Goal: Task Accomplishment & Management: Manage account settings

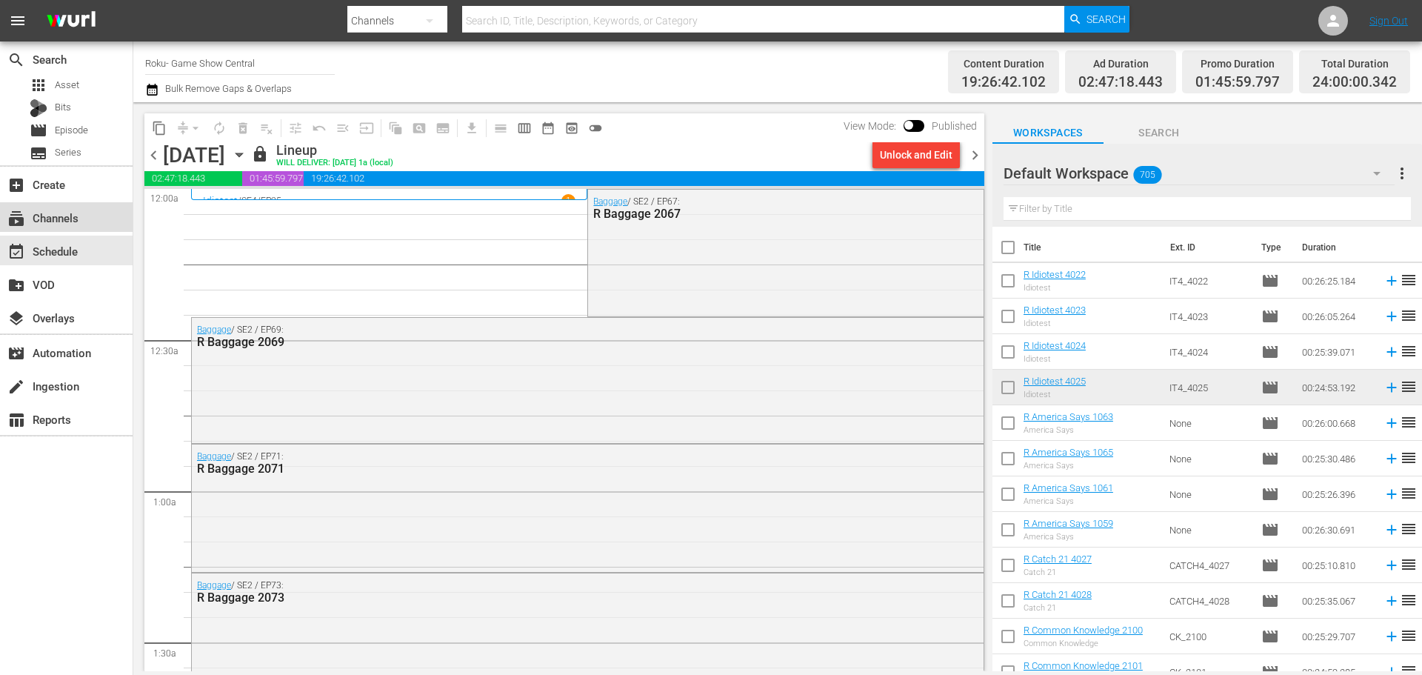
click at [51, 221] on div "subscriptions Channels" at bounding box center [41, 215] width 83 height 13
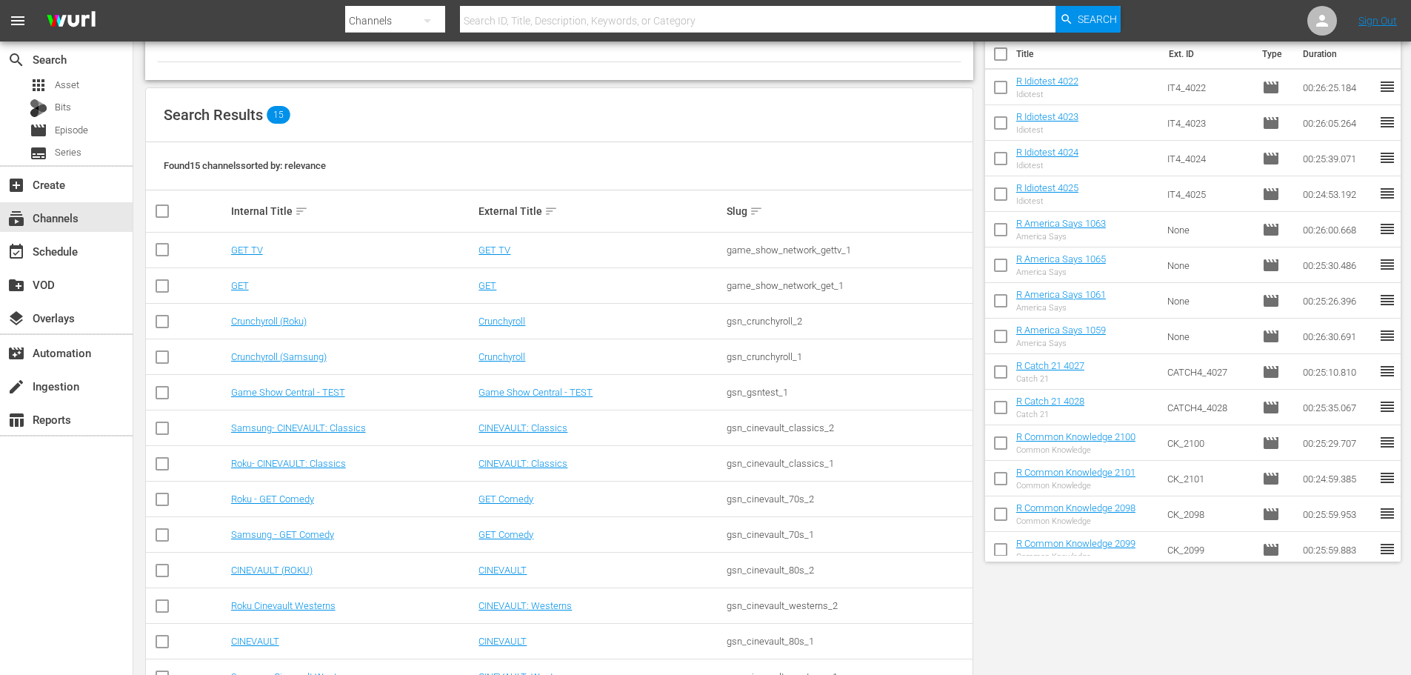
scroll to position [221, 0]
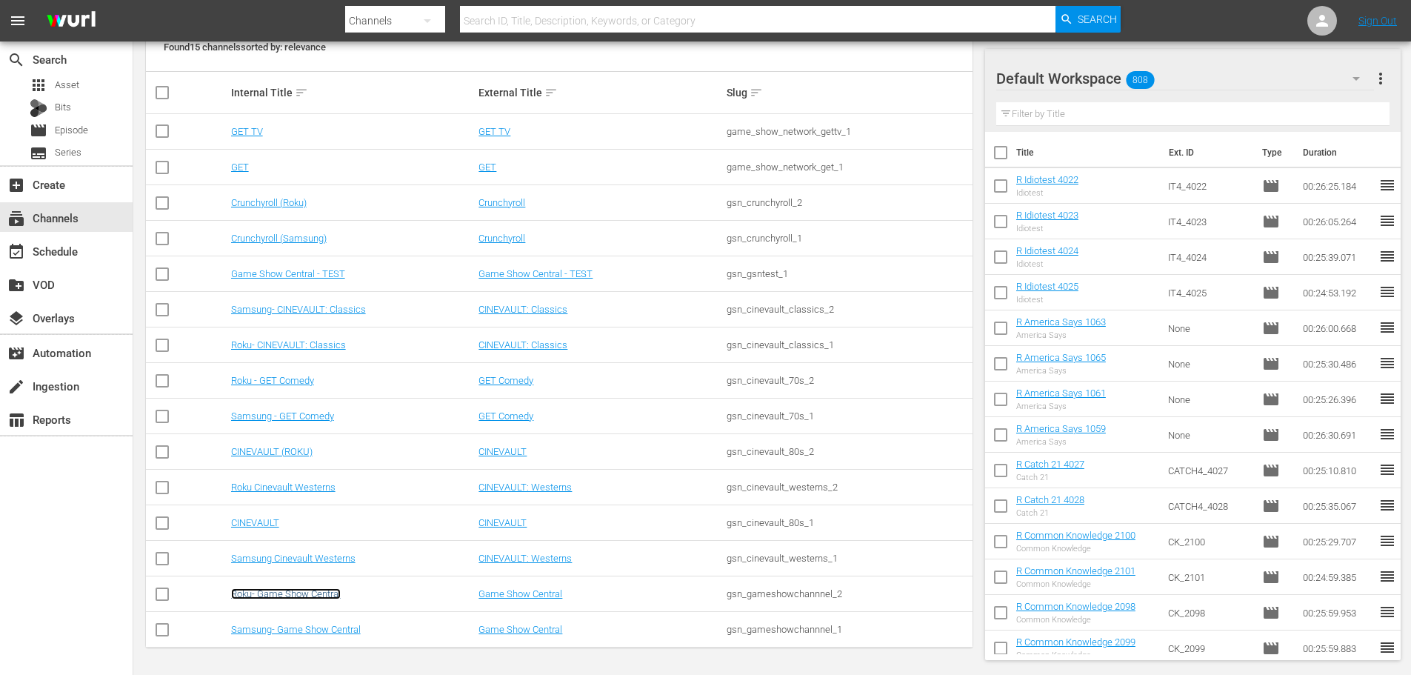
click at [313, 597] on link "Roku- Game Show Central" at bounding box center [286, 593] width 110 height 11
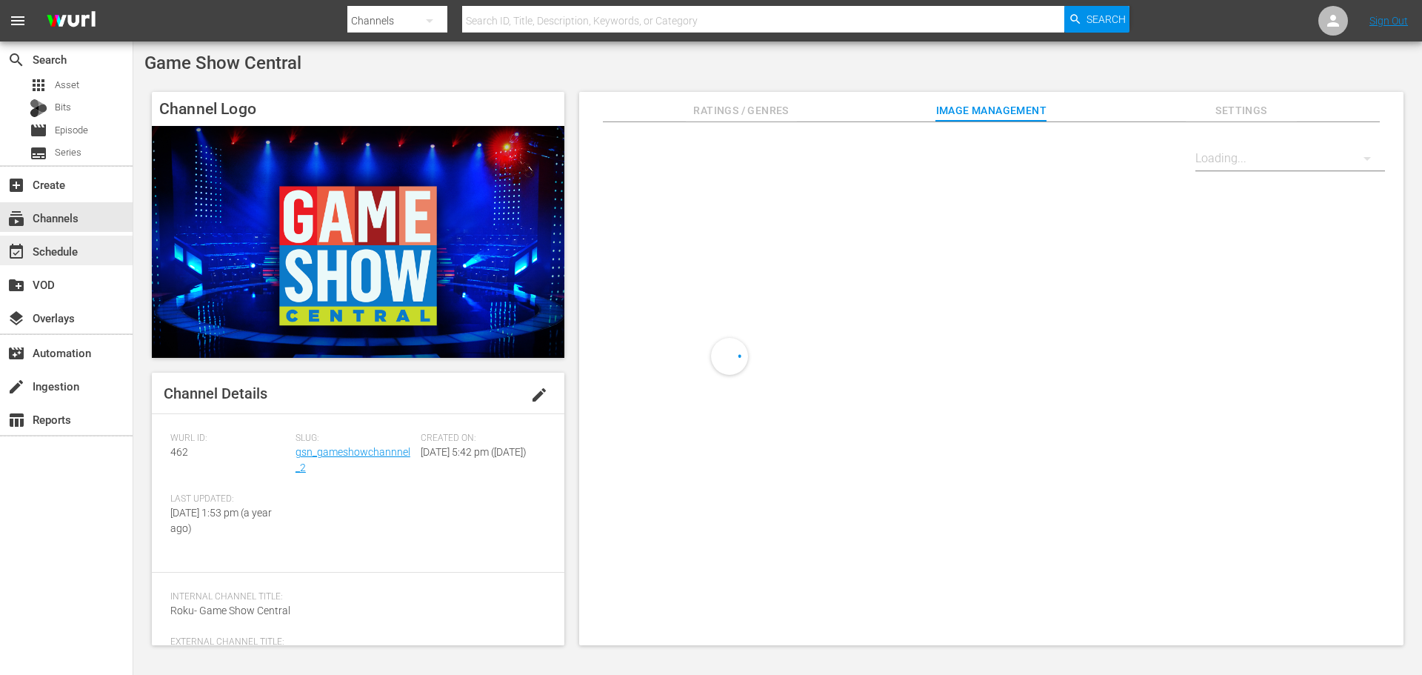
click at [78, 244] on div "event_available Schedule" at bounding box center [41, 248] width 83 height 13
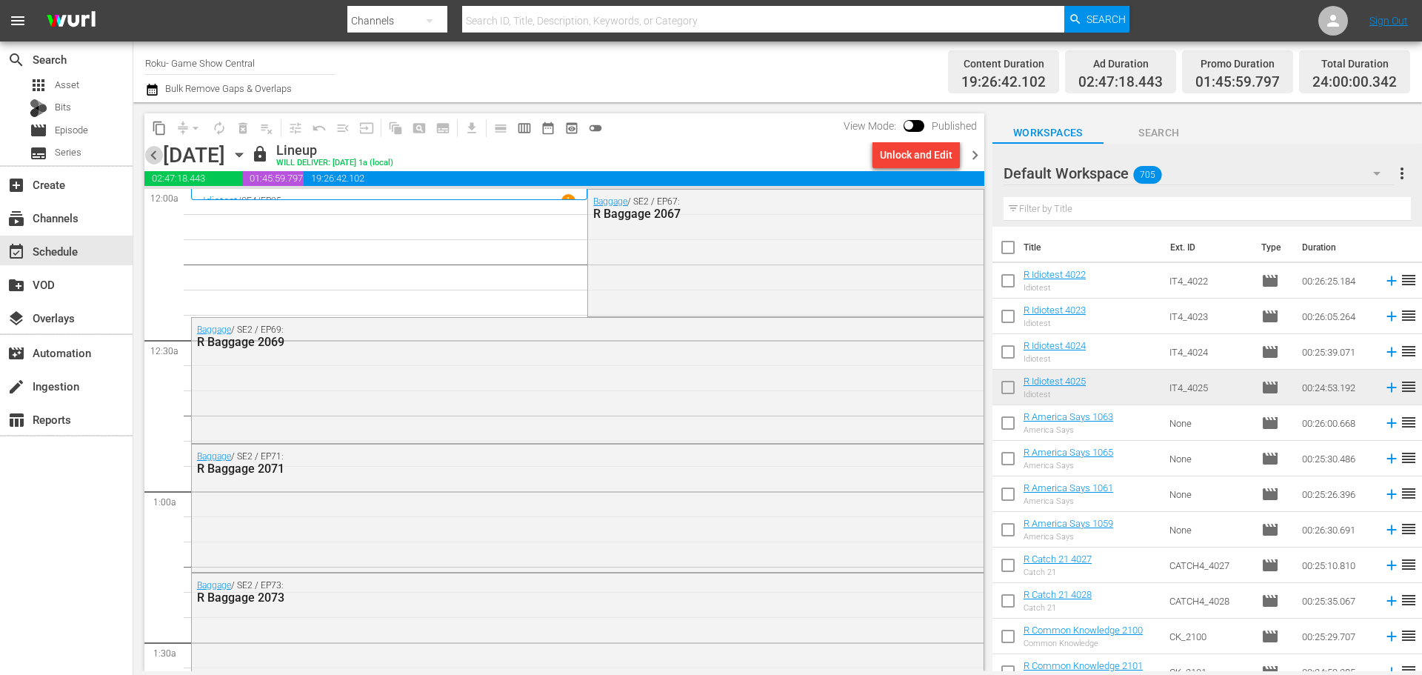
click at [147, 157] on span "chevron_left" at bounding box center [153, 155] width 19 height 19
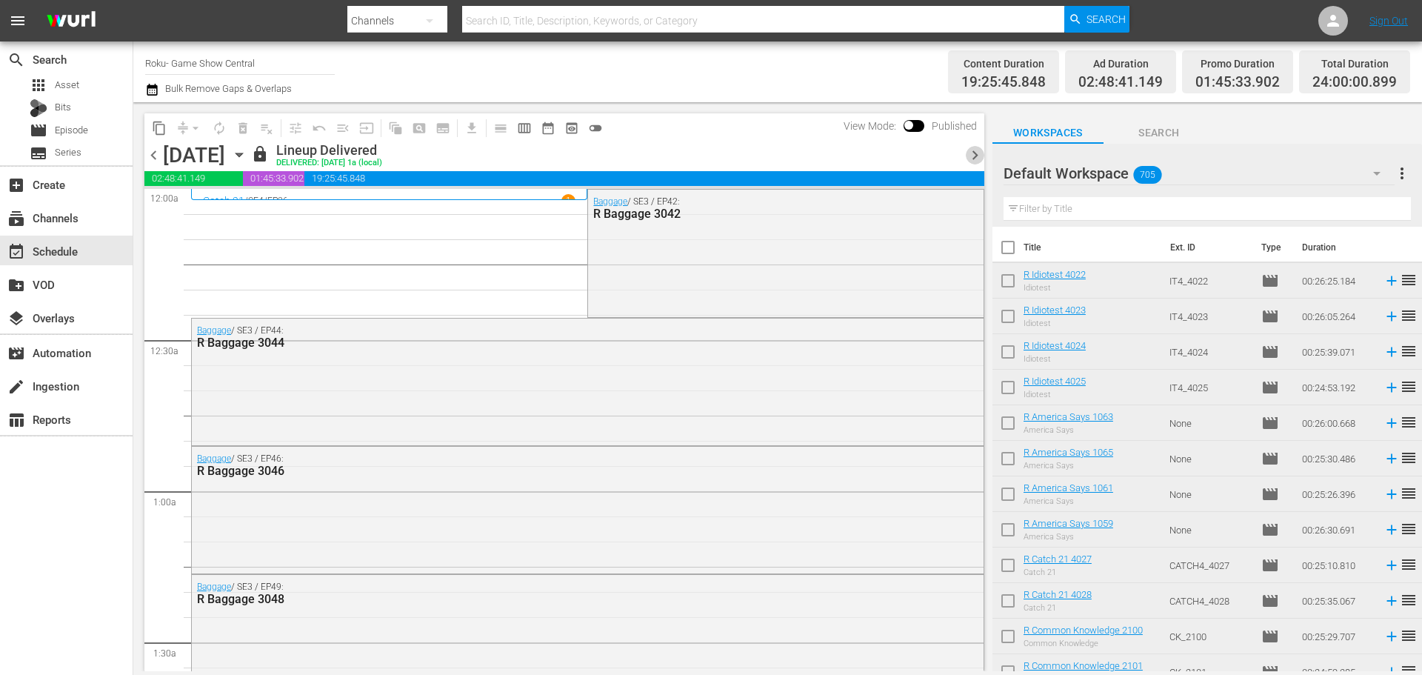
click at [978, 150] on span "chevron_right" at bounding box center [975, 155] width 19 height 19
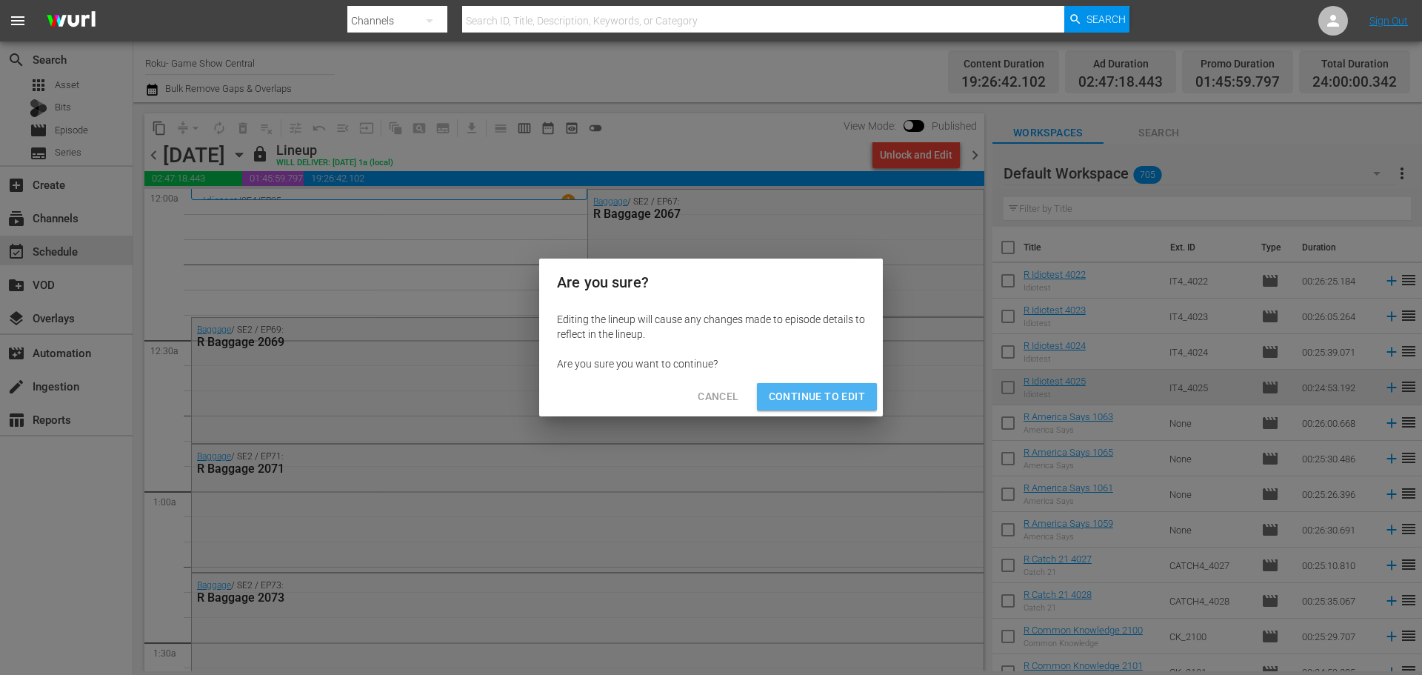
click at [843, 402] on span "Continue to Edit" at bounding box center [817, 396] width 96 height 19
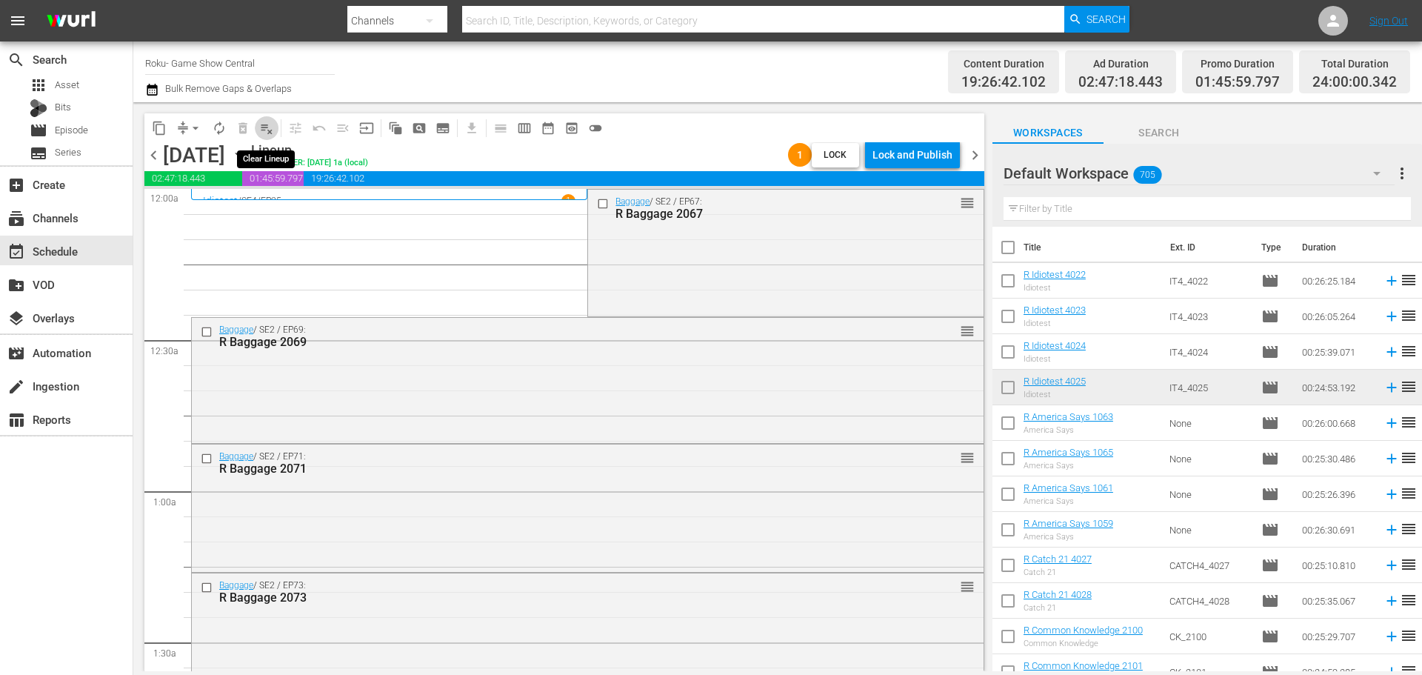
click at [267, 124] on span "playlist_remove_outlined" at bounding box center [266, 128] width 15 height 15
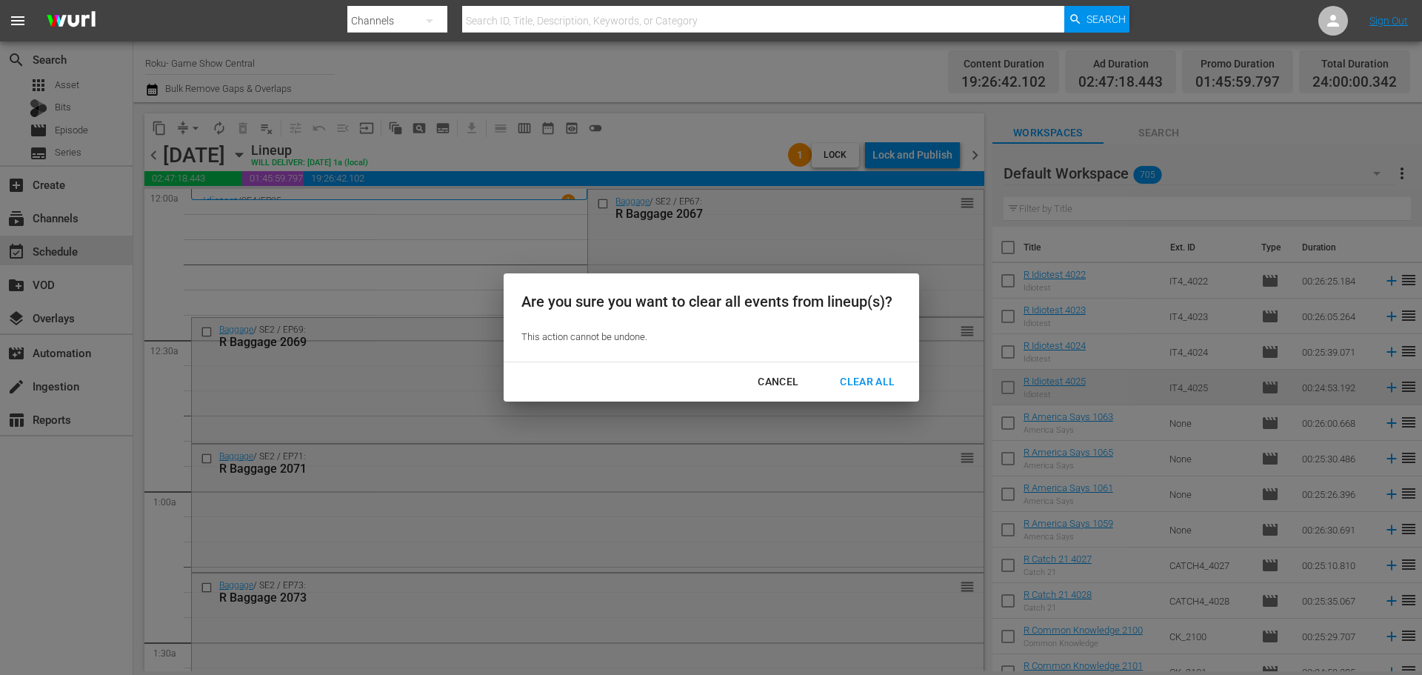
click at [891, 383] on div "Clear All" at bounding box center [867, 381] width 78 height 19
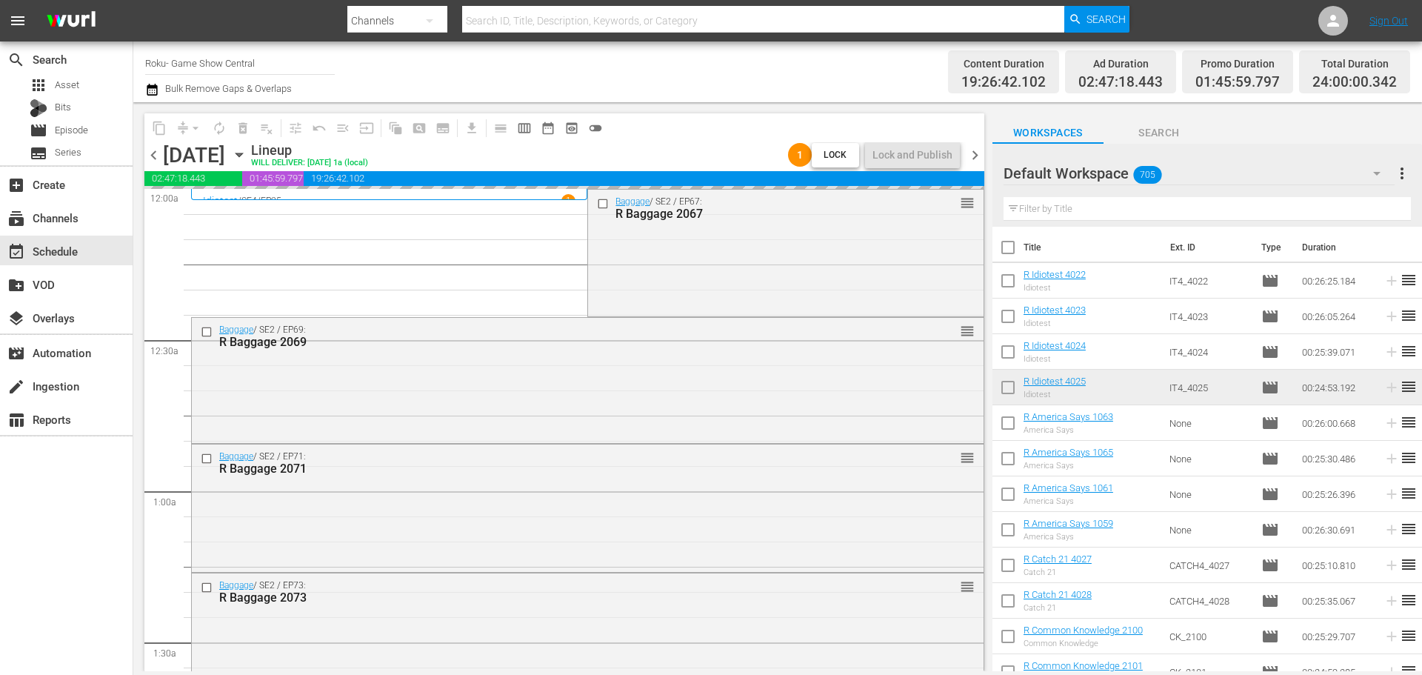
click at [247, 143] on div "Sunday, September 28th September 28th" at bounding box center [205, 155] width 84 height 24
click at [247, 161] on icon "button" at bounding box center [239, 155] width 16 height 16
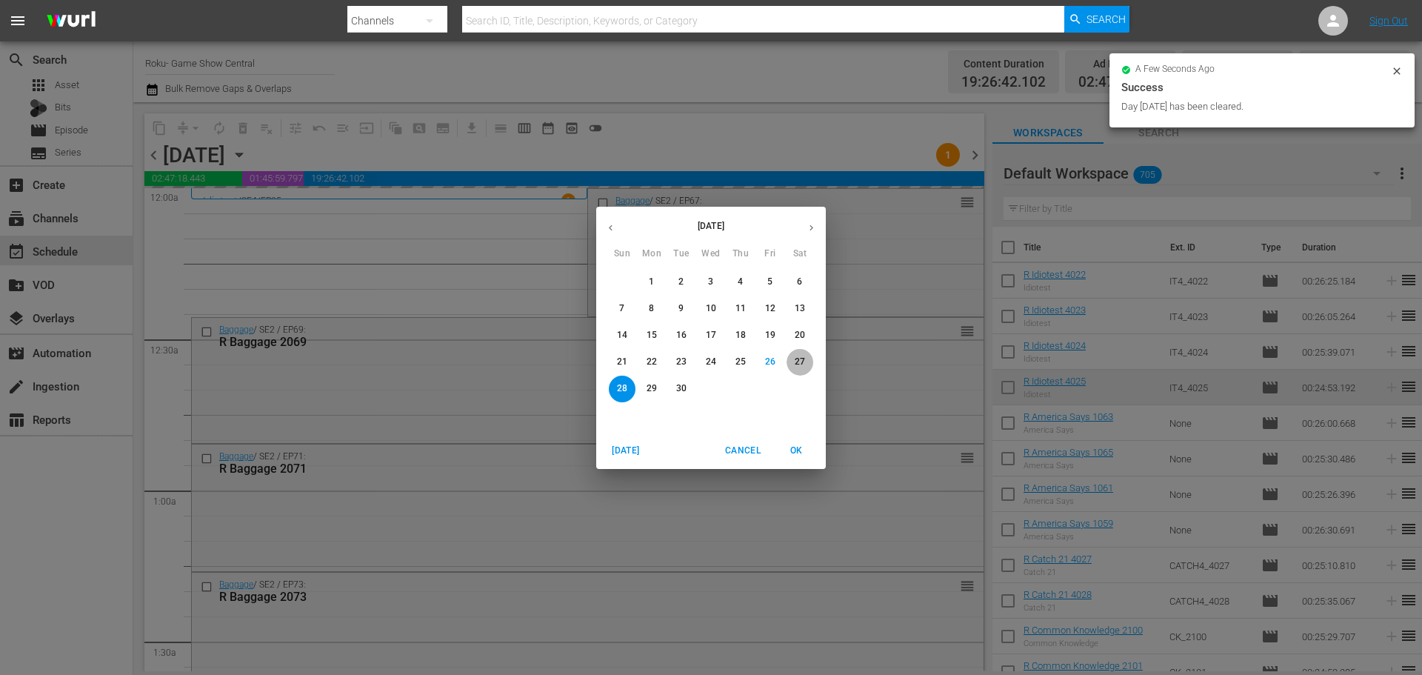
click at [802, 364] on p "27" at bounding box center [800, 361] width 10 height 13
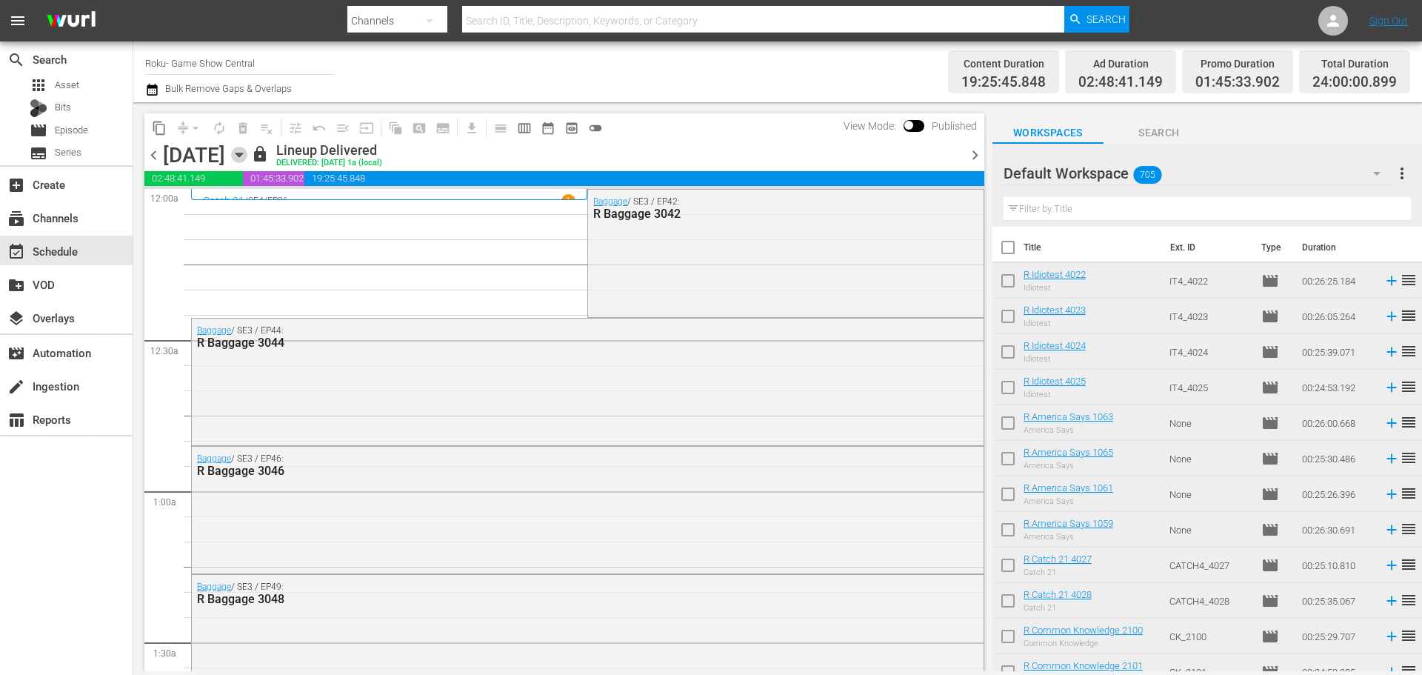
click at [247, 158] on icon "button" at bounding box center [239, 155] width 16 height 16
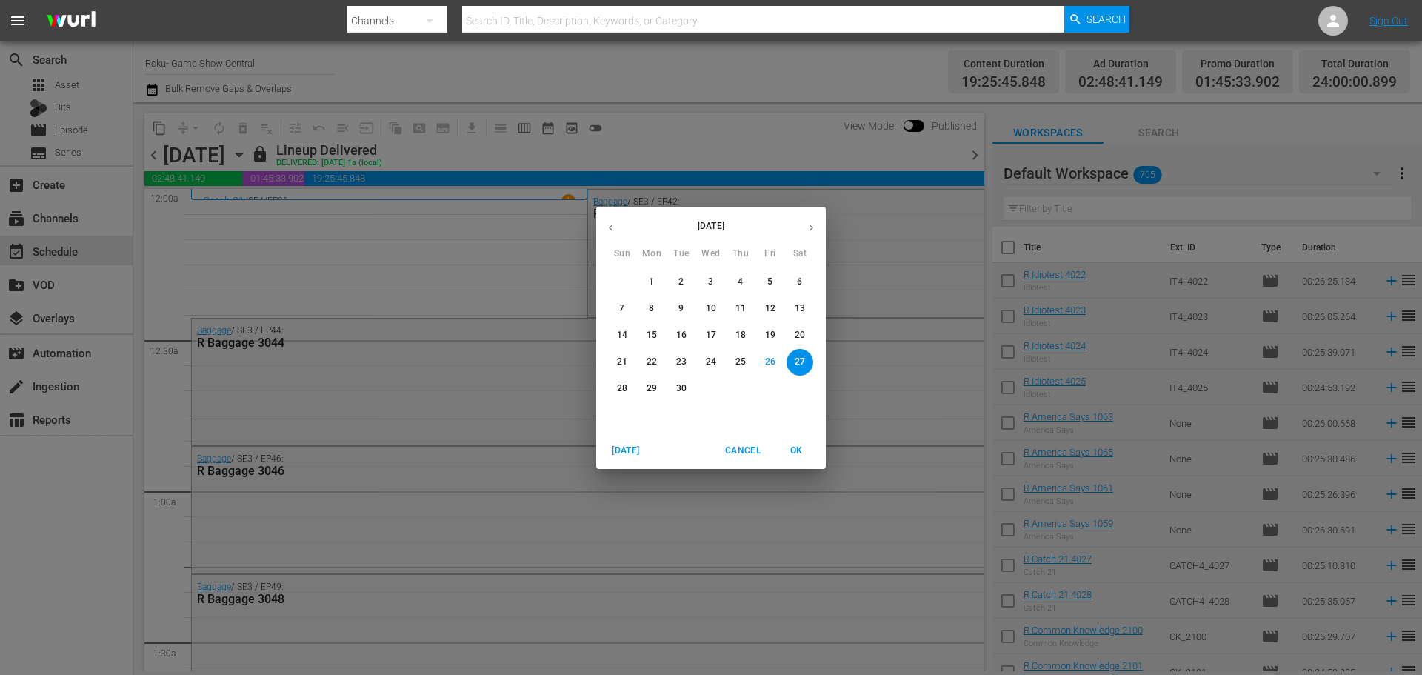
click at [802, 329] on p "20" at bounding box center [800, 335] width 10 height 13
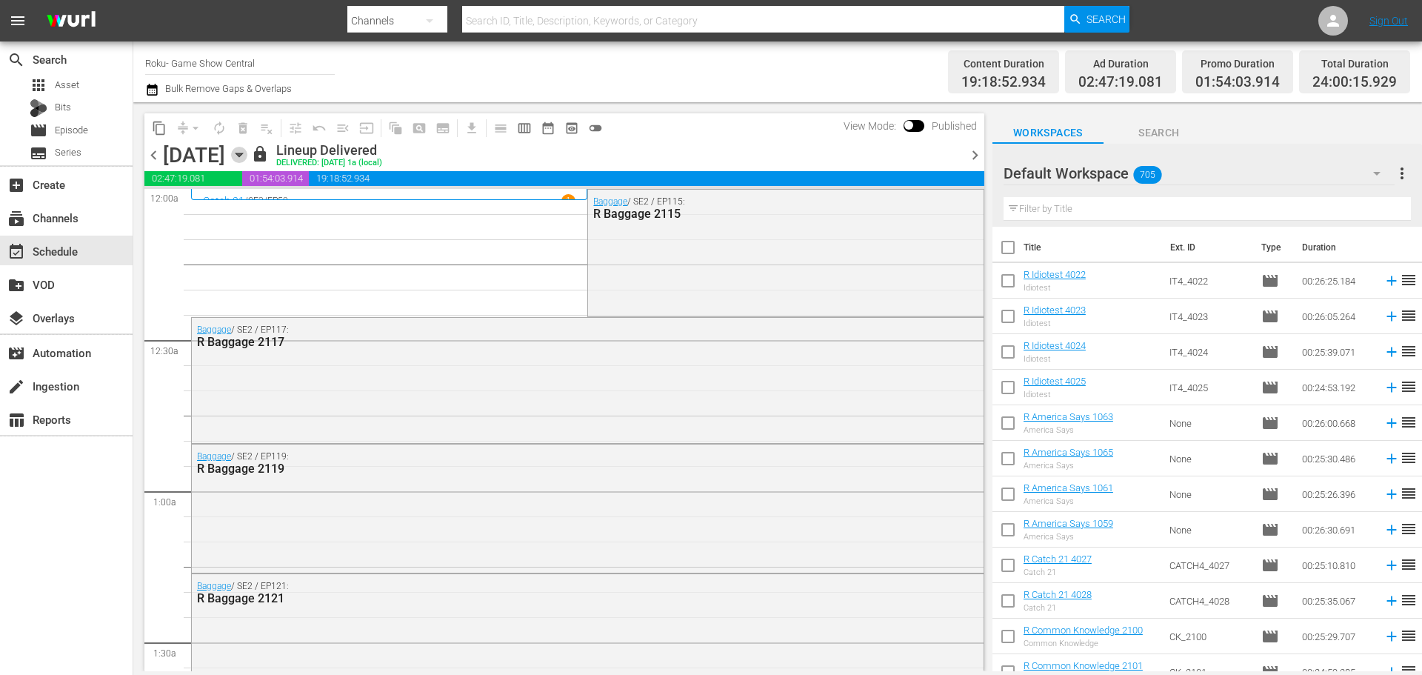
click at [247, 156] on icon "button" at bounding box center [239, 155] width 16 height 16
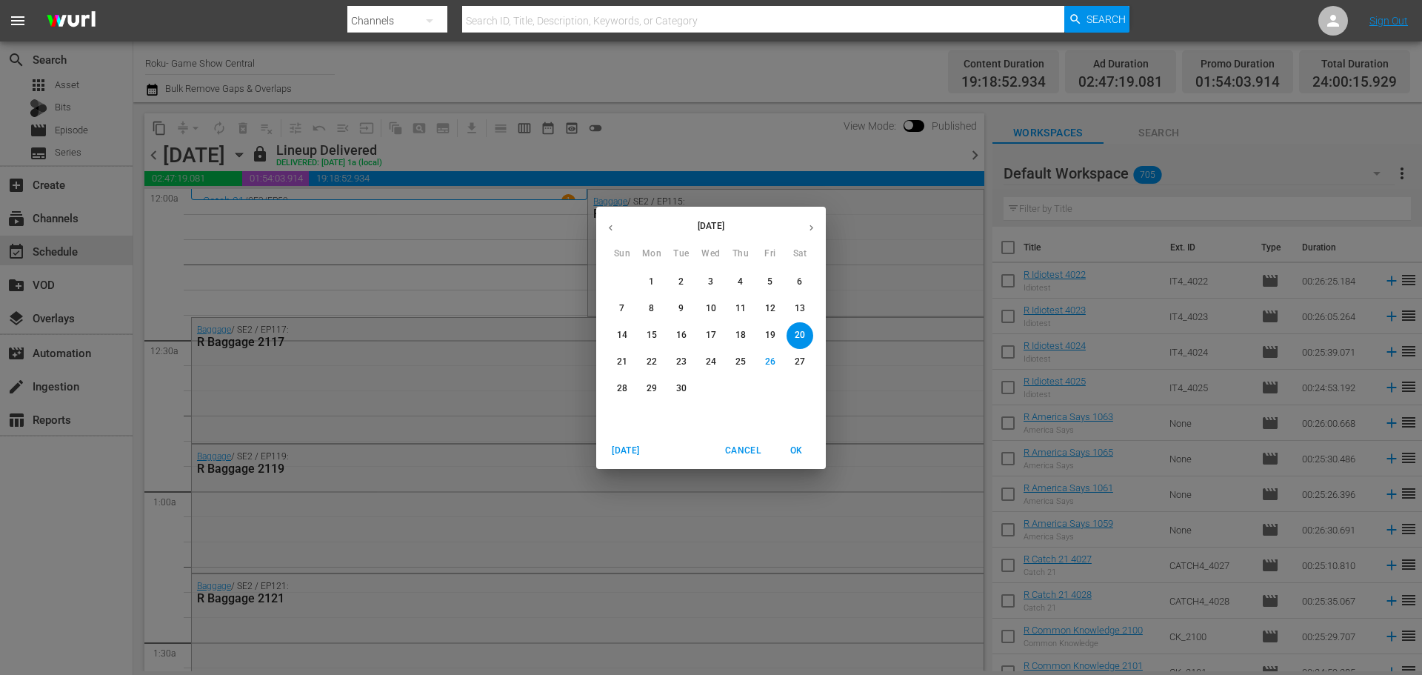
click at [809, 241] on button "button" at bounding box center [811, 227] width 29 height 29
click at [799, 281] on p "4" at bounding box center [799, 281] width 5 height 13
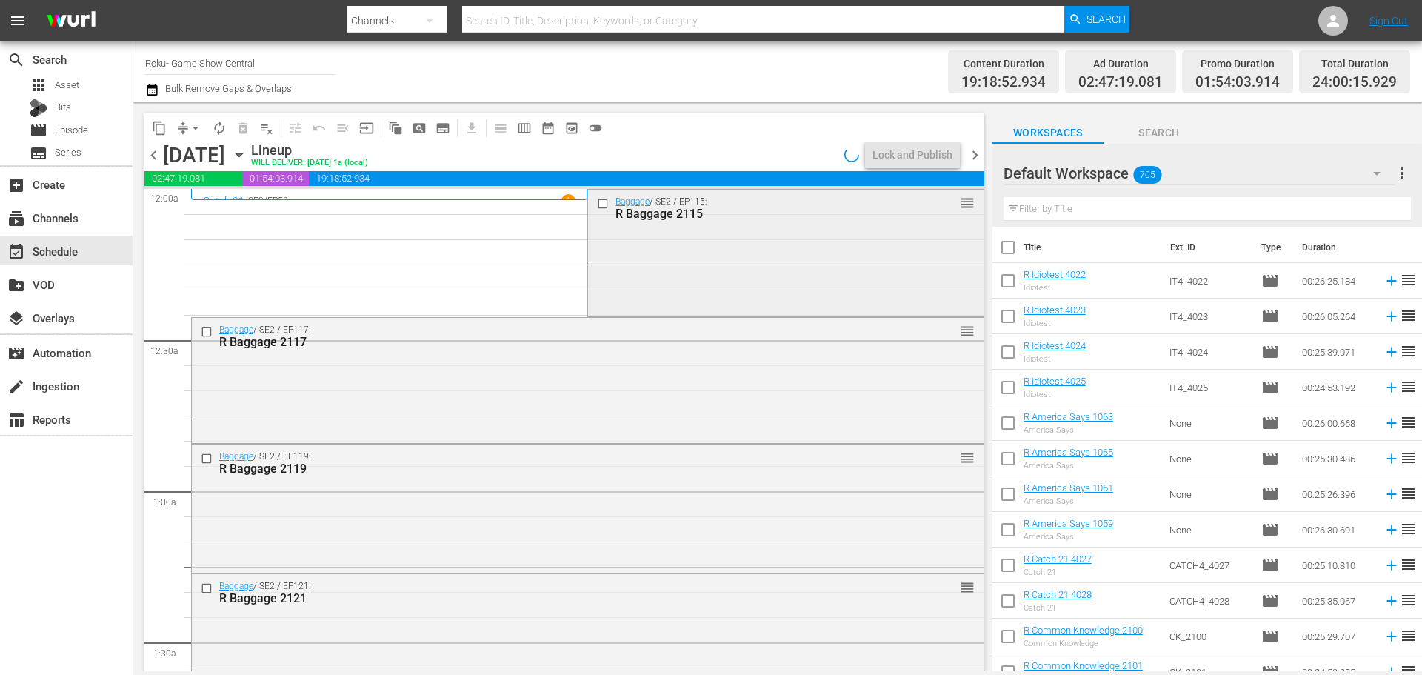
click at [597, 202] on input "checkbox" at bounding box center [605, 203] width 16 height 13
click at [204, 329] on input "checkbox" at bounding box center [209, 331] width 16 height 13
click at [205, 457] on input "checkbox" at bounding box center [209, 458] width 16 height 13
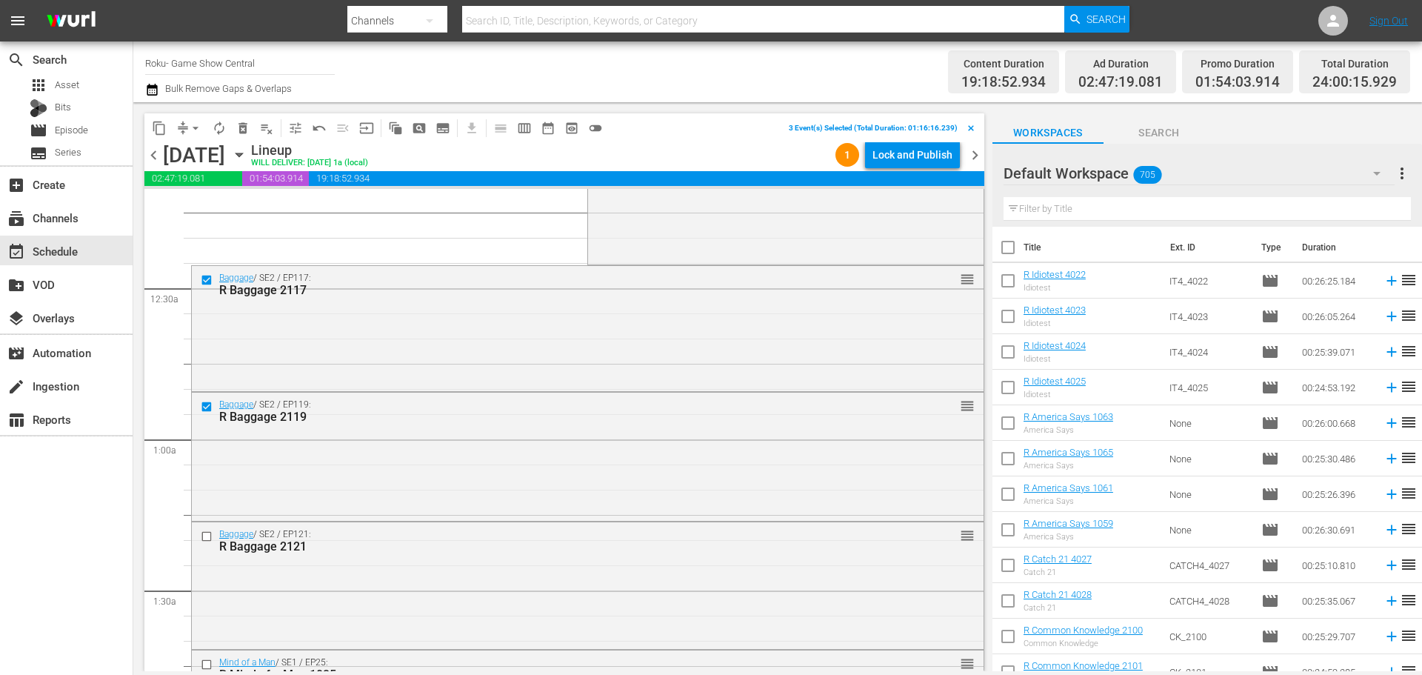
scroll to position [74, 0]
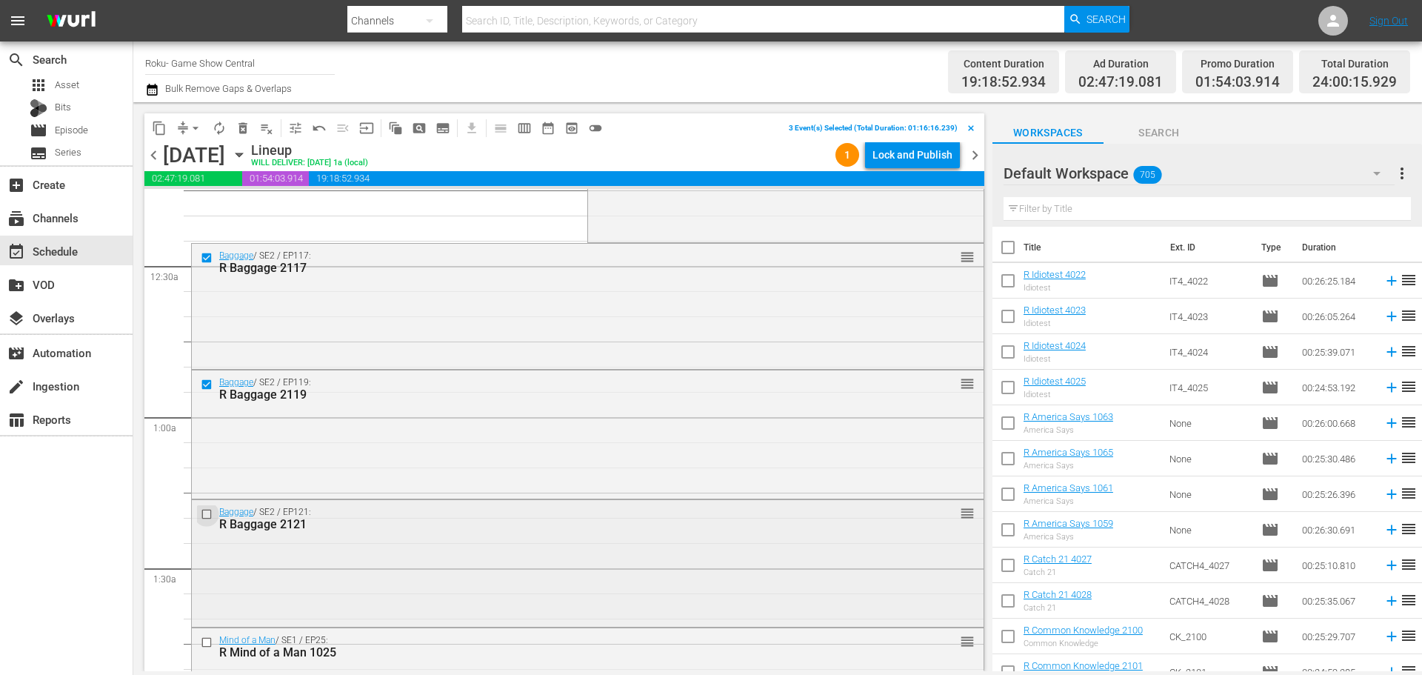
click at [206, 516] on input "checkbox" at bounding box center [209, 513] width 16 height 13
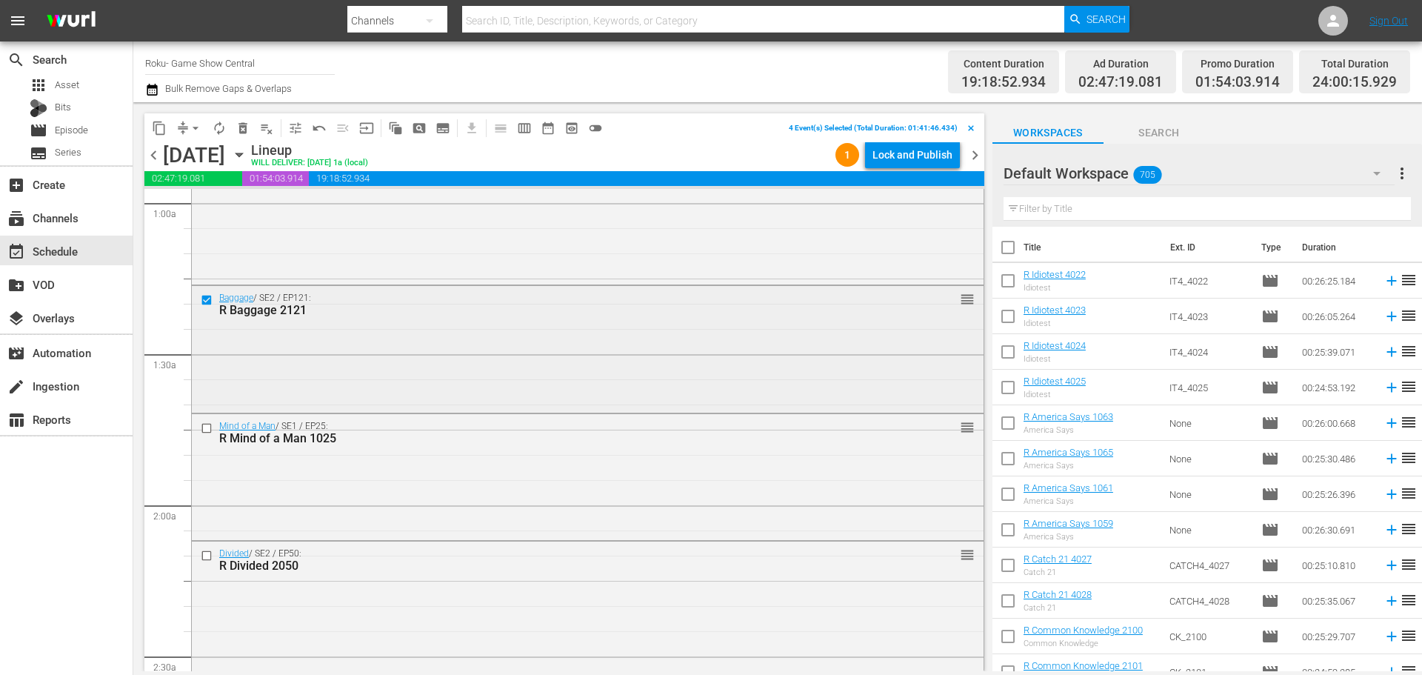
scroll to position [296, 0]
click at [208, 421] on input "checkbox" at bounding box center [209, 419] width 16 height 13
click at [207, 545] on input "checkbox" at bounding box center [209, 547] width 16 height 13
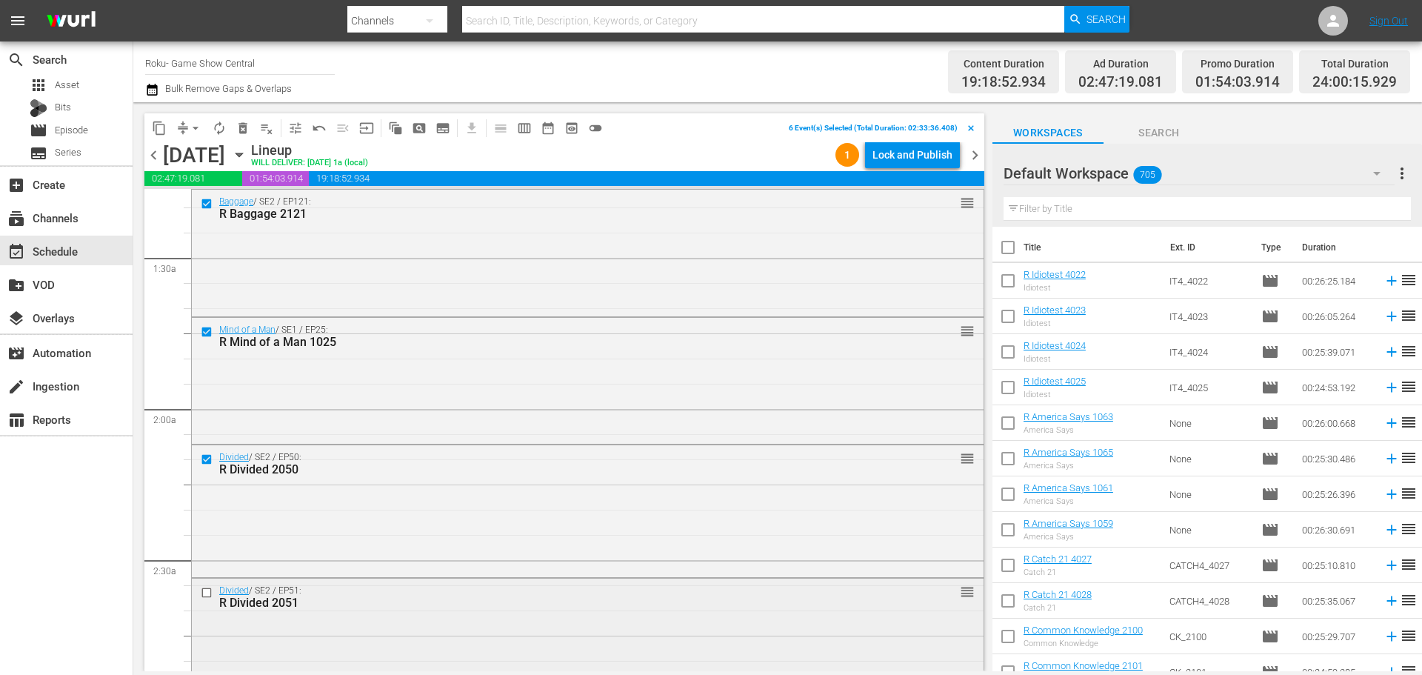
scroll to position [444, 0]
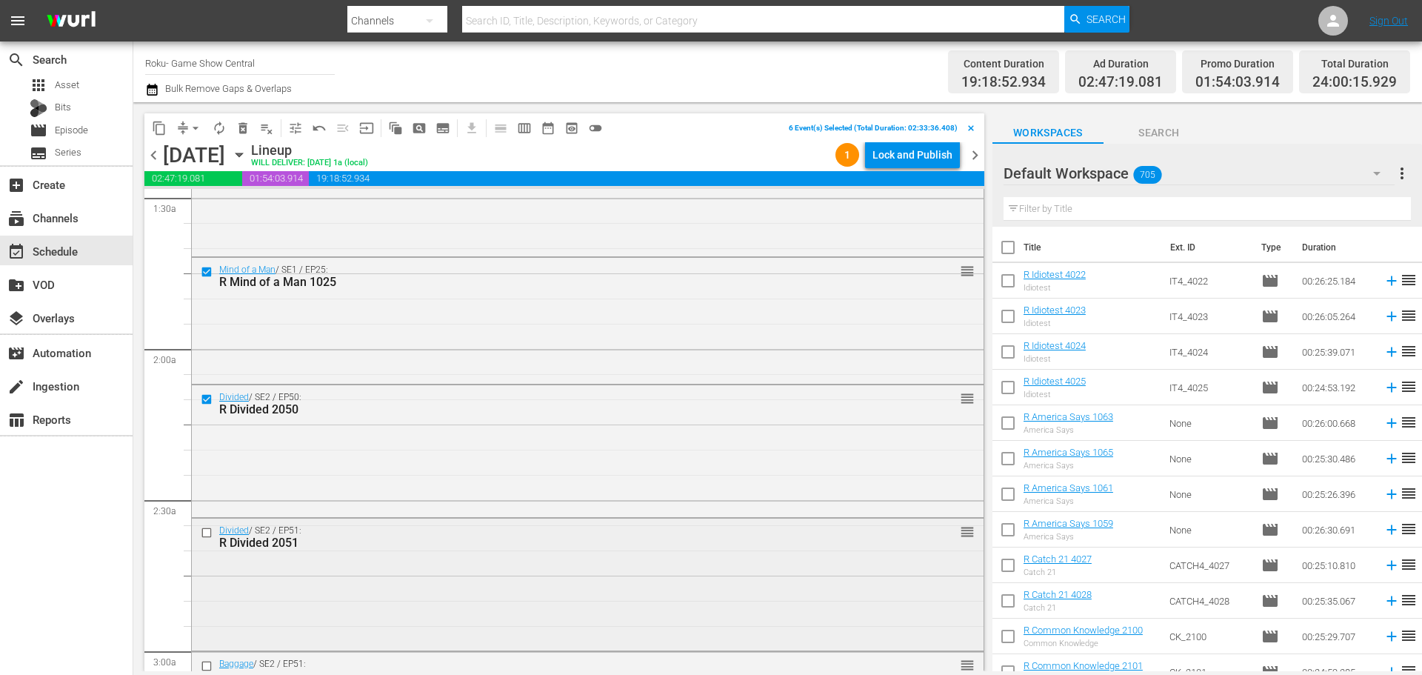
click at [207, 528] on input "checkbox" at bounding box center [209, 533] width 16 height 13
click at [161, 124] on span "content_copy" at bounding box center [159, 128] width 15 height 15
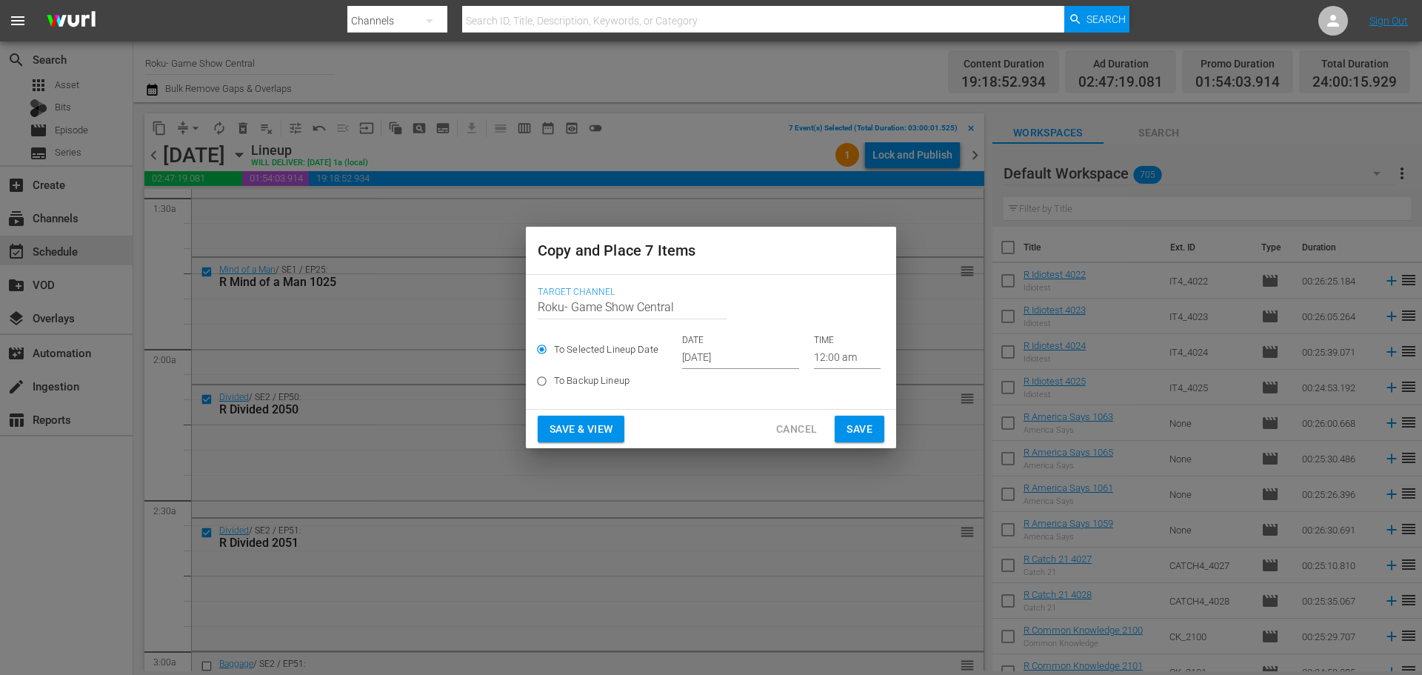
click at [726, 358] on input "[DATE]" at bounding box center [740, 358] width 117 height 22
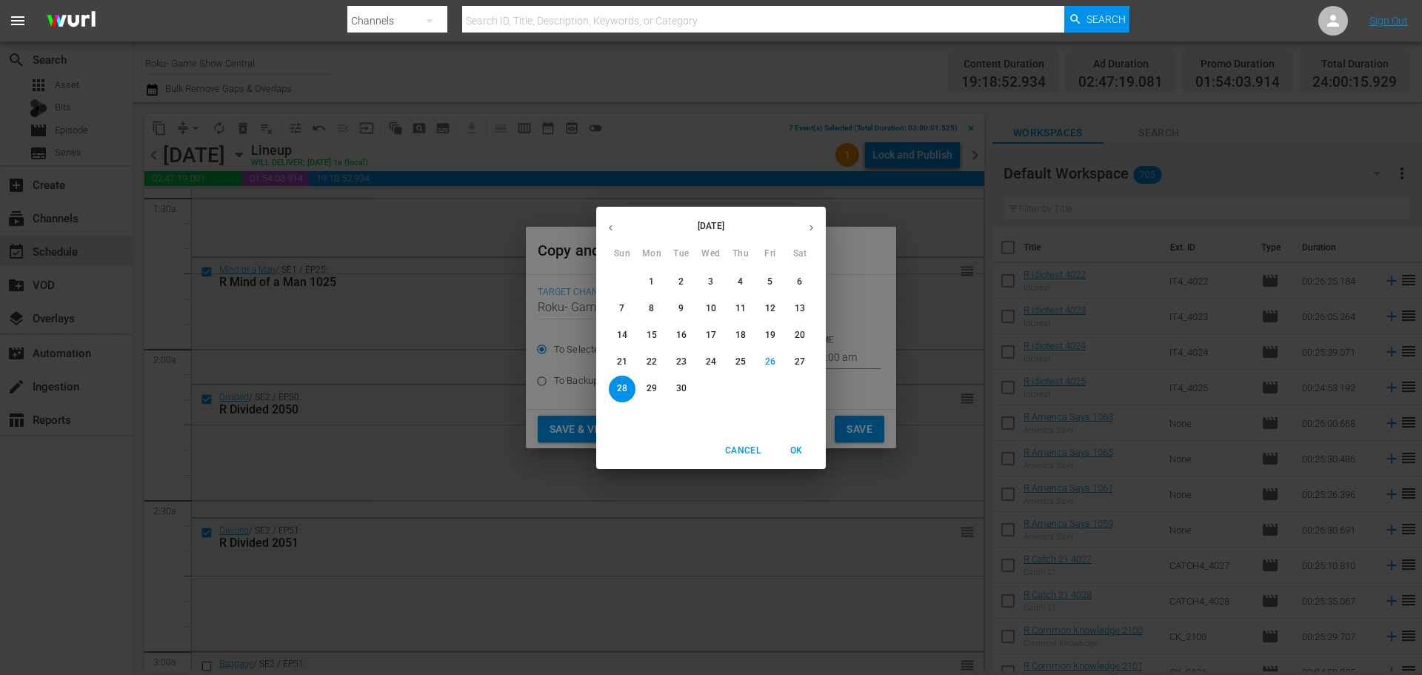
click at [621, 392] on p "28" at bounding box center [622, 388] width 10 height 13
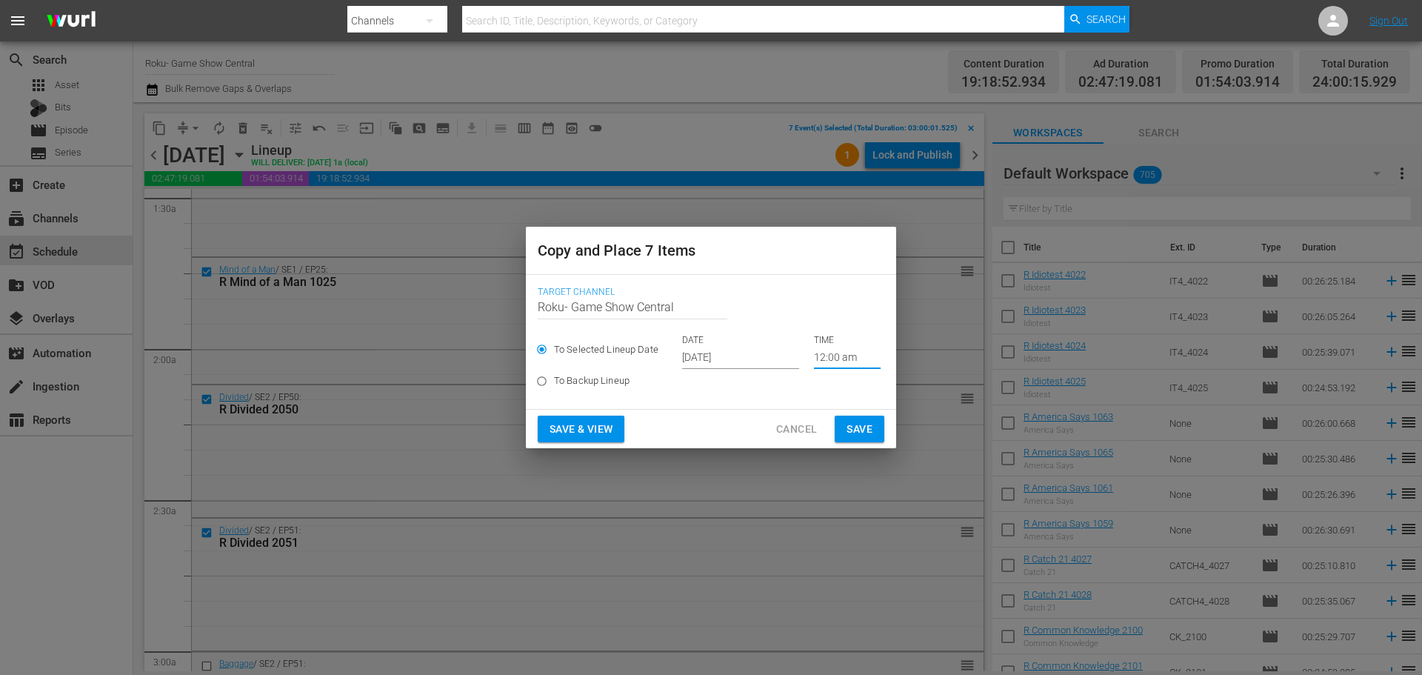
click at [832, 358] on input "12:00 am" at bounding box center [847, 358] width 67 height 22
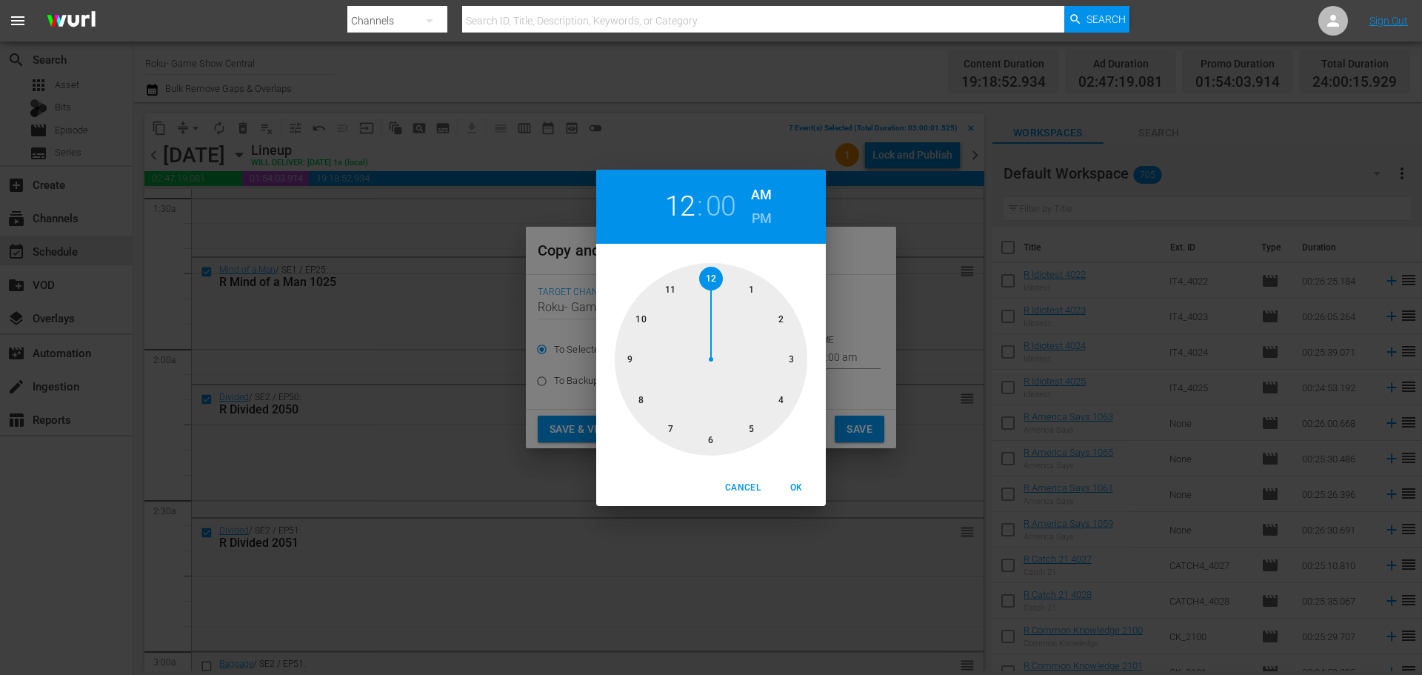
click at [785, 355] on div at bounding box center [711, 359] width 193 height 193
click at [756, 489] on span "Cancel" at bounding box center [743, 488] width 36 height 16
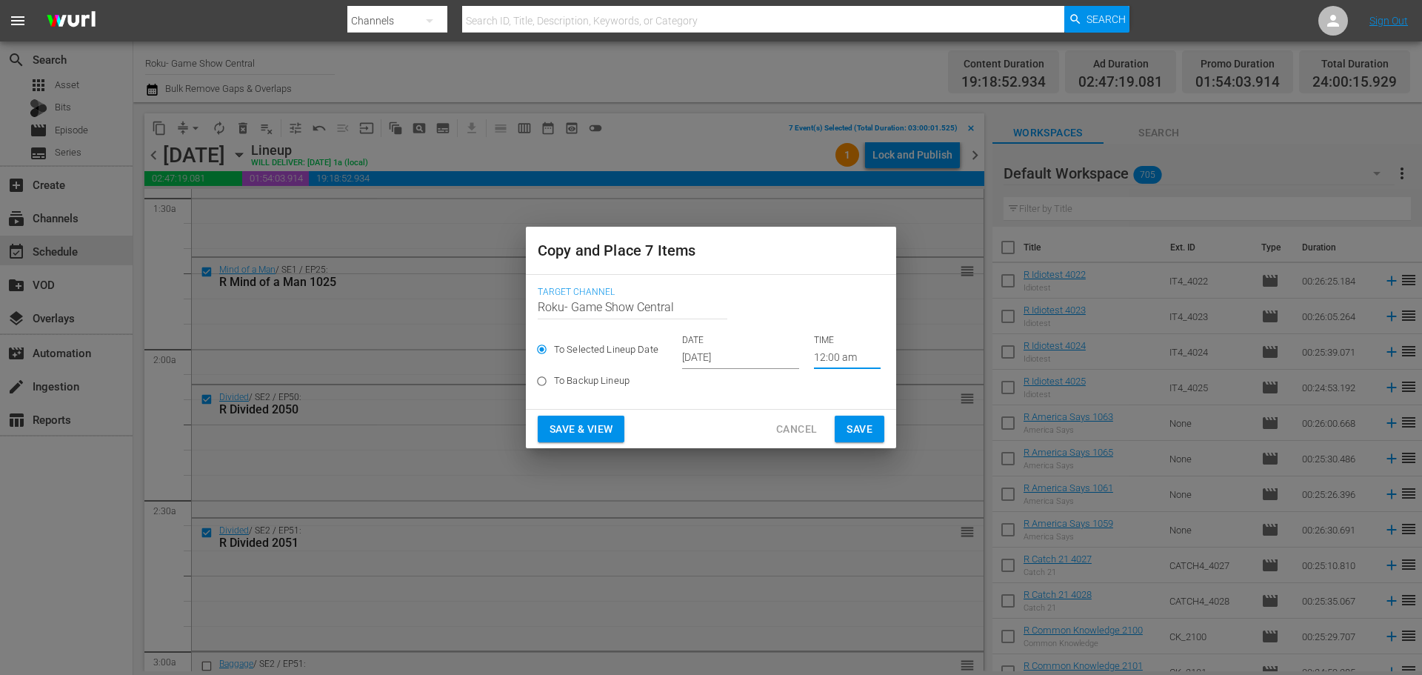
click at [840, 363] on input "12:00 am" at bounding box center [847, 358] width 67 height 22
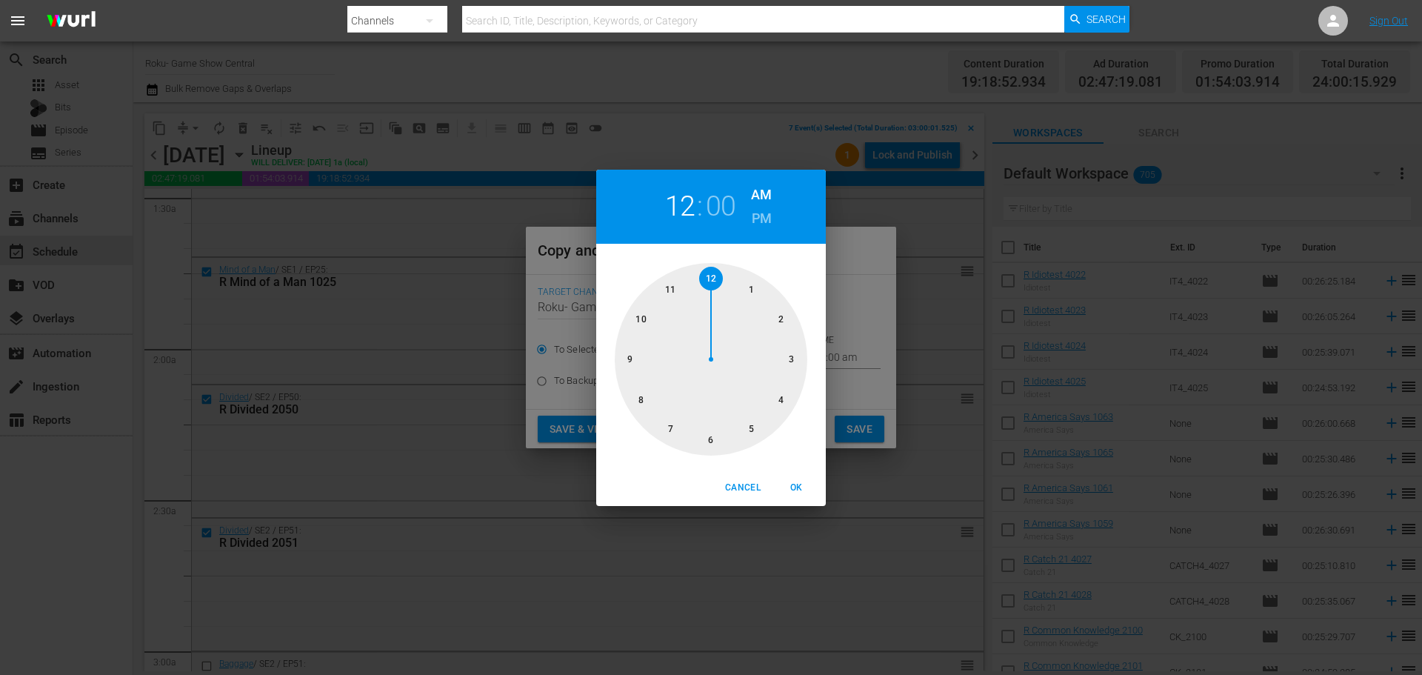
click at [803, 360] on div at bounding box center [711, 359] width 193 height 193
drag, startPoint x: 789, startPoint y: 481, endPoint x: 822, endPoint y: 449, distance: 46.1
click at [791, 481] on span "OK" at bounding box center [796, 488] width 36 height 16
type input "03:00 am"
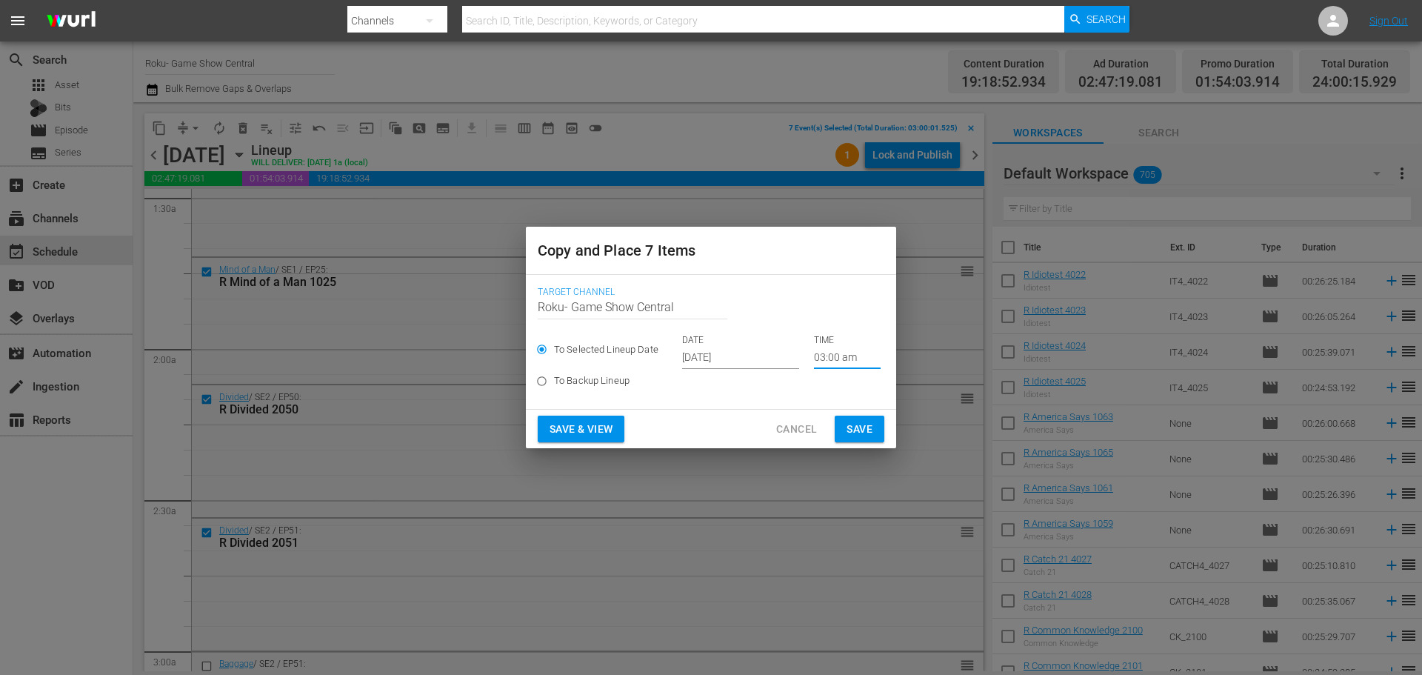
click at [857, 427] on span "Save" at bounding box center [859, 429] width 26 height 19
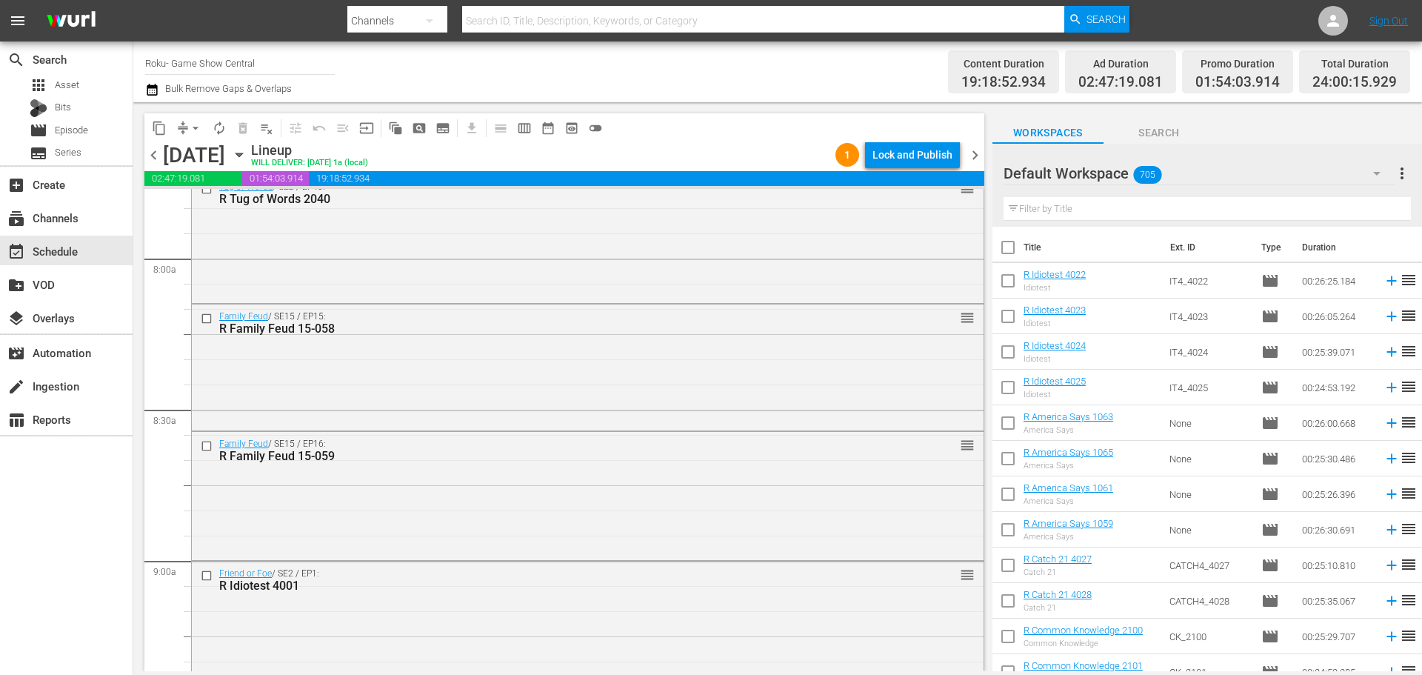
scroll to position [2444, 0]
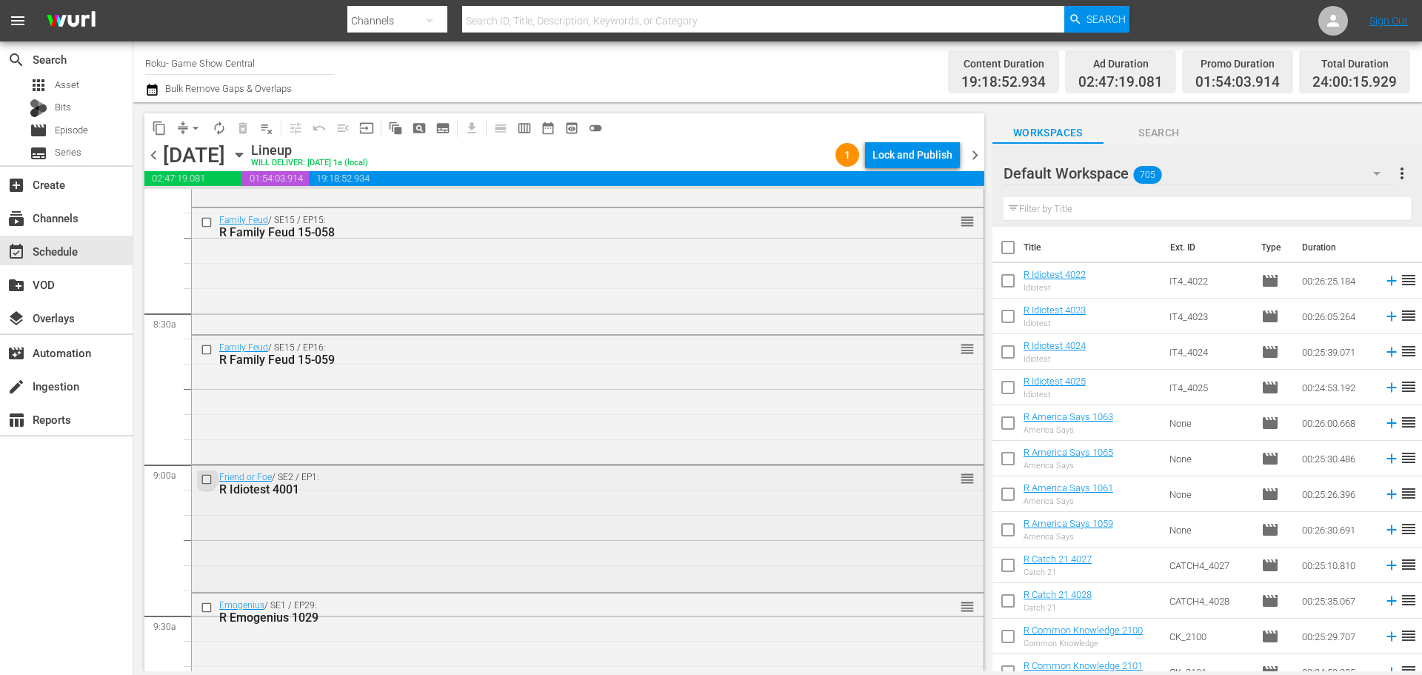
click at [207, 479] on input "checkbox" at bounding box center [209, 478] width 16 height 13
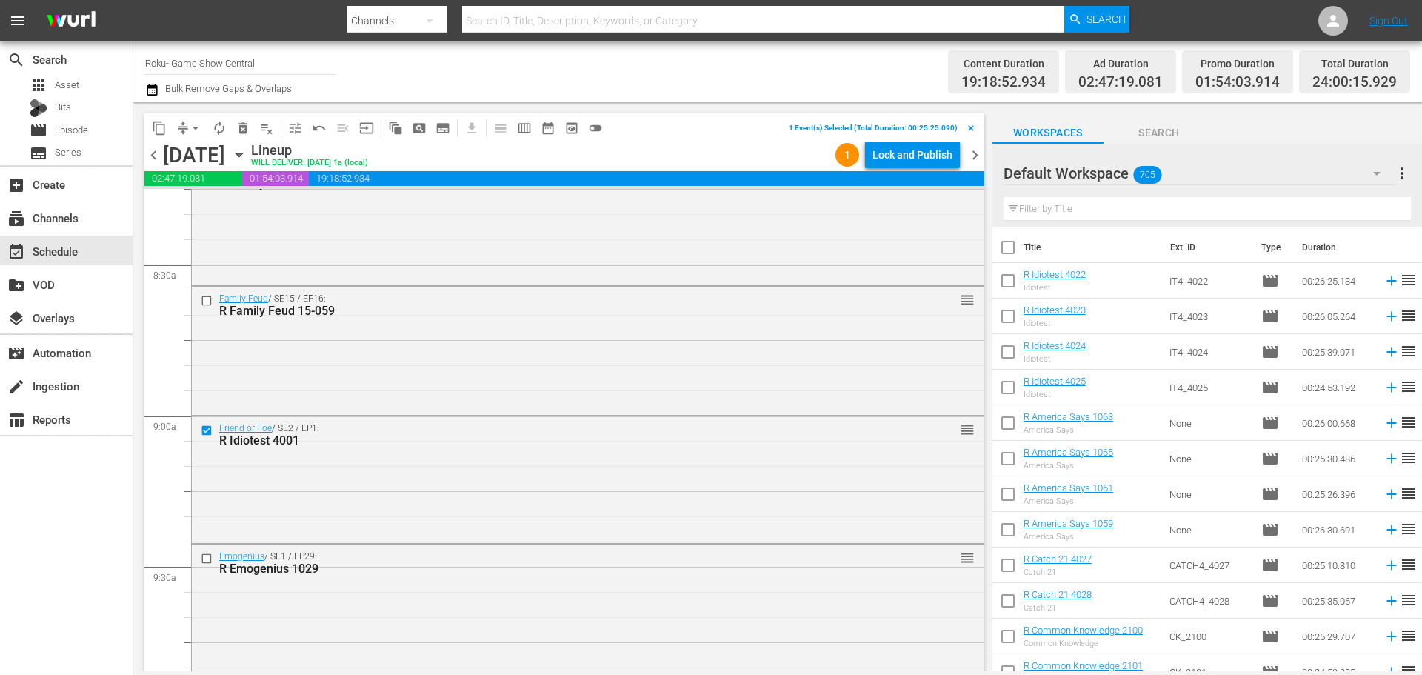
scroll to position [2518, 0]
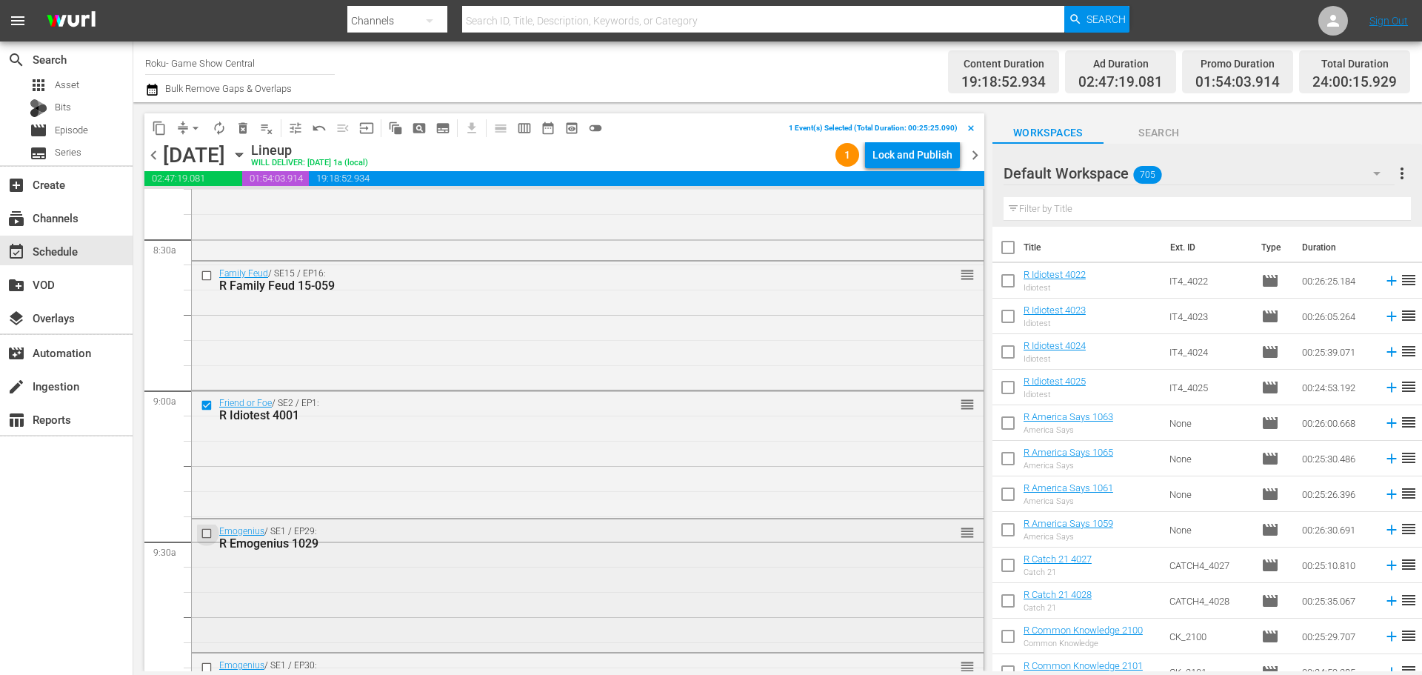
click at [201, 528] on input "checkbox" at bounding box center [209, 533] width 16 height 13
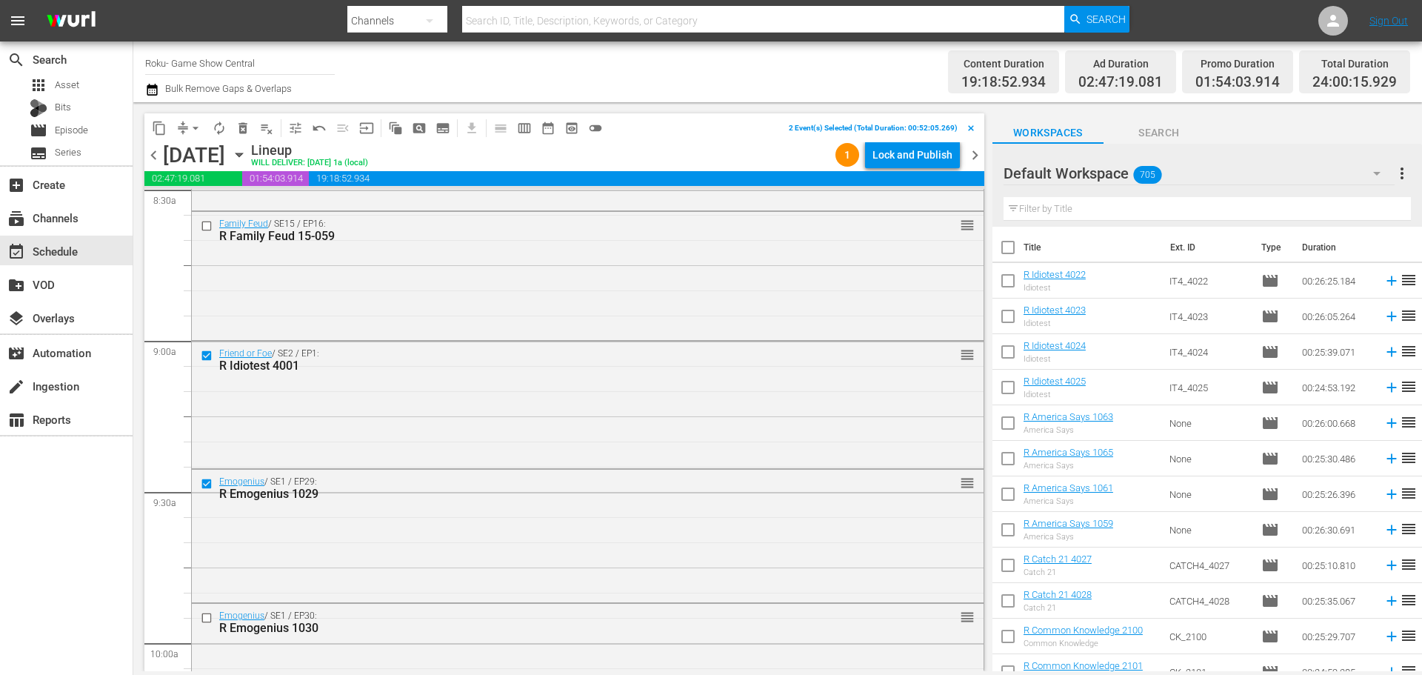
scroll to position [2592, 0]
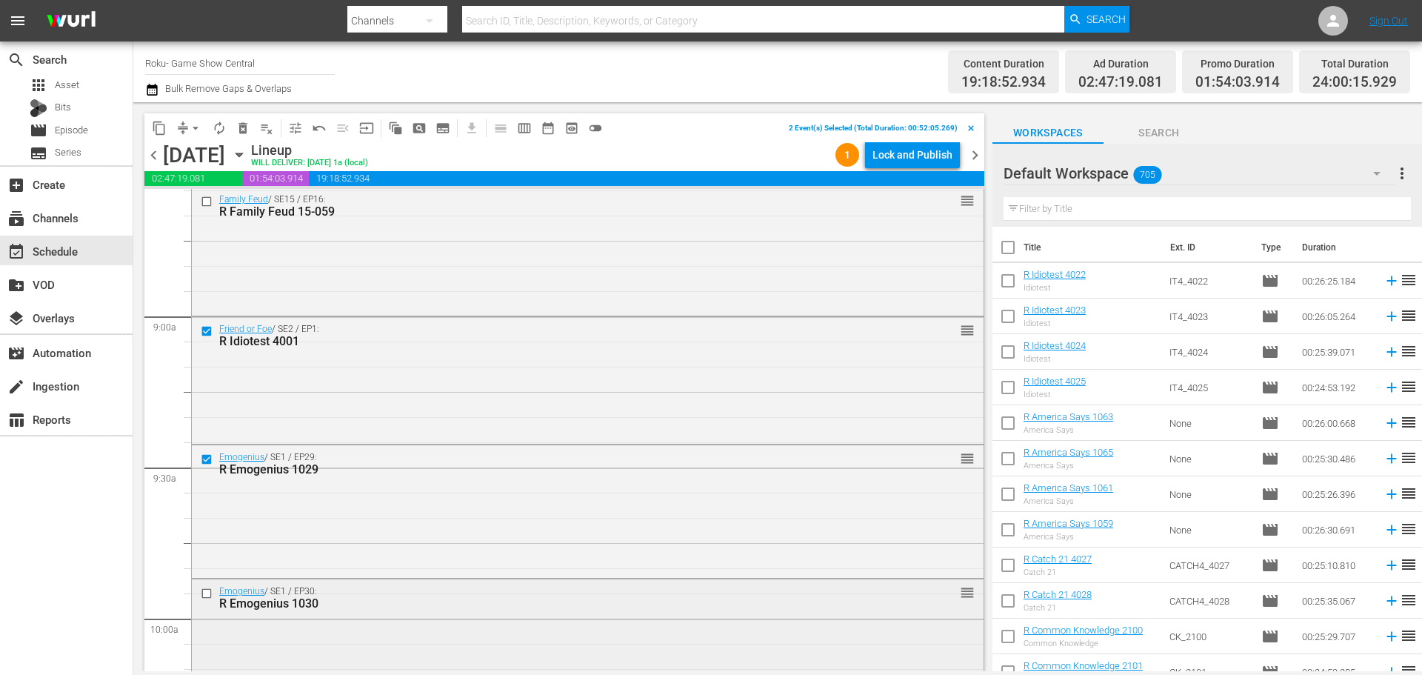
click at [207, 594] on input "checkbox" at bounding box center [209, 593] width 16 height 13
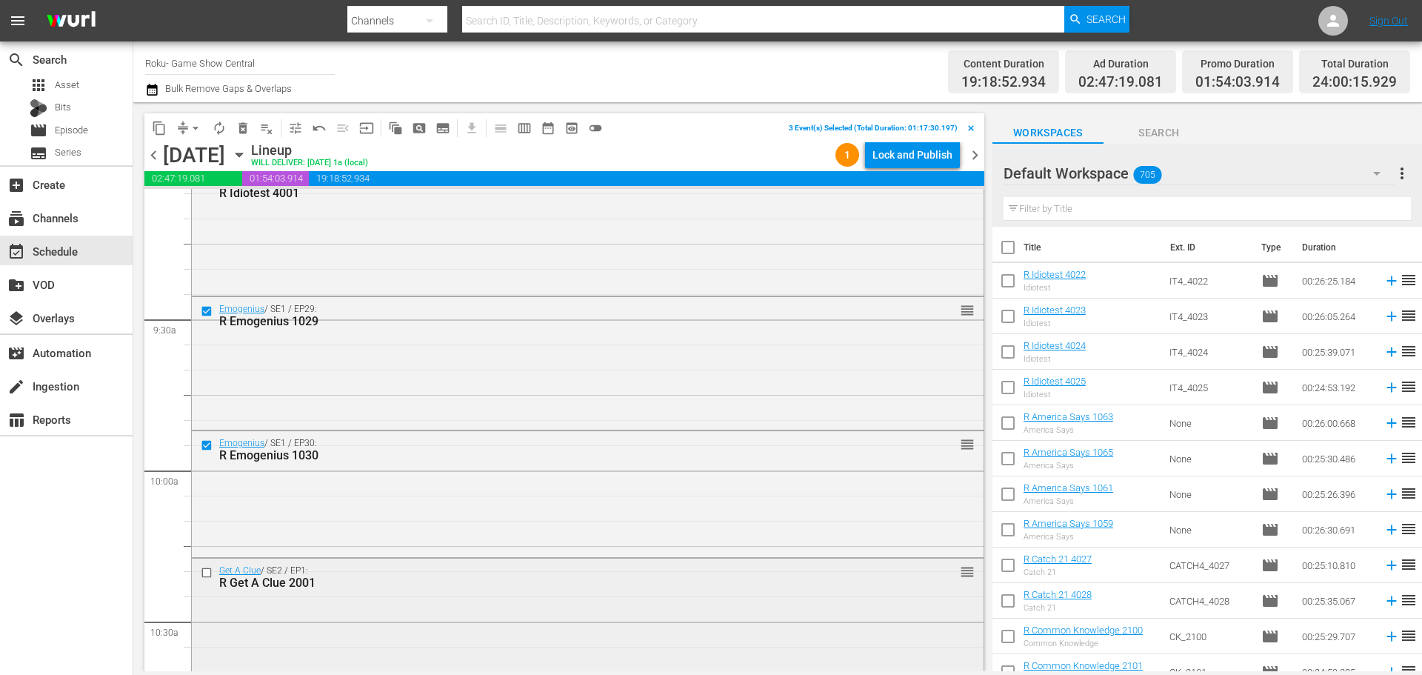
click at [205, 567] on input "checkbox" at bounding box center [209, 573] width 16 height 13
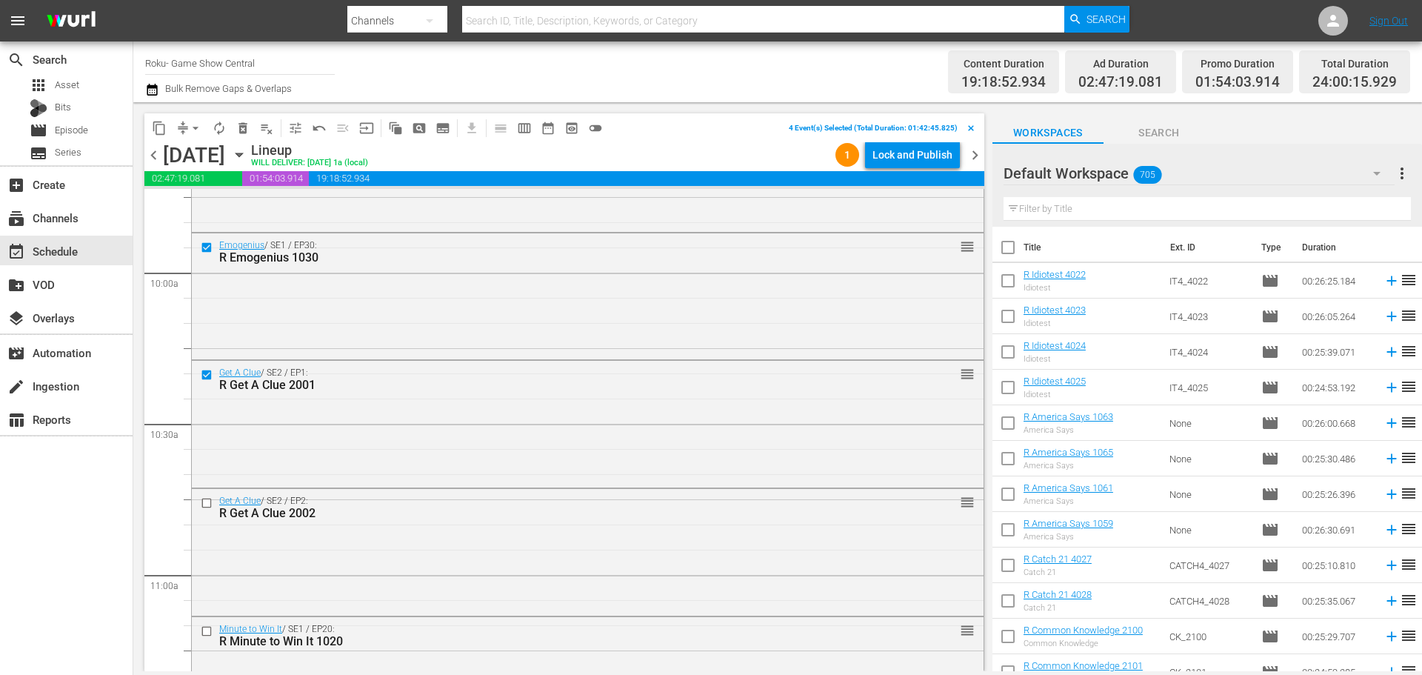
scroll to position [3036, 0]
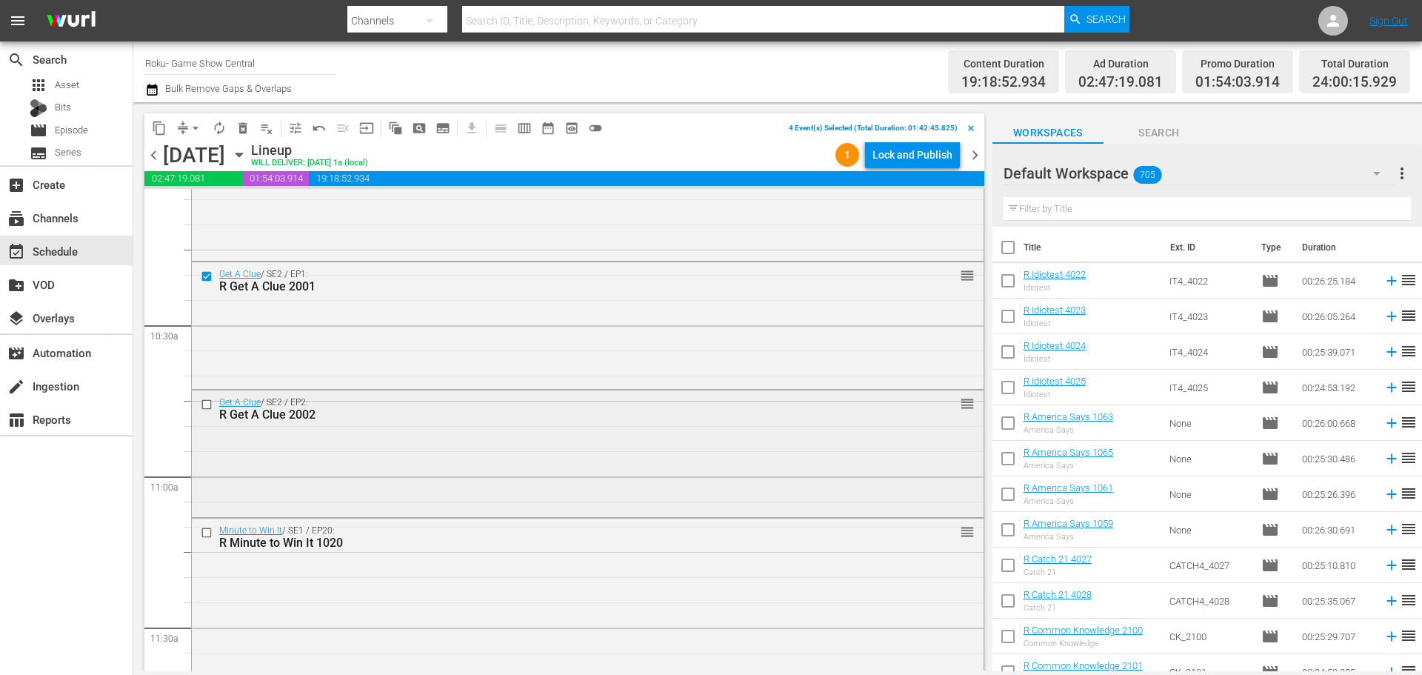
click at [203, 408] on input "checkbox" at bounding box center [209, 404] width 16 height 13
click at [205, 534] on input "checkbox" at bounding box center [209, 533] width 16 height 13
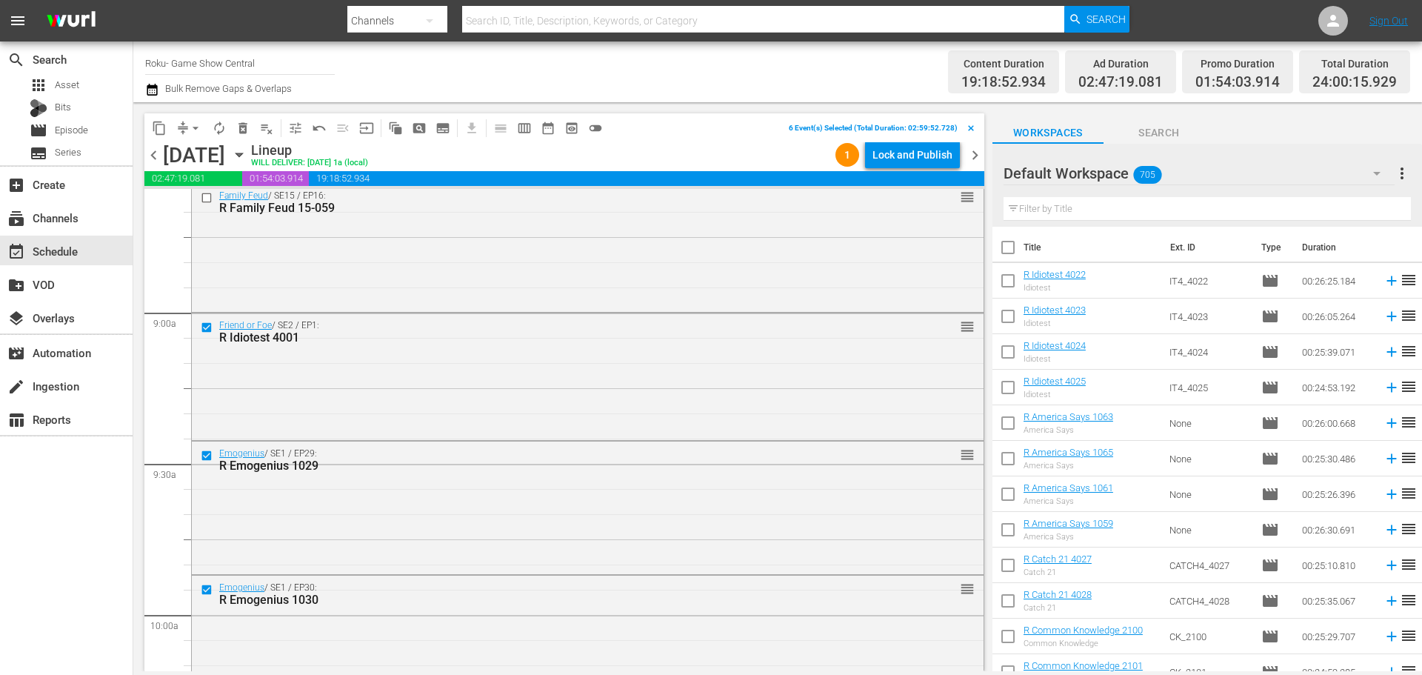
scroll to position [2592, 0]
click at [162, 126] on span "content_copy" at bounding box center [159, 128] width 15 height 15
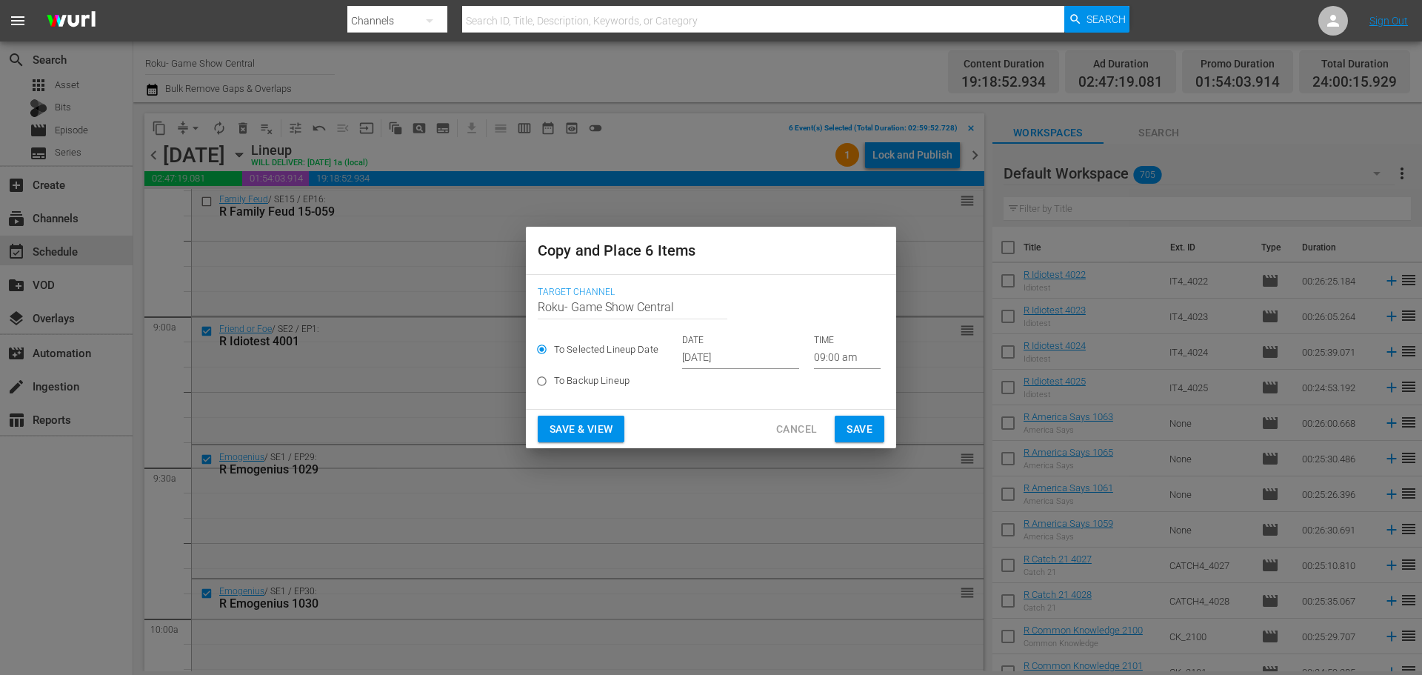
click at [824, 358] on input "09:00 am" at bounding box center [847, 358] width 67 height 22
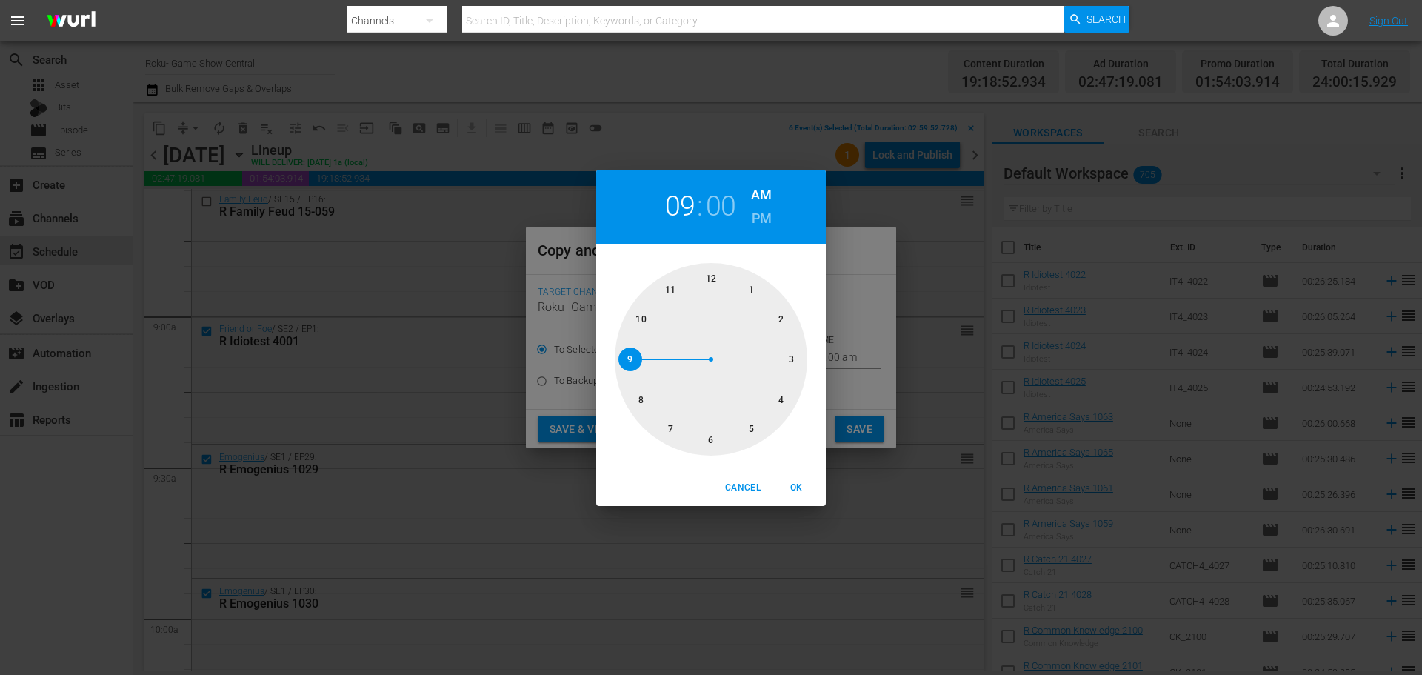
click at [699, 450] on div at bounding box center [711, 359] width 193 height 193
click at [798, 490] on span "OK" at bounding box center [796, 488] width 36 height 16
type input "06:00 am"
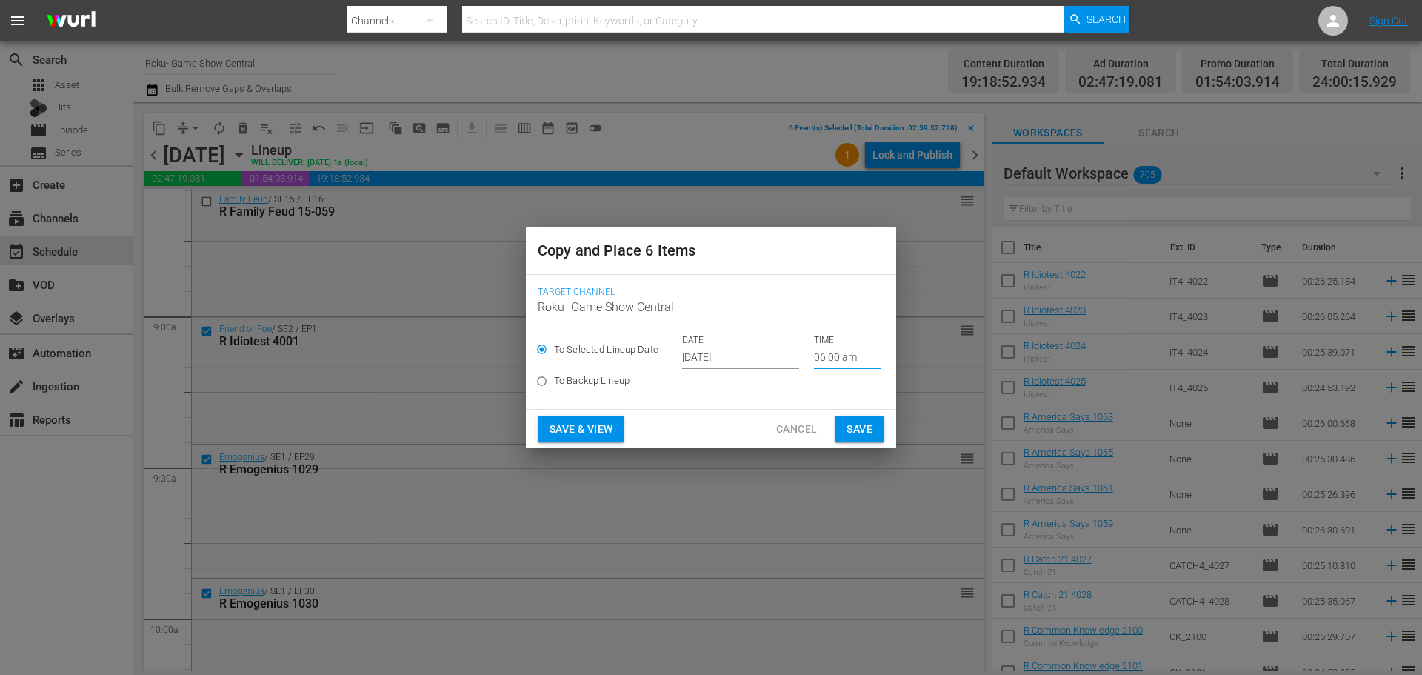
click at [738, 354] on input "[DATE]" at bounding box center [740, 358] width 117 height 22
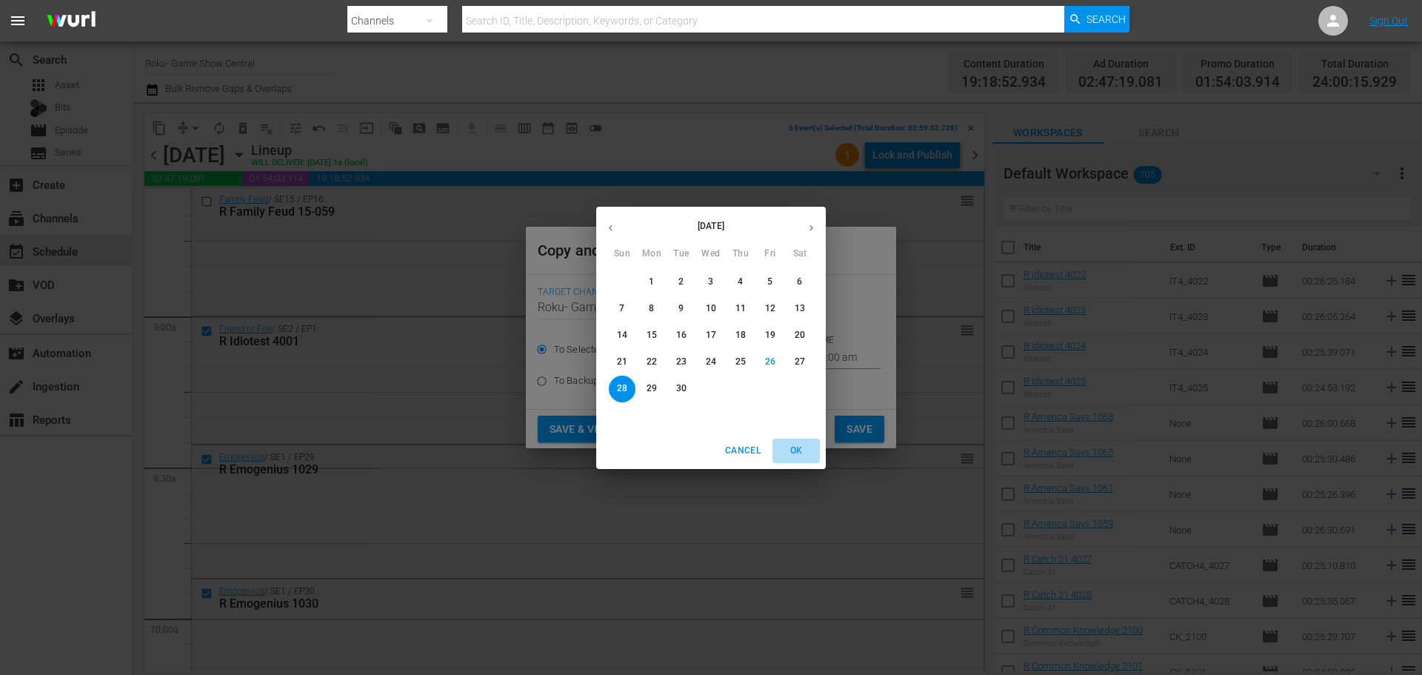
click at [798, 450] on span "OK" at bounding box center [796, 451] width 36 height 16
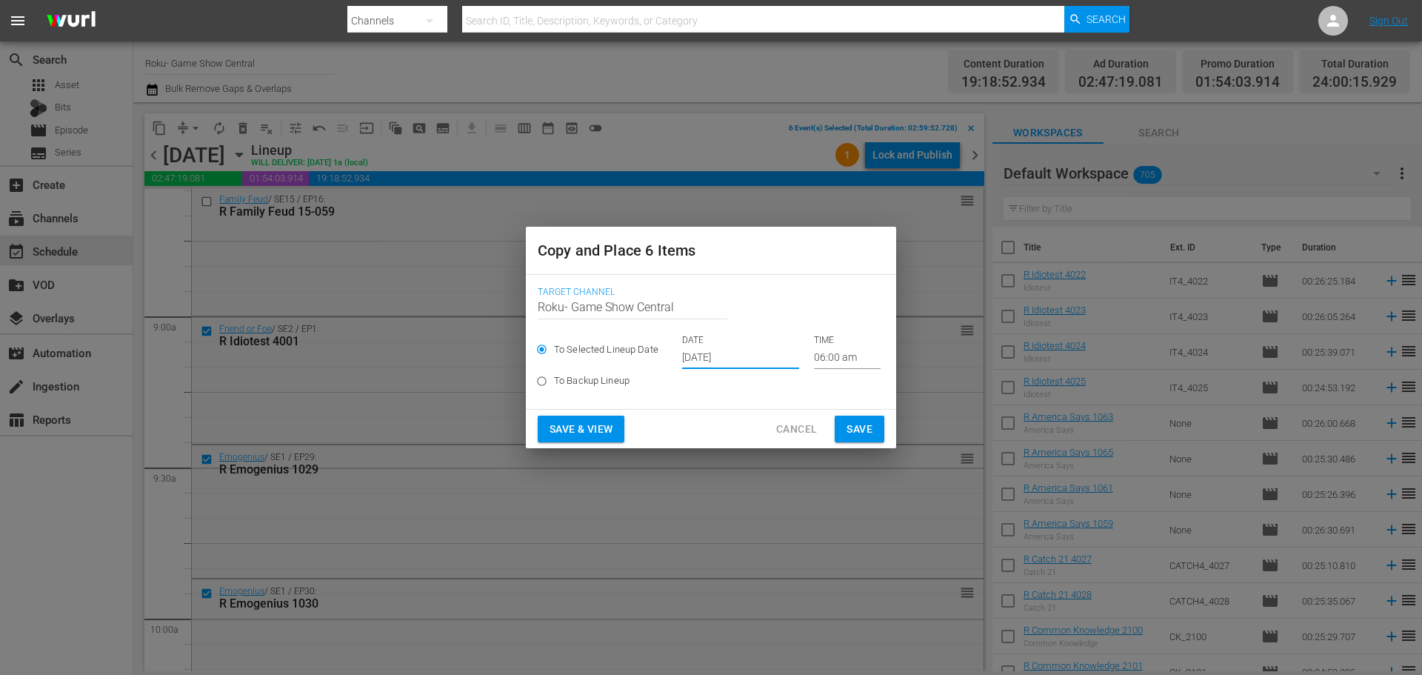
click at [856, 430] on span "Save" at bounding box center [859, 429] width 26 height 19
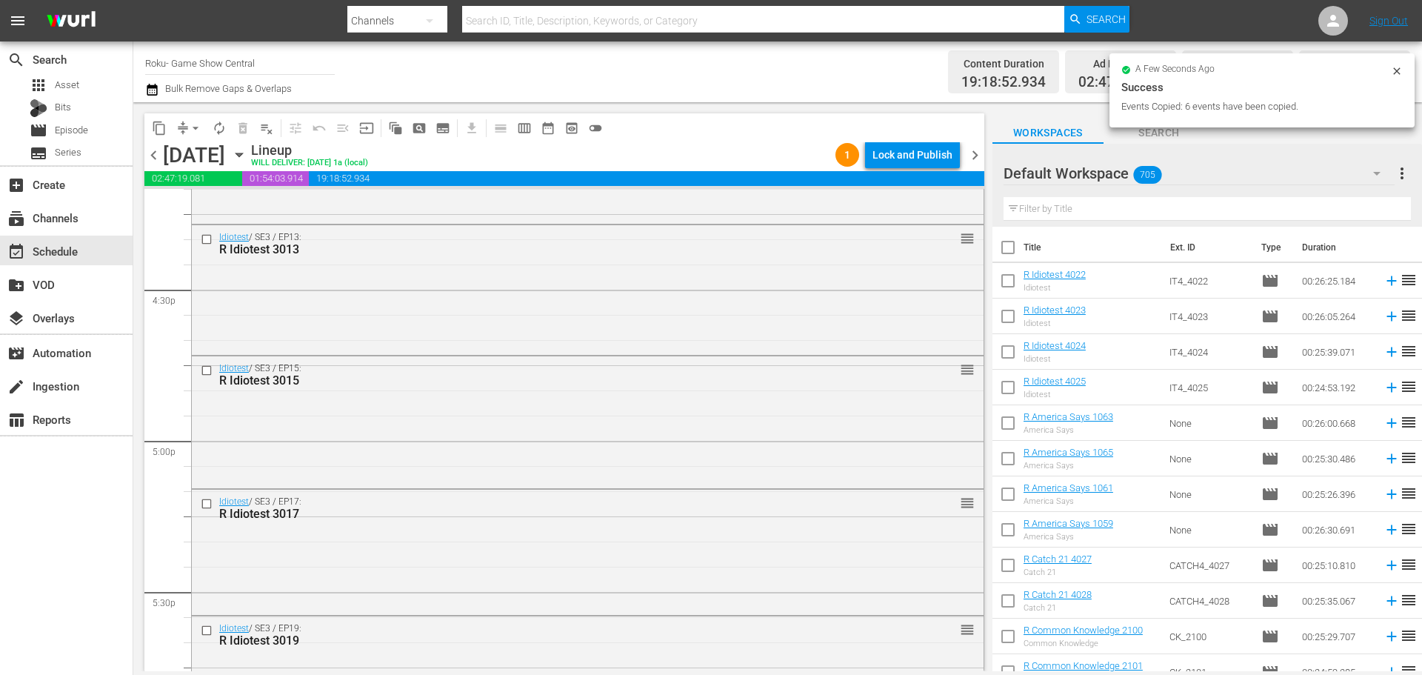
scroll to position [5036, 0]
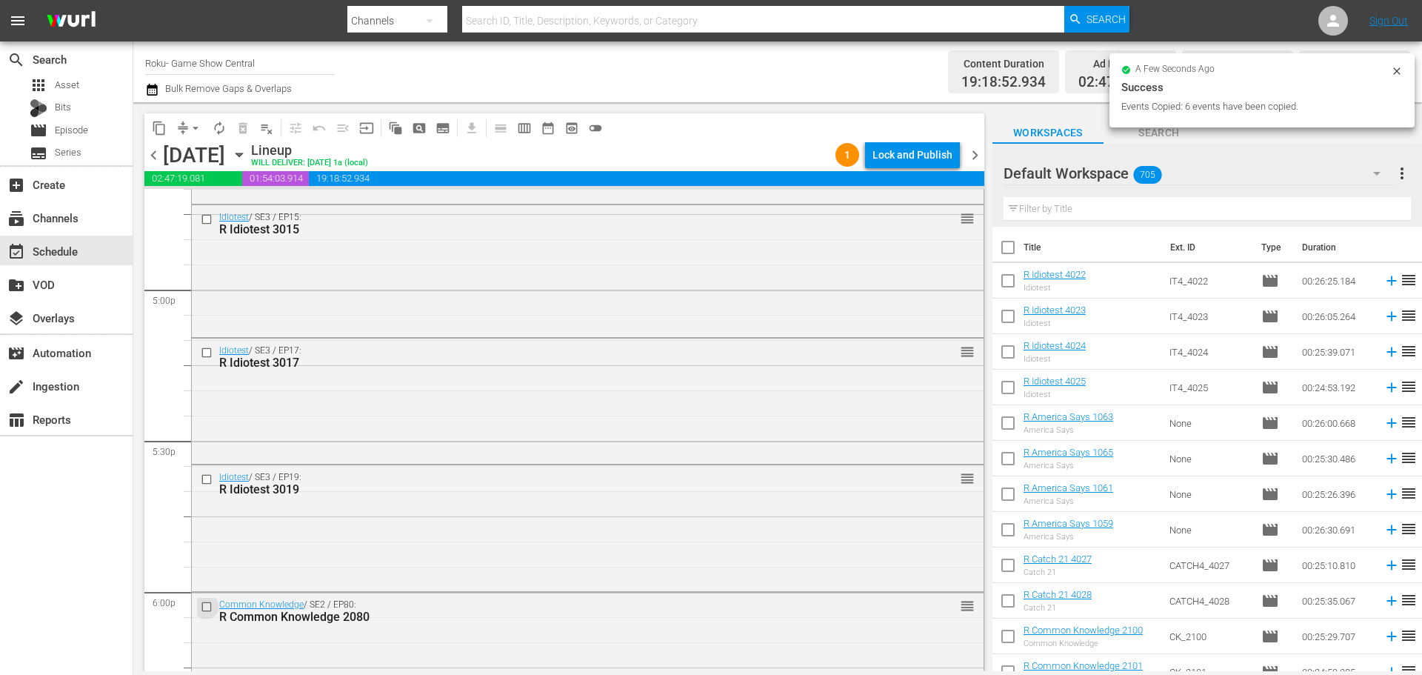
click at [202, 609] on input "checkbox" at bounding box center [209, 606] width 16 height 13
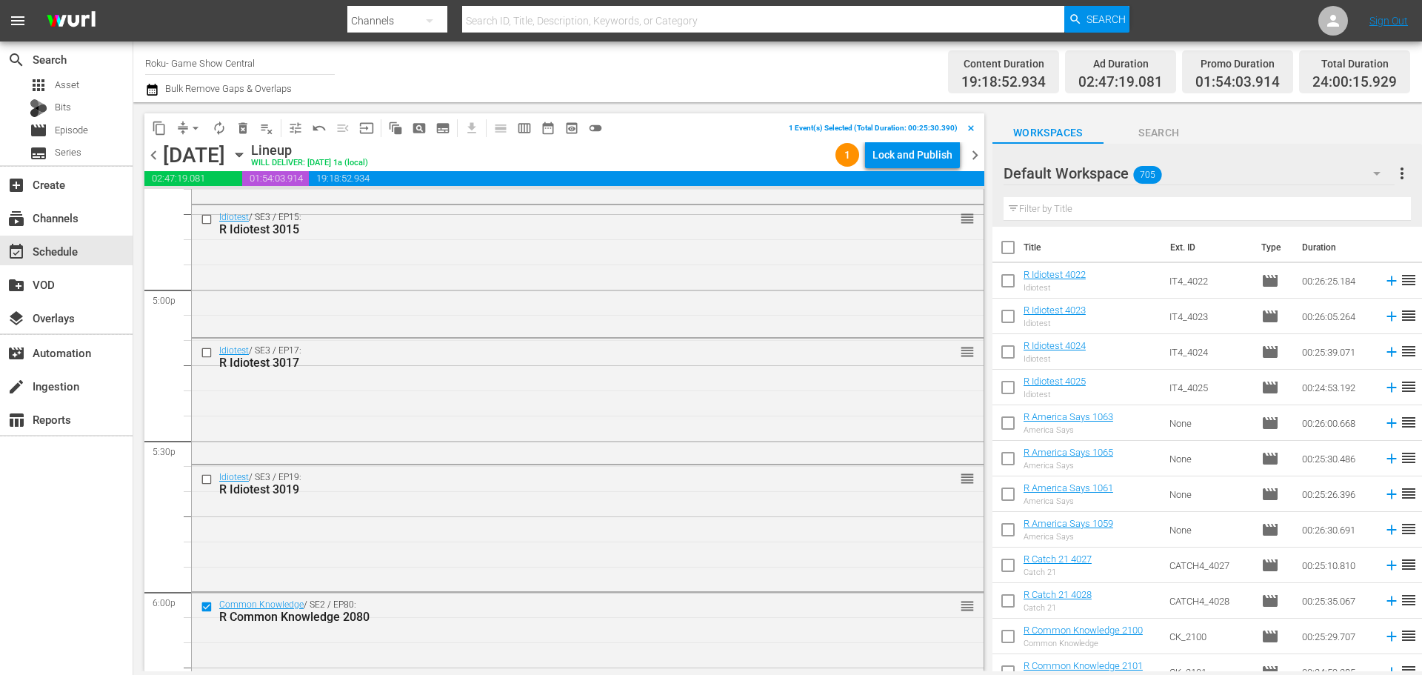
scroll to position [5258, 0]
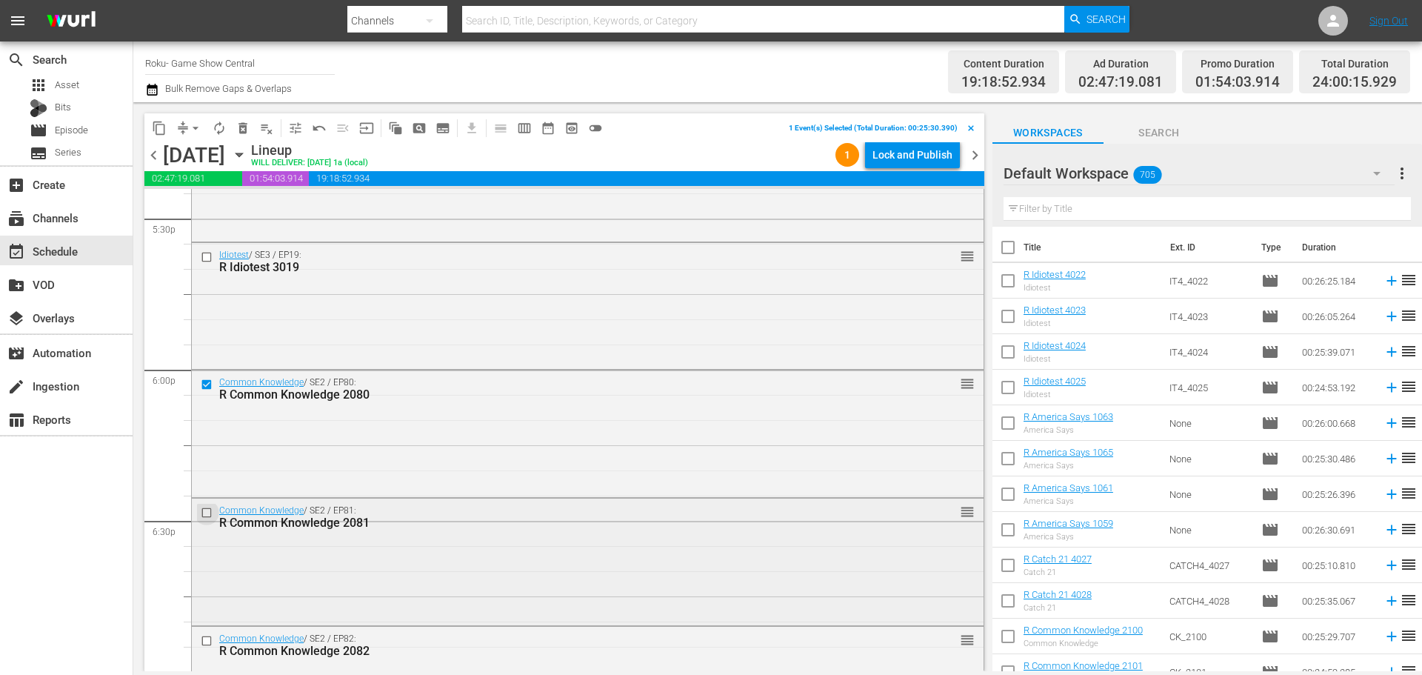
click at [206, 515] on input "checkbox" at bounding box center [209, 512] width 16 height 13
click at [207, 639] on input "checkbox" at bounding box center [209, 641] width 16 height 13
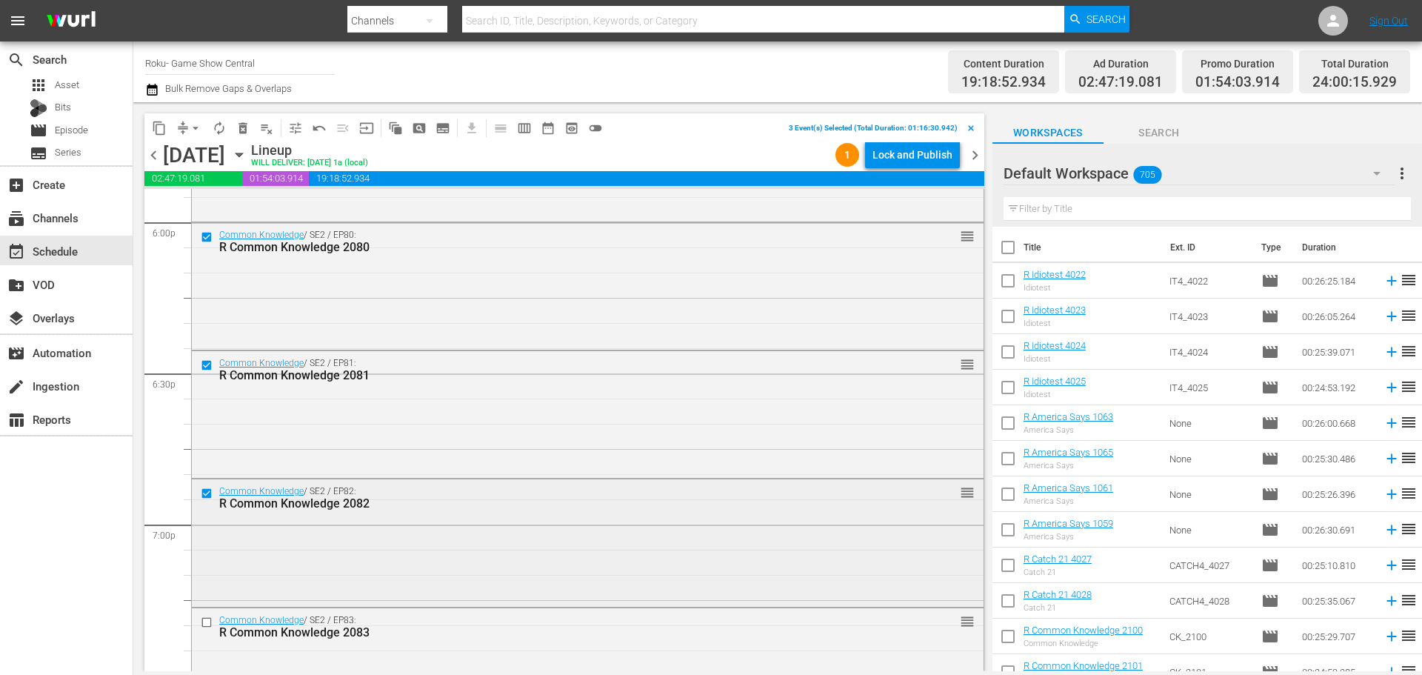
scroll to position [5406, 0]
click at [207, 622] on input "checkbox" at bounding box center [209, 621] width 16 height 13
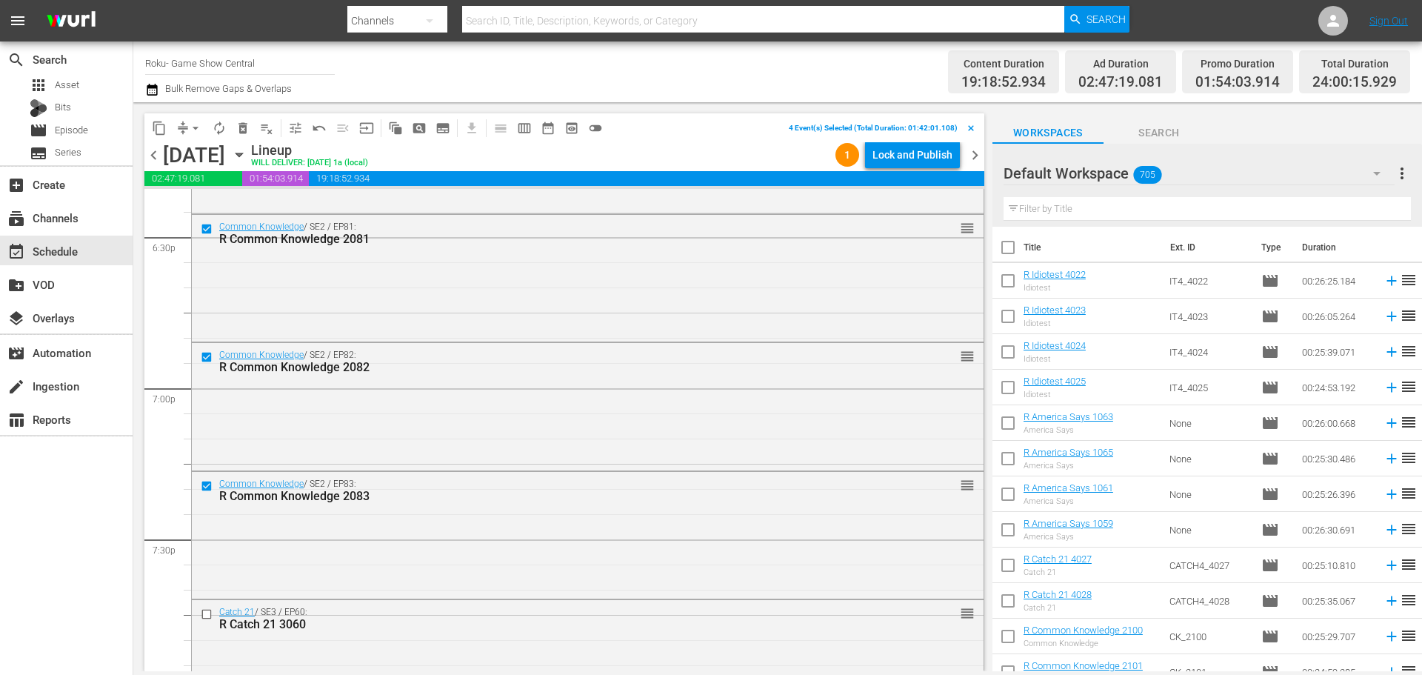
scroll to position [5554, 0]
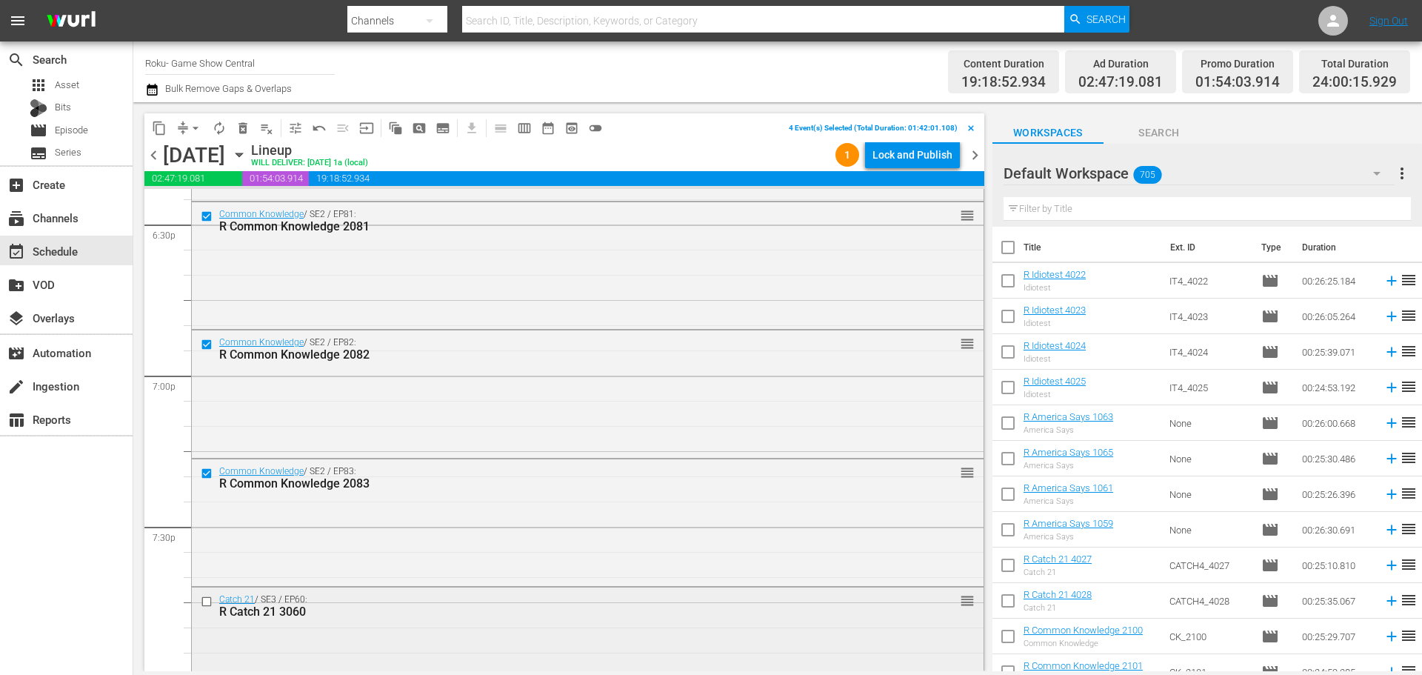
click at [203, 601] on input "checkbox" at bounding box center [209, 601] width 16 height 13
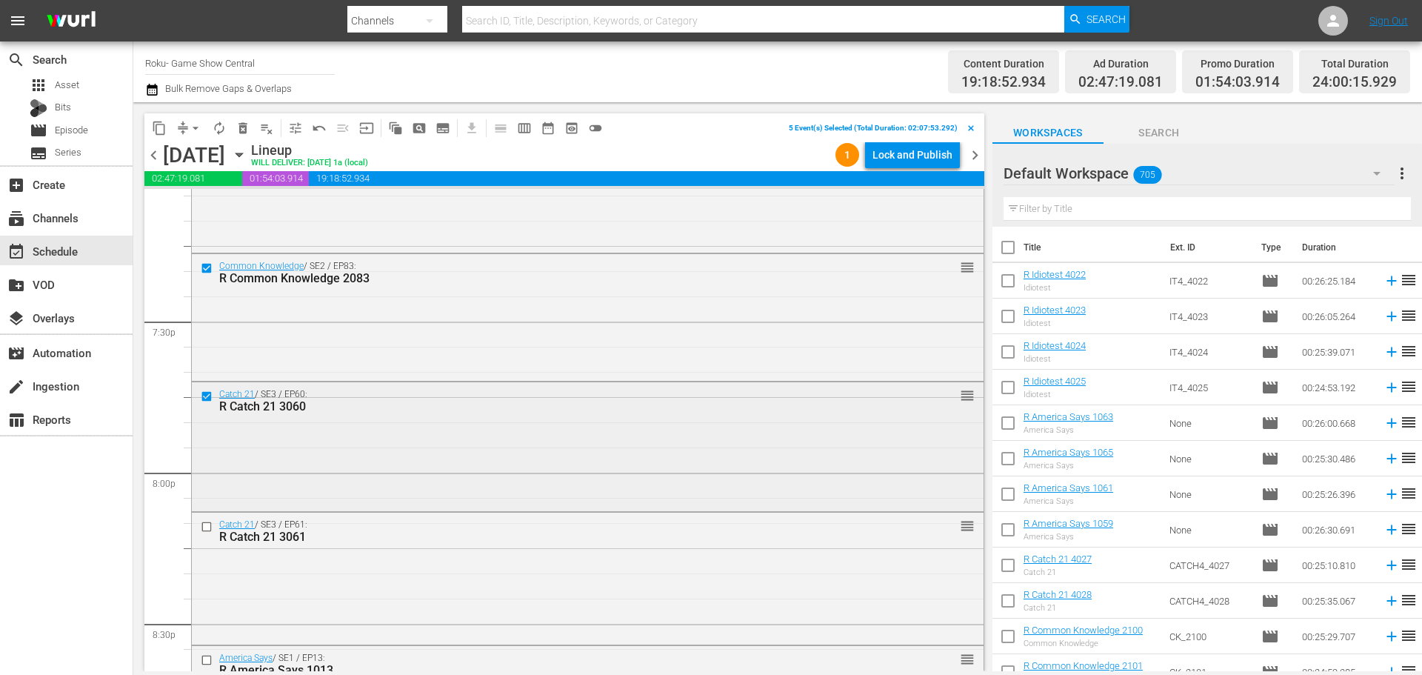
scroll to position [5776, 0]
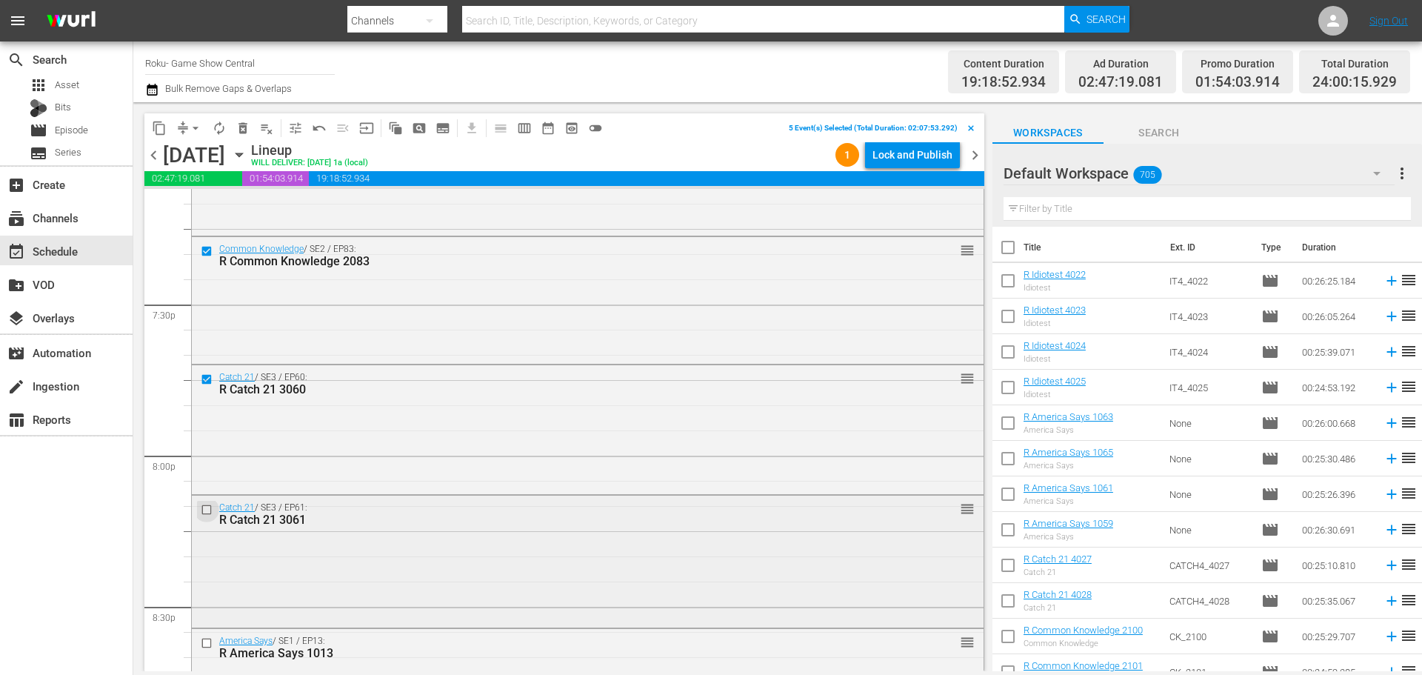
click at [207, 511] on input "checkbox" at bounding box center [209, 510] width 16 height 13
click at [204, 643] on input "checkbox" at bounding box center [209, 643] width 16 height 13
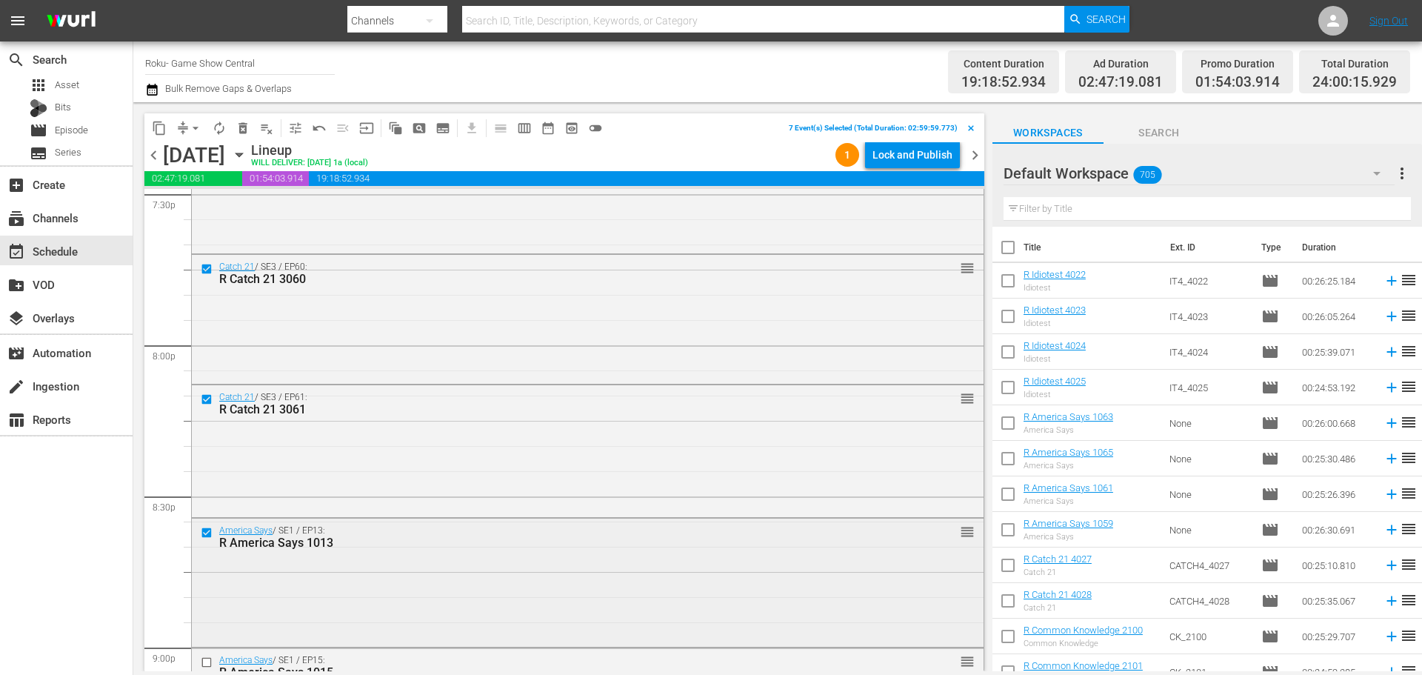
scroll to position [5924, 0]
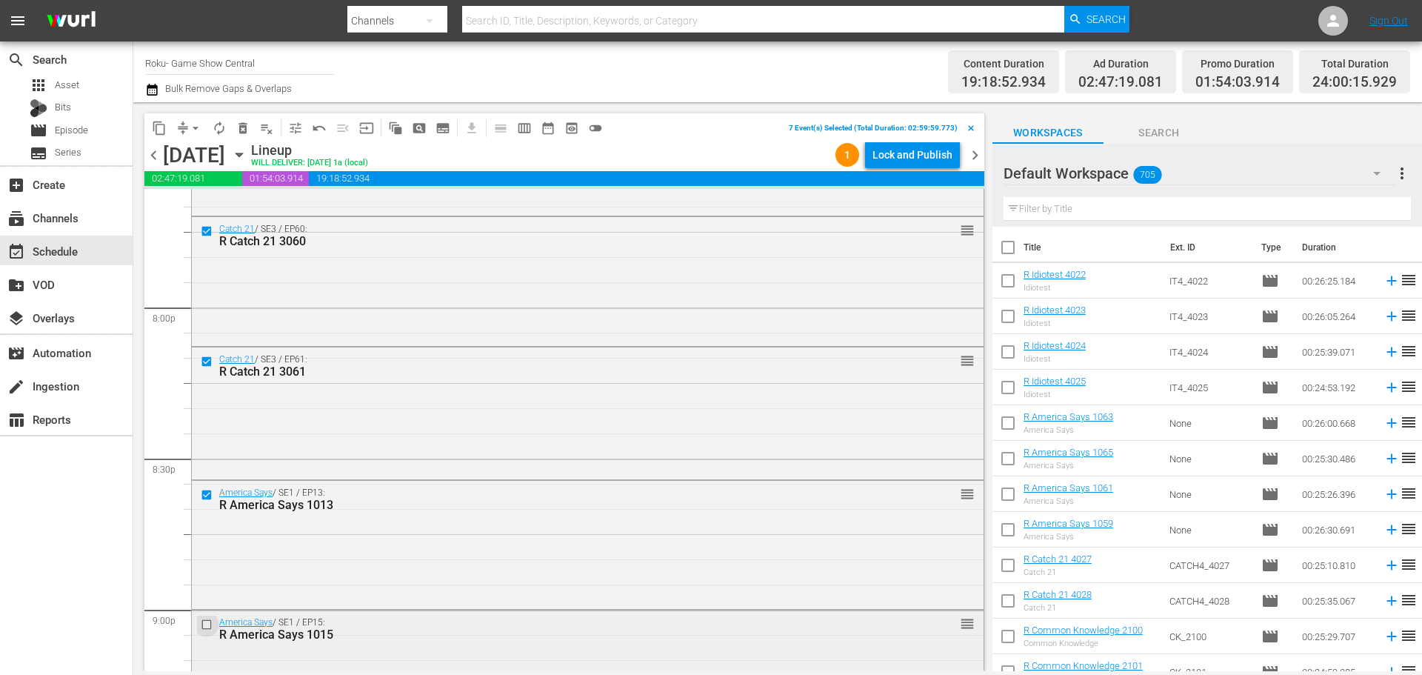
click at [205, 622] on input "checkbox" at bounding box center [209, 624] width 16 height 13
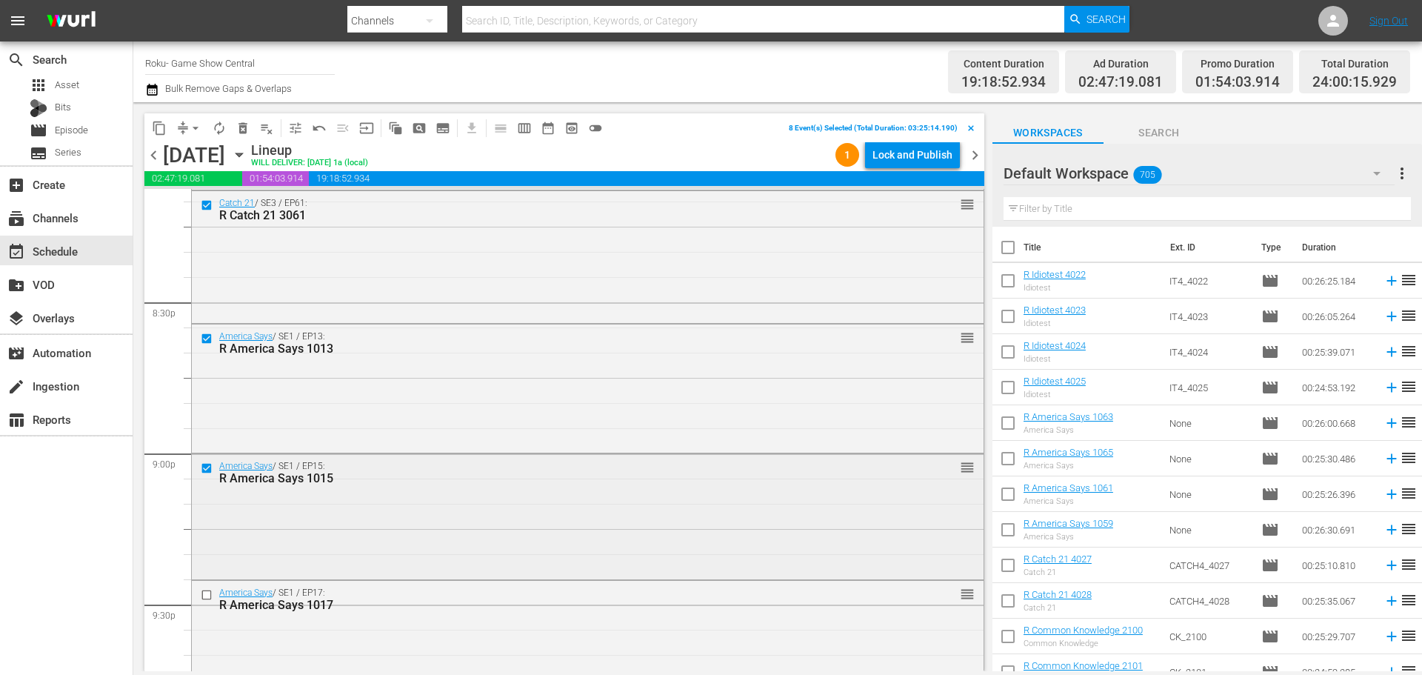
scroll to position [6147, 0]
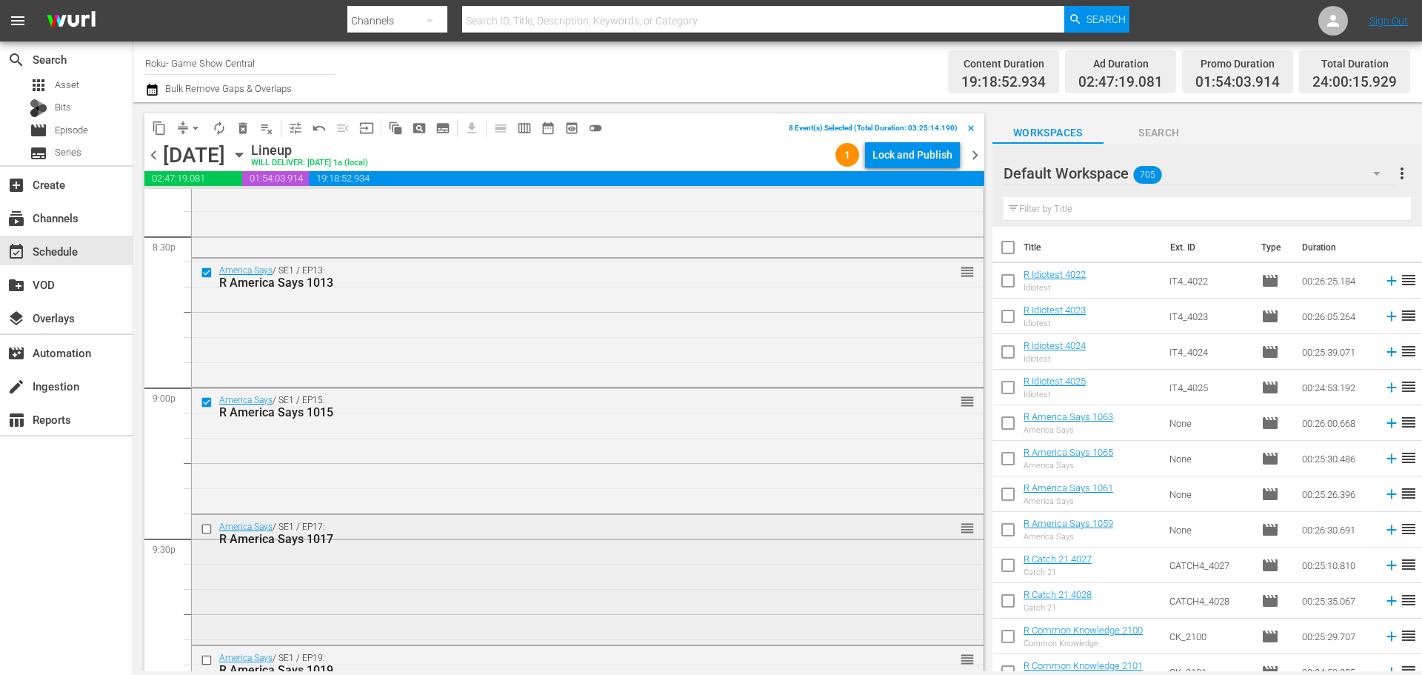
click at [209, 536] on div at bounding box center [208, 529] width 22 height 18
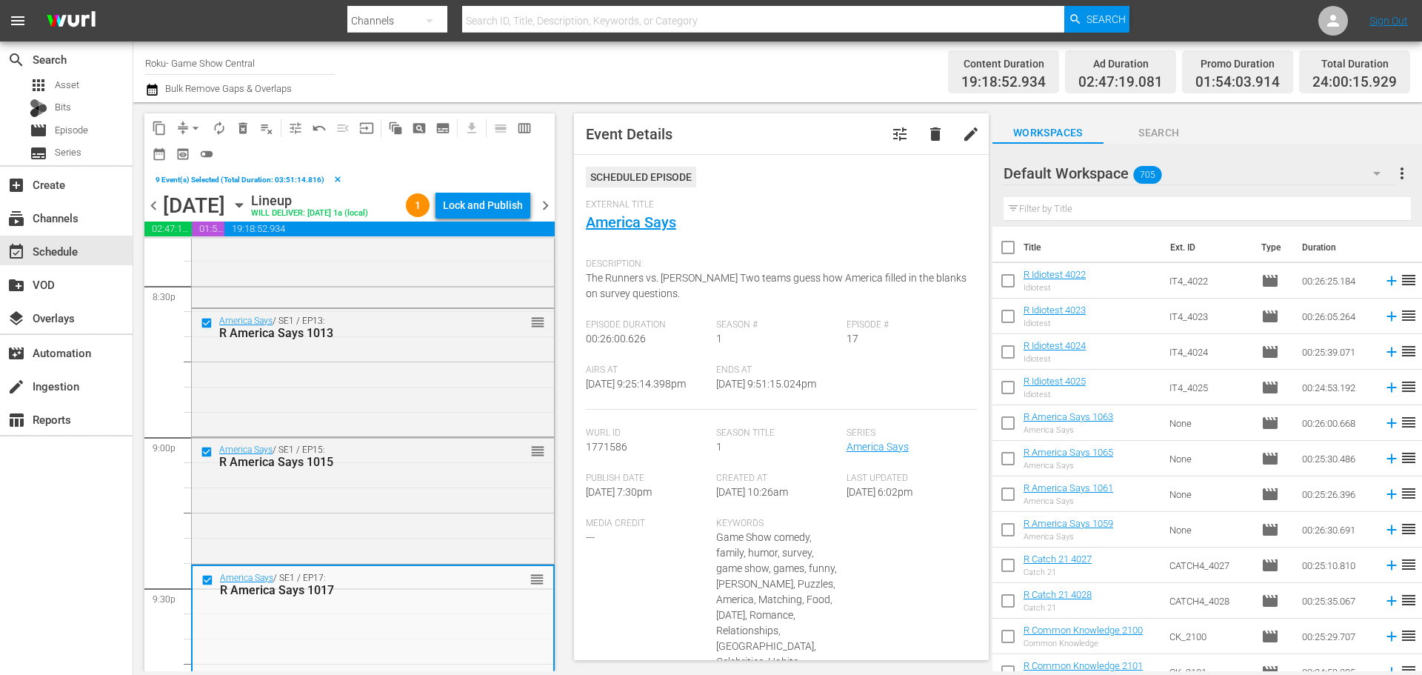
scroll to position [6295, 0]
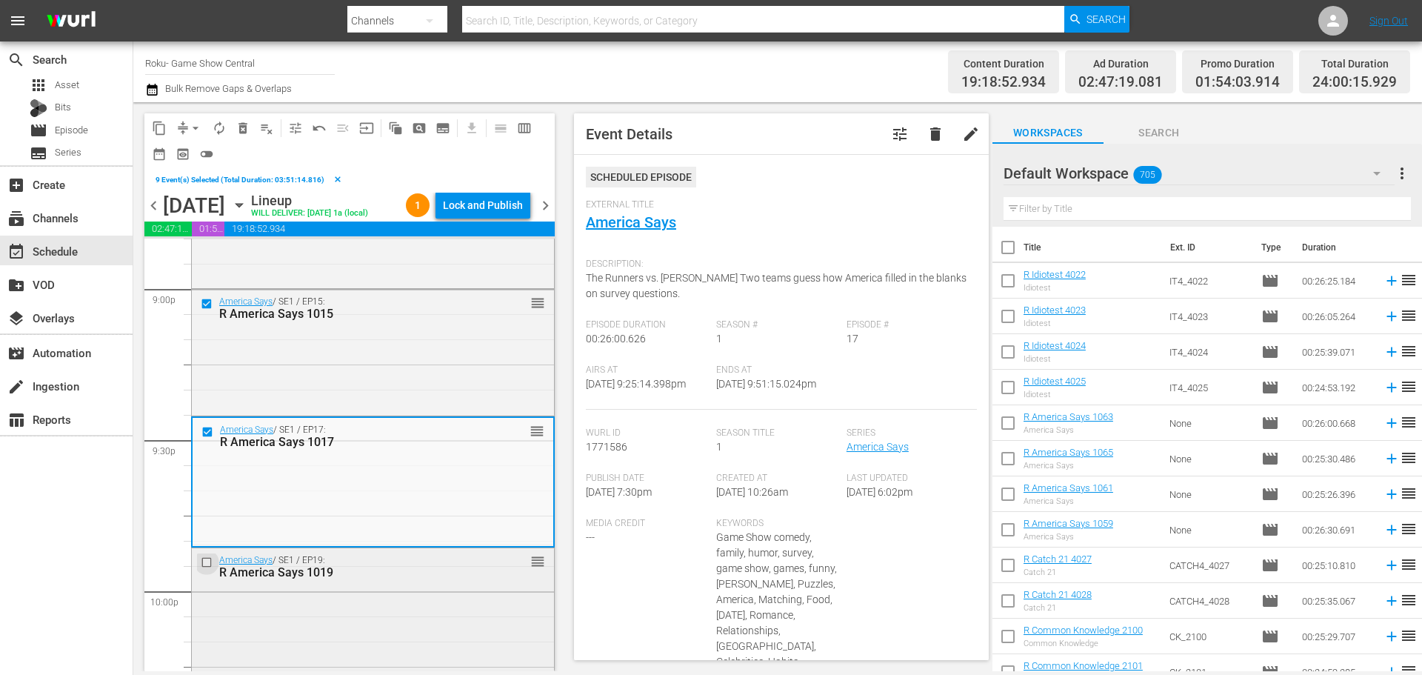
click at [208, 563] on input "checkbox" at bounding box center [209, 561] width 16 height 13
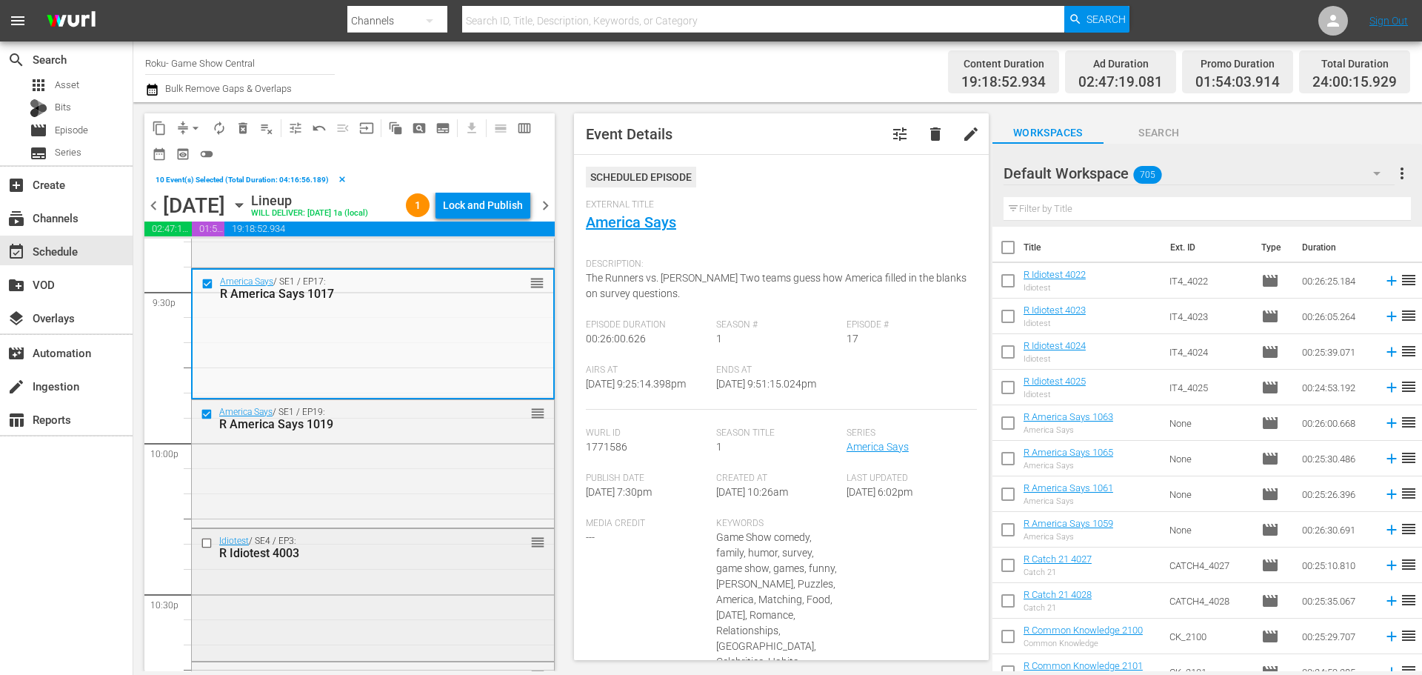
click at [209, 538] on input "checkbox" at bounding box center [209, 543] width 16 height 13
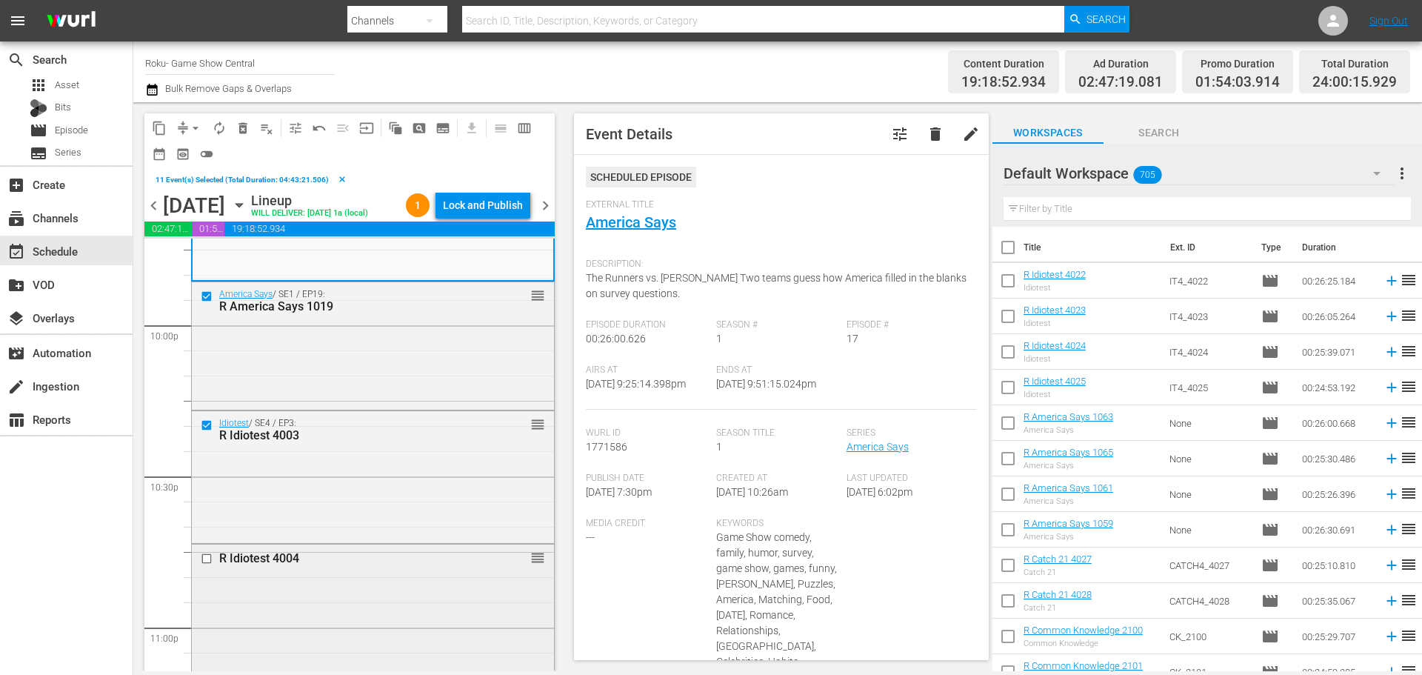
scroll to position [6591, 0]
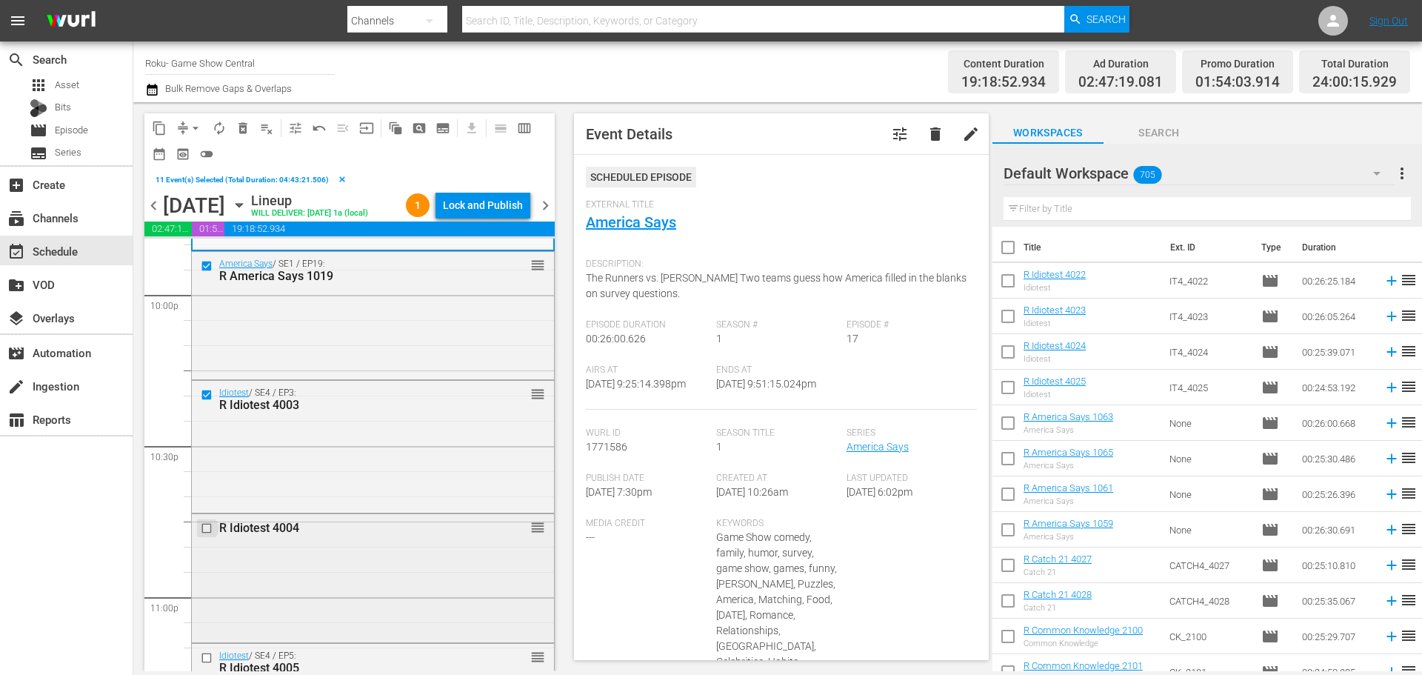
click at [204, 526] on input "checkbox" at bounding box center [209, 528] width 16 height 13
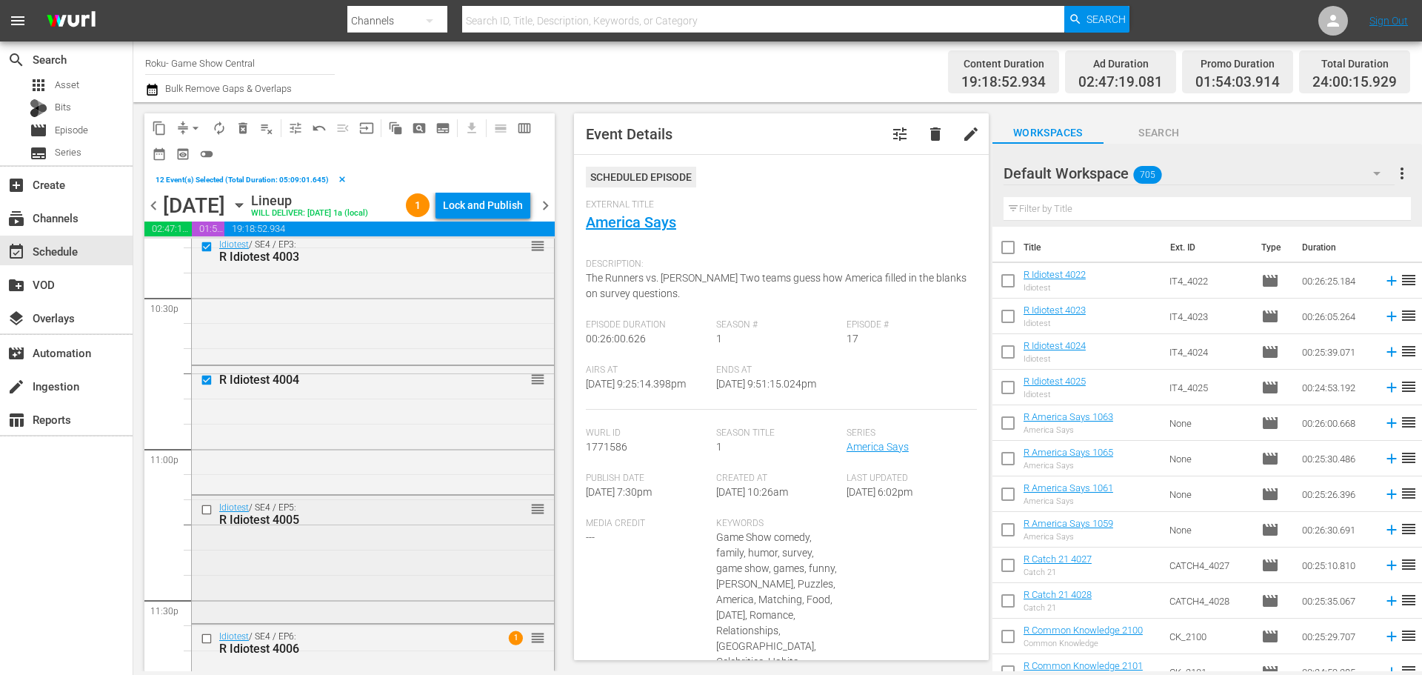
click at [207, 510] on input "checkbox" at bounding box center [209, 509] width 16 height 13
click at [201, 640] on input "checkbox" at bounding box center [209, 638] width 16 height 13
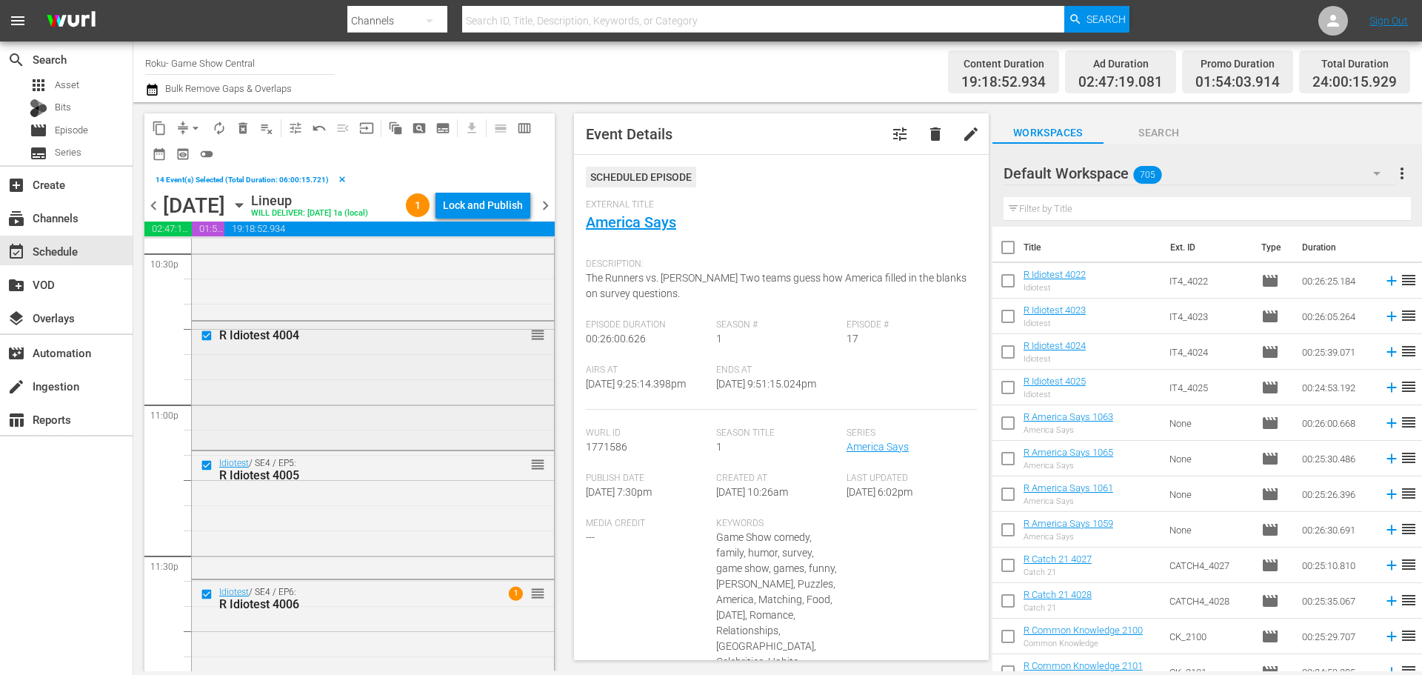
scroll to position [6820, 0]
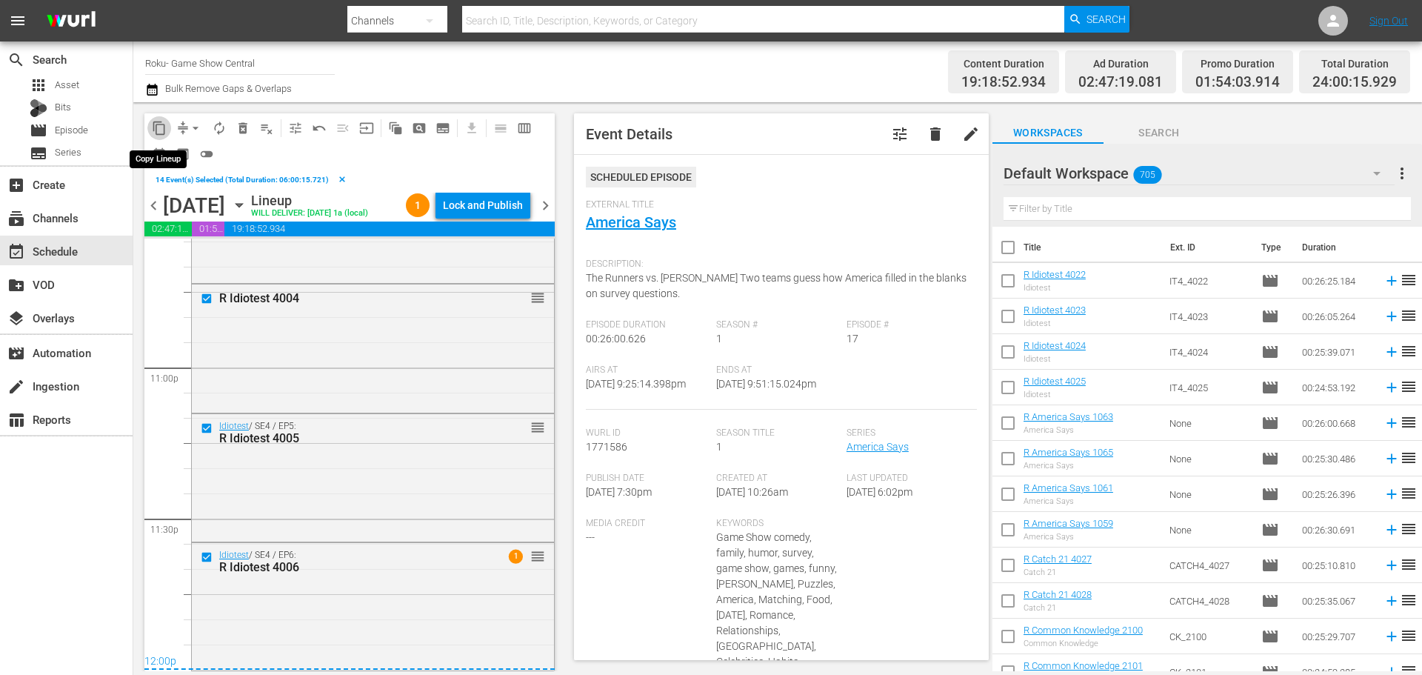
click at [161, 138] on button "content_copy" at bounding box center [159, 128] width 24 height 24
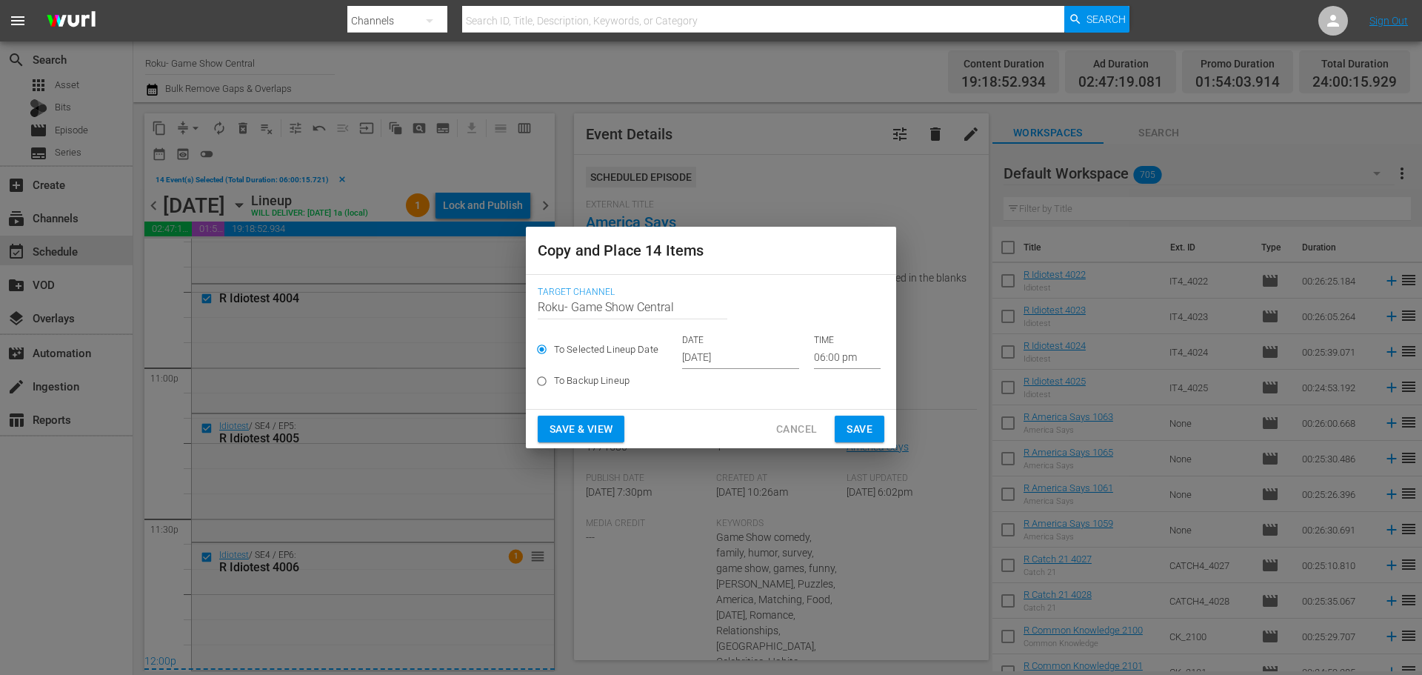
click at [832, 362] on input "06:00 pm" at bounding box center [847, 358] width 67 height 22
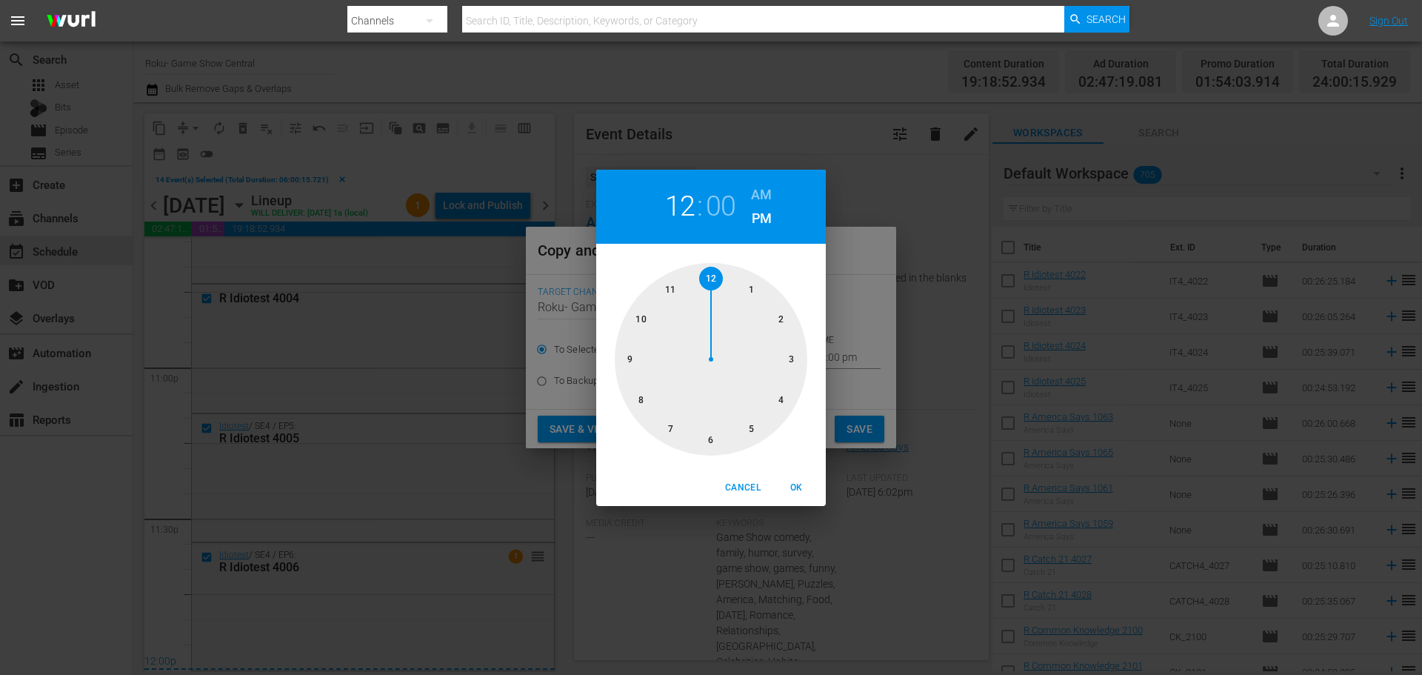
click at [699, 291] on div at bounding box center [711, 359] width 193 height 193
click at [795, 491] on span "OK" at bounding box center [796, 488] width 36 height 16
type input "12:00 pm"
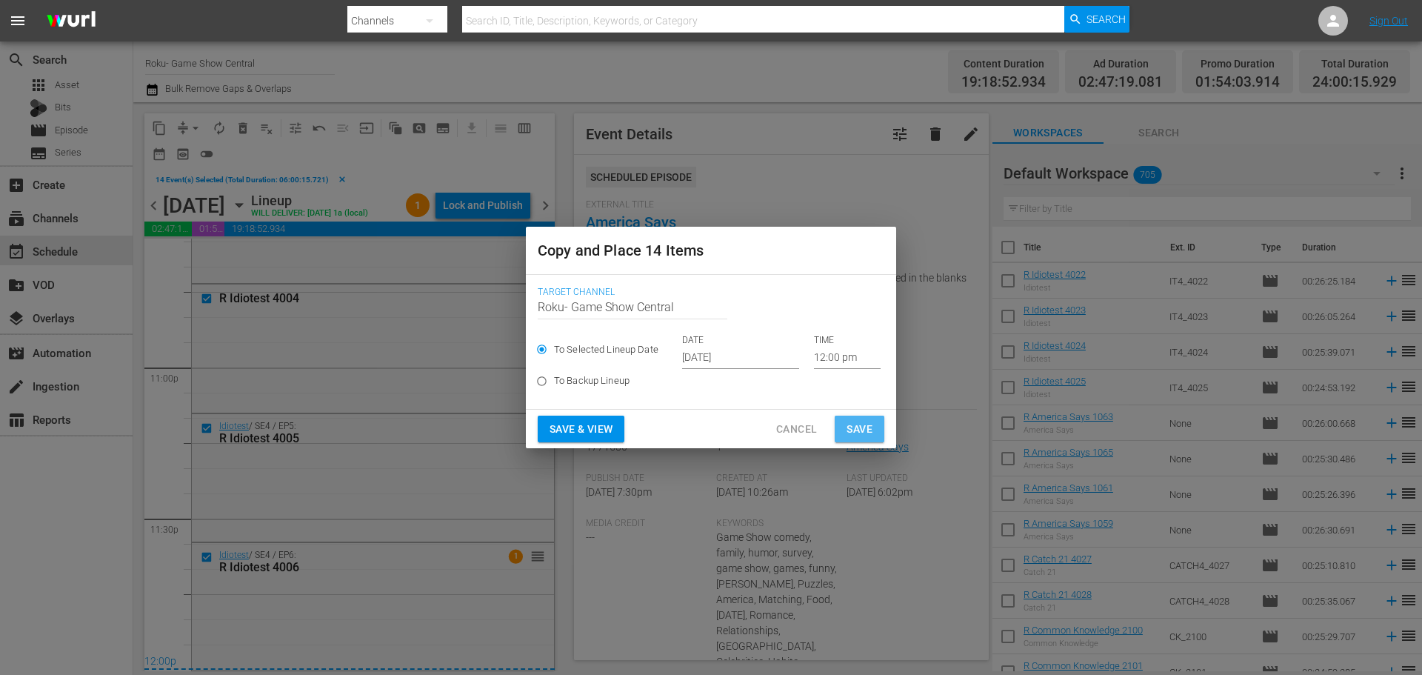
click at [859, 433] on span "Save" at bounding box center [859, 429] width 26 height 19
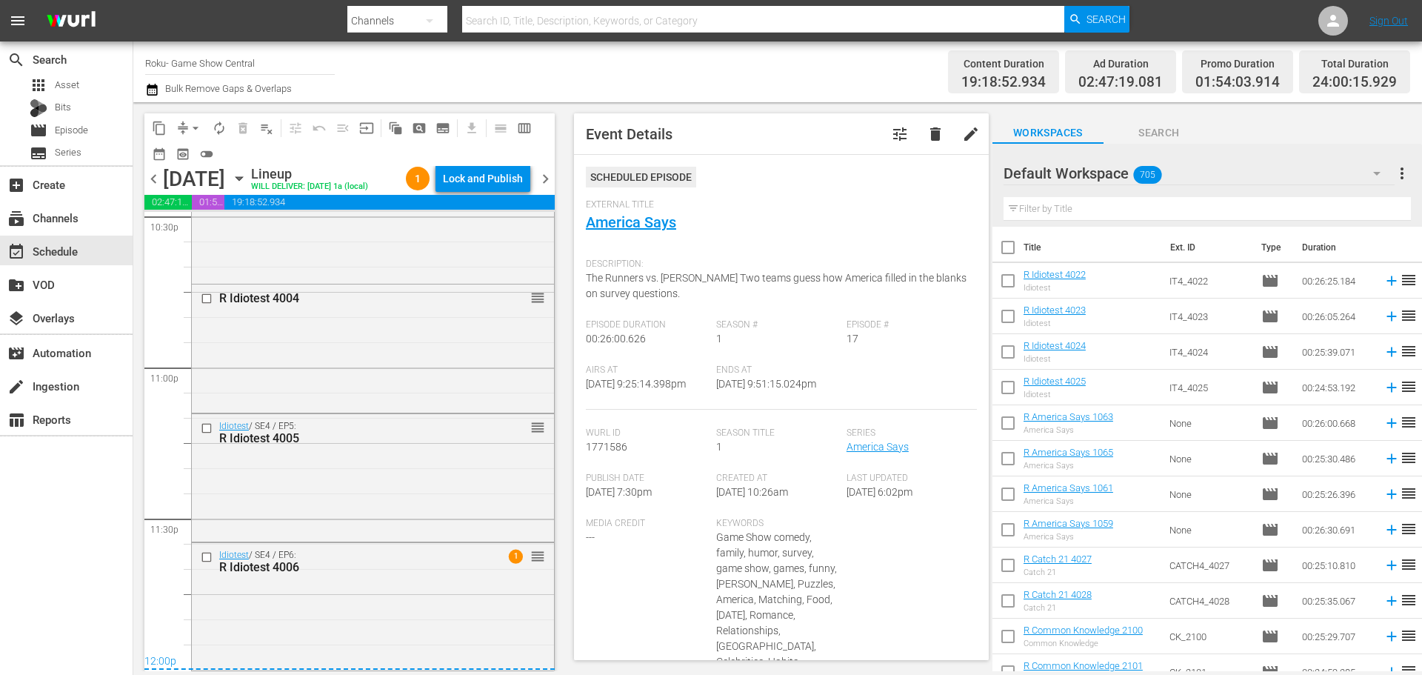
scroll to position [6794, 0]
click at [247, 173] on icon "button" at bounding box center [239, 178] width 16 height 16
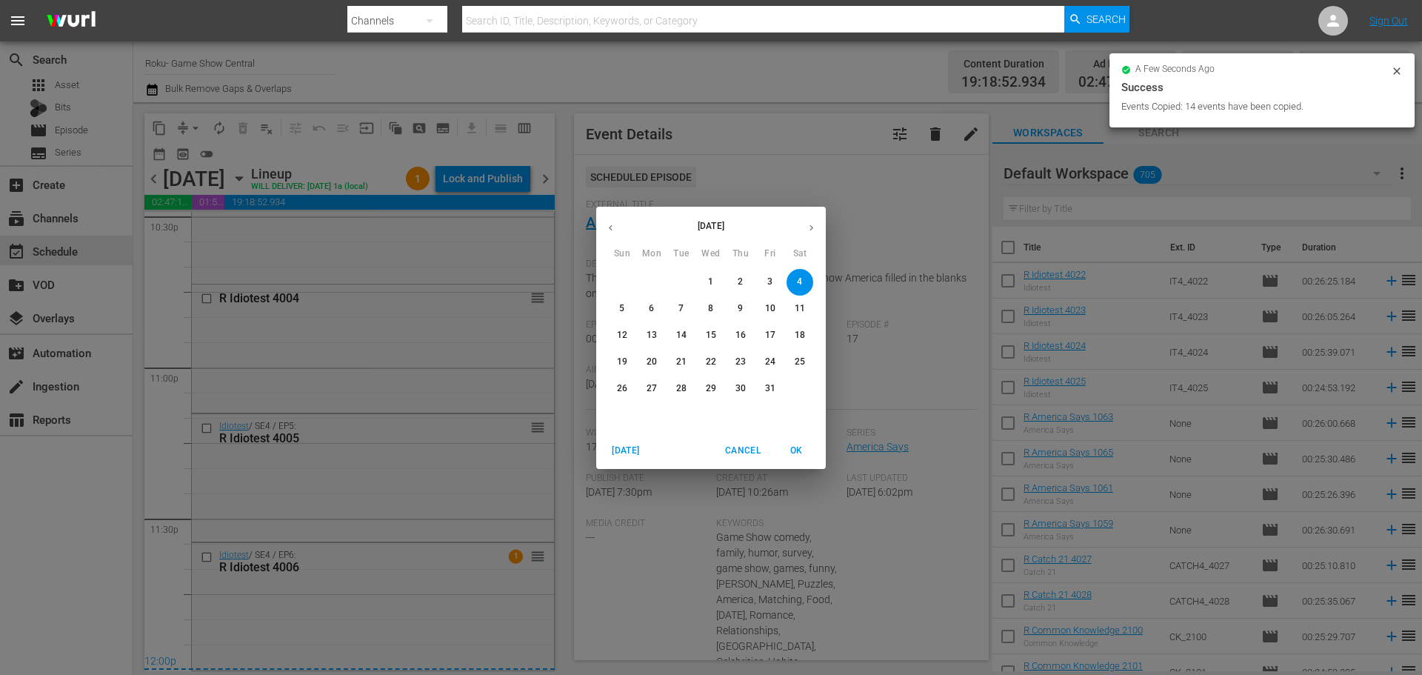
click at [615, 227] on icon "button" at bounding box center [610, 227] width 11 height 11
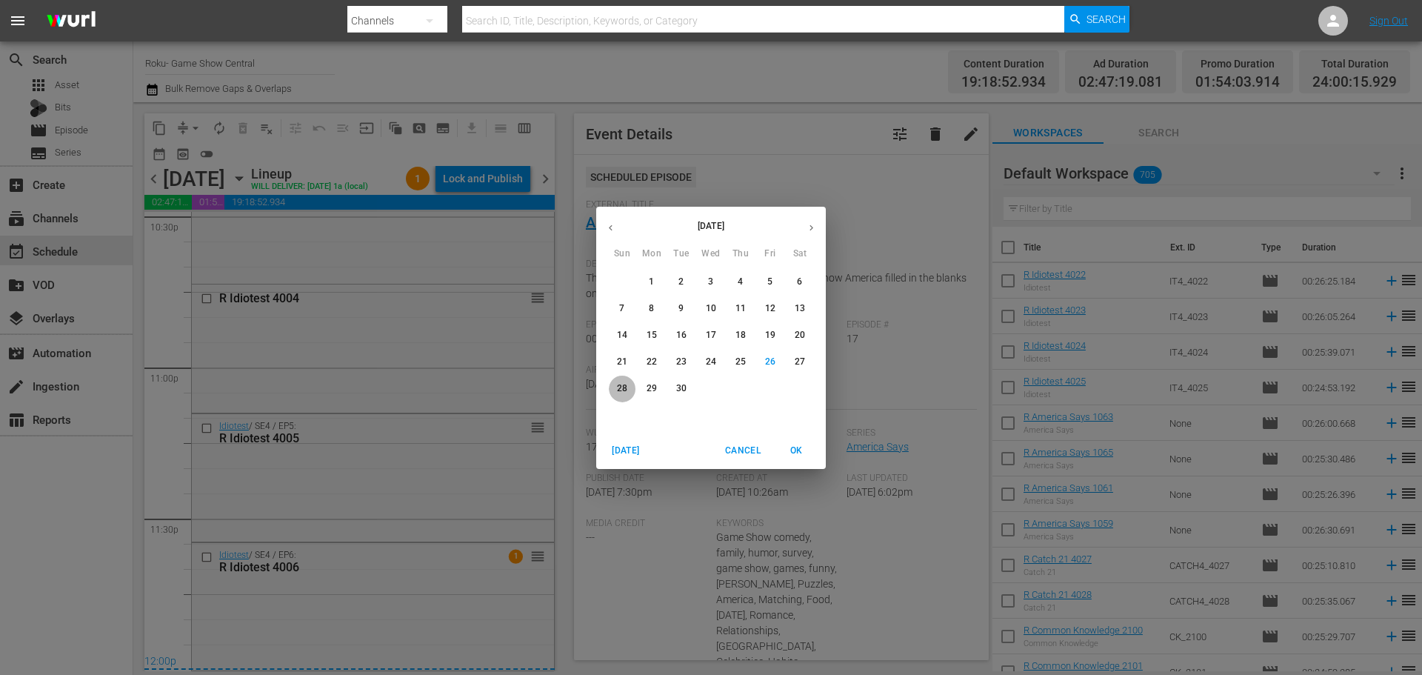
click at [614, 391] on span "28" at bounding box center [622, 388] width 27 height 13
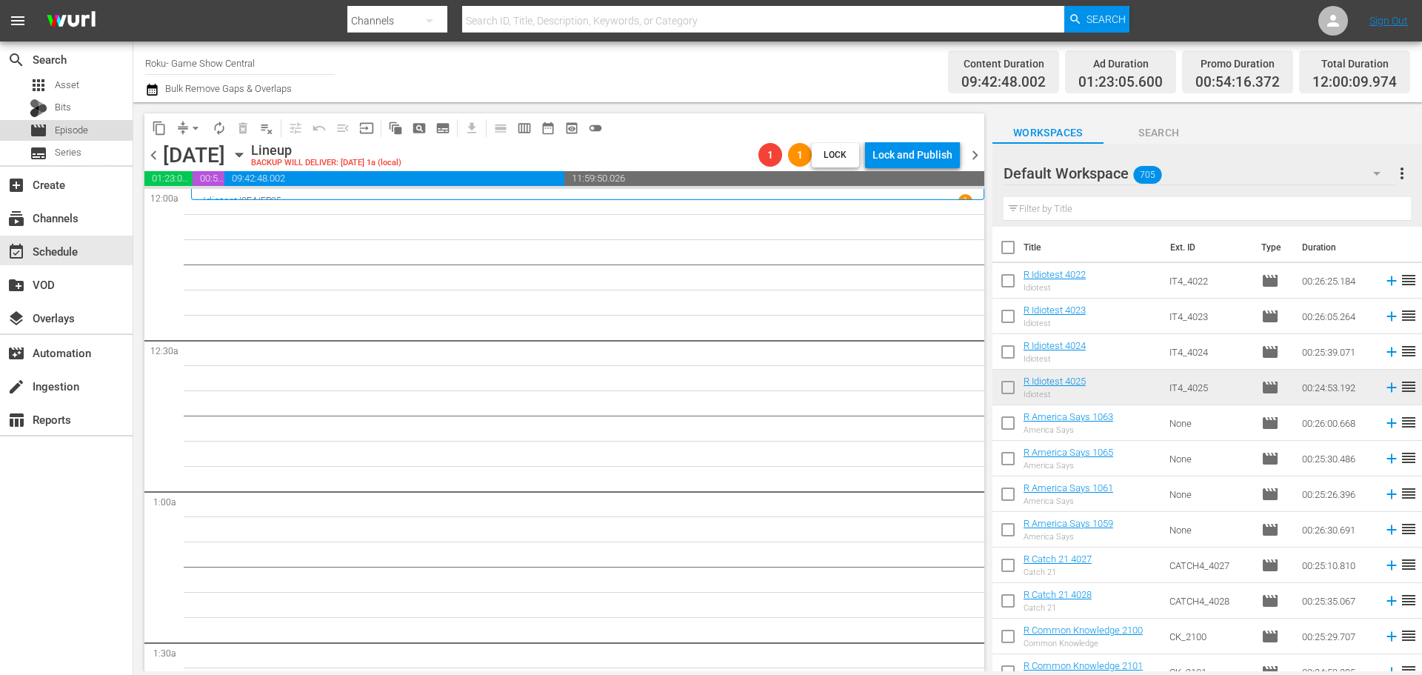
click at [70, 129] on span "Episode" at bounding box center [71, 130] width 33 height 15
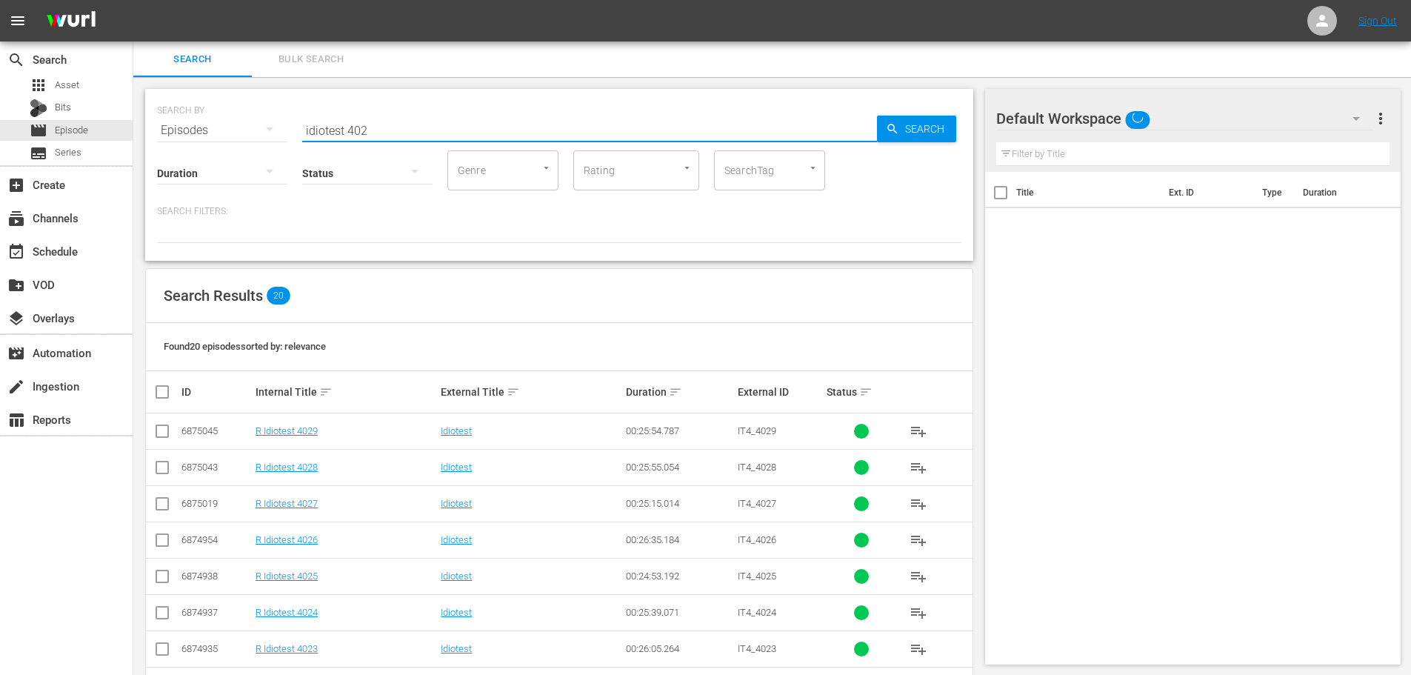
drag, startPoint x: 437, startPoint y: 114, endPoint x: 0, endPoint y: 30, distance: 445.0
click at [0, 30] on div "menu Sign Out search Search apps Asset Bits movie Episode subtitles Series add_…" at bounding box center [705, 583] width 1411 height 1166
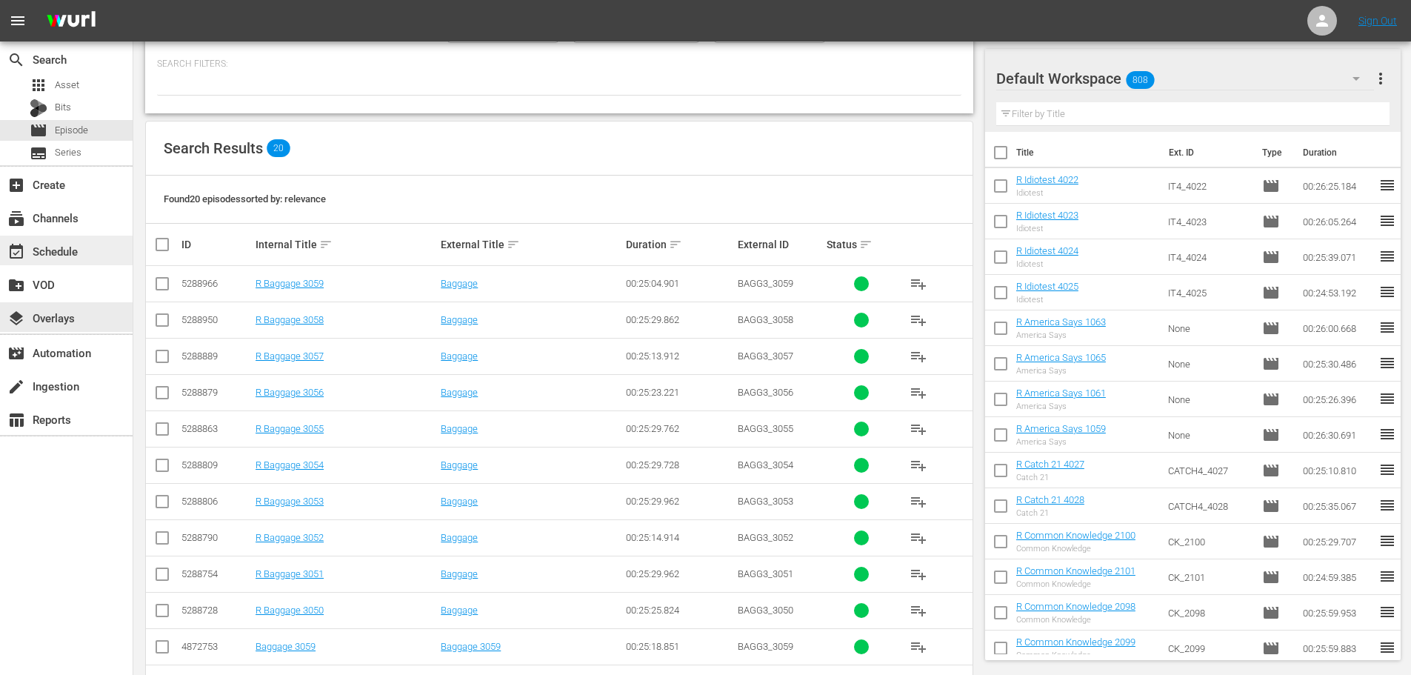
scroll to position [296, 0]
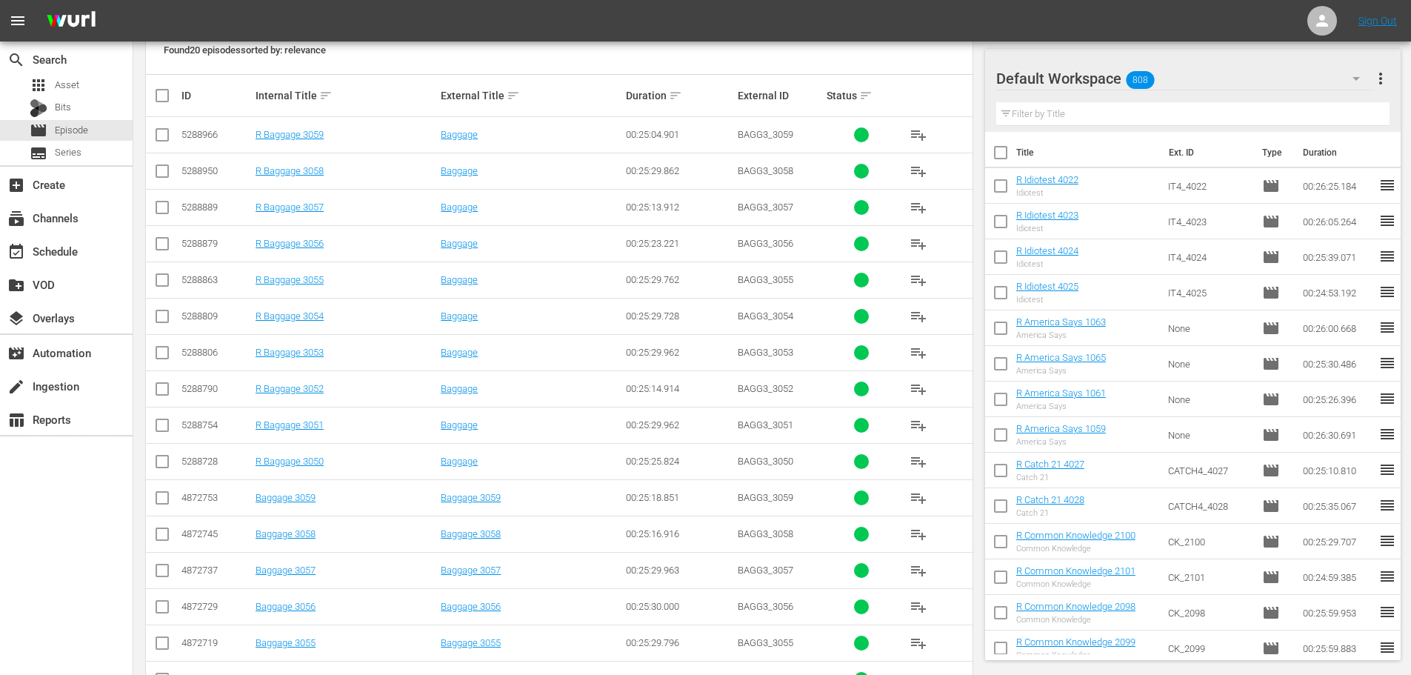
type input "bagg 305"
click at [156, 463] on input "checkbox" at bounding box center [162, 464] width 18 height 18
checkbox input "true"
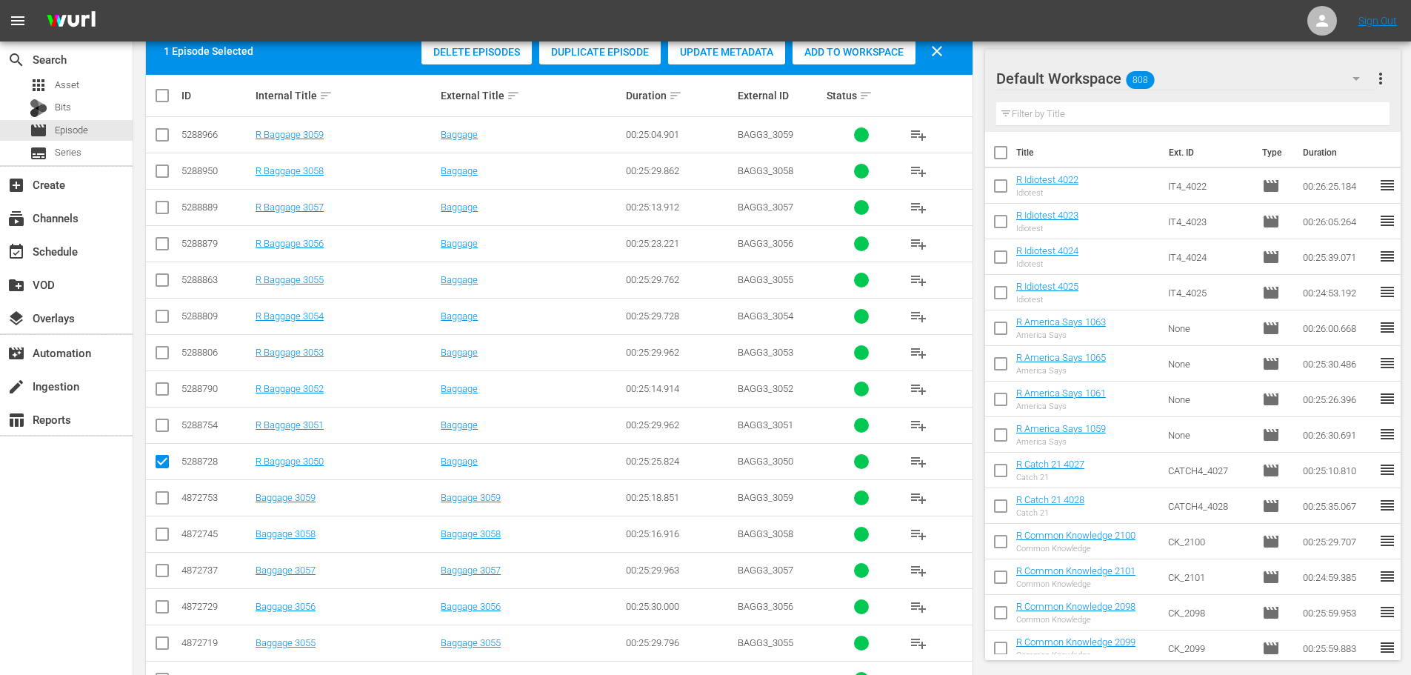
click at [162, 391] on input "checkbox" at bounding box center [162, 392] width 18 height 18
checkbox input "true"
click at [163, 316] on input "checkbox" at bounding box center [162, 319] width 18 height 18
checkbox input "true"
click at [154, 247] on input "checkbox" at bounding box center [162, 247] width 18 height 18
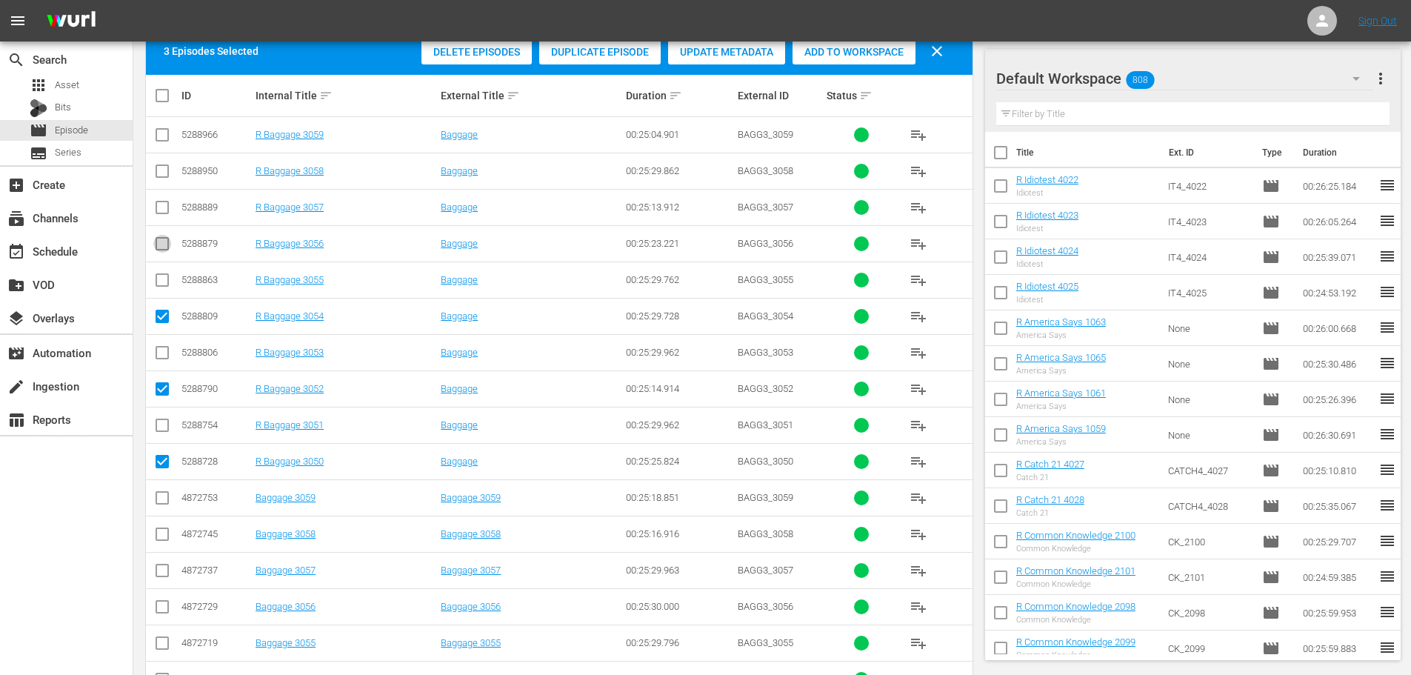
checkbox input "true"
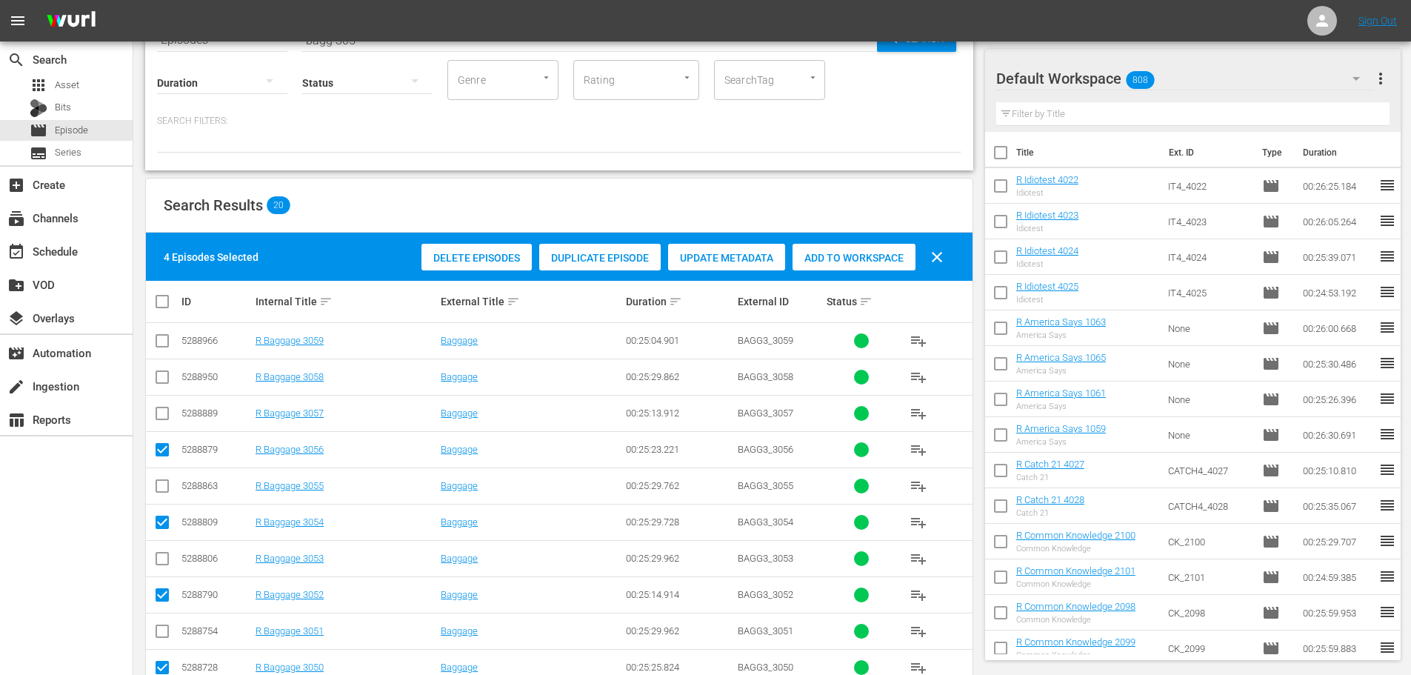
scroll to position [0, 0]
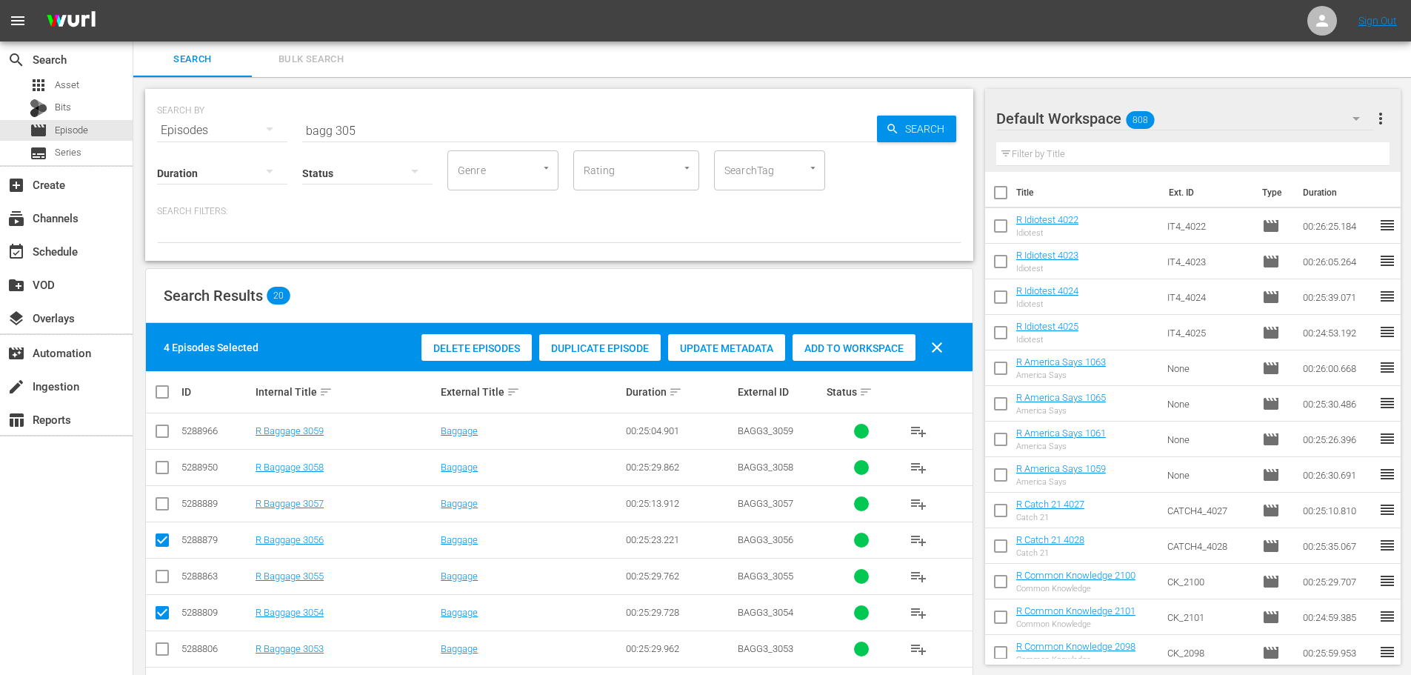
click at [875, 341] on div "Add to Workspace" at bounding box center [853, 348] width 123 height 28
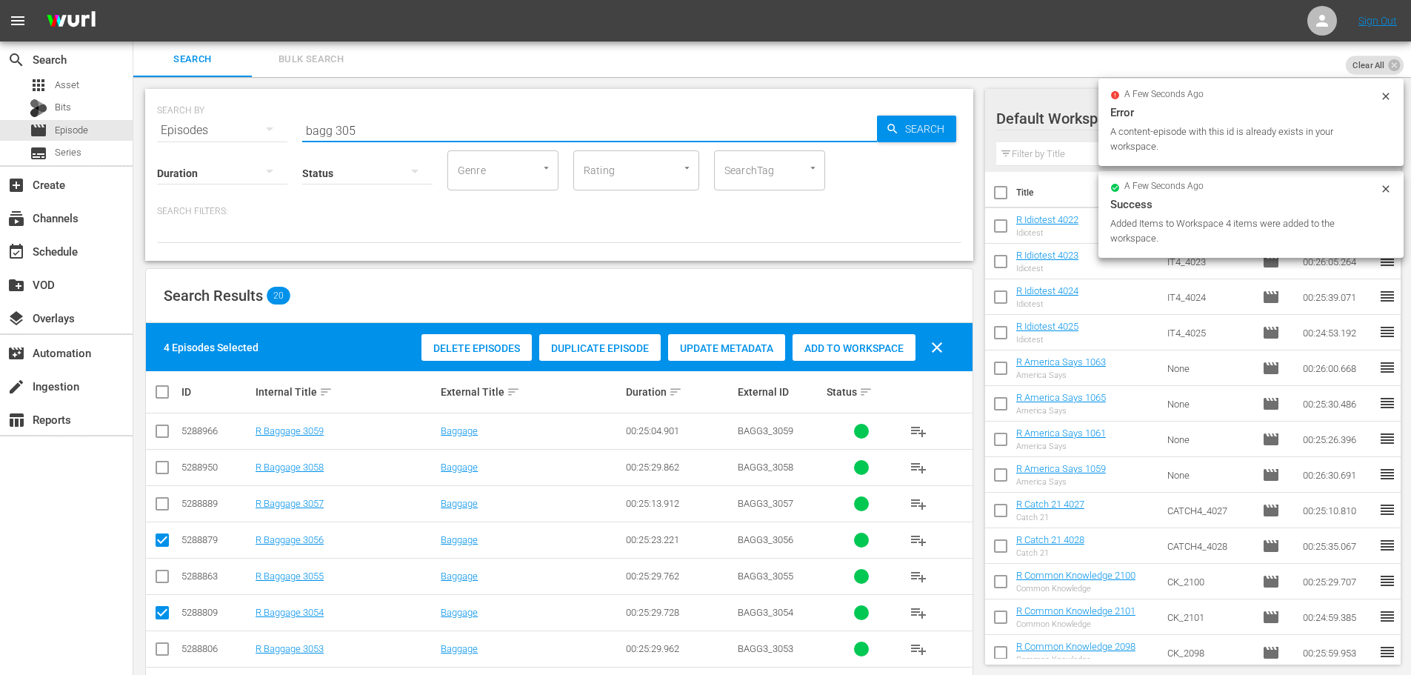
drag, startPoint x: 426, startPoint y: 116, endPoint x: 0, endPoint y: 29, distance: 434.5
click at [133, 0] on div "search Search apps Asset Bits movie Episode subtitles Series add_box Create sub…" at bounding box center [771, 0] width 1277 height 0
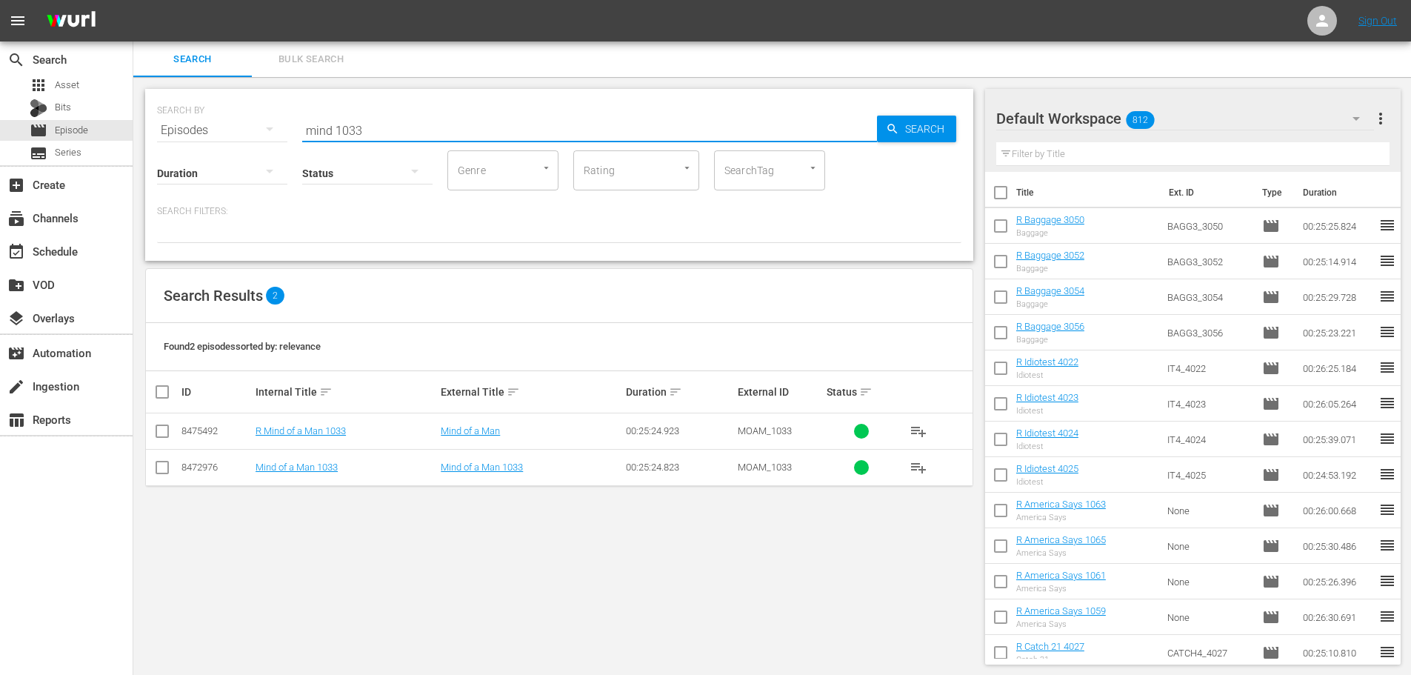
type input "mind 1033"
click at [160, 430] on input "checkbox" at bounding box center [162, 434] width 18 height 18
checkbox input "true"
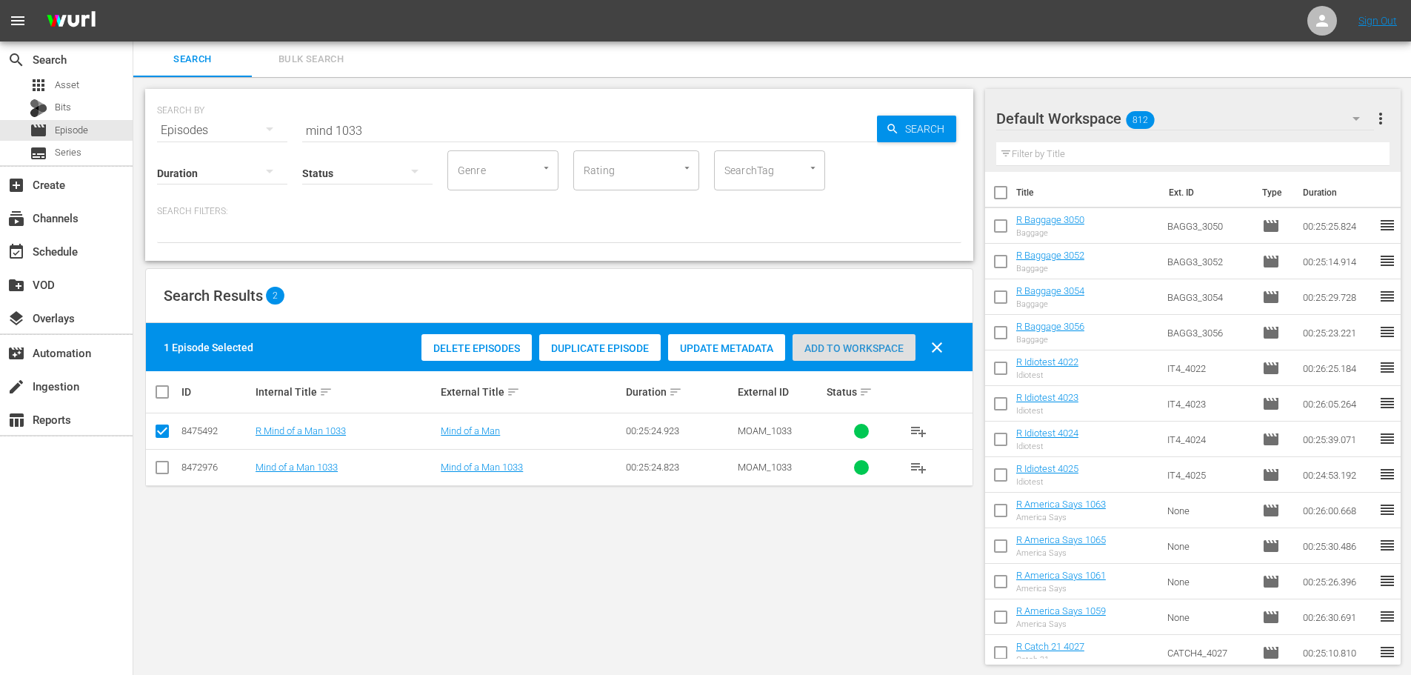
click at [846, 339] on div "Add to Workspace" at bounding box center [853, 348] width 123 height 28
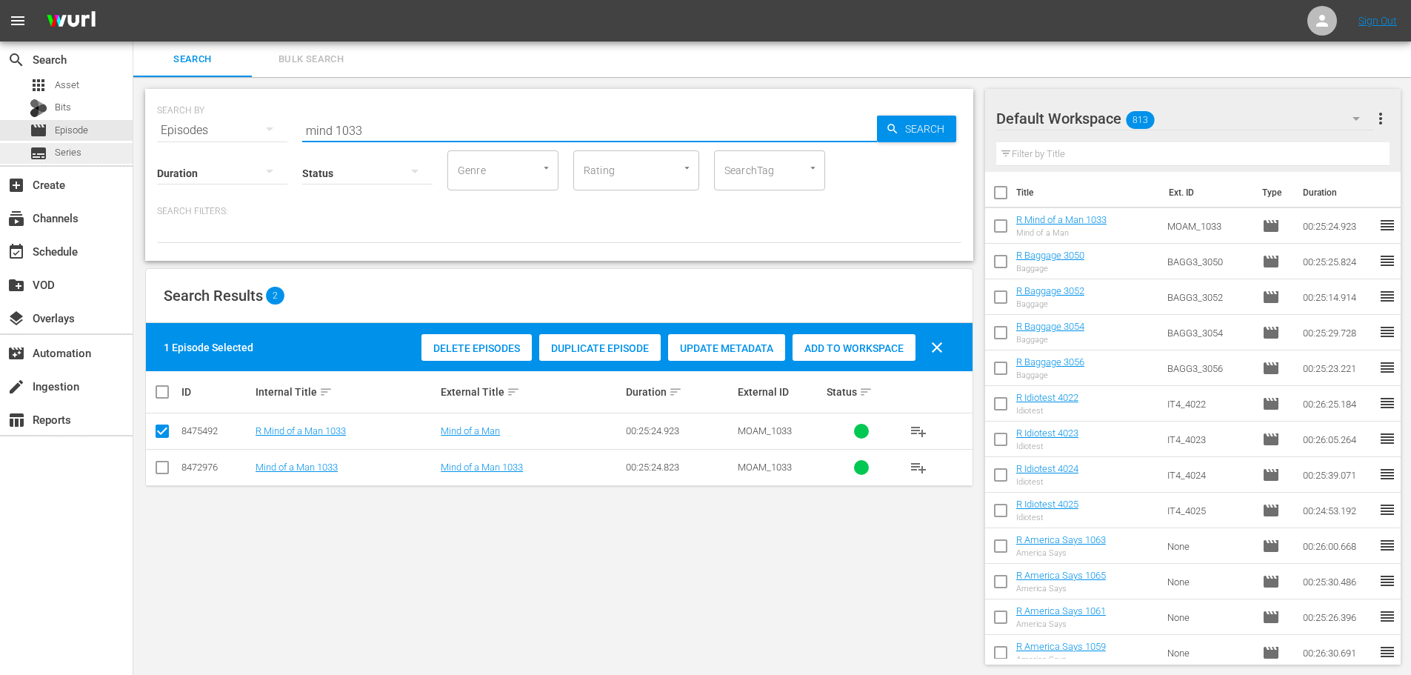
drag, startPoint x: 432, startPoint y: 129, endPoint x: 0, endPoint y: 144, distance: 432.8
click at [133, 0] on div "search Search apps Asset Bits movie Episode subtitles Series add_box Create sub…" at bounding box center [771, 0] width 1277 height 0
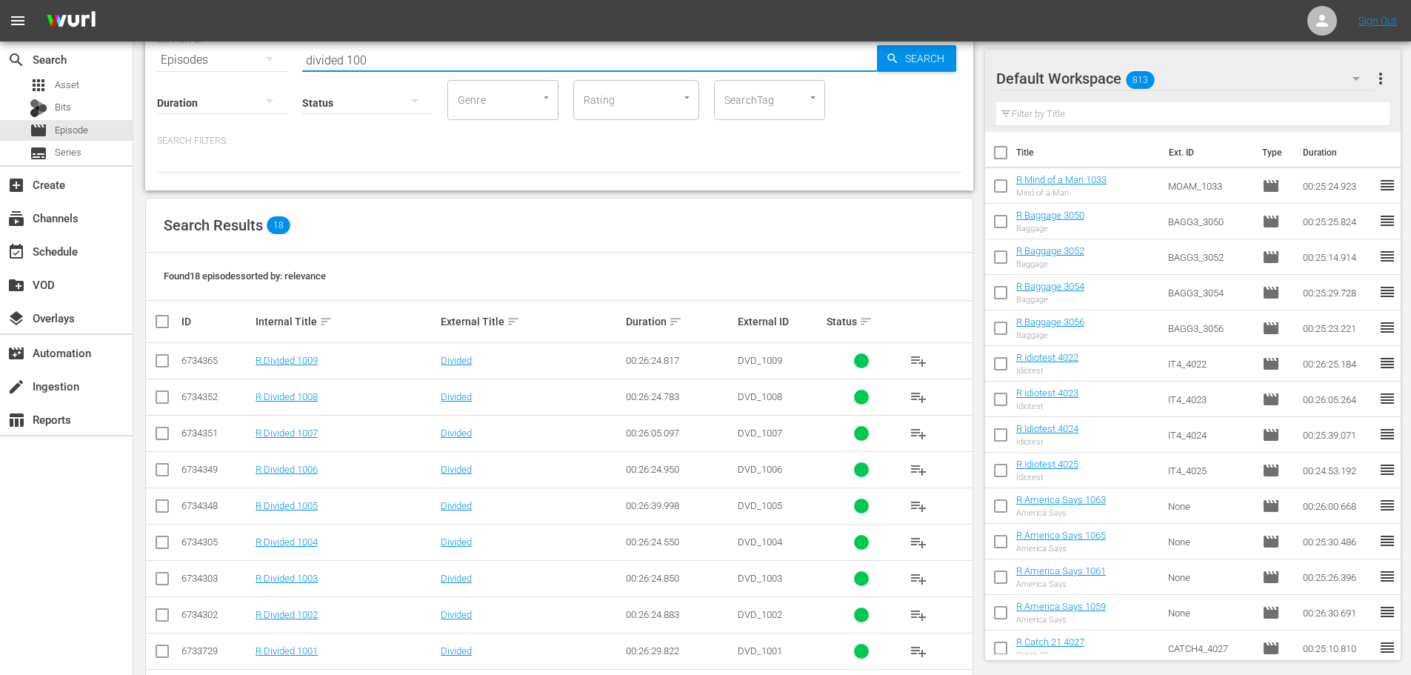
scroll to position [74, 0]
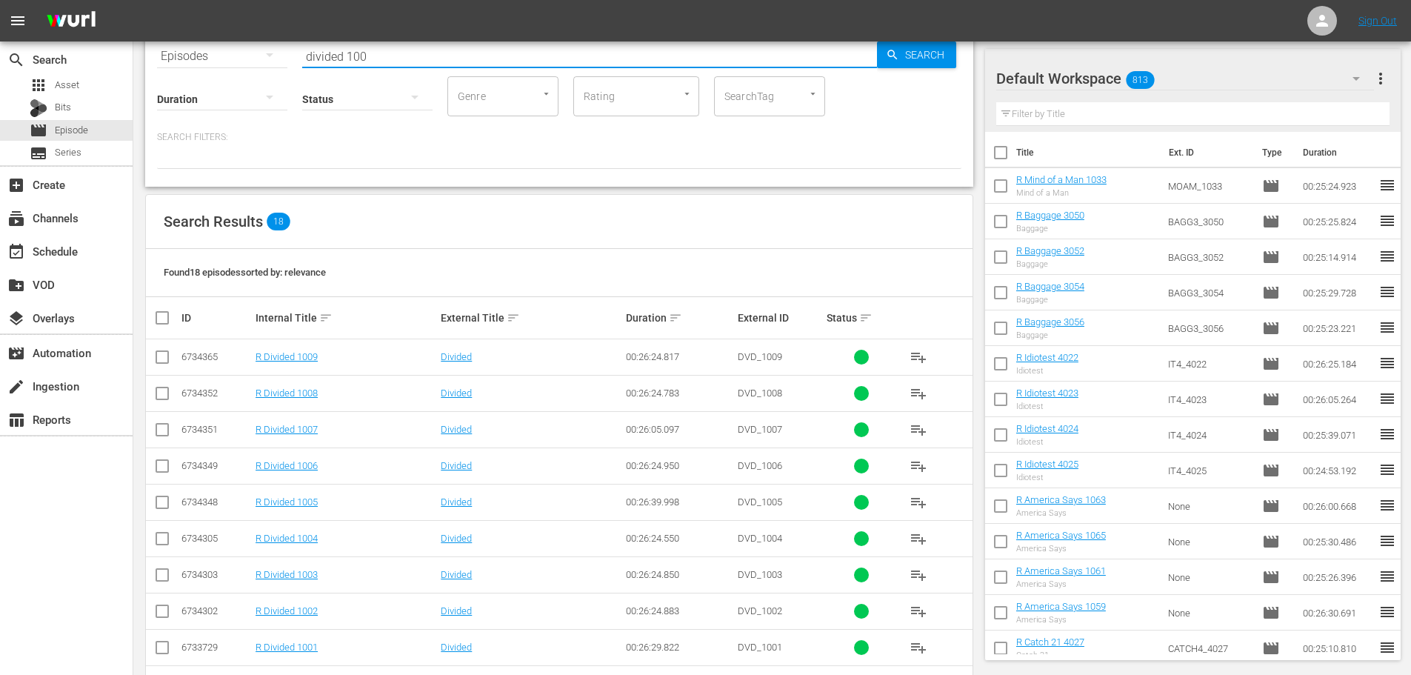
type input "divided 100"
click at [160, 541] on input "checkbox" at bounding box center [162, 541] width 18 height 18
checkbox input "true"
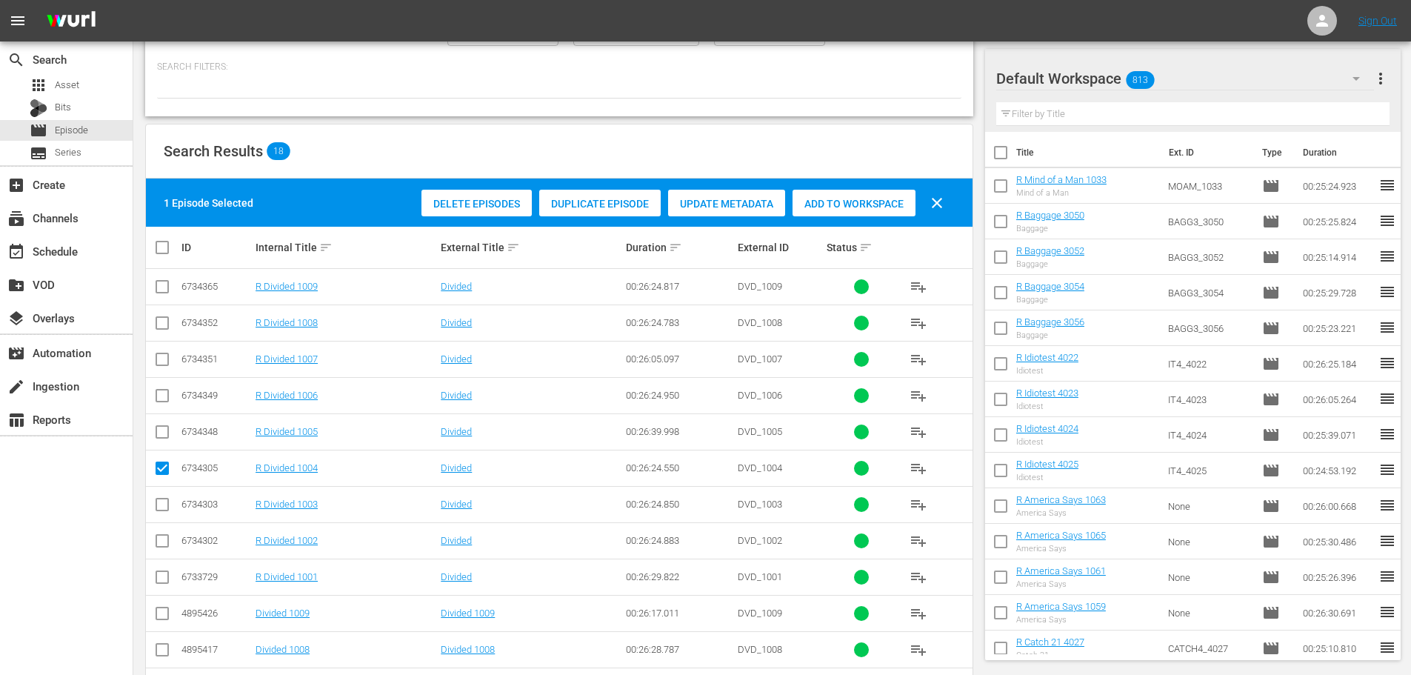
scroll to position [148, 0]
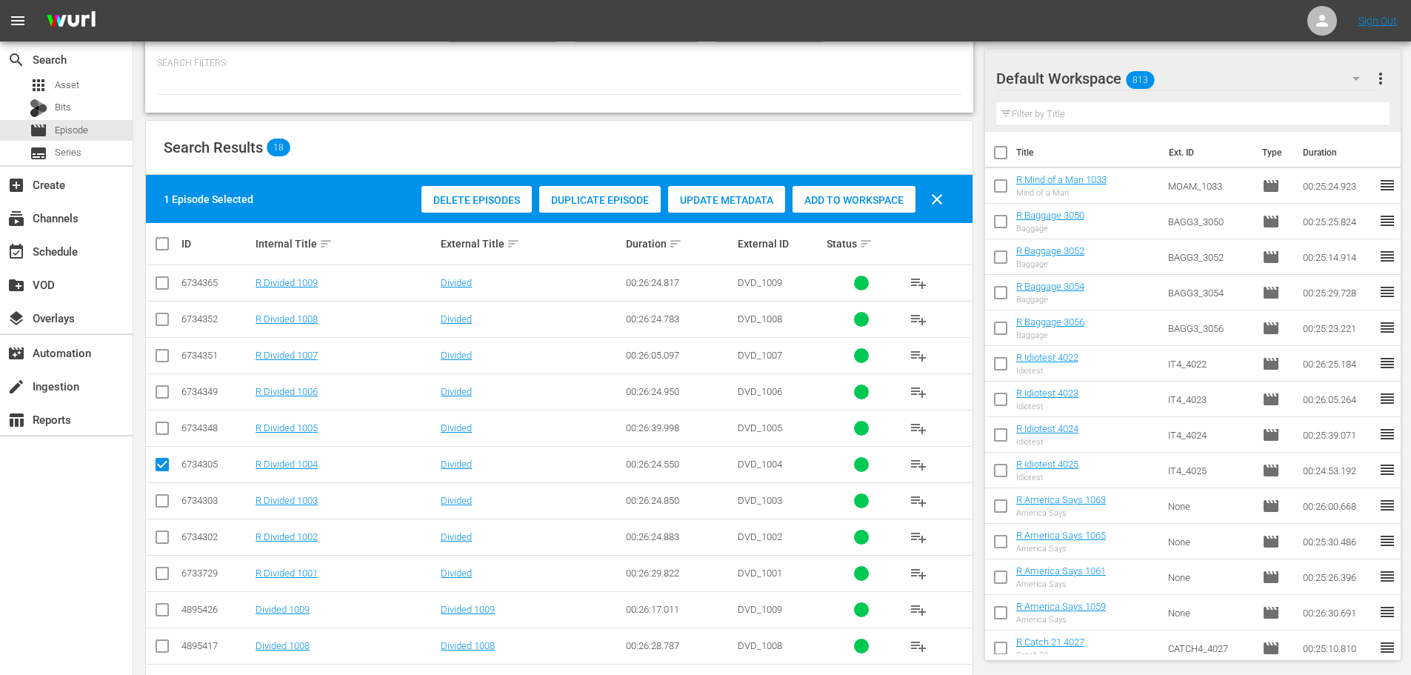
click at [171, 535] on td at bounding box center [162, 536] width 33 height 36
click at [165, 538] on input "checkbox" at bounding box center [162, 540] width 18 height 18
checkbox input "true"
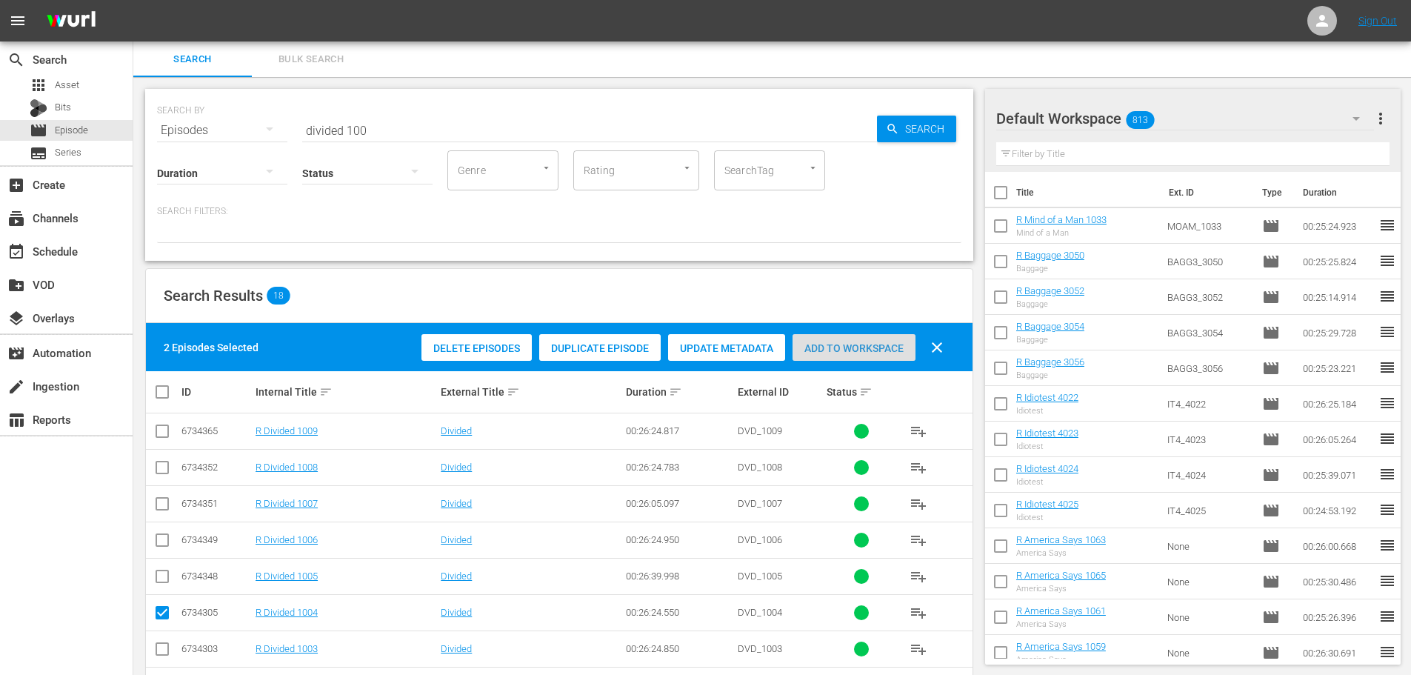
click at [818, 352] on span "Add to Workspace" at bounding box center [853, 348] width 123 height 12
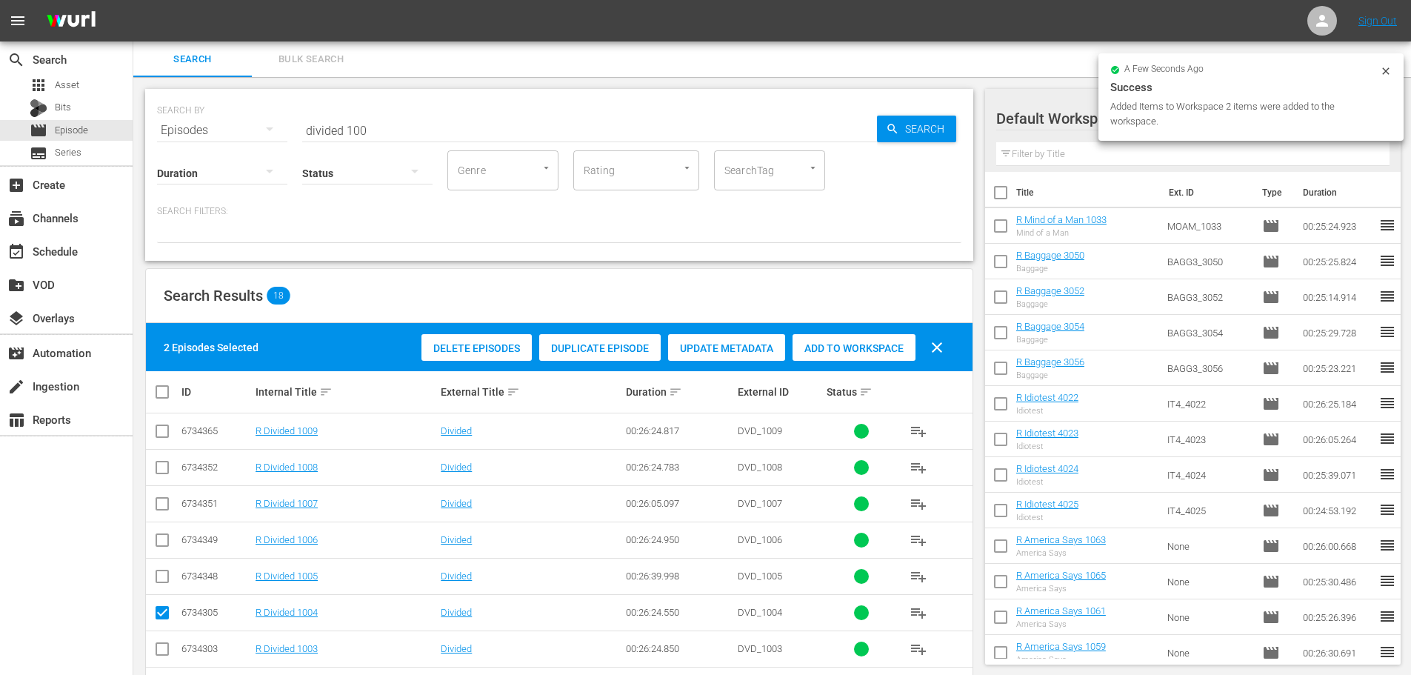
drag, startPoint x: 381, startPoint y: 118, endPoint x: 137, endPoint y: 129, distance: 243.9
click at [137, 129] on div "SEARCH BY Search By Episodes Search ID, Title, Description, Keywords, or Catego…" at bounding box center [559, 585] width 852 height 1017
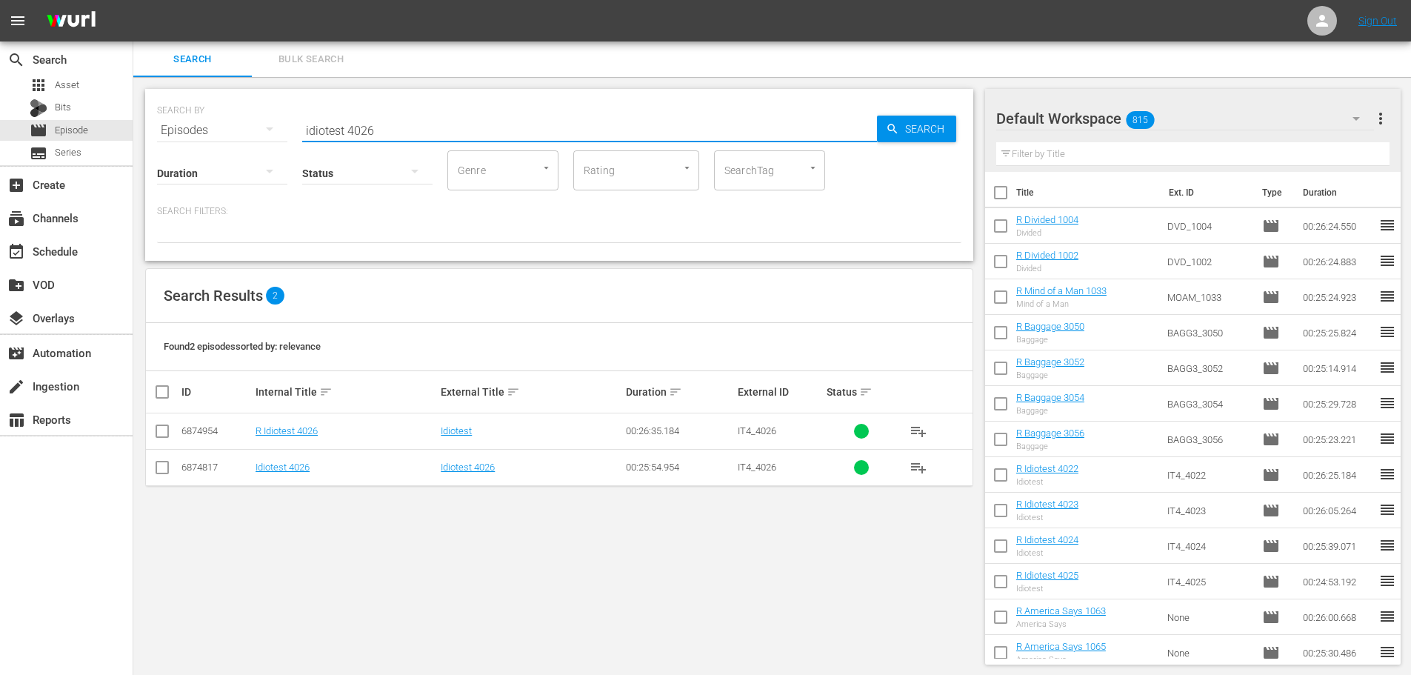
type input "idiotest 4026"
click at [165, 438] on input "checkbox" at bounding box center [162, 434] width 18 height 18
checkbox input "true"
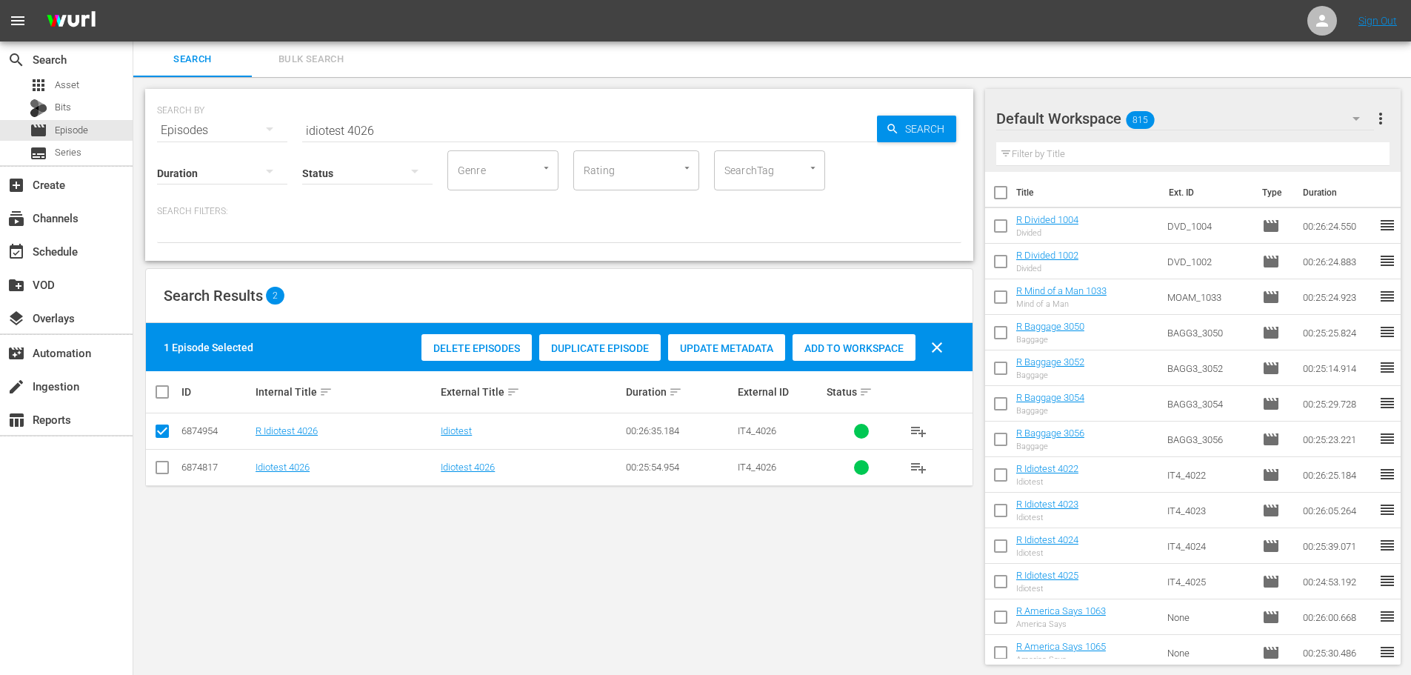
click at [861, 357] on div "Add to Workspace" at bounding box center [853, 348] width 123 height 28
drag, startPoint x: 861, startPoint y: 347, endPoint x: 655, endPoint y: 265, distance: 222.1
click at [861, 348] on span "Add to Workspace" at bounding box center [853, 348] width 123 height 12
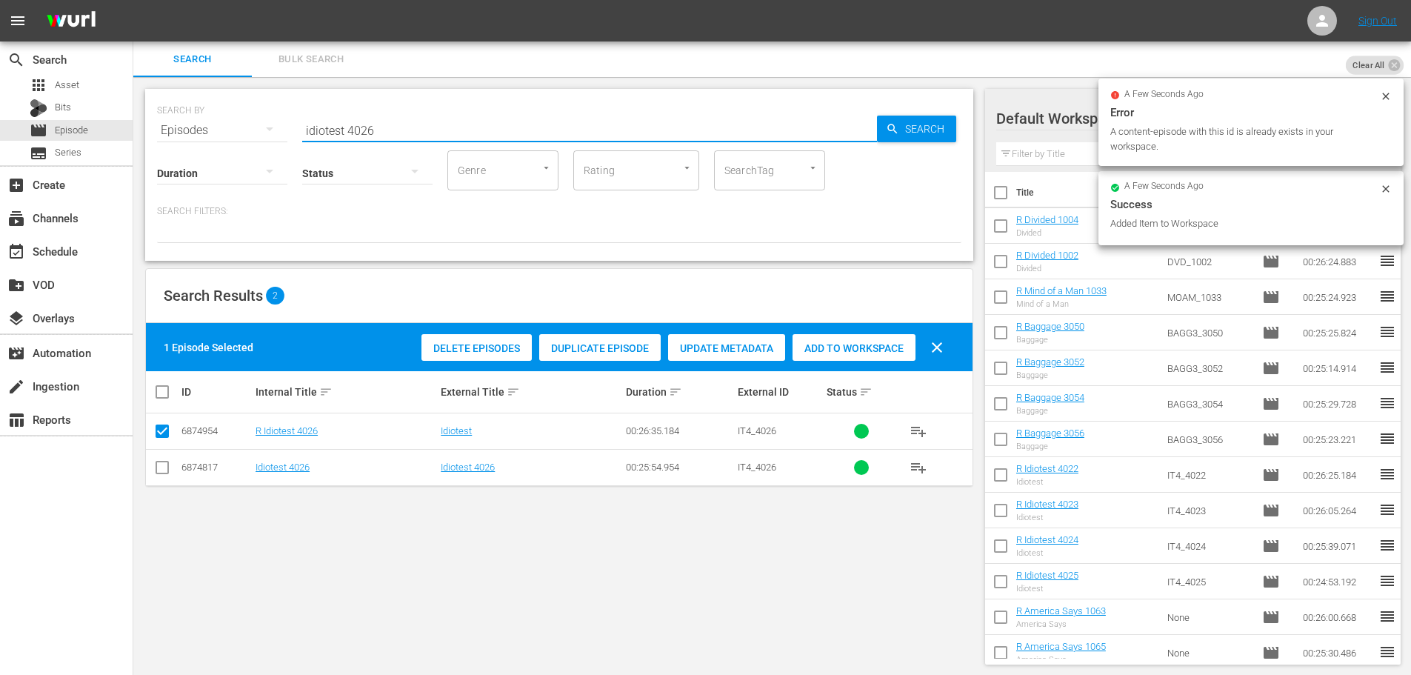
drag, startPoint x: 383, startPoint y: 124, endPoint x: 258, endPoint y: 127, distance: 125.2
click at [261, 128] on div "SEARCH BY Search By Episodes Search ID, Title, Description, Keywords, or Catego…" at bounding box center [559, 121] width 804 height 53
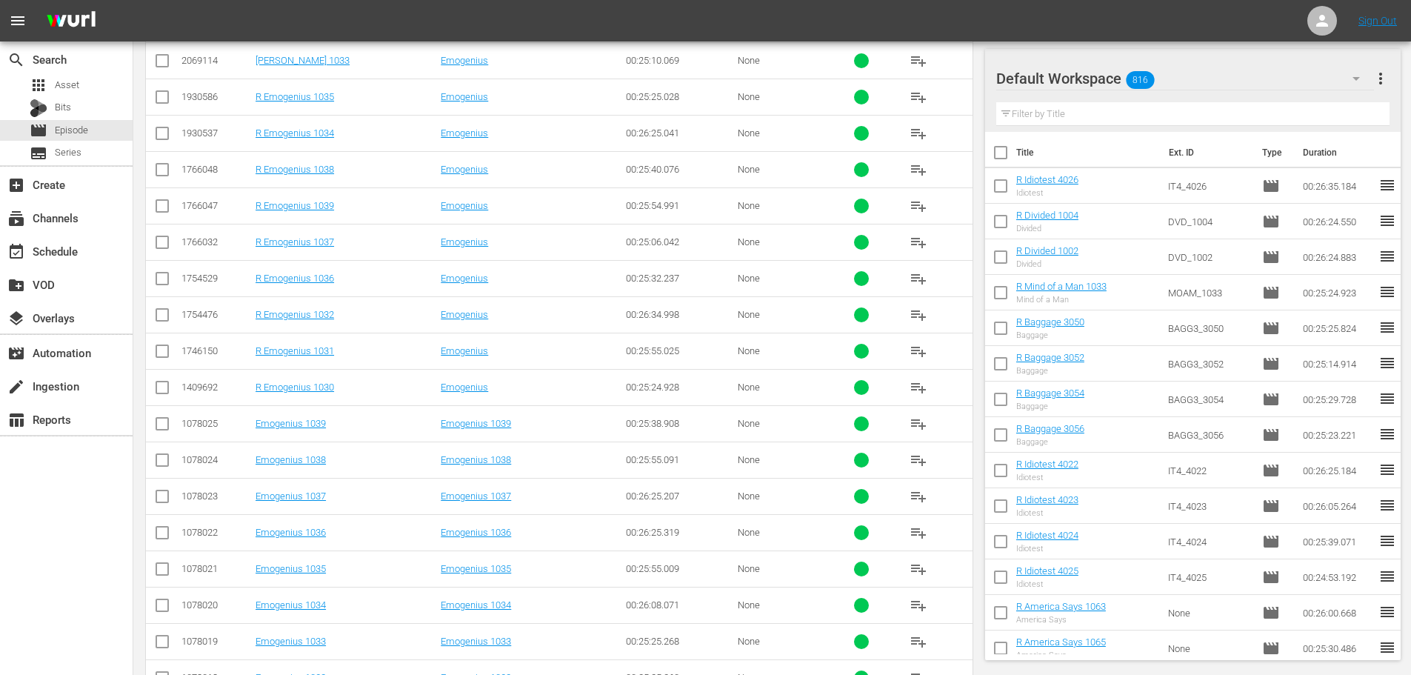
scroll to position [492, 0]
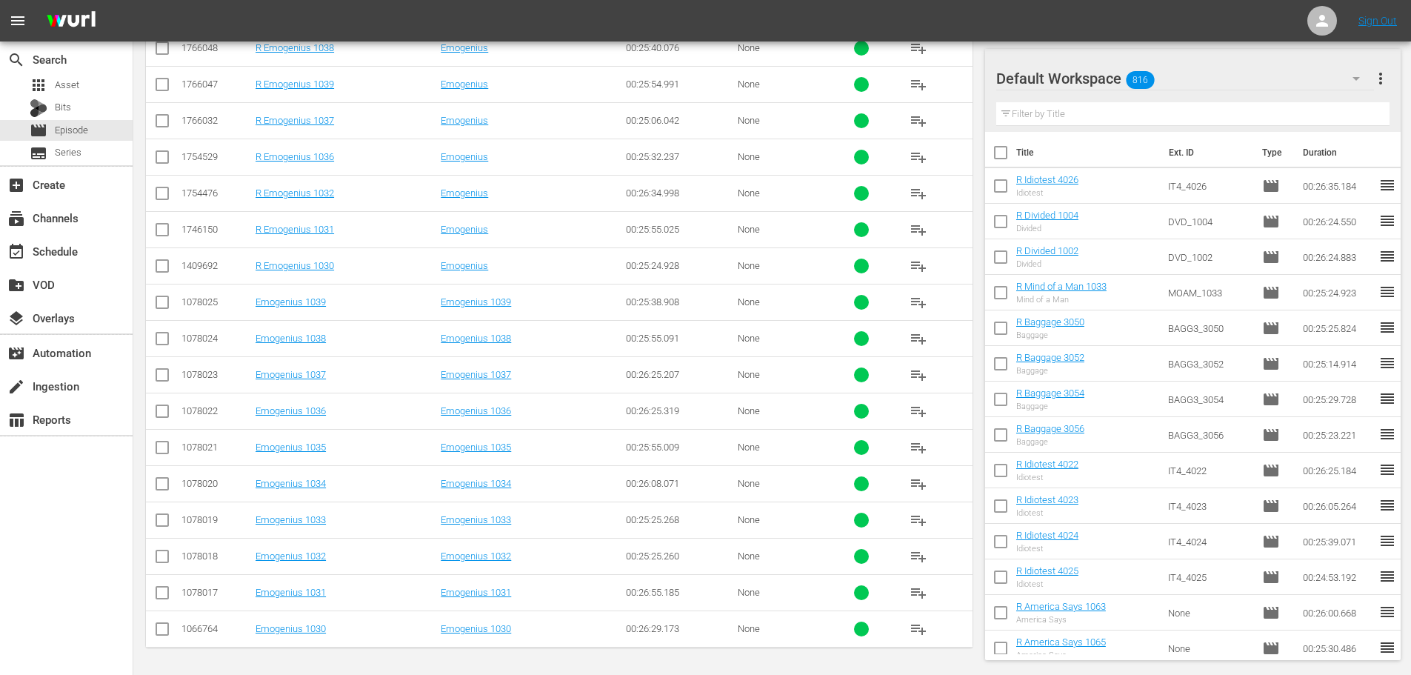
type input "emogenius 103"
drag, startPoint x: 167, startPoint y: 159, endPoint x: 146, endPoint y: 181, distance: 29.9
click at [166, 159] on input "checkbox" at bounding box center [162, 160] width 18 height 18
checkbox input "true"
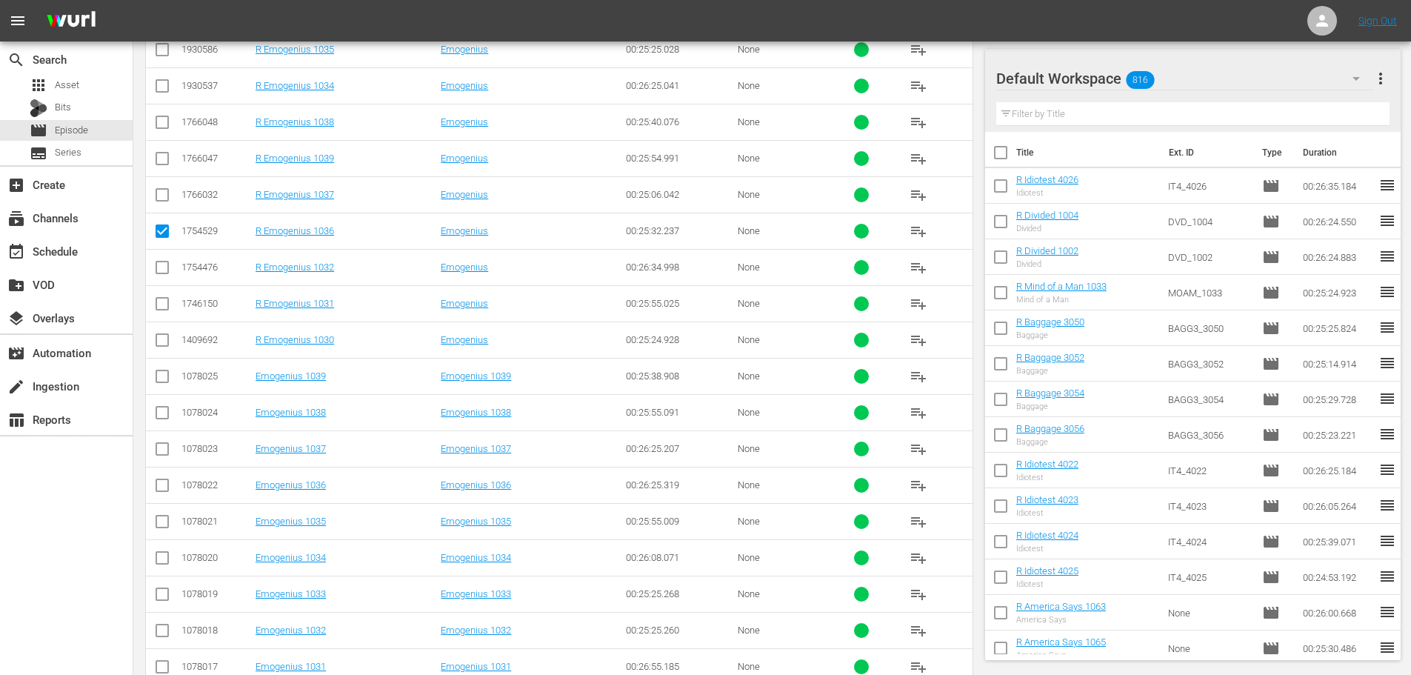
scroll to position [270, 0]
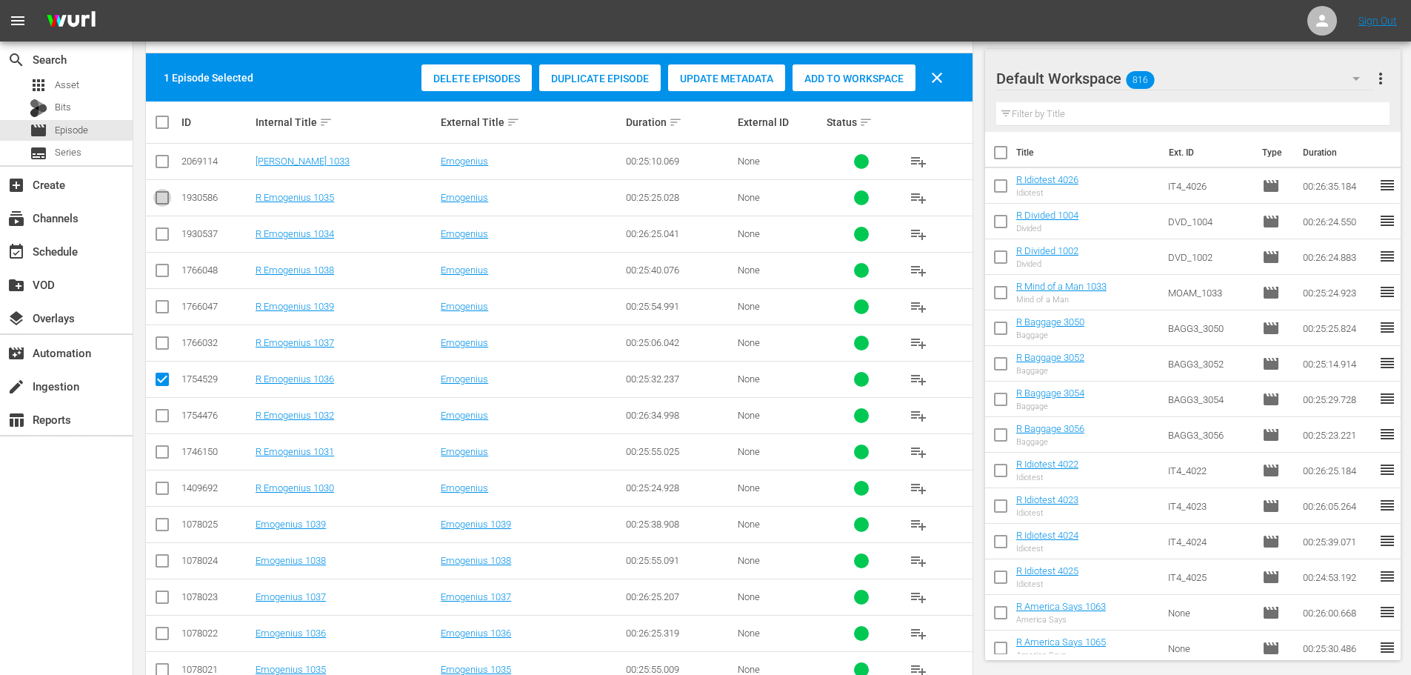
click at [170, 196] on input "checkbox" at bounding box center [162, 201] width 18 height 18
checkbox input "true"
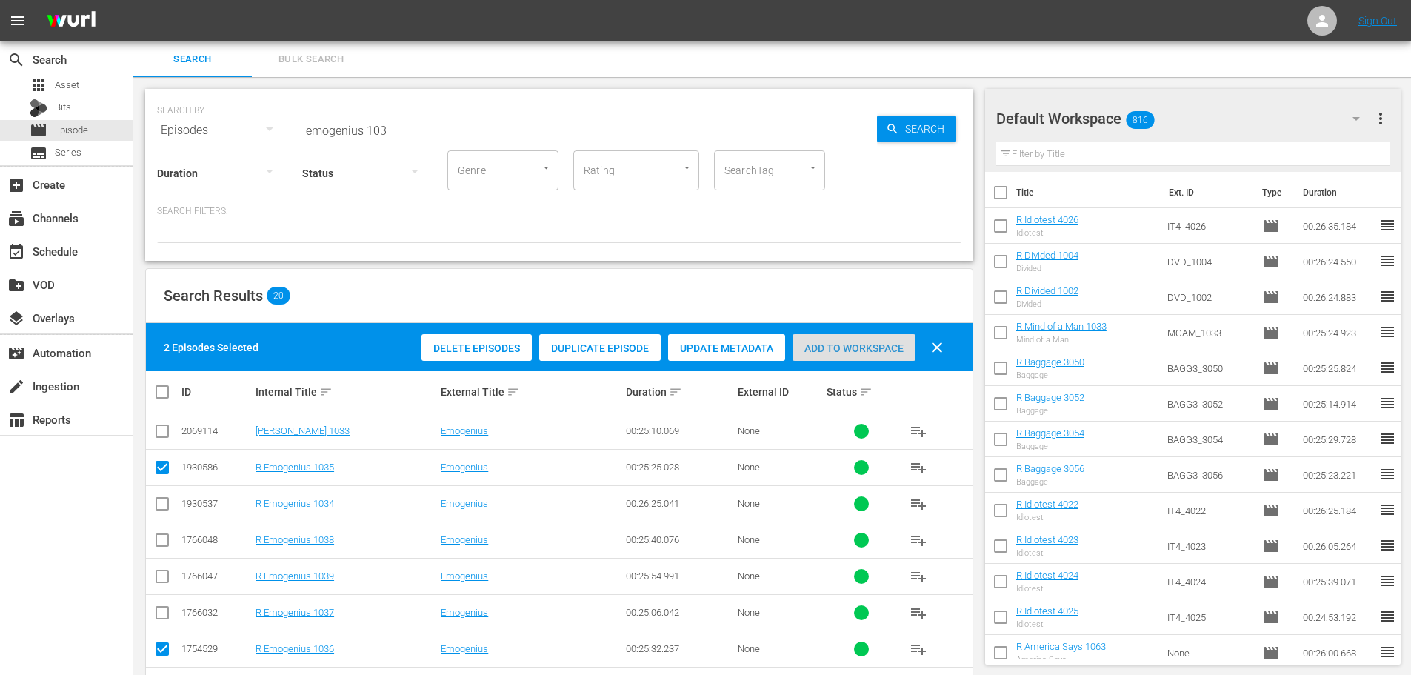
click at [876, 356] on div "Add to Workspace" at bounding box center [853, 348] width 123 height 28
drag, startPoint x: 458, startPoint y: 121, endPoint x: 12, endPoint y: 107, distance: 446.1
click at [133, 0] on div "search Search apps Asset Bits movie Episode subtitles Series add_box Create sub…" at bounding box center [771, 0] width 1277 height 0
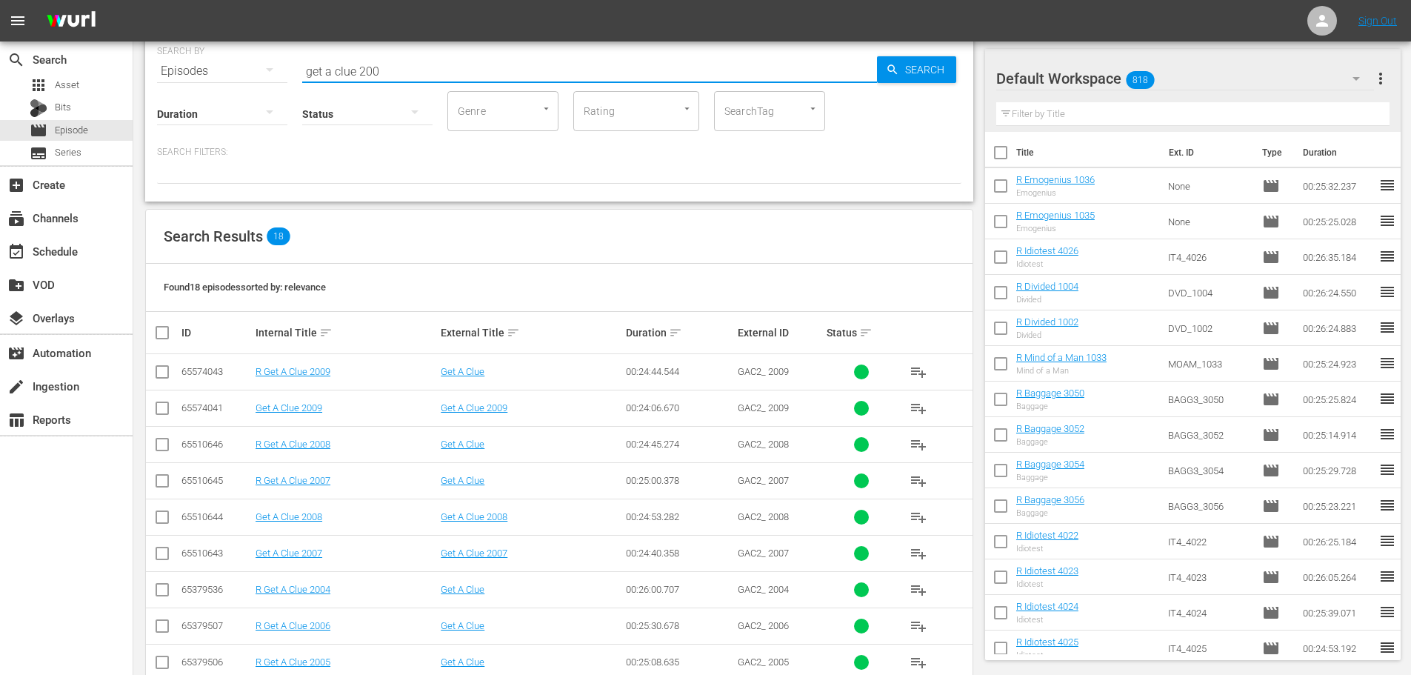
scroll to position [76, 0]
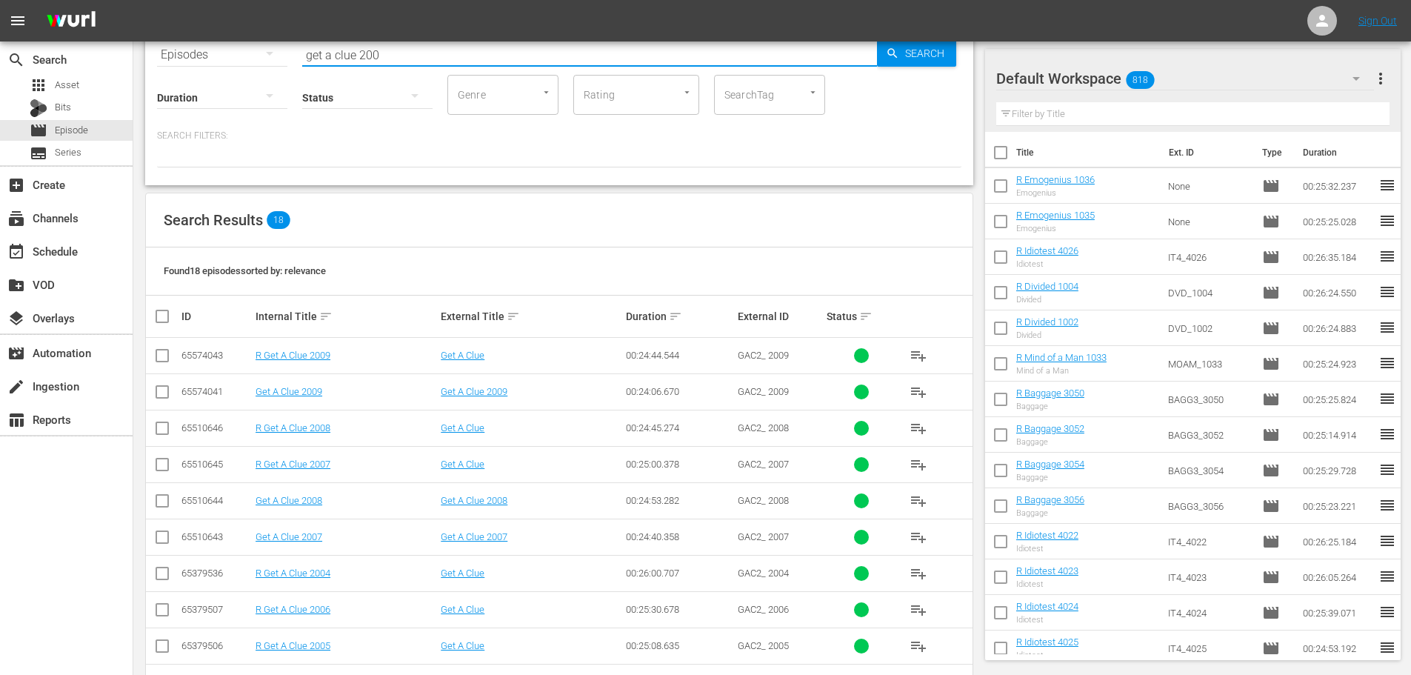
type input "get a clue 200"
drag, startPoint x: 156, startPoint y: 425, endPoint x: 145, endPoint y: 463, distance: 39.4
click at [154, 428] on input "checkbox" at bounding box center [162, 431] width 18 height 18
checkbox input "true"
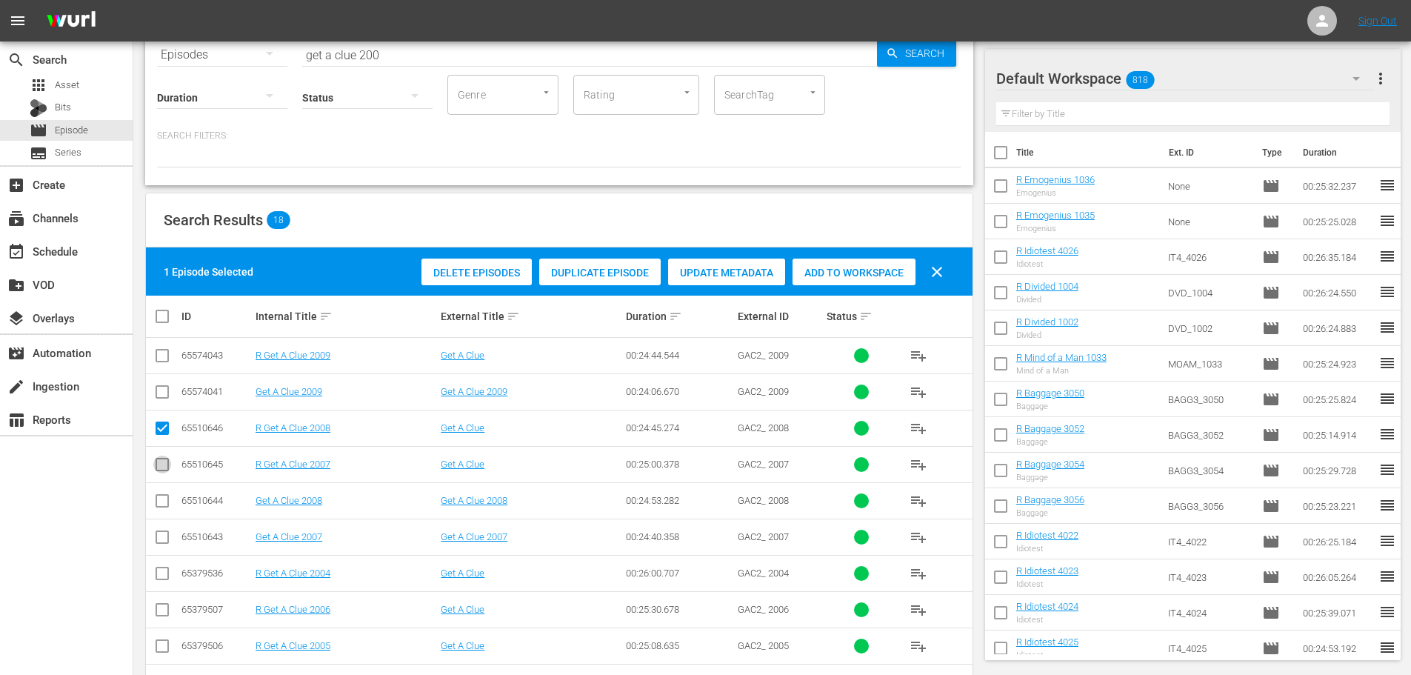
click at [158, 467] on input "checkbox" at bounding box center [162, 467] width 18 height 18
checkbox input "true"
click at [821, 273] on span "Add to Workspace" at bounding box center [853, 273] width 123 height 12
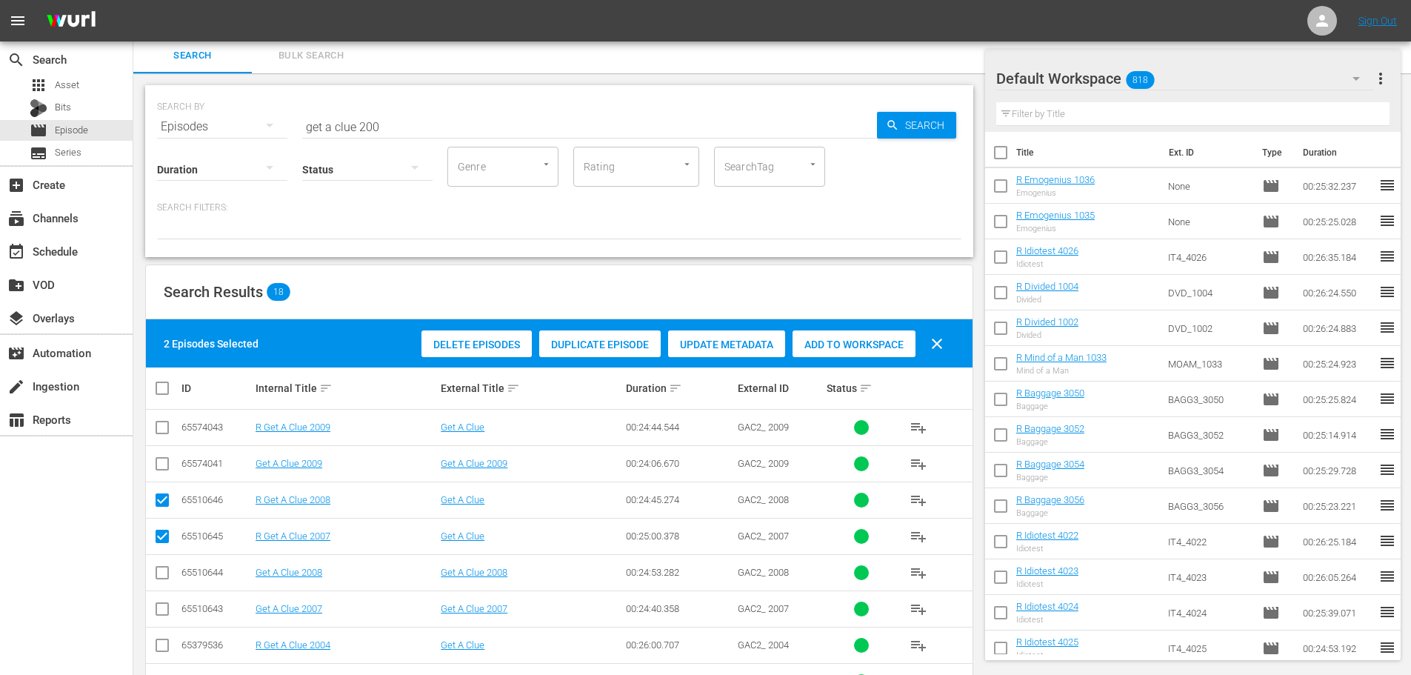
scroll to position [0, 0]
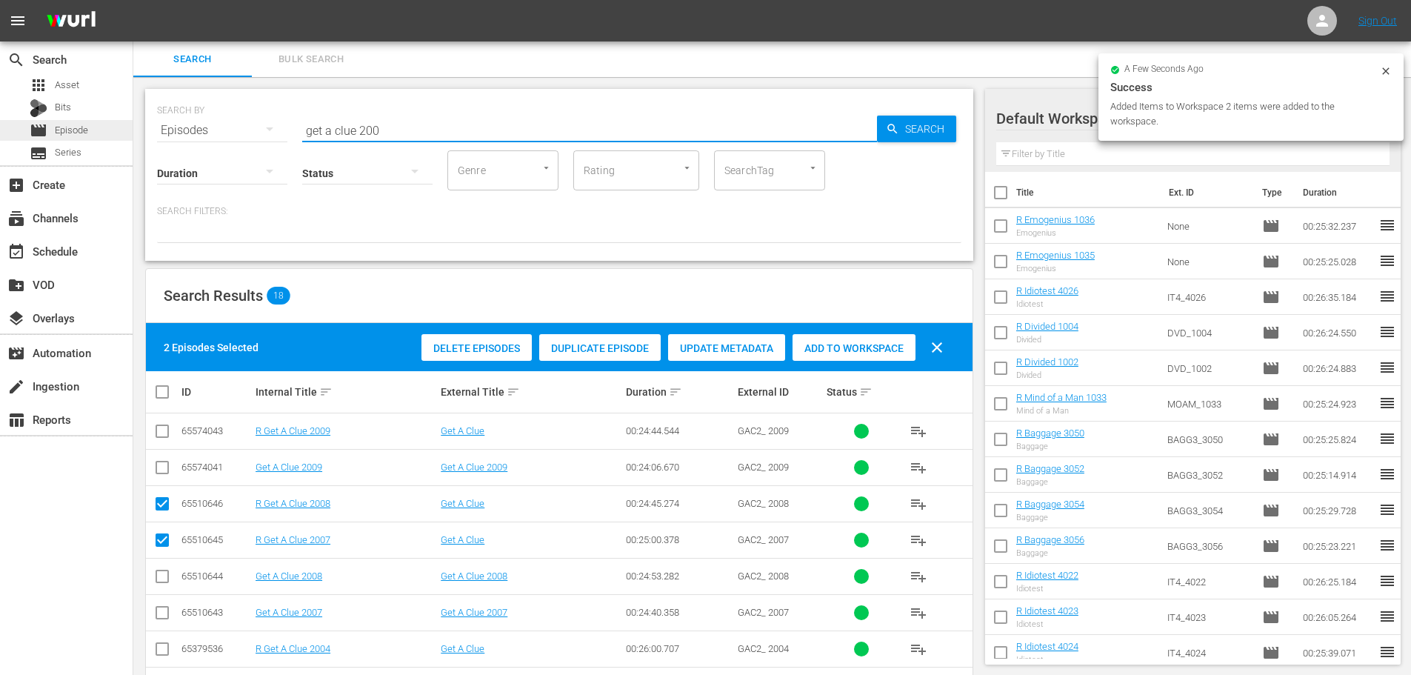
drag, startPoint x: 502, startPoint y: 131, endPoint x: 98, endPoint y: 138, distance: 404.4
click at [133, 0] on div "search Search apps Asset Bits movie Episode subtitles Series add_box Create sub…" at bounding box center [771, 0] width 1277 height 0
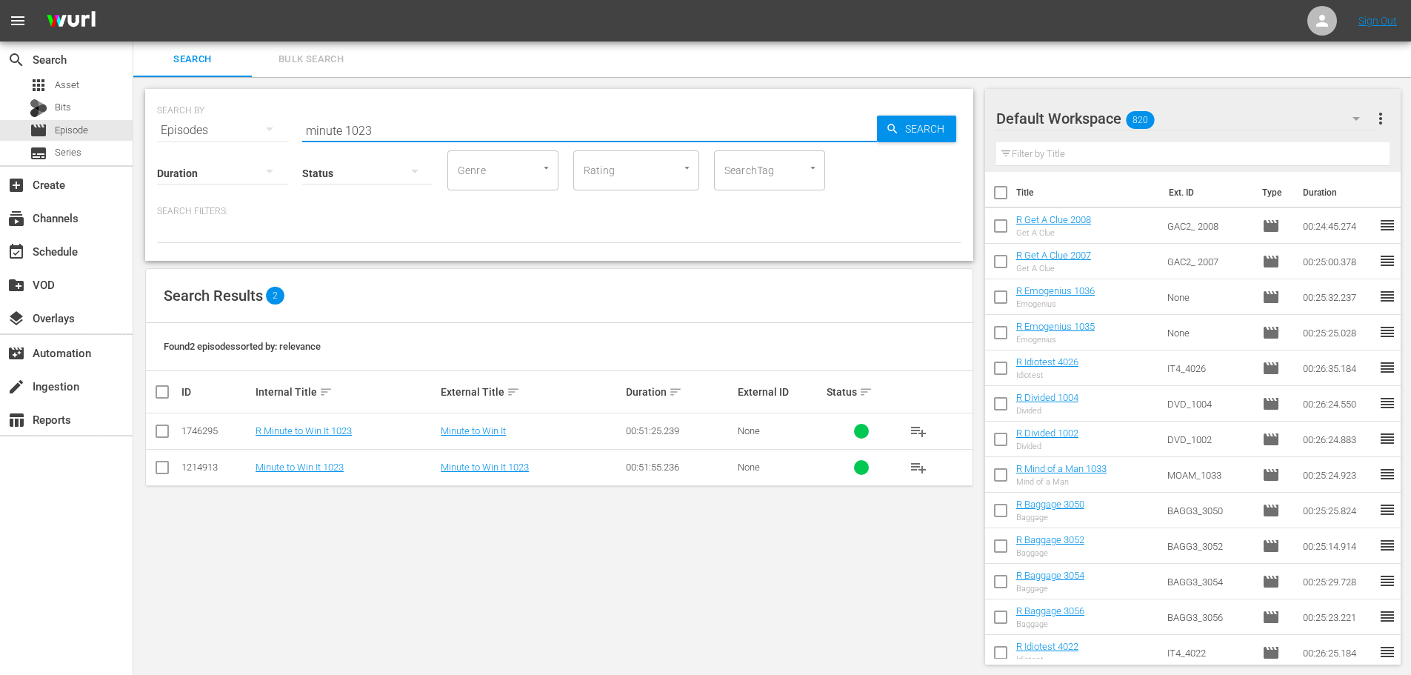
type input "minute 1023"
click at [161, 435] on input "checkbox" at bounding box center [162, 434] width 18 height 18
checkbox input "true"
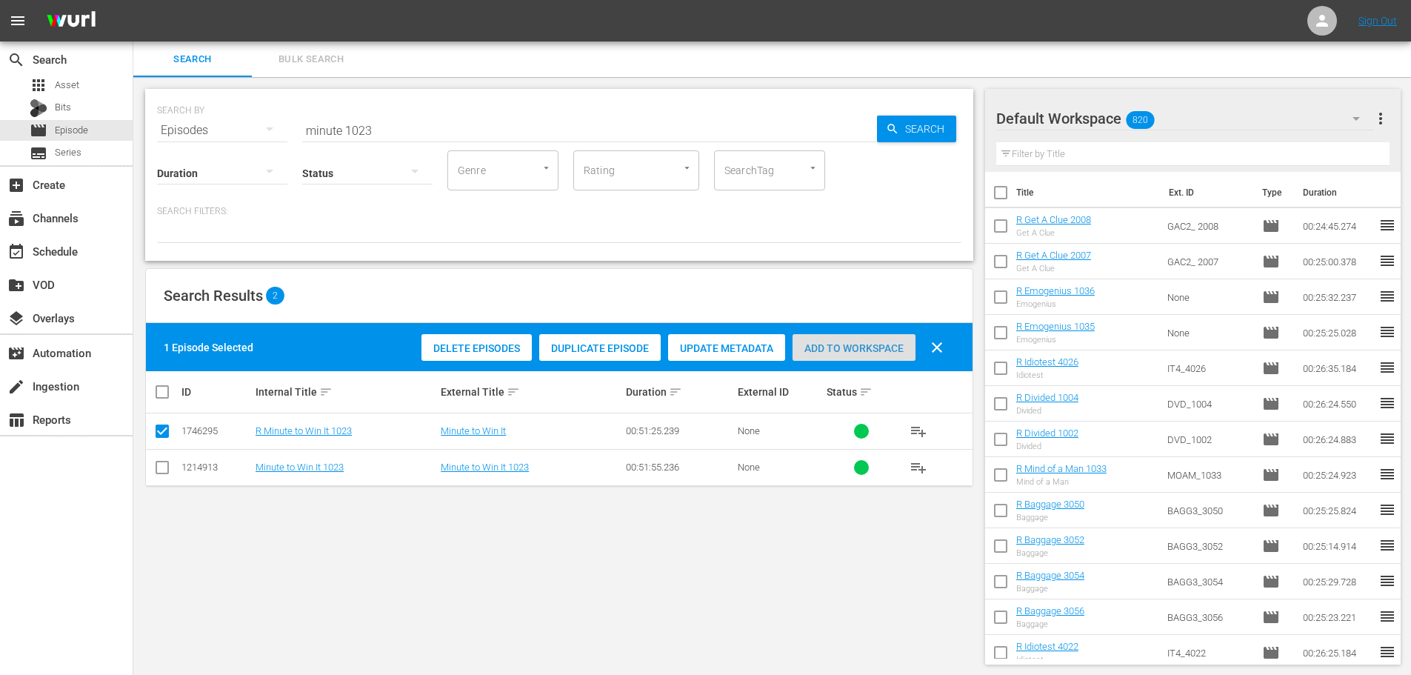
click at [866, 354] on div "Add to Workspace" at bounding box center [853, 348] width 123 height 28
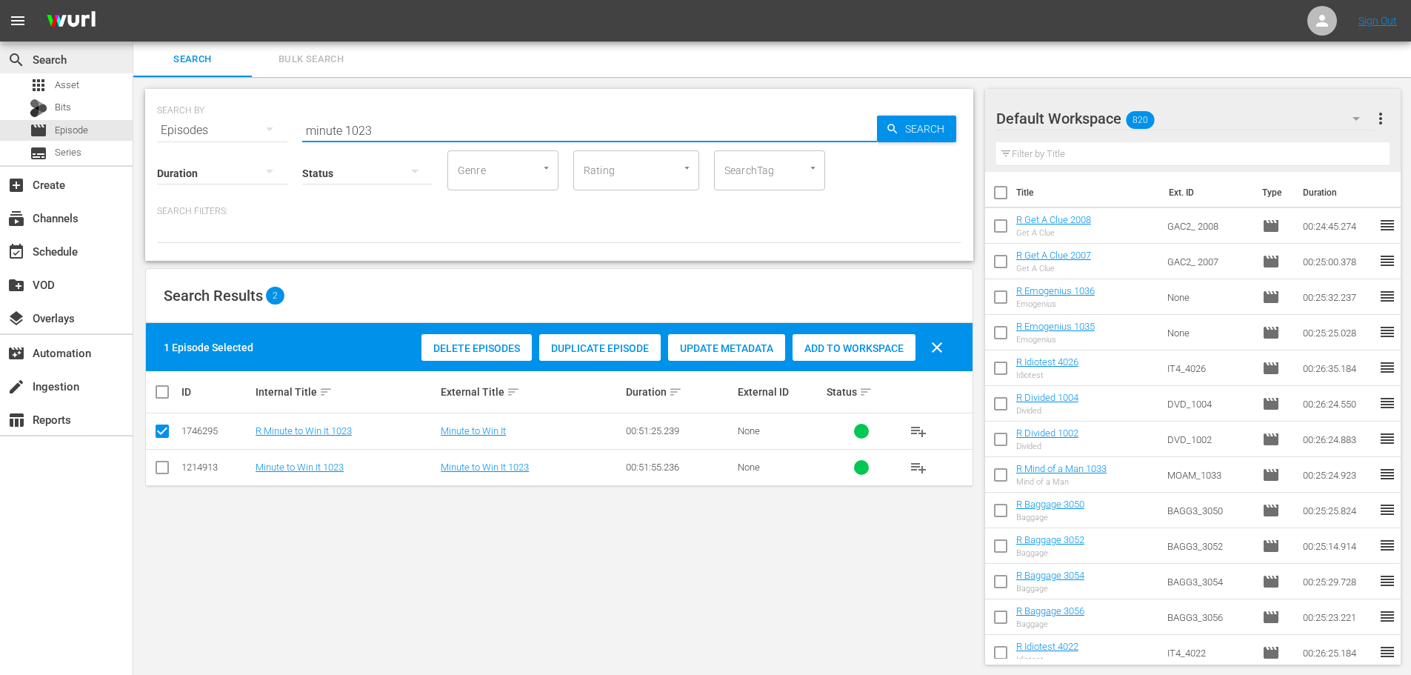
drag, startPoint x: 489, startPoint y: 125, endPoint x: 0, endPoint y: 55, distance: 493.8
click at [133, 0] on div "search Search apps Asset Bits movie Episode subtitles Series add_box Create sub…" at bounding box center [771, 0] width 1277 height 0
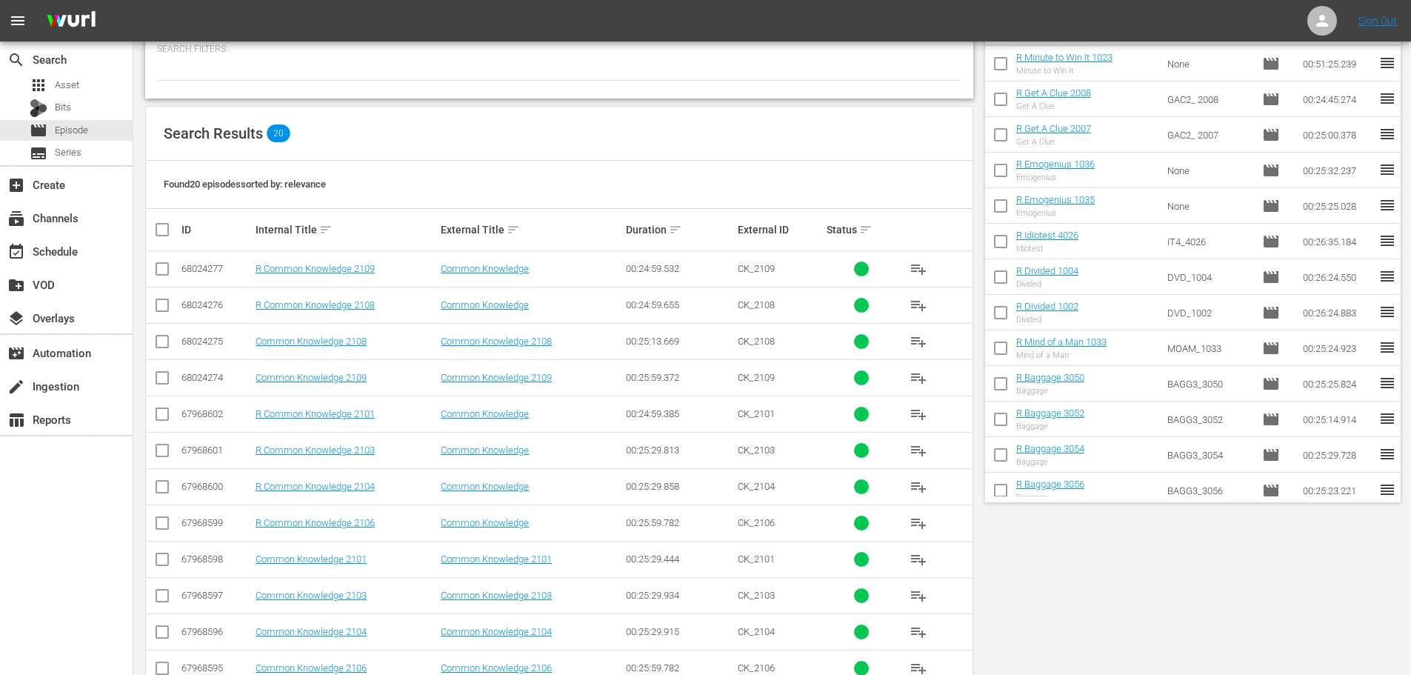
scroll to position [298, 0]
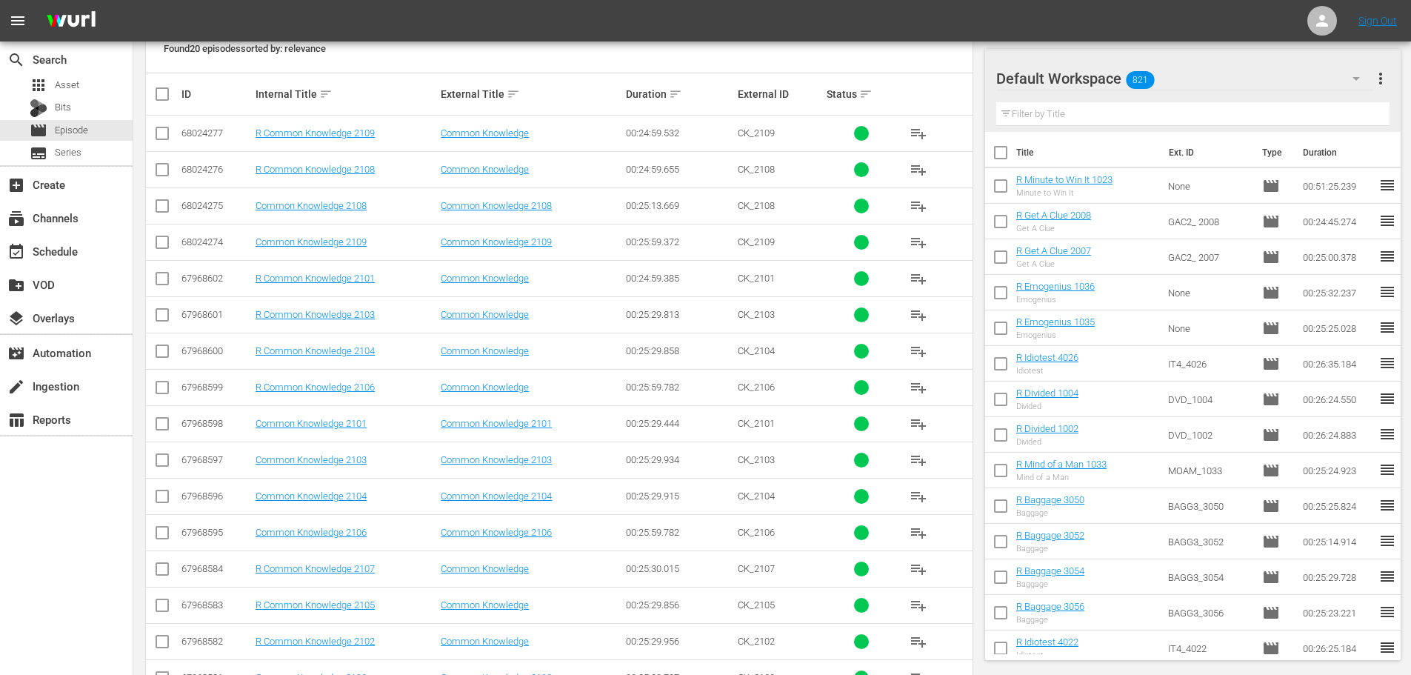
type input "common 210"
click at [162, 316] on input "checkbox" at bounding box center [162, 318] width 18 height 18
checkbox input "true"
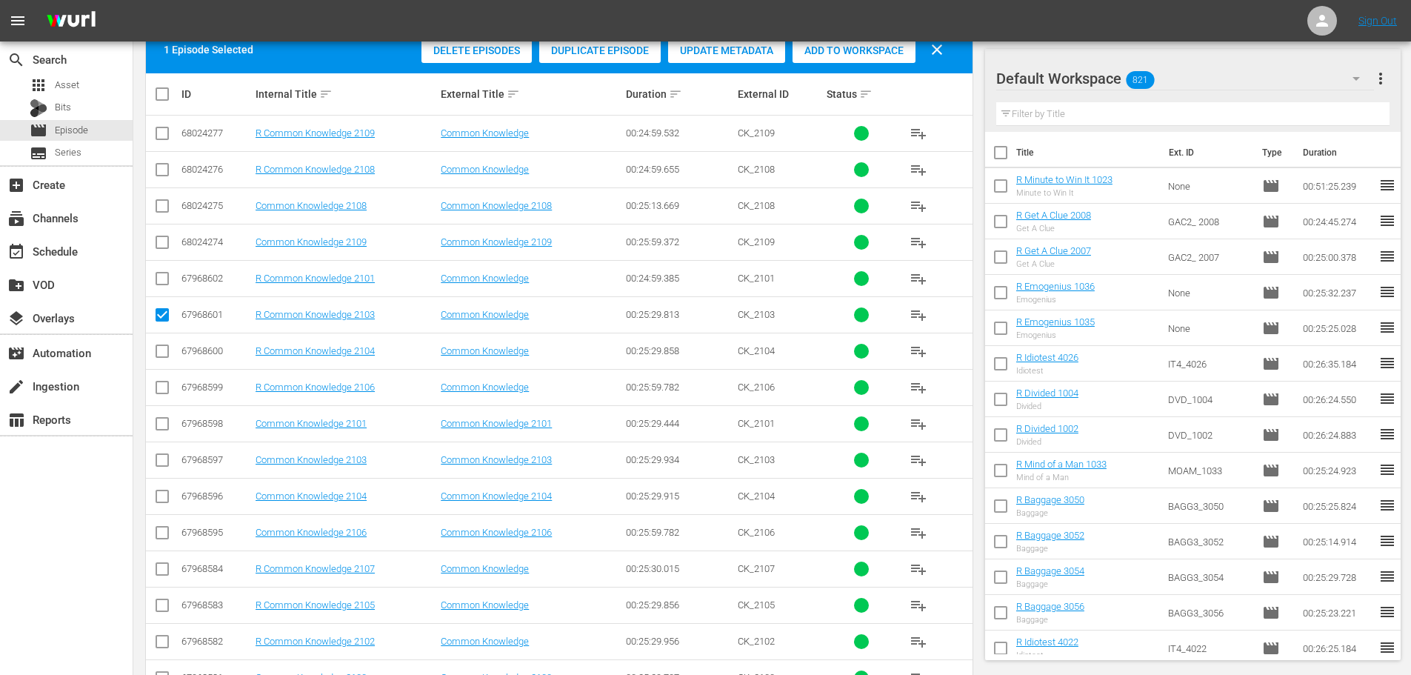
click at [172, 354] on td at bounding box center [162, 351] width 33 height 36
click at [170, 354] on input "checkbox" at bounding box center [162, 354] width 18 height 18
checkbox input "true"
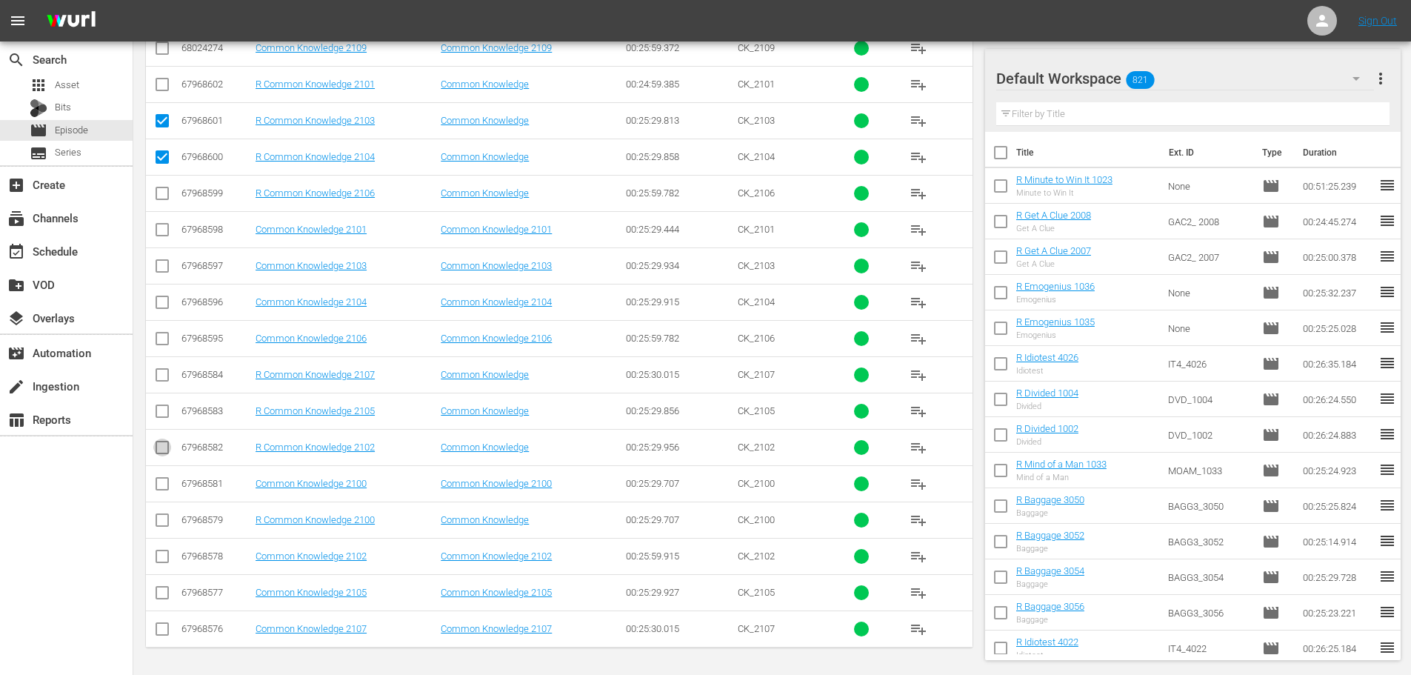
click at [161, 450] on input "checkbox" at bounding box center [162, 450] width 18 height 18
checkbox input "true"
drag, startPoint x: 173, startPoint y: 415, endPoint x: 158, endPoint y: 413, distance: 14.1
click at [167, 415] on td at bounding box center [162, 410] width 33 height 36
click at [162, 413] on input "checkbox" at bounding box center [162, 414] width 18 height 18
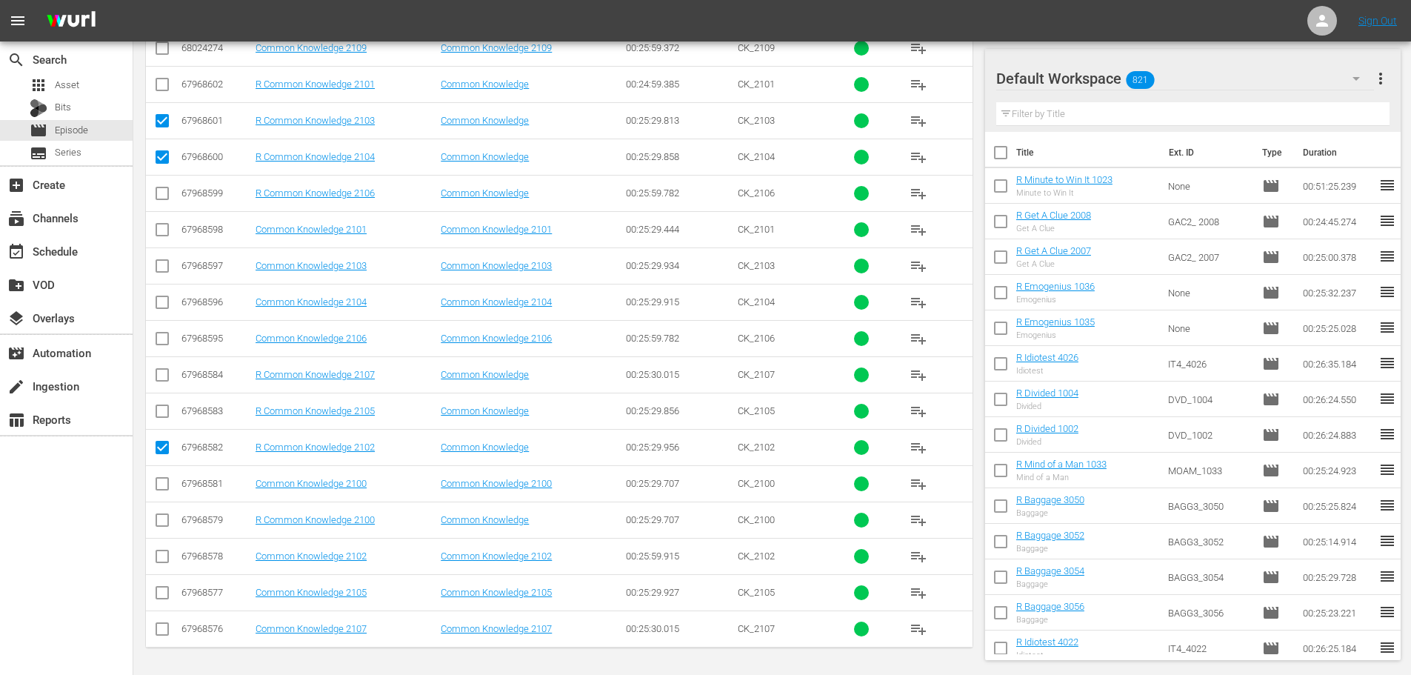
checkbox input "true"
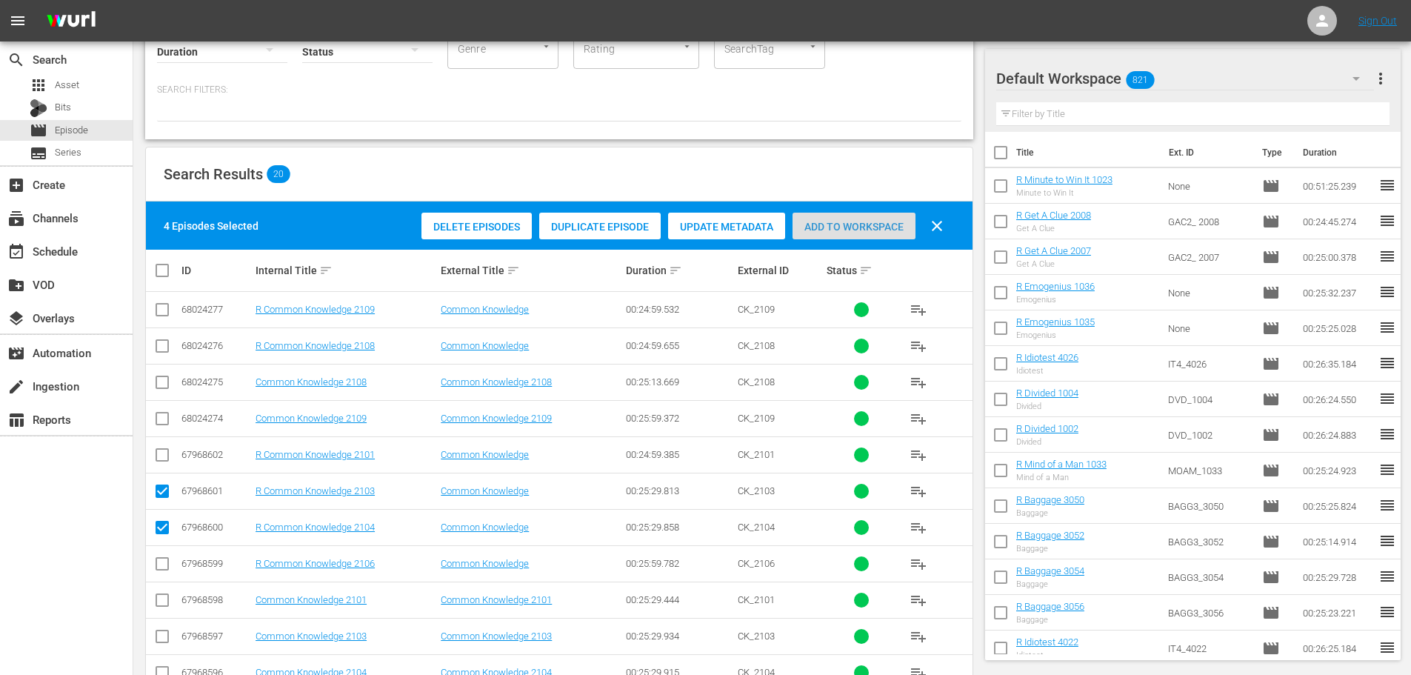
click at [882, 232] on span "Add to Workspace" at bounding box center [853, 227] width 123 height 12
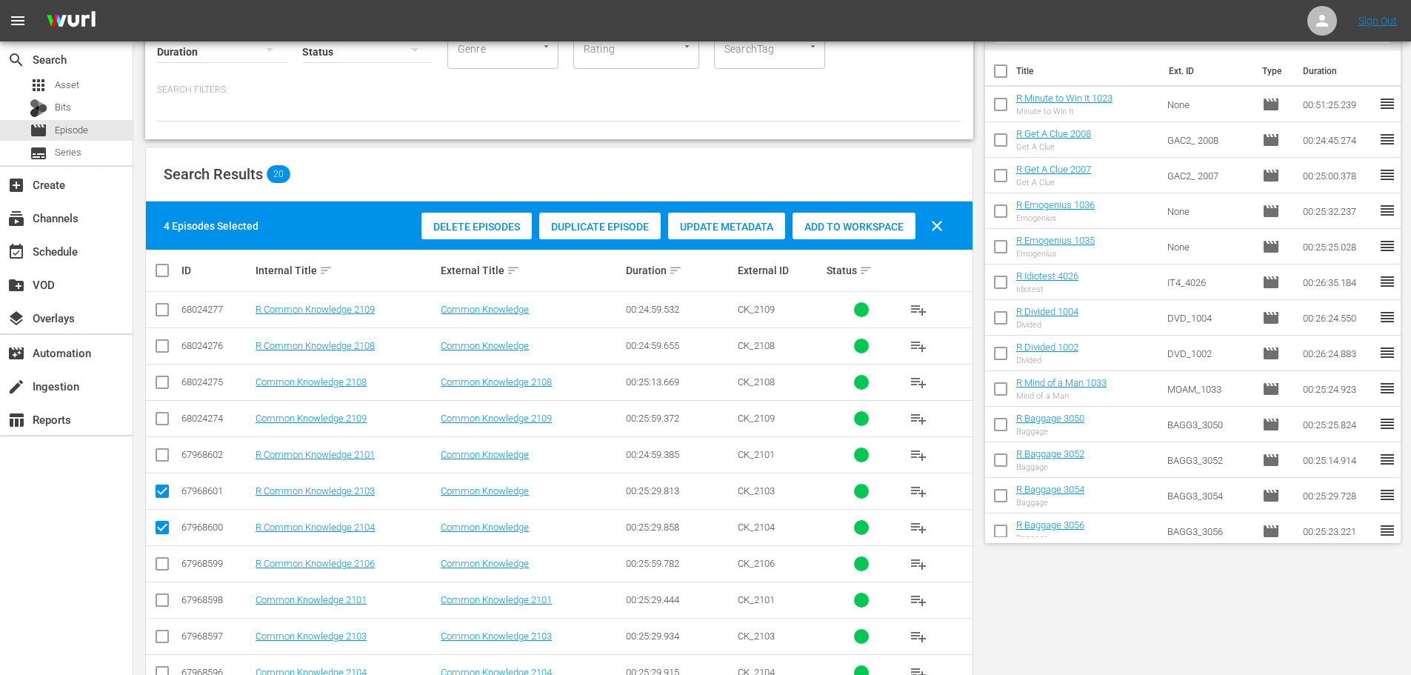
scroll to position [0, 0]
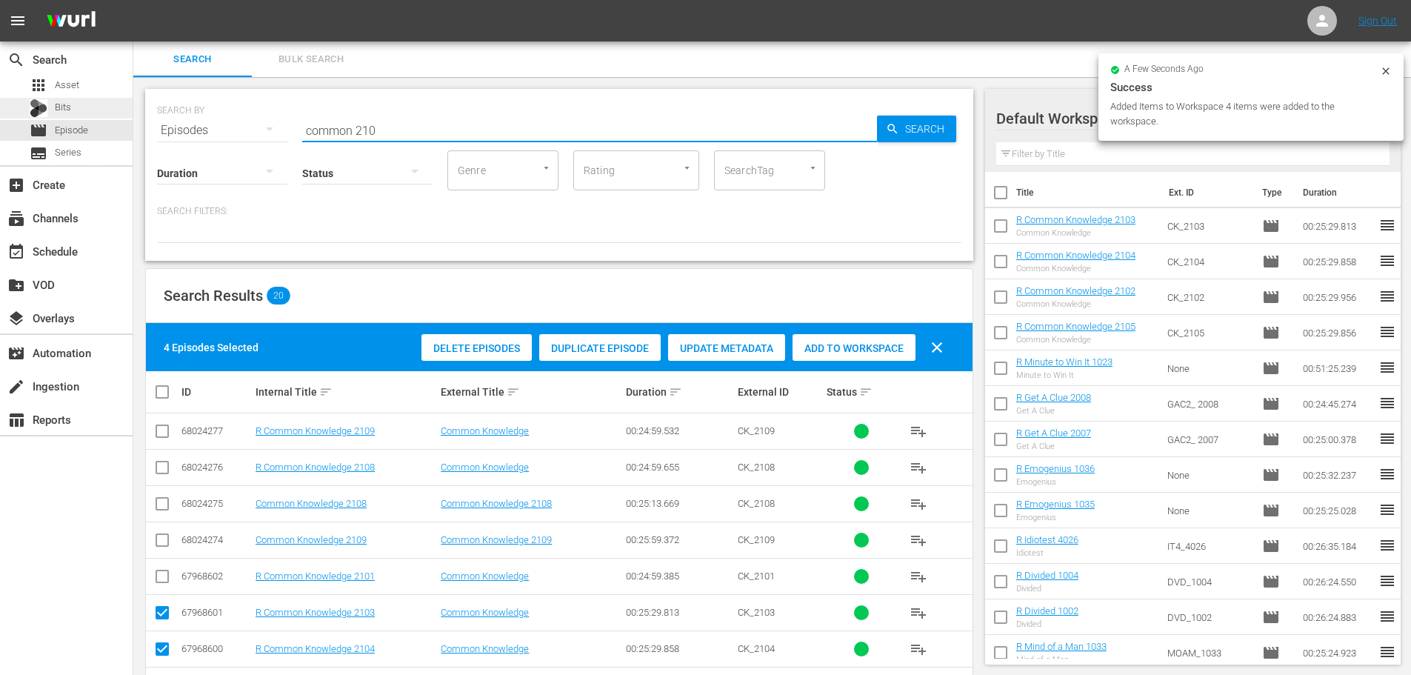
drag, startPoint x: 441, startPoint y: 128, endPoint x: 28, endPoint y: 104, distance: 414.0
click at [133, 0] on div "search Search apps Asset Bits movie Episode subtitles Series add_box Create sub…" at bounding box center [771, 0] width 1277 height 0
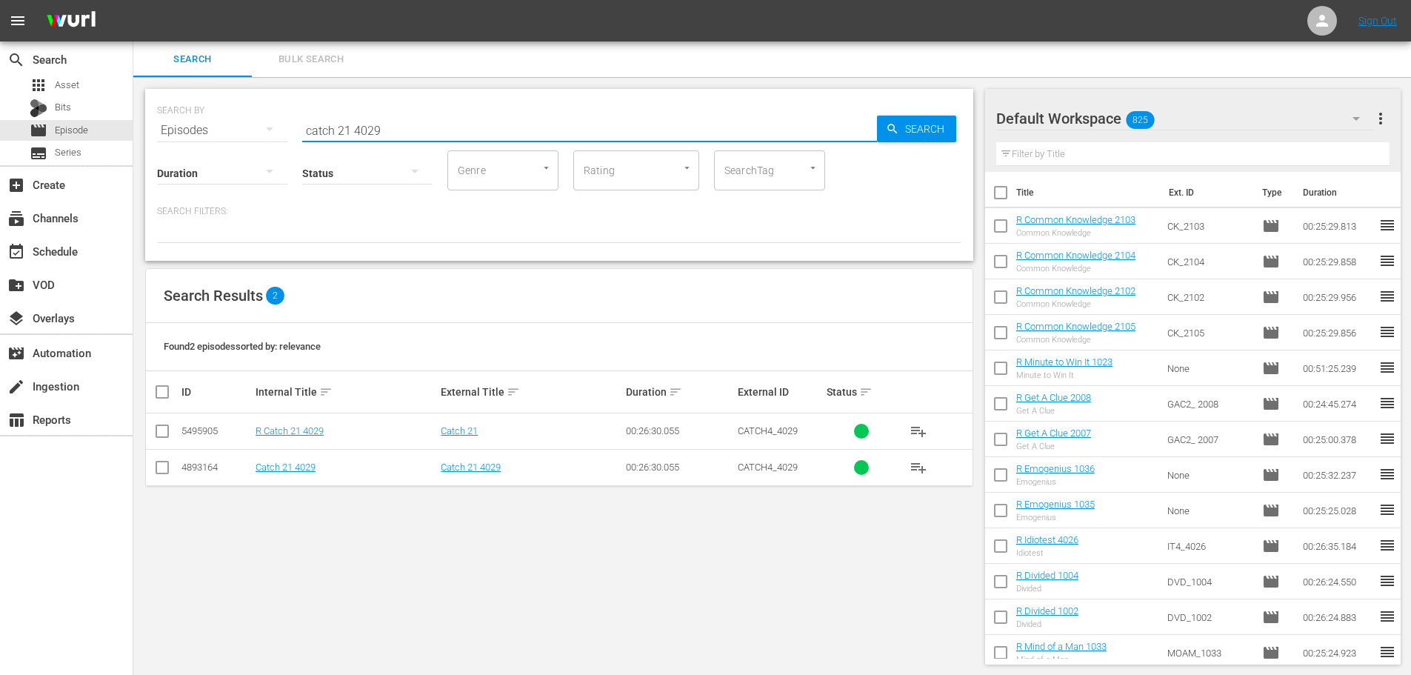
type input "catch 21 4029"
click at [158, 424] on icon at bounding box center [162, 431] width 18 height 18
click at [158, 444] on td at bounding box center [162, 431] width 33 height 36
click at [164, 434] on input "checkbox" at bounding box center [162, 434] width 18 height 18
checkbox input "true"
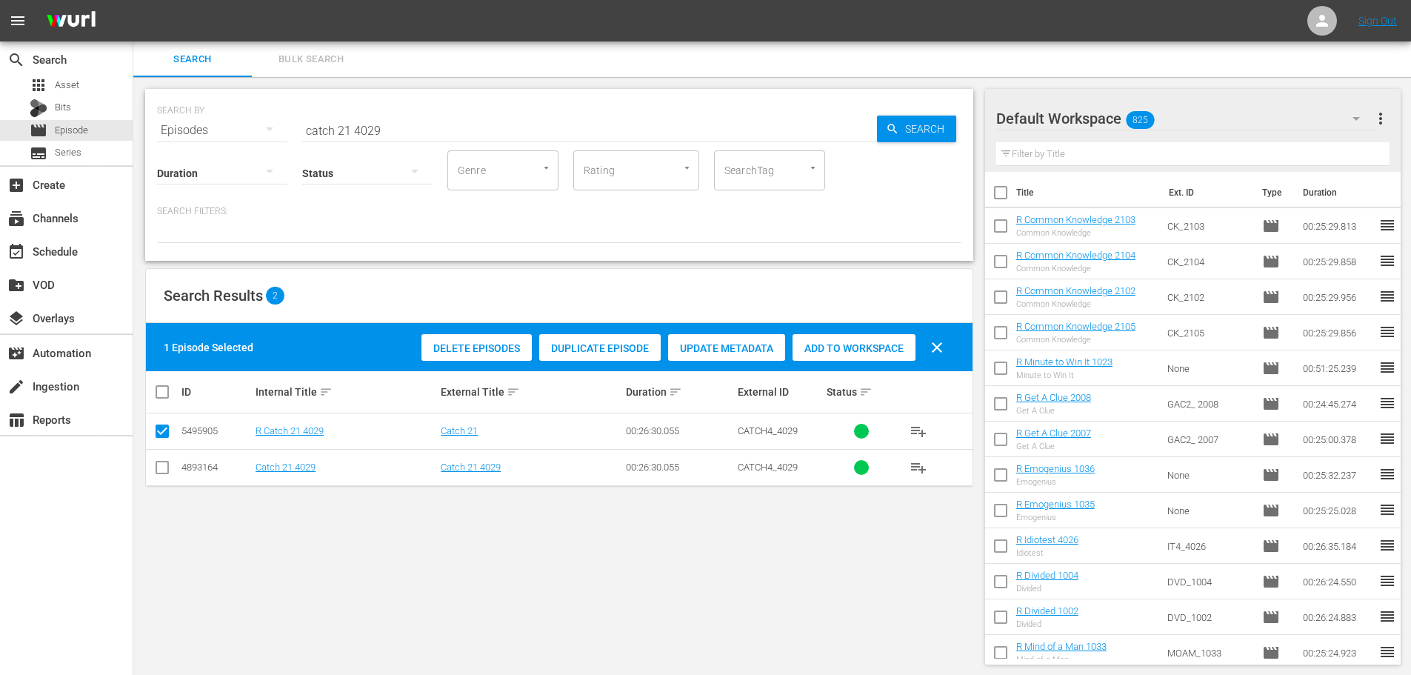
click at [866, 351] on span "Add to Workspace" at bounding box center [853, 348] width 123 height 12
click at [443, 136] on input "catch 21 4029" at bounding box center [589, 131] width 575 height 36
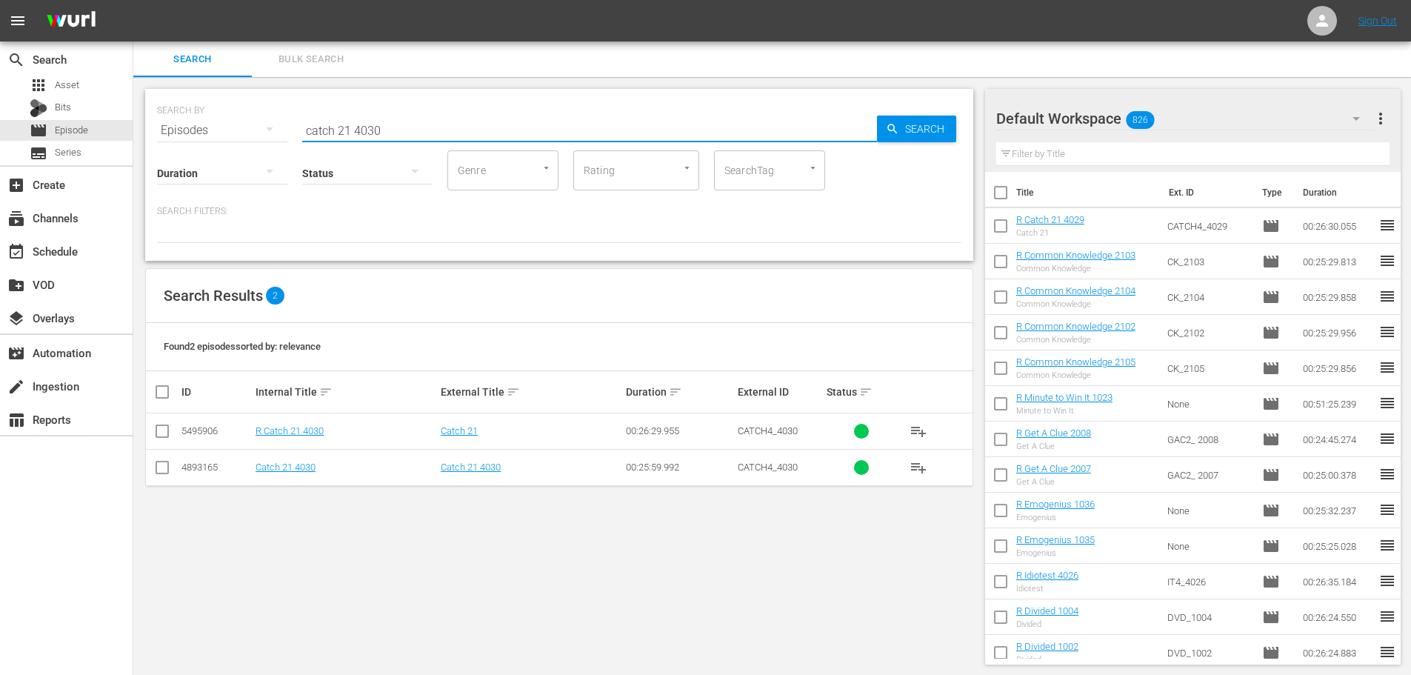
type input "catch 21 4030"
click at [164, 436] on input "checkbox" at bounding box center [162, 434] width 18 height 18
checkbox input "true"
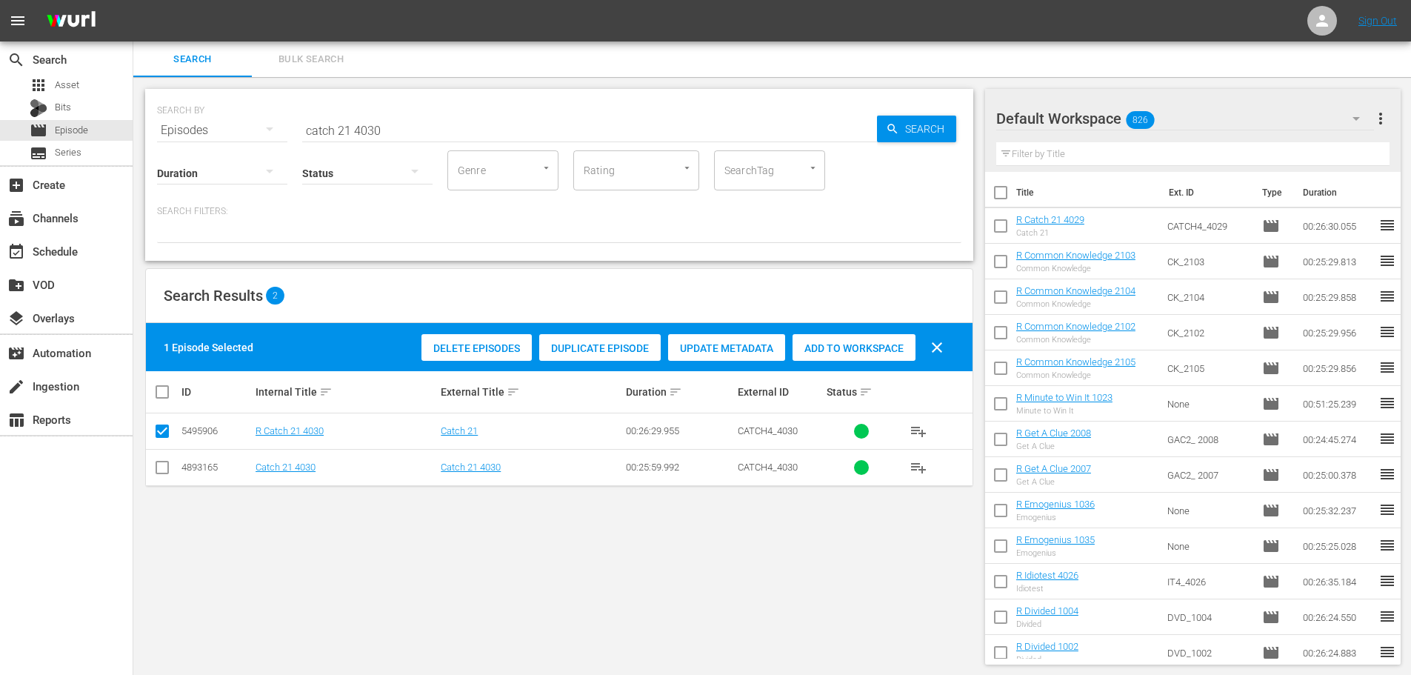
click at [902, 361] on div "Delete Episodes Duplicate Episode Update Metadata Add to Workspace clear" at bounding box center [686, 348] width 537 height 36
click at [870, 351] on span "Add to Workspace" at bounding box center [853, 348] width 123 height 12
click at [133, 0] on div "search Search apps Asset Bits movie Episode subtitles Series add_box Create sub…" at bounding box center [771, 0] width 1277 height 0
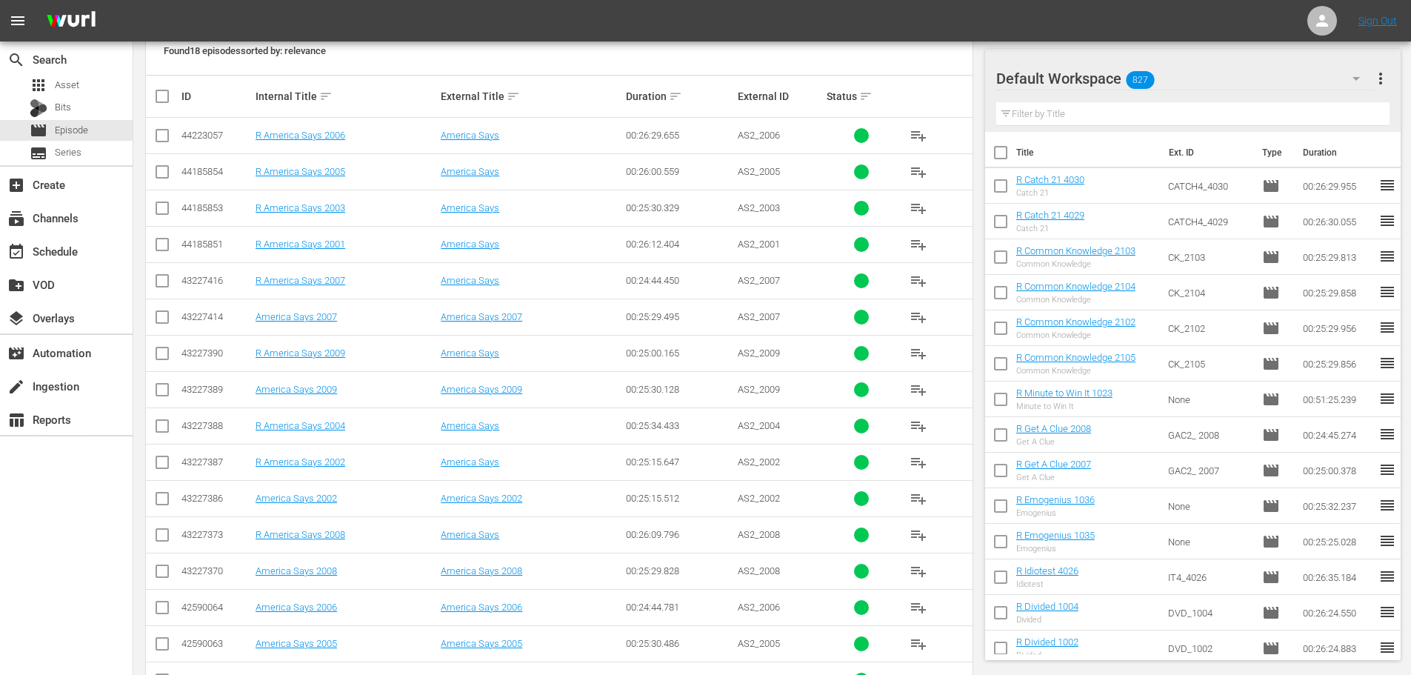
scroll to position [296, 0]
type input "america 200"
click at [156, 238] on input "checkbox" at bounding box center [162, 247] width 18 height 18
checkbox input "true"
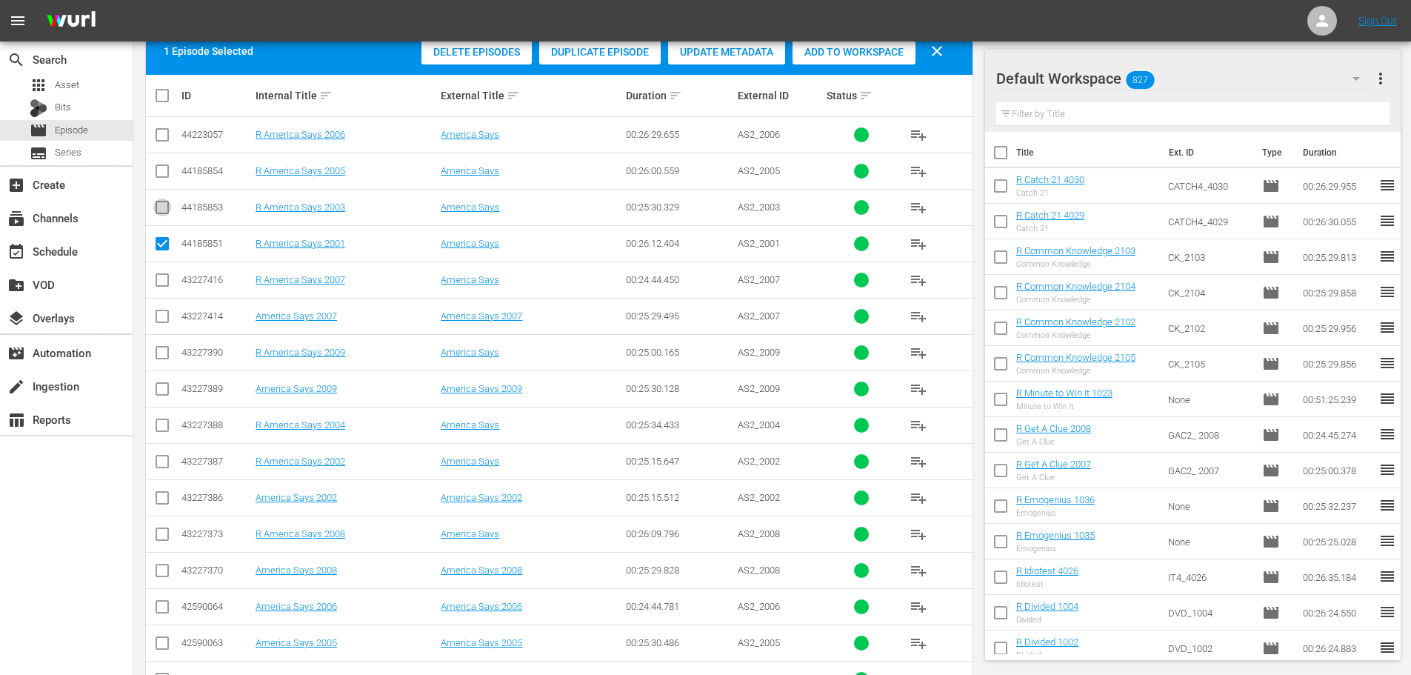
click at [165, 209] on input "checkbox" at bounding box center [162, 210] width 18 height 18
checkbox input "true"
click at [160, 172] on input "checkbox" at bounding box center [162, 174] width 18 height 18
checkbox input "true"
click at [163, 283] on input "checkbox" at bounding box center [162, 283] width 18 height 18
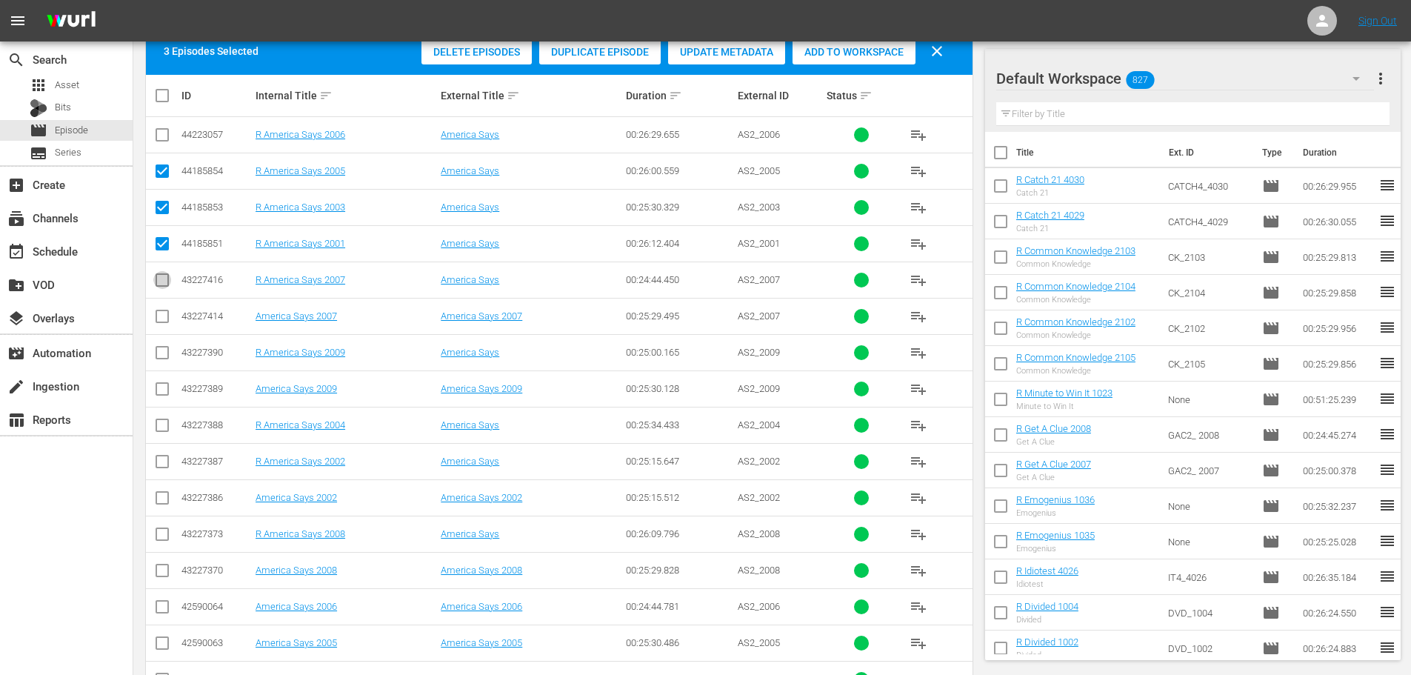
checkbox input "true"
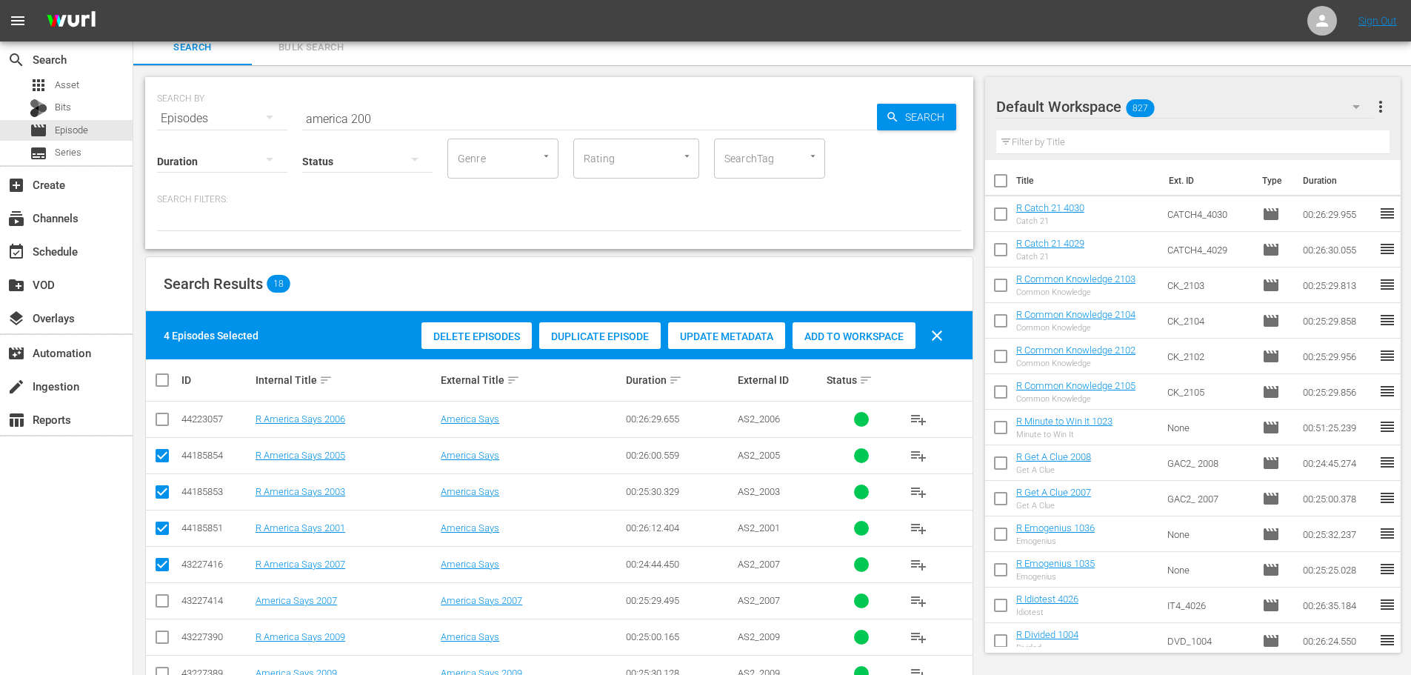
scroll to position [0, 0]
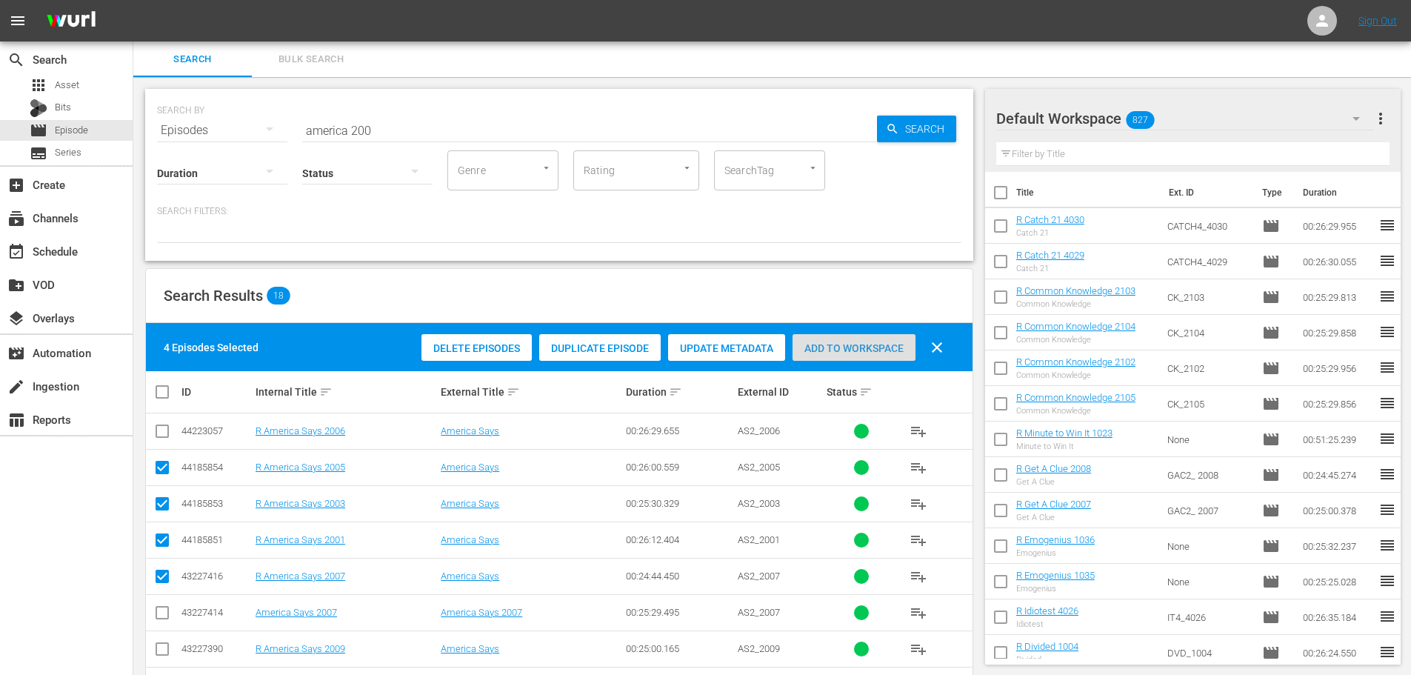
click at [821, 347] on span "Add to Workspace" at bounding box center [853, 348] width 123 height 12
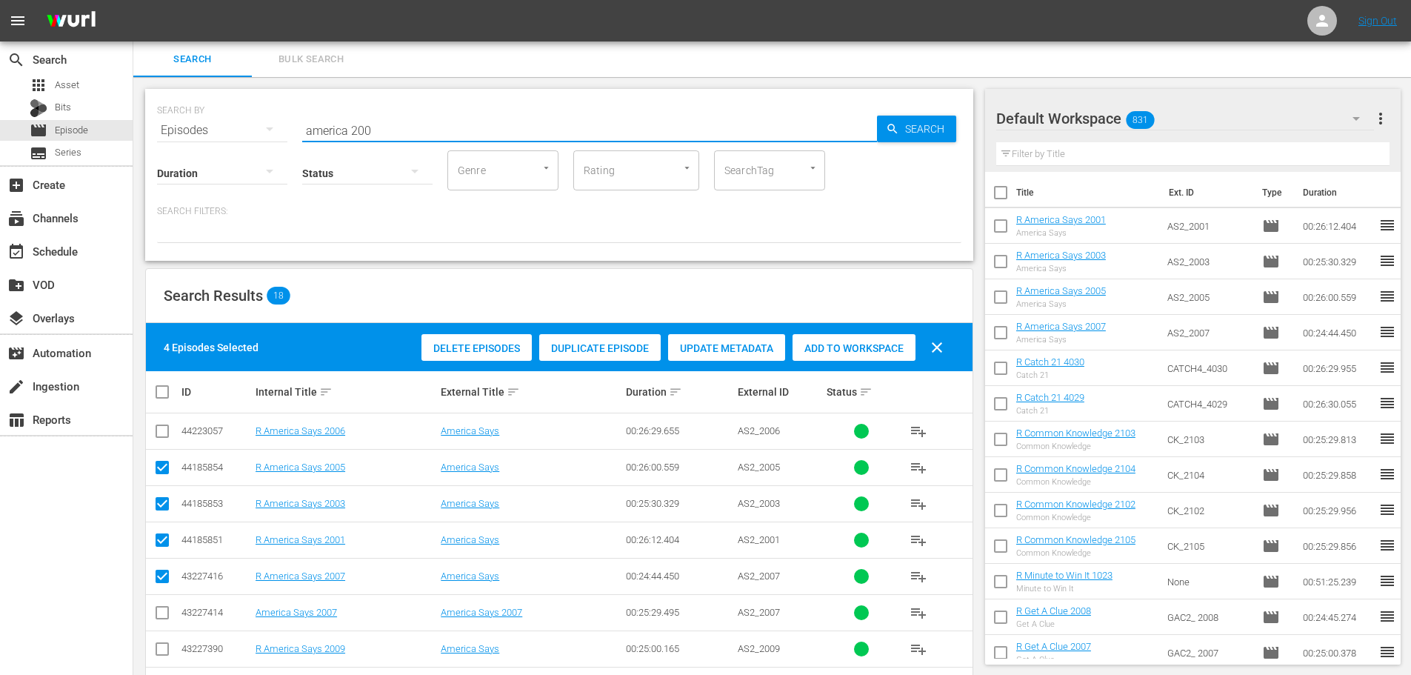
drag, startPoint x: 435, startPoint y: 146, endPoint x: 167, endPoint y: 144, distance: 268.1
click at [174, 144] on div "SEARCH BY Search By Episodes Search ID, Title, Description, Keywords, or Catego…" at bounding box center [559, 175] width 828 height 172
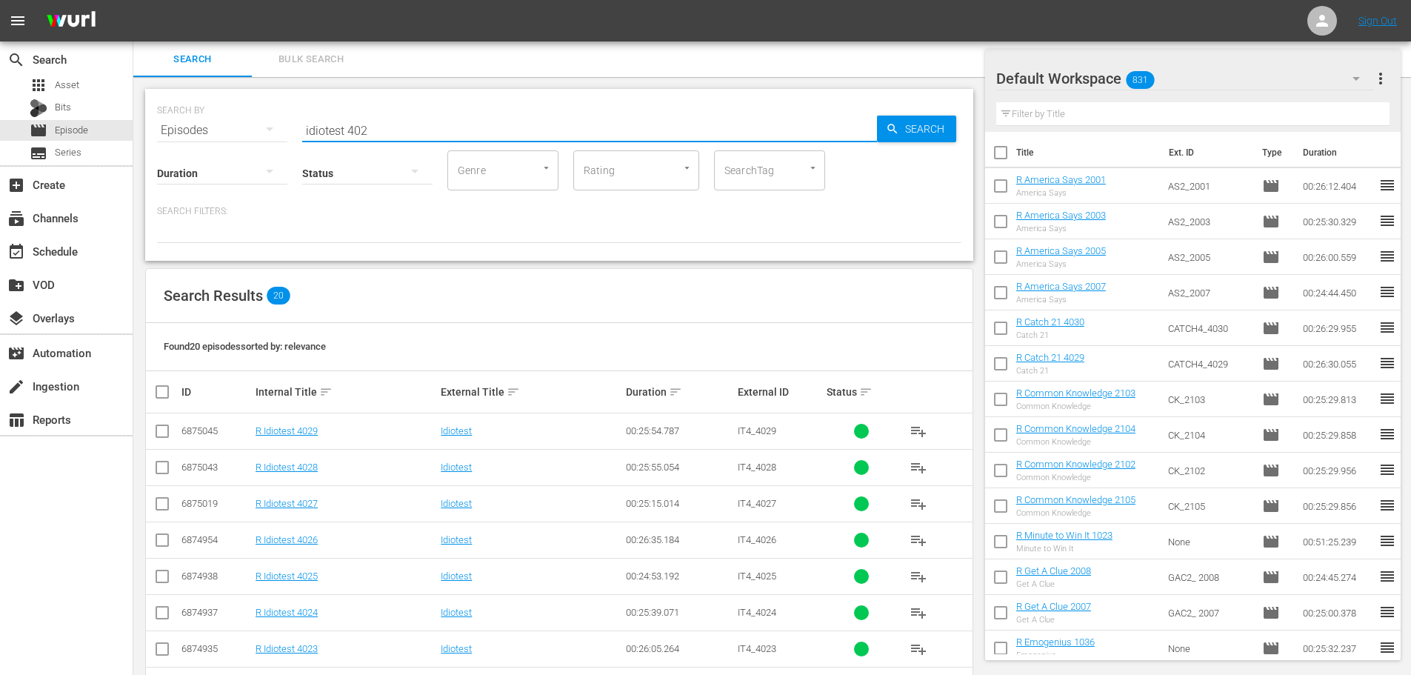
scroll to position [222, 0]
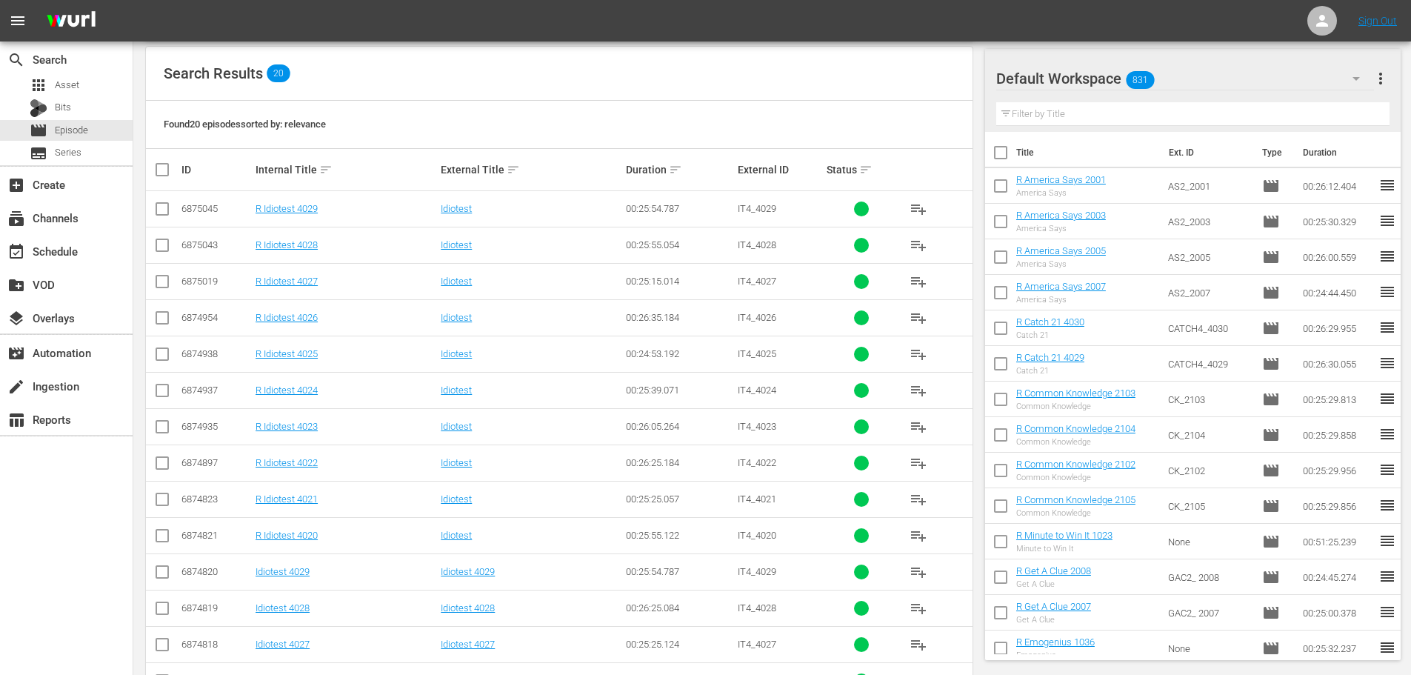
type input "idiotest 402"
click at [169, 290] on input "checkbox" at bounding box center [162, 284] width 18 height 18
checkbox input "true"
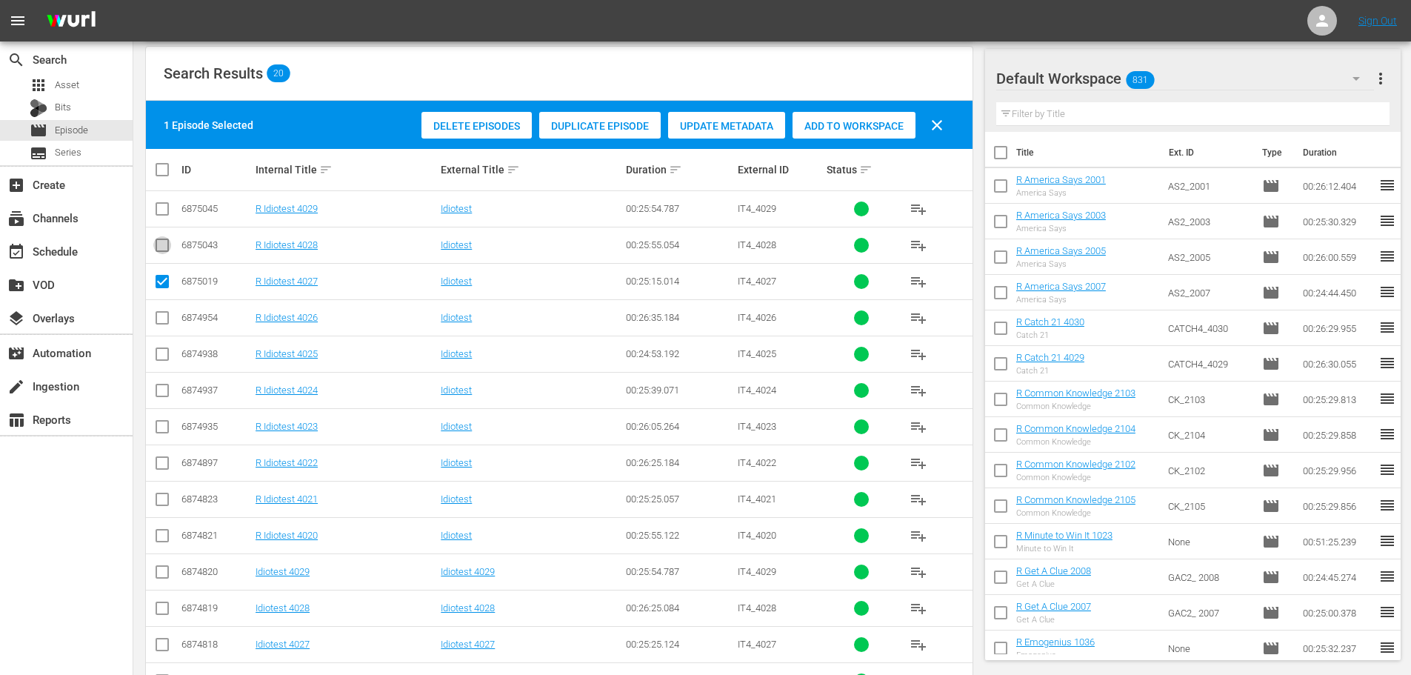
click at [166, 250] on input "checkbox" at bounding box center [162, 248] width 18 height 18
checkbox input "true"
click at [156, 216] on input "checkbox" at bounding box center [162, 212] width 18 height 18
checkbox input "true"
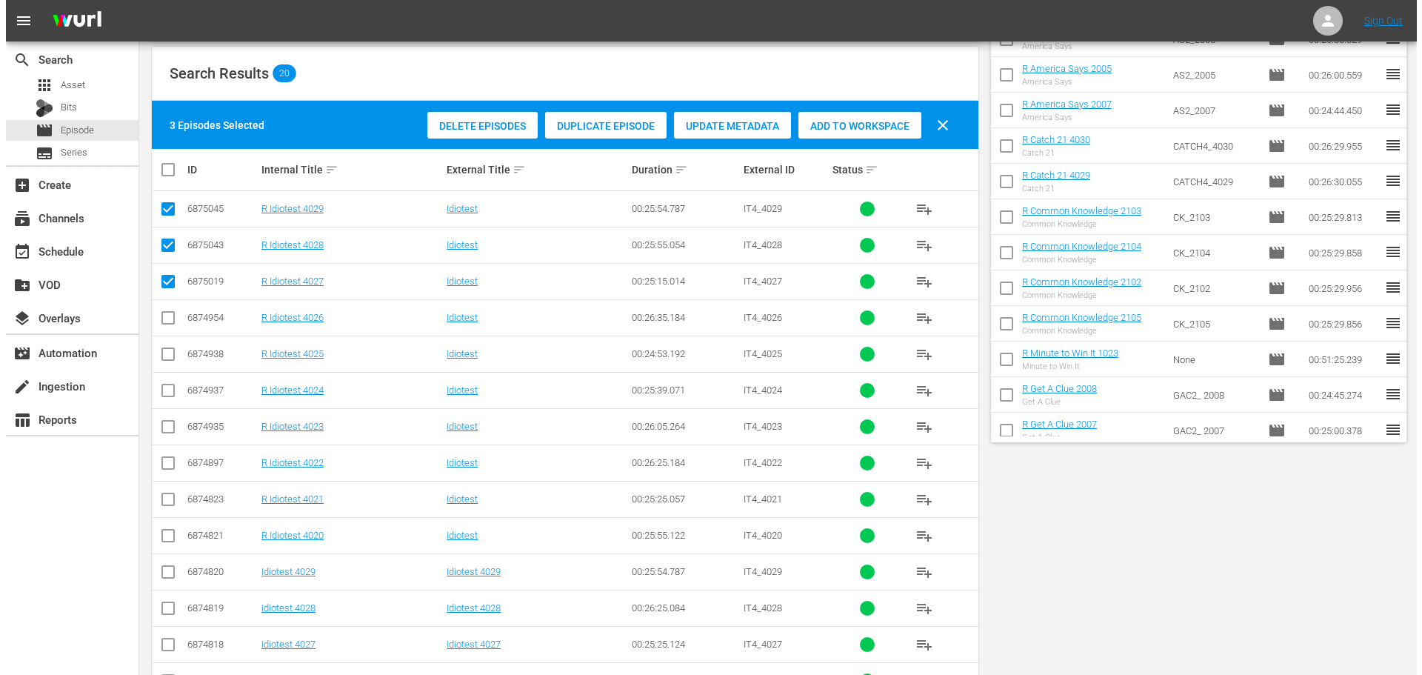
scroll to position [0, 0]
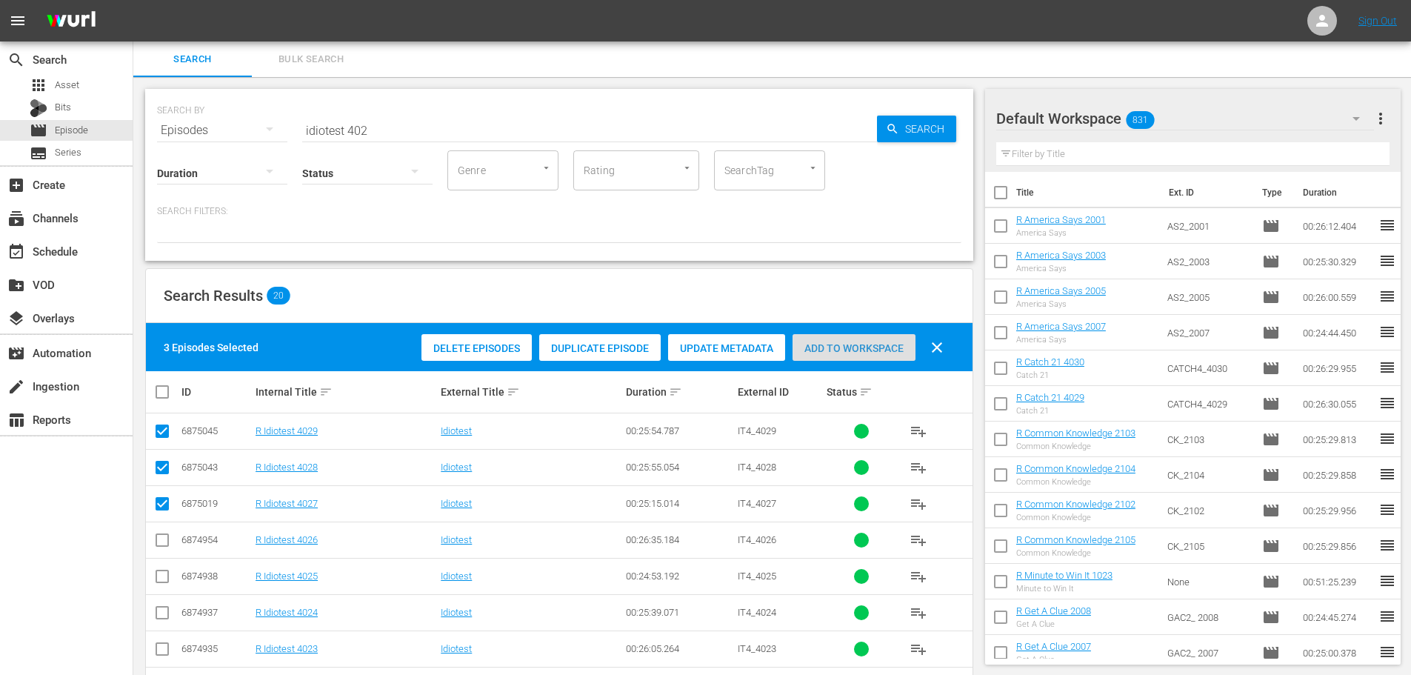
click at [852, 337] on div "Add to Workspace" at bounding box center [853, 348] width 123 height 28
click at [450, 118] on input "idiotest 402" at bounding box center [589, 131] width 575 height 36
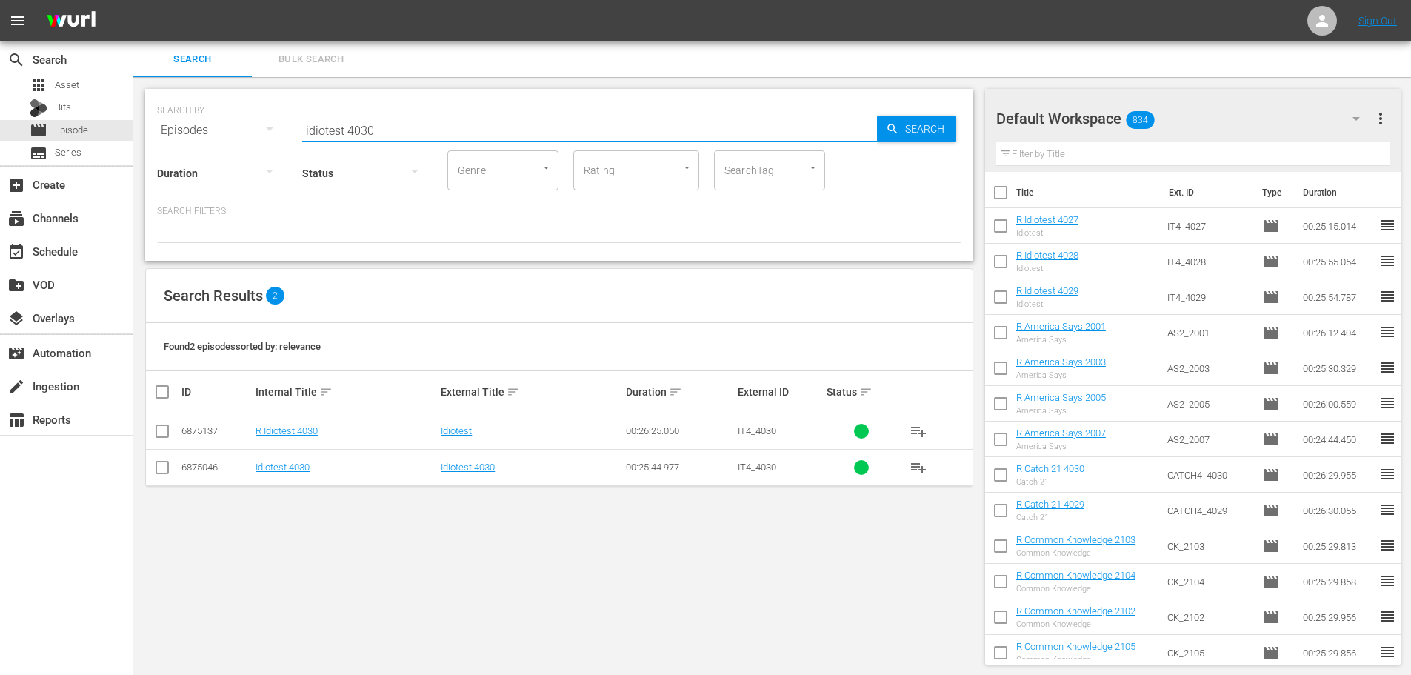
type input "idiotest 4030"
click at [164, 431] on input "checkbox" at bounding box center [162, 434] width 18 height 18
checkbox input "true"
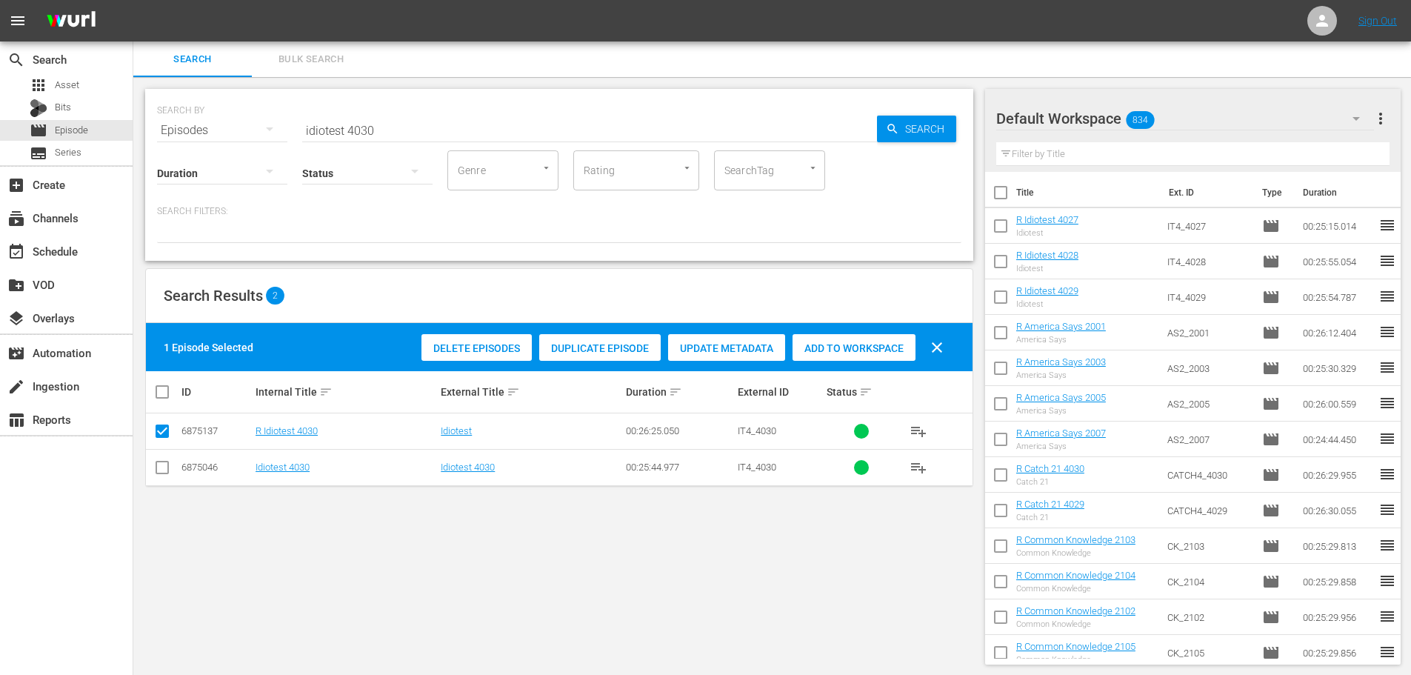
click at [855, 344] on span "Add to Workspace" at bounding box center [853, 348] width 123 height 12
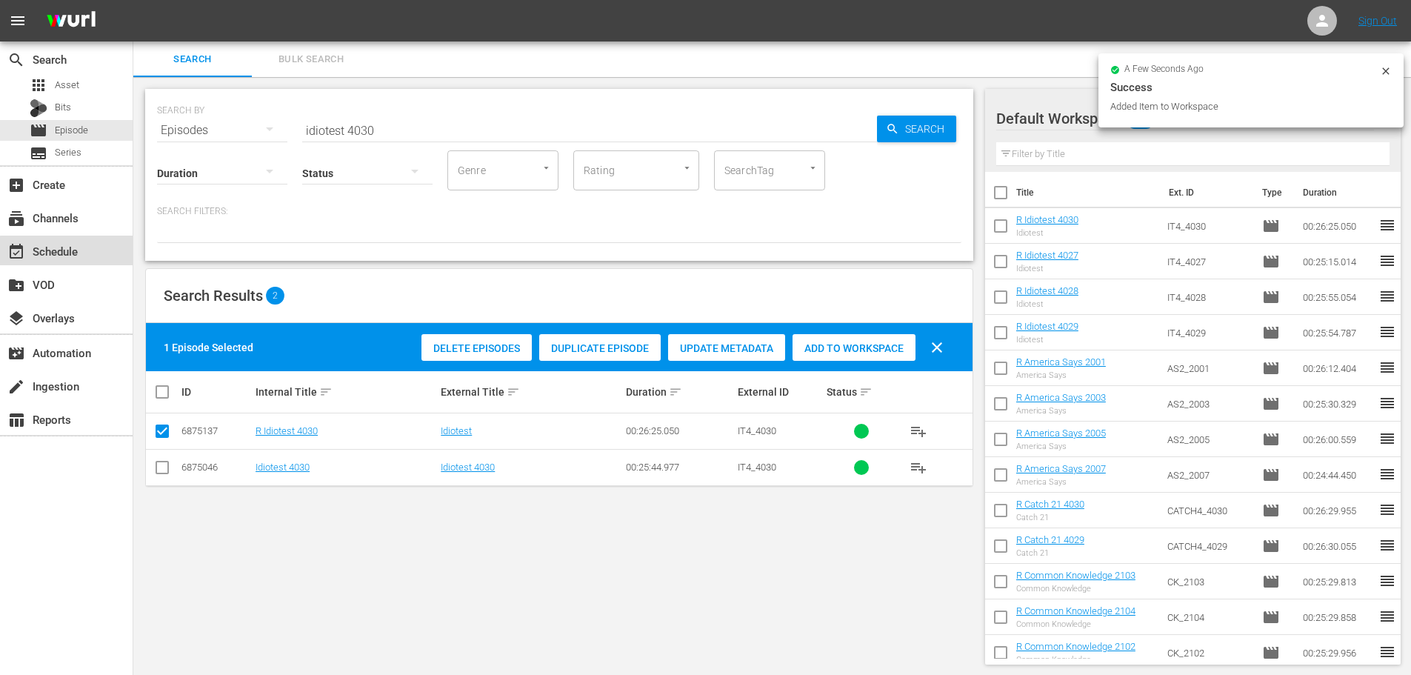
click at [90, 253] on div "event_available Schedule" at bounding box center [66, 250] width 133 height 30
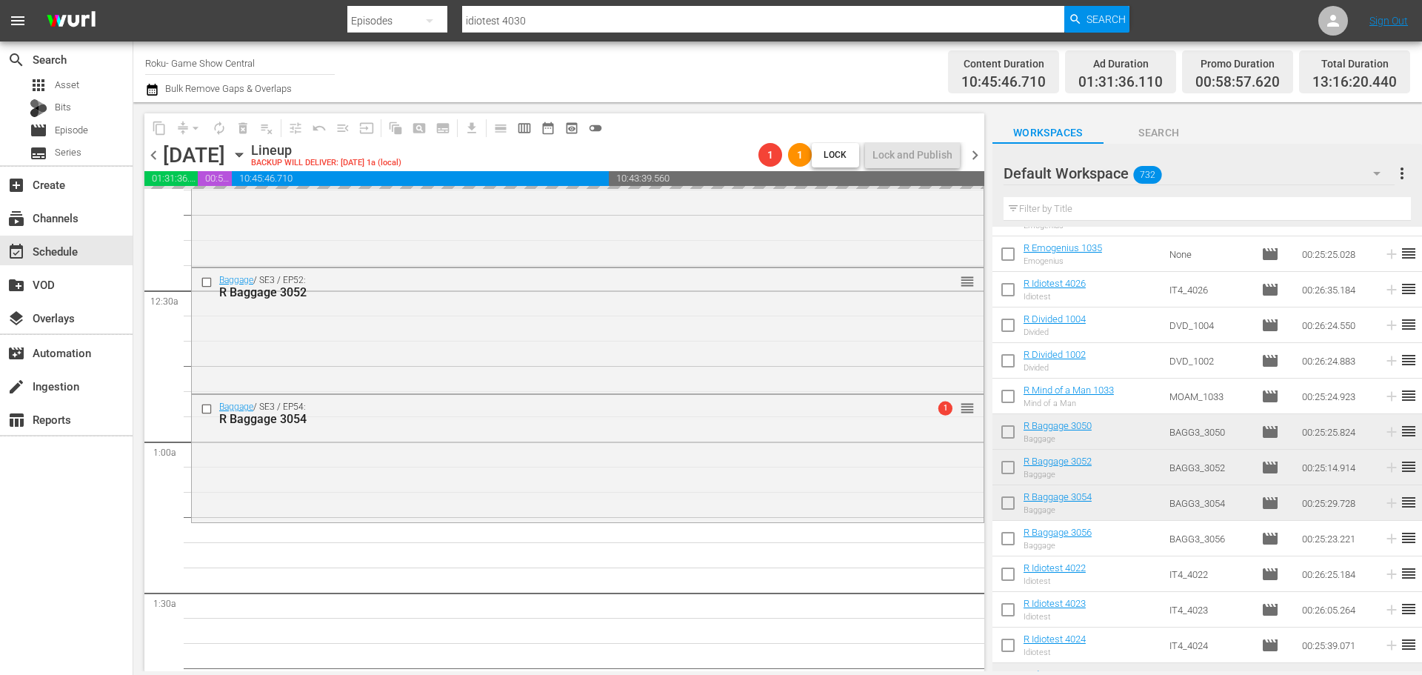
scroll to position [74, 0]
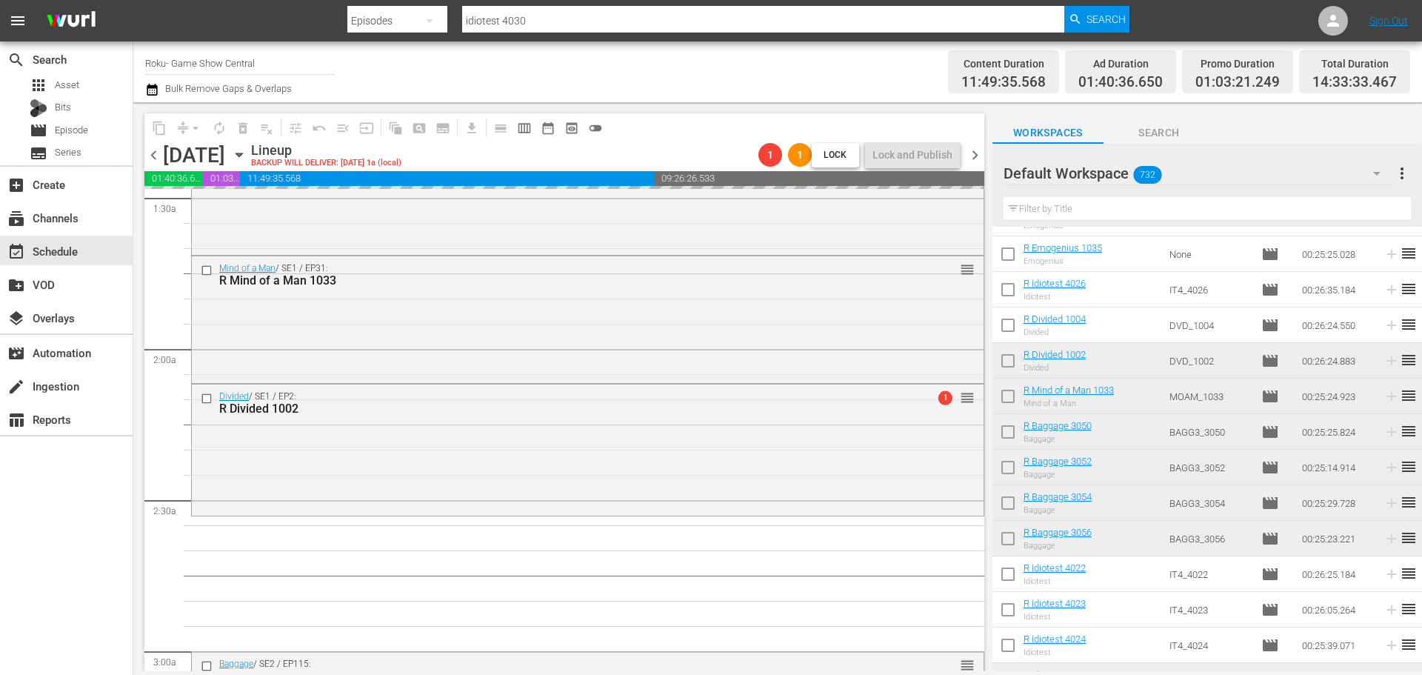
scroll to position [518, 0]
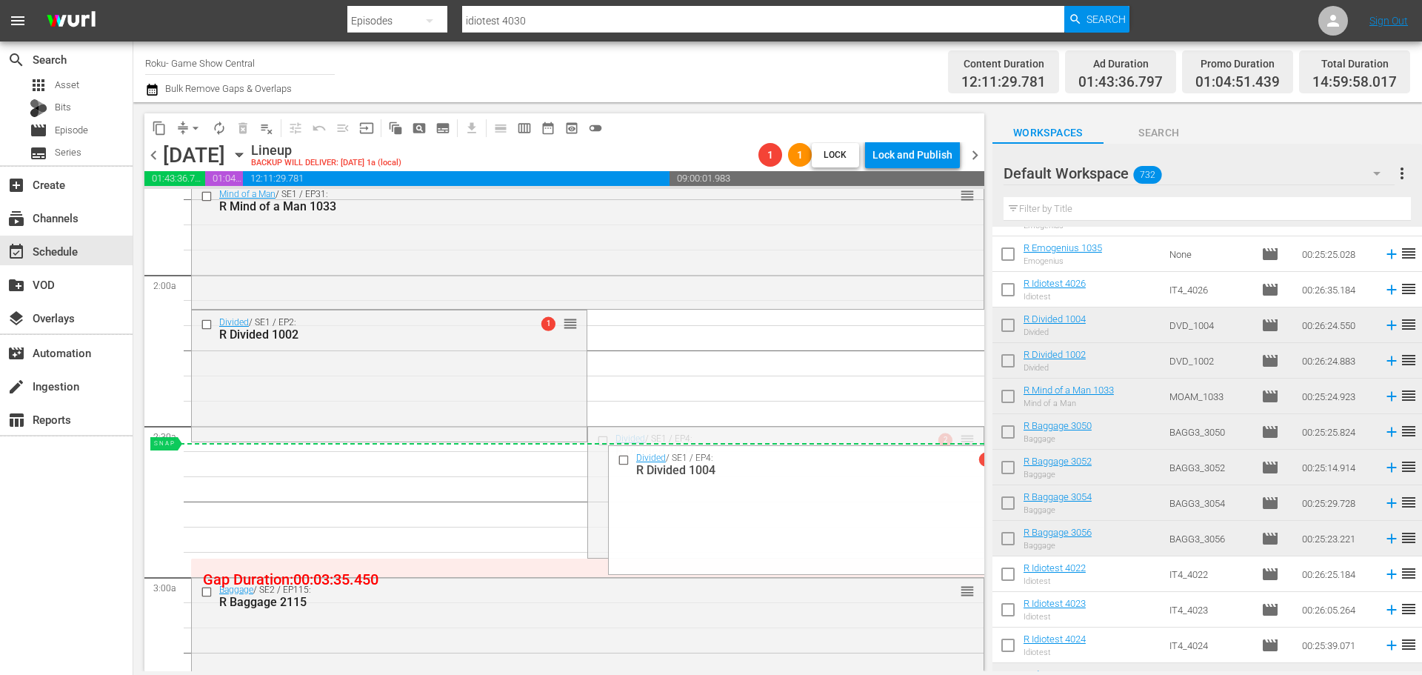
drag, startPoint x: 957, startPoint y: 444, endPoint x: 493, endPoint y: 442, distance: 463.6
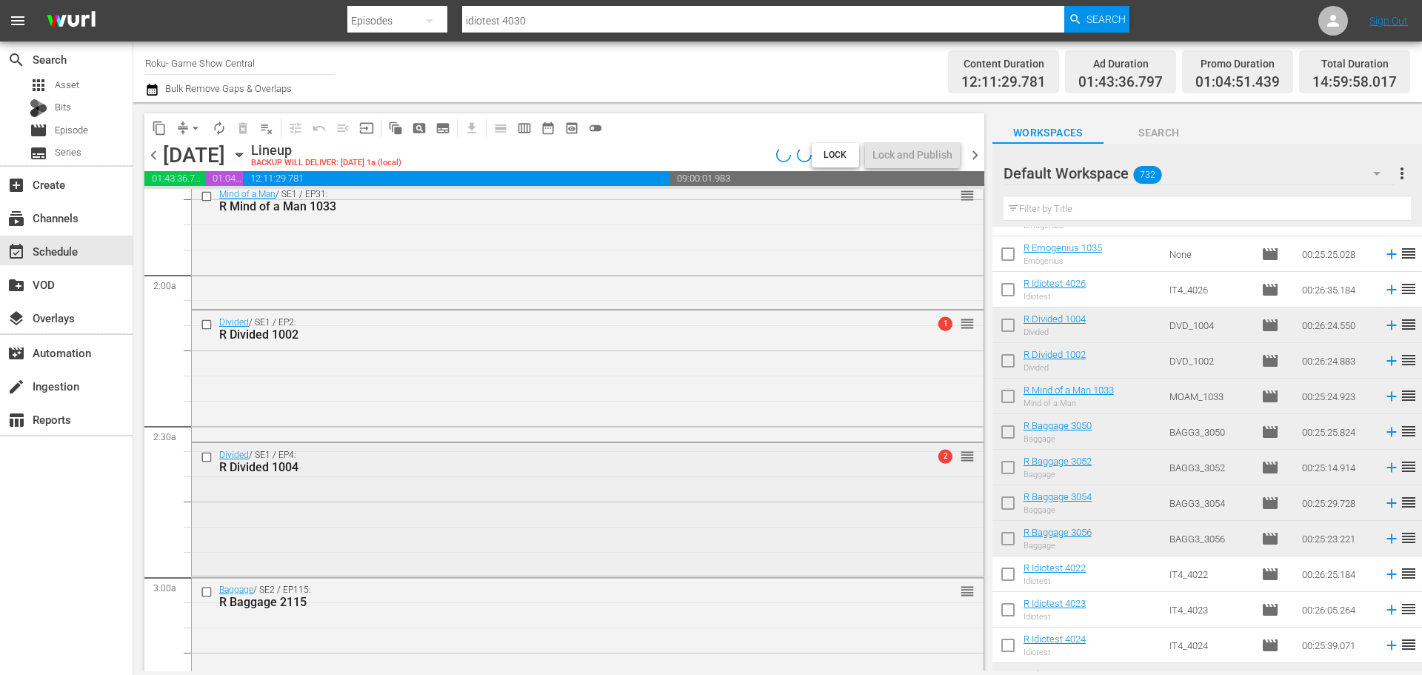
click at [374, 510] on div "Divided / SE1 / EP4: R Divided 1004 2 reorder" at bounding box center [588, 507] width 792 height 129
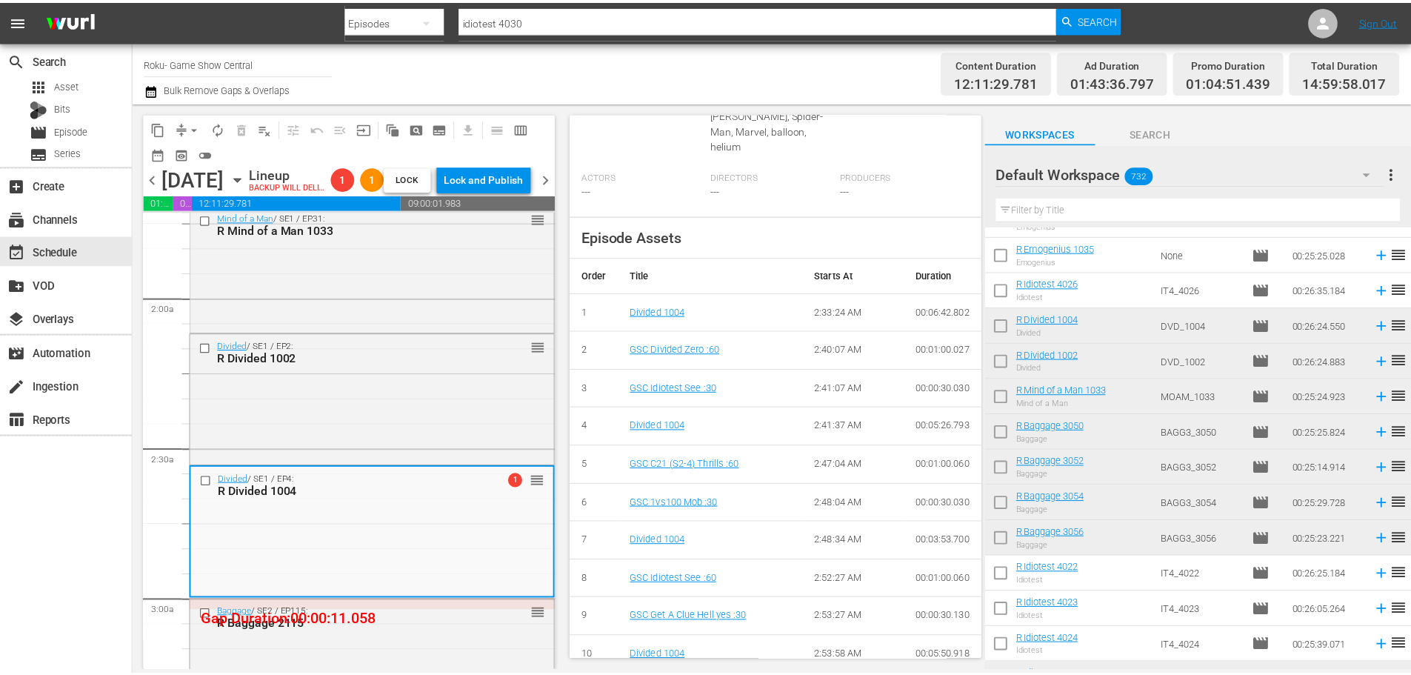
scroll to position [0, 0]
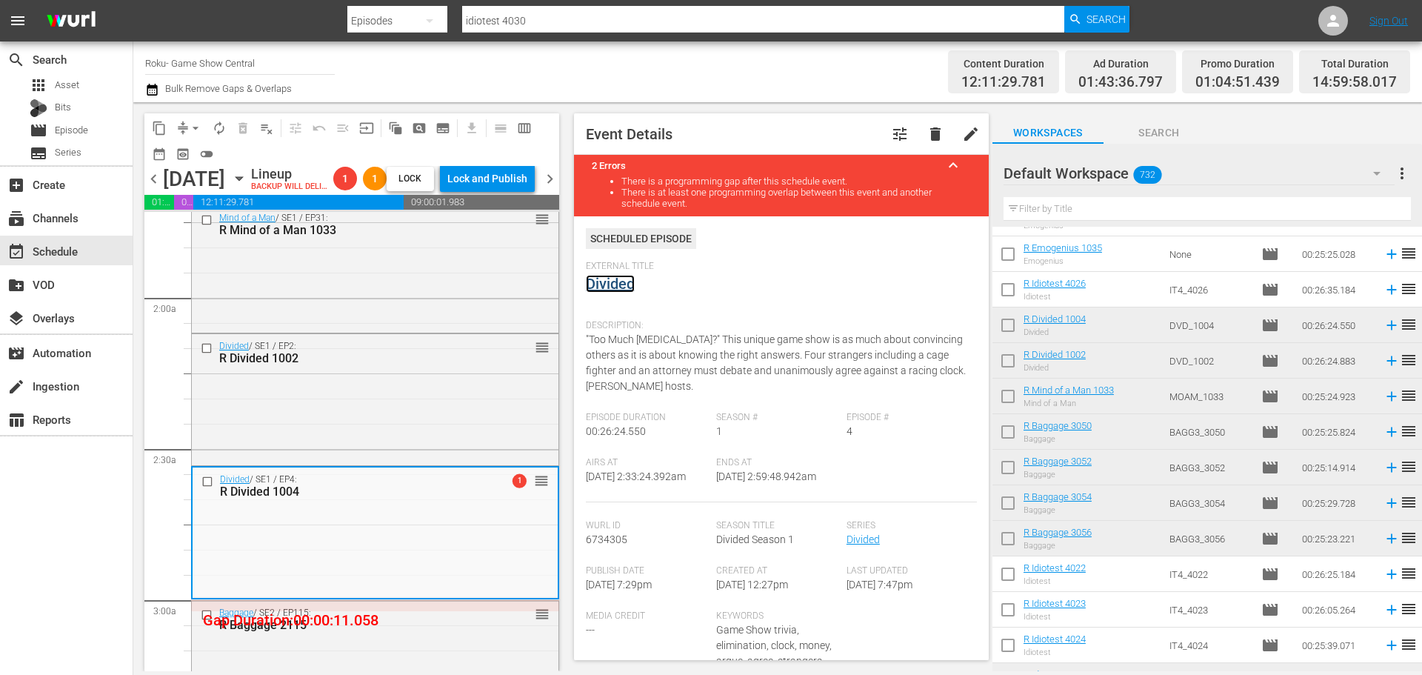
click at [621, 285] on link "Divided" at bounding box center [610, 284] width 49 height 18
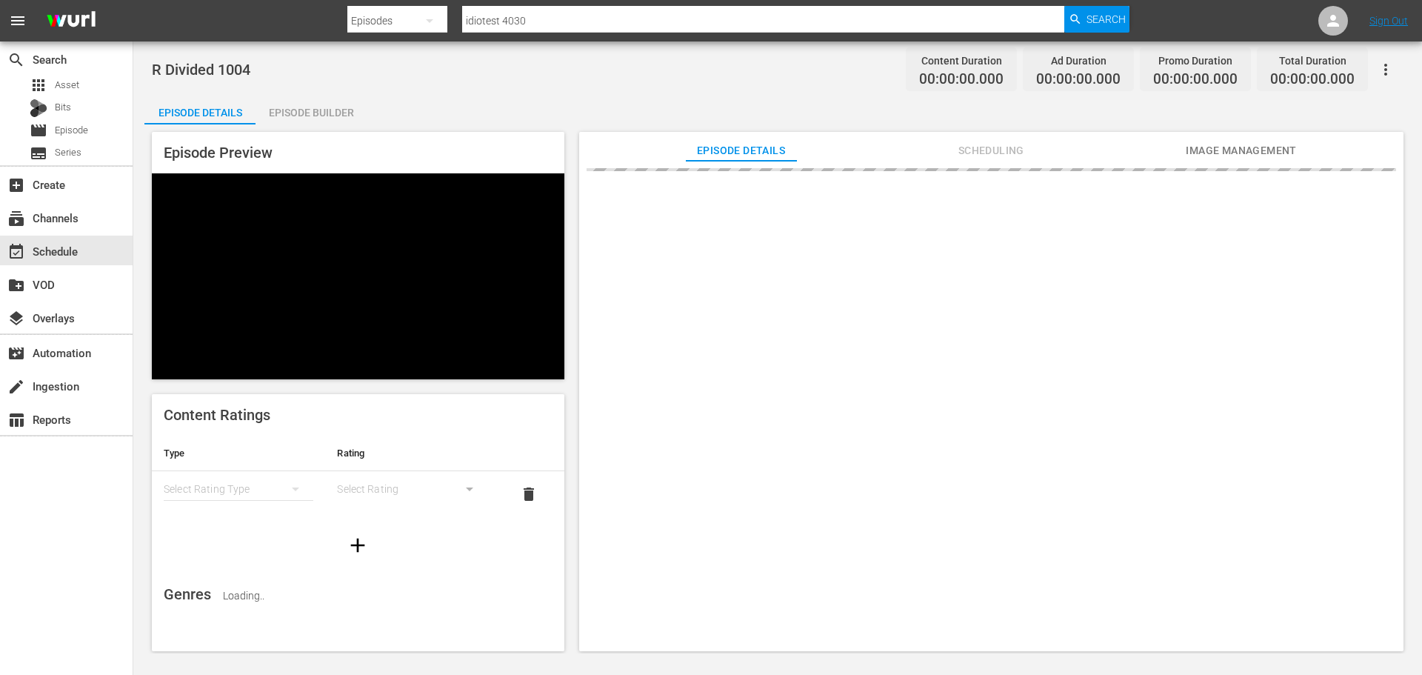
click at [323, 125] on div "Episode Preview Content Ratings Type Rating Select Rating Type Select Rating de…" at bounding box center [777, 393] width 1266 height 538
click at [319, 98] on div "Episode Builder" at bounding box center [310, 113] width 111 height 36
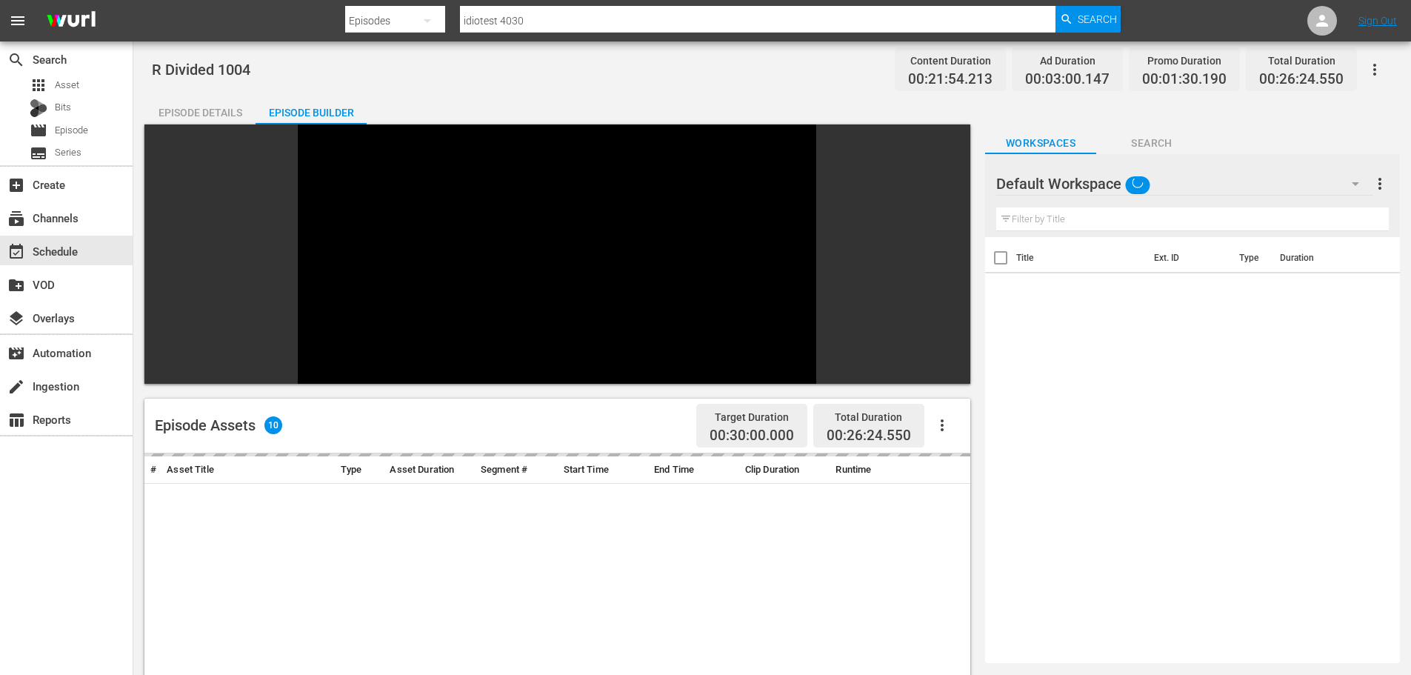
click at [1116, 221] on input "text" at bounding box center [1192, 219] width 392 height 24
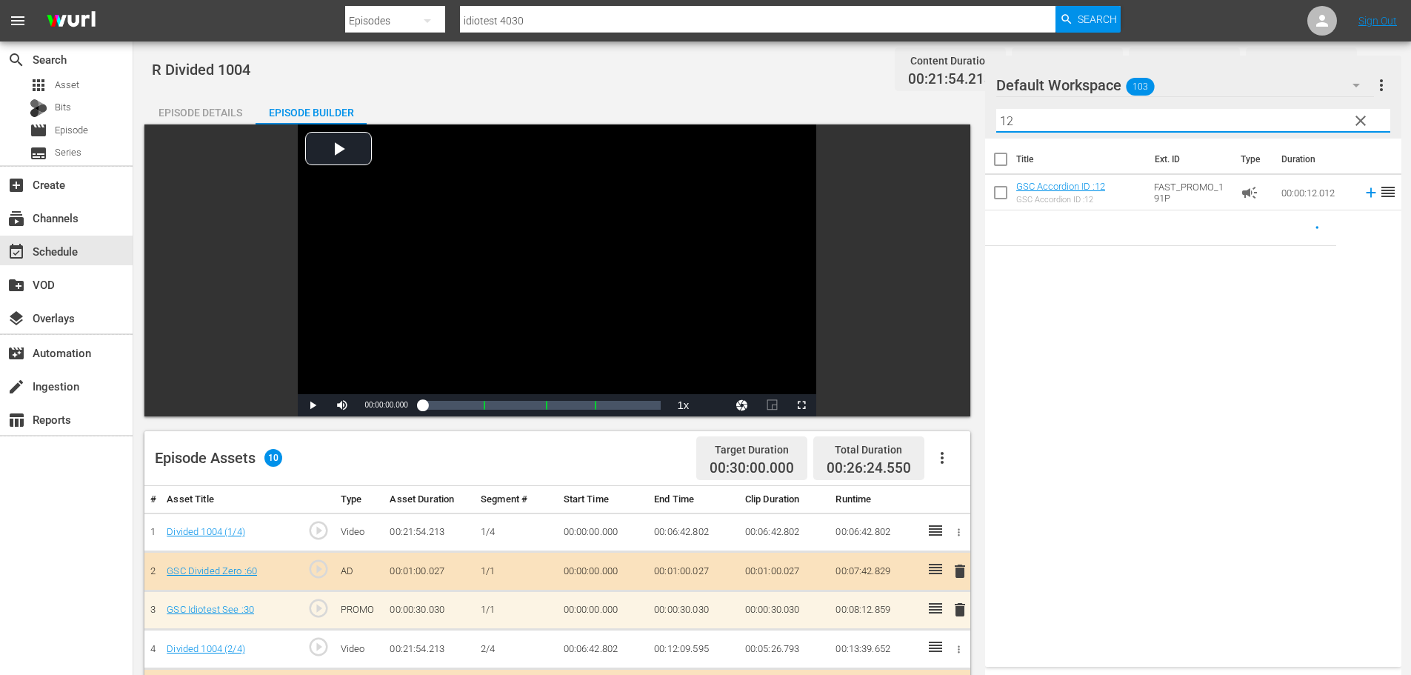
scroll to position [386, 0]
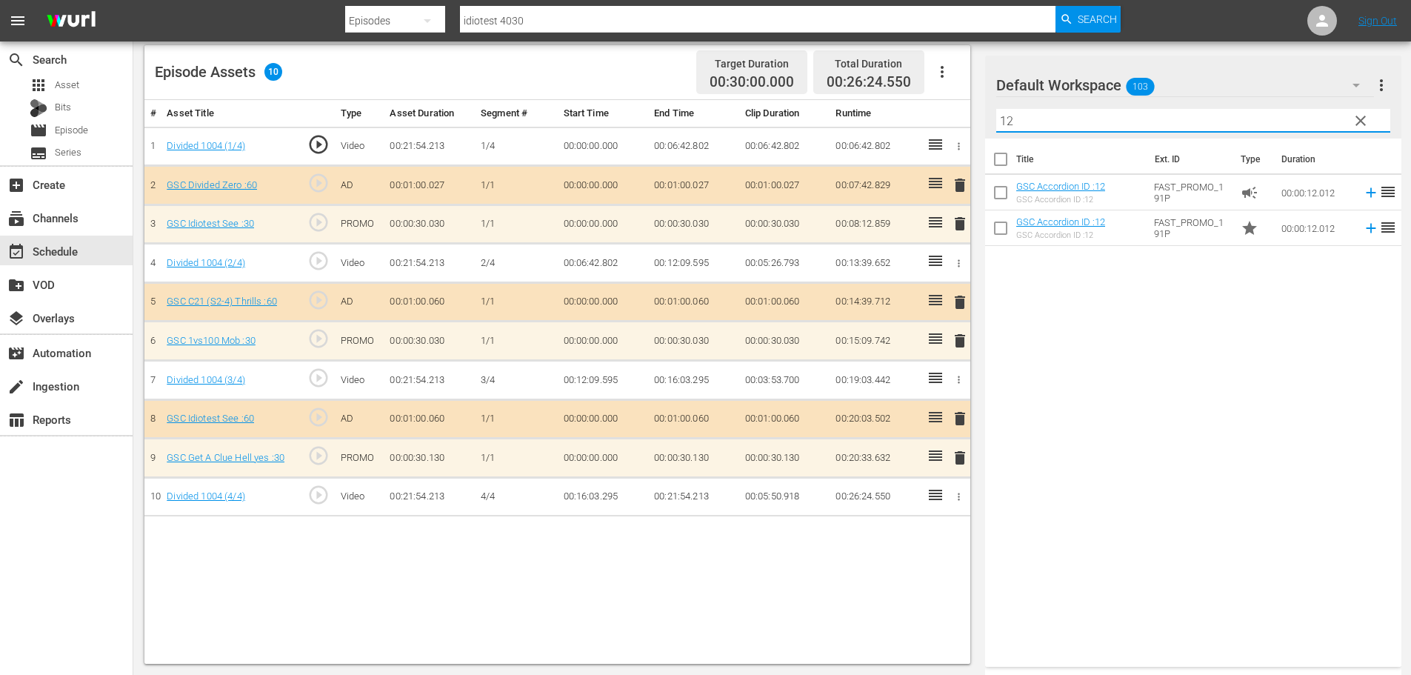
type input "12"
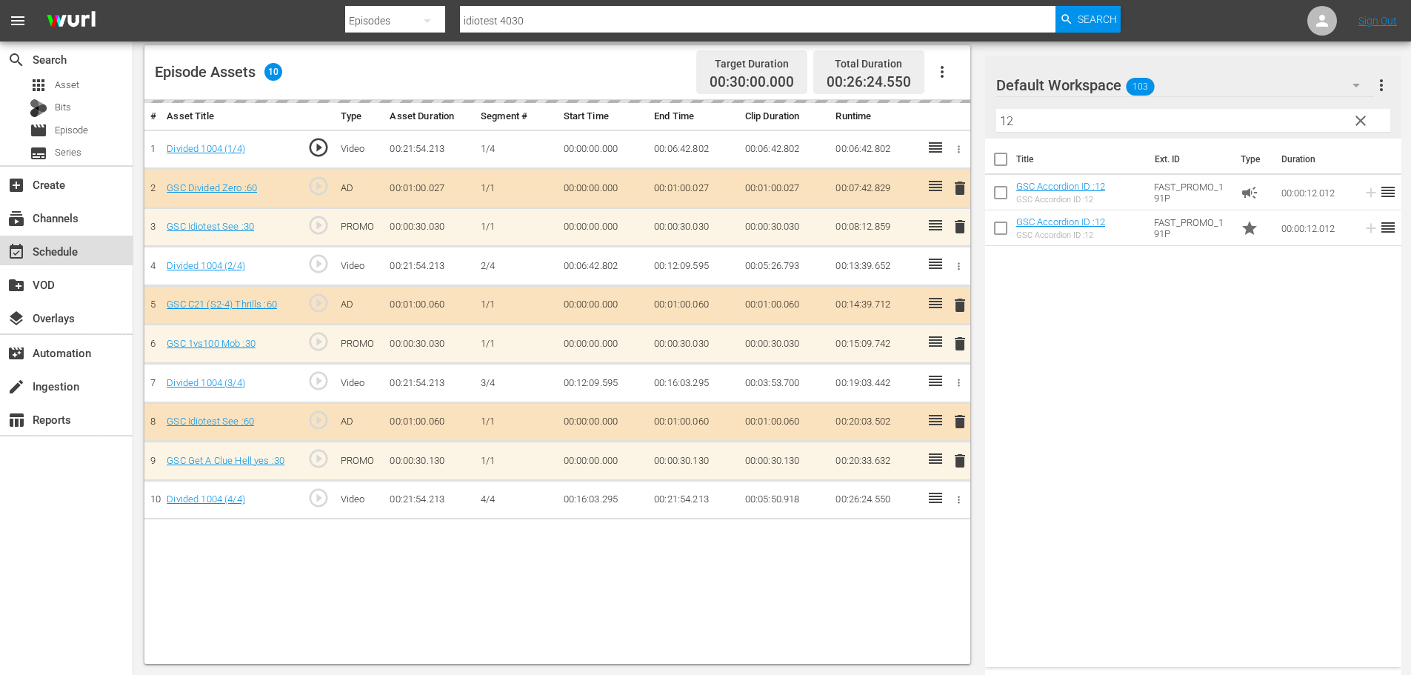
click at [42, 249] on div "event_available Schedule" at bounding box center [41, 248] width 83 height 13
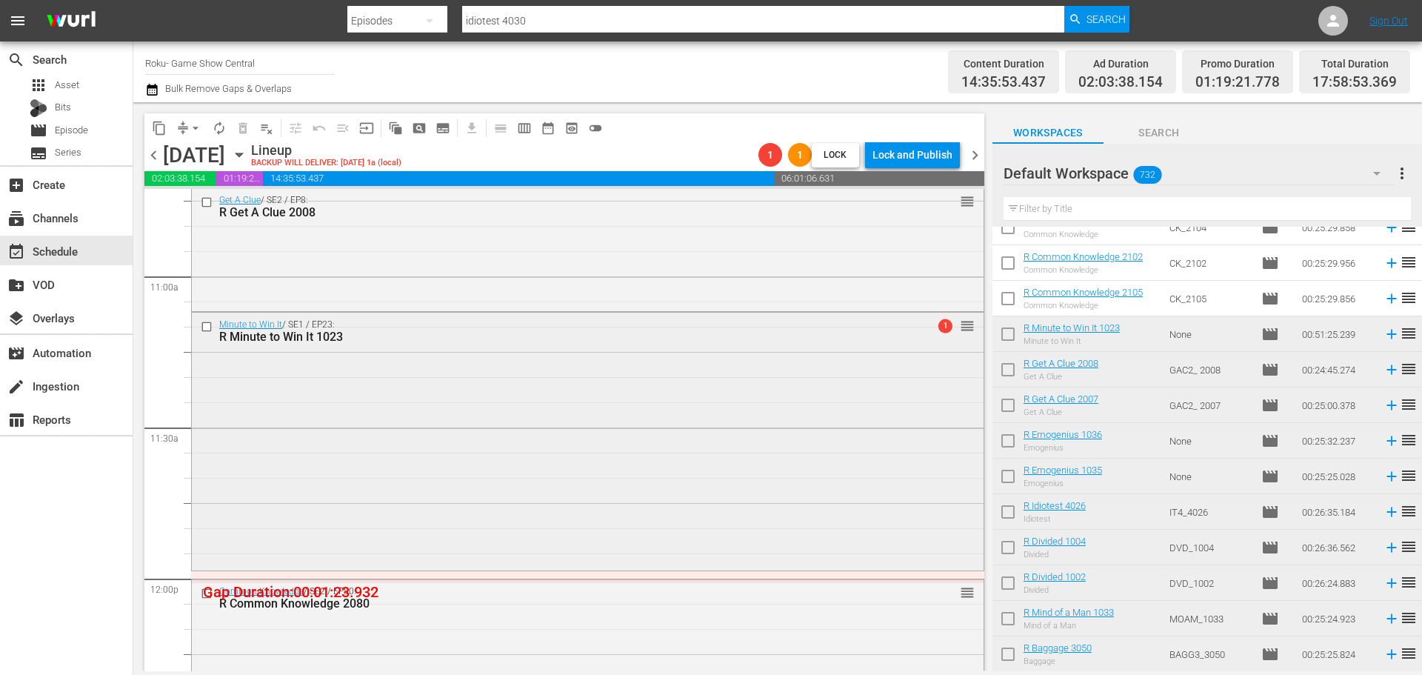
scroll to position [3258, 0]
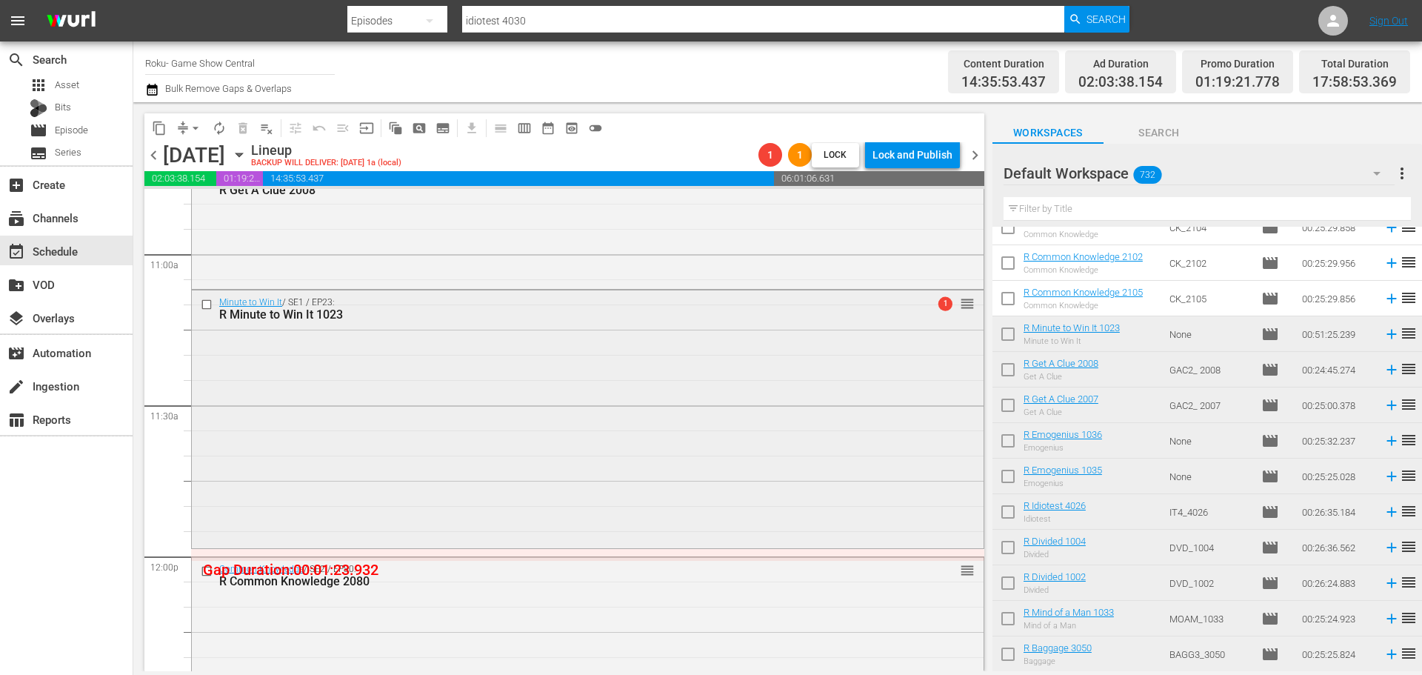
click at [743, 407] on div "Minute to Win It / SE1 / EP23: R Minute to Win It 1023 1 reorder" at bounding box center [588, 417] width 792 height 255
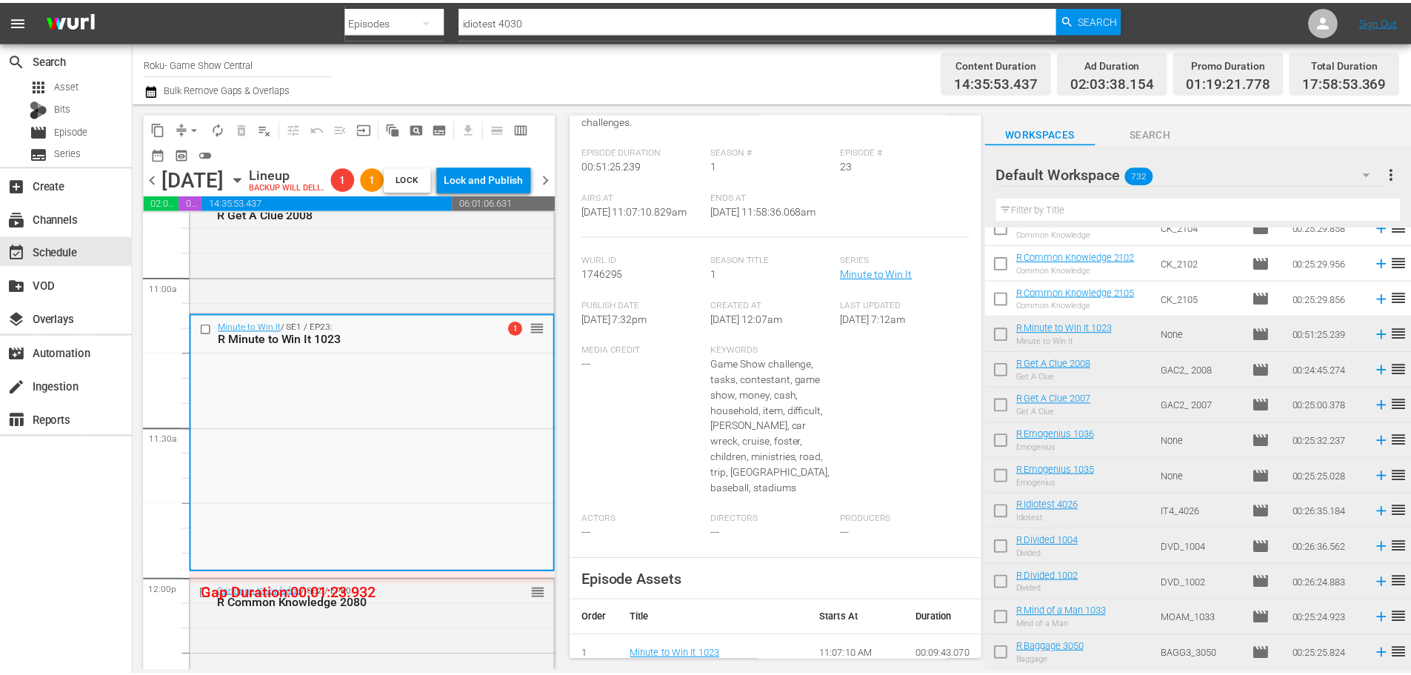
scroll to position [0, 0]
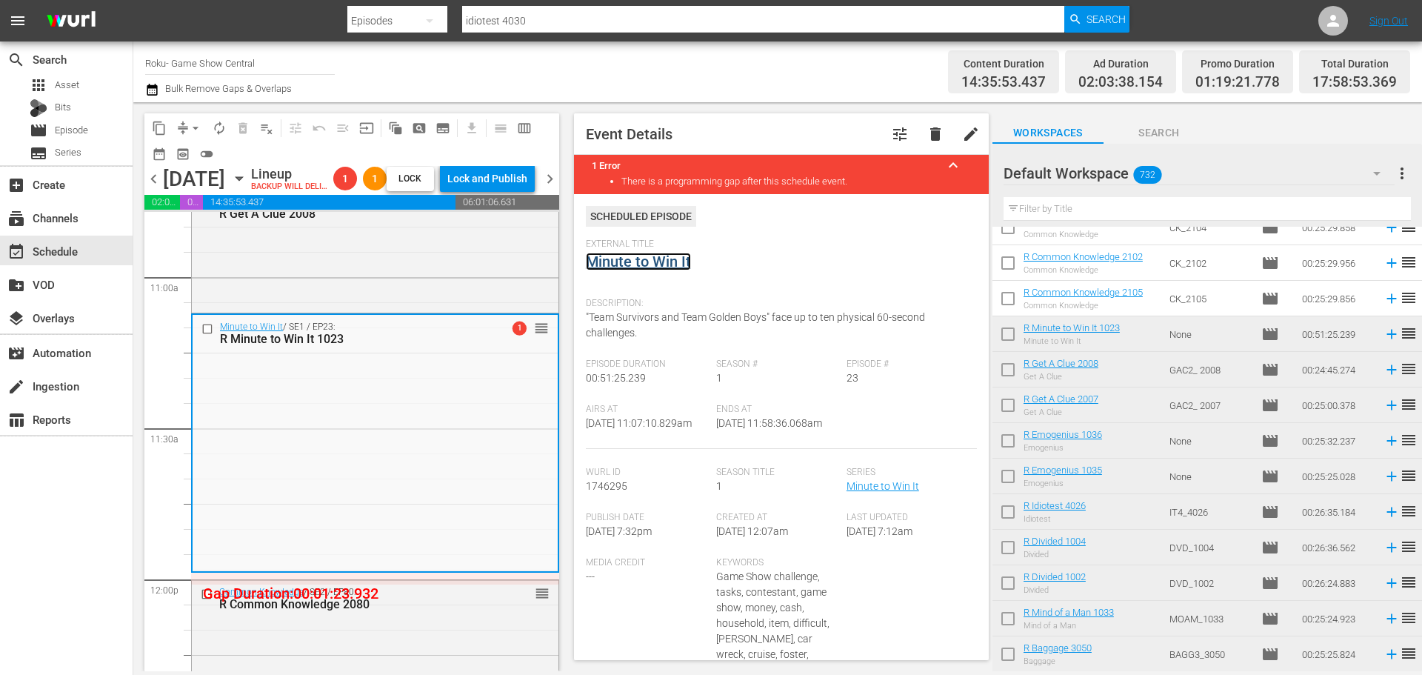
click at [645, 267] on link "Minute to Win It" at bounding box center [638, 262] width 105 height 18
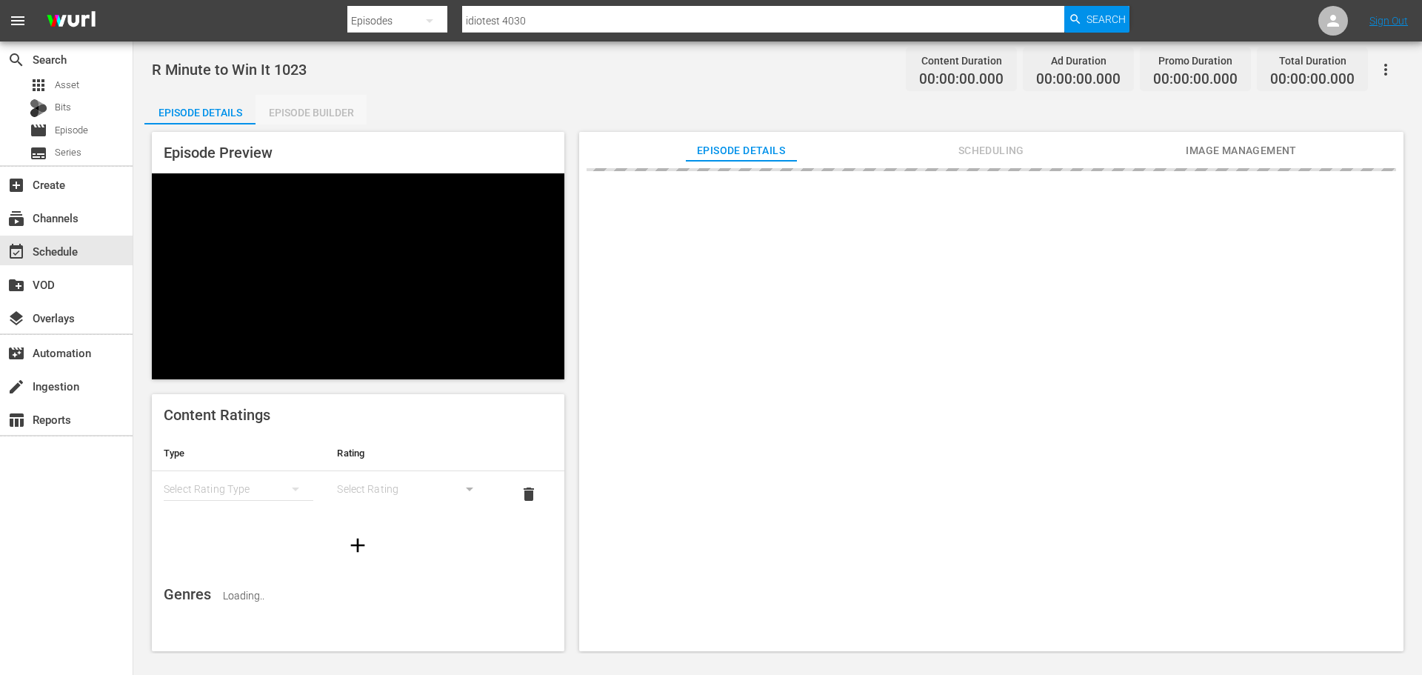
click at [326, 103] on div "Episode Builder" at bounding box center [310, 113] width 111 height 36
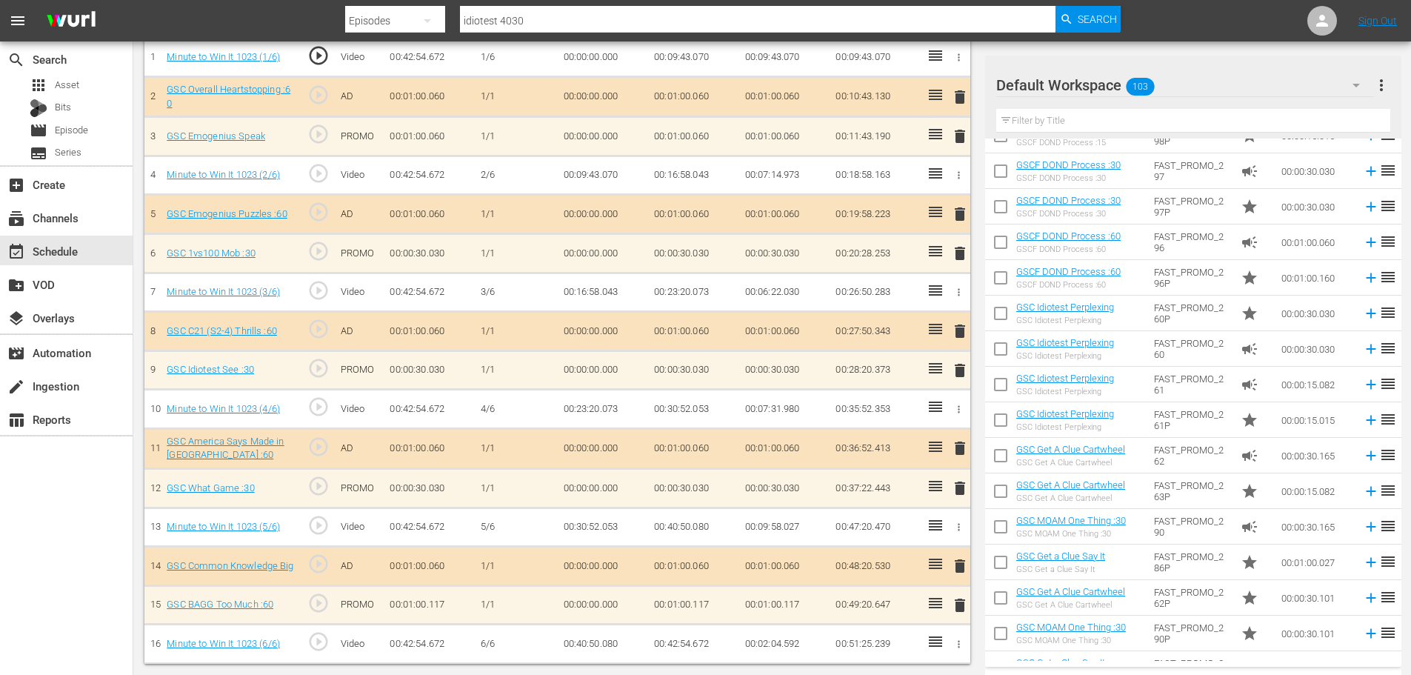
scroll to position [296, 0]
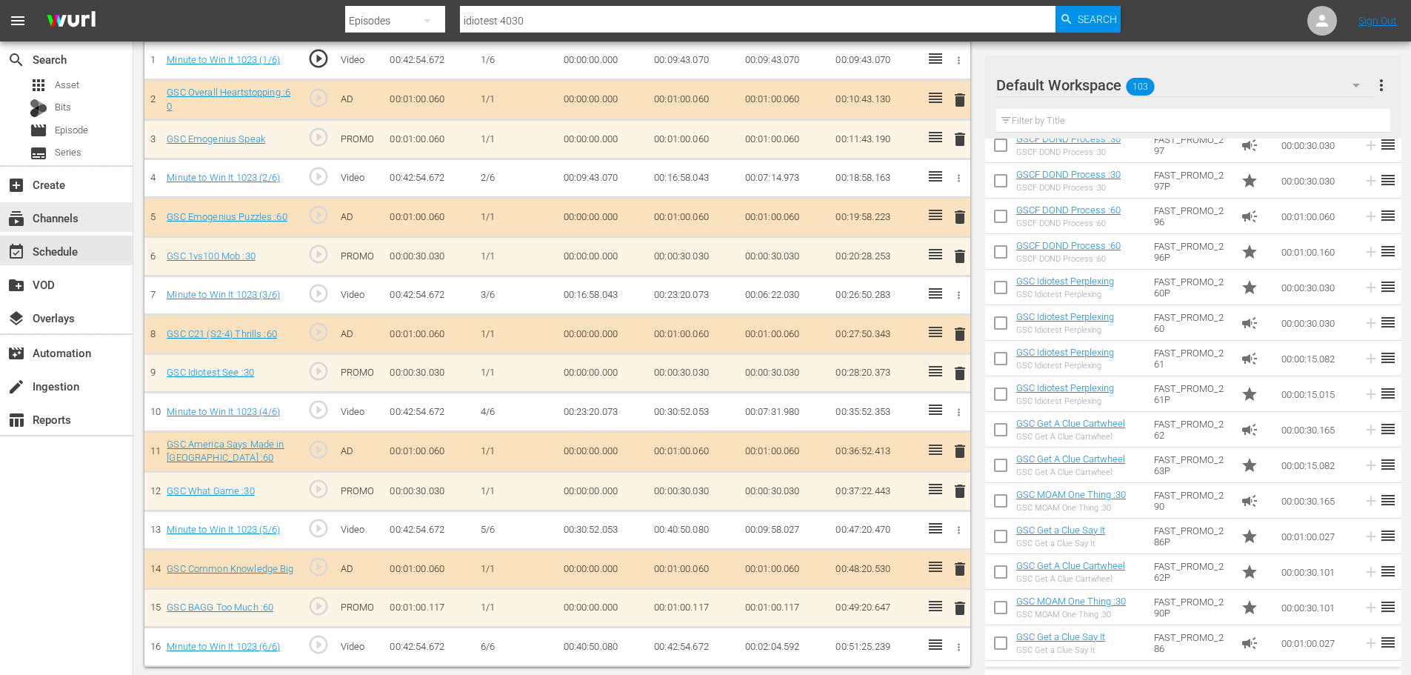
click at [44, 232] on div "subscriptions Channels" at bounding box center [66, 216] width 133 height 33
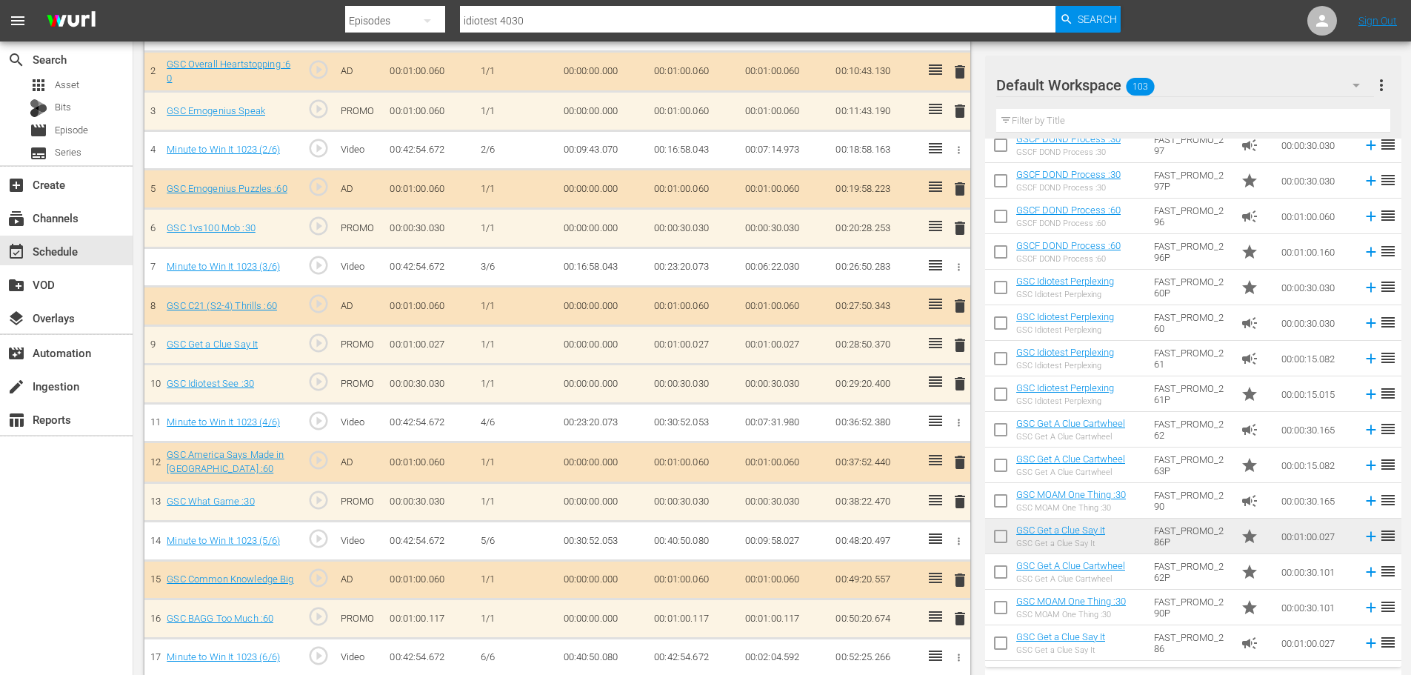
scroll to position [514, 0]
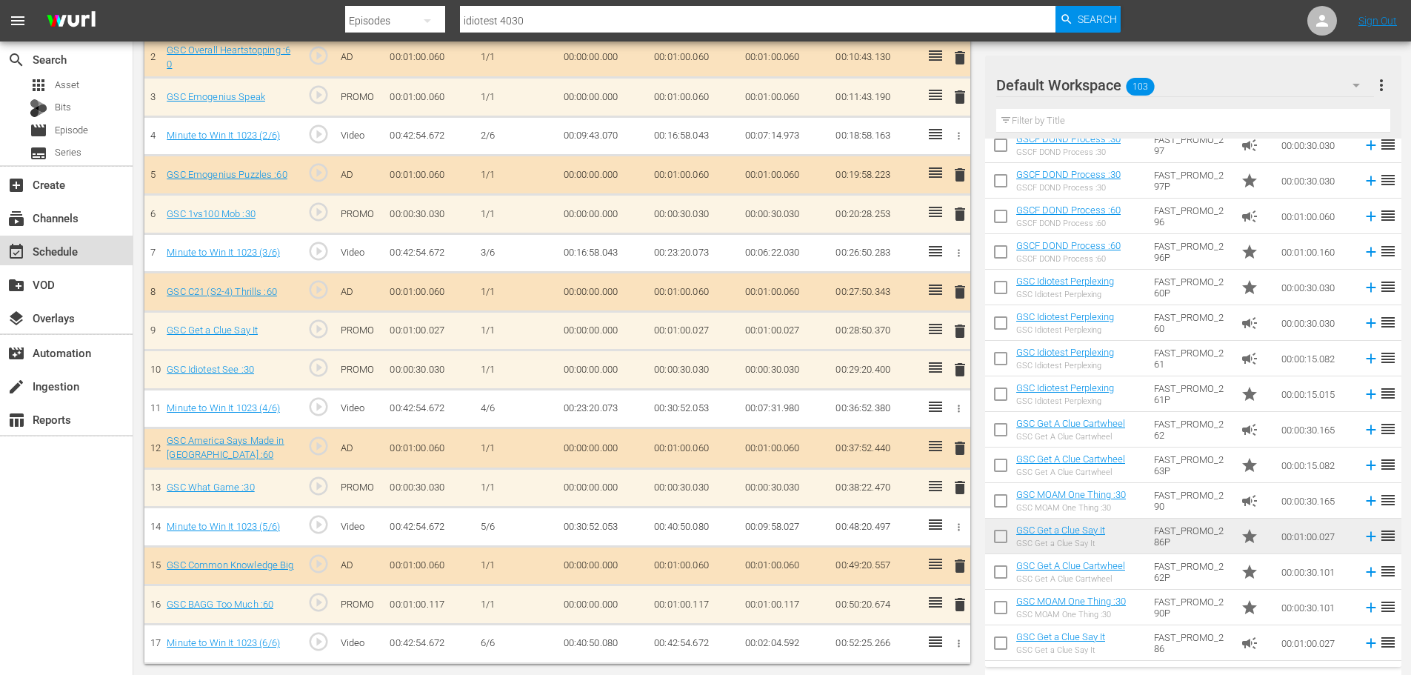
click at [50, 255] on div "event_available Schedule" at bounding box center [41, 248] width 83 height 13
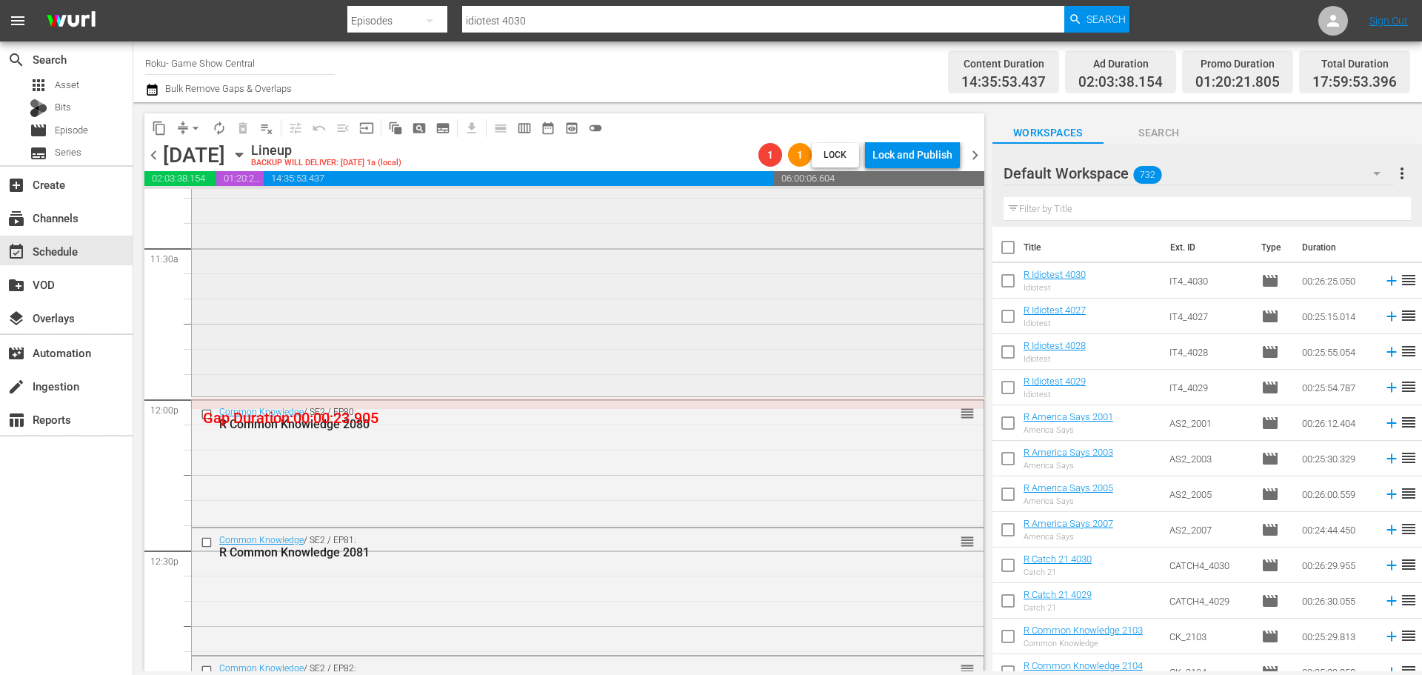
scroll to position [3258, 0]
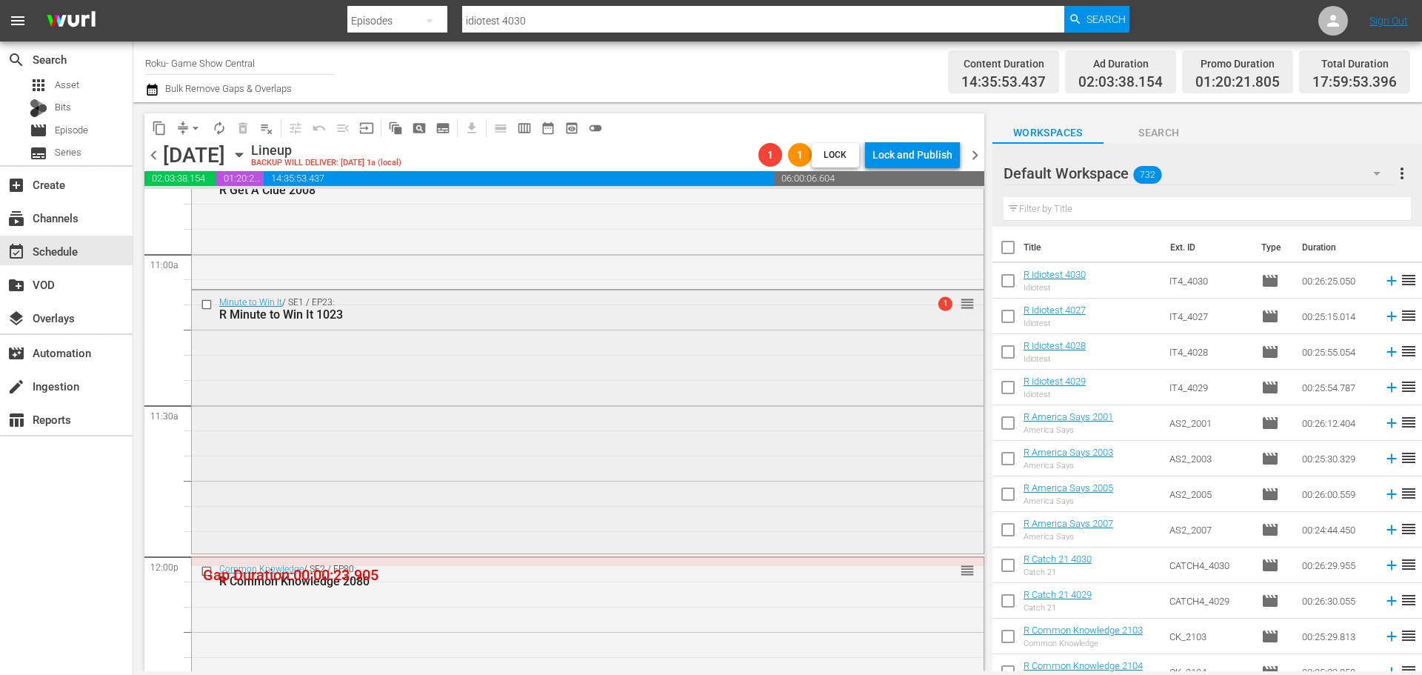
click at [429, 345] on div "Minute to Win It / SE1 / EP23: R Minute to Win It 1023 1 reorder" at bounding box center [588, 419] width 792 height 259
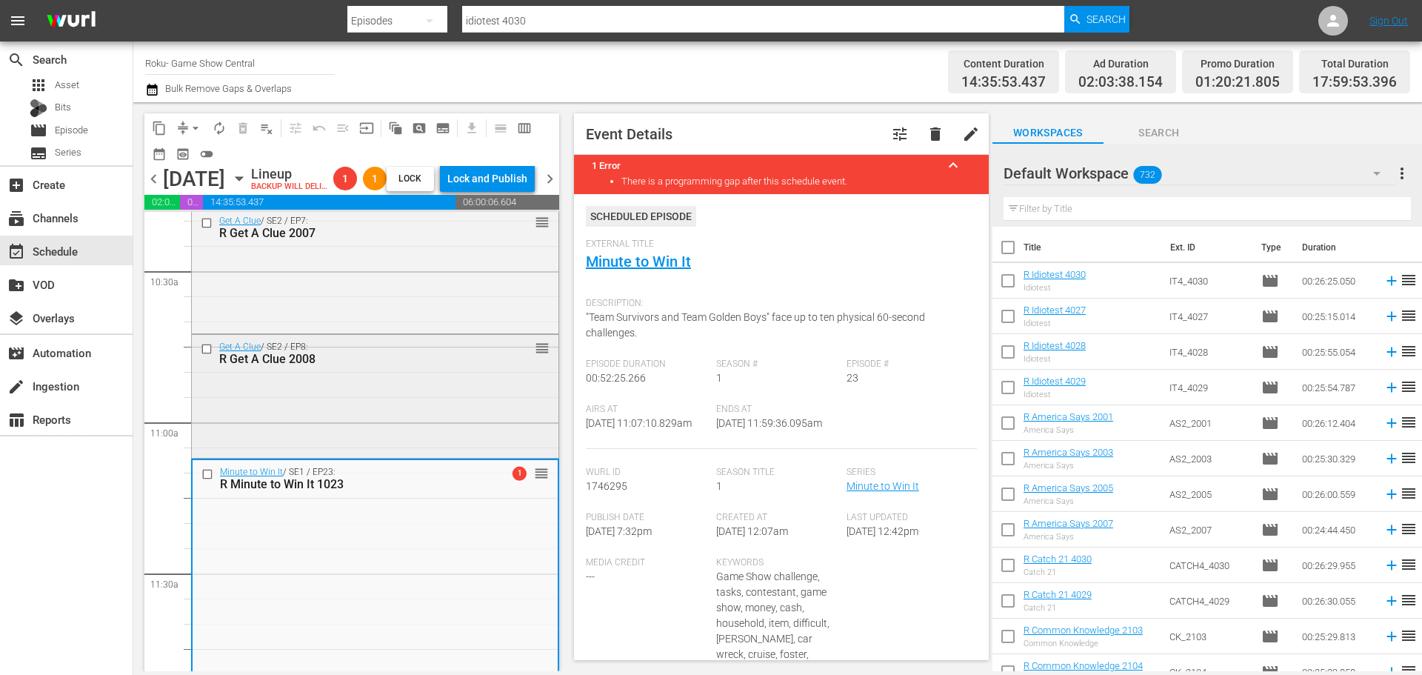
scroll to position [3110, 0]
click at [418, 426] on div "Get A Clue / SE2 / EP8: R Get A Clue 2008 reorder" at bounding box center [375, 398] width 367 height 120
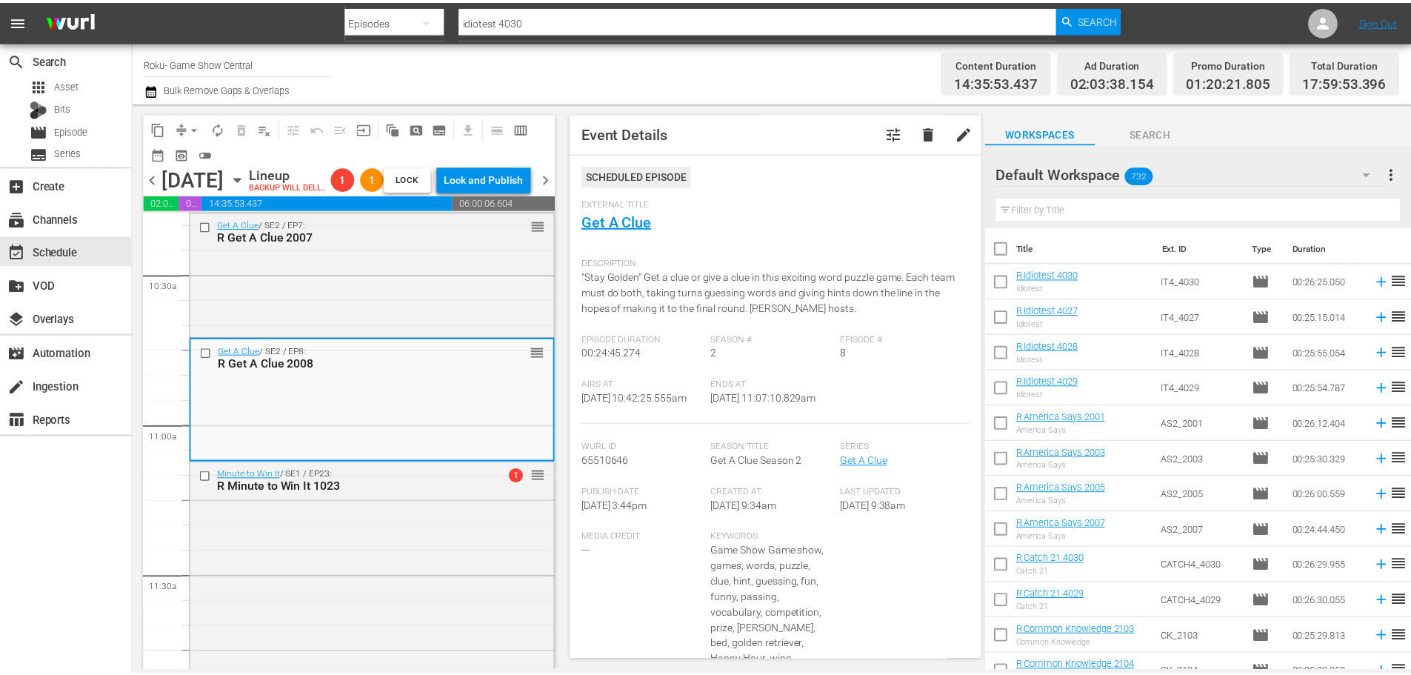
scroll to position [0, 0]
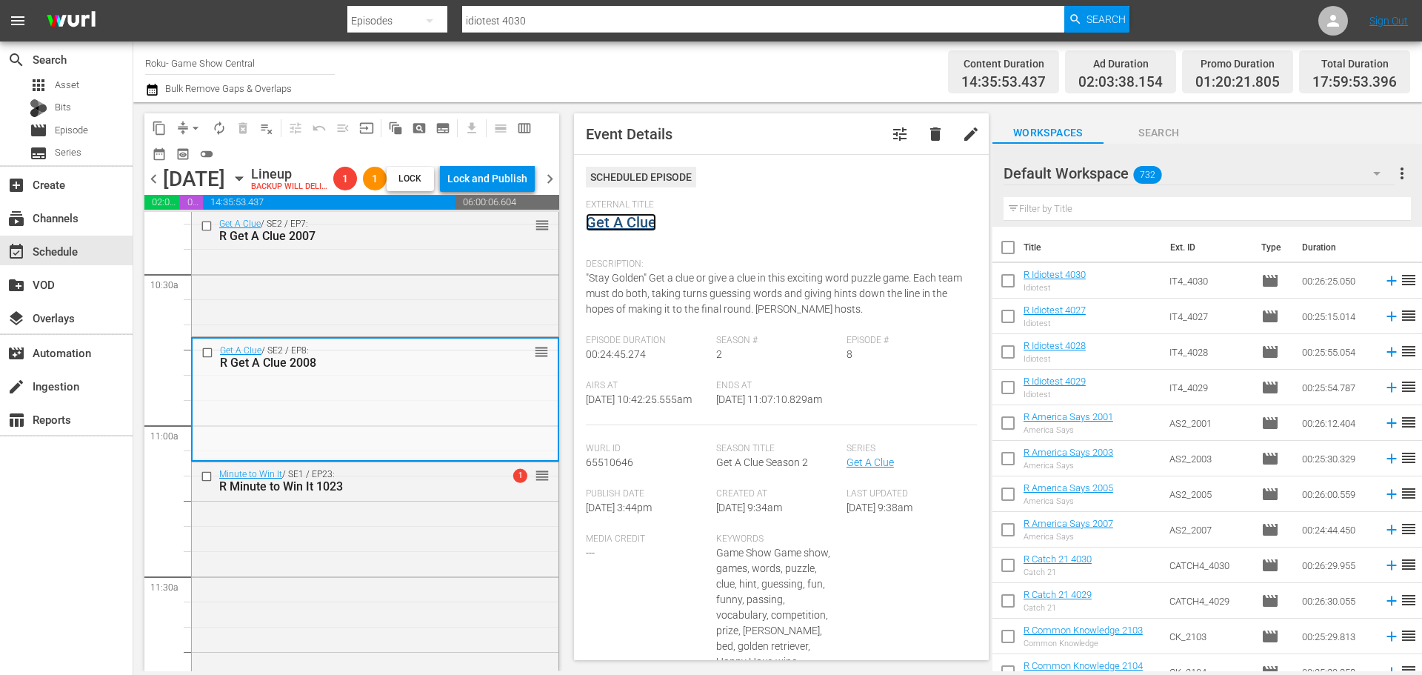
click at [601, 217] on link "Get A Clue" at bounding box center [621, 222] width 70 height 18
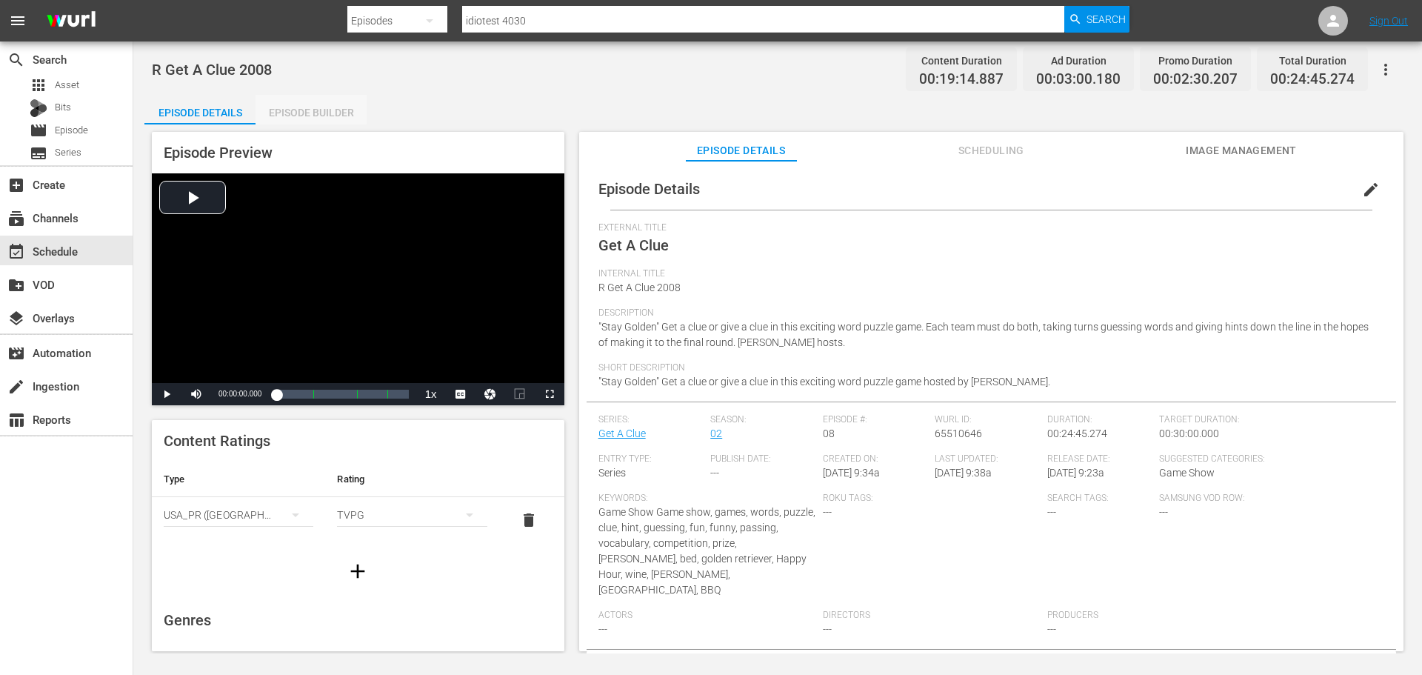
click at [359, 116] on div "Episode Builder" at bounding box center [310, 113] width 111 height 36
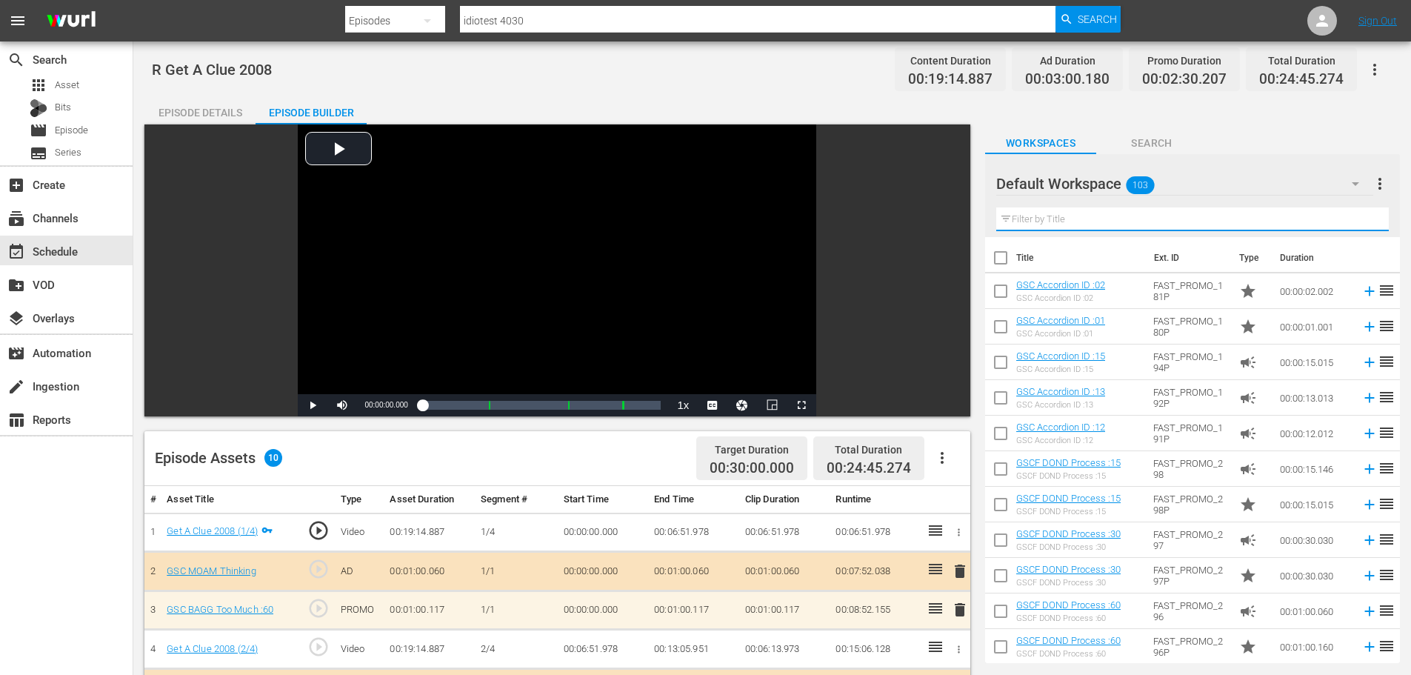
click at [1072, 229] on input "text" at bounding box center [1192, 219] width 392 height 24
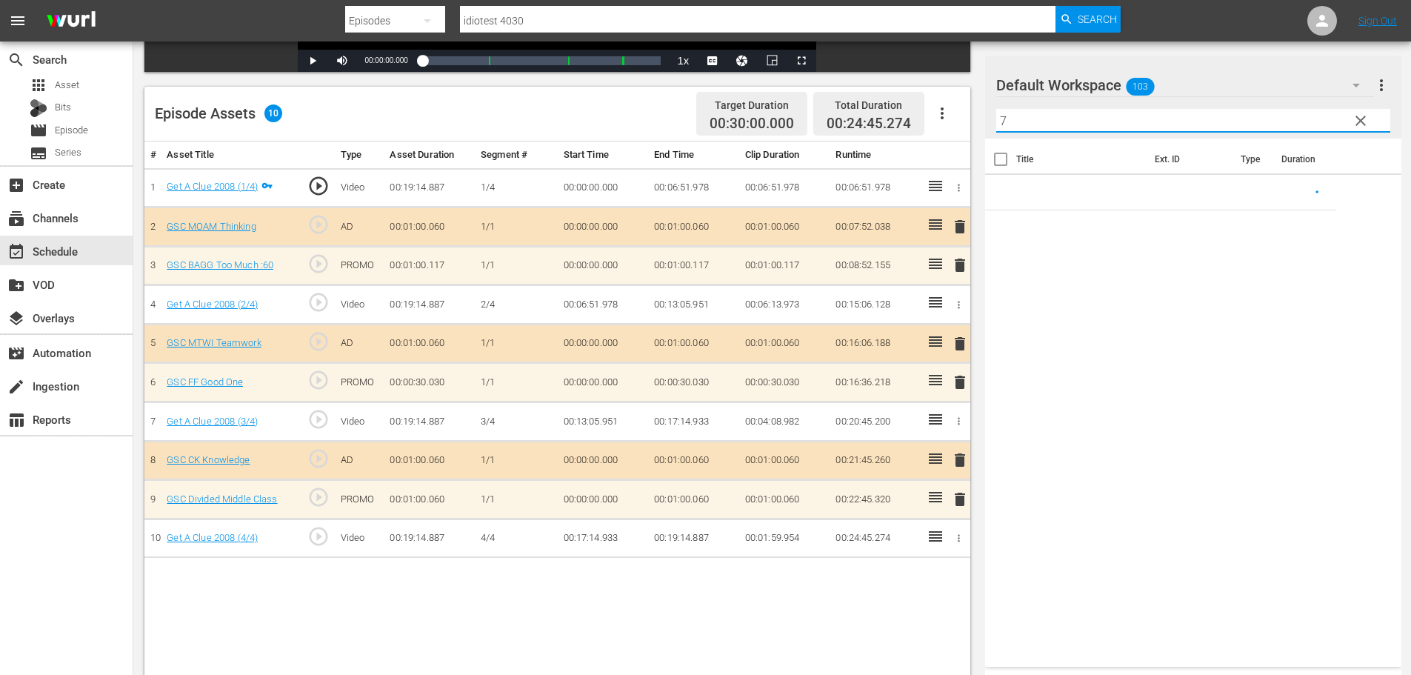
scroll to position [386, 0]
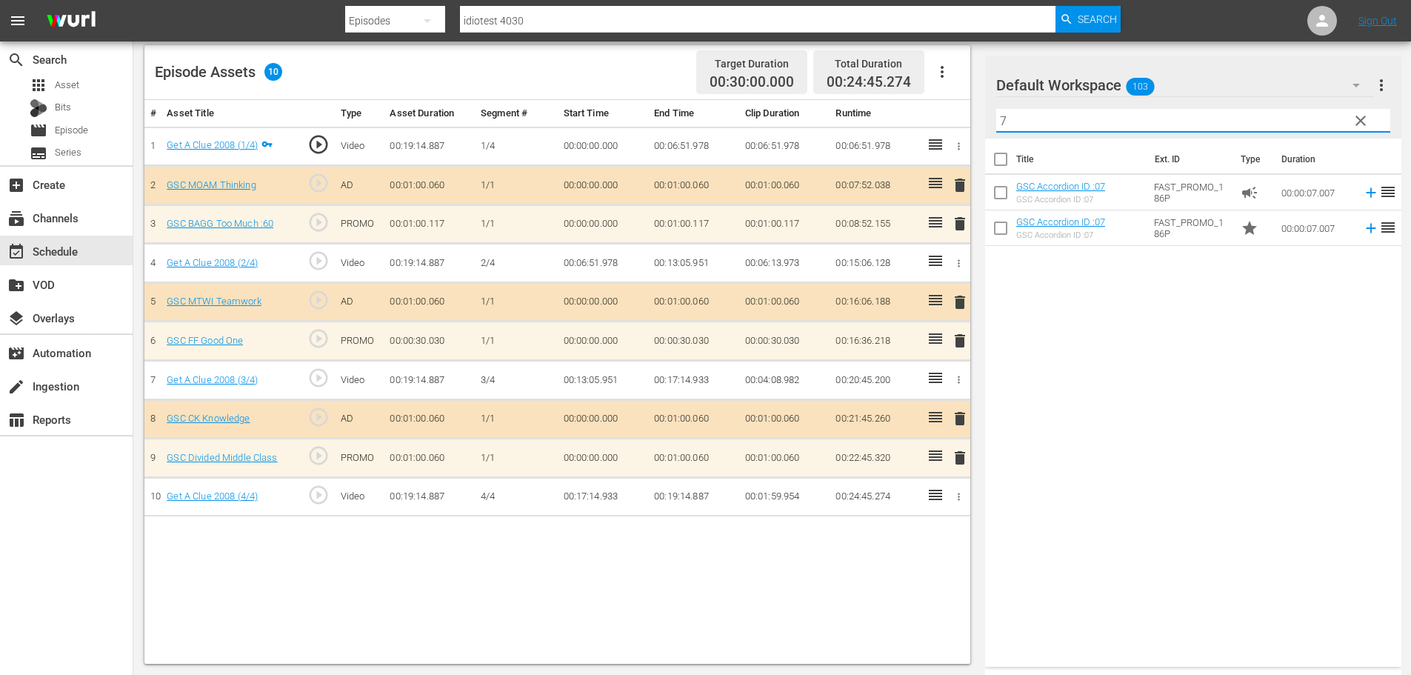
type input "7"
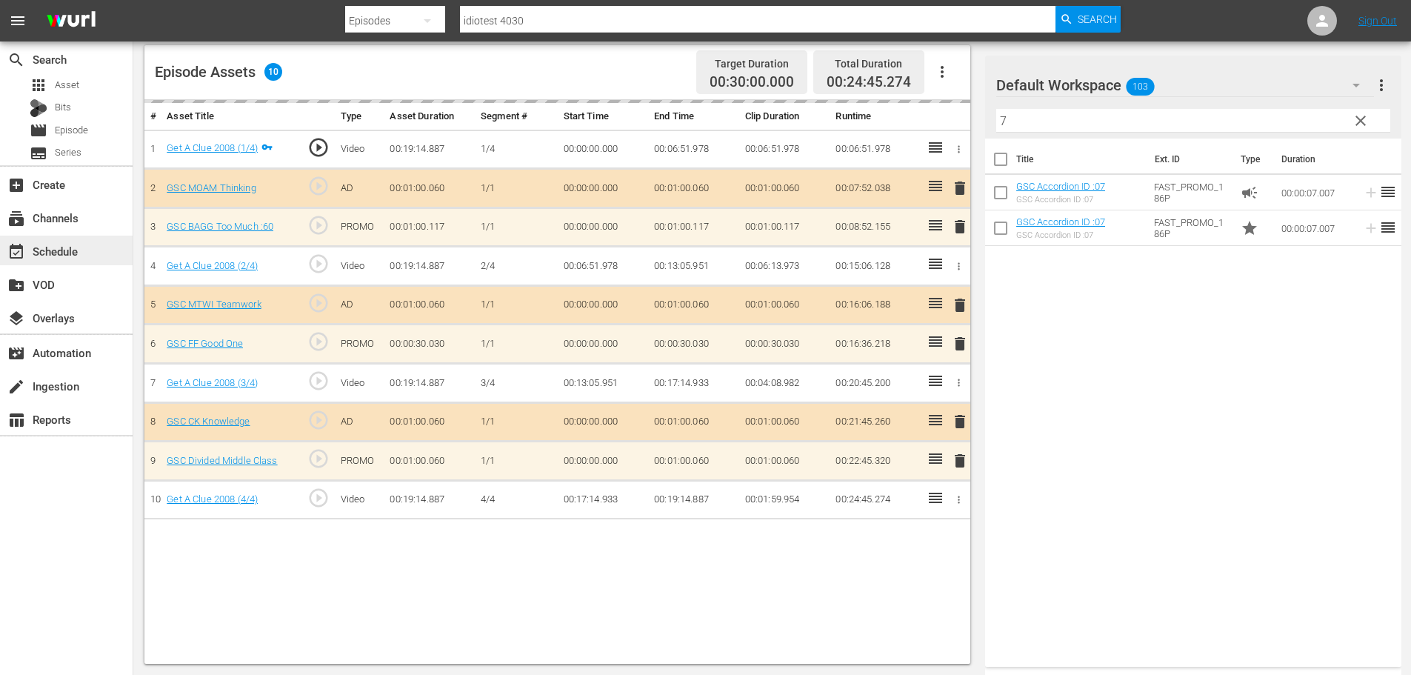
click at [76, 248] on div "event_available Schedule" at bounding box center [41, 248] width 83 height 13
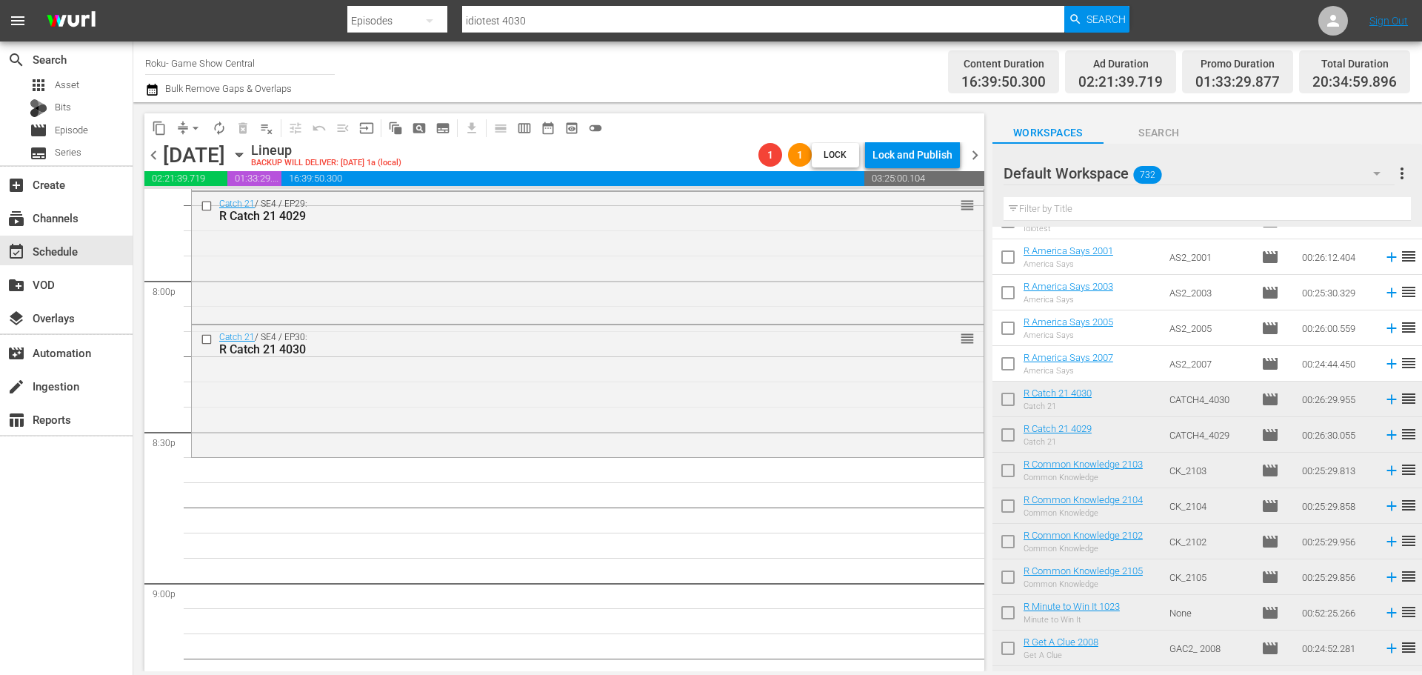
scroll to position [74, 0]
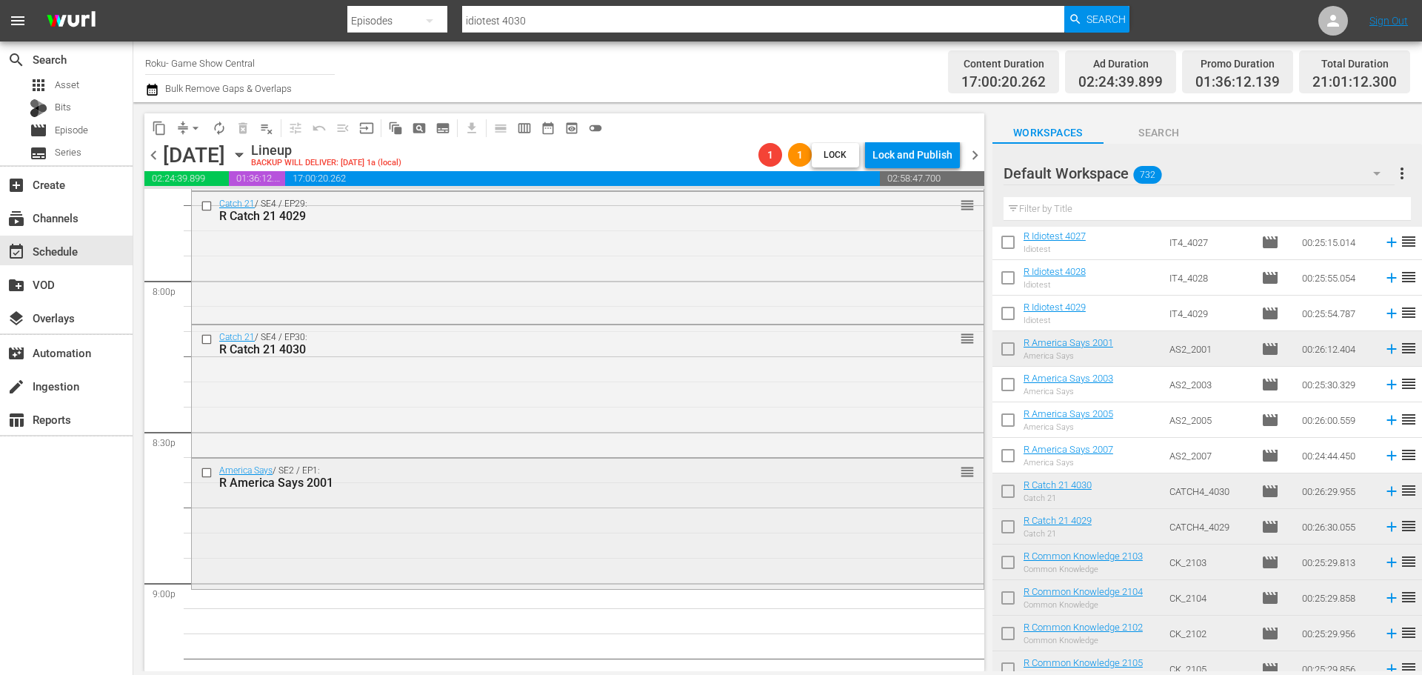
click at [429, 555] on div "America Says / SE2 / EP1: R America Says 2001 reorder" at bounding box center [588, 521] width 792 height 127
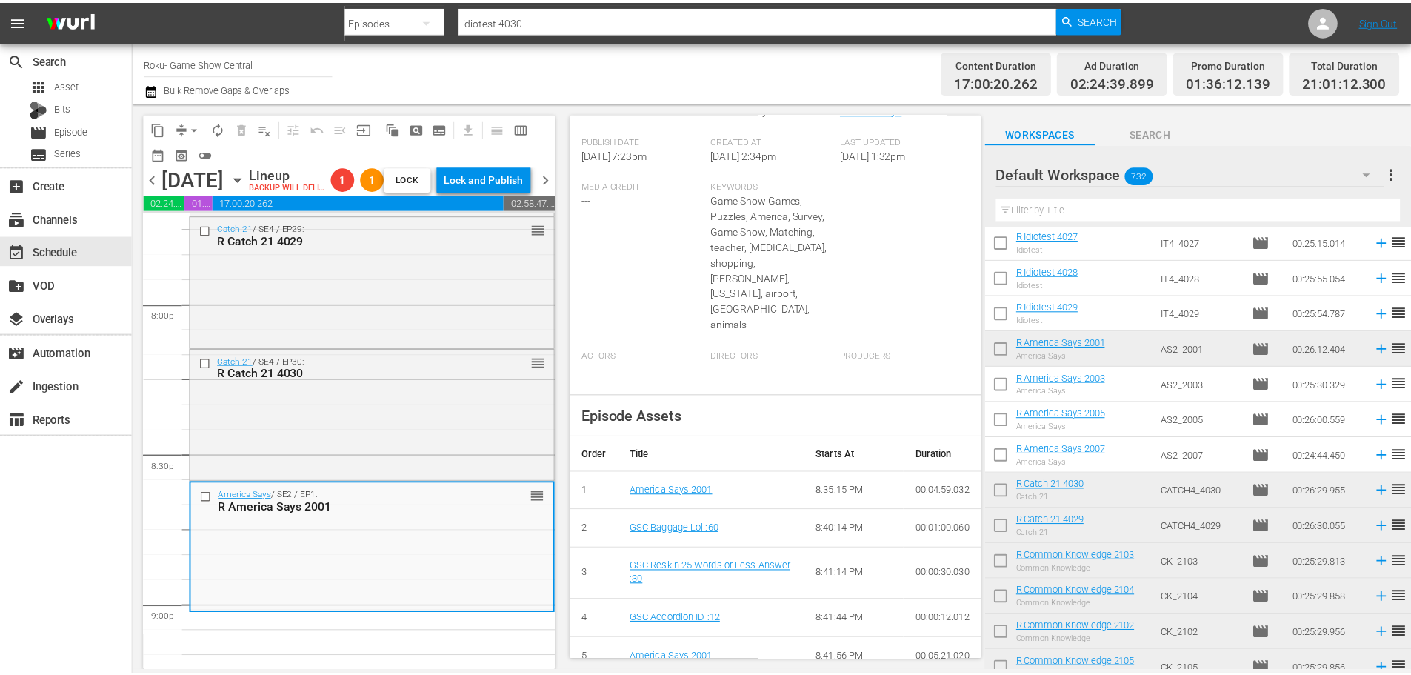
scroll to position [0, 0]
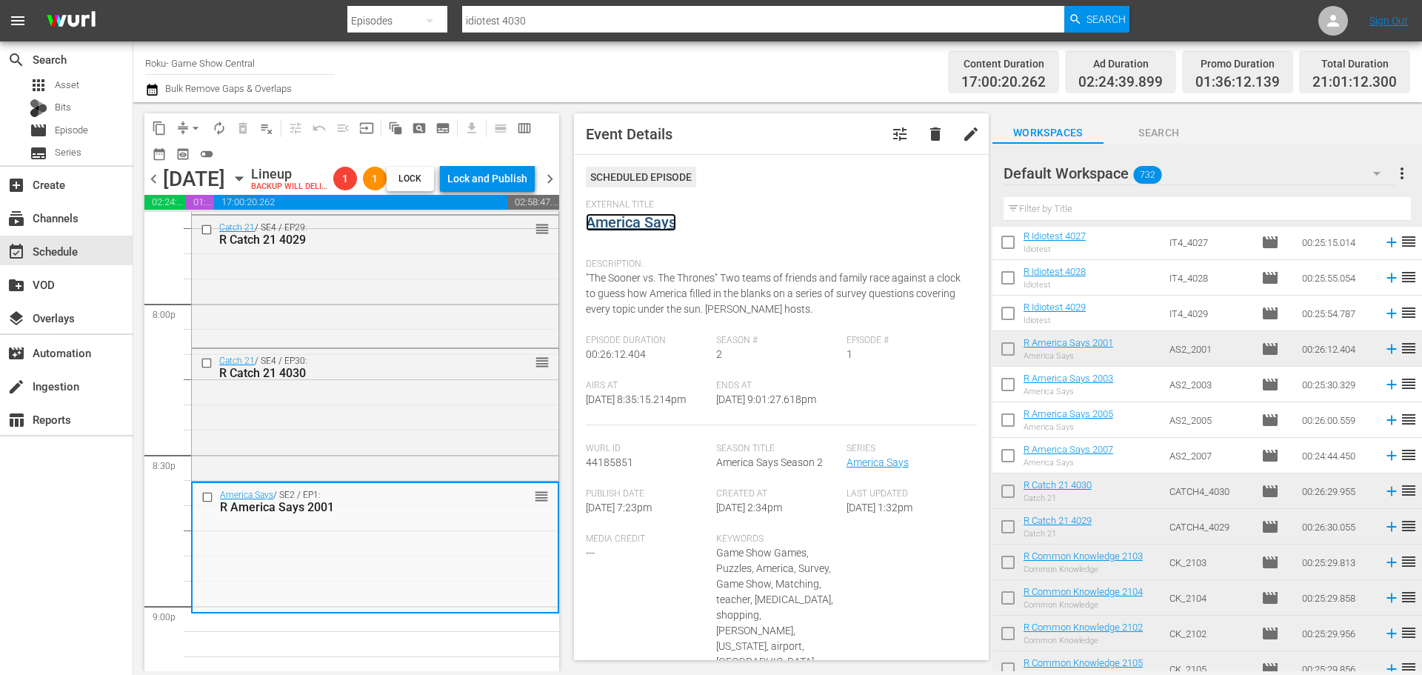
click at [649, 223] on link "America Says" at bounding box center [631, 222] width 90 height 18
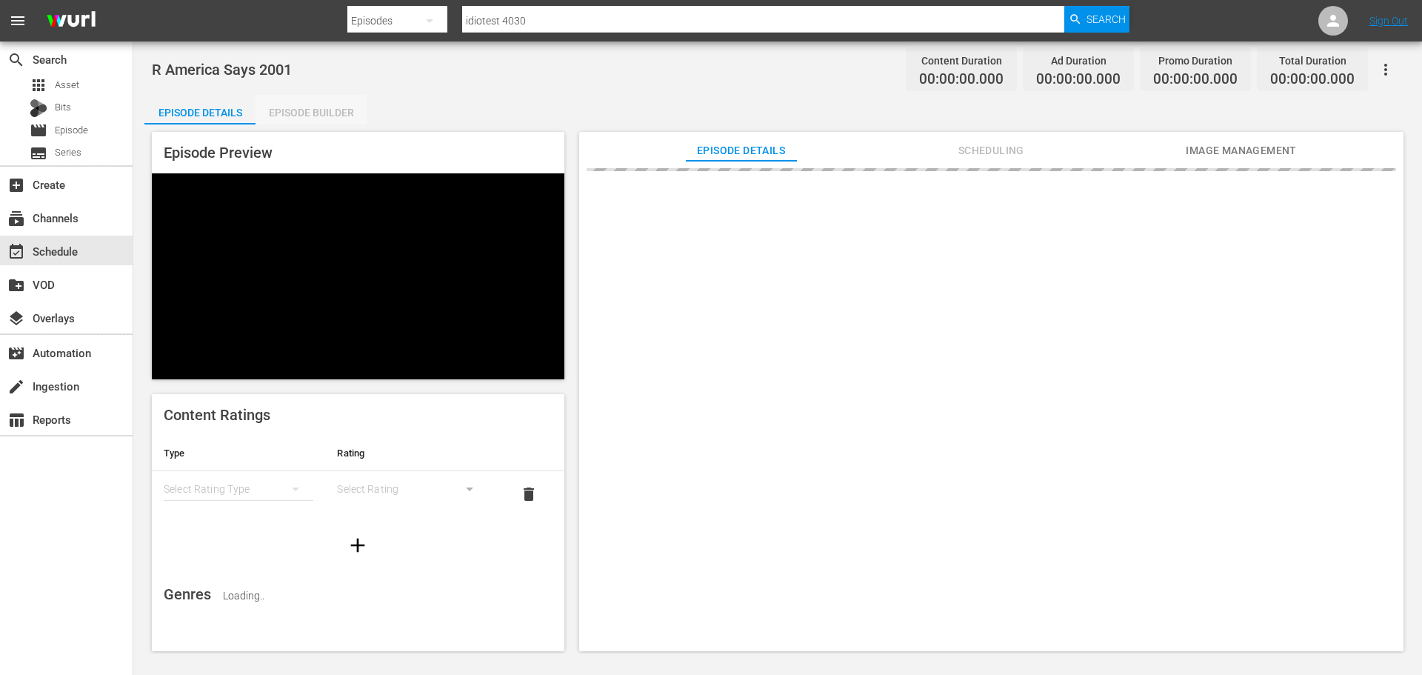
drag, startPoint x: 275, startPoint y: 98, endPoint x: 309, endPoint y: 104, distance: 34.0
click at [279, 102] on div "Episode Builder" at bounding box center [310, 113] width 111 height 36
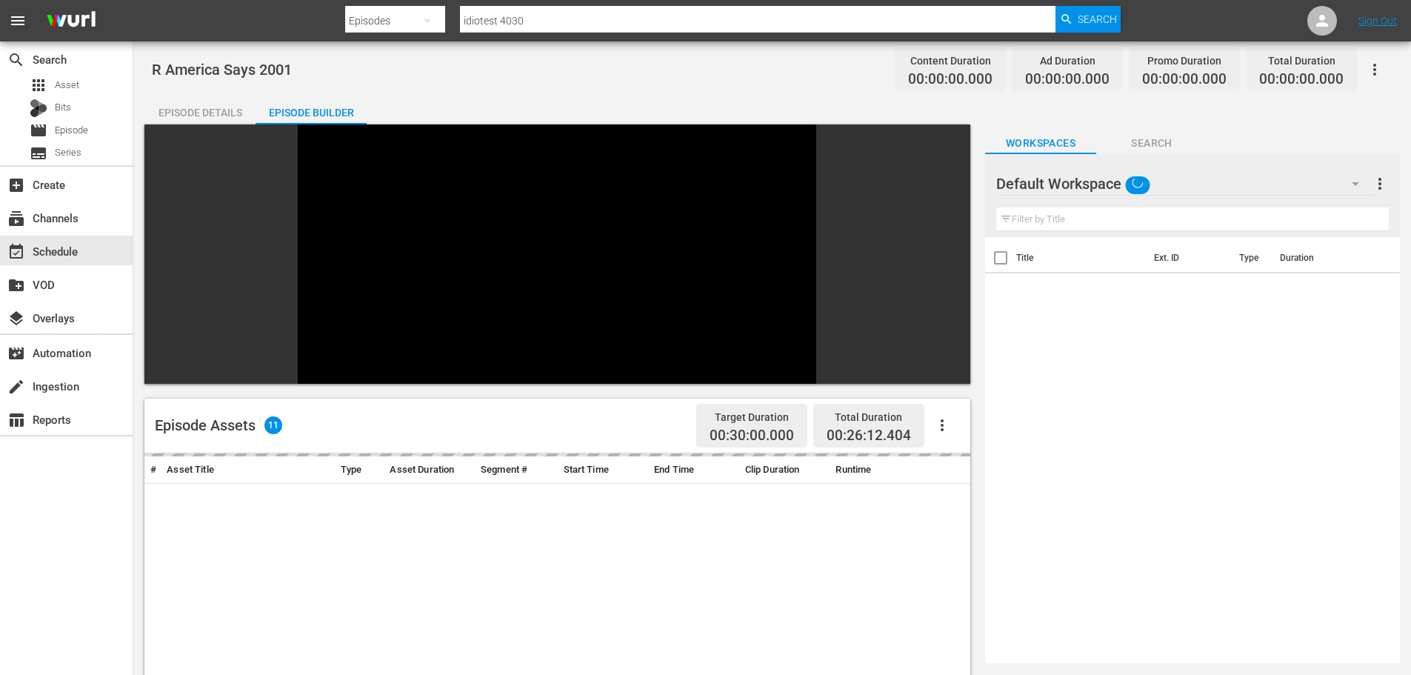
click at [309, 104] on div "Episode Builder" at bounding box center [310, 113] width 111 height 36
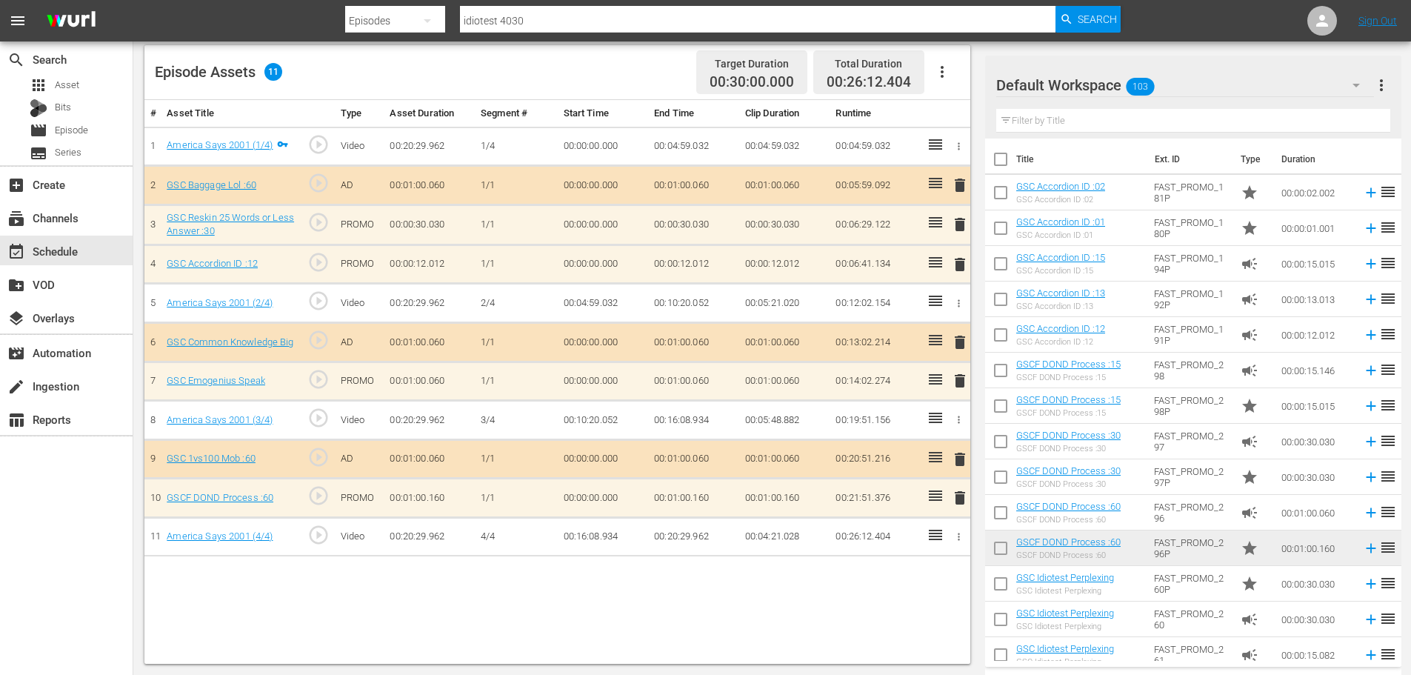
scroll to position [518, 0]
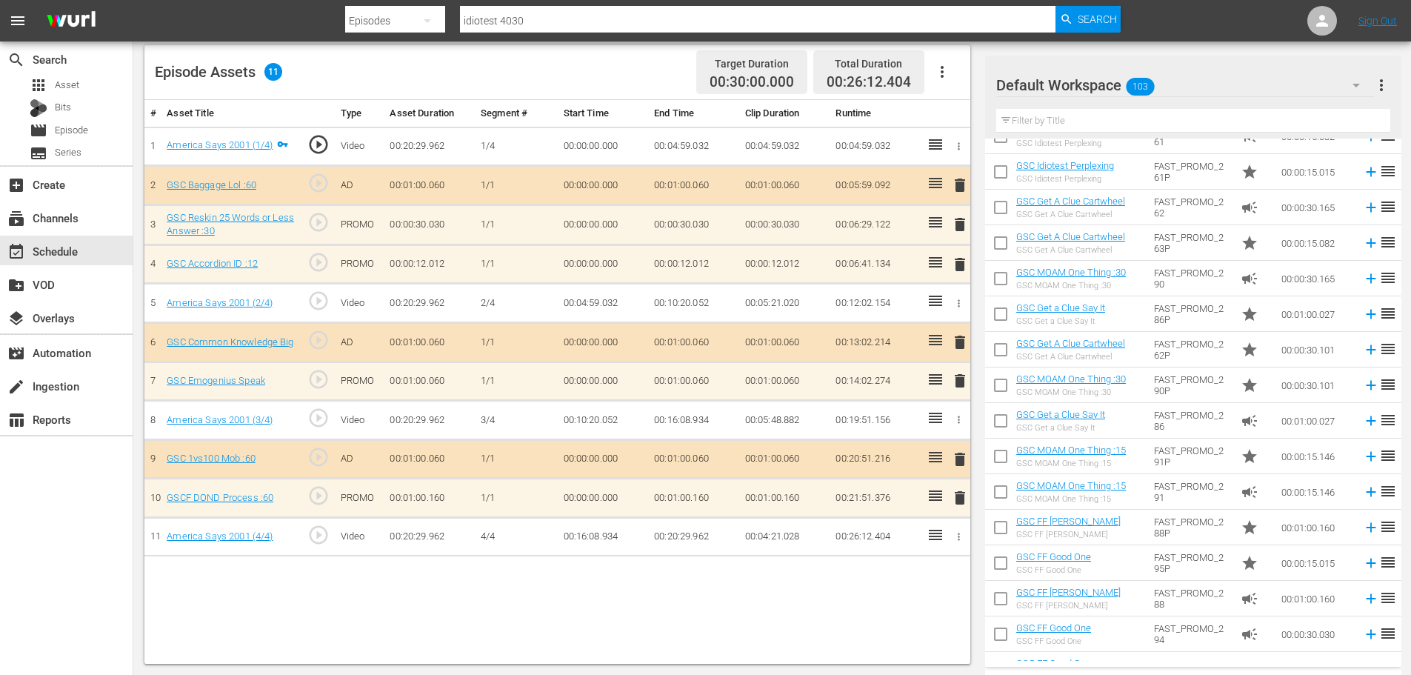
click at [958, 504] on span "delete" at bounding box center [960, 498] width 18 height 18
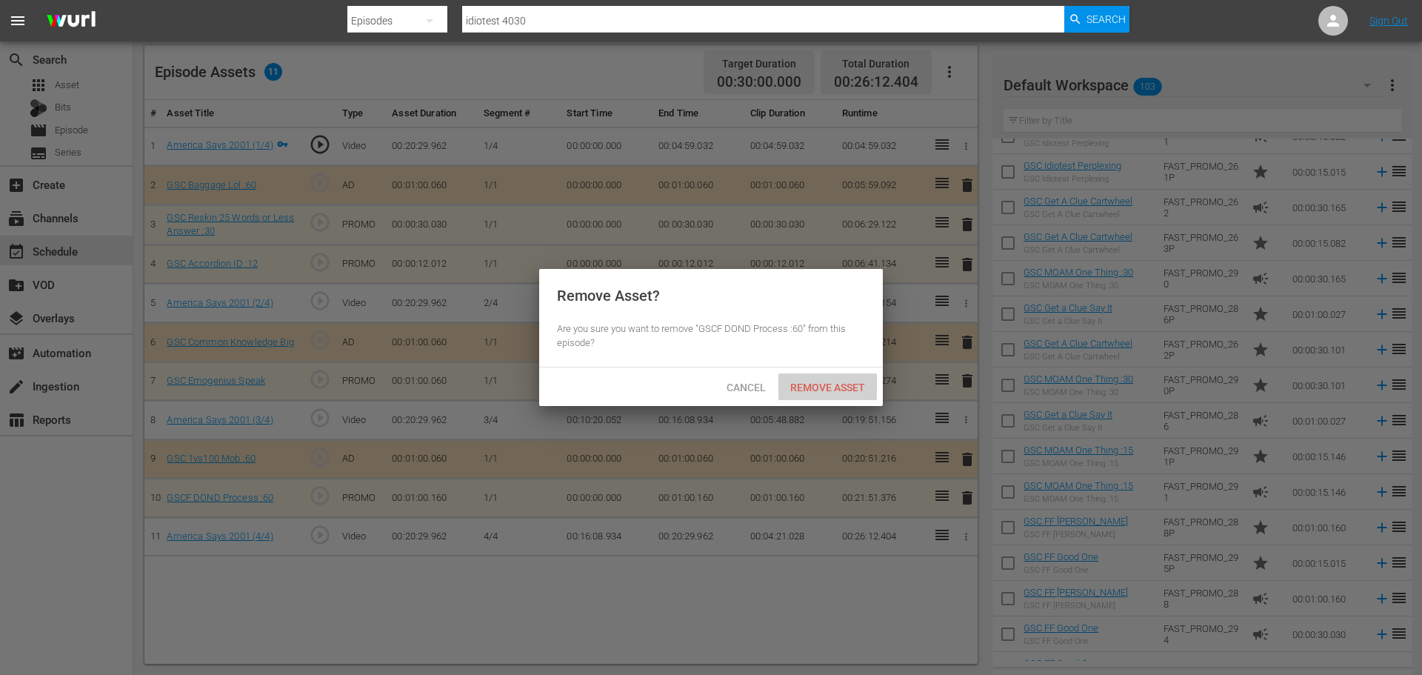
click at [855, 390] on span "Remove Asset" at bounding box center [827, 387] width 98 height 12
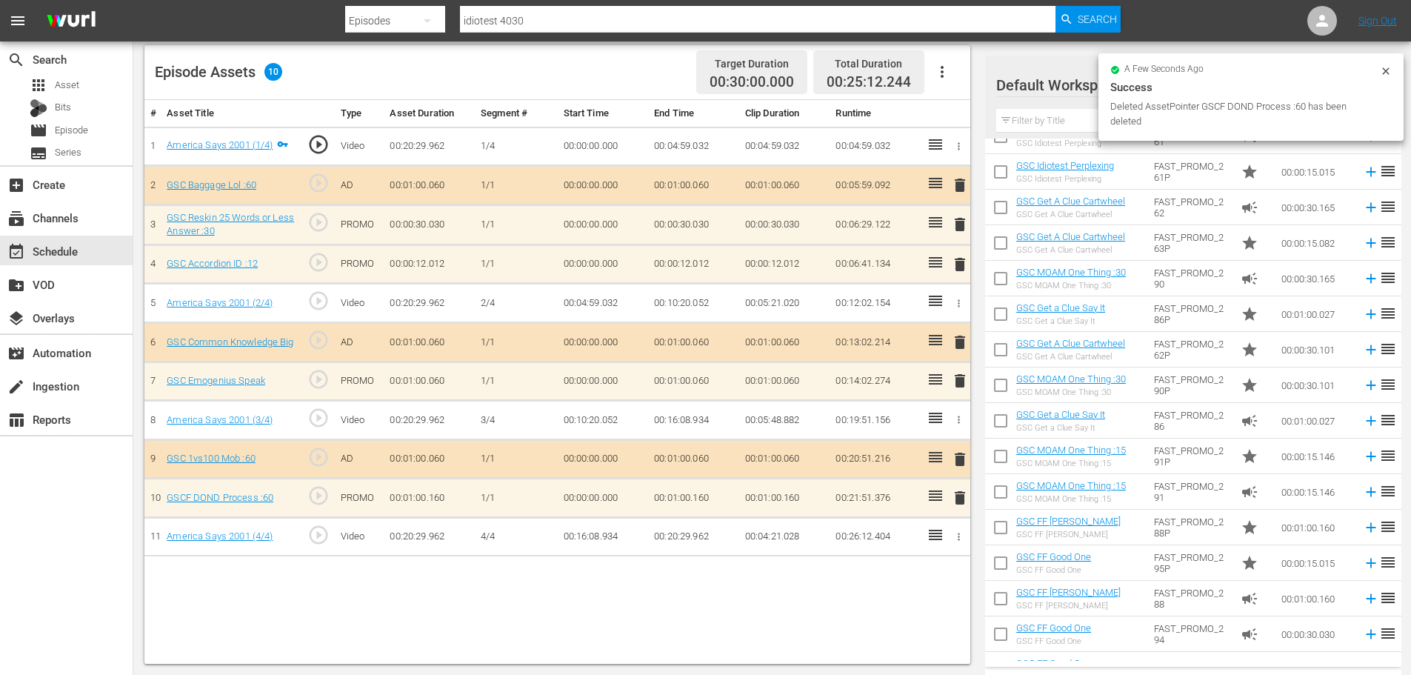
click at [958, 385] on span "delete" at bounding box center [960, 381] width 18 height 18
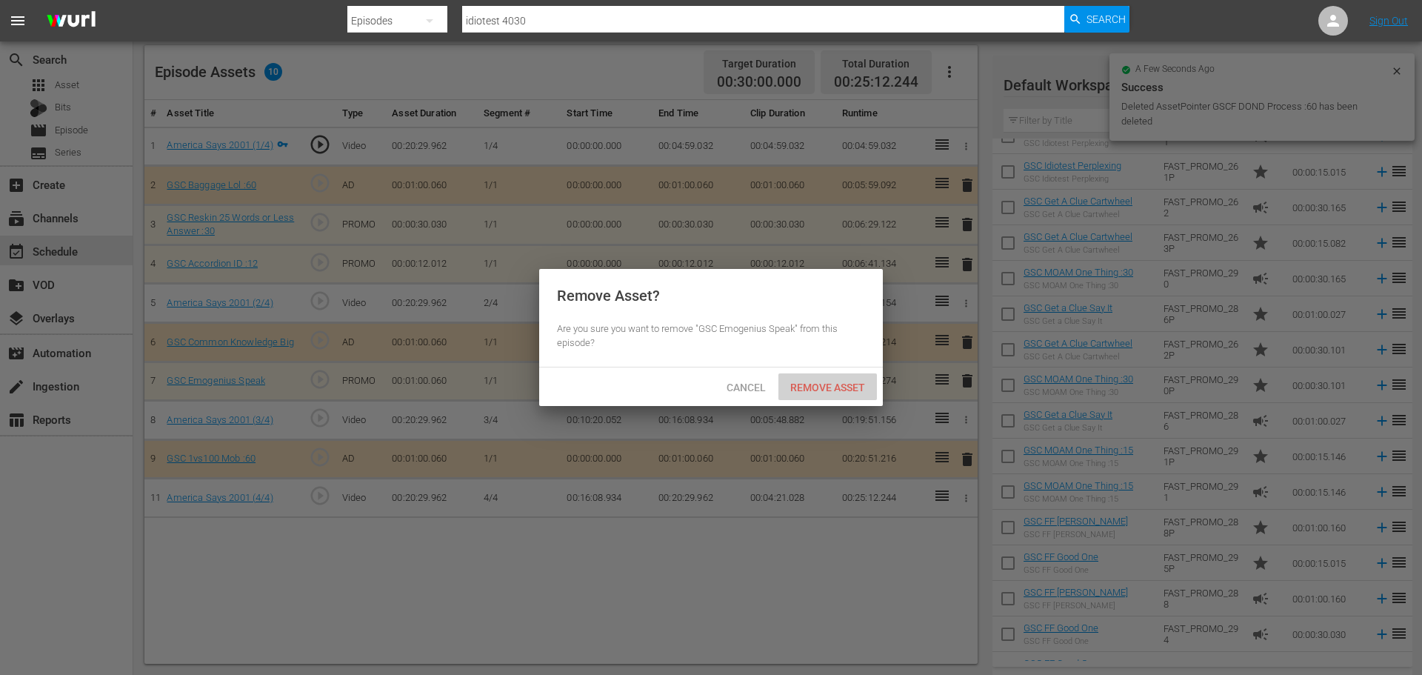
click at [853, 397] on div "Remove Asset" at bounding box center [827, 386] width 98 height 27
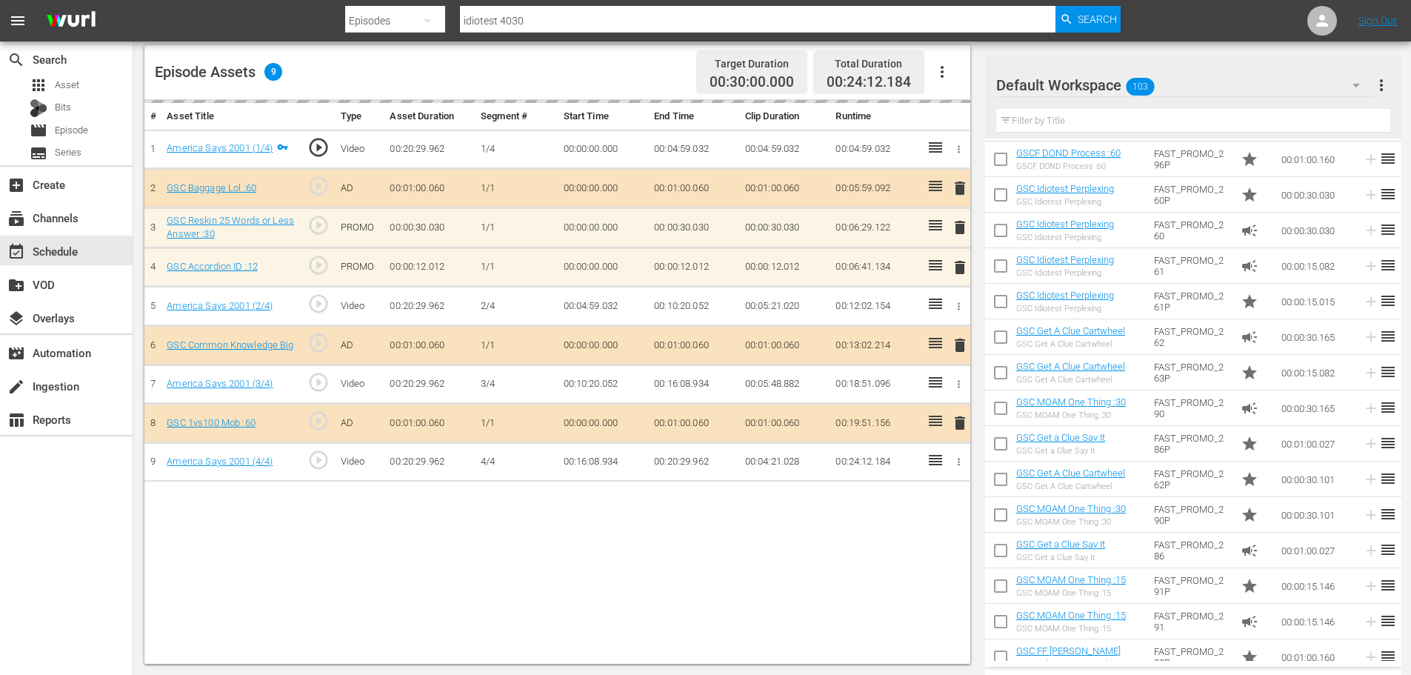
scroll to position [98, 0]
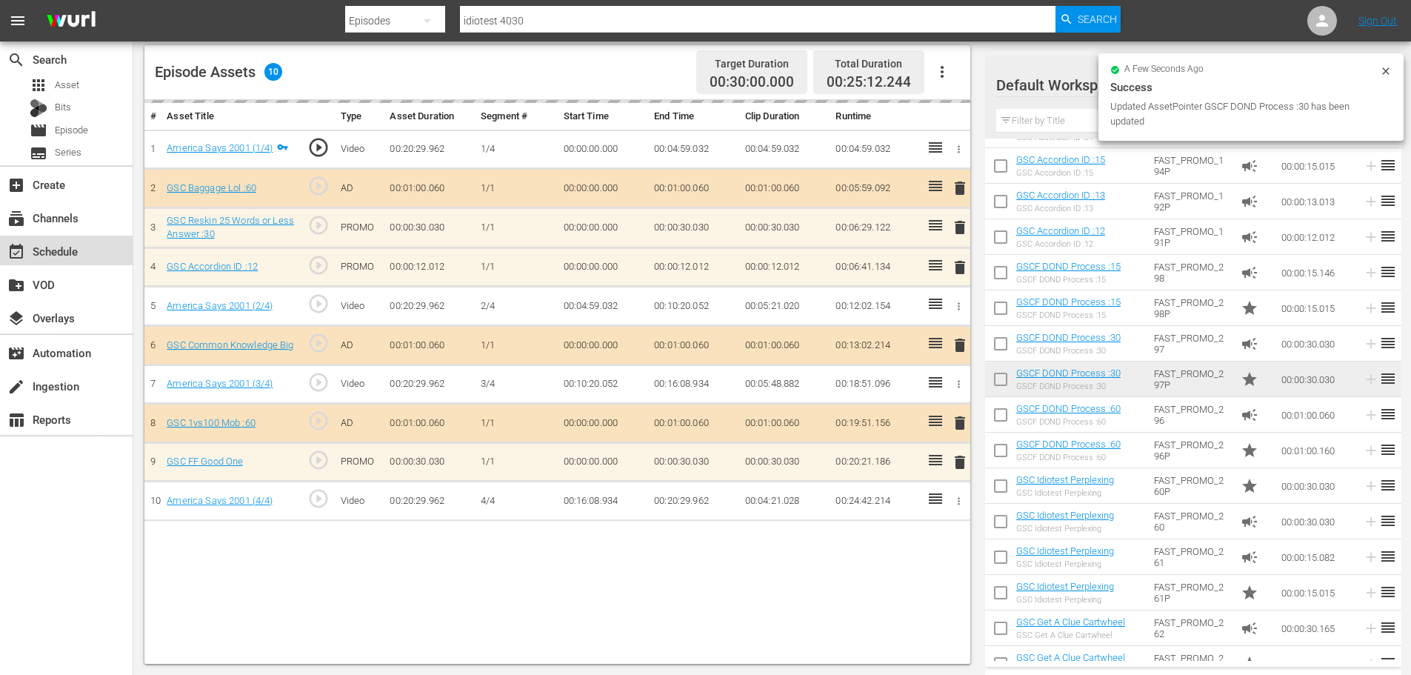
click at [70, 236] on div "event_available Schedule" at bounding box center [66, 250] width 133 height 30
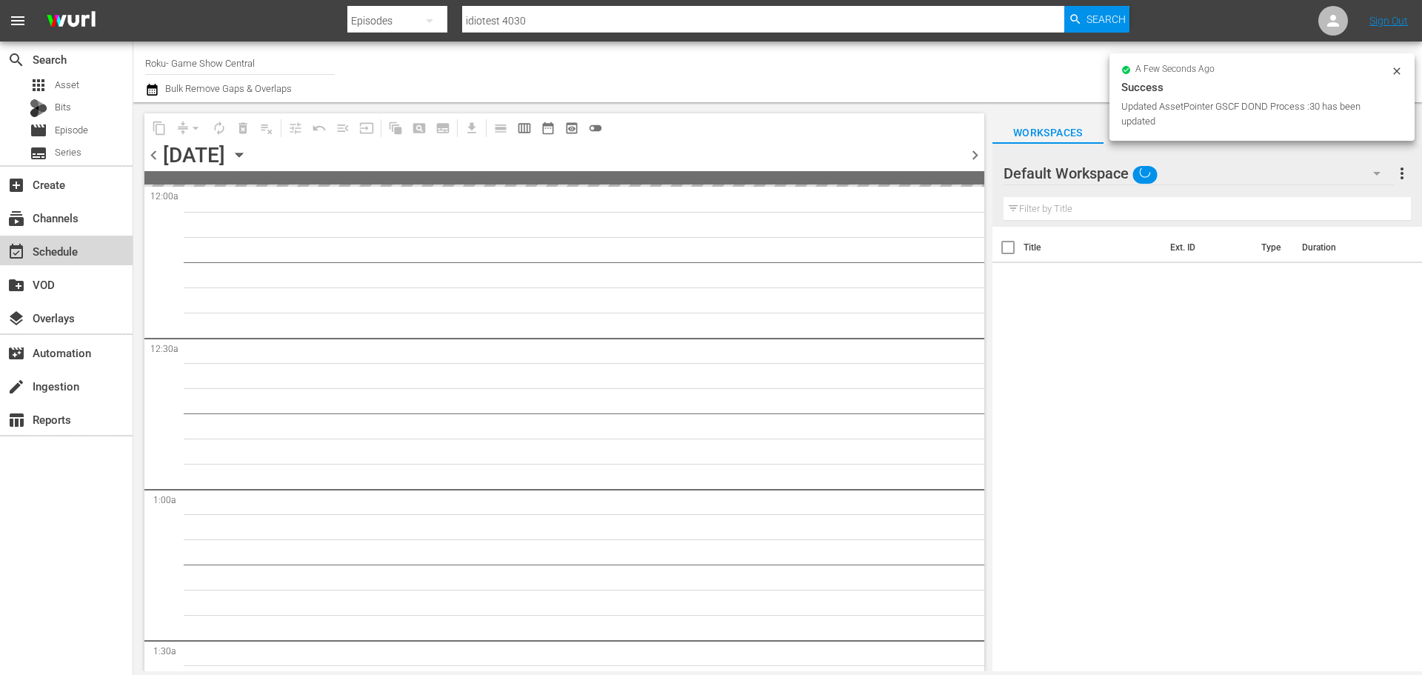
click at [77, 251] on div "event_available Schedule" at bounding box center [41, 248] width 83 height 13
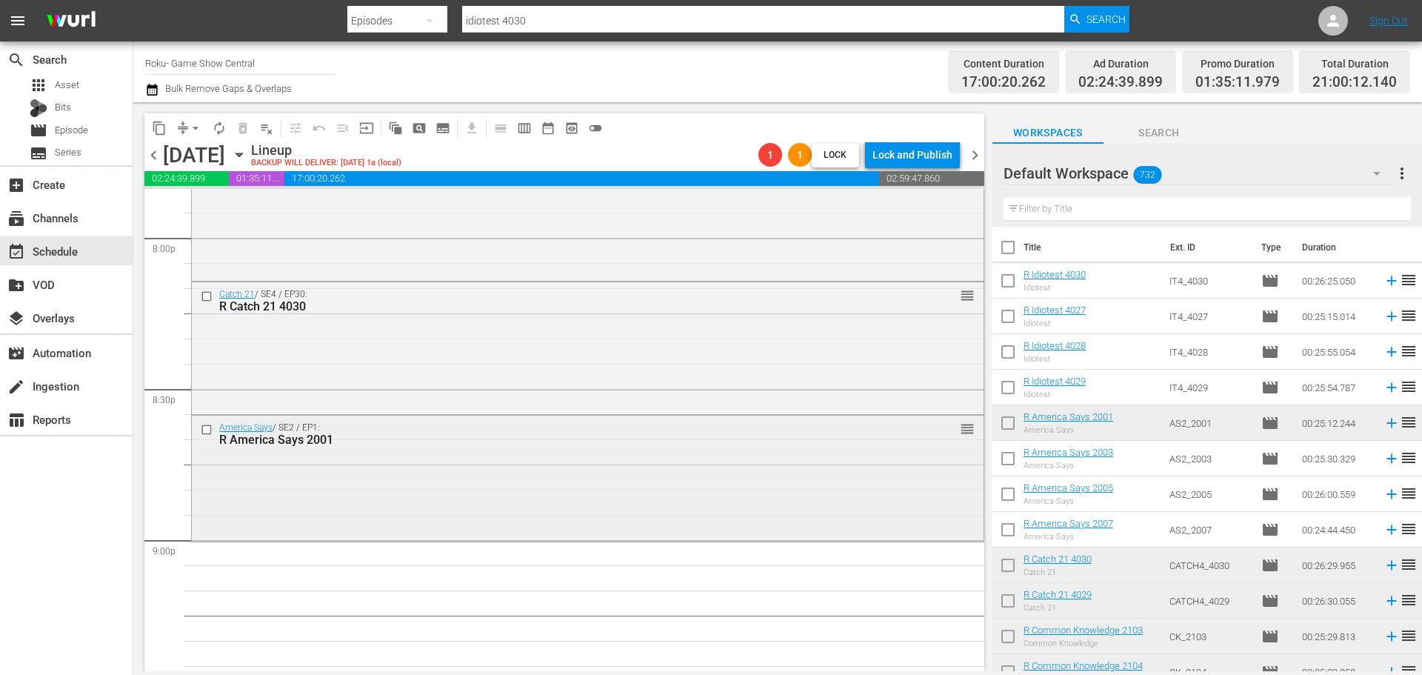
scroll to position [5993, 0]
click at [632, 530] on div "America Says / SE2 / EP1: R America Says 2001 reorder" at bounding box center [588, 477] width 792 height 122
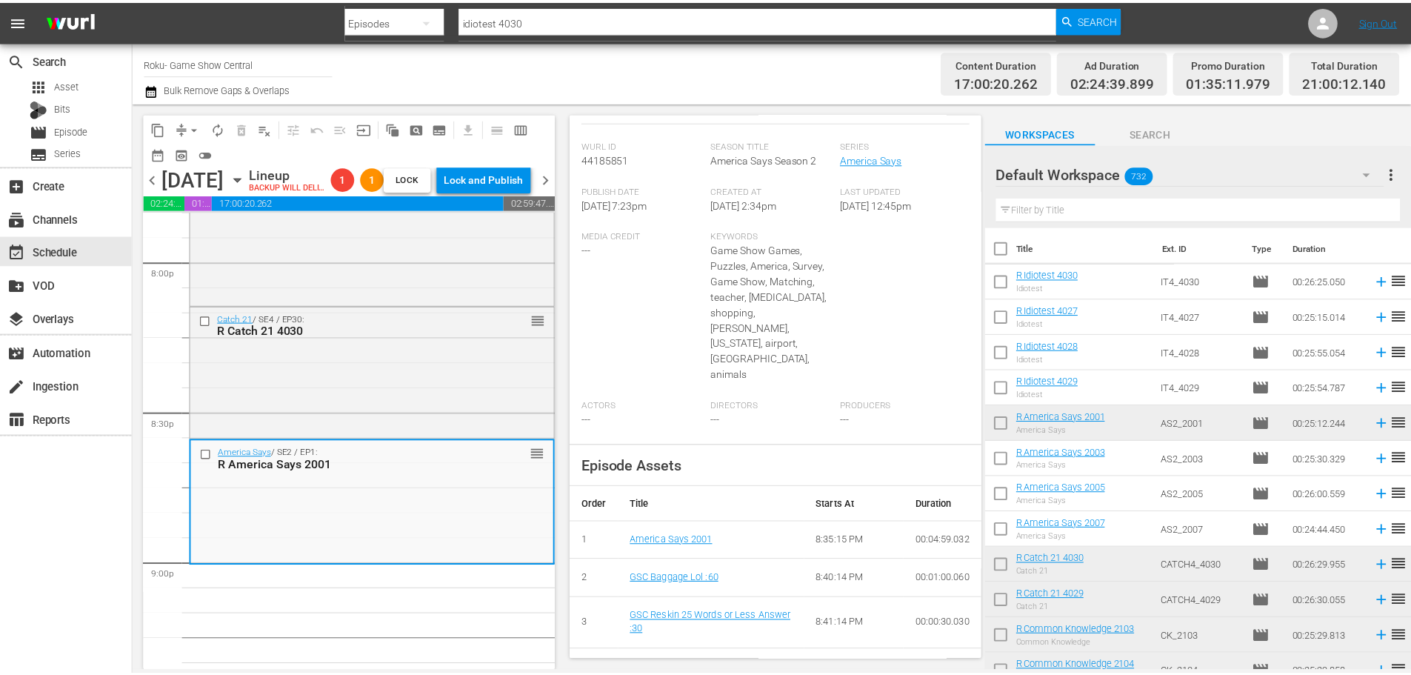
scroll to position [0, 0]
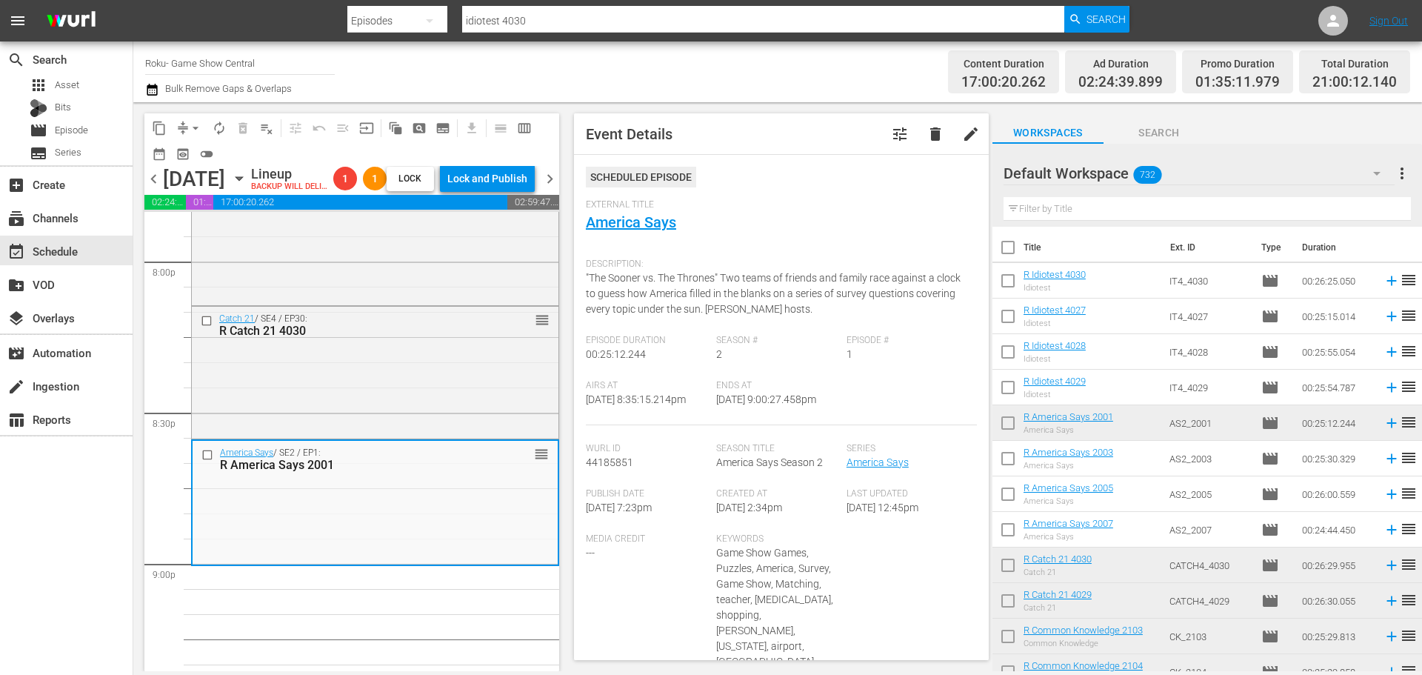
click at [629, 210] on span "External Title" at bounding box center [778, 205] width 384 height 12
click at [629, 223] on link "America Says" at bounding box center [631, 222] width 90 height 18
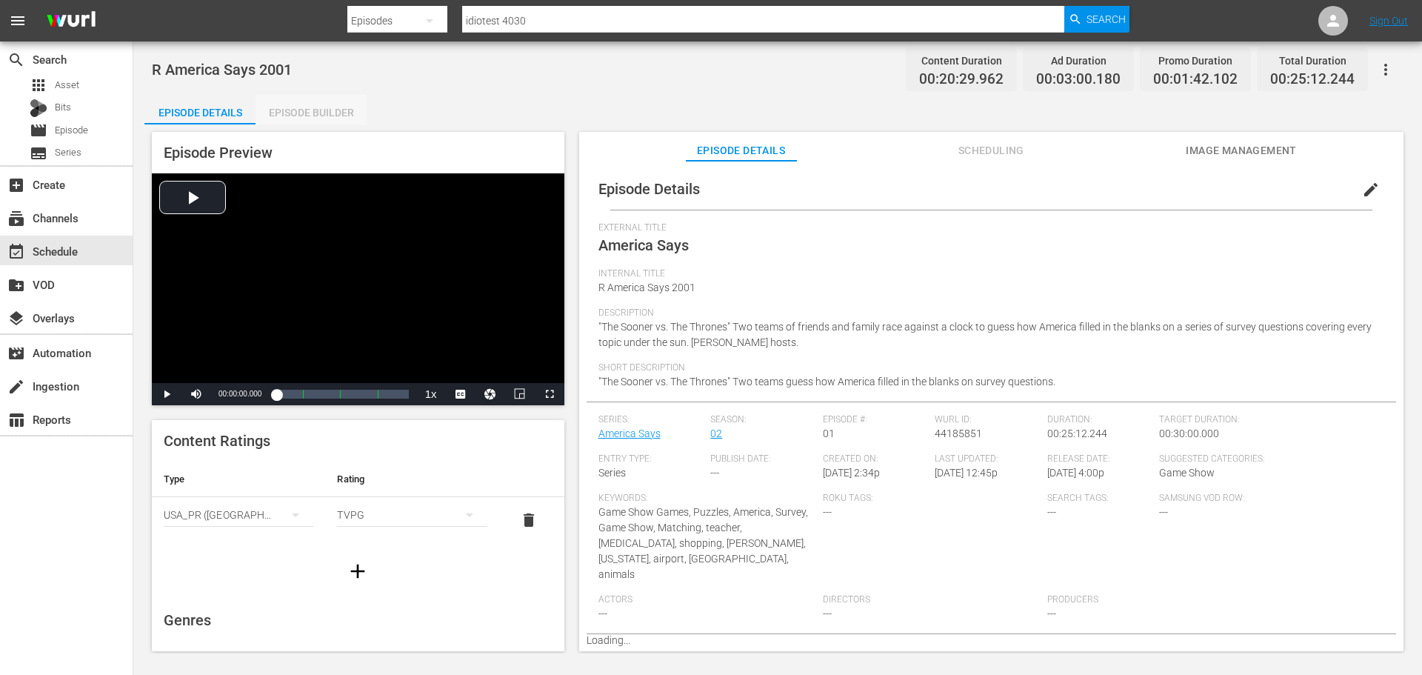
click at [327, 120] on div "Episode Builder" at bounding box center [310, 113] width 111 height 36
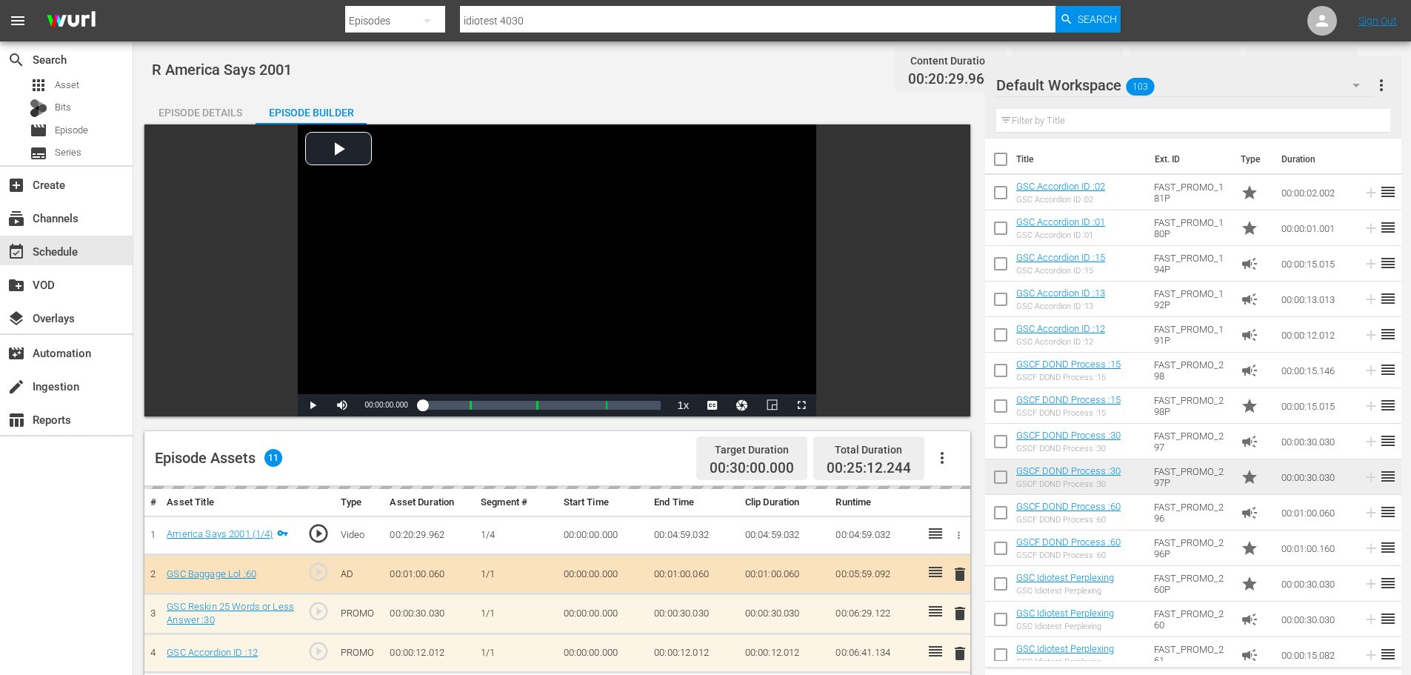
scroll to position [386, 0]
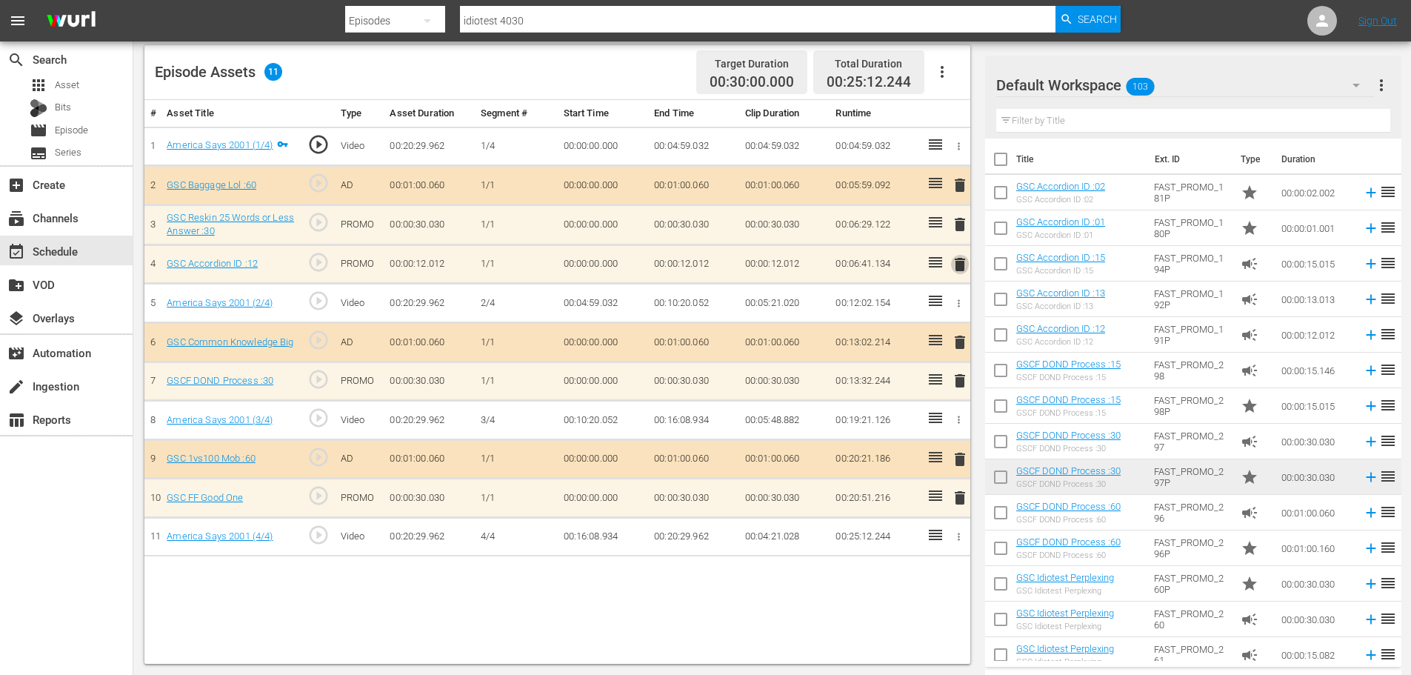
click at [957, 269] on span "delete" at bounding box center [960, 264] width 18 height 18
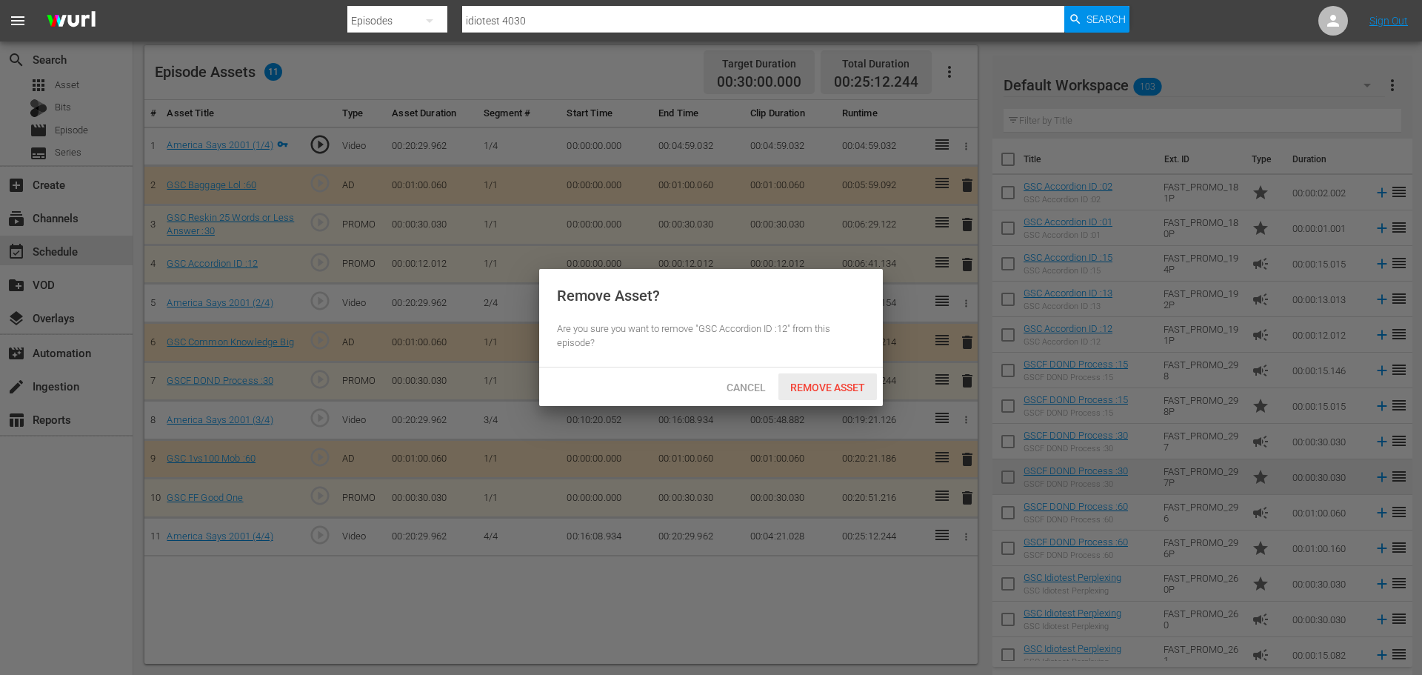
drag, startPoint x: 823, startPoint y: 382, endPoint x: 607, endPoint y: 344, distance: 219.5
click at [823, 382] on span "Remove Asset" at bounding box center [827, 387] width 98 height 12
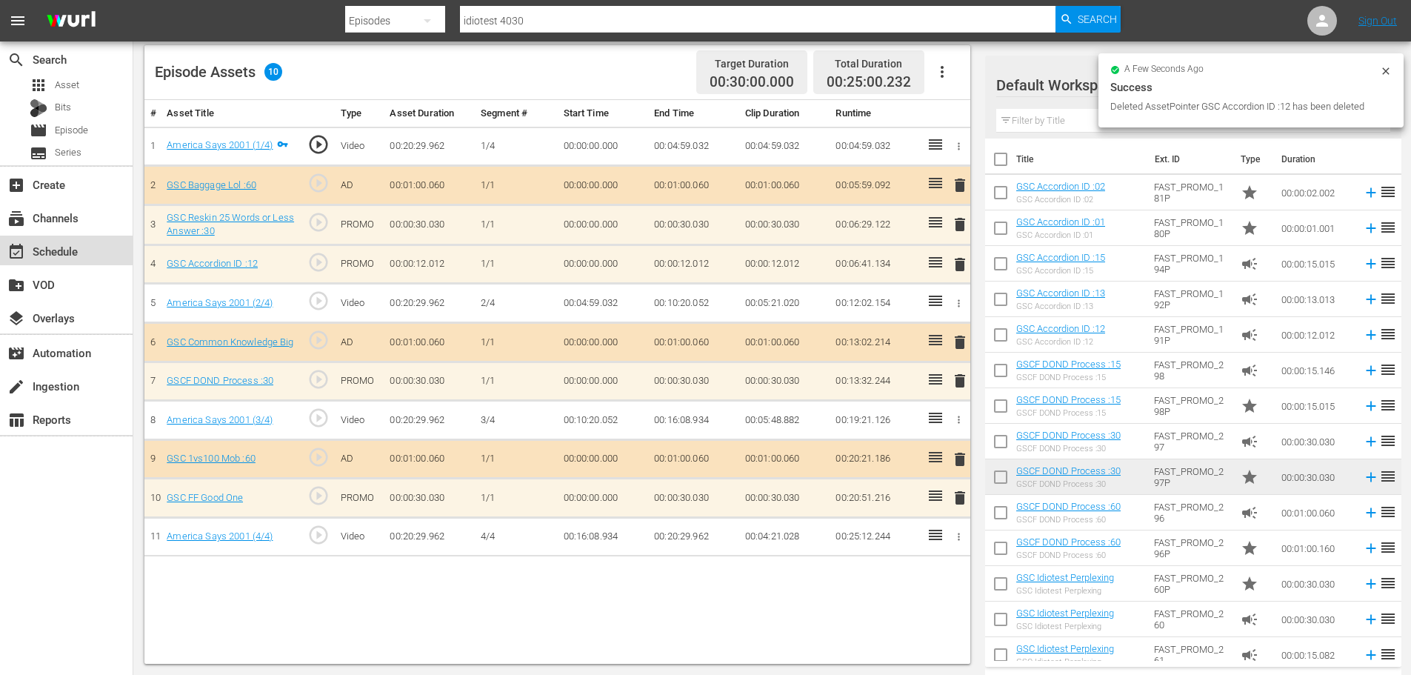
click at [87, 241] on div "event_available Schedule" at bounding box center [66, 250] width 133 height 30
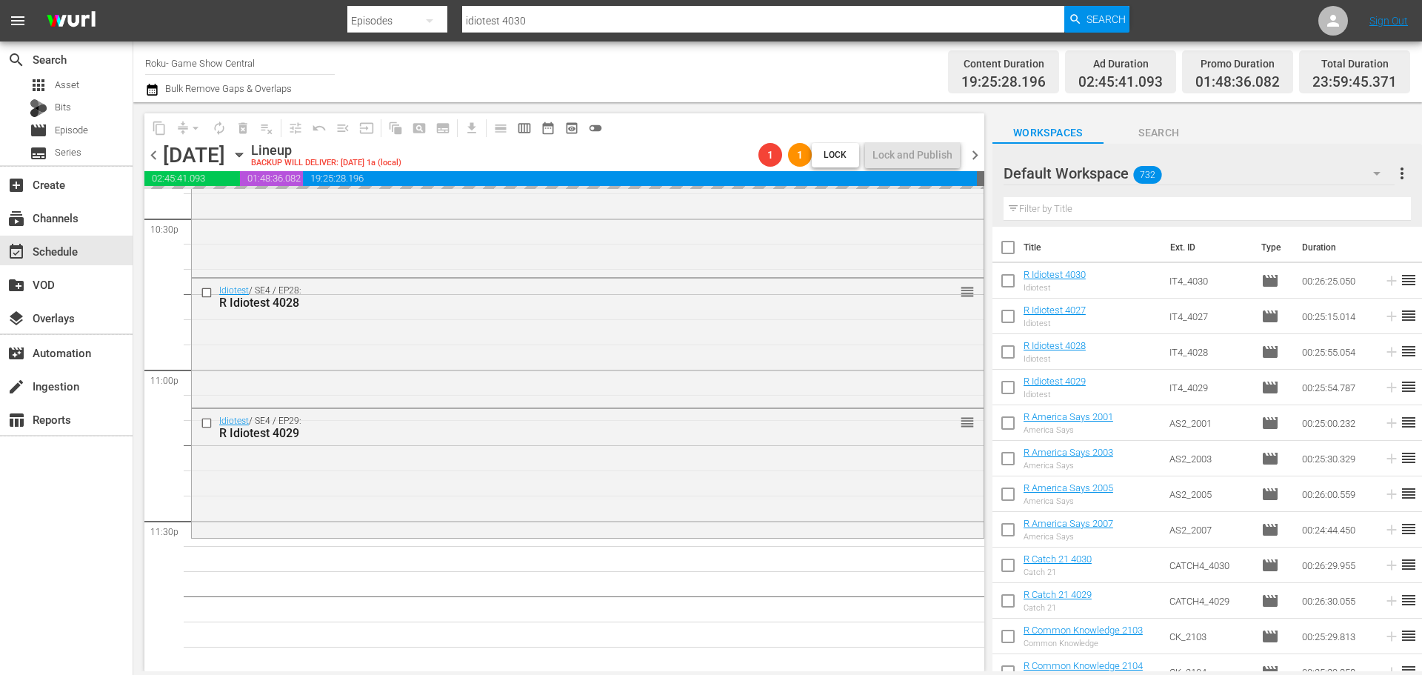
scroll to position [6769, 0]
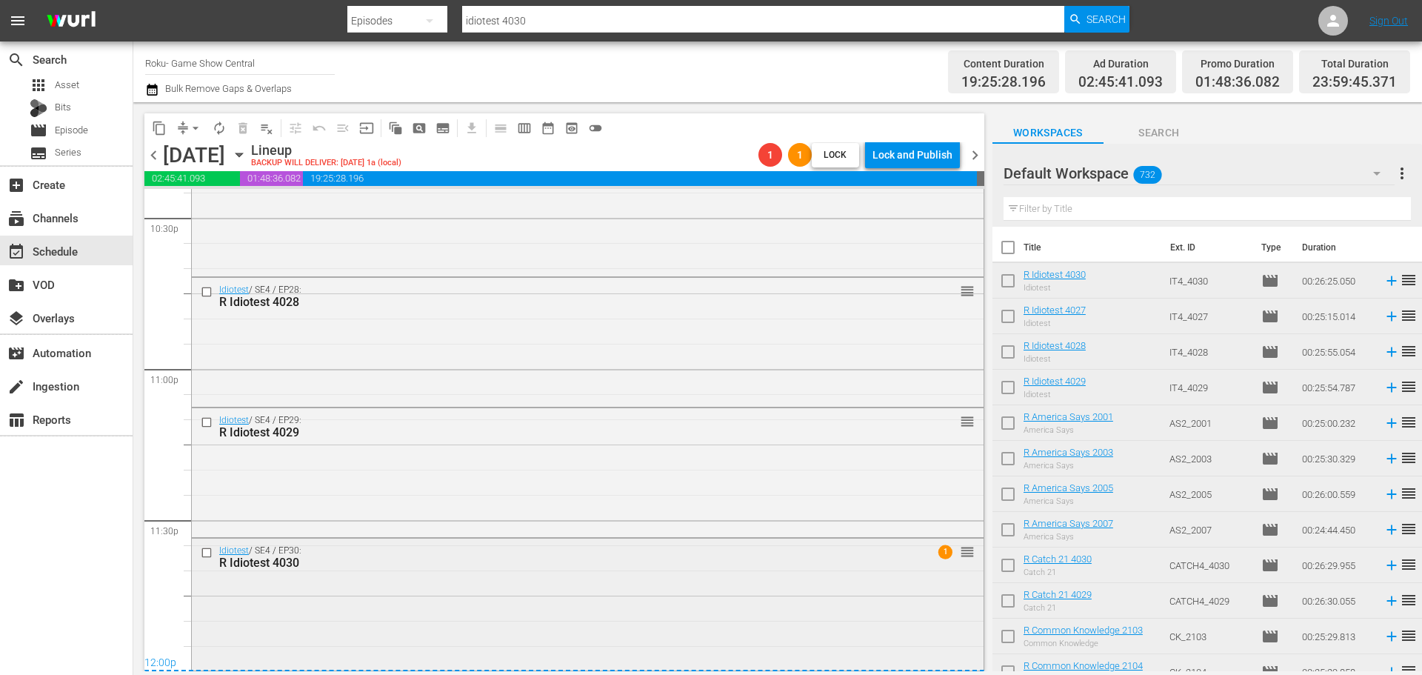
click at [621, 641] on div "Idiotest / SE4 / EP30: R Idiotest 4030 1 reorder" at bounding box center [588, 602] width 792 height 129
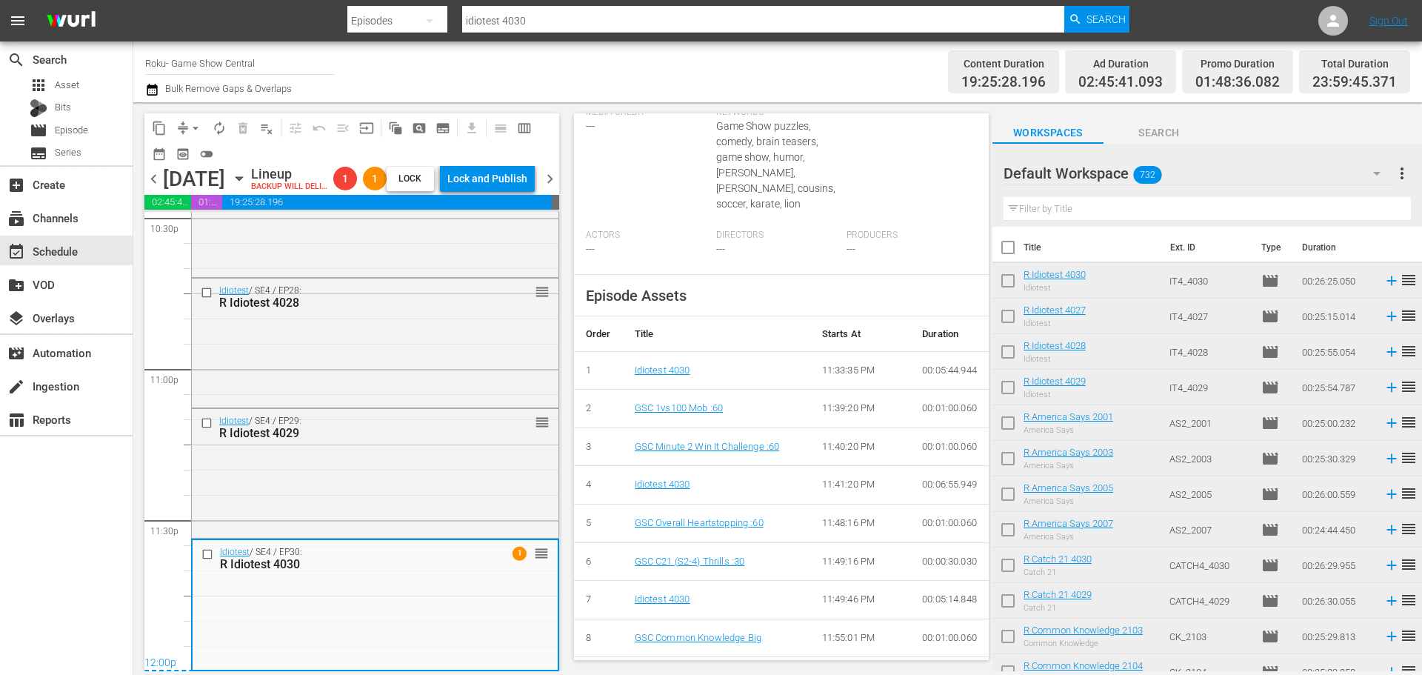
scroll to position [0, 0]
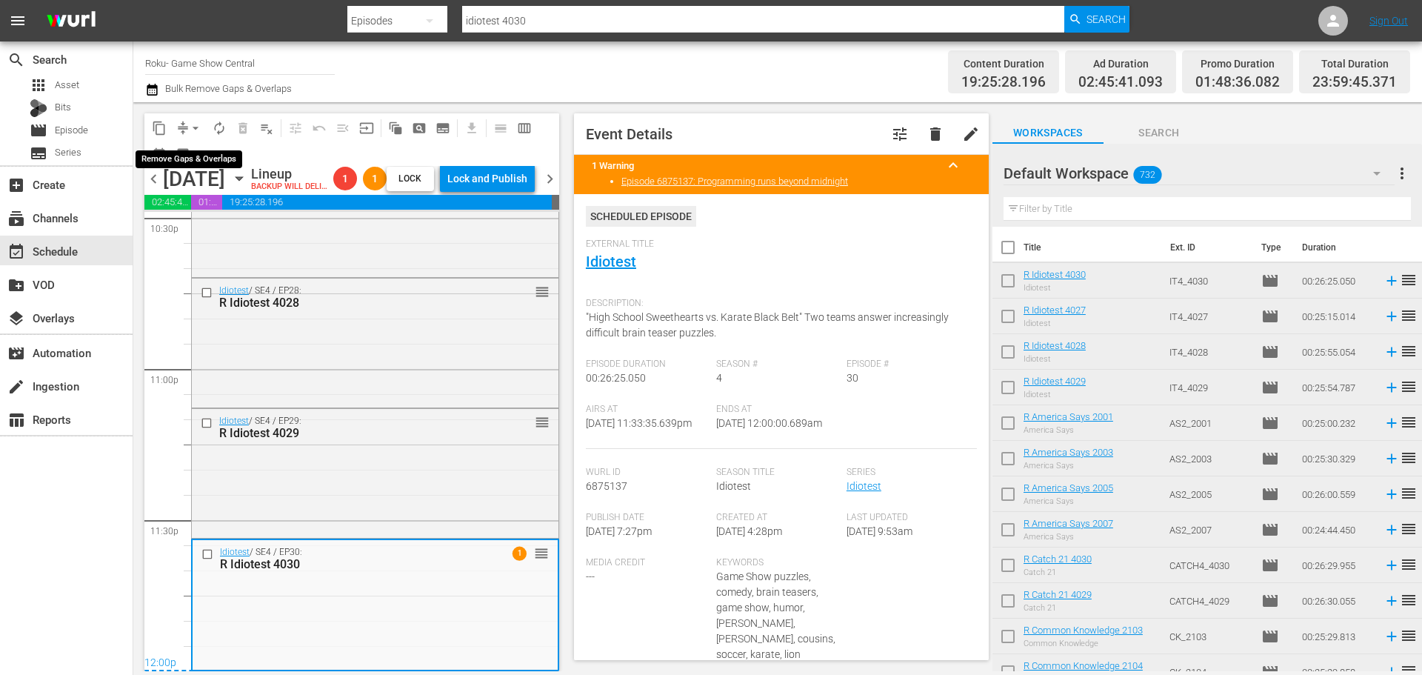
click at [198, 127] on span "arrow_drop_down" at bounding box center [195, 128] width 15 height 15
click at [198, 151] on li "Align to Midnight" at bounding box center [196, 158] width 156 height 24
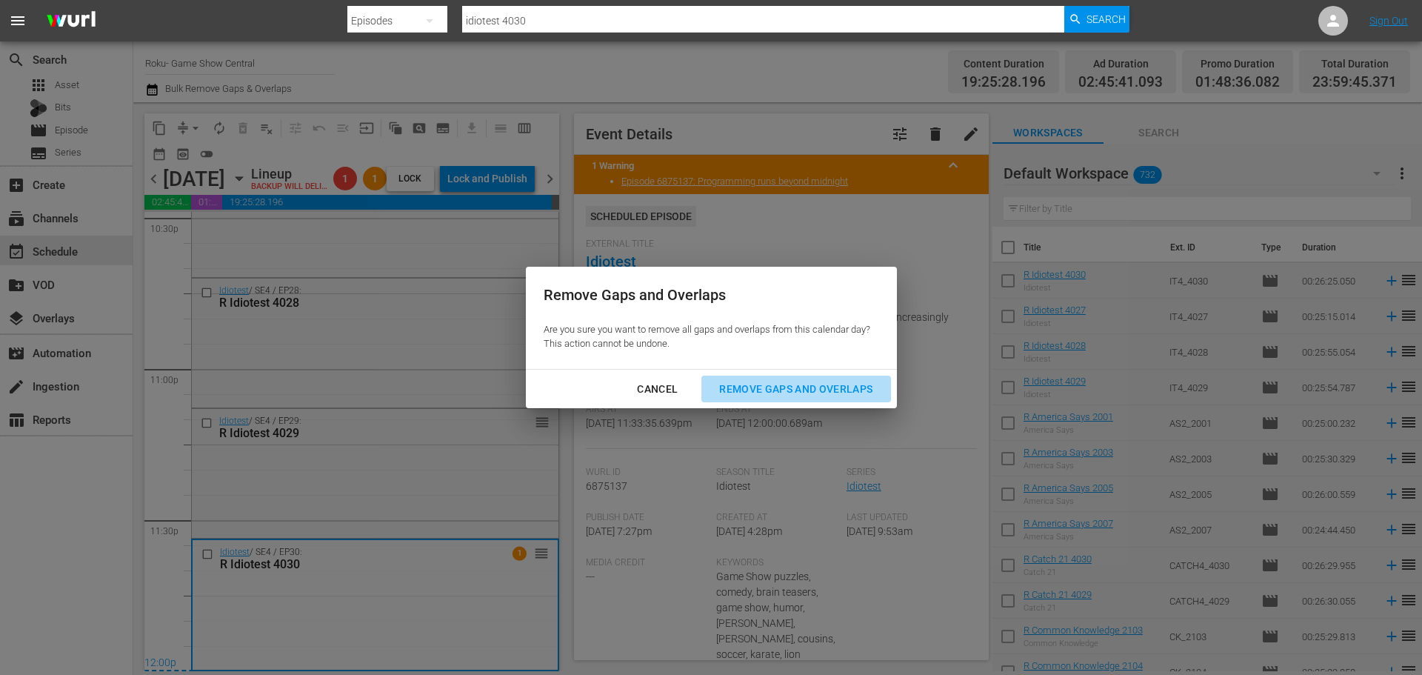
click at [739, 380] on div "Remove Gaps and Overlaps" at bounding box center [795, 389] width 177 height 19
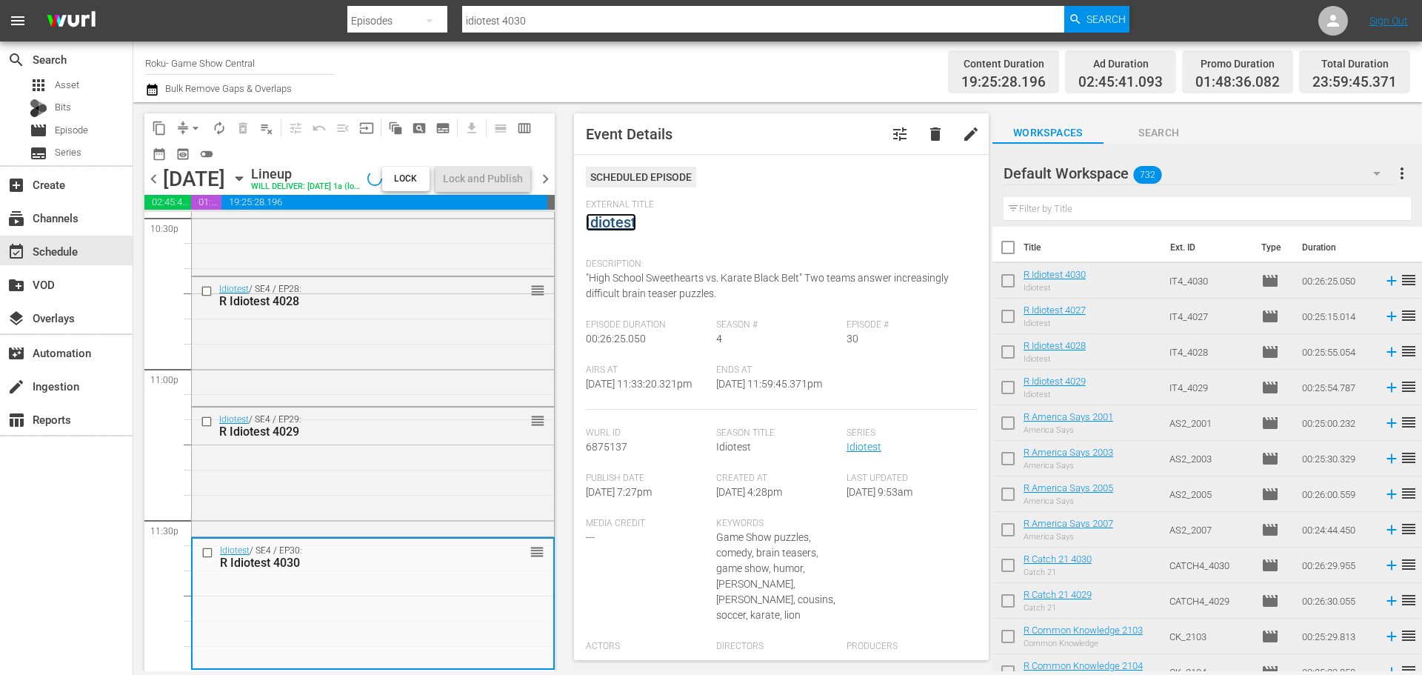
click at [595, 228] on link "Idiotest" at bounding box center [611, 222] width 50 height 18
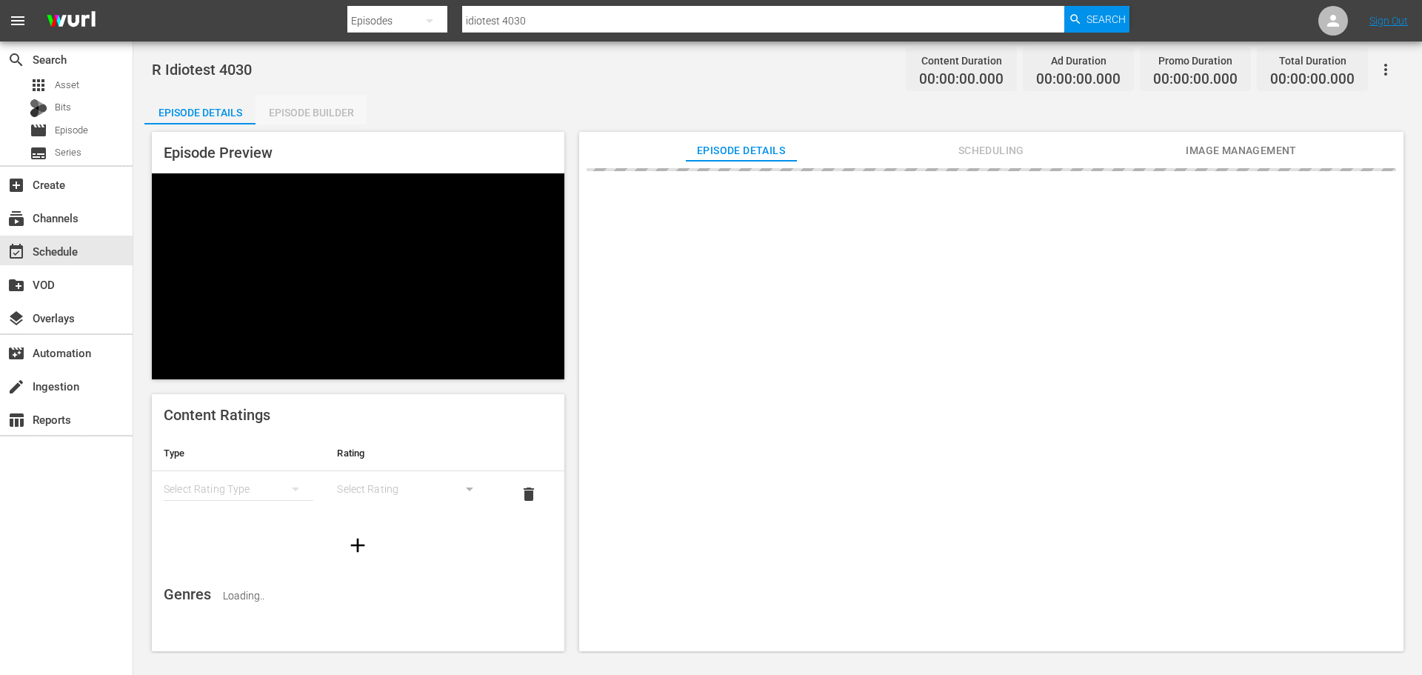
click at [321, 100] on div "Episode Builder" at bounding box center [310, 113] width 111 height 36
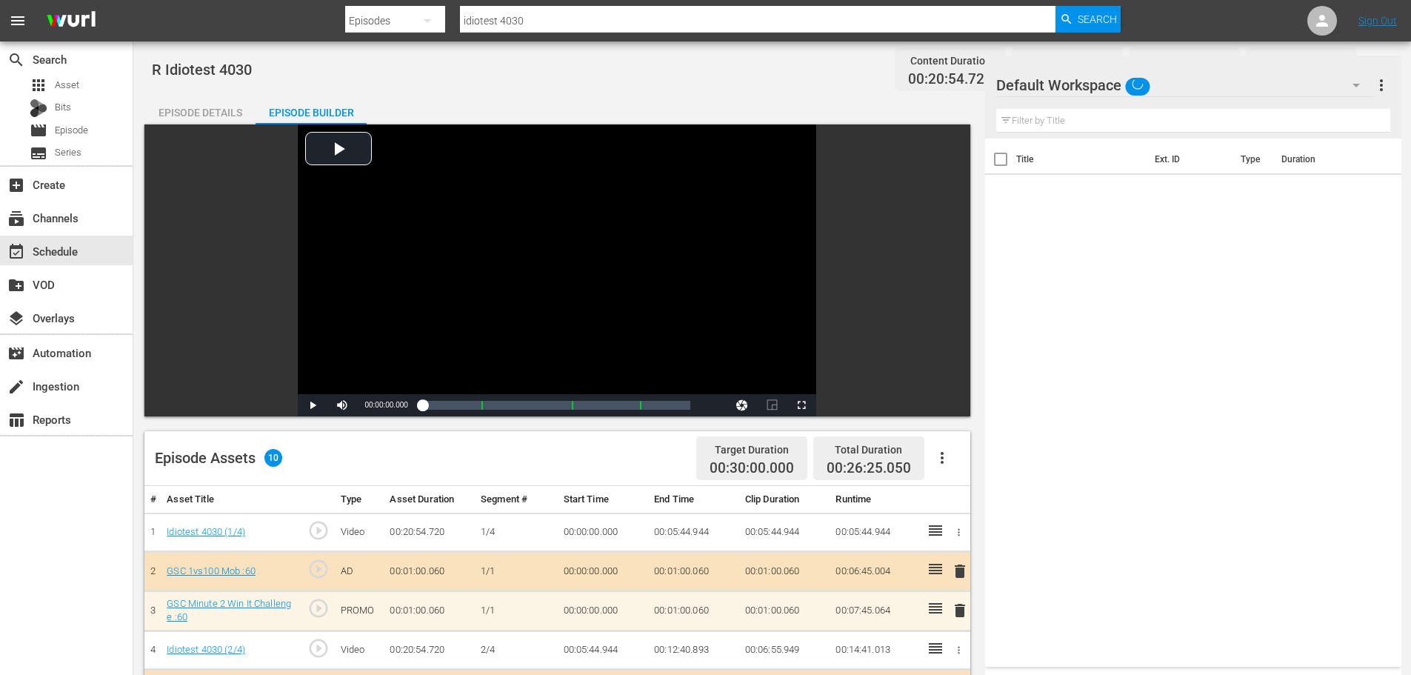
scroll to position [386, 0]
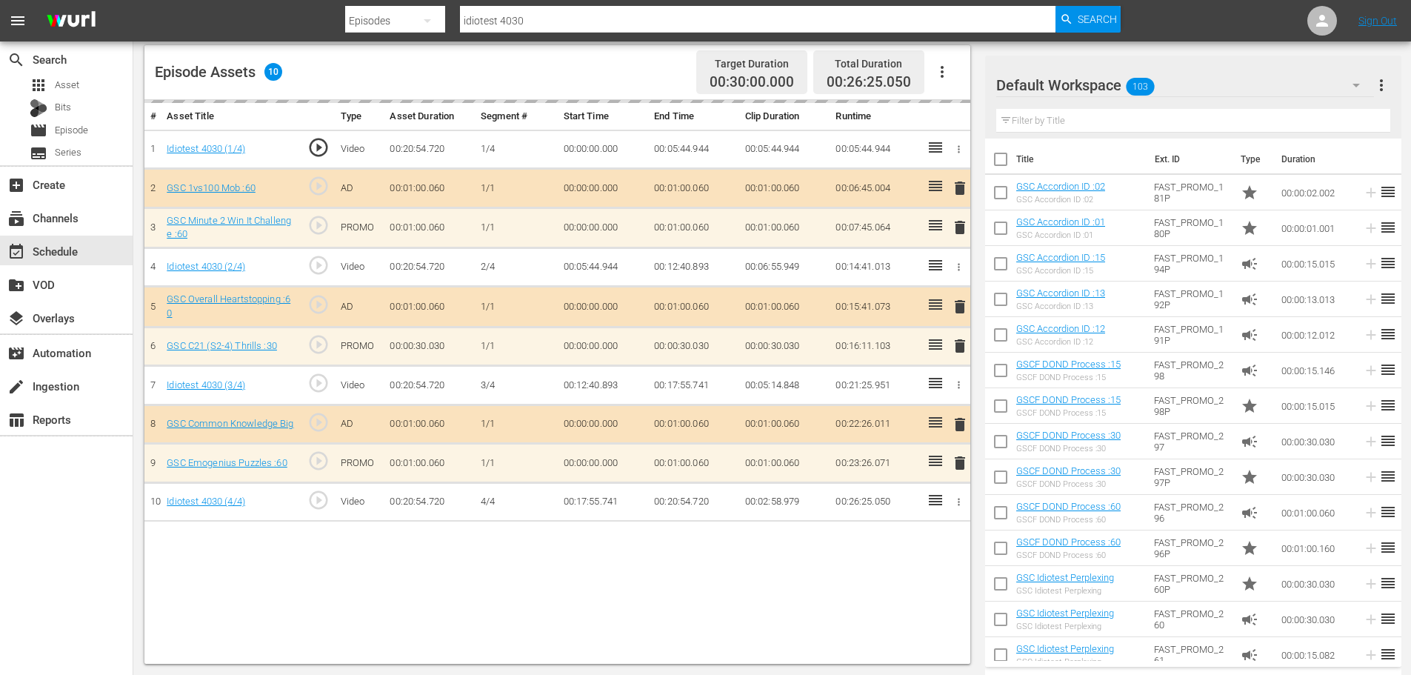
click at [91, 255] on div "event_available Schedule" at bounding box center [66, 250] width 133 height 30
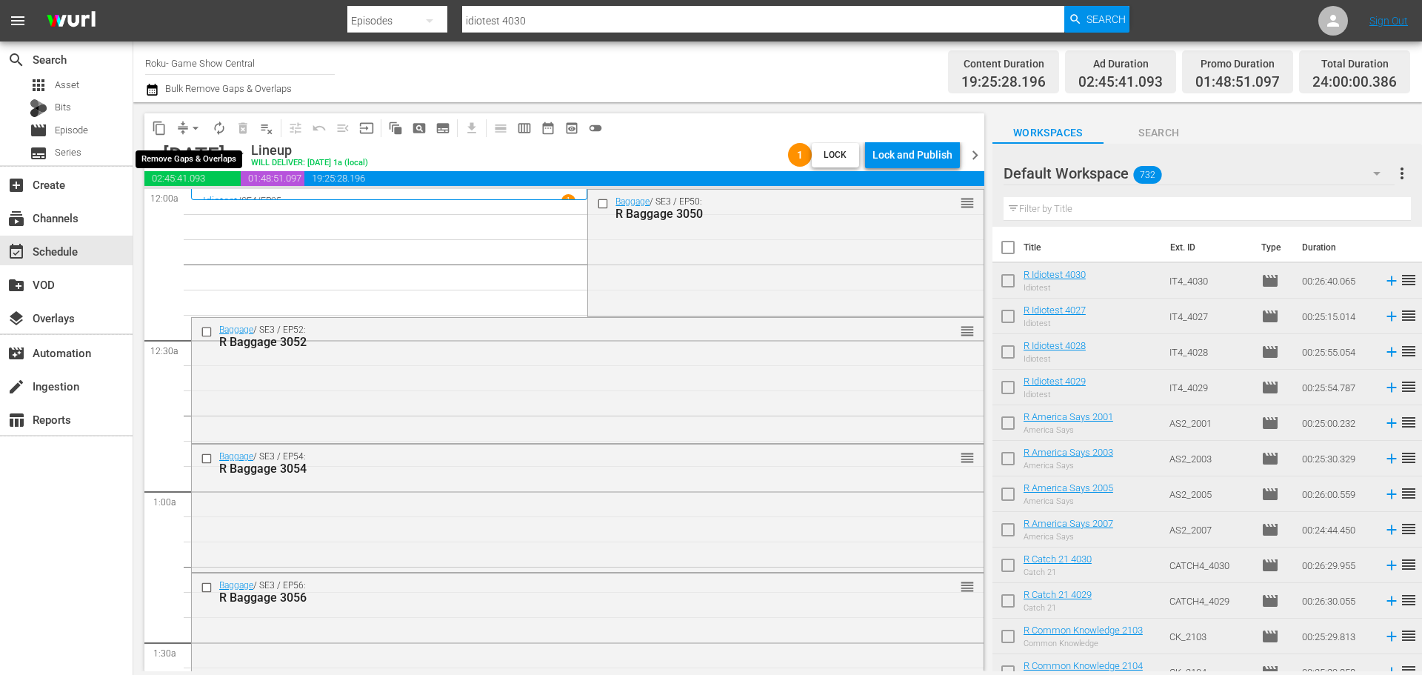
click at [195, 131] on span "arrow_drop_down" at bounding box center [195, 128] width 15 height 15
click at [209, 151] on li "Align to Midnight" at bounding box center [196, 158] width 156 height 24
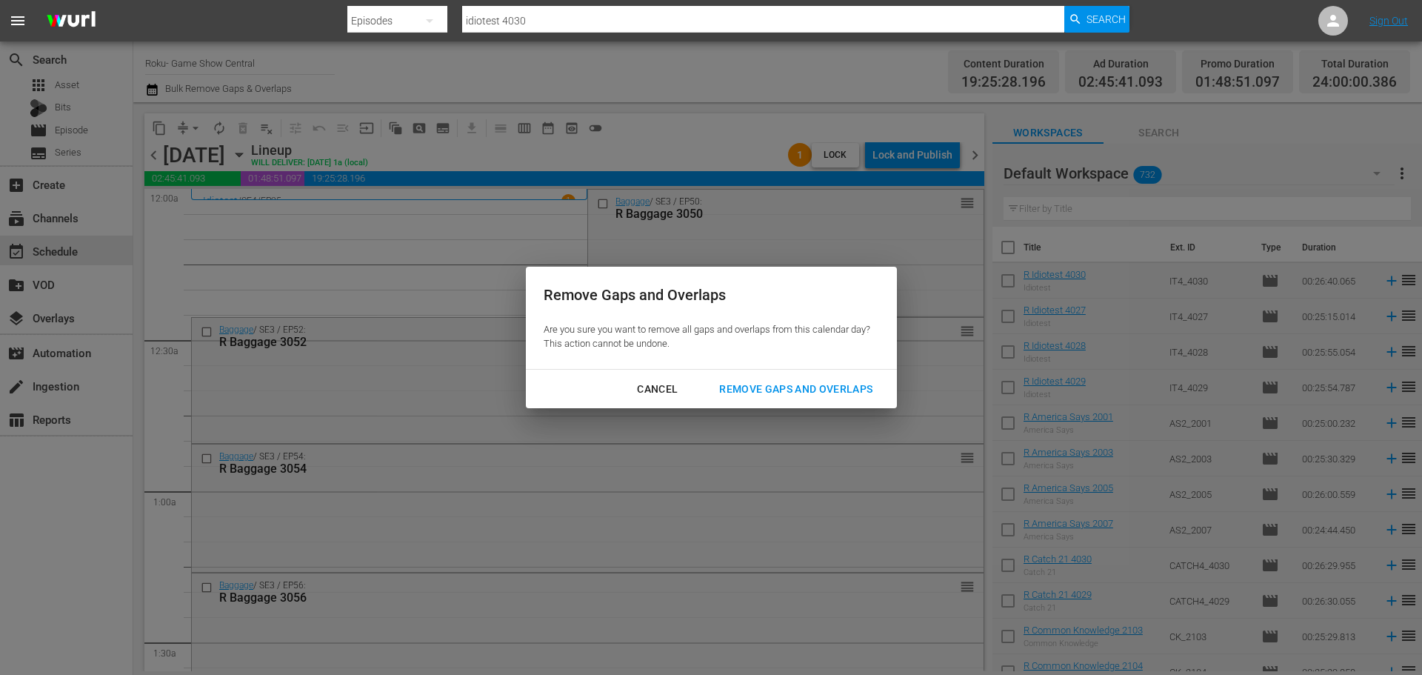
click at [765, 382] on div "Remove Gaps and Overlaps" at bounding box center [795, 389] width 177 height 19
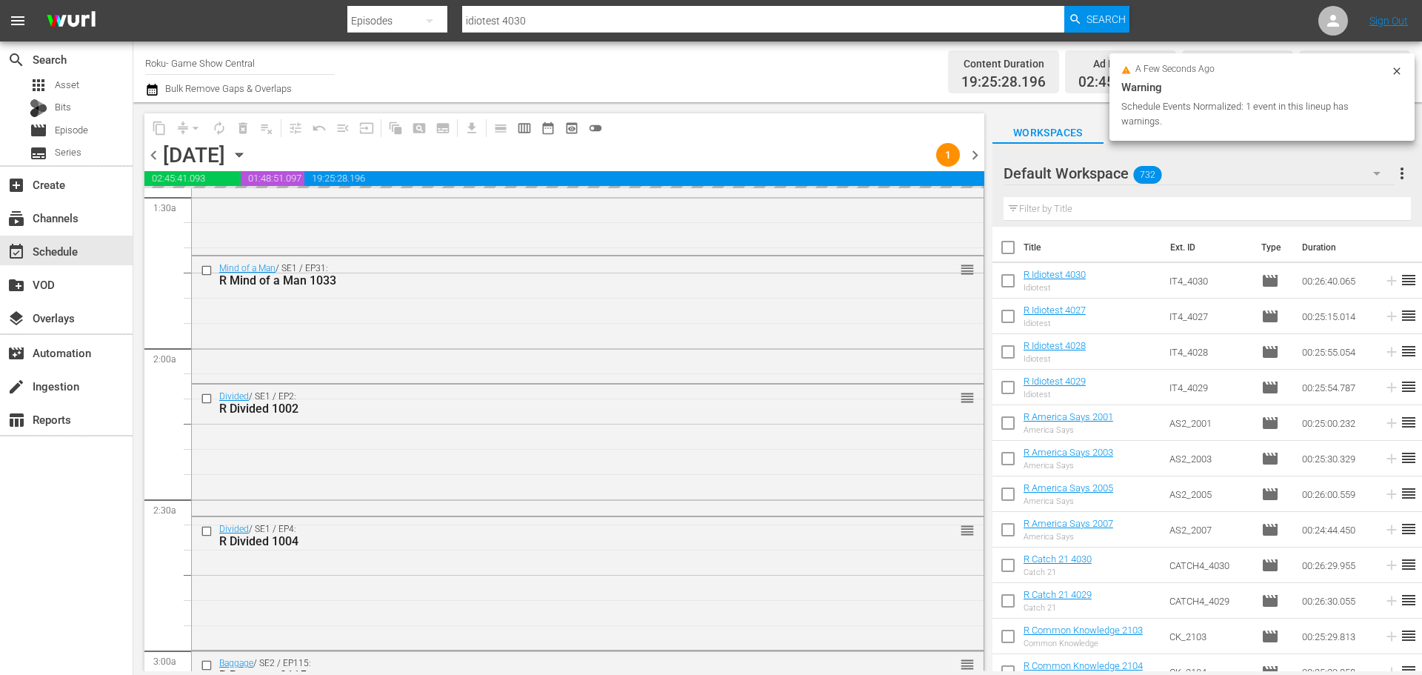
scroll to position [6769, 0]
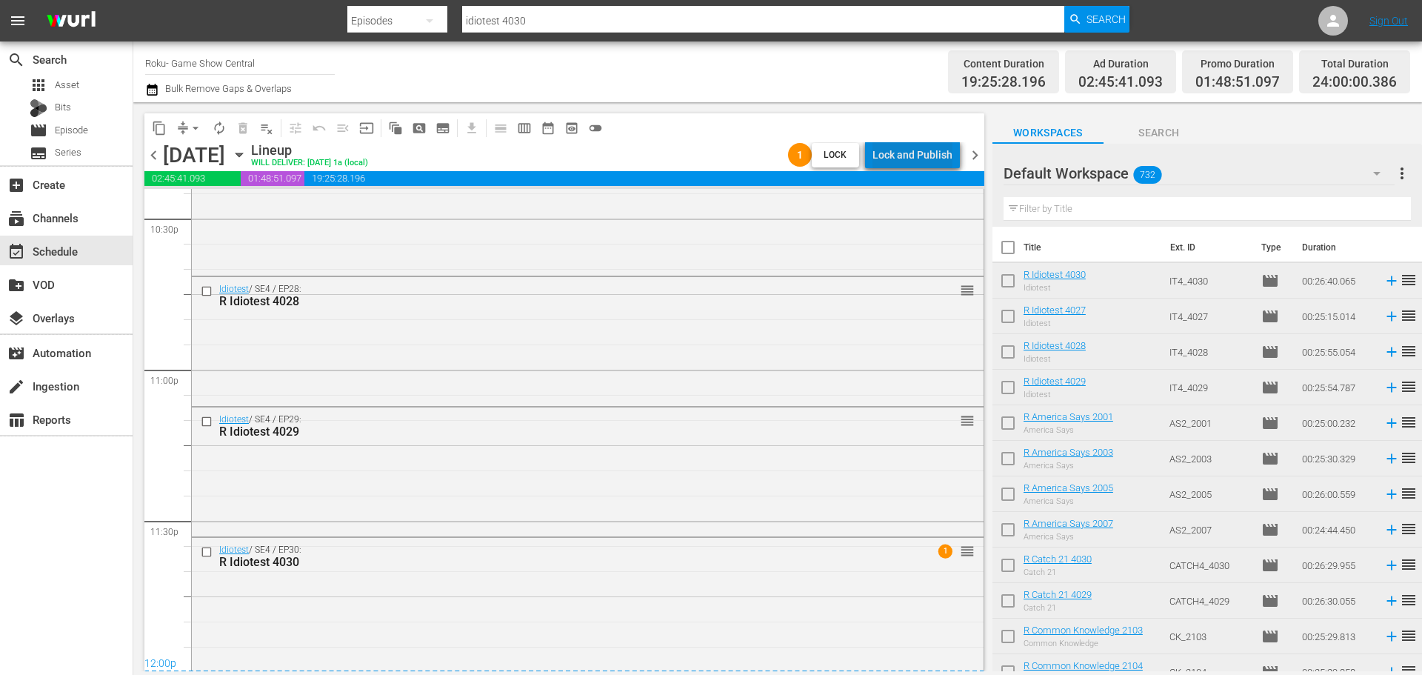
click at [934, 159] on div "Lock and Publish" at bounding box center [912, 154] width 80 height 27
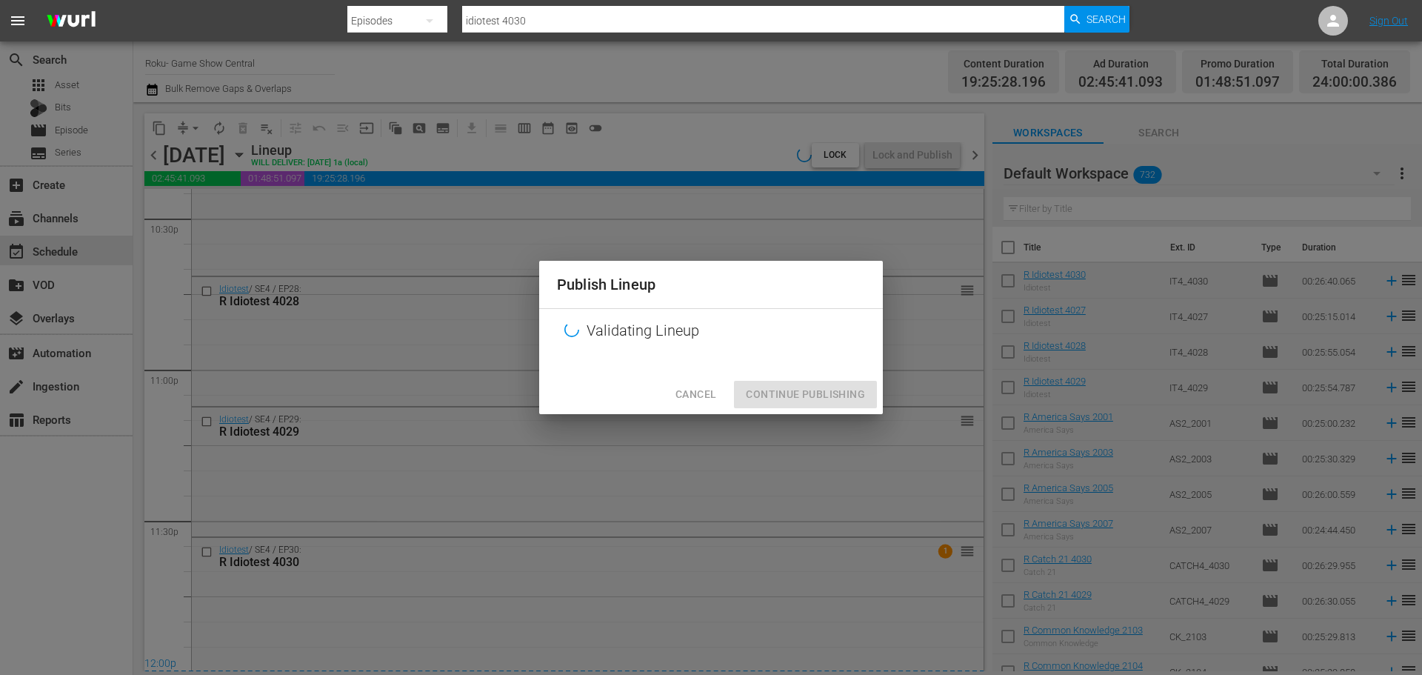
click at [832, 390] on div "Cancel Continue Publishing" at bounding box center [711, 394] width 344 height 39
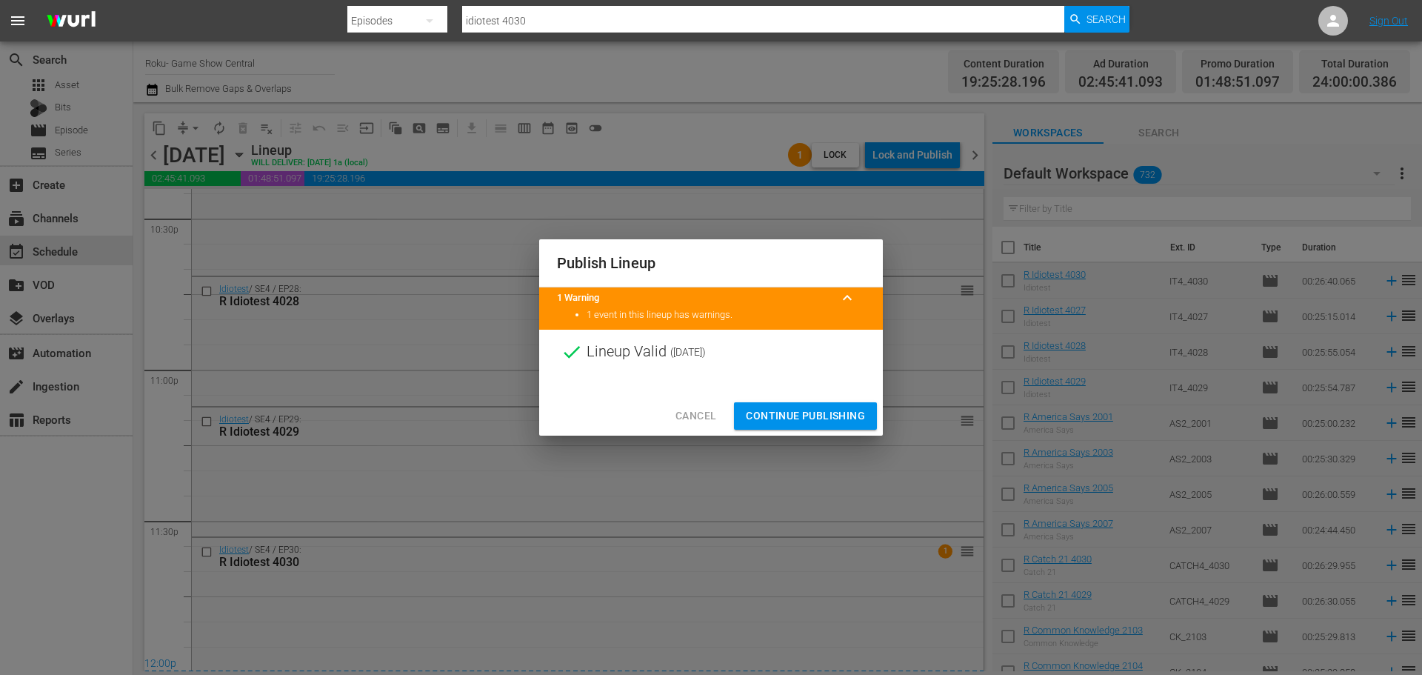
click at [846, 404] on button "Continue Publishing" at bounding box center [805, 415] width 143 height 27
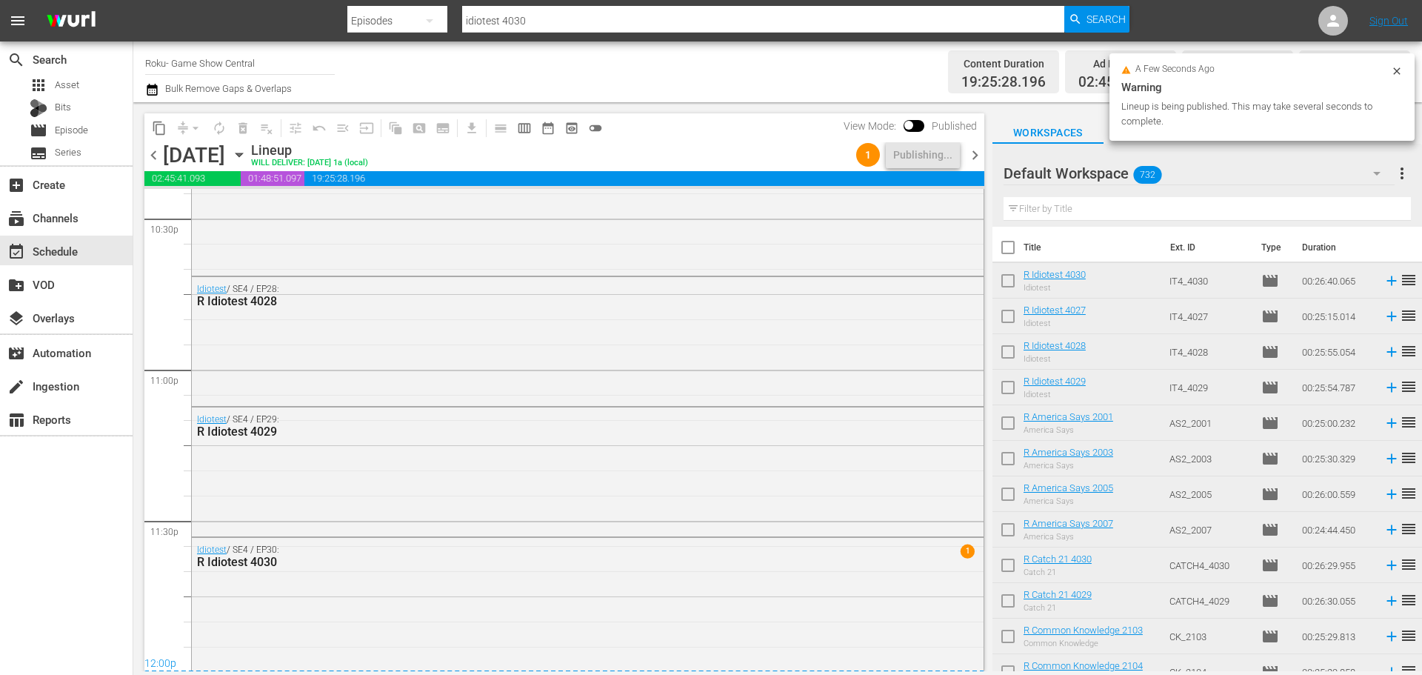
click at [980, 153] on span "chevron_right" at bounding box center [975, 155] width 19 height 19
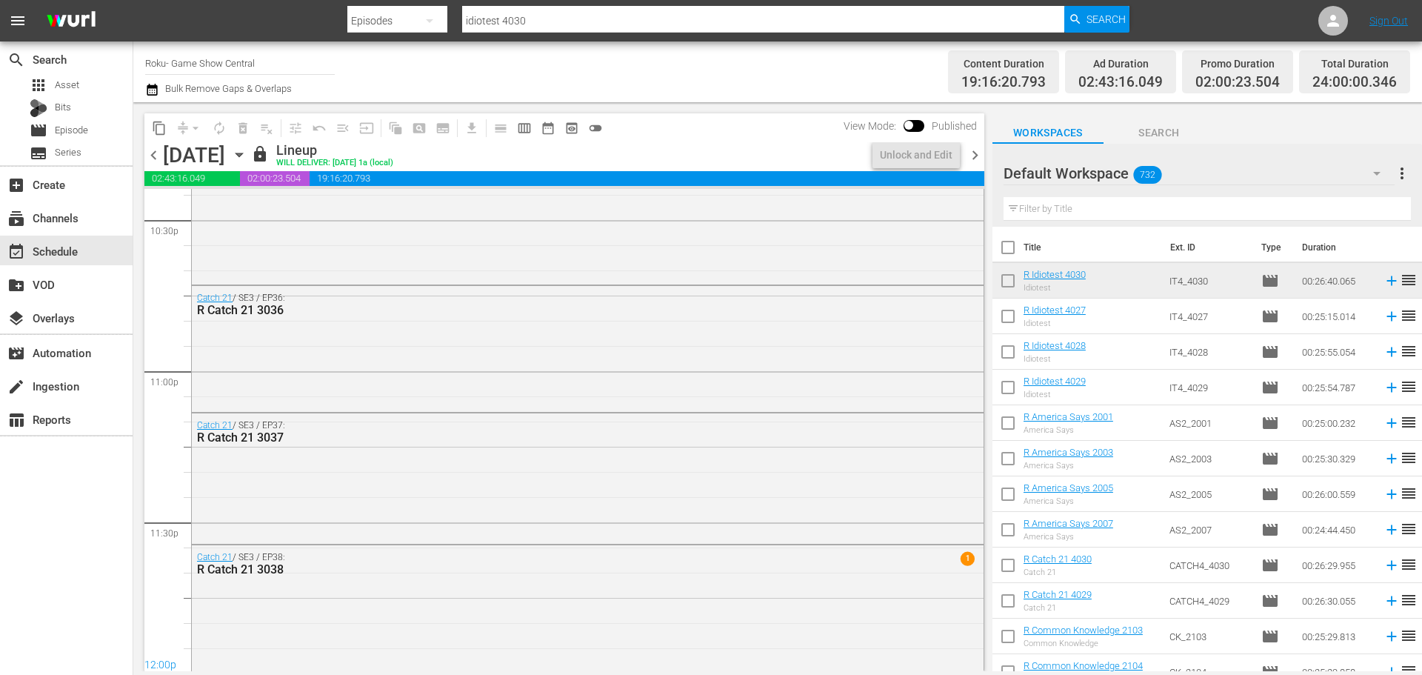
scroll to position [6769, 0]
click at [853, 150] on div "lock Lineup WILL DELIVER: 9/28 @ 1a (local)" at bounding box center [558, 154] width 615 height 25
click at [890, 147] on div "Unlock and Edit" at bounding box center [916, 154] width 73 height 27
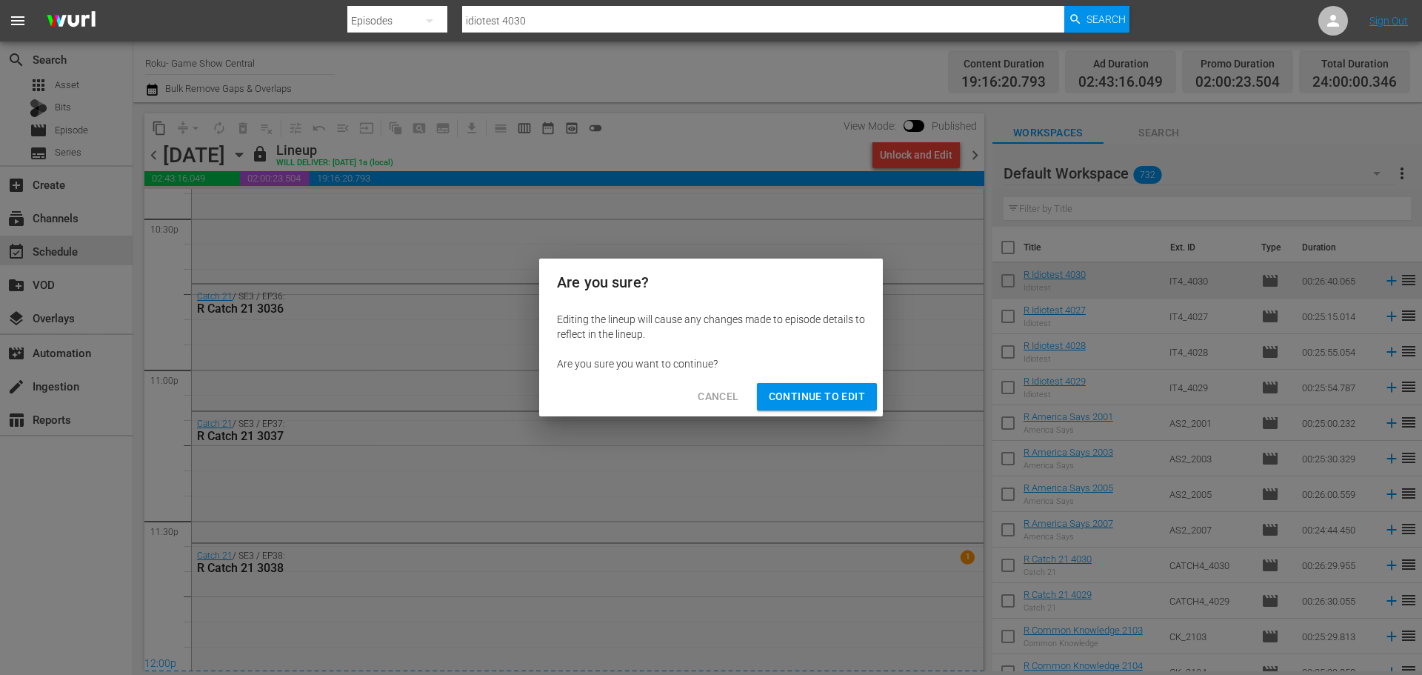
click at [834, 400] on span "Continue to Edit" at bounding box center [817, 396] width 96 height 19
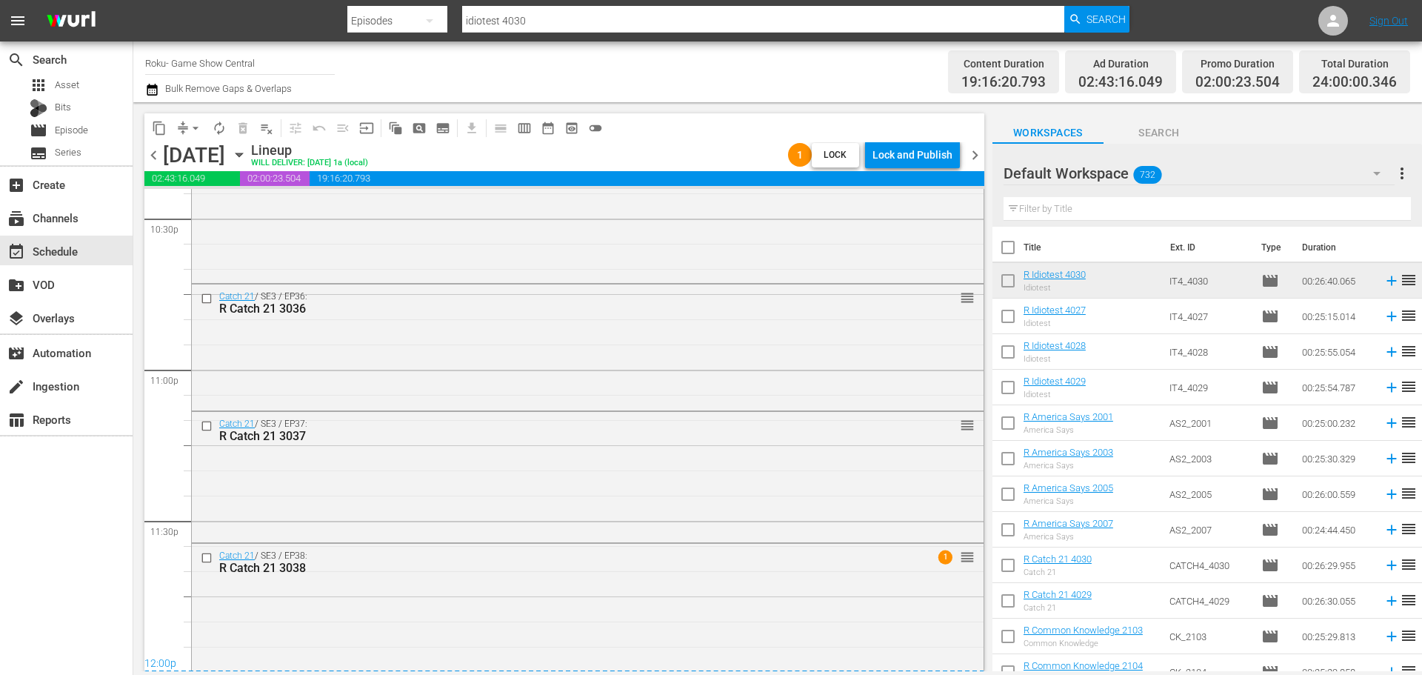
scroll to position [0, 0]
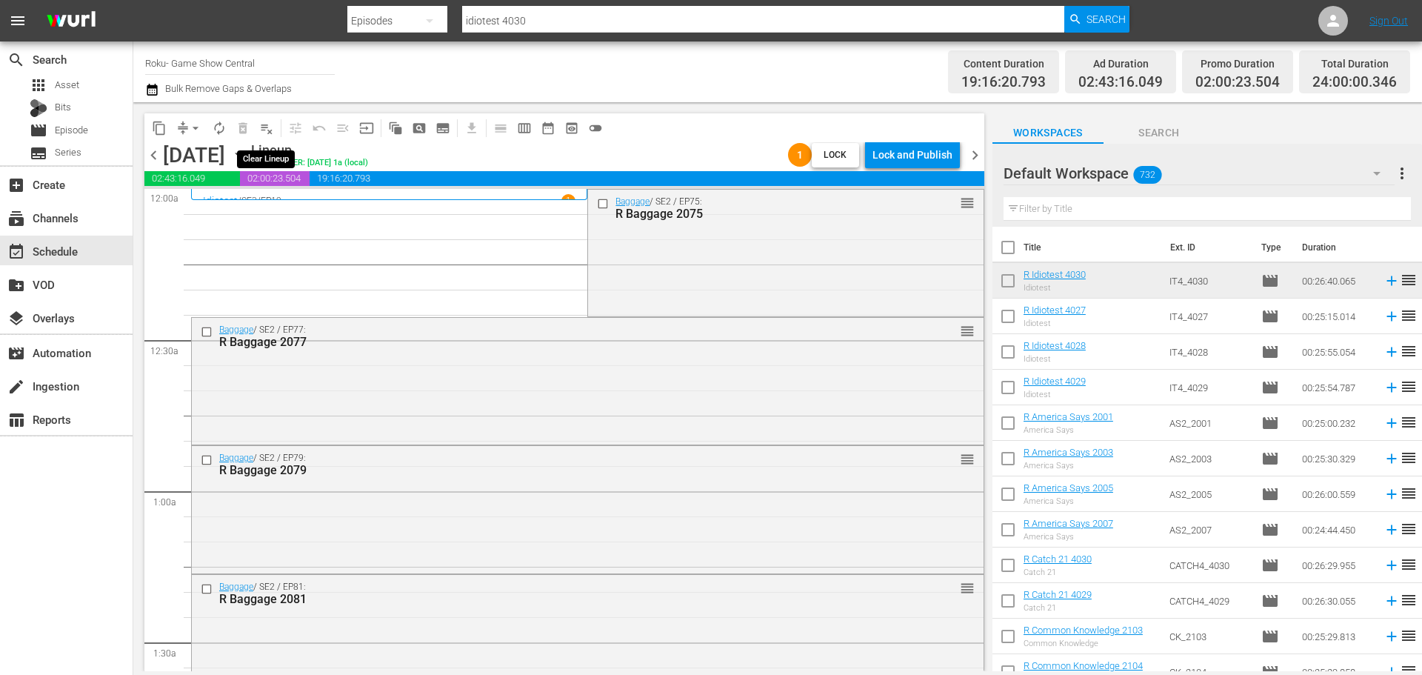
click at [260, 130] on span "playlist_remove_outlined" at bounding box center [266, 128] width 15 height 15
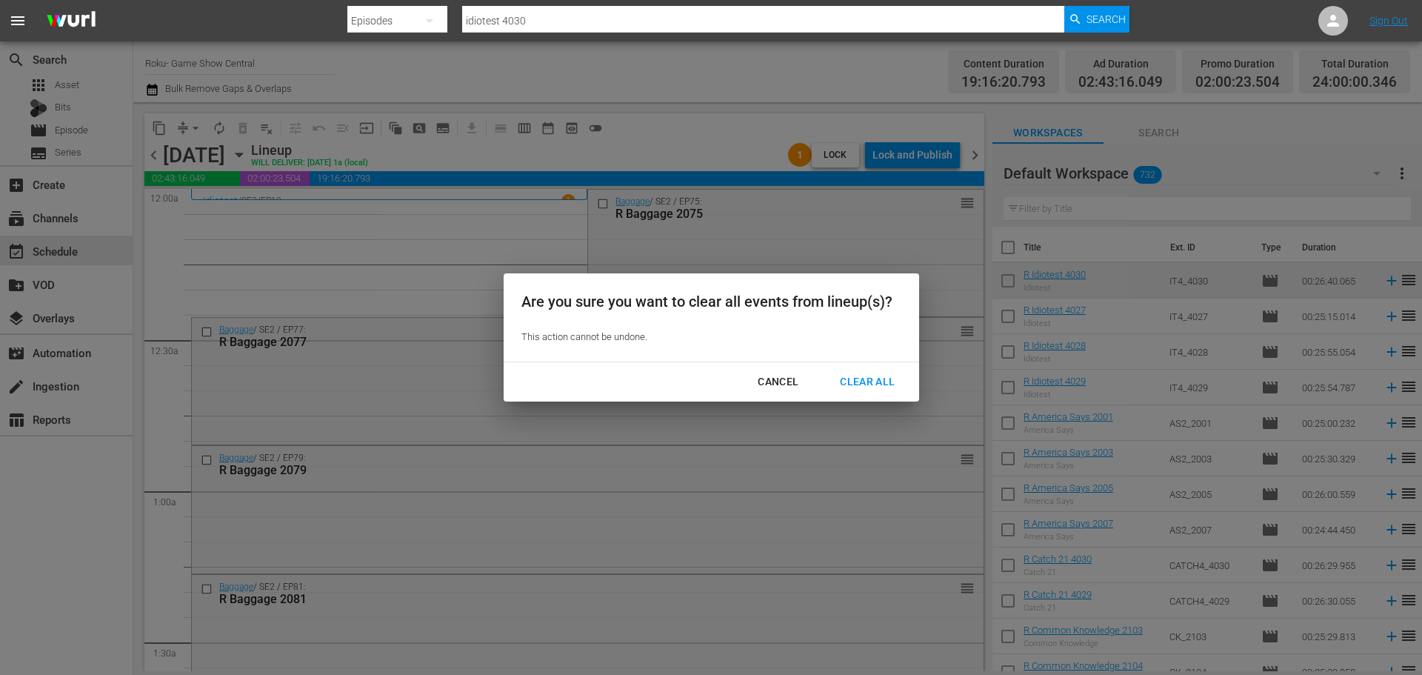
click at [882, 385] on div "Clear All" at bounding box center [867, 381] width 78 height 19
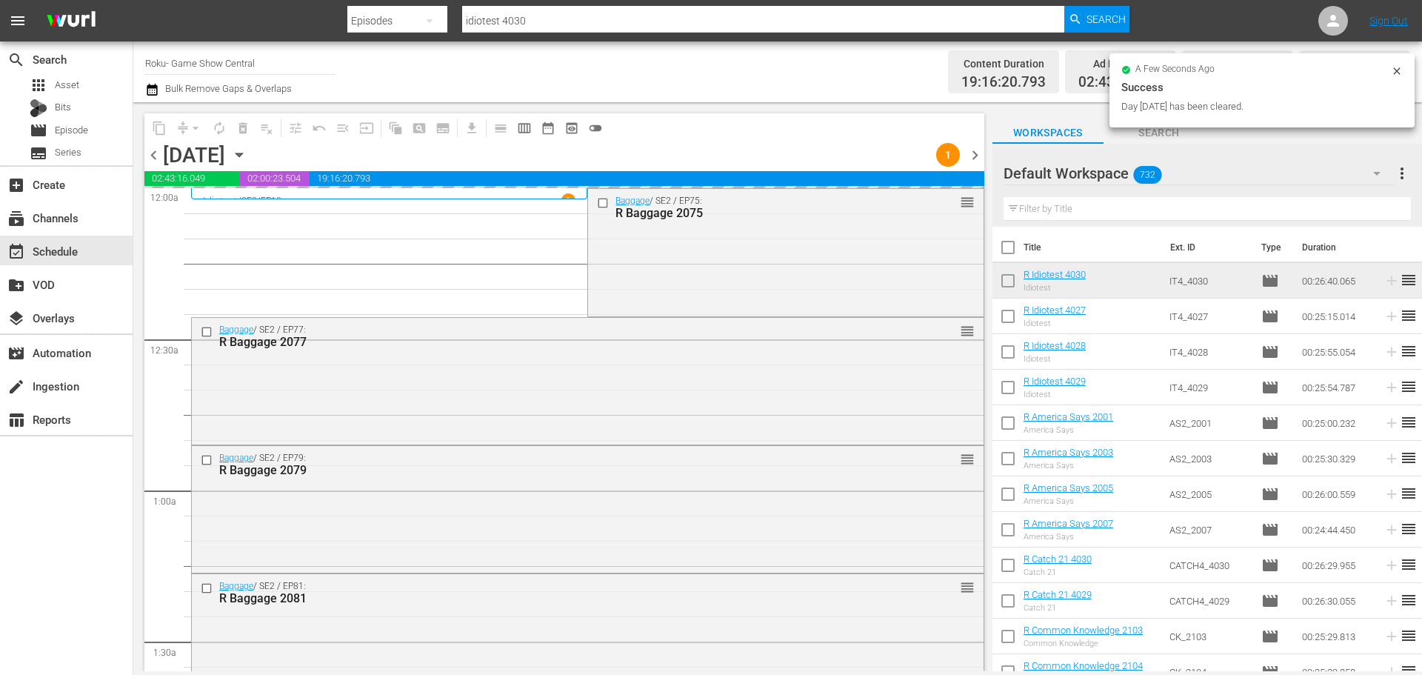
click at [247, 156] on icon "button" at bounding box center [239, 155] width 16 height 16
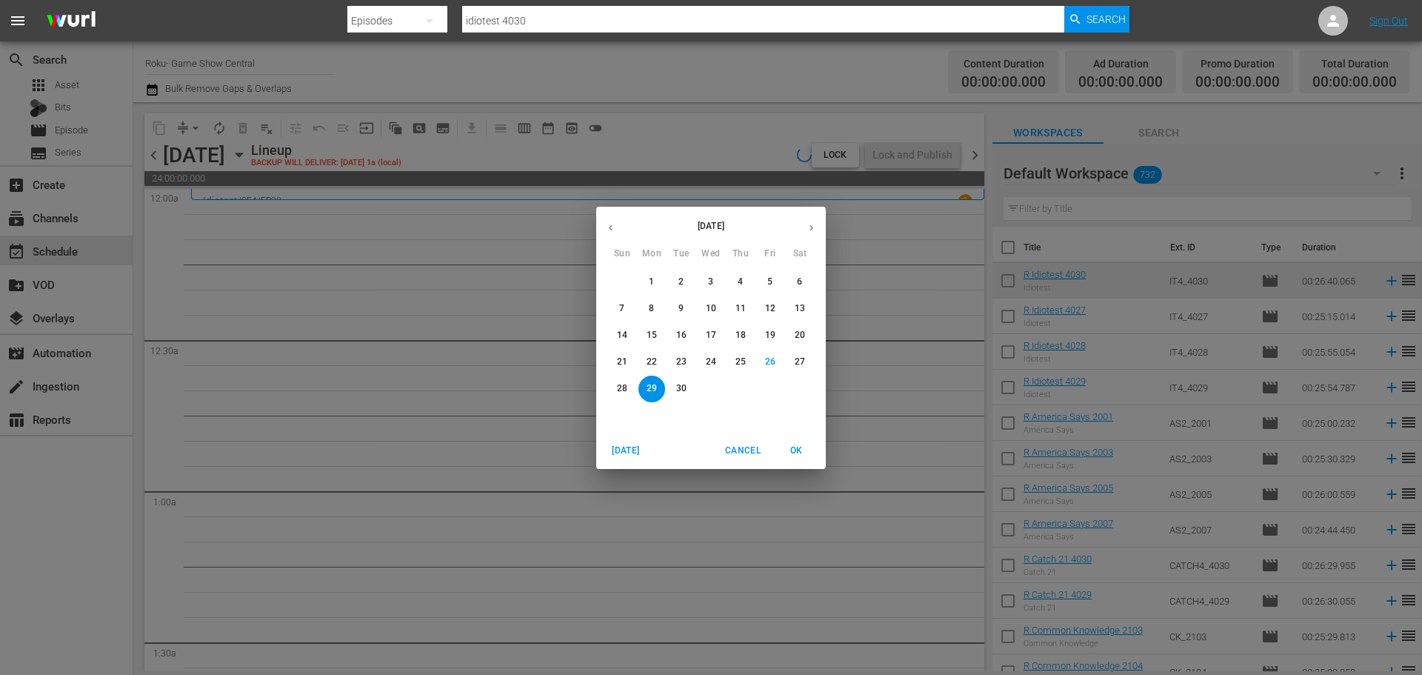
click at [809, 227] on icon "button" at bounding box center [811, 227] width 11 height 11
click at [620, 312] on p "5" at bounding box center [621, 308] width 5 height 13
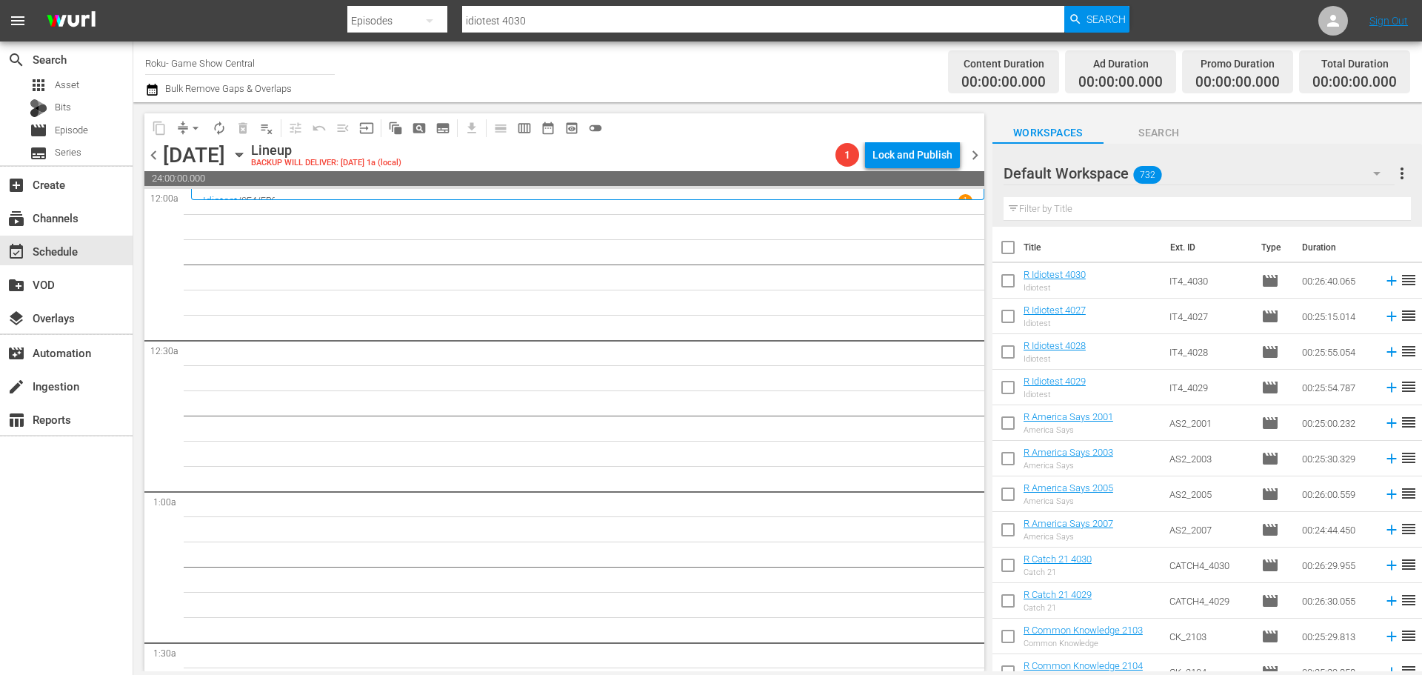
click at [247, 153] on icon "button" at bounding box center [239, 155] width 16 height 16
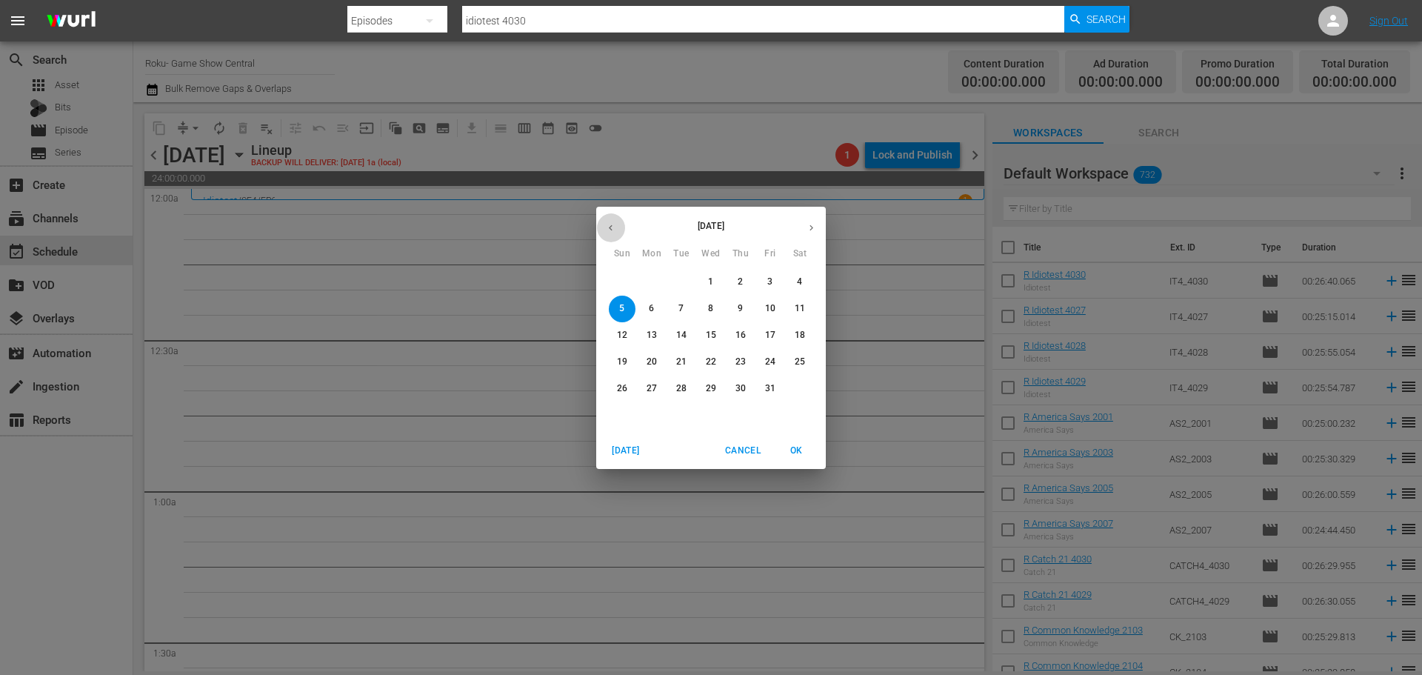
click at [617, 235] on button "button" at bounding box center [610, 227] width 29 height 29
click at [806, 365] on span "27" at bounding box center [799, 361] width 27 height 13
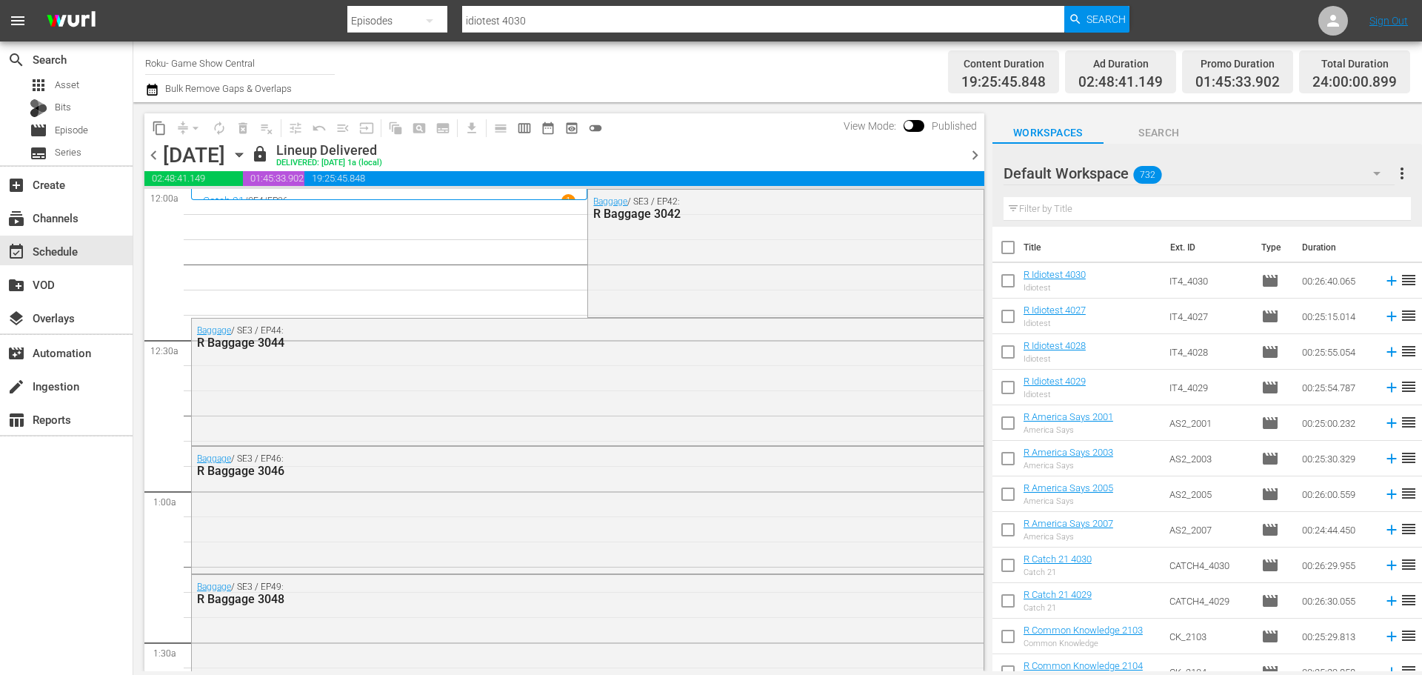
click at [247, 154] on icon "button" at bounding box center [239, 155] width 16 height 16
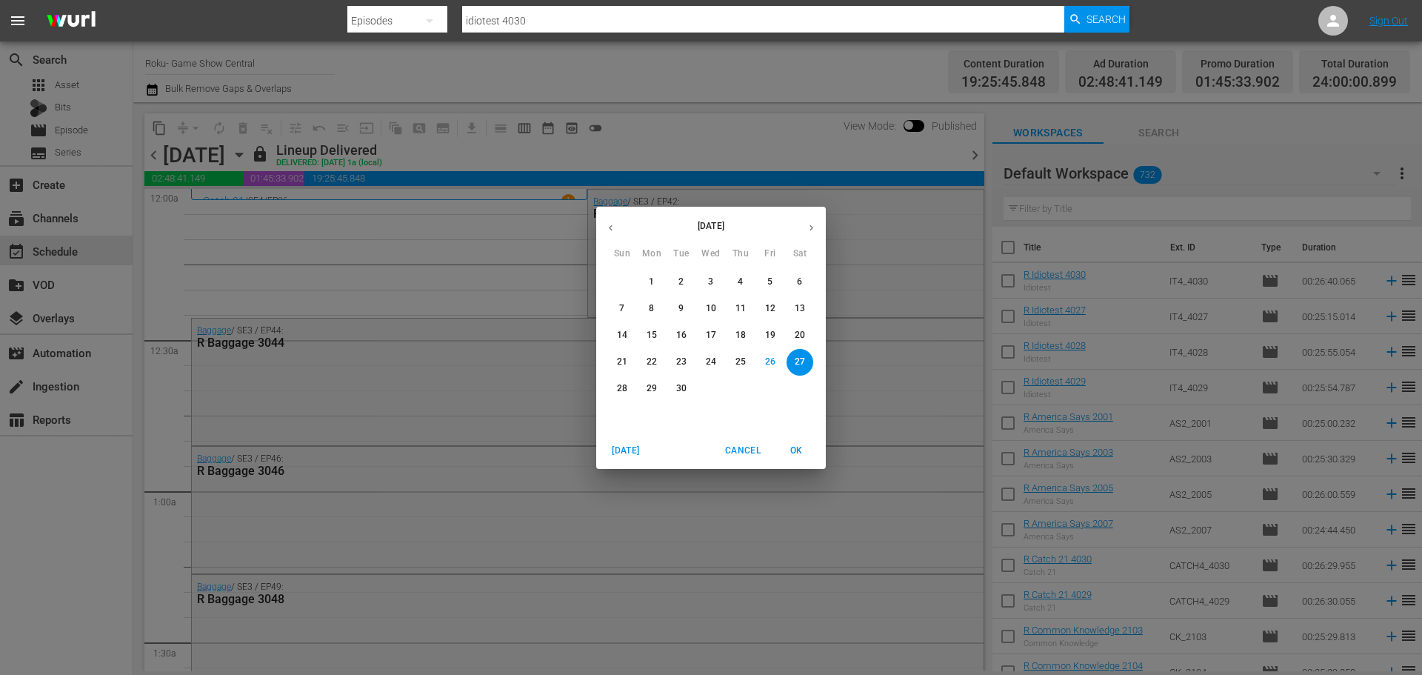
click at [803, 344] on button "20" at bounding box center [799, 335] width 27 height 27
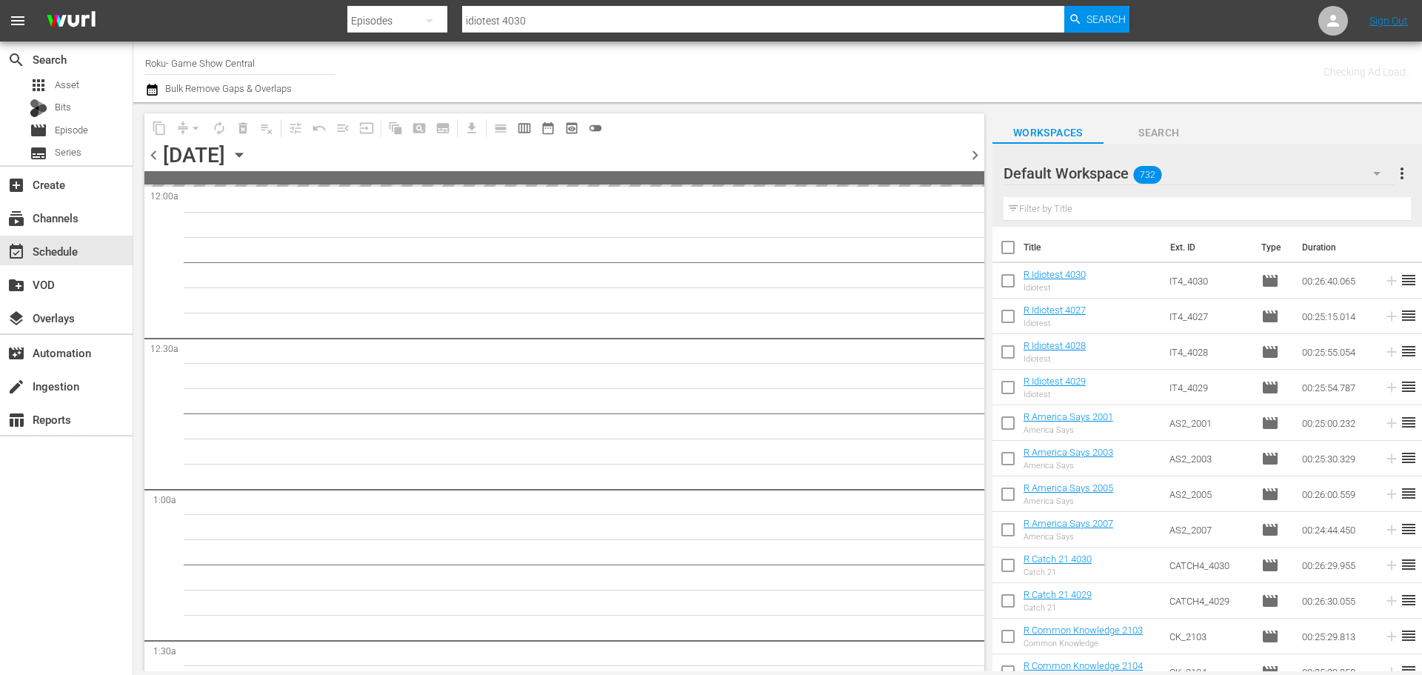
click at [242, 154] on icon "button" at bounding box center [238, 155] width 7 height 4
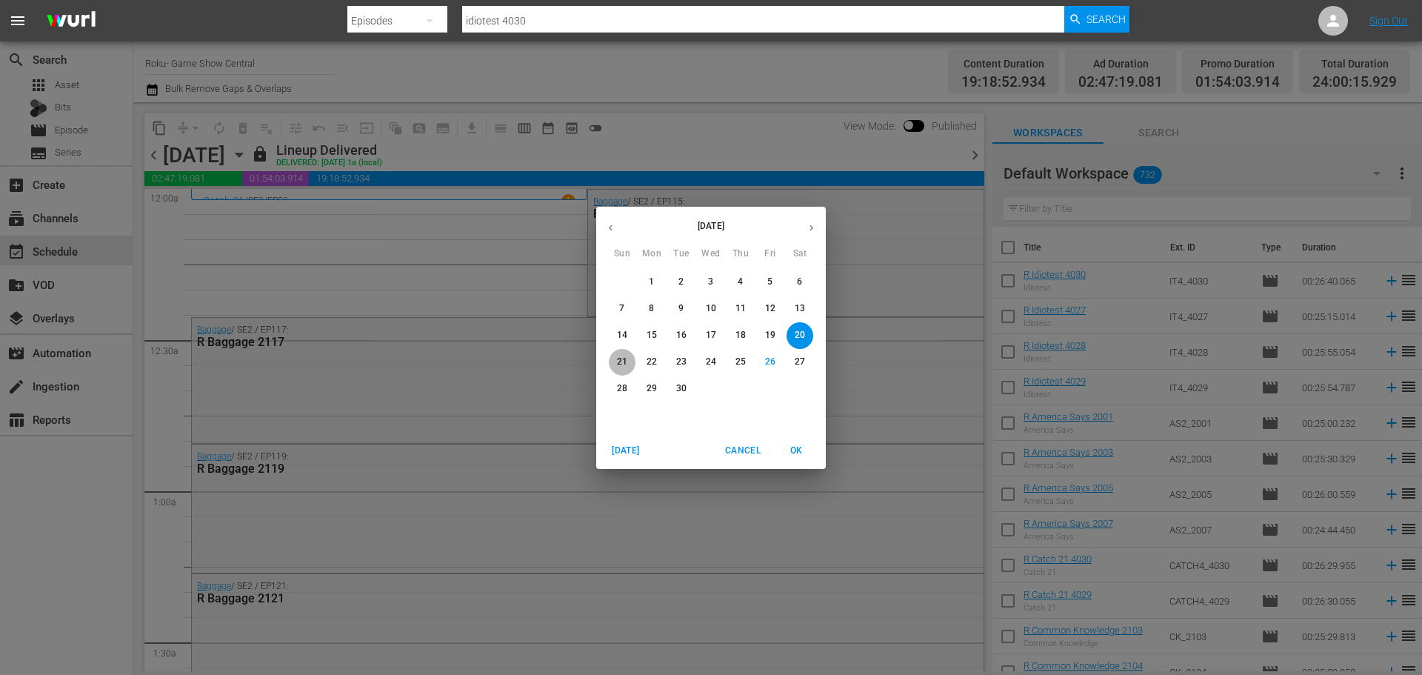
click at [621, 360] on p "21" at bounding box center [622, 361] width 10 height 13
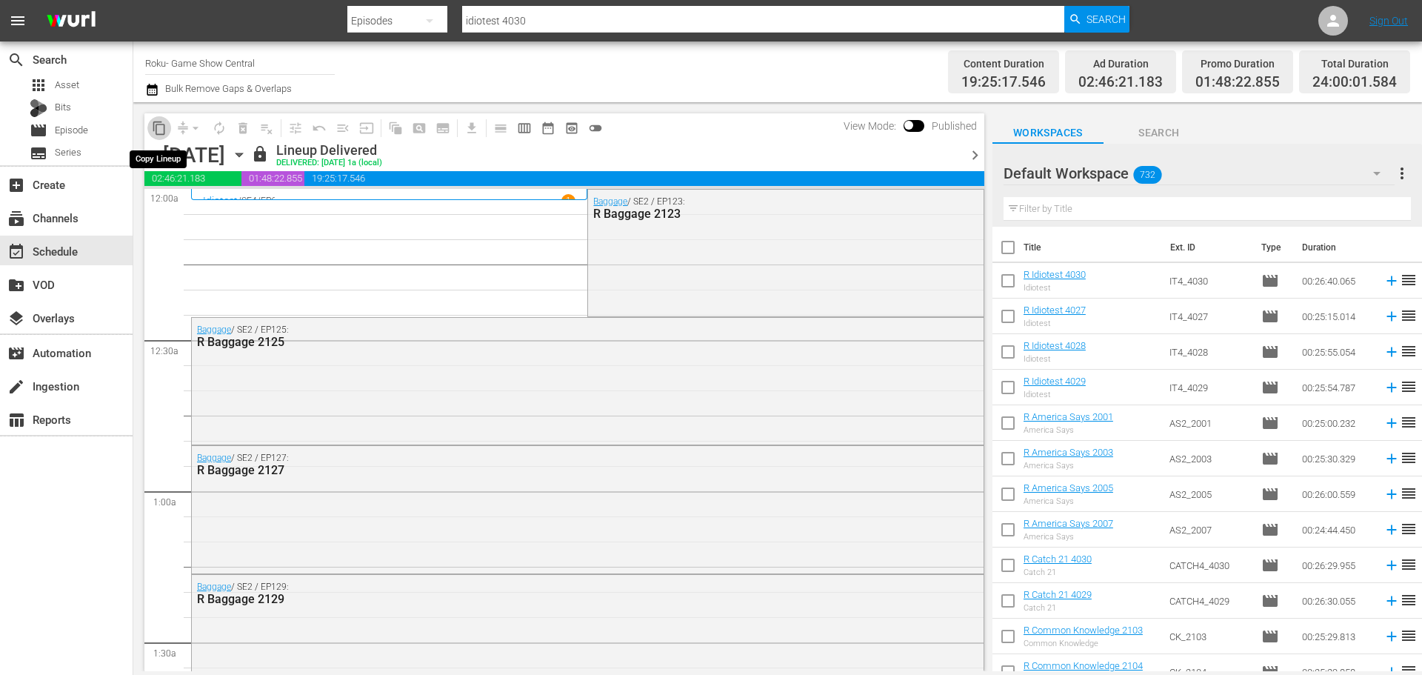
click at [159, 132] on span "content_copy" at bounding box center [159, 128] width 15 height 15
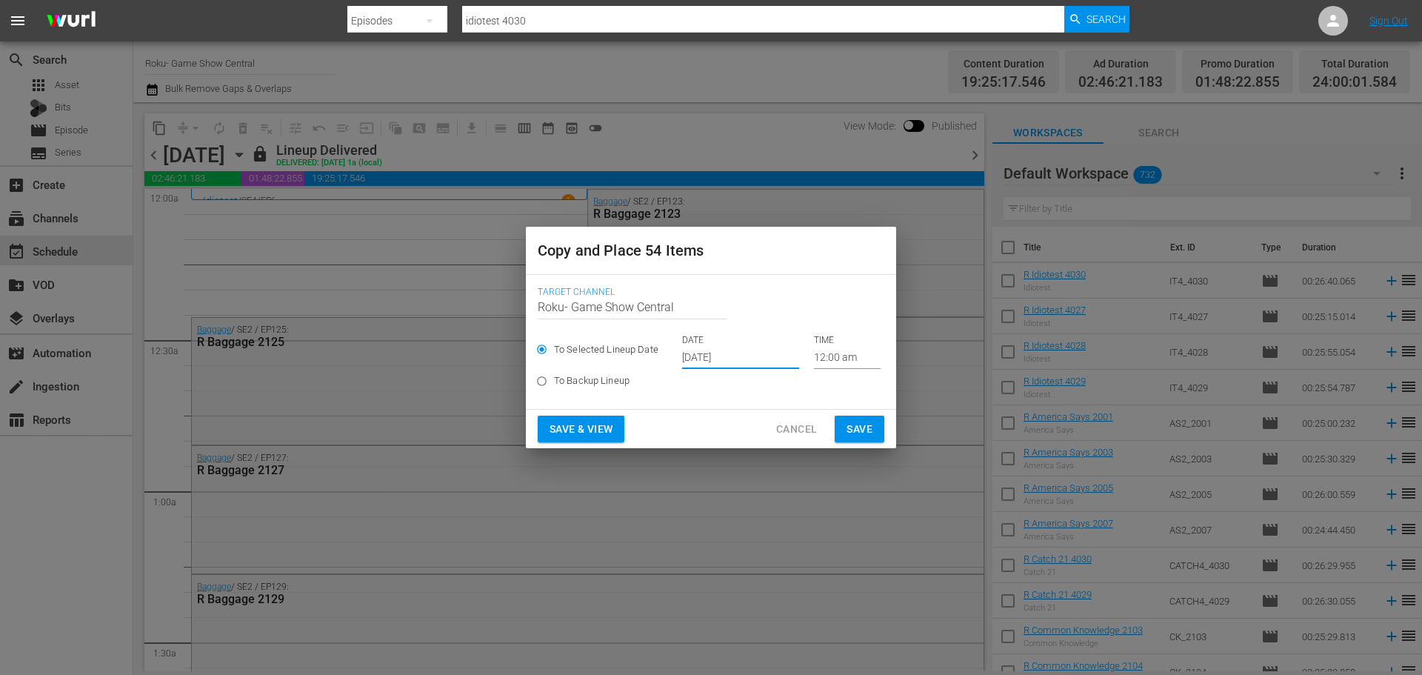
click at [709, 354] on input "Sep 28th 2025" at bounding box center [740, 358] width 117 height 22
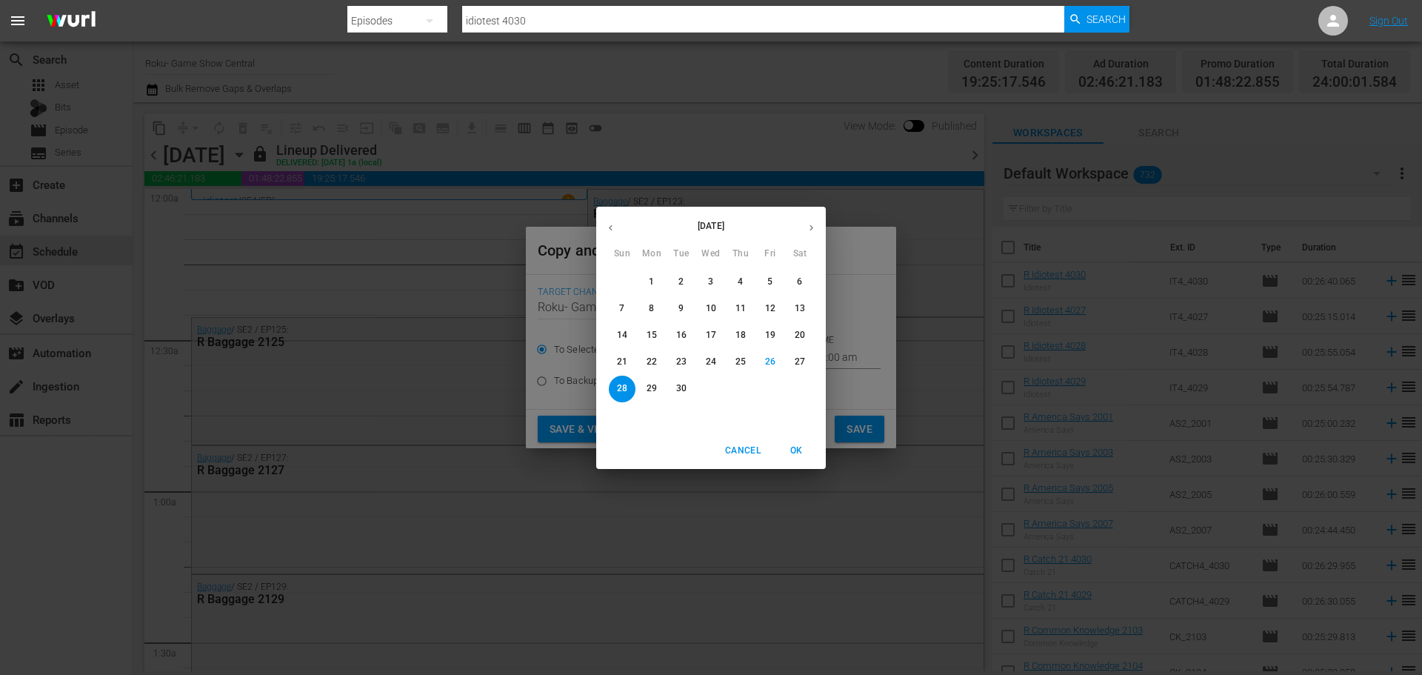
click at [812, 230] on icon "button" at bounding box center [811, 227] width 11 height 11
click at [620, 314] on p "5" at bounding box center [621, 308] width 5 height 13
type input "Oct 5th 2025"
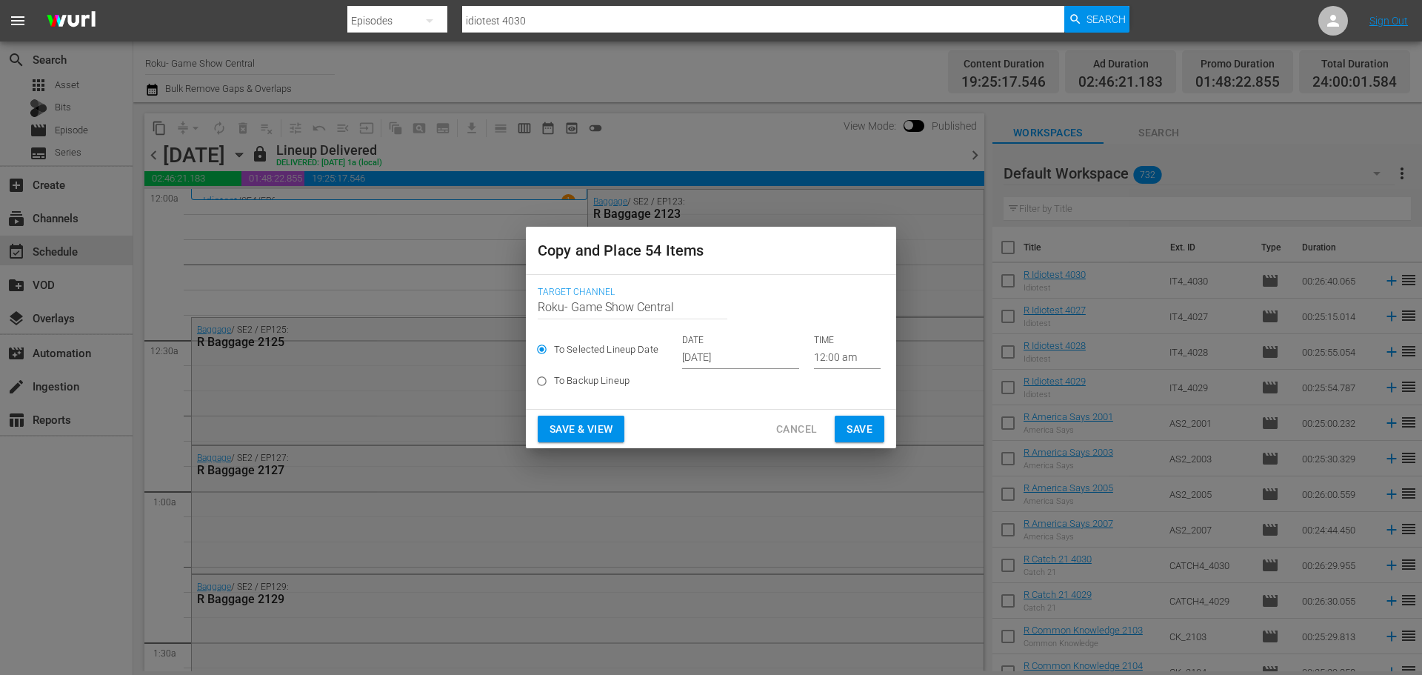
click at [830, 343] on p "TIME" at bounding box center [847, 340] width 67 height 13
click at [843, 352] on input "12:00 am" at bounding box center [847, 358] width 67 height 22
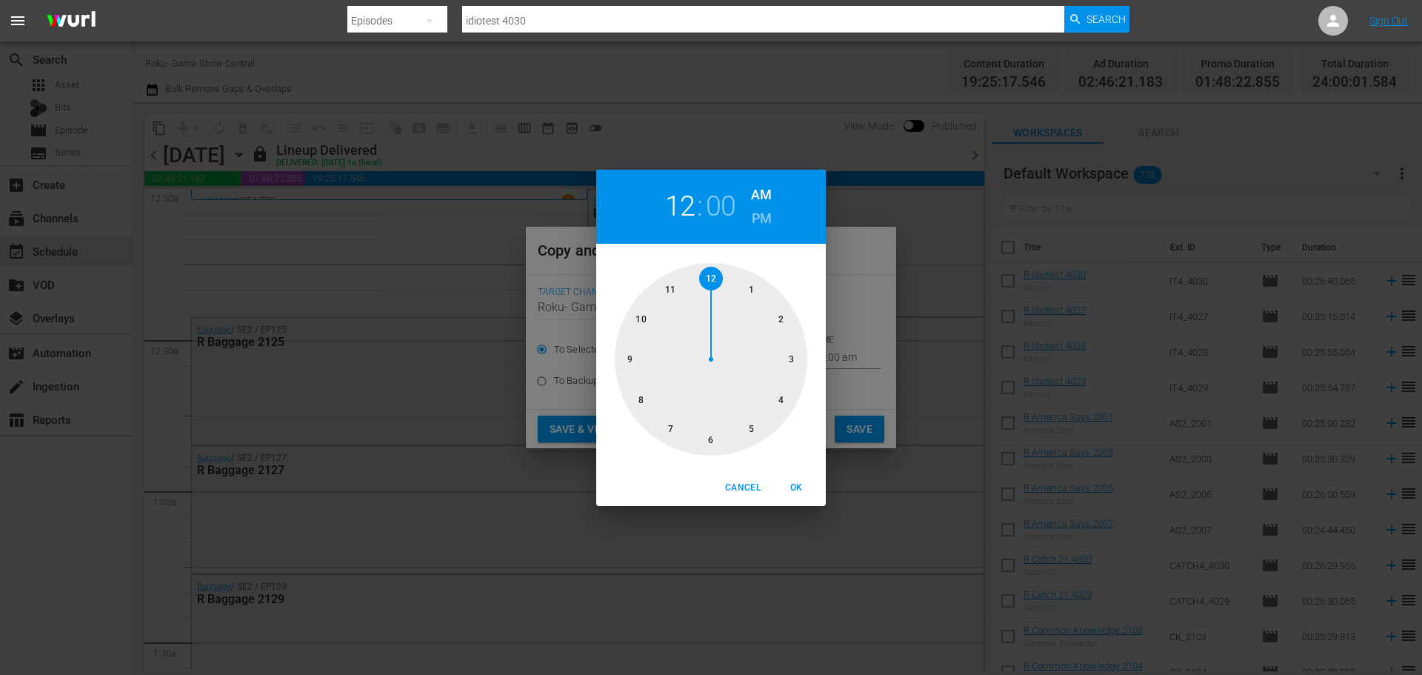
drag, startPoint x: 860, startPoint y: 389, endPoint x: 855, endPoint y: 402, distance: 14.1
click at [859, 389] on div "12 : 00 AM PM 1 2 3 4 5 6 7 8 9 10 11 12 Cancel OK" at bounding box center [711, 337] width 1422 height 675
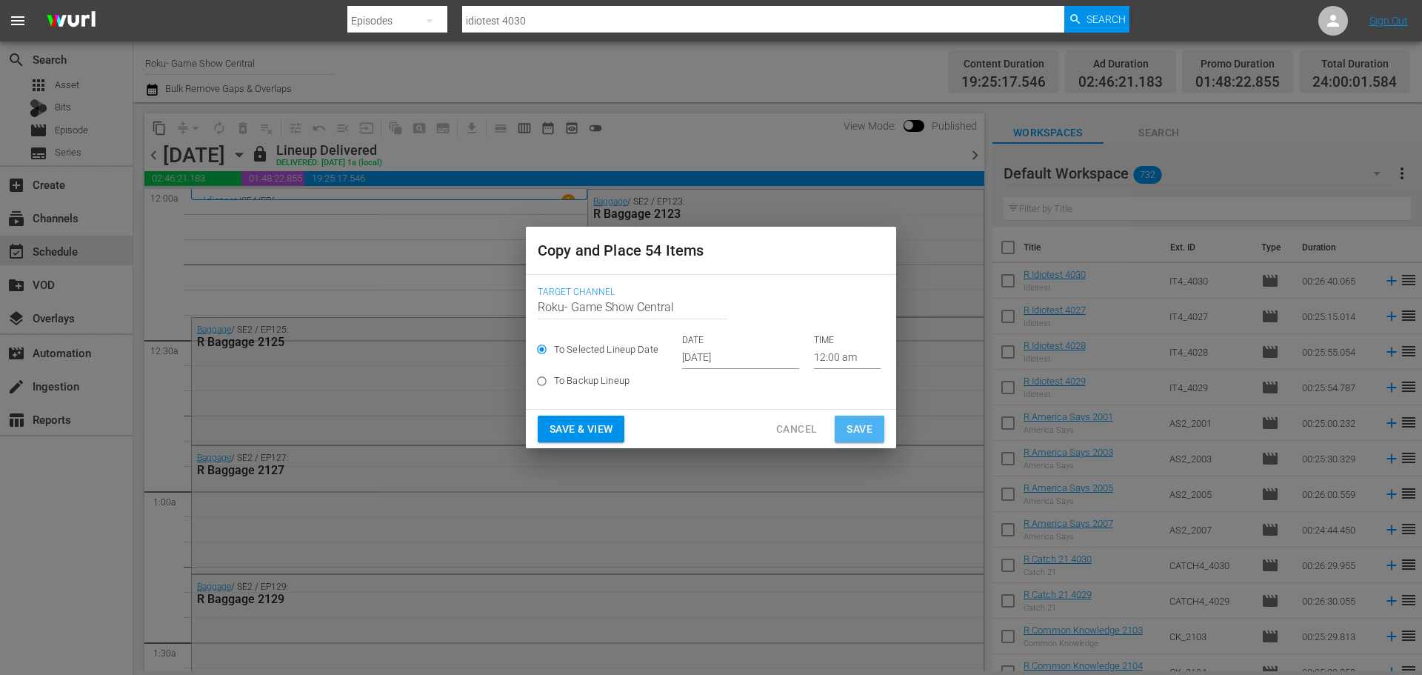
click at [863, 435] on span "Save" at bounding box center [859, 429] width 26 height 19
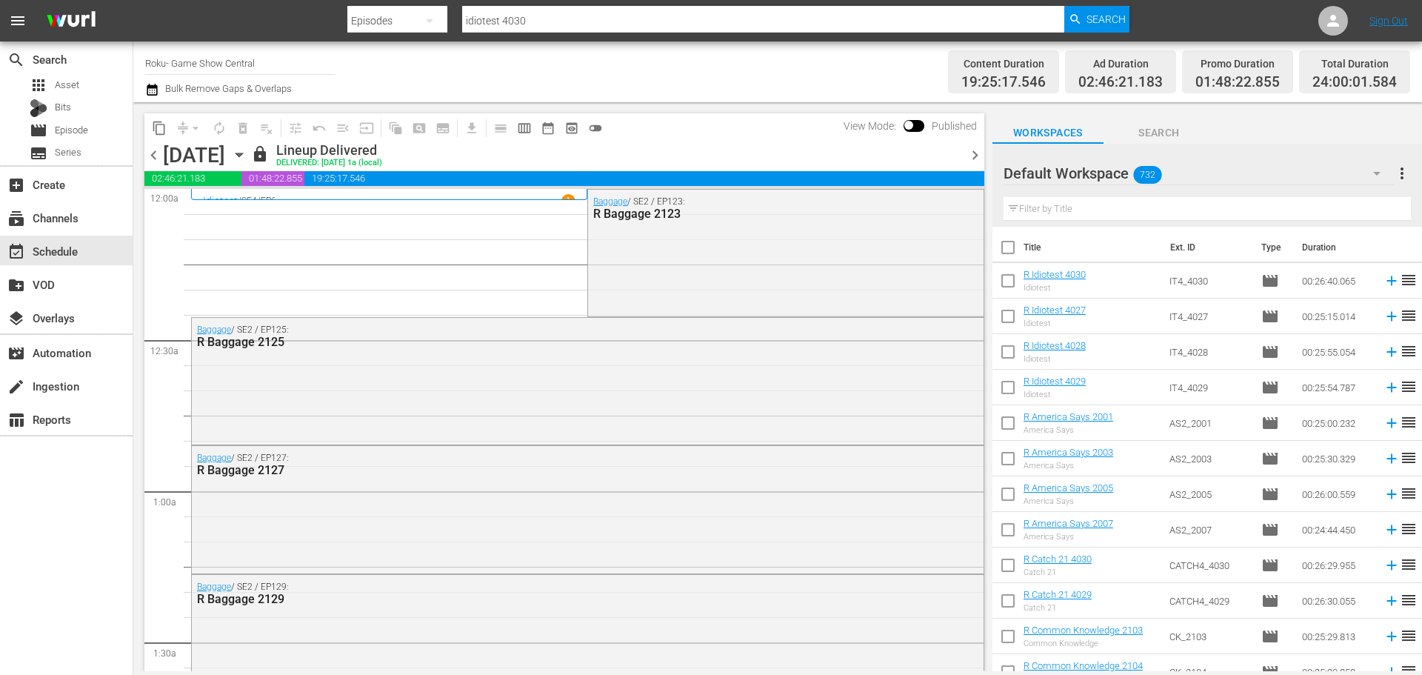
click at [247, 161] on icon "button" at bounding box center [239, 155] width 16 height 16
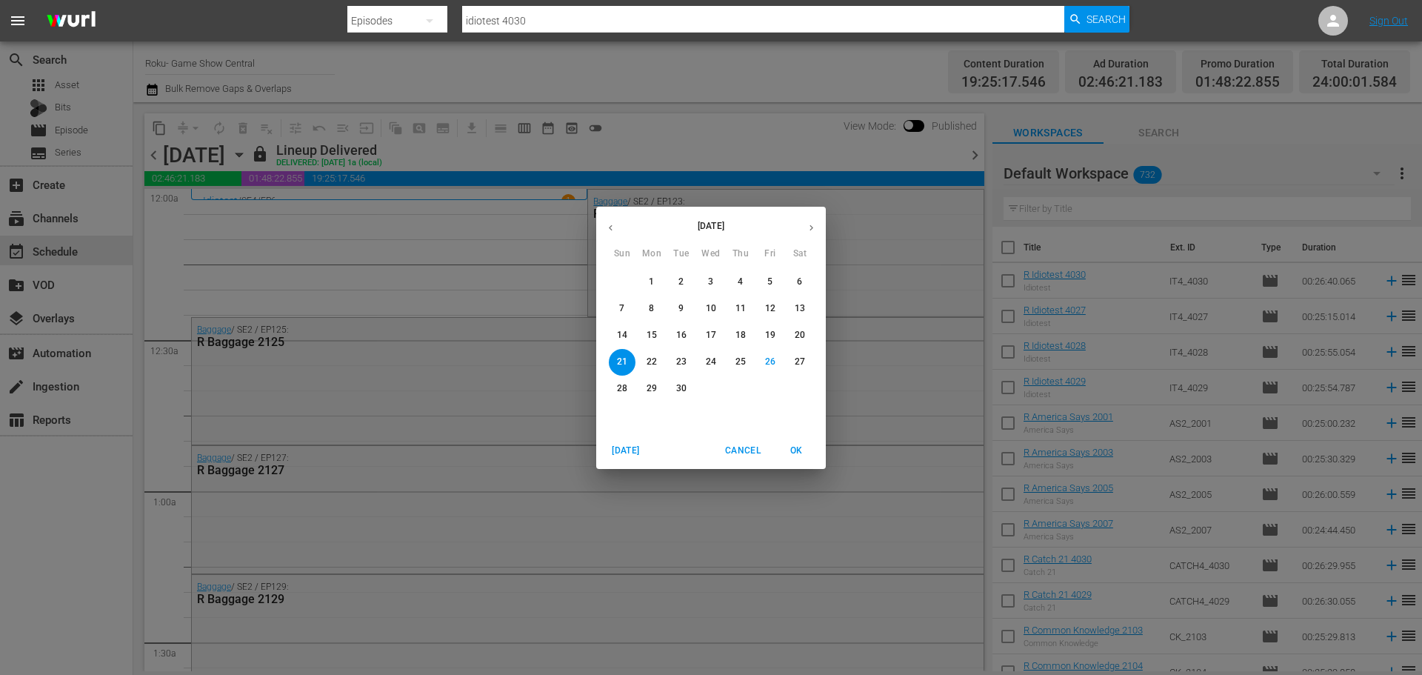
click at [812, 226] on icon "button" at bounding box center [811, 227] width 11 height 11
click at [632, 319] on div "5" at bounding box center [622, 308] width 30 height 27
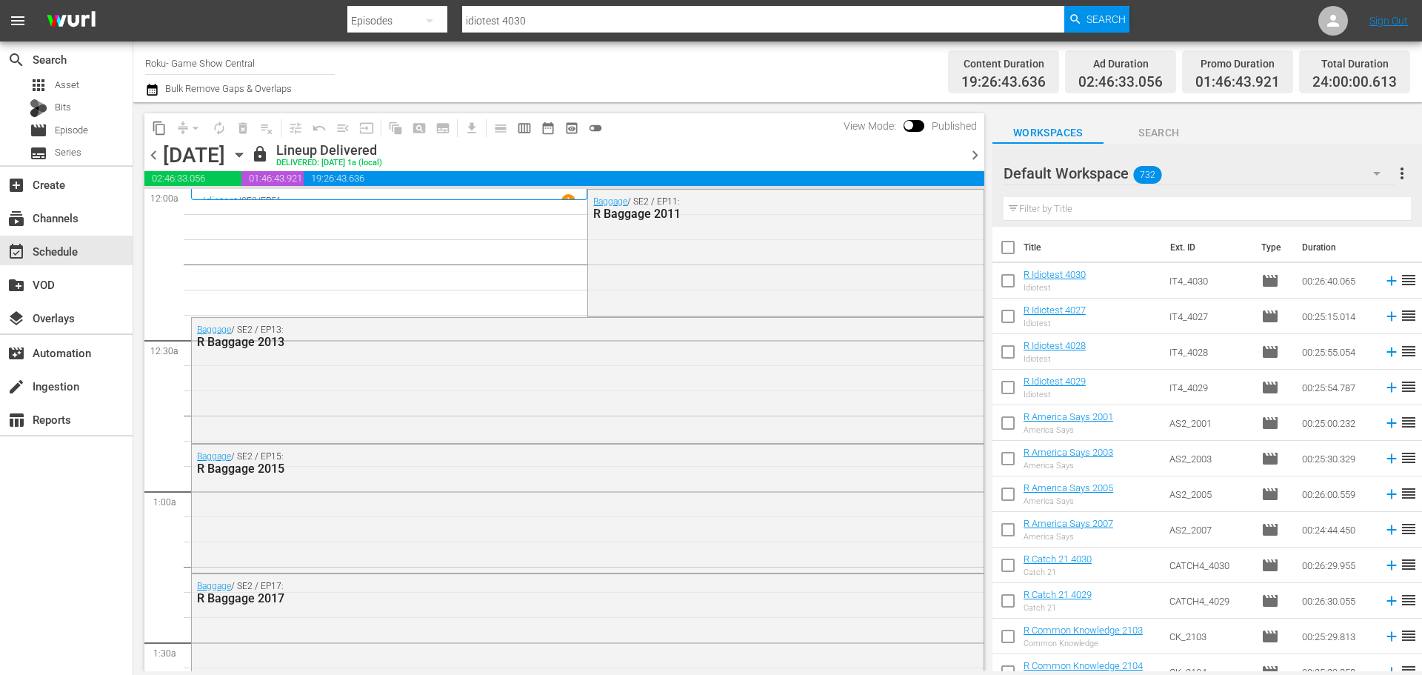
click at [247, 153] on icon "button" at bounding box center [239, 155] width 16 height 16
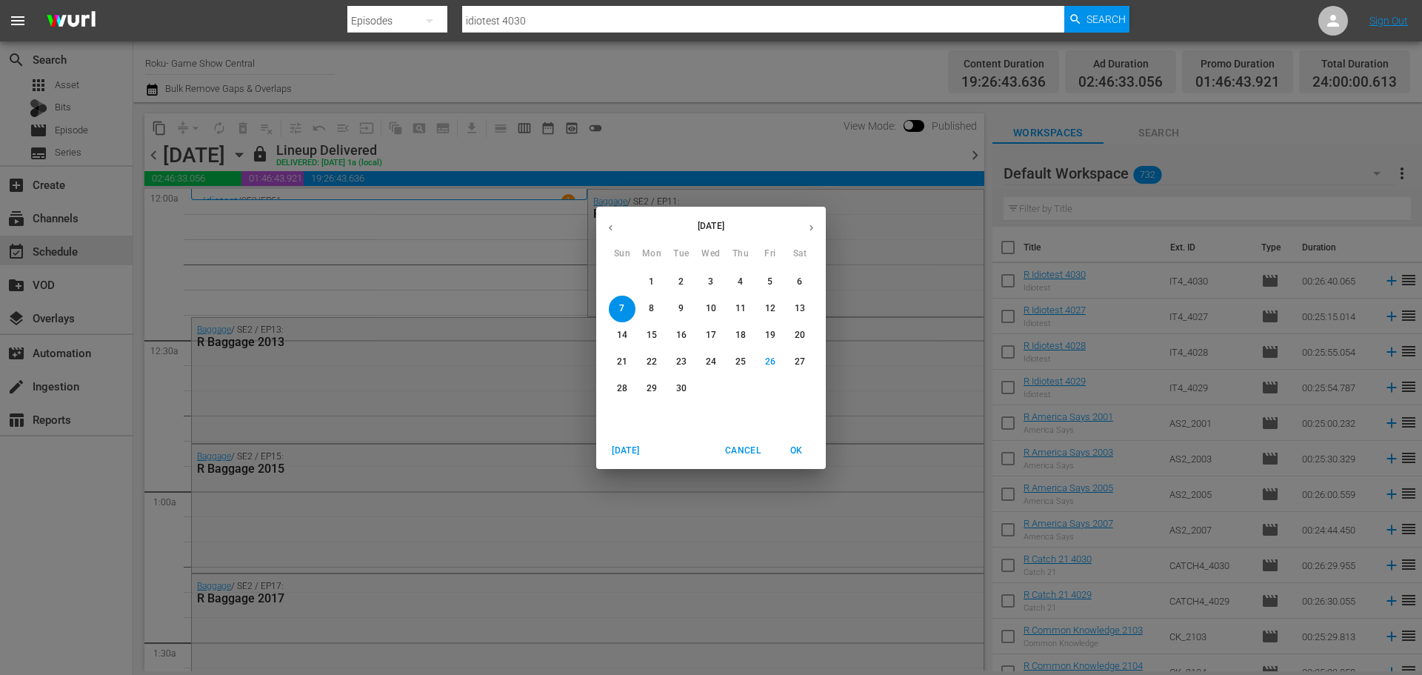
click at [799, 220] on button "button" at bounding box center [811, 227] width 29 height 29
click at [626, 309] on span "5" at bounding box center [622, 308] width 27 height 13
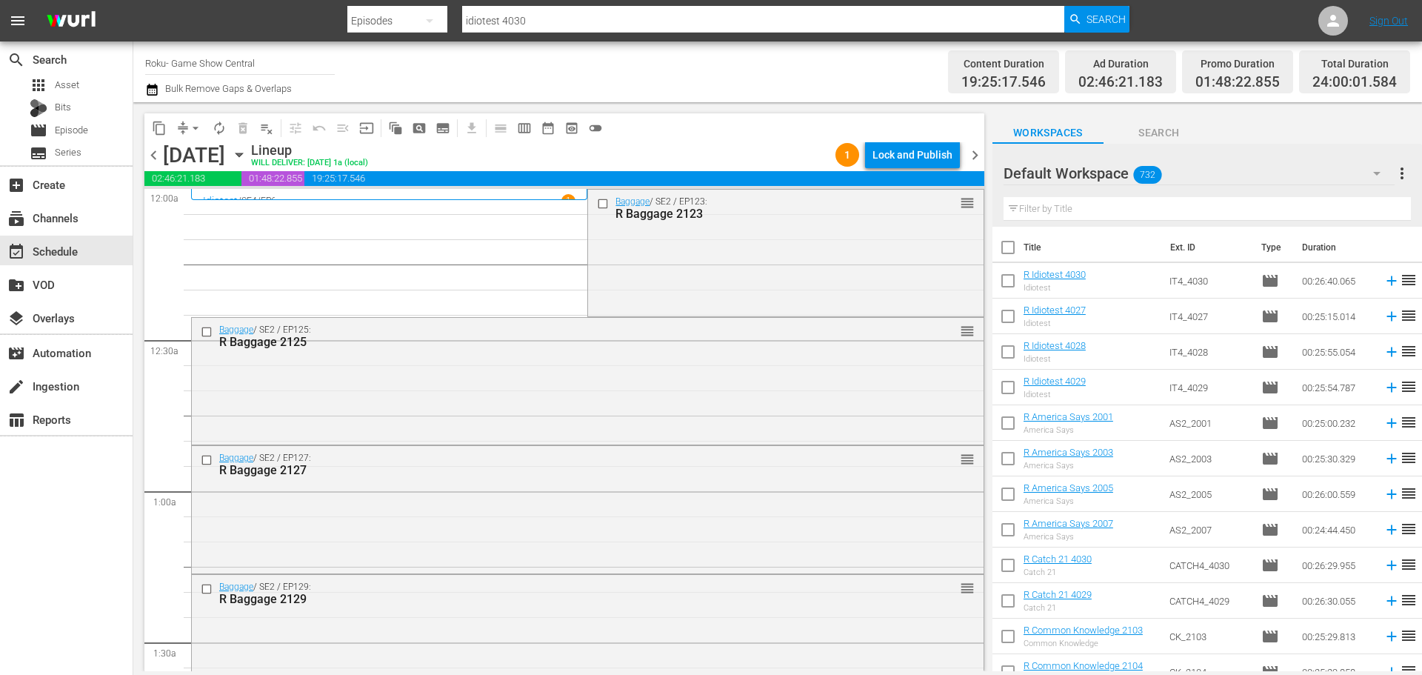
drag, startPoint x: 598, startPoint y: 200, endPoint x: 558, endPoint y: 256, distance: 69.0
click at [598, 200] on input "checkbox" at bounding box center [605, 203] width 16 height 13
click at [205, 335] on input "checkbox" at bounding box center [209, 331] width 16 height 13
click at [206, 462] on input "checkbox" at bounding box center [209, 460] width 16 height 13
click at [202, 589] on input "checkbox" at bounding box center [209, 588] width 16 height 13
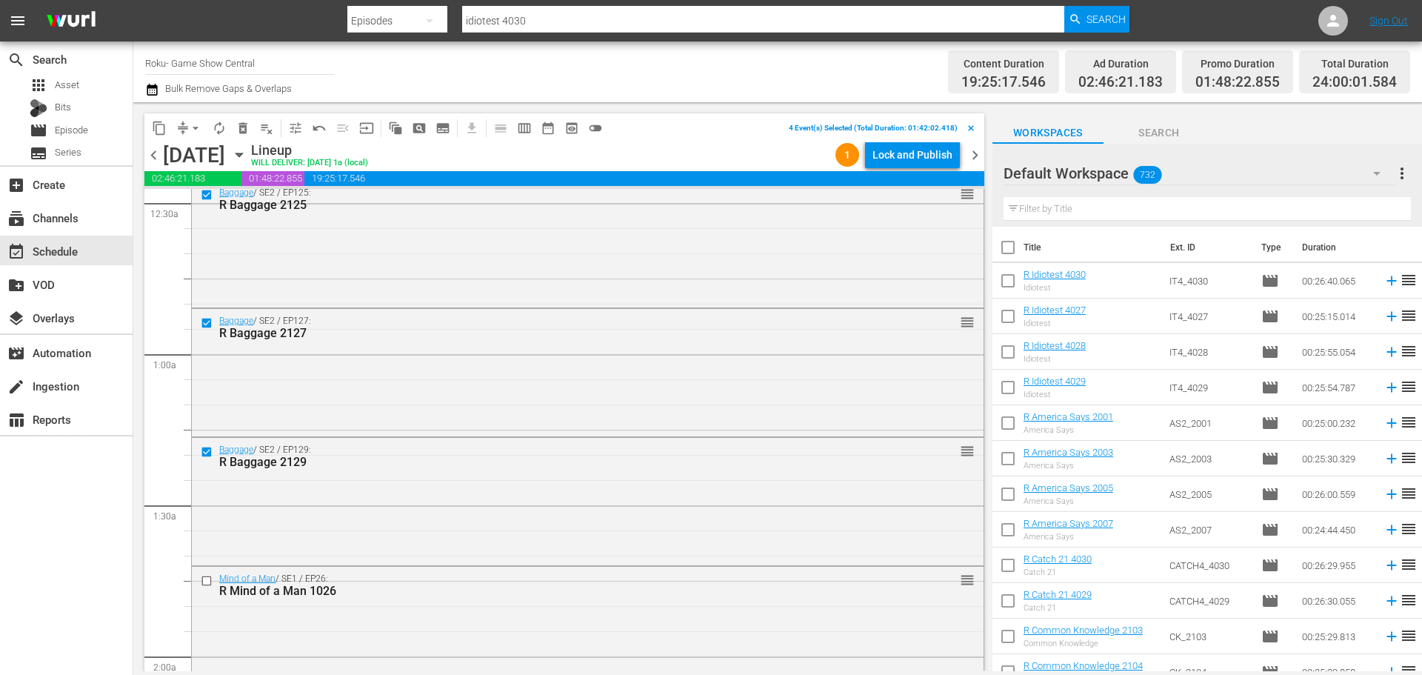
scroll to position [148, 0]
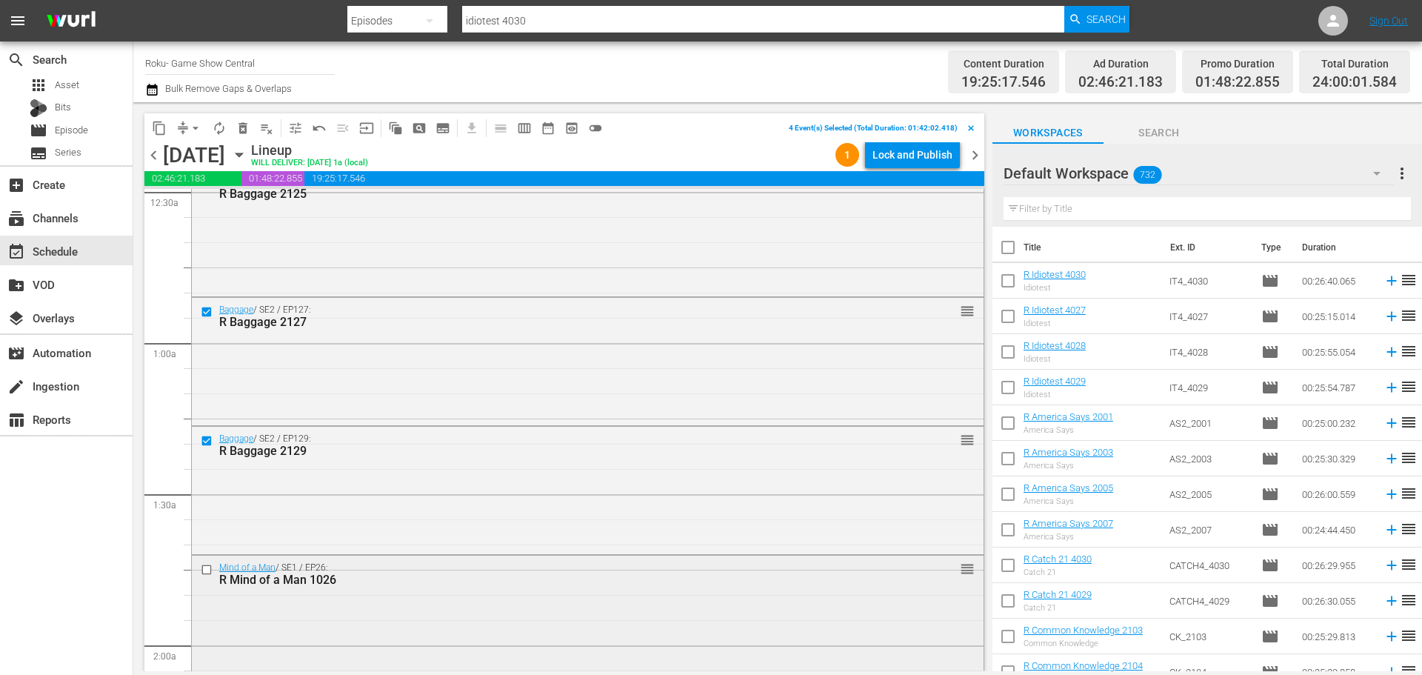
click at [210, 572] on input "checkbox" at bounding box center [209, 569] width 16 height 13
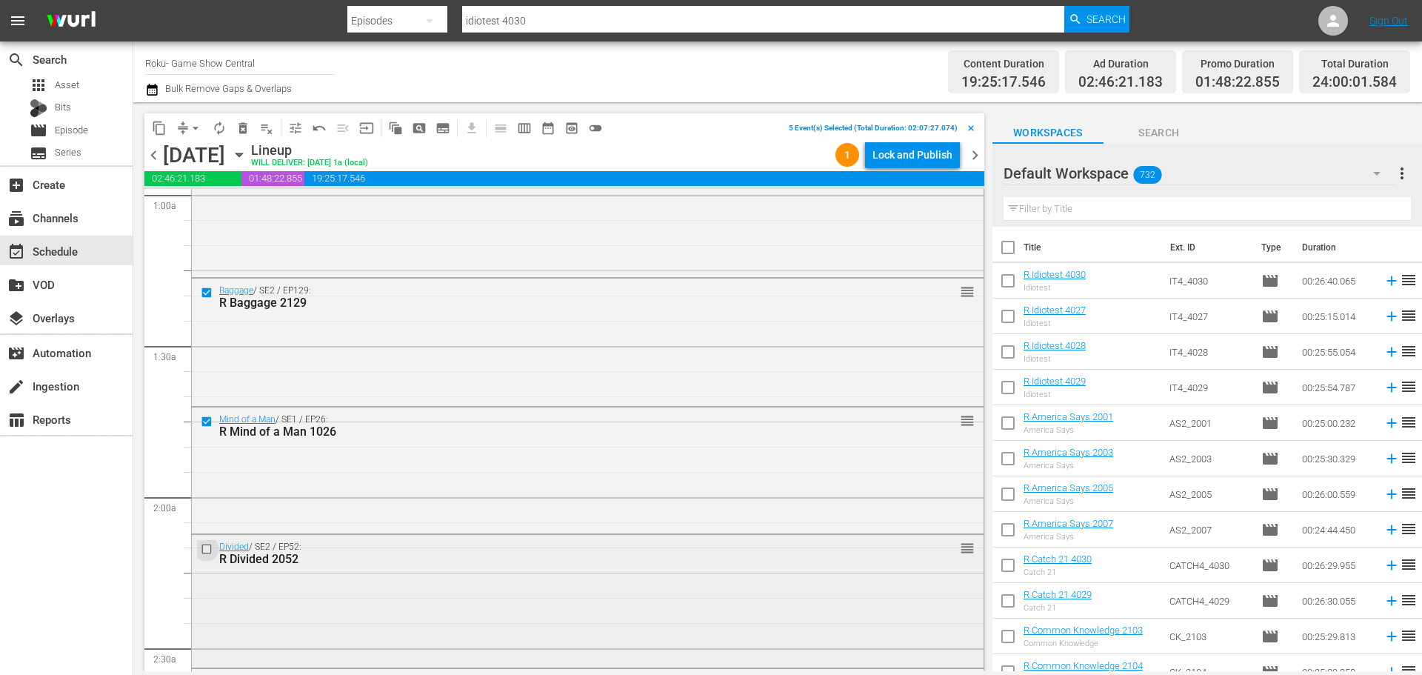
click at [209, 547] on input "checkbox" at bounding box center [209, 549] width 16 height 13
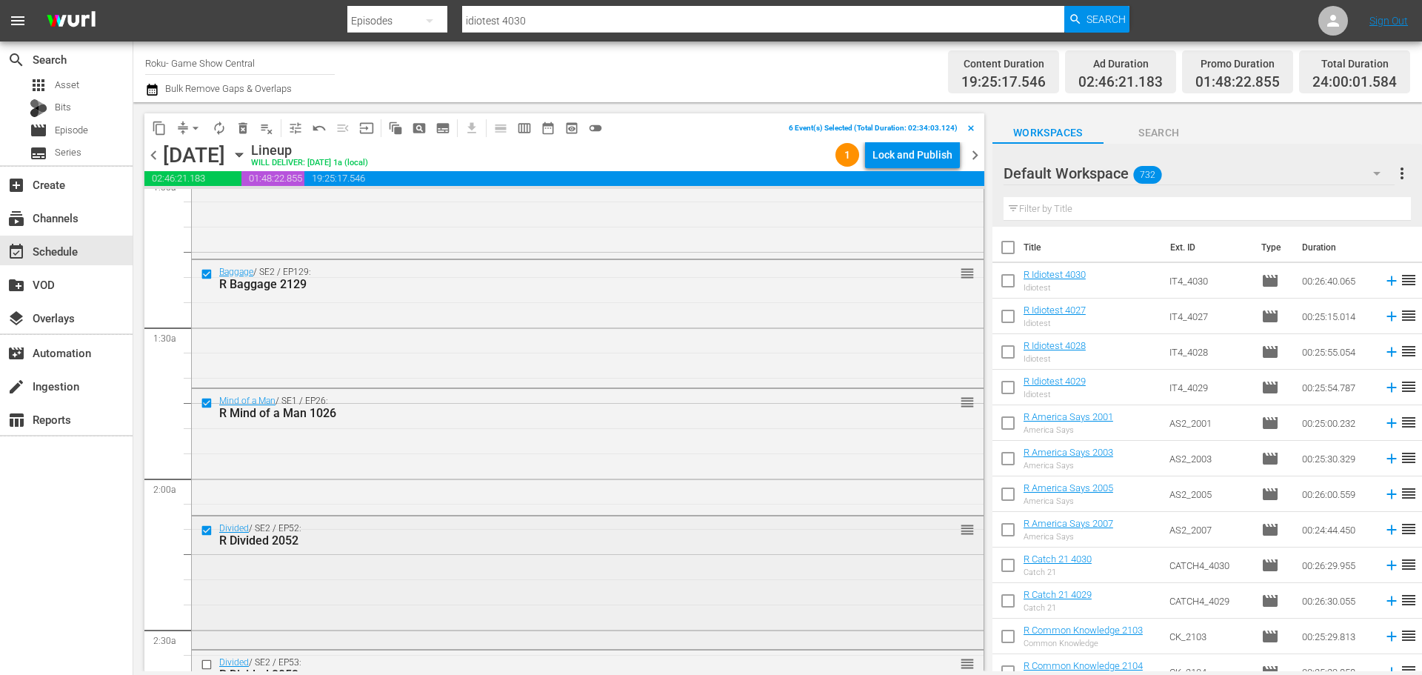
scroll to position [370, 0]
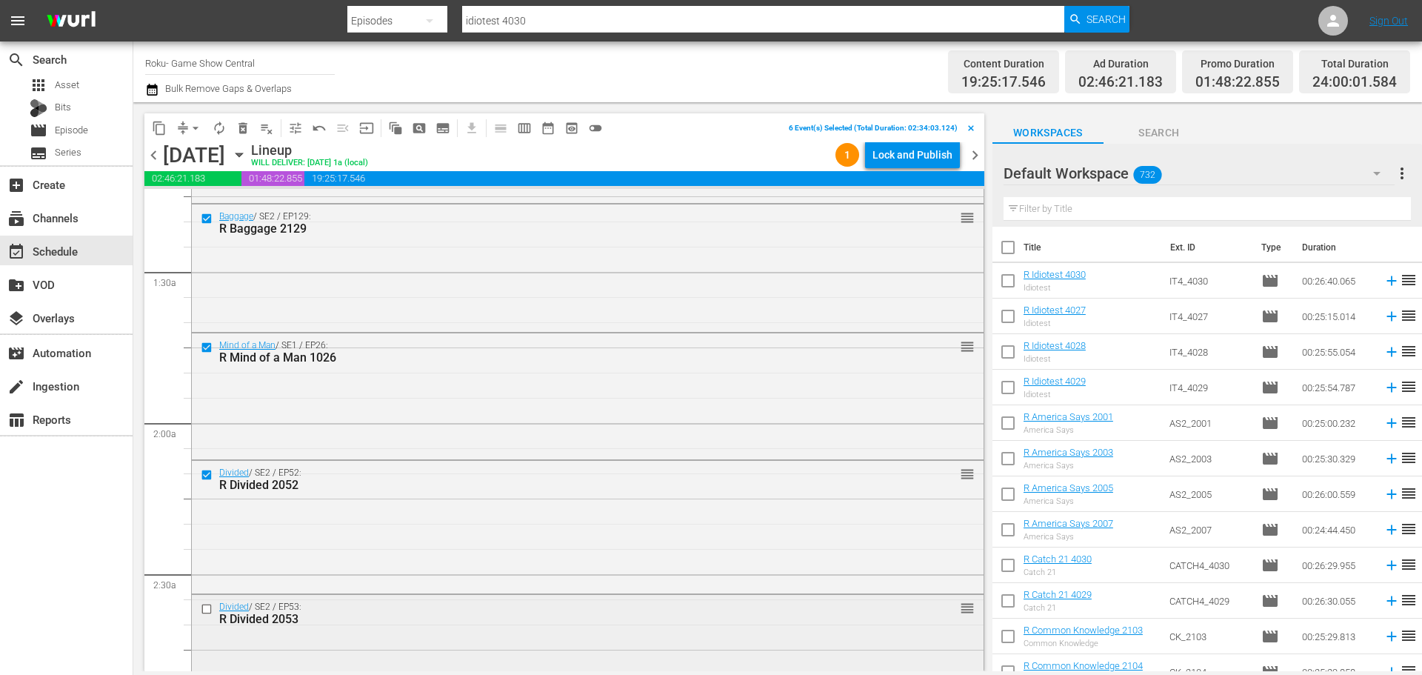
click at [204, 607] on input "checkbox" at bounding box center [209, 609] width 16 height 13
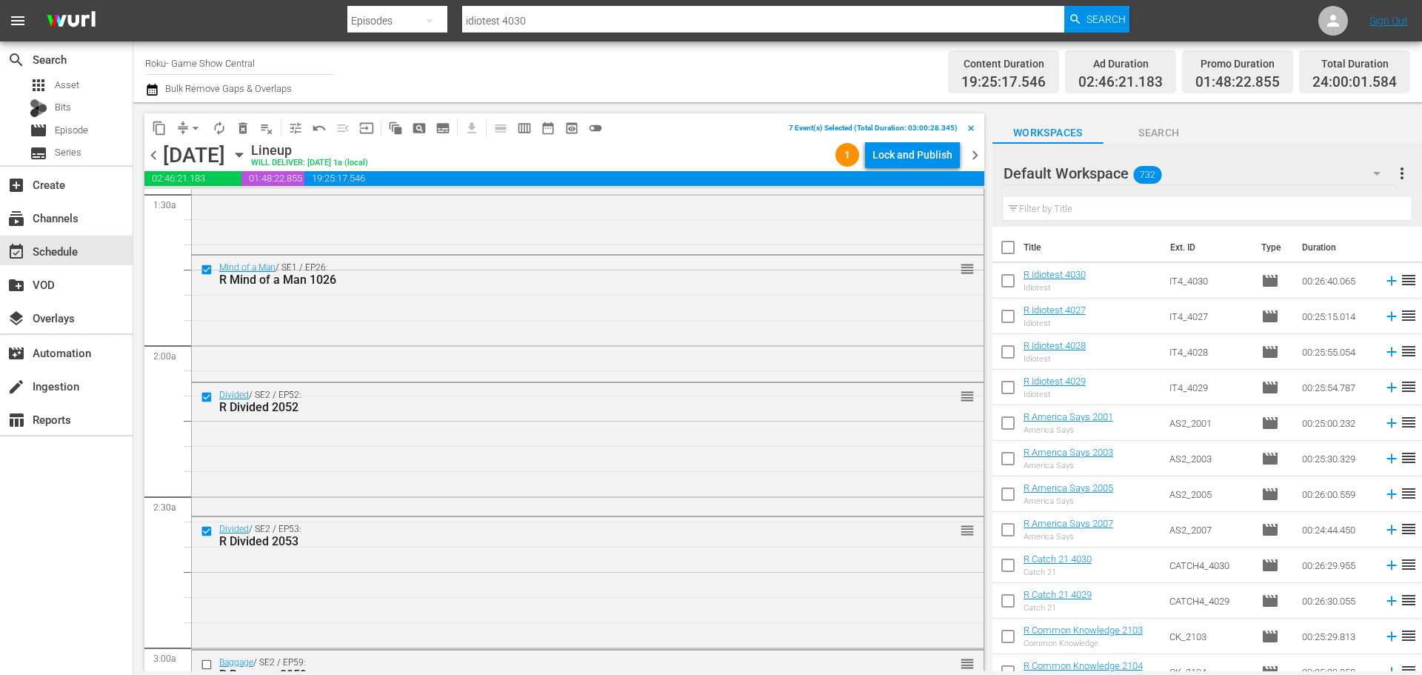
scroll to position [518, 0]
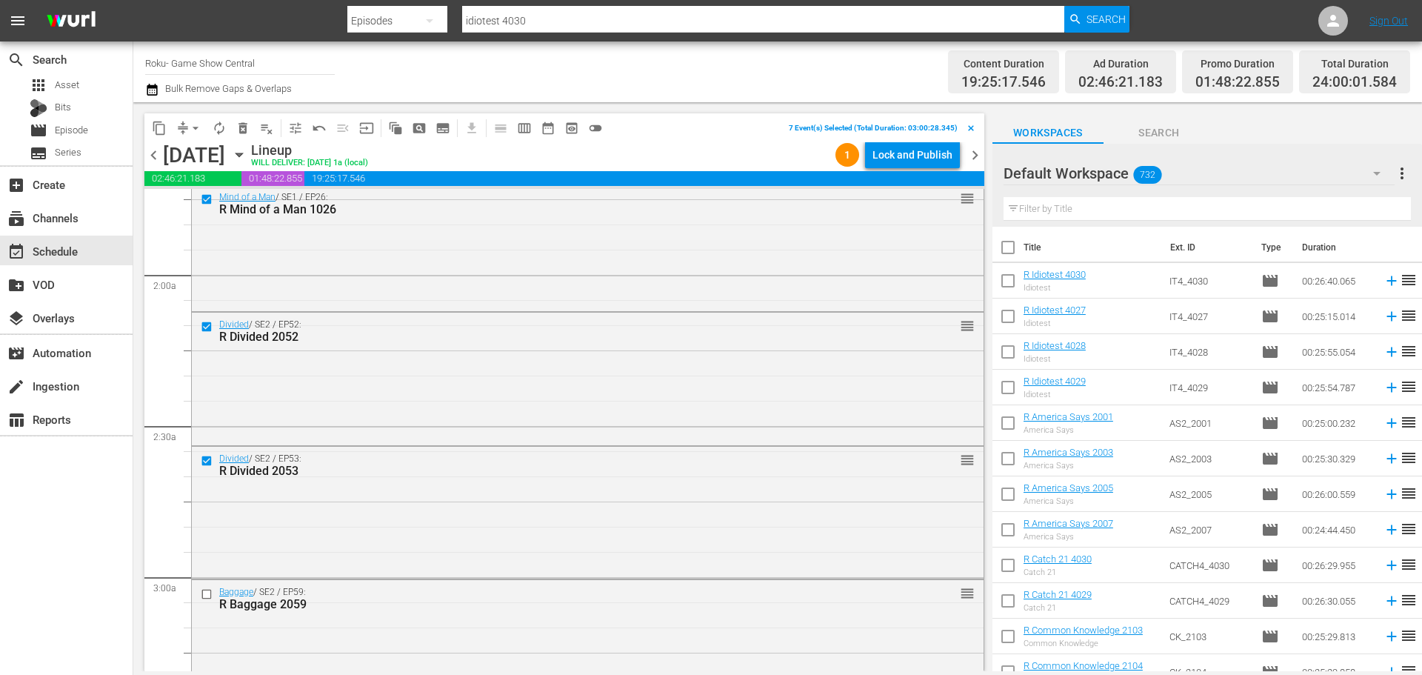
click at [151, 133] on button "content_copy" at bounding box center [159, 128] width 24 height 24
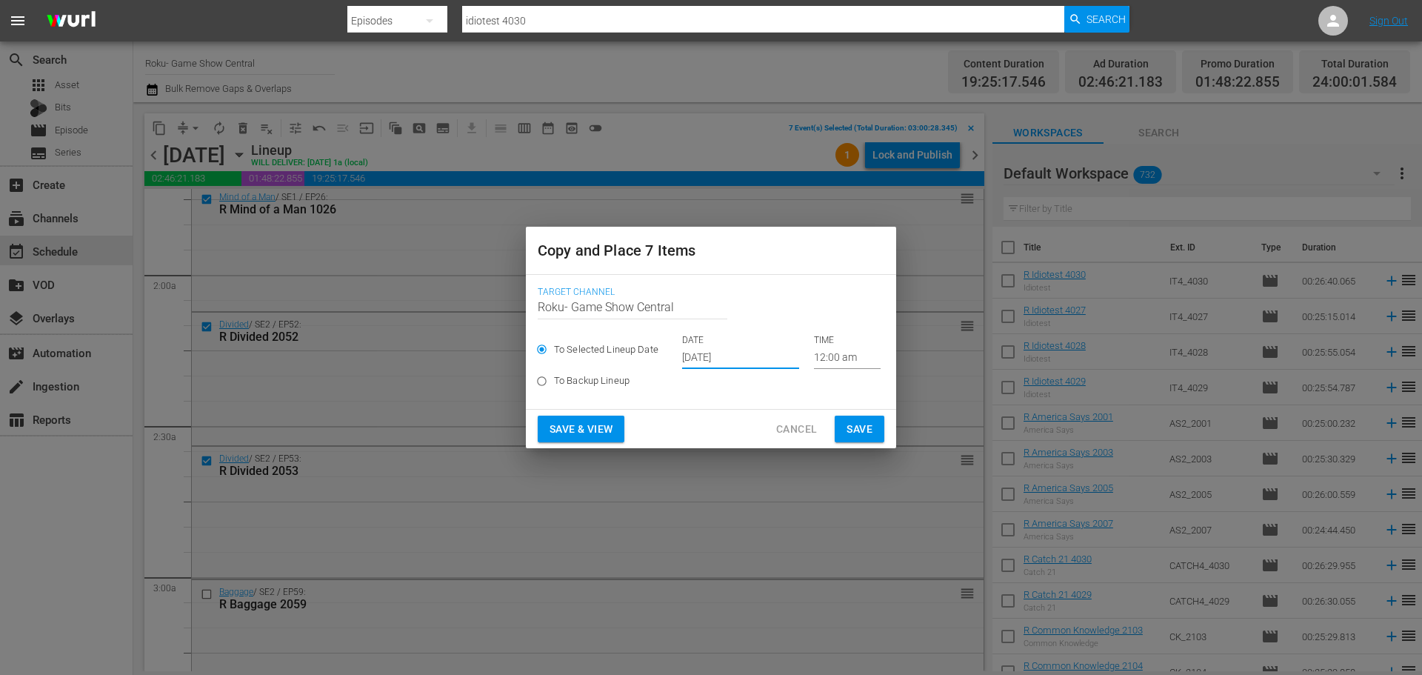
click at [741, 361] on input "Sep 28th 2025" at bounding box center [740, 358] width 117 height 22
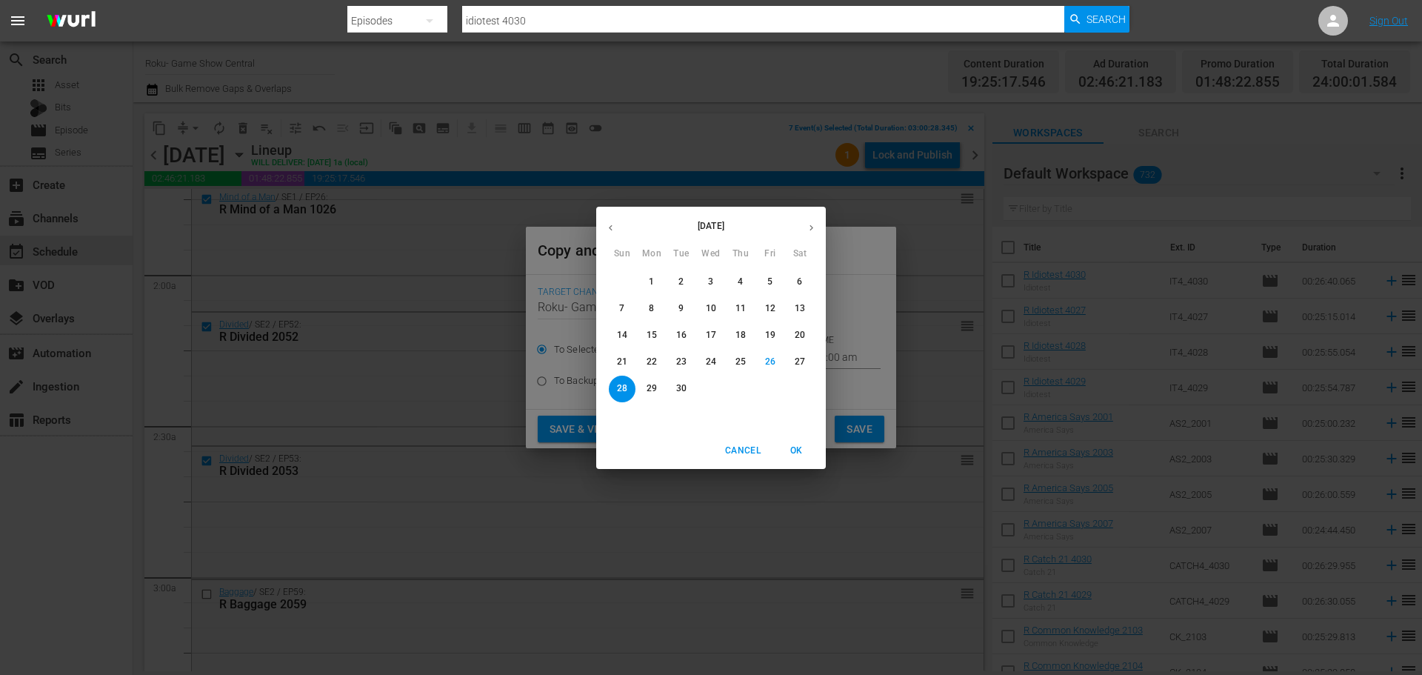
click at [649, 378] on button "29" at bounding box center [651, 388] width 27 height 27
type input "Sep 29th 2025"
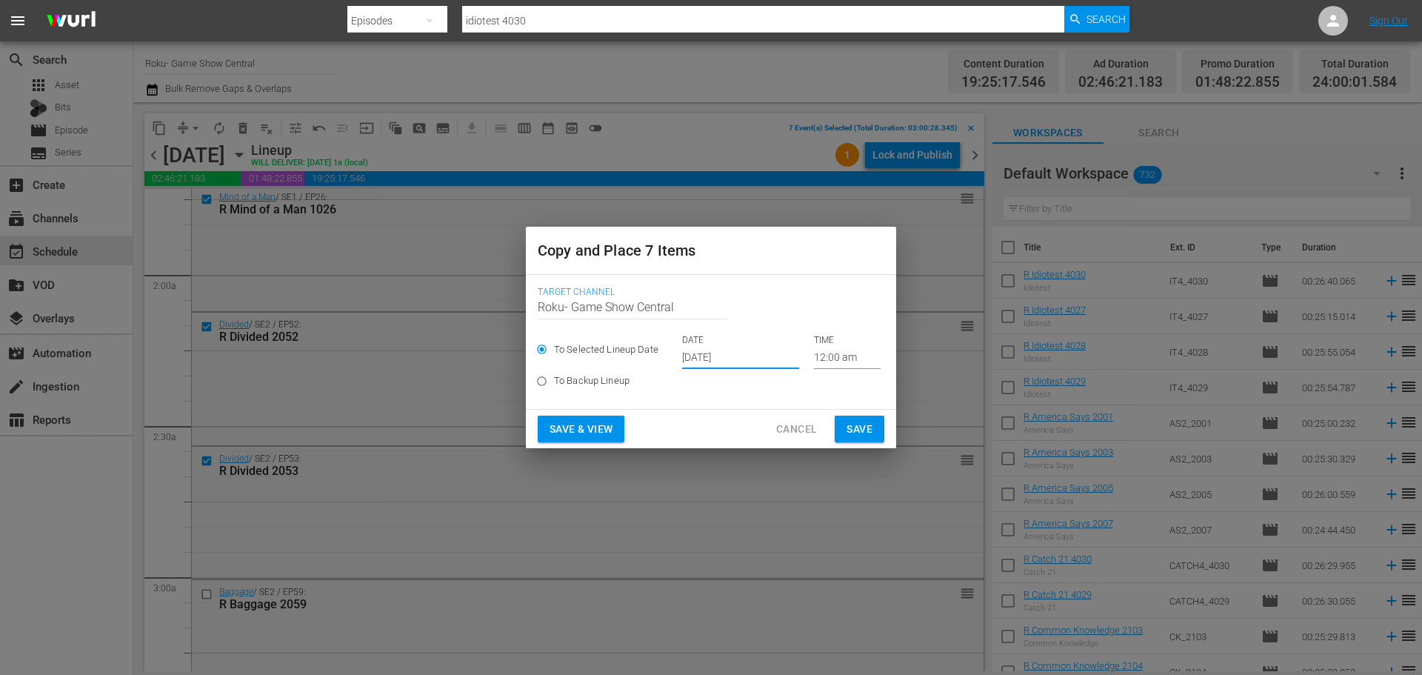
click at [821, 357] on input "12:00 am" at bounding box center [847, 358] width 67 height 22
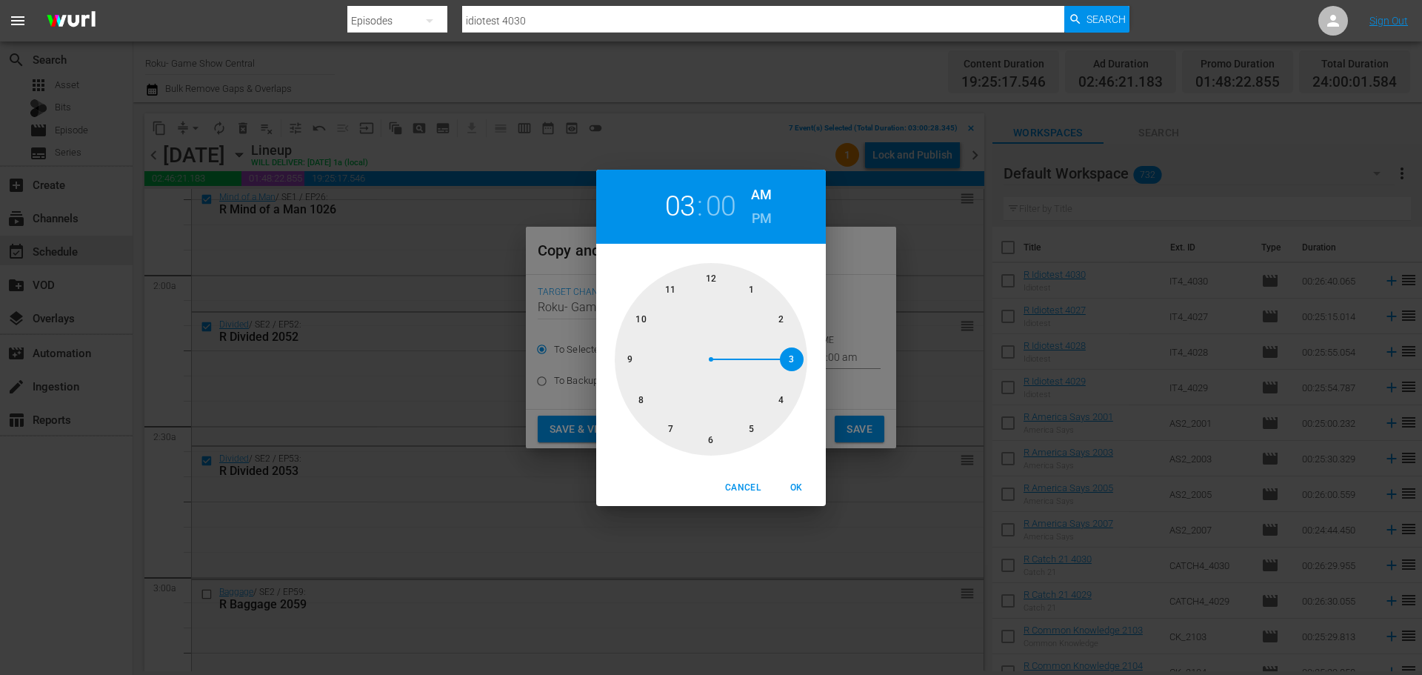
drag, startPoint x: 777, startPoint y: 357, endPoint x: 789, endPoint y: 401, distance: 46.0
click at [777, 358] on div at bounding box center [711, 359] width 193 height 193
click at [789, 489] on span "OK" at bounding box center [796, 488] width 36 height 16
type input "03:00 am"
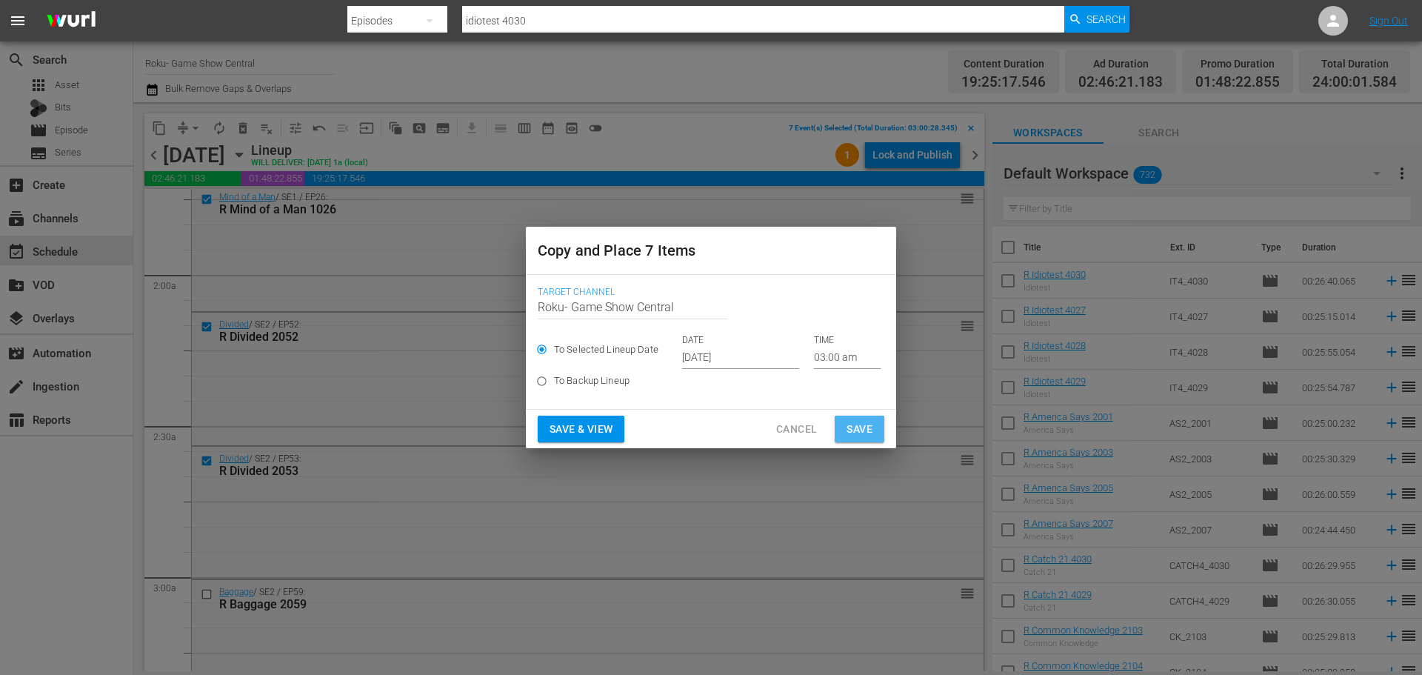
click at [866, 424] on span "Save" at bounding box center [859, 429] width 26 height 19
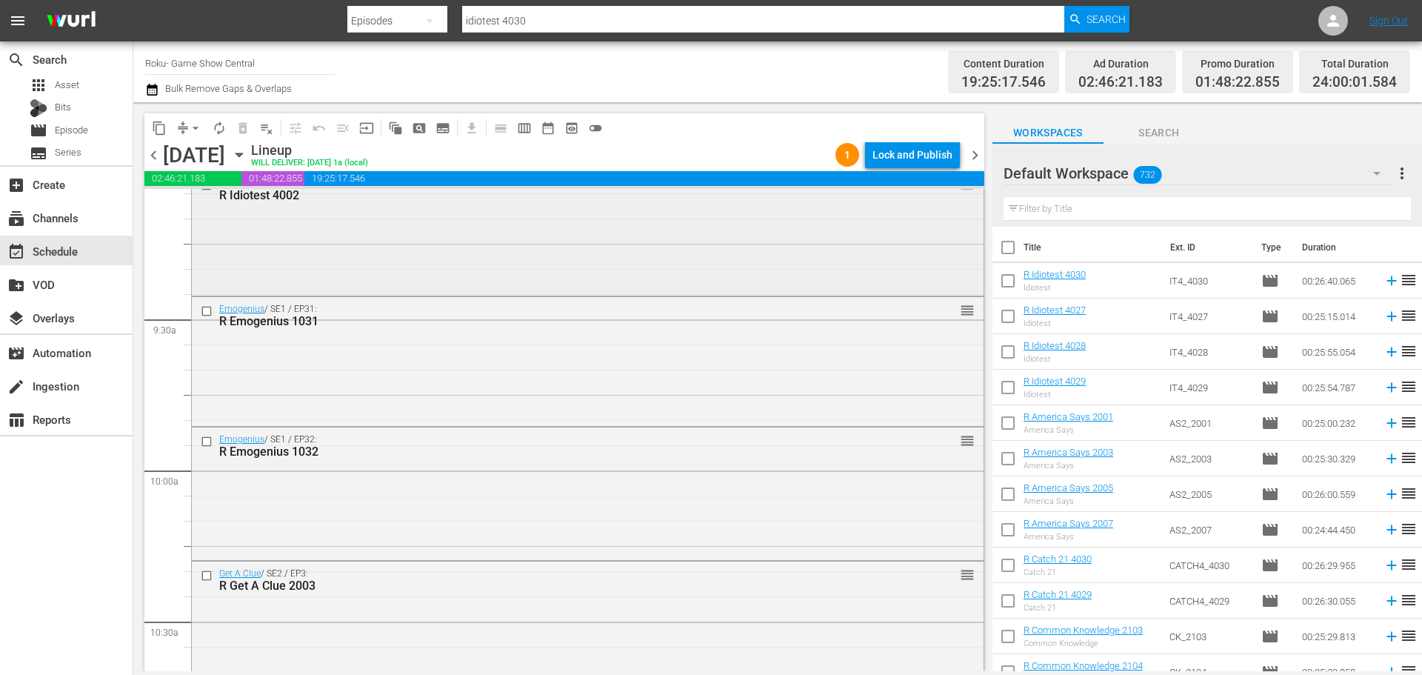
scroll to position [2666, 0]
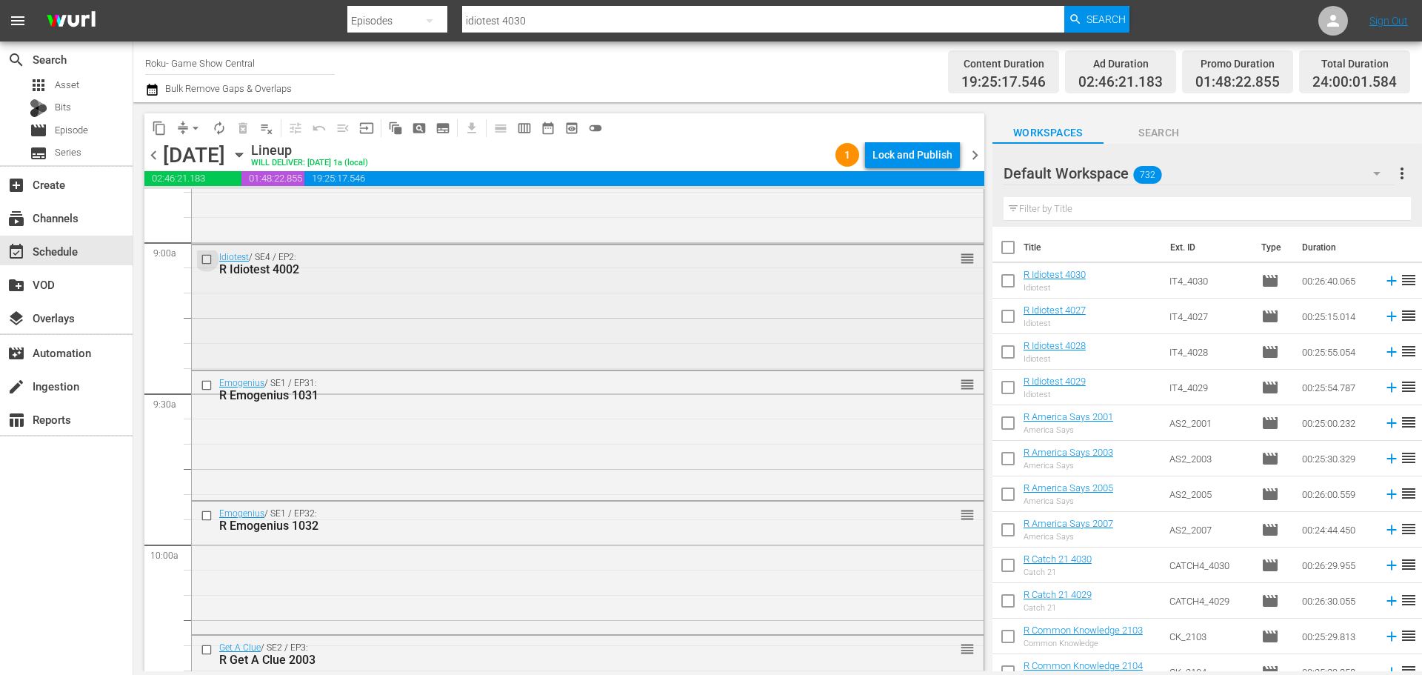
click at [209, 254] on input "checkbox" at bounding box center [209, 259] width 16 height 13
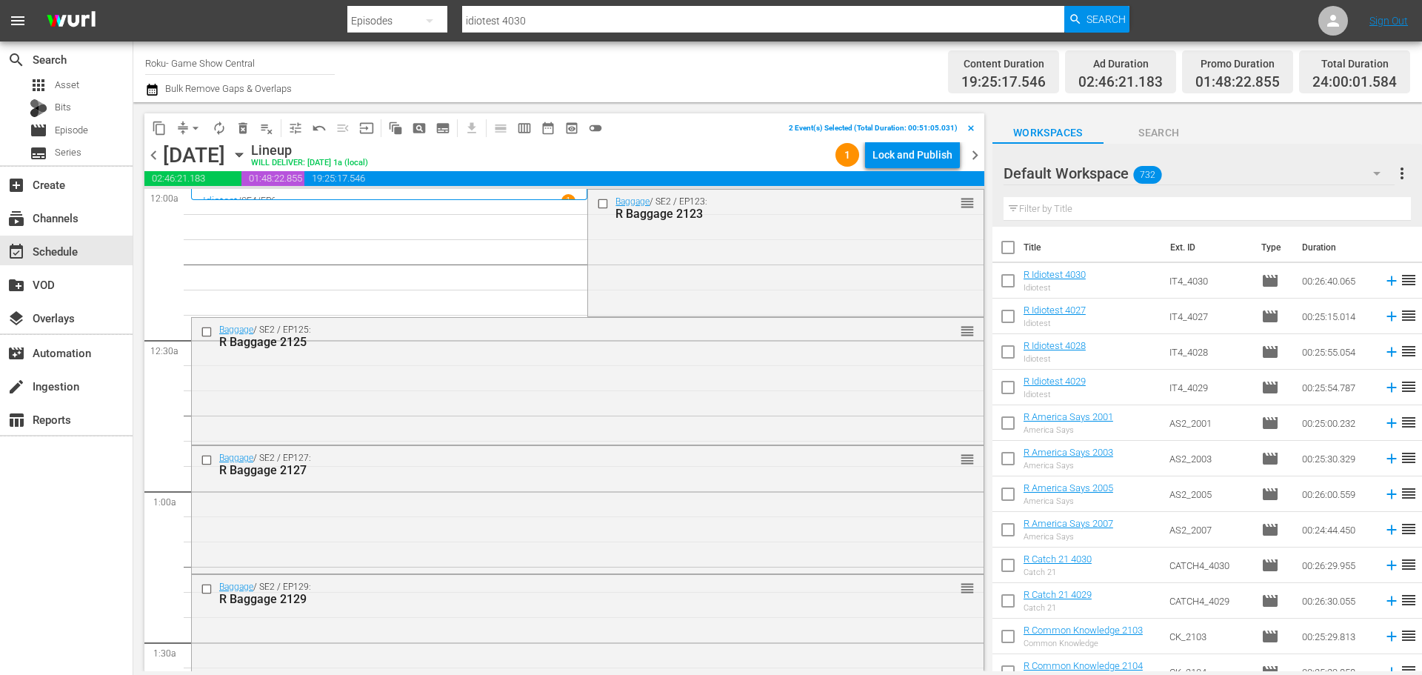
scroll to position [2666, 0]
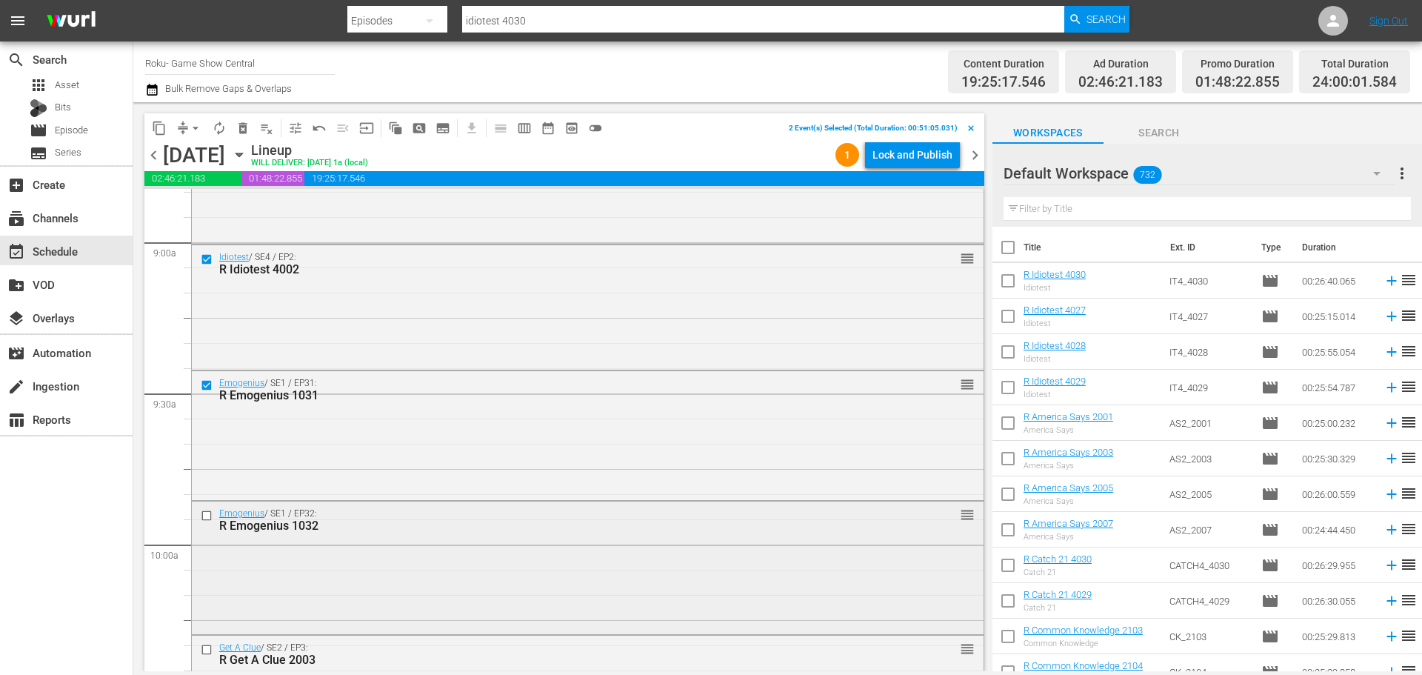
click at [207, 515] on input "checkbox" at bounding box center [209, 516] width 16 height 13
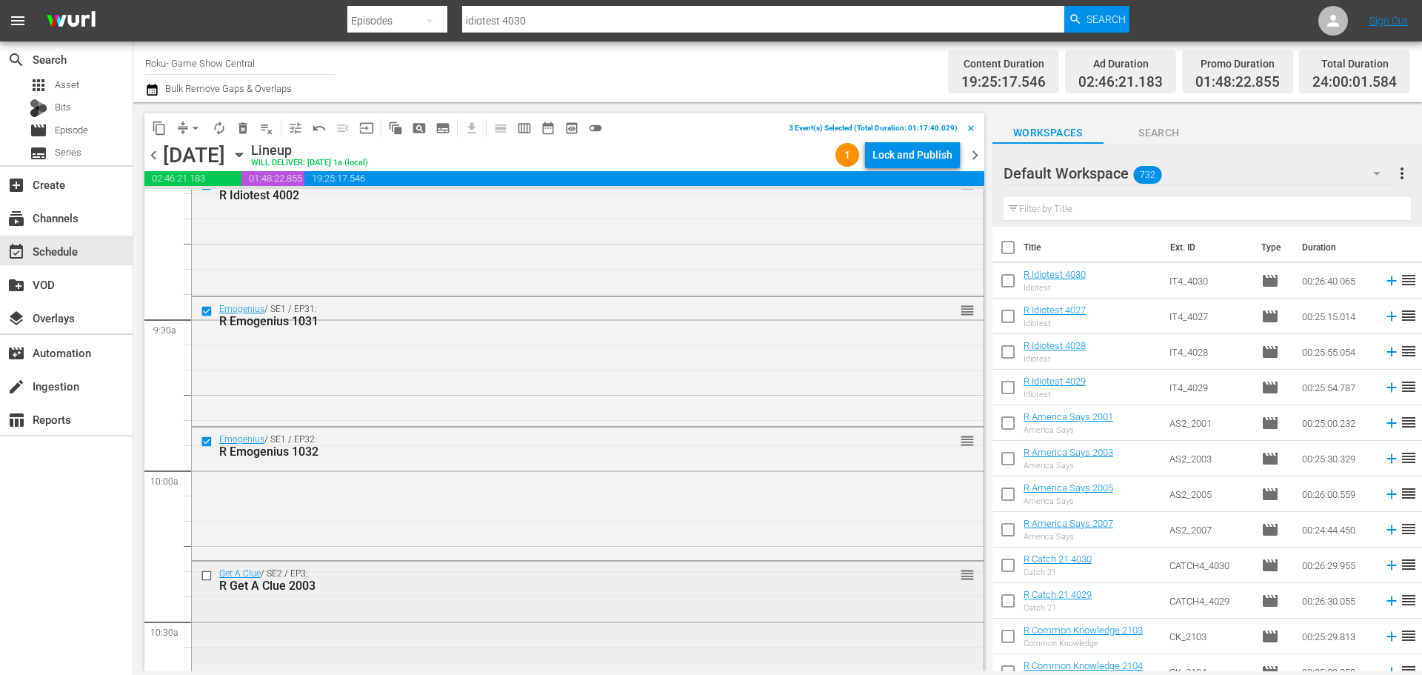
click at [205, 574] on input "checkbox" at bounding box center [209, 575] width 16 height 13
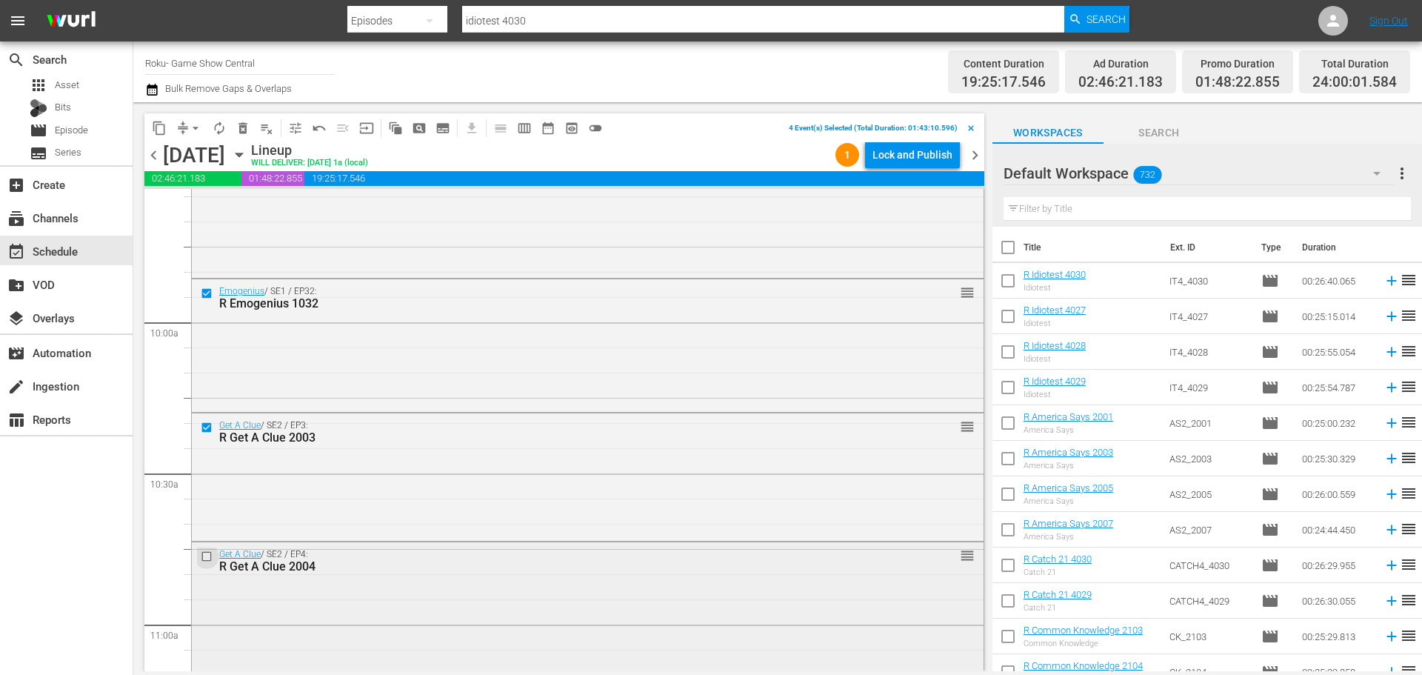
click at [204, 557] on input "checkbox" at bounding box center [209, 555] width 16 height 13
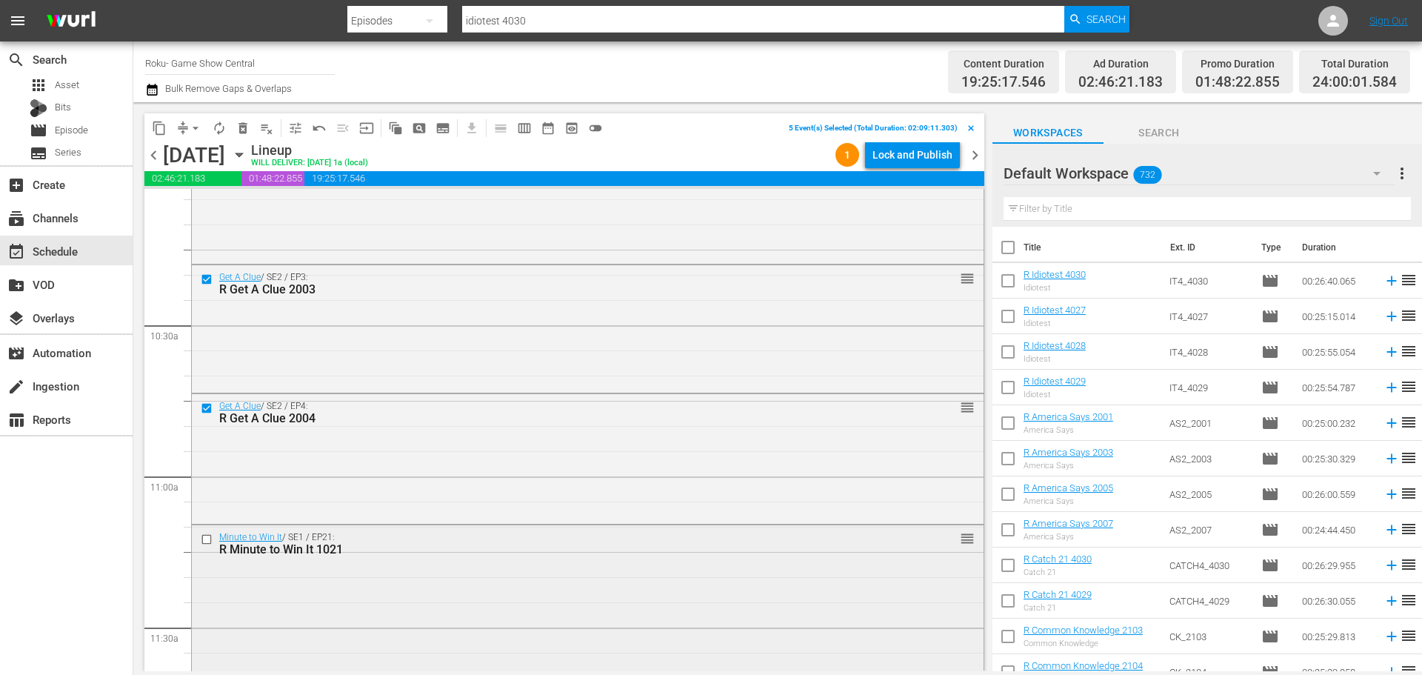
click at [207, 538] on input "checkbox" at bounding box center [209, 538] width 16 height 13
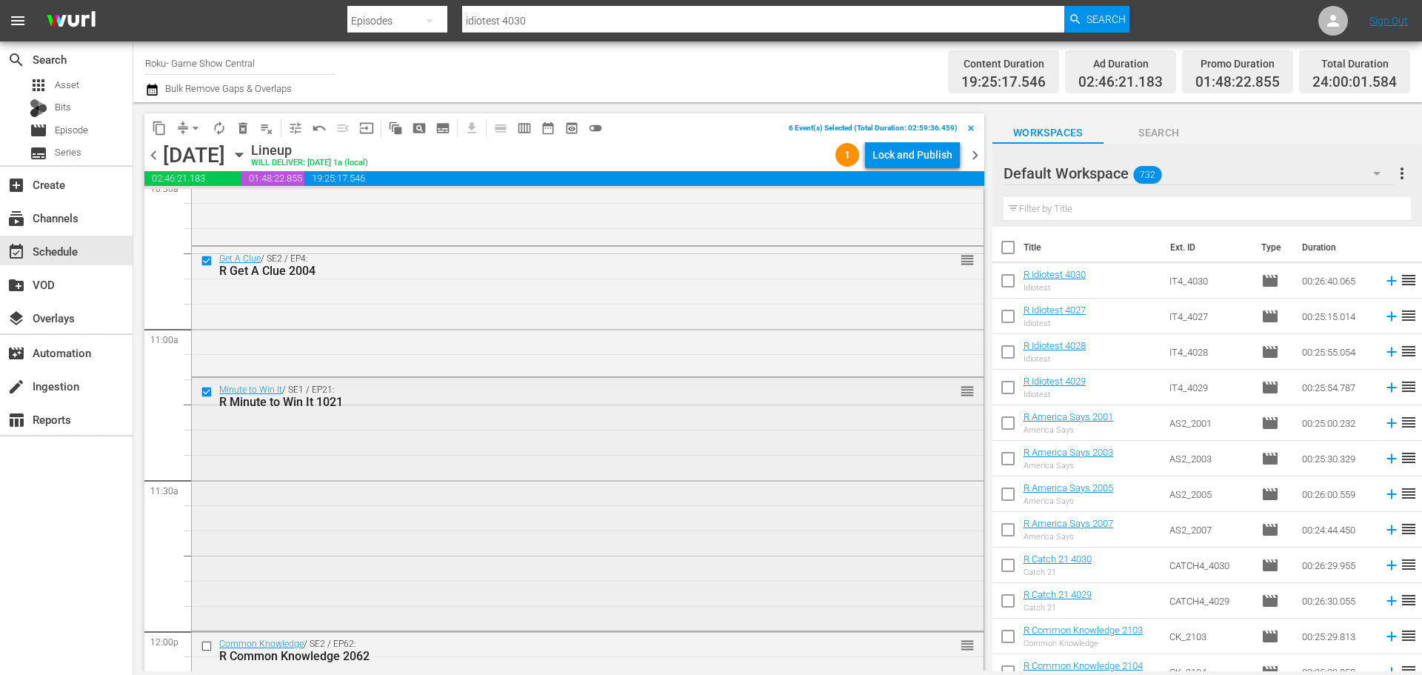
scroll to position [3184, 0]
click at [164, 124] on span "content_copy" at bounding box center [159, 128] width 15 height 15
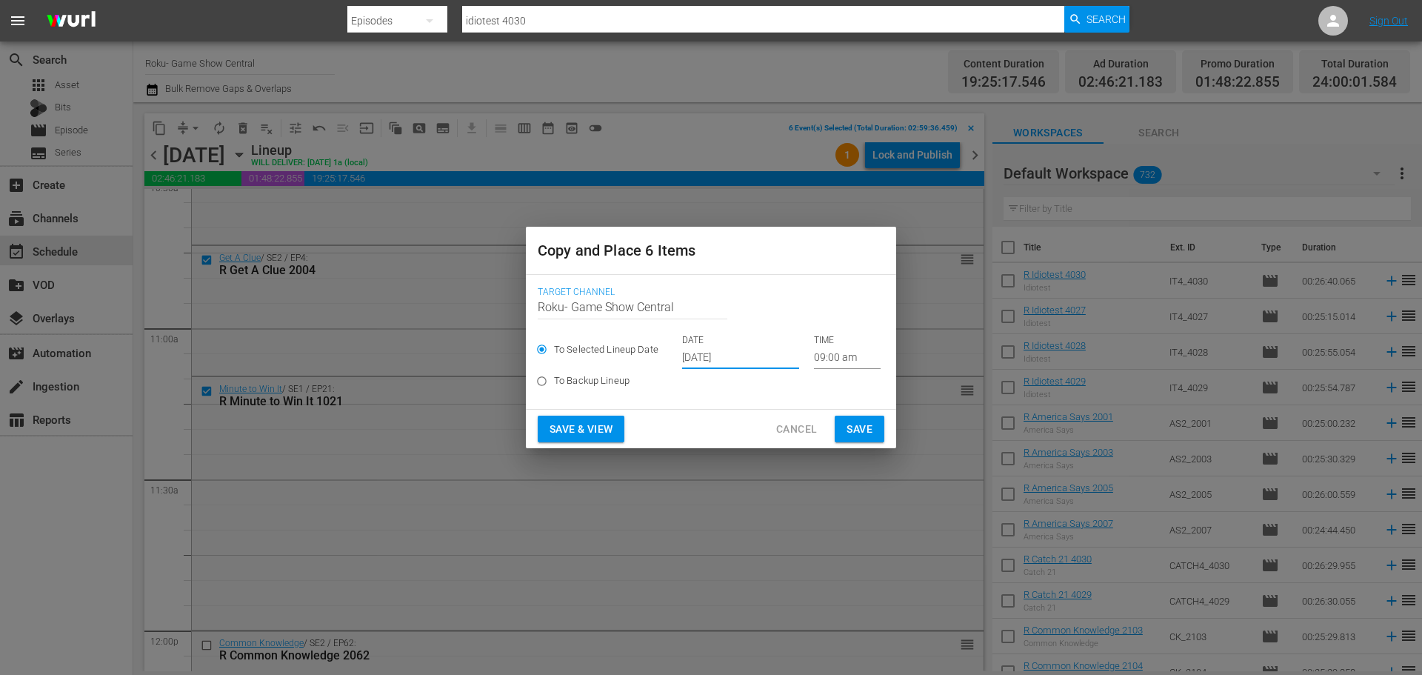
click at [741, 361] on input "[DATE]" at bounding box center [740, 358] width 117 height 22
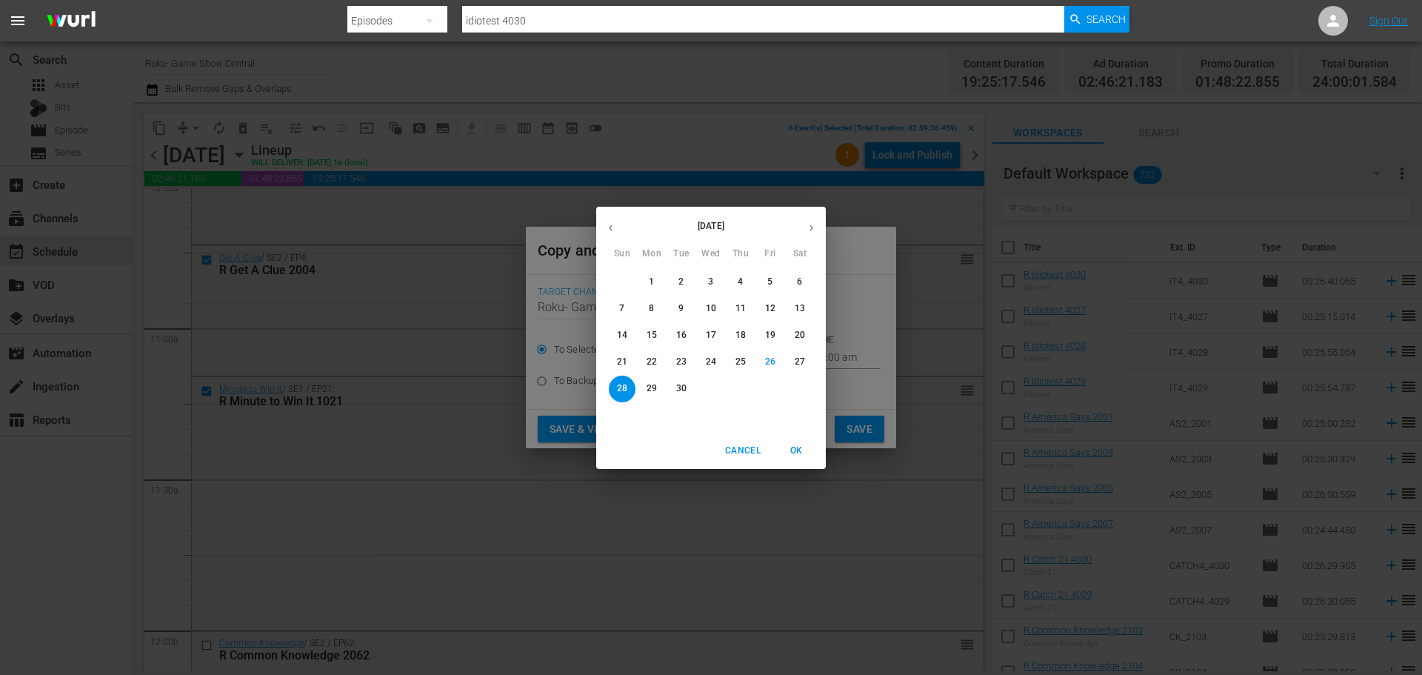
click at [655, 394] on button "29" at bounding box center [651, 388] width 27 height 27
type input "[DATE]"
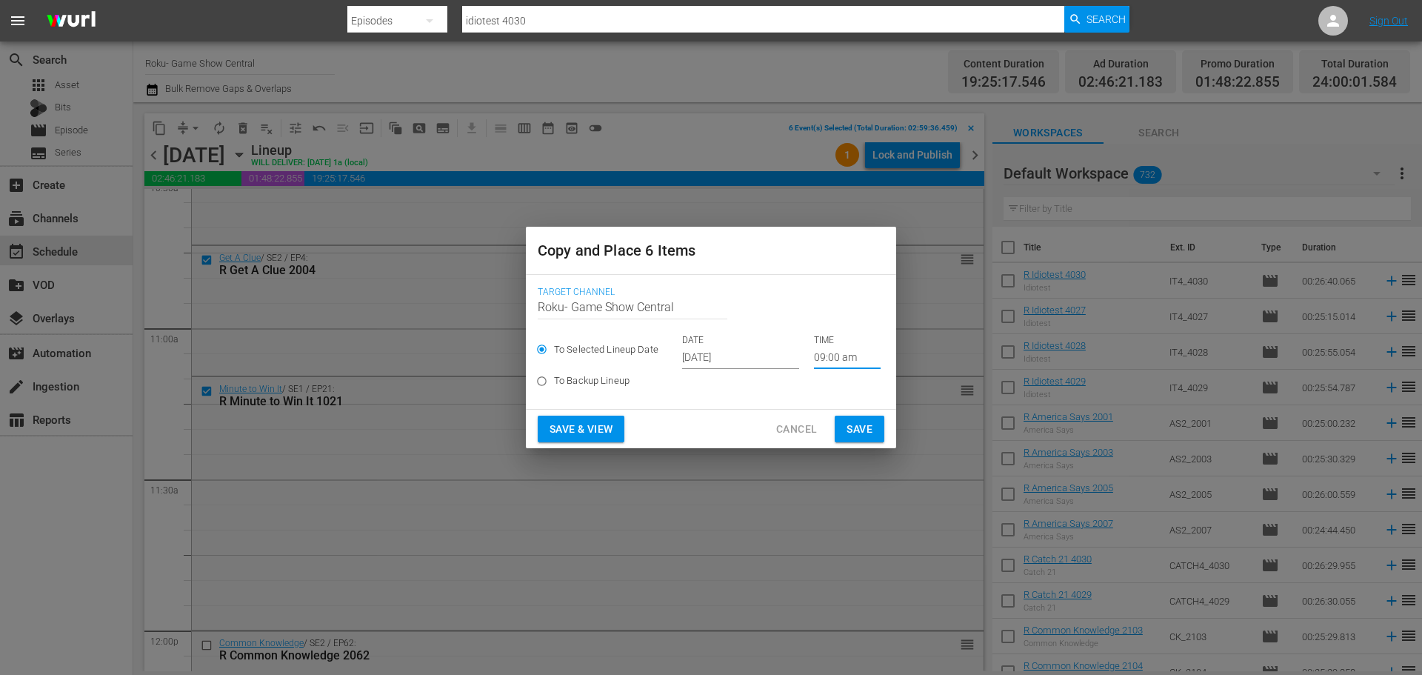
click at [818, 364] on input "09:00 am" at bounding box center [847, 358] width 67 height 22
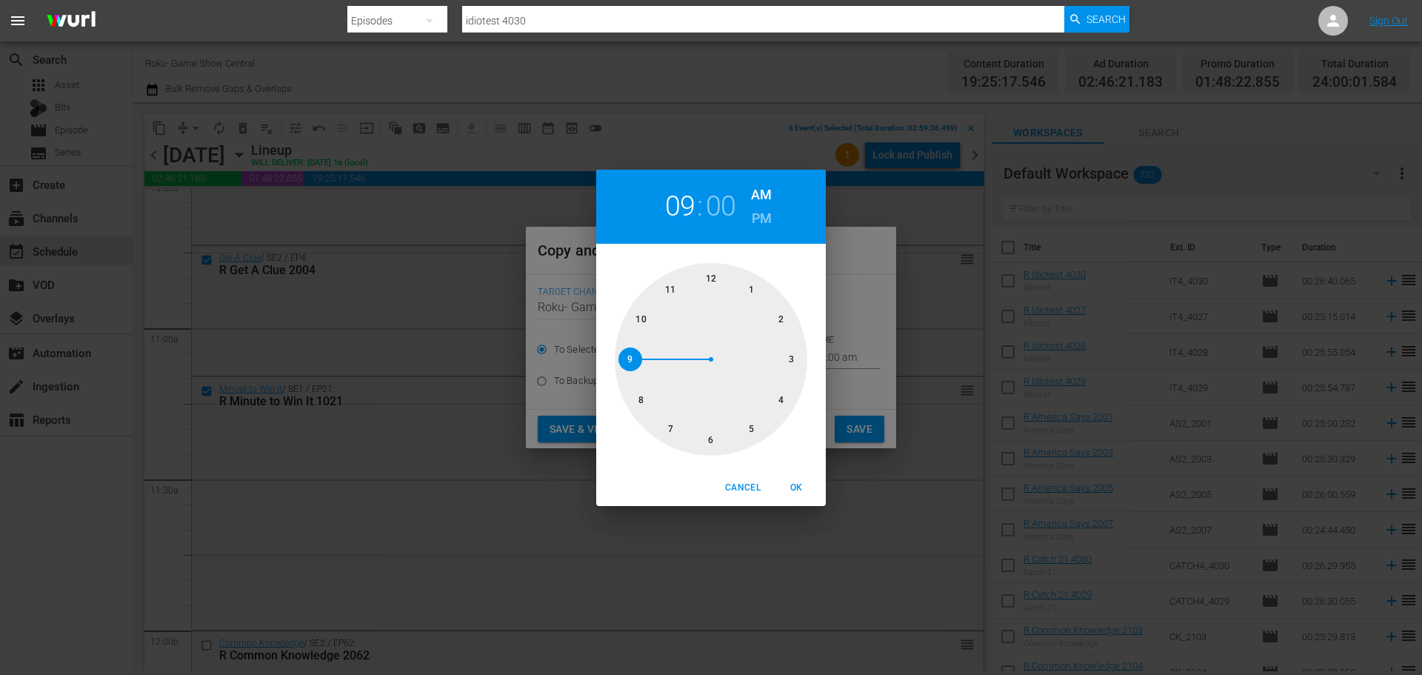
click at [715, 436] on div at bounding box center [711, 359] width 193 height 193
click at [801, 492] on span "OK" at bounding box center [796, 488] width 36 height 16
type input "06:00 am"
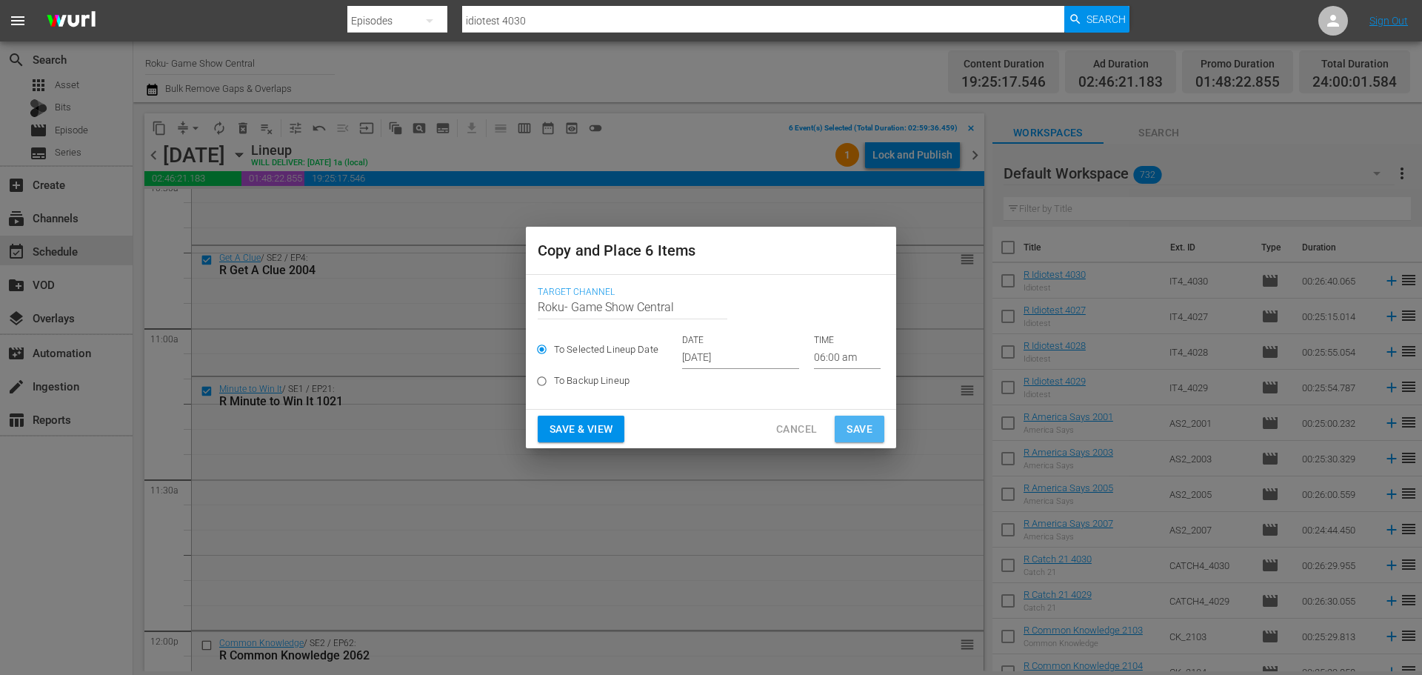
click at [859, 430] on span "Save" at bounding box center [859, 429] width 26 height 19
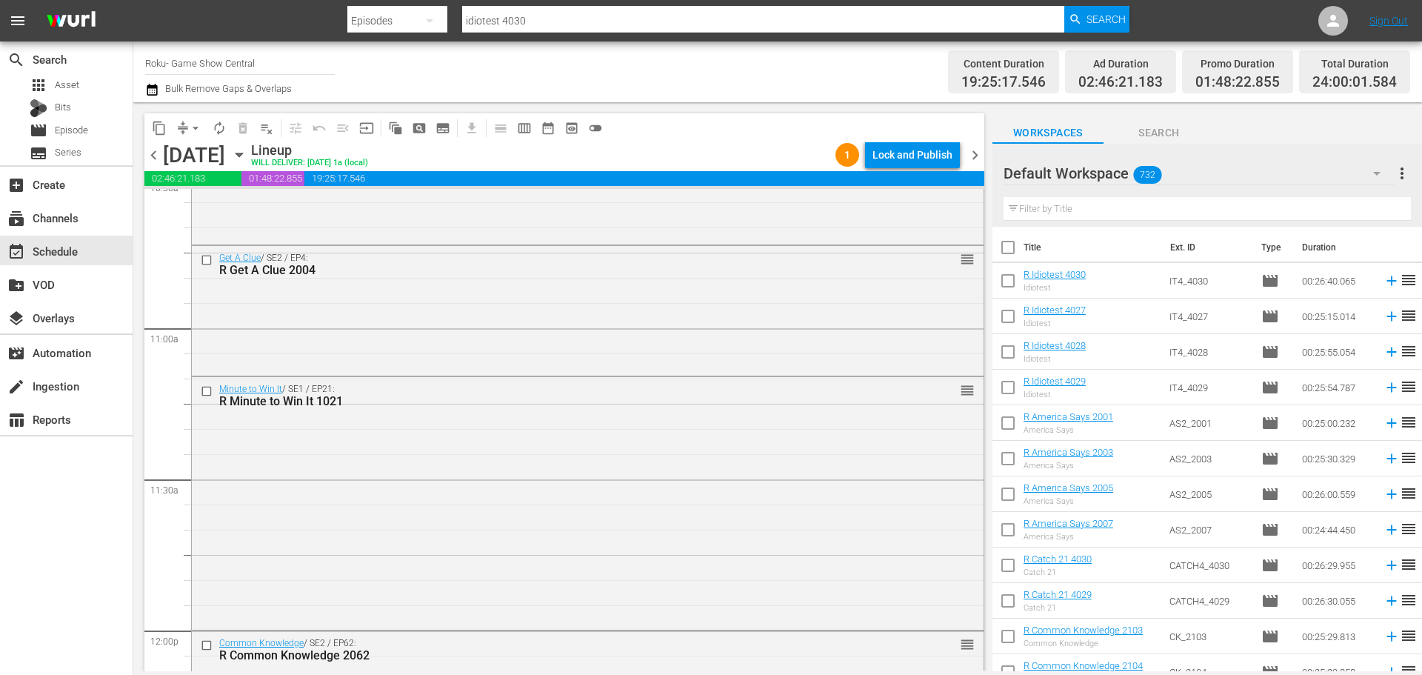
click at [247, 164] on div "Sunday, October 5th October 5th" at bounding box center [205, 155] width 84 height 24
click at [247, 153] on div "Sunday, October 5th October 5th" at bounding box center [205, 155] width 84 height 24
click at [247, 155] on icon "button" at bounding box center [239, 155] width 16 height 16
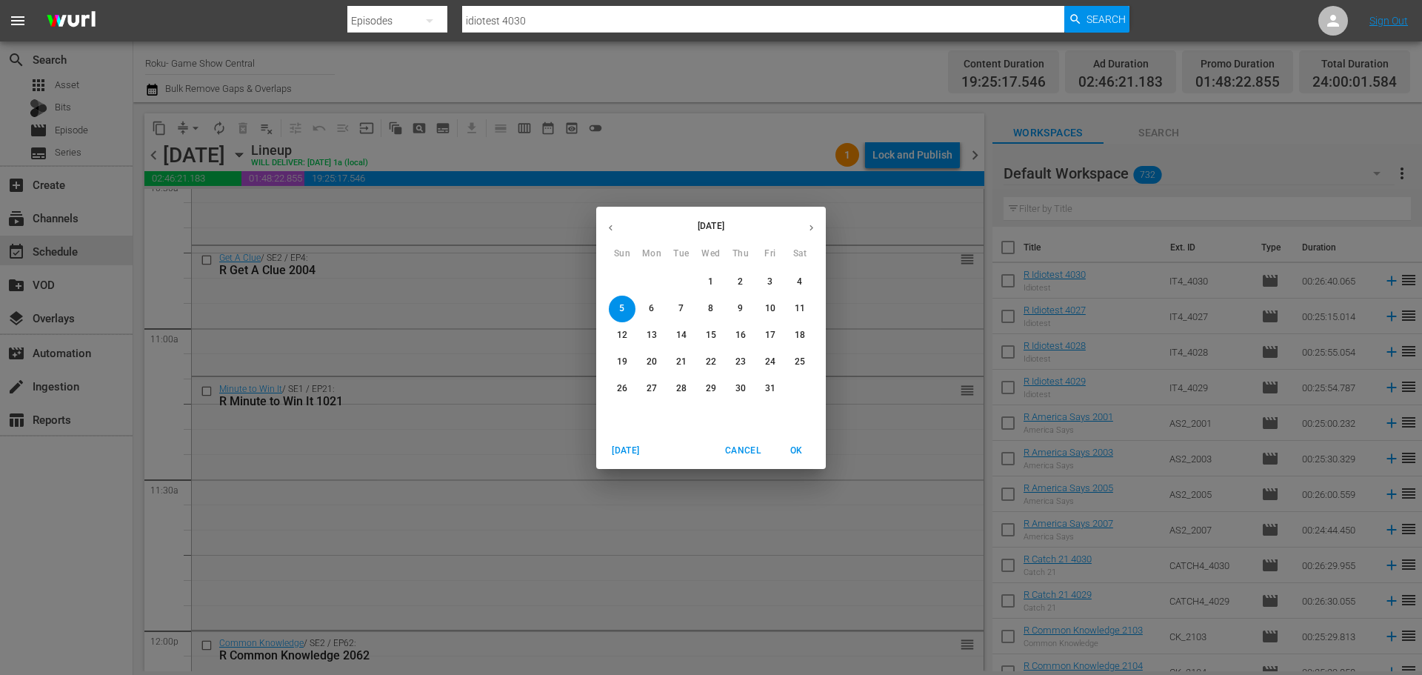
click at [926, 179] on div "[DATE] Sun Mon Tue Wed Thu Fri Sat 28 29 30 1 2 3 4 5 6 7 8 9 10 11 12 13 14 15…" at bounding box center [711, 337] width 1422 height 675
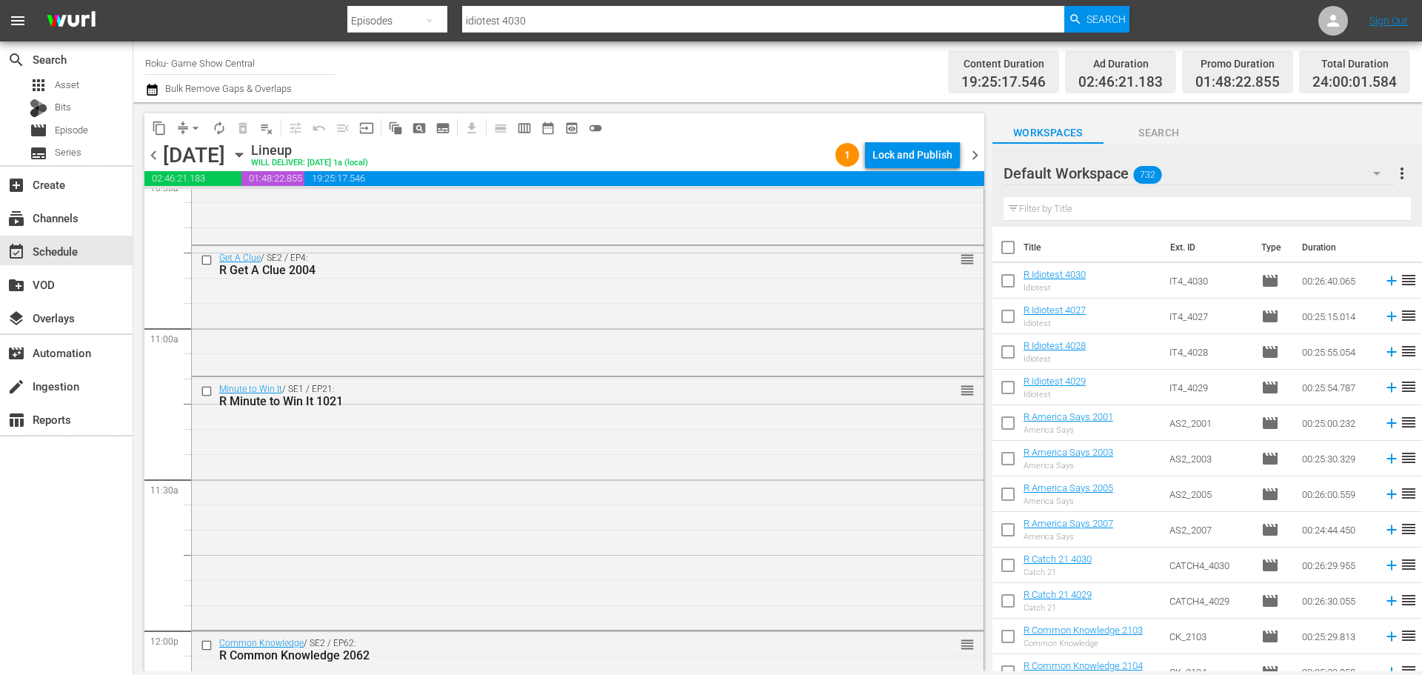
click at [926, 173] on span "19:25:17.546" at bounding box center [644, 178] width 680 height 15
click at [906, 144] on div "Lock and Publish" at bounding box center [912, 154] width 80 height 27
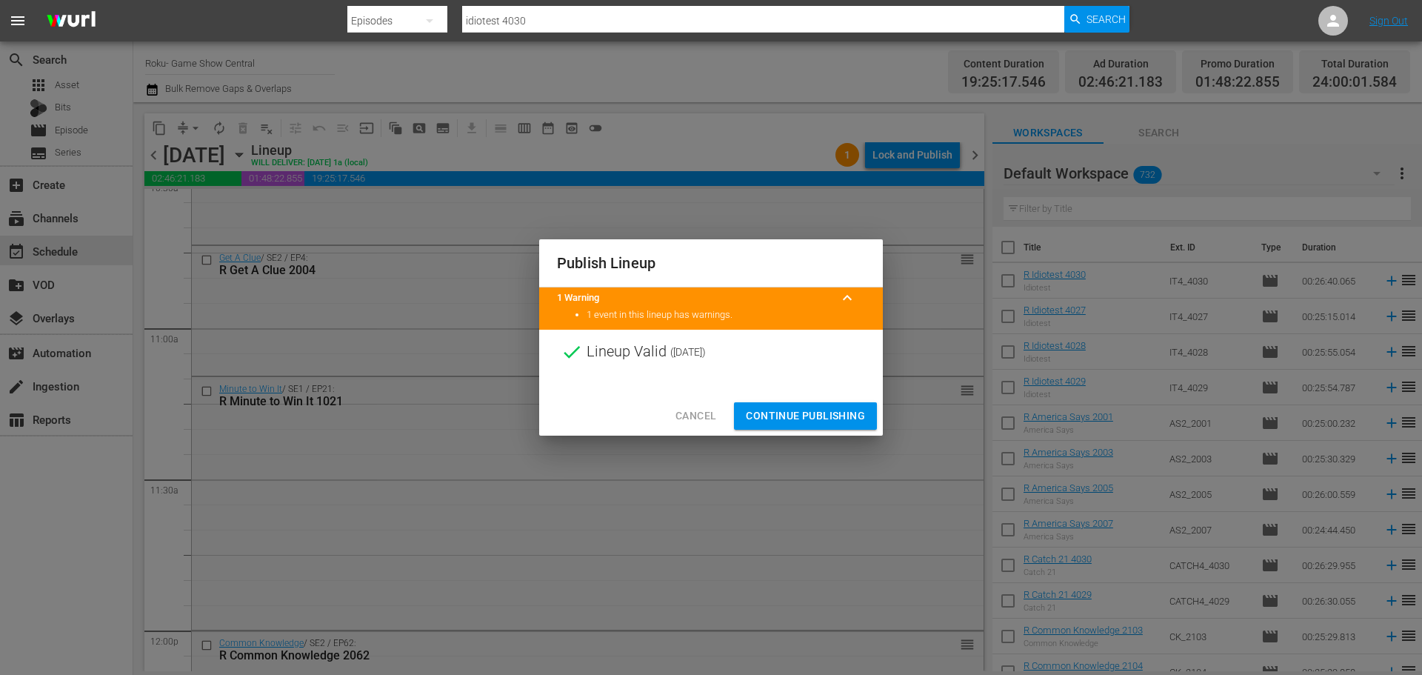
click at [797, 402] on button "Continue Publishing" at bounding box center [805, 415] width 143 height 27
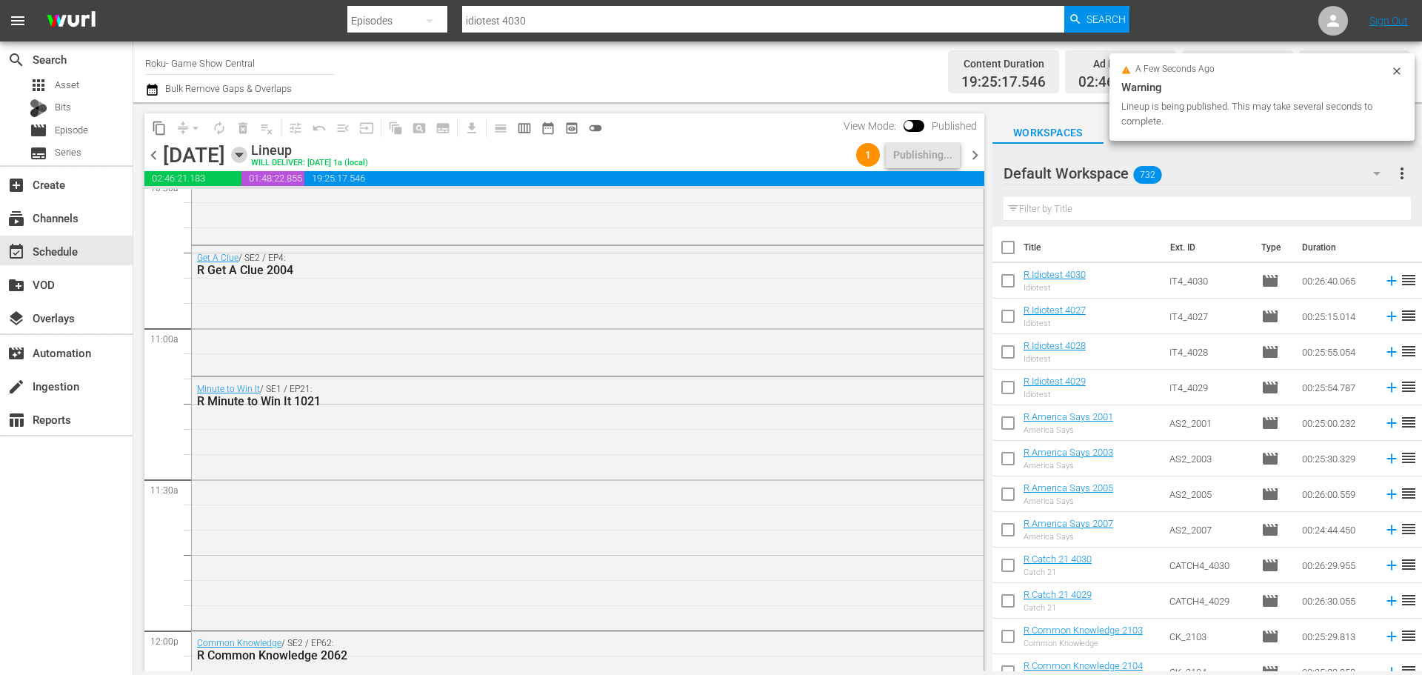
click at [247, 156] on icon "button" at bounding box center [239, 155] width 16 height 16
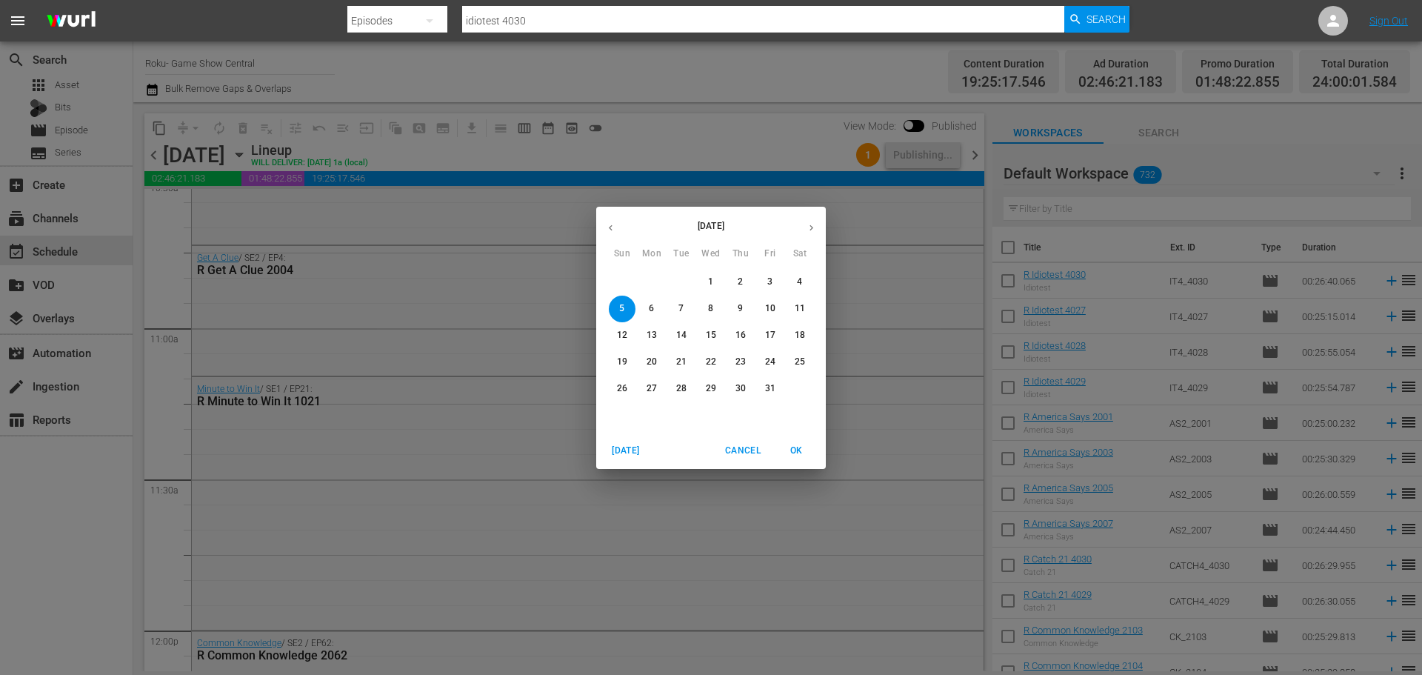
click at [769, 272] on button "3" at bounding box center [770, 282] width 27 height 27
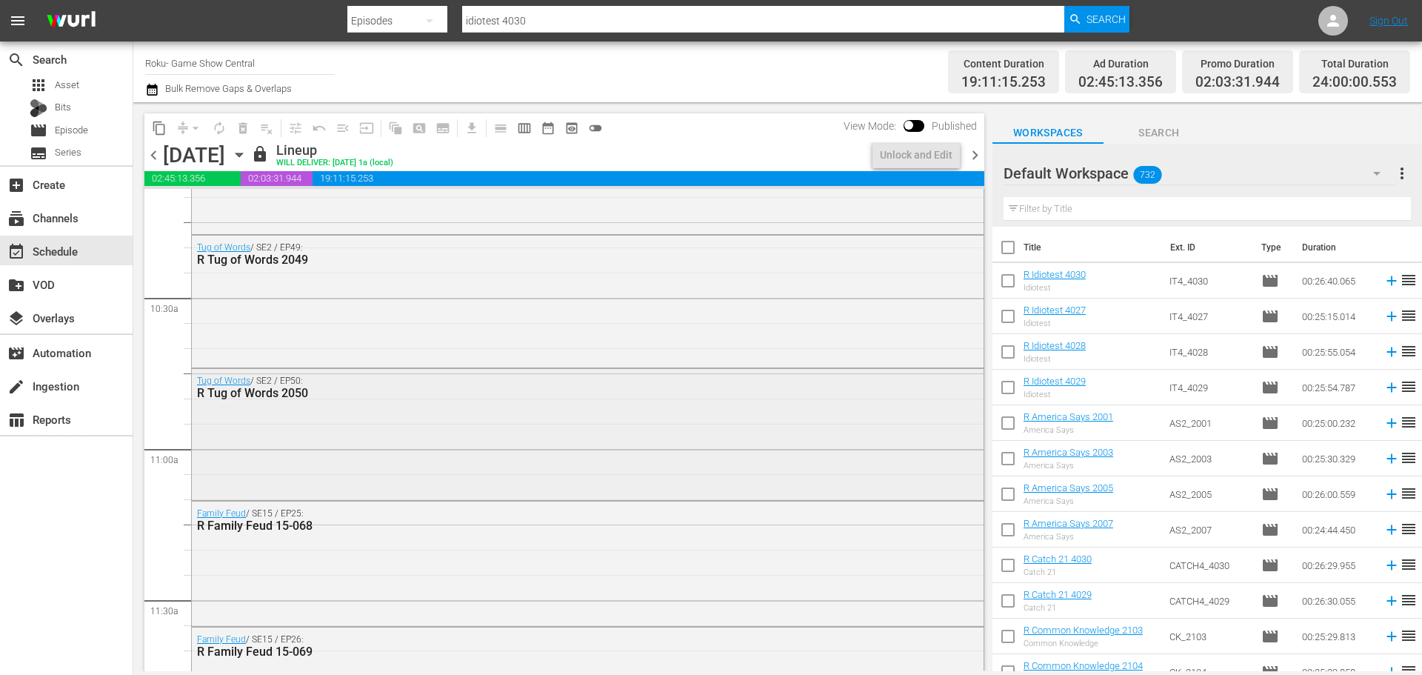
scroll to position [3481, 0]
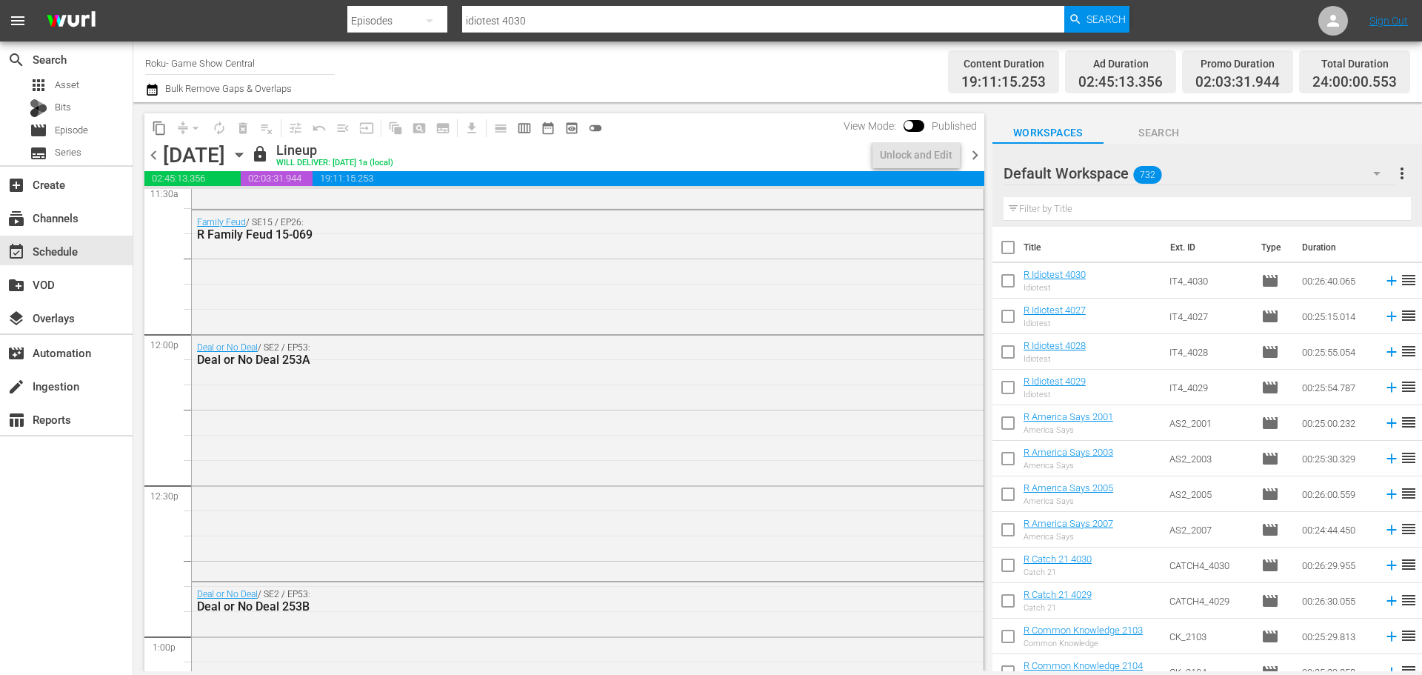
click at [943, 132] on span "Published" at bounding box center [954, 126] width 60 height 12
click at [943, 142] on div "Unlock and Edit" at bounding box center [916, 154] width 73 height 27
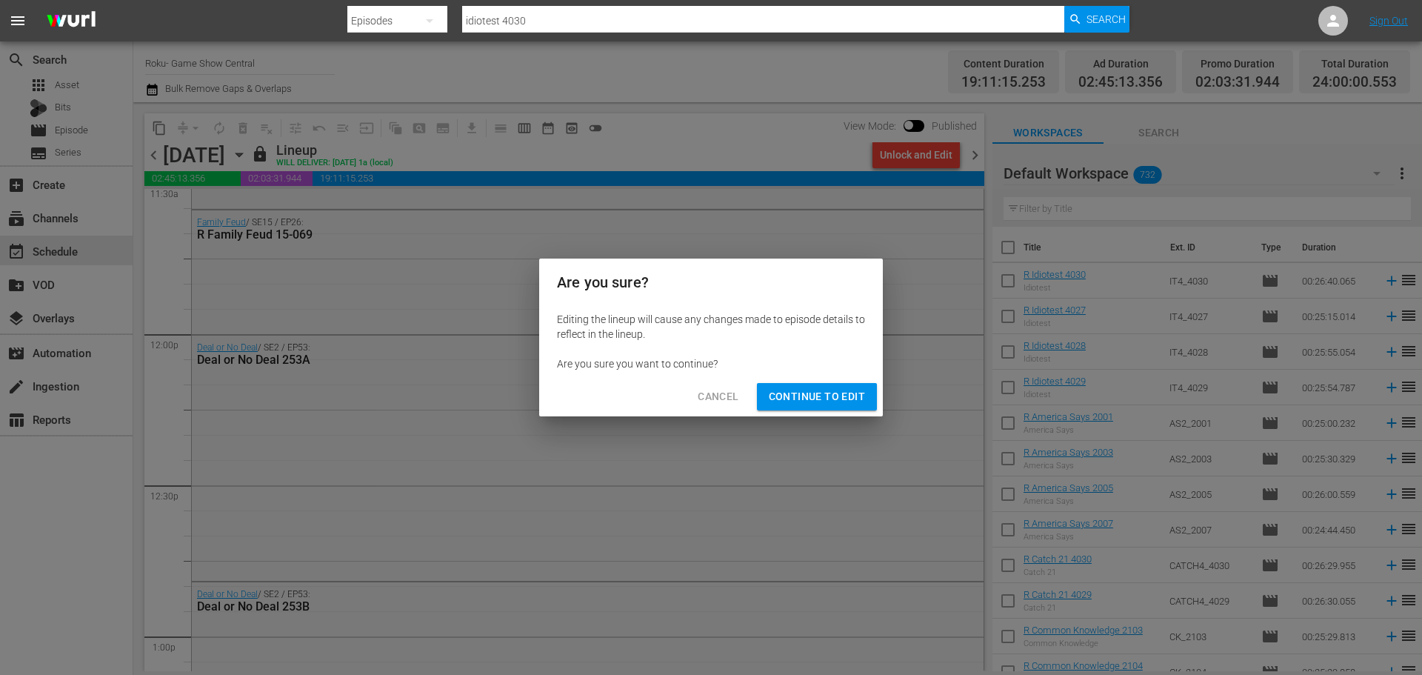
click at [786, 390] on span "Continue to Edit" at bounding box center [817, 396] width 96 height 19
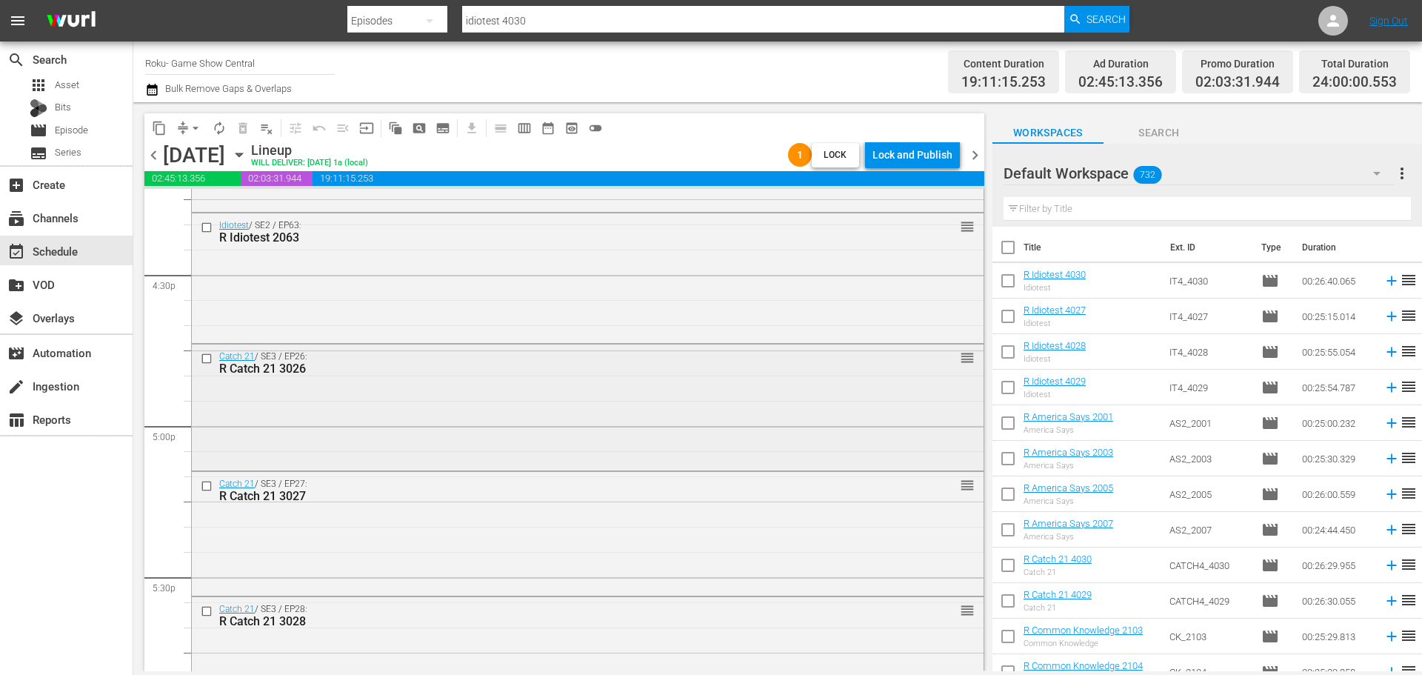
scroll to position [5110, 0]
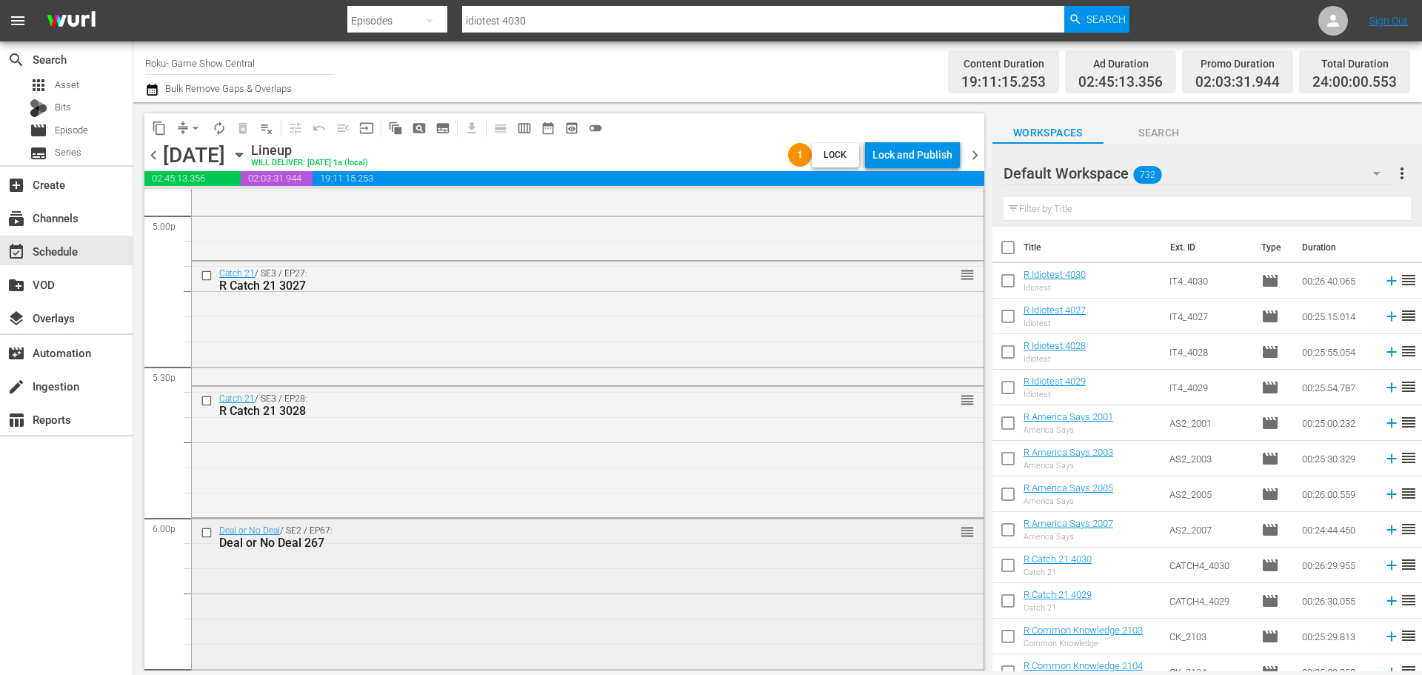
click at [208, 536] on input "checkbox" at bounding box center [209, 532] width 16 height 13
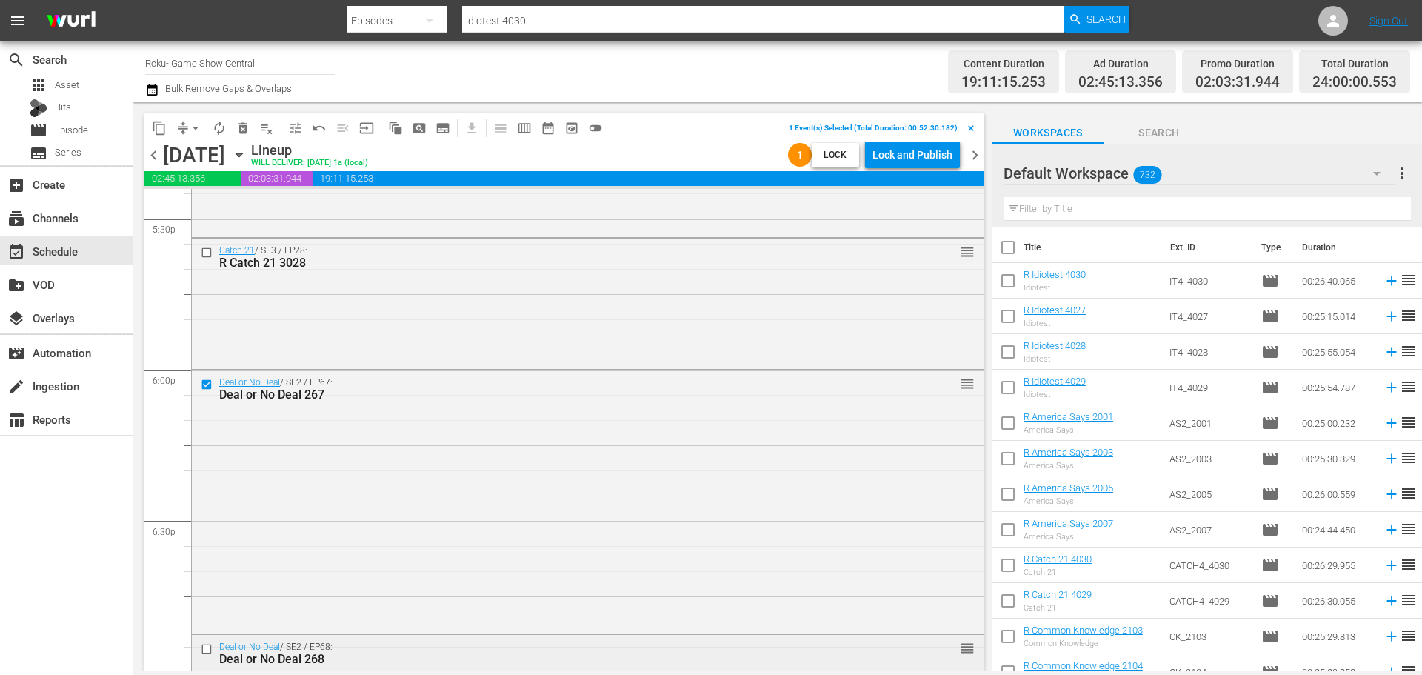
click at [208, 649] on input "checkbox" at bounding box center [209, 649] width 16 height 13
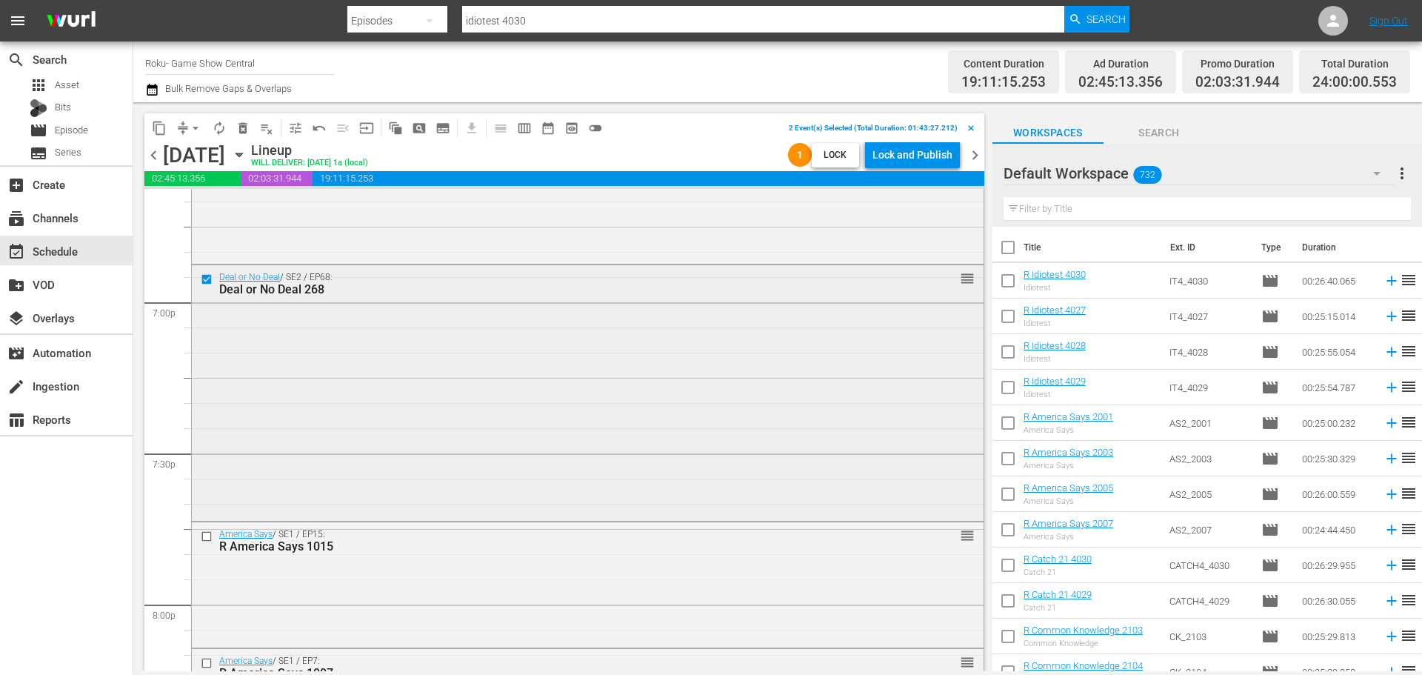
scroll to position [5628, 0]
click at [213, 538] on input "checkbox" at bounding box center [209, 535] width 16 height 13
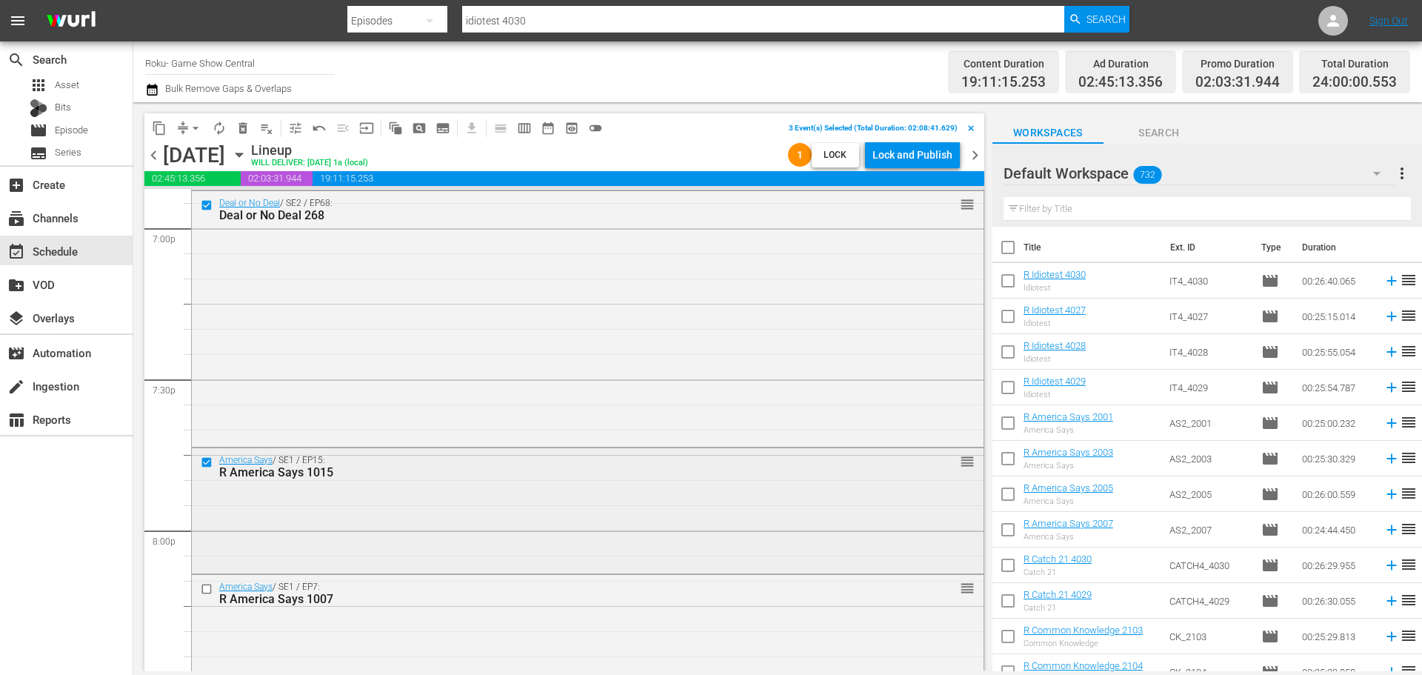
scroll to position [5850, 0]
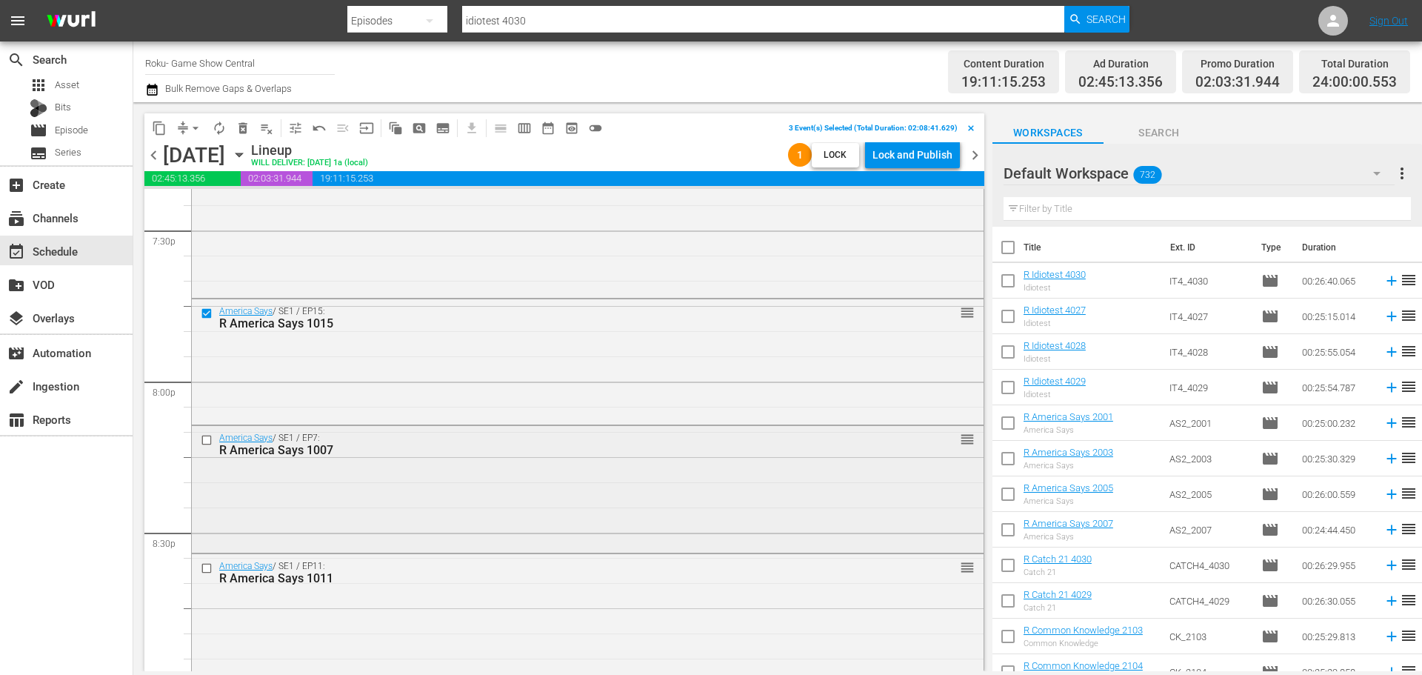
click at [208, 438] on input "checkbox" at bounding box center [209, 440] width 16 height 13
click at [210, 572] on input "checkbox" at bounding box center [209, 568] width 16 height 13
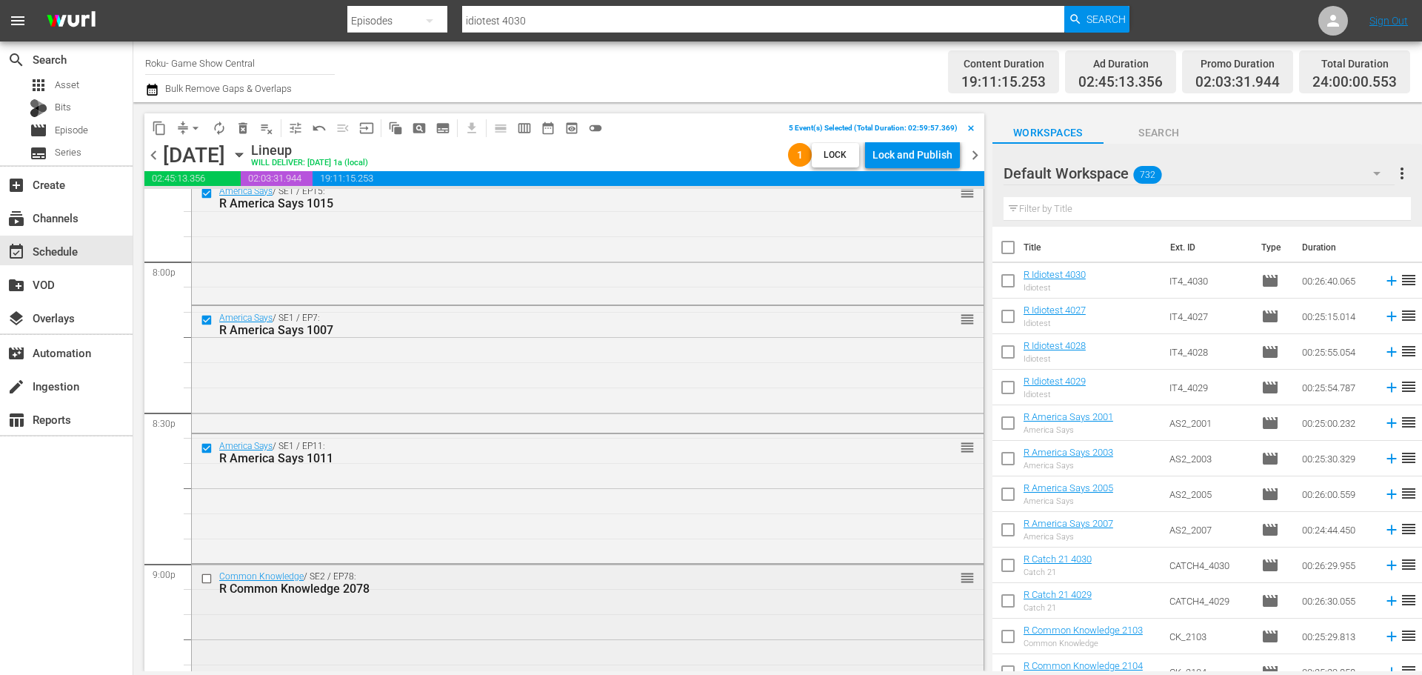
scroll to position [5998, 0]
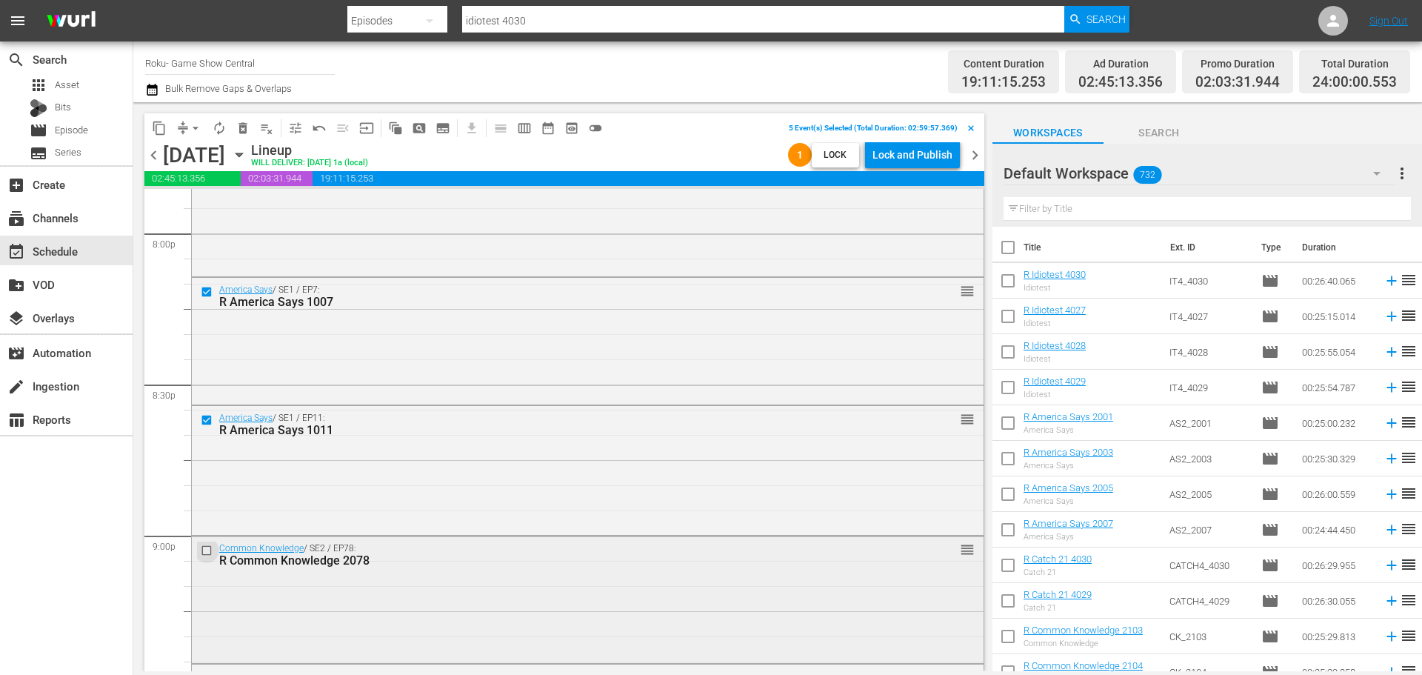
click at [204, 553] on input "checkbox" at bounding box center [209, 550] width 16 height 13
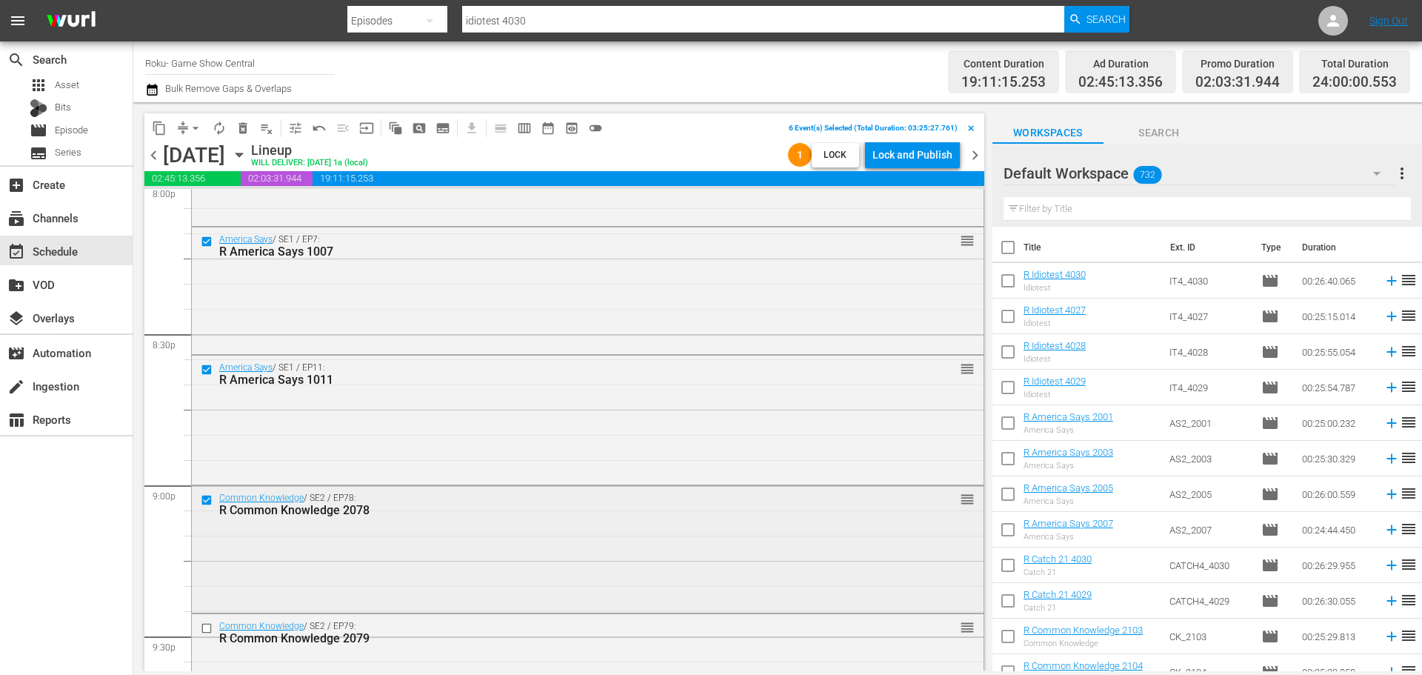
scroll to position [6073, 0]
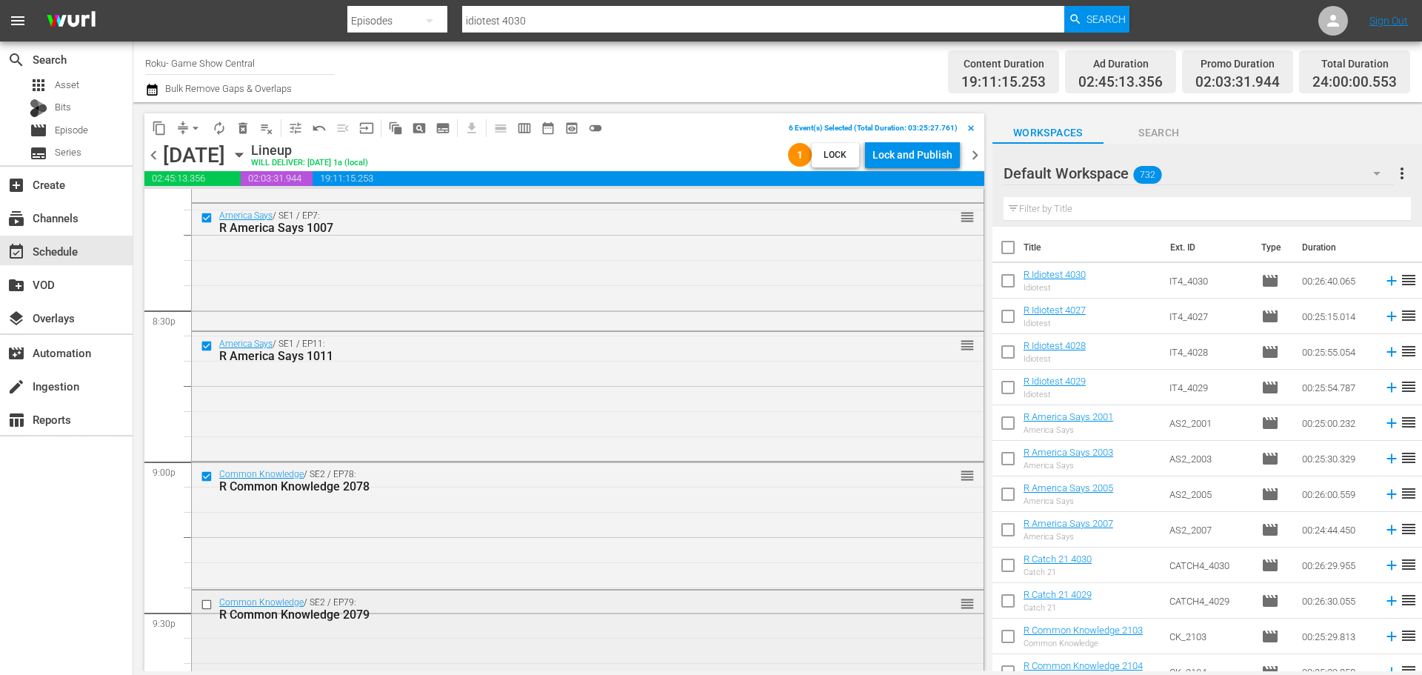
click at [204, 598] on input "checkbox" at bounding box center [209, 604] width 16 height 13
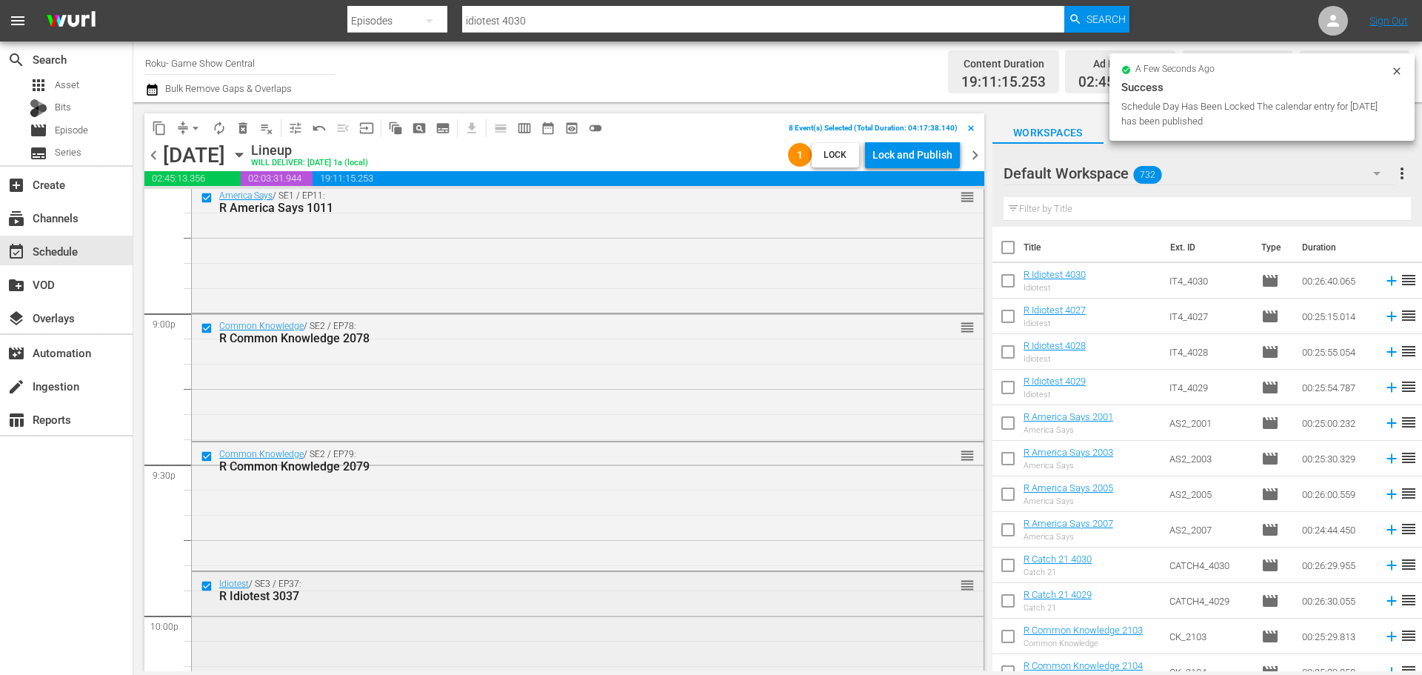
scroll to position [6295, 0]
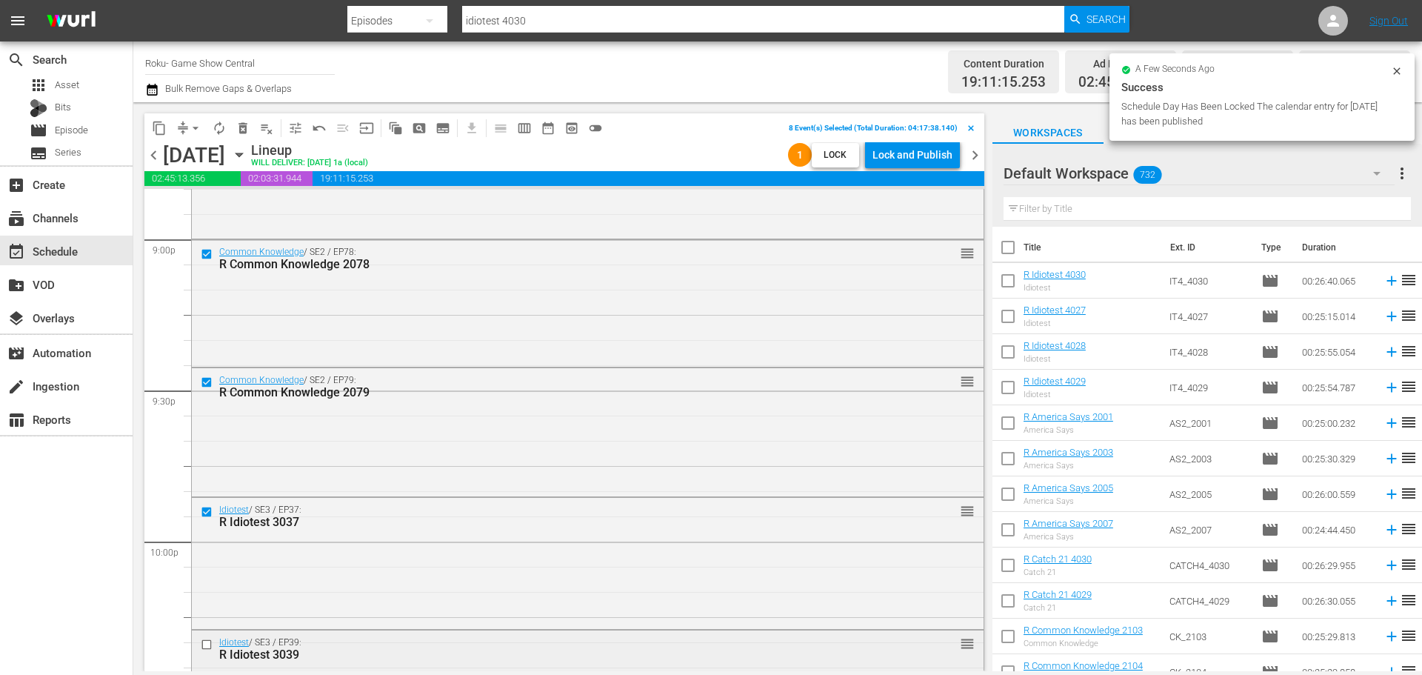
click at [209, 647] on input "checkbox" at bounding box center [209, 644] width 16 height 13
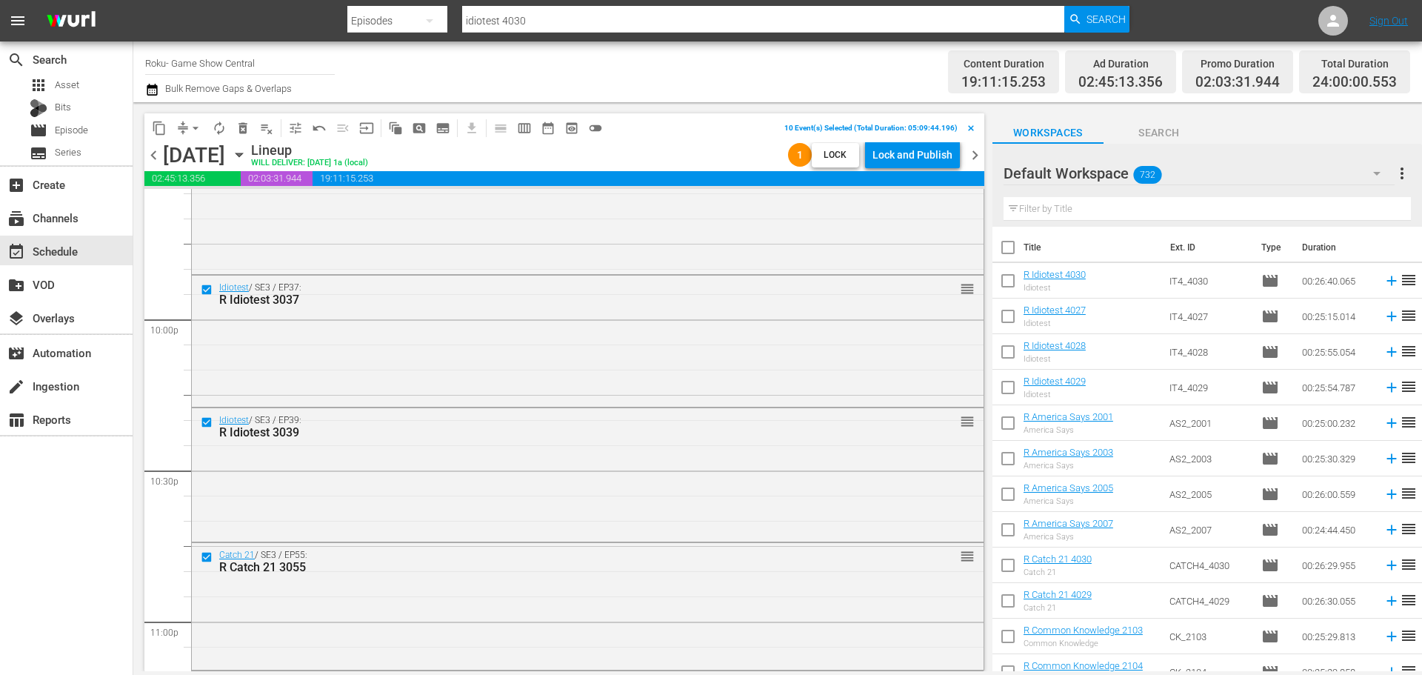
scroll to position [6665, 0]
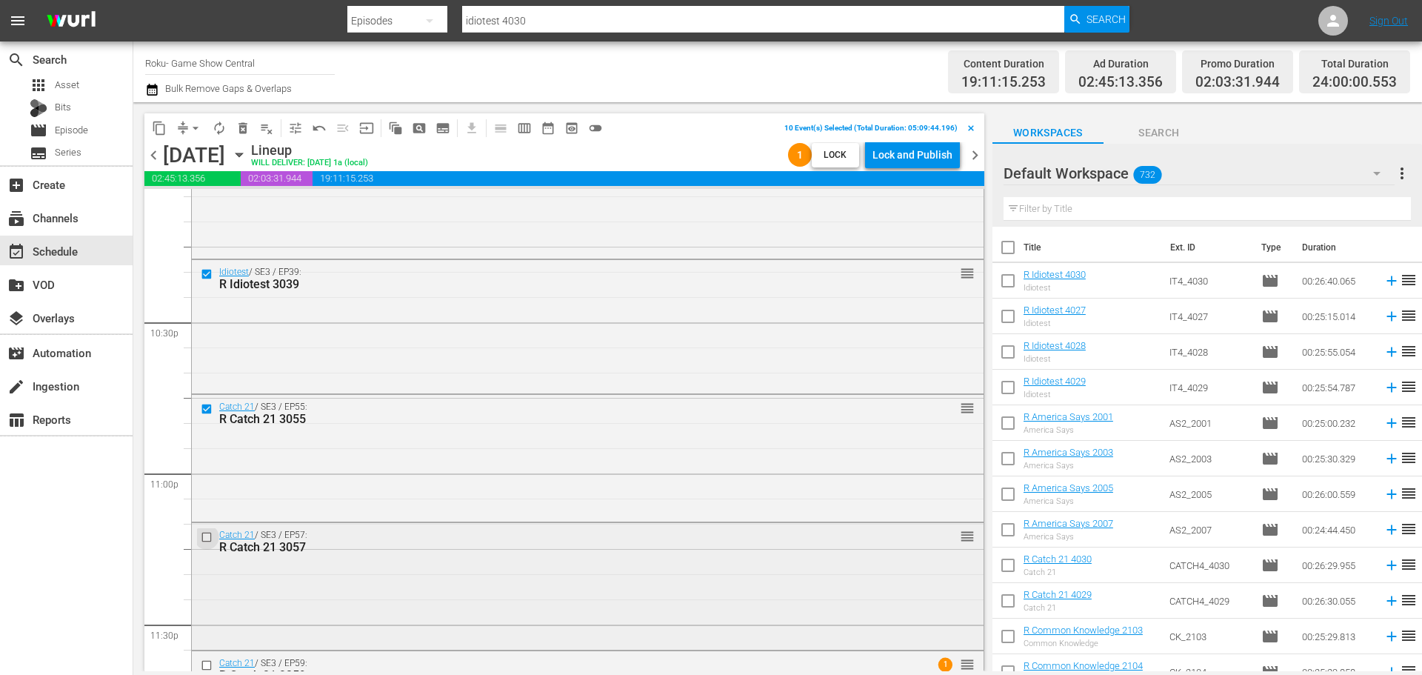
click at [205, 532] on input "checkbox" at bounding box center [209, 536] width 16 height 13
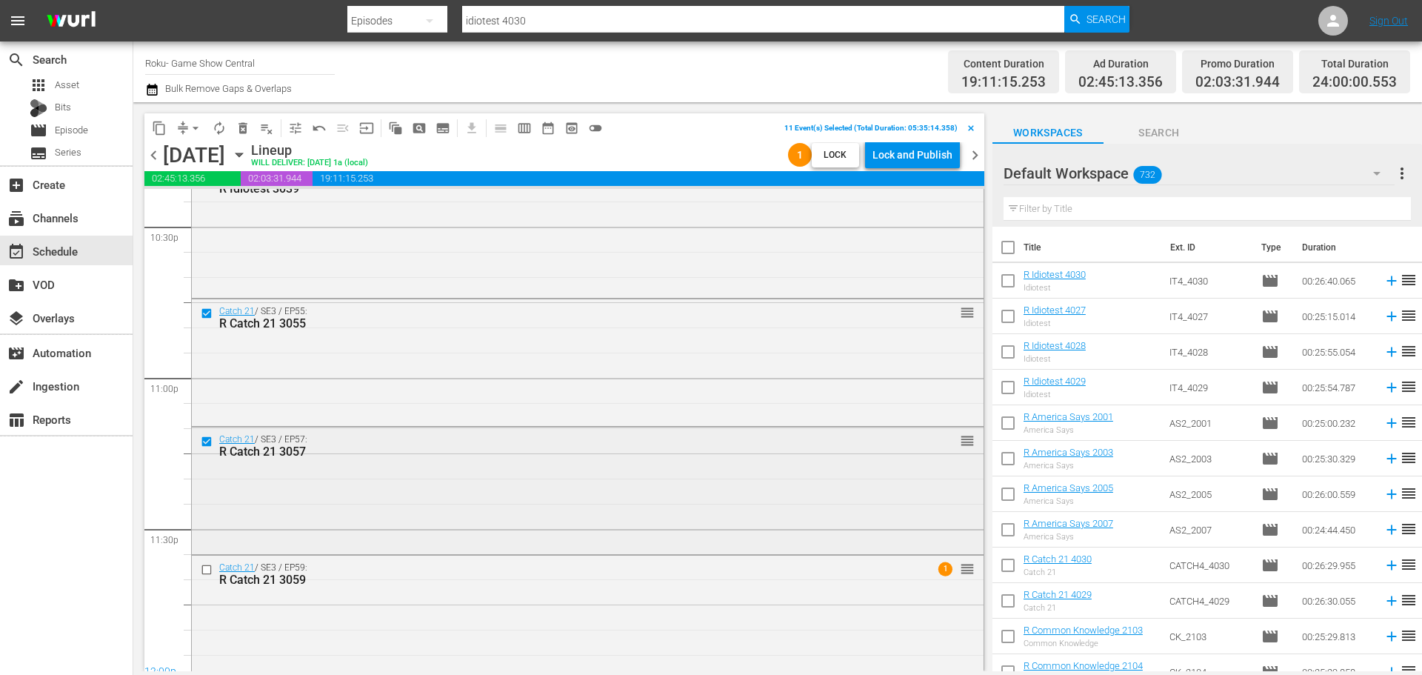
scroll to position [6769, 0]
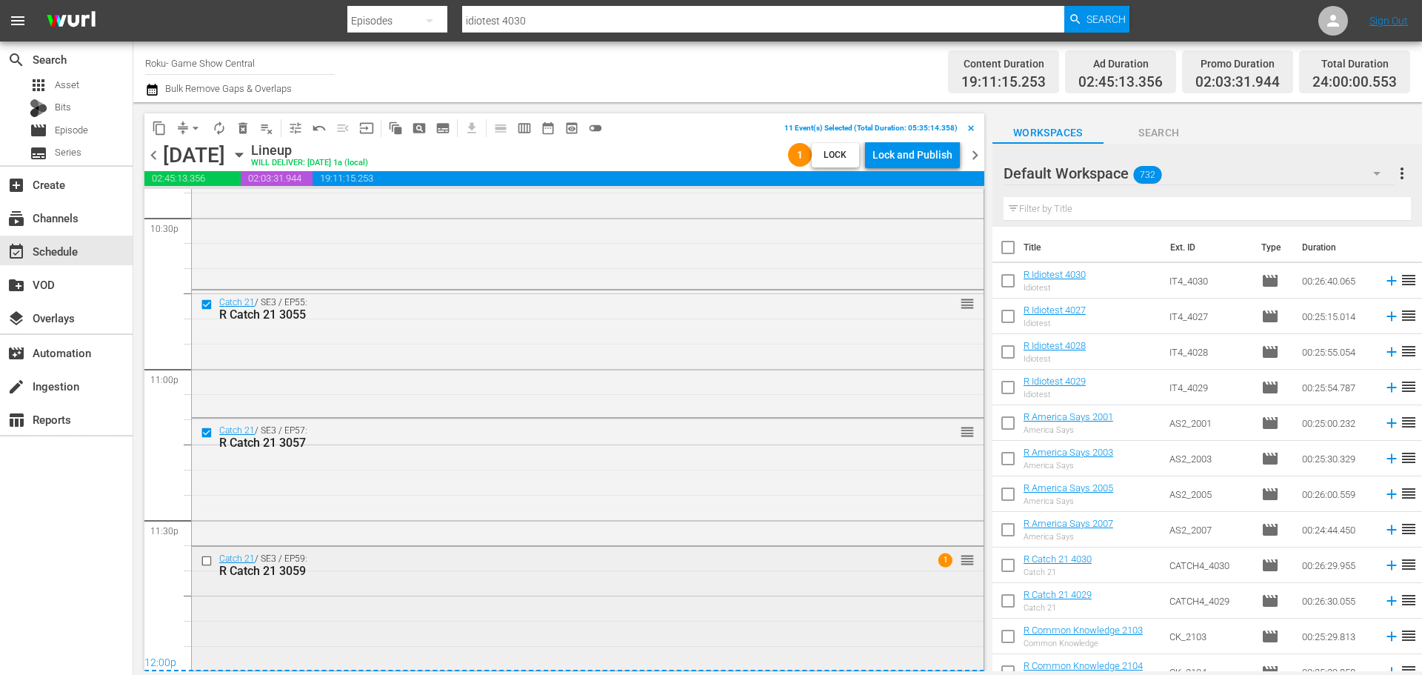
click at [210, 558] on input "checkbox" at bounding box center [209, 561] width 16 height 13
click at [159, 131] on span "content_copy" at bounding box center [159, 128] width 15 height 15
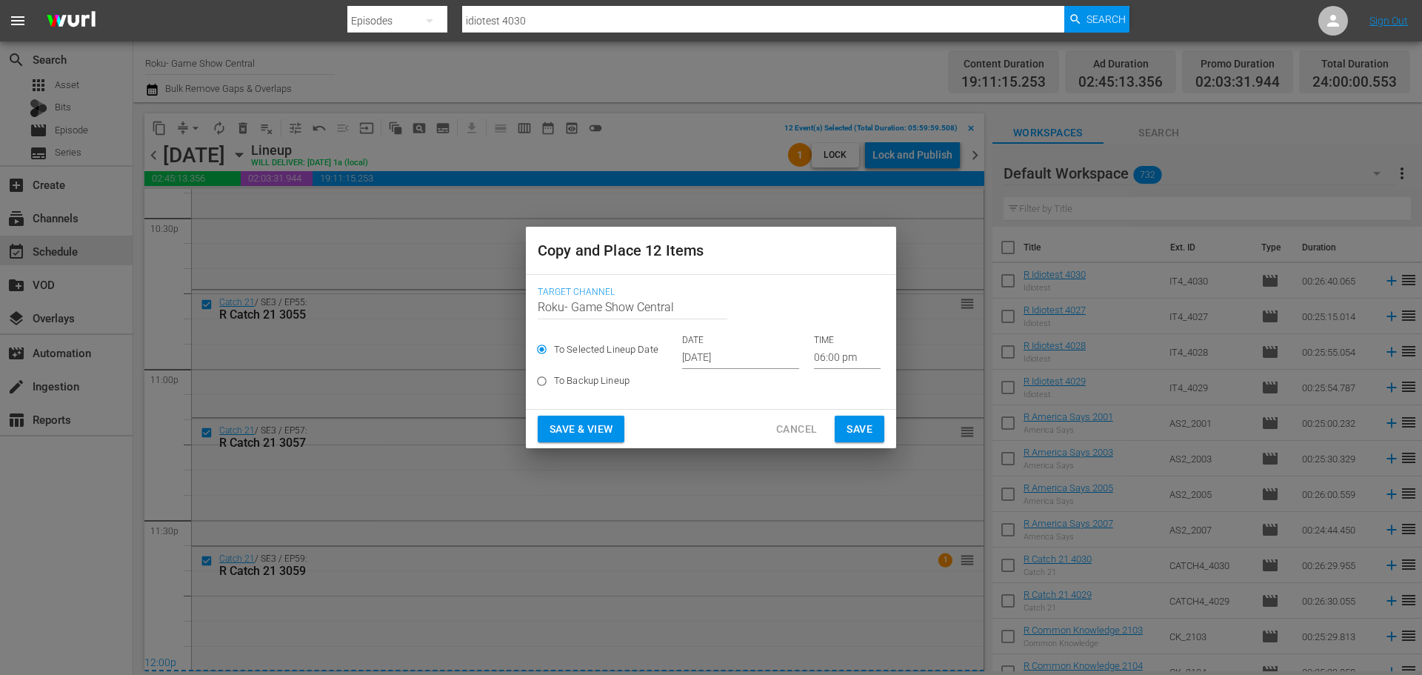
click at [766, 358] on input "[DATE]" at bounding box center [740, 358] width 117 height 22
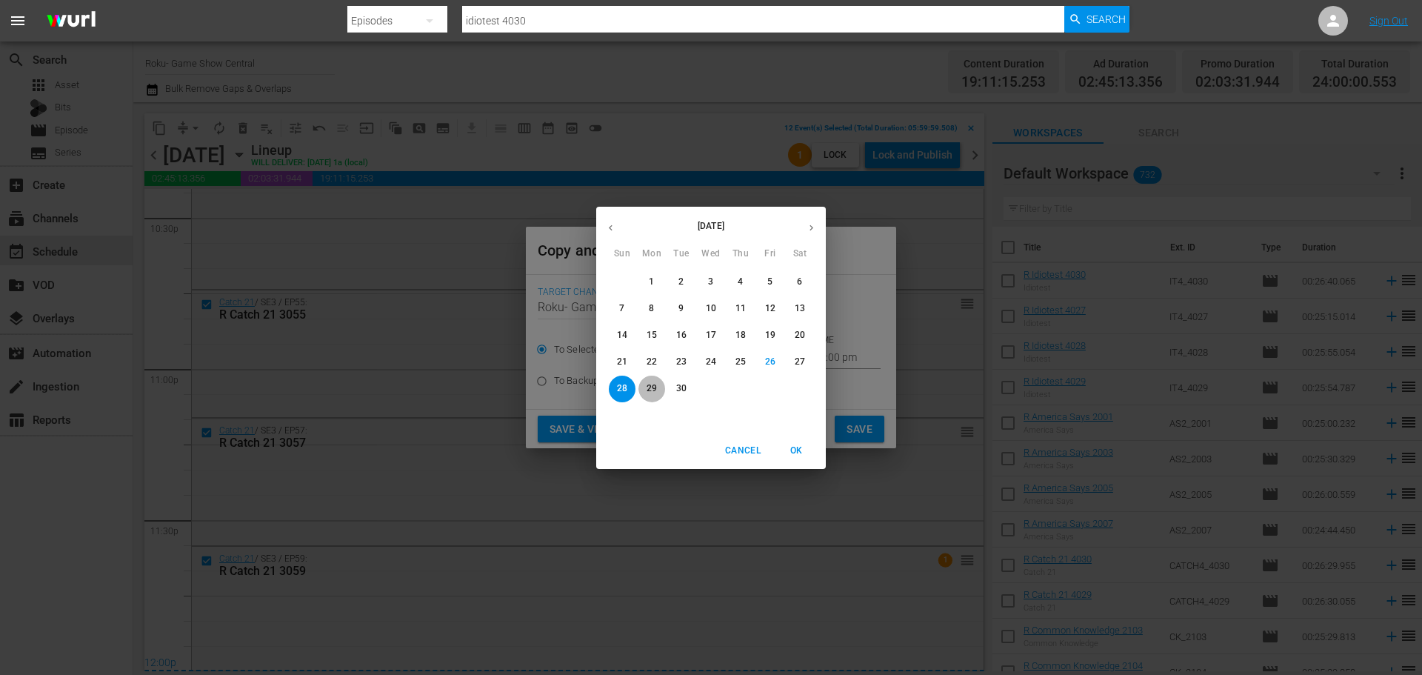
click at [649, 401] on button "29" at bounding box center [651, 388] width 27 height 27
type input "[DATE]"
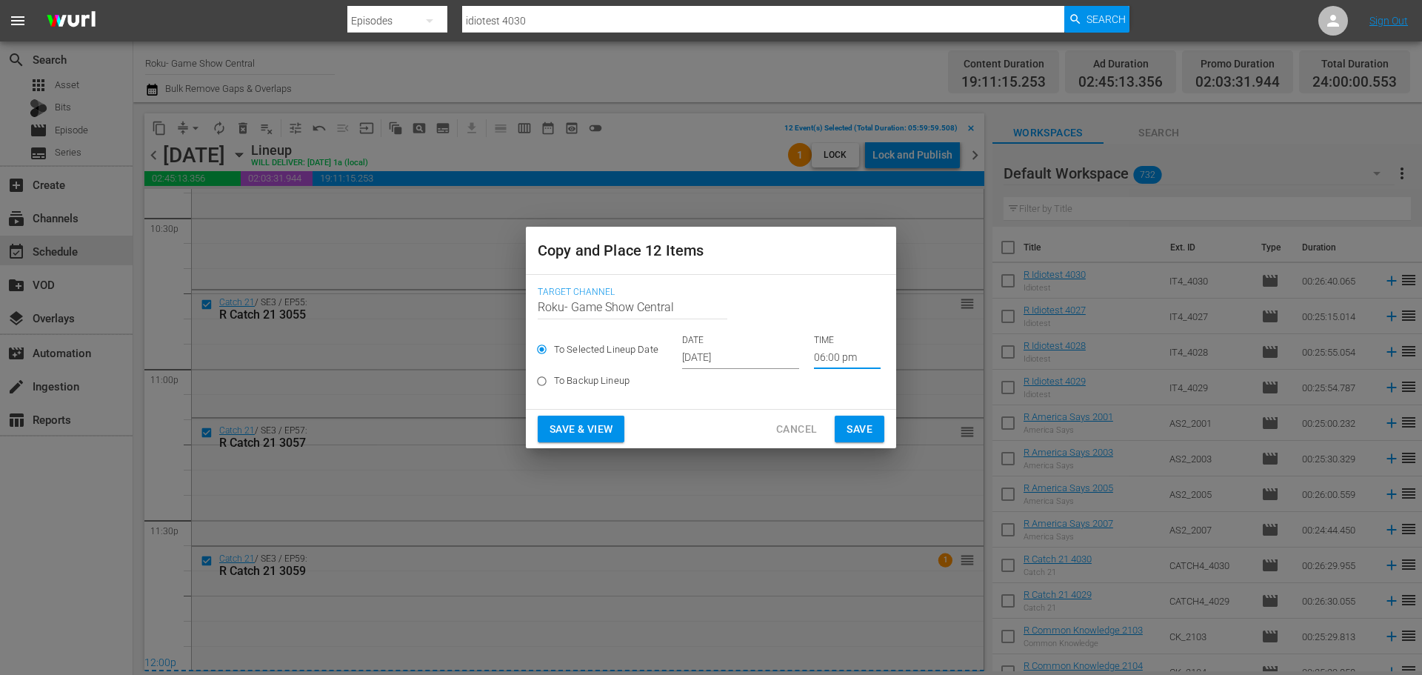
click at [841, 349] on input "06:00 pm" at bounding box center [847, 358] width 67 height 22
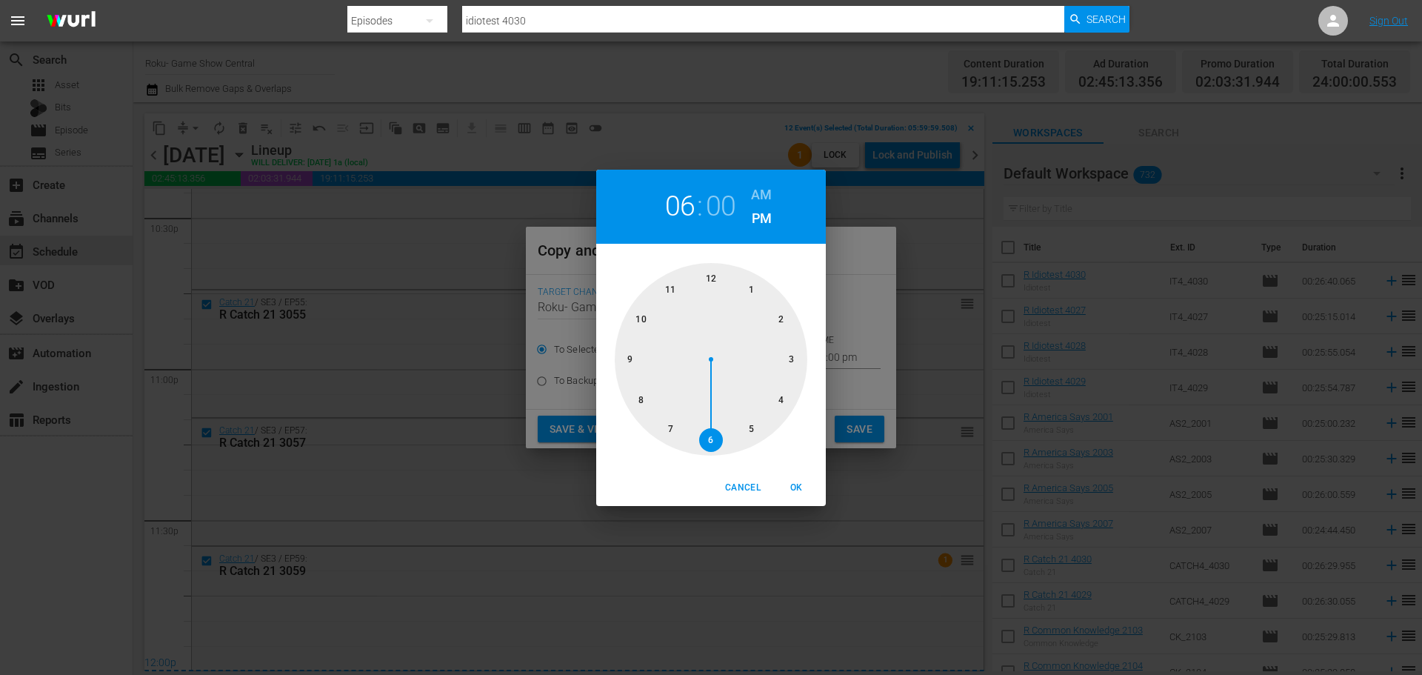
click at [712, 284] on div at bounding box center [711, 359] width 193 height 193
click at [797, 476] on button "OK" at bounding box center [795, 487] width 47 height 24
type input "12:00 pm"
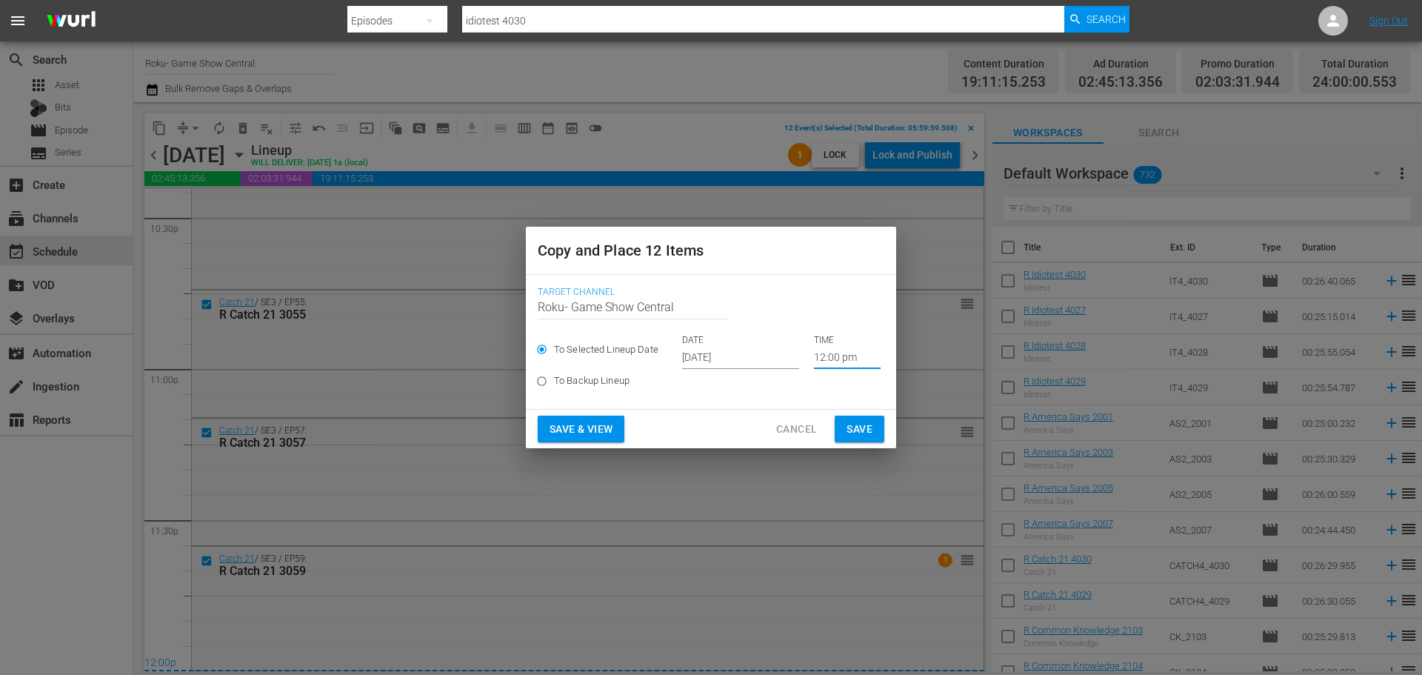
click at [866, 435] on span "Save" at bounding box center [859, 429] width 26 height 19
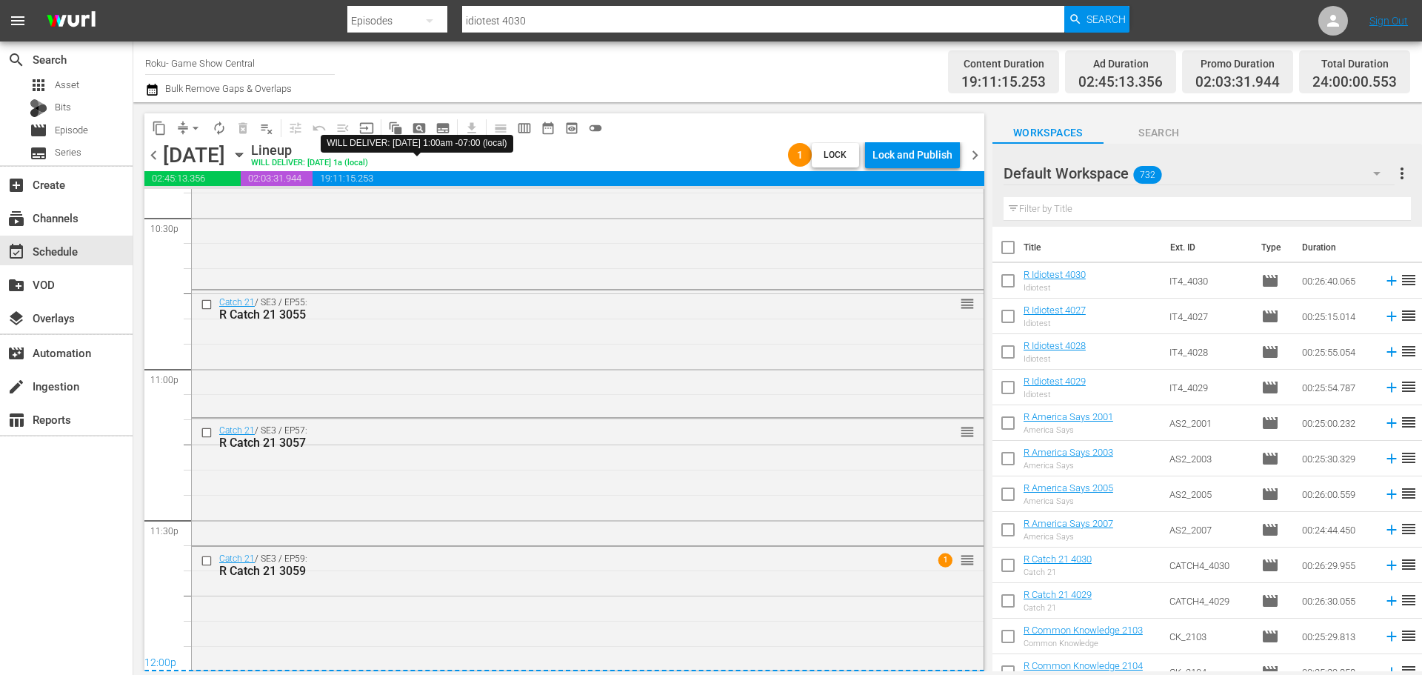
click at [247, 159] on icon "button" at bounding box center [239, 155] width 16 height 16
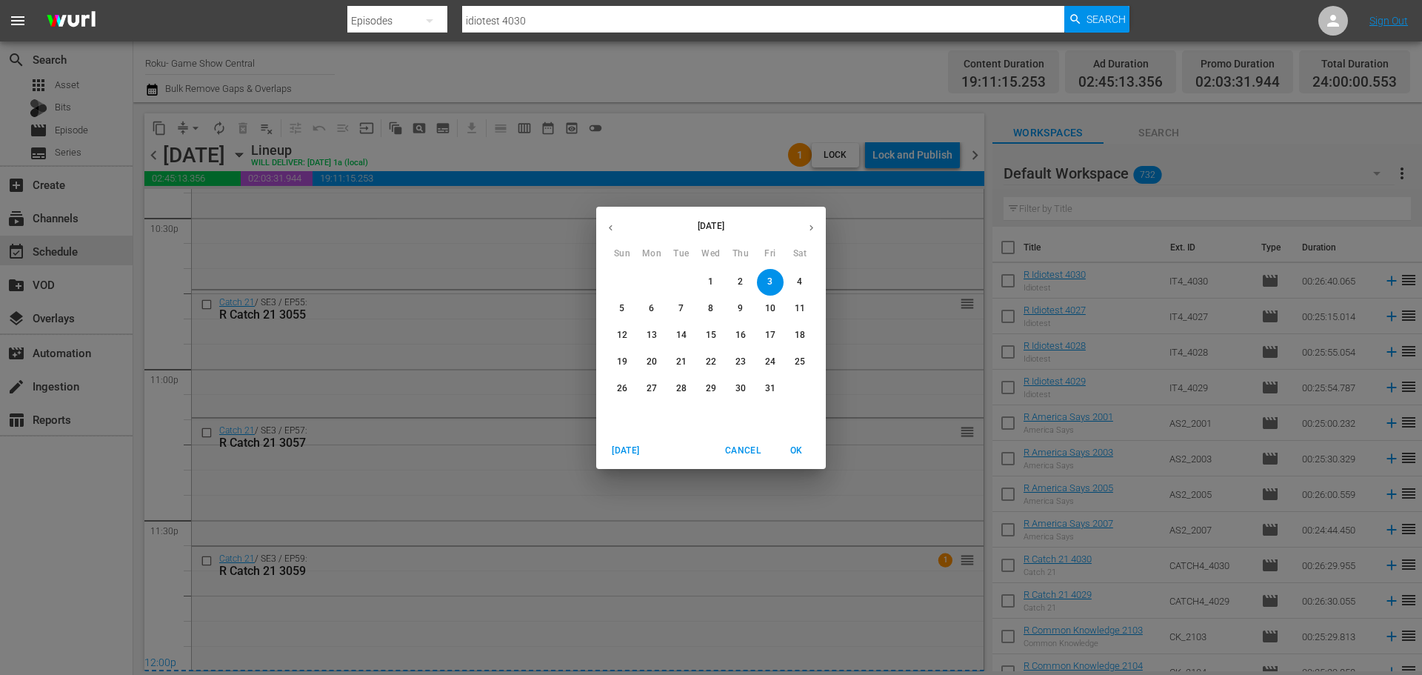
click at [618, 232] on button "button" at bounding box center [610, 227] width 29 height 29
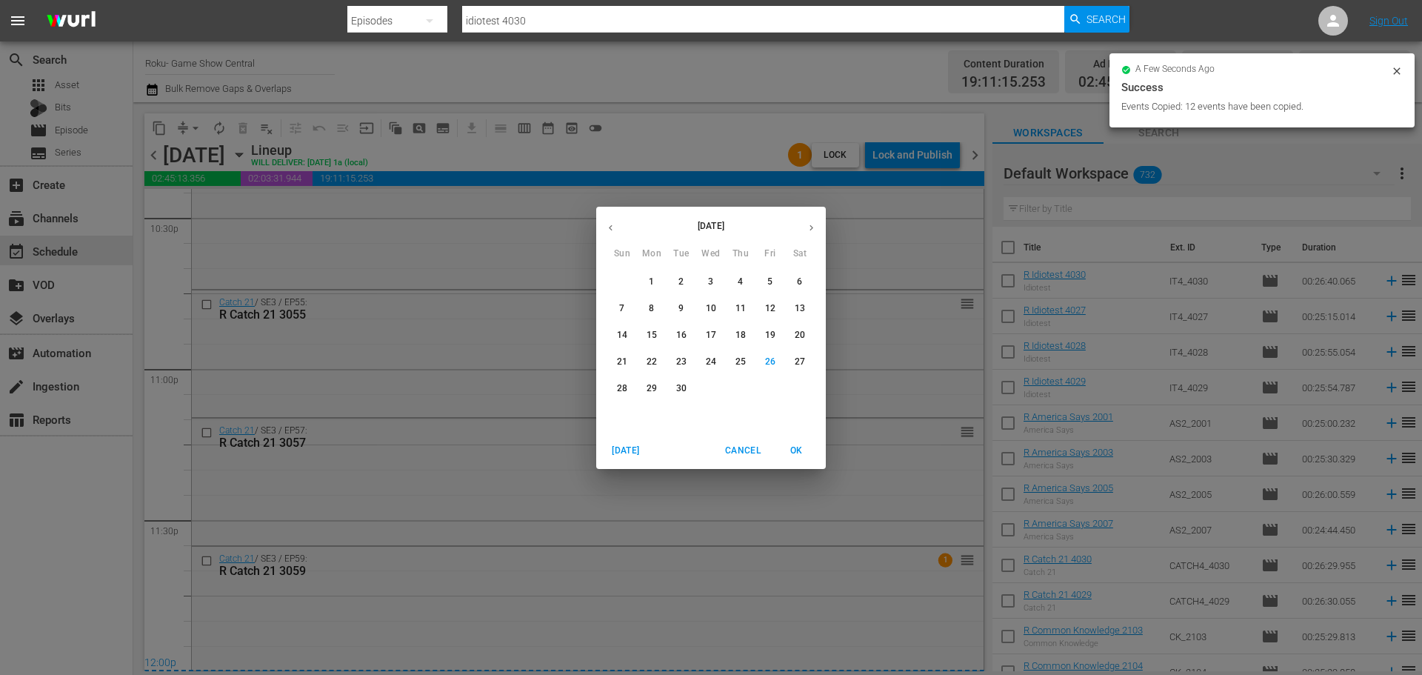
click at [647, 398] on button "29" at bounding box center [651, 388] width 27 height 27
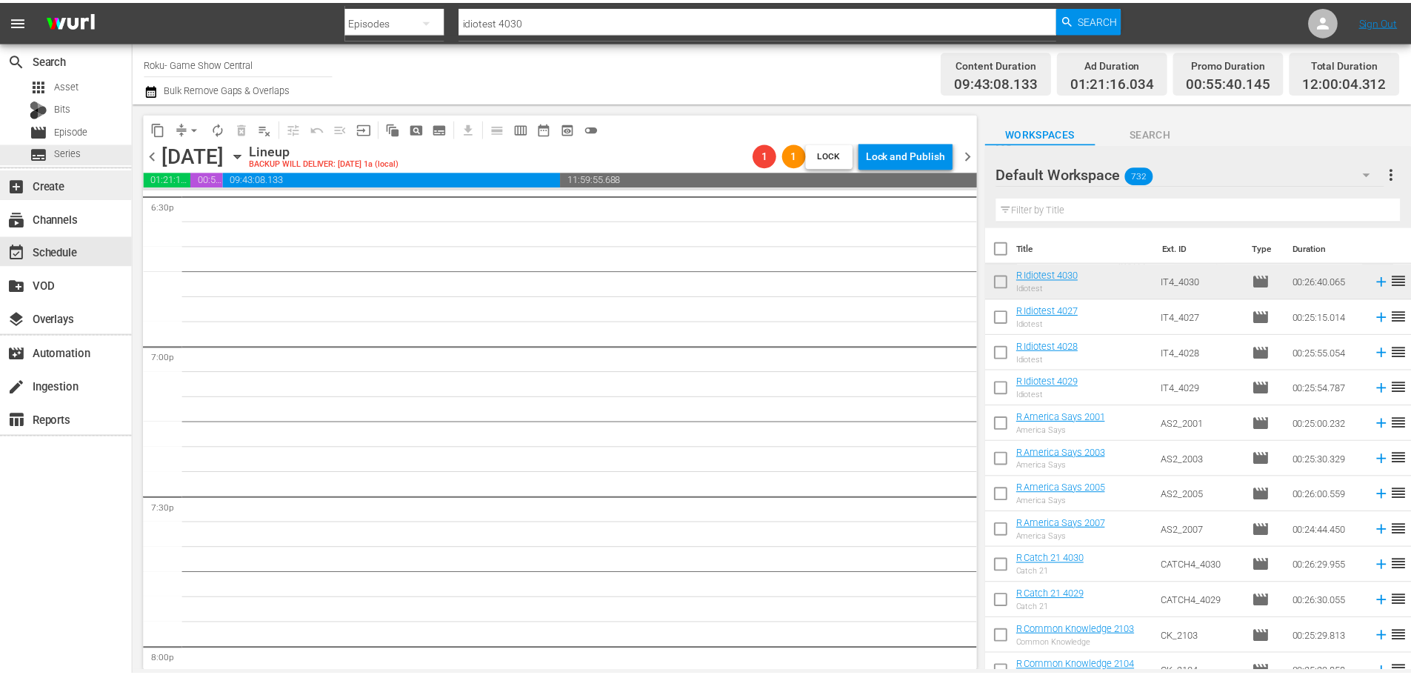
scroll to position [4917, 0]
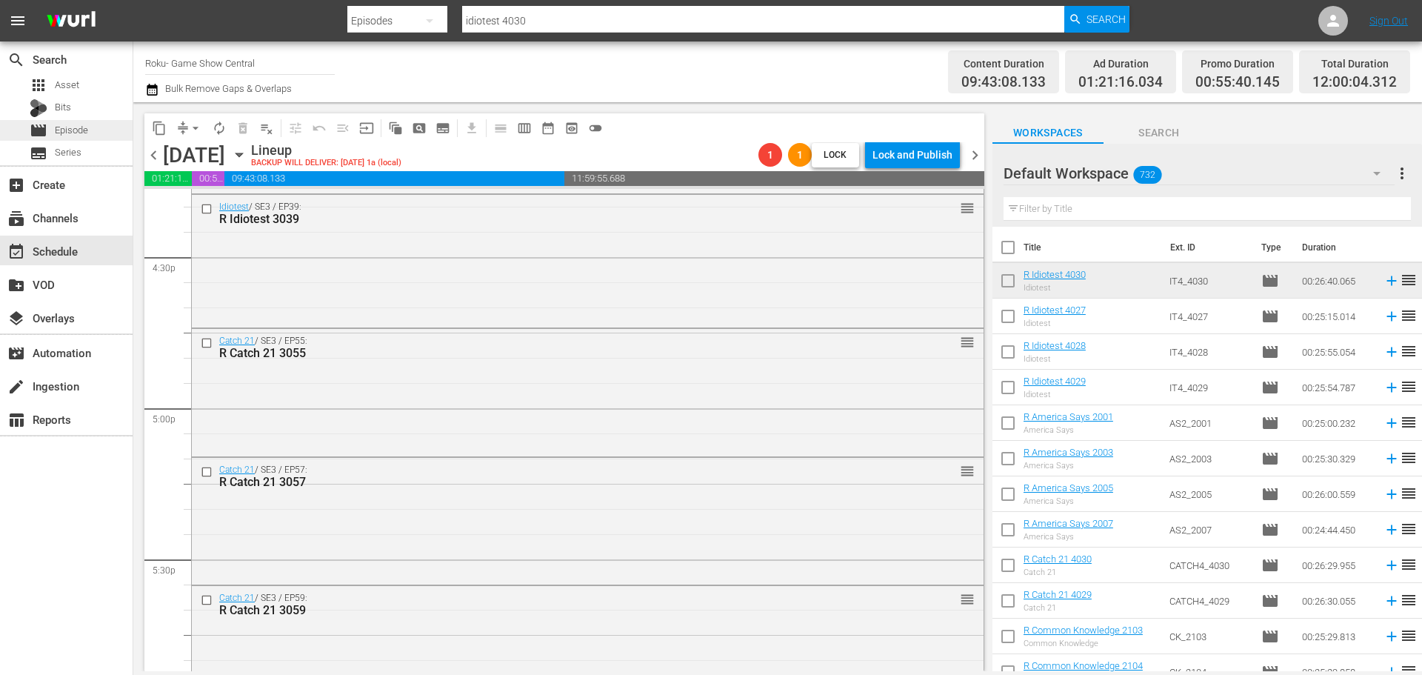
click at [91, 132] on div "movie Episode" at bounding box center [66, 130] width 133 height 21
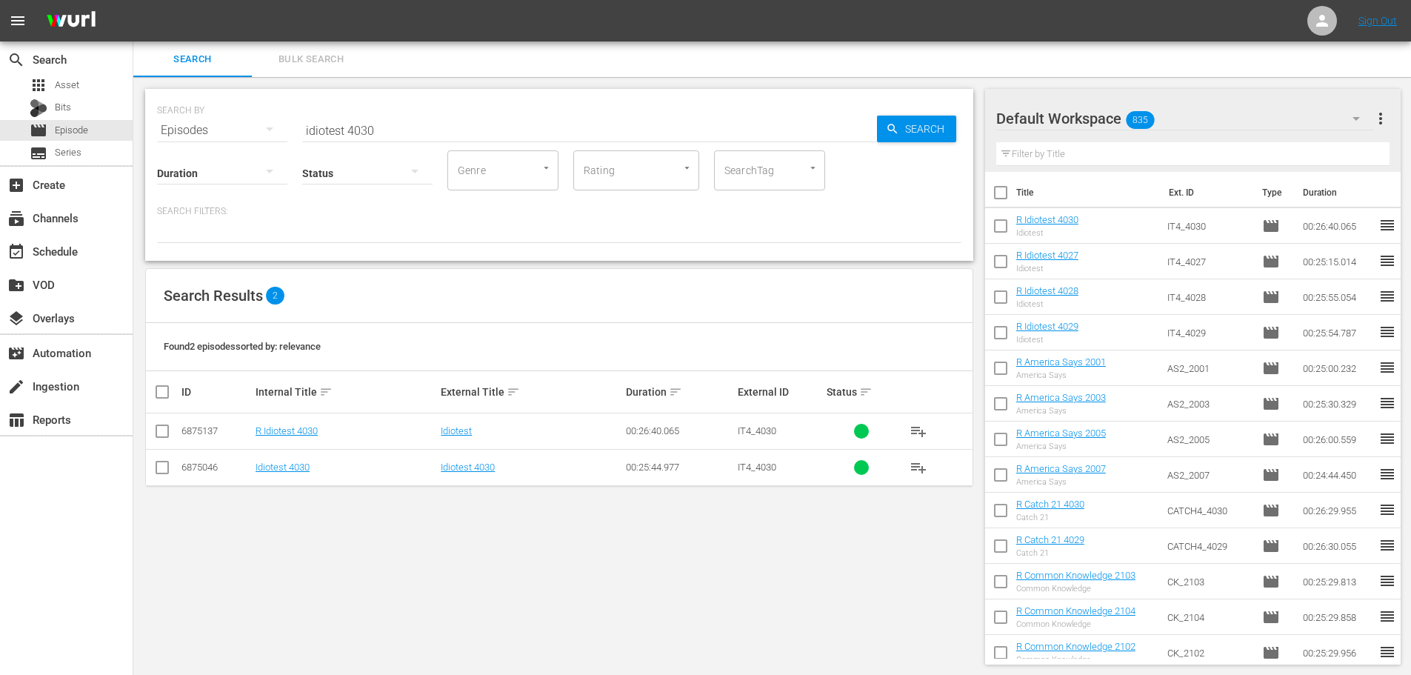
click at [461, 96] on div "SEARCH BY Search By Episodes Search ID, Title, Description, Keywords, or Catego…" at bounding box center [559, 121] width 804 height 53
drag, startPoint x: 461, startPoint y: 143, endPoint x: 100, endPoint y: 128, distance: 361.0
click at [133, 0] on div "search Search apps Asset Bits movie Episode subtitles Series add_box Create sub…" at bounding box center [771, 0] width 1277 height 0
type input "v"
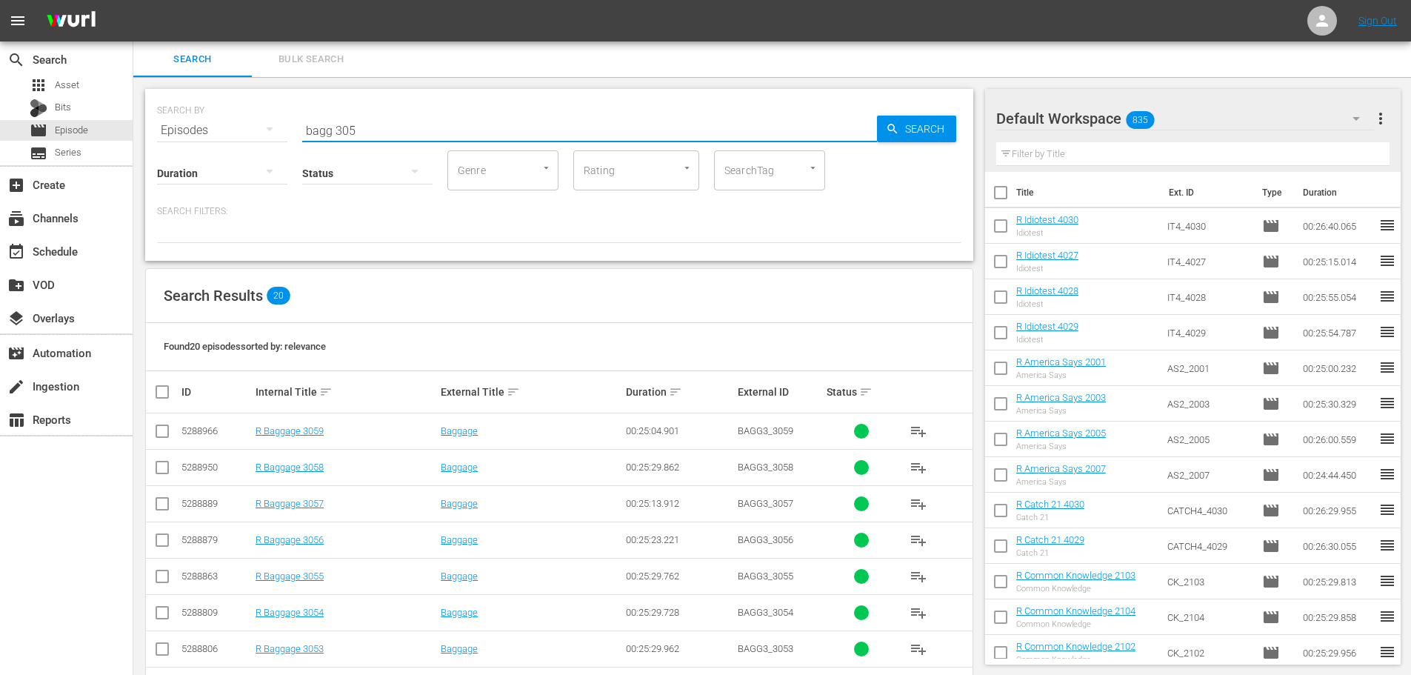
type input "bagg 305"
click at [162, 464] on input "checkbox" at bounding box center [162, 470] width 18 height 18
checkbox input "true"
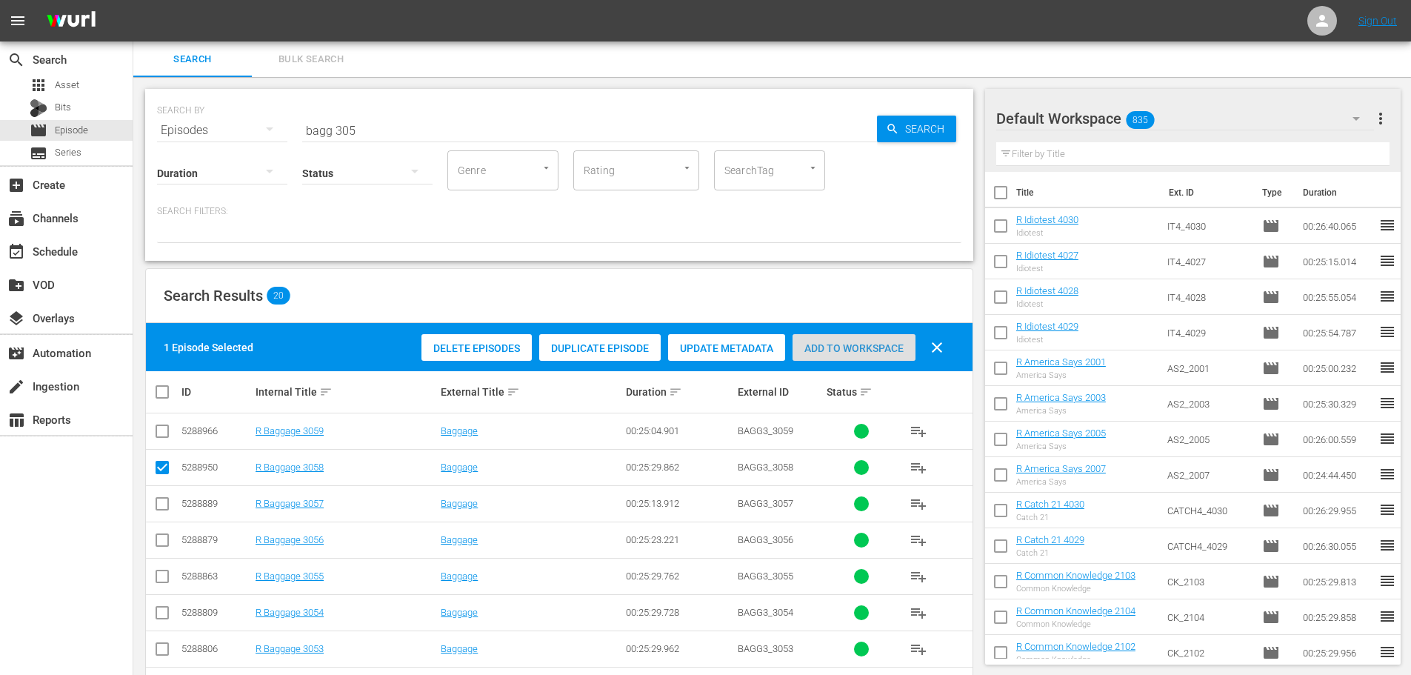
click at [832, 352] on span "Add to Workspace" at bounding box center [853, 348] width 123 height 12
click at [461, 137] on input "bagg 305" at bounding box center [589, 131] width 575 height 36
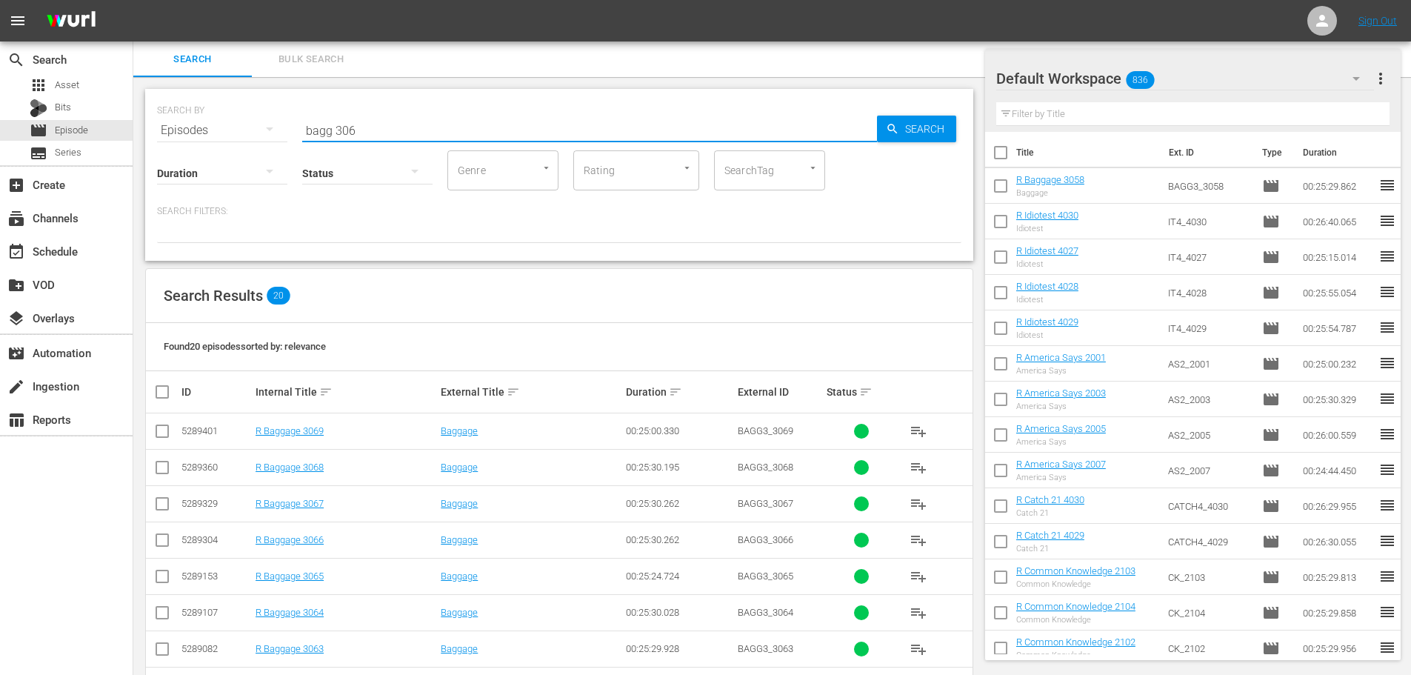
scroll to position [296, 0]
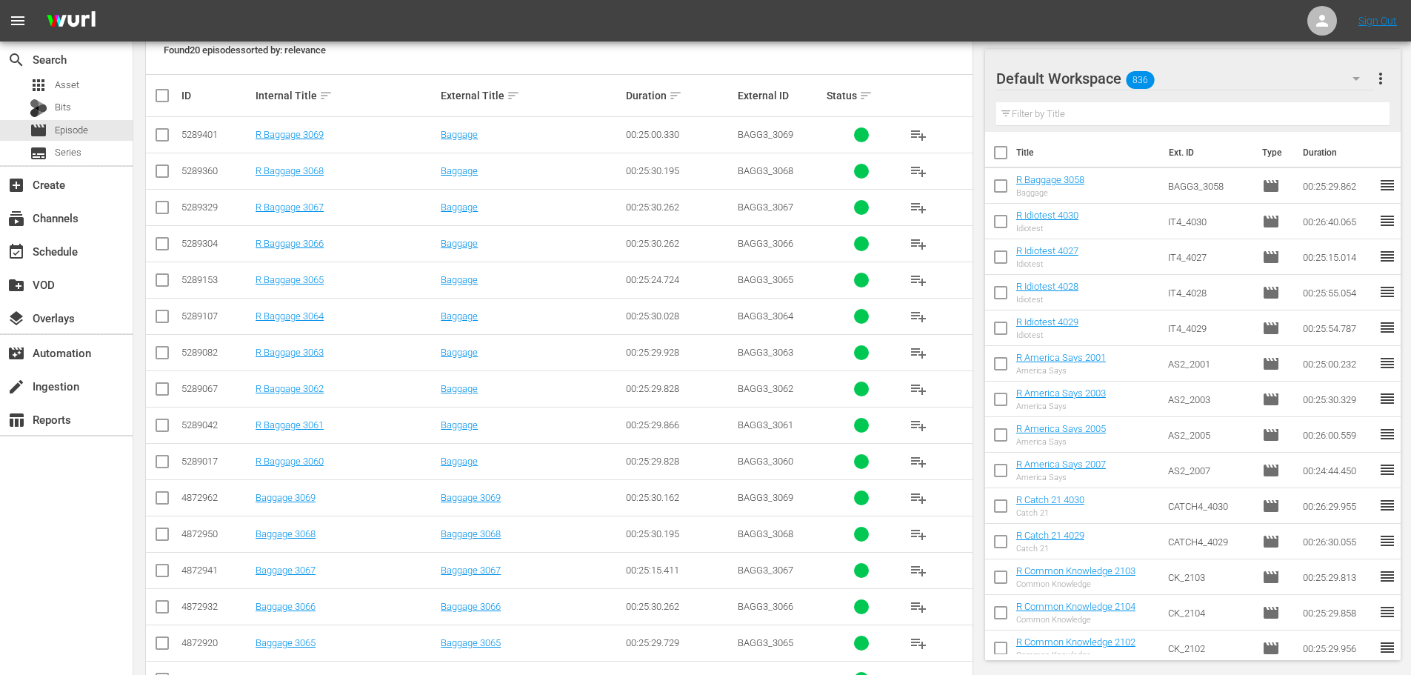
type input "bagg 306"
click at [156, 464] on td at bounding box center [162, 461] width 33 height 36
click at [156, 464] on input "checkbox" at bounding box center [162, 464] width 18 height 18
checkbox input "true"
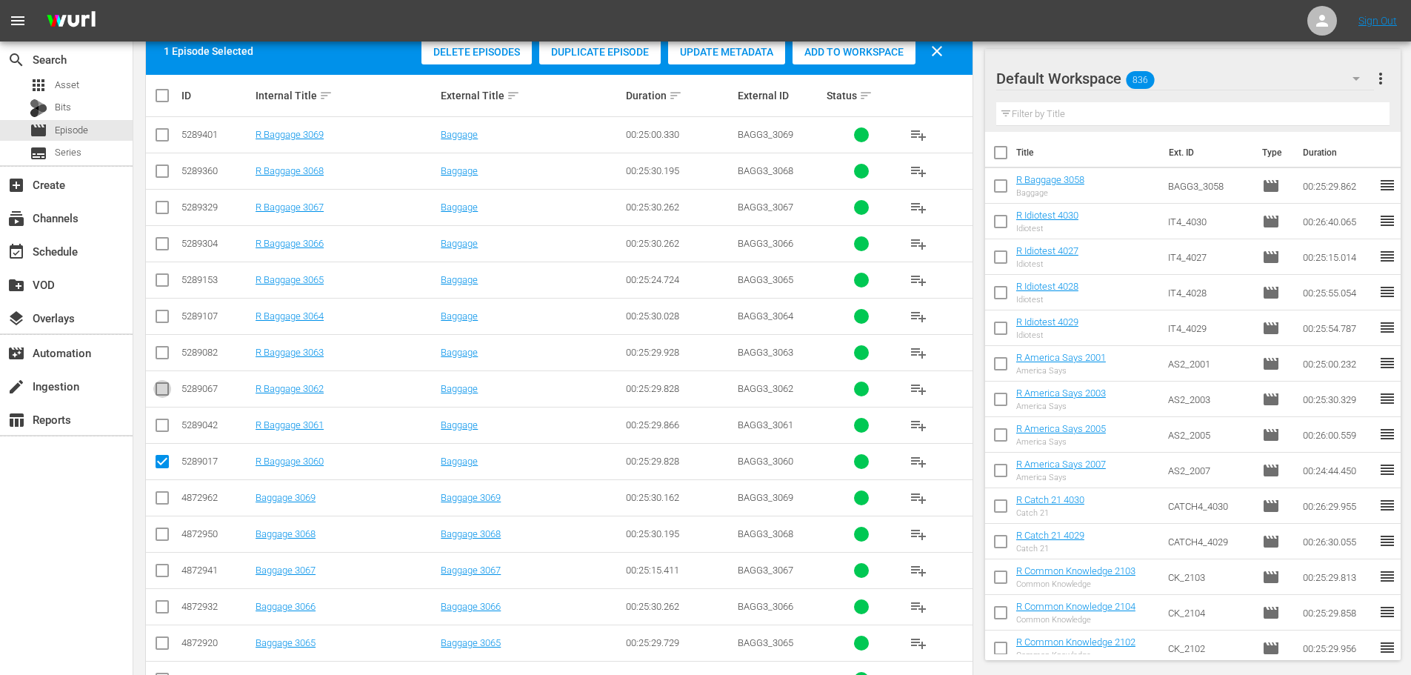
click at [166, 389] on input "checkbox" at bounding box center [162, 392] width 18 height 18
checkbox input "true"
click at [167, 321] on input "checkbox" at bounding box center [162, 319] width 18 height 18
checkbox input "true"
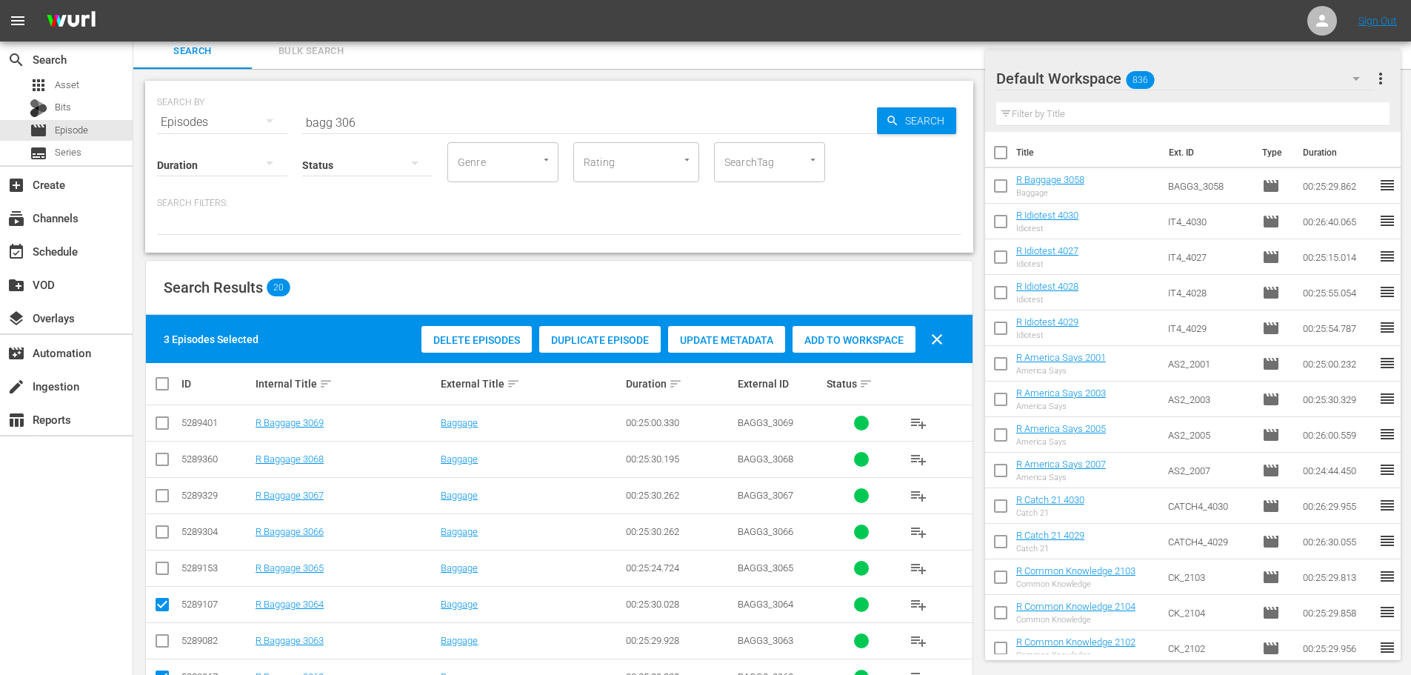
scroll to position [0, 0]
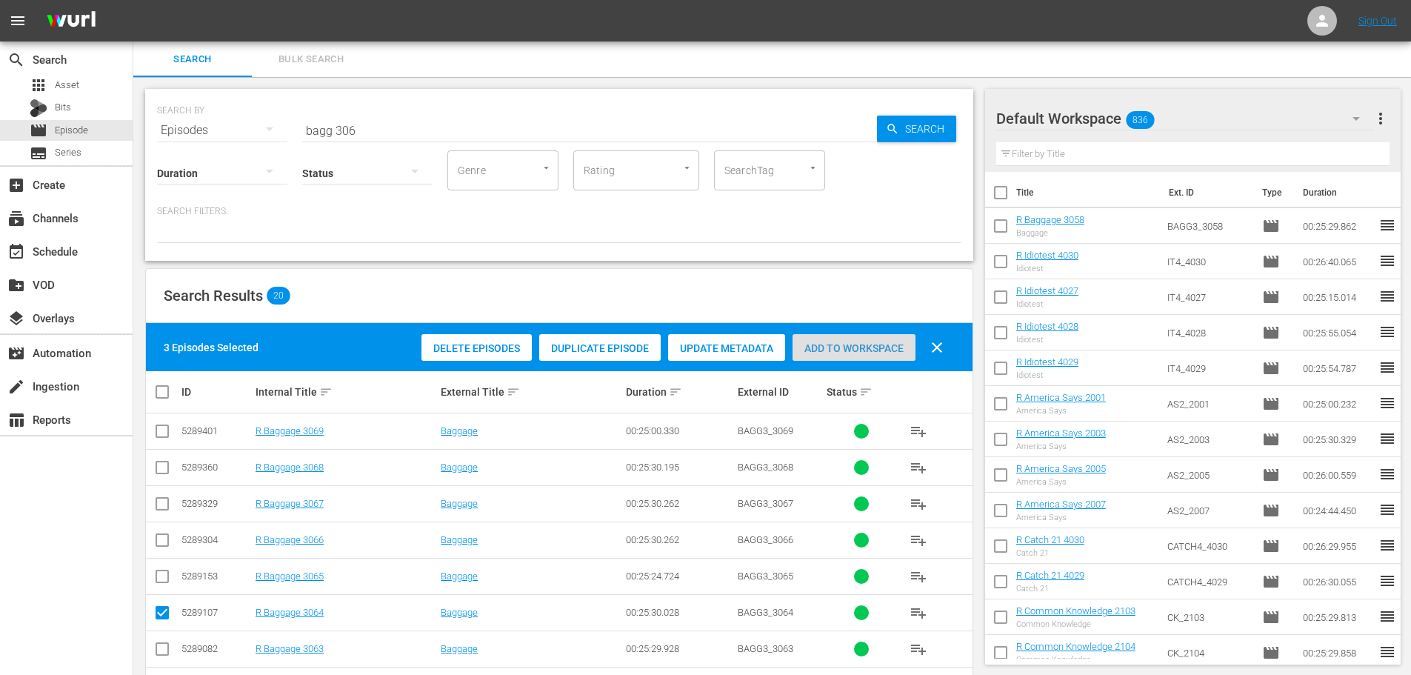
drag, startPoint x: 829, startPoint y: 350, endPoint x: 560, endPoint y: 133, distance: 346.0
click at [818, 345] on span "Add to Workspace" at bounding box center [853, 348] width 123 height 12
drag, startPoint x: 515, startPoint y: 124, endPoint x: 3, endPoint y: 104, distance: 512.1
click at [133, 0] on div "search Search apps Asset Bits movie Episode subtitles Series add_box Create sub…" at bounding box center [771, 0] width 1277 height 0
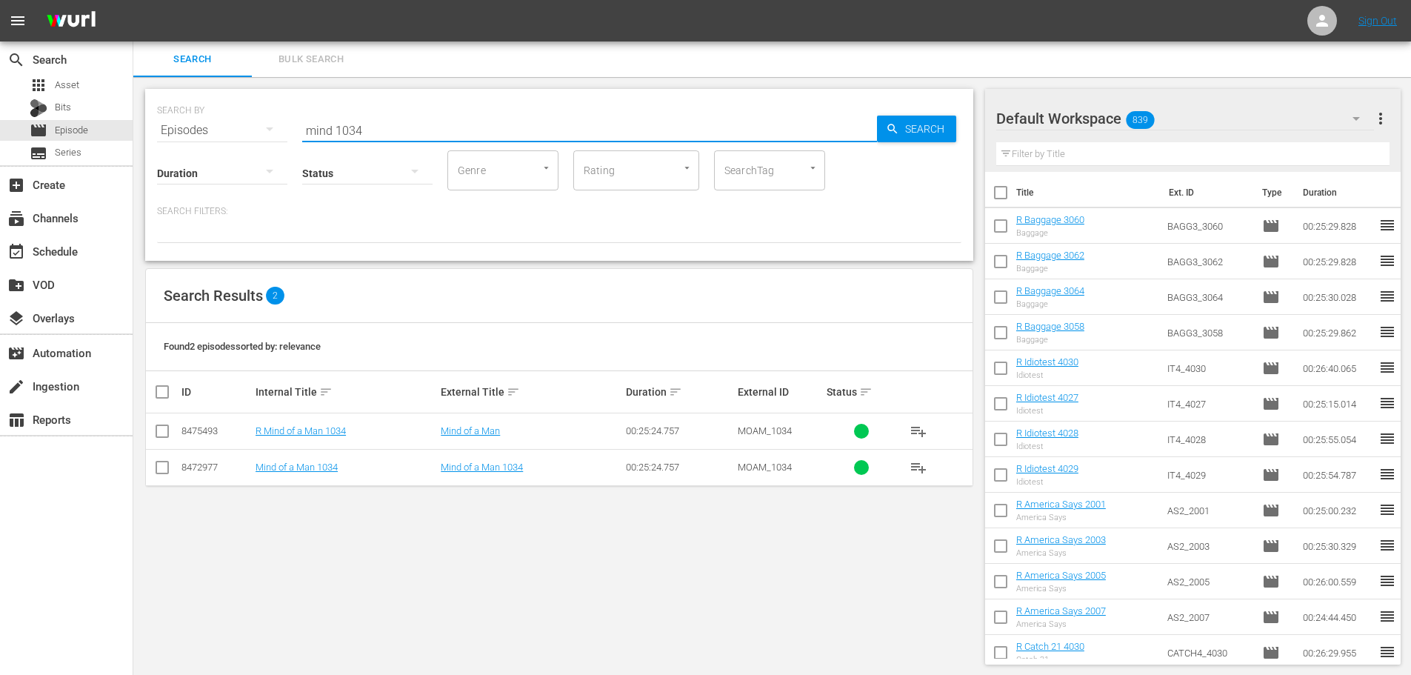
type input "mind 1034"
click at [167, 430] on input "checkbox" at bounding box center [162, 434] width 18 height 18
checkbox input "true"
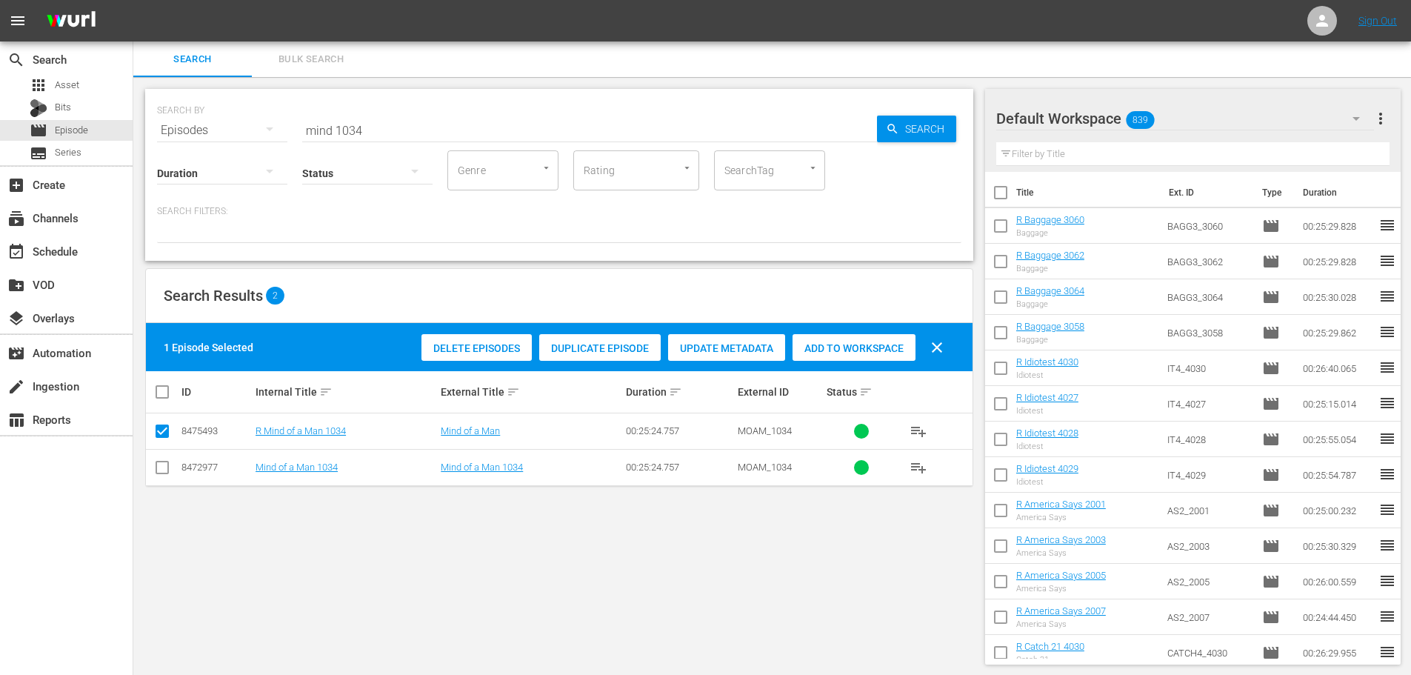
click at [918, 350] on div "Delete Episodes Duplicate Episode Update Metadata Add to Workspace clear" at bounding box center [686, 348] width 537 height 36
click at [868, 338] on div "Add to Workspace" at bounding box center [853, 348] width 123 height 28
drag, startPoint x: 366, startPoint y: 144, endPoint x: 390, endPoint y: 118, distance: 35.1
click at [366, 141] on div "Status" at bounding box center [367, 163] width 130 height 53
drag, startPoint x: 390, startPoint y: 118, endPoint x: 177, endPoint y: 133, distance: 213.1
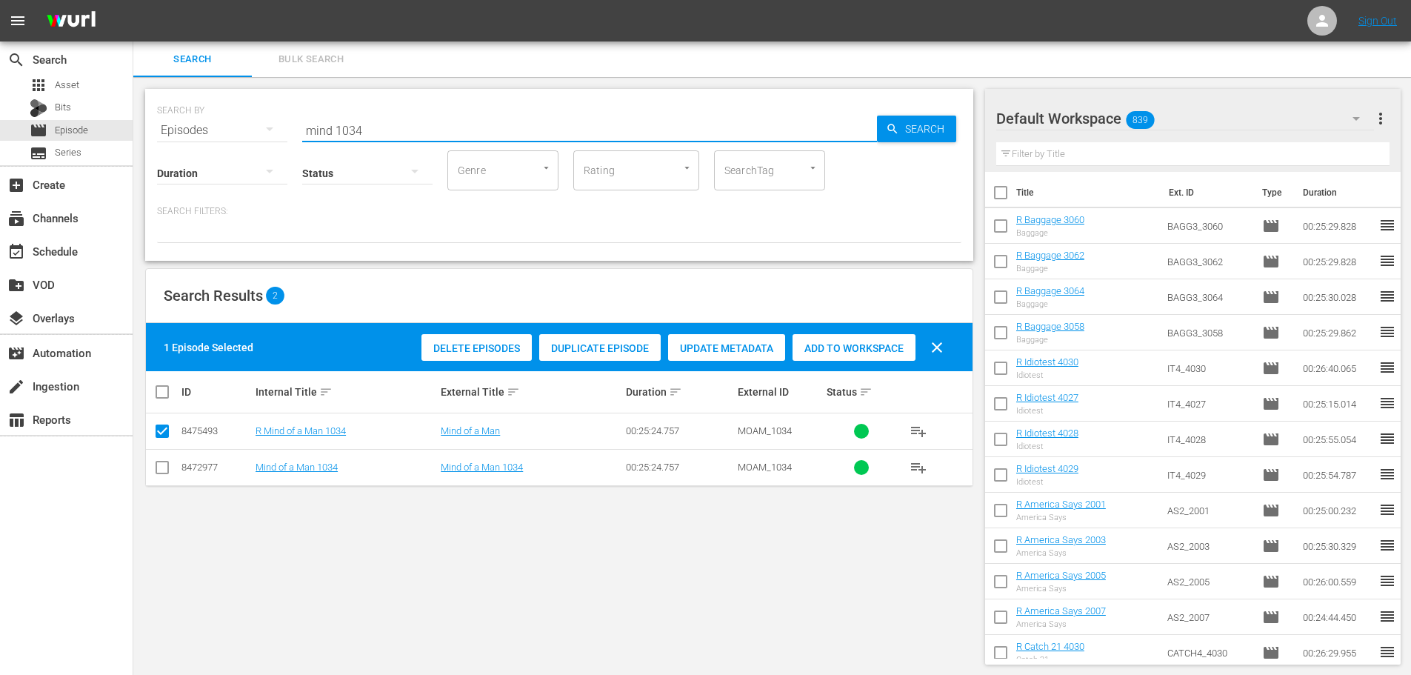
click at [180, 130] on div "SEARCH BY Search By Episodes Search ID, Title, Description, Keywords, or Catego…" at bounding box center [559, 121] width 804 height 53
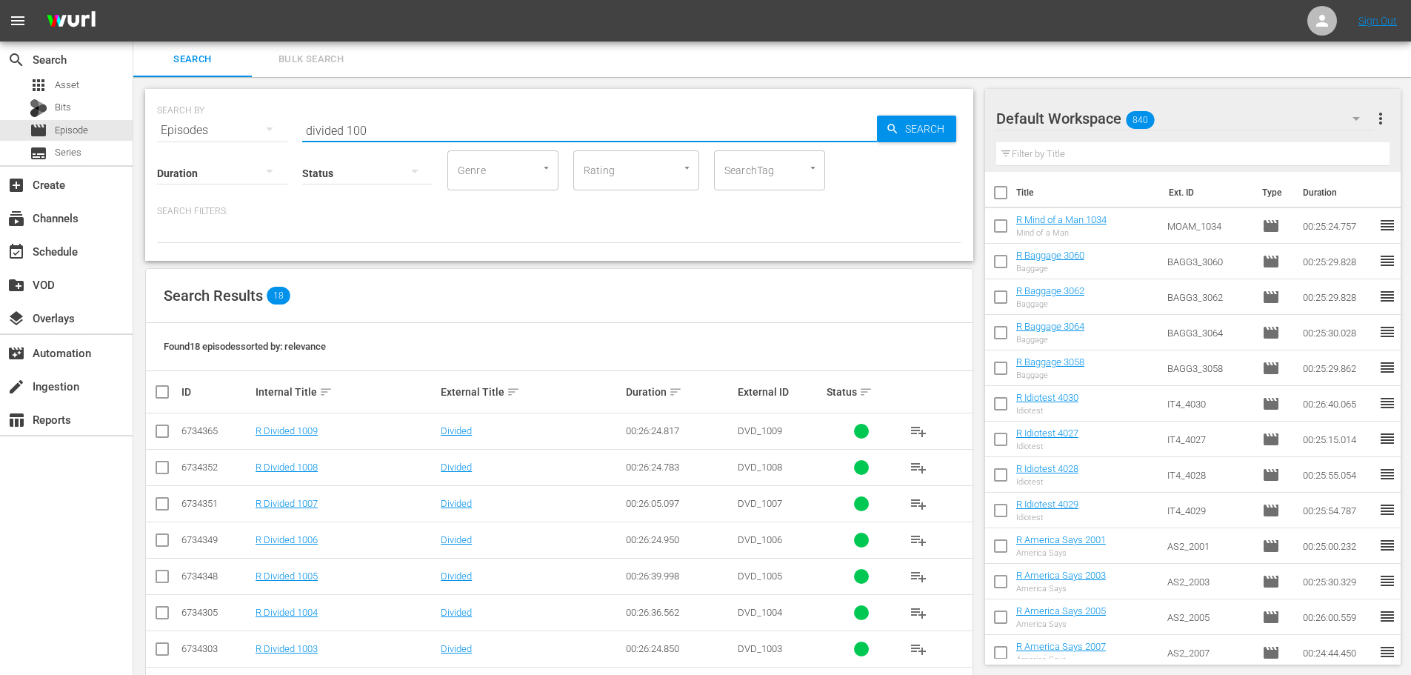
type input "divided 100"
click at [169, 472] on input "checkbox" at bounding box center [162, 470] width 18 height 18
checkbox input "true"
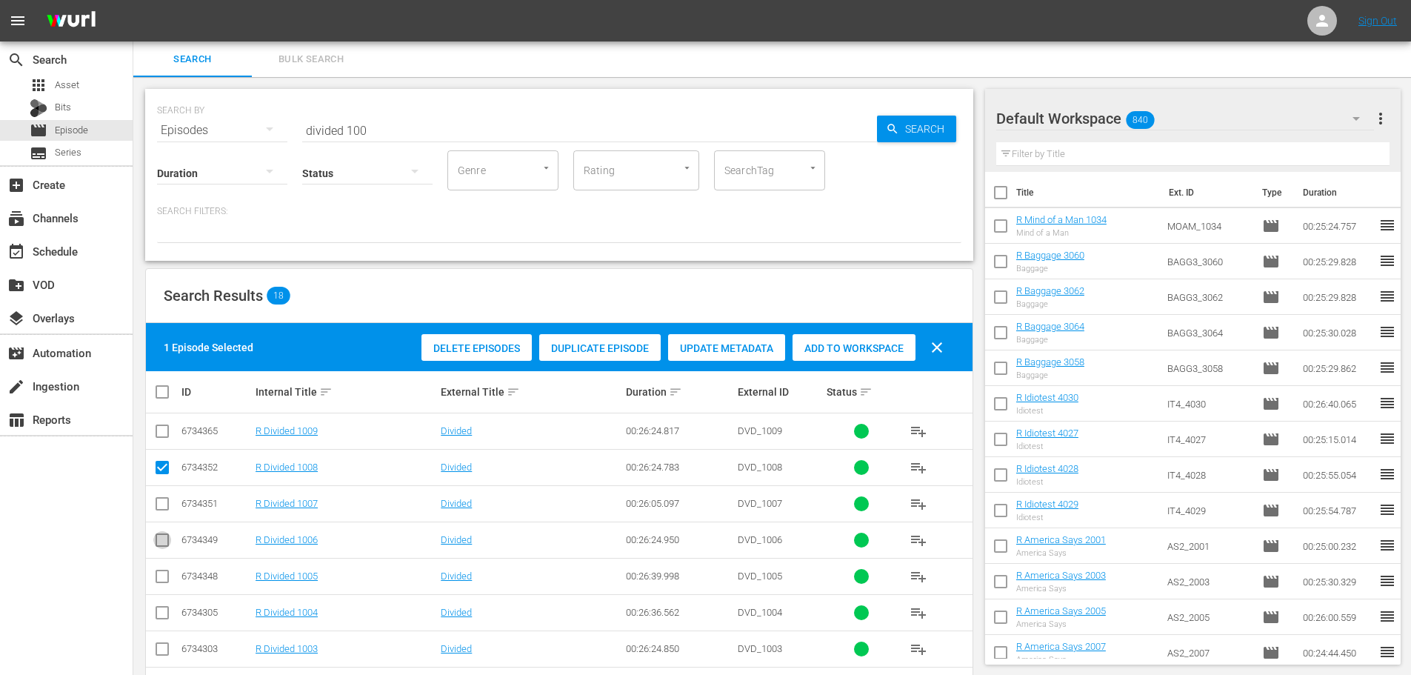
click at [163, 546] on input "checkbox" at bounding box center [162, 543] width 18 height 18
checkbox input "true"
click at [901, 348] on span "Add to Workspace" at bounding box center [853, 348] width 123 height 12
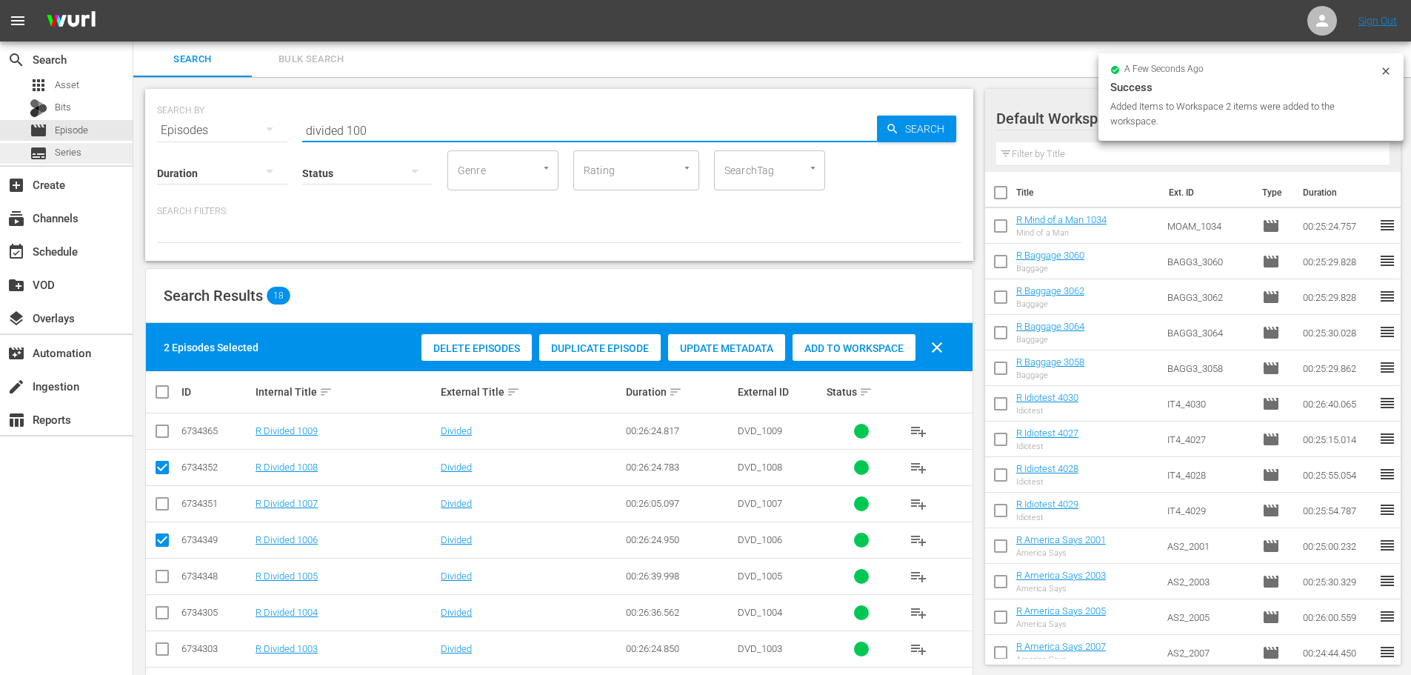
drag, startPoint x: 374, startPoint y: 126, endPoint x: 0, endPoint y: 160, distance: 375.5
click at [133, 0] on div "search Search apps Asset Bits movie Episode subtitles Series add_box Create sub…" at bounding box center [771, 0] width 1277 height 0
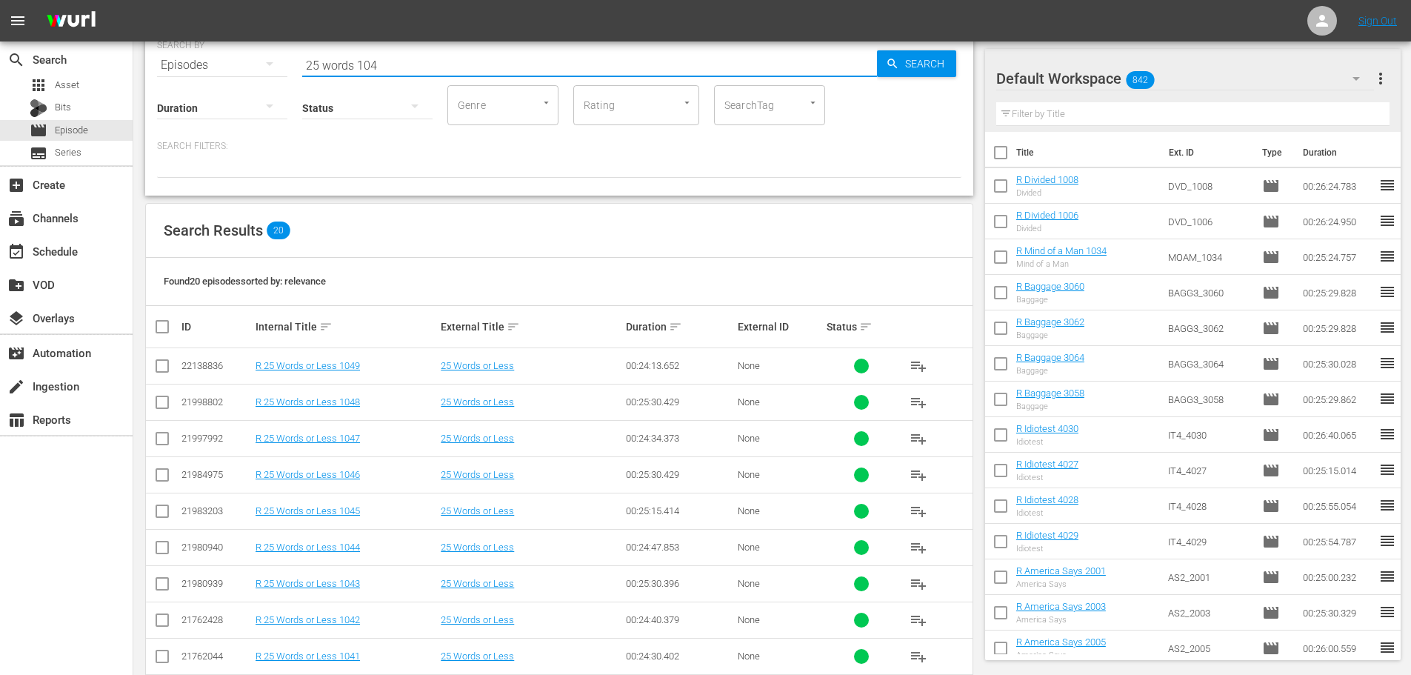
scroll to position [74, 0]
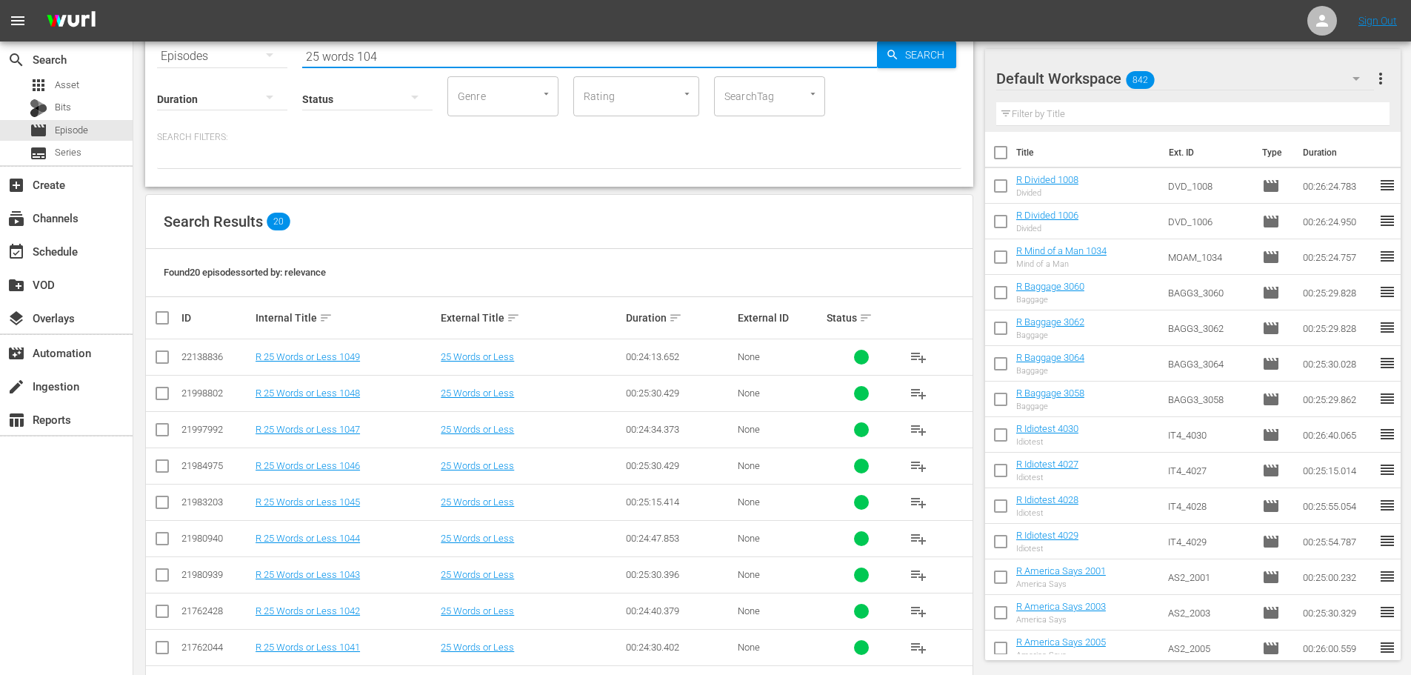
type input "25 words 104"
click at [161, 575] on input "checkbox" at bounding box center [162, 578] width 18 height 18
checkbox input "true"
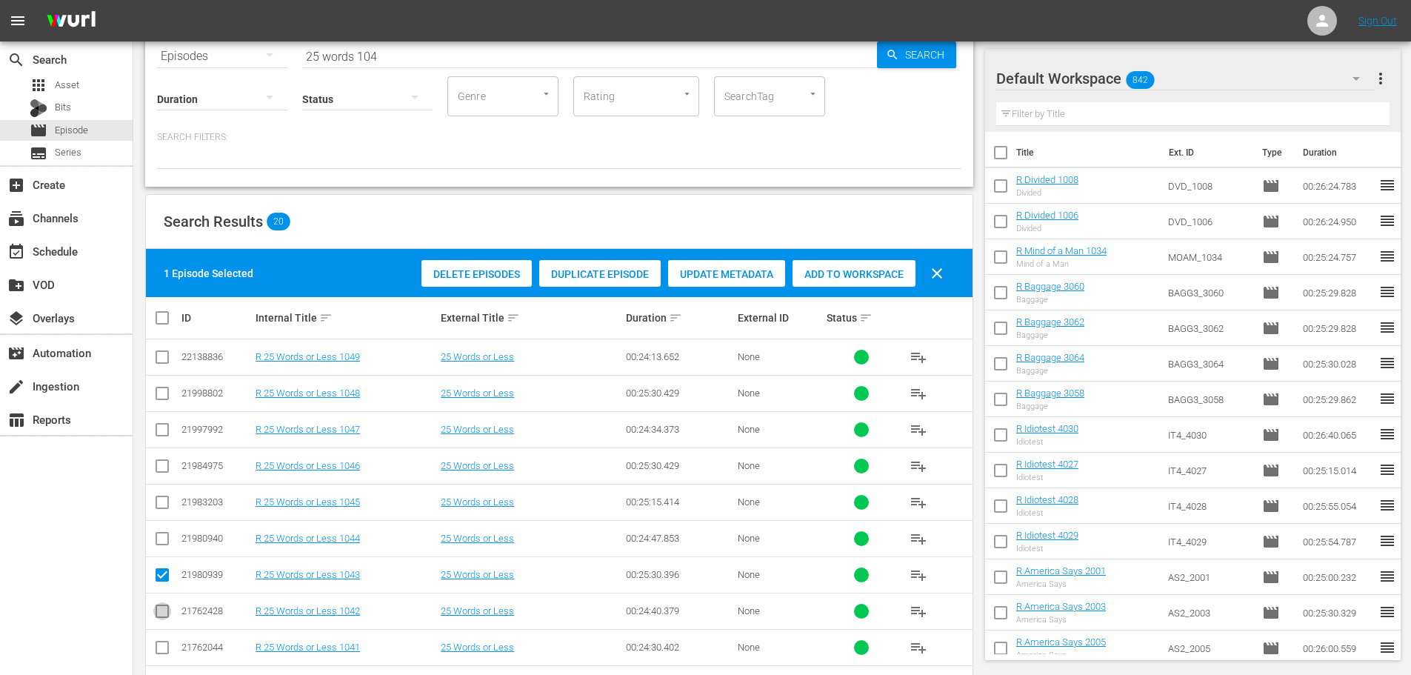
click at [164, 612] on input "checkbox" at bounding box center [162, 614] width 18 height 18
checkbox input "true"
click at [847, 273] on span "Add to Workspace" at bounding box center [853, 274] width 123 height 12
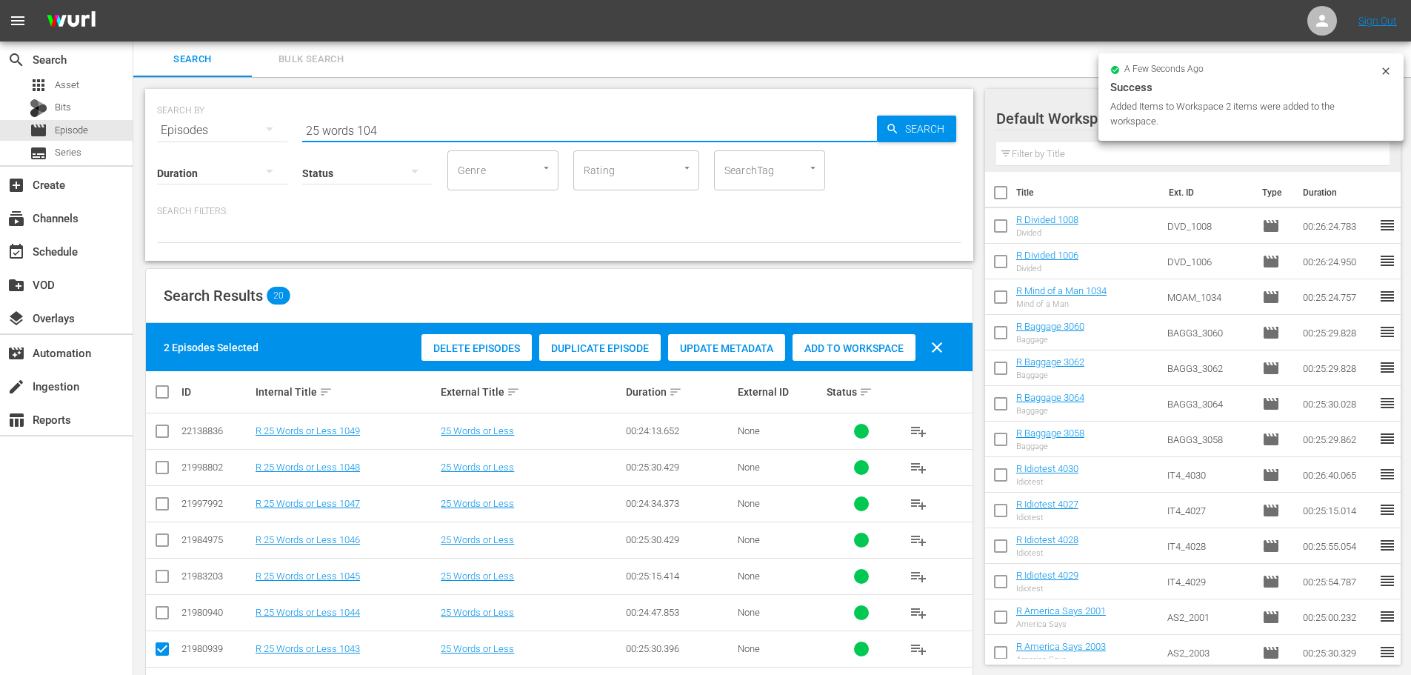
drag, startPoint x: 436, startPoint y: 118, endPoint x: 217, endPoint y: 122, distance: 219.2
click at [217, 122] on div "SEARCH BY Search By Episodes Search ID, Title, Description, Keywords, or Catego…" at bounding box center [559, 121] width 804 height 53
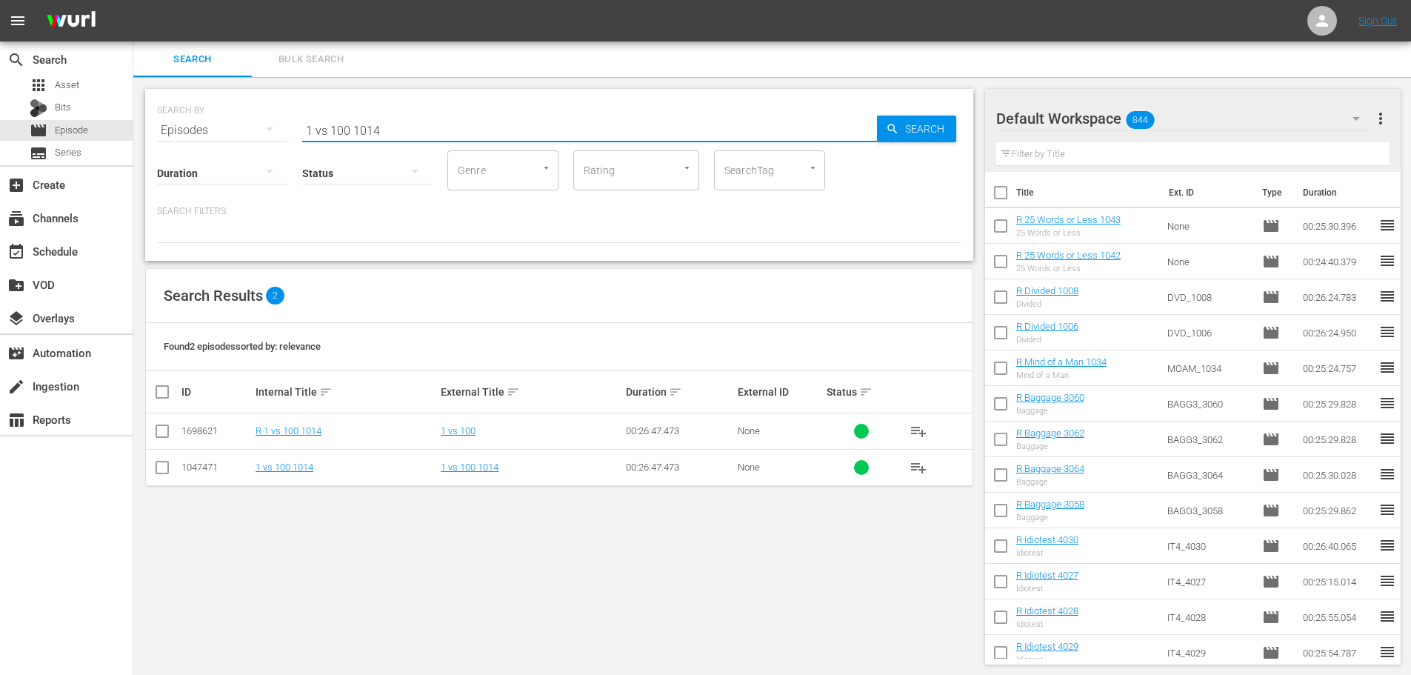
type input "1 vs 100 1014"
click at [156, 438] on input "checkbox" at bounding box center [162, 434] width 18 height 18
checkbox input "true"
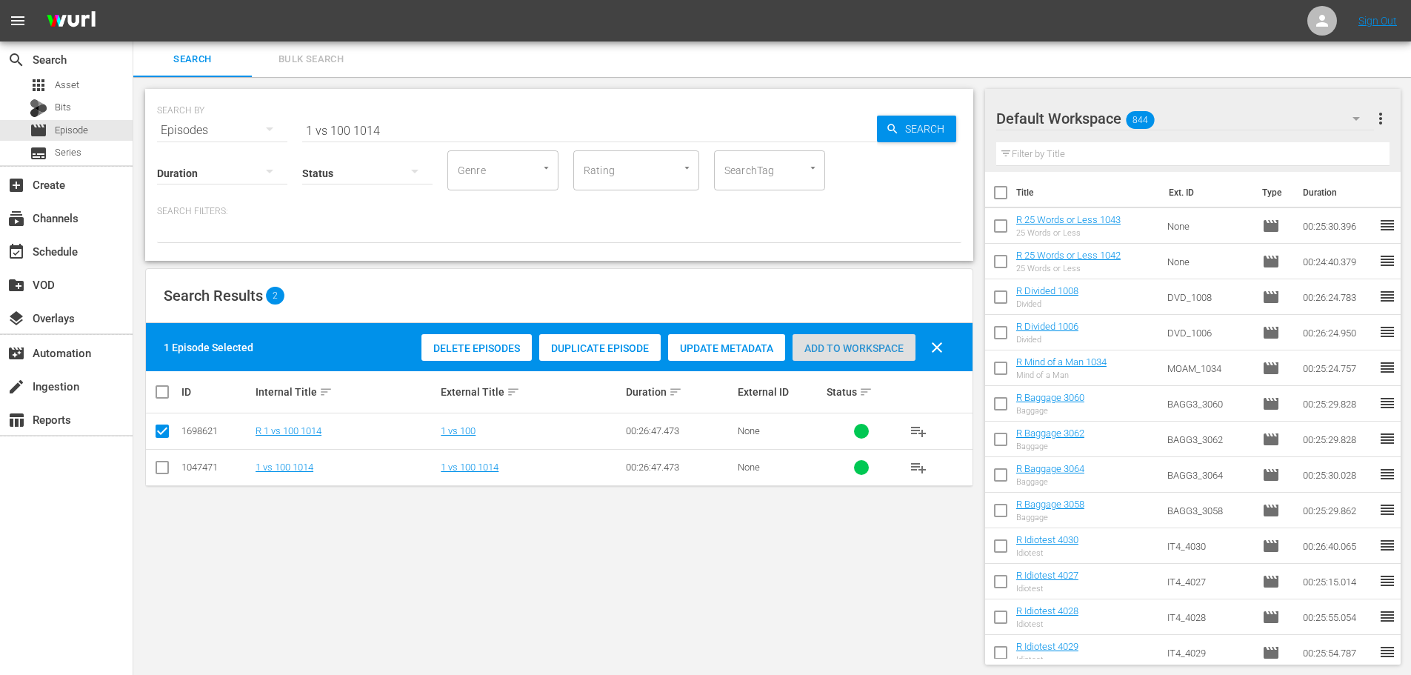
click at [858, 339] on div "Add to Workspace" at bounding box center [853, 348] width 123 height 28
drag, startPoint x: 430, startPoint y: 124, endPoint x: 0, endPoint y: 107, distance: 429.8
click at [133, 0] on div "search Search apps Asset Bits movie Episode subtitles Series add_box Create sub…" at bounding box center [771, 0] width 1277 height 0
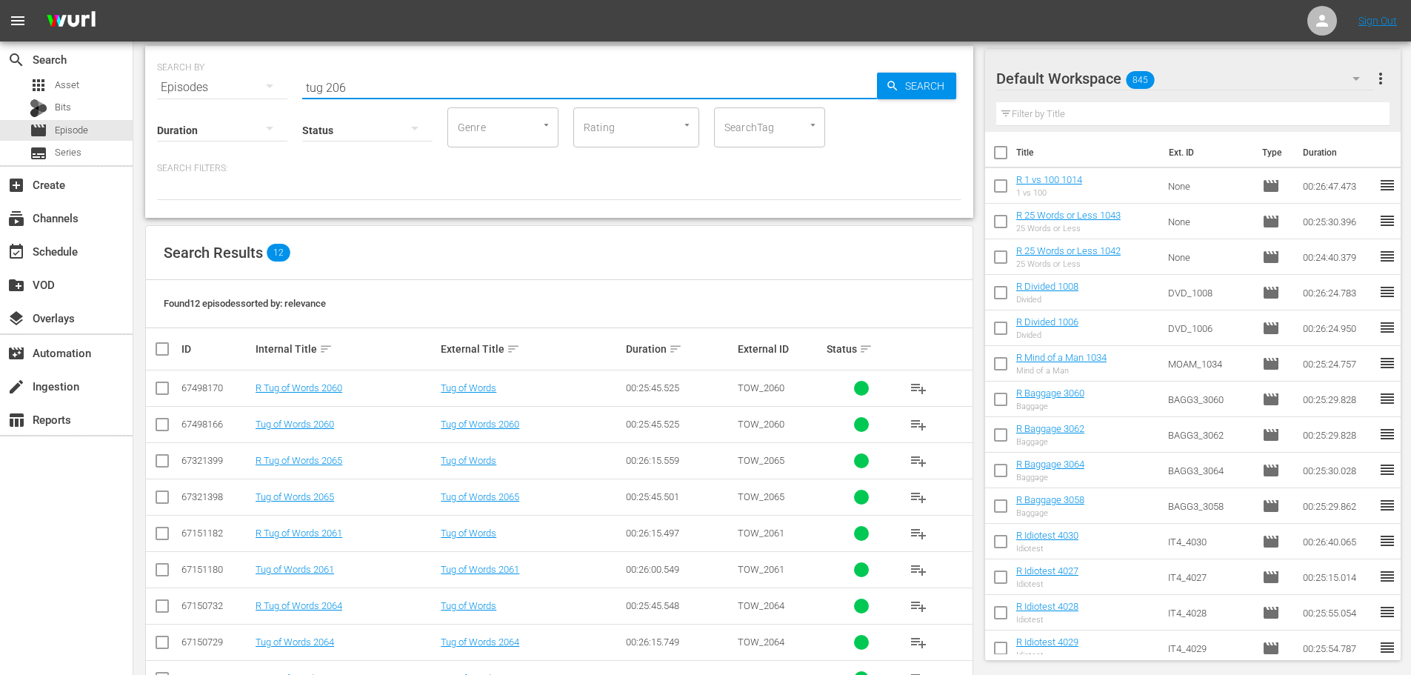
scroll to position [76, 0]
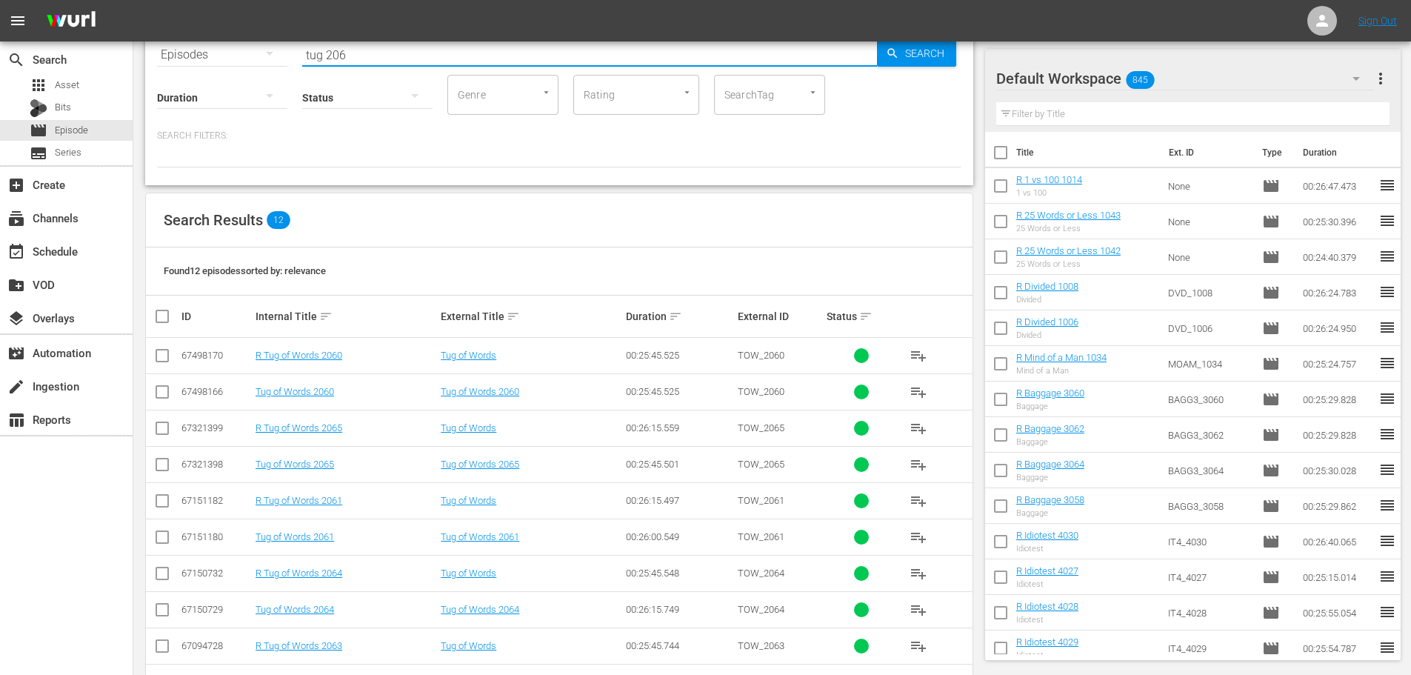
type input "tug 206"
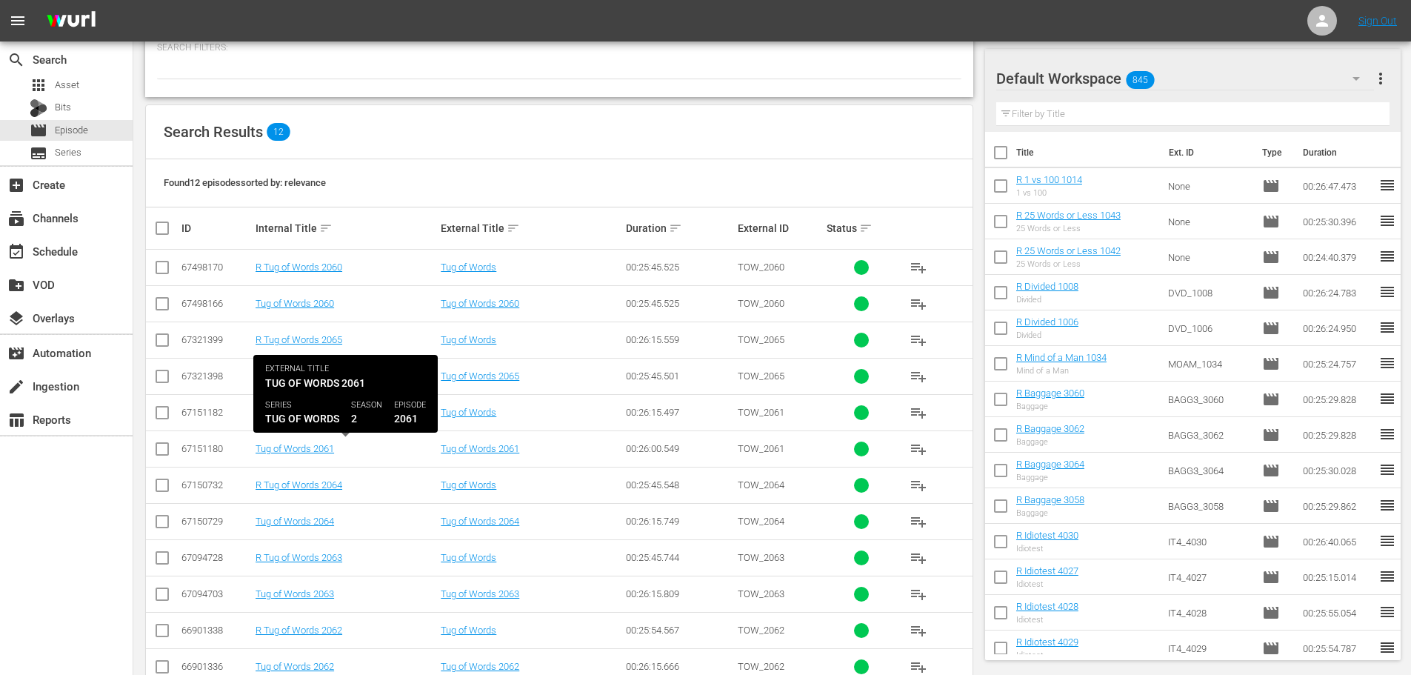
scroll to position [201, 0]
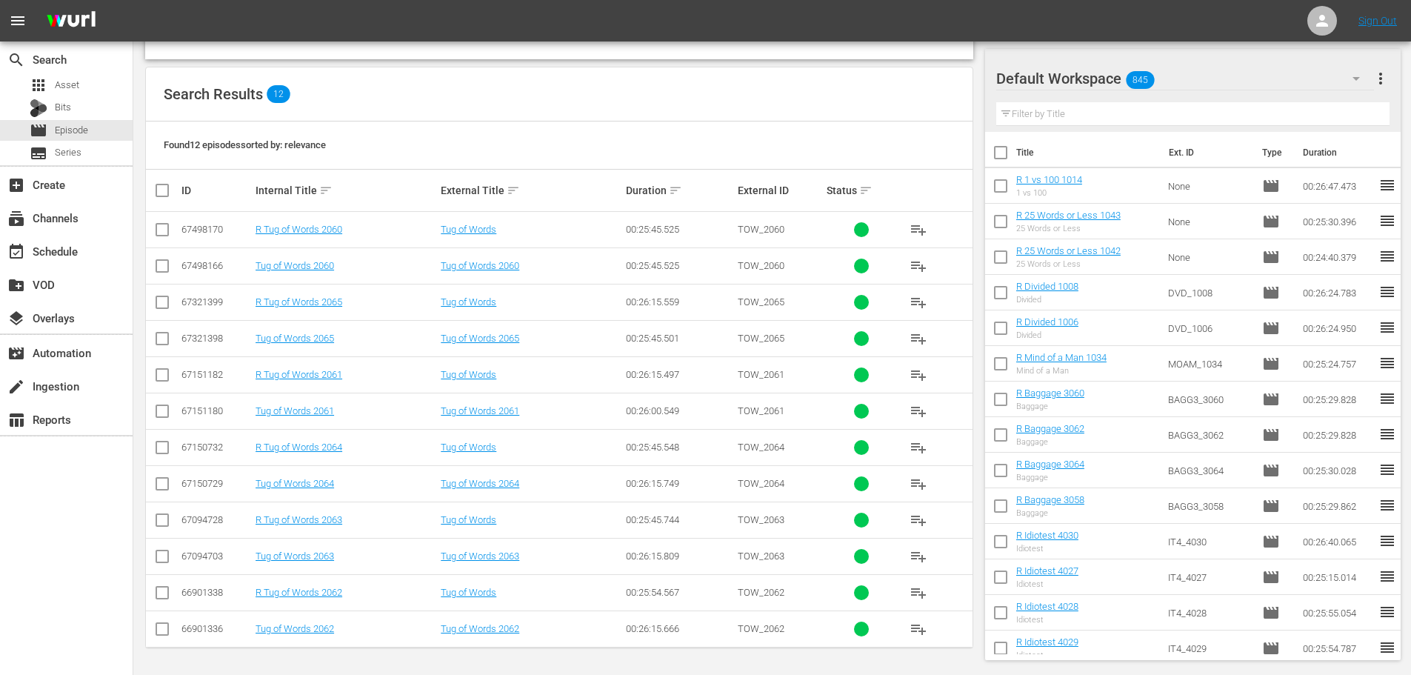
drag, startPoint x: 161, startPoint y: 381, endPoint x: 147, endPoint y: 279, distance: 102.5
click at [161, 381] on input "checkbox" at bounding box center [162, 378] width 18 height 18
checkbox input "true"
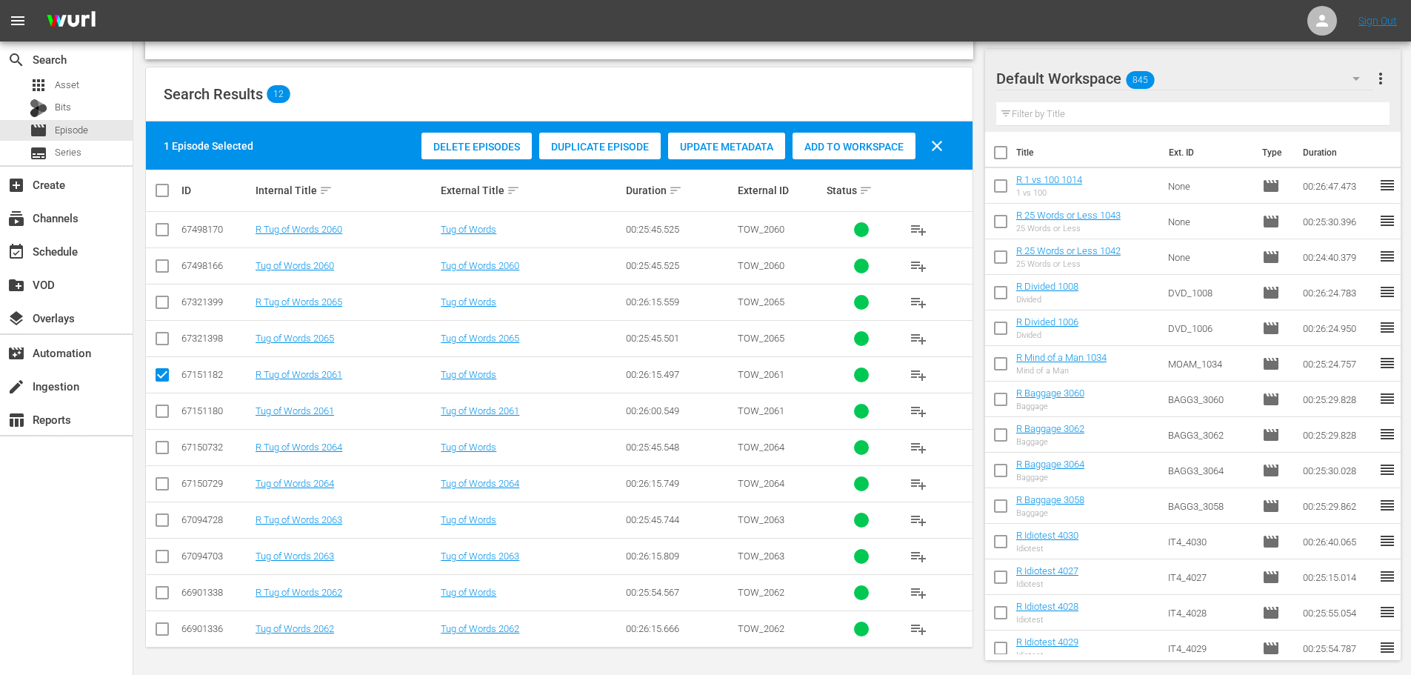
click at [167, 587] on input "checkbox" at bounding box center [162, 596] width 18 height 18
checkbox input "true"
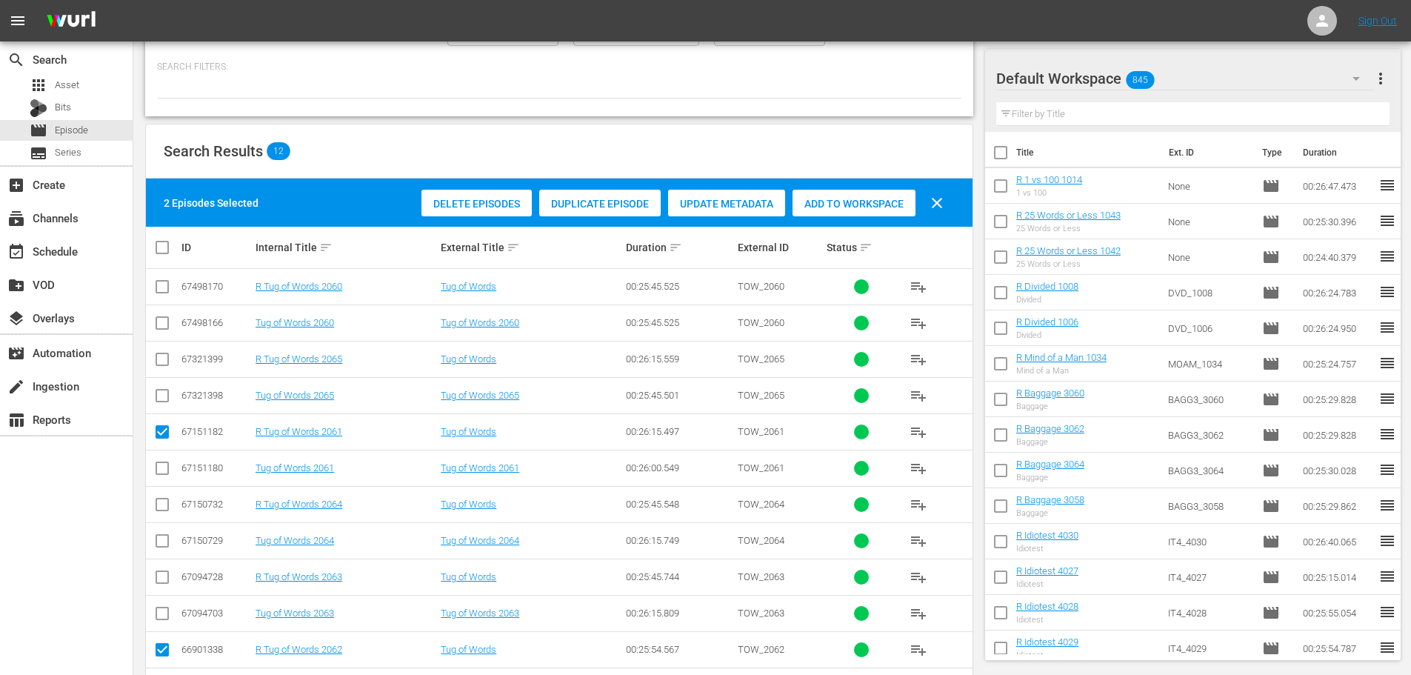
scroll to position [0, 0]
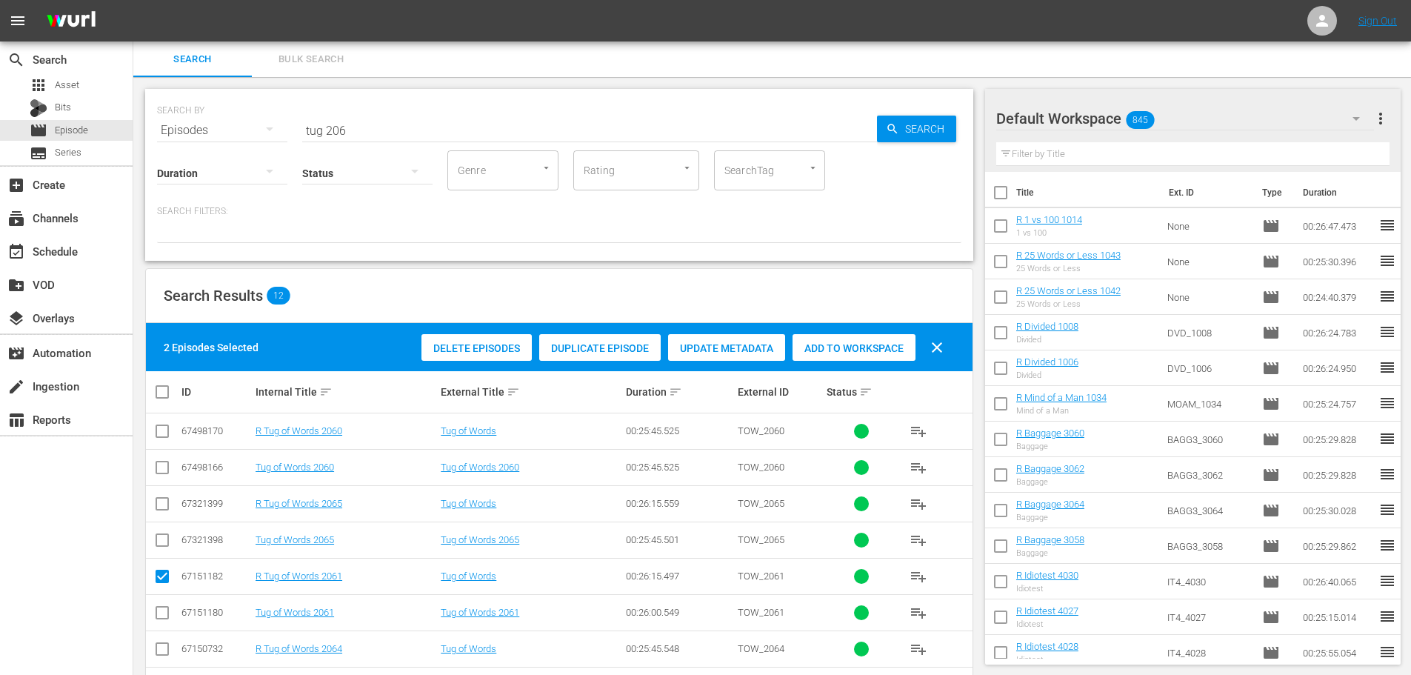
click at [885, 364] on div "Delete Episodes Duplicate Episode Update Metadata Add to Workspace clear" at bounding box center [686, 348] width 537 height 36
click at [891, 353] on span "Add to Workspace" at bounding box center [853, 348] width 123 height 12
drag, startPoint x: 435, startPoint y: 130, endPoint x: 85, endPoint y: 57, distance: 357.0
click at [140, 122] on div "SEARCH BY Search By Episodes Search ID, Title, Description, Keywords, or Catego…" at bounding box center [559, 476] width 852 height 799
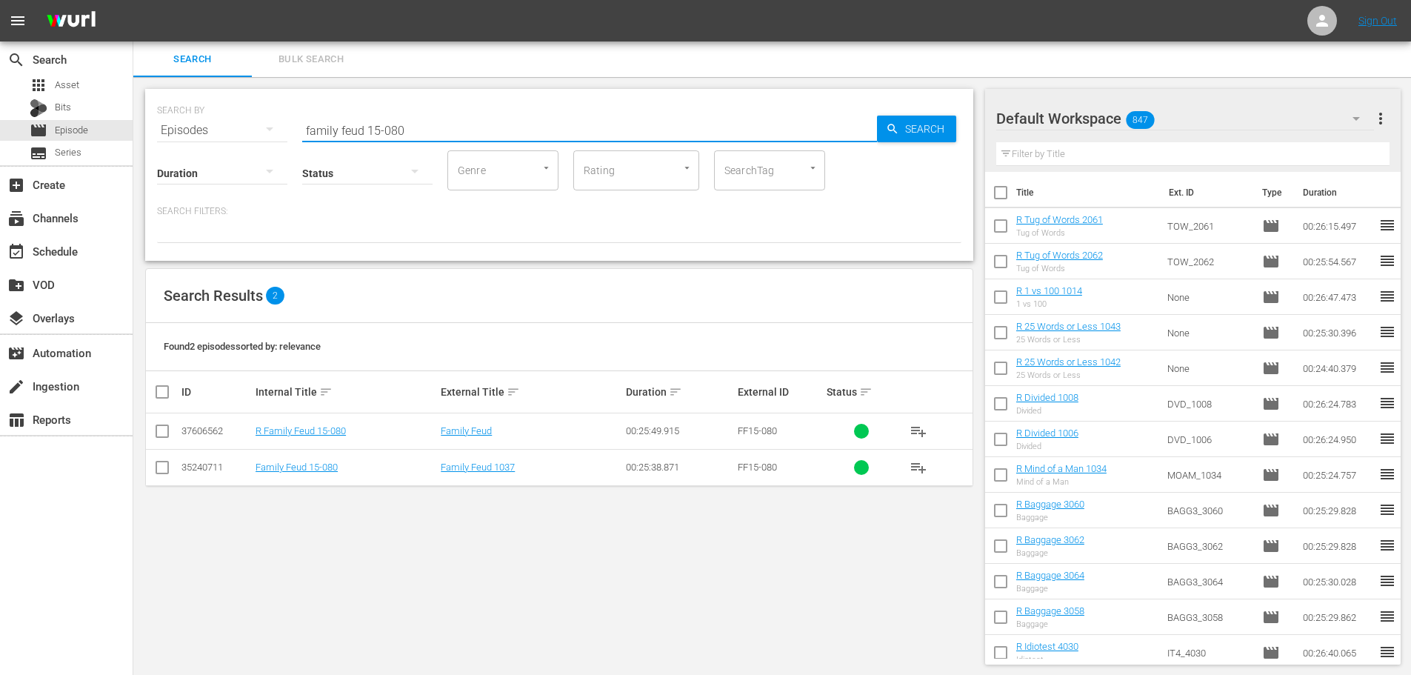
type input "family feud 15-080"
click at [171, 435] on td at bounding box center [162, 431] width 33 height 36
click at [158, 433] on input "checkbox" at bounding box center [162, 434] width 18 height 18
checkbox input "true"
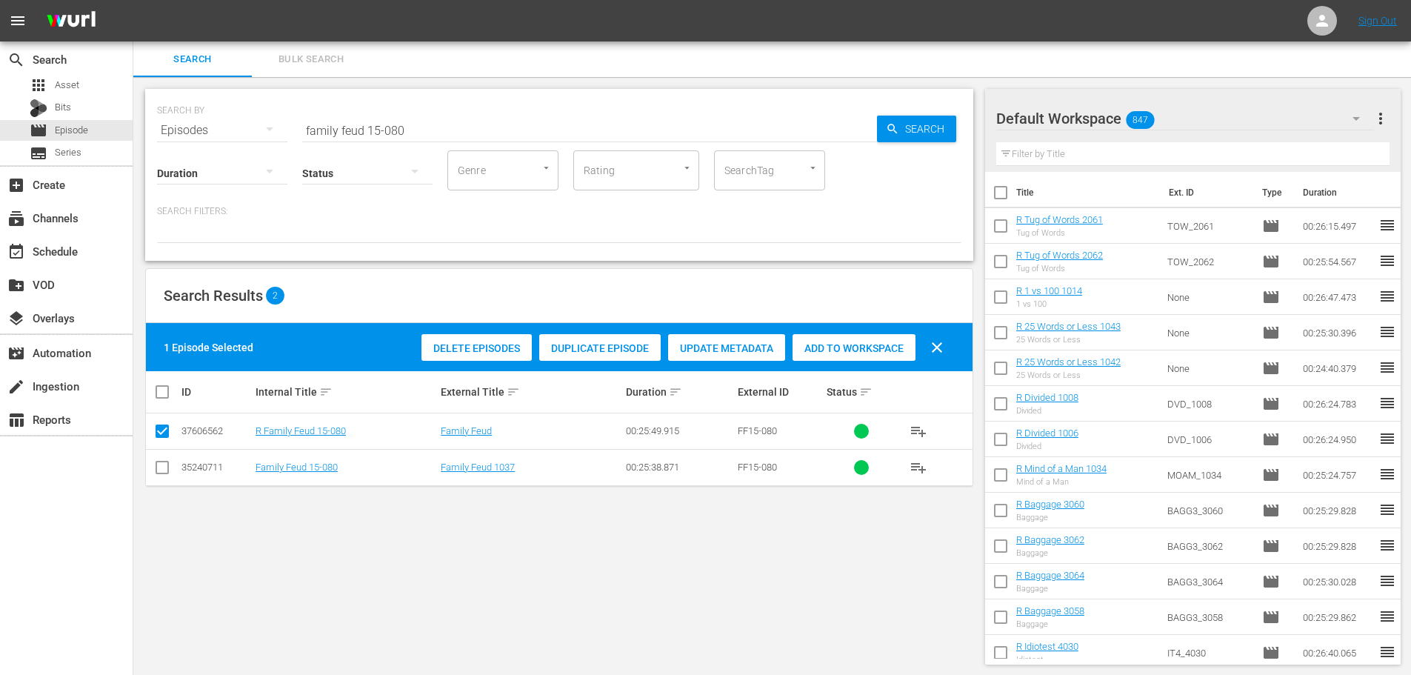
click at [834, 343] on span "Add to Workspace" at bounding box center [853, 348] width 123 height 12
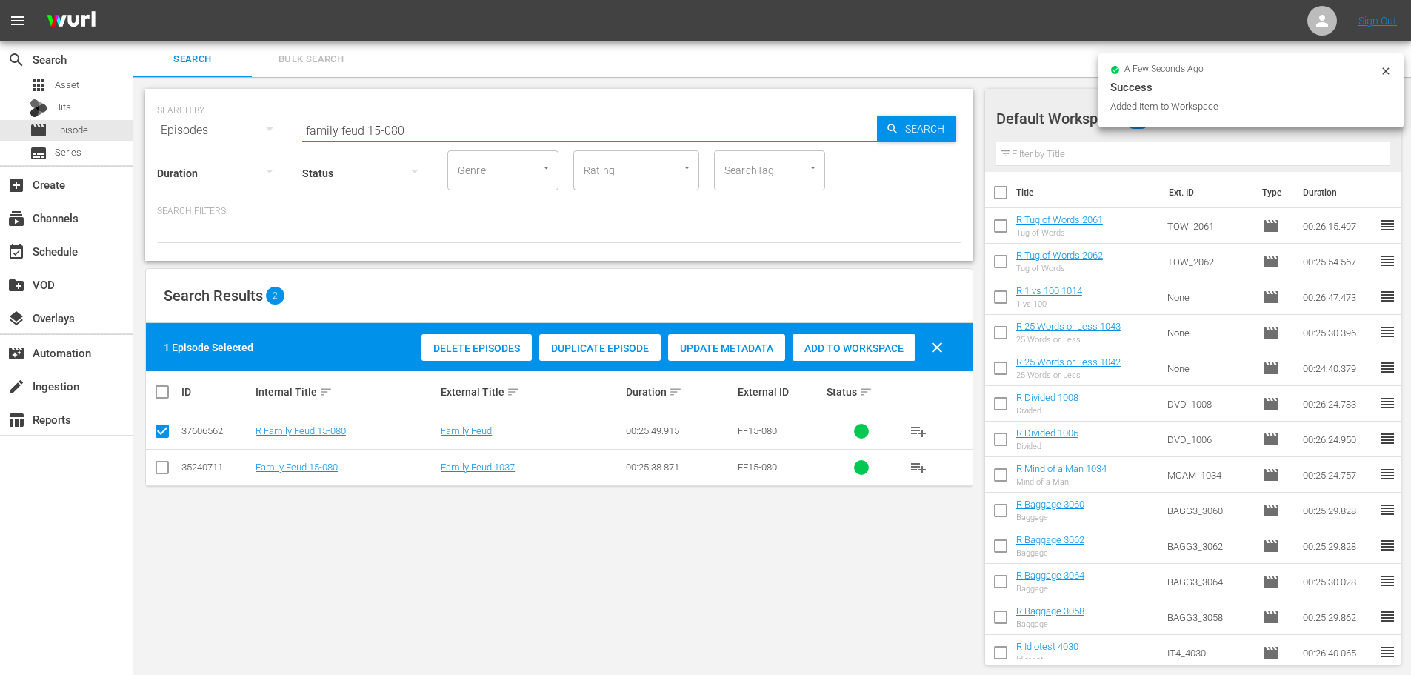
click at [395, 133] on input "family feud 15-080" at bounding box center [589, 131] width 575 height 36
click at [454, 133] on input "family feud 15-080" at bounding box center [589, 131] width 575 height 36
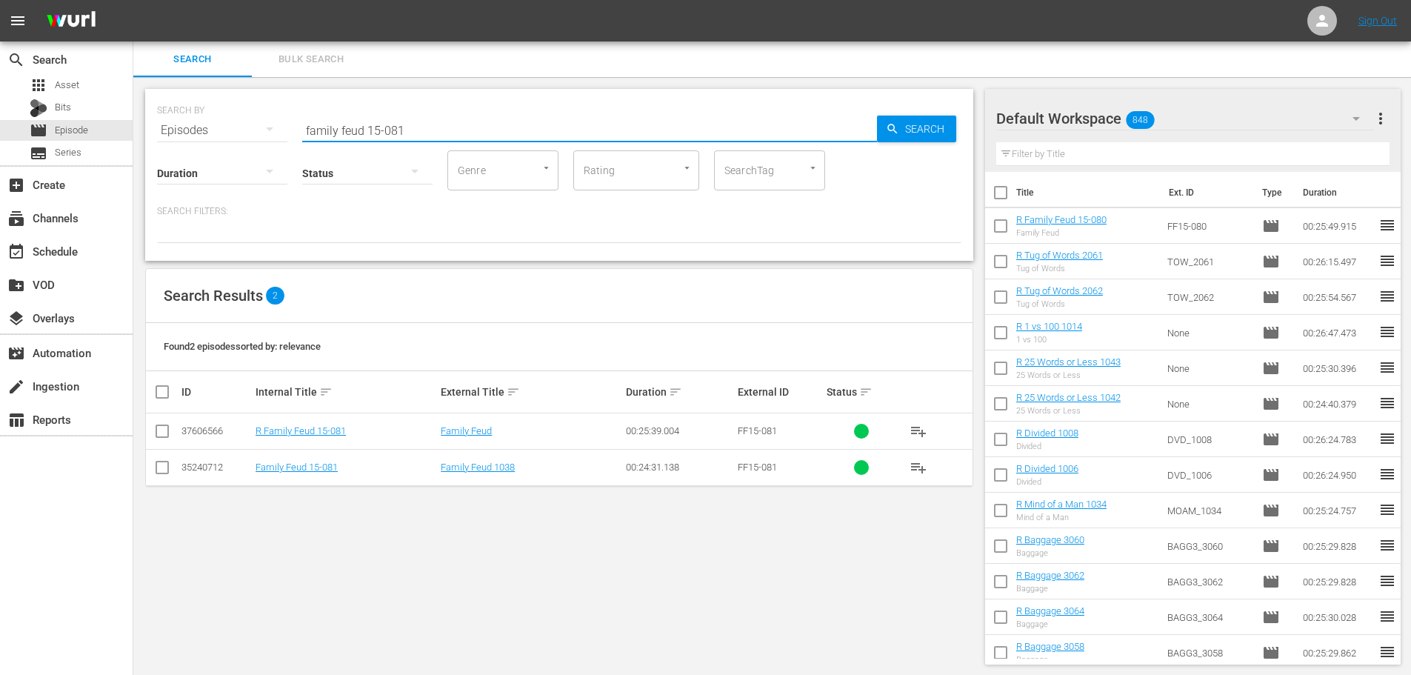
type input "family feud 15-081"
click at [164, 427] on input "checkbox" at bounding box center [162, 434] width 18 height 18
checkbox input "true"
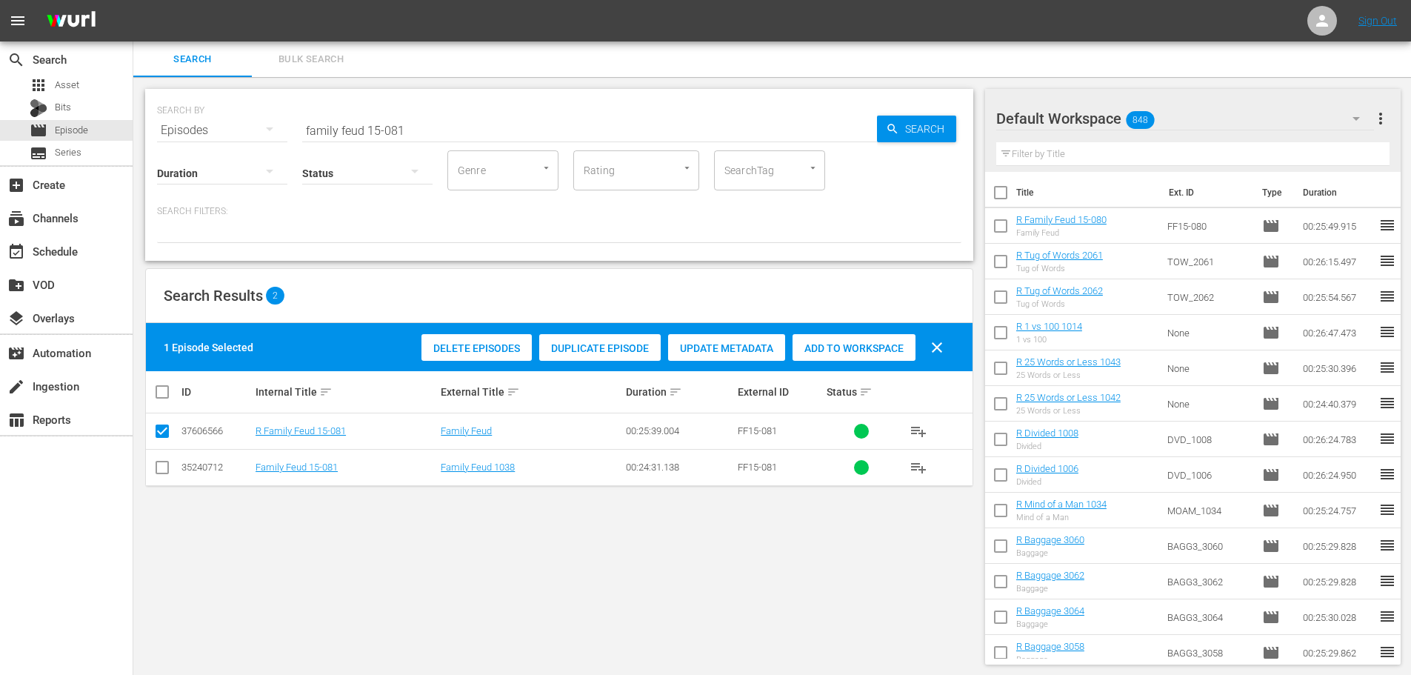
click at [879, 343] on span "Add to Workspace" at bounding box center [853, 348] width 123 height 12
drag, startPoint x: 449, startPoint y: 126, endPoint x: 0, endPoint y: 115, distance: 448.9
click at [133, 0] on div "search Search apps Asset Bits movie Episode subtitles Series add_box Create sub…" at bounding box center [771, 0] width 1277 height 0
type input "e"
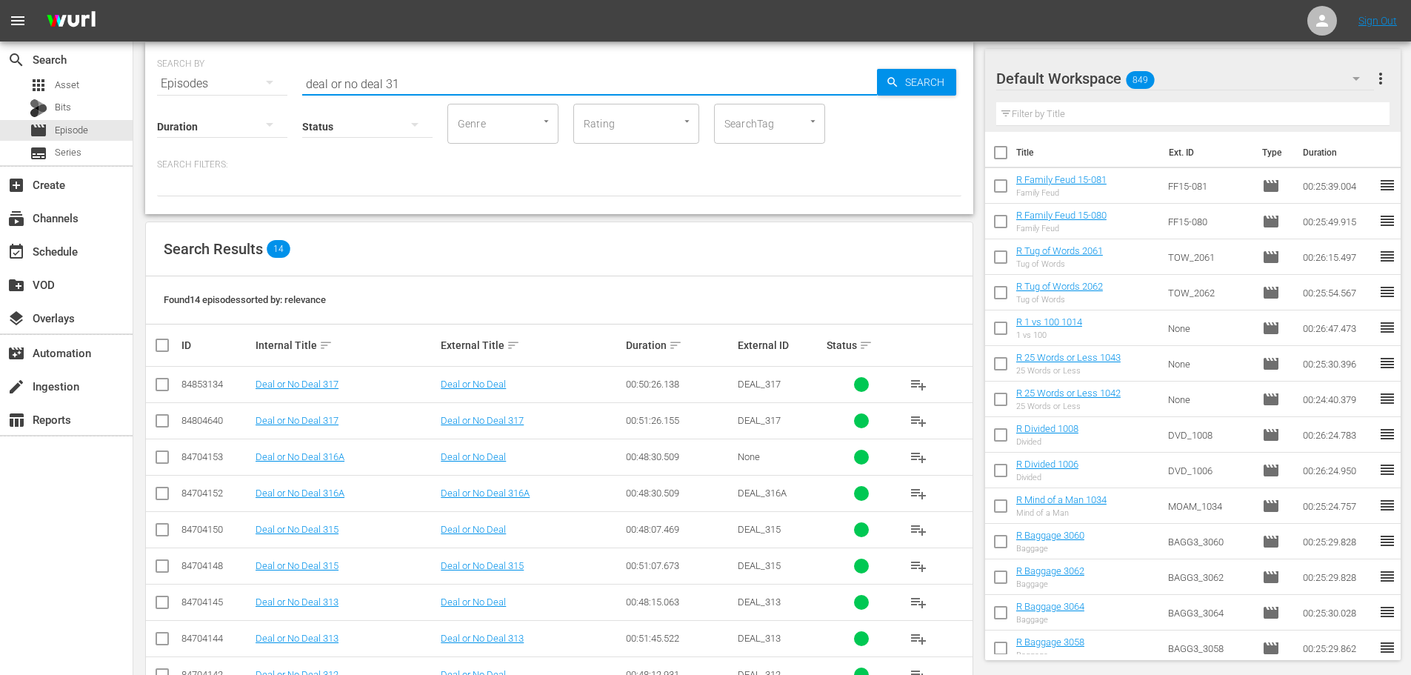
scroll to position [274, 0]
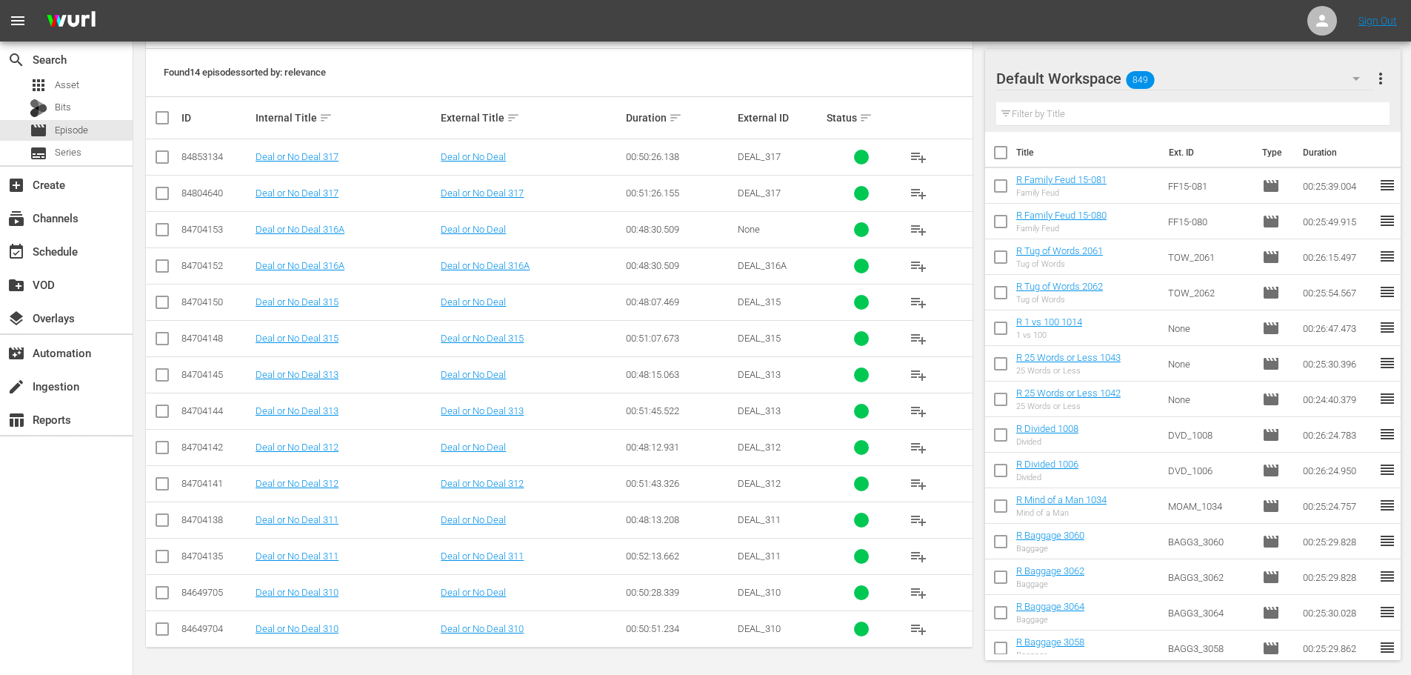
type input "deal or no deal 31"
click at [144, 459] on div "SEARCH BY Search By Episodes Search ID, Title, Description, Keywords, or Catego…" at bounding box center [559, 239] width 852 height 872
click at [158, 452] on input "checkbox" at bounding box center [162, 450] width 18 height 18
checkbox input "true"
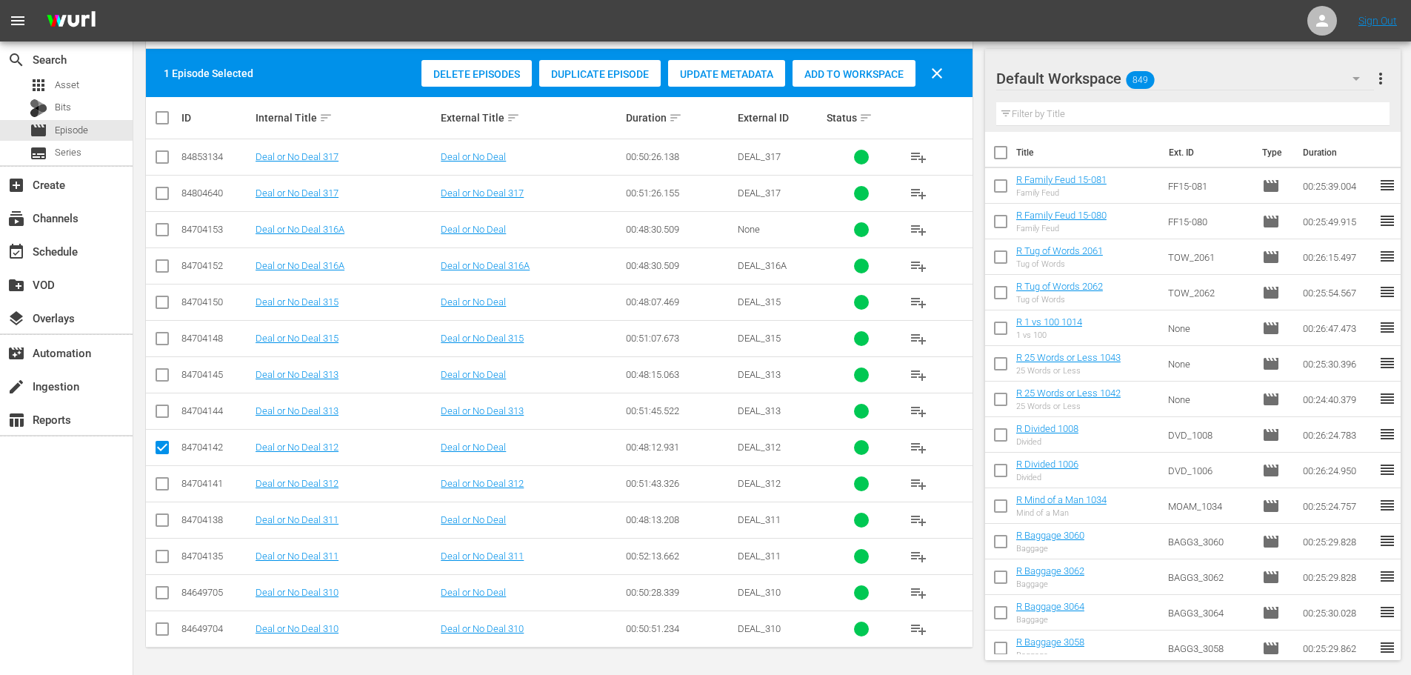
click at [165, 521] on input "checkbox" at bounding box center [162, 523] width 18 height 18
checkbox input "true"
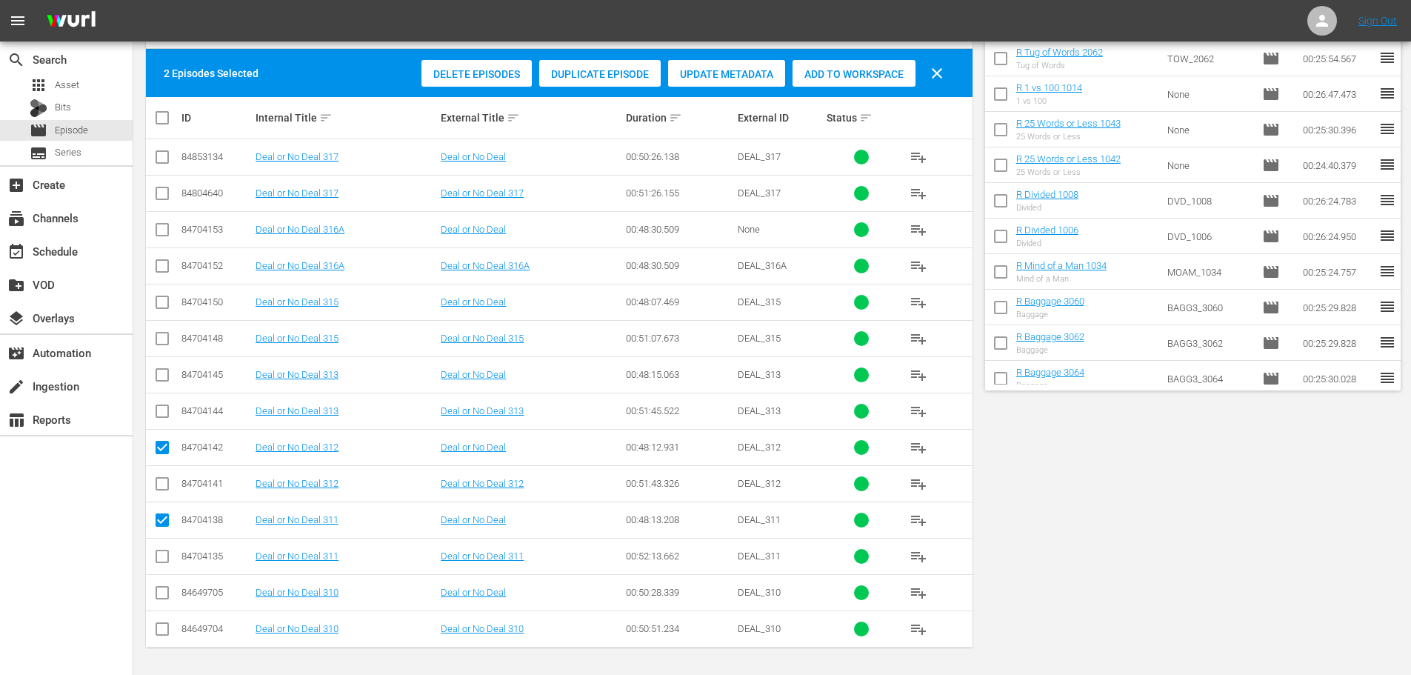
scroll to position [0, 0]
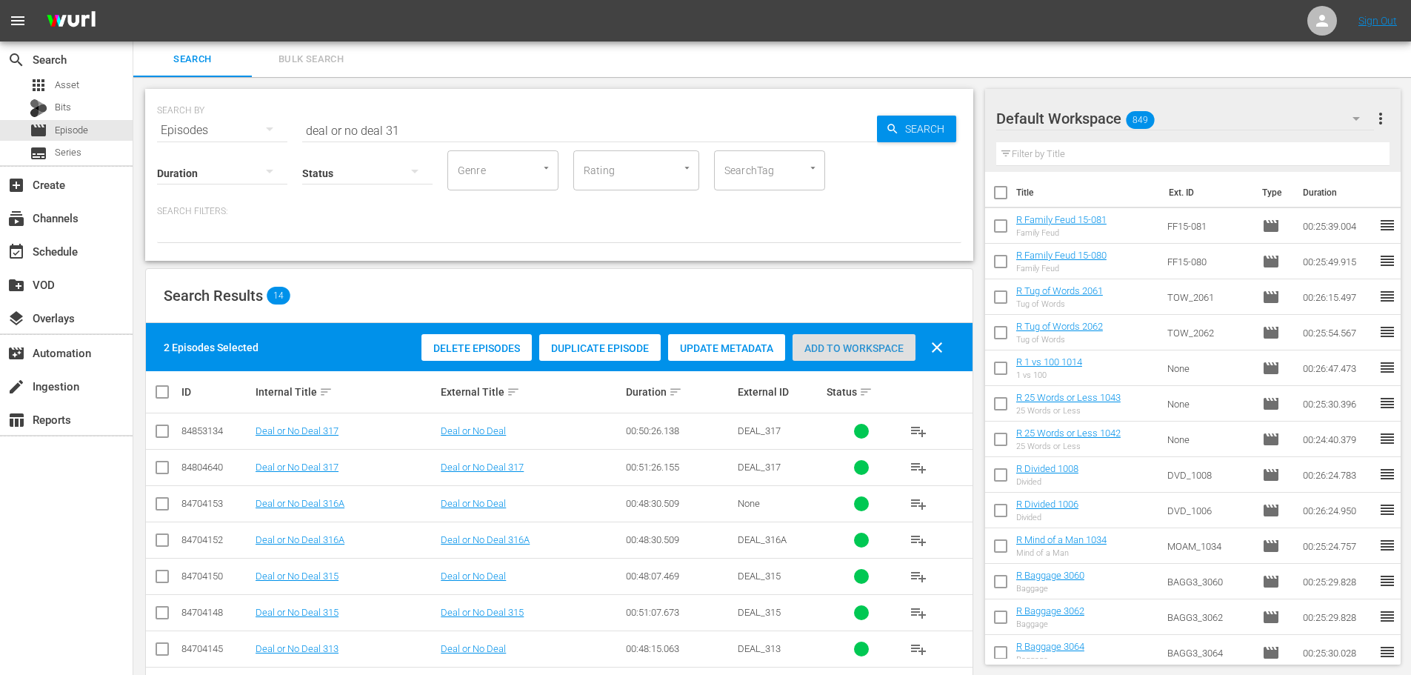
click at [855, 356] on div "Add to Workspace" at bounding box center [853, 348] width 123 height 28
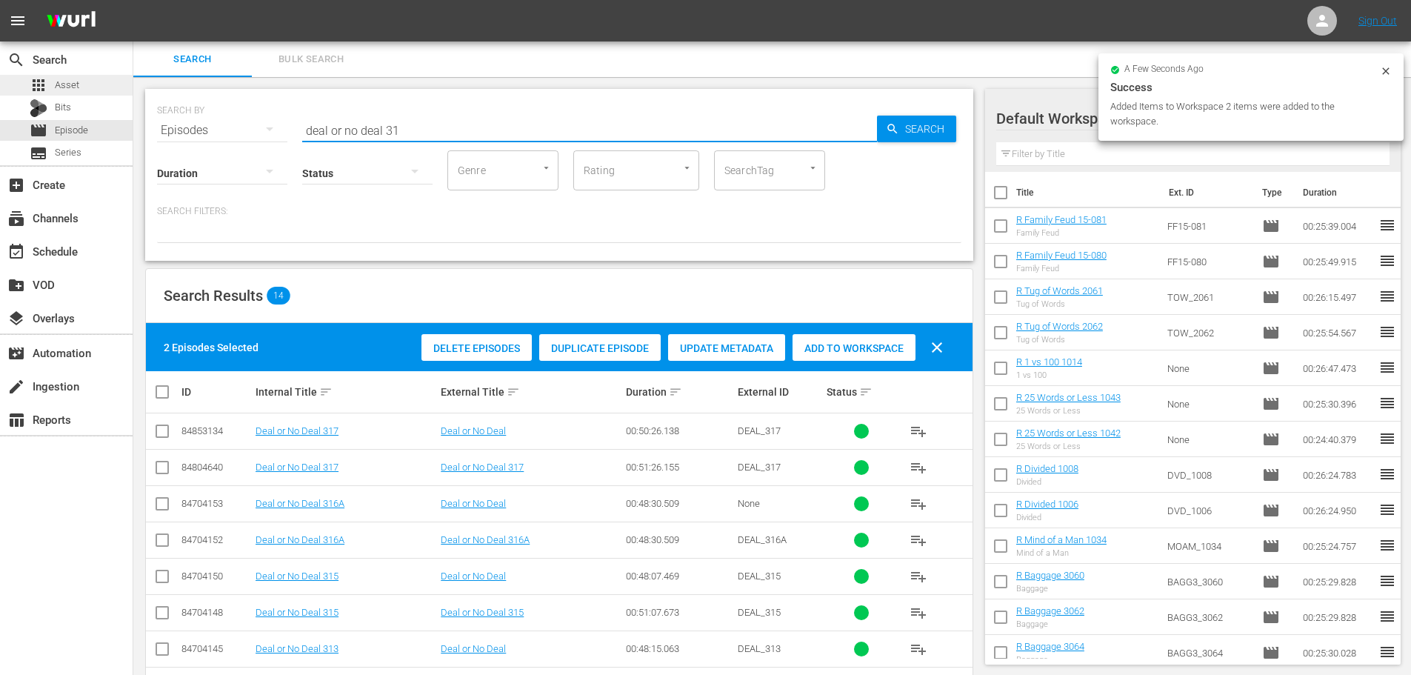
drag, startPoint x: 397, startPoint y: 121, endPoint x: 37, endPoint y: 90, distance: 361.2
click at [133, 0] on div "search Search apps Asset Bits movie Episode subtitles Series add_box Create sub…" at bounding box center [771, 0] width 1277 height 0
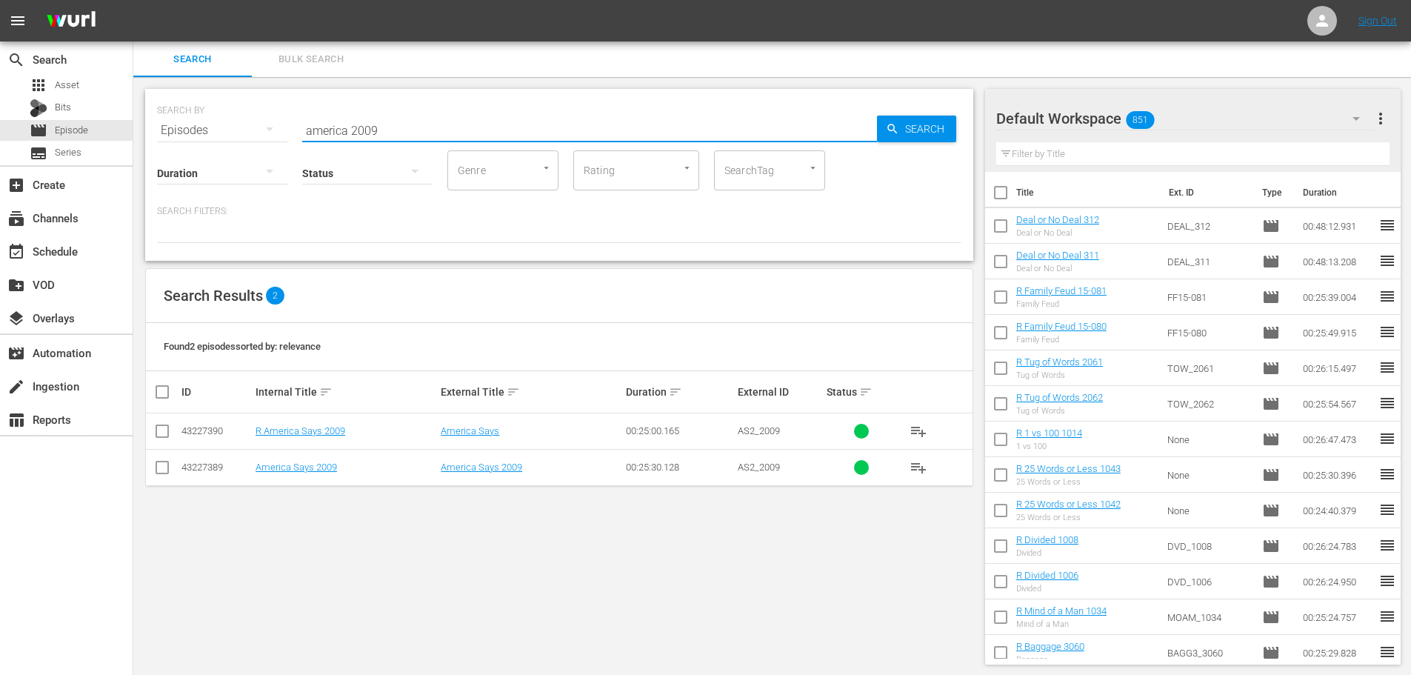
type input "america 2009"
click at [153, 429] on input "checkbox" at bounding box center [162, 434] width 18 height 18
checkbox input "true"
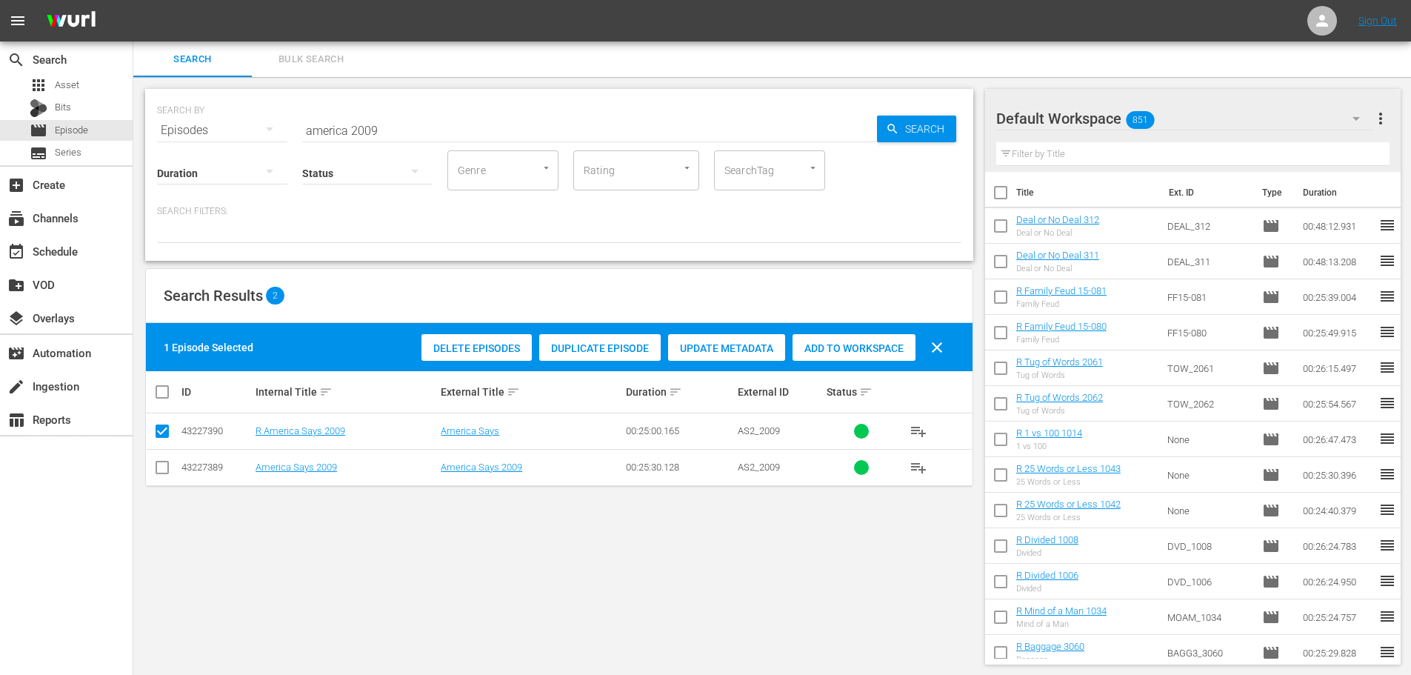
click at [875, 352] on span "Add to Workspace" at bounding box center [853, 348] width 123 height 12
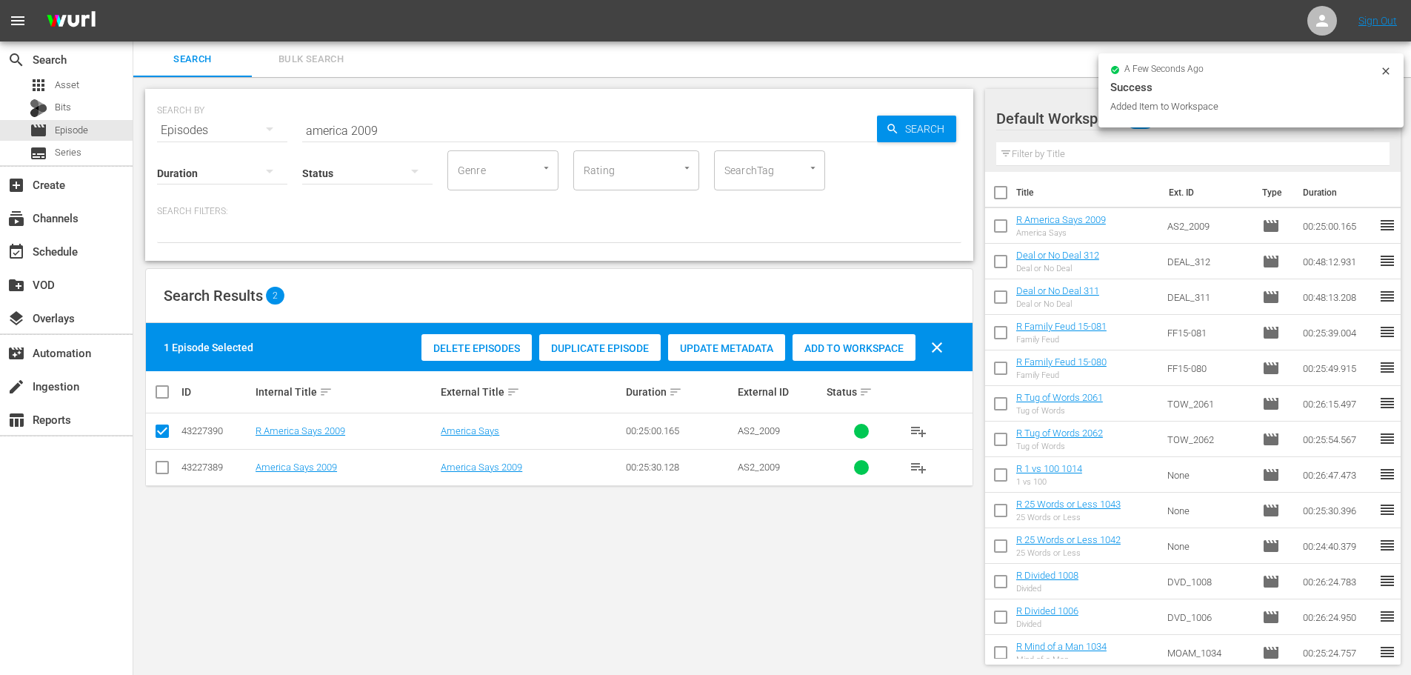
click at [413, 133] on input "america 2009" at bounding box center [589, 131] width 575 height 36
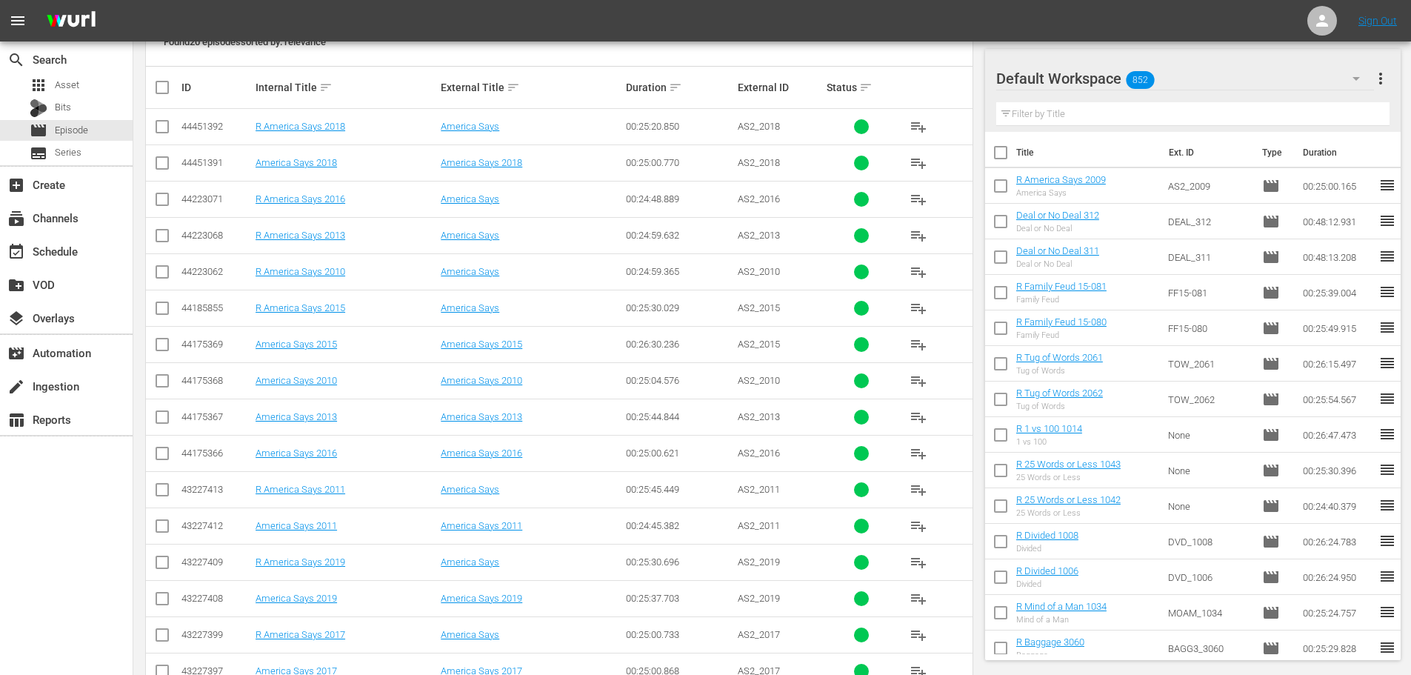
scroll to position [370, 0]
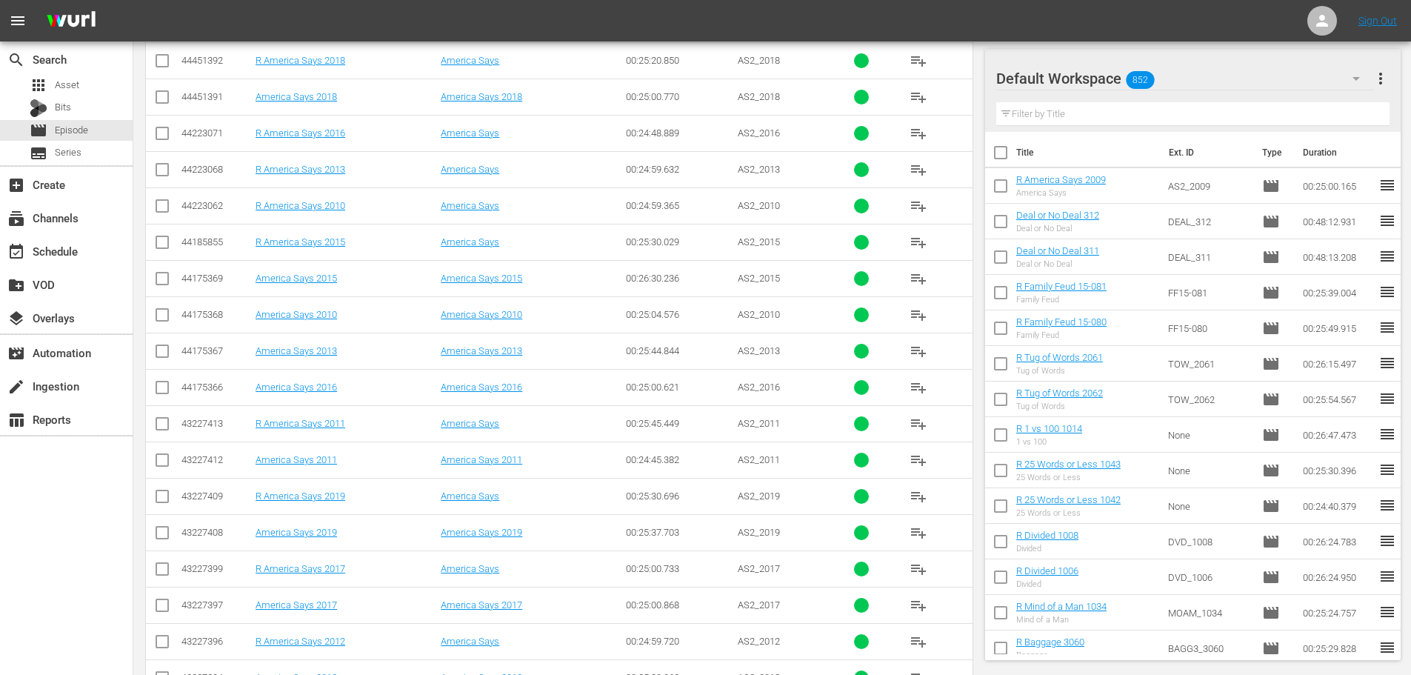
type input "america 201"
click at [164, 430] on input "checkbox" at bounding box center [162, 427] width 18 height 18
checkbox input "true"
click at [161, 173] on input "checkbox" at bounding box center [162, 173] width 18 height 18
checkbox input "true"
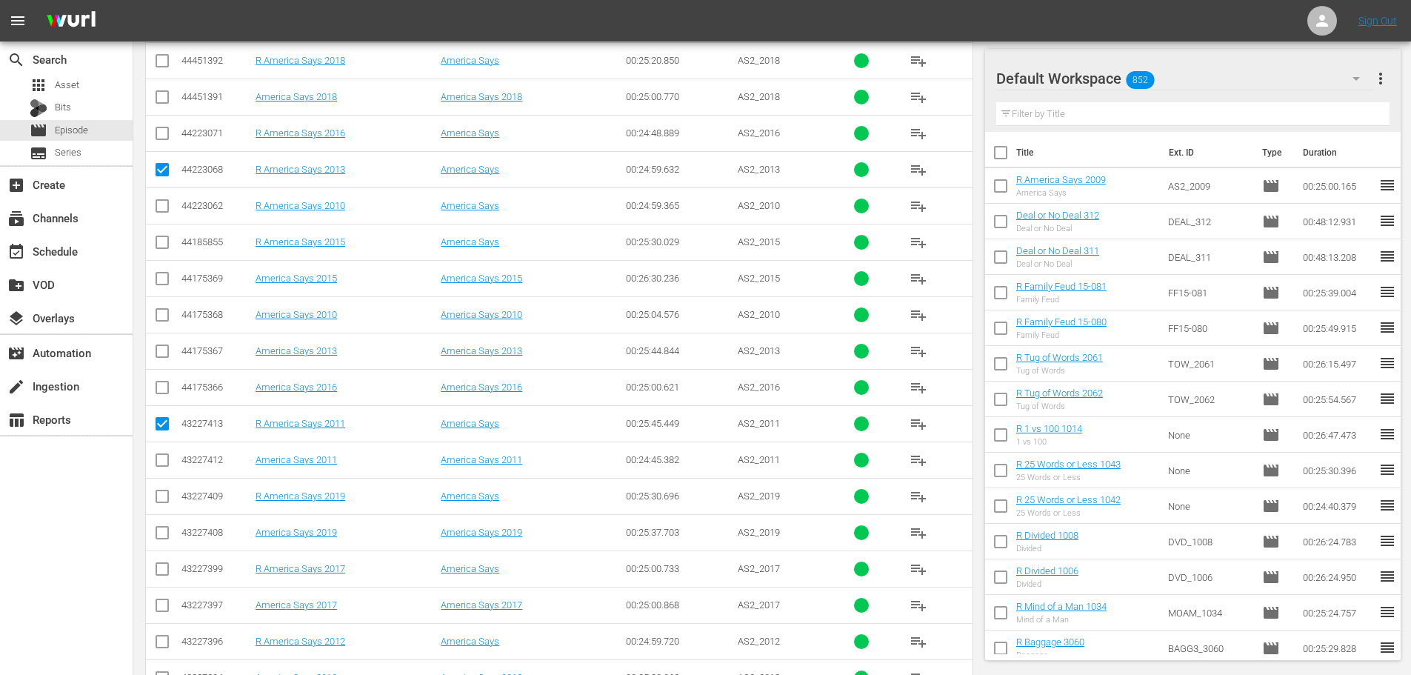
scroll to position [0, 0]
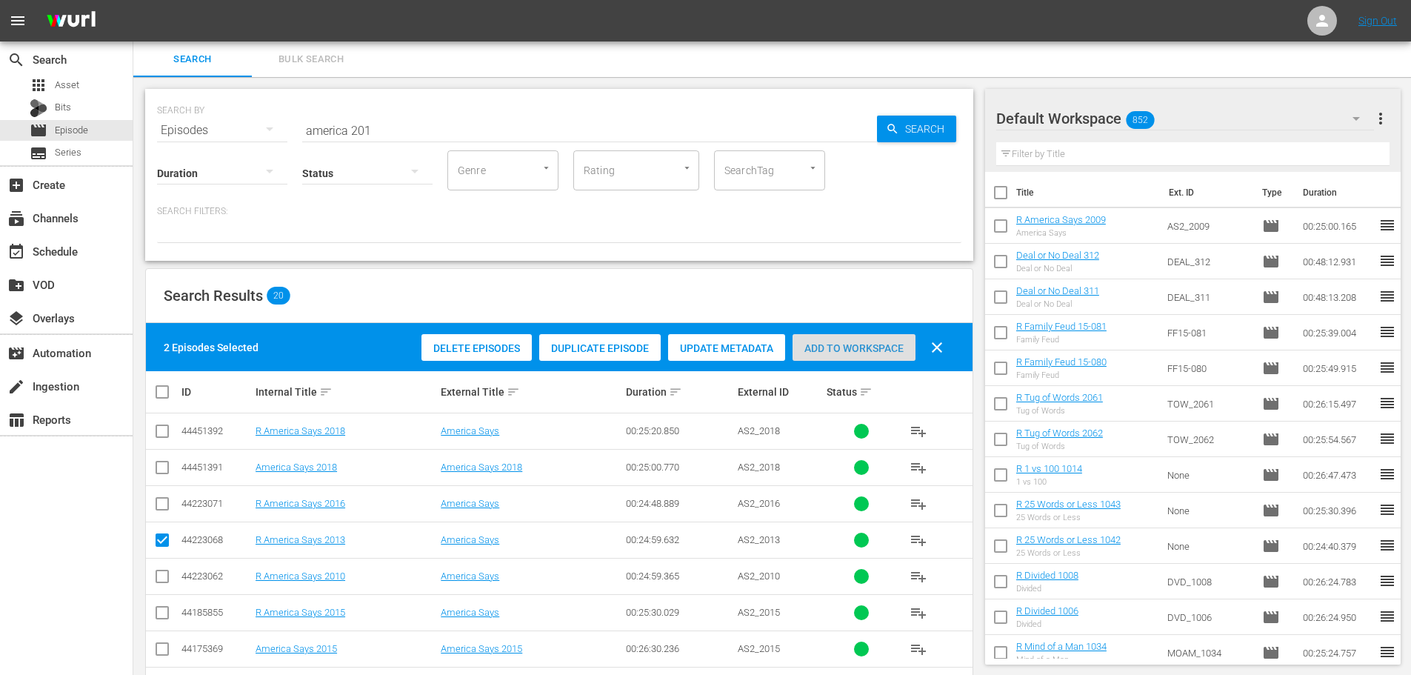
click at [843, 343] on span "Add to Workspace" at bounding box center [853, 348] width 123 height 12
click at [846, 338] on div "Add to Workspace" at bounding box center [853, 348] width 123 height 28
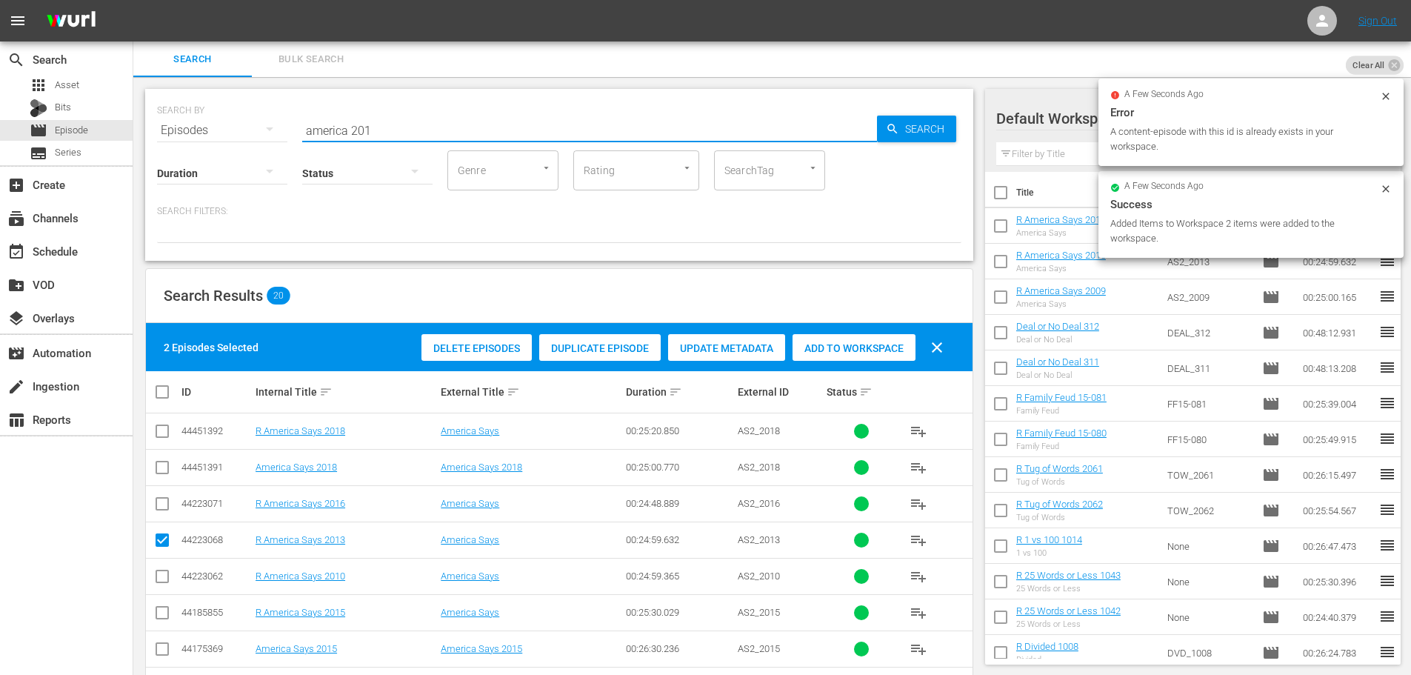
drag, startPoint x: 184, startPoint y: 107, endPoint x: 158, endPoint y: 105, distance: 25.3
click at [174, 107] on div "SEARCH BY Search By Episodes Search ID, Title, Description, Keywords, or Catego…" at bounding box center [559, 121] width 804 height 53
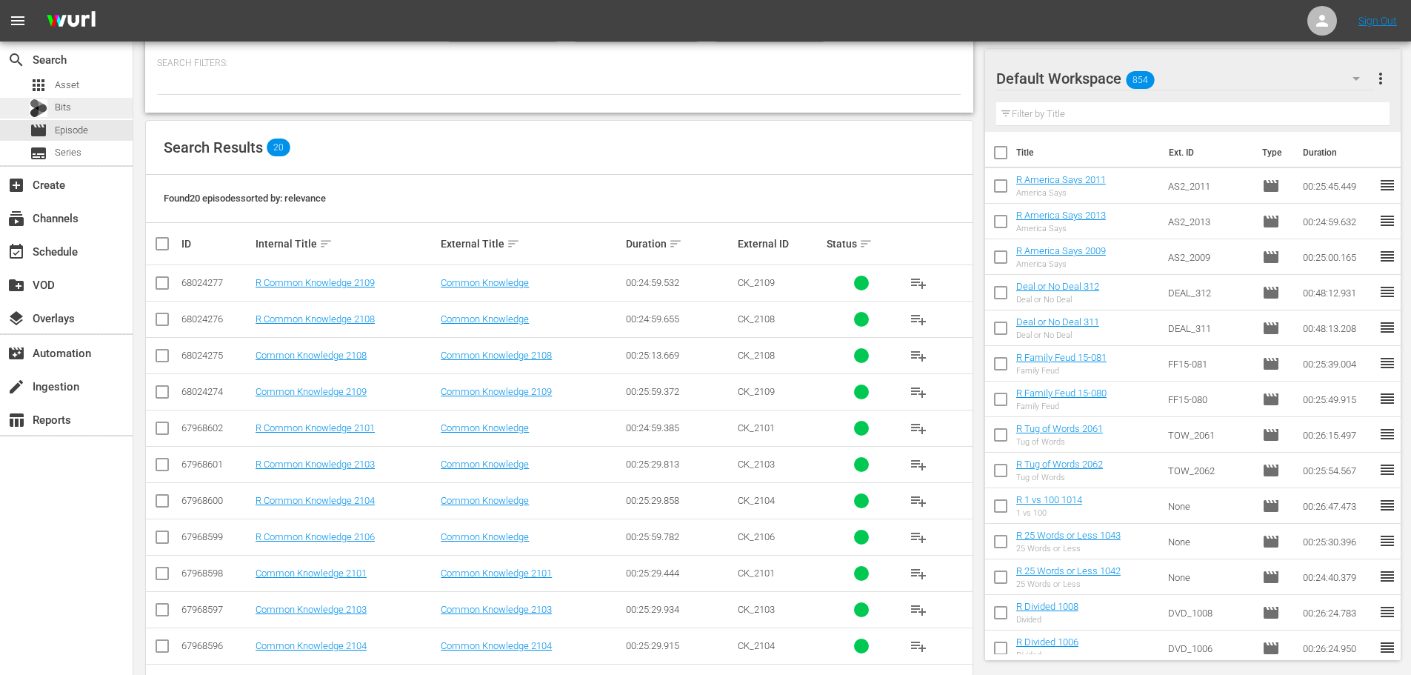
scroll to position [444, 0]
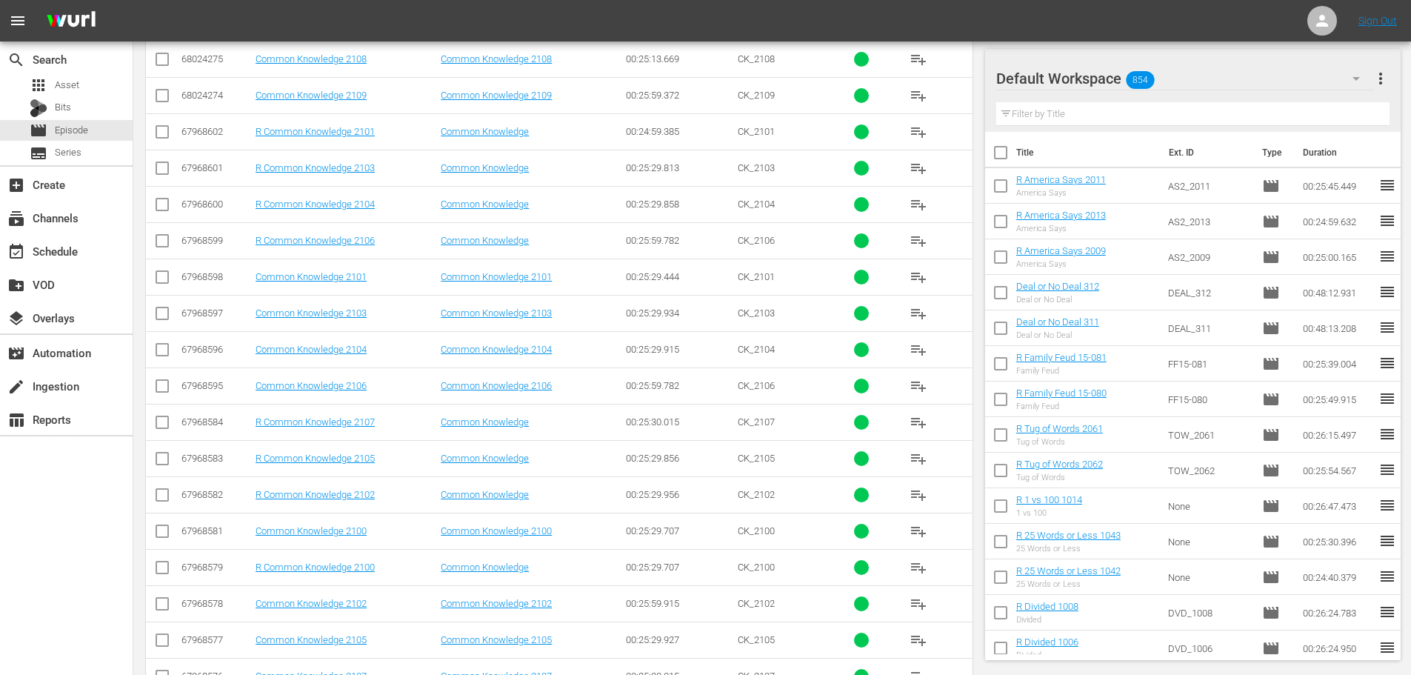
type input "common 210"
click at [161, 241] on input "checkbox" at bounding box center [162, 244] width 18 height 18
checkbox input "true"
click at [166, 428] on input "checkbox" at bounding box center [162, 425] width 18 height 18
checkbox input "true"
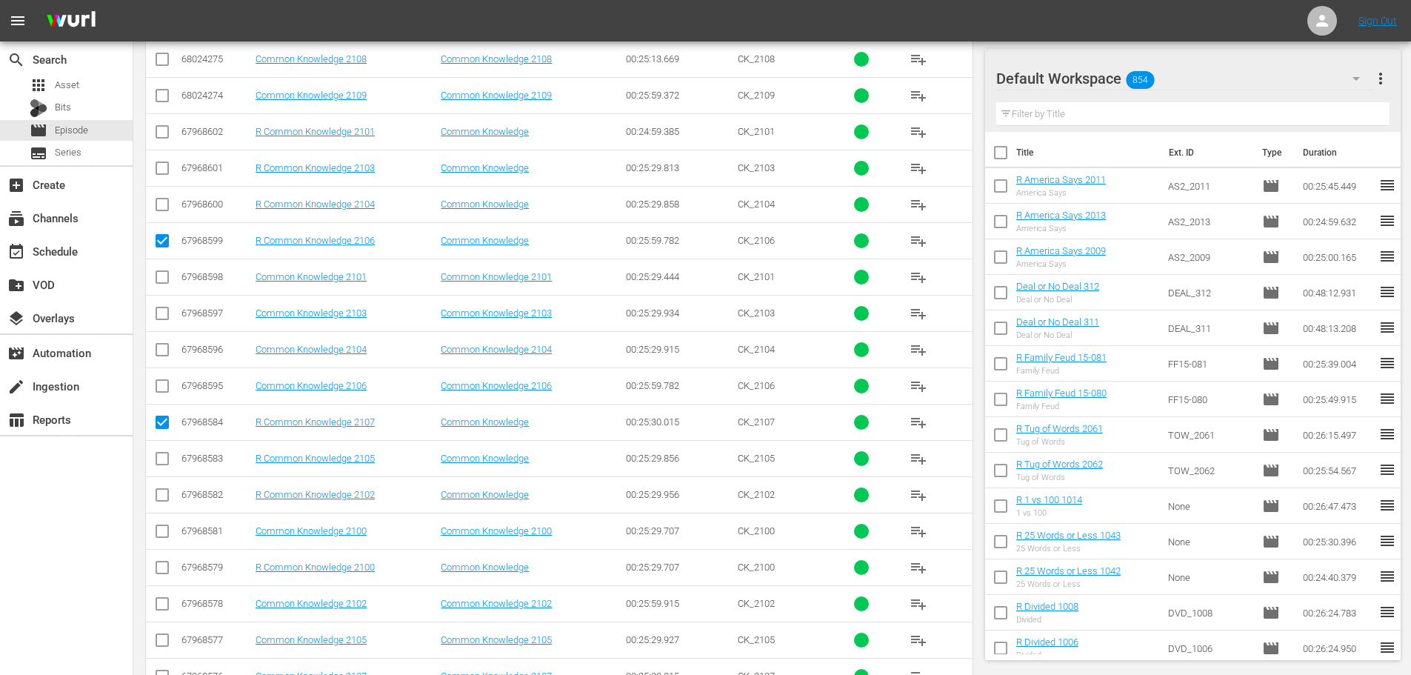
scroll to position [0, 0]
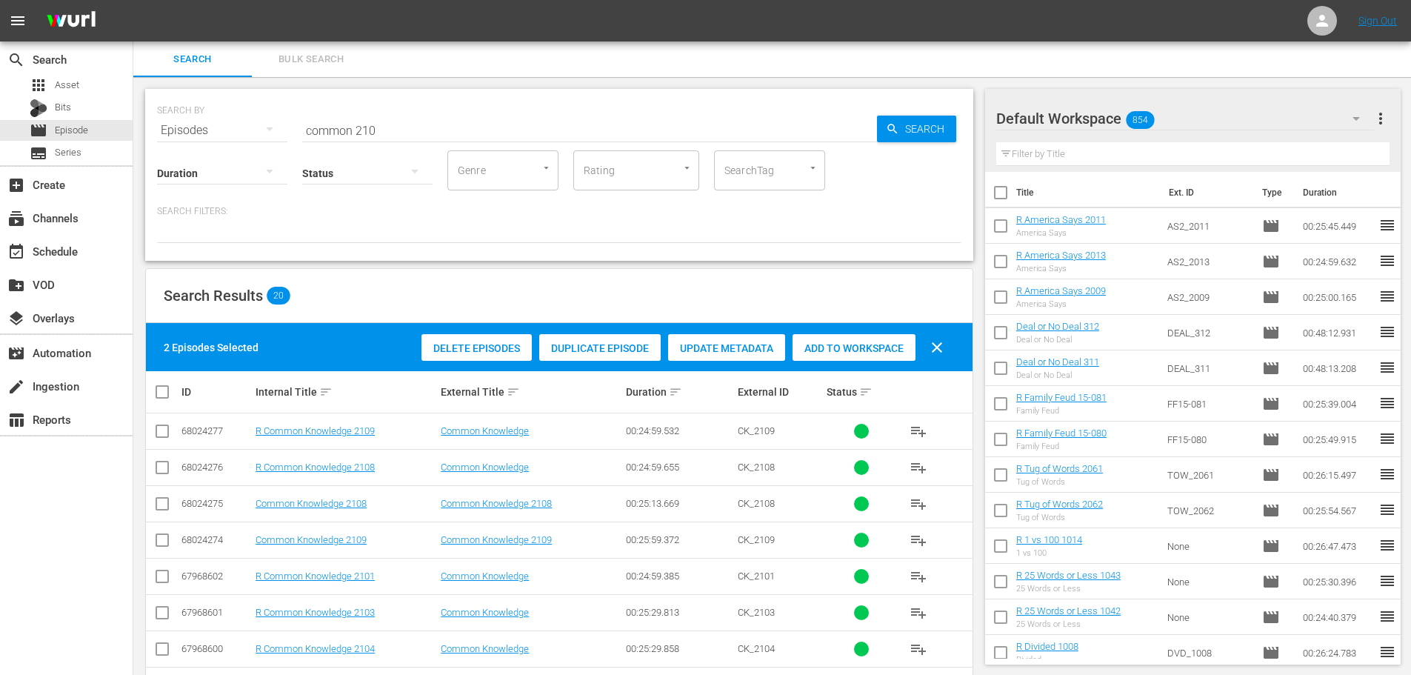
click at [839, 332] on div "Delete Episodes Duplicate Episode Update Metadata Add to Workspace clear" at bounding box center [686, 348] width 537 height 36
click at [840, 347] on span "Add to Workspace" at bounding box center [853, 348] width 123 height 12
drag, startPoint x: 419, startPoint y: 134, endPoint x: 124, endPoint y: 104, distance: 296.2
click at [133, 0] on div "search Search apps Asset Bits movie Episode subtitles Series add_box Create sub…" at bounding box center [771, 0] width 1277 height 0
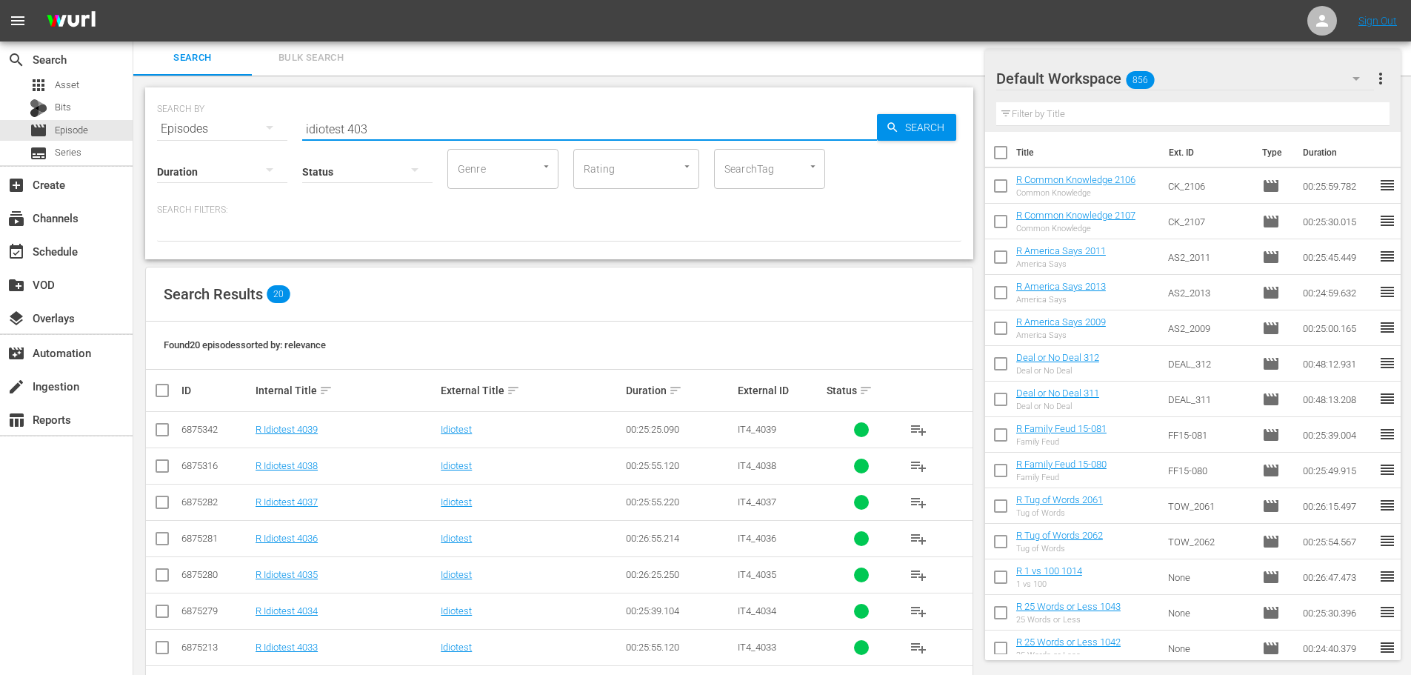
scroll to position [298, 0]
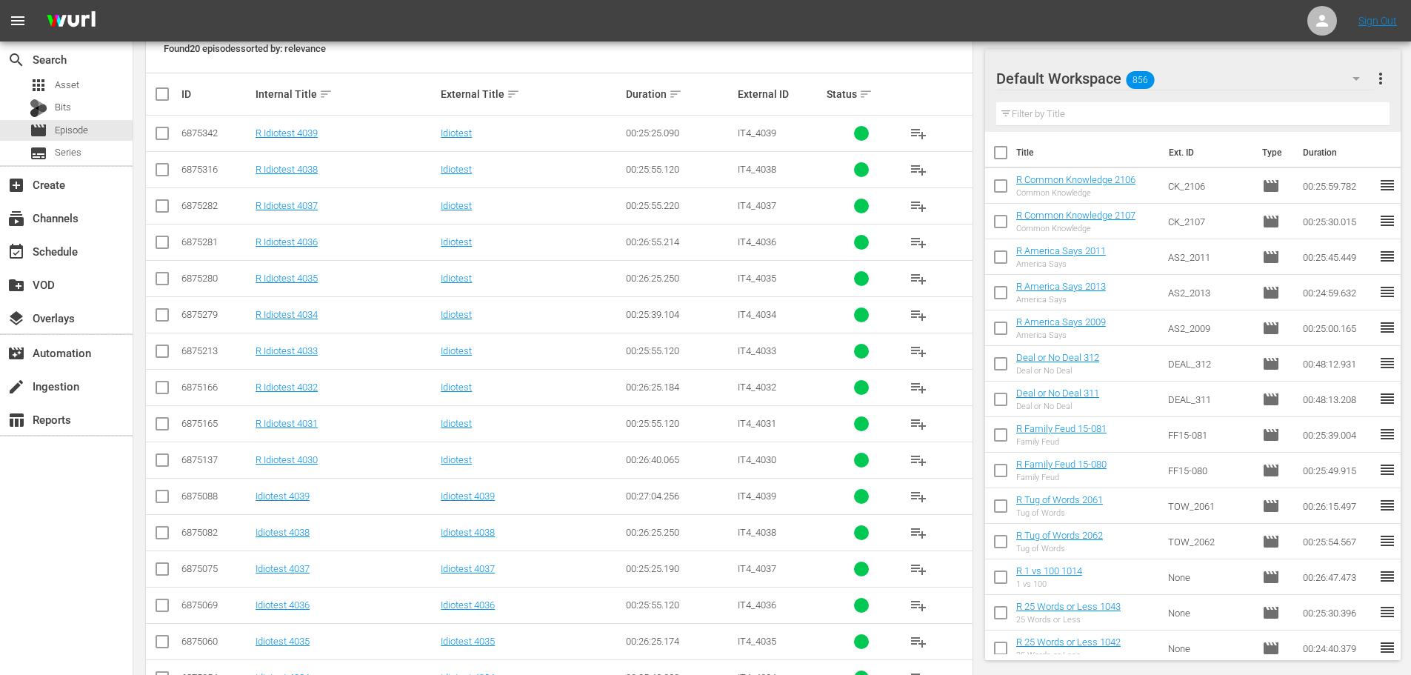
type input "idiotest 403"
click at [171, 430] on td at bounding box center [162, 423] width 33 height 36
click at [167, 393] on input "checkbox" at bounding box center [162, 390] width 18 height 18
checkbox input "true"
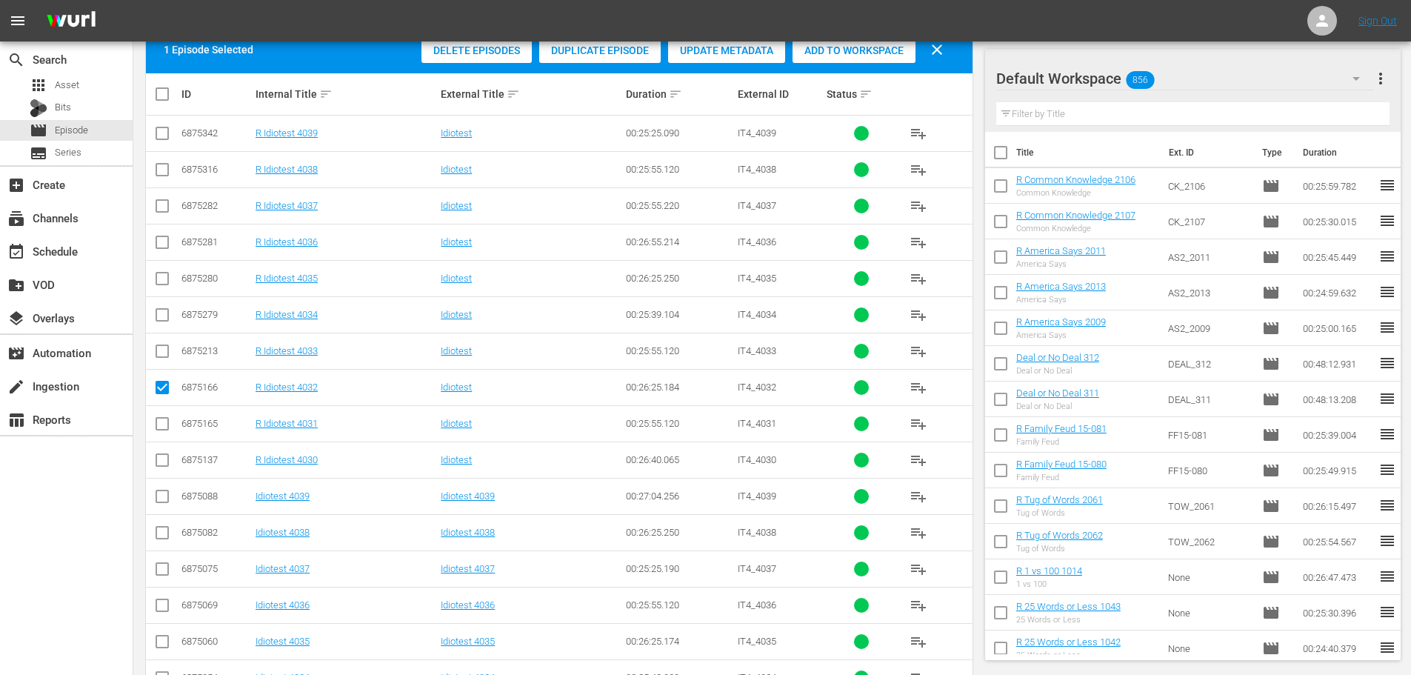
click at [158, 427] on input "checkbox" at bounding box center [162, 427] width 18 height 18
checkbox input "true"
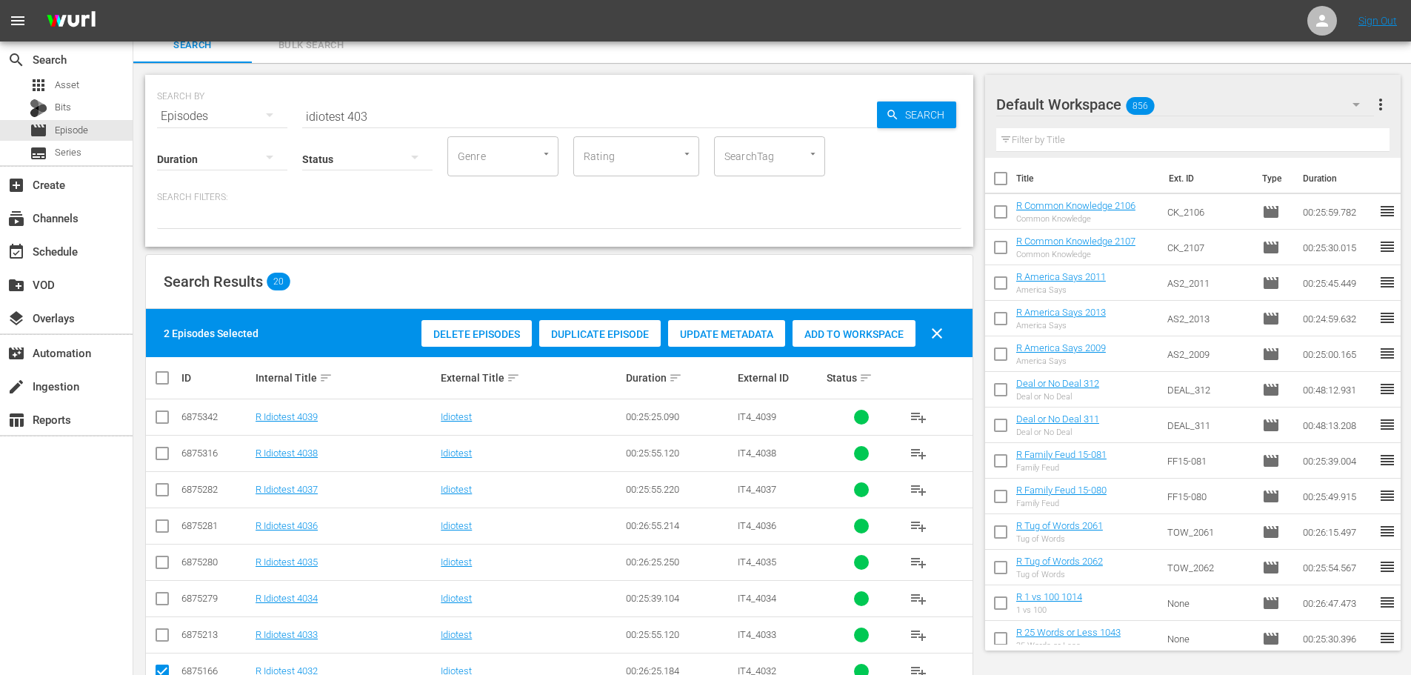
scroll to position [0, 0]
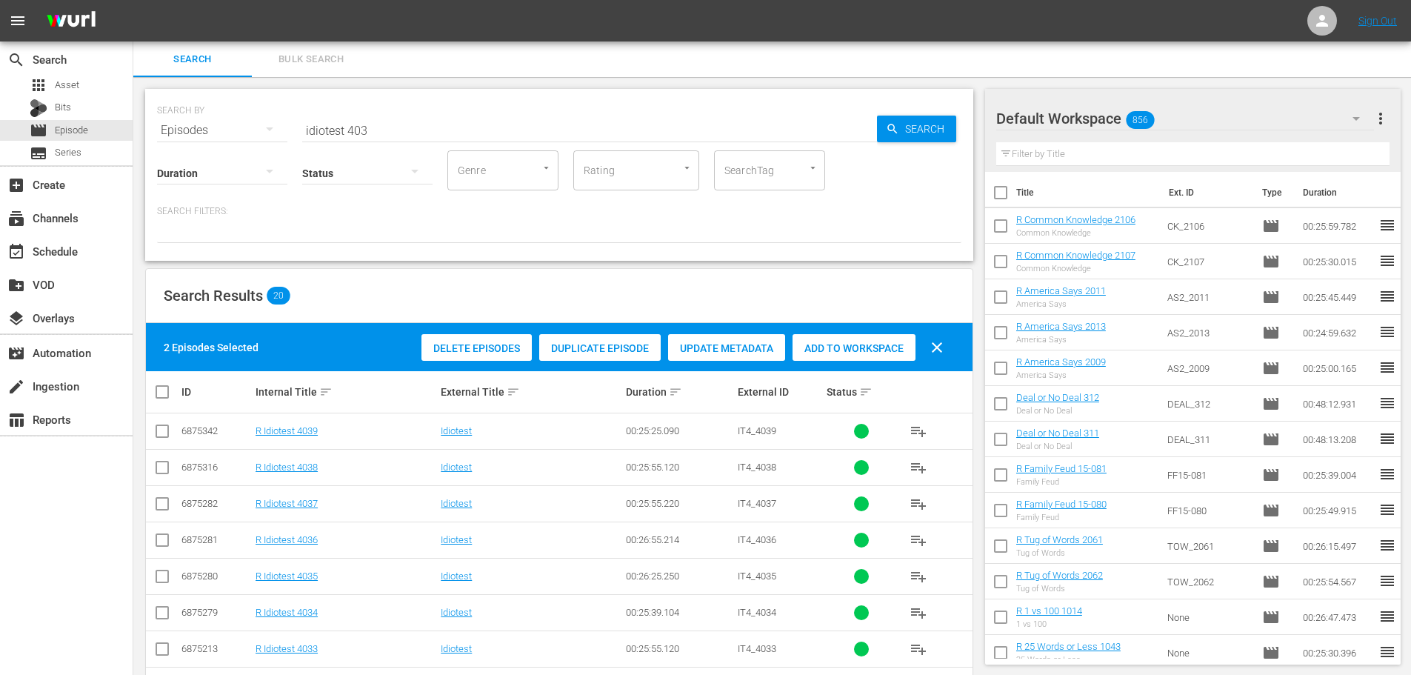
click at [871, 355] on div "Add to Workspace" at bounding box center [853, 348] width 123 height 28
click at [335, 91] on div "SEARCH BY Search By Episodes Search ID, Title, Description, Keywords, or Catego…" at bounding box center [559, 175] width 828 height 172
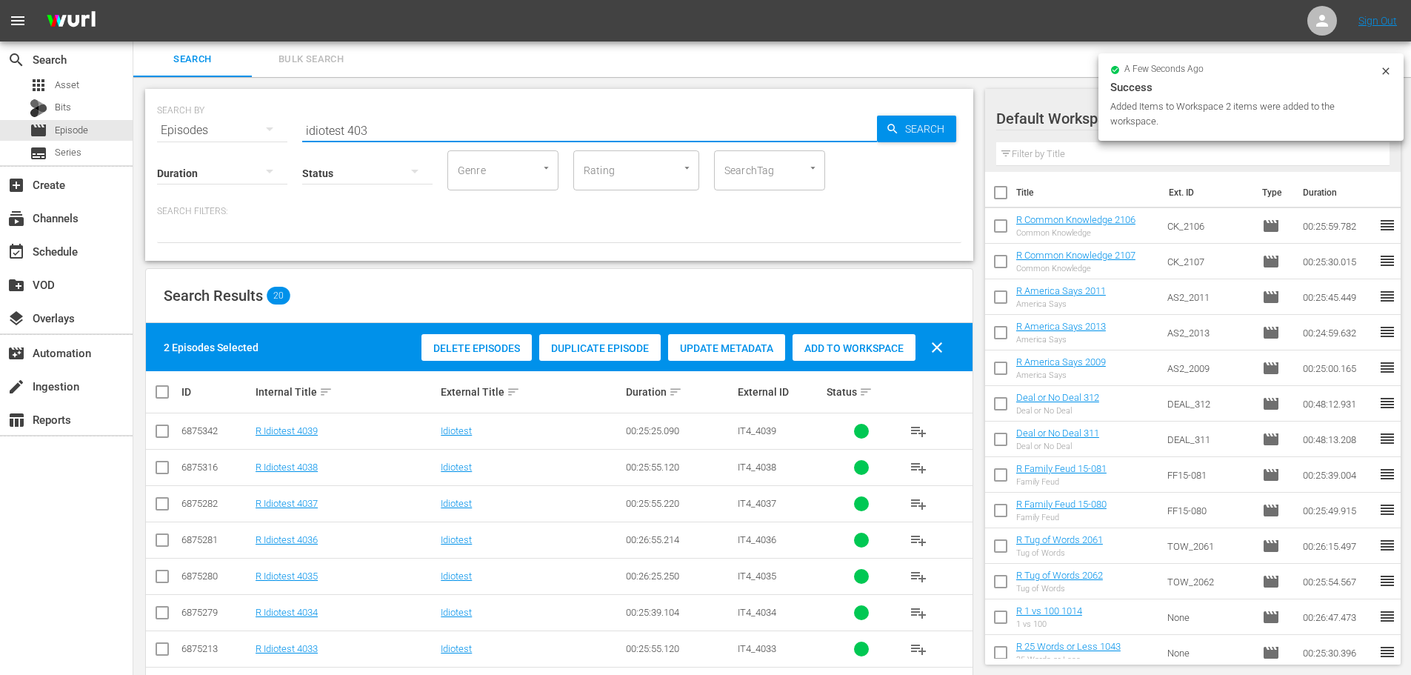
drag, startPoint x: 418, startPoint y: 115, endPoint x: 170, endPoint y: 113, distance: 248.8
click at [168, 110] on div "SEARCH BY Search By Episodes Search ID, Title, Description, Keywords, or Catego…" at bounding box center [559, 121] width 804 height 53
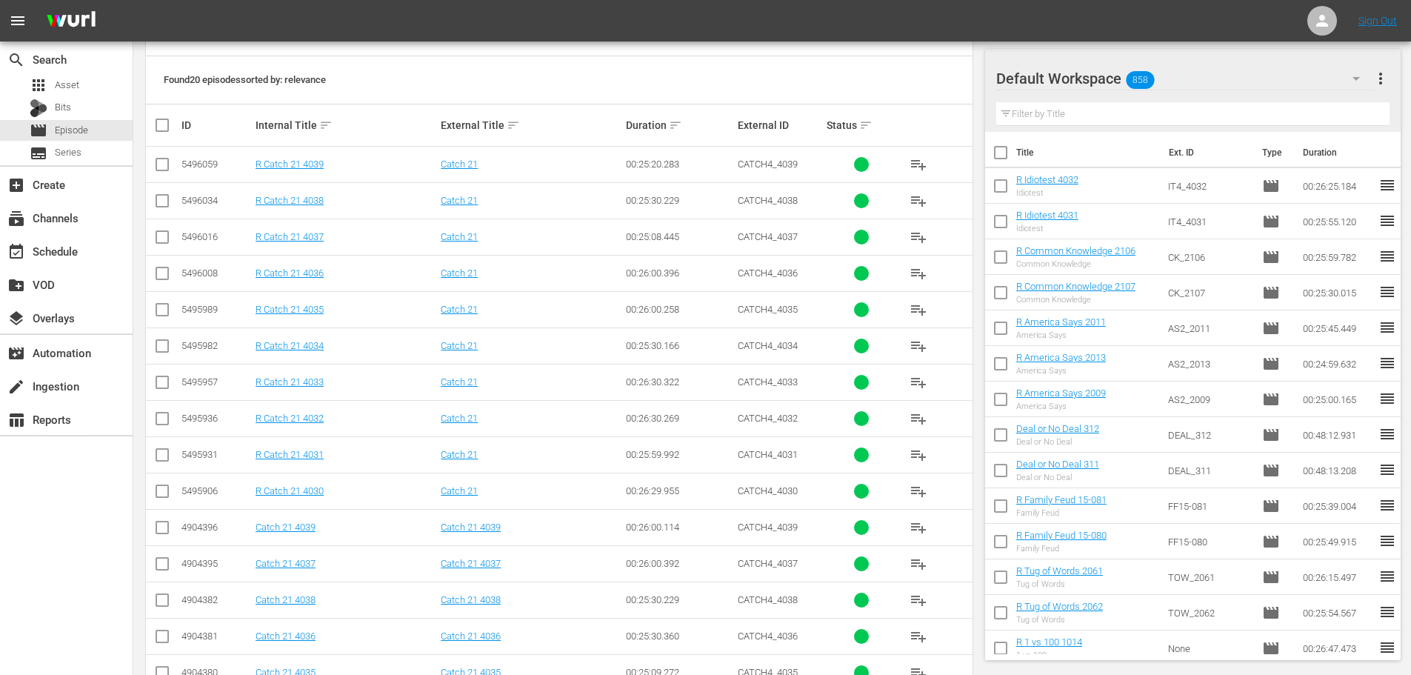
scroll to position [296, 0]
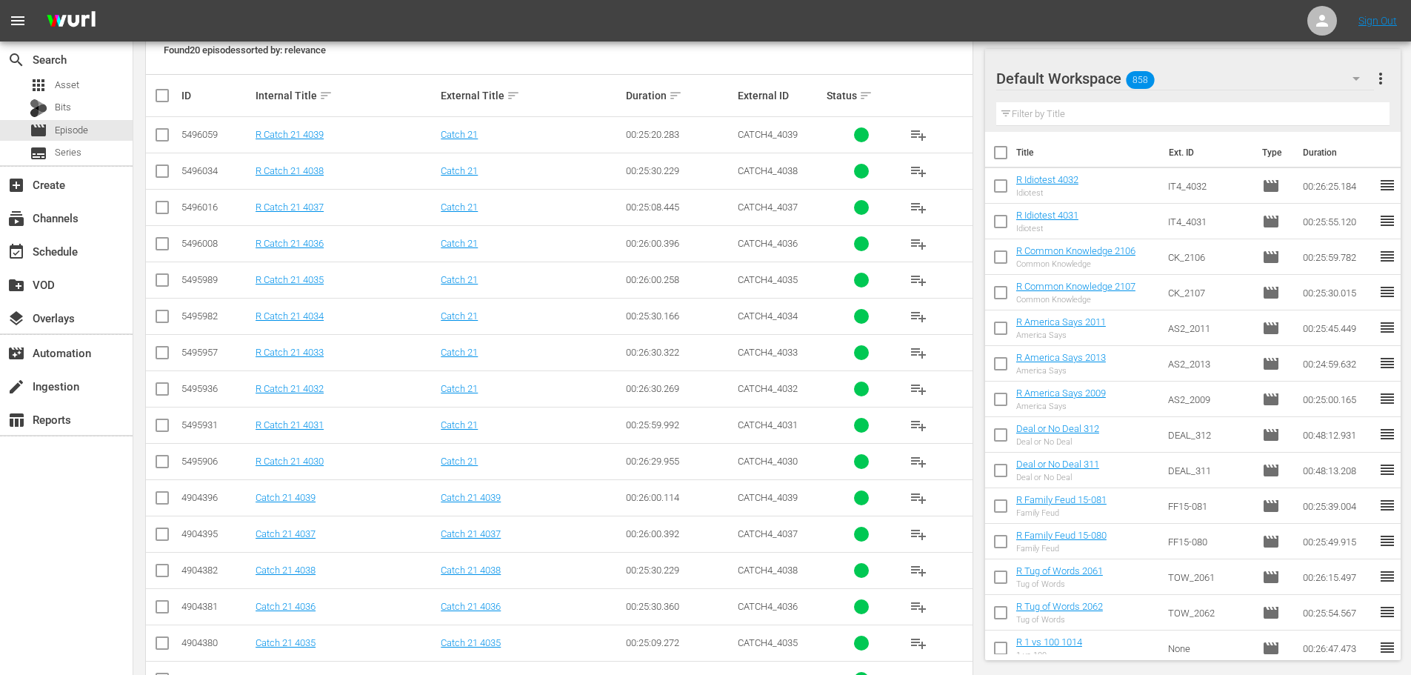
type input "catch 21 403"
drag, startPoint x: 166, startPoint y: 435, endPoint x: 161, endPoint y: 399, distance: 36.7
click at [167, 435] on input "checkbox" at bounding box center [162, 428] width 18 height 18
checkbox input "true"
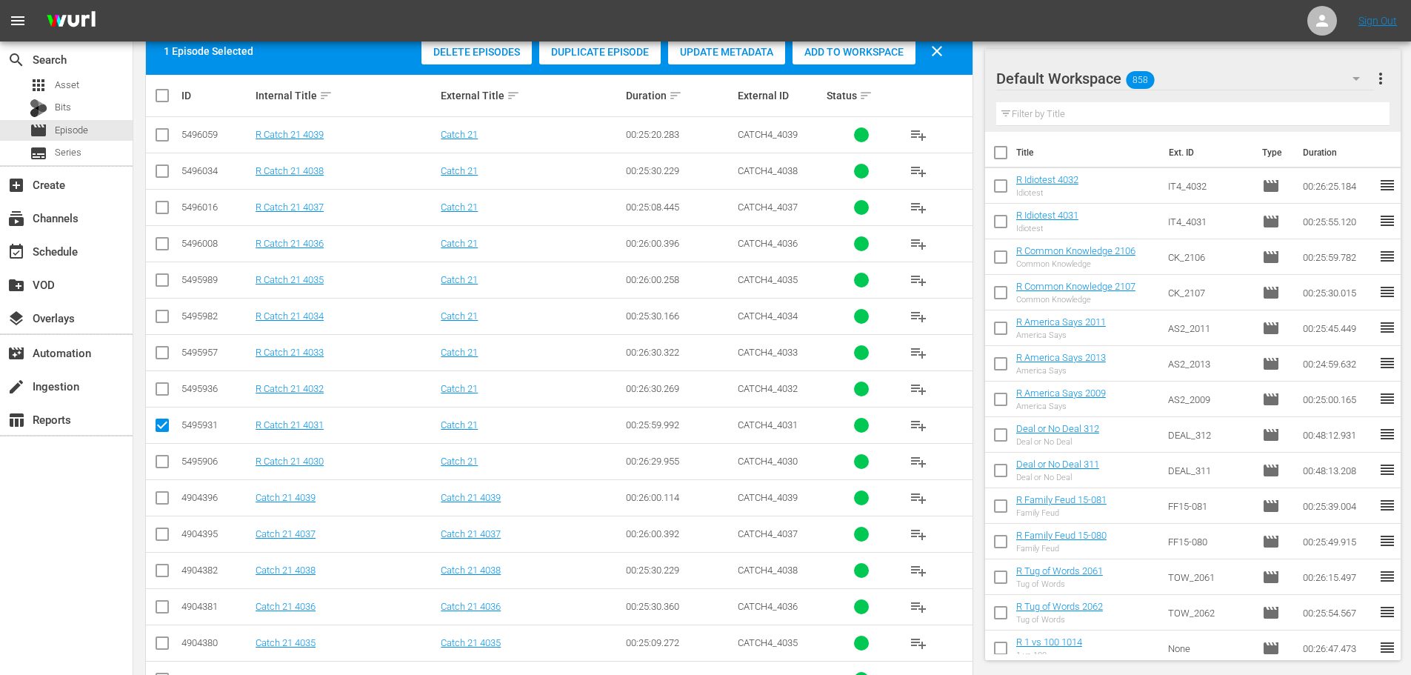
click at [158, 387] on input "checkbox" at bounding box center [162, 392] width 18 height 18
checkbox input "true"
click at [155, 360] on input "checkbox" at bounding box center [162, 356] width 18 height 18
checkbox input "true"
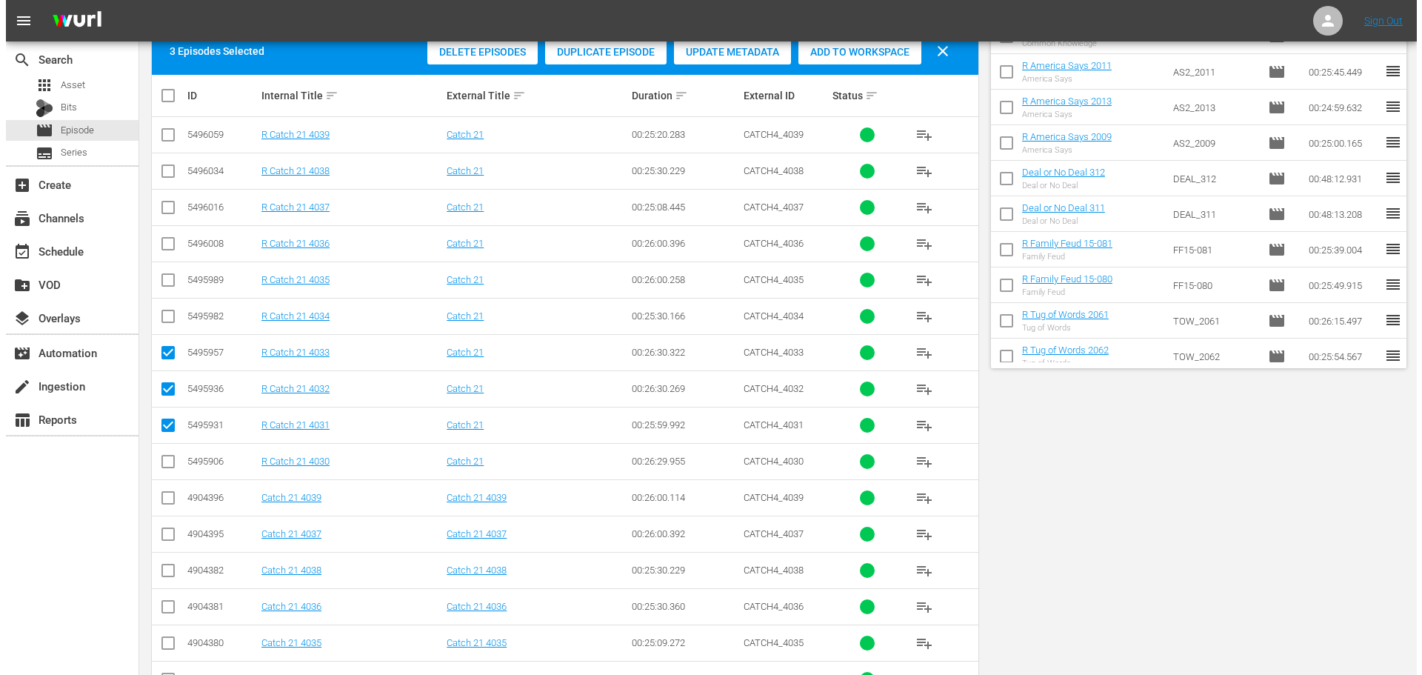
scroll to position [0, 0]
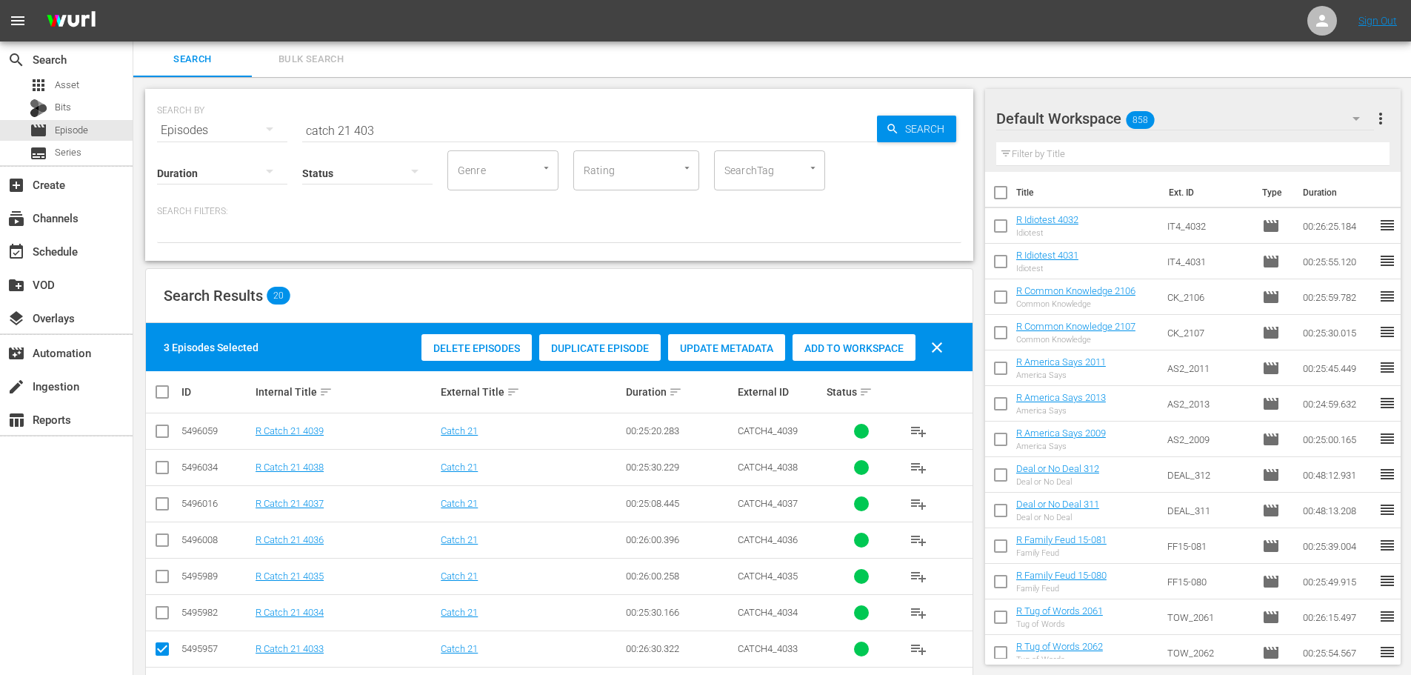
drag, startPoint x: 812, startPoint y: 338, endPoint x: 786, endPoint y: 340, distance: 26.7
click at [815, 338] on div "Add to Workspace" at bounding box center [853, 348] width 123 height 28
click at [69, 234] on div "event_available Schedule" at bounding box center [66, 249] width 133 height 33
click at [75, 242] on div "event_available Schedule" at bounding box center [41, 248] width 83 height 13
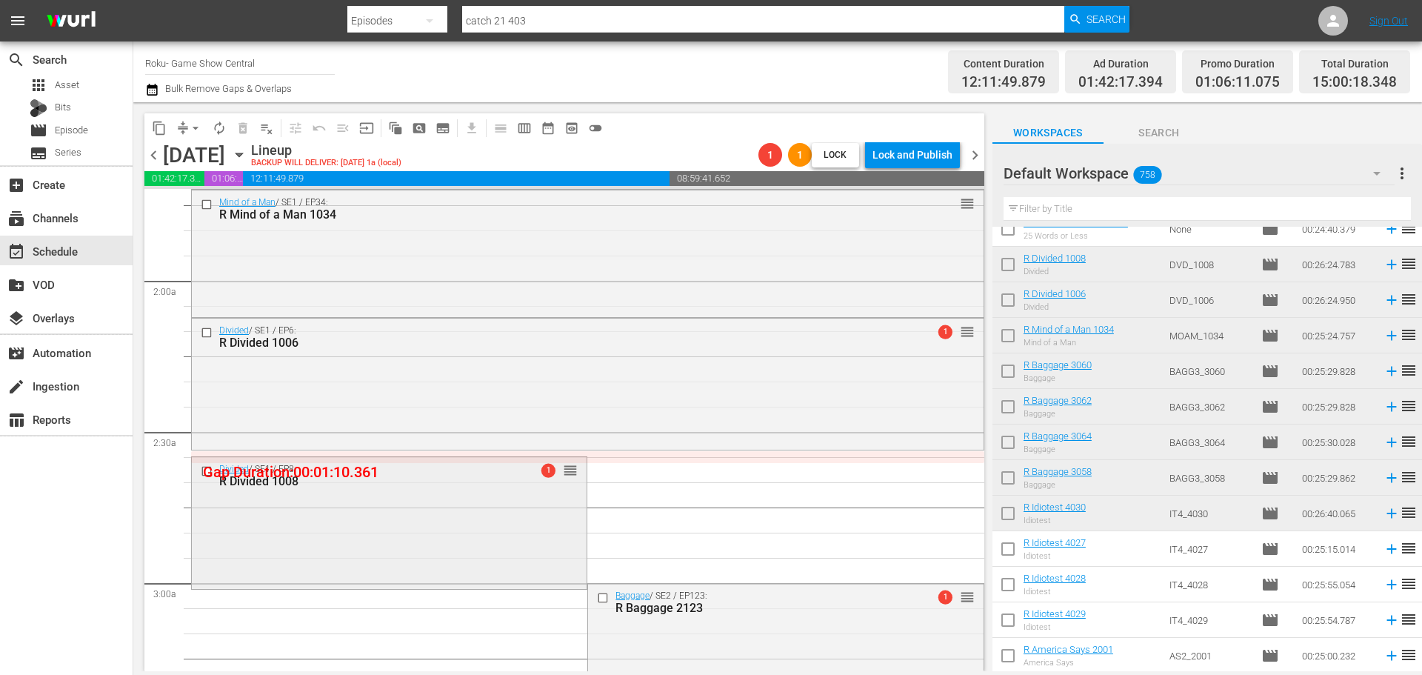
scroll to position [518, 0]
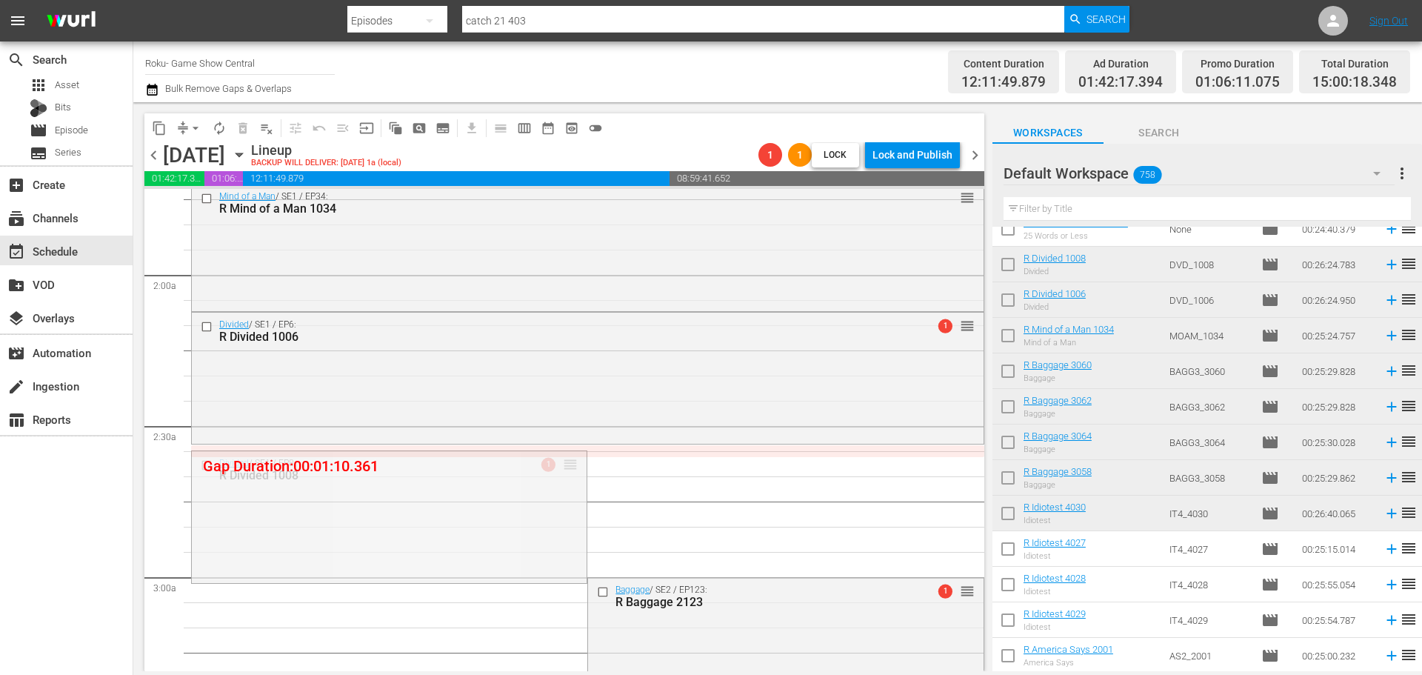
drag, startPoint x: 562, startPoint y: 469, endPoint x: 563, endPoint y: 450, distance: 19.3
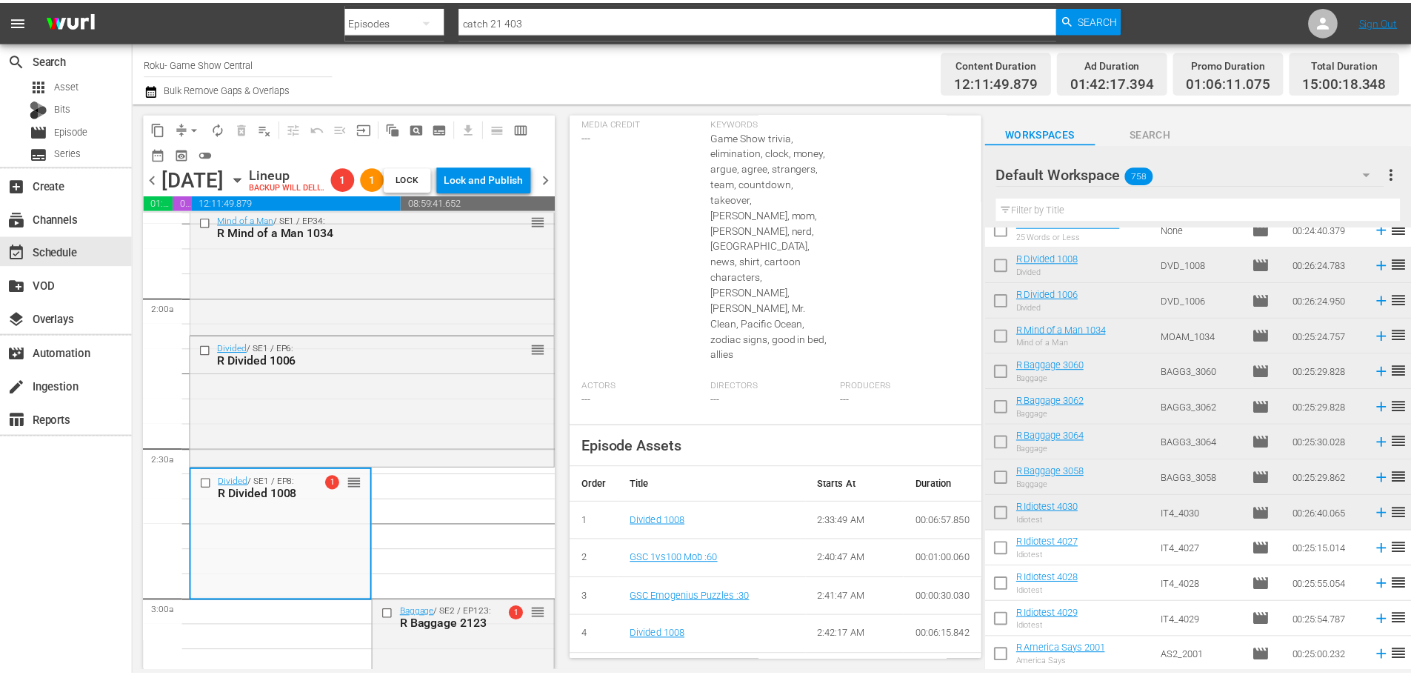
scroll to position [81, 0]
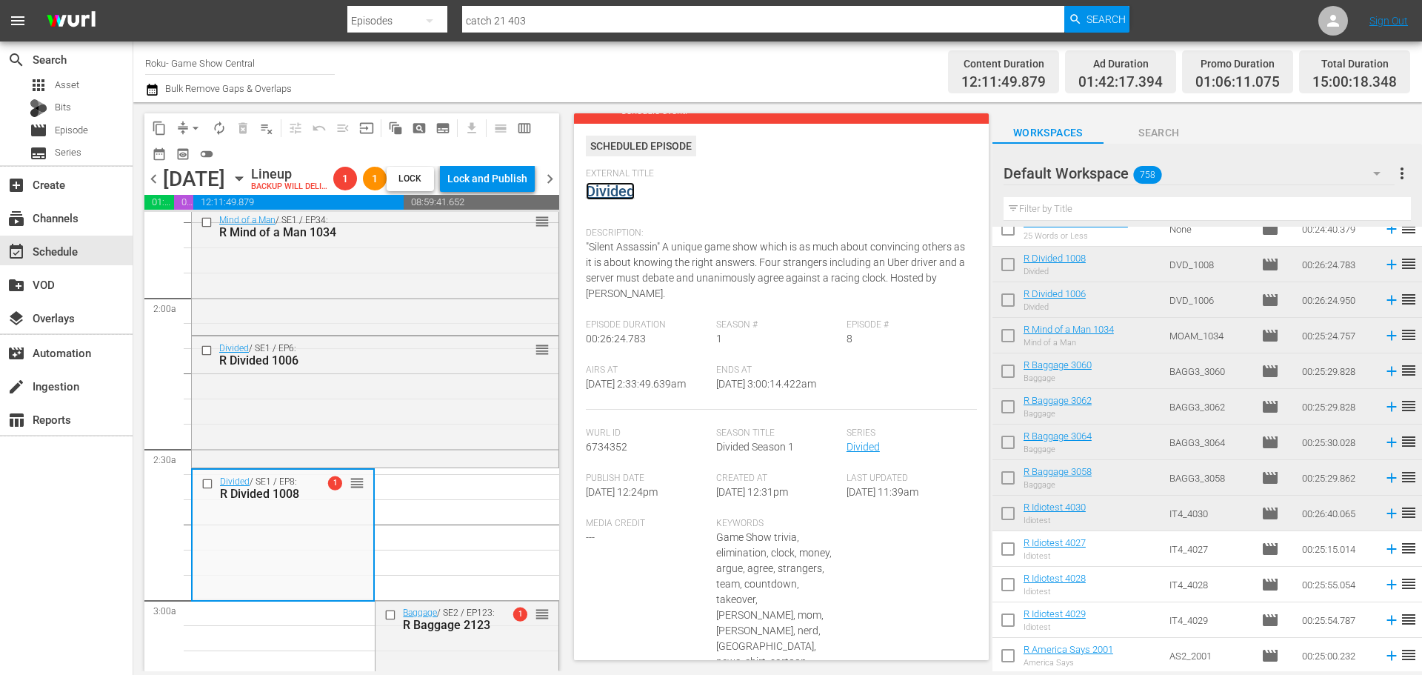
click at [619, 196] on link "Divided" at bounding box center [610, 191] width 49 height 18
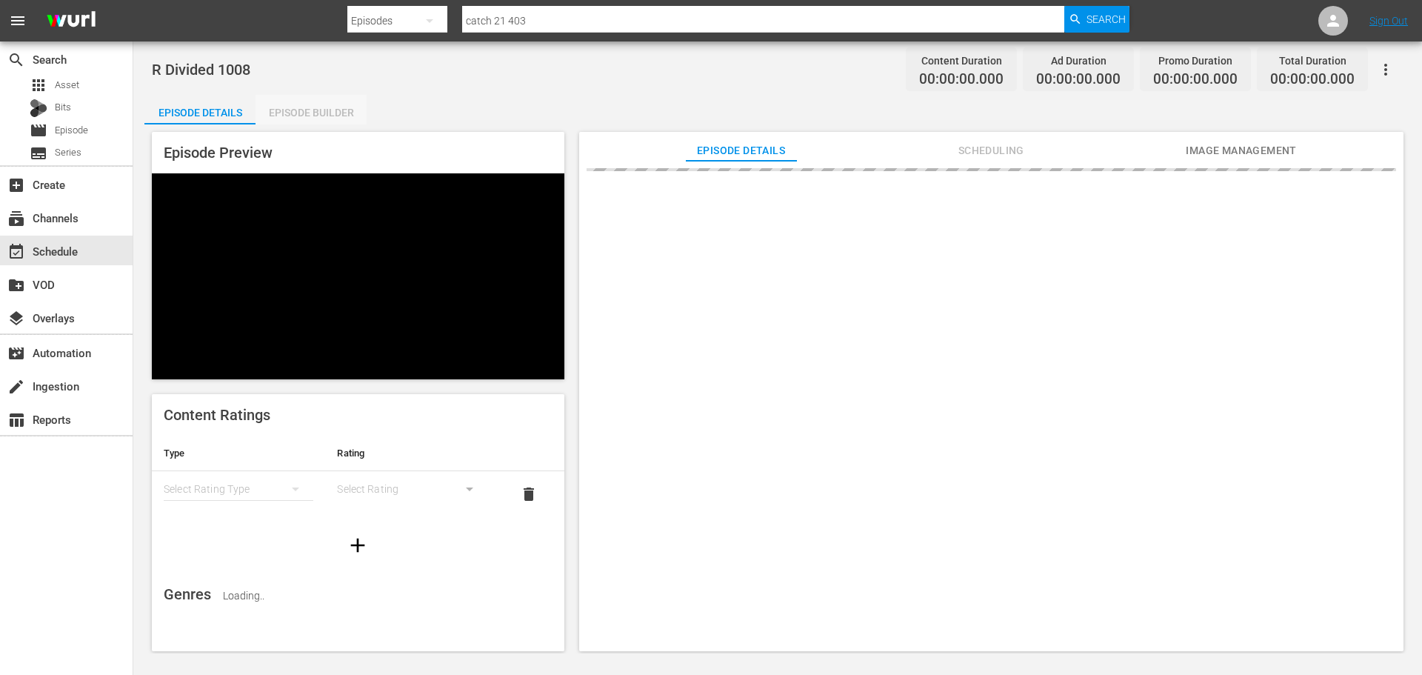
click at [320, 115] on div "Episode Builder" at bounding box center [310, 113] width 111 height 36
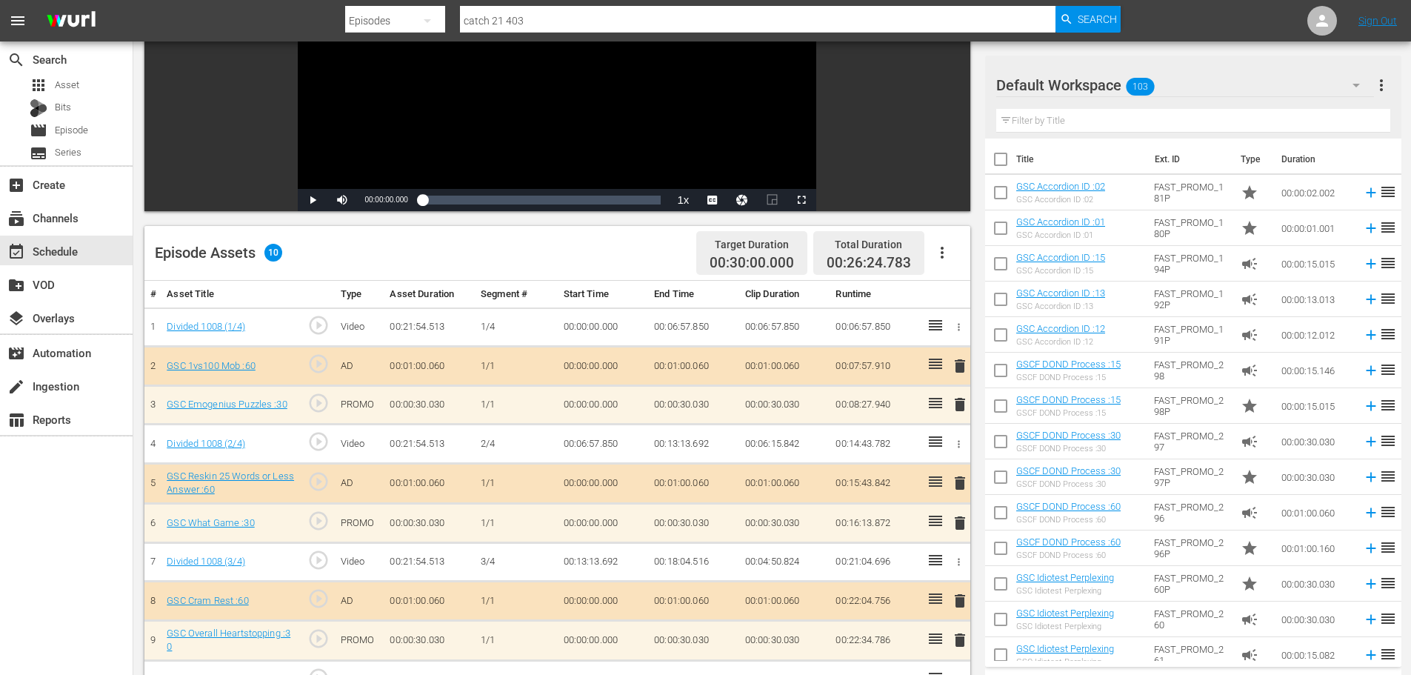
scroll to position [353, 0]
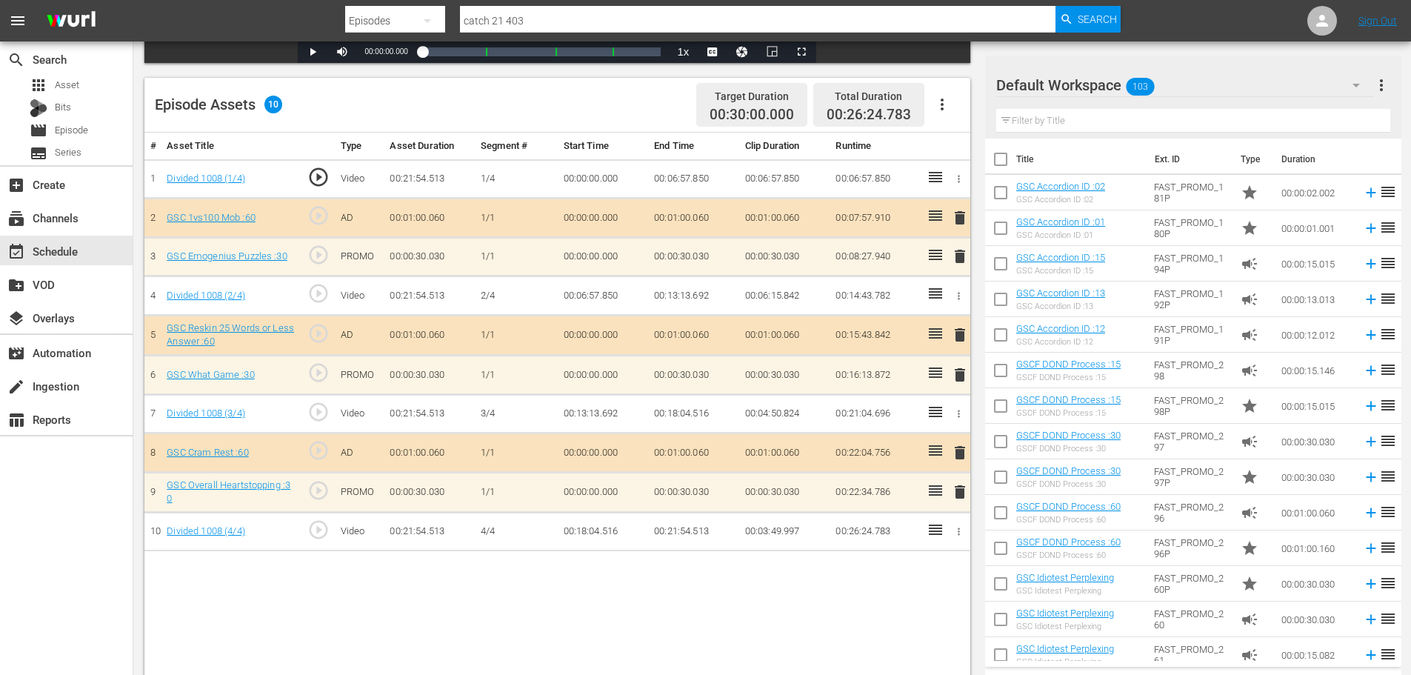
click at [958, 499] on span "delete" at bounding box center [960, 492] width 18 height 18
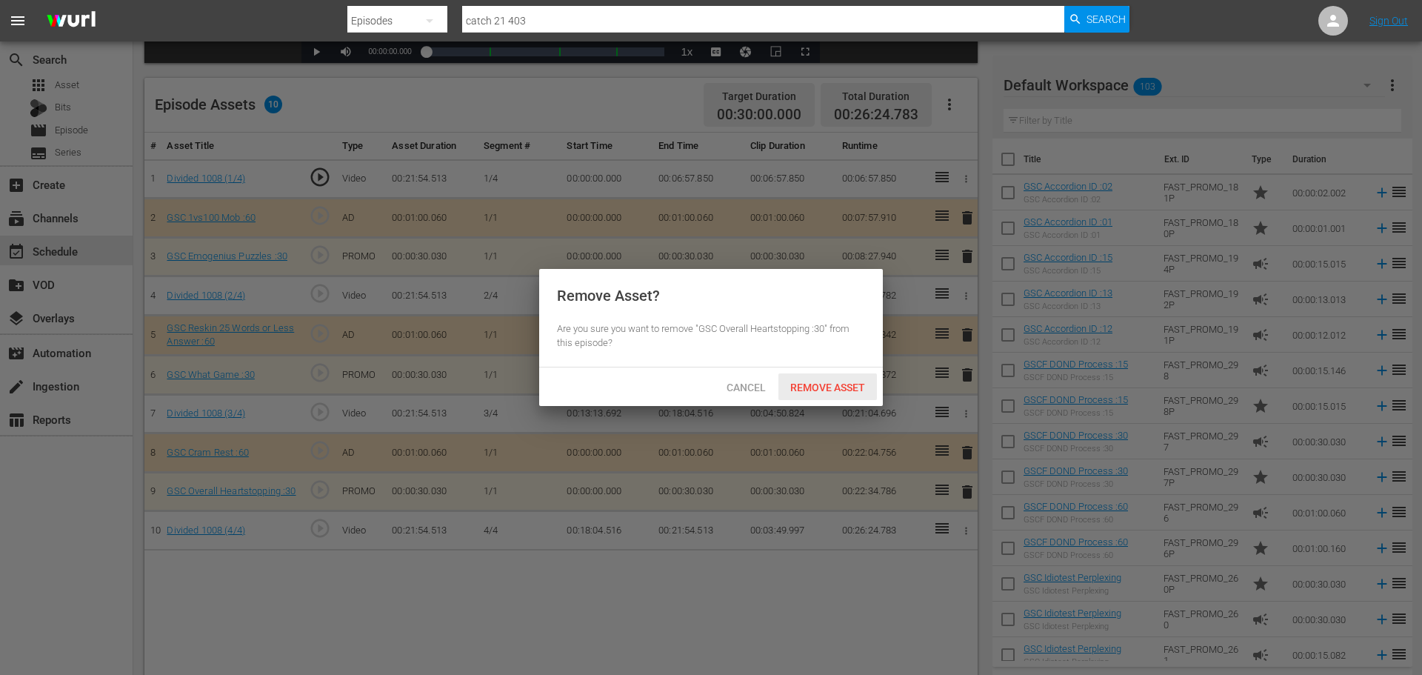
click at [852, 395] on div "Remove Asset" at bounding box center [827, 386] width 98 height 27
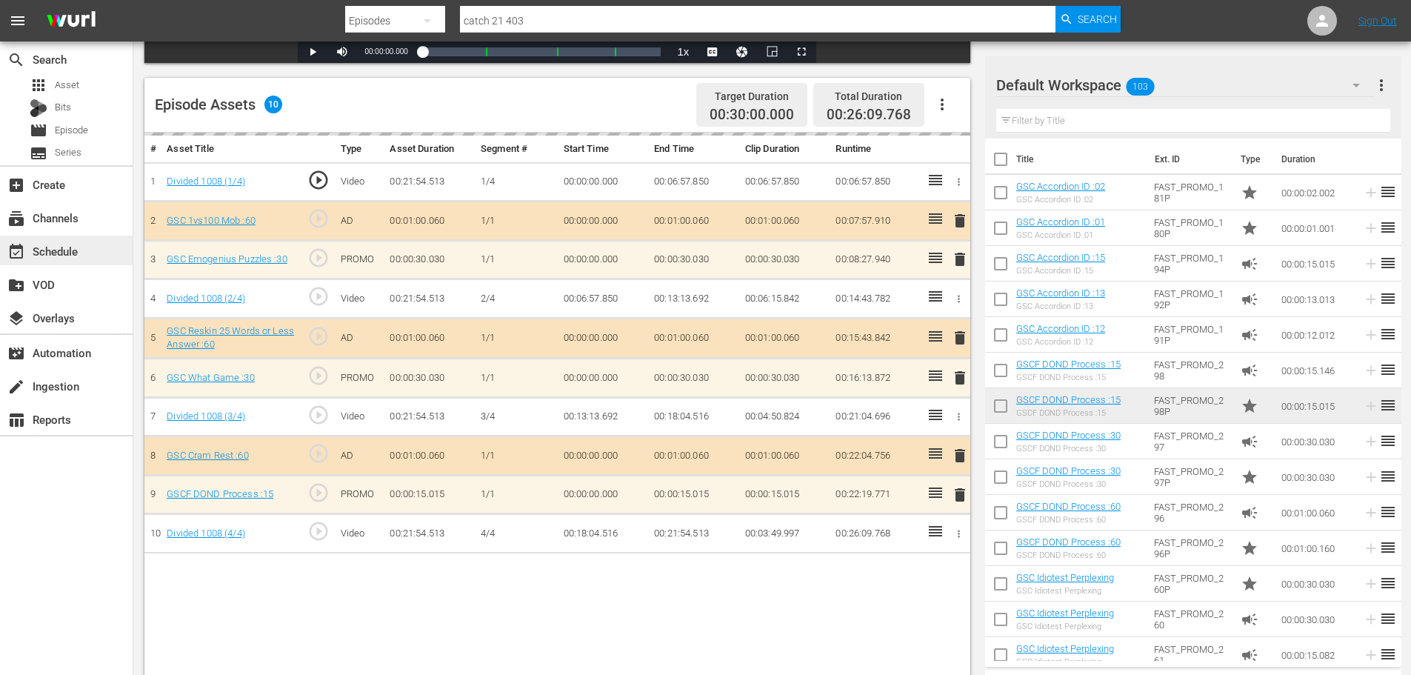
click at [85, 250] on div "event_available Schedule" at bounding box center [66, 250] width 133 height 30
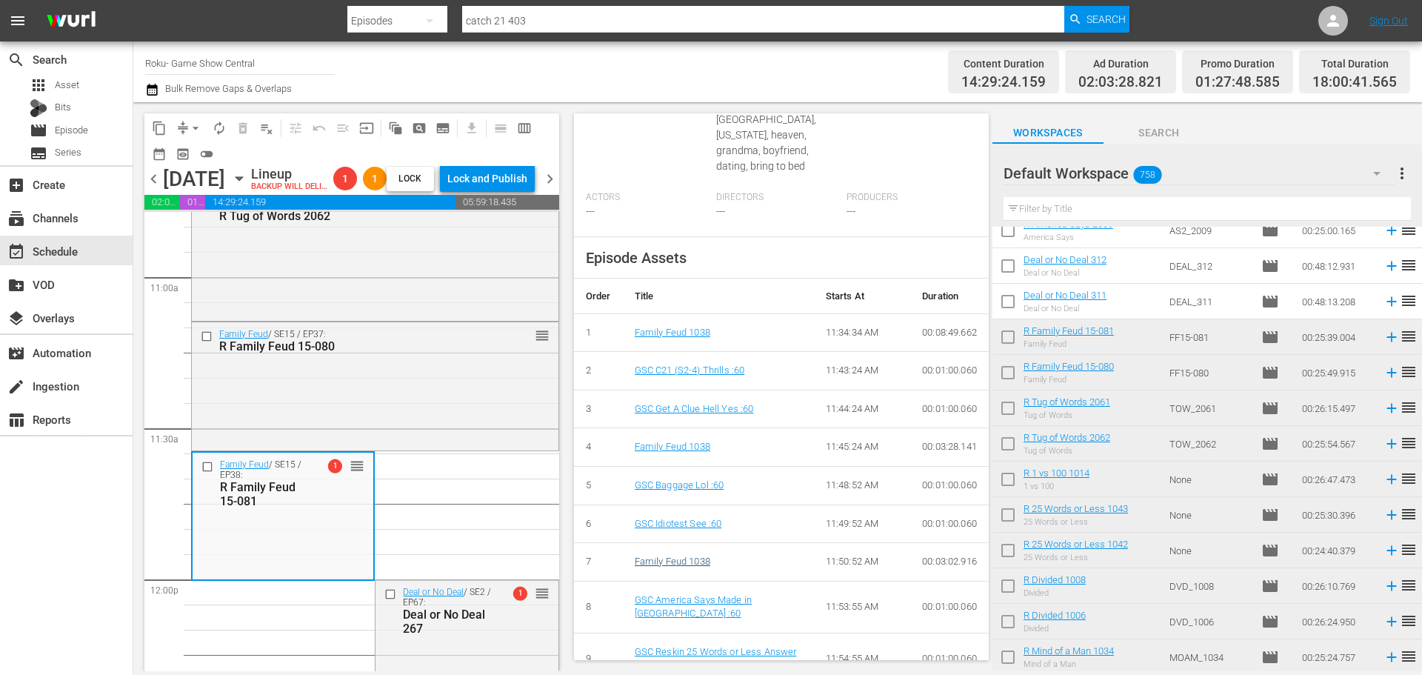
scroll to position [626, 0]
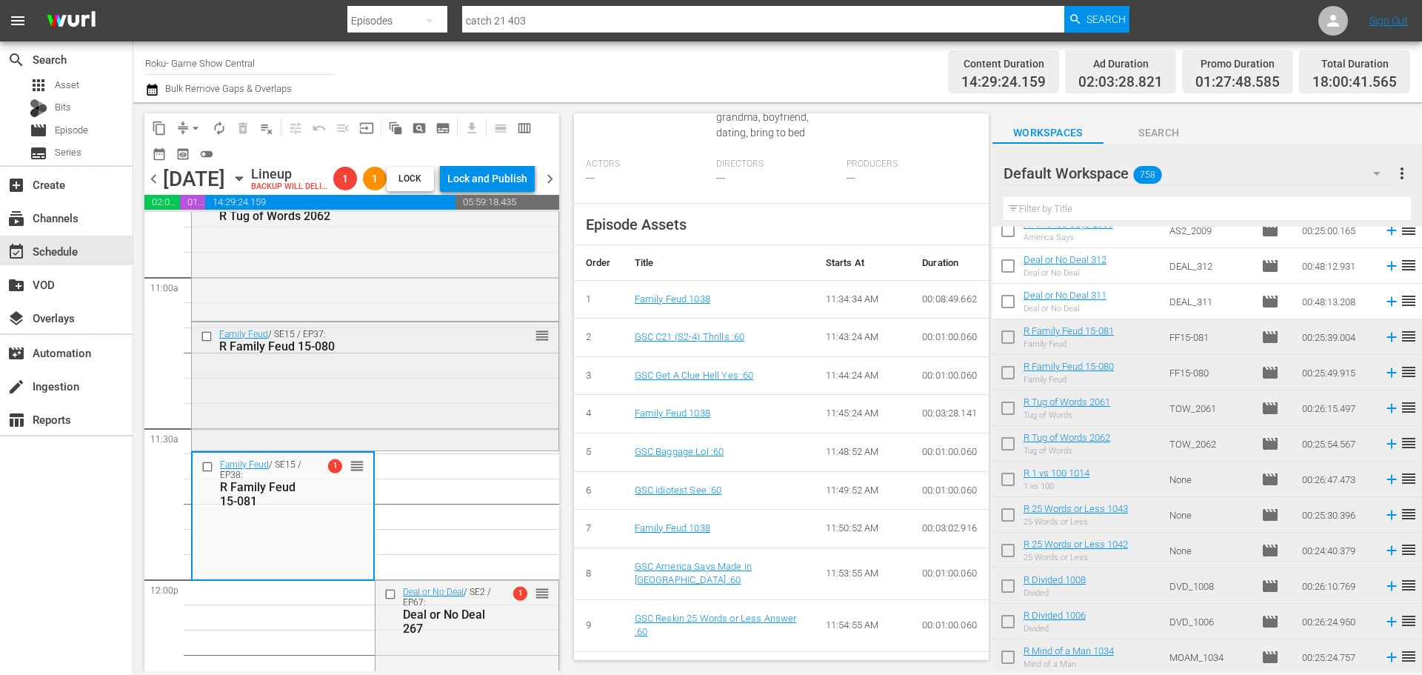
click at [504, 422] on div "Family Feud / SE15 / EP37: R Family Feud 15-080 reorder" at bounding box center [375, 385] width 367 height 126
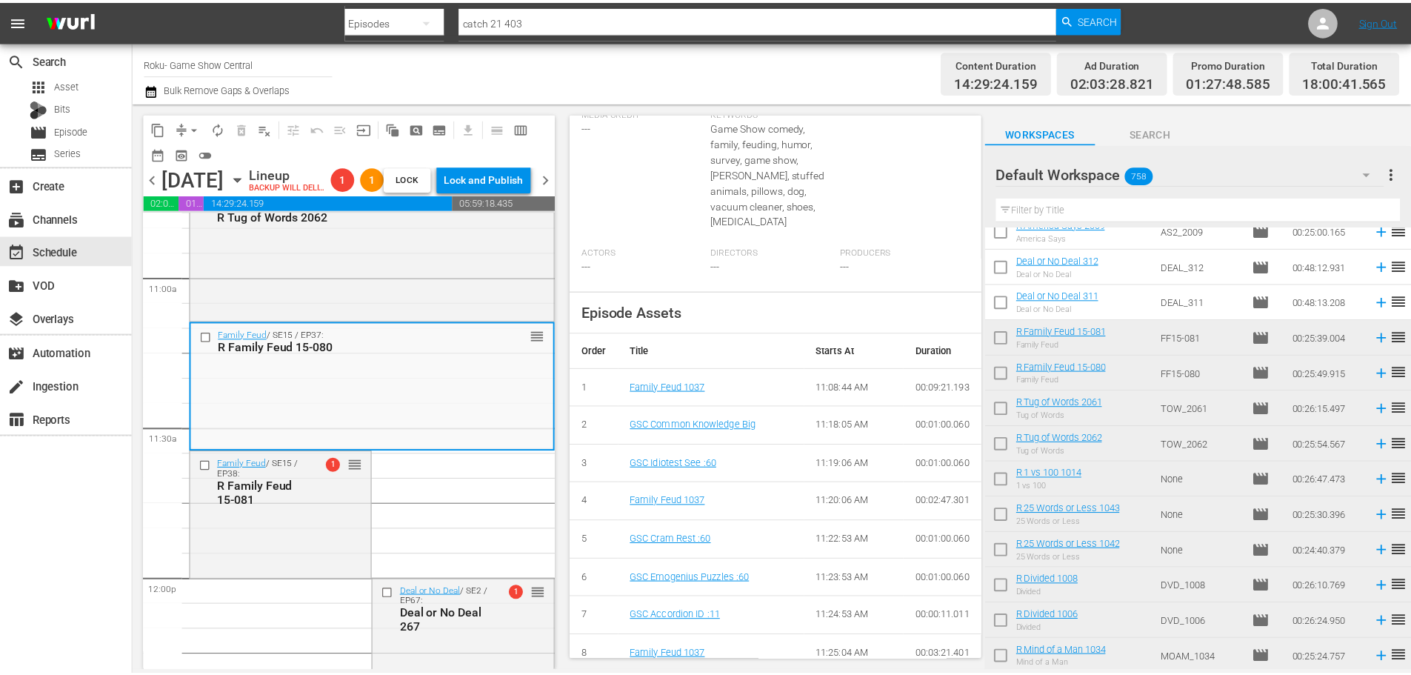
scroll to position [0, 0]
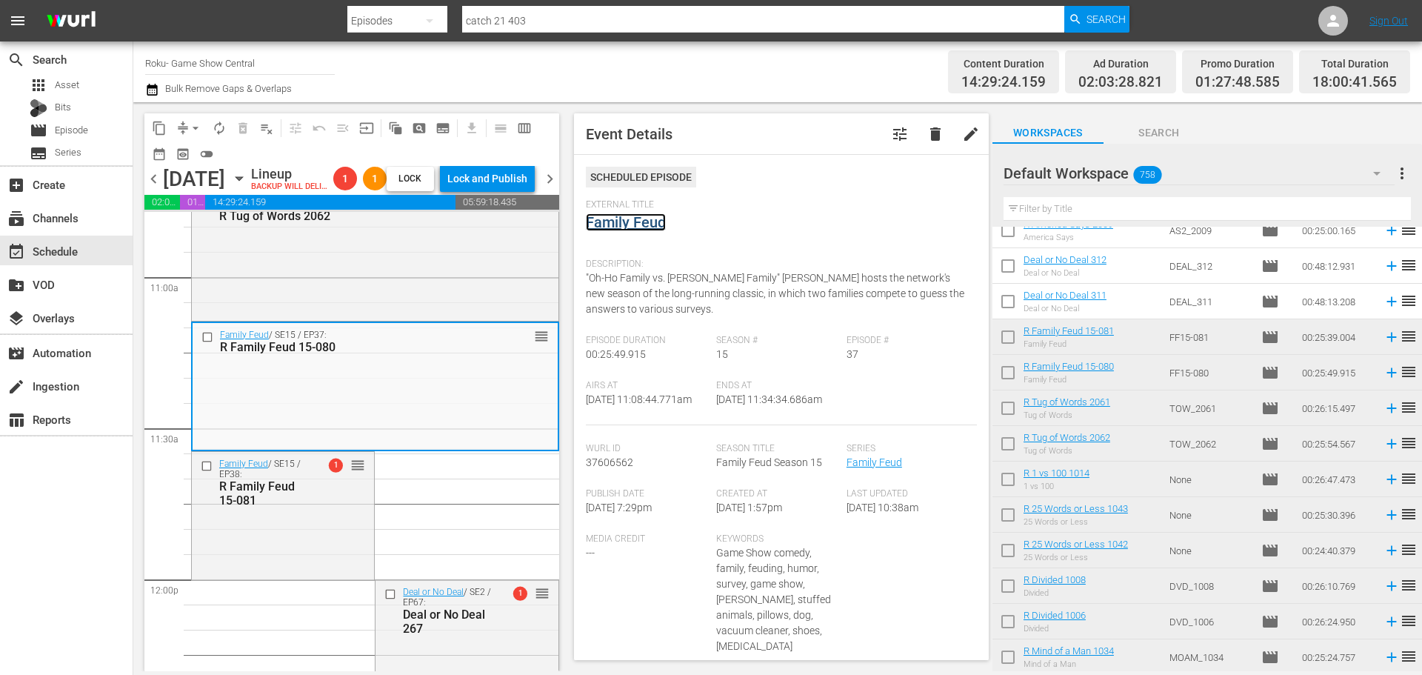
click at [632, 227] on link "Family Feud" at bounding box center [626, 222] width 80 height 18
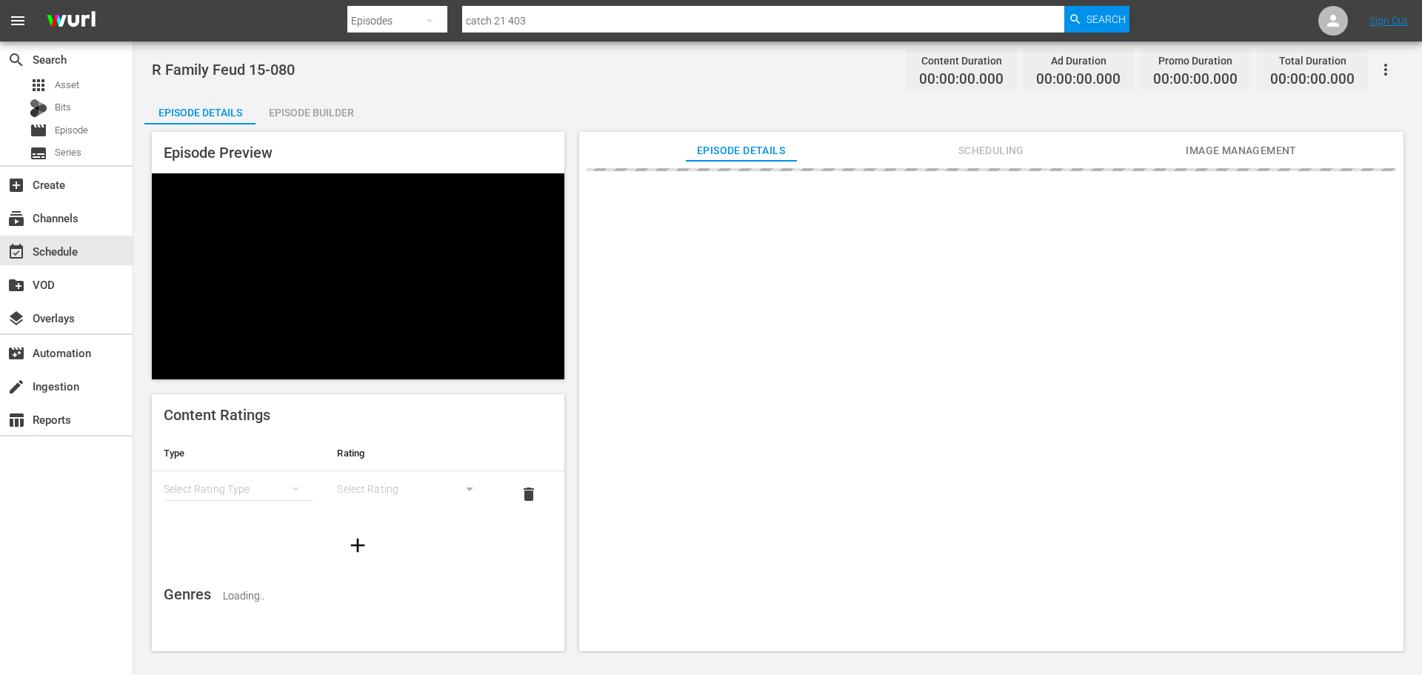
click at [318, 103] on div "Episode Builder" at bounding box center [310, 113] width 111 height 36
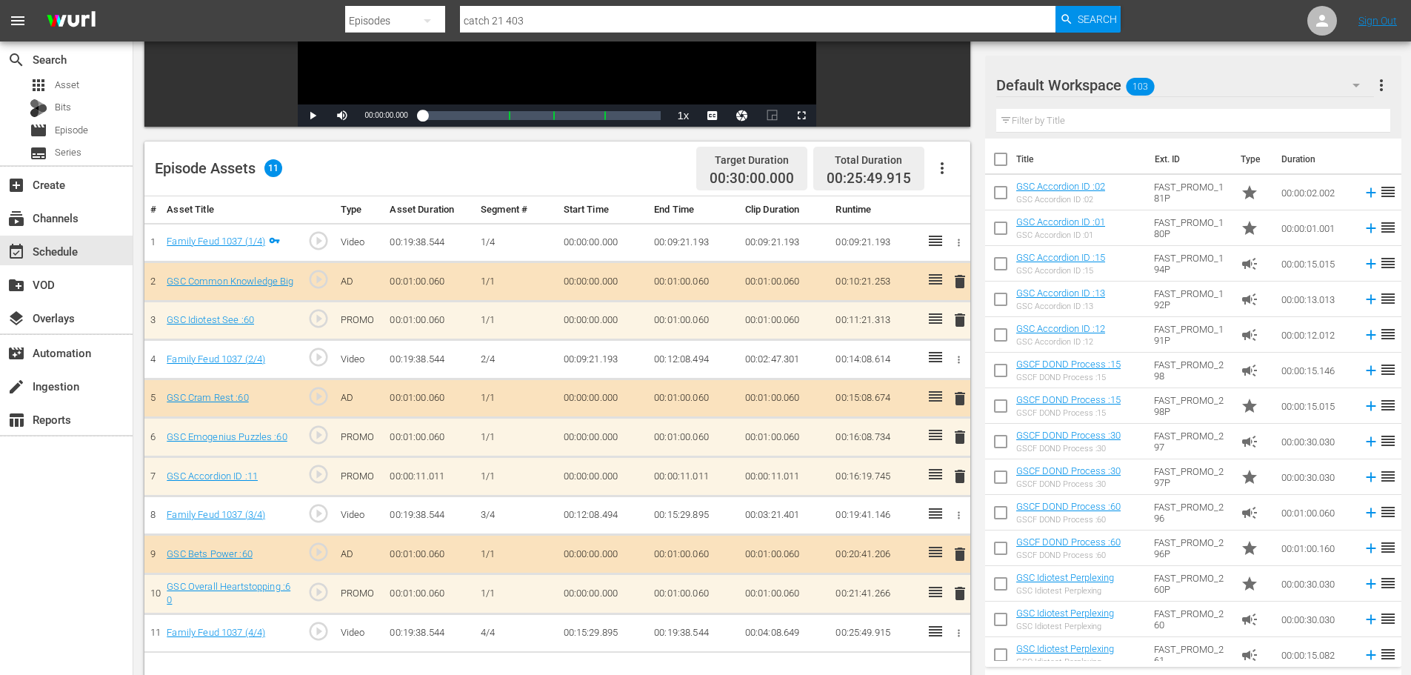
scroll to position [386, 0]
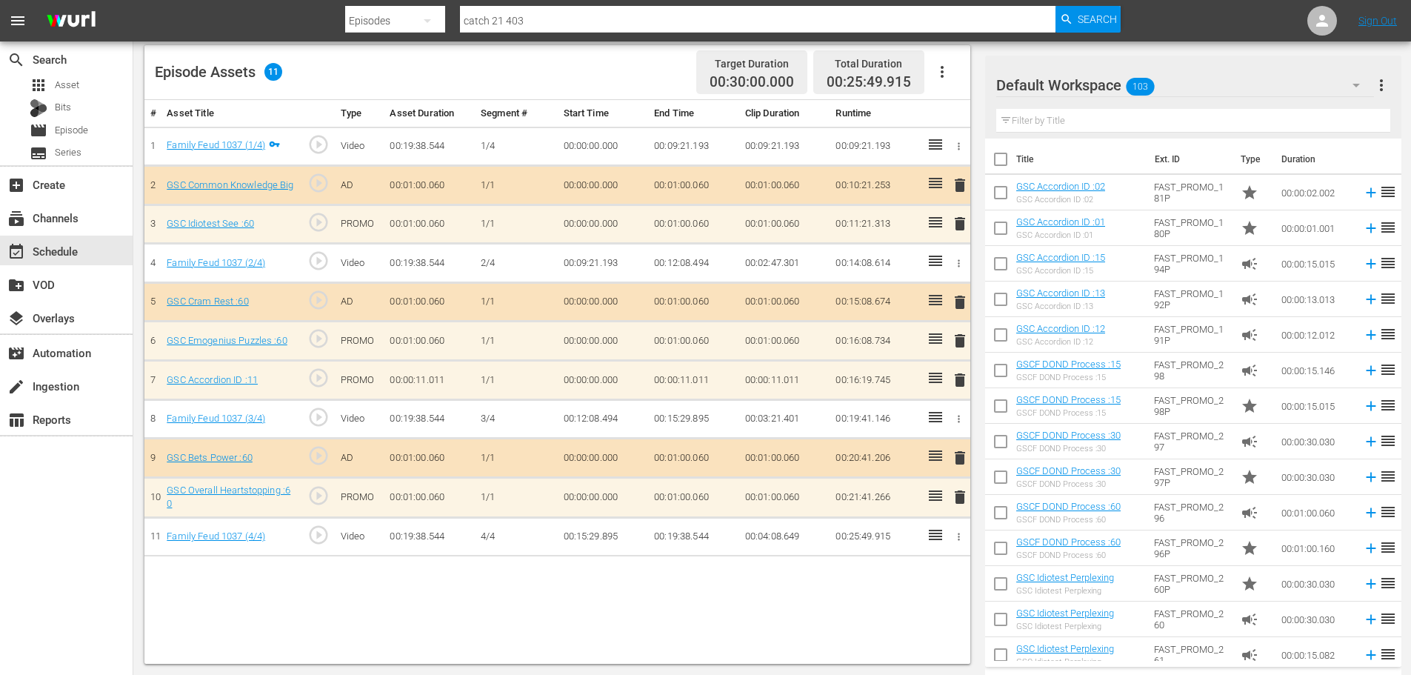
click at [960, 383] on span "delete" at bounding box center [960, 380] width 18 height 18
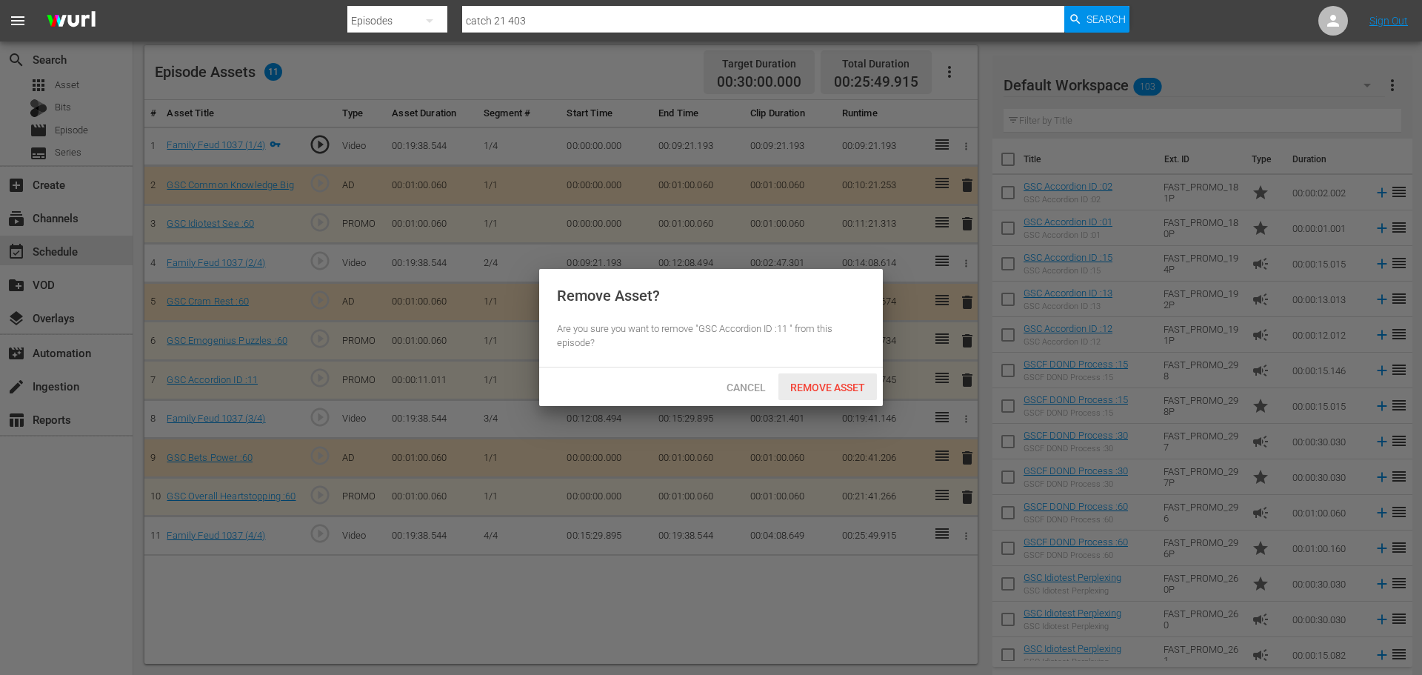
click at [844, 381] on span "Remove Asset" at bounding box center [827, 387] width 98 height 12
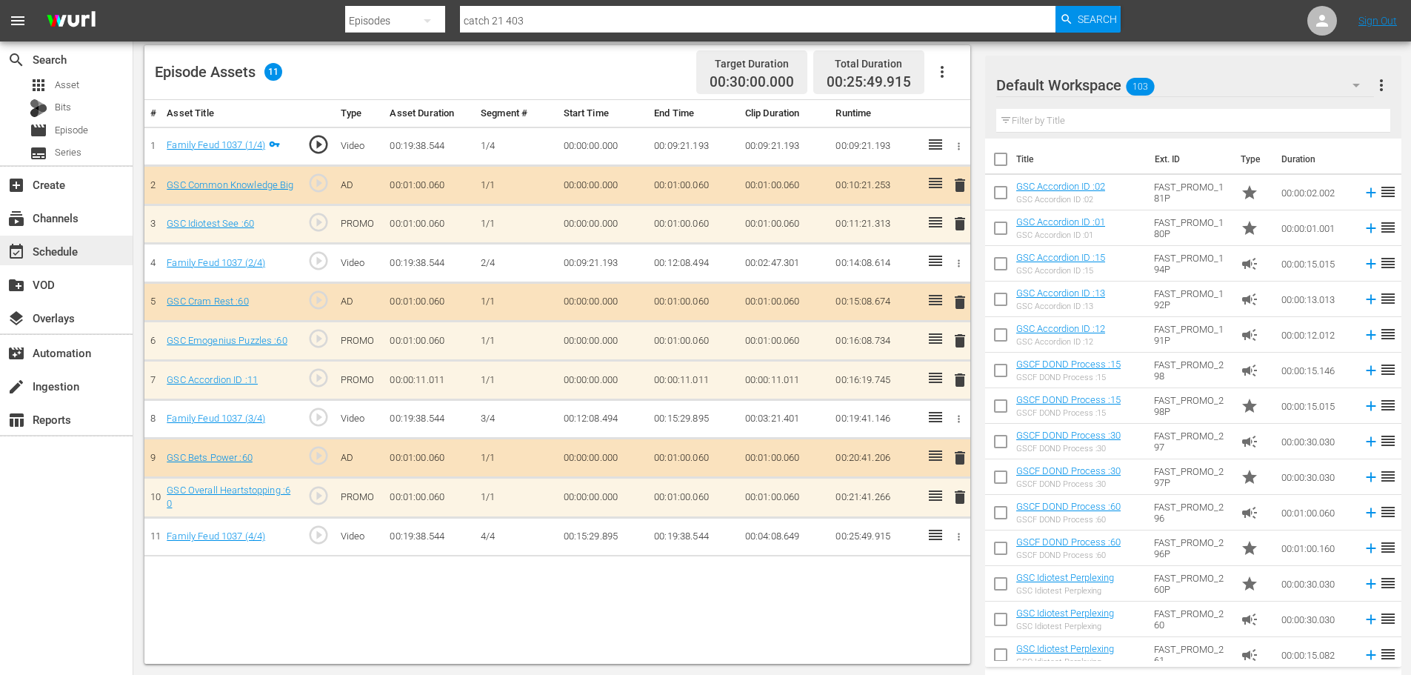
click at [90, 250] on div "event_available Schedule" at bounding box center [66, 250] width 133 height 30
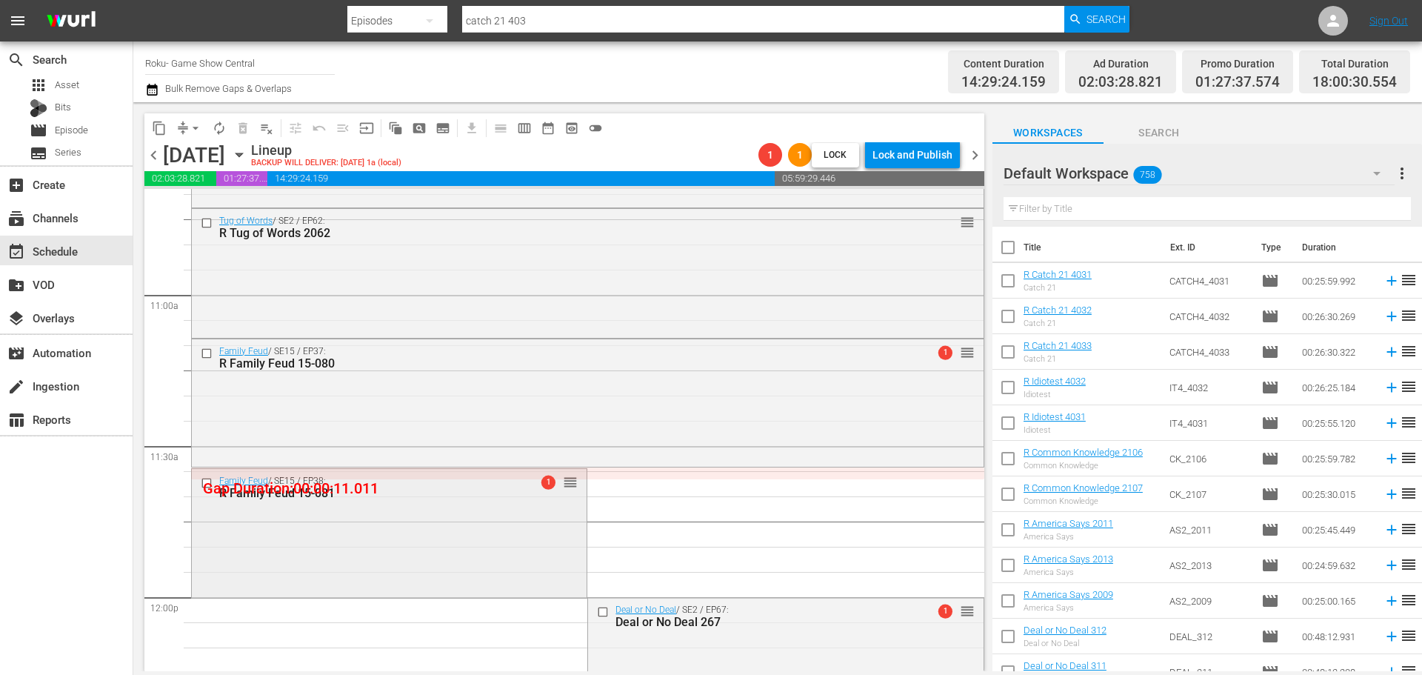
scroll to position [3184, 0]
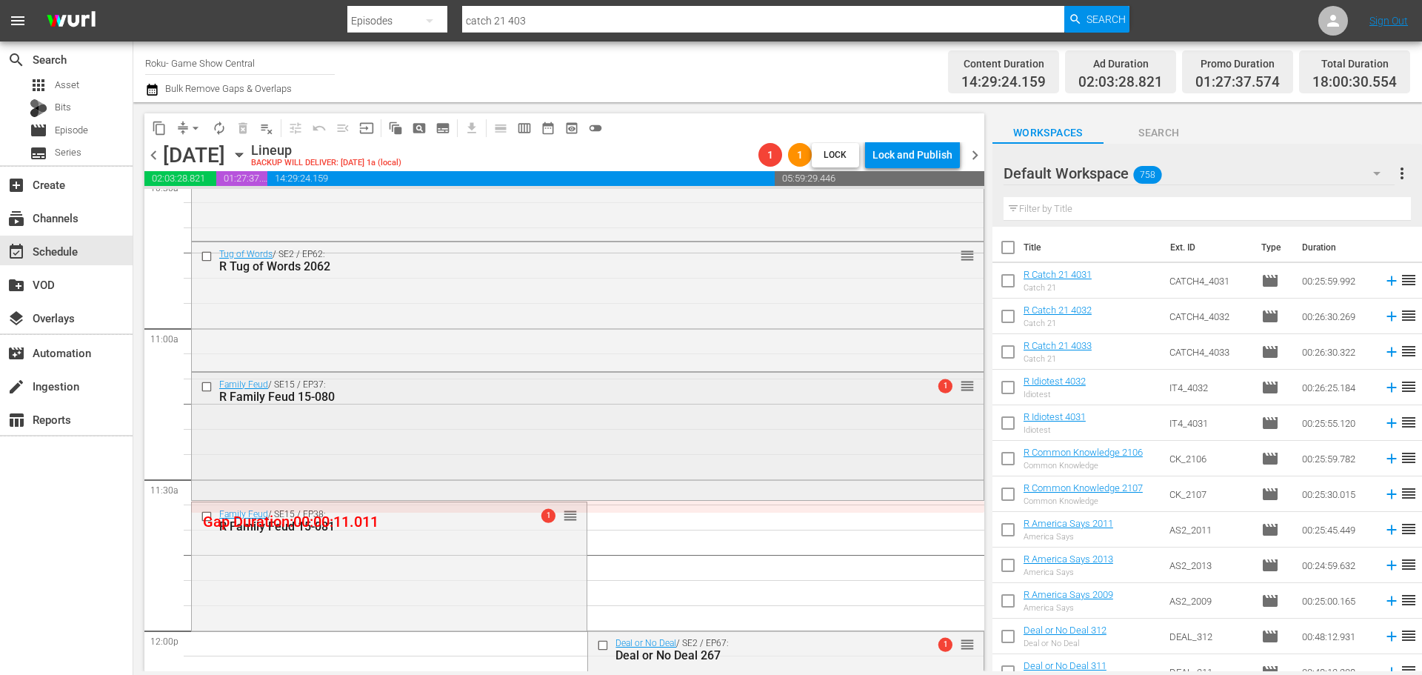
click at [523, 459] on div "Family Feud / SE15 / EP37: R Family Feud 15-080 1 reorder" at bounding box center [588, 434] width 792 height 124
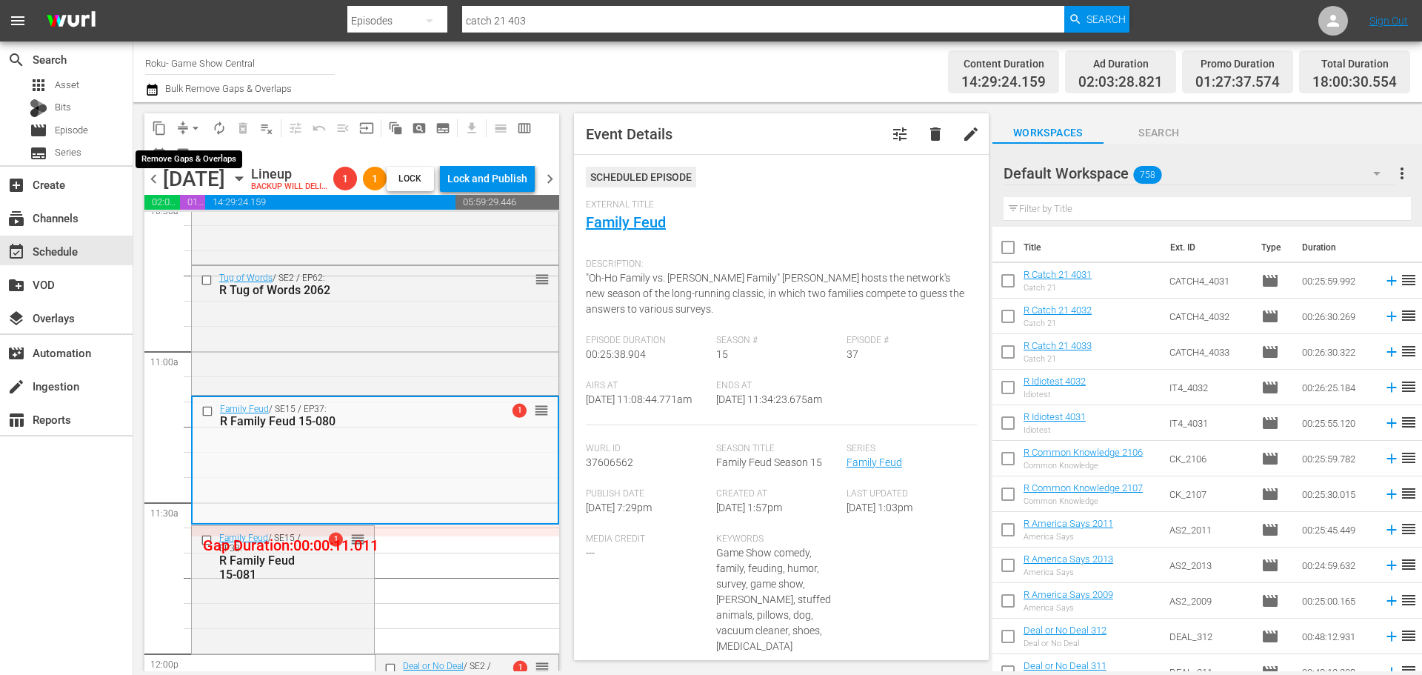
click at [192, 121] on span "arrow_drop_down" at bounding box center [195, 128] width 15 height 15
click at [186, 164] on li "Align to Midnight" at bounding box center [196, 158] width 156 height 24
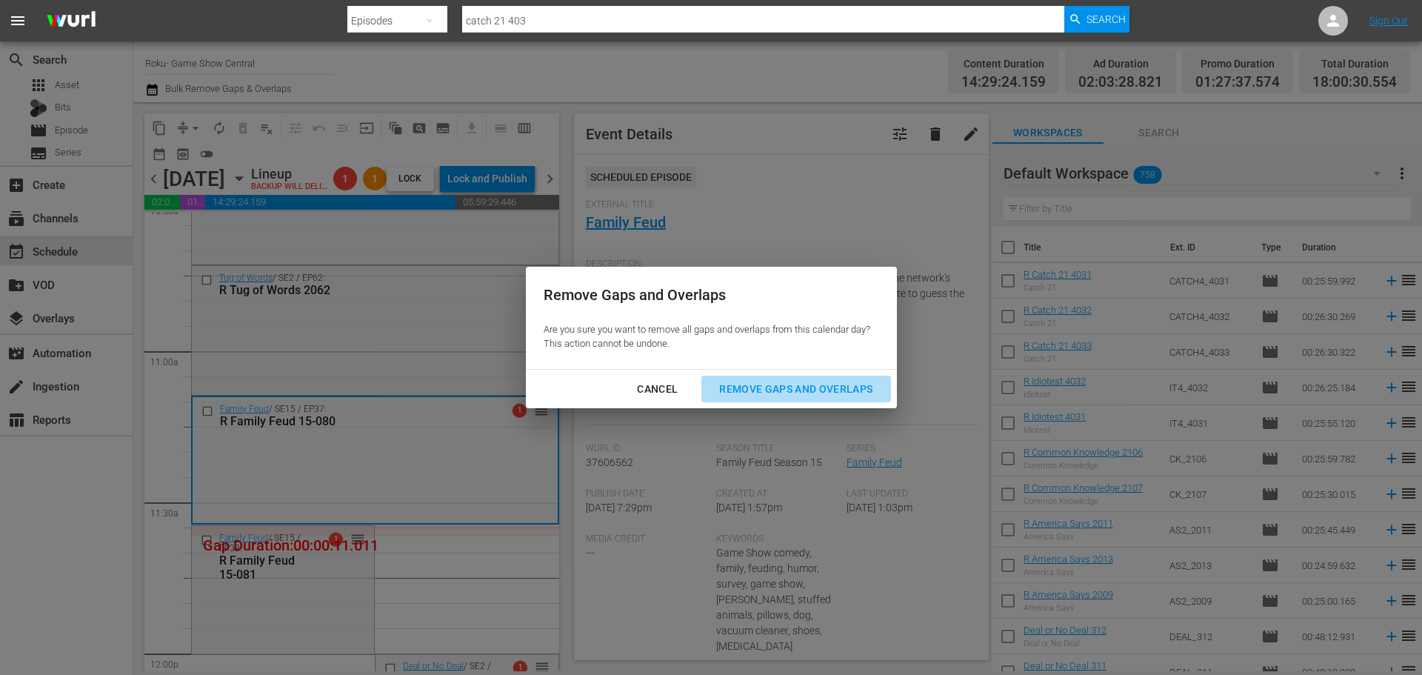
click at [846, 392] on div "Remove Gaps and Overlaps" at bounding box center [795, 389] width 177 height 19
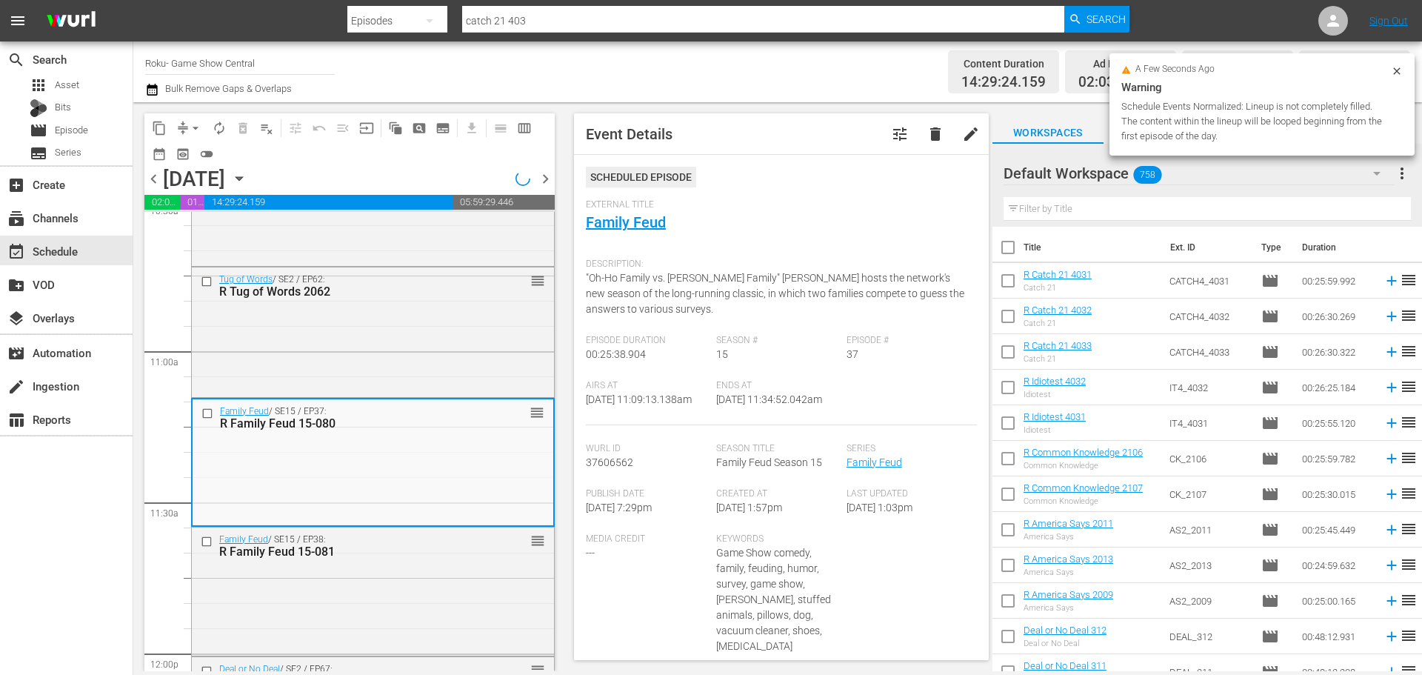
scroll to position [3210, 0]
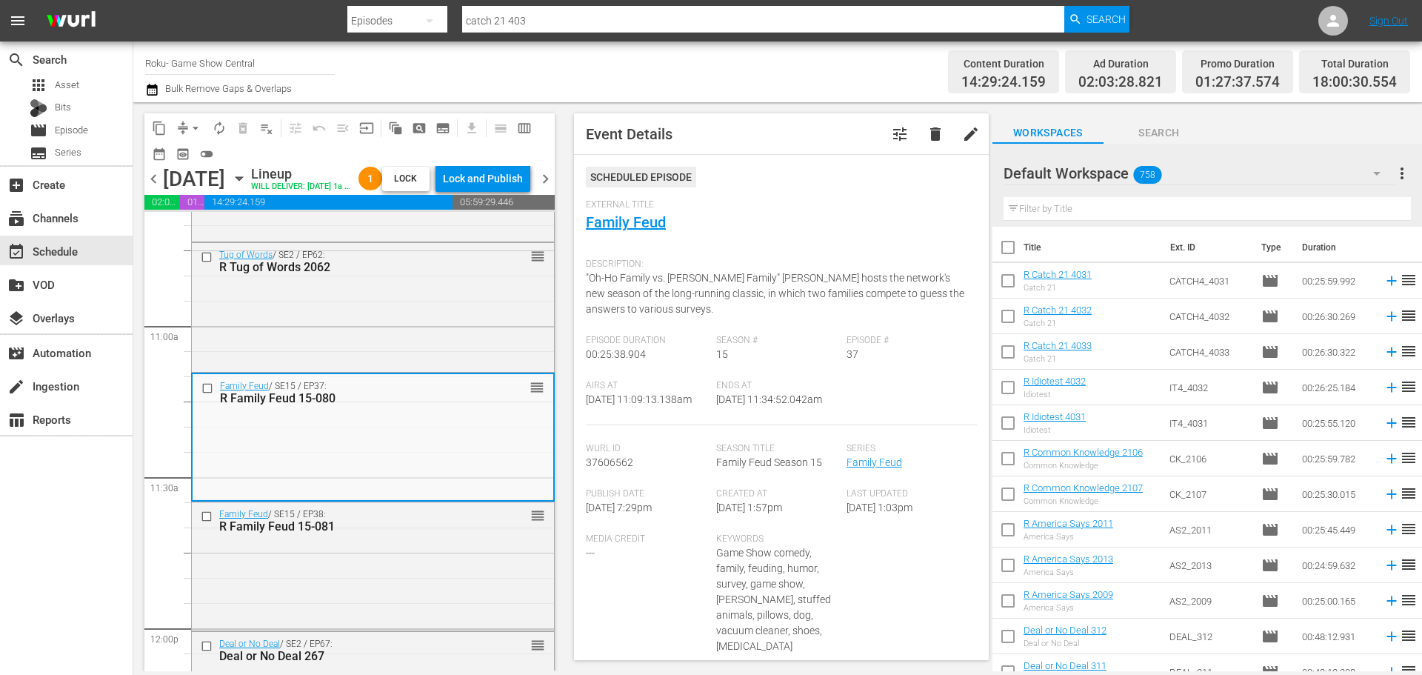
drag, startPoint x: 527, startPoint y: 591, endPoint x: 662, endPoint y: 635, distance: 141.9
click at [527, 591] on div "Family Feud / SE15 / EP38: R Family Feud 15-081 reorder" at bounding box center [373, 564] width 362 height 124
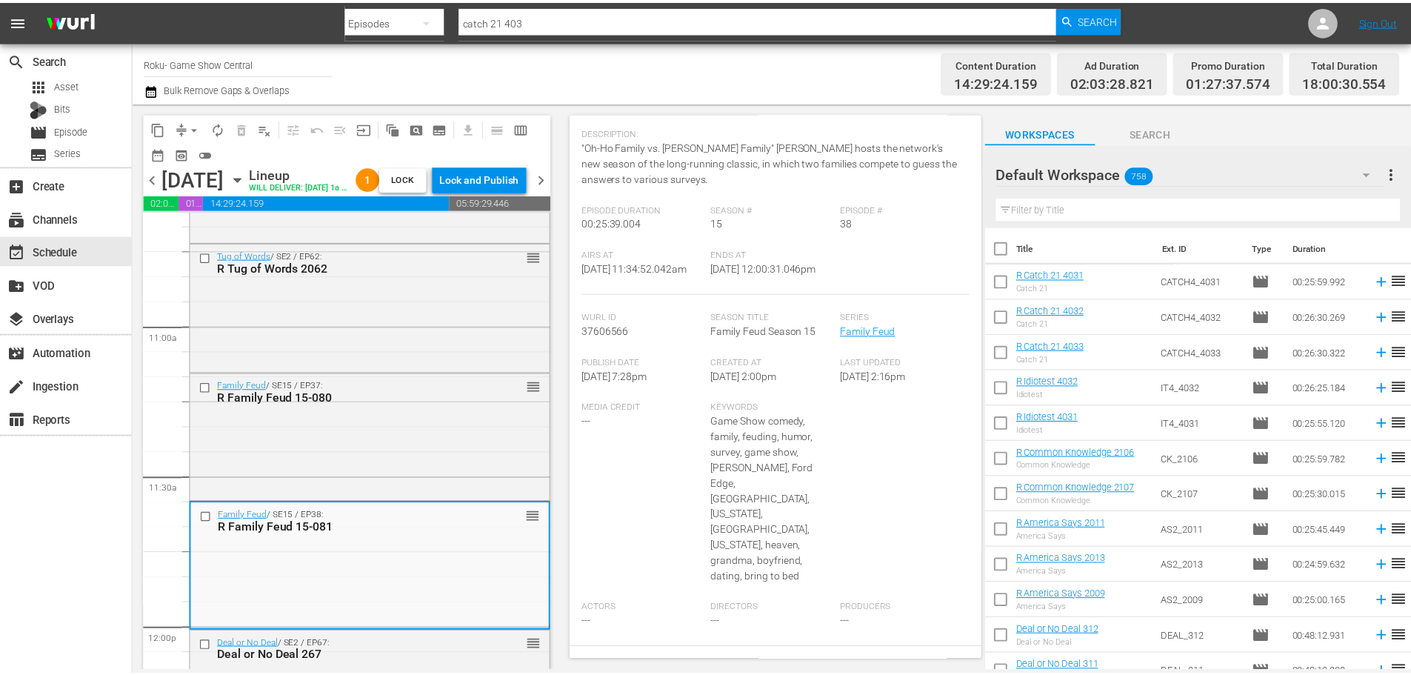
scroll to position [0, 0]
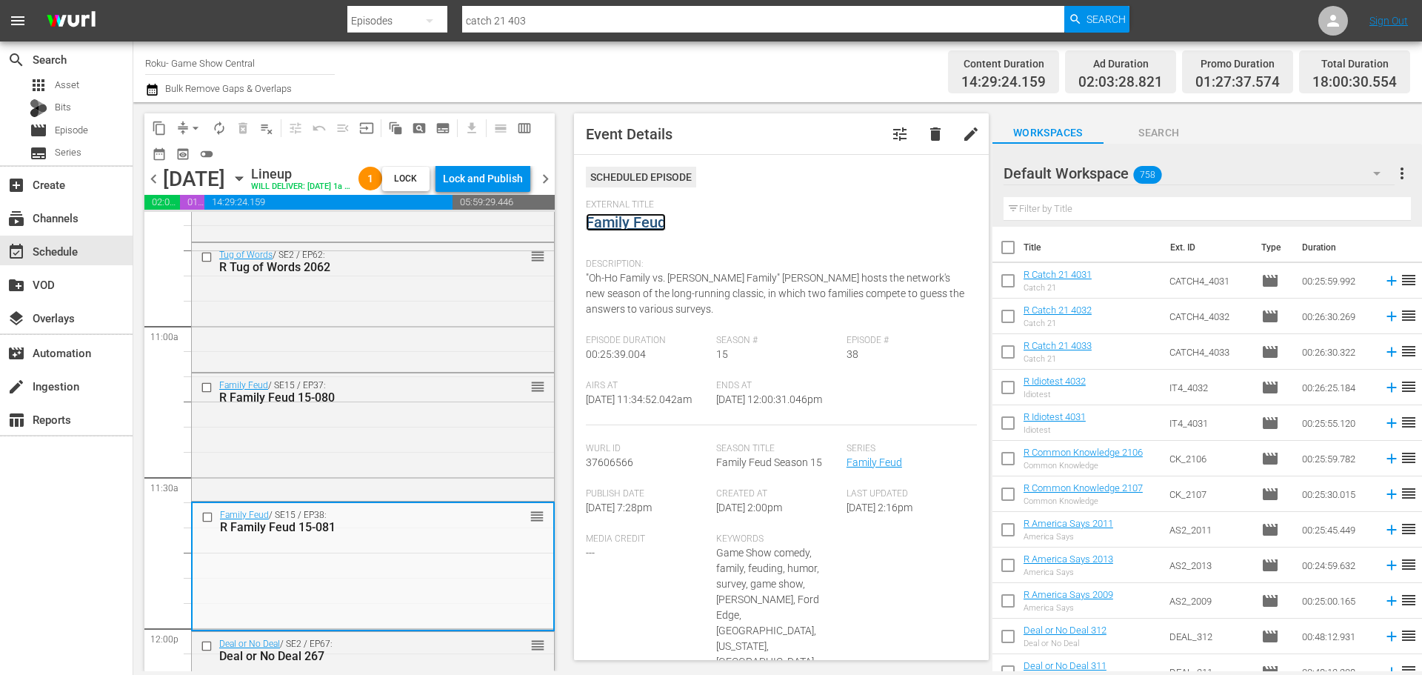
click at [655, 224] on link "Family Feud" at bounding box center [626, 222] width 80 height 18
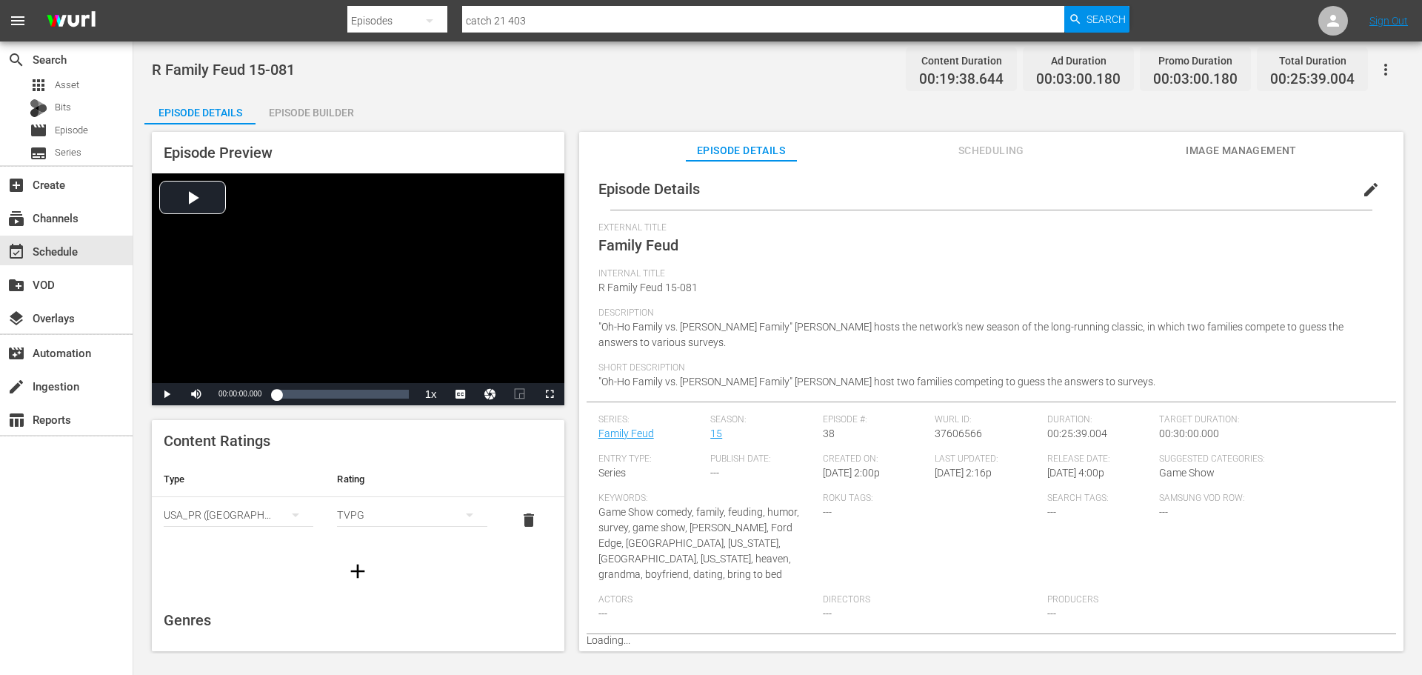
click at [260, 136] on div "Episode Preview Video Player is loading. Play Video Play Mute Current Time 00:0…" at bounding box center [358, 268] width 412 height 273
click at [298, 112] on div "Episode Builder" at bounding box center [310, 113] width 111 height 36
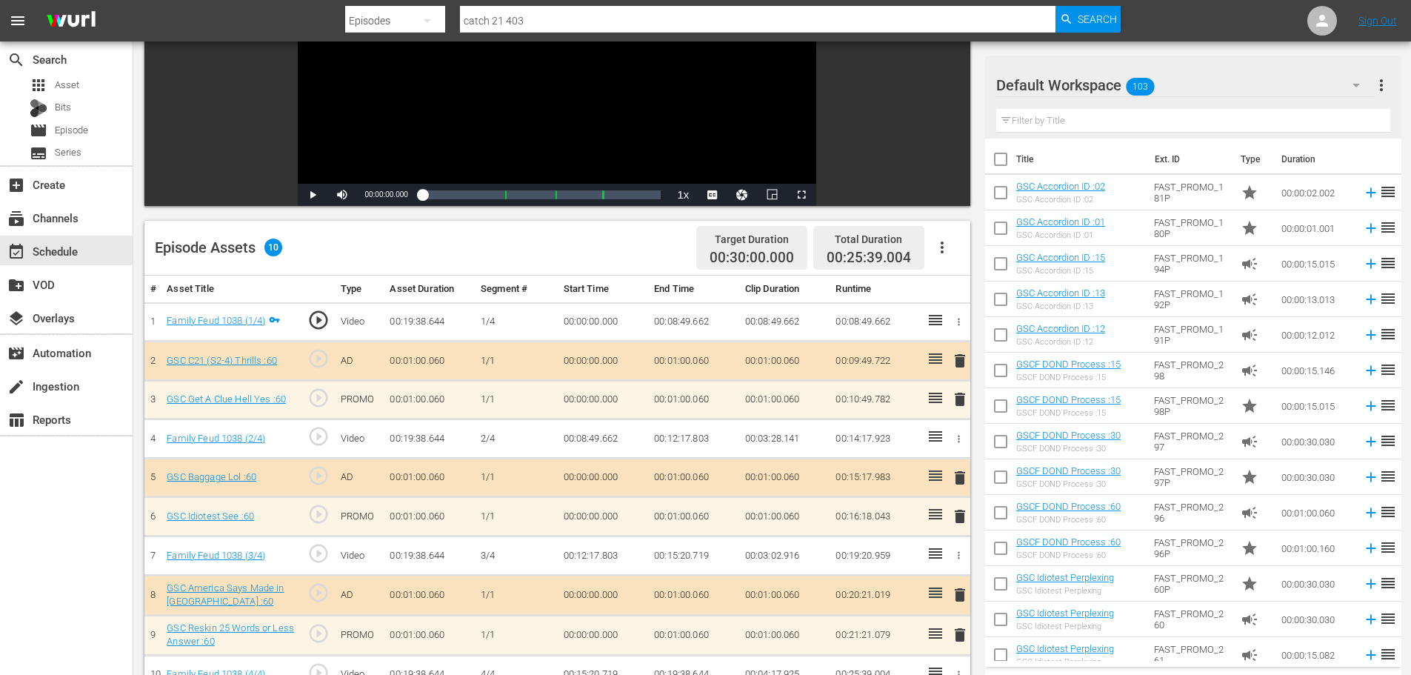
scroll to position [386, 0]
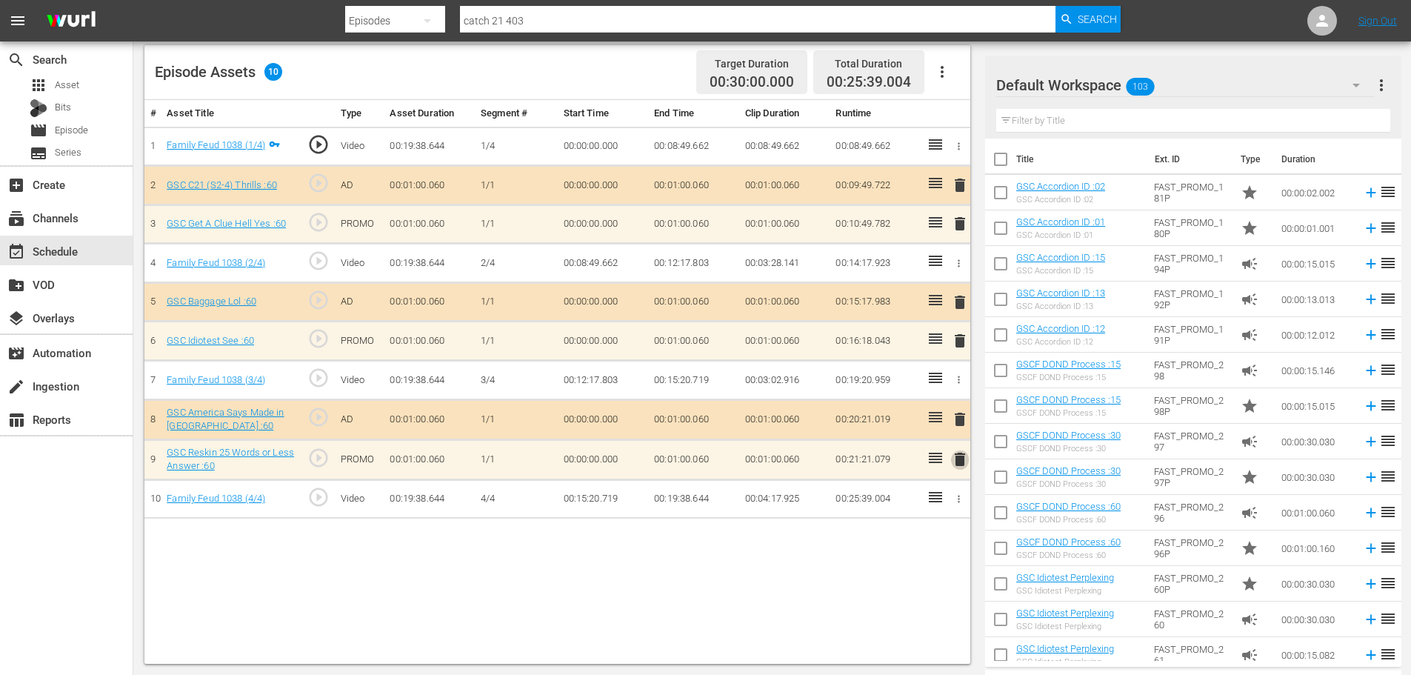
click at [960, 464] on span "delete" at bounding box center [960, 459] width 18 height 18
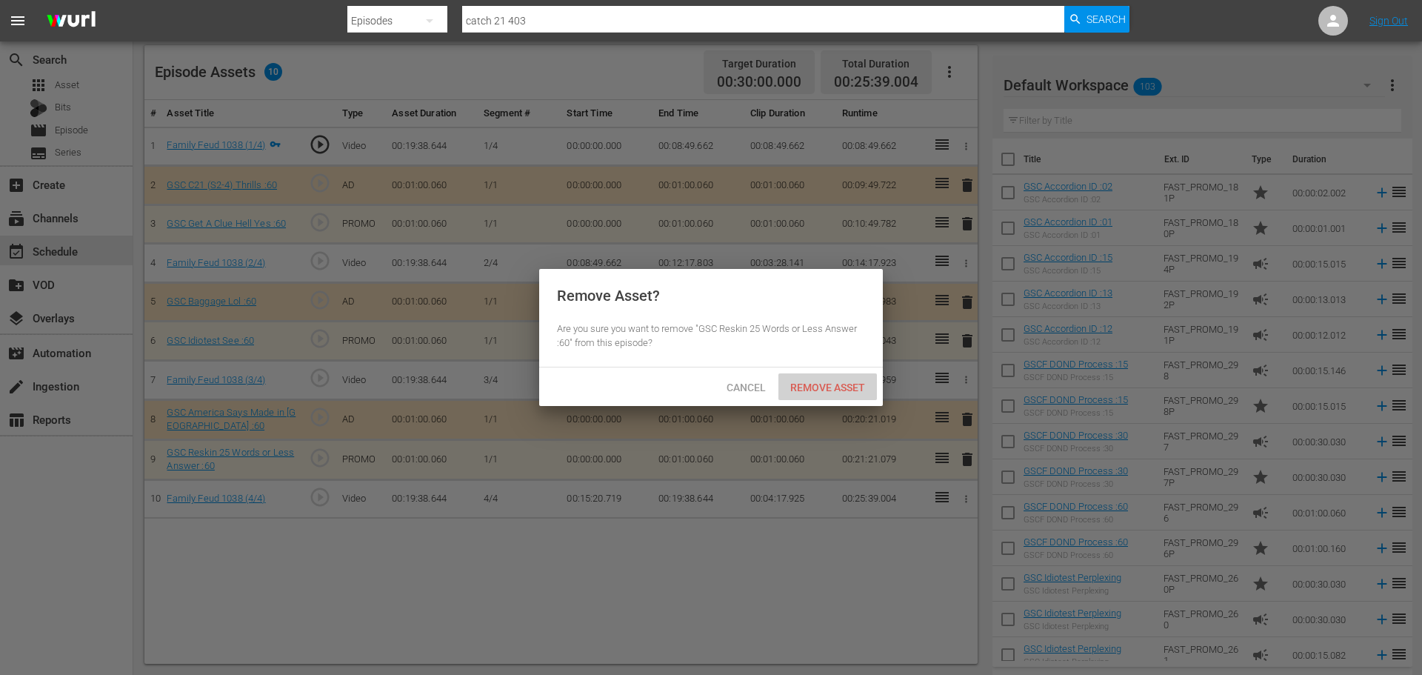
click at [817, 376] on div "Remove Asset" at bounding box center [827, 386] width 98 height 27
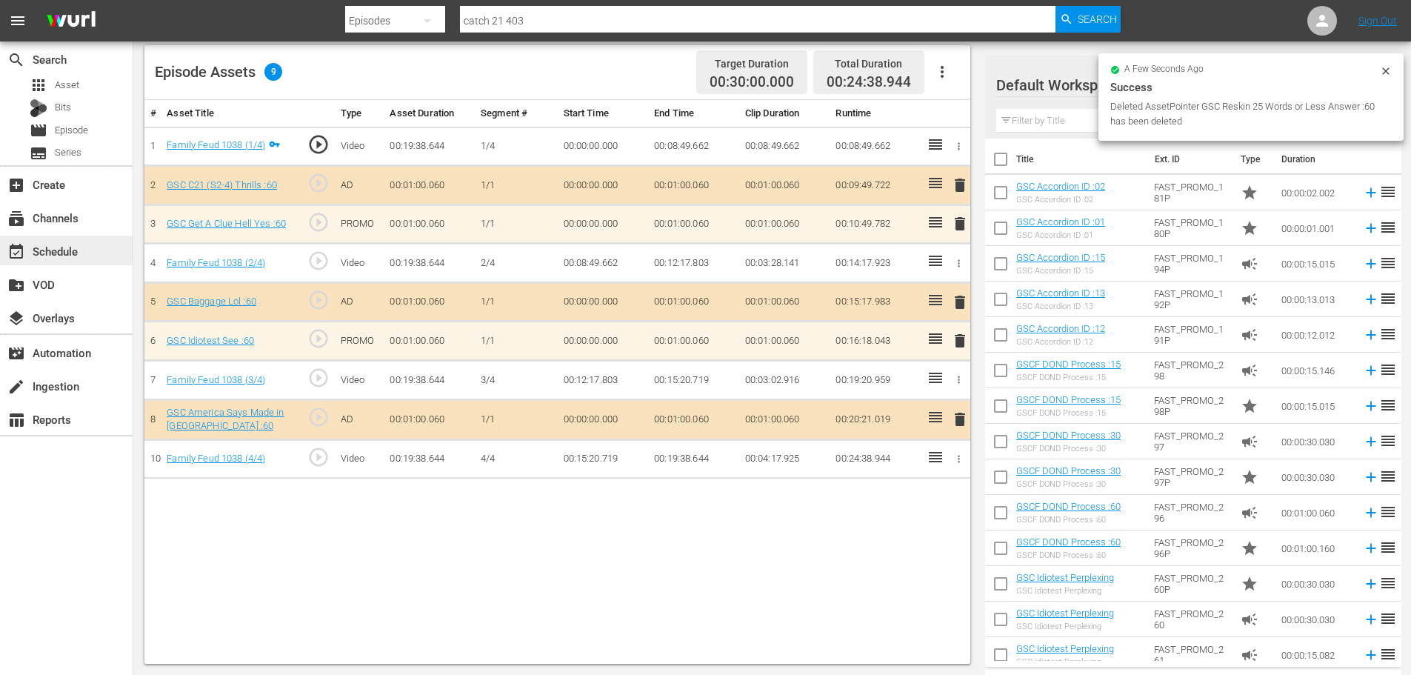
click at [73, 244] on div "event_available Schedule" at bounding box center [41, 248] width 83 height 13
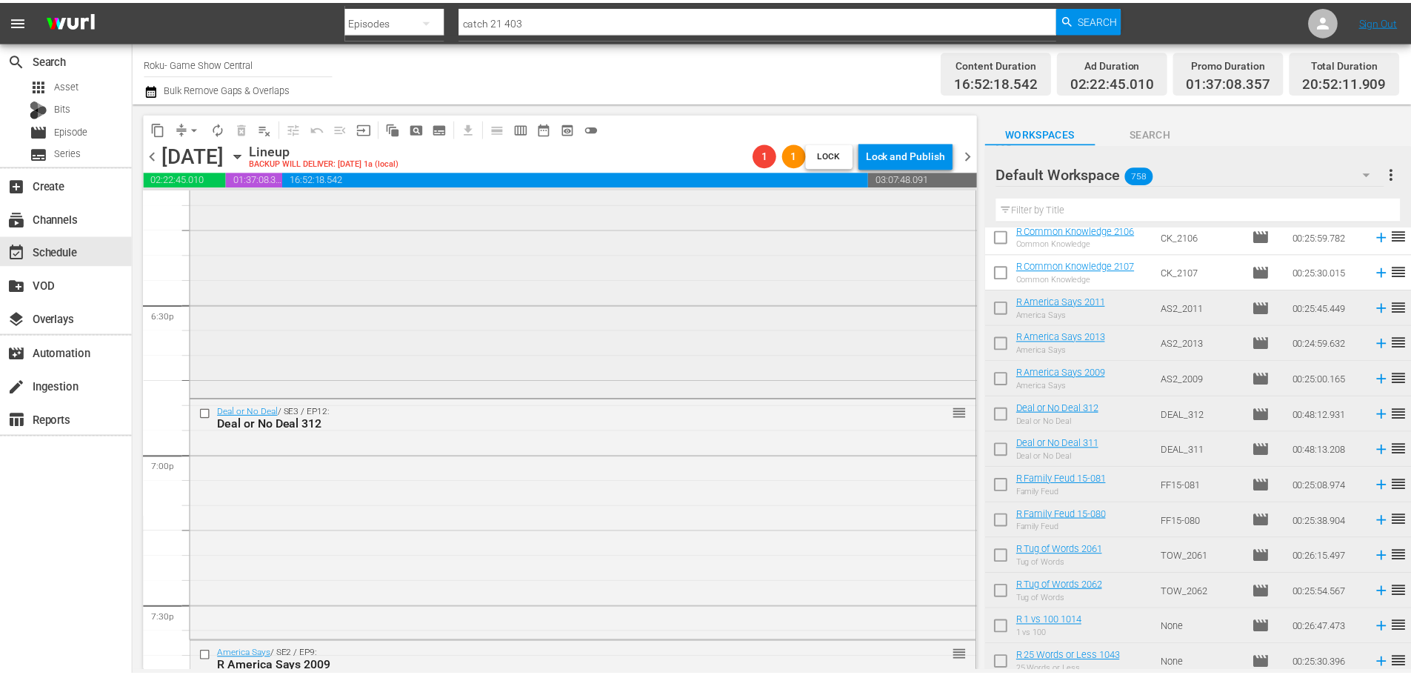
scroll to position [5402, 0]
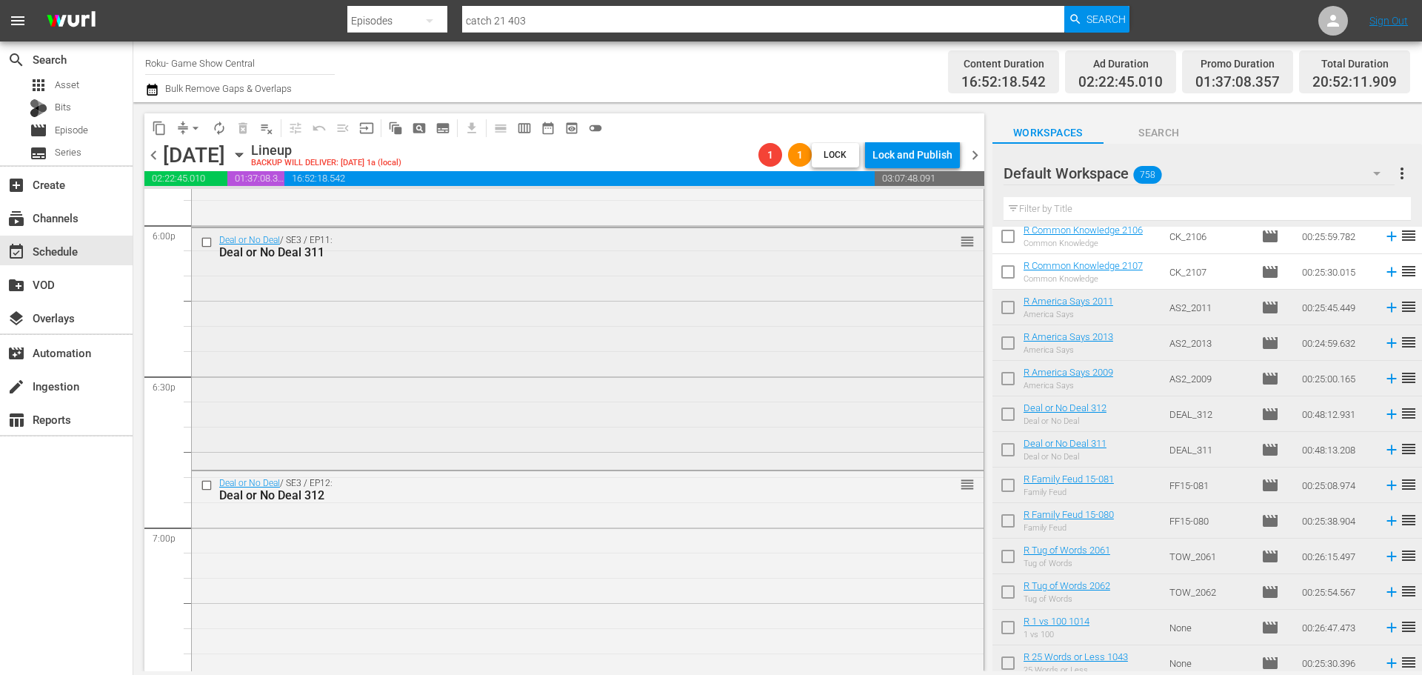
click at [555, 401] on div "Deal or No Deal / SE3 / EP11: Deal or No Deal 311 reorder" at bounding box center [588, 347] width 792 height 238
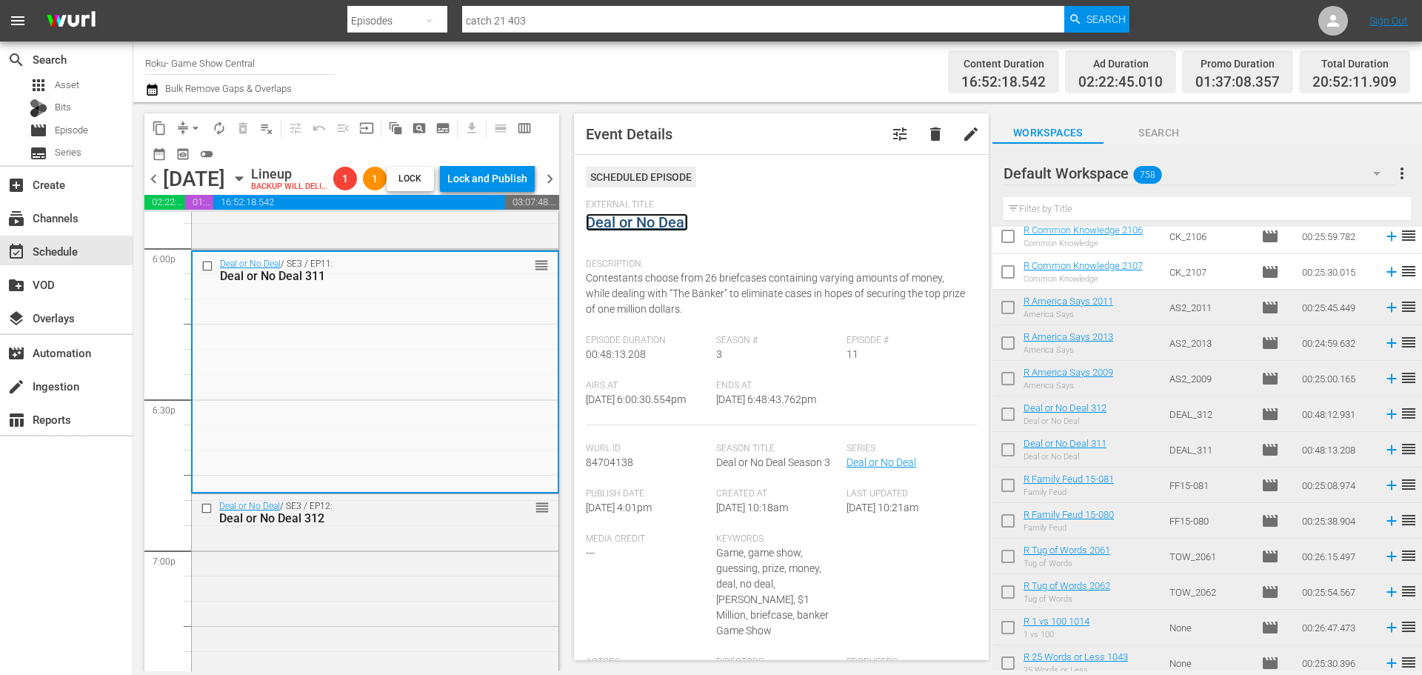
click at [652, 218] on link "Deal or No Deal" at bounding box center [637, 222] width 102 height 18
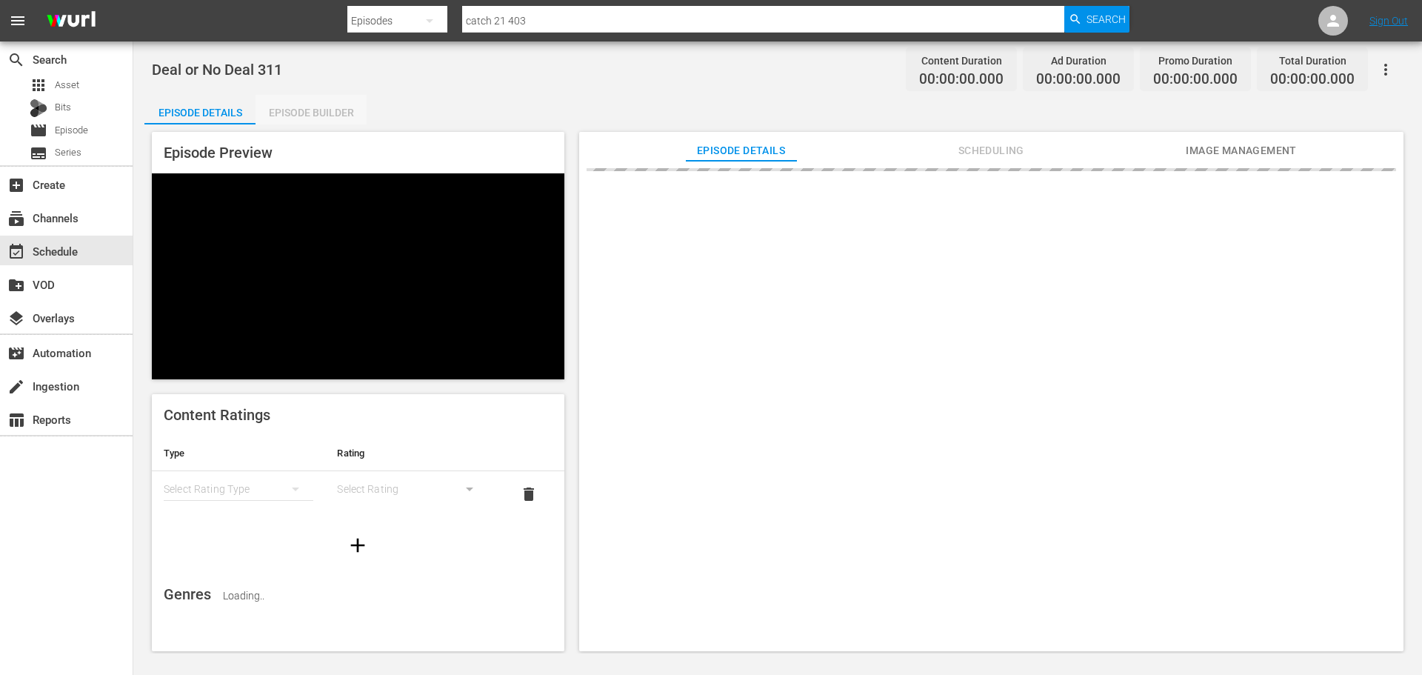
click at [315, 106] on div "Episode Builder" at bounding box center [310, 113] width 111 height 36
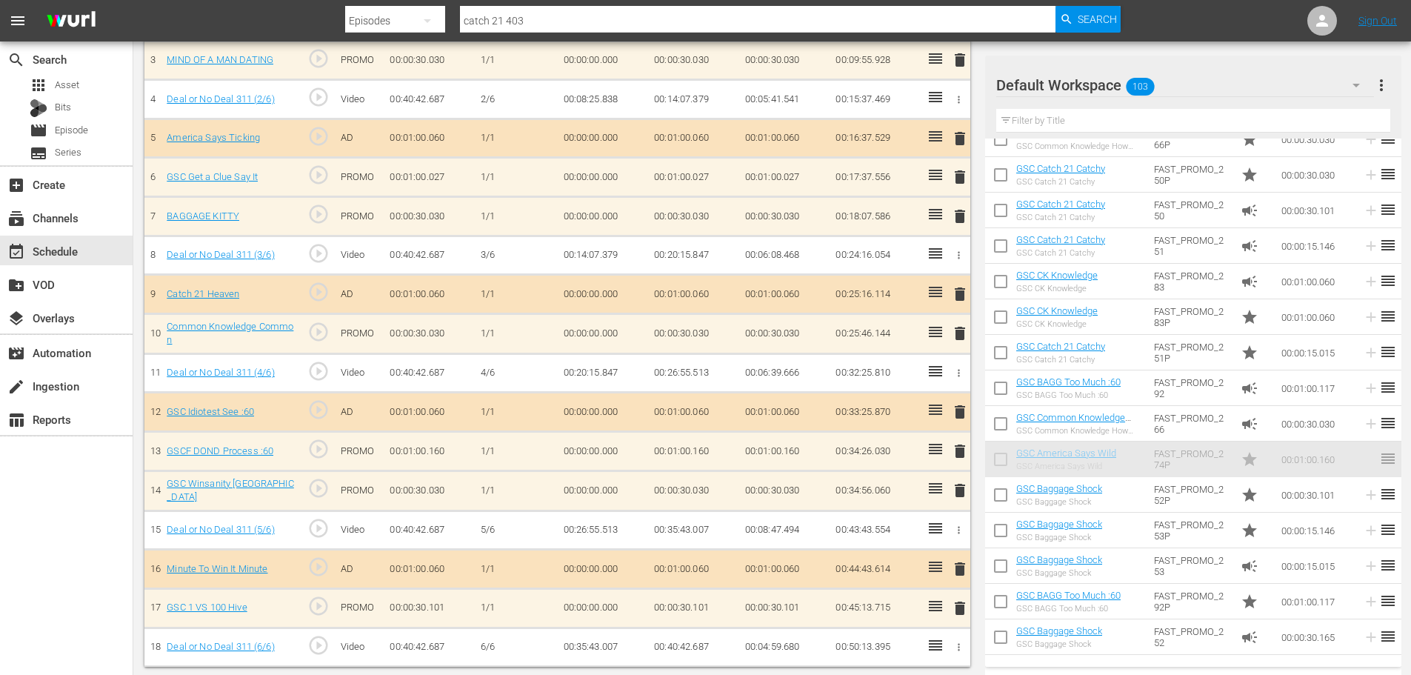
scroll to position [555, 0]
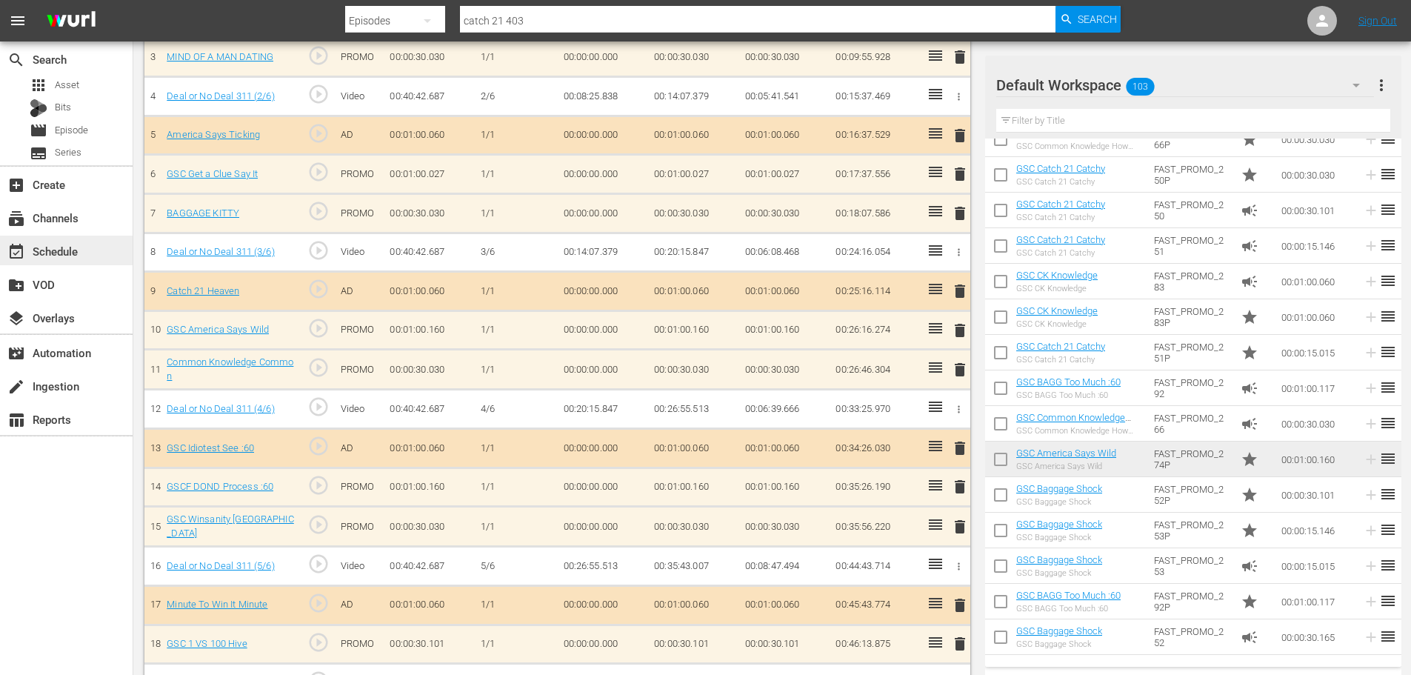
click at [47, 246] on div "event_available Schedule" at bounding box center [41, 248] width 83 height 13
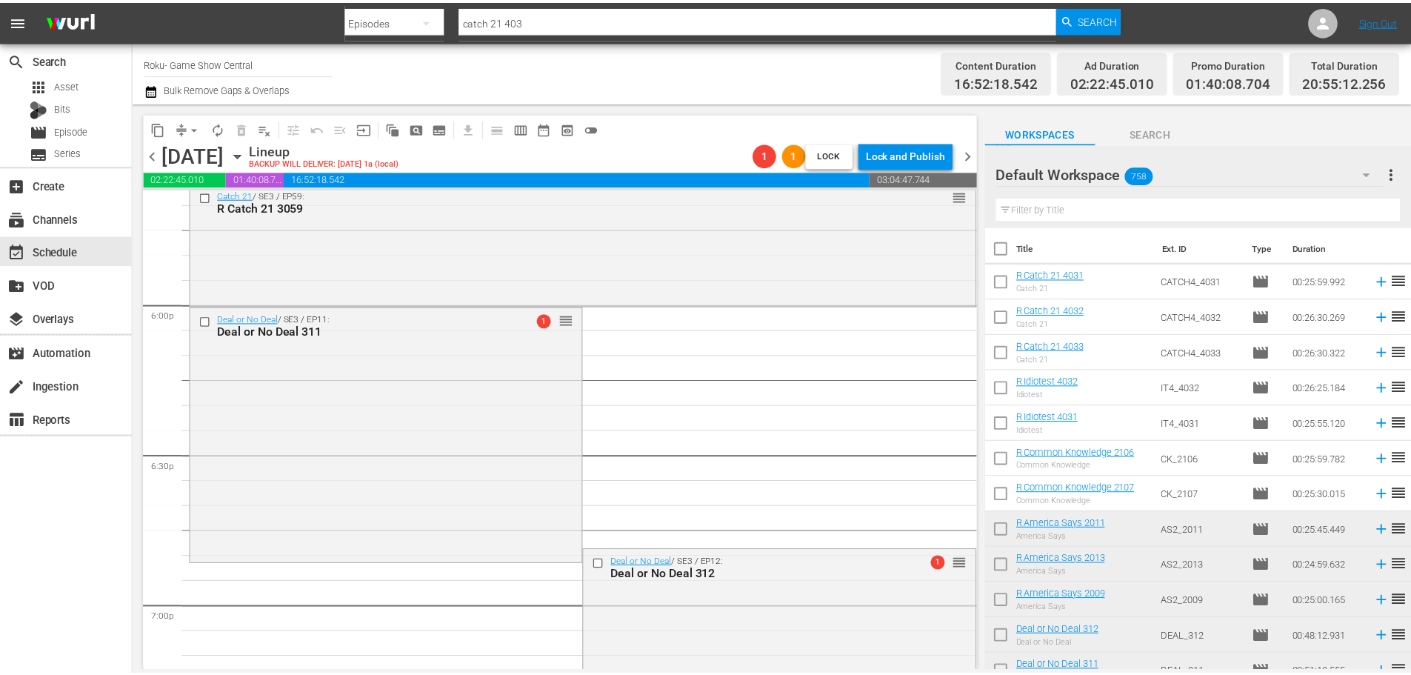
scroll to position [5480, 0]
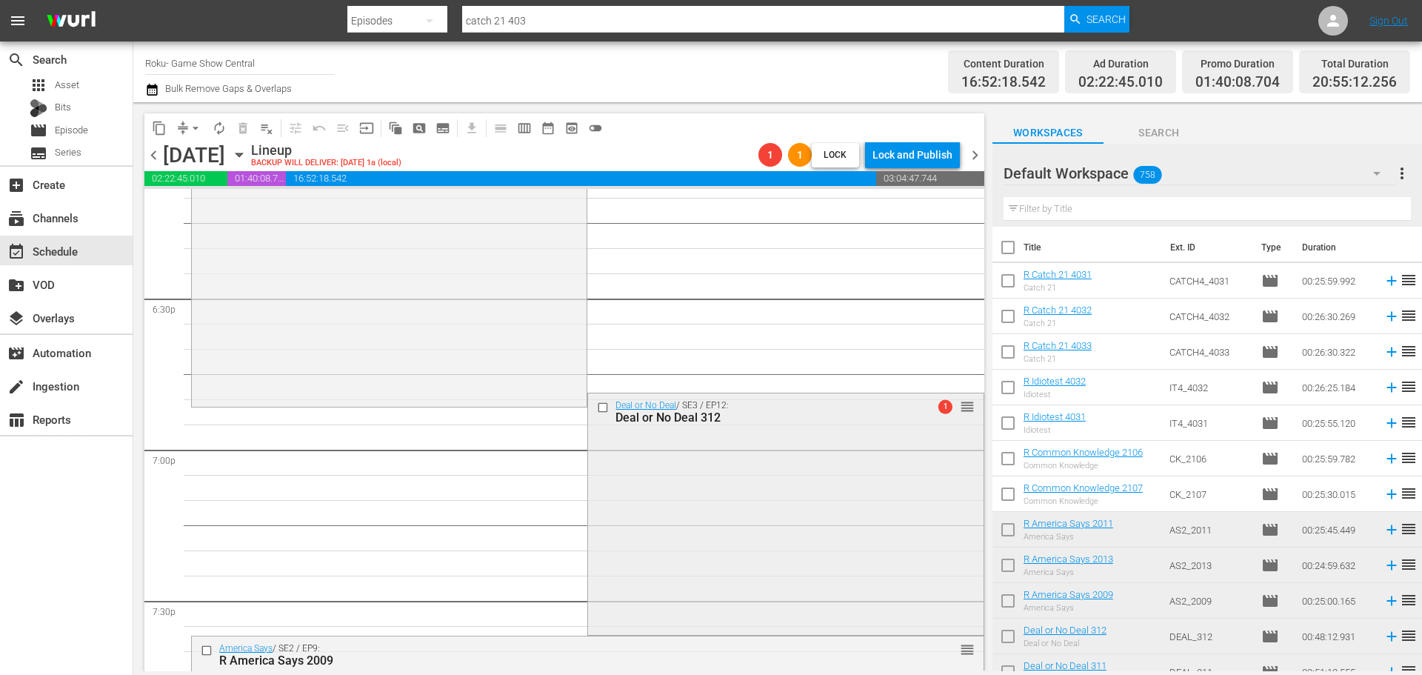
click at [683, 503] on div "Deal or No Deal / SE3 / EP12: Deal or No Deal 312 1 reorder" at bounding box center [785, 512] width 395 height 238
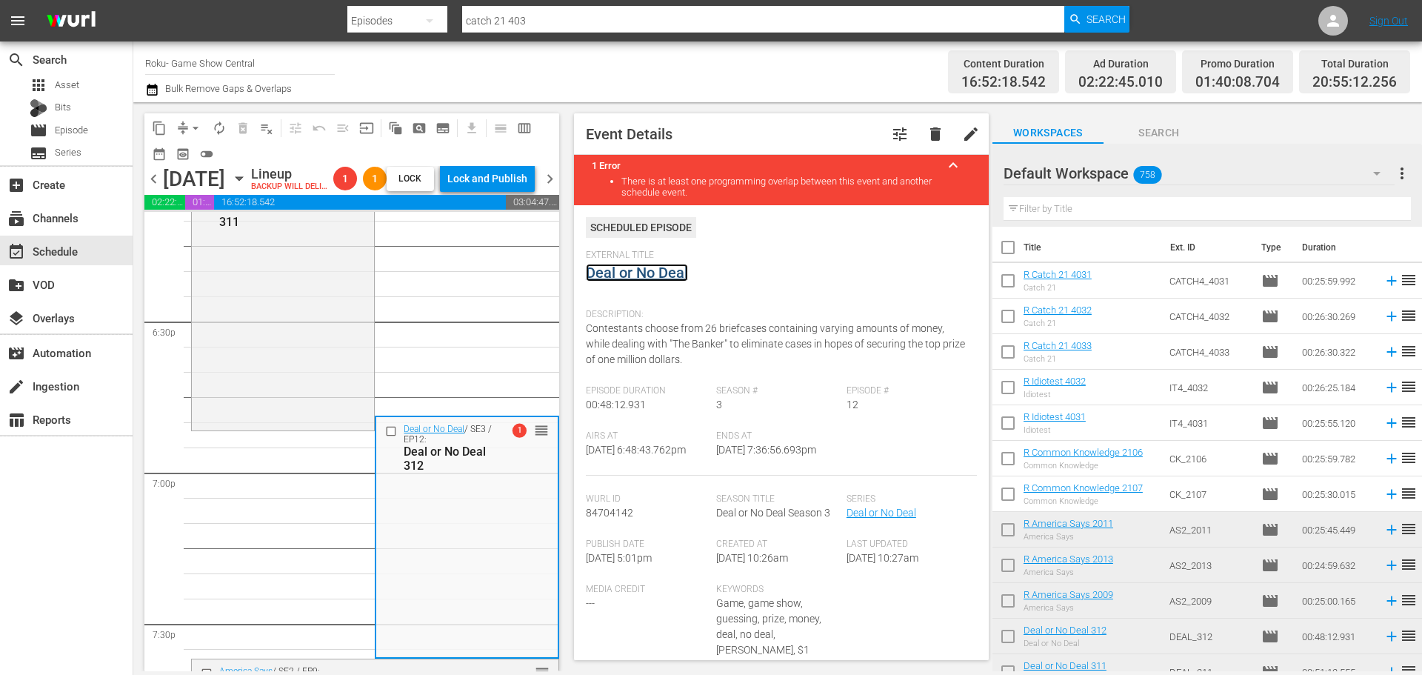
click at [666, 267] on link "Deal or No Deal" at bounding box center [637, 273] width 102 height 18
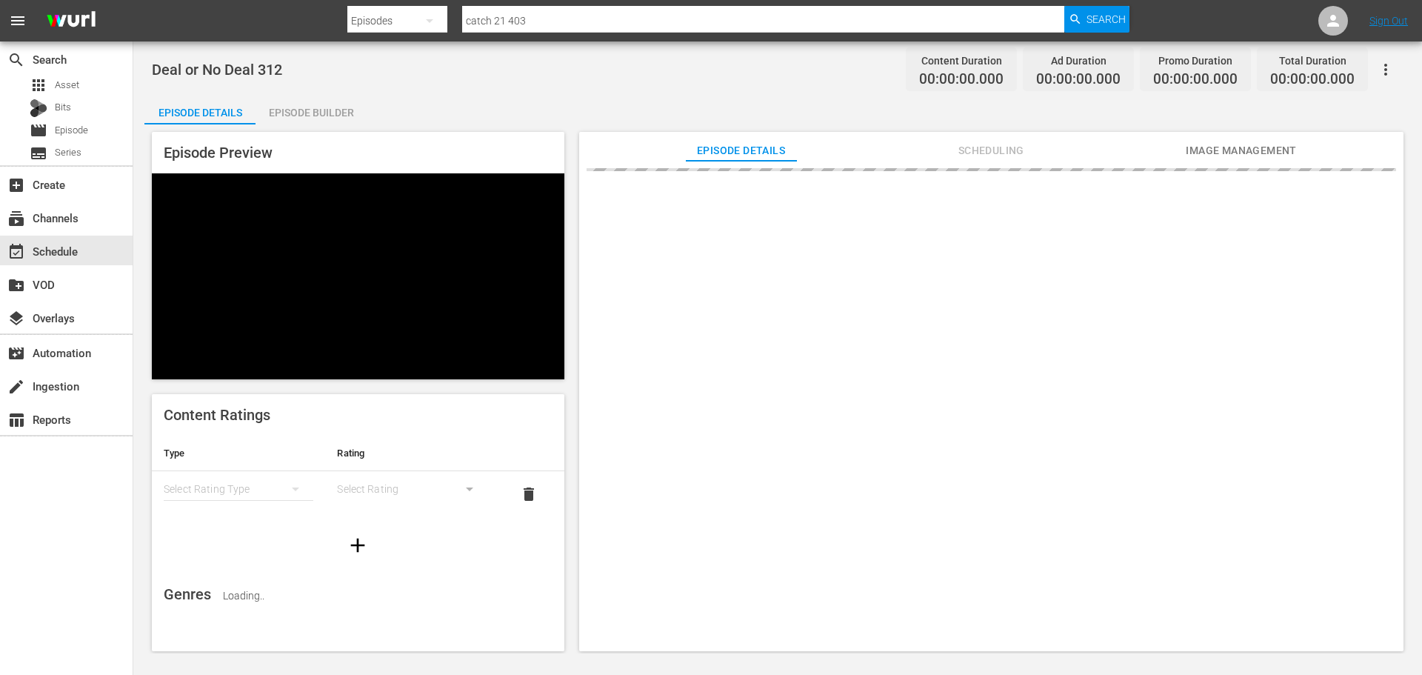
click at [296, 113] on div "Episode Builder" at bounding box center [310, 113] width 111 height 36
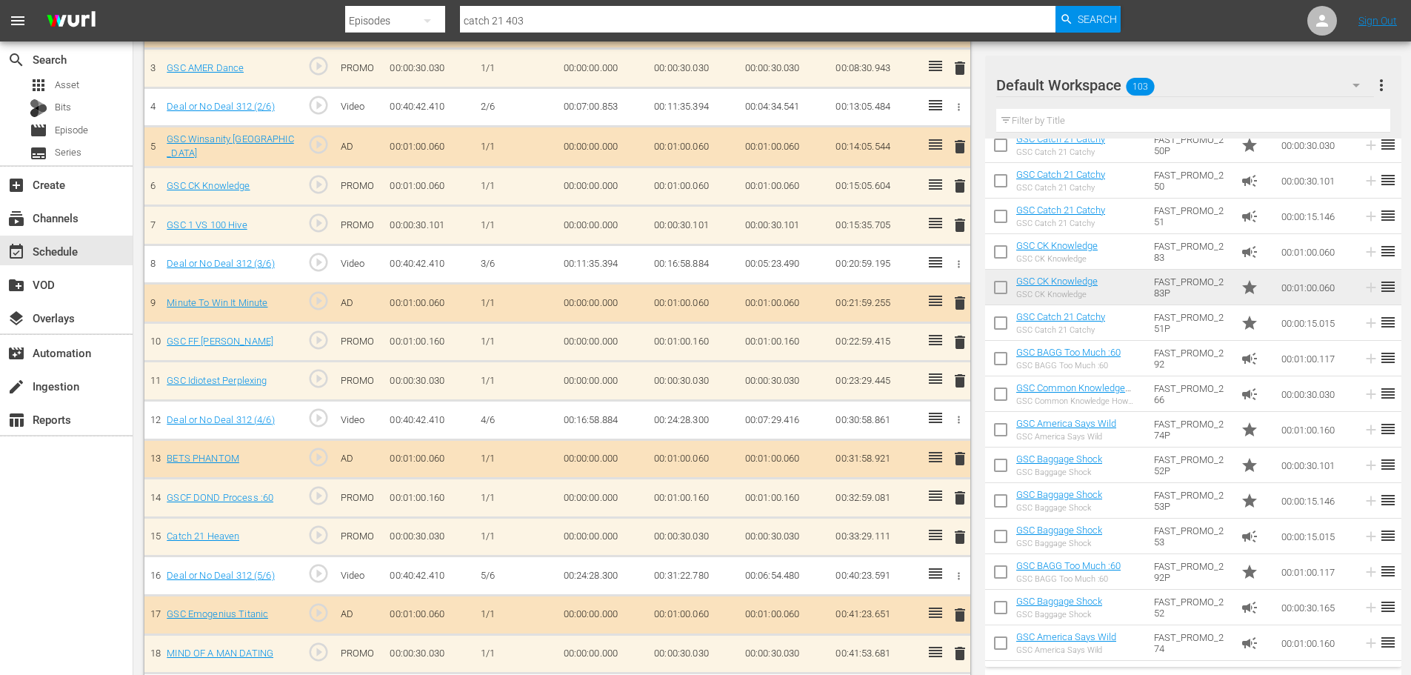
scroll to position [549, 0]
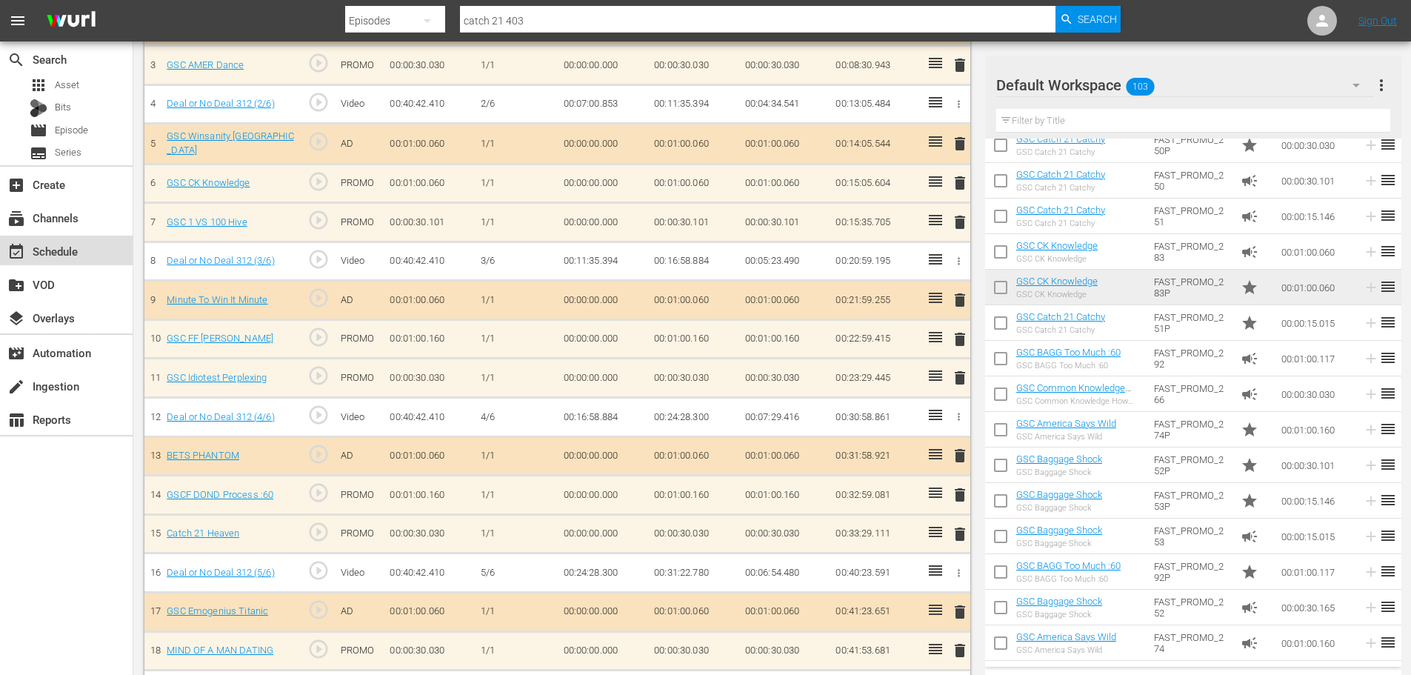
click at [74, 235] on div "event_available Schedule" at bounding box center [66, 250] width 133 height 30
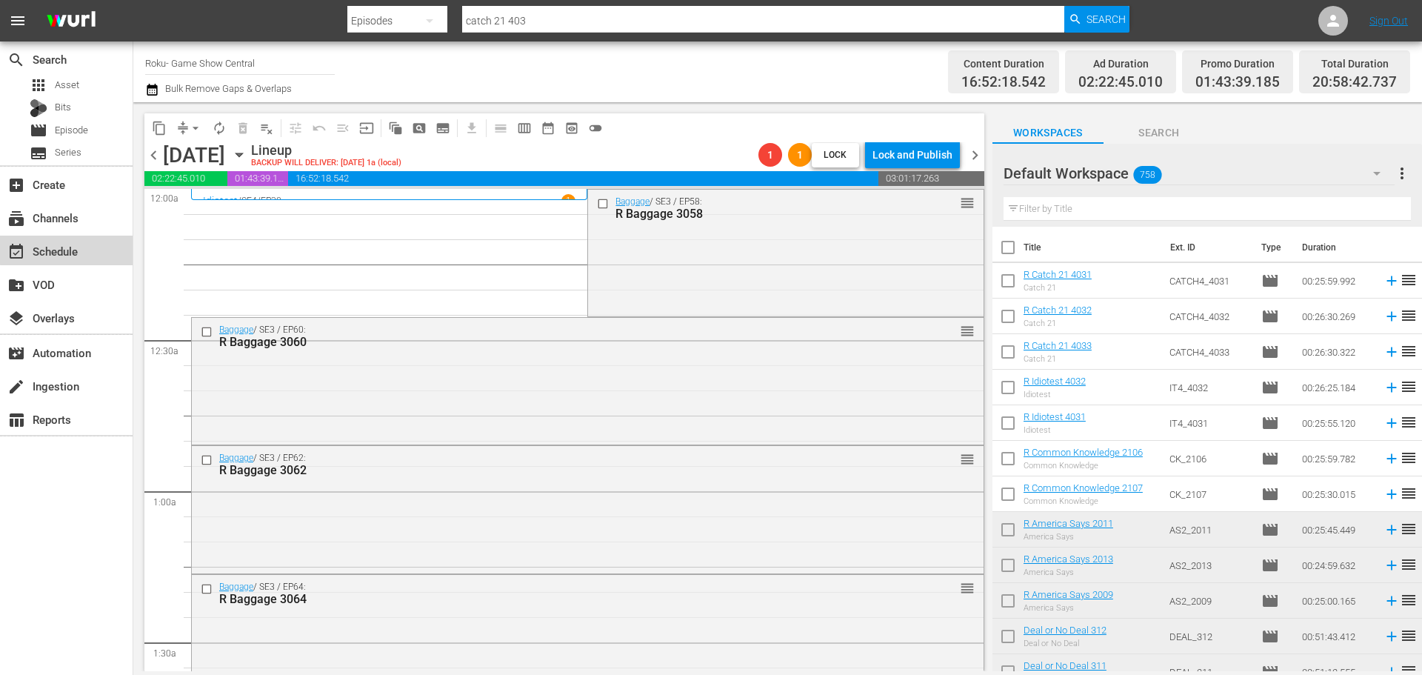
click at [70, 235] on div "event_available Schedule" at bounding box center [66, 250] width 133 height 30
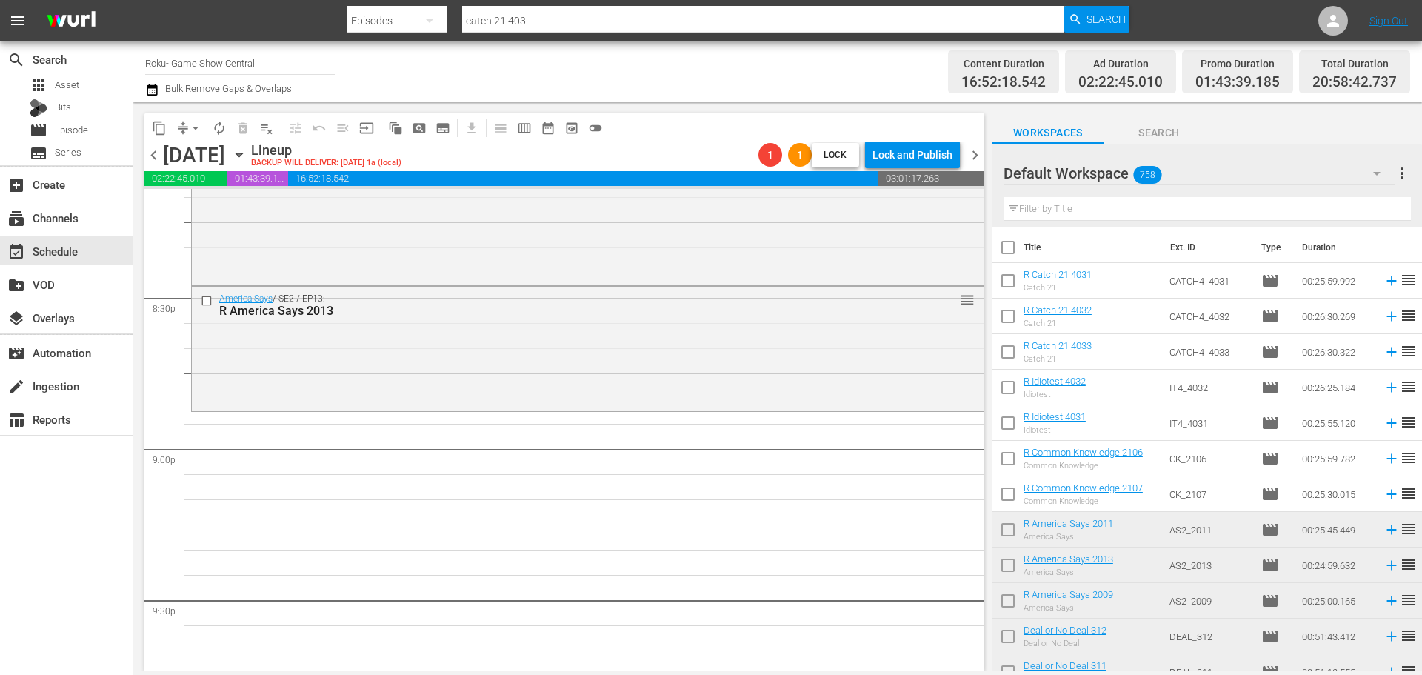
click at [201, 121] on span "arrow_drop_down" at bounding box center [195, 128] width 15 height 15
click at [201, 143] on ul "Align to Midnight Align to First Episode Align to End of Previous Day" at bounding box center [196, 182] width 156 height 85
click at [201, 148] on li "Align to Midnight" at bounding box center [196, 158] width 156 height 24
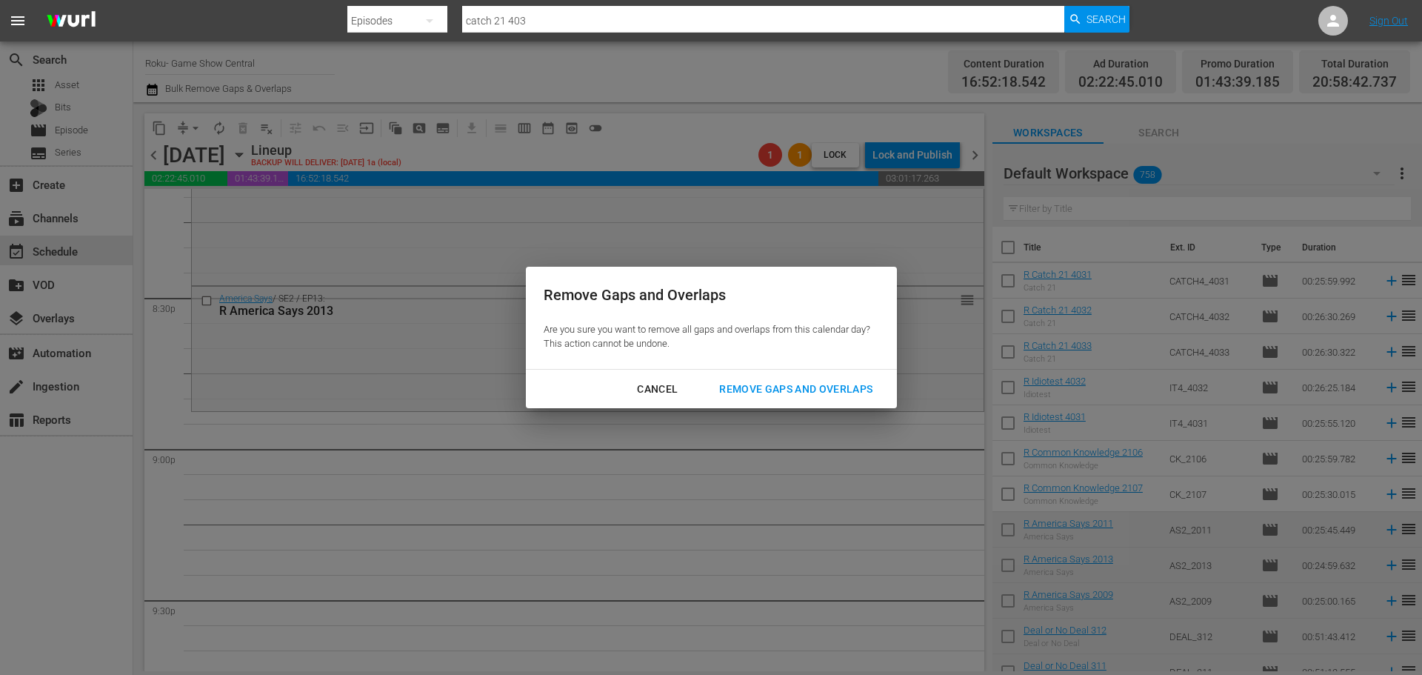
click at [819, 405] on div "Cancel Remove Gaps and Overlaps" at bounding box center [711, 389] width 371 height 39
click at [817, 401] on button "Remove Gaps and Overlaps" at bounding box center [795, 388] width 189 height 27
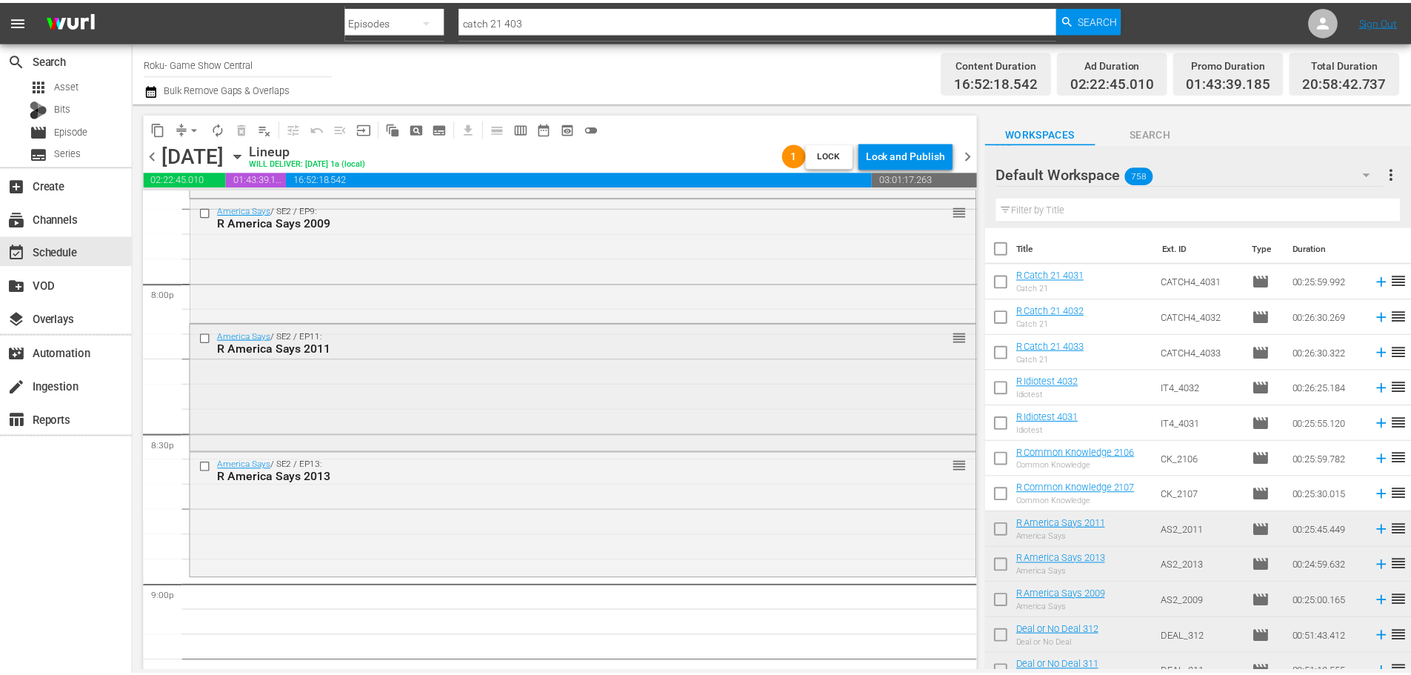
scroll to position [5838, 0]
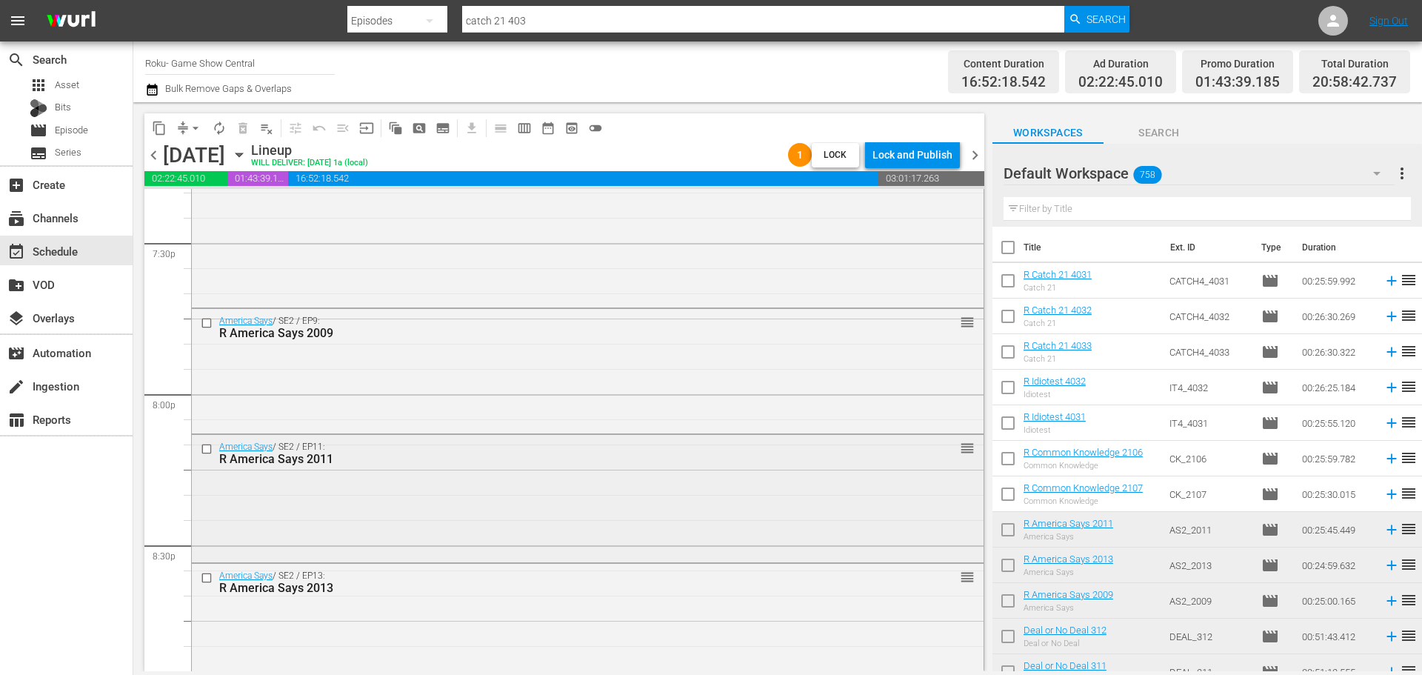
click at [507, 487] on div "America Says / SE2 / EP11: R America Says 2011 reorder" at bounding box center [588, 497] width 792 height 125
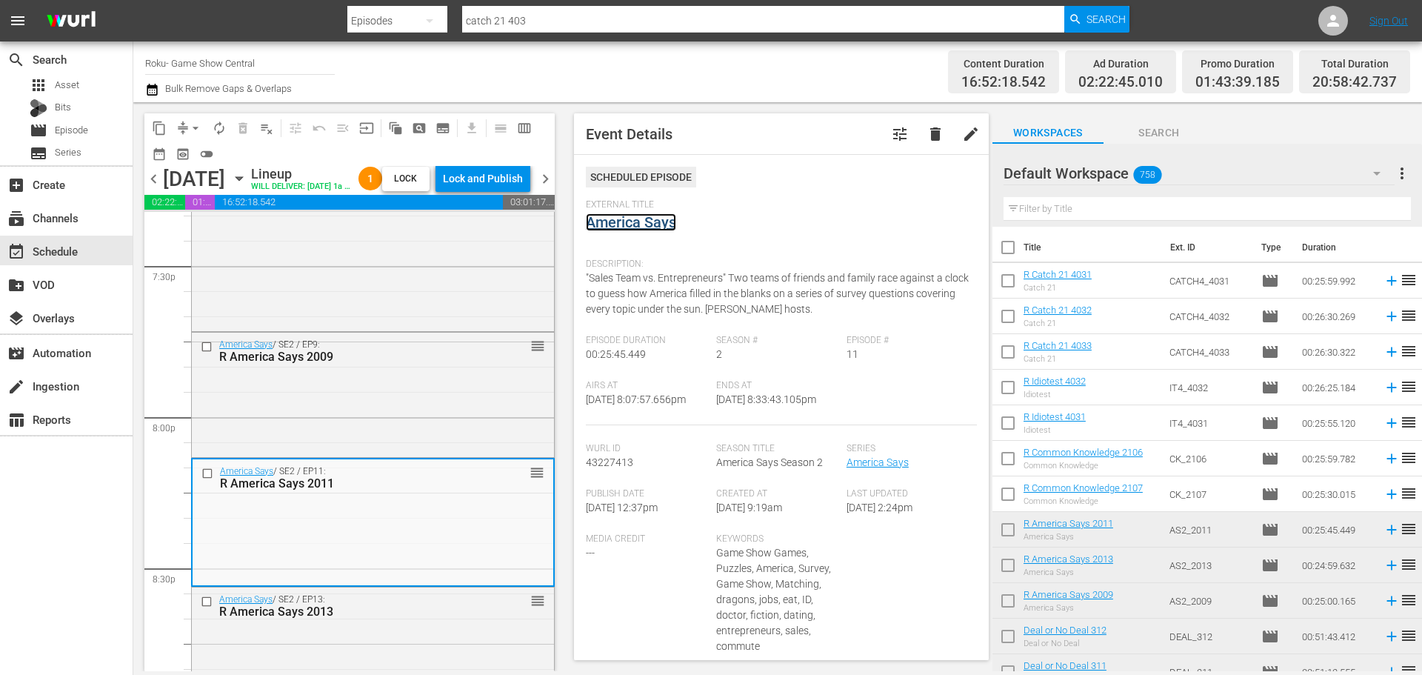
click at [637, 231] on link "America Says" at bounding box center [631, 222] width 90 height 18
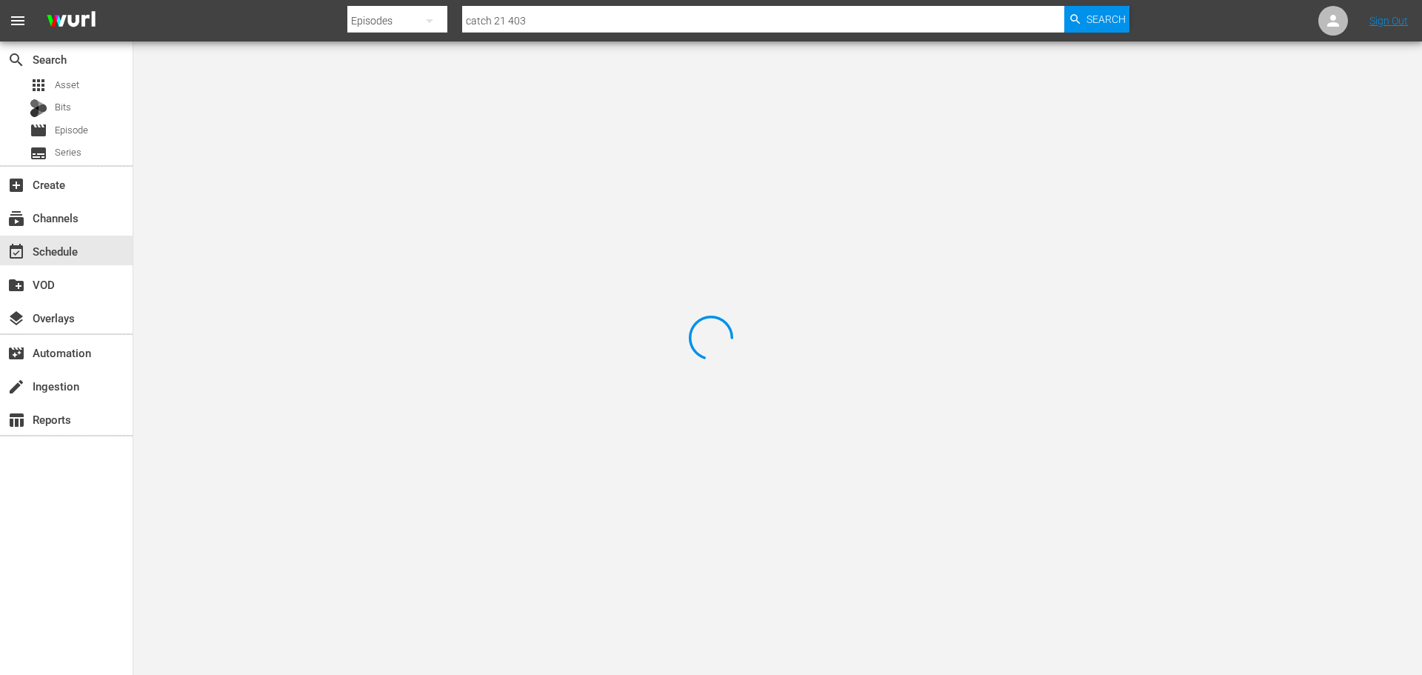
click at [293, 98] on div at bounding box center [711, 337] width 1422 height 675
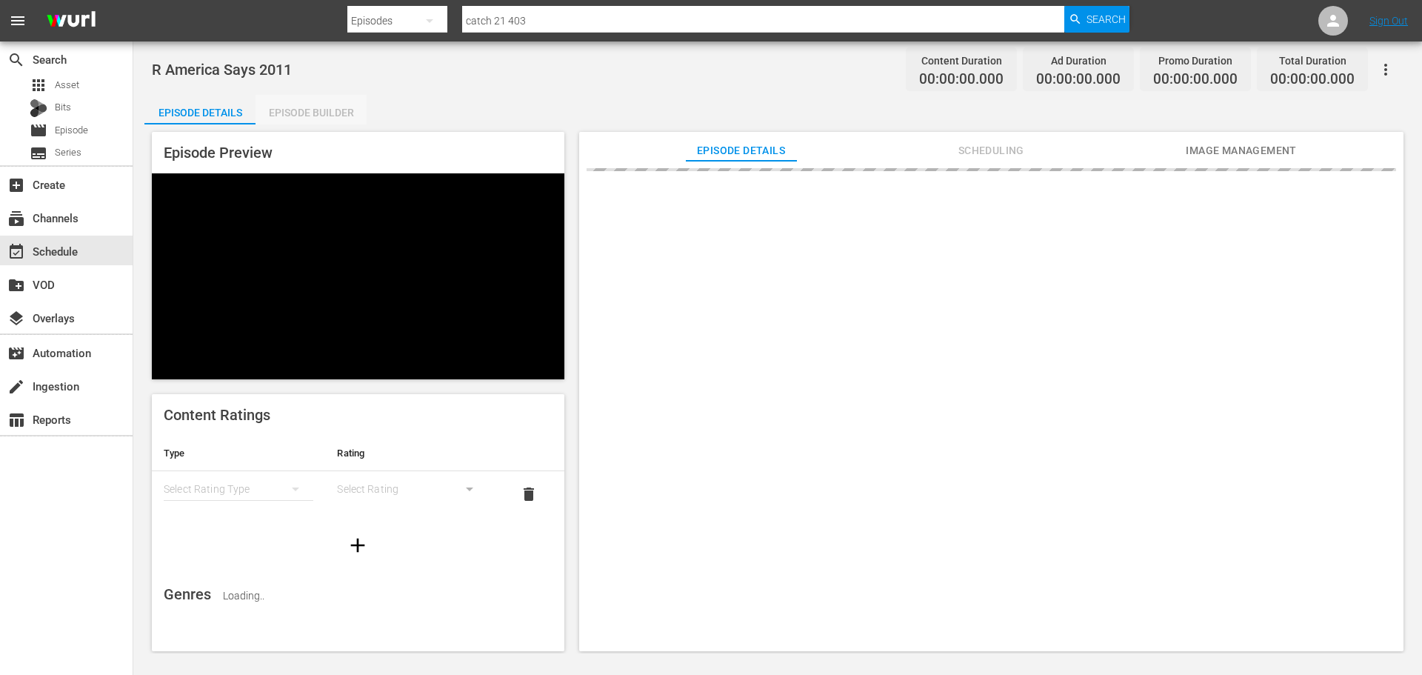
click at [290, 107] on div "Episode Builder" at bounding box center [310, 113] width 111 height 36
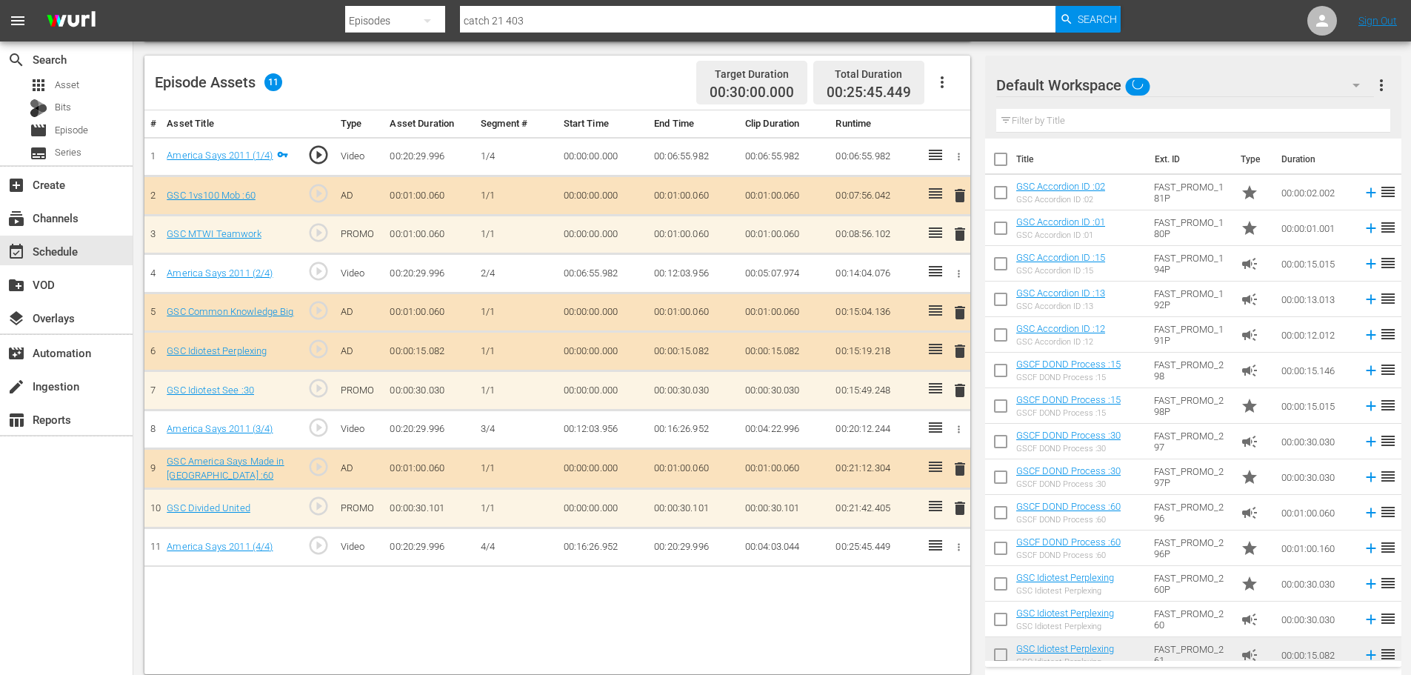
scroll to position [386, 0]
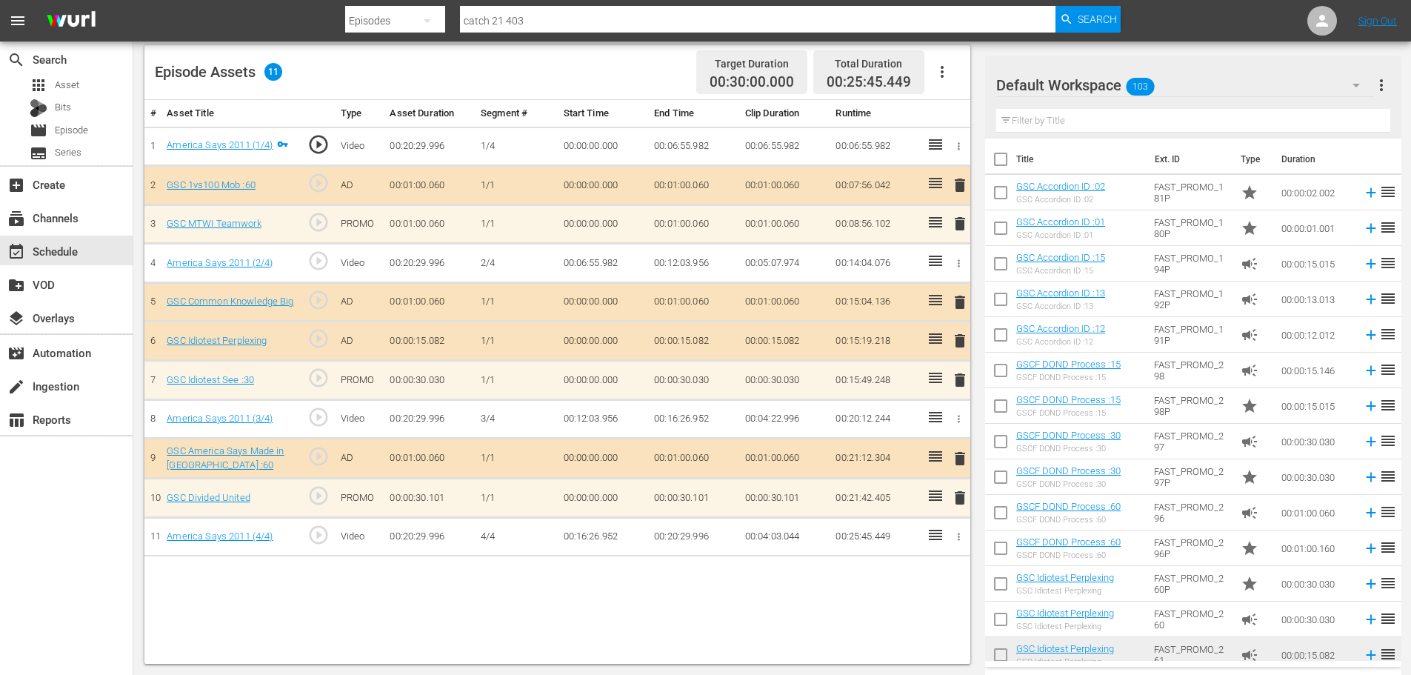
click at [963, 331] on button "delete" at bounding box center [960, 340] width 18 height 21
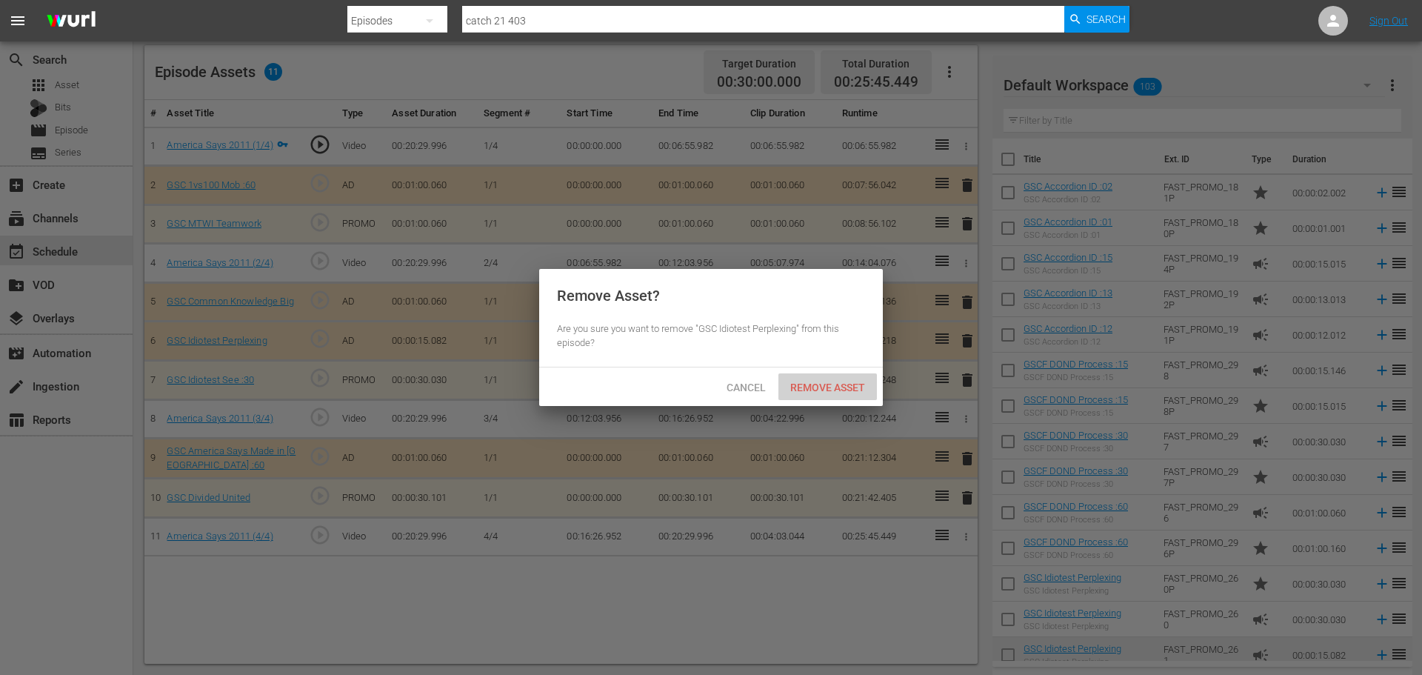
click at [823, 390] on span "Remove Asset" at bounding box center [827, 387] width 98 height 12
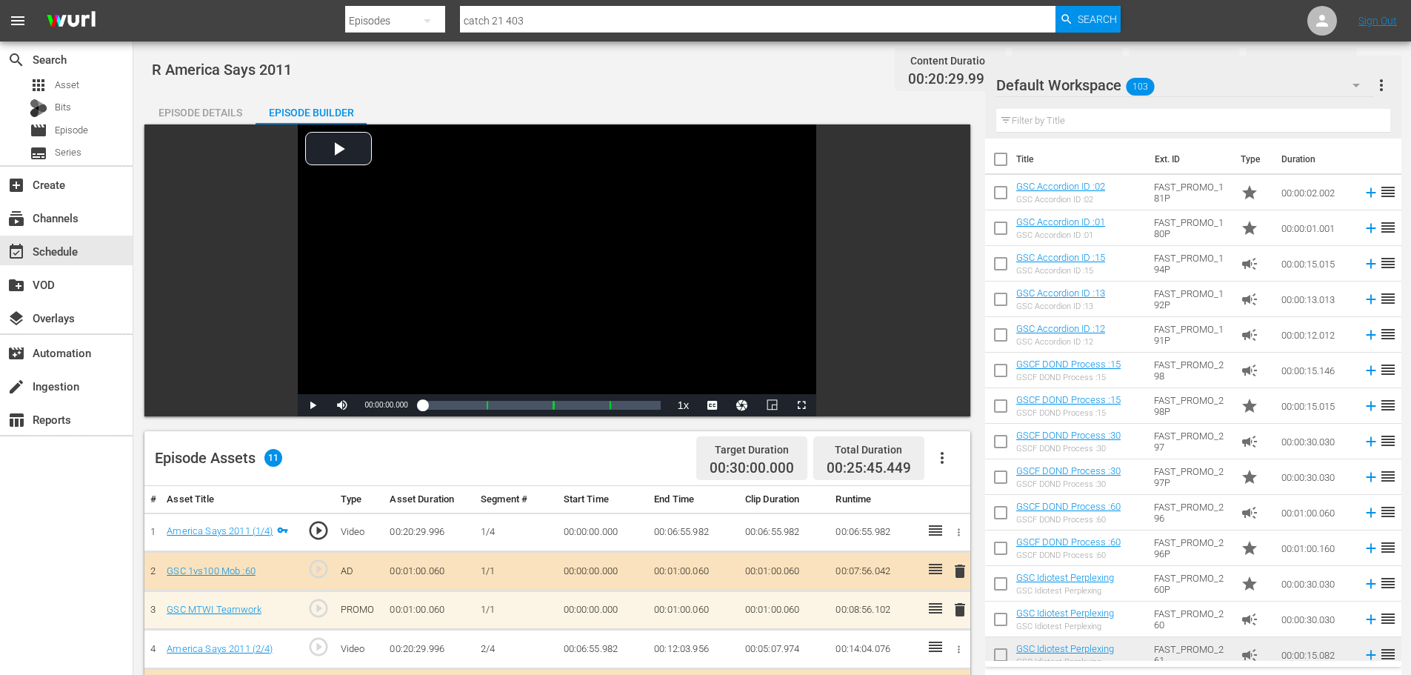
scroll to position [386, 0]
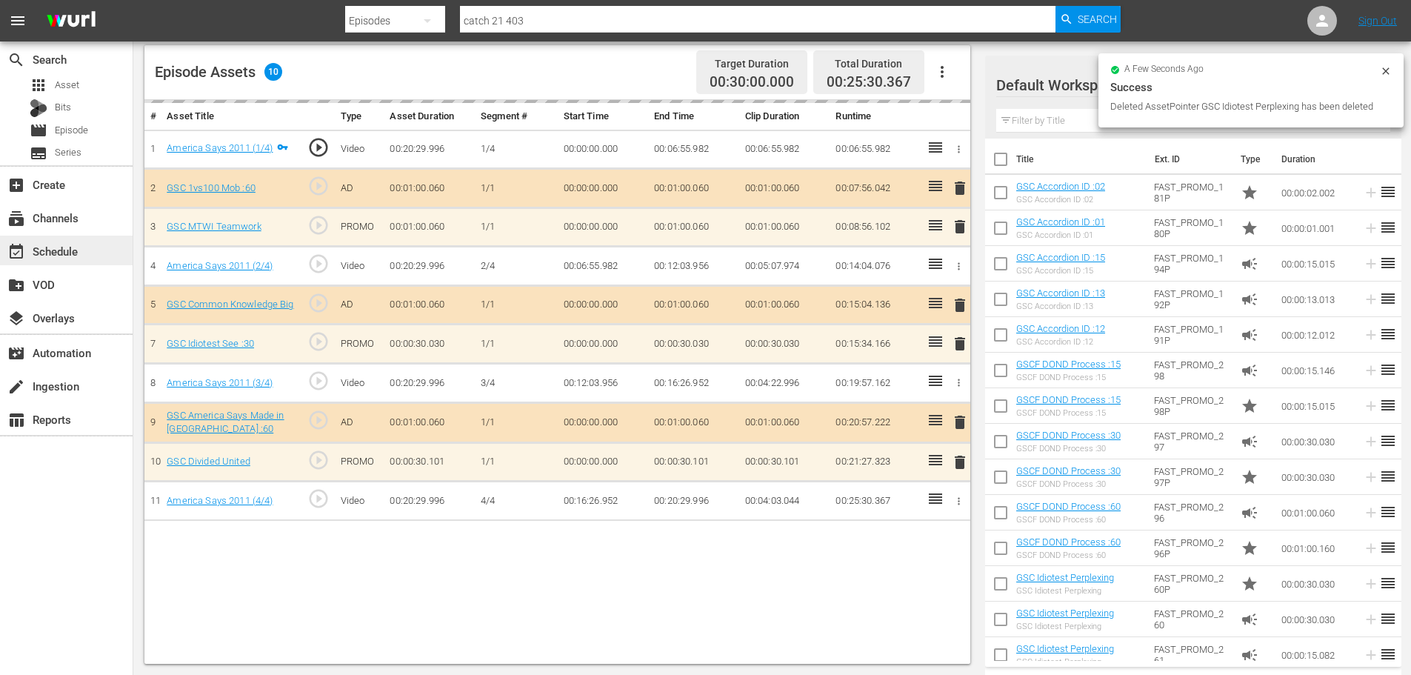
click at [24, 253] on span "event_available" at bounding box center [16, 252] width 18 height 18
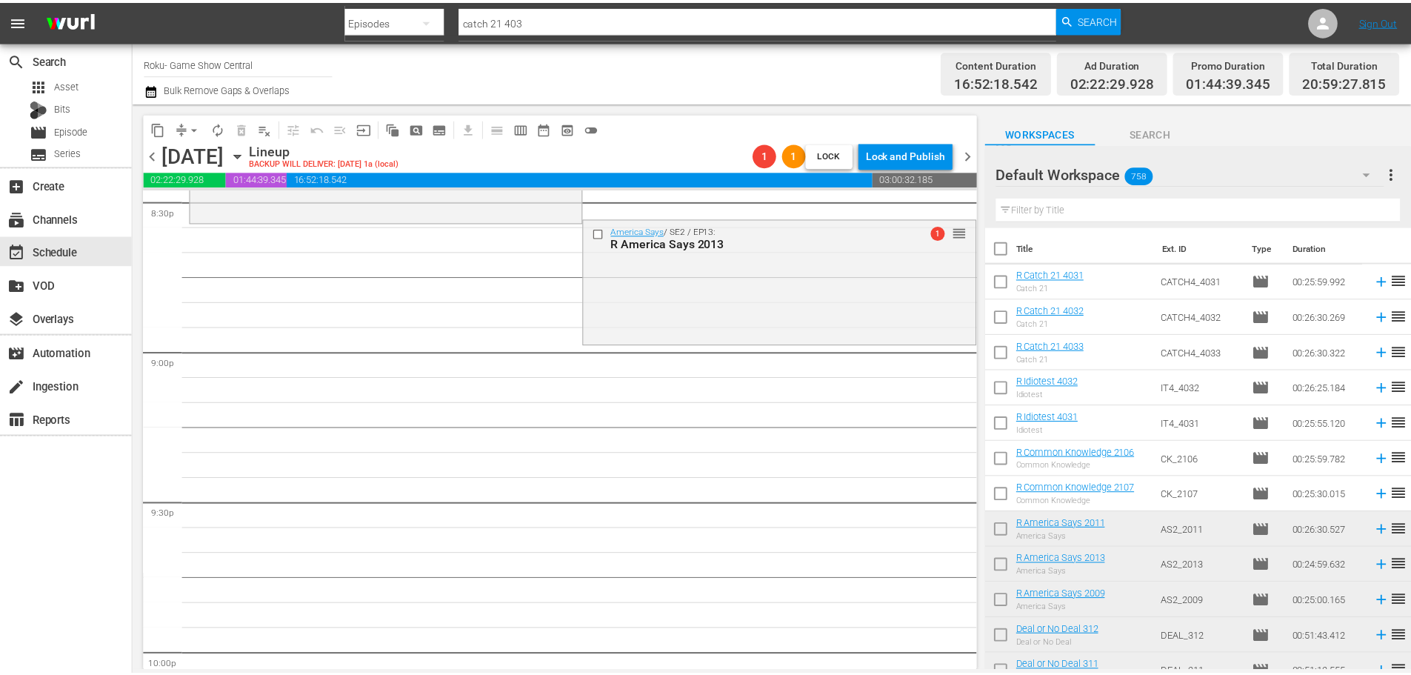
scroll to position [6147, 0]
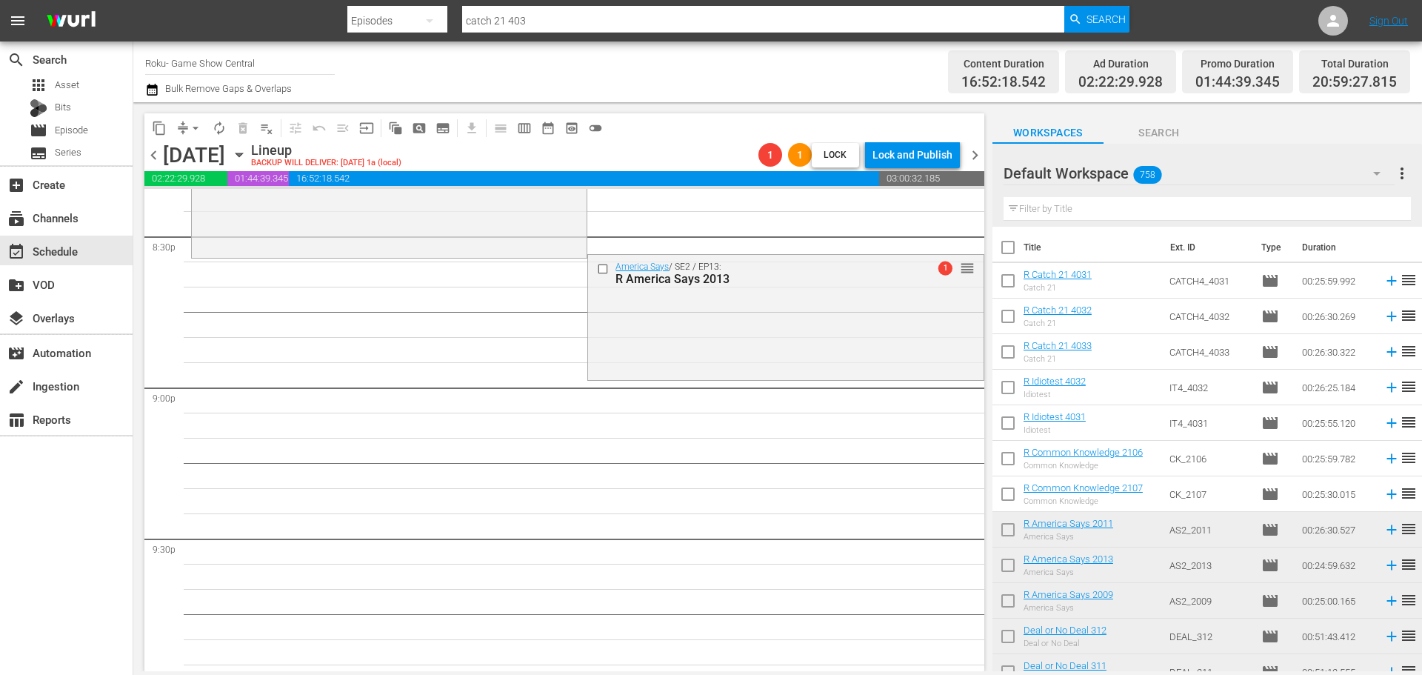
drag, startPoint x: 662, startPoint y: 334, endPoint x: 252, endPoint y: 383, distance: 413.2
click at [662, 335] on div "America Says / SE2 / EP13: R America Says 2013 1 reorder" at bounding box center [785, 315] width 395 height 121
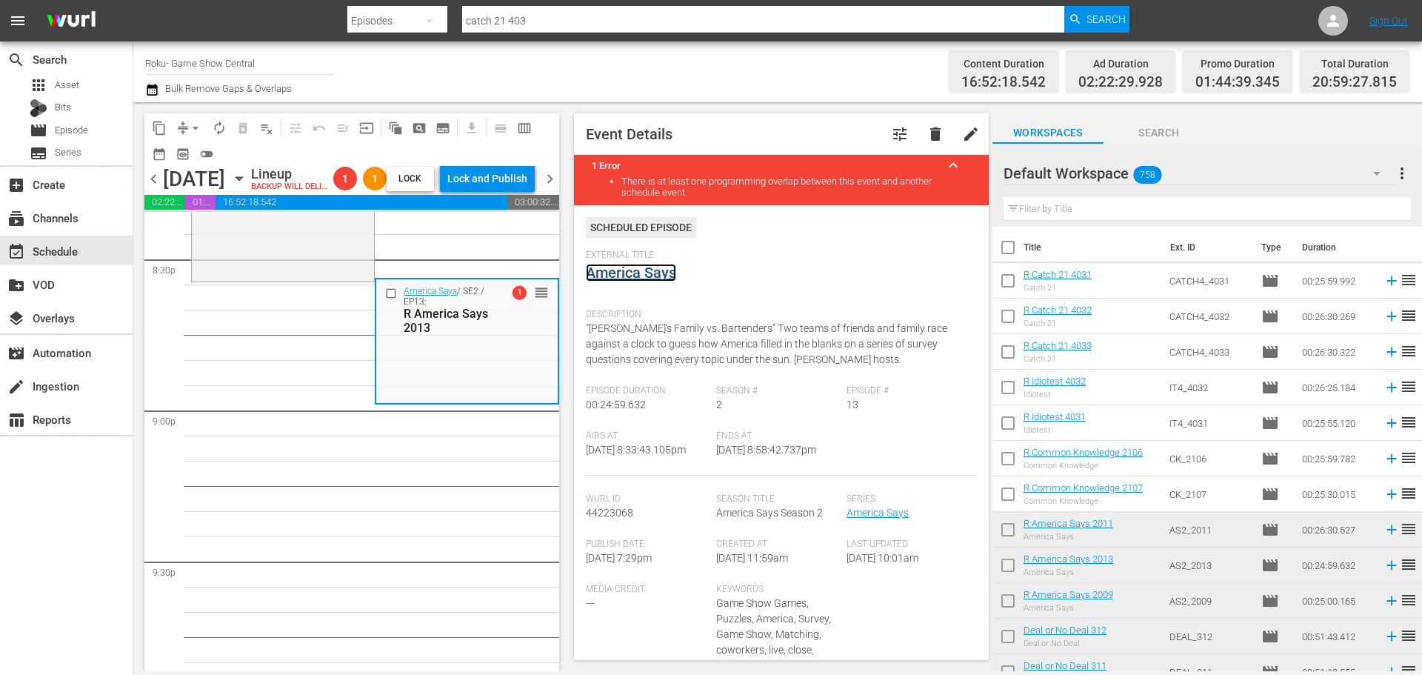
click at [638, 275] on link "America Says" at bounding box center [631, 273] width 90 height 18
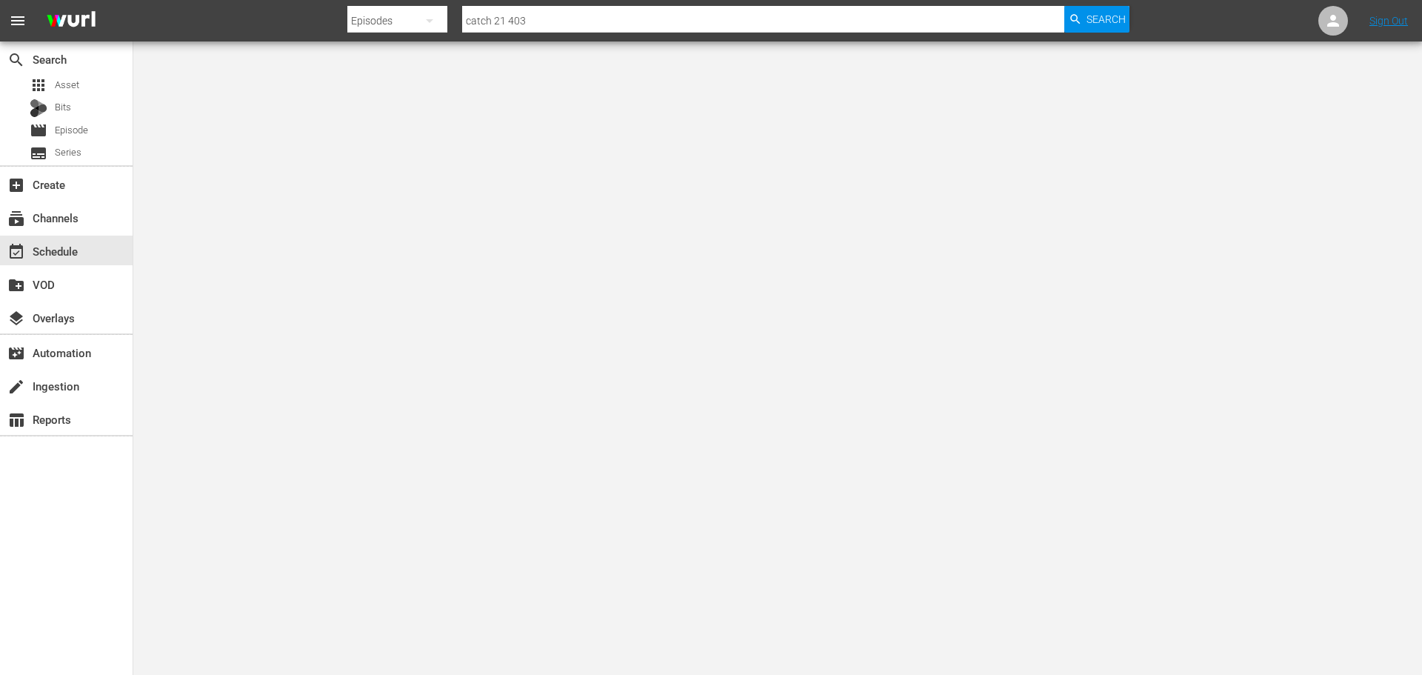
click at [345, 121] on div at bounding box center [711, 337] width 1422 height 675
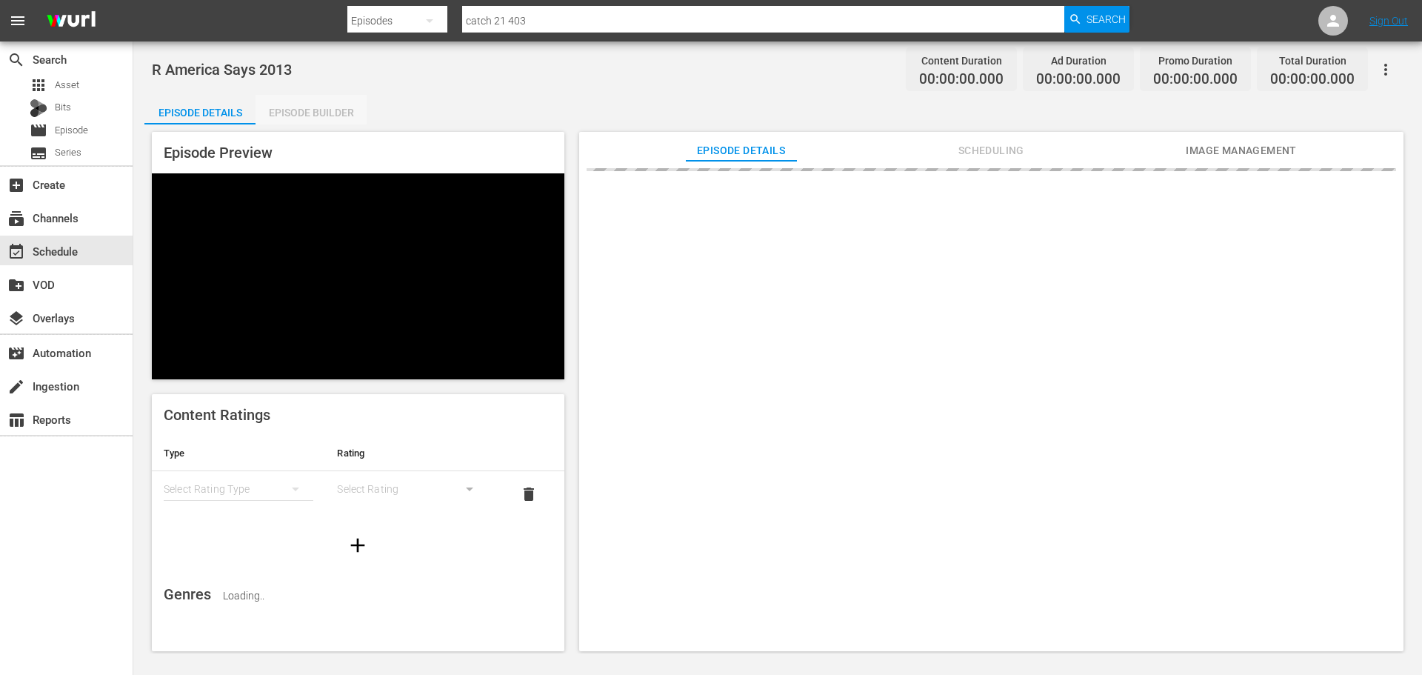
click at [321, 119] on div "Episode Builder" at bounding box center [310, 113] width 111 height 36
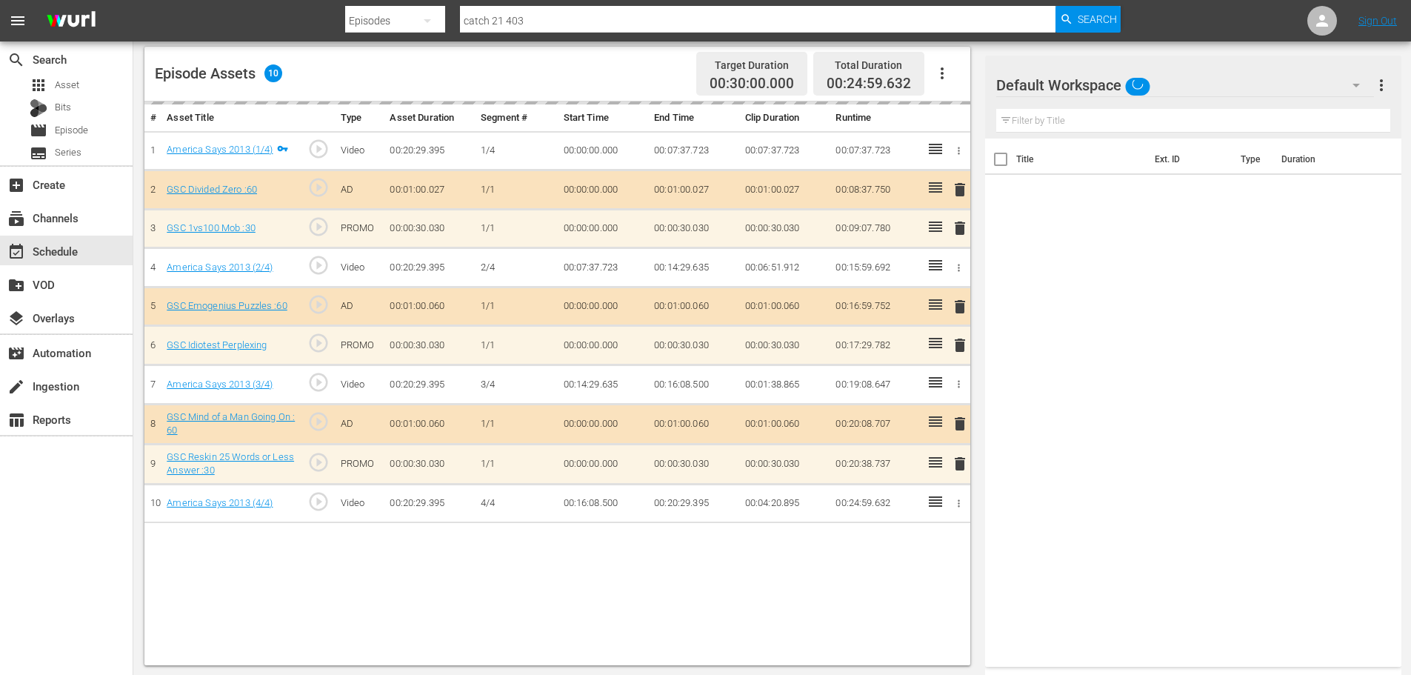
scroll to position [386, 0]
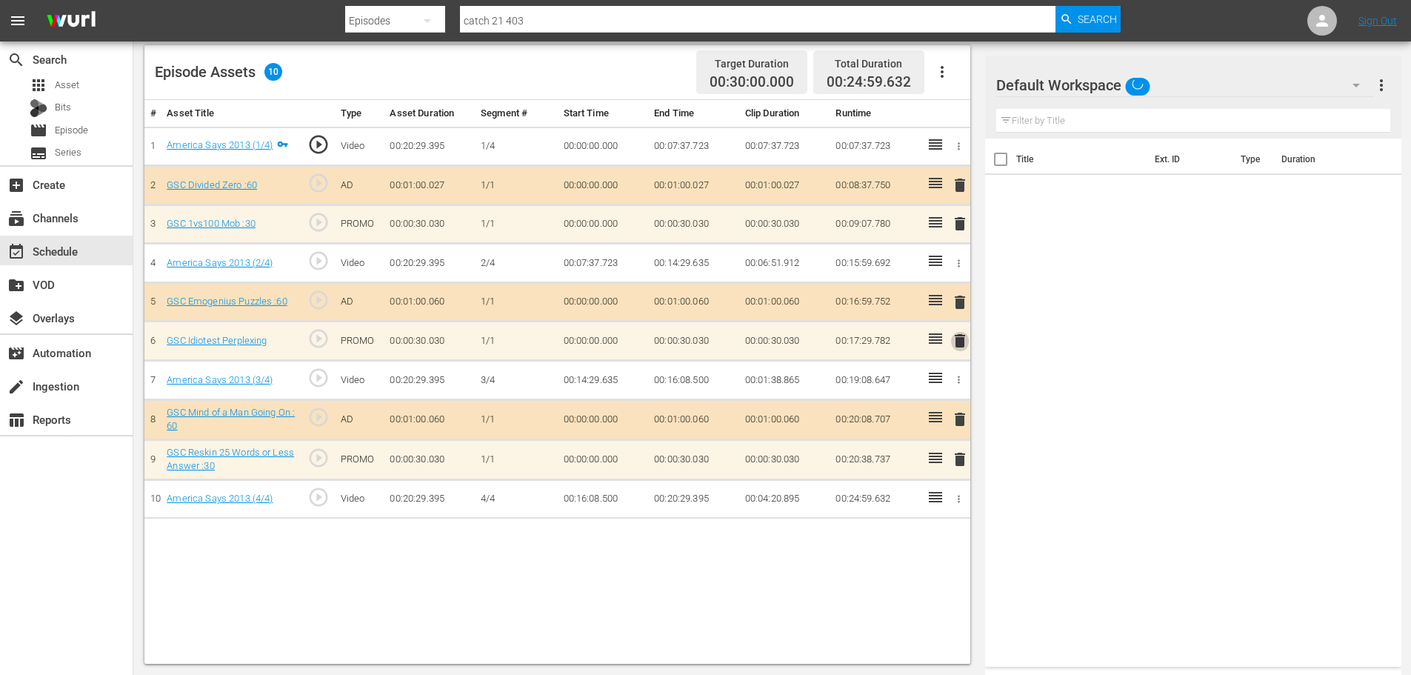
click at [963, 341] on span "delete" at bounding box center [960, 341] width 18 height 18
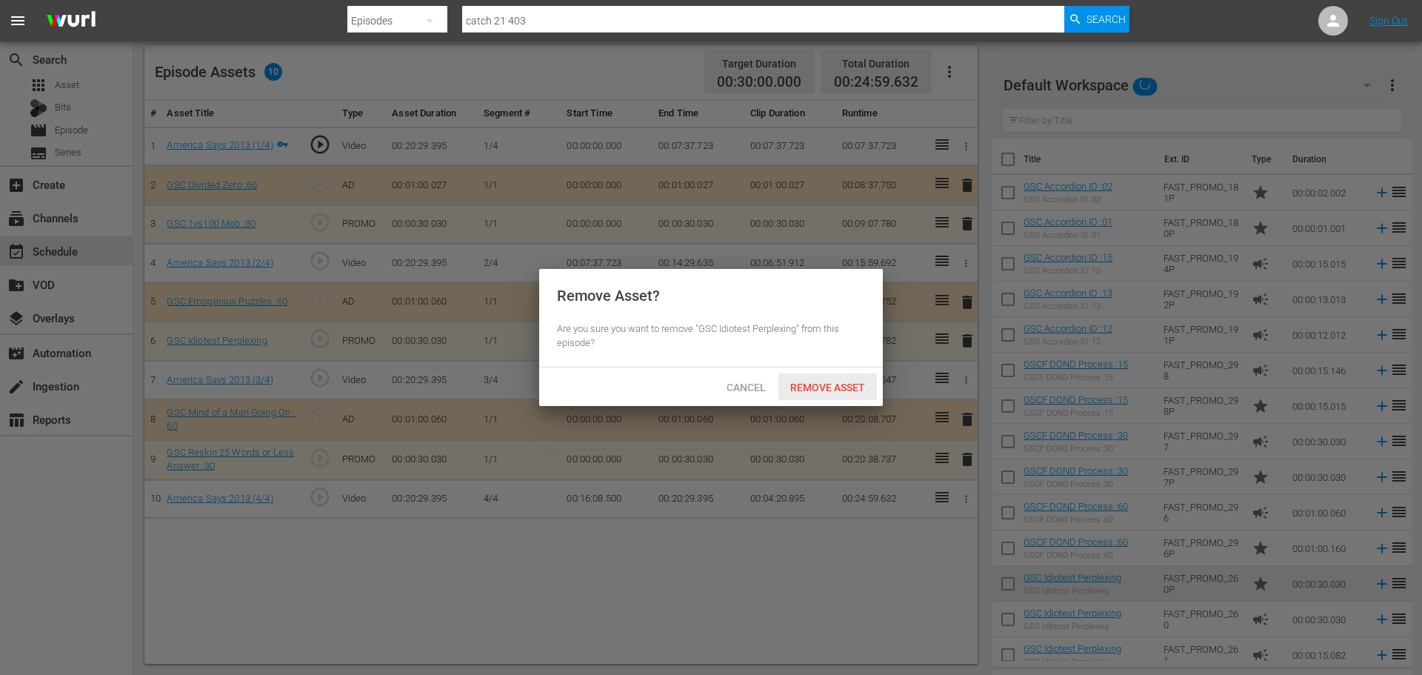
click at [876, 379] on div "Remove Asset" at bounding box center [827, 386] width 98 height 27
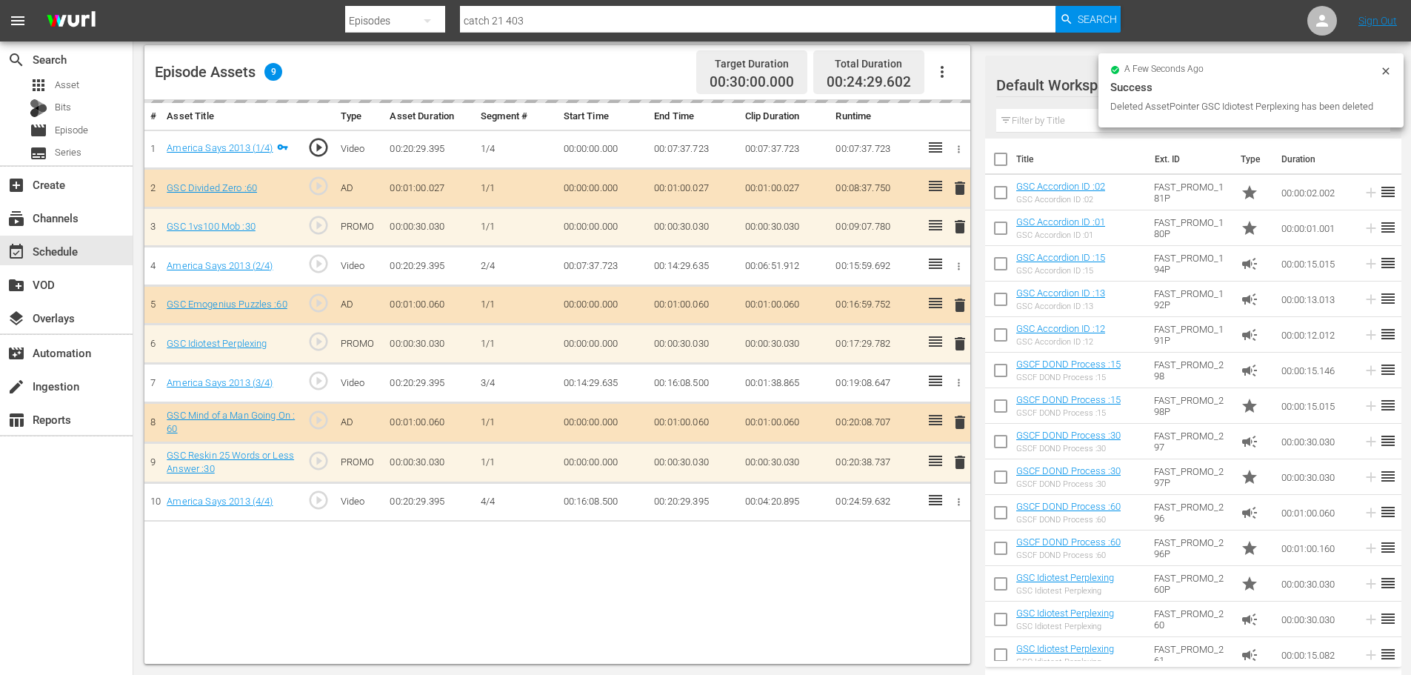
click at [1055, 104] on div "Filter by Title" at bounding box center [1193, 121] width 394 height 36
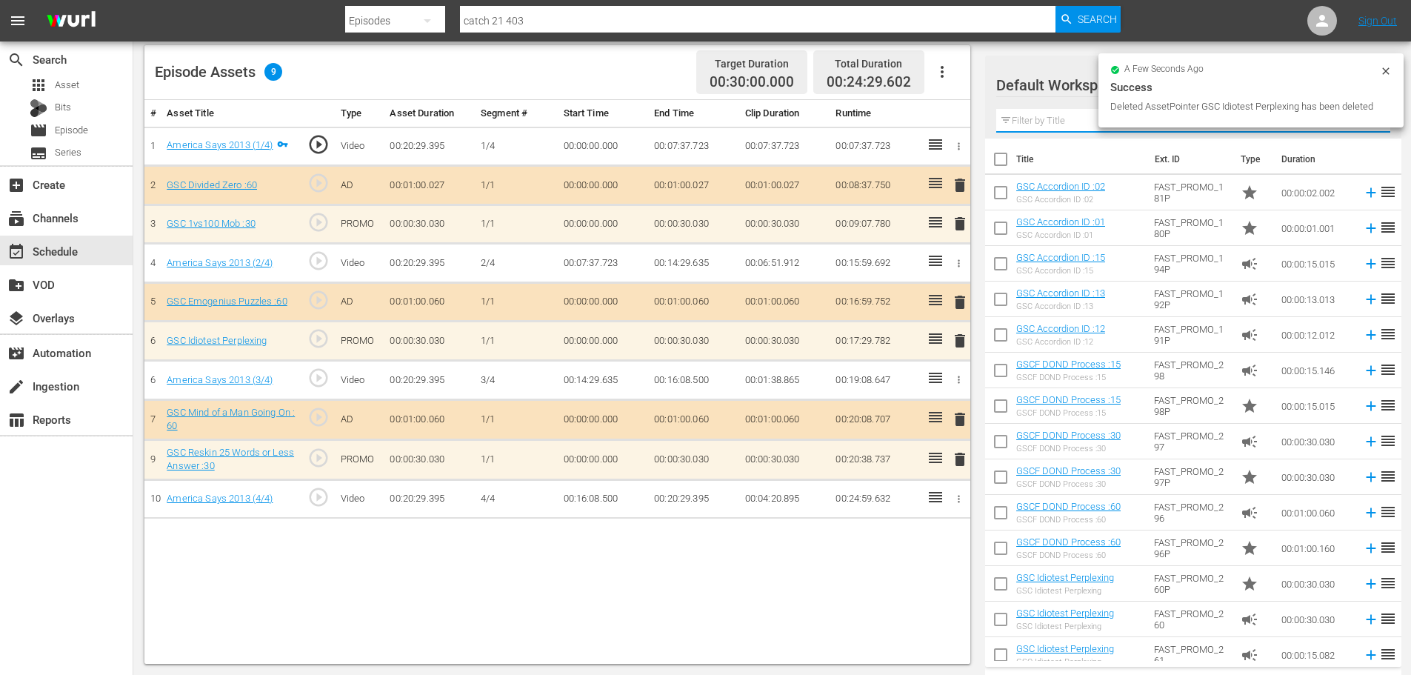
click at [1055, 114] on input "text" at bounding box center [1193, 121] width 394 height 24
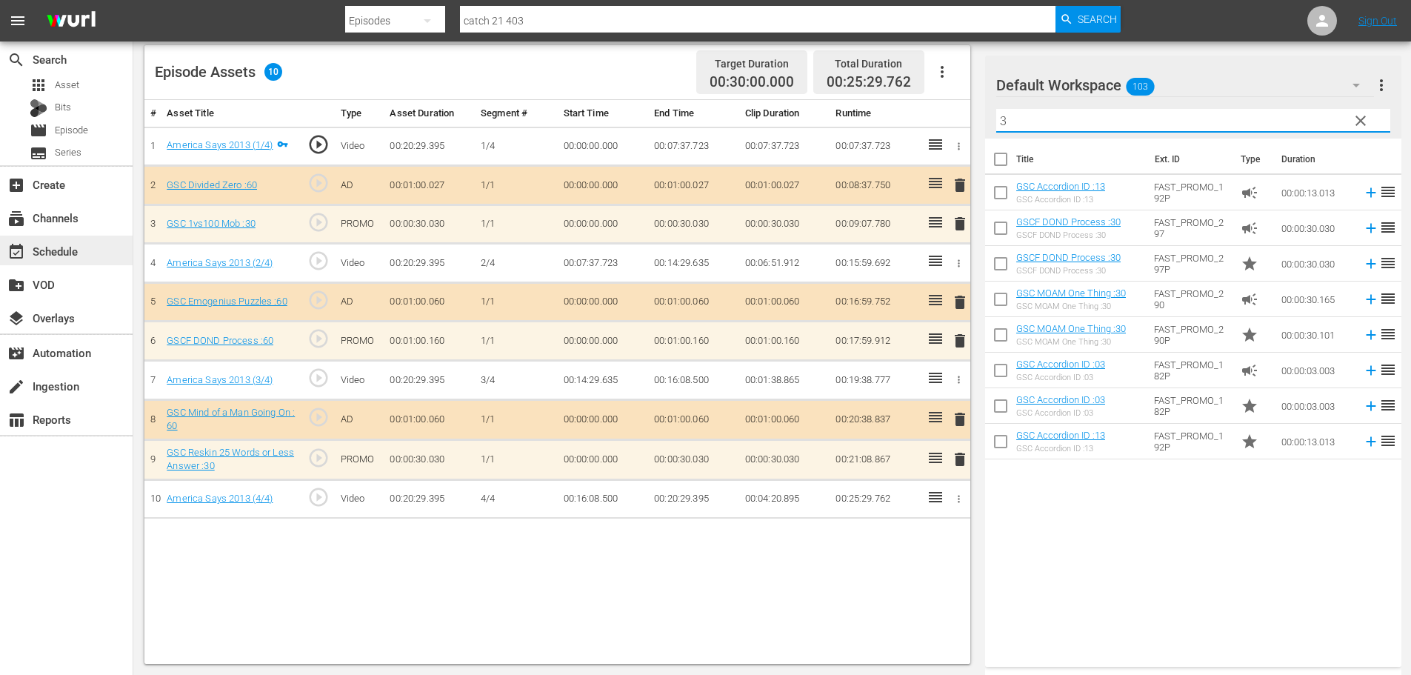
type input "3"
click at [69, 253] on div "event_available Schedule" at bounding box center [41, 248] width 83 height 13
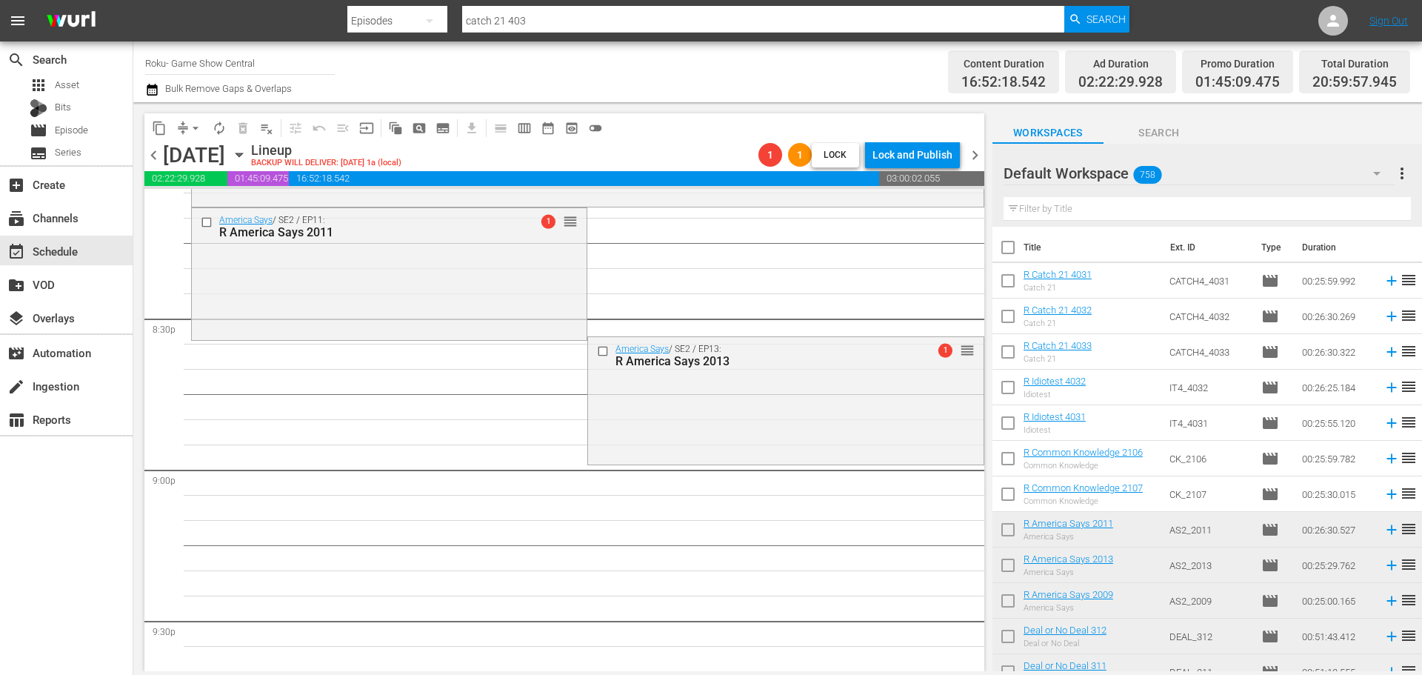
scroll to position [5955, 0]
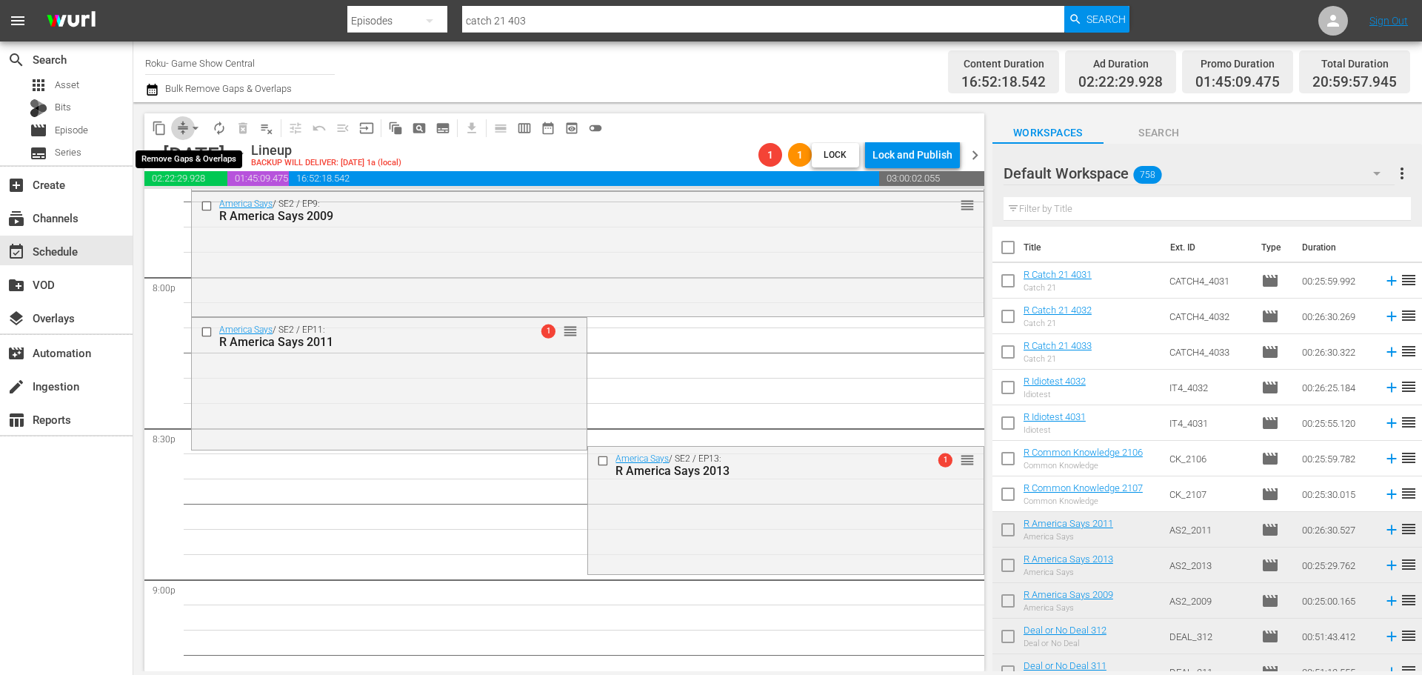
click at [183, 123] on span "compress" at bounding box center [183, 128] width 15 height 15
click at [184, 123] on span "compress arrow_drop_down" at bounding box center [189, 128] width 36 height 24
click at [194, 132] on span "arrow_drop_down" at bounding box center [195, 128] width 15 height 15
click at [215, 157] on li "Align to Midnight" at bounding box center [196, 158] width 156 height 24
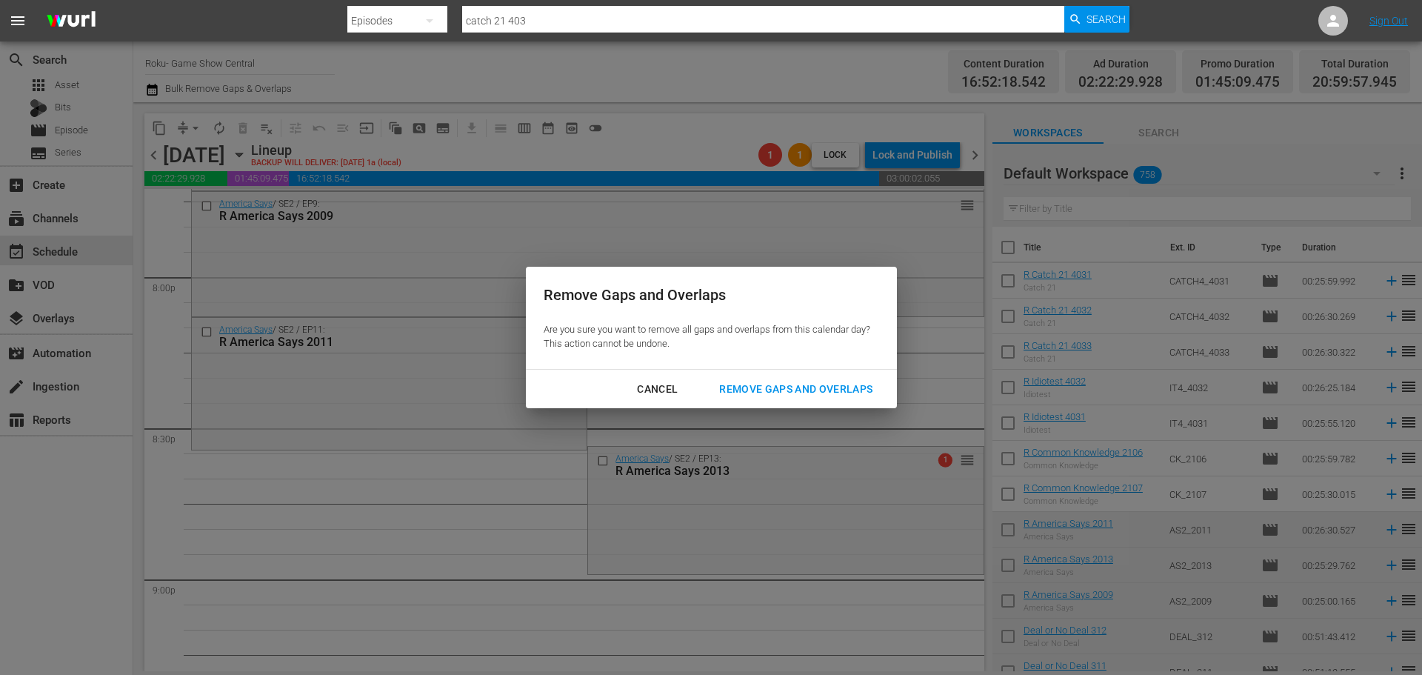
click at [833, 378] on button "Remove Gaps and Overlaps" at bounding box center [795, 388] width 189 height 27
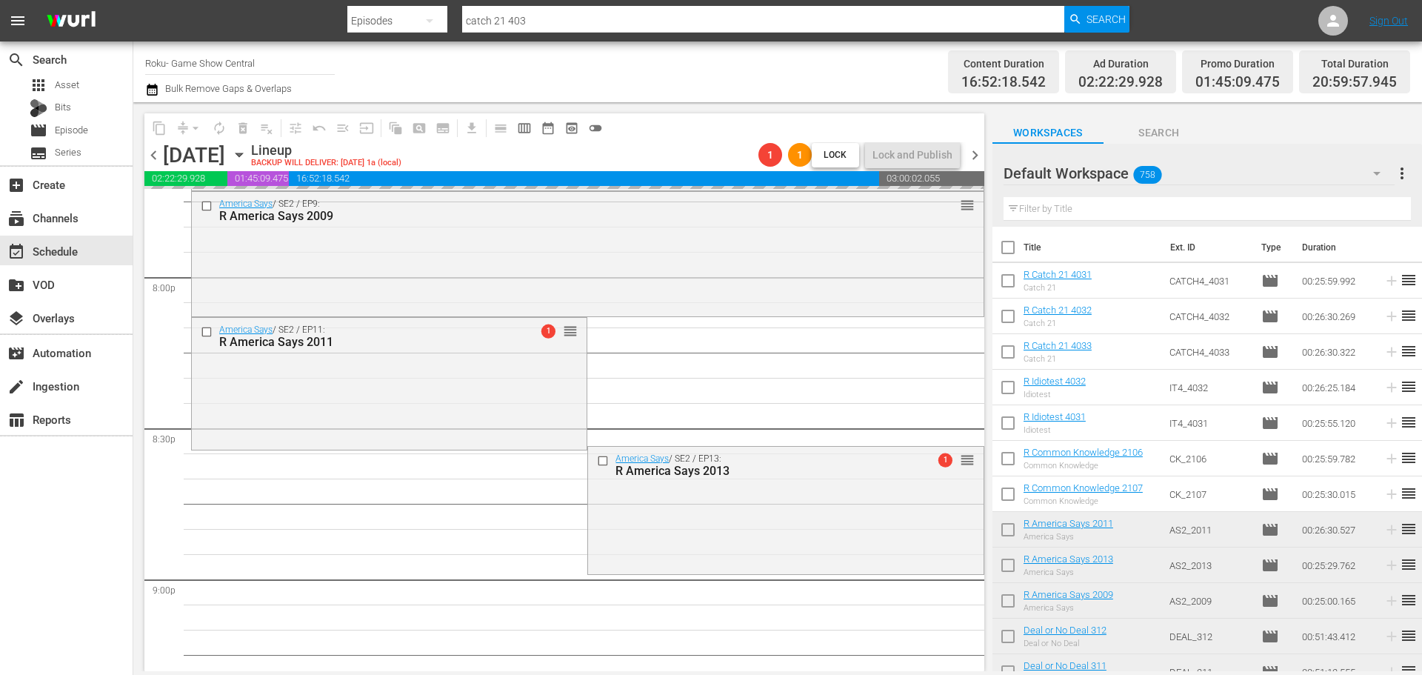
click at [820, 478] on div "R America Says 2013" at bounding box center [761, 471] width 293 height 14
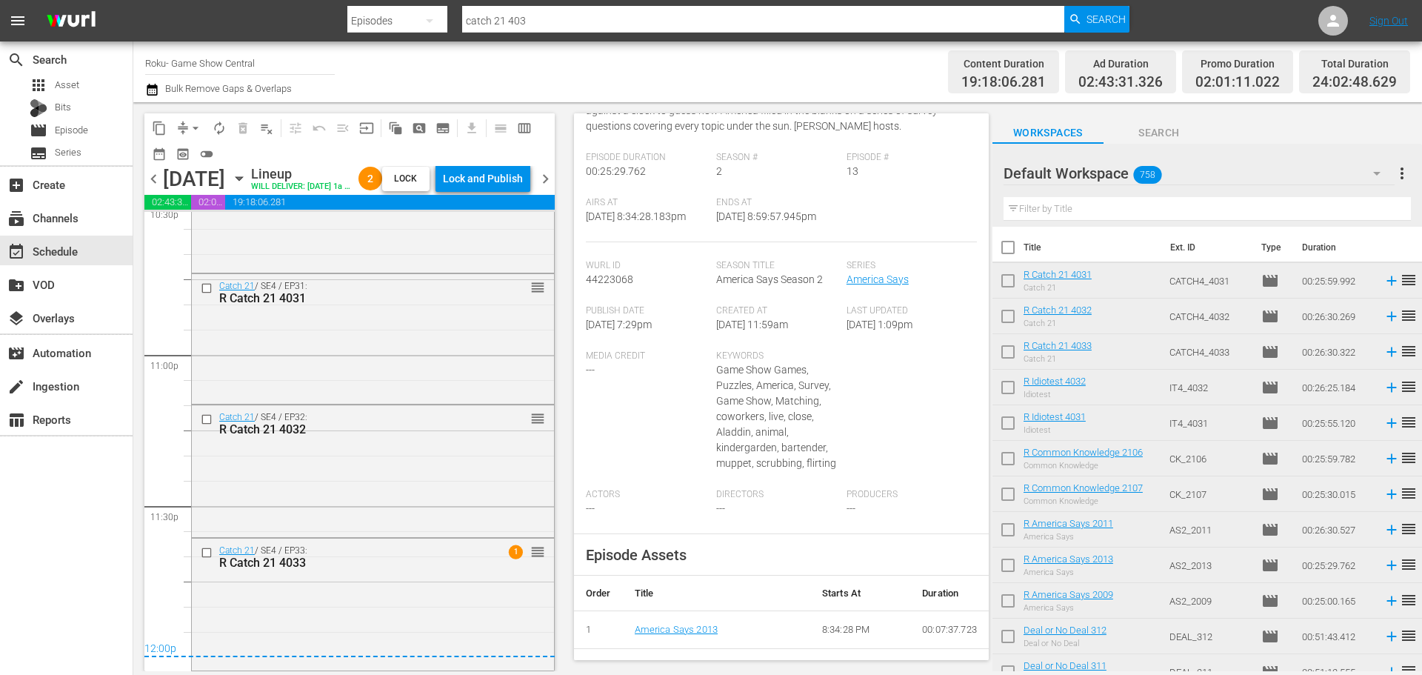
scroll to position [546, 0]
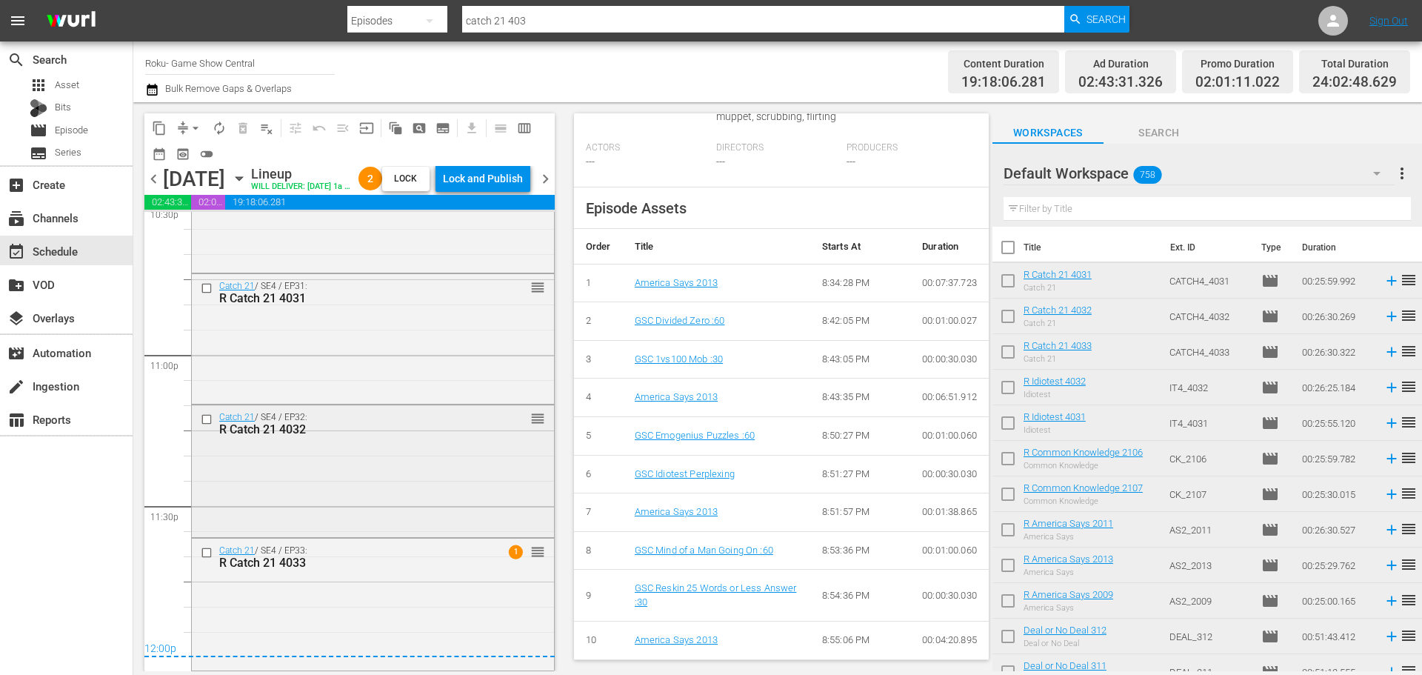
click at [377, 492] on div "Catch 21 / SE4 / EP32: R Catch 21 4032 reorder" at bounding box center [373, 469] width 362 height 129
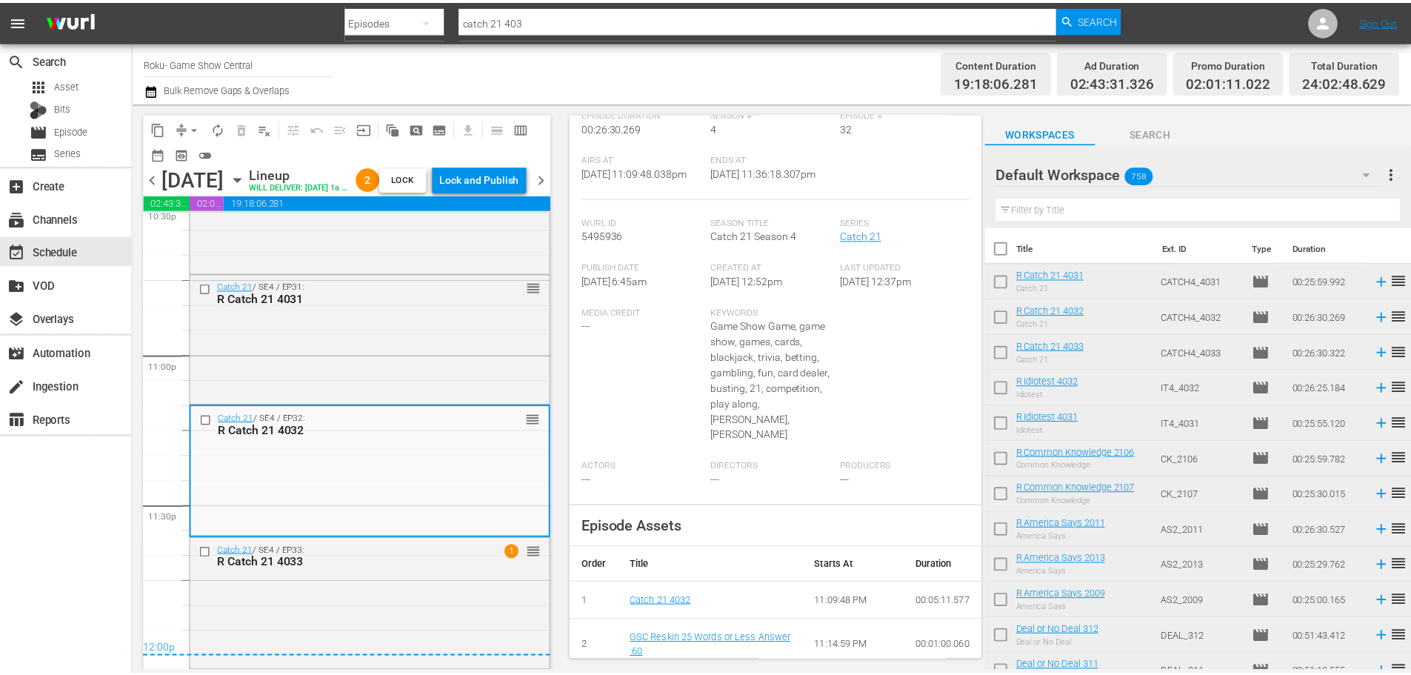
scroll to position [12, 0]
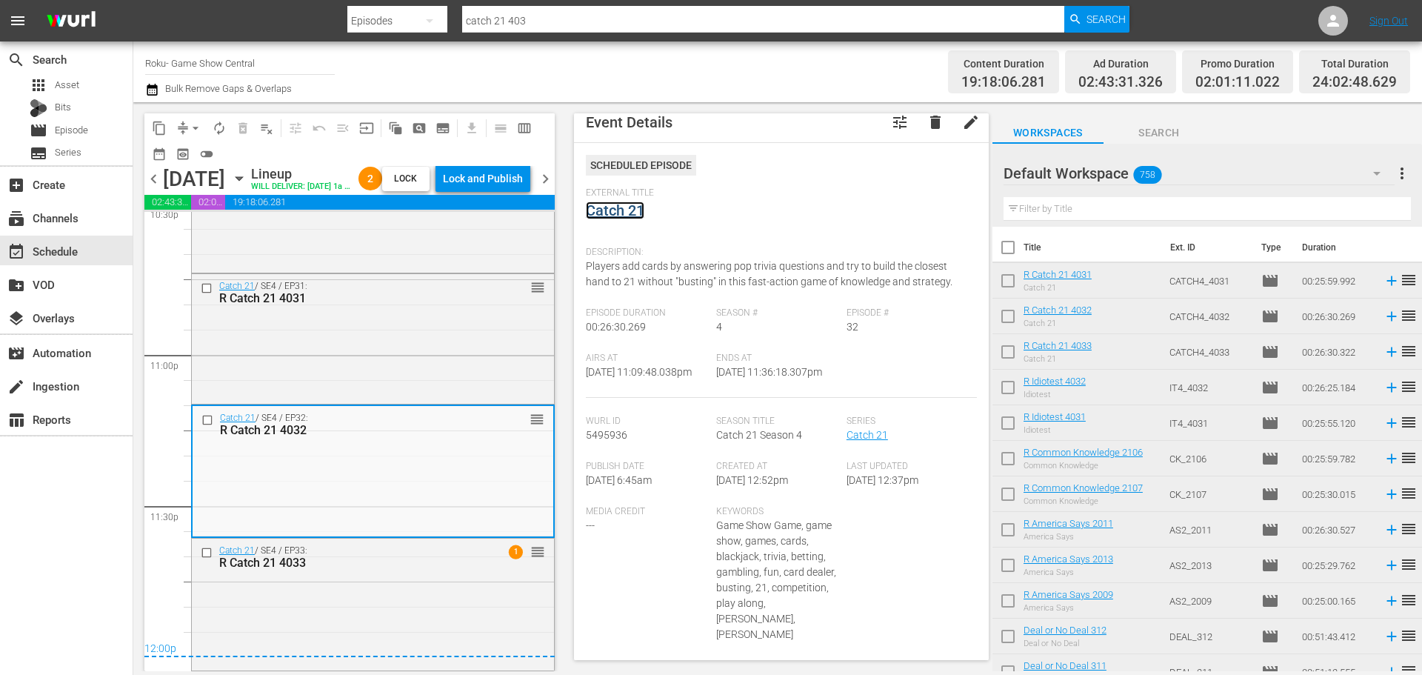
click at [619, 218] on link "Catch 21" at bounding box center [615, 210] width 59 height 18
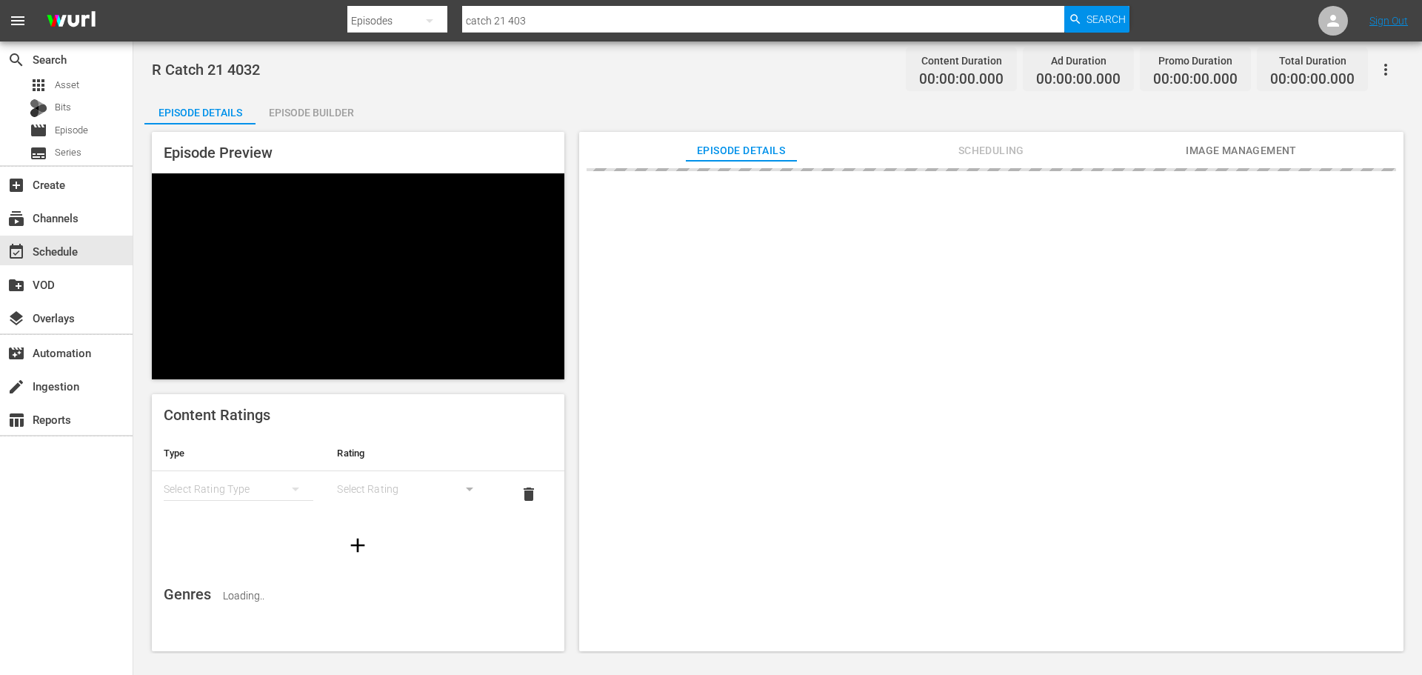
click at [312, 88] on div "R Catch 21 4032 Content Duration 00:00:00.000 Ad Duration 00:00:00.000 Promo Du…" at bounding box center [777, 347] width 1289 height 612
click at [314, 89] on div "R Catch 21 4032 Content Duration 00:00:00.000 Ad Duration 00:00:00.000 Promo Du…" at bounding box center [777, 347] width 1289 height 612
click at [327, 114] on div "Episode Builder" at bounding box center [310, 113] width 111 height 36
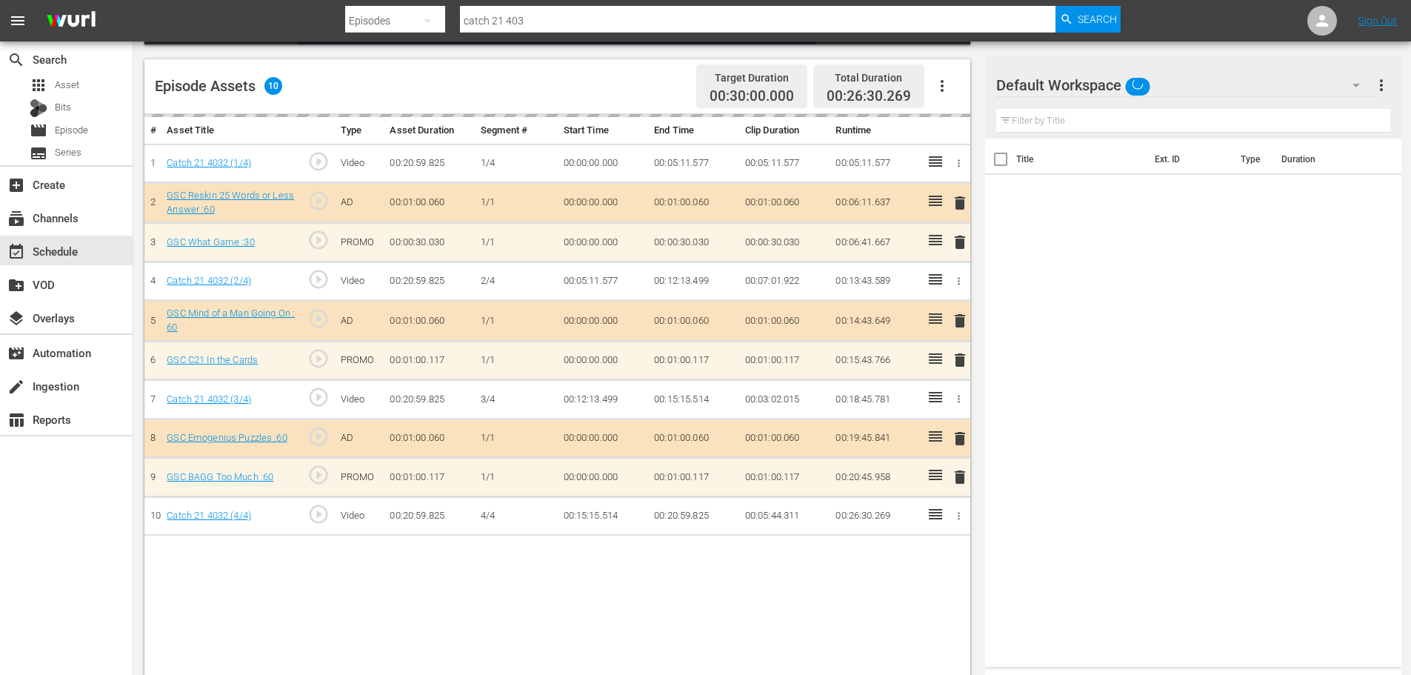
scroll to position [386, 0]
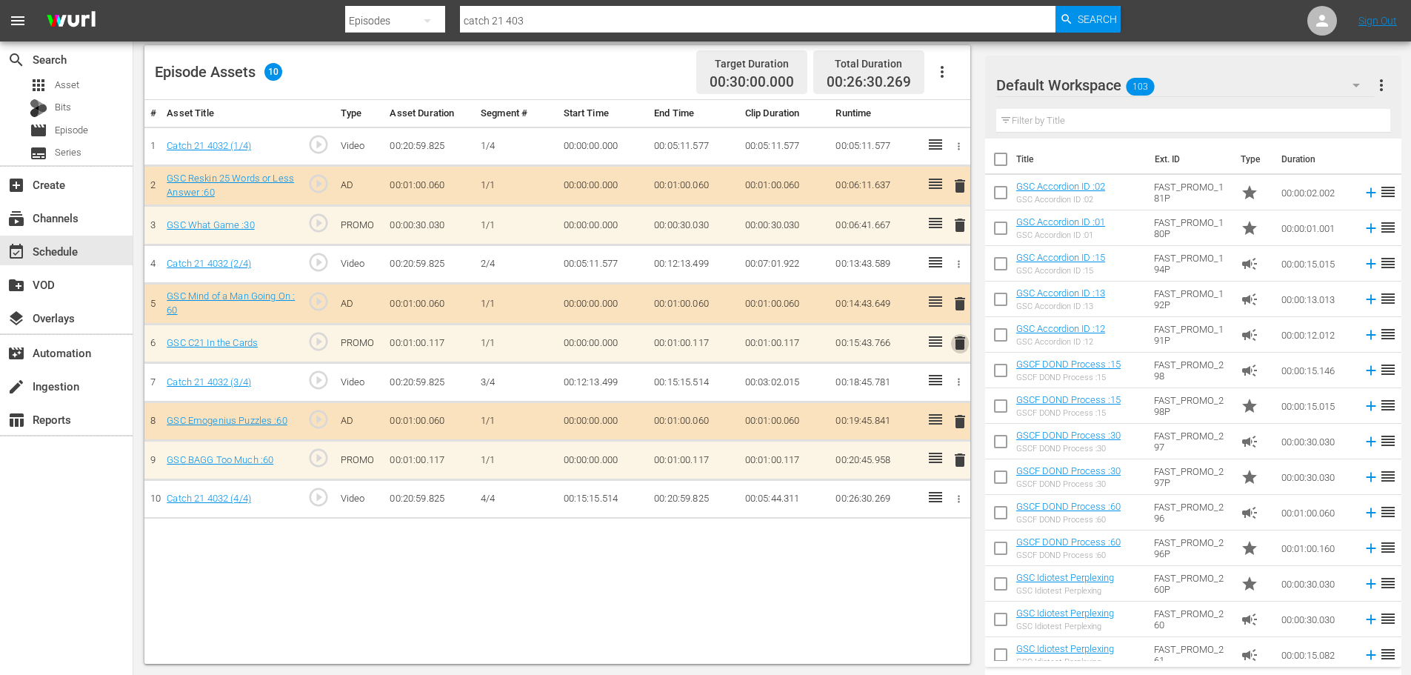
click at [960, 343] on span "delete" at bounding box center [960, 343] width 18 height 18
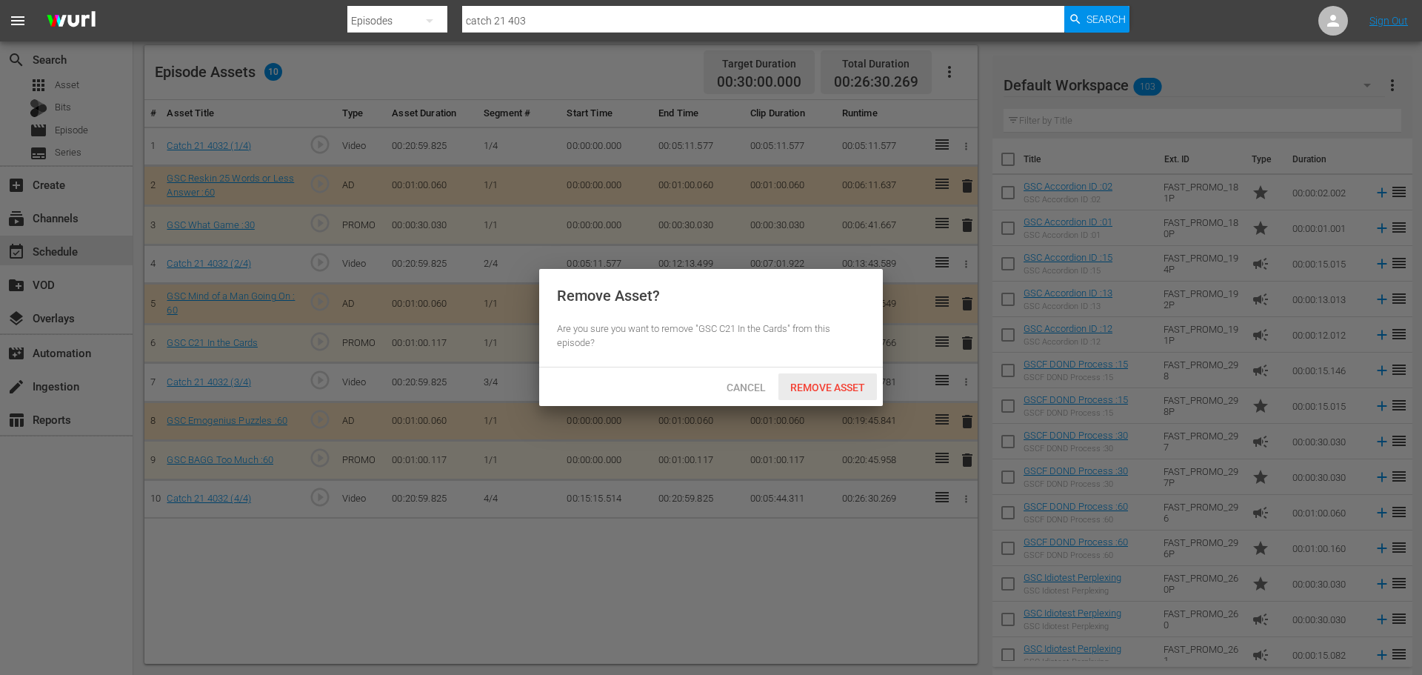
drag, startPoint x: 828, startPoint y: 392, endPoint x: 868, endPoint y: 421, distance: 49.3
click at [829, 392] on div "Remove Asset" at bounding box center [827, 386] width 98 height 27
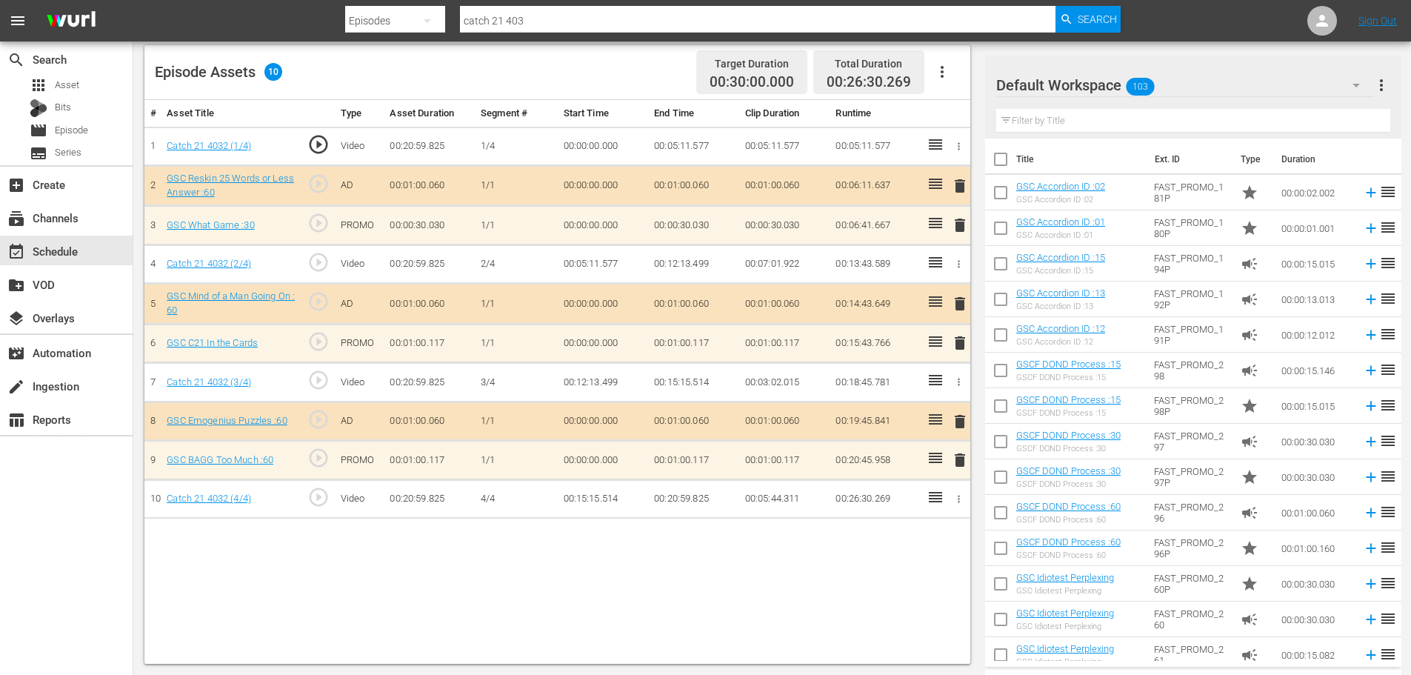
drag, startPoint x: 962, startPoint y: 464, endPoint x: 949, endPoint y: 458, distance: 14.6
click at [959, 464] on span "delete" at bounding box center [960, 460] width 18 height 18
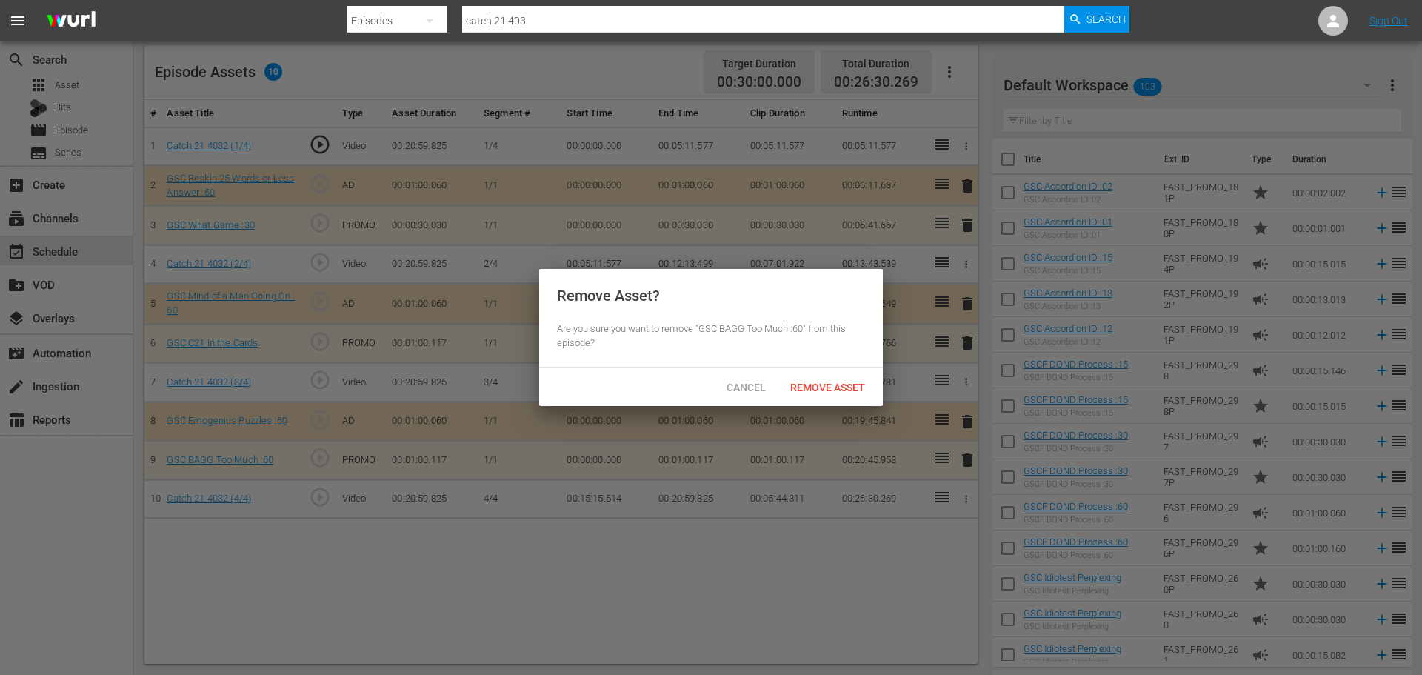
click at [868, 396] on div "Remove Asset" at bounding box center [827, 386] width 98 height 27
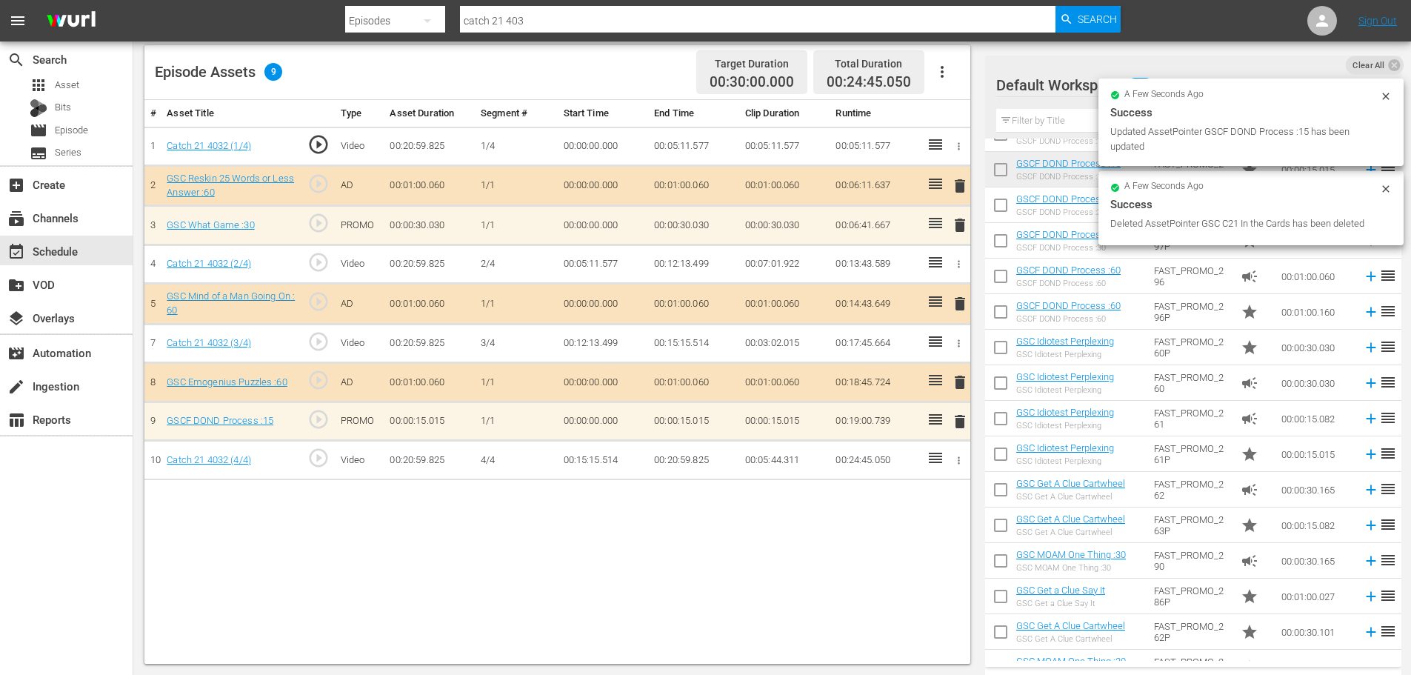
scroll to position [296, 0]
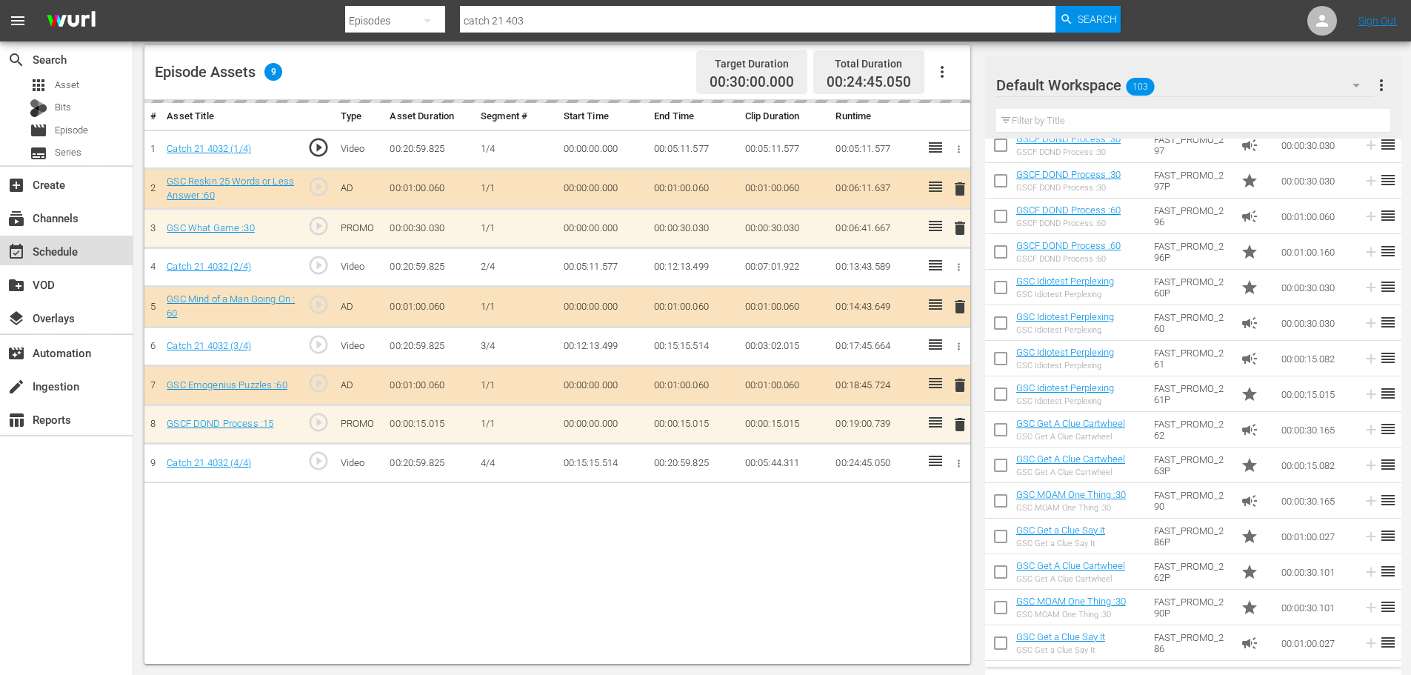
click at [85, 246] on div "event_available Schedule" at bounding box center [66, 250] width 133 height 30
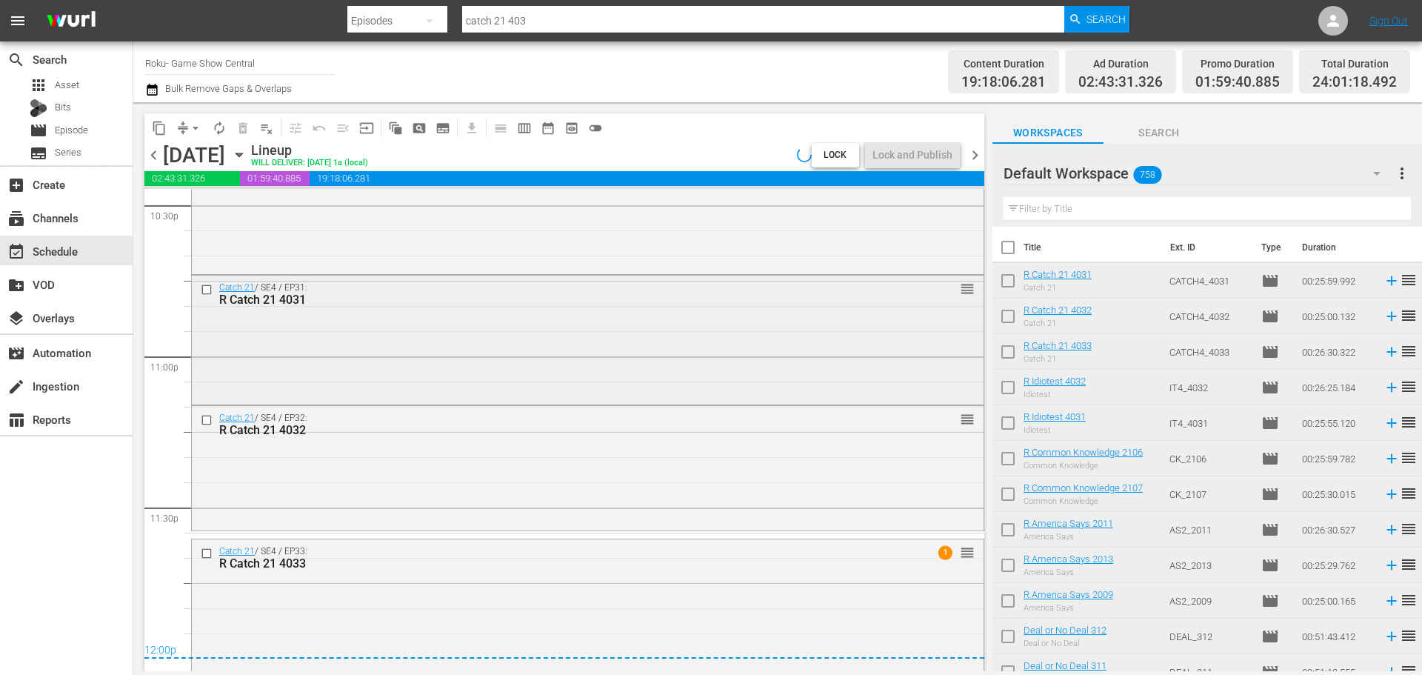
scroll to position [6783, 0]
click at [575, 373] on div "Catch 21 / SE4 / EP31: R Catch 21 4031 reorder" at bounding box center [588, 338] width 792 height 127
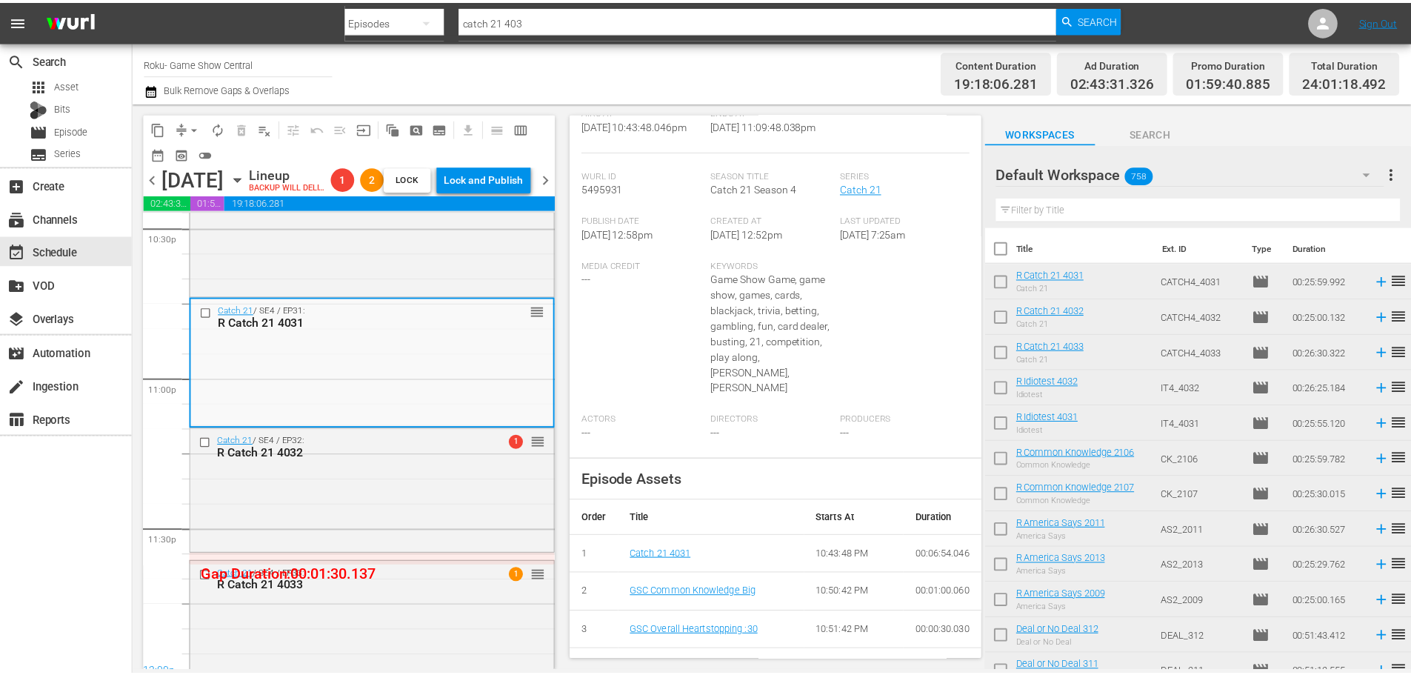
scroll to position [90, 0]
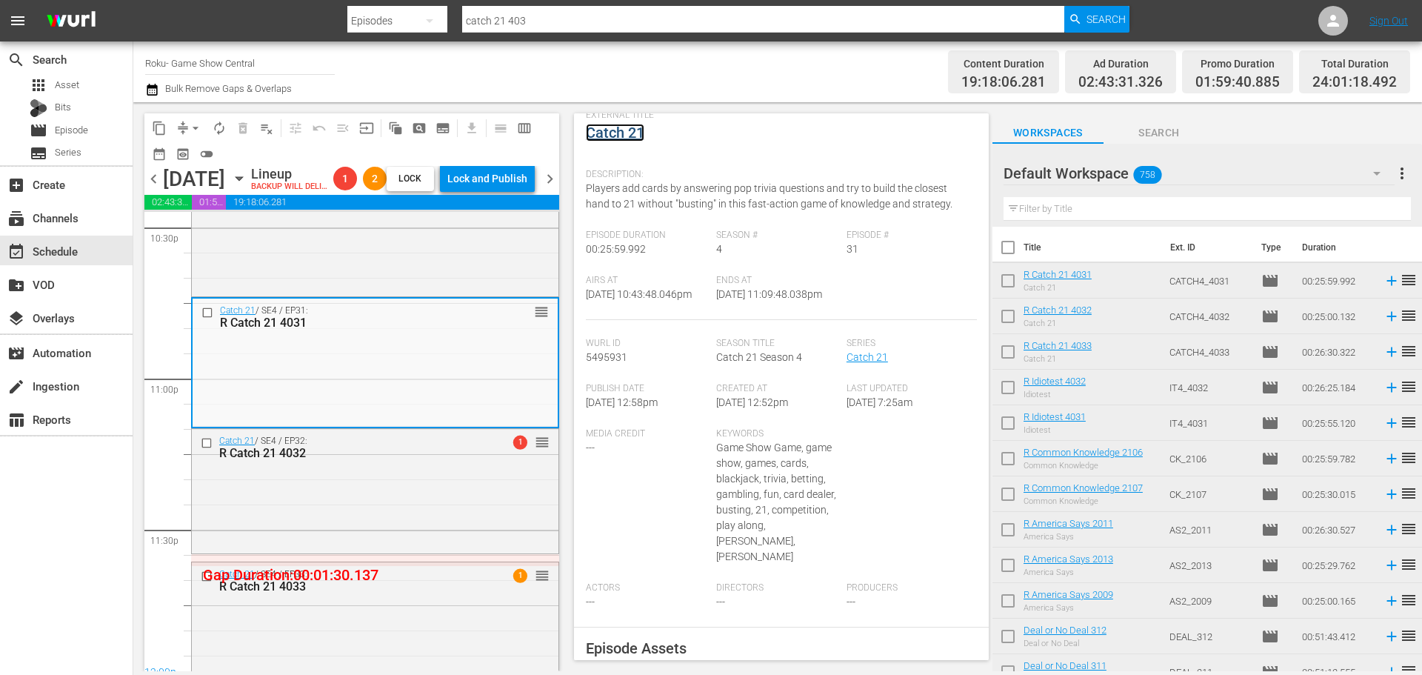
click at [619, 141] on link "Catch 21" at bounding box center [615, 133] width 59 height 18
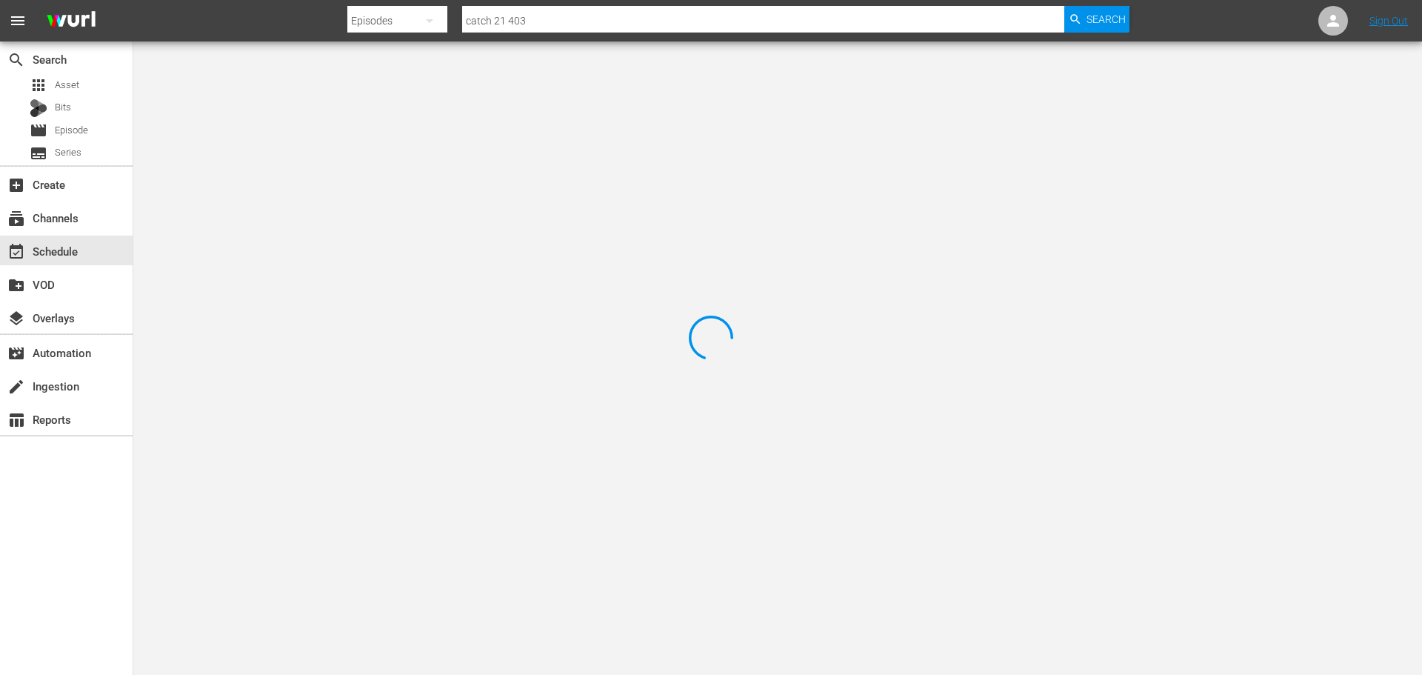
click at [322, 110] on div at bounding box center [711, 337] width 1422 height 675
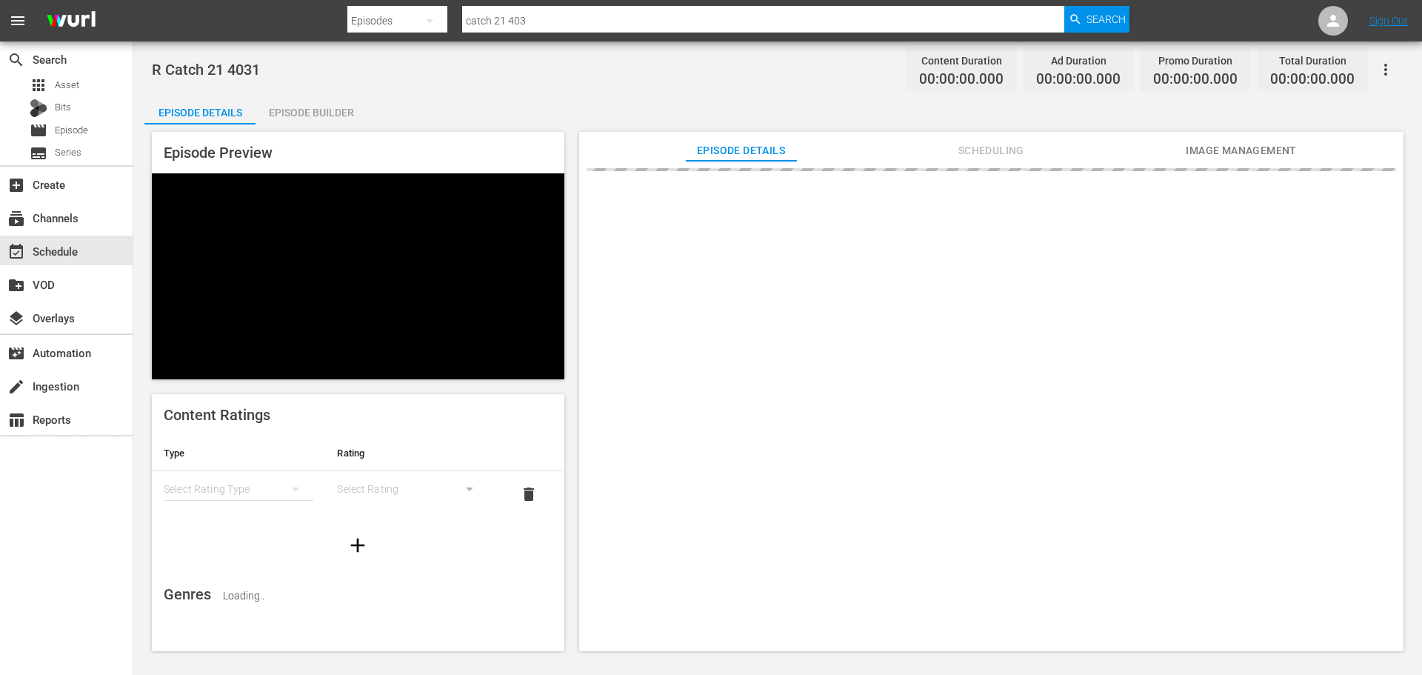
click at [318, 103] on div "Episode Builder" at bounding box center [310, 113] width 111 height 36
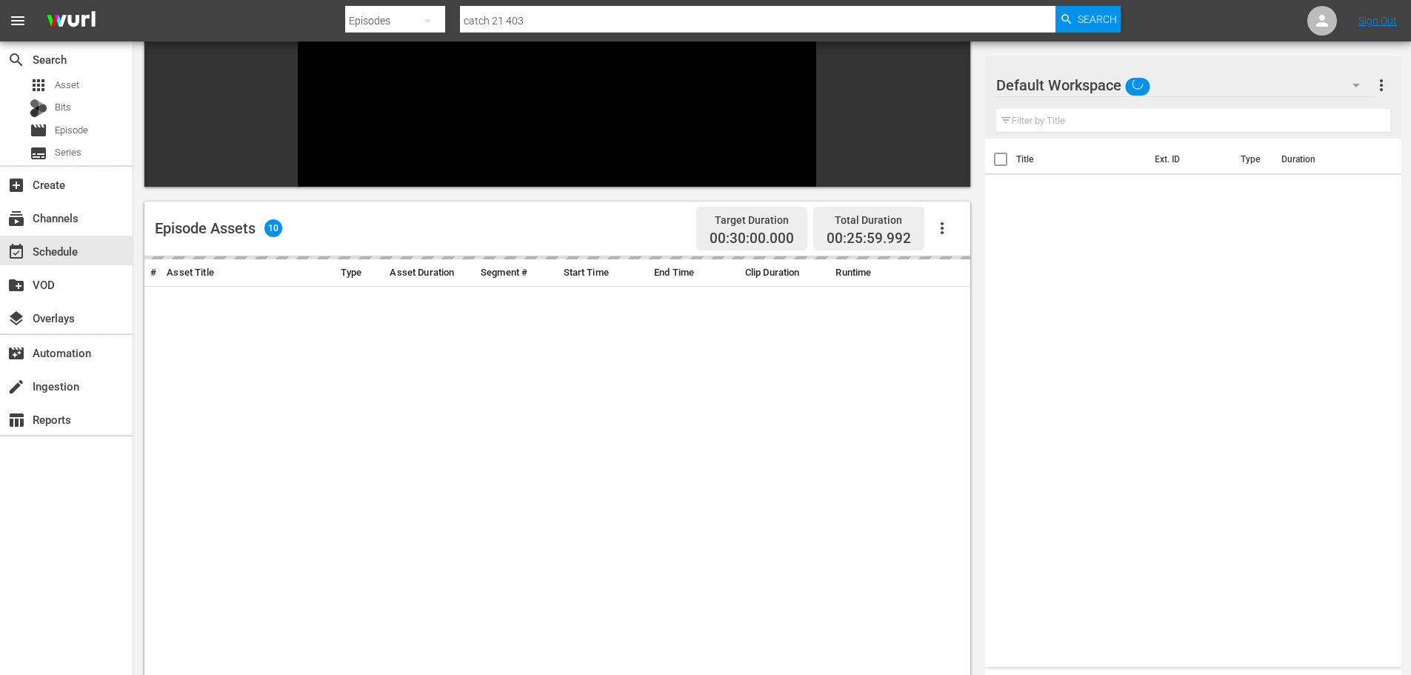
scroll to position [205, 0]
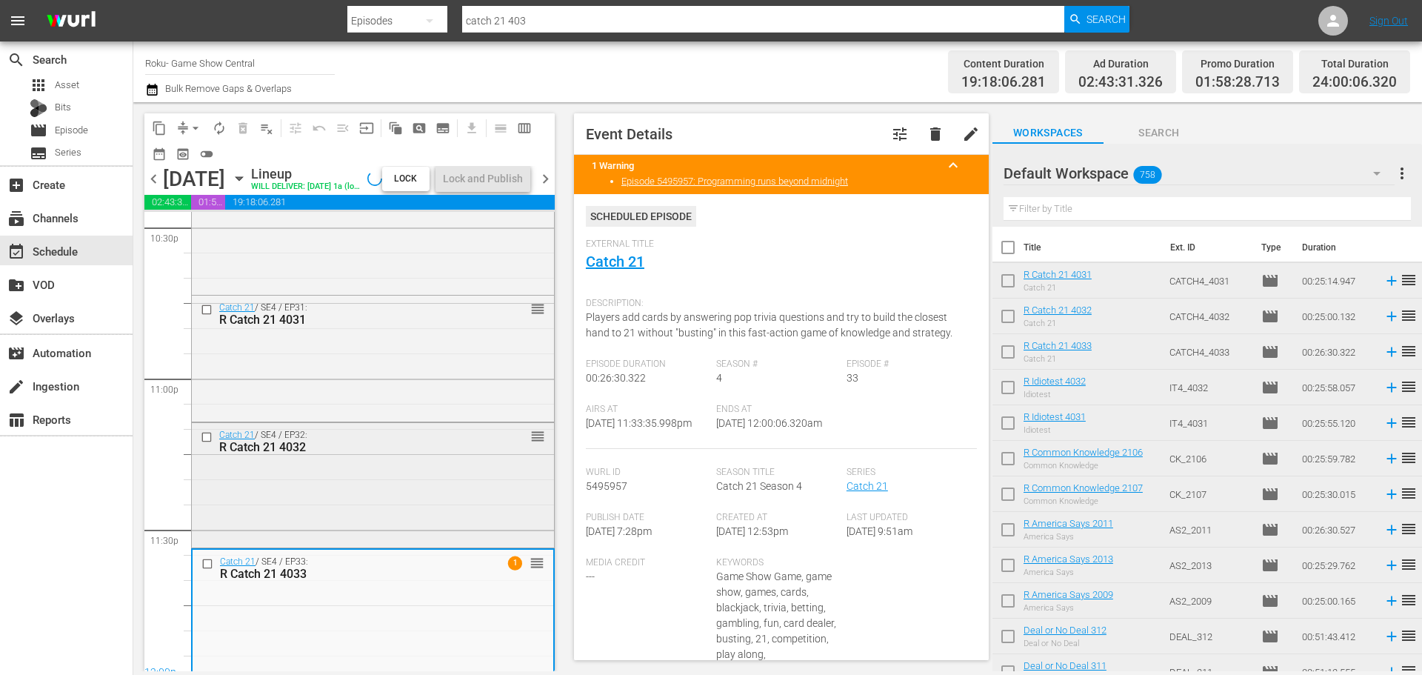
click at [424, 492] on div "Catch 21 / SE4 / EP32: R Catch 21 4032 reorder" at bounding box center [373, 483] width 362 height 121
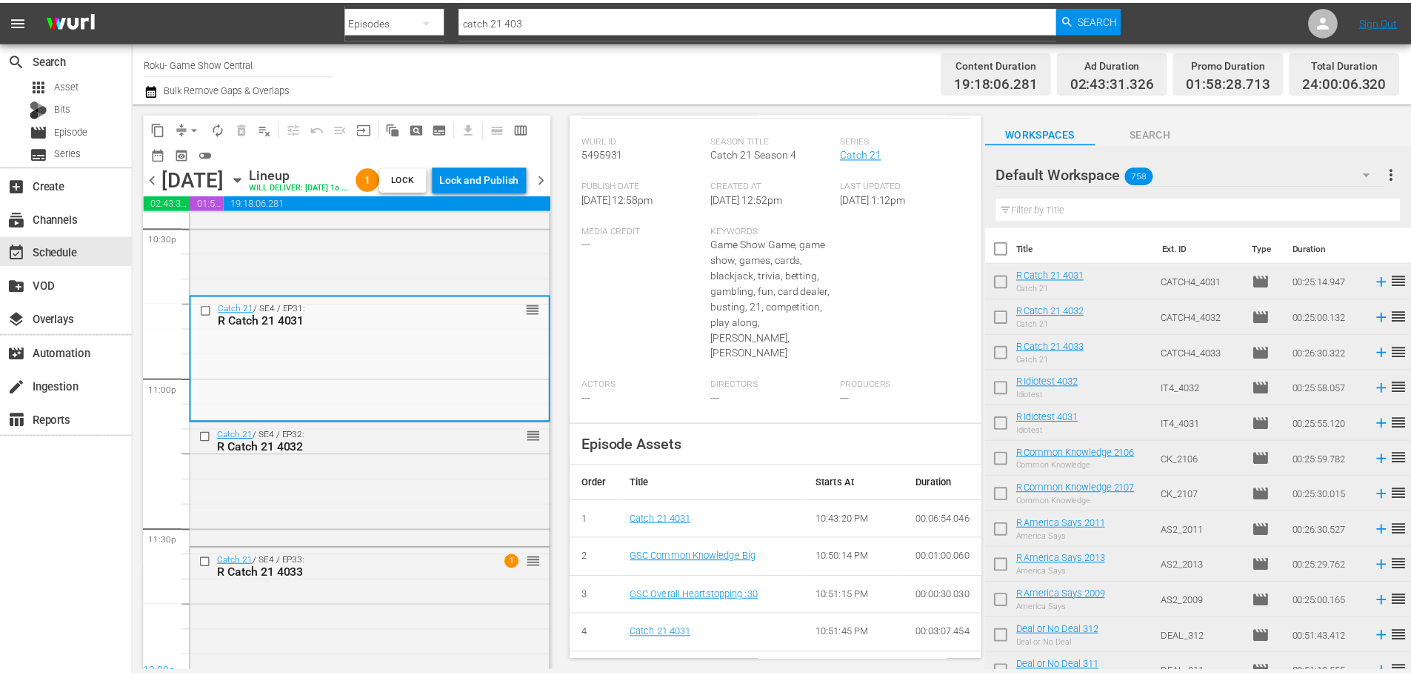
scroll to position [86, 0]
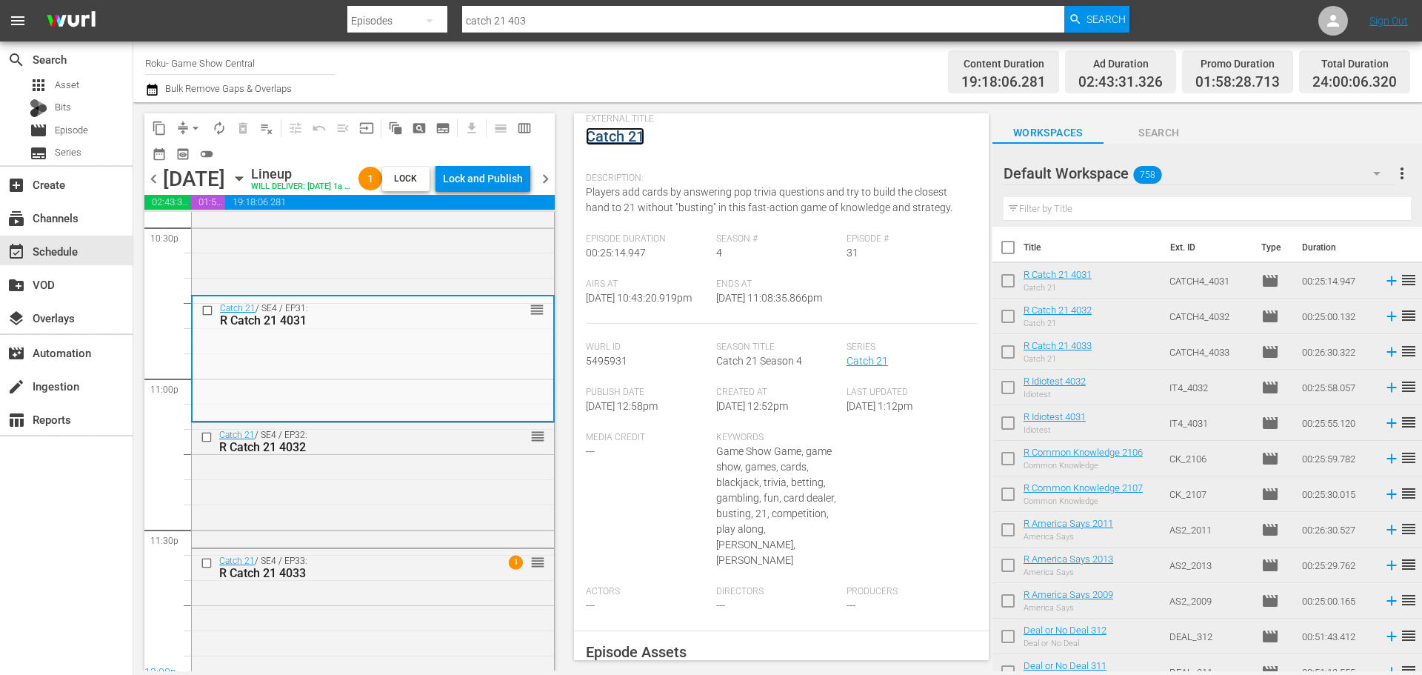
click at [627, 130] on link "Catch 21" at bounding box center [615, 136] width 59 height 18
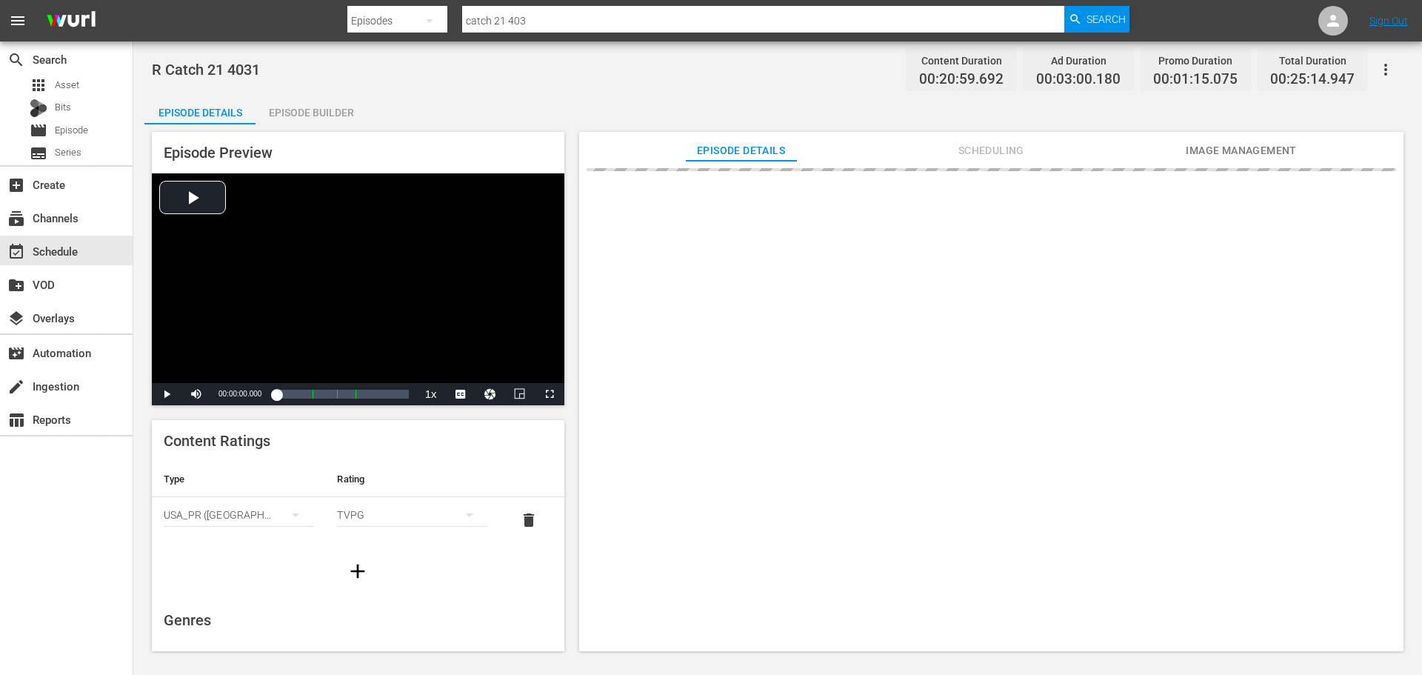
click at [323, 107] on div "Episode Builder" at bounding box center [310, 113] width 111 height 36
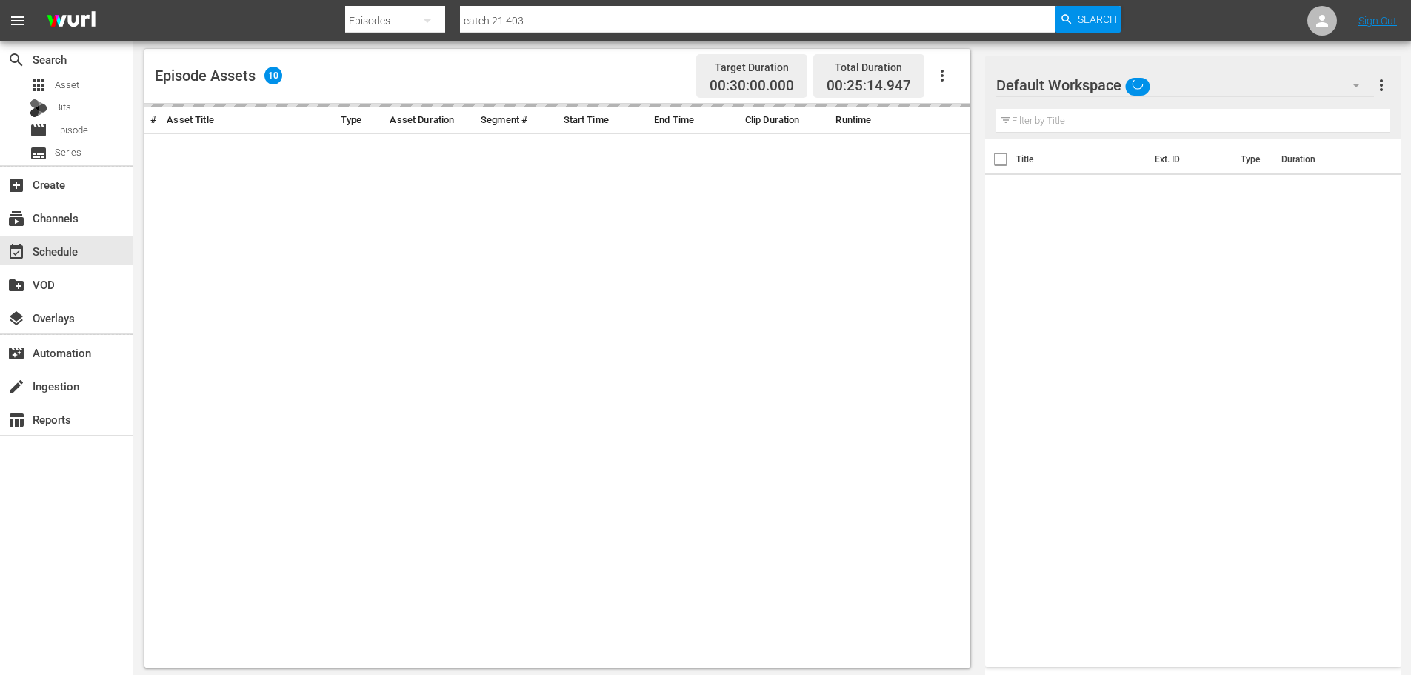
scroll to position [386, 0]
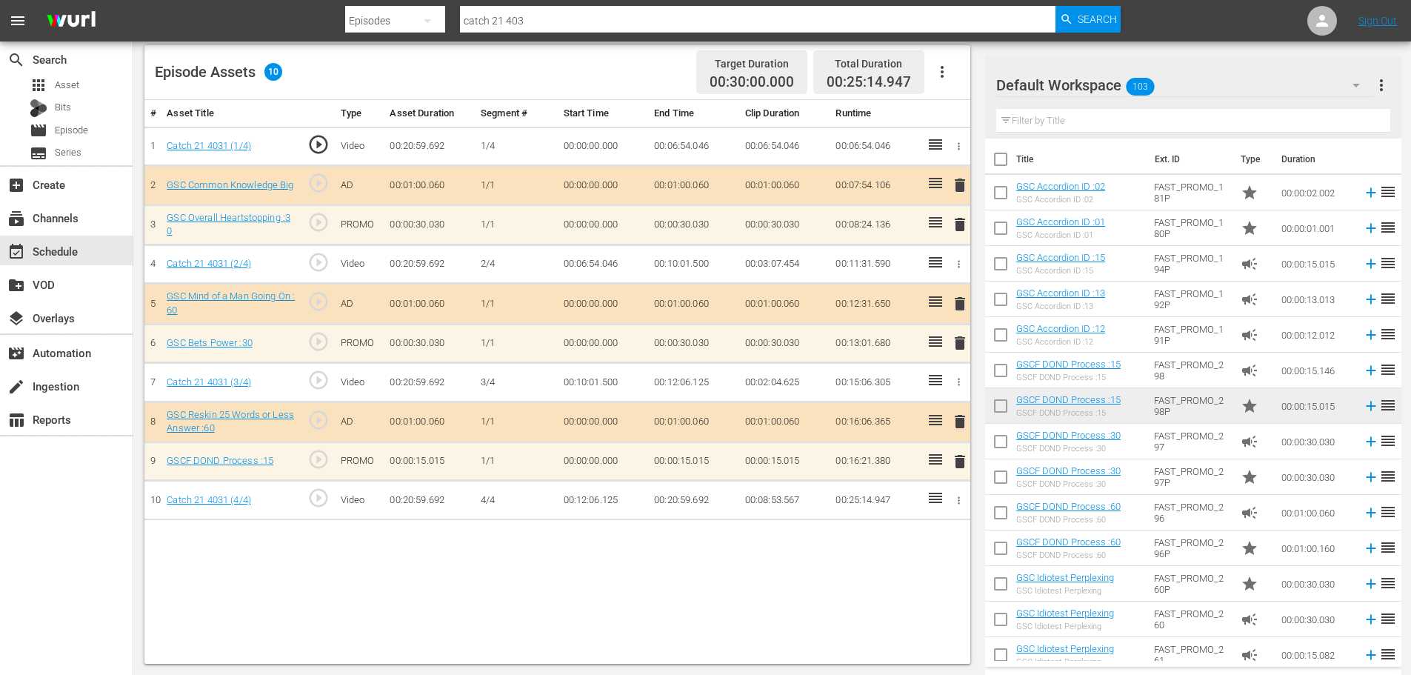
click at [963, 458] on span "delete" at bounding box center [960, 461] width 18 height 18
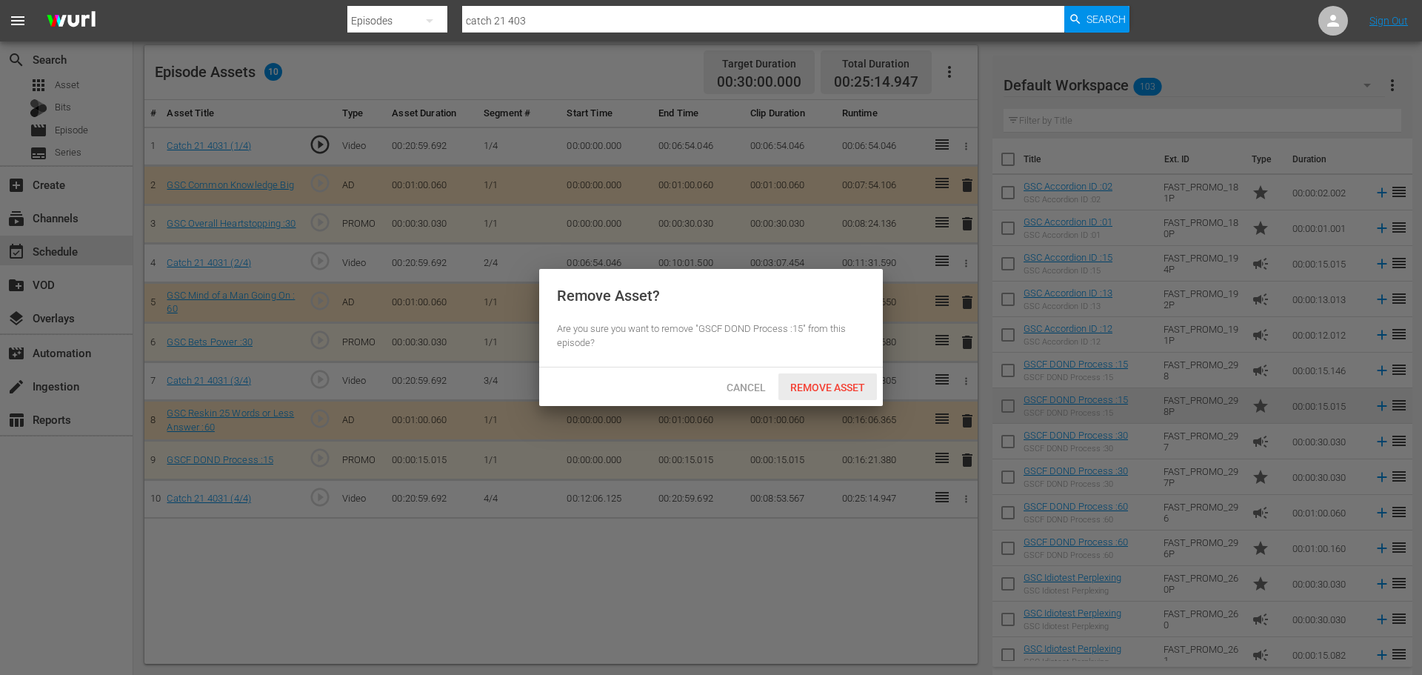
click at [856, 381] on span "Remove Asset" at bounding box center [827, 387] width 98 height 12
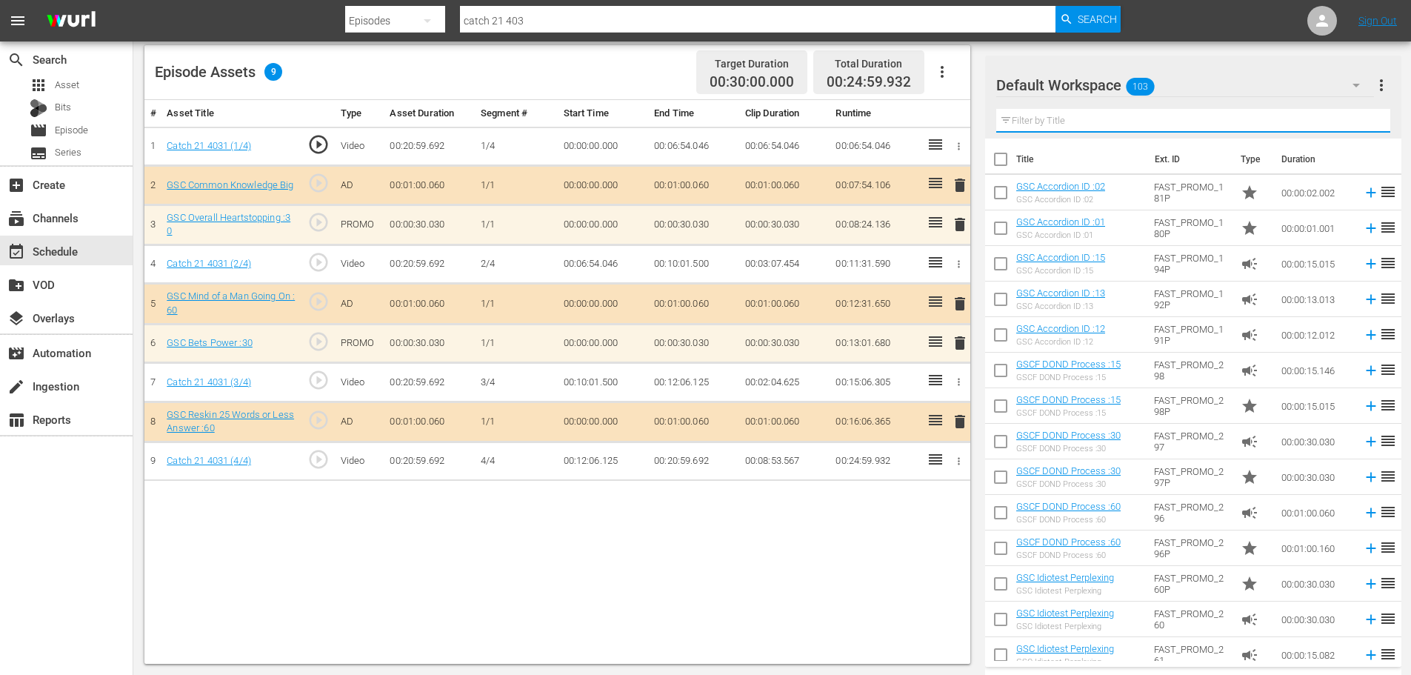
click at [1108, 110] on input "text" at bounding box center [1193, 121] width 394 height 24
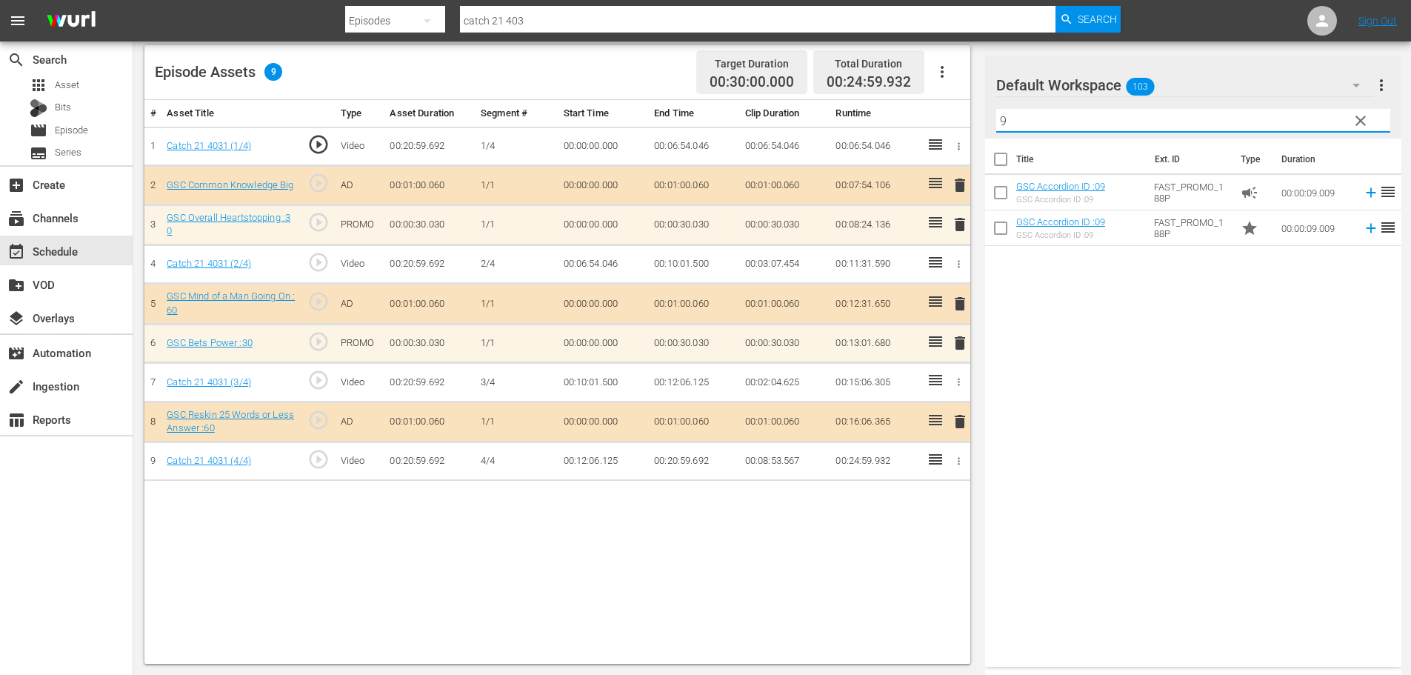
type input "9"
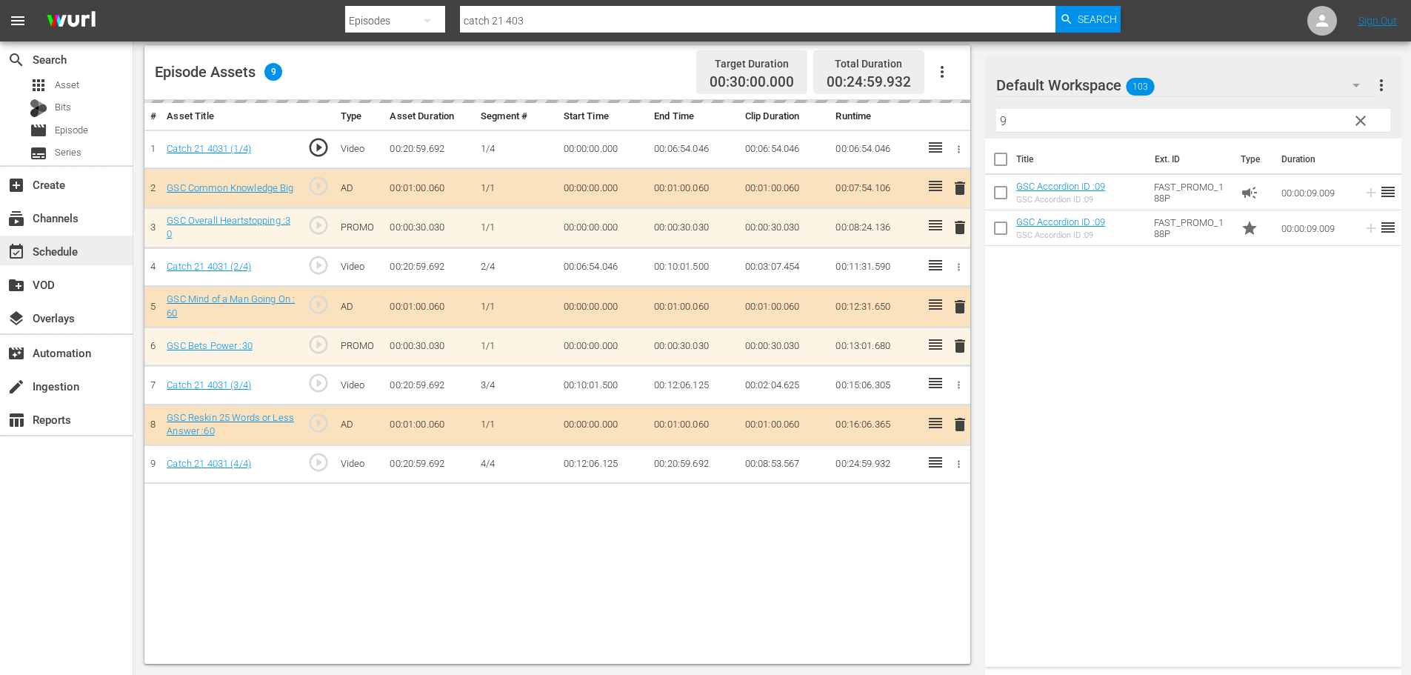
click at [78, 250] on div "event_available Schedule" at bounding box center [41, 248] width 83 height 13
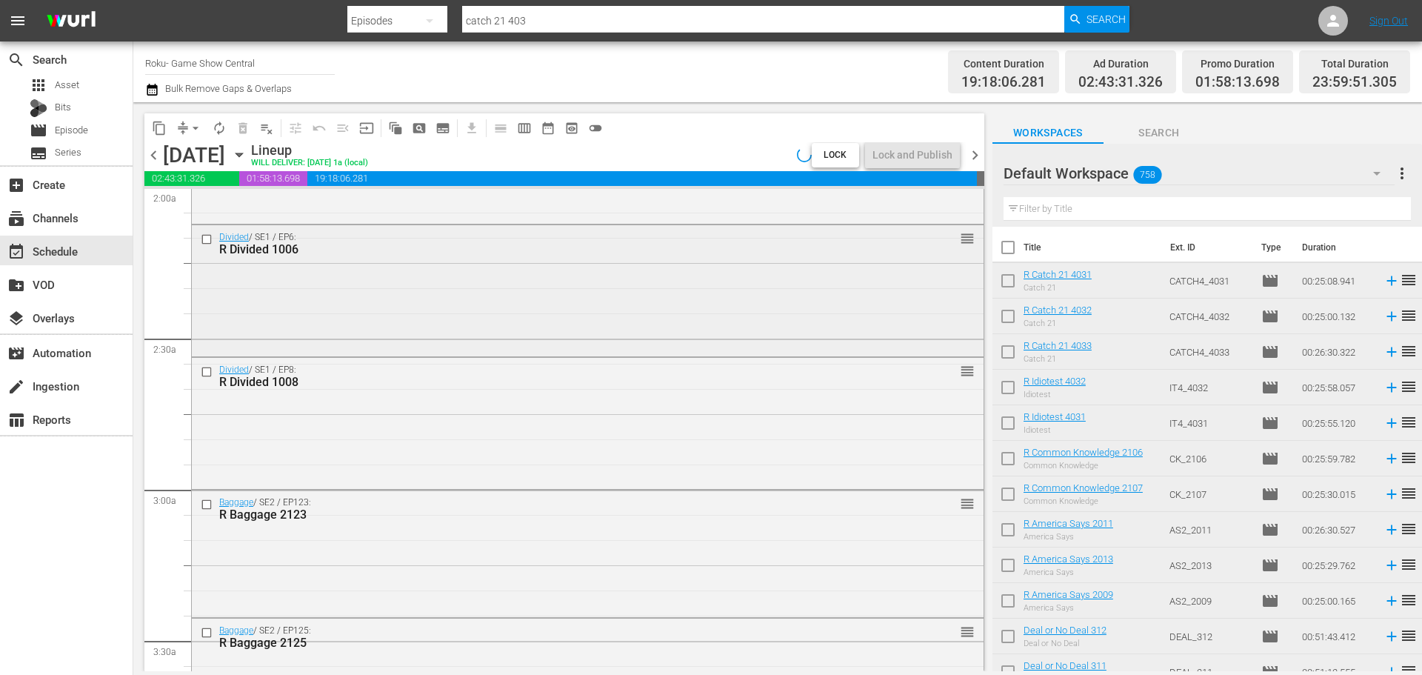
scroll to position [666, 0]
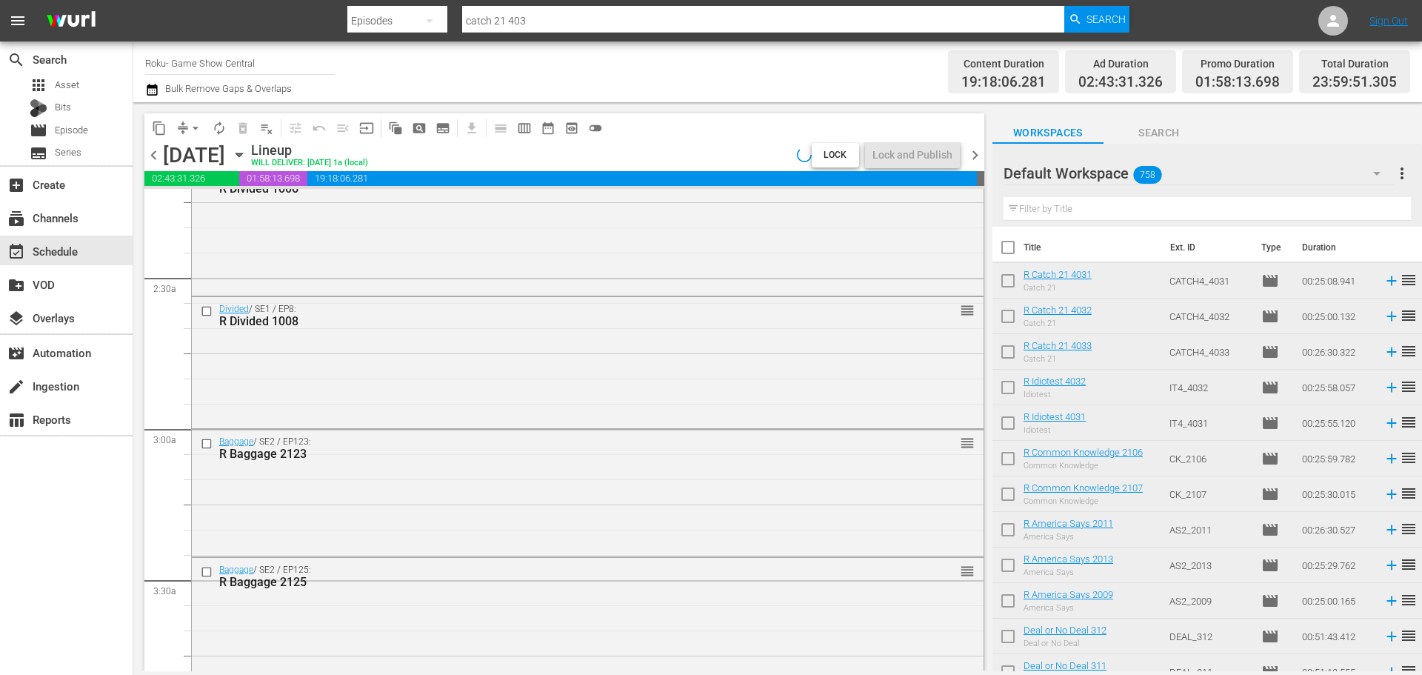
click at [199, 121] on span "arrow_drop_down" at bounding box center [195, 128] width 15 height 15
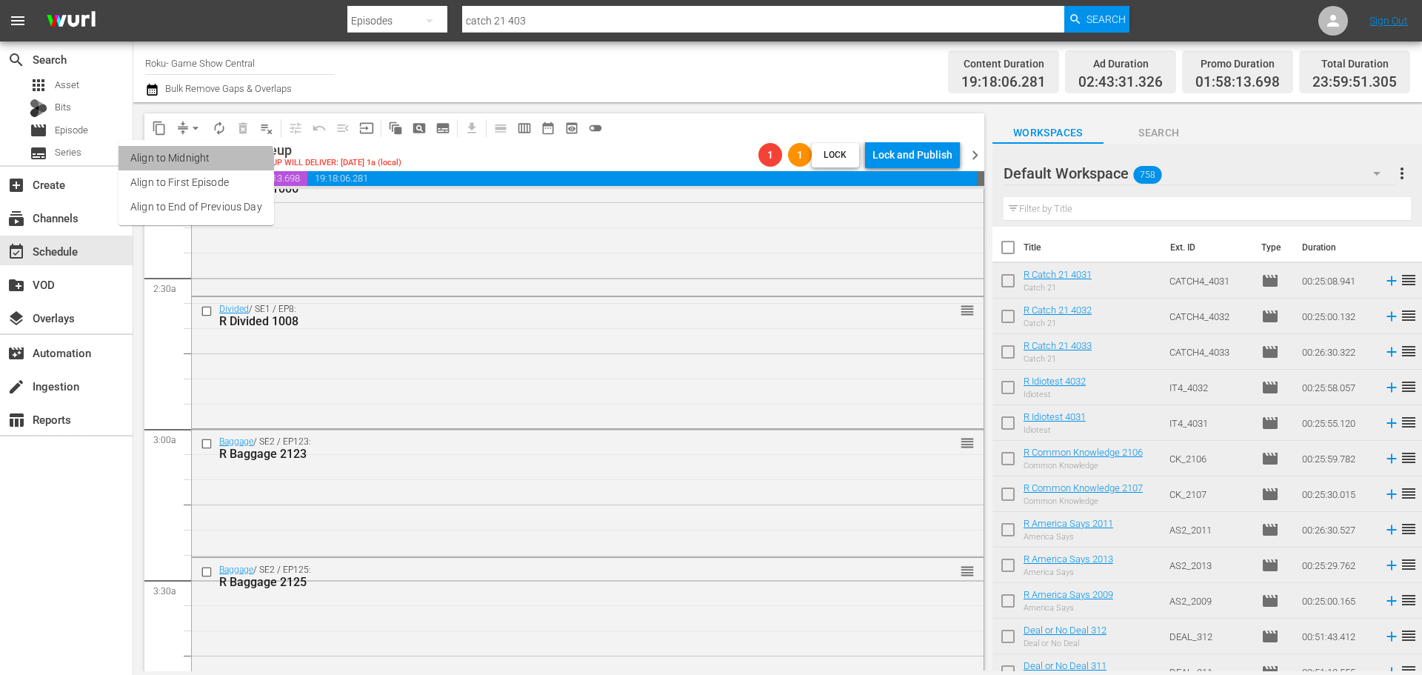
click at [193, 165] on li "Align to Midnight" at bounding box center [196, 158] width 156 height 24
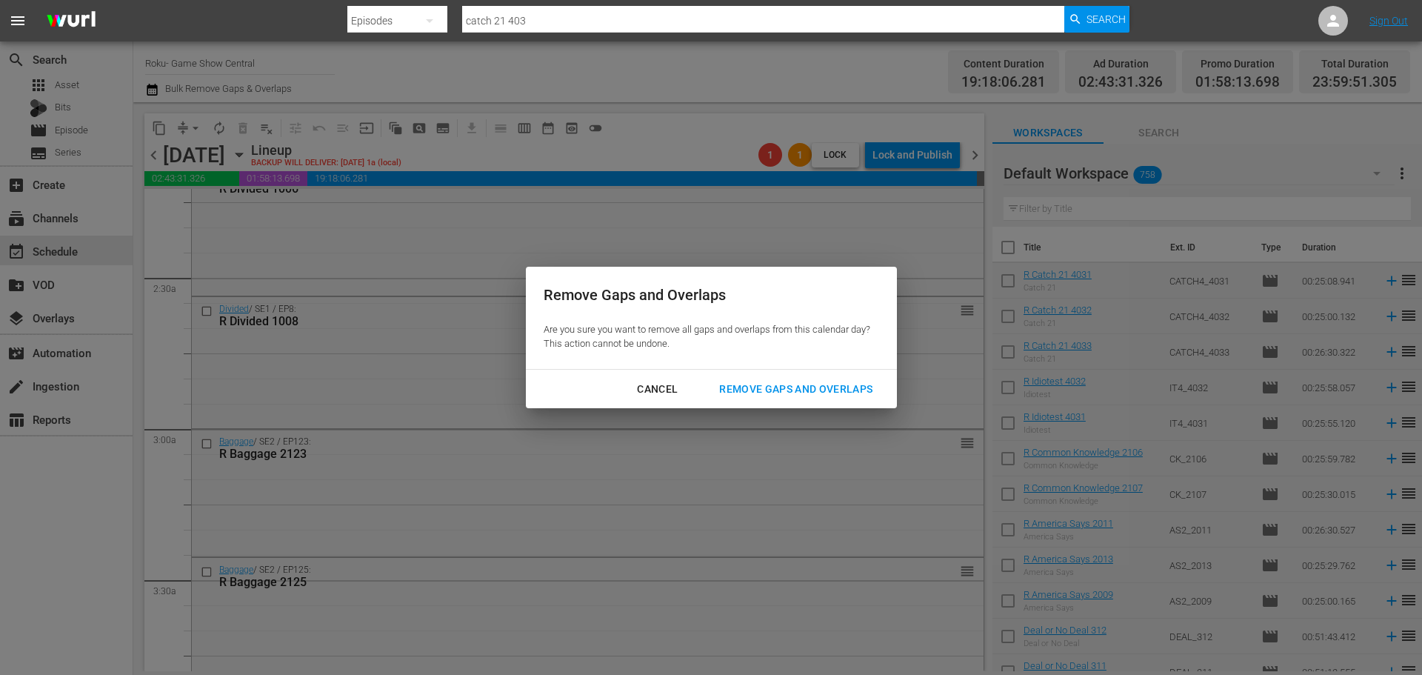
click at [817, 392] on div "Remove Gaps and Overlaps" at bounding box center [795, 389] width 177 height 19
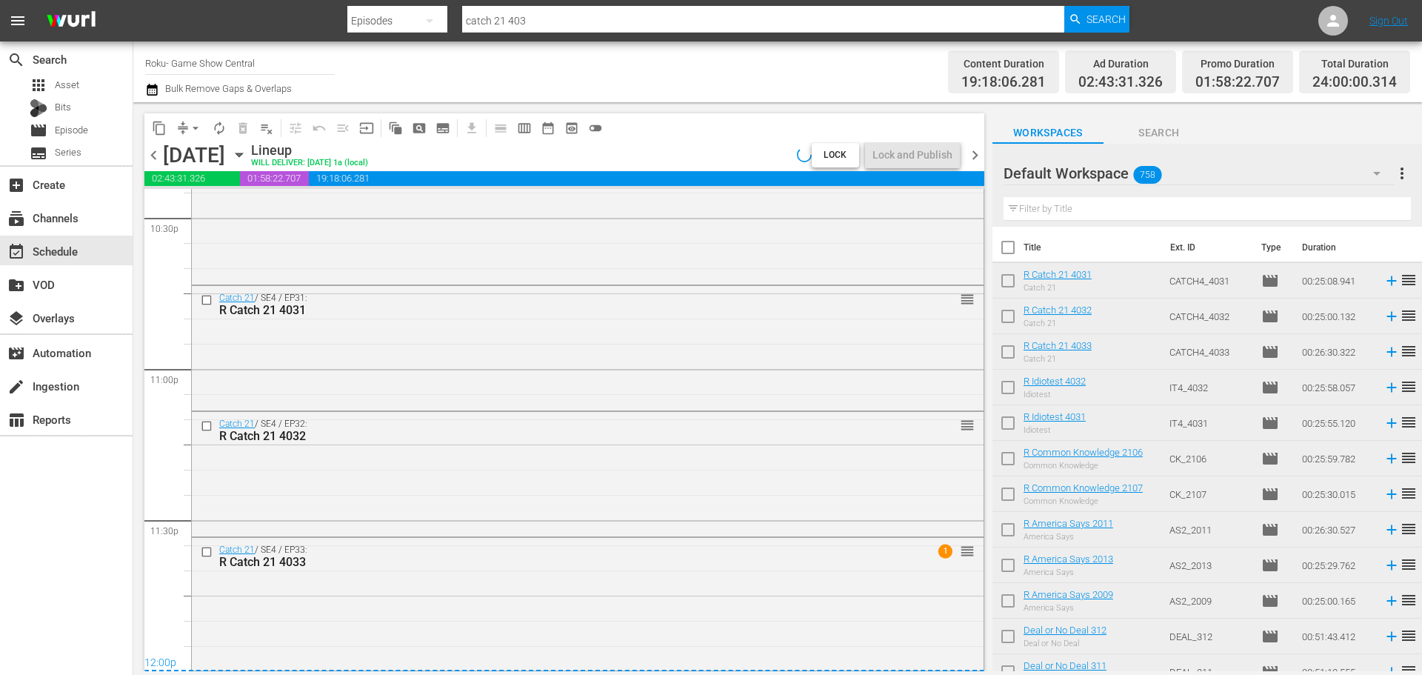
scroll to position [6769, 0]
click at [629, 596] on div "Catch 21 / SE4 / EP33: R Catch 21 4033 1 reorder" at bounding box center [588, 602] width 792 height 129
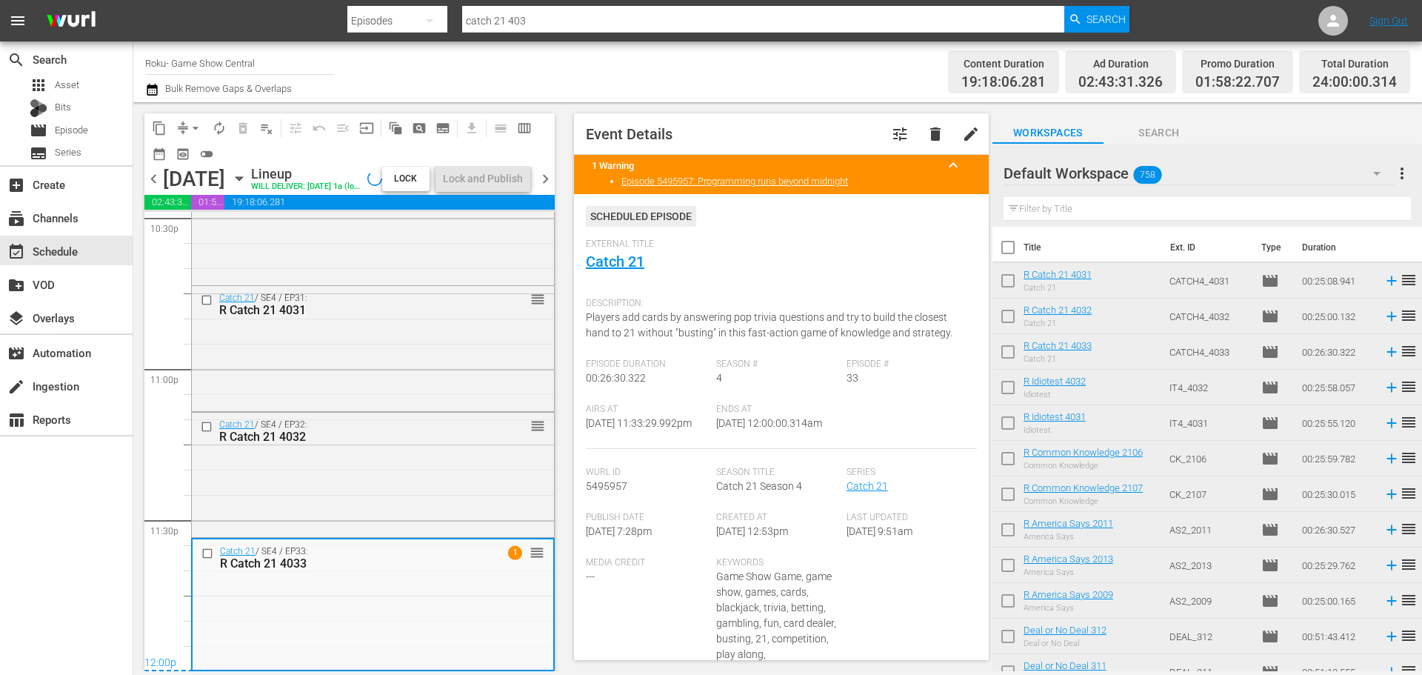
scroll to position [6818, 0]
click at [472, 185] on button "Lock and Publish" at bounding box center [482, 178] width 95 height 27
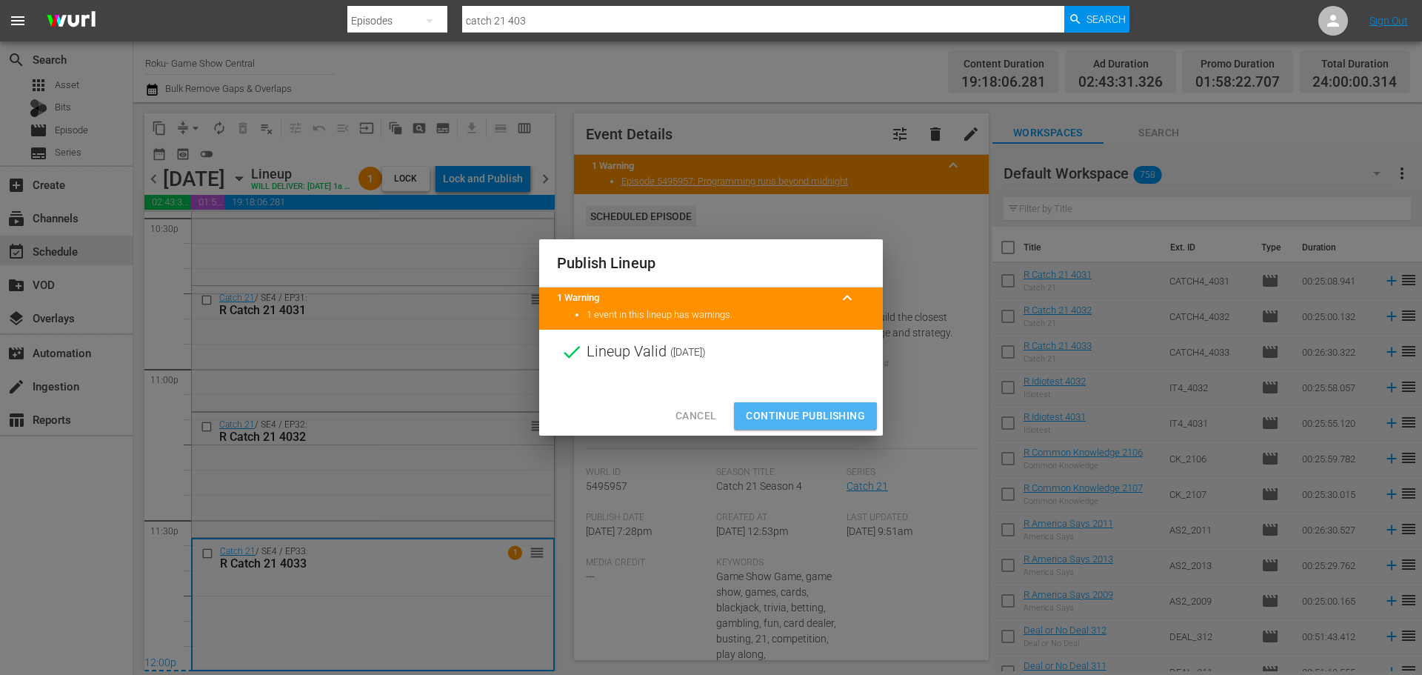
click at [812, 412] on span "Continue Publishing" at bounding box center [805, 416] width 119 height 19
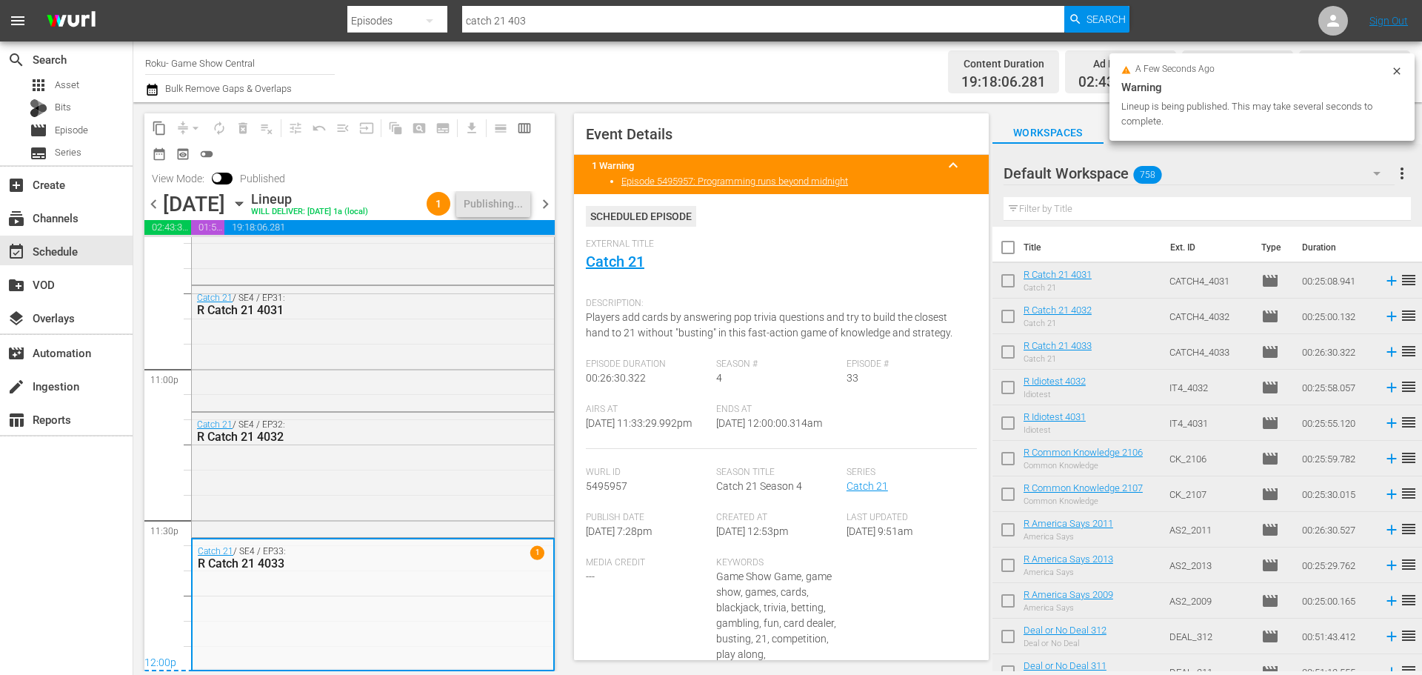
click at [549, 209] on span "chevron_right" at bounding box center [545, 204] width 19 height 19
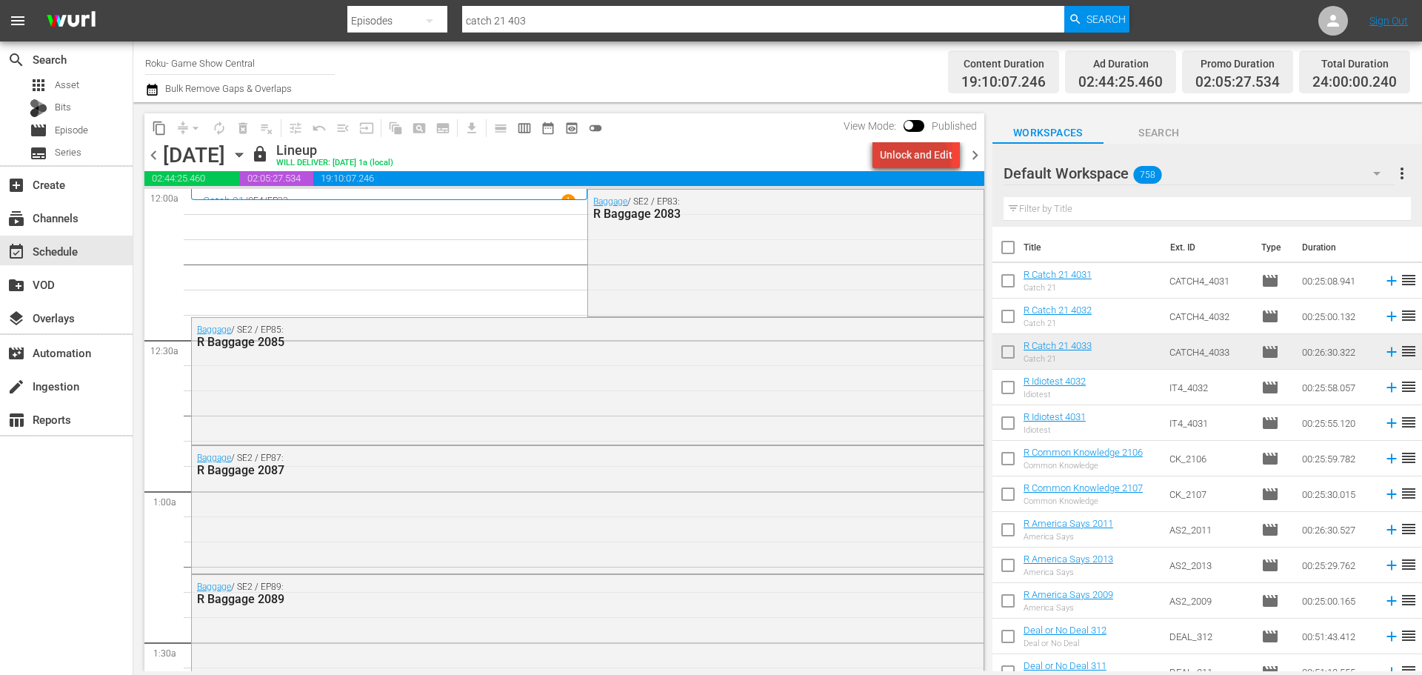
click at [906, 165] on div "Unlock and Edit" at bounding box center [916, 154] width 73 height 27
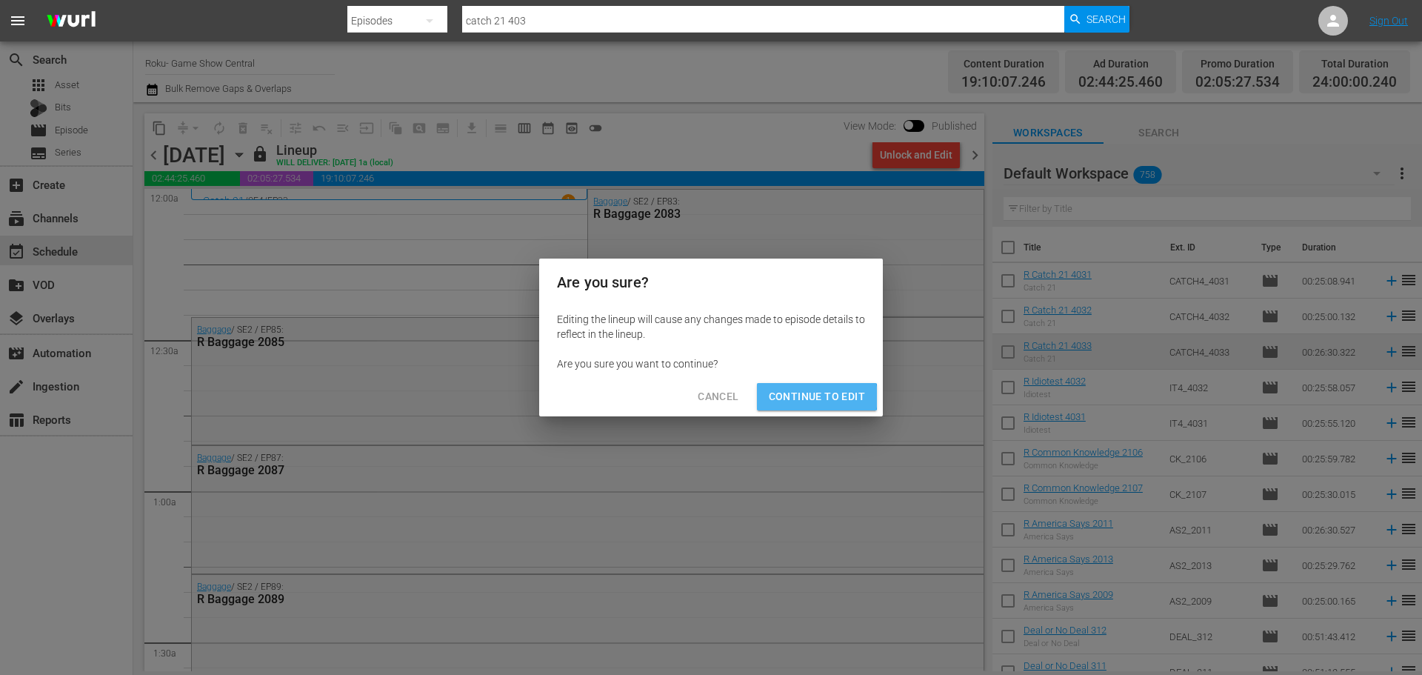
click at [814, 396] on span "Continue to Edit" at bounding box center [817, 396] width 96 height 19
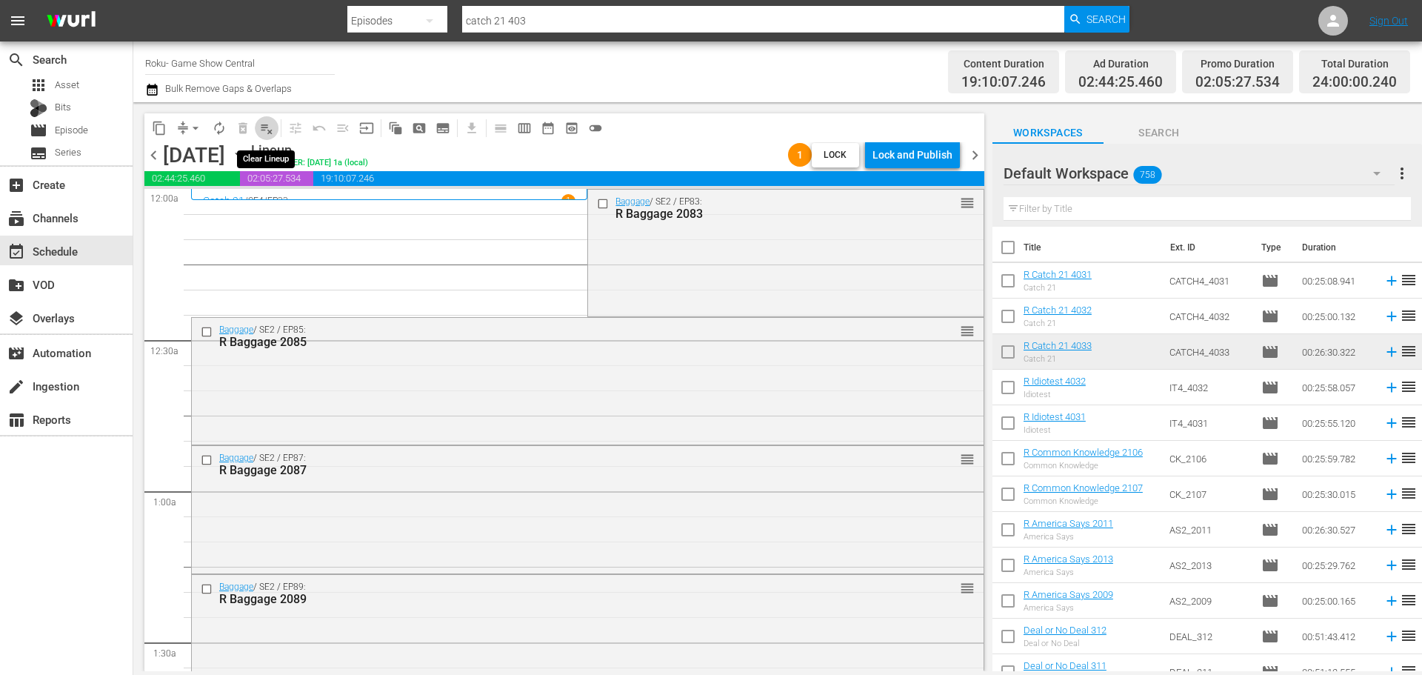
click at [270, 117] on button "playlist_remove_outlined" at bounding box center [267, 128] width 24 height 24
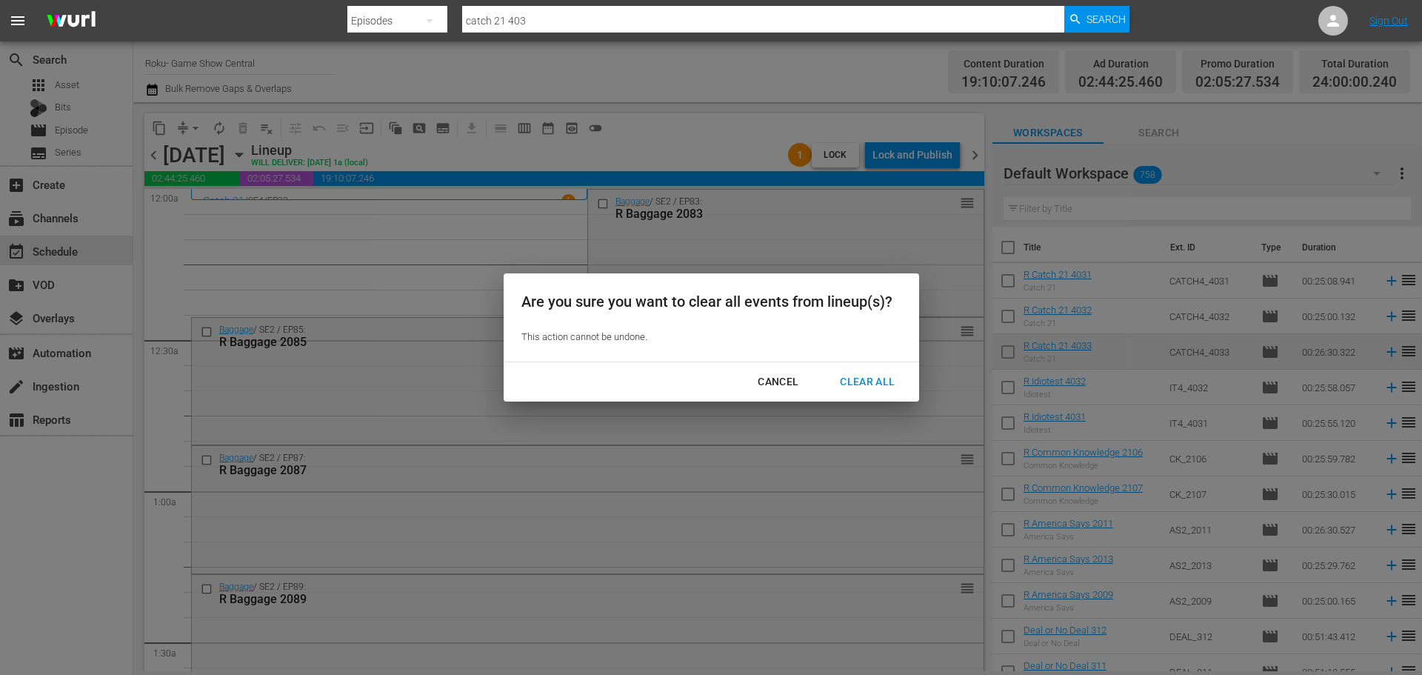
click at [895, 371] on button "Clear All" at bounding box center [867, 381] width 90 height 27
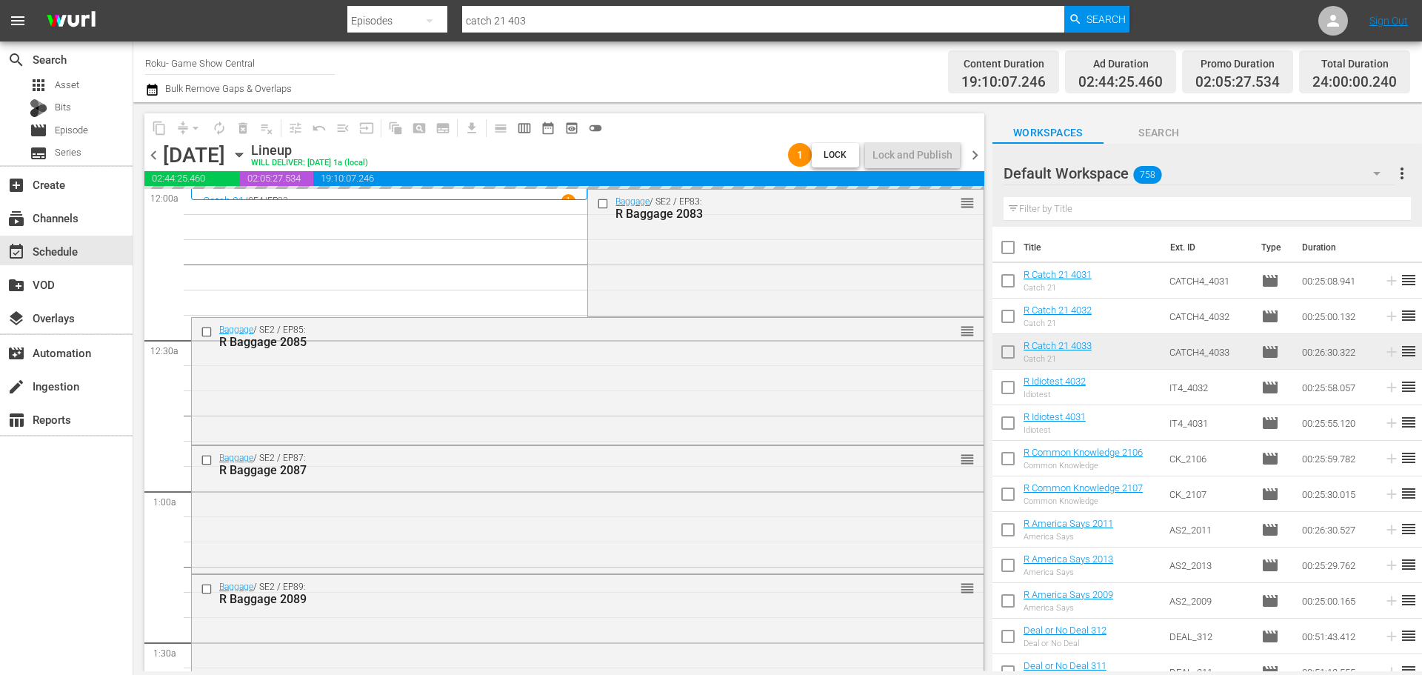
click at [247, 157] on icon "button" at bounding box center [239, 155] width 16 height 16
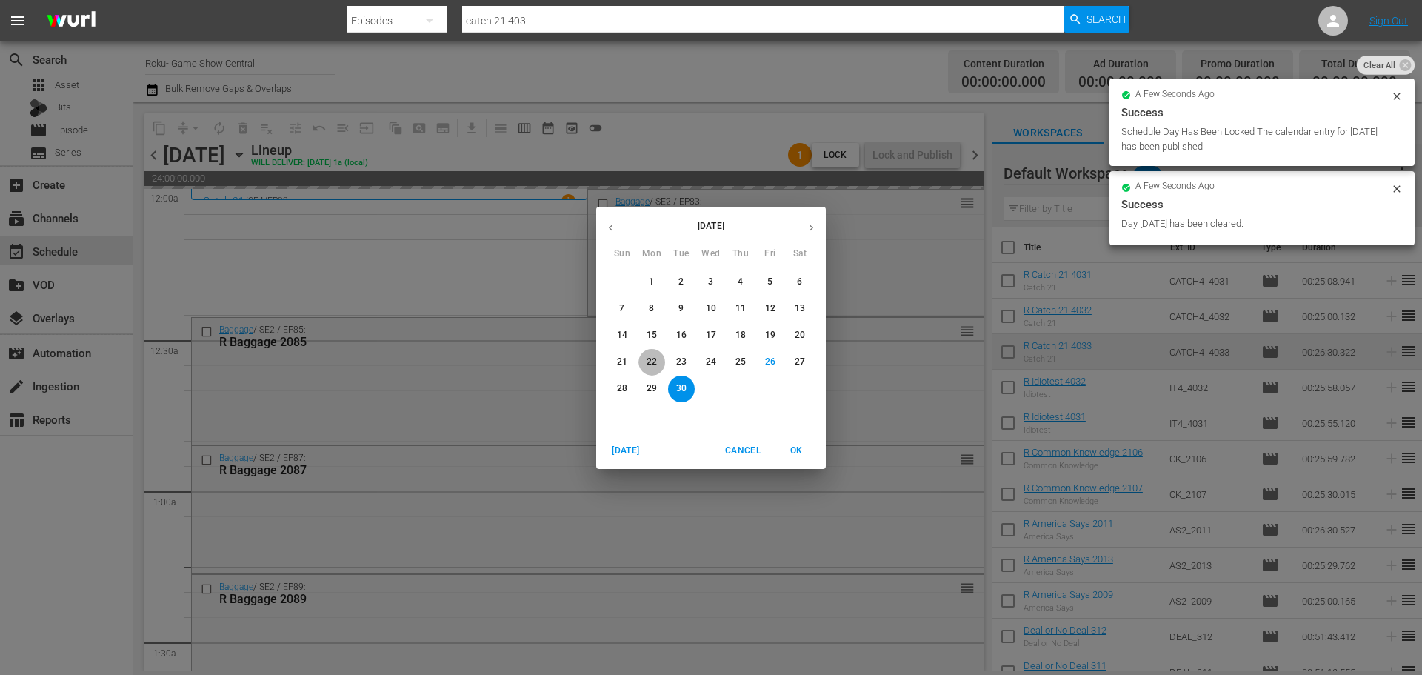
click at [649, 361] on p "22" at bounding box center [652, 361] width 10 height 13
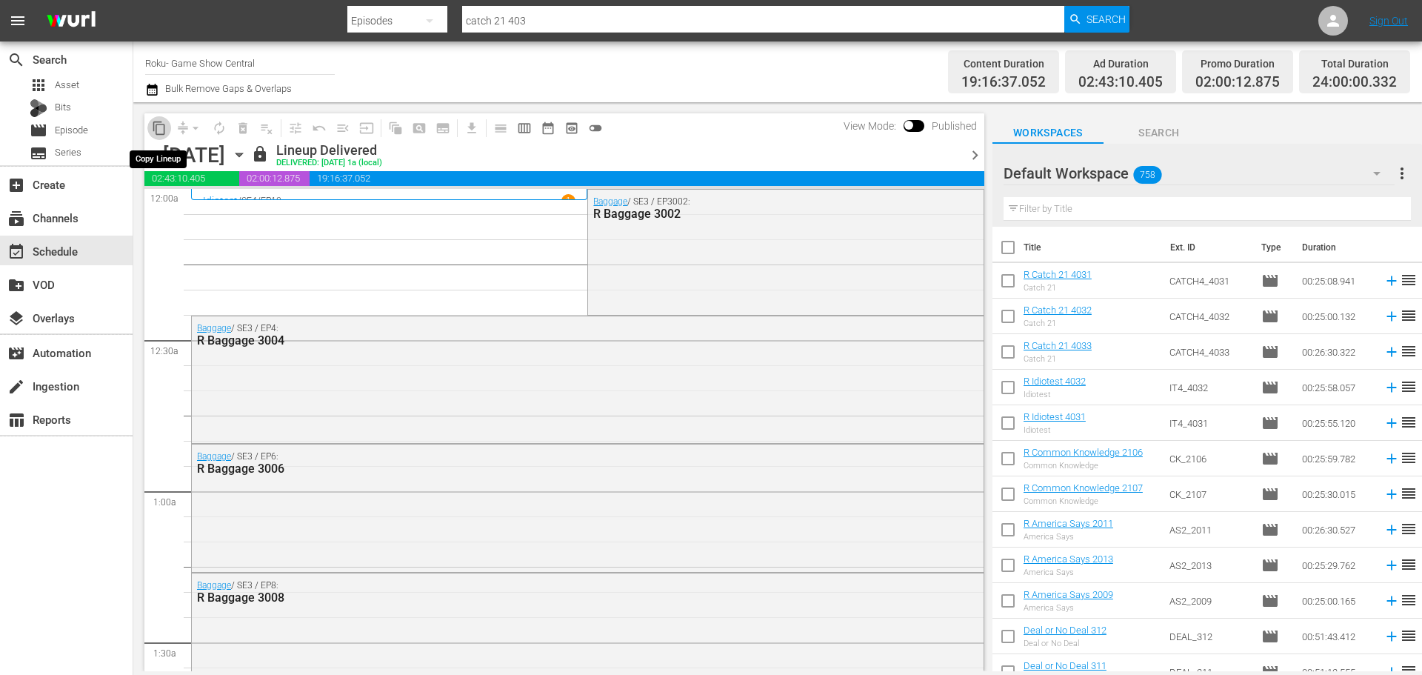
click at [164, 122] on span "content_copy" at bounding box center [159, 128] width 15 height 15
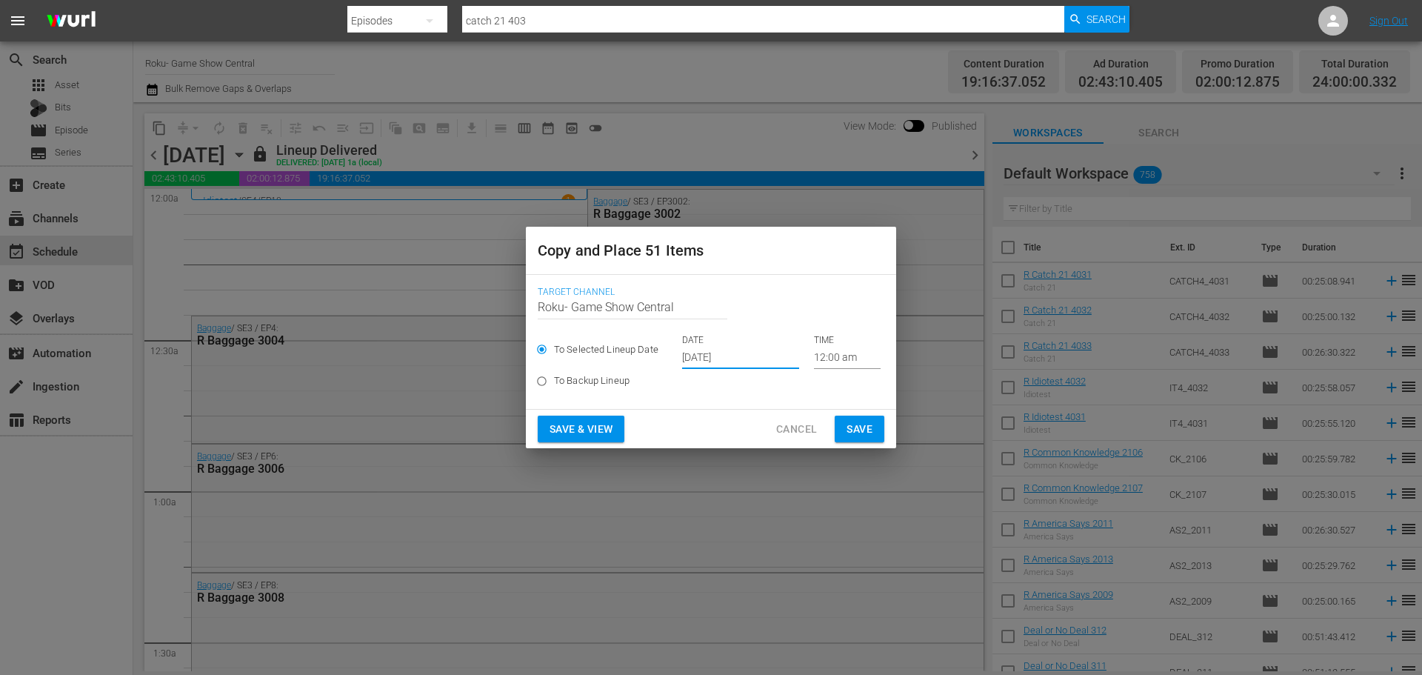
click at [740, 349] on input "[DATE]" at bounding box center [740, 358] width 117 height 22
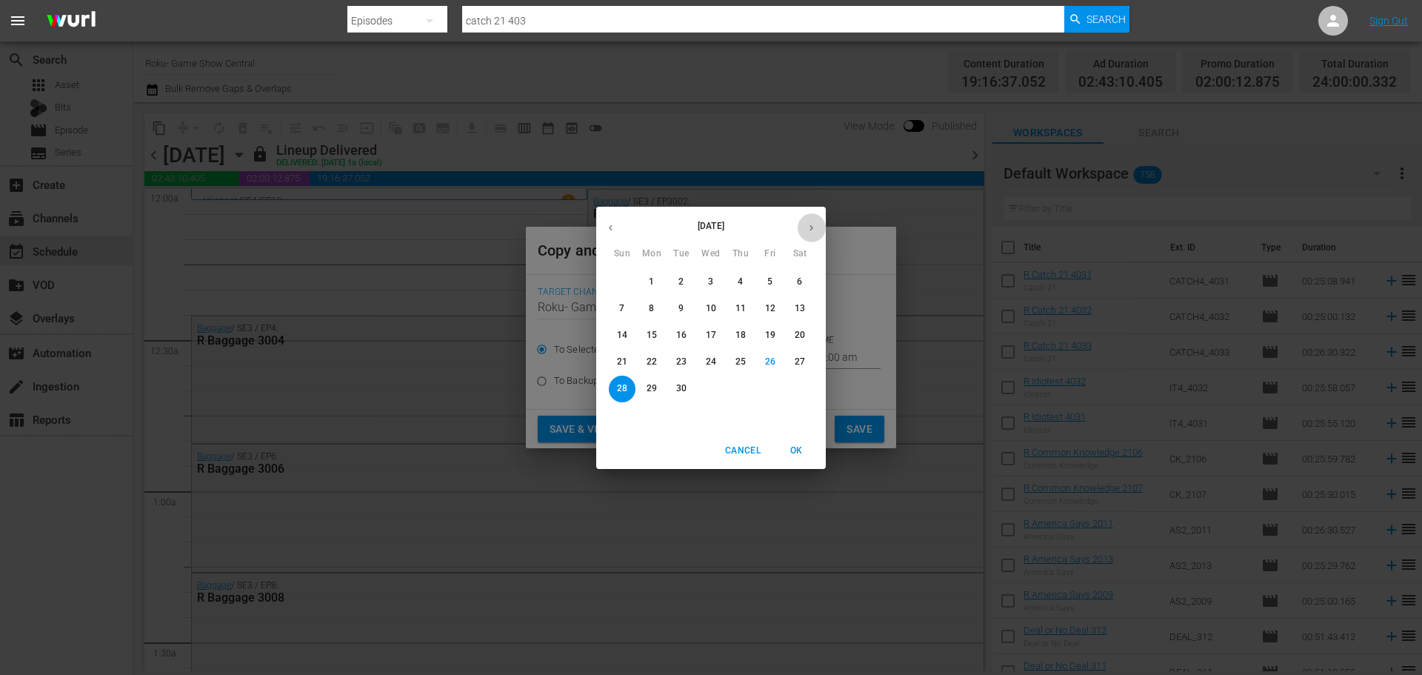
click at [821, 228] on button "button" at bounding box center [811, 227] width 29 height 29
click at [653, 314] on p "6" at bounding box center [651, 308] width 5 height 13
type input "[DATE]"
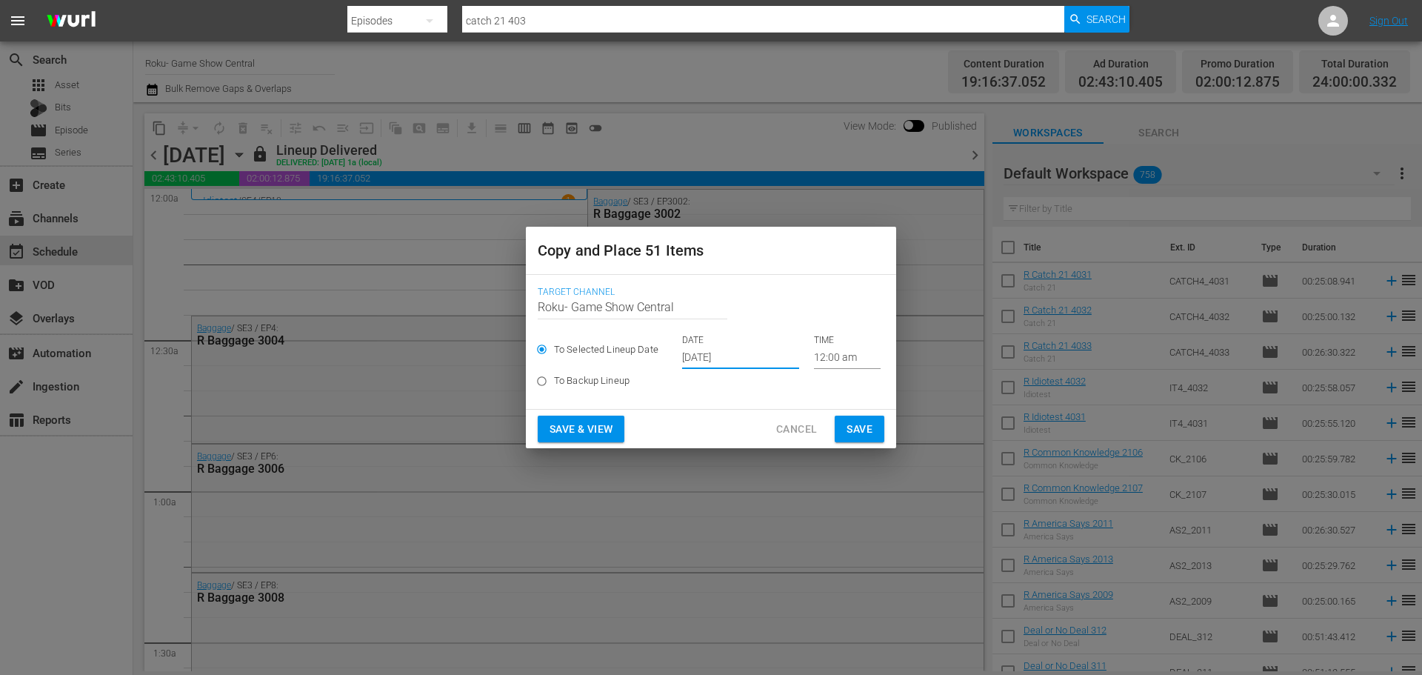
click at [870, 427] on span "Save" at bounding box center [859, 429] width 26 height 19
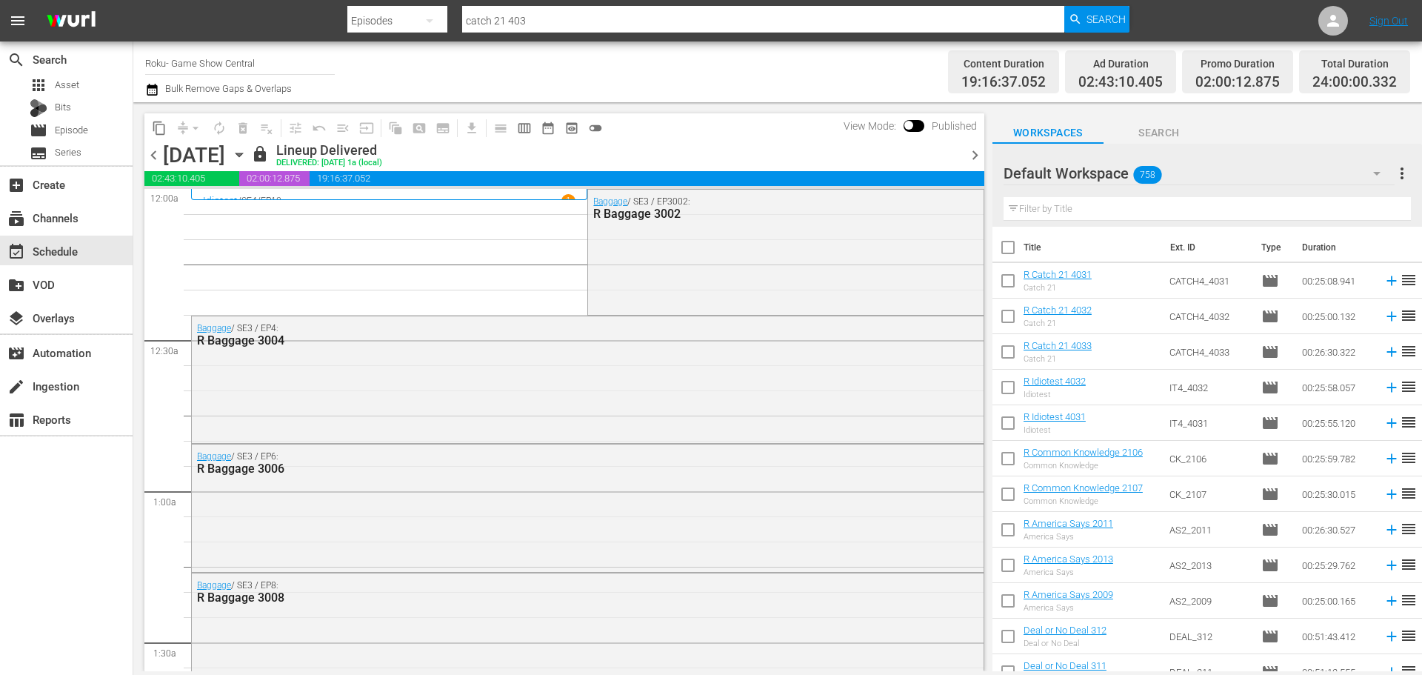
click at [247, 150] on icon "button" at bounding box center [239, 155] width 16 height 16
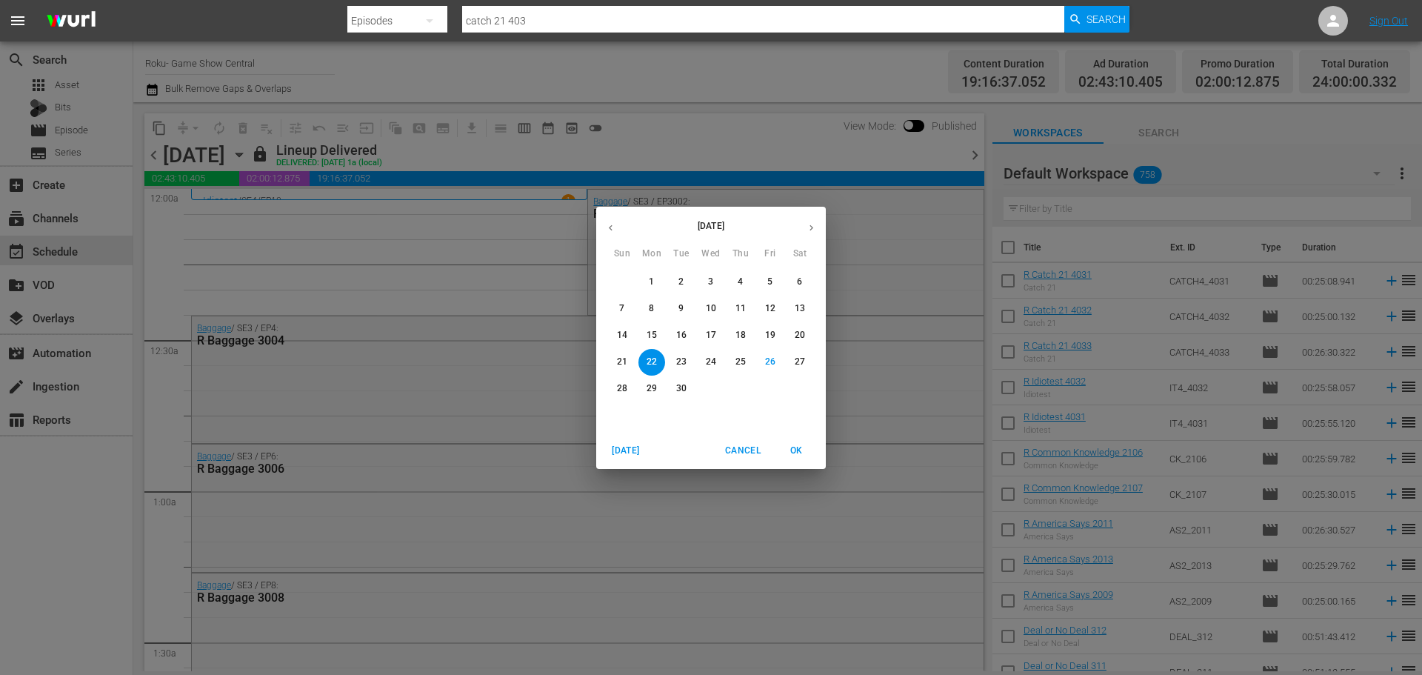
click at [809, 241] on button "button" at bounding box center [811, 227] width 29 height 29
click at [652, 304] on p "6" at bounding box center [651, 308] width 5 height 13
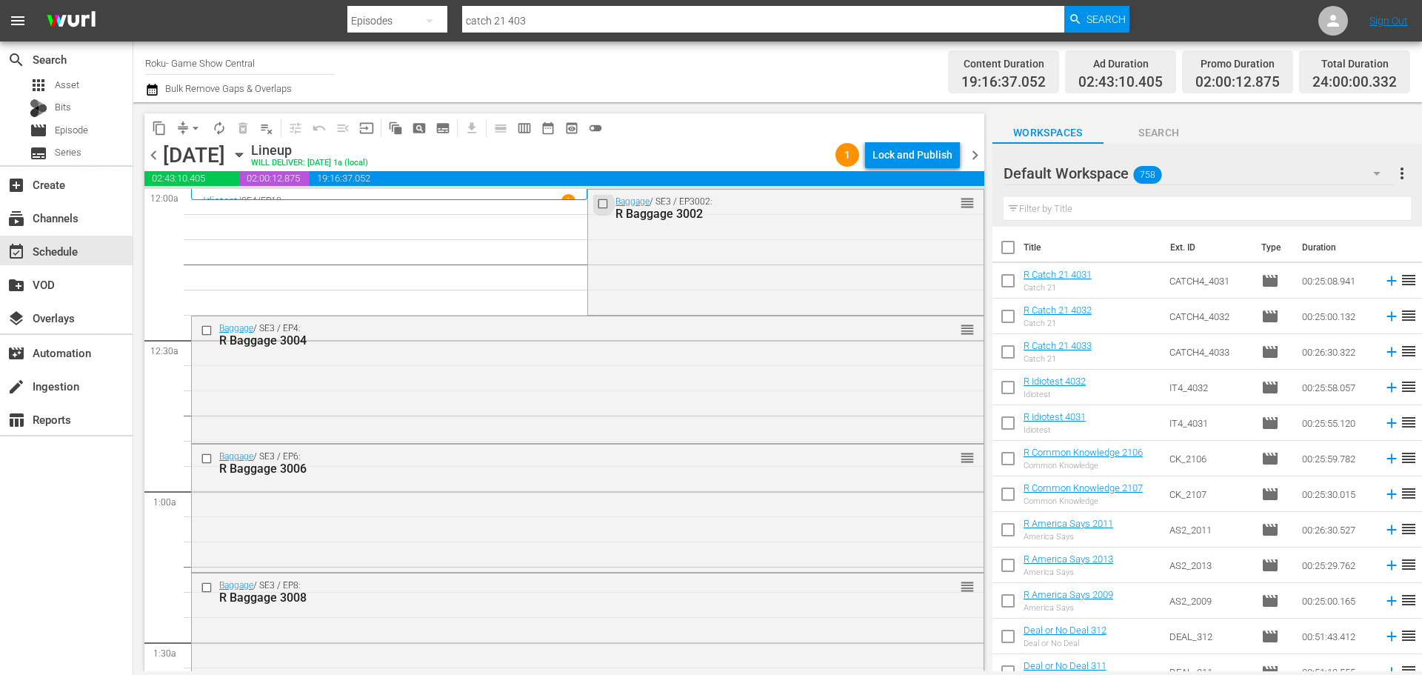
click at [597, 201] on input "checkbox" at bounding box center [605, 203] width 16 height 13
click at [206, 330] on input "checkbox" at bounding box center [209, 330] width 16 height 13
click at [203, 462] on input "checkbox" at bounding box center [209, 458] width 16 height 13
click at [208, 587] on input "checkbox" at bounding box center [209, 587] width 16 height 13
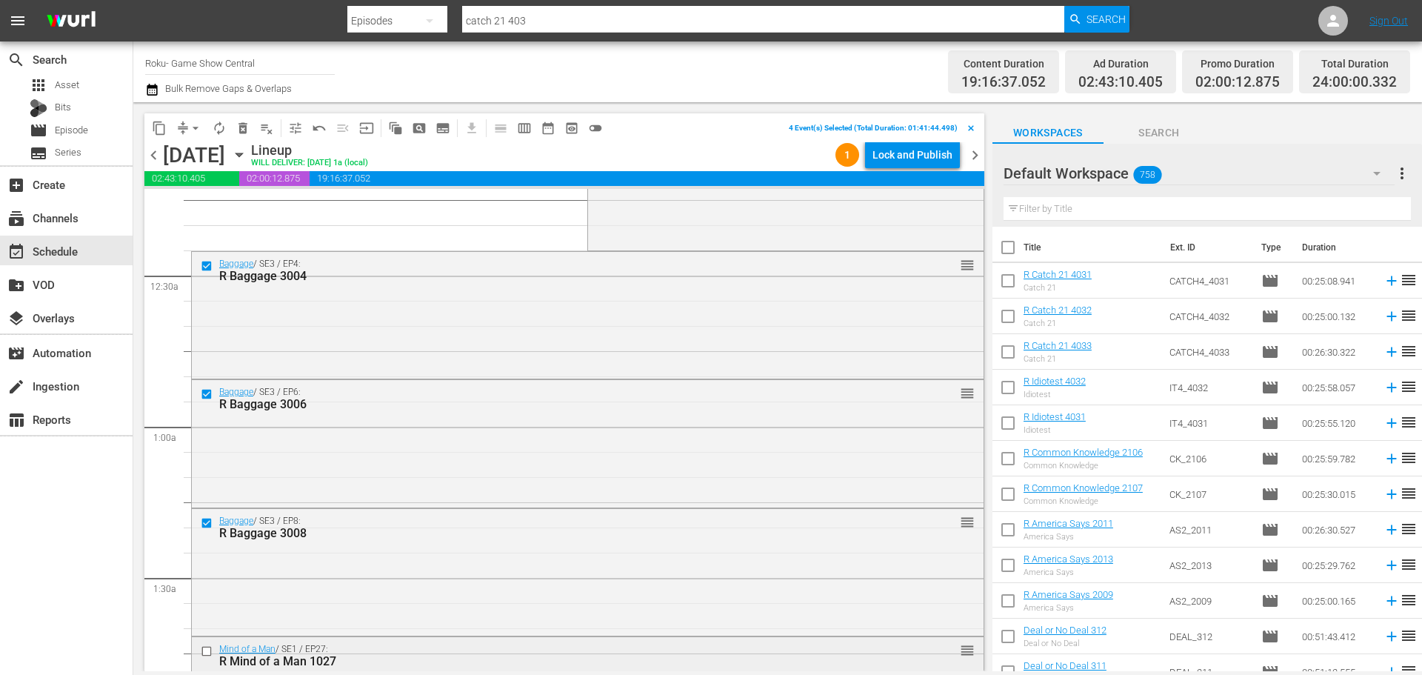
scroll to position [148, 0]
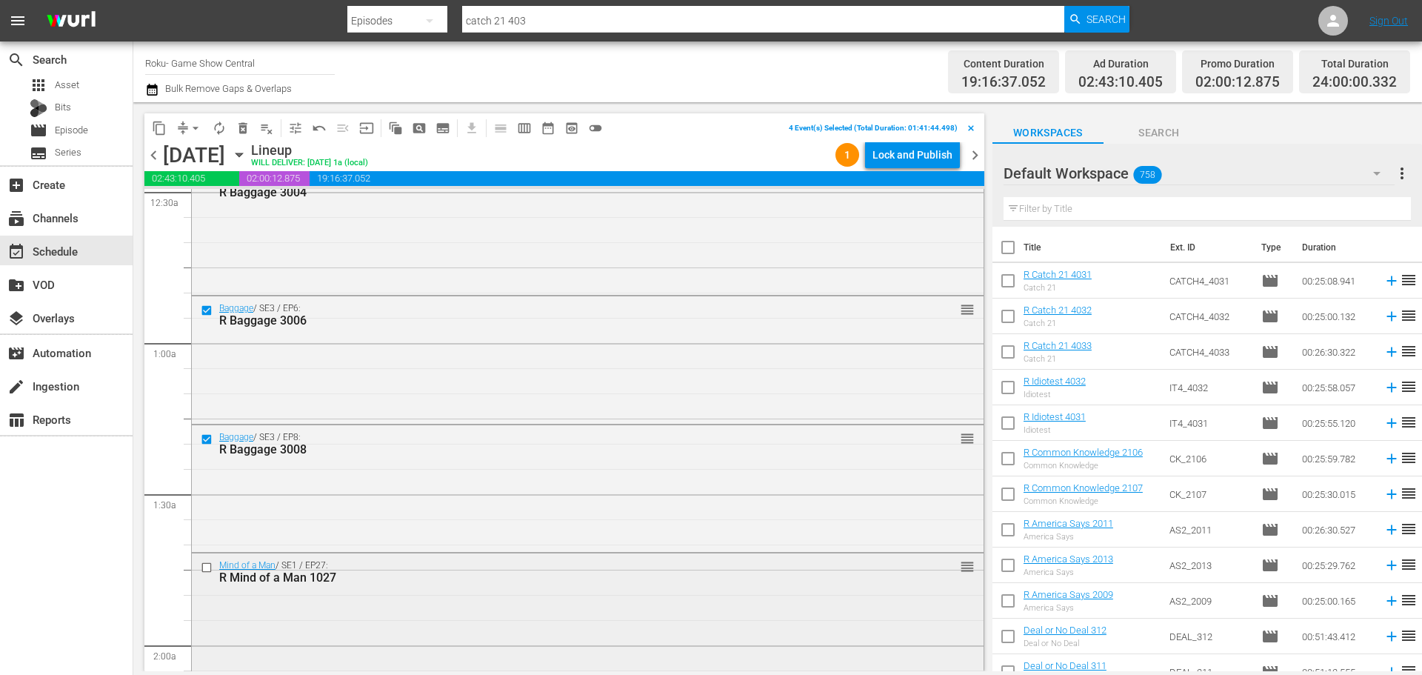
click at [207, 570] on input "checkbox" at bounding box center [209, 567] width 16 height 13
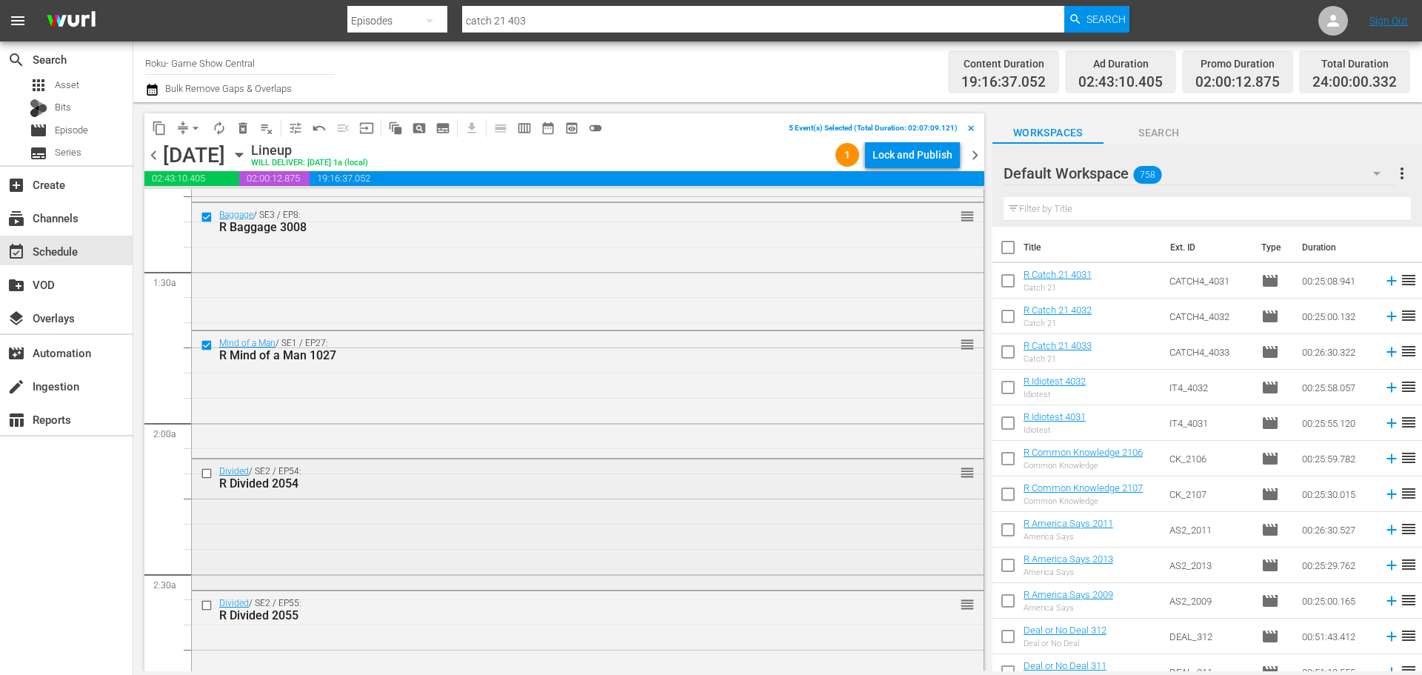
click at [208, 471] on input "checkbox" at bounding box center [209, 473] width 16 height 13
click at [210, 599] on input "checkbox" at bounding box center [209, 605] width 16 height 13
click at [149, 124] on button "content_copy" at bounding box center [159, 128] width 24 height 24
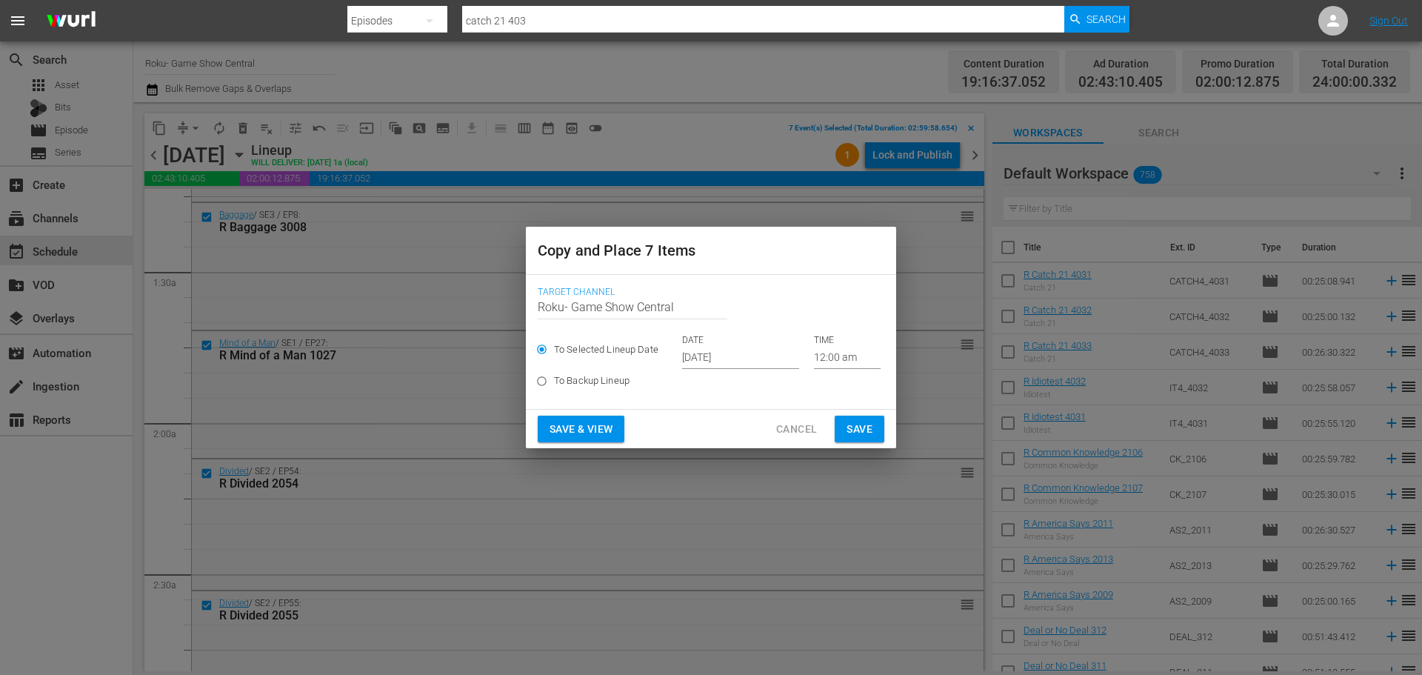
click at [712, 370] on label "To Backup Lineup" at bounding box center [700, 381] width 343 height 24
click at [554, 372] on input "To Backup Lineup" at bounding box center [541, 384] width 24 height 24
radio input "true"
click at [579, 352] on span "To Selected Lineup Date" at bounding box center [606, 349] width 104 height 15
click at [554, 352] on input "To Selected Lineup Date" at bounding box center [541, 352] width 24 height 24
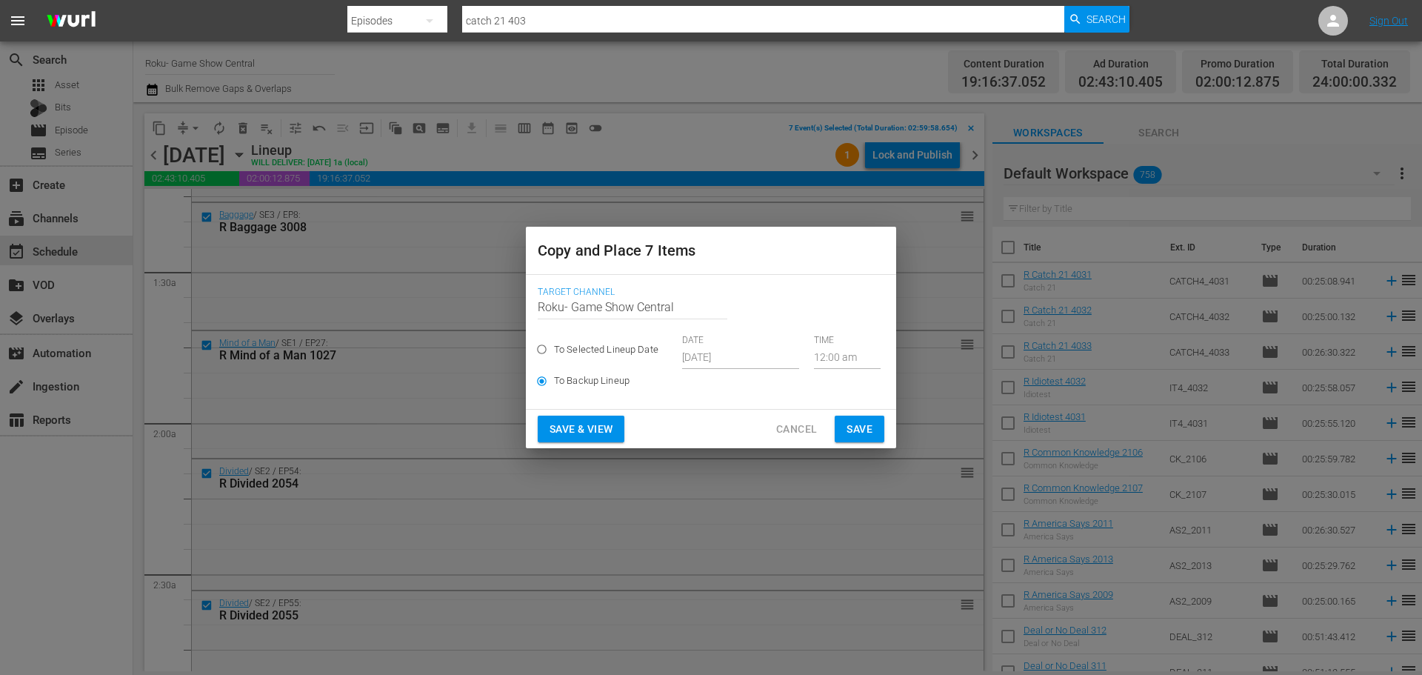
radio input "true"
click at [688, 363] on input "Sep 28th 2025" at bounding box center [740, 358] width 117 height 22
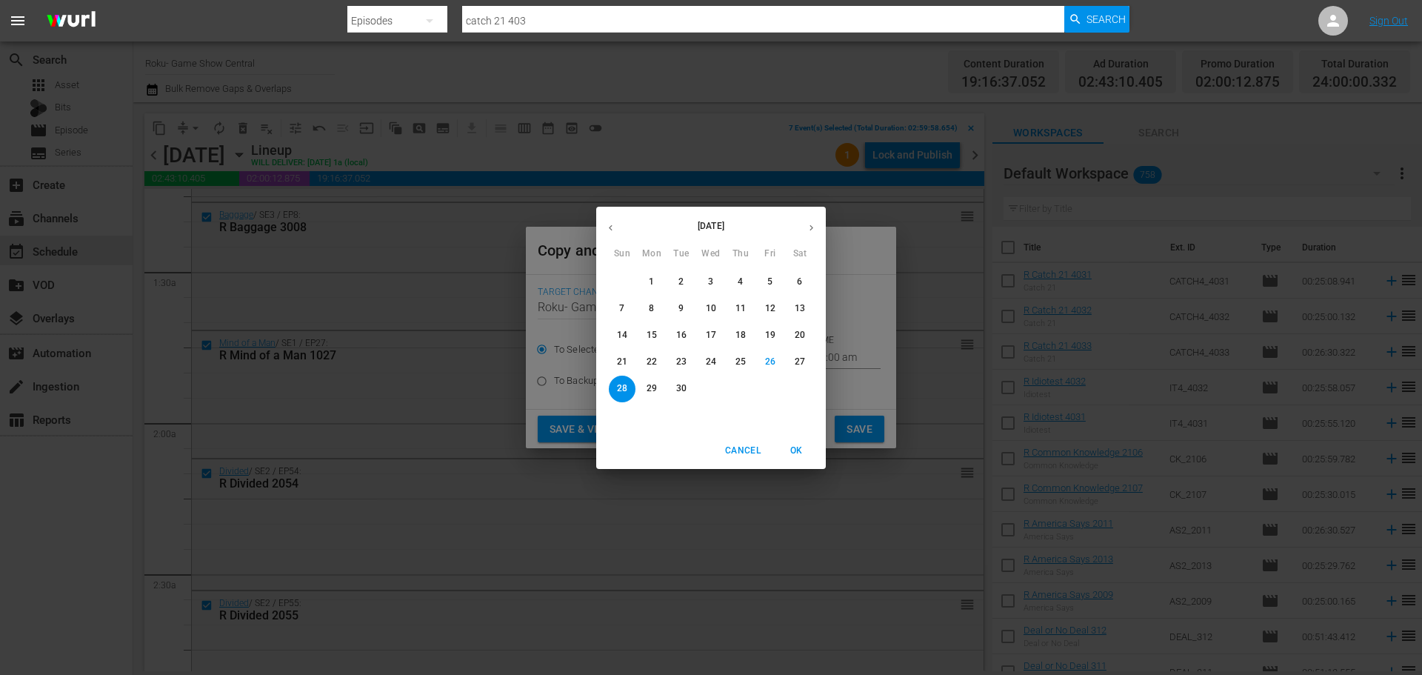
click at [687, 394] on span "30" at bounding box center [681, 388] width 27 height 13
type input "Sep 30th 2025"
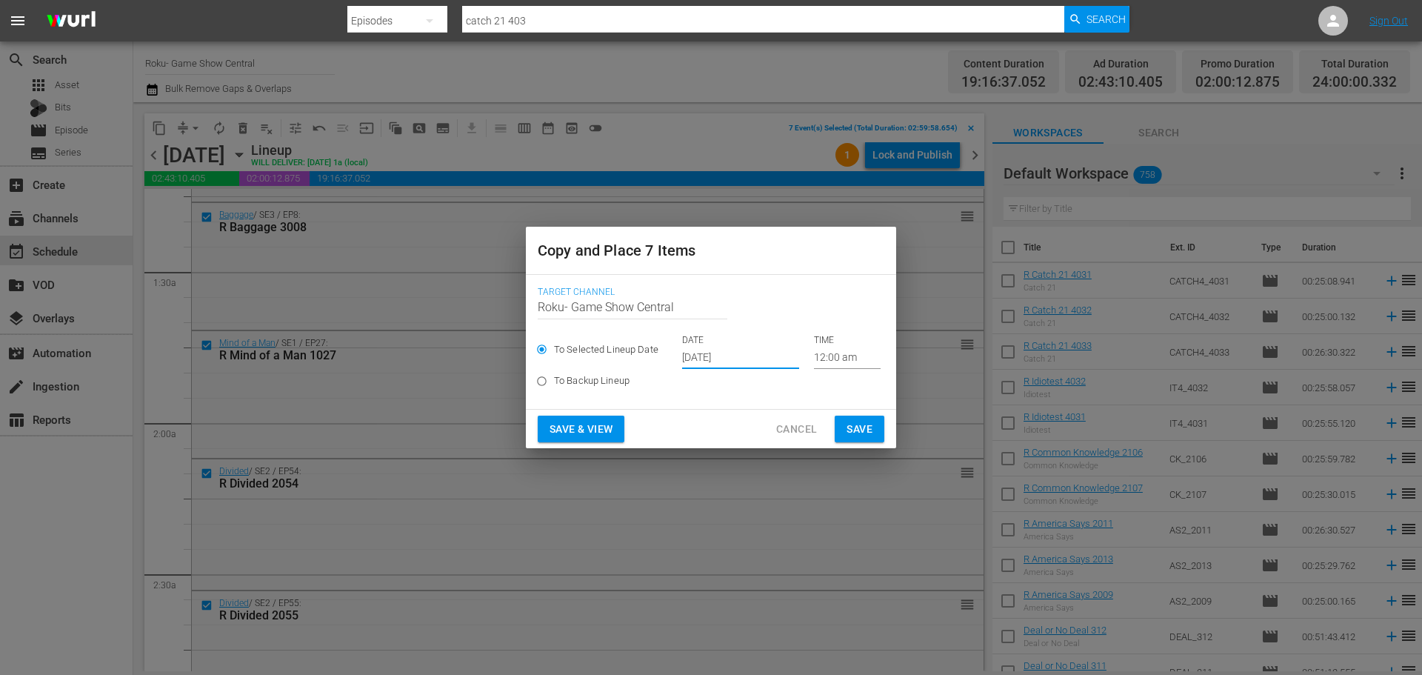
click at [855, 361] on input "12:00 am" at bounding box center [847, 358] width 67 height 22
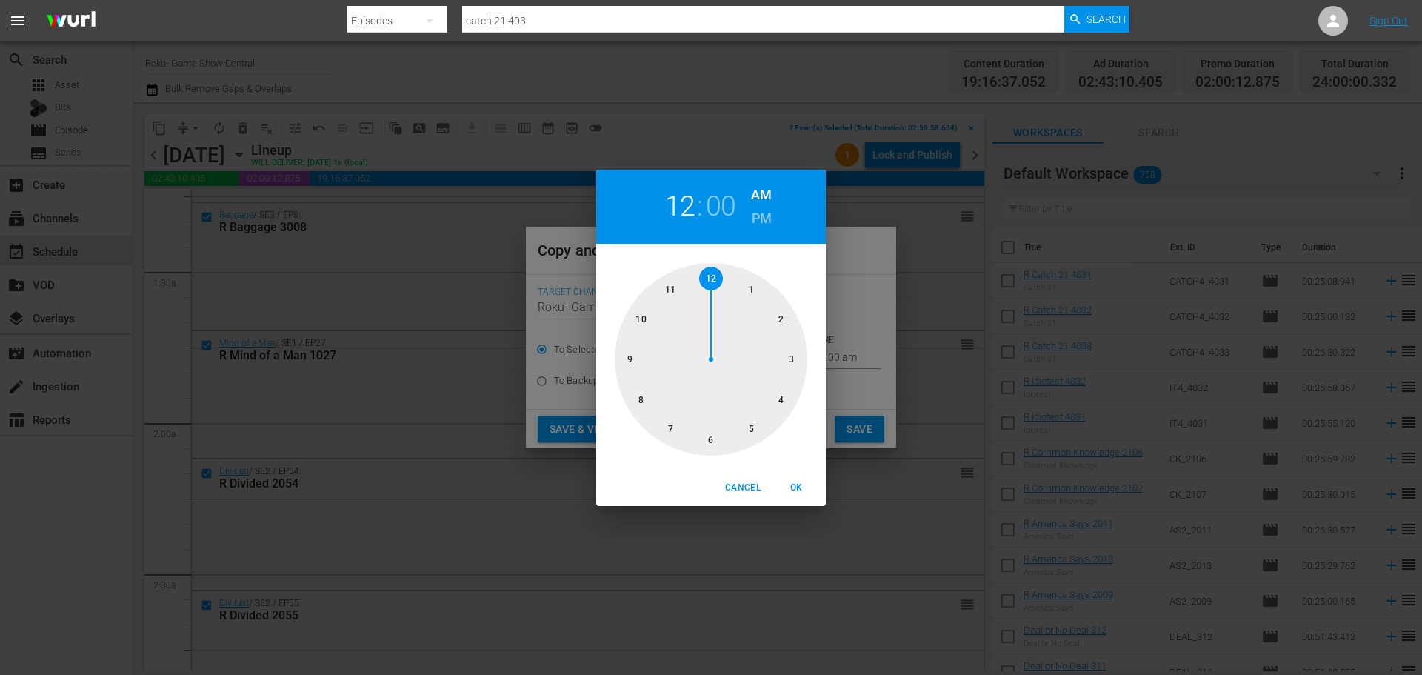
click at [788, 362] on div at bounding box center [711, 359] width 193 height 193
click at [786, 484] on span "OK" at bounding box center [796, 488] width 36 height 16
type input "03:00 am"
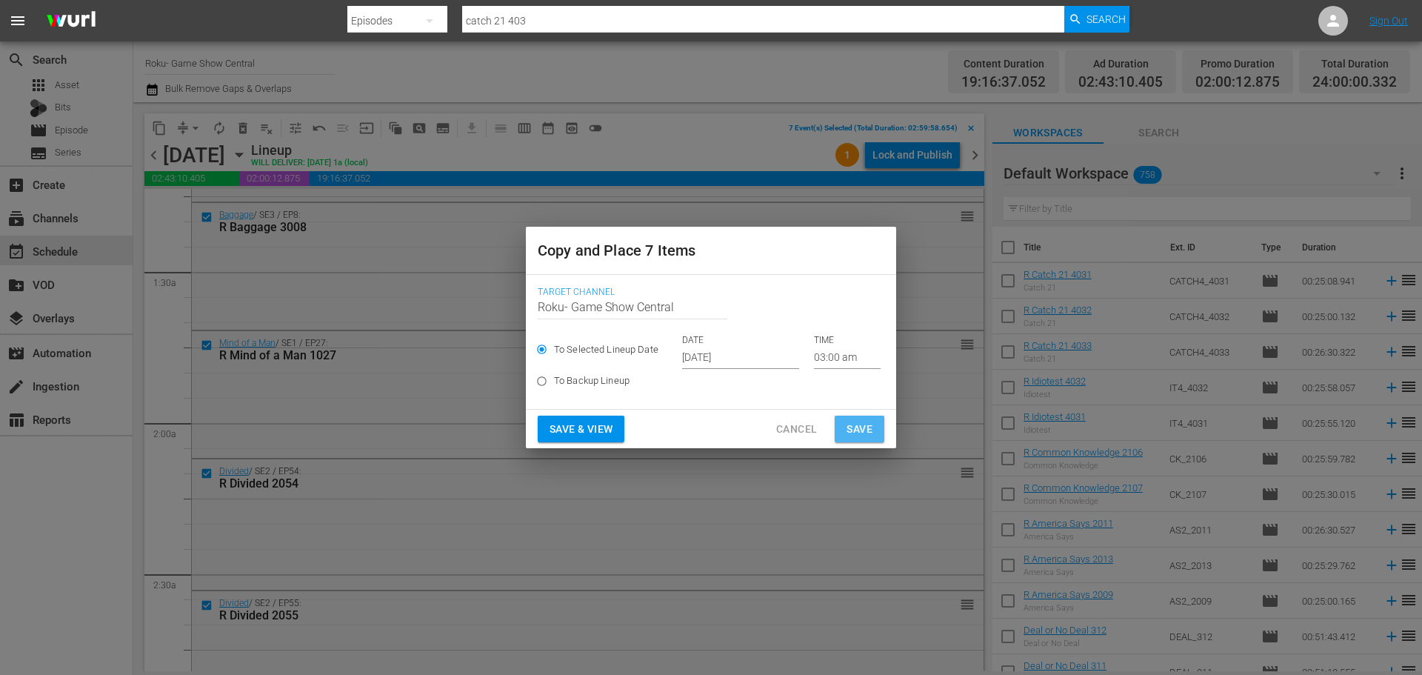
click at [875, 423] on button "Save" at bounding box center [860, 428] width 50 height 27
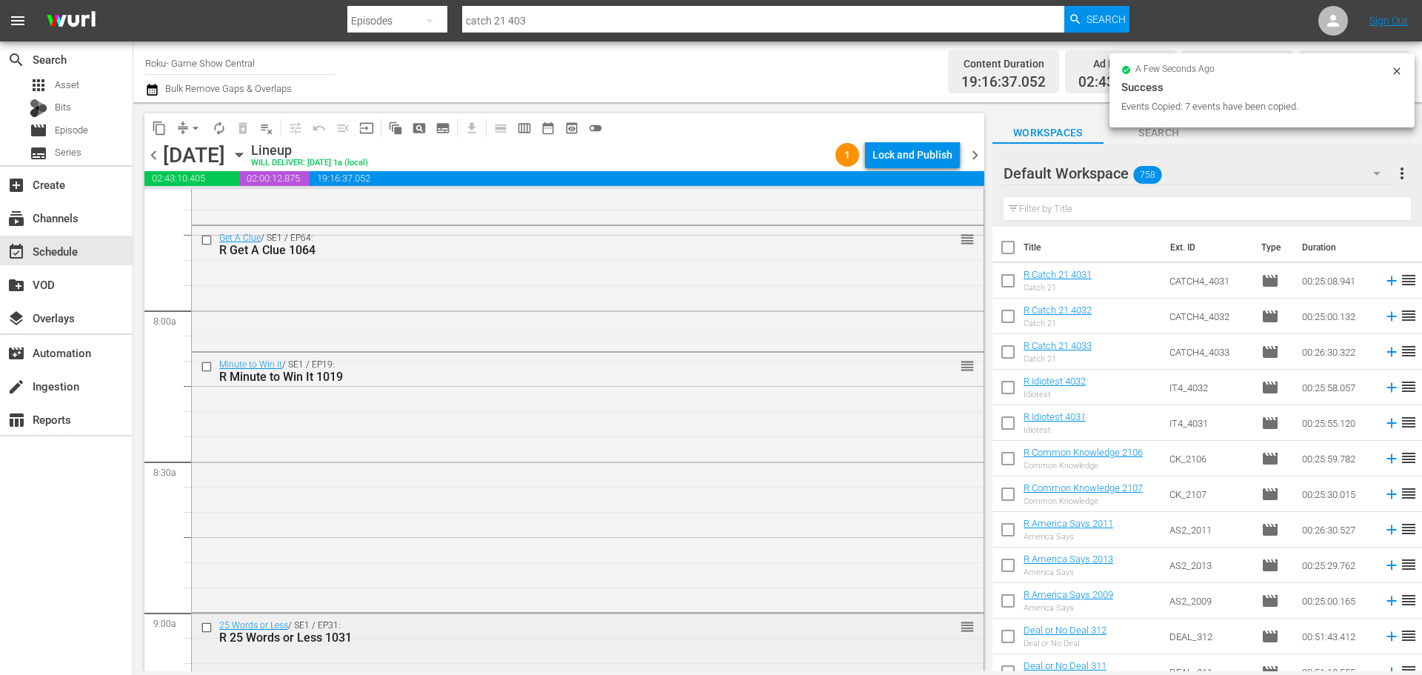
click at [213, 626] on input "checkbox" at bounding box center [209, 627] width 16 height 13
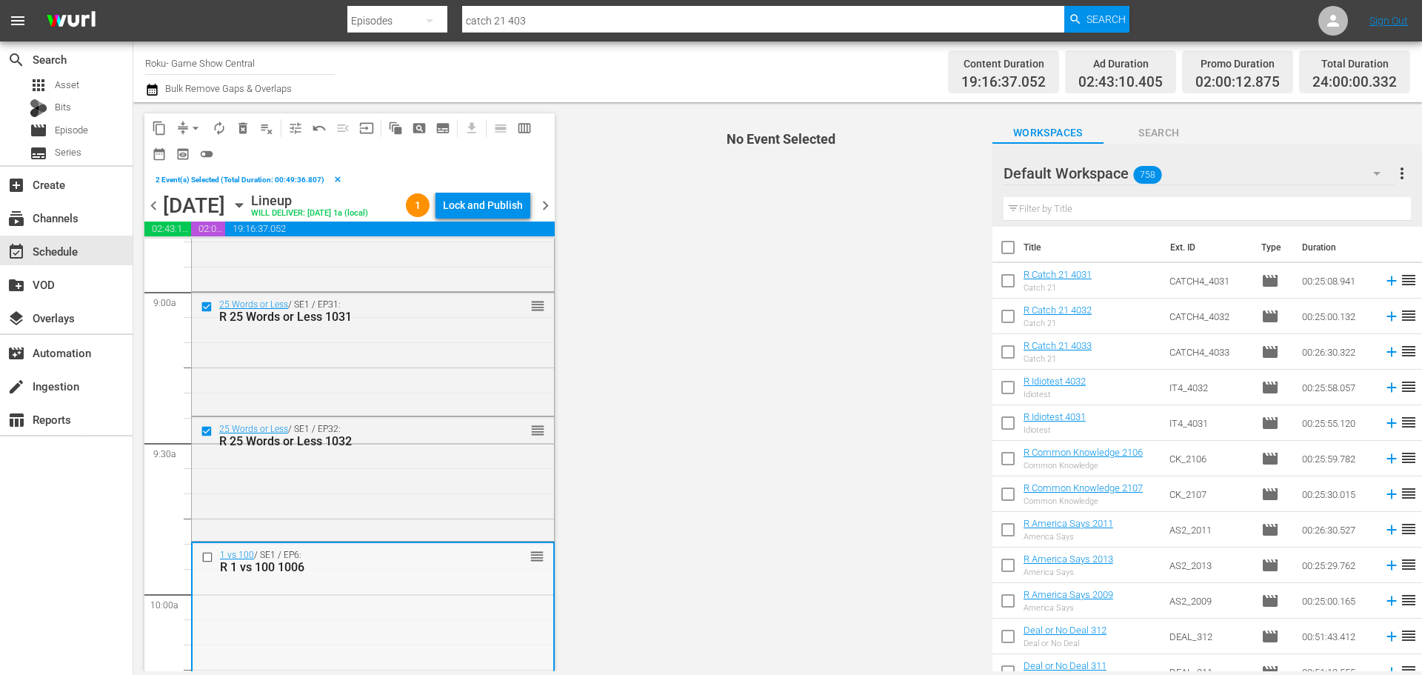
scroll to position [2740, 0]
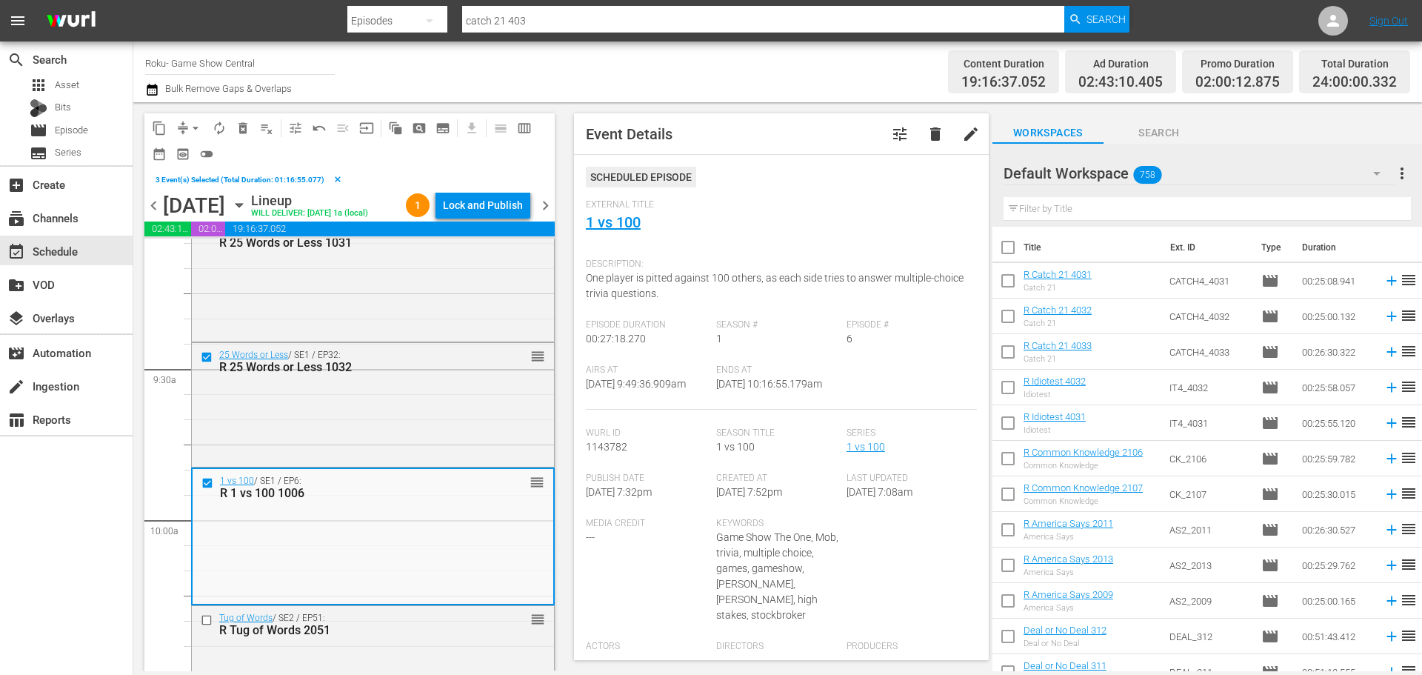
click at [210, 616] on input "checkbox" at bounding box center [209, 620] width 16 height 13
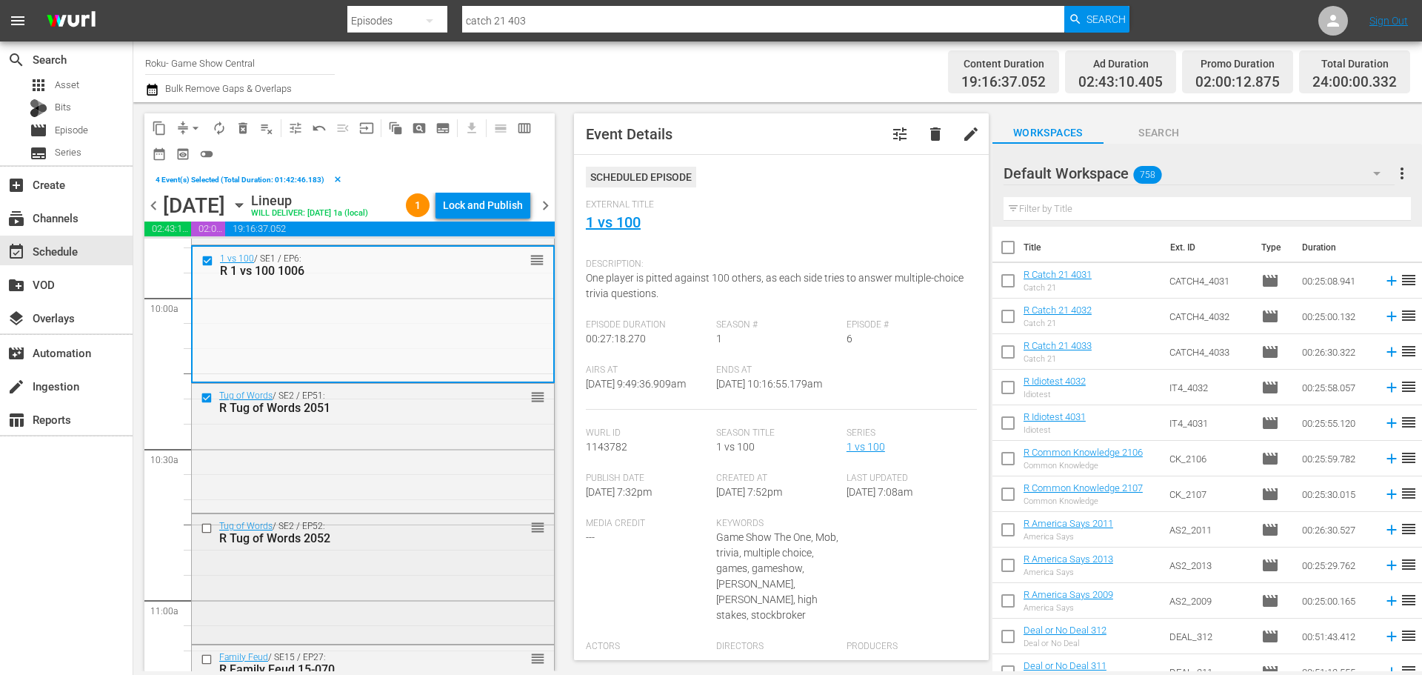
click at [213, 527] on input "checkbox" at bounding box center [209, 528] width 16 height 13
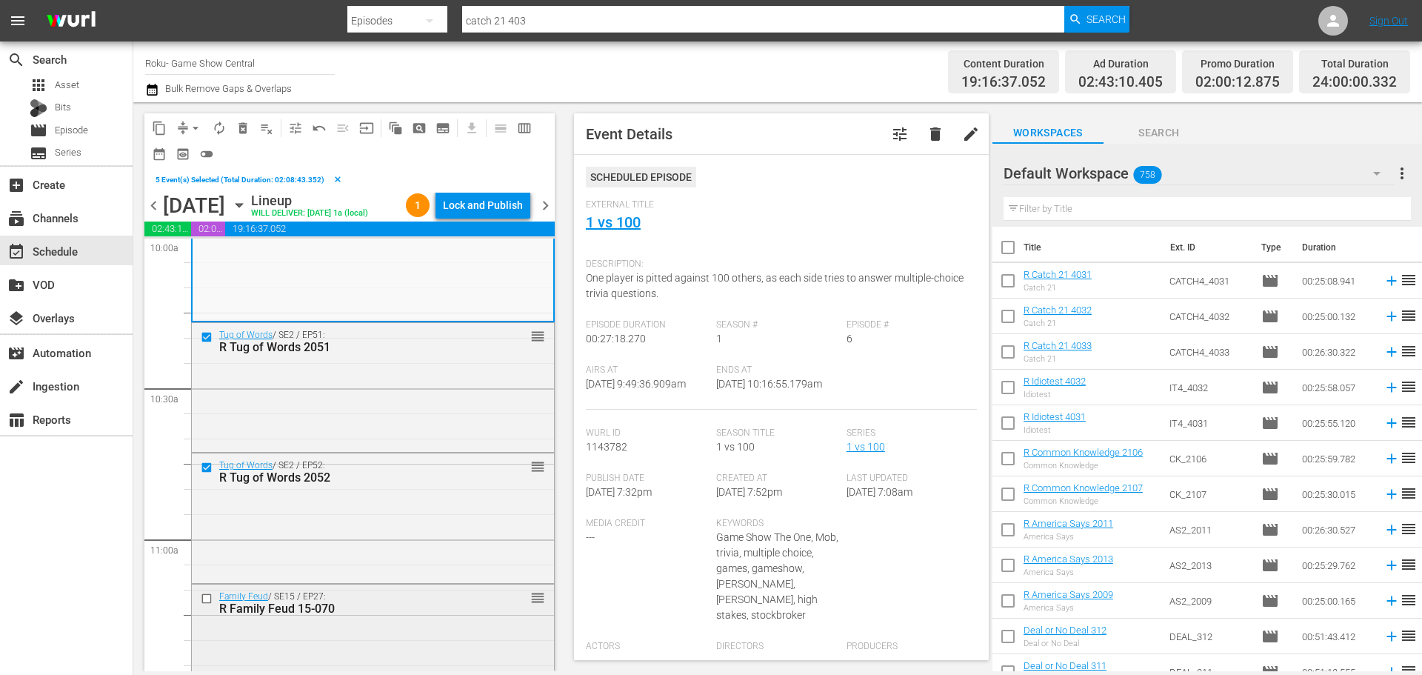
scroll to position [3110, 0]
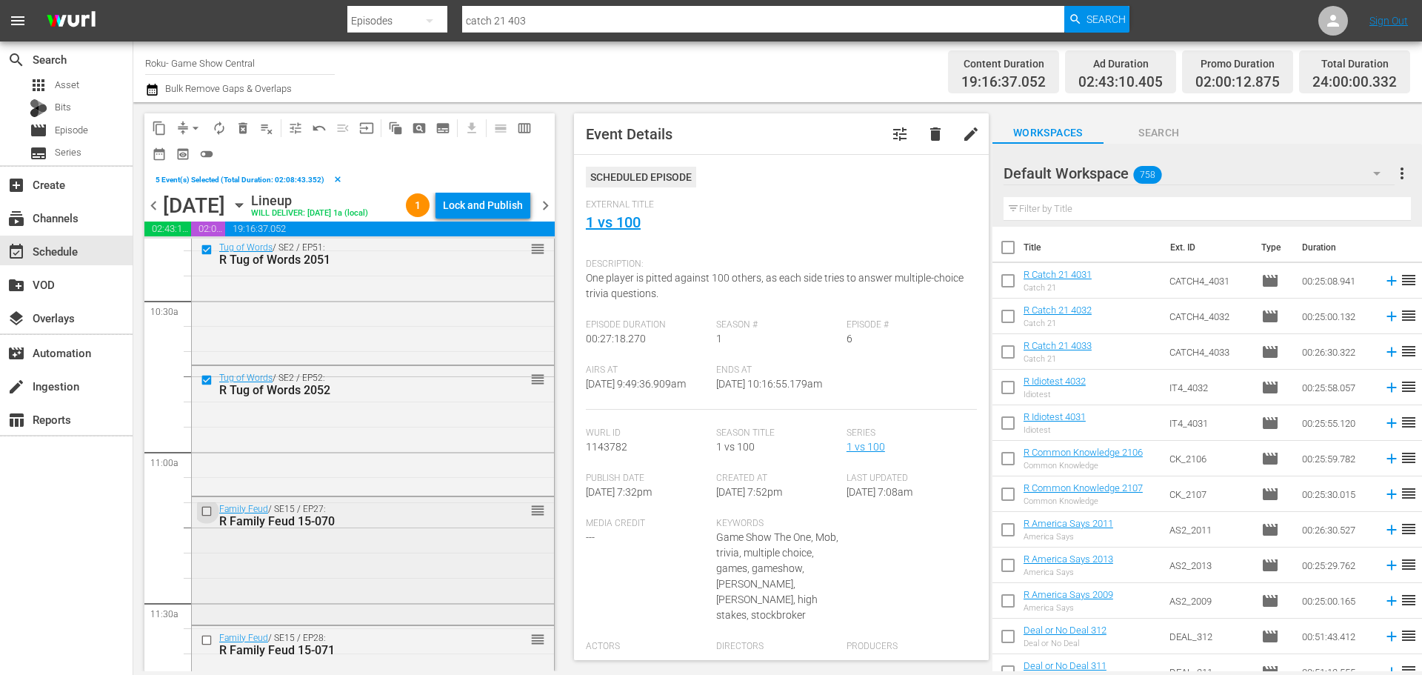
click at [209, 507] on input "checkbox" at bounding box center [209, 510] width 16 height 13
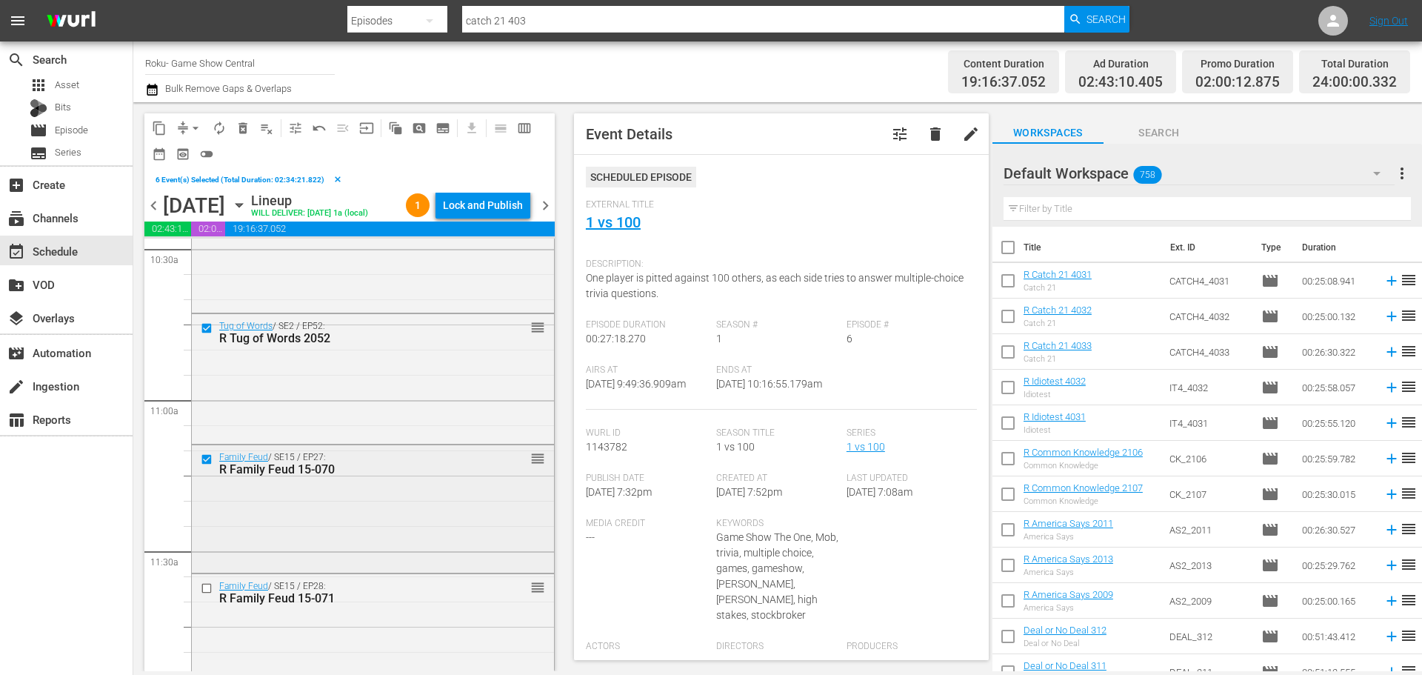
scroll to position [3184, 0]
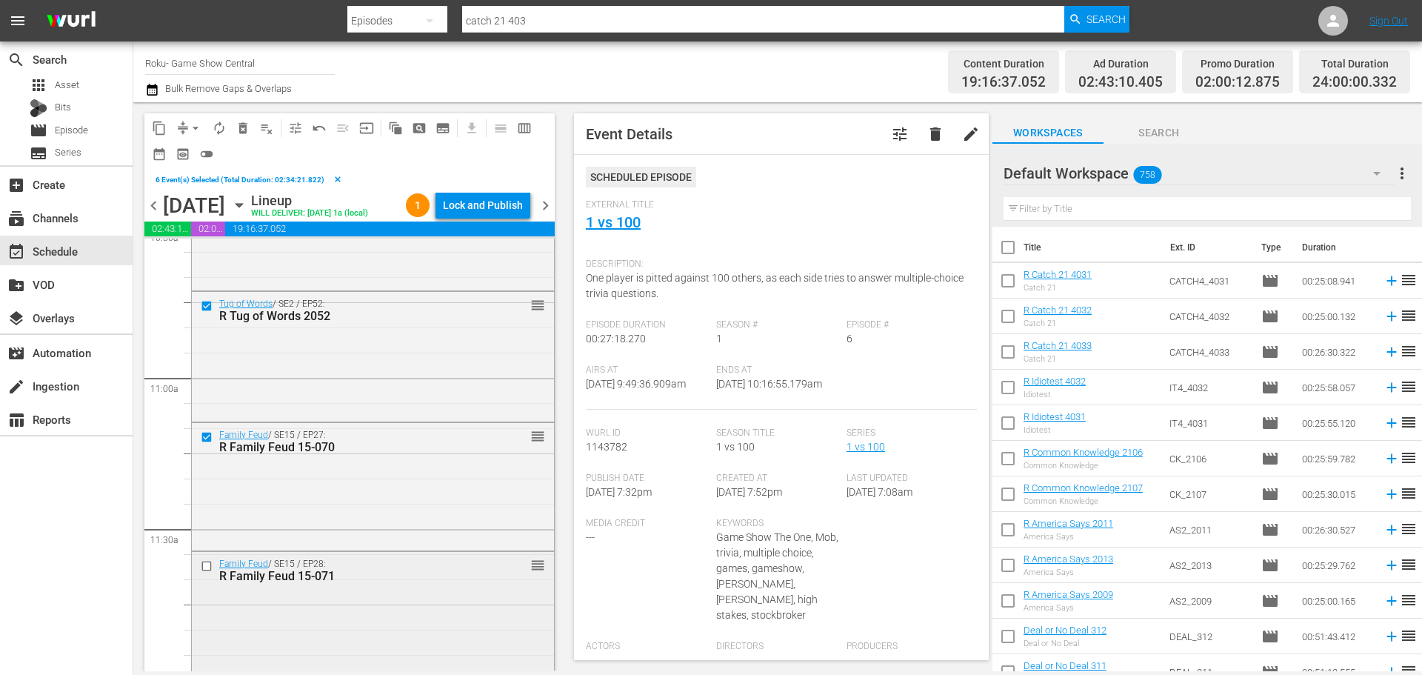
click at [213, 569] on input "checkbox" at bounding box center [209, 566] width 16 height 13
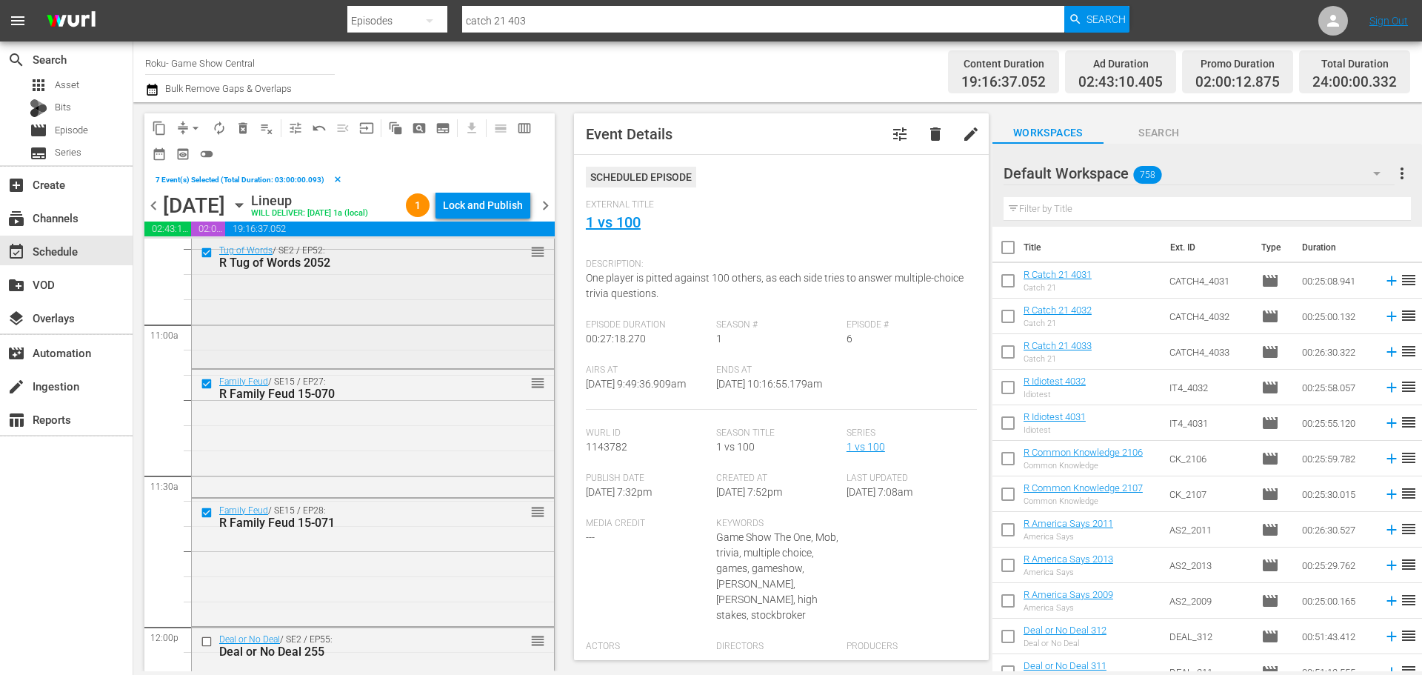
scroll to position [3258, 0]
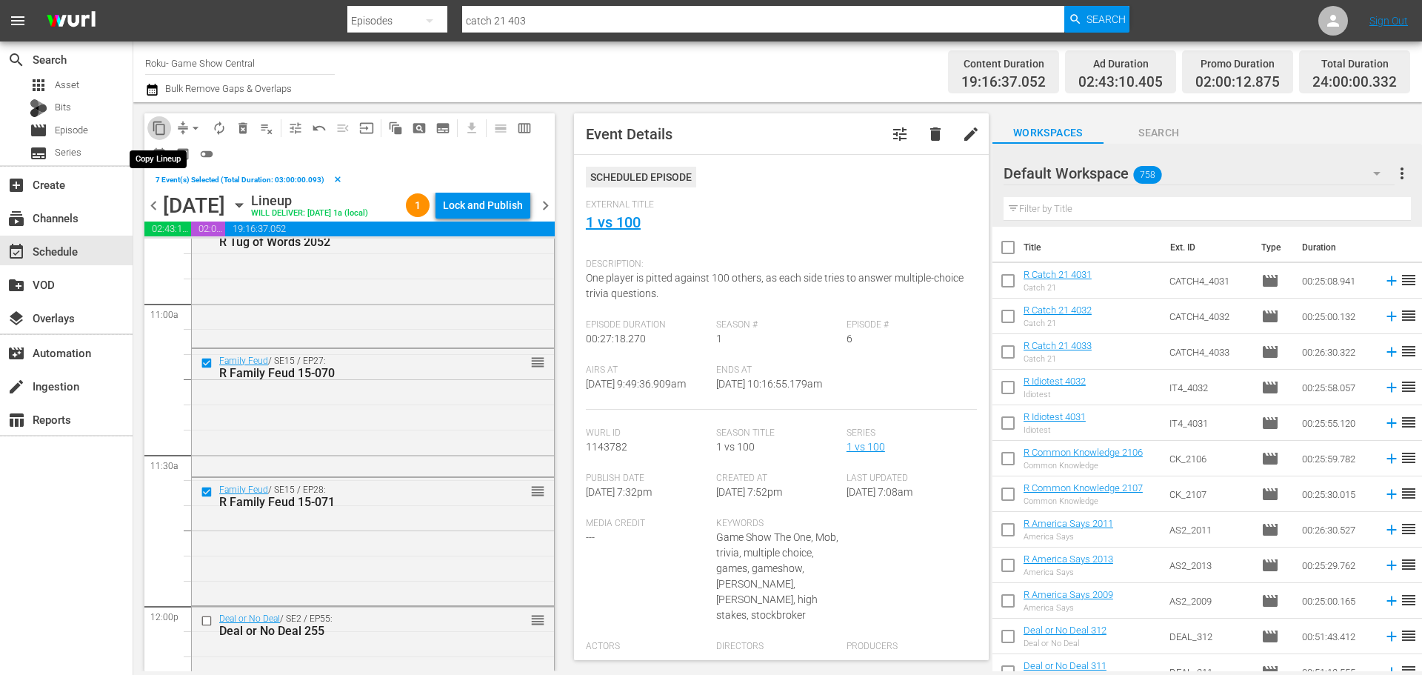
click at [157, 130] on span "content_copy" at bounding box center [159, 128] width 15 height 15
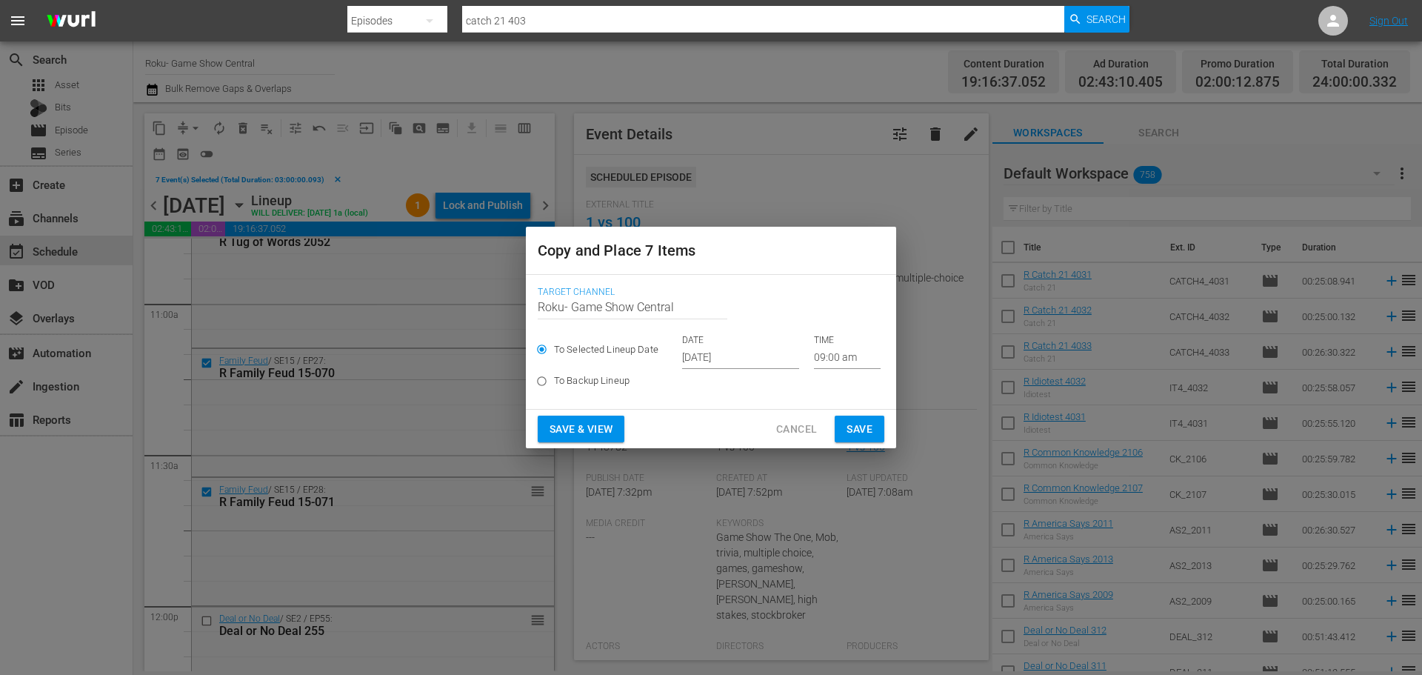
click at [834, 356] on input "09:00 am" at bounding box center [847, 358] width 67 height 22
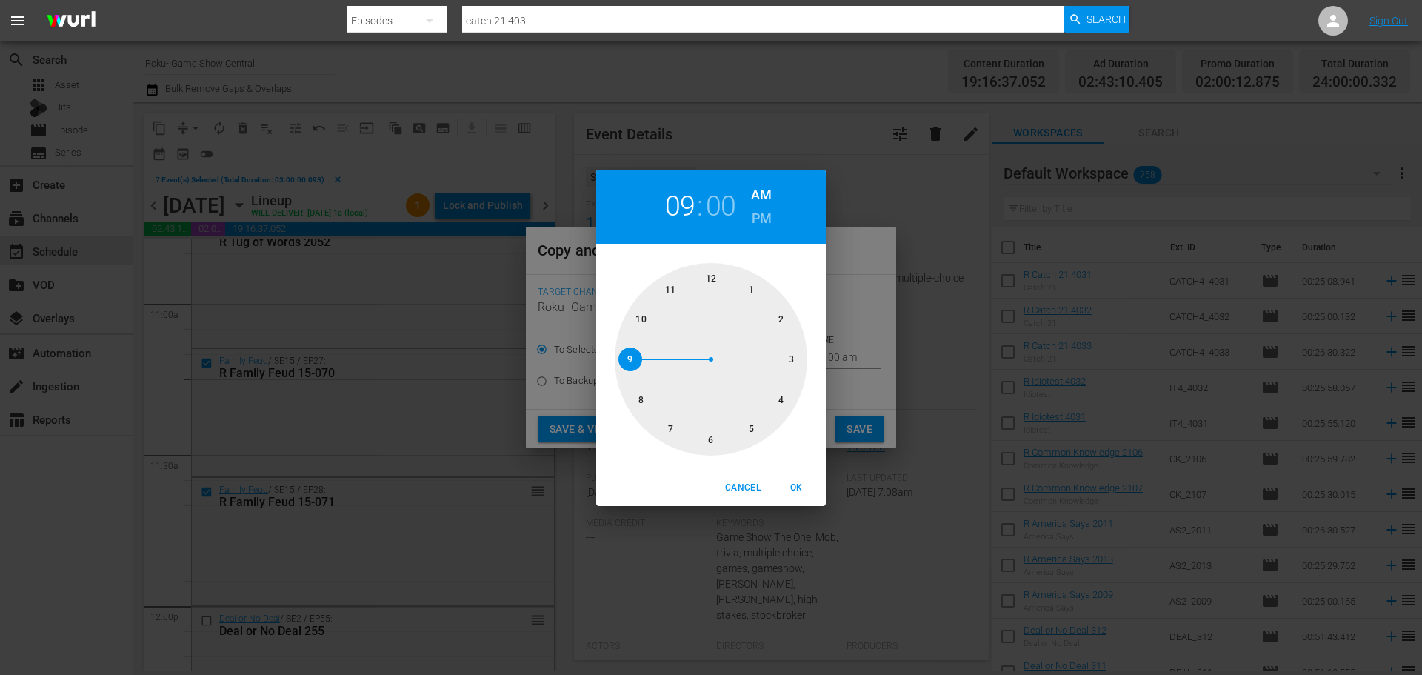
click at [708, 439] on div at bounding box center [711, 359] width 193 height 193
click at [782, 478] on button "OK" at bounding box center [795, 487] width 47 height 24
type input "06:00 am"
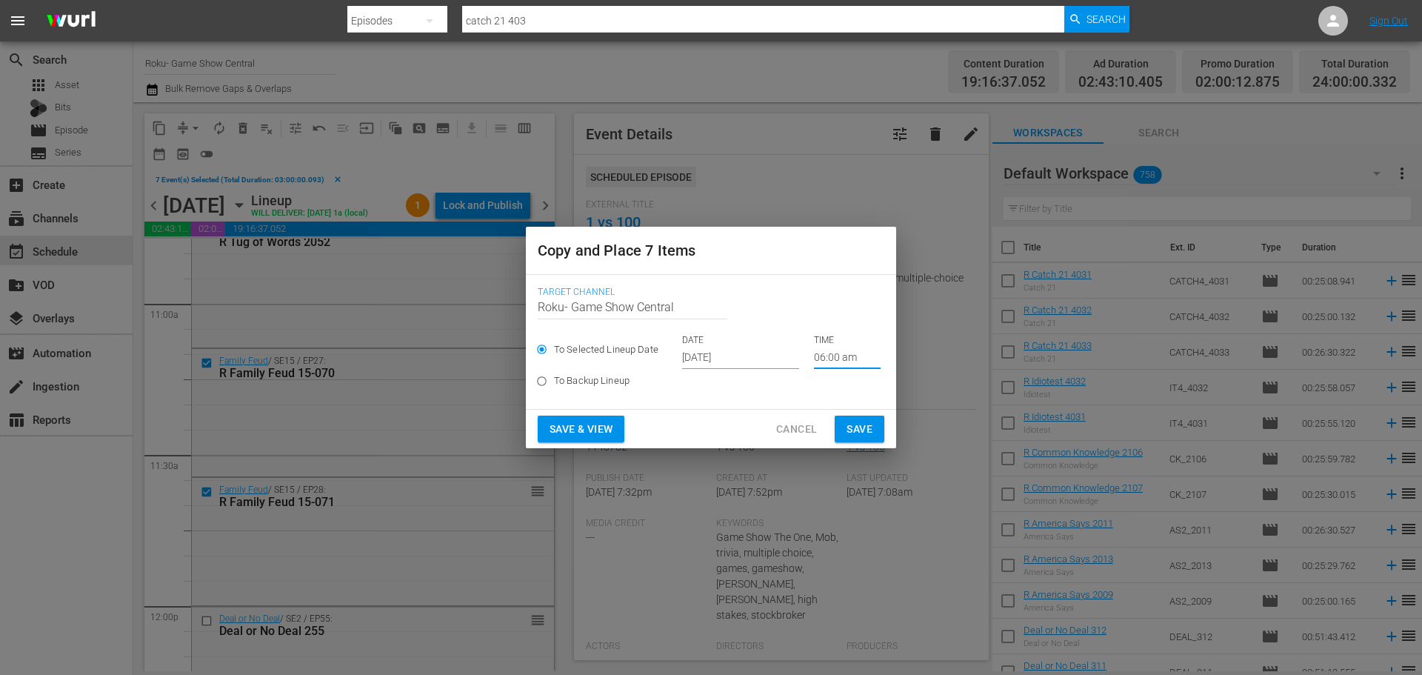
click at [746, 361] on input "Sep 28th 2025" at bounding box center [740, 358] width 117 height 22
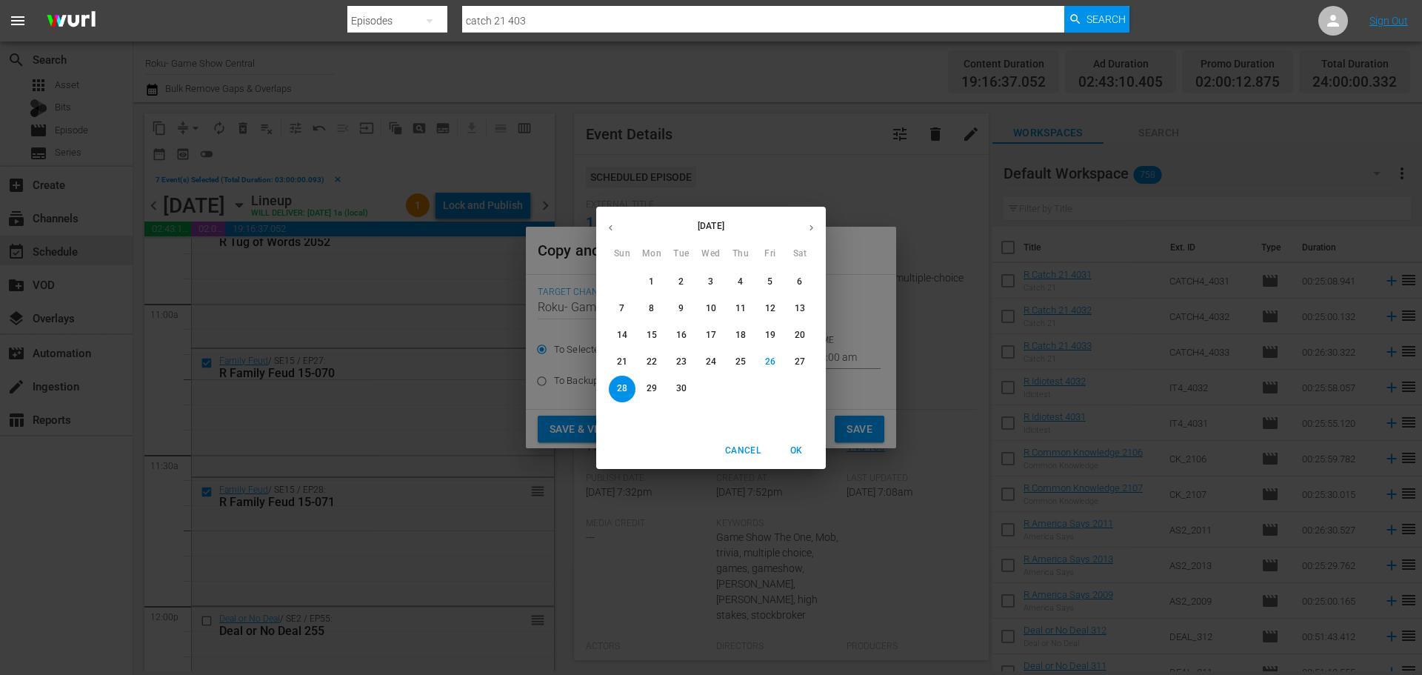
click at [686, 404] on div "31 1 2 3 4 5 6 7 8 9 10 11 12 13 14 15 16 17 18 19 20 21 22 23 24 25 26 27 28 2…" at bounding box center [711, 349] width 230 height 160
click at [683, 395] on p "30" at bounding box center [681, 388] width 10 height 13
type input "Sep 30th 2025"
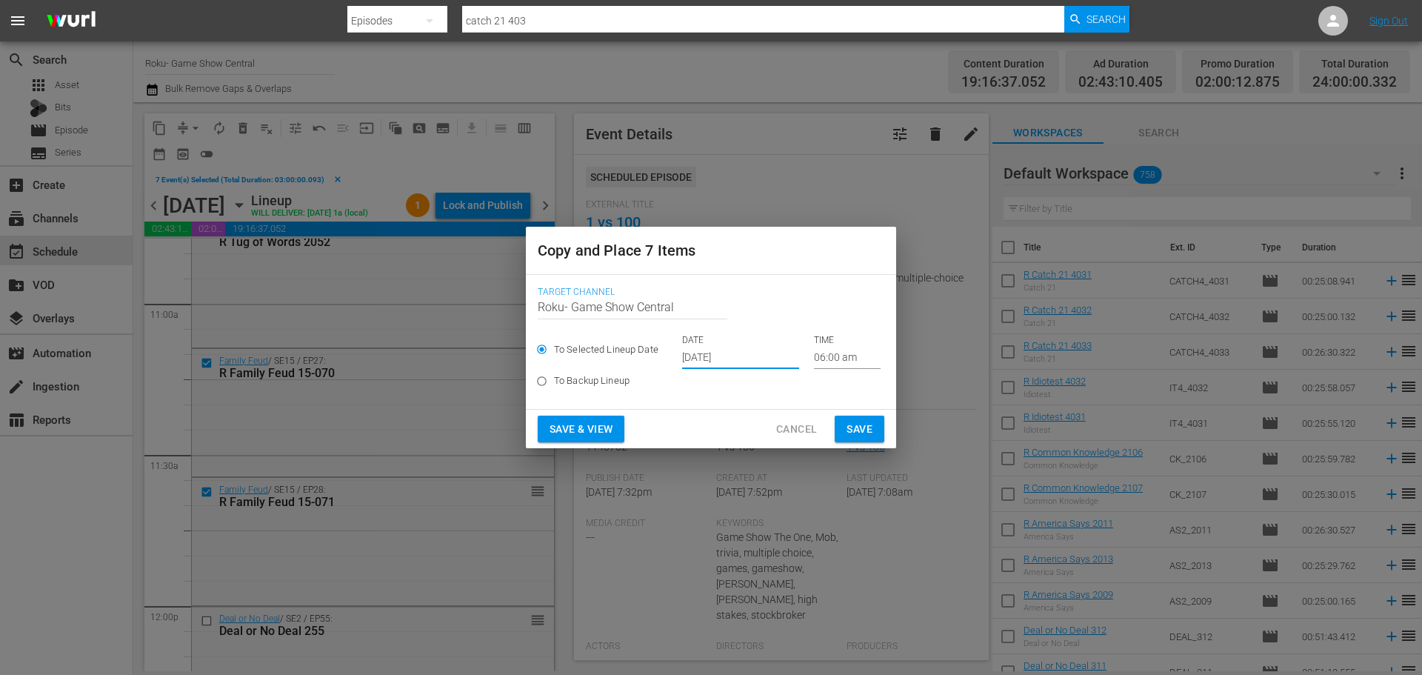
drag, startPoint x: 864, startPoint y: 423, endPoint x: 662, endPoint y: 394, distance: 204.2
click at [866, 423] on span "Save" at bounding box center [859, 429] width 26 height 19
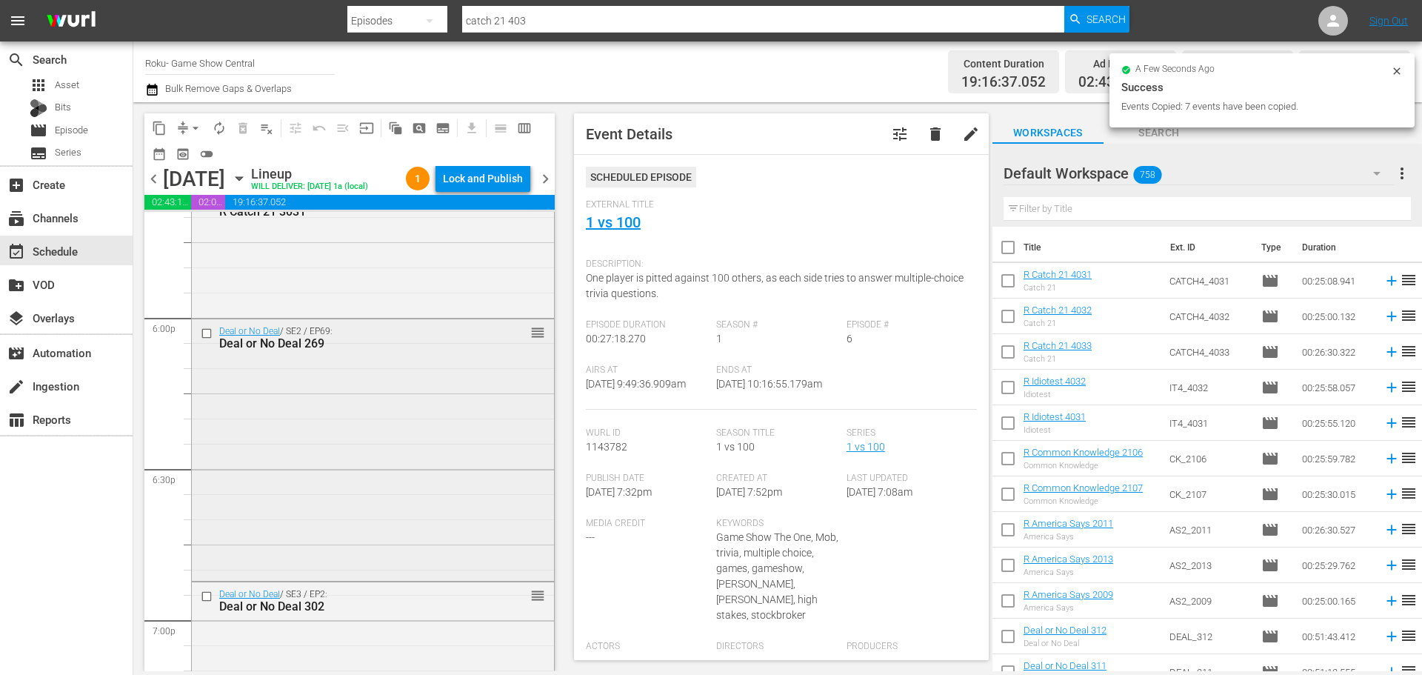
scroll to position [5332, 0]
click at [208, 333] on input "checkbox" at bounding box center [209, 334] width 16 height 13
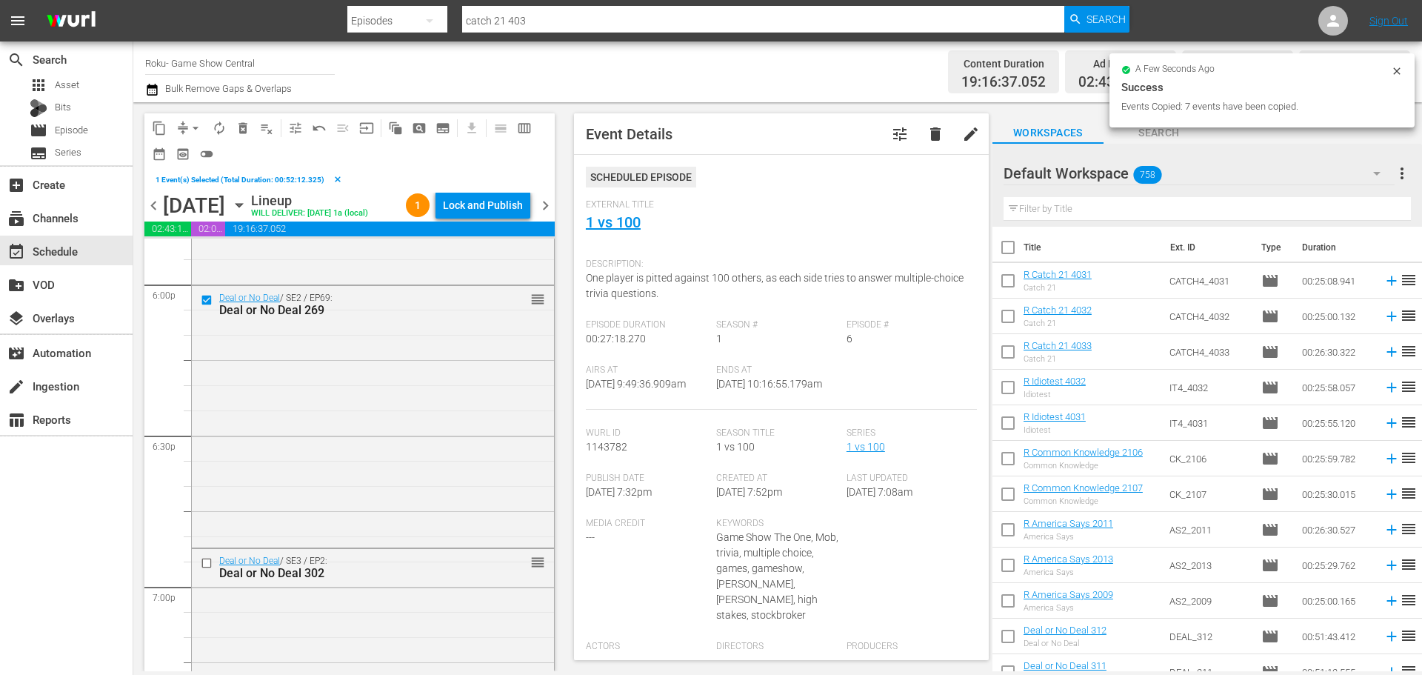
scroll to position [5480, 0]
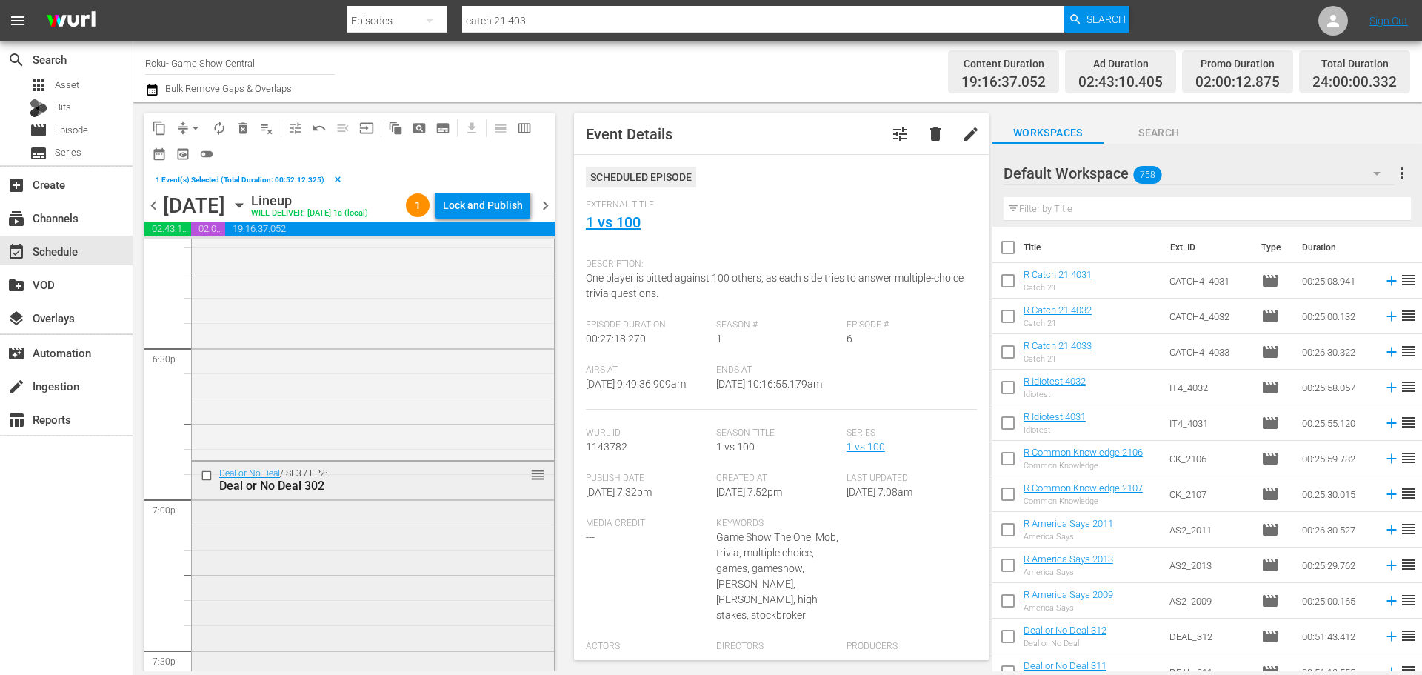
click at [202, 477] on input "checkbox" at bounding box center [209, 475] width 16 height 13
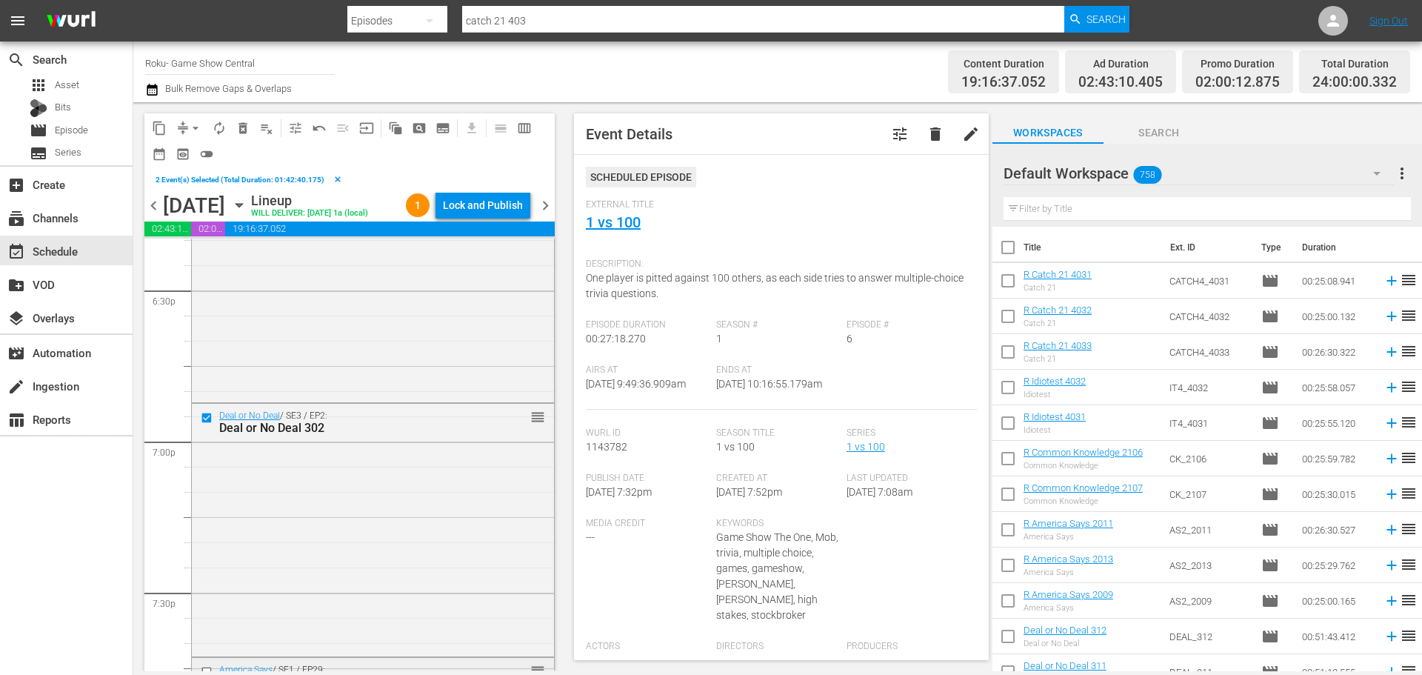
scroll to position [5628, 0]
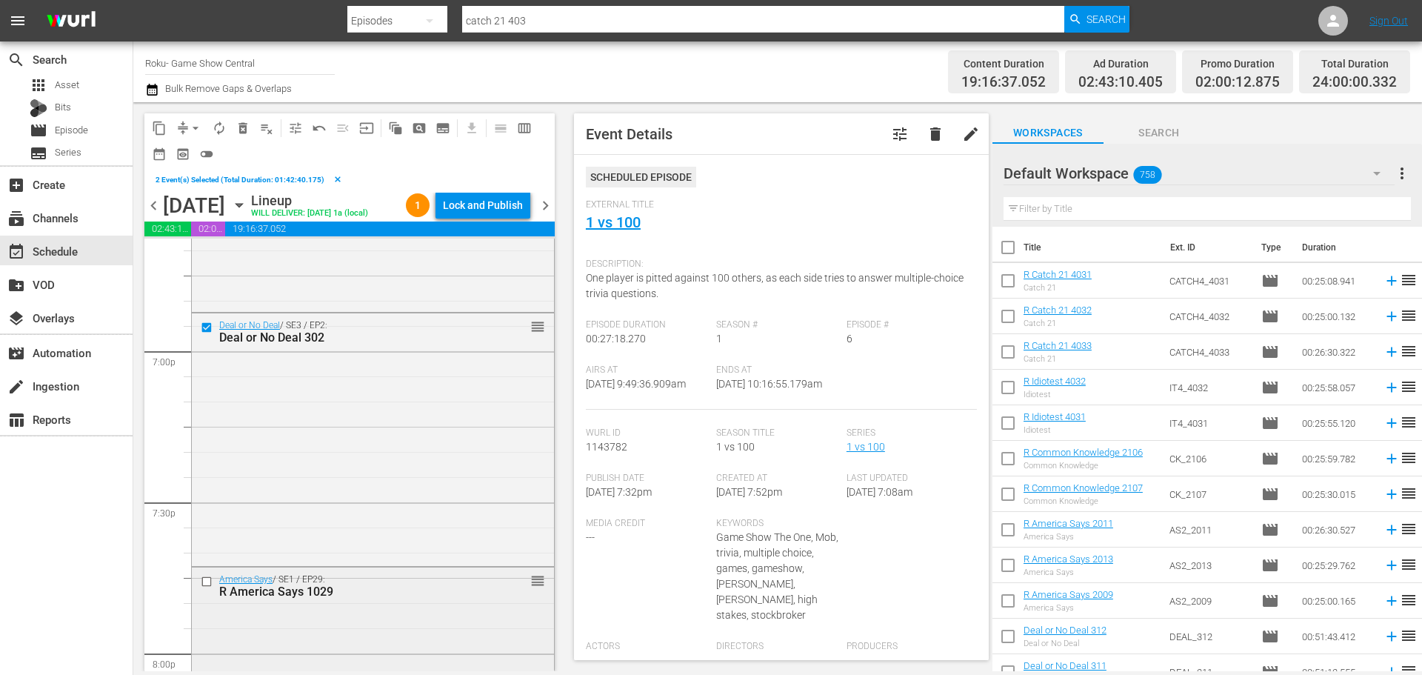
click at [213, 572] on div "America Says / SE1 / EP29: R America Says 1029 reorder" at bounding box center [373, 585] width 362 height 36
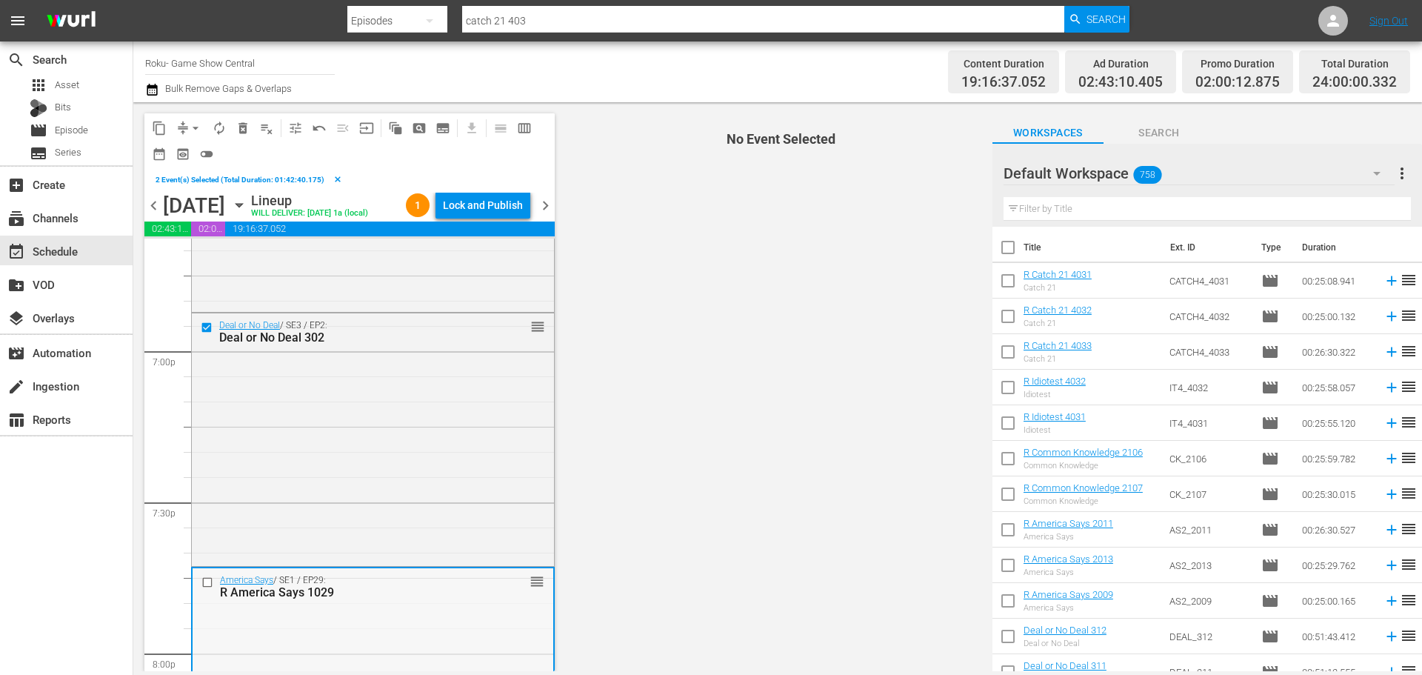
click at [209, 578] on input "checkbox" at bounding box center [209, 582] width 16 height 13
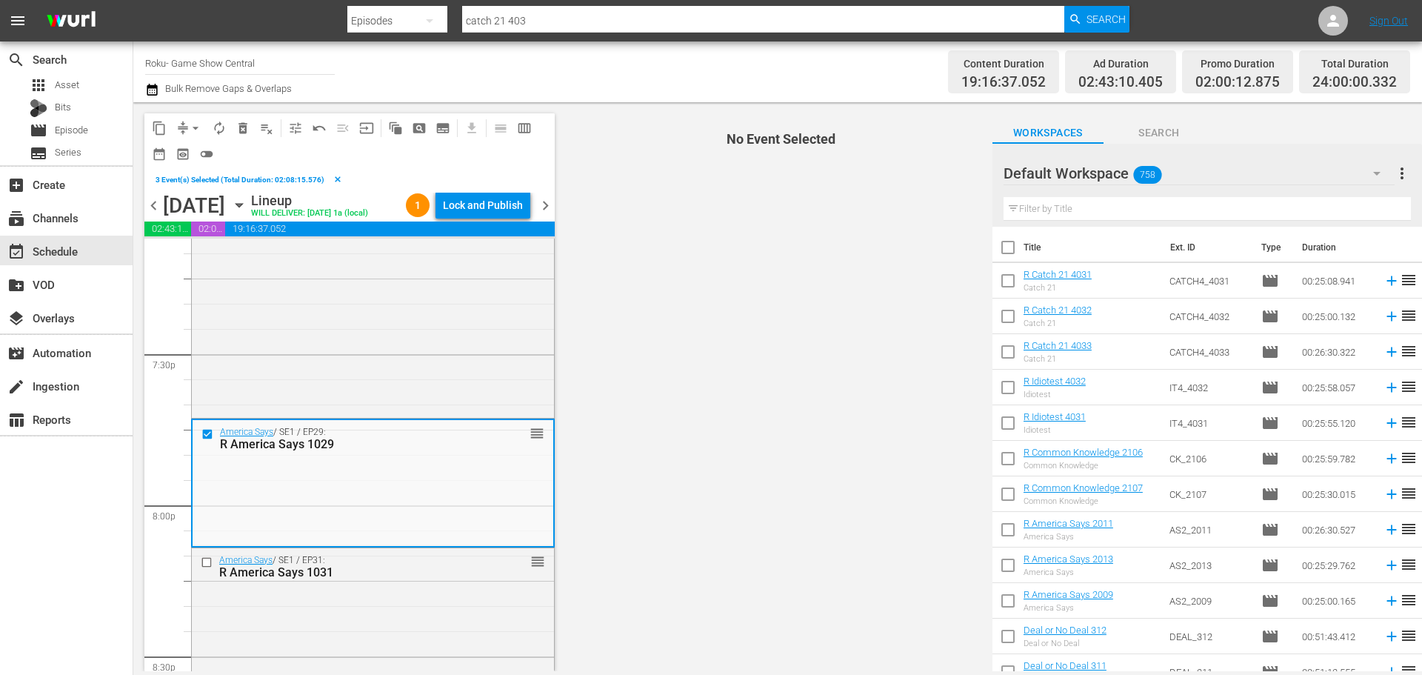
click at [205, 561] on input "checkbox" at bounding box center [209, 561] width 16 height 13
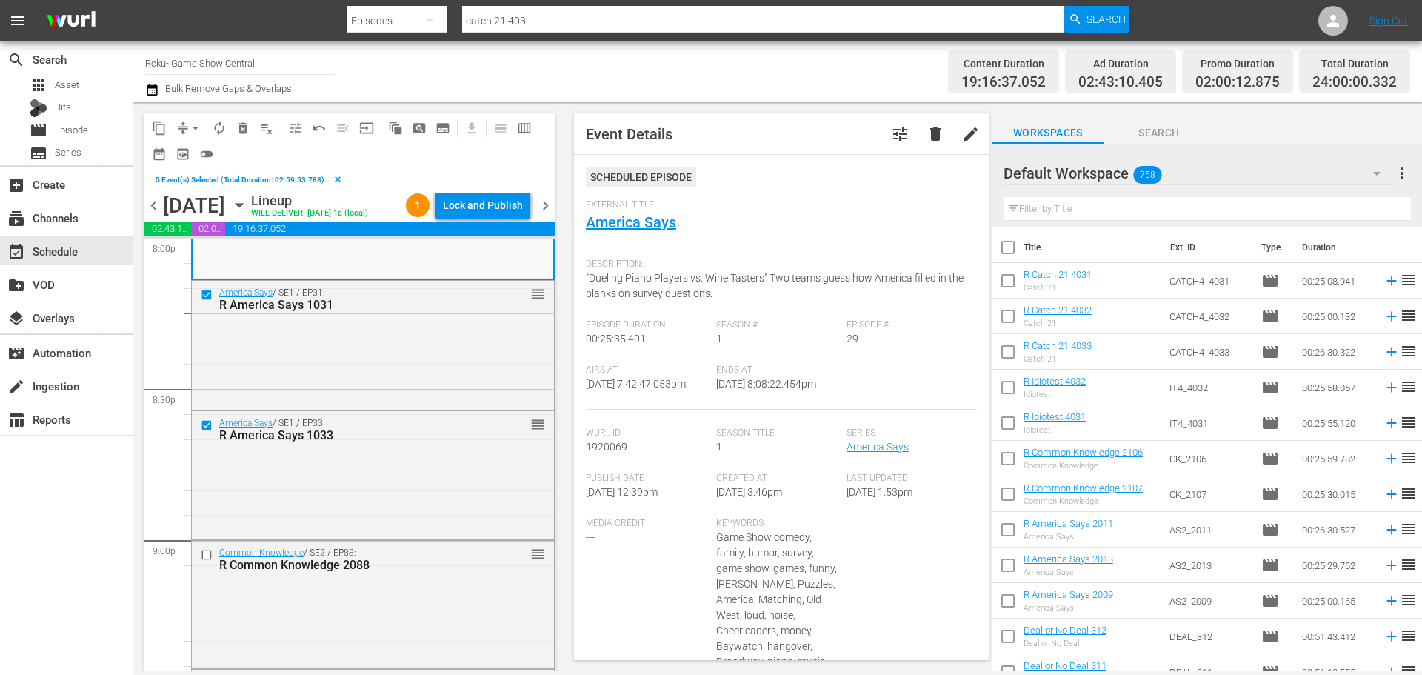
scroll to position [6073, 0]
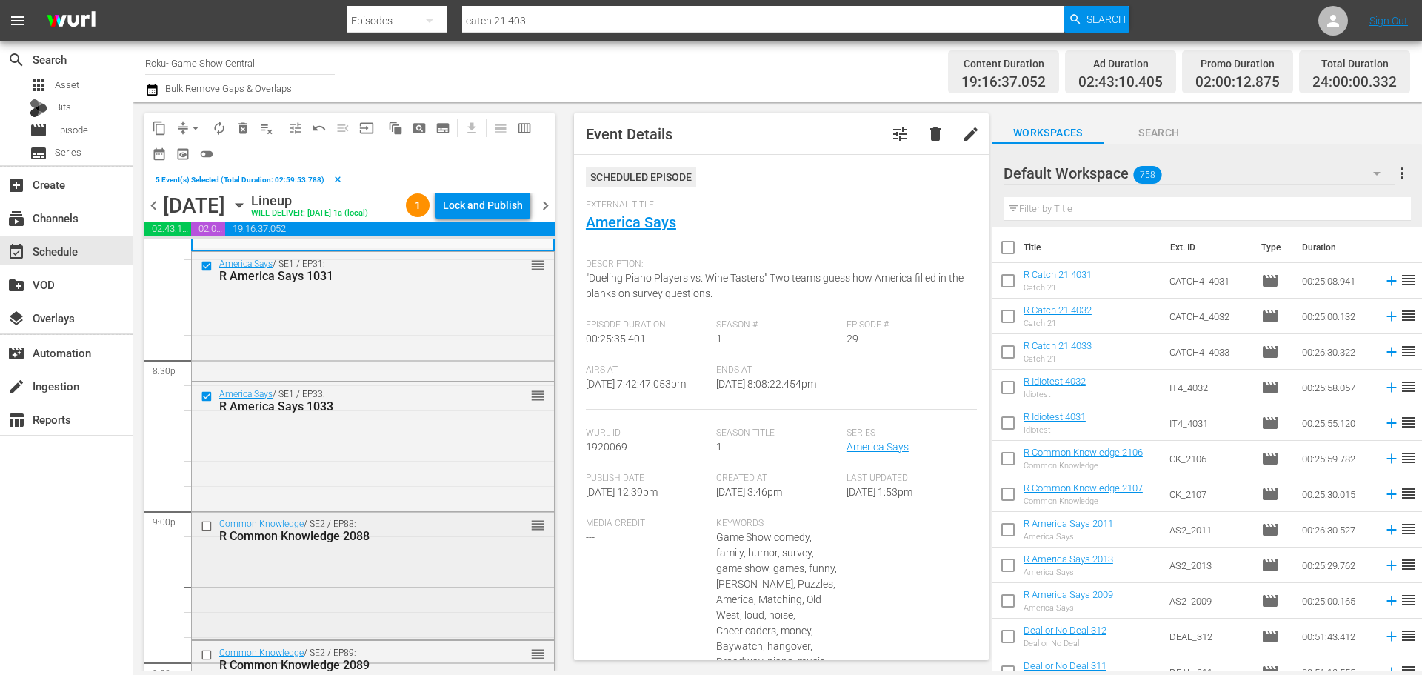
click at [201, 532] on input "checkbox" at bounding box center [209, 526] width 16 height 13
click at [210, 657] on input "checkbox" at bounding box center [209, 654] width 16 height 13
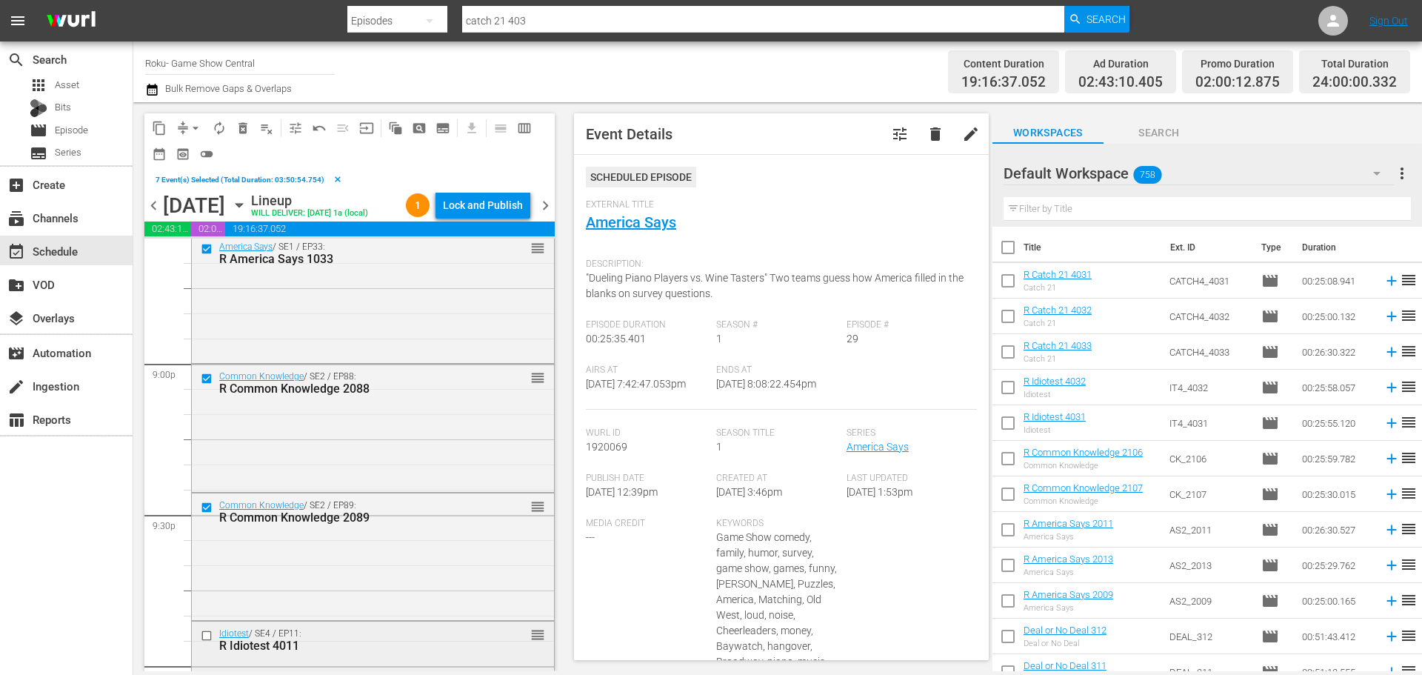
scroll to position [6221, 0]
click at [204, 636] on input "checkbox" at bounding box center [209, 634] width 16 height 13
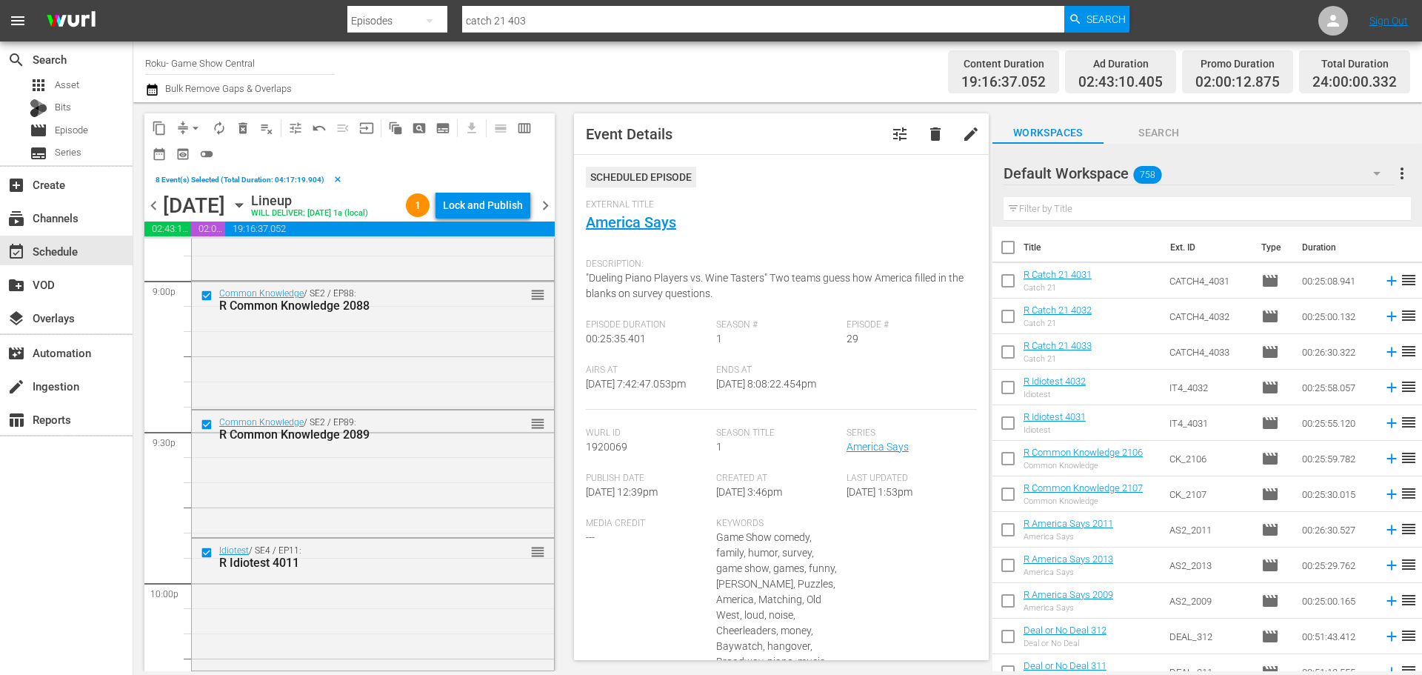
scroll to position [6443, 0]
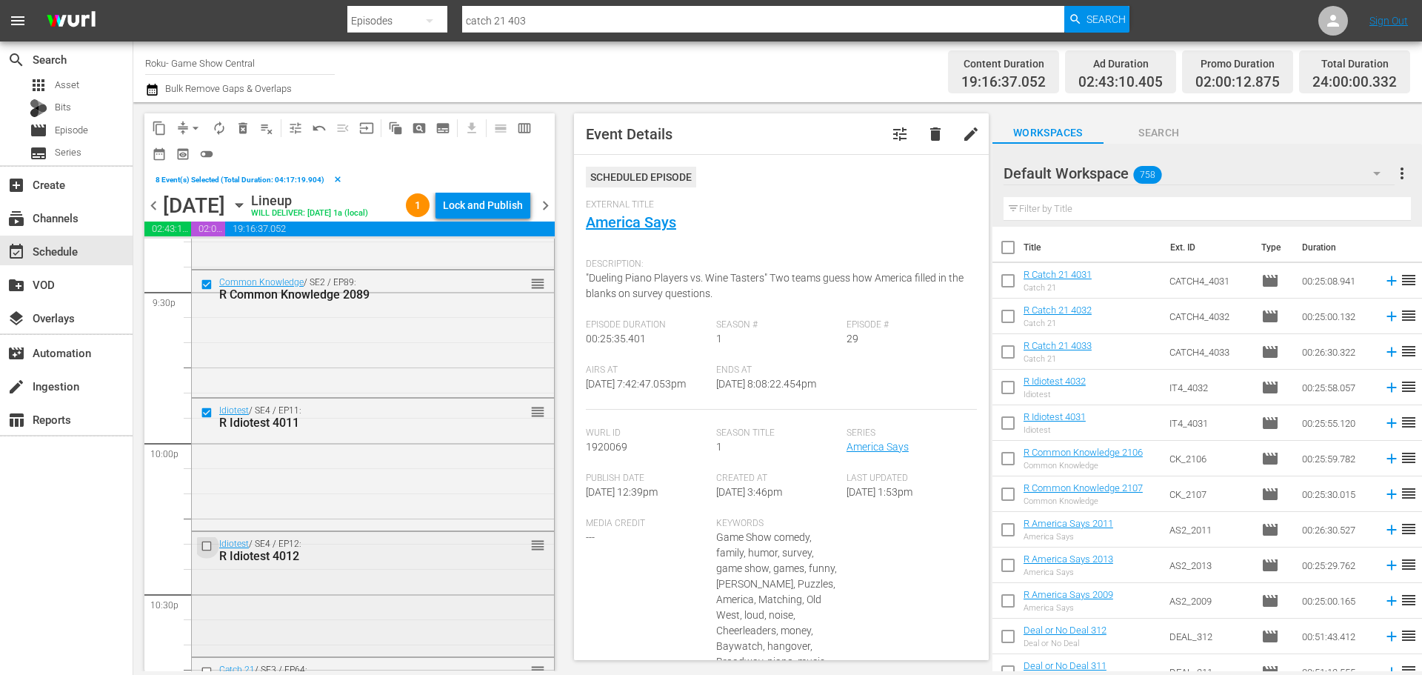
click at [205, 545] on input "checkbox" at bounding box center [209, 546] width 16 height 13
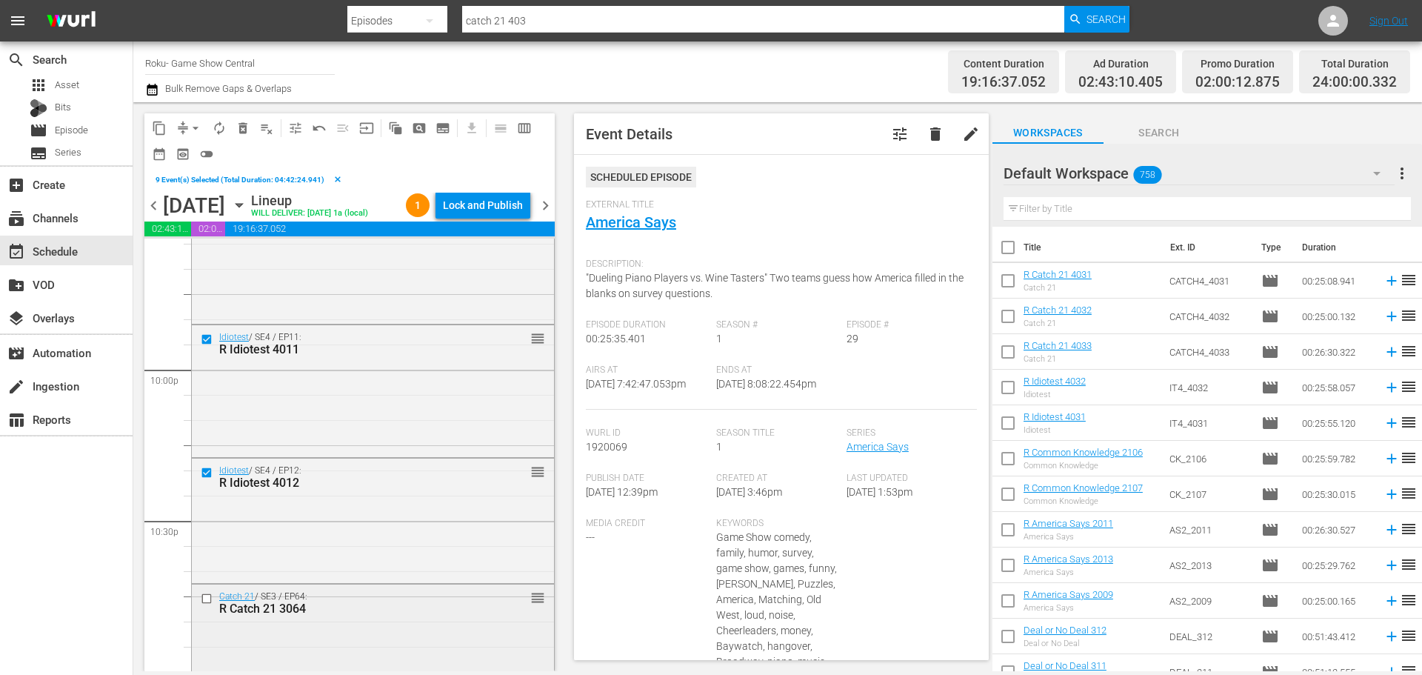
scroll to position [6517, 0]
click at [209, 588] on div "Catch 21 / SE3 / EP64: R Catch 21 3064 reorder" at bounding box center [373, 602] width 362 height 36
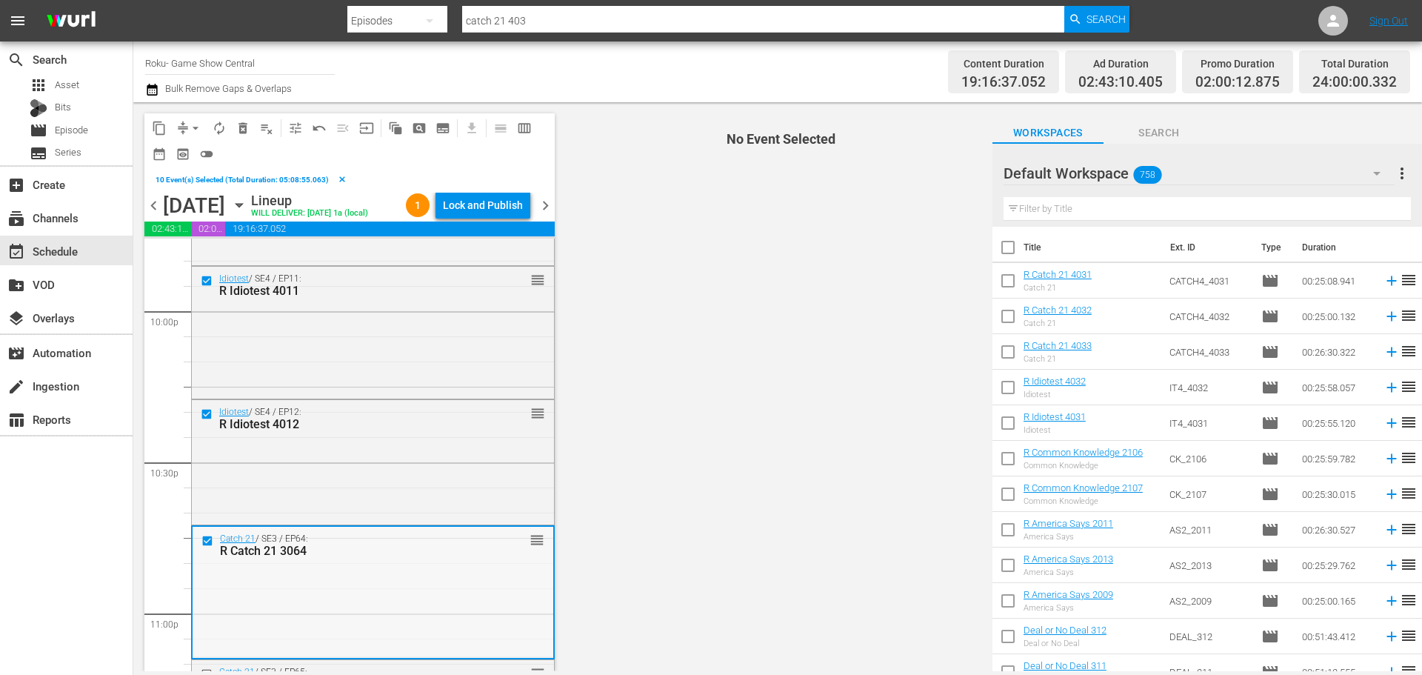
scroll to position [6819, 0]
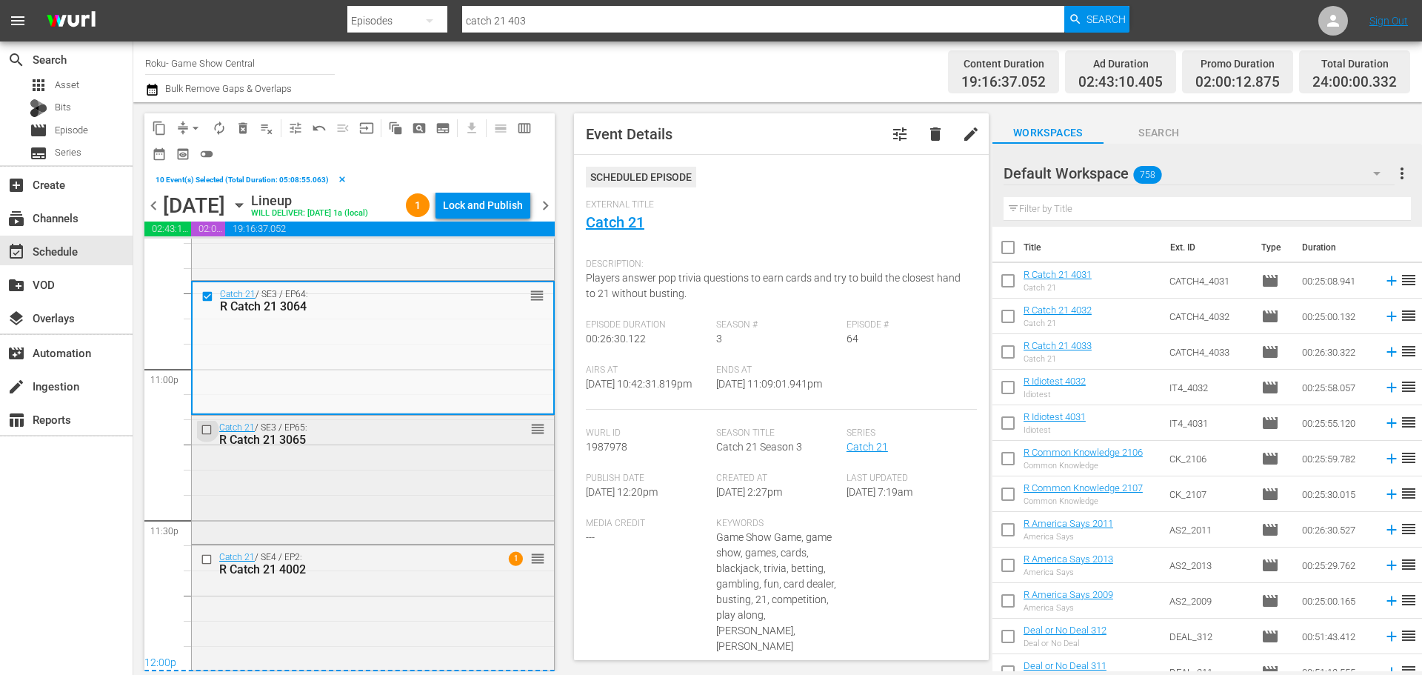
click at [208, 431] on input "checkbox" at bounding box center [209, 429] width 16 height 13
click at [207, 559] on input "checkbox" at bounding box center [209, 558] width 16 height 13
click at [159, 124] on span "content_copy" at bounding box center [159, 128] width 15 height 15
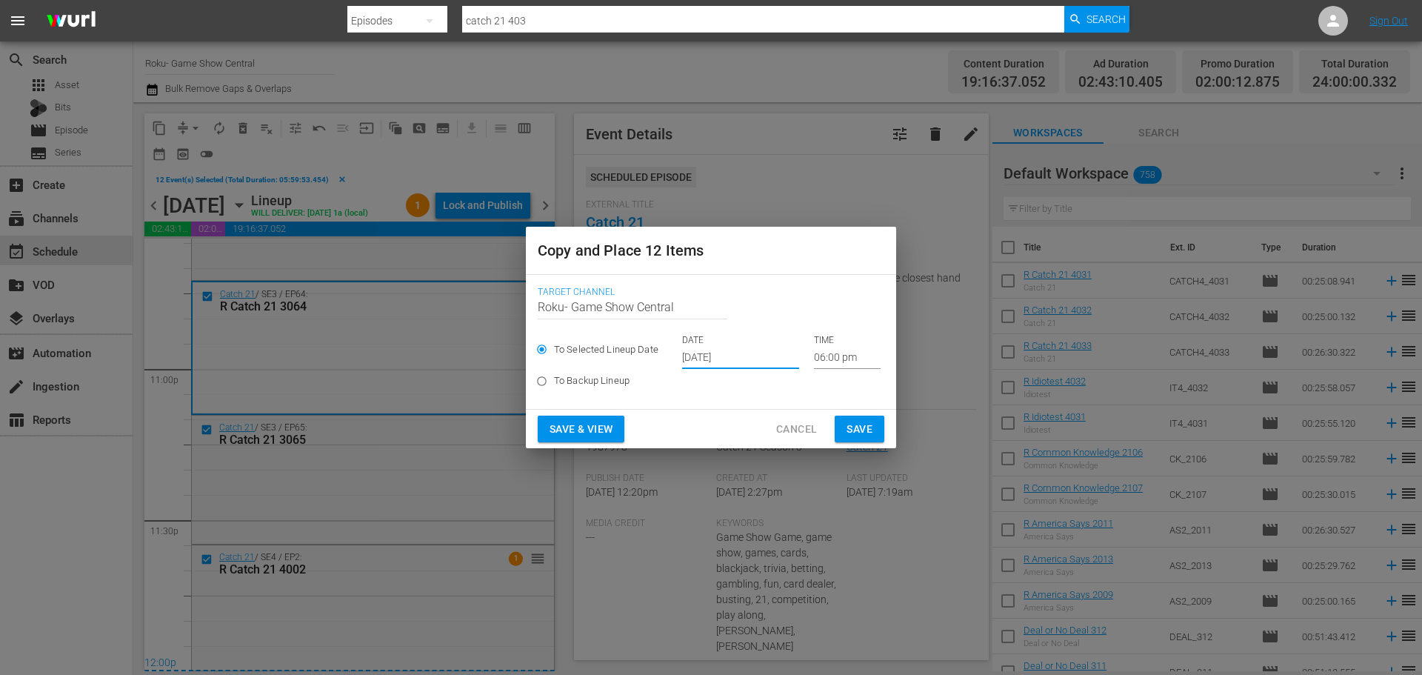
click at [704, 364] on input "Sep 28th 2025" at bounding box center [740, 358] width 117 height 22
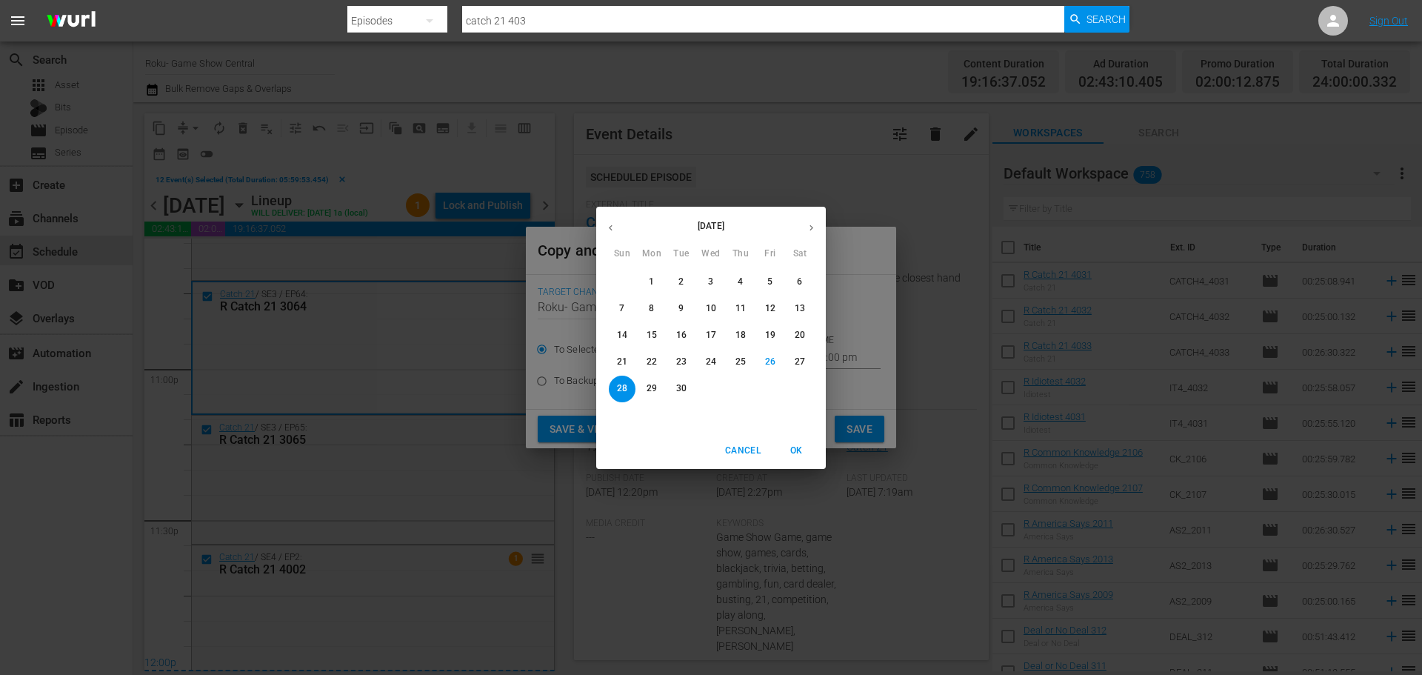
click at [681, 389] on p "30" at bounding box center [681, 388] width 10 height 13
type input "Sep 30th 2025"
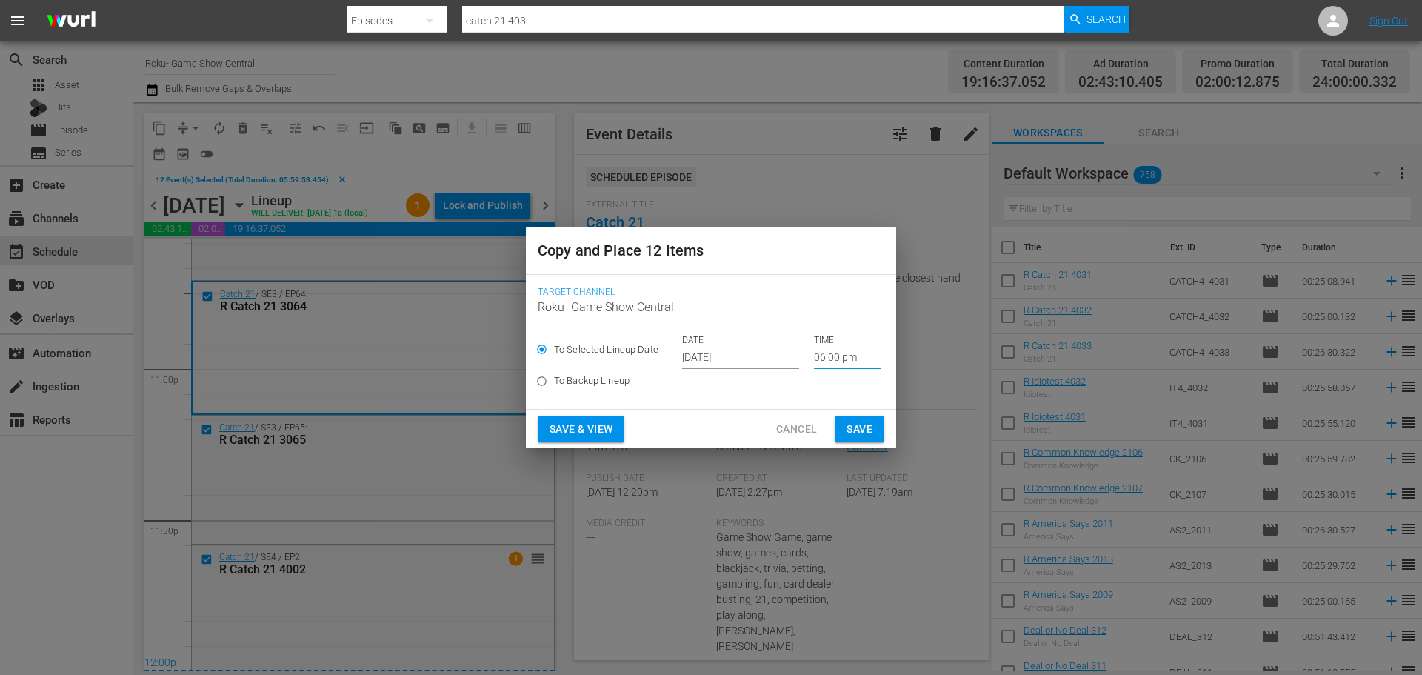
click at [841, 356] on input "06:00 pm" at bounding box center [847, 358] width 67 height 22
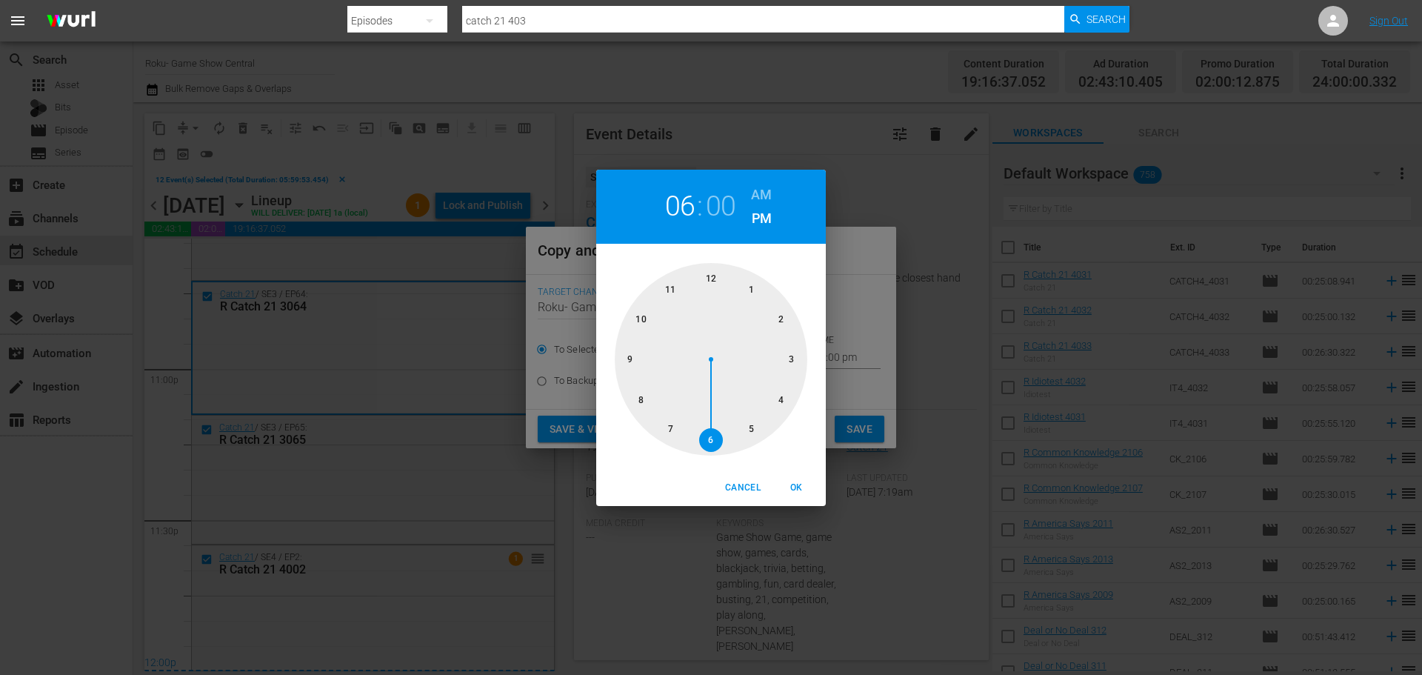
click at [725, 279] on div at bounding box center [711, 359] width 193 height 193
click at [794, 482] on span "OK" at bounding box center [796, 488] width 36 height 16
type input "12:00 pm"
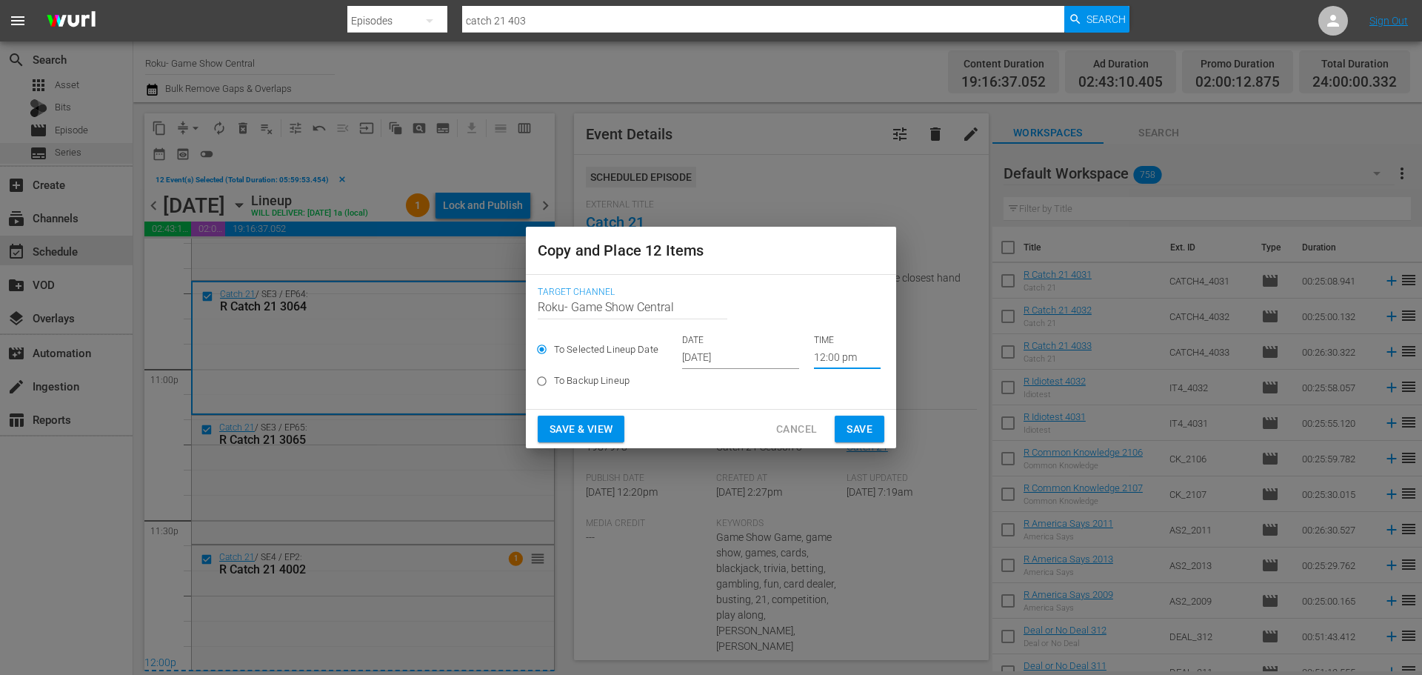
drag, startPoint x: 854, startPoint y: 424, endPoint x: 117, endPoint y: 156, distance: 783.8
click at [853, 424] on span "Save" at bounding box center [859, 429] width 26 height 19
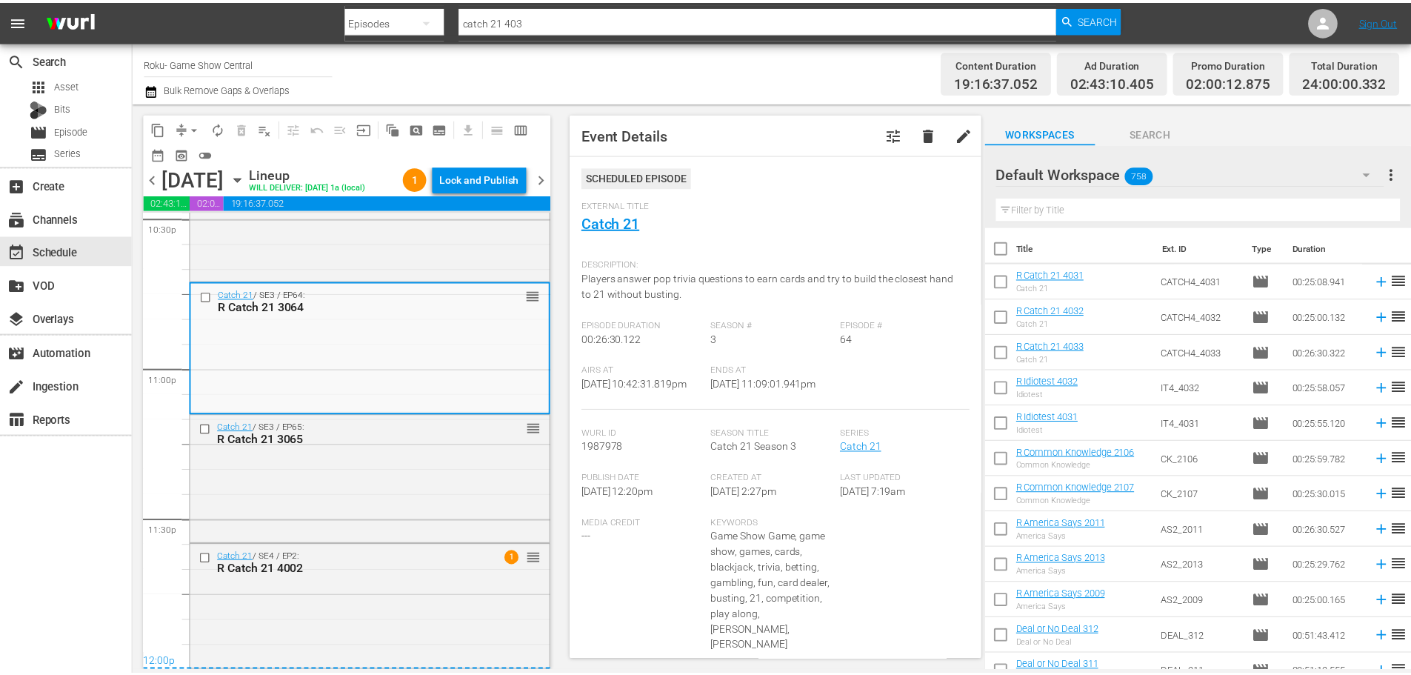
scroll to position [6792, 0]
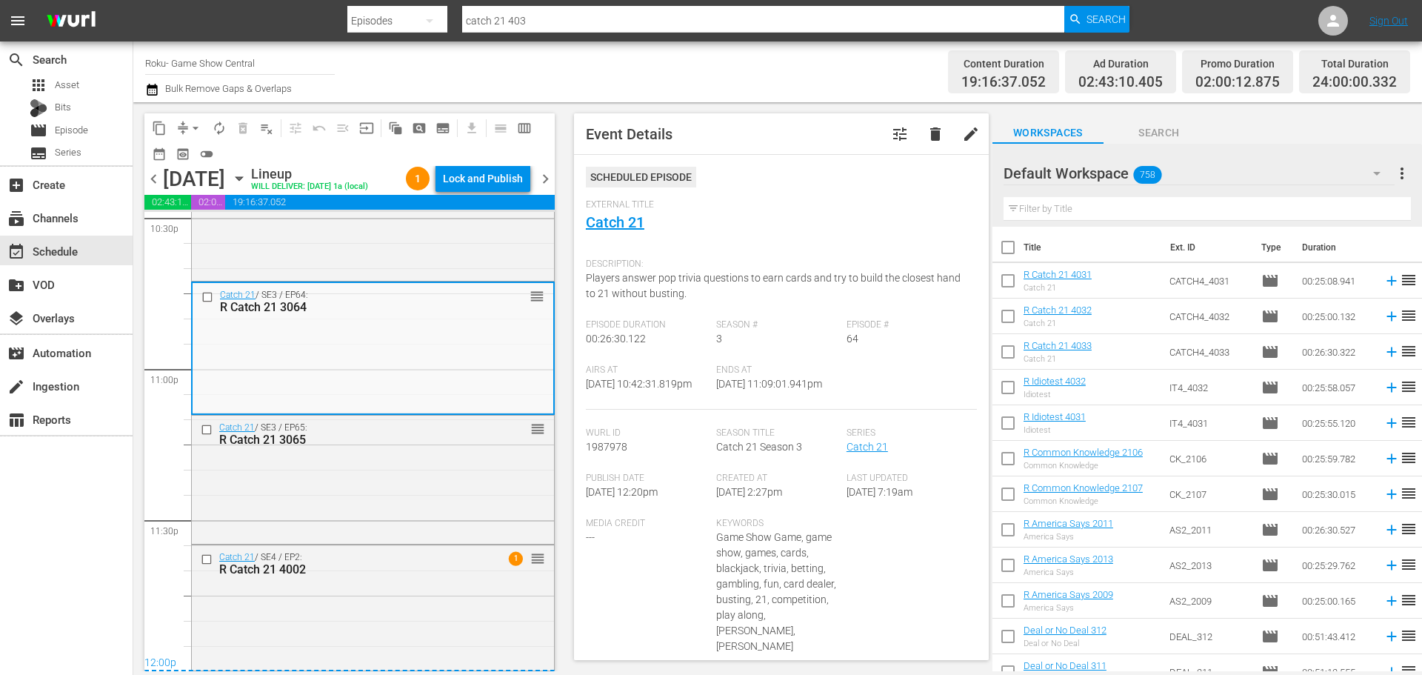
click at [82, 141] on div "apps Asset Bits movie Episode subtitles Series" at bounding box center [66, 119] width 133 height 89
click at [74, 133] on span "Episode" at bounding box center [71, 130] width 33 height 15
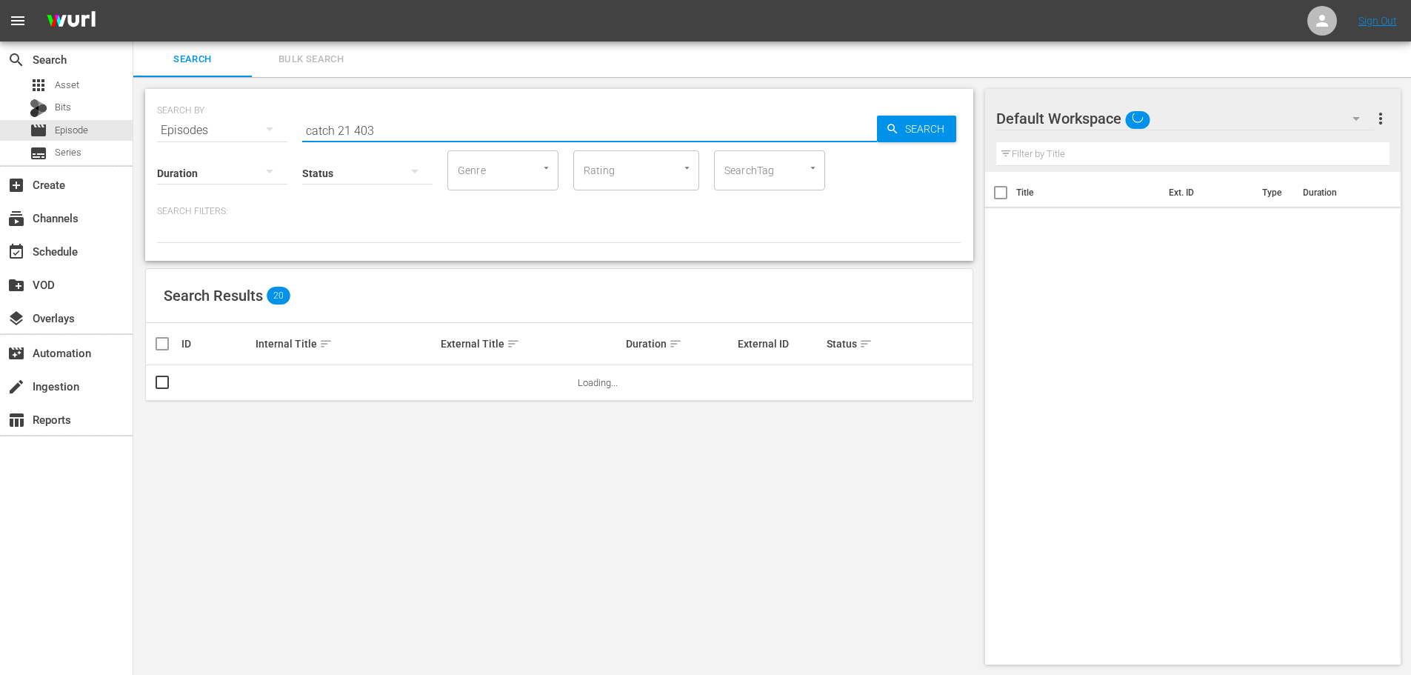
drag, startPoint x: 520, startPoint y: 125, endPoint x: 14, endPoint y: 36, distance: 513.7
click at [14, 39] on div "menu Sign Out search Search apps Asset Bits movie Episode subtitles Series add_…" at bounding box center [705, 338] width 1411 height 676
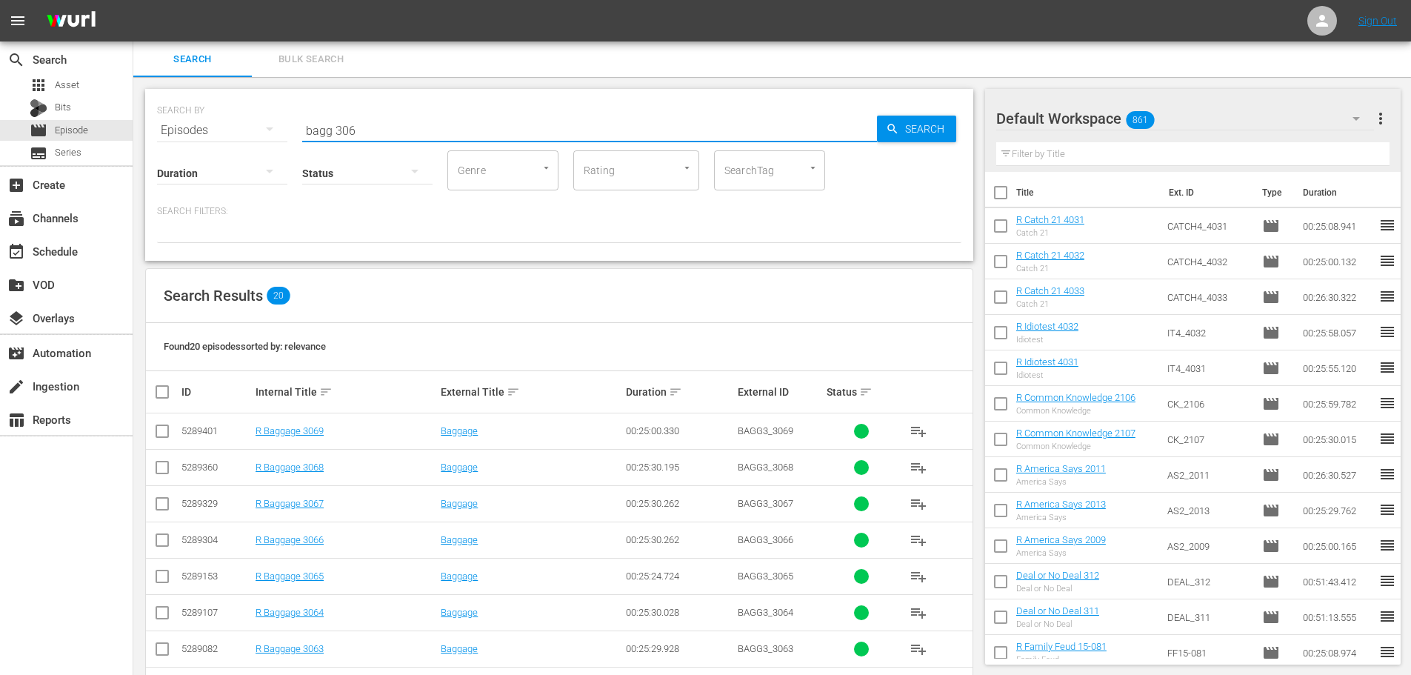
type input "bagg 306"
click at [166, 458] on icon at bounding box center [162, 467] width 18 height 18
click at [167, 464] on input "checkbox" at bounding box center [162, 470] width 18 height 18
checkbox input "true"
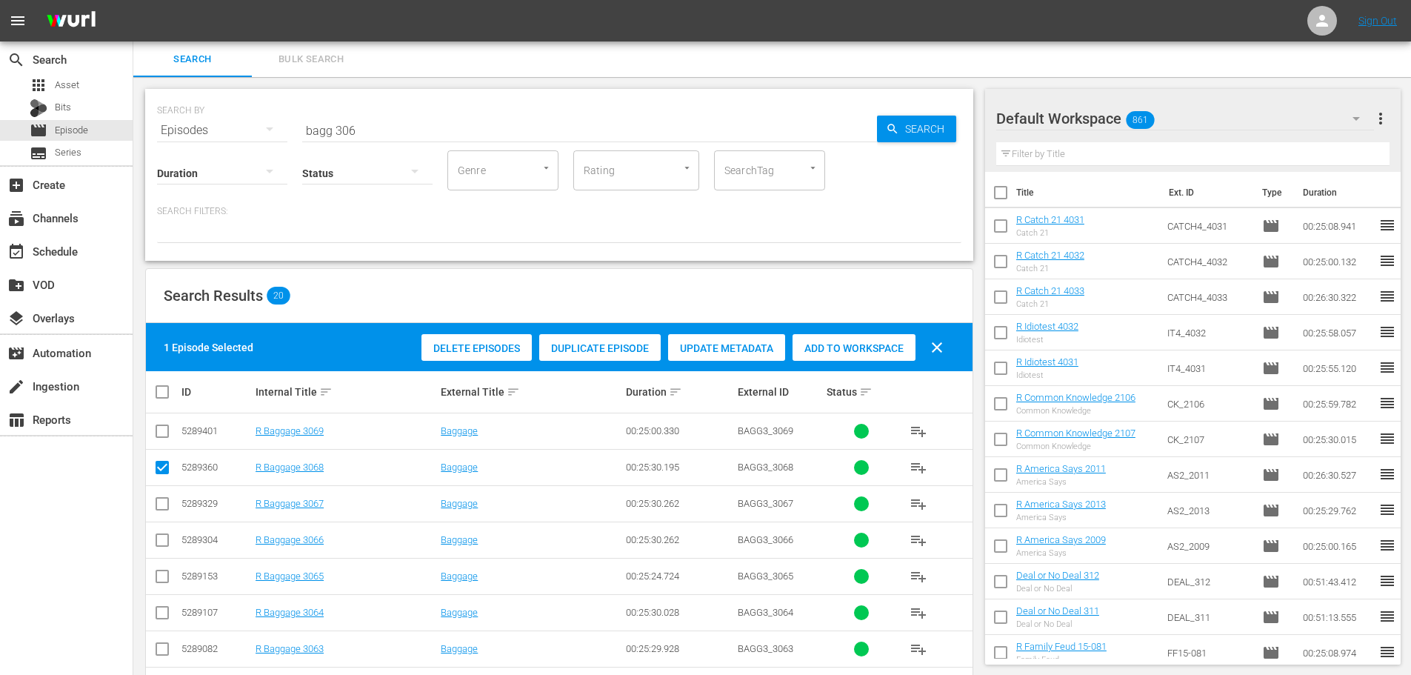
click at [159, 540] on input "checkbox" at bounding box center [162, 543] width 18 height 18
checkbox input "true"
click at [859, 355] on div "Add to Workspace" at bounding box center [853, 348] width 123 height 28
click at [407, 127] on input "bagg 306" at bounding box center [589, 131] width 575 height 36
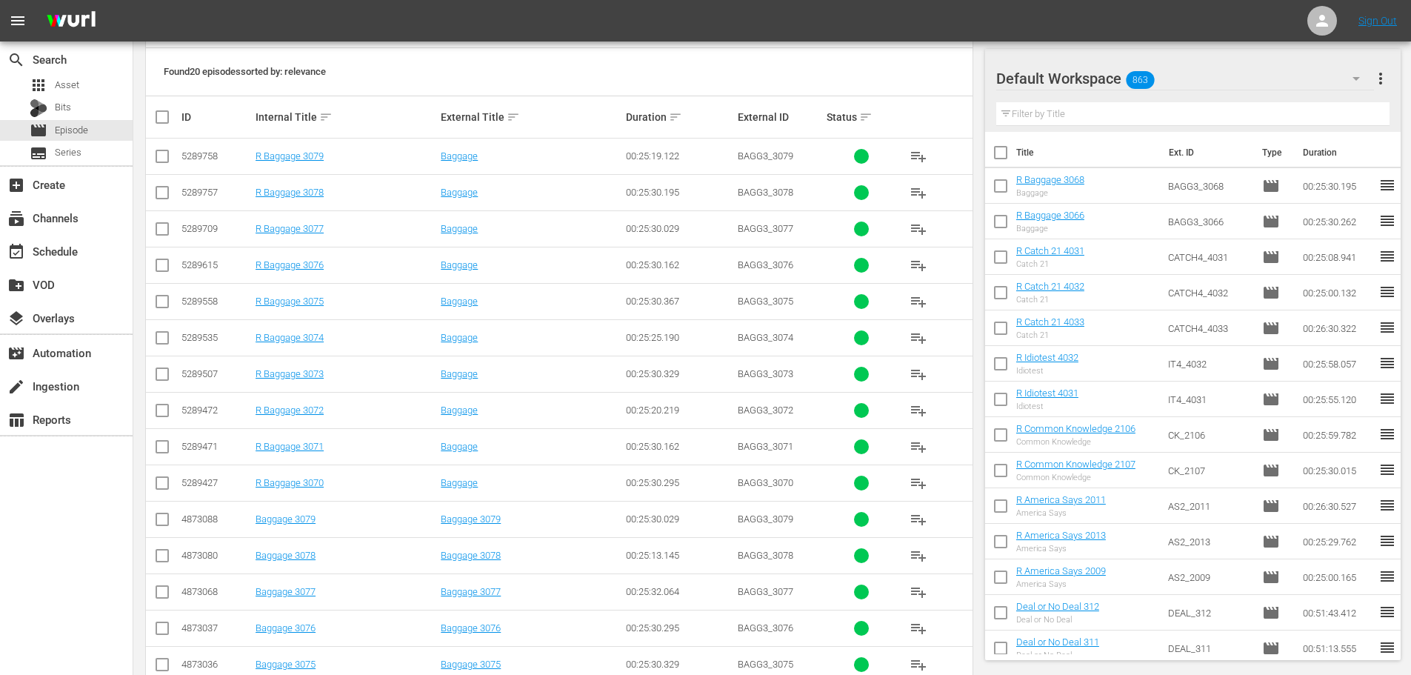
scroll to position [296, 0]
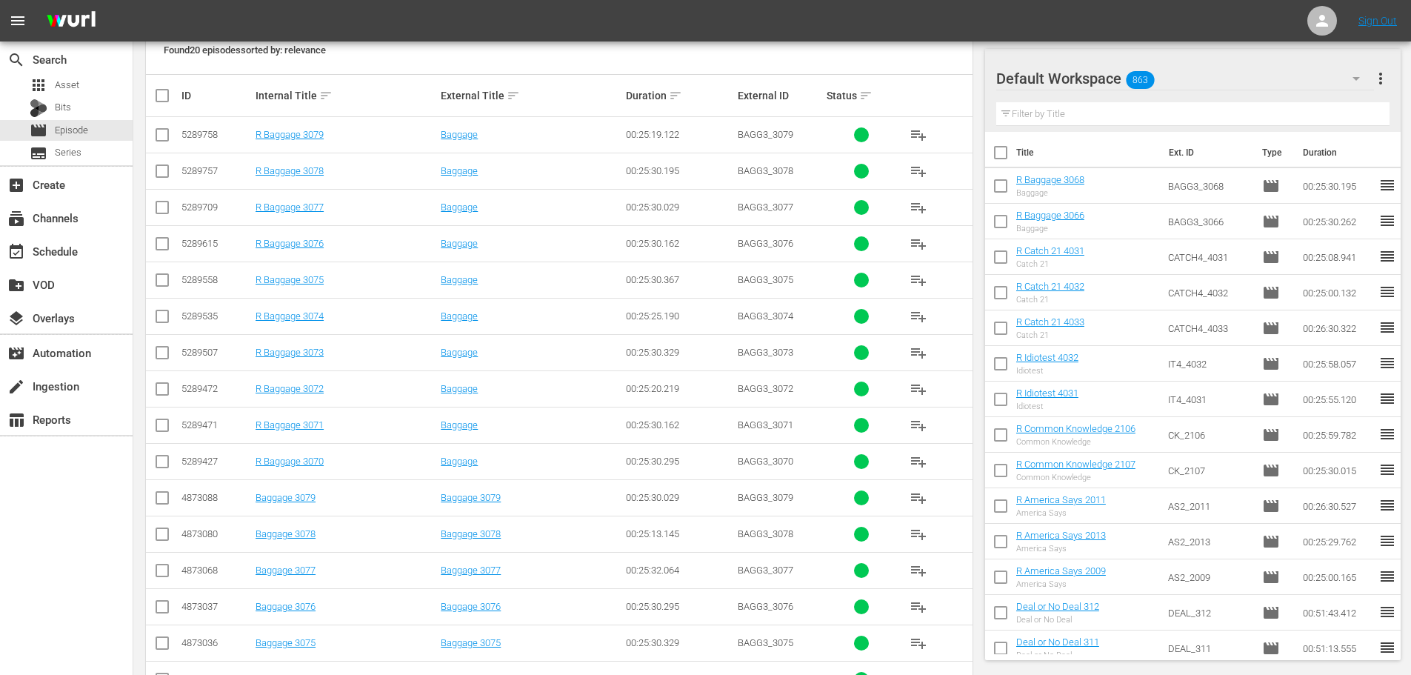
type input "bagg 307"
click at [167, 467] on input "checkbox" at bounding box center [162, 464] width 18 height 18
checkbox input "true"
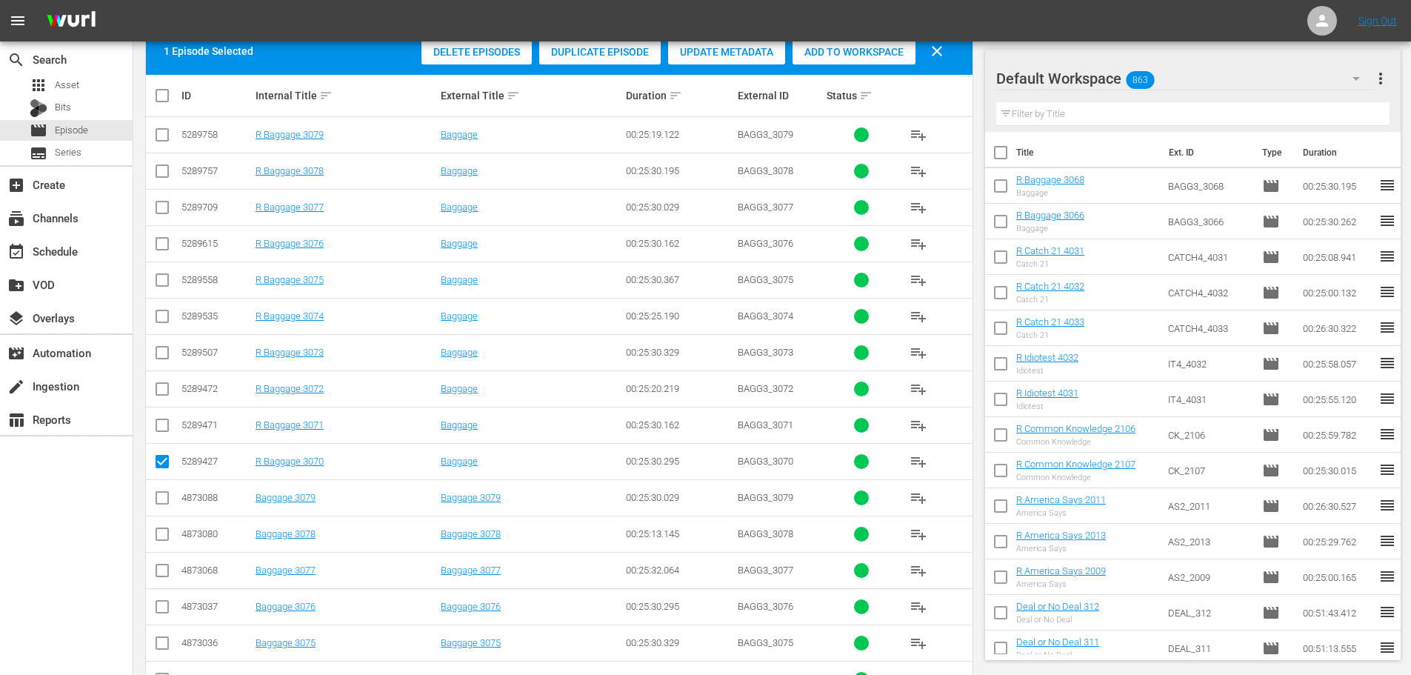
click at [163, 384] on input "checkbox" at bounding box center [162, 392] width 18 height 18
checkbox input "true"
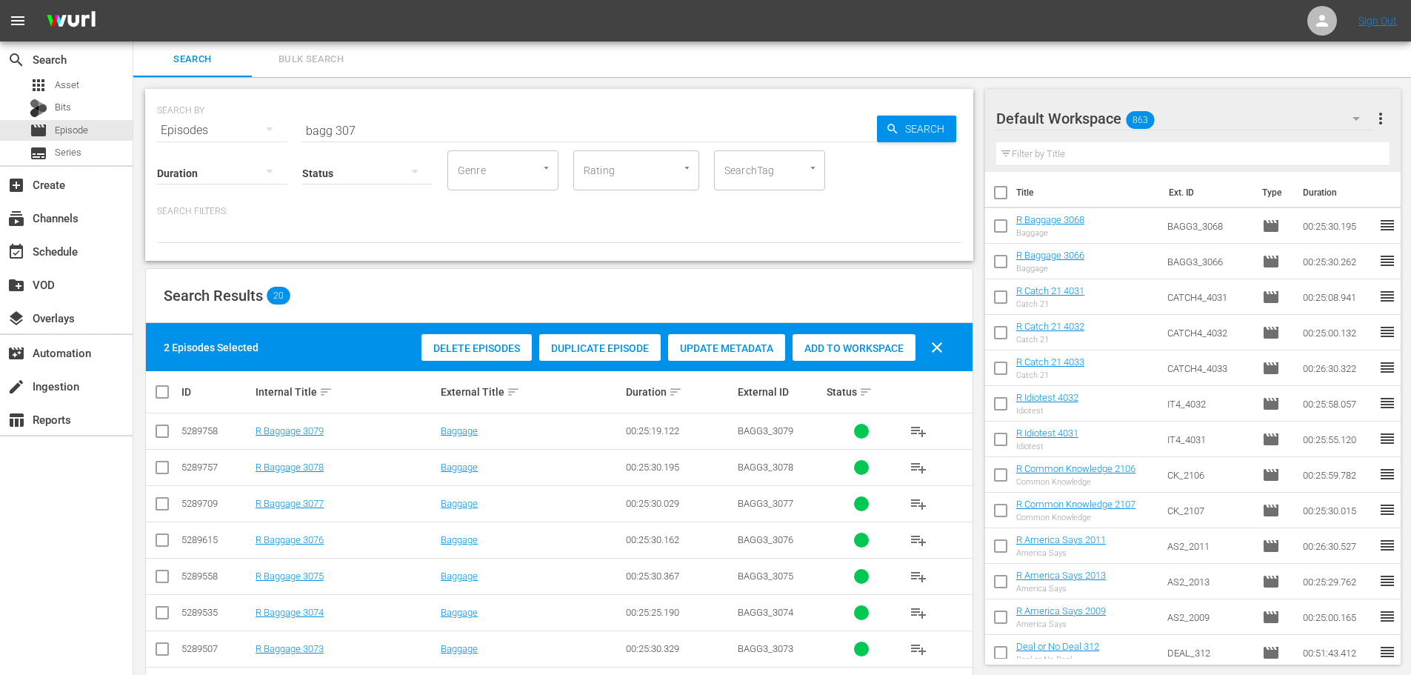
click at [828, 336] on div "Add to Workspace" at bounding box center [853, 348] width 123 height 28
drag, startPoint x: 457, startPoint y: 130, endPoint x: 0, endPoint y: 49, distance: 464.1
click at [133, 0] on div "search Search apps Asset Bits movie Episode subtitles Series add_box Create sub…" at bounding box center [771, 0] width 1277 height 0
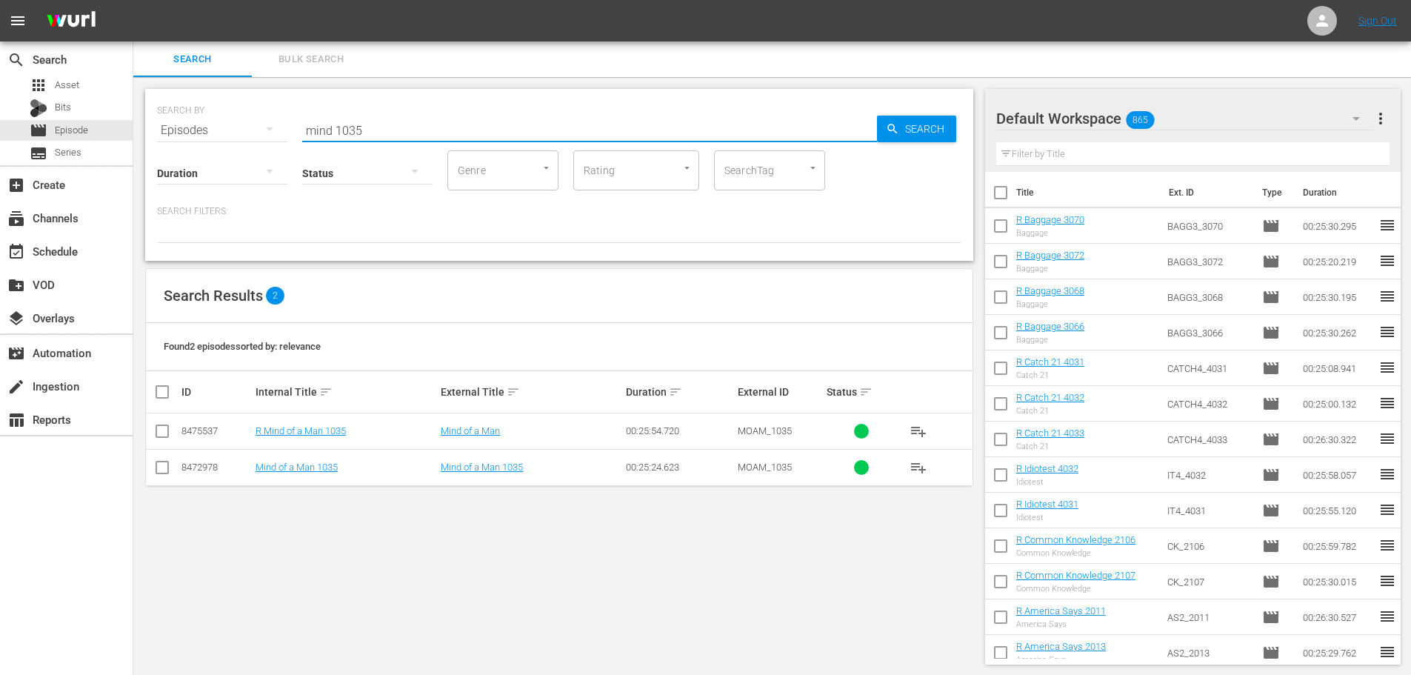
type input "mind 1035"
click at [161, 434] on input "checkbox" at bounding box center [162, 434] width 18 height 18
checkbox input "true"
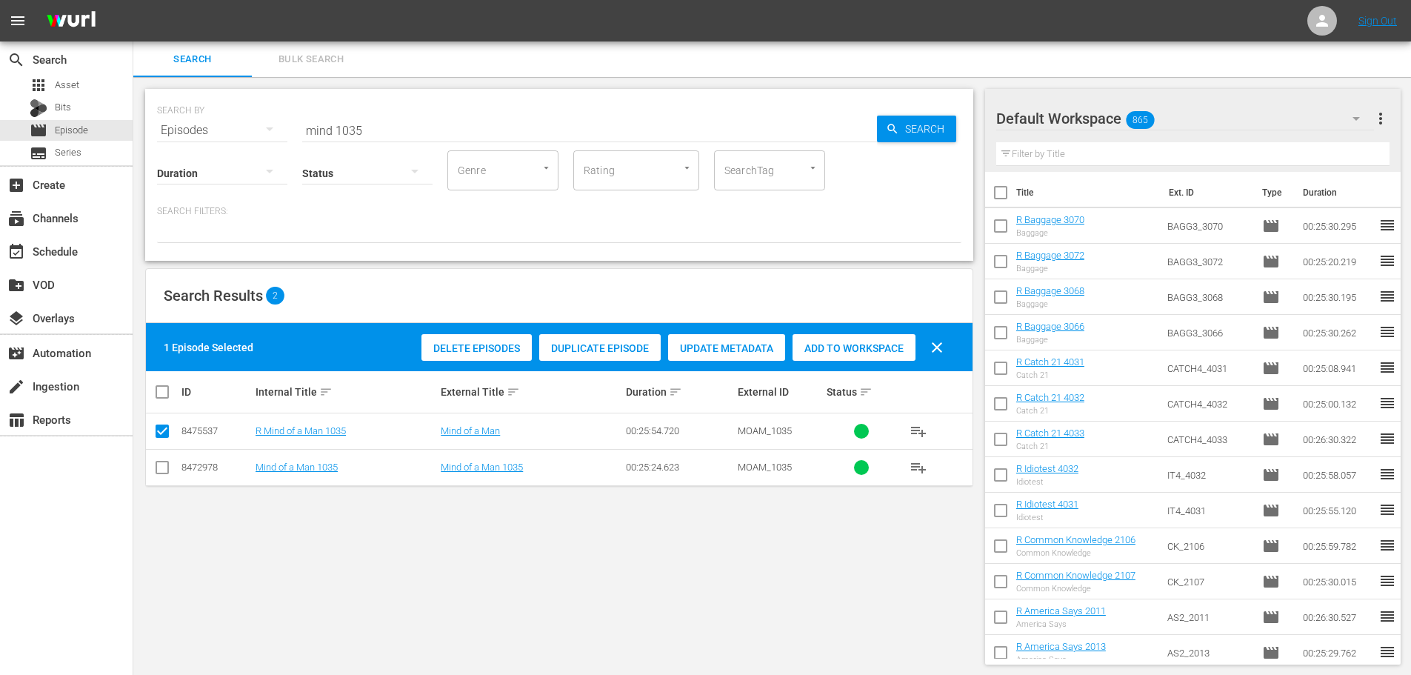
click at [812, 354] on div "Add to Workspace" at bounding box center [853, 348] width 123 height 28
drag, startPoint x: 444, startPoint y: 121, endPoint x: 64, endPoint y: 126, distance: 380.7
click at [133, 0] on div "search Search apps Asset Bits movie Episode subtitles Series add_box Create sub…" at bounding box center [771, 0] width 1277 height 0
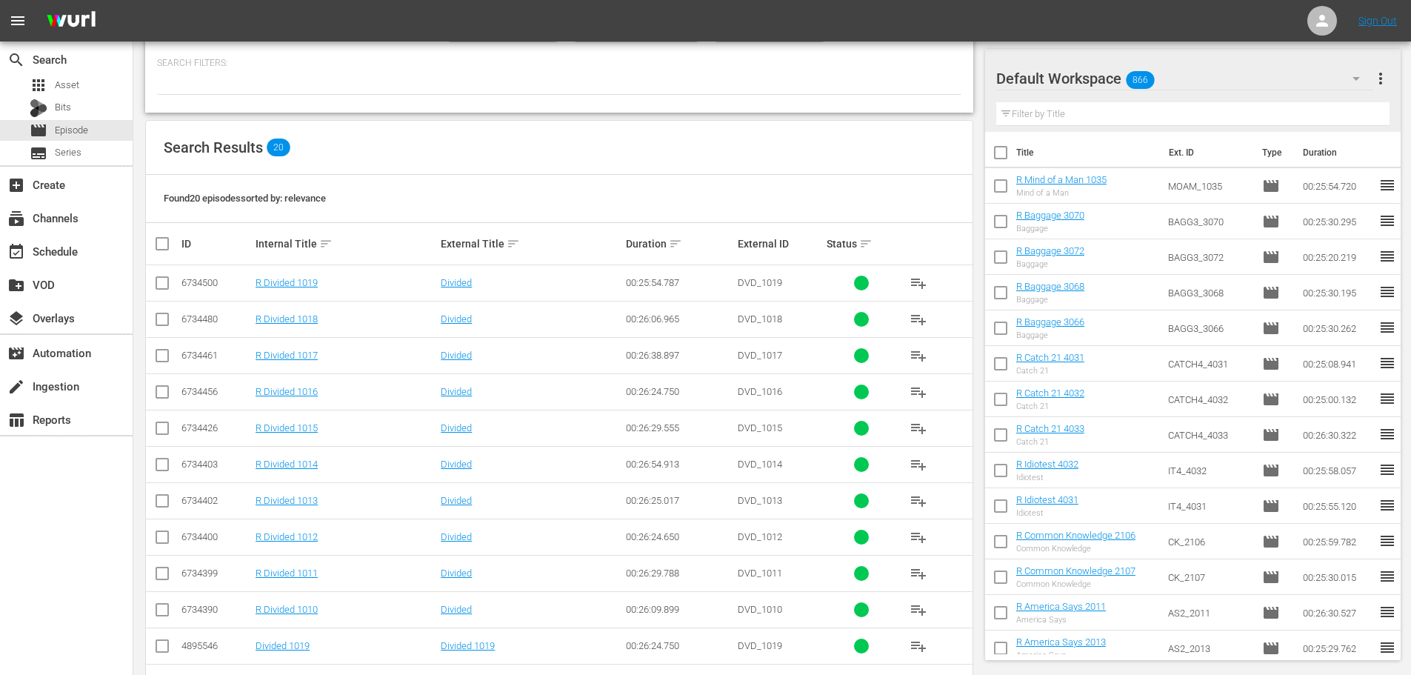
scroll to position [296, 0]
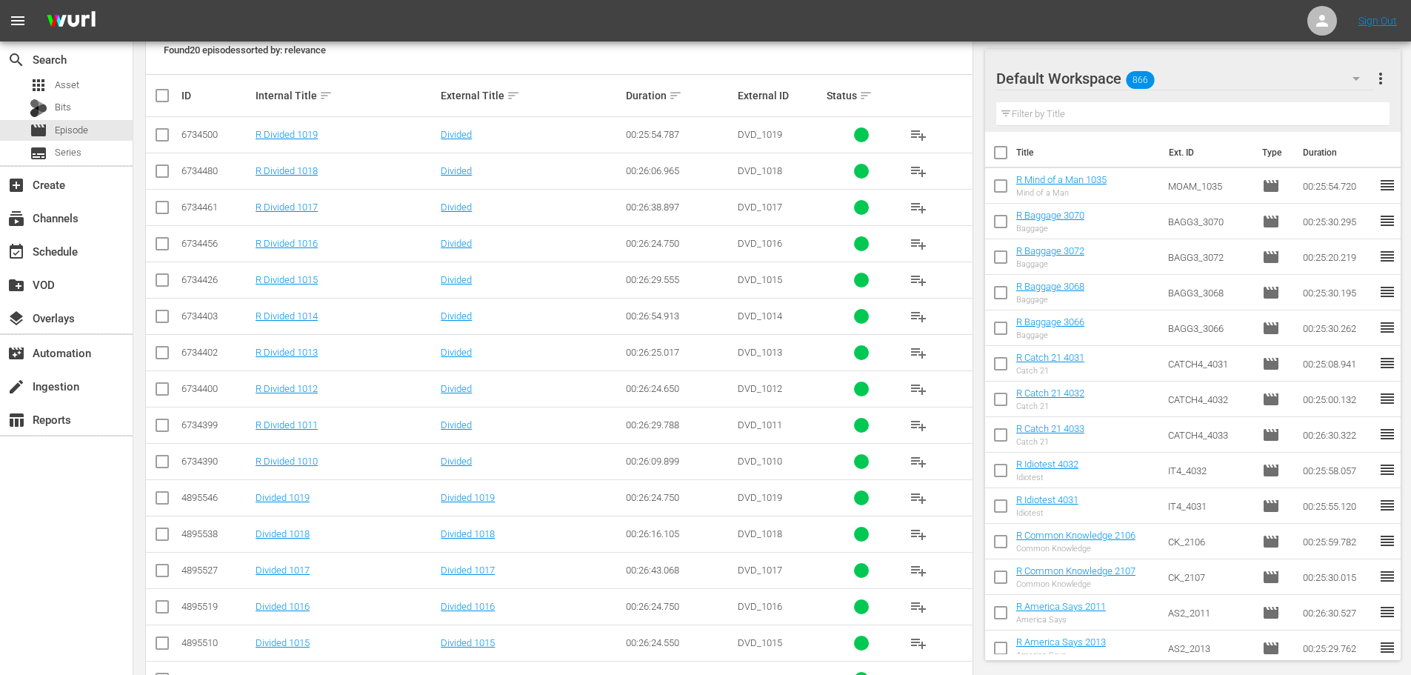
type input "divided 101"
click at [160, 467] on input "checkbox" at bounding box center [162, 464] width 18 height 18
checkbox input "true"
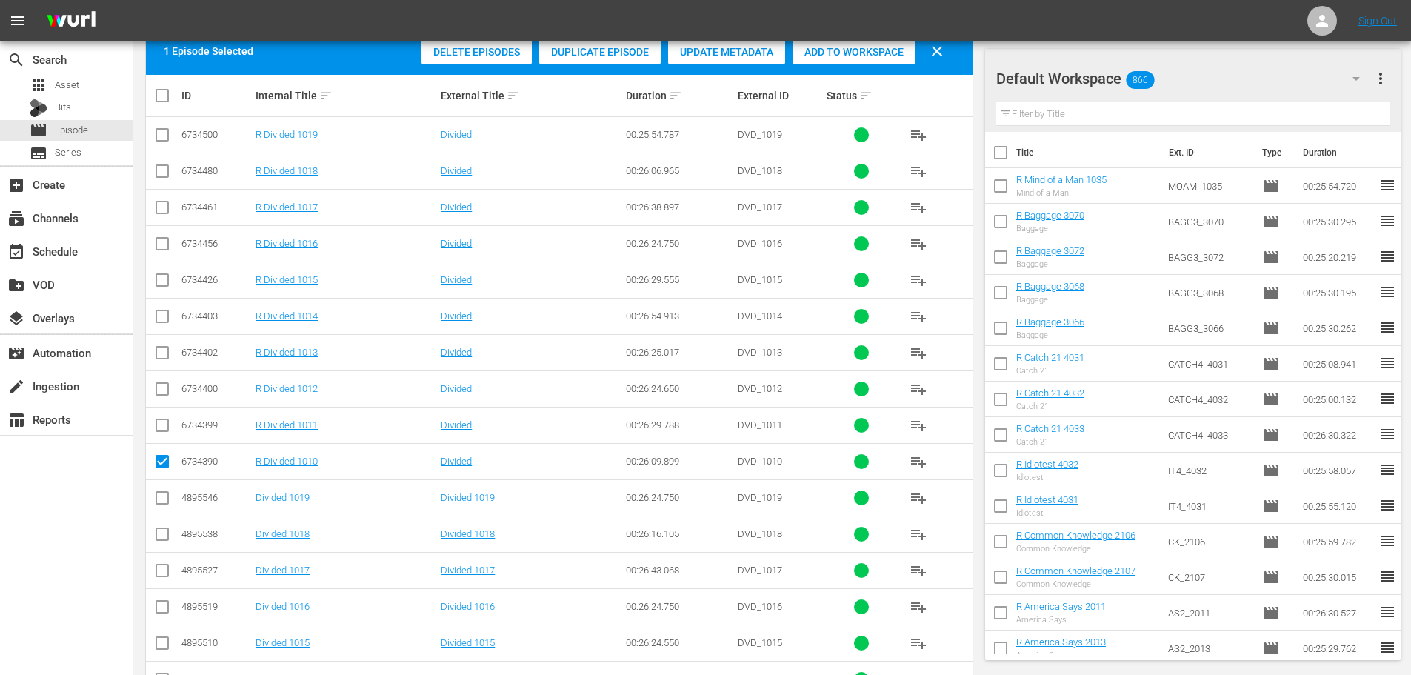
click at [161, 388] on input "checkbox" at bounding box center [162, 392] width 18 height 18
checkbox input "true"
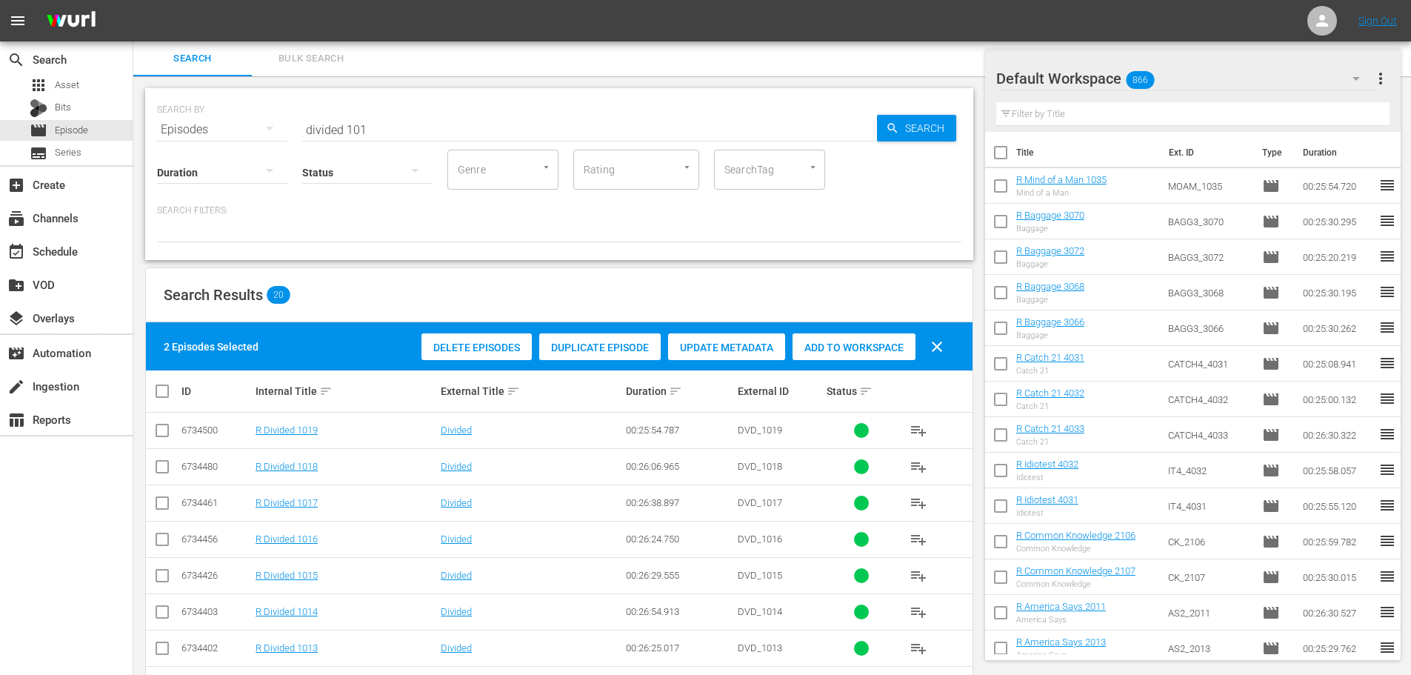
scroll to position [0, 0]
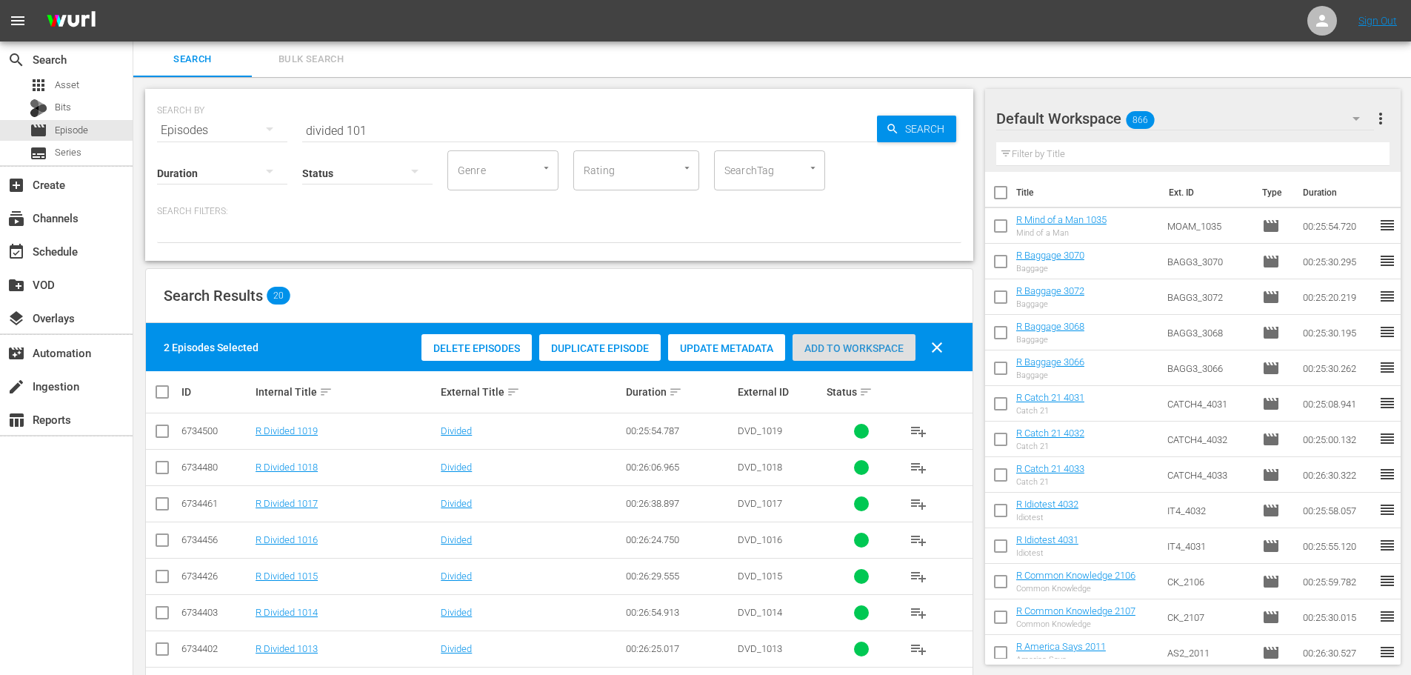
click at [841, 338] on div "Add to Workspace" at bounding box center [853, 348] width 123 height 28
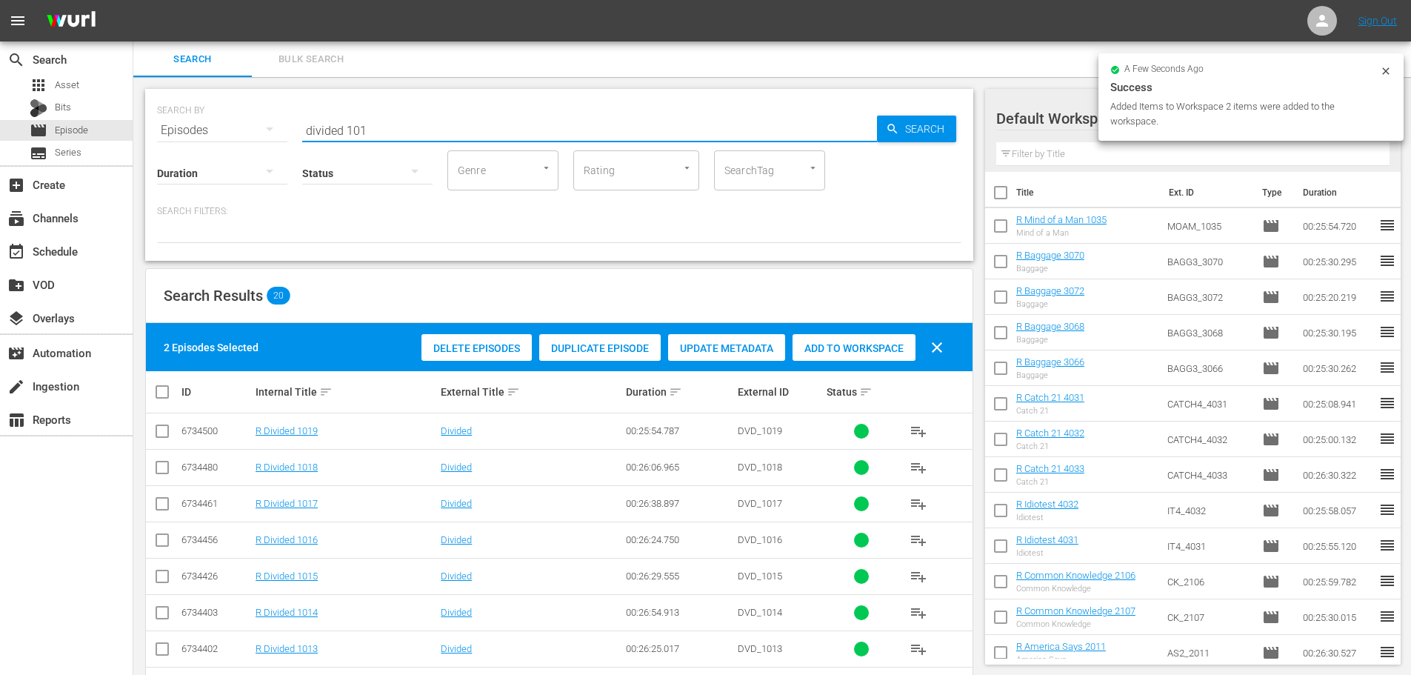
drag, startPoint x: 326, startPoint y: 115, endPoint x: 142, endPoint y: 102, distance: 184.1
click at [144, 102] on div "SEARCH BY Search By Episodes Search ID, Title, Description, Keywords, or Catego…" at bounding box center [559, 621] width 852 height 1089
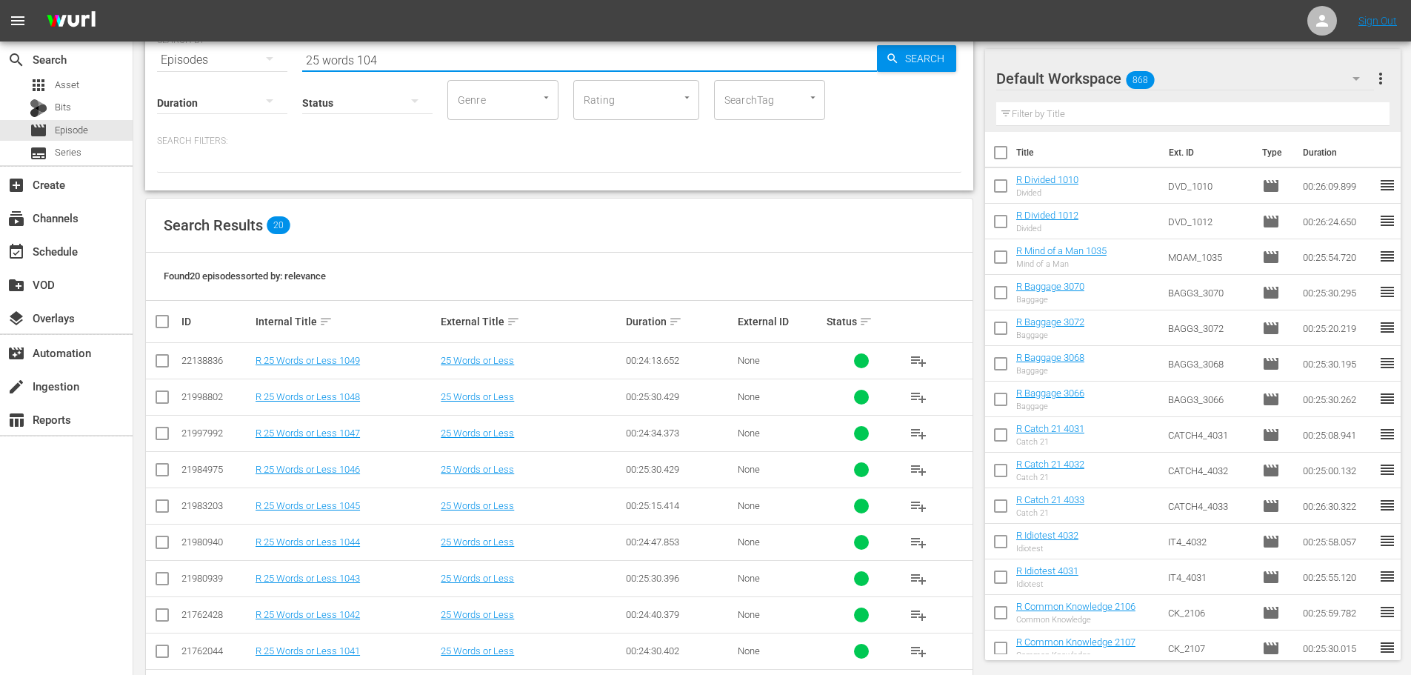
scroll to position [74, 0]
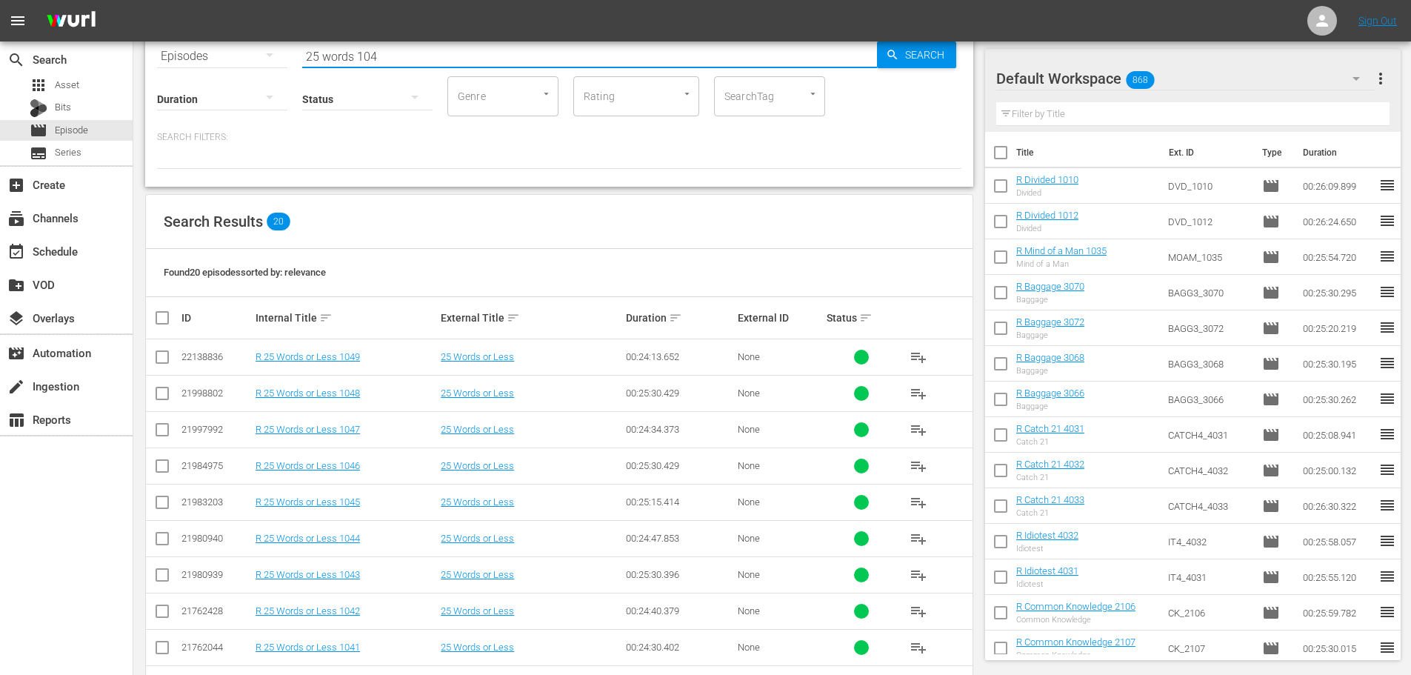
type input "25 words 104"
click at [166, 500] on input "checkbox" at bounding box center [162, 505] width 18 height 18
checkbox input "true"
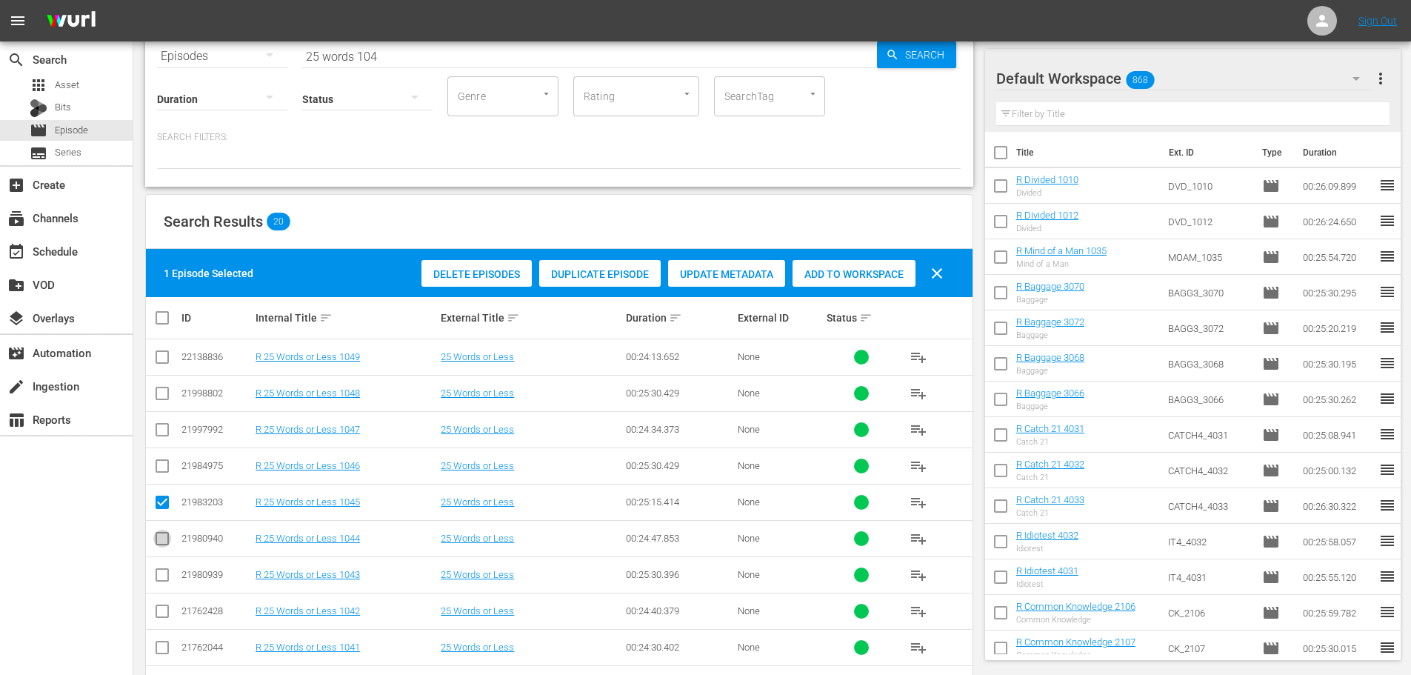
click at [164, 531] on icon at bounding box center [162, 538] width 18 height 18
click at [169, 544] on input "checkbox" at bounding box center [162, 541] width 18 height 18
checkbox input "true"
click at [823, 283] on div "Add to Workspace" at bounding box center [853, 274] width 123 height 28
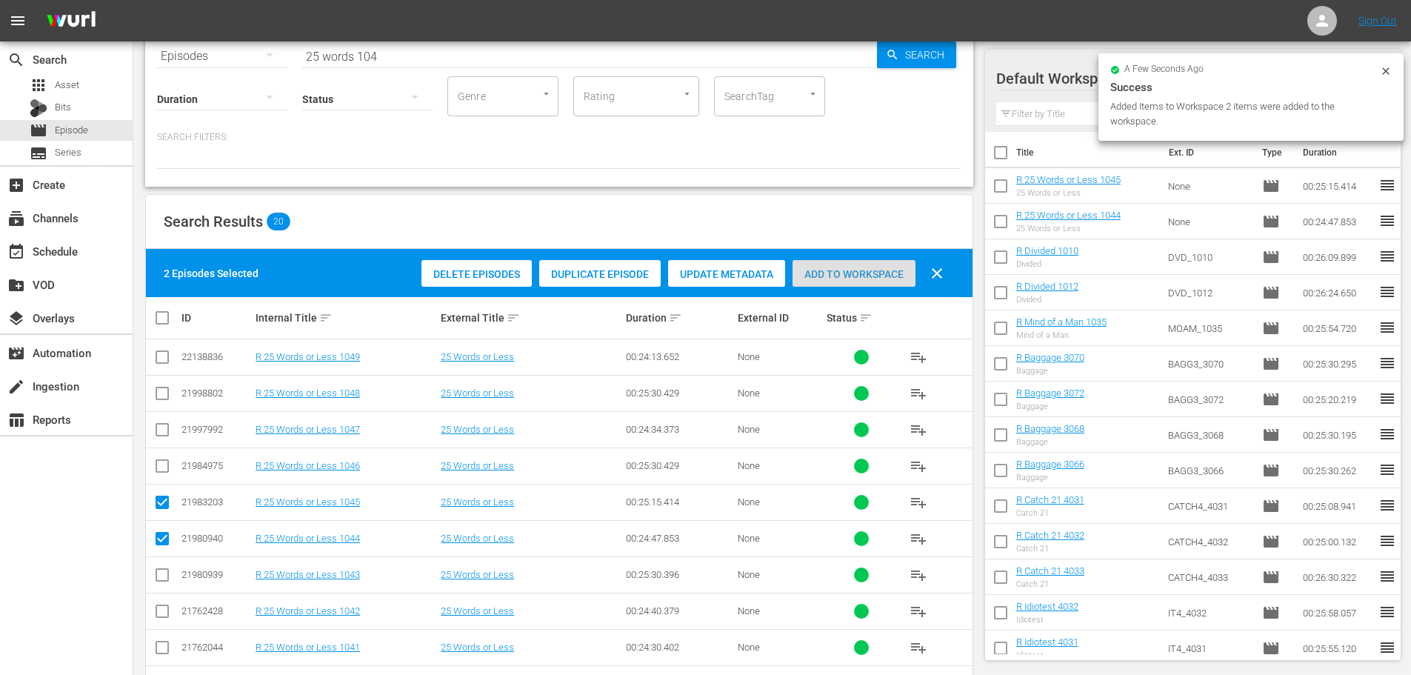
click at [880, 265] on div "Add to Workspace" at bounding box center [853, 274] width 123 height 28
click at [356, 125] on div "SEARCH BY Search By Episodes Search ID, Title, Description, Keywords, or Catego…" at bounding box center [559, 101] width 828 height 172
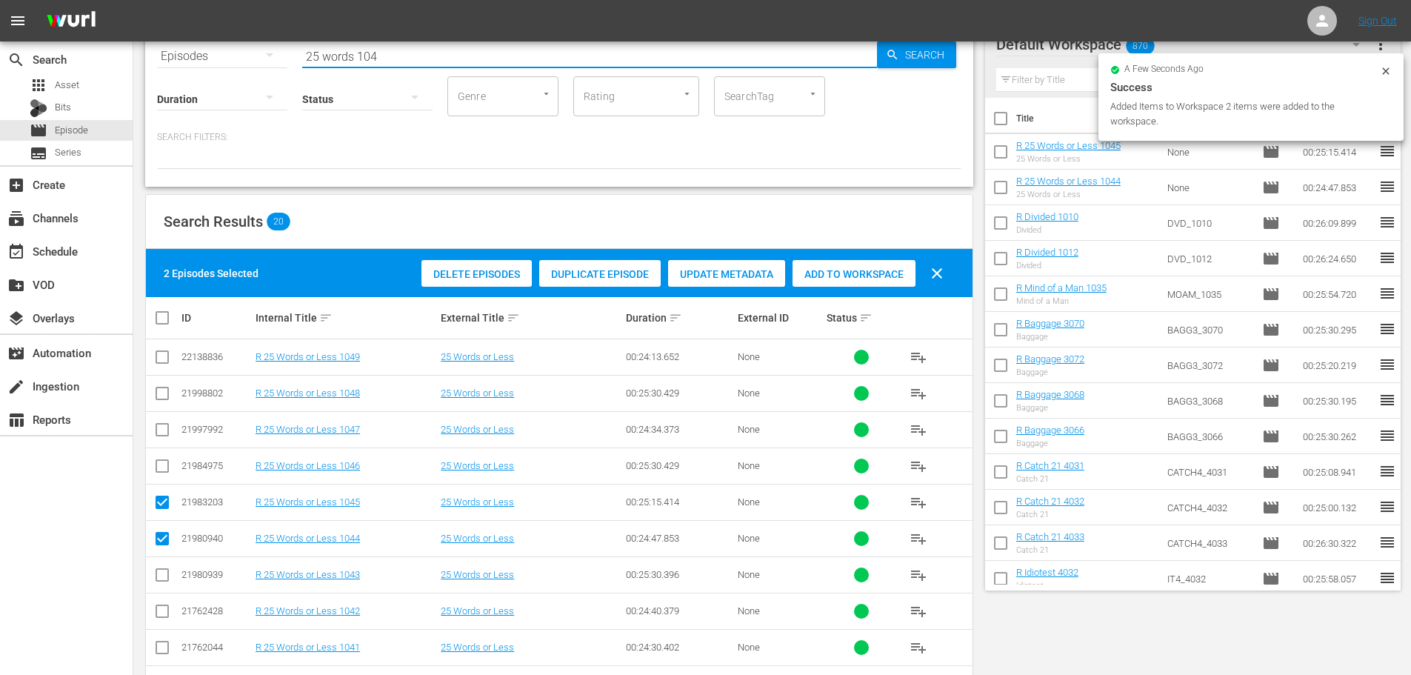
click at [274, 74] on div "SEARCH BY Search By Episodes Search ID, Title, Description, Keywords, or Catego…" at bounding box center [559, 47] width 804 height 53
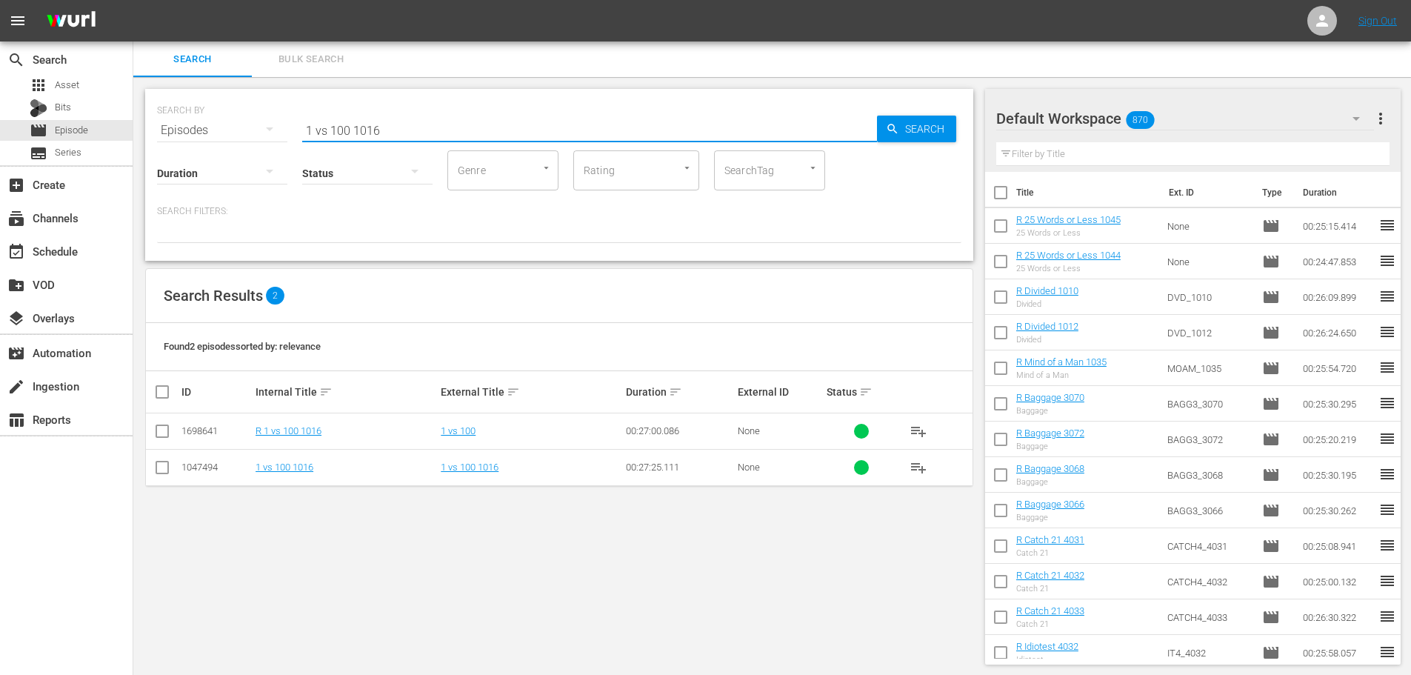
type input "1 vs 100 1016"
click at [161, 438] on input "checkbox" at bounding box center [162, 434] width 18 height 18
checkbox input "true"
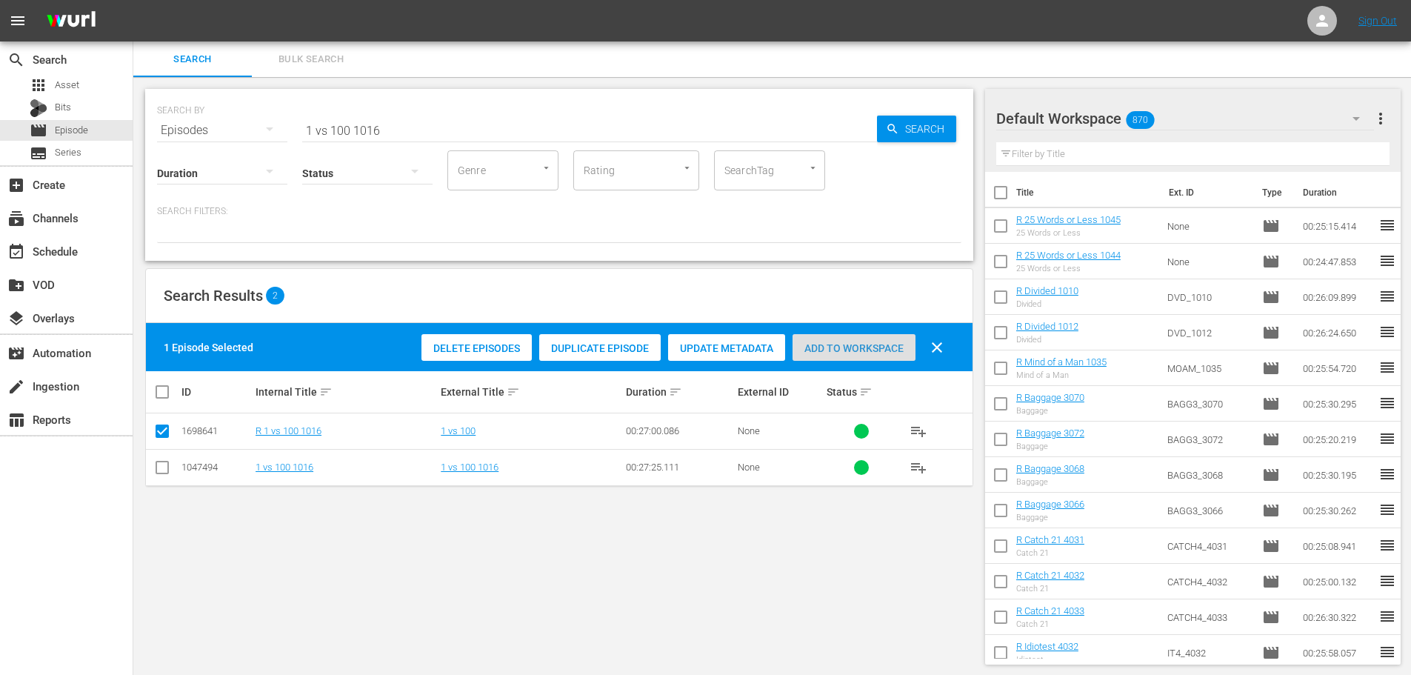
click at [877, 360] on div "Add to Workspace" at bounding box center [853, 348] width 123 height 28
click at [852, 334] on div "Add to Workspace" at bounding box center [853, 348] width 123 height 28
drag, startPoint x: 412, startPoint y: 132, endPoint x: 0, endPoint y: 98, distance: 413.1
click at [133, 0] on div "search Search apps Asset Bits movie Episode subtitles Series add_box Create sub…" at bounding box center [771, 0] width 1277 height 0
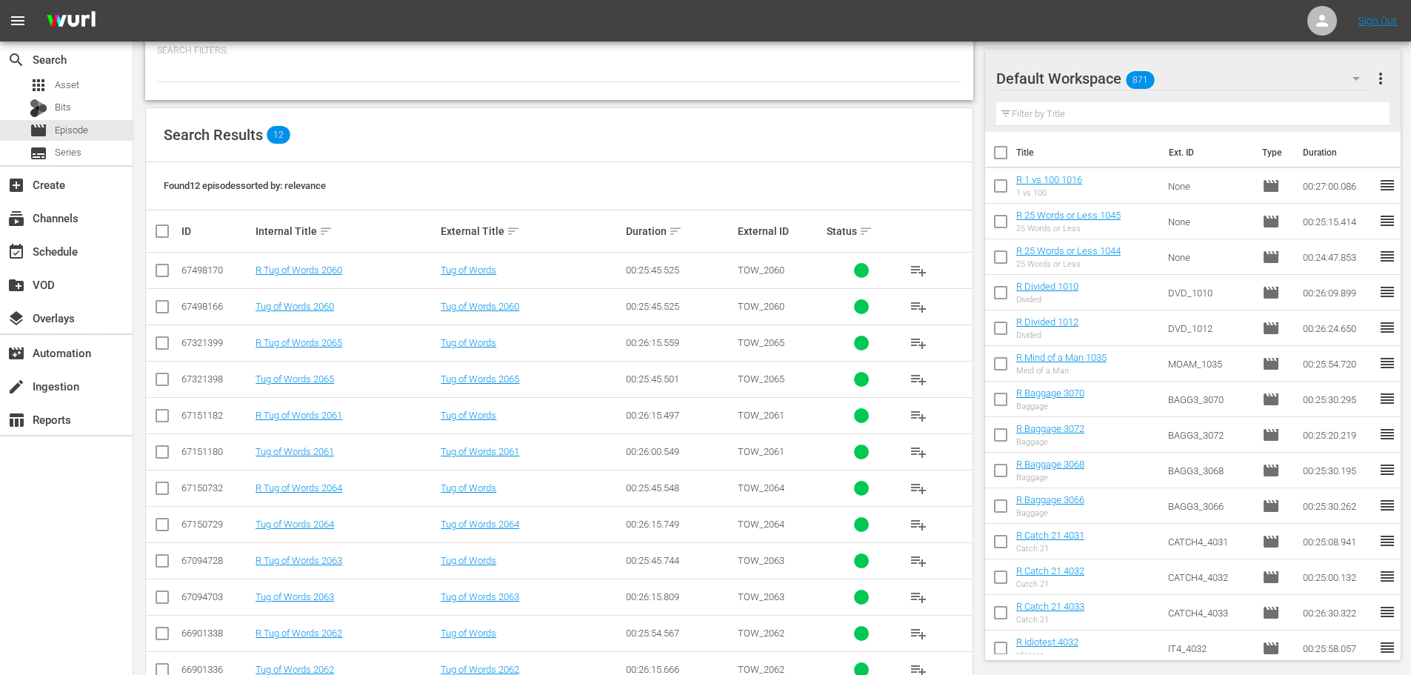
scroll to position [201, 0]
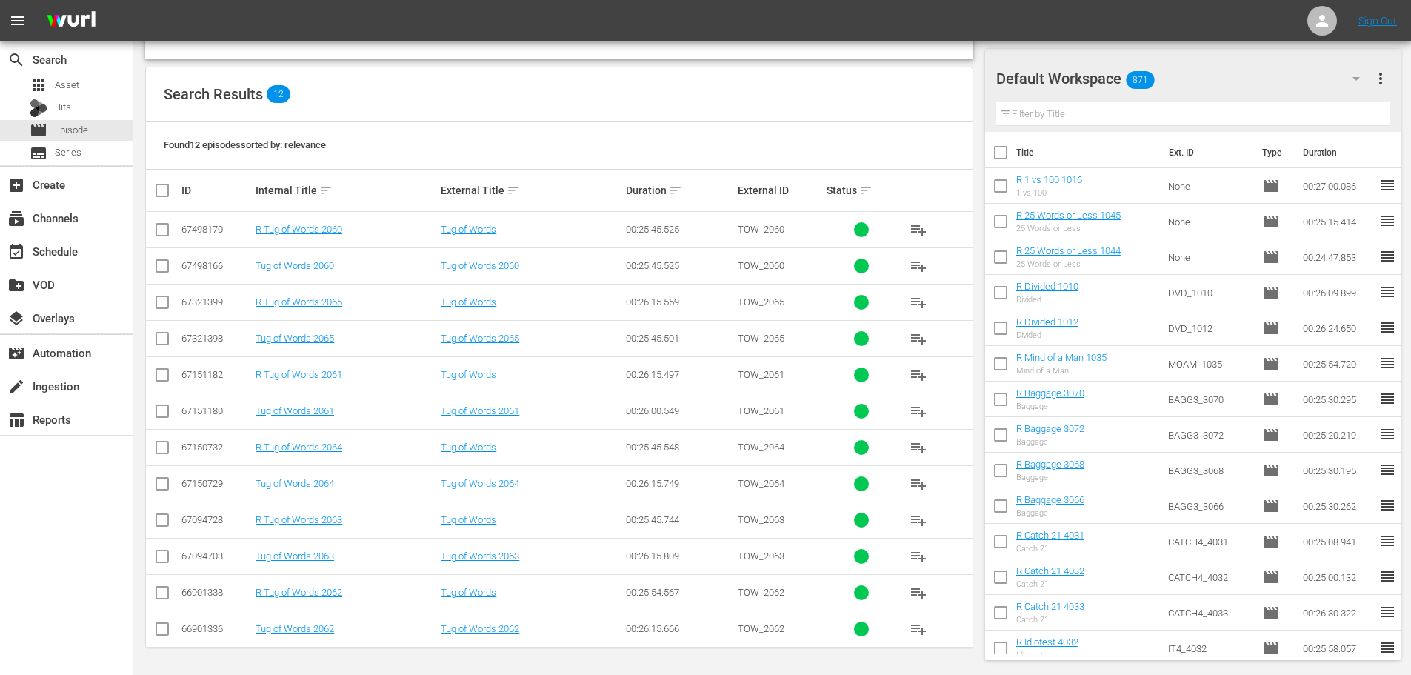
type input "tug 206"
click at [164, 515] on input "checkbox" at bounding box center [162, 523] width 18 height 18
checkbox input "true"
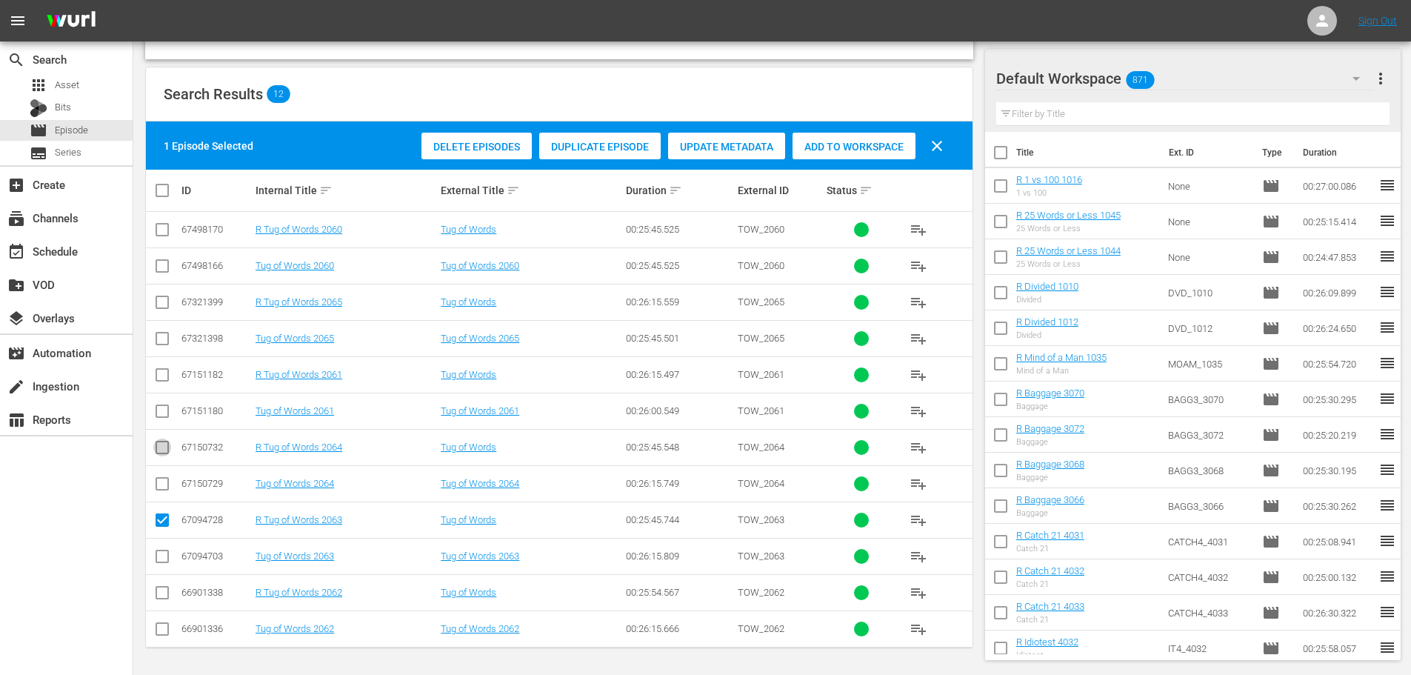
click at [162, 458] on input "checkbox" at bounding box center [162, 450] width 18 height 18
checkbox input "true"
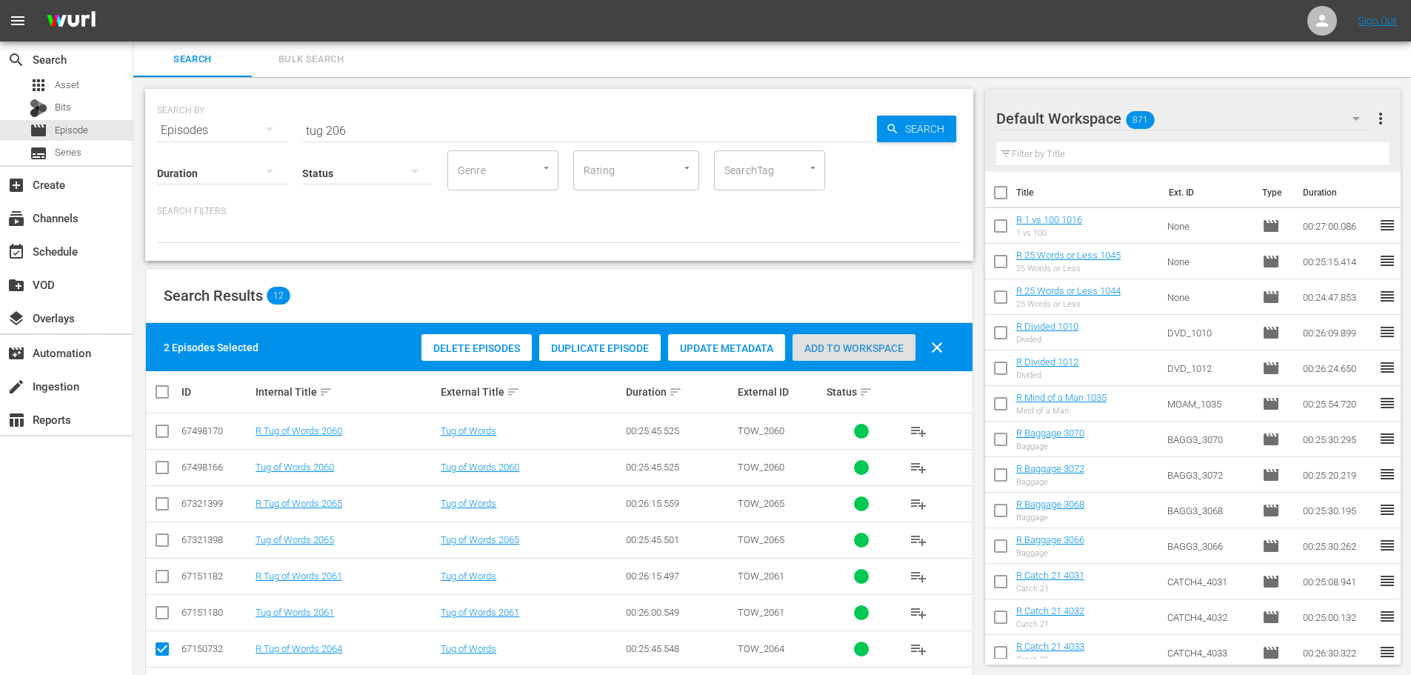
click at [838, 353] on span "Add to Workspace" at bounding box center [853, 348] width 123 height 12
drag, startPoint x: 395, startPoint y: 124, endPoint x: 0, endPoint y: 98, distance: 395.6
click at [133, 0] on div "search Search apps Asset Bits movie Episode subtitles Series add_box Create sub…" at bounding box center [771, 0] width 1277 height 0
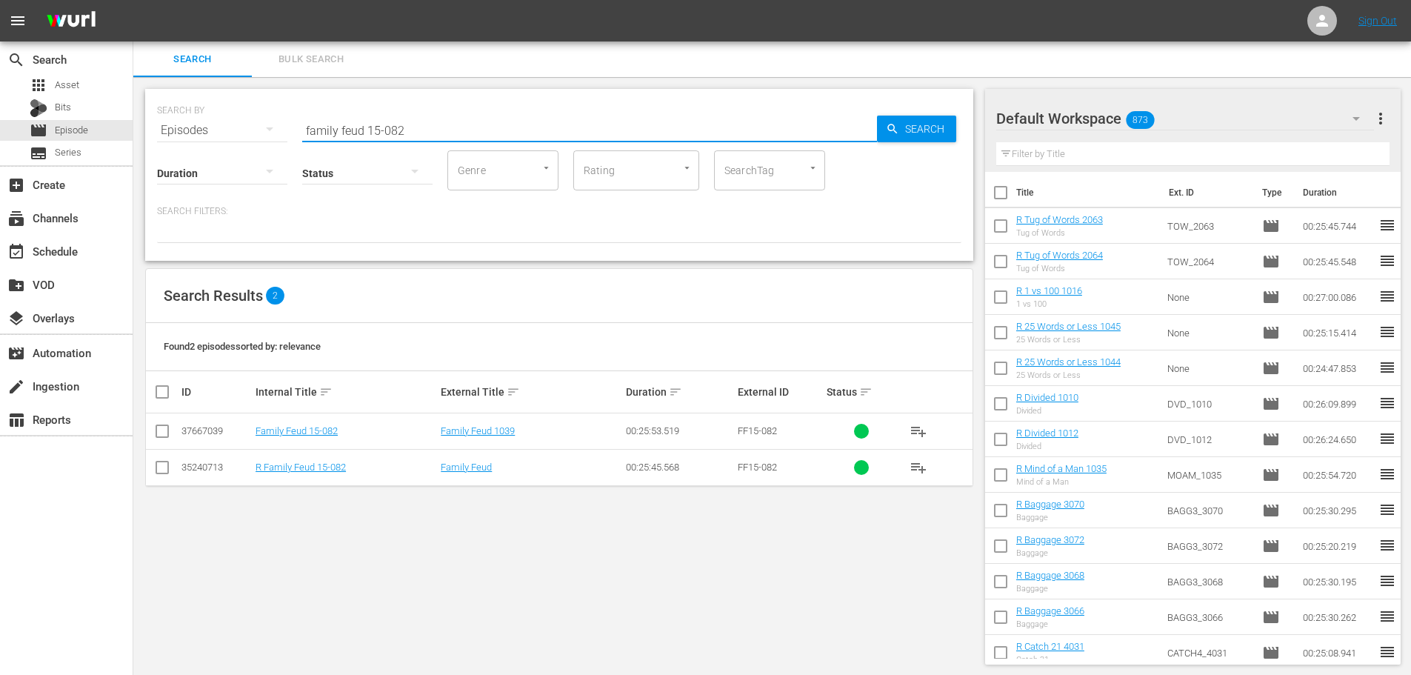
type input "family feud 15-082"
click at [161, 459] on icon at bounding box center [162, 467] width 18 height 18
click at [159, 470] on input "checkbox" at bounding box center [162, 470] width 18 height 18
checkbox input "true"
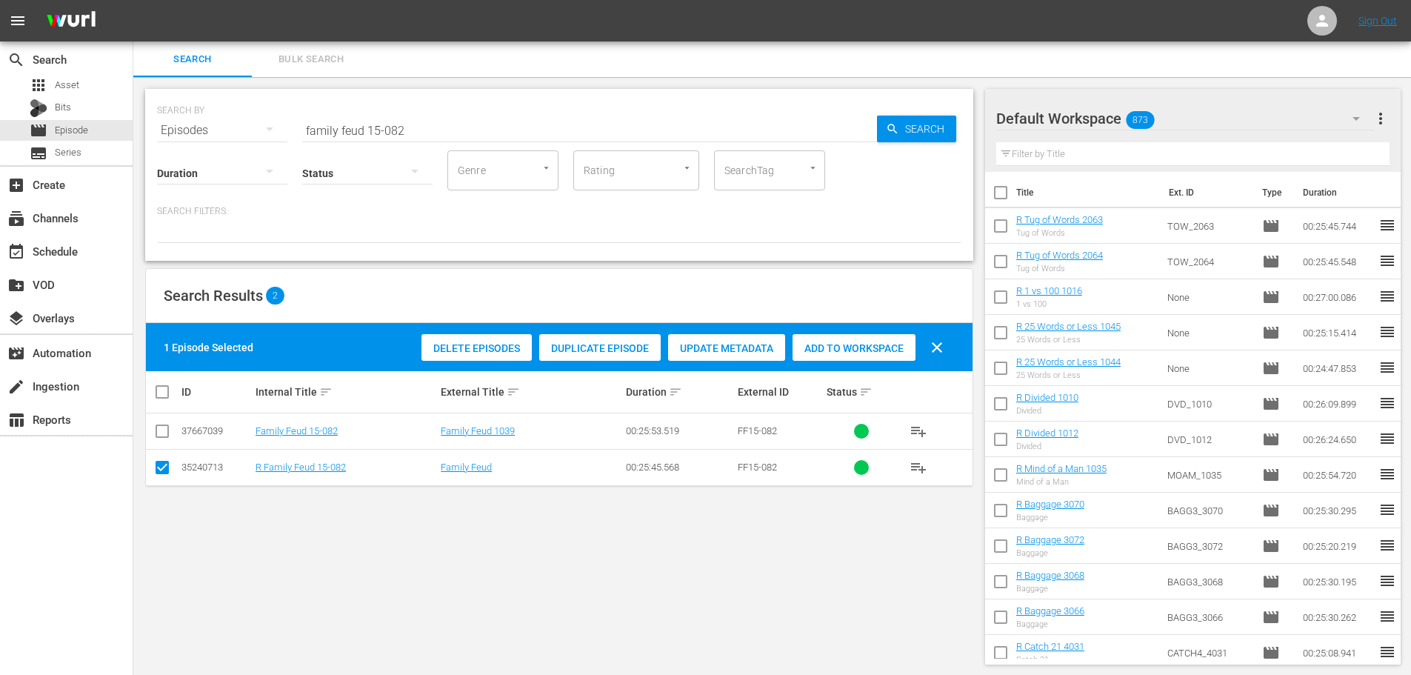
click at [836, 348] on span "Add to Workspace" at bounding box center [853, 348] width 123 height 12
click at [452, 124] on input "family feud 15-082" at bounding box center [589, 131] width 575 height 36
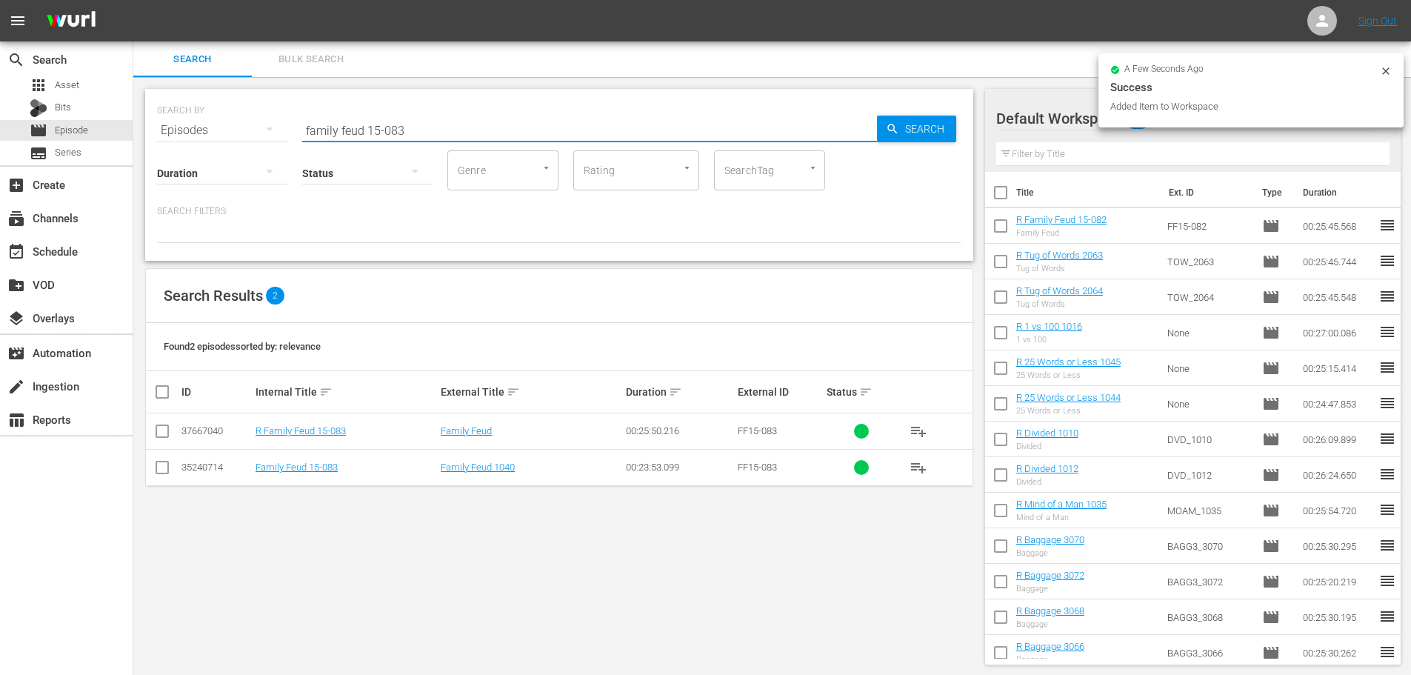
type input "family feud 15-083"
click at [147, 439] on td at bounding box center [162, 431] width 33 height 36
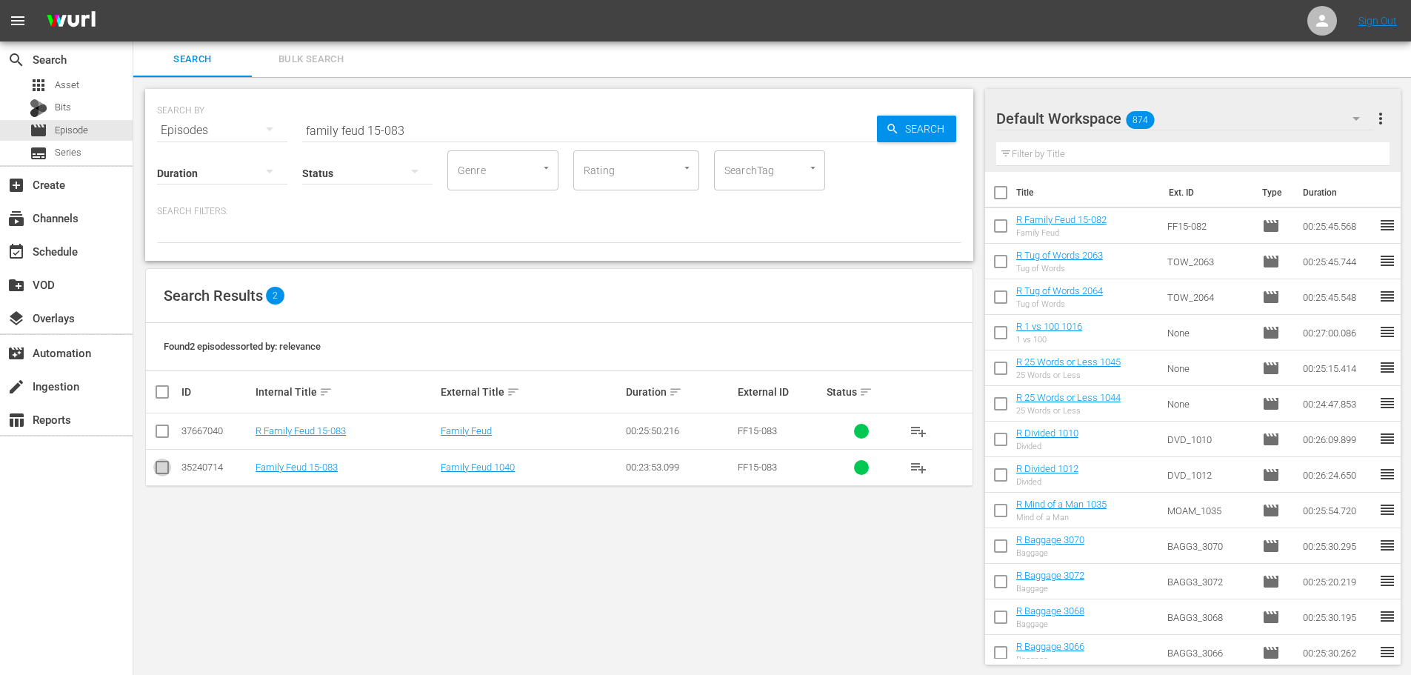
click at [162, 467] on input "checkbox" at bounding box center [162, 470] width 18 height 18
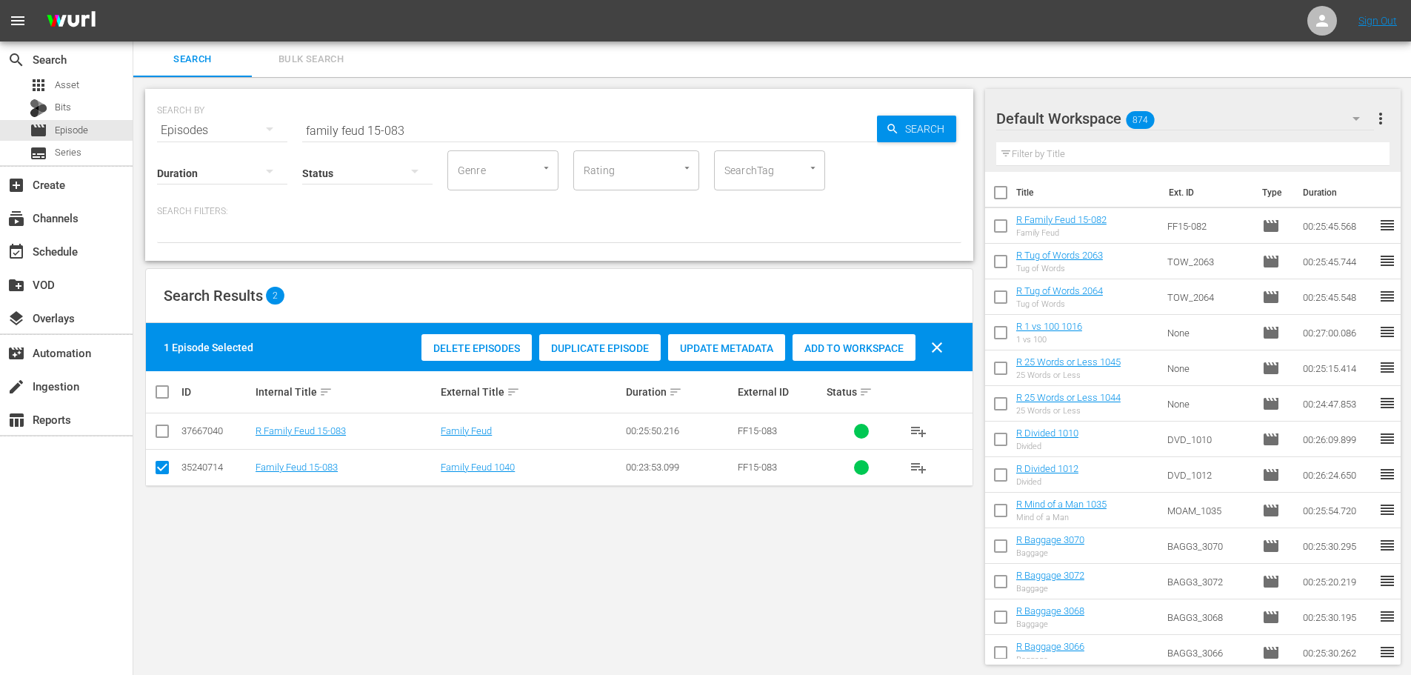
click at [162, 467] on input "checkbox" at bounding box center [162, 470] width 18 height 18
checkbox input "false"
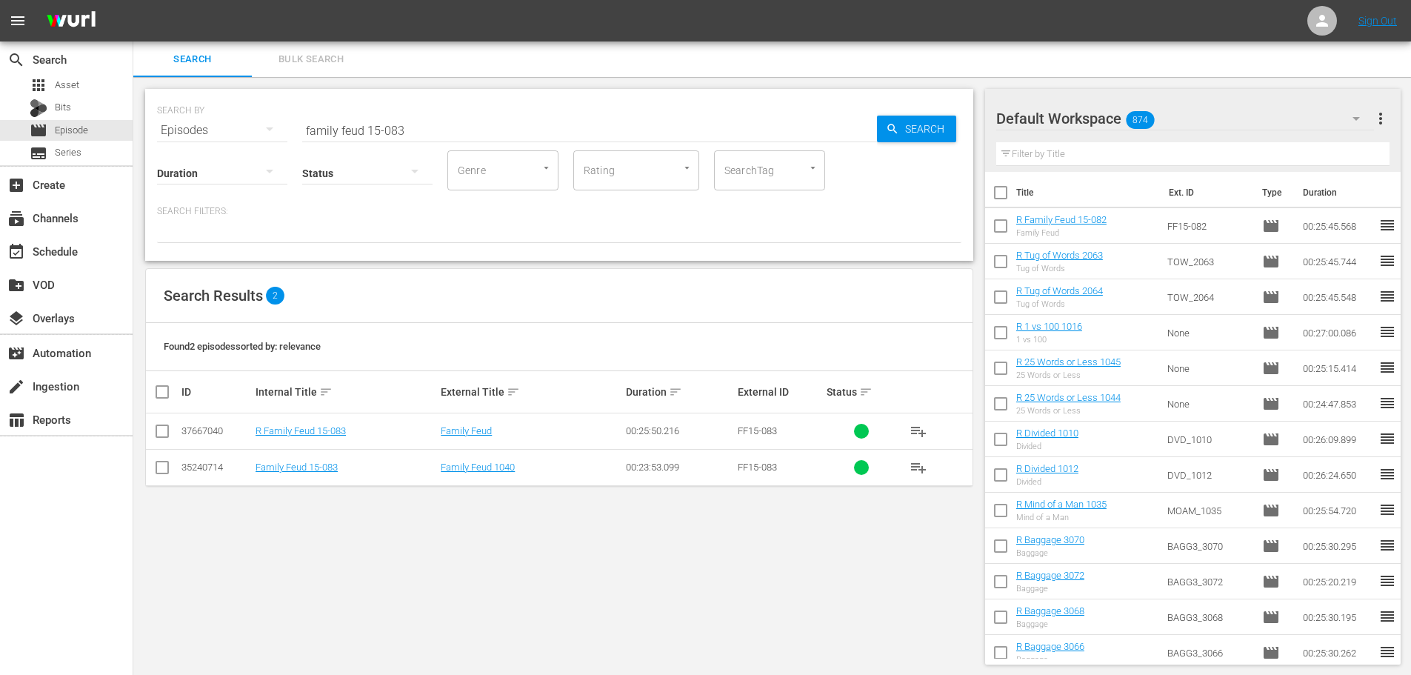
click at [152, 401] on th at bounding box center [162, 391] width 33 height 41
click at [161, 425] on input "checkbox" at bounding box center [162, 434] width 18 height 18
checkbox input "true"
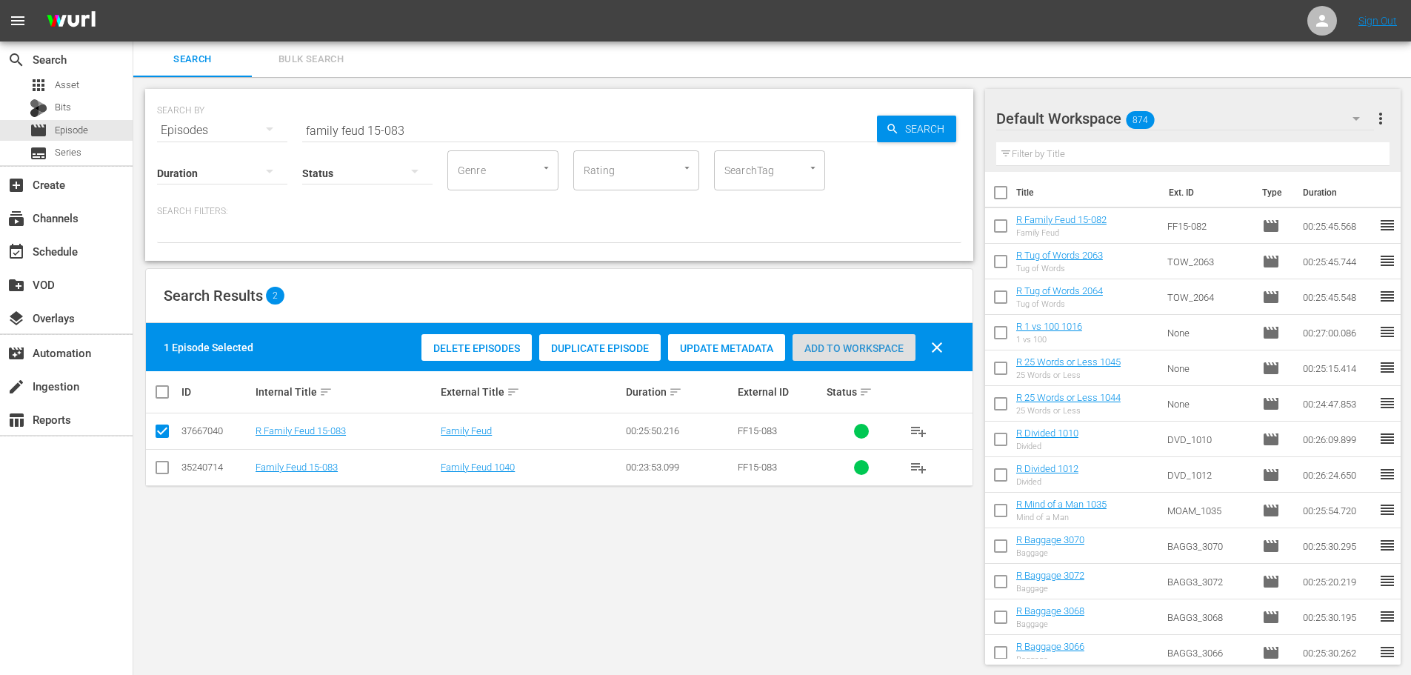
drag, startPoint x: 881, startPoint y: 349, endPoint x: 524, endPoint y: 16, distance: 488.9
click at [878, 347] on span "Add to Workspace" at bounding box center [853, 348] width 123 height 12
drag, startPoint x: 459, startPoint y: 131, endPoint x: 11, endPoint y: 55, distance: 454.5
click at [133, 0] on div "search Search apps Asset Bits movie Episode subtitles Series add_box Create sub…" at bounding box center [771, 0] width 1277 height 0
type input "d"
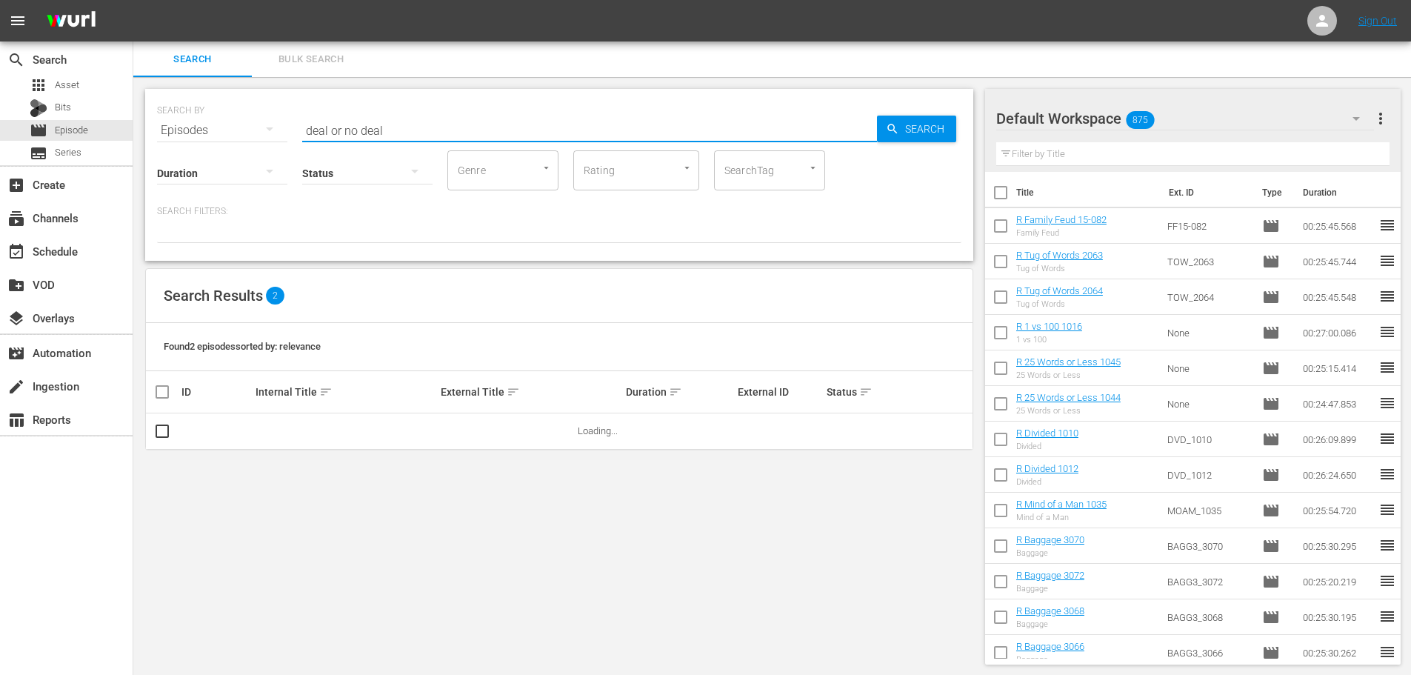
scroll to position [1, 0]
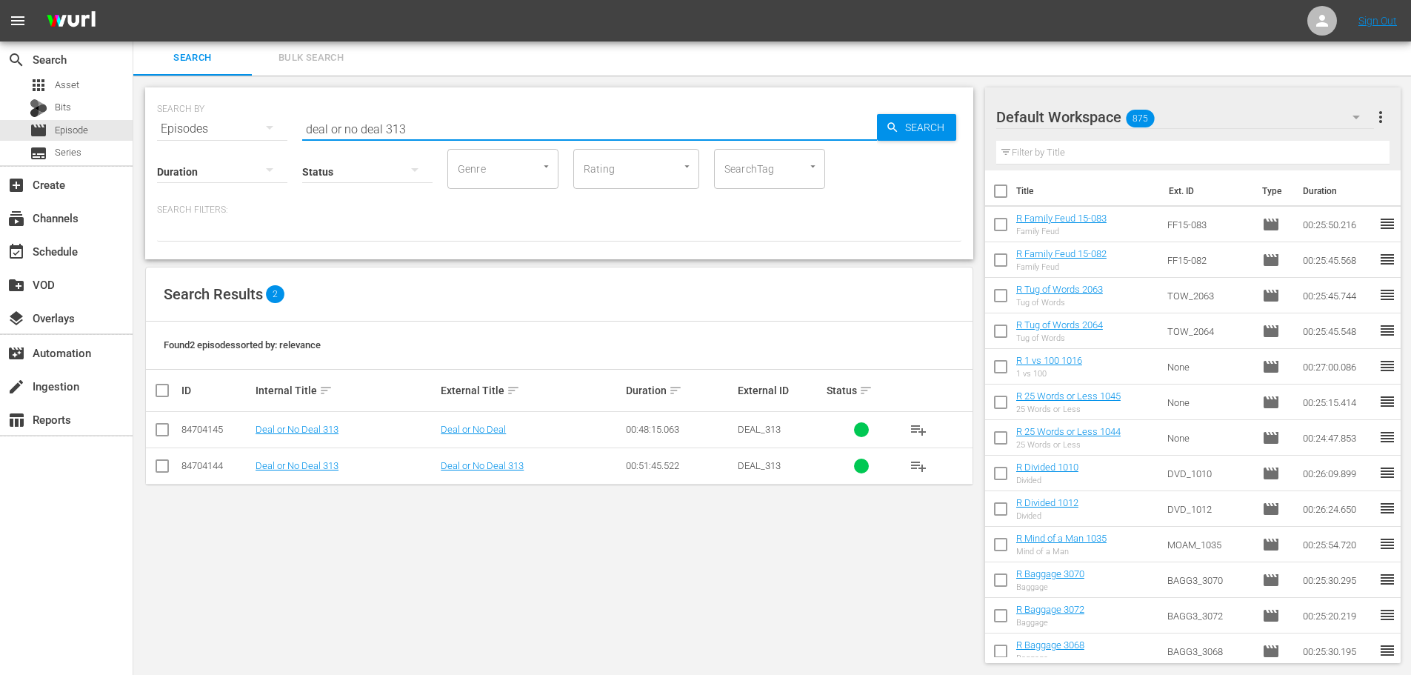
type input "deal or no deal 313"
click at [159, 424] on input "checkbox" at bounding box center [162, 433] width 18 height 18
checkbox input "true"
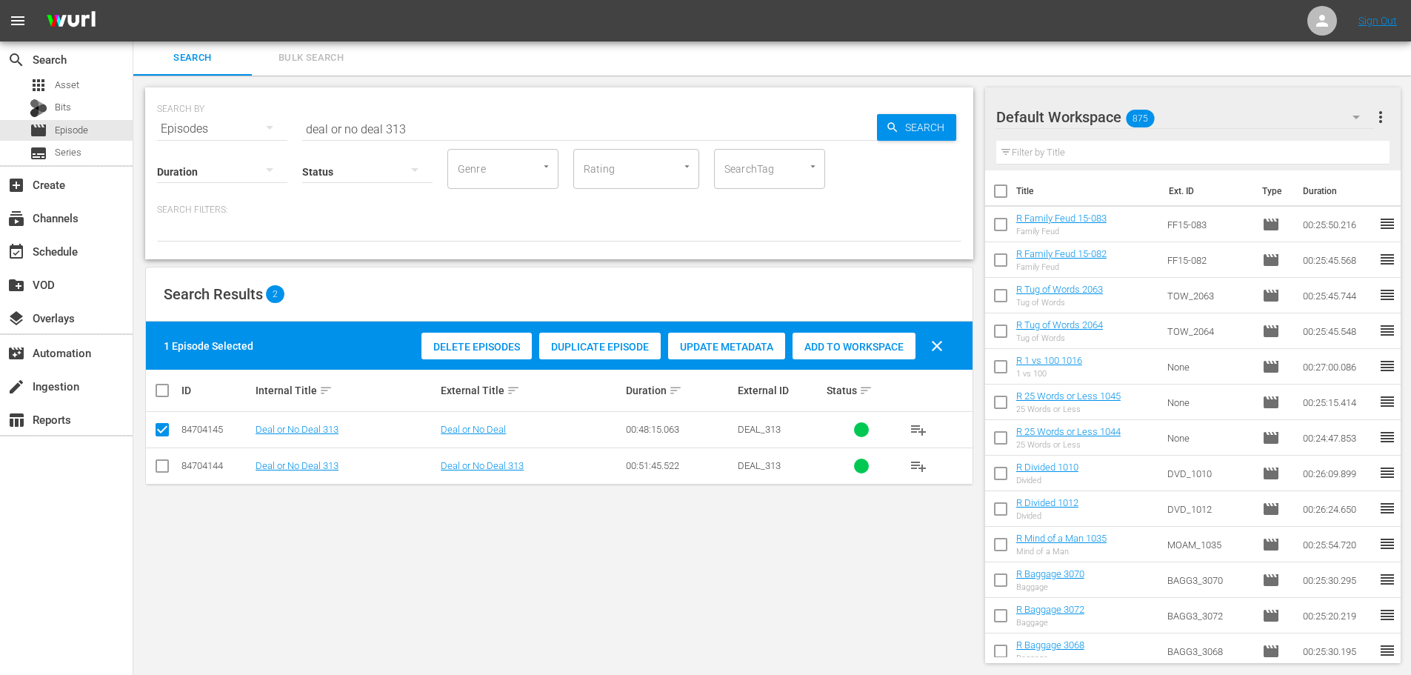
drag, startPoint x: 840, startPoint y: 342, endPoint x: 773, endPoint y: 331, distance: 67.6
click at [823, 342] on span "Add to Workspace" at bounding box center [853, 347] width 123 height 12
click at [414, 122] on input "deal or no deal 313" at bounding box center [589, 129] width 575 height 36
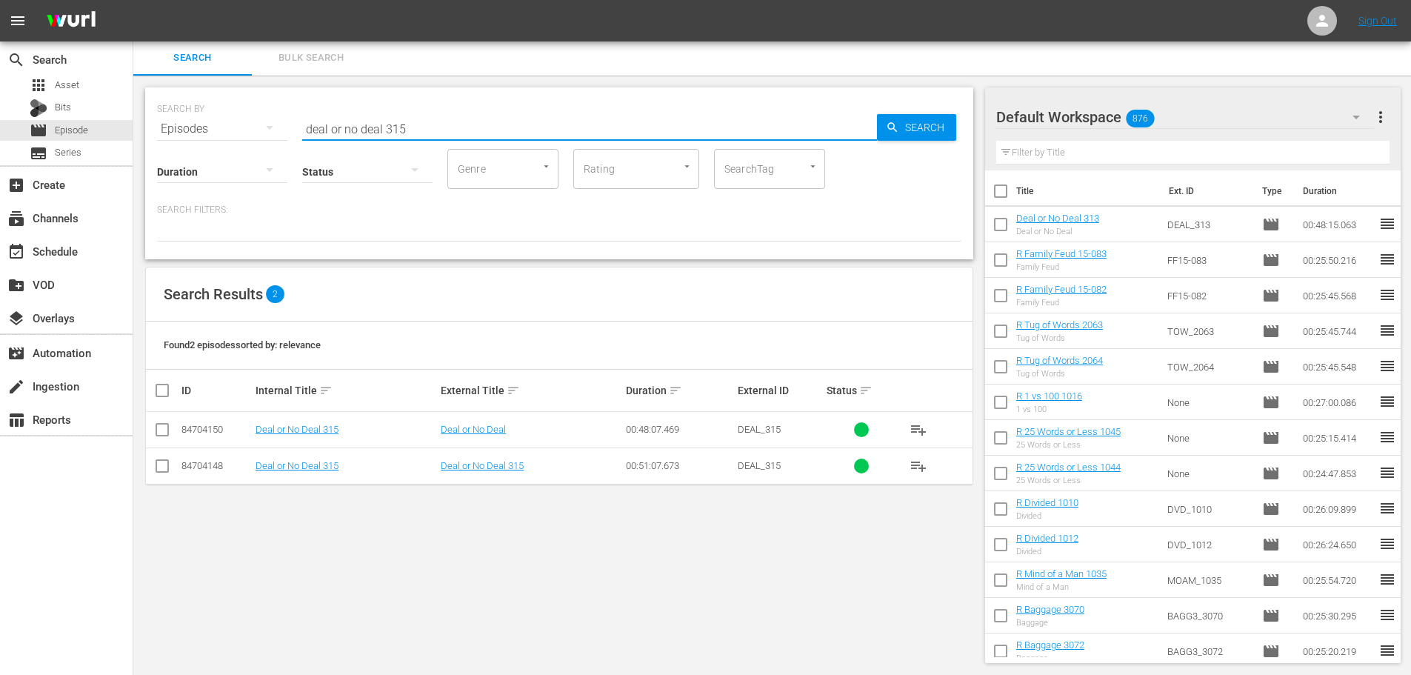
type input "deal or no deal 315"
click at [162, 424] on input "checkbox" at bounding box center [162, 433] width 18 height 18
checkbox input "true"
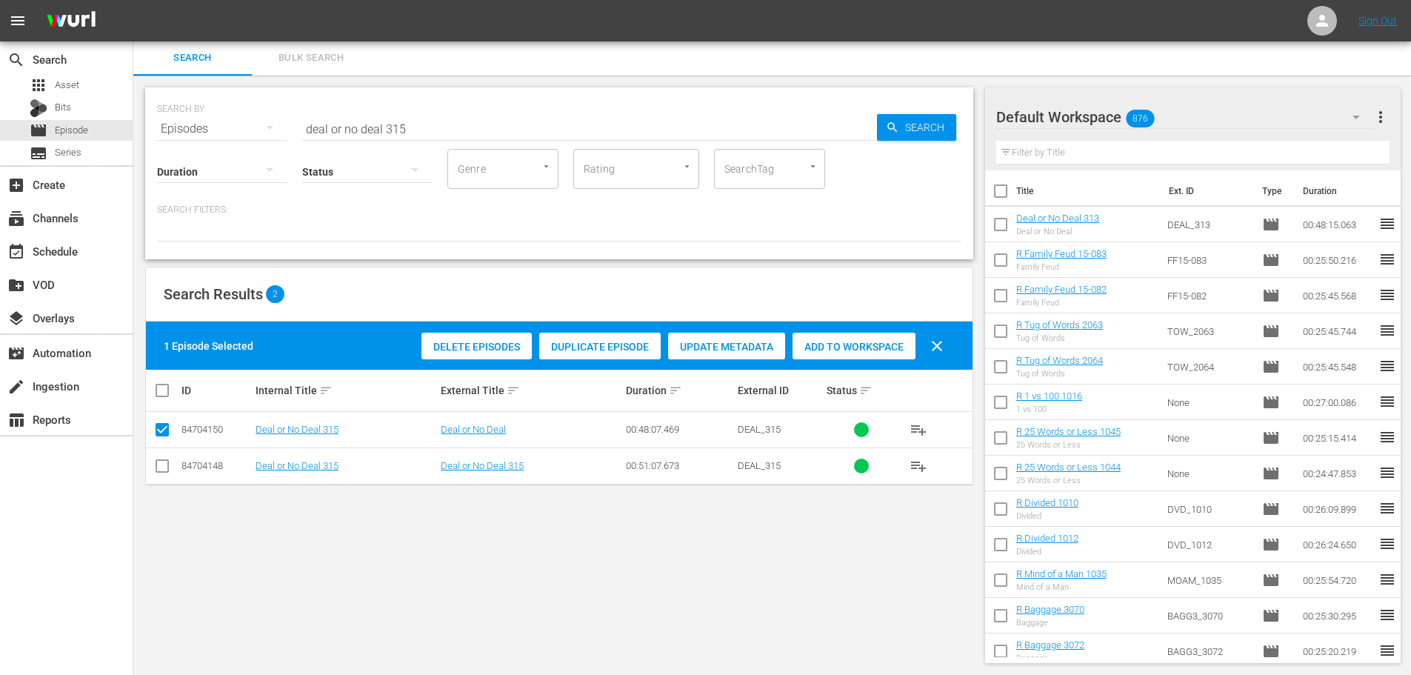
drag, startPoint x: 828, startPoint y: 350, endPoint x: 782, endPoint y: 315, distance: 57.2
click at [829, 350] on span "Add to Workspace" at bounding box center [853, 347] width 123 height 12
drag, startPoint x: 455, startPoint y: 124, endPoint x: 0, endPoint y: 48, distance: 461.7
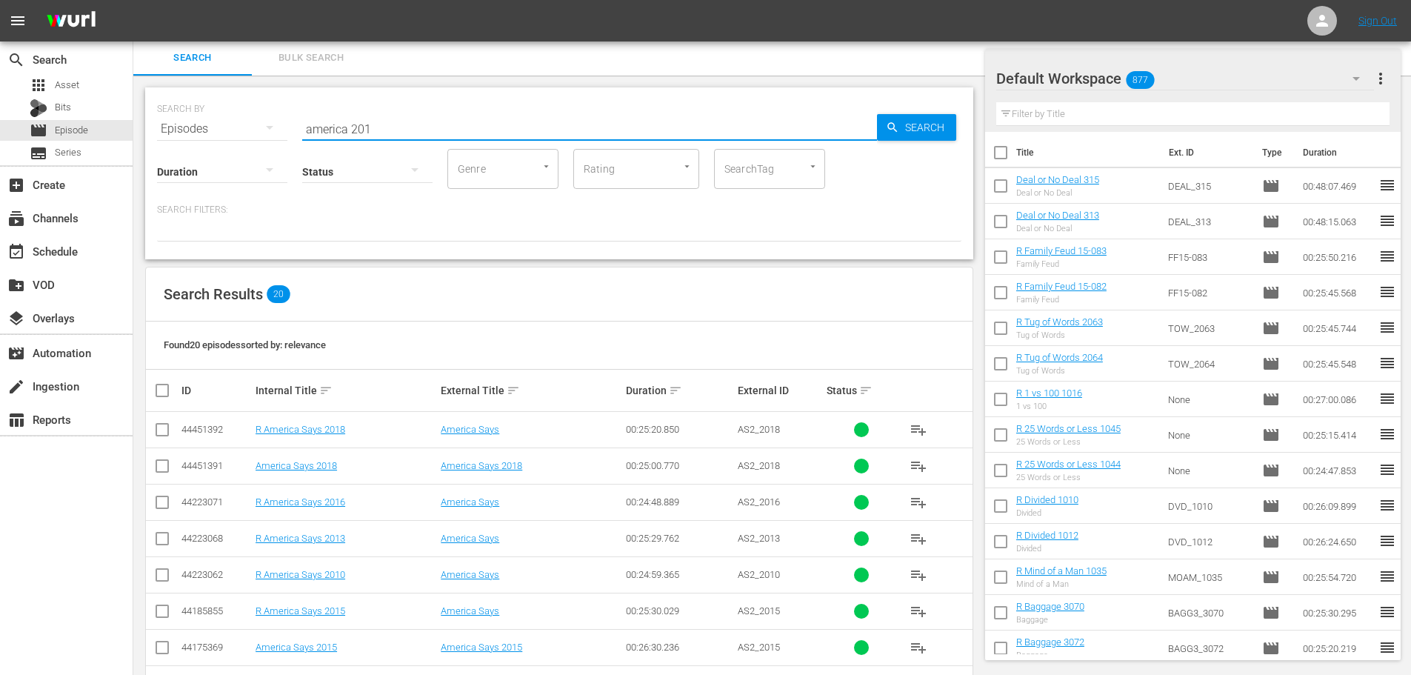
scroll to position [372, 0]
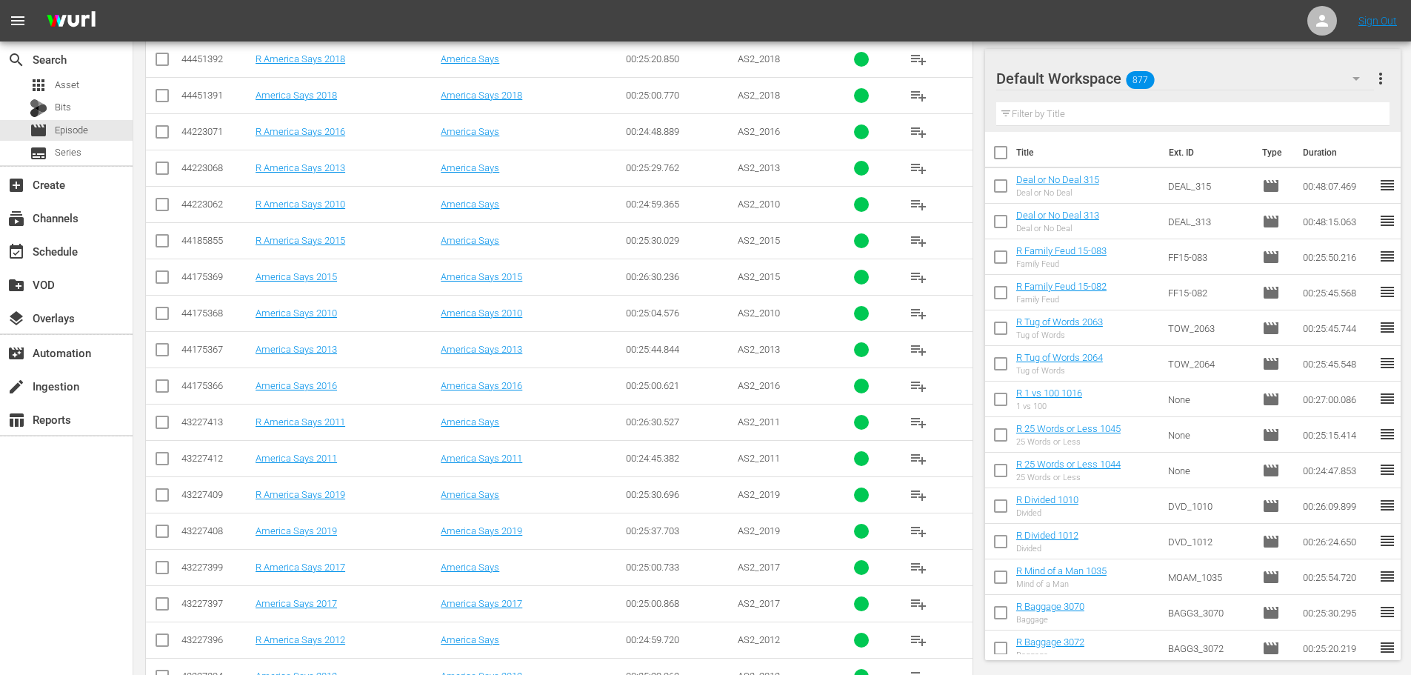
type input "america 201"
click at [163, 487] on icon at bounding box center [162, 495] width 18 height 18
click at [162, 574] on input "checkbox" at bounding box center [162, 570] width 18 height 18
checkbox input "true"
click at [167, 492] on input "checkbox" at bounding box center [162, 498] width 18 height 18
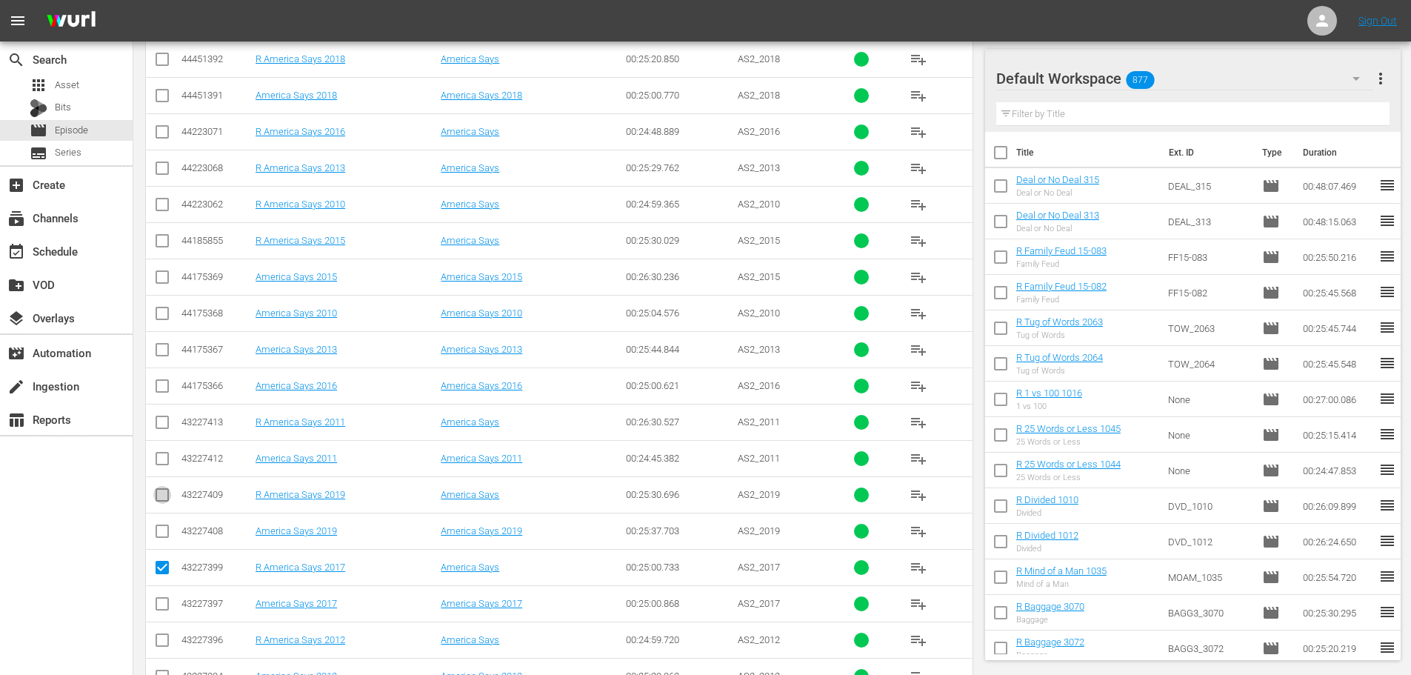
checkbox input "true"
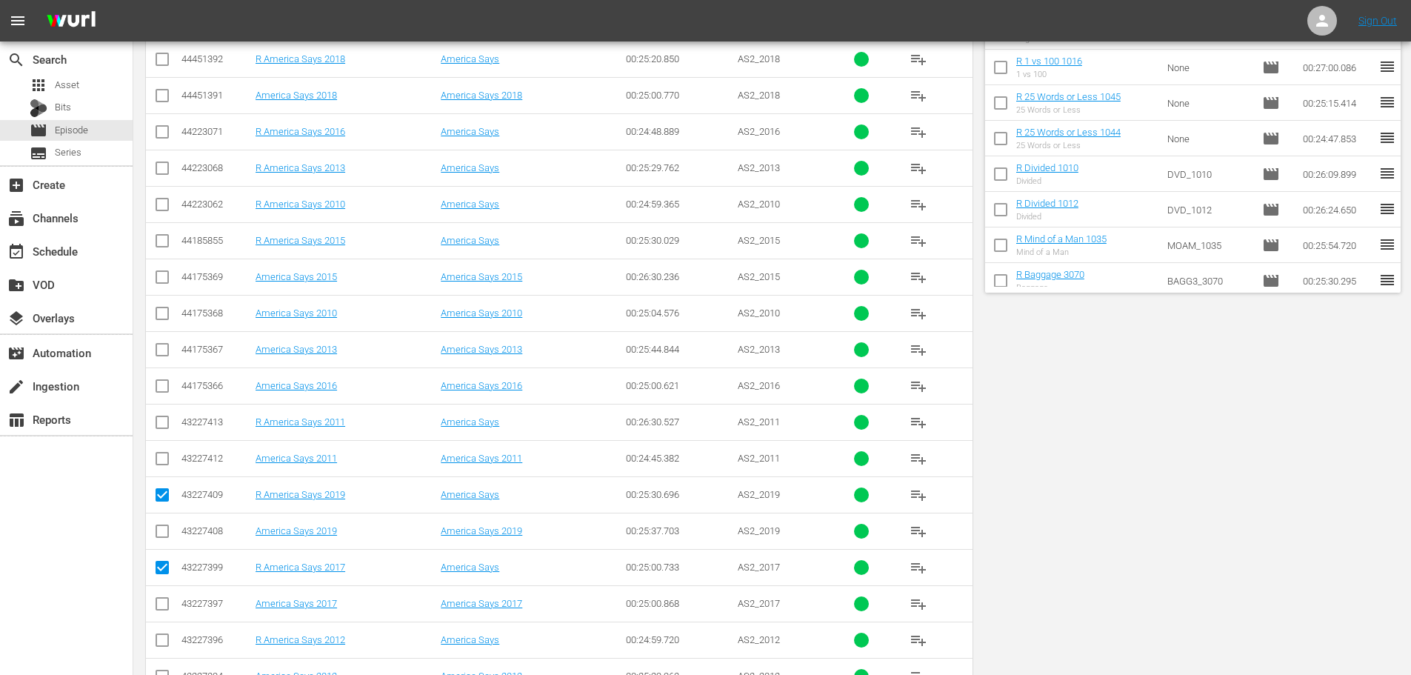
scroll to position [0, 0]
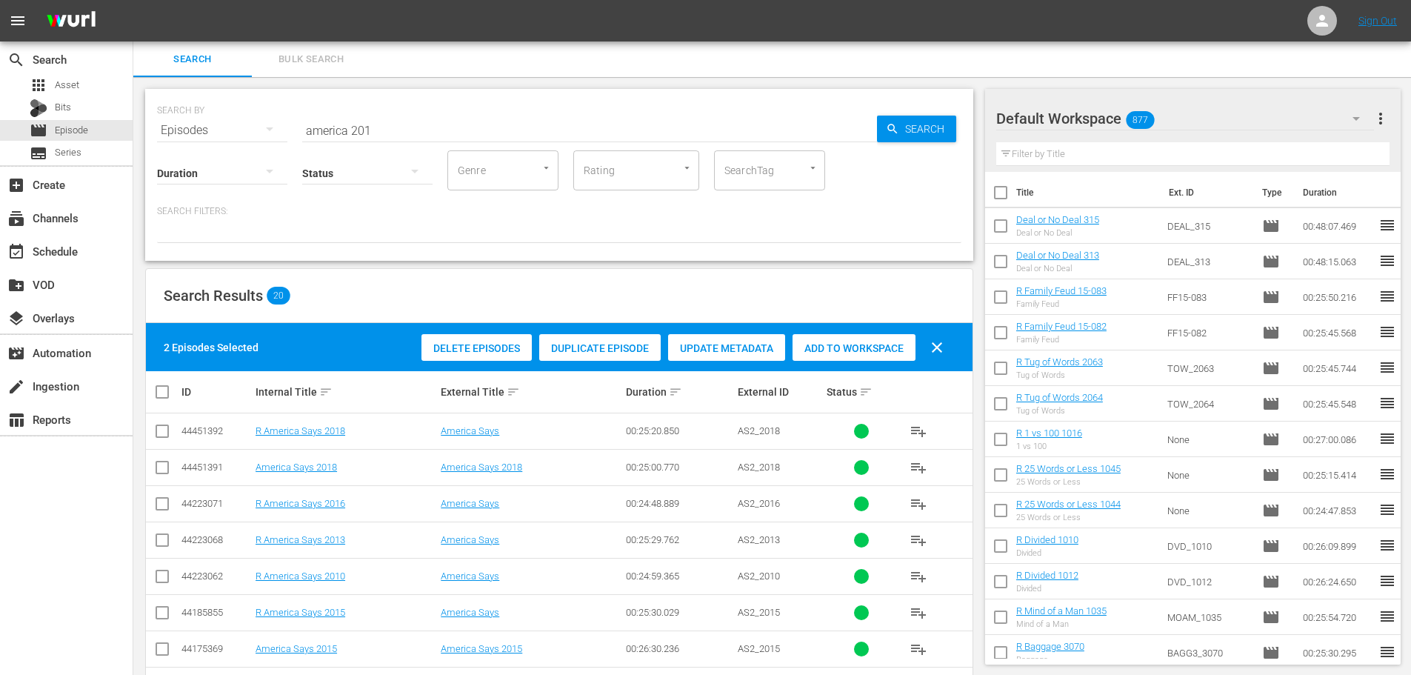
click at [872, 352] on span "Add to Workspace" at bounding box center [853, 348] width 123 height 12
drag, startPoint x: 403, startPoint y: 116, endPoint x: 175, endPoint y: 127, distance: 228.4
click at [175, 127] on div "SEARCH BY Search By Episodes Search ID, Title, Description, Keywords, or Catego…" at bounding box center [559, 121] width 804 height 53
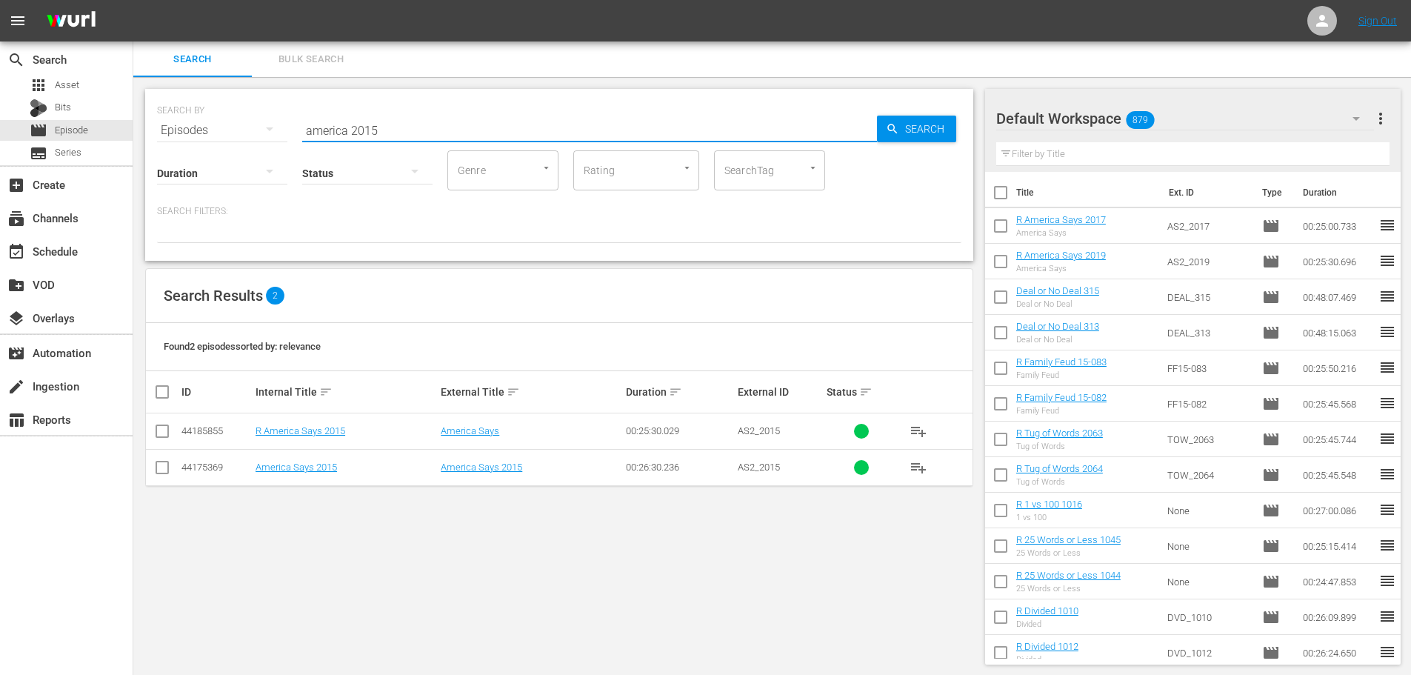
type input "america 2015"
click at [162, 431] on input "checkbox" at bounding box center [162, 434] width 18 height 18
checkbox input "true"
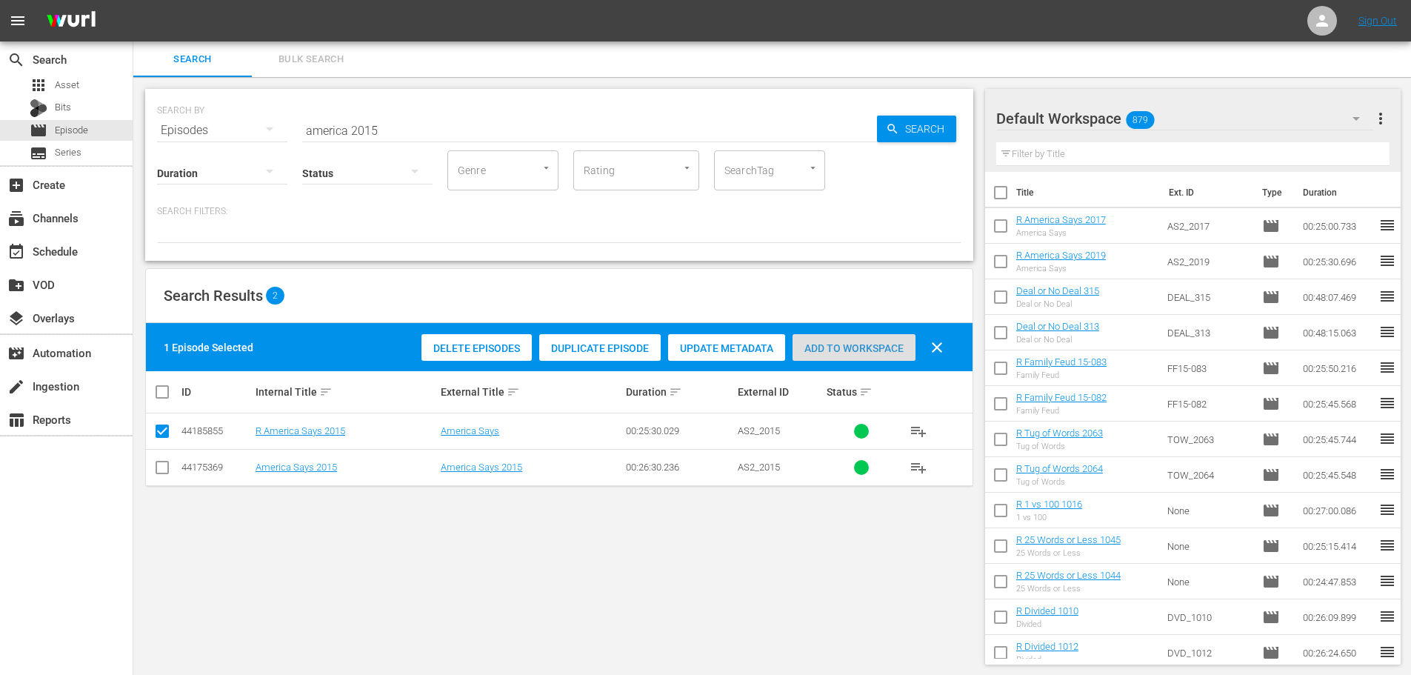
click at [888, 345] on span "Add to Workspace" at bounding box center [853, 348] width 123 height 12
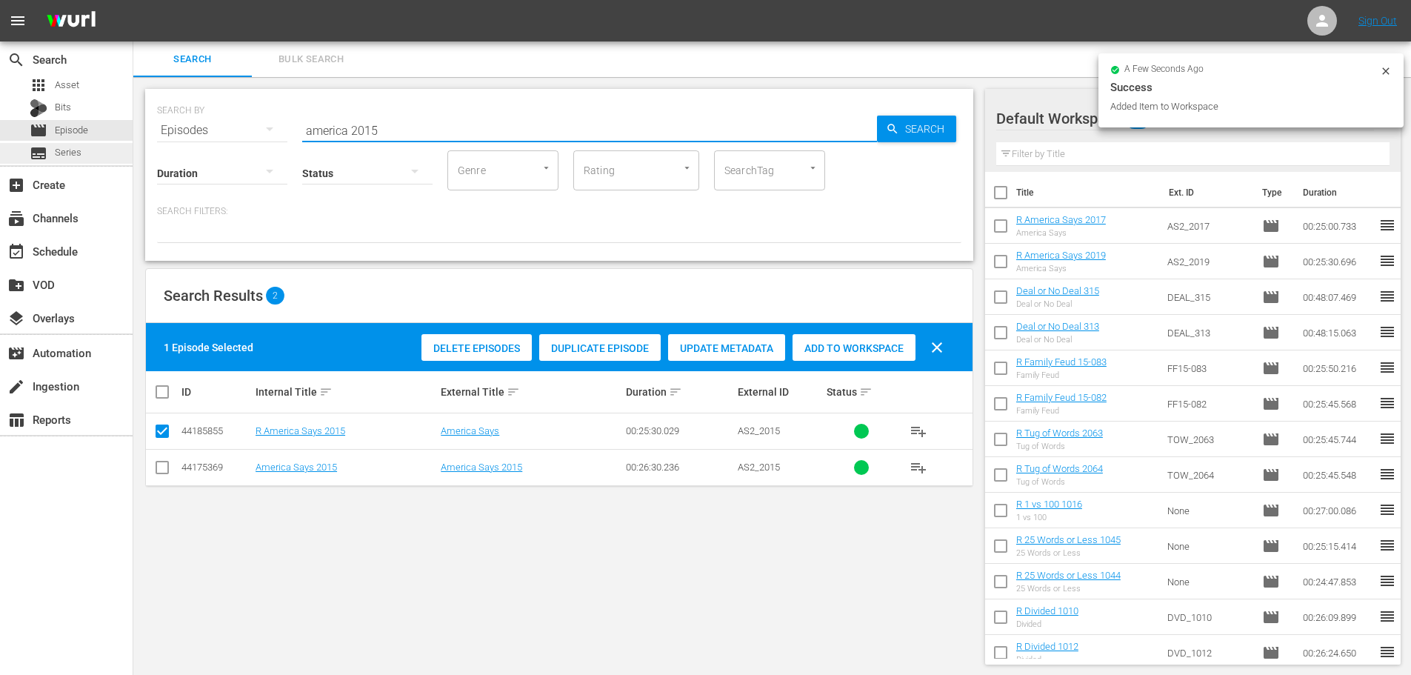
drag, startPoint x: 487, startPoint y: 142, endPoint x: 0, endPoint y: 150, distance: 487.4
click at [133, 0] on div "search Search apps Asset Bits movie Episode subtitles Series add_box Create sub…" at bounding box center [771, 0] width 1277 height 0
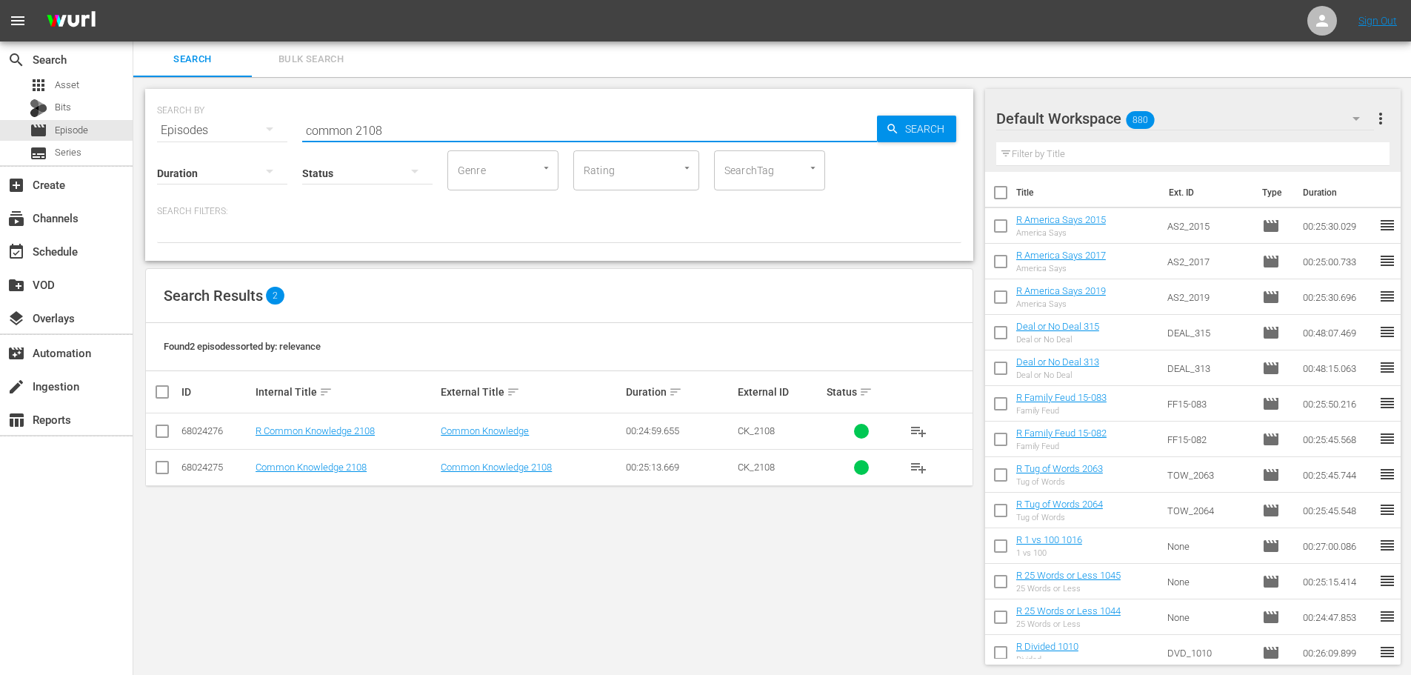
type input "common 2108"
click at [164, 425] on input "checkbox" at bounding box center [162, 434] width 18 height 18
checkbox input "true"
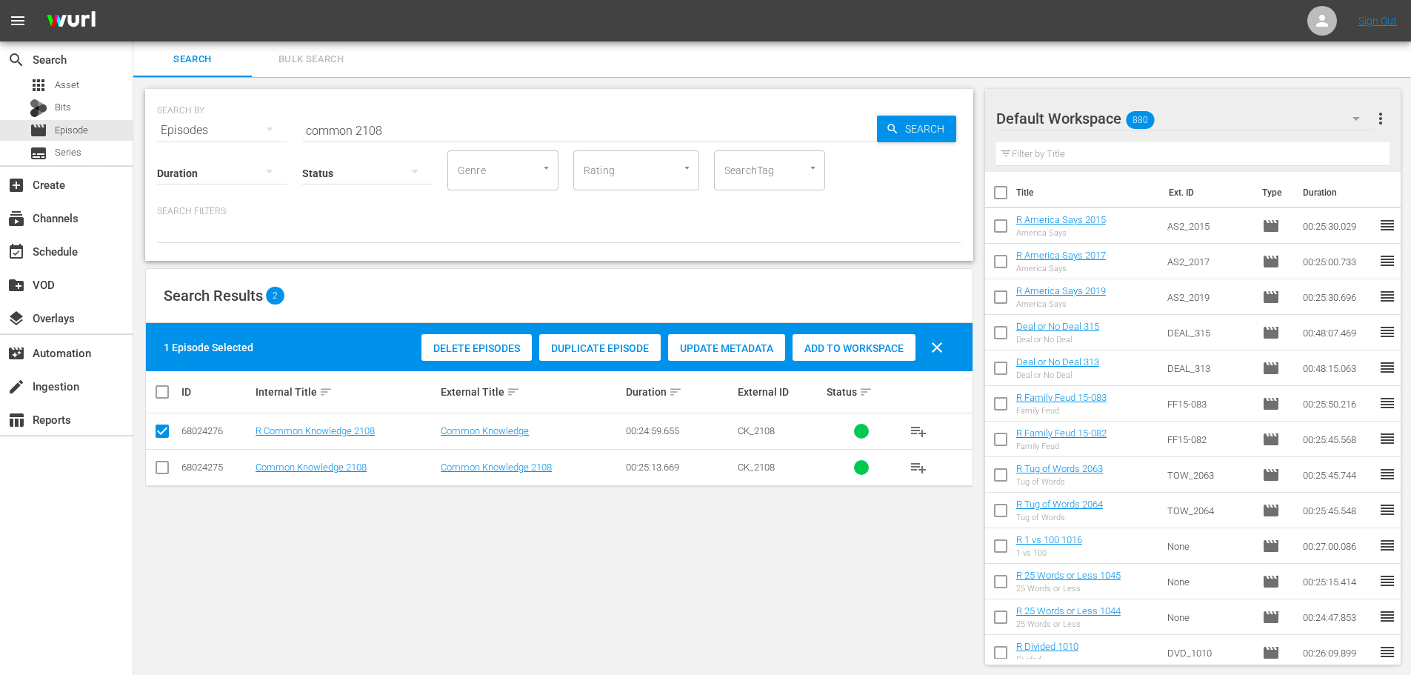
click at [842, 347] on span "Add to Workspace" at bounding box center [853, 348] width 123 height 12
click at [410, 144] on div "Status" at bounding box center [367, 163] width 130 height 53
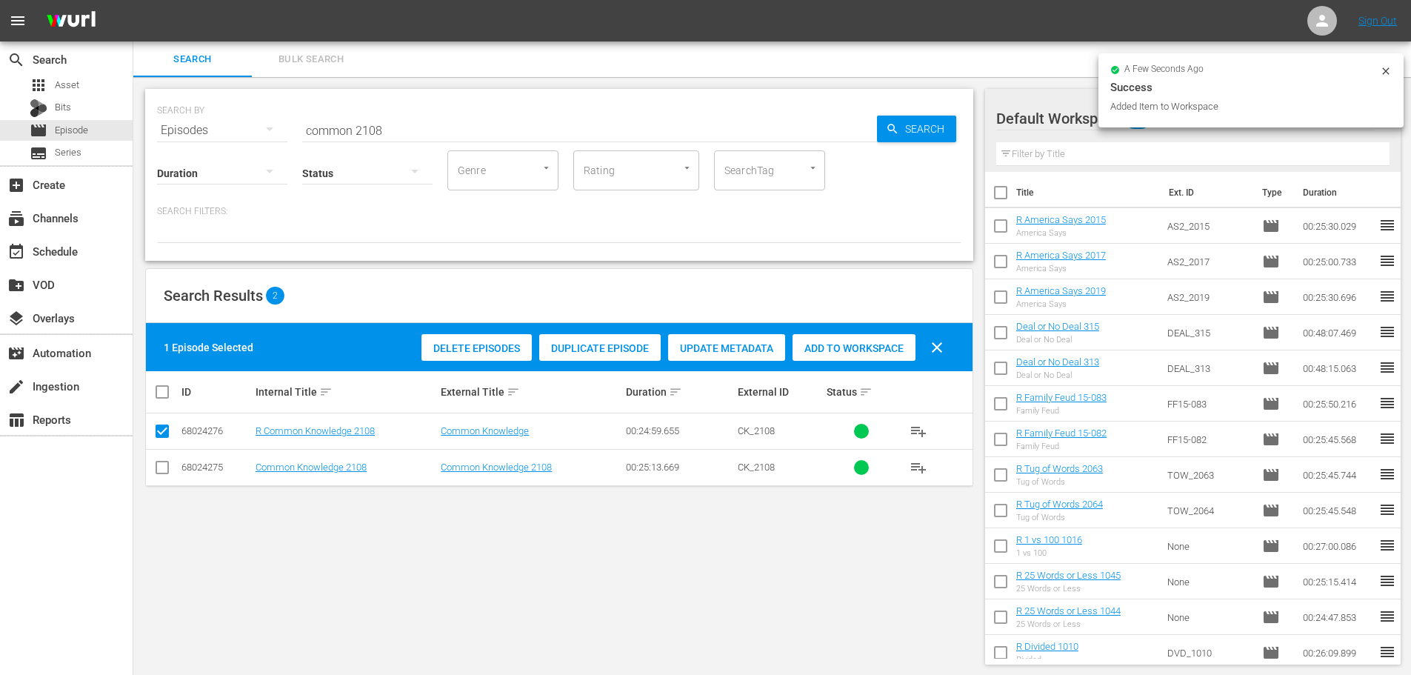
click at [406, 122] on input "common 2108" at bounding box center [589, 131] width 575 height 36
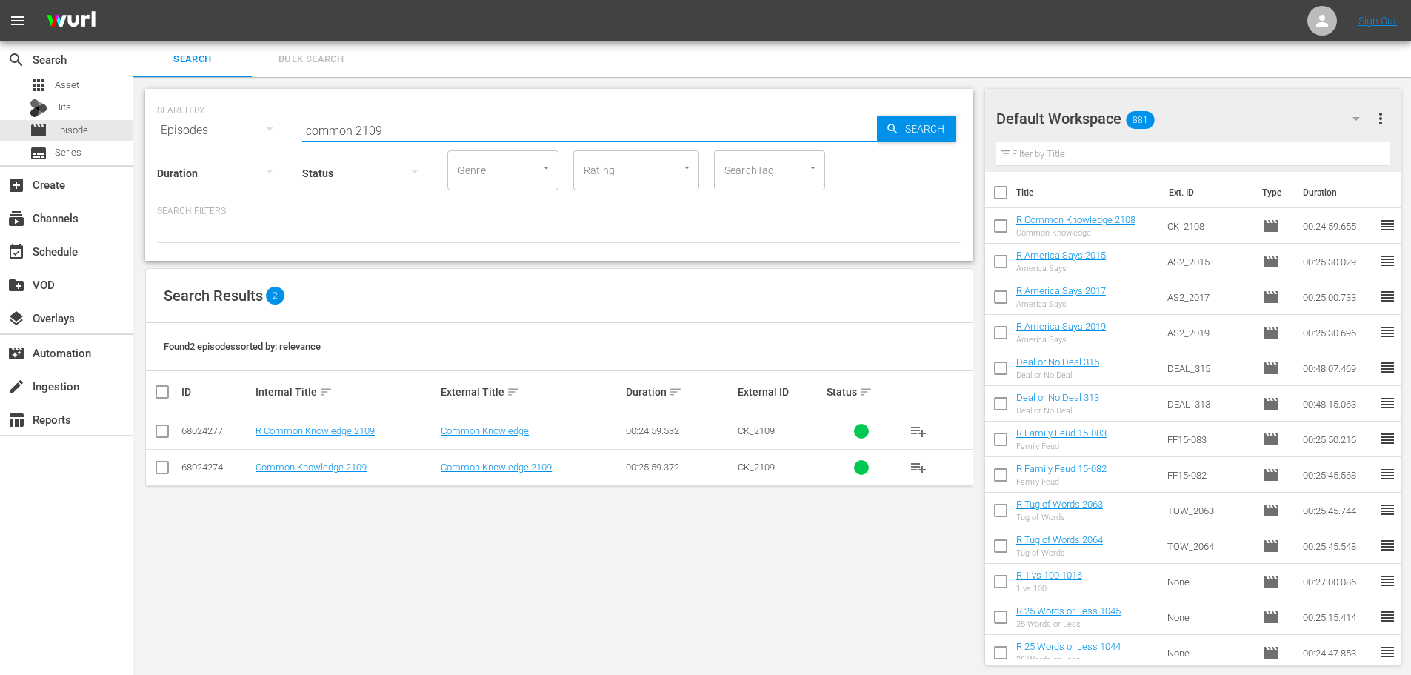
type input "common 2109"
click at [167, 430] on input "checkbox" at bounding box center [162, 434] width 18 height 18
checkbox input "true"
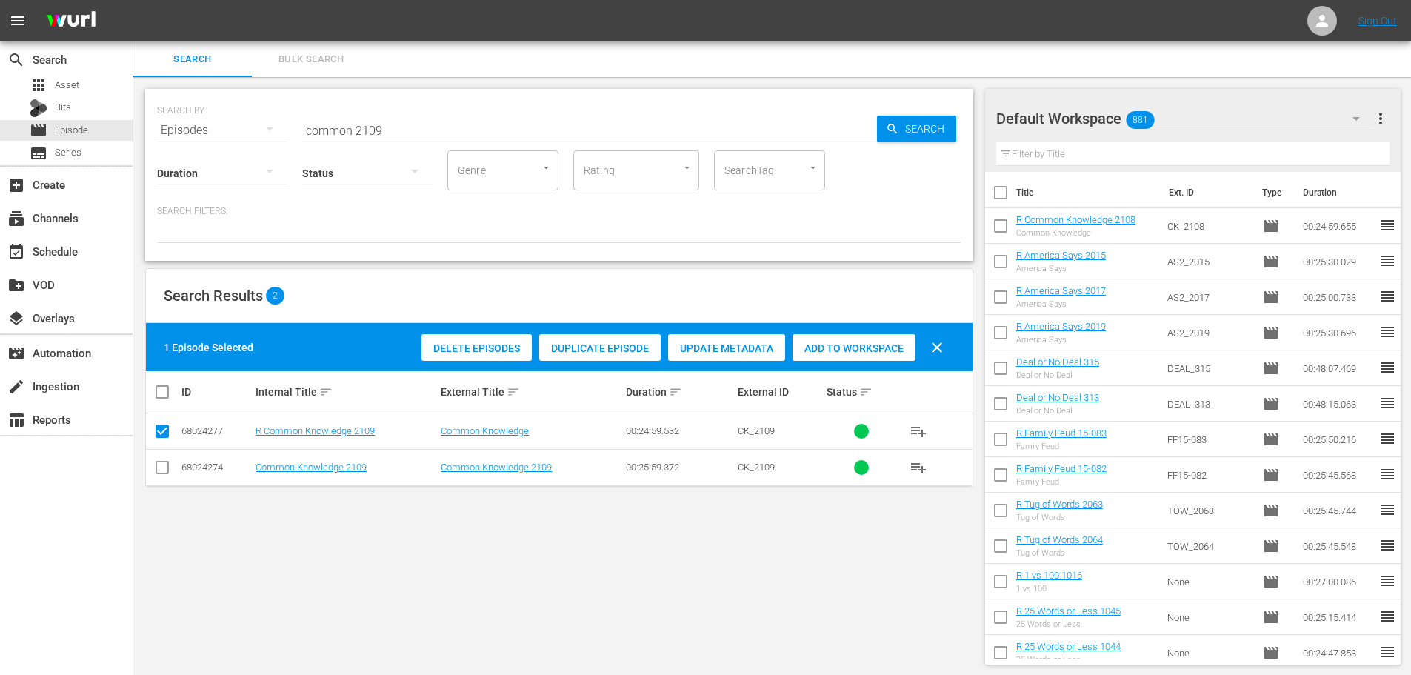
click at [857, 351] on span "Add to Workspace" at bounding box center [853, 348] width 123 height 12
drag, startPoint x: 430, startPoint y: 118, endPoint x: 213, endPoint y: 109, distance: 217.2
click at [213, 109] on div "SEARCH BY Search By Episodes Search ID, Title, Description, Keywords, or Catego…" at bounding box center [559, 121] width 804 height 53
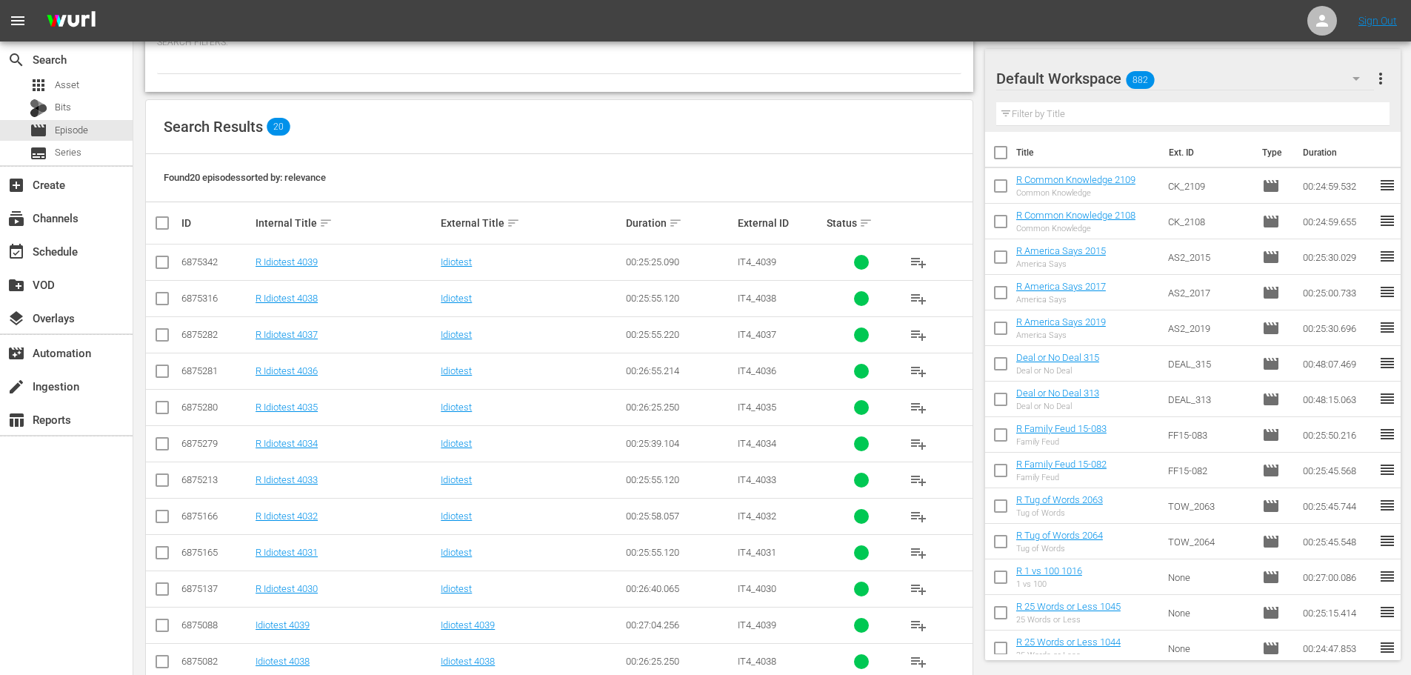
scroll to position [222, 0]
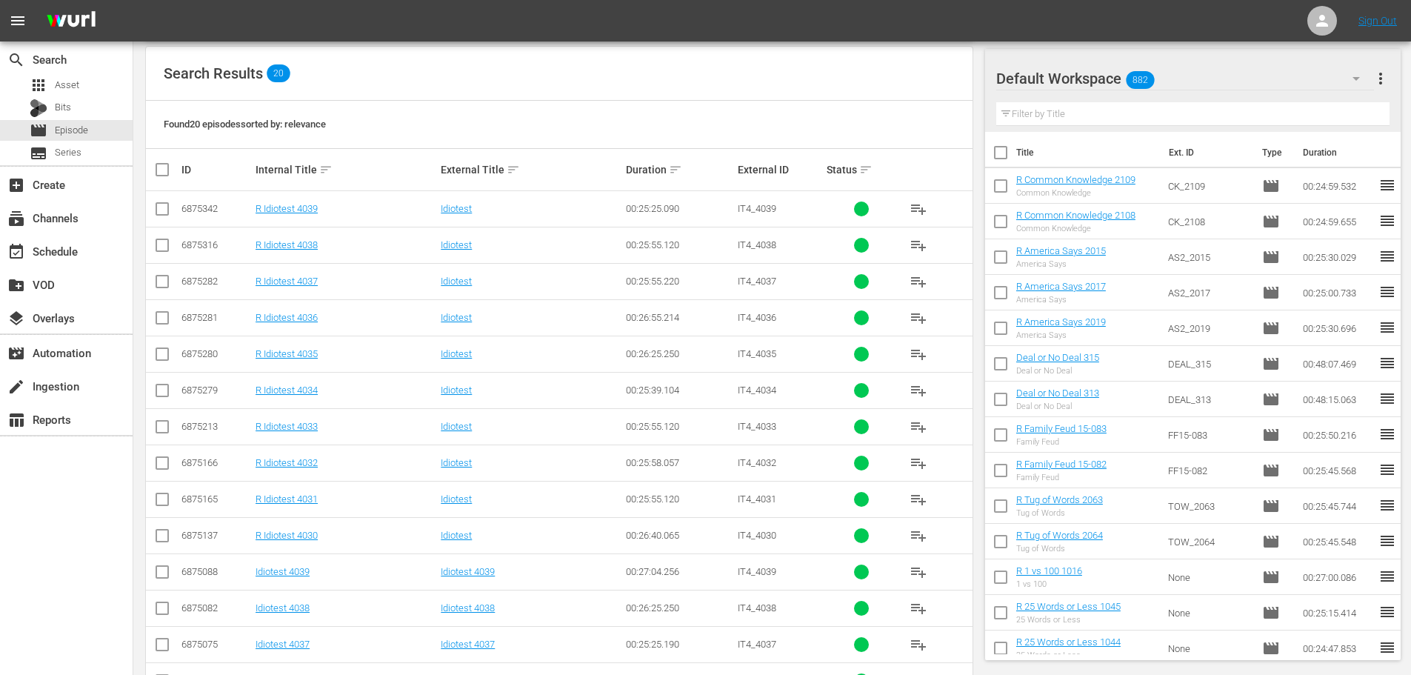
type input "idiotest 403"
click at [157, 397] on input "checkbox" at bounding box center [162, 393] width 18 height 18
checkbox input "true"
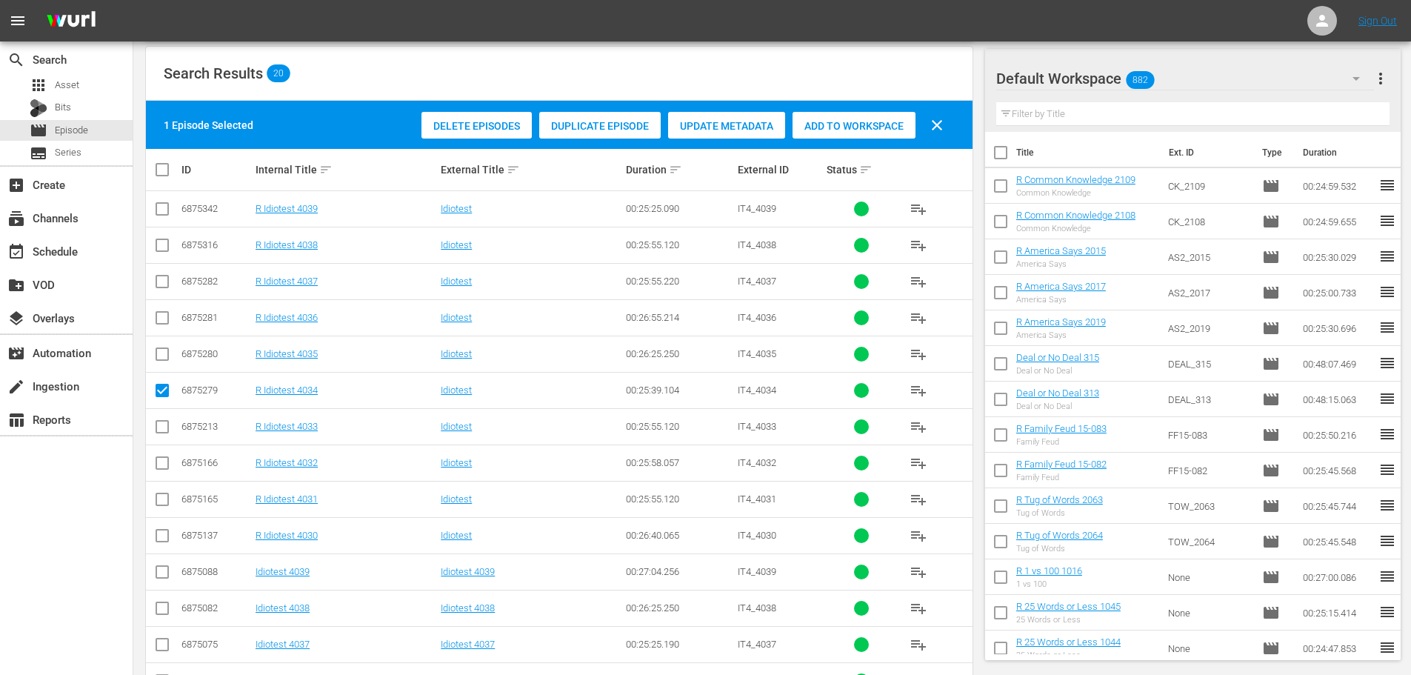
click at [164, 338] on td at bounding box center [162, 353] width 33 height 36
click at [160, 349] on input "checkbox" at bounding box center [162, 357] width 18 height 18
checkbox input "true"
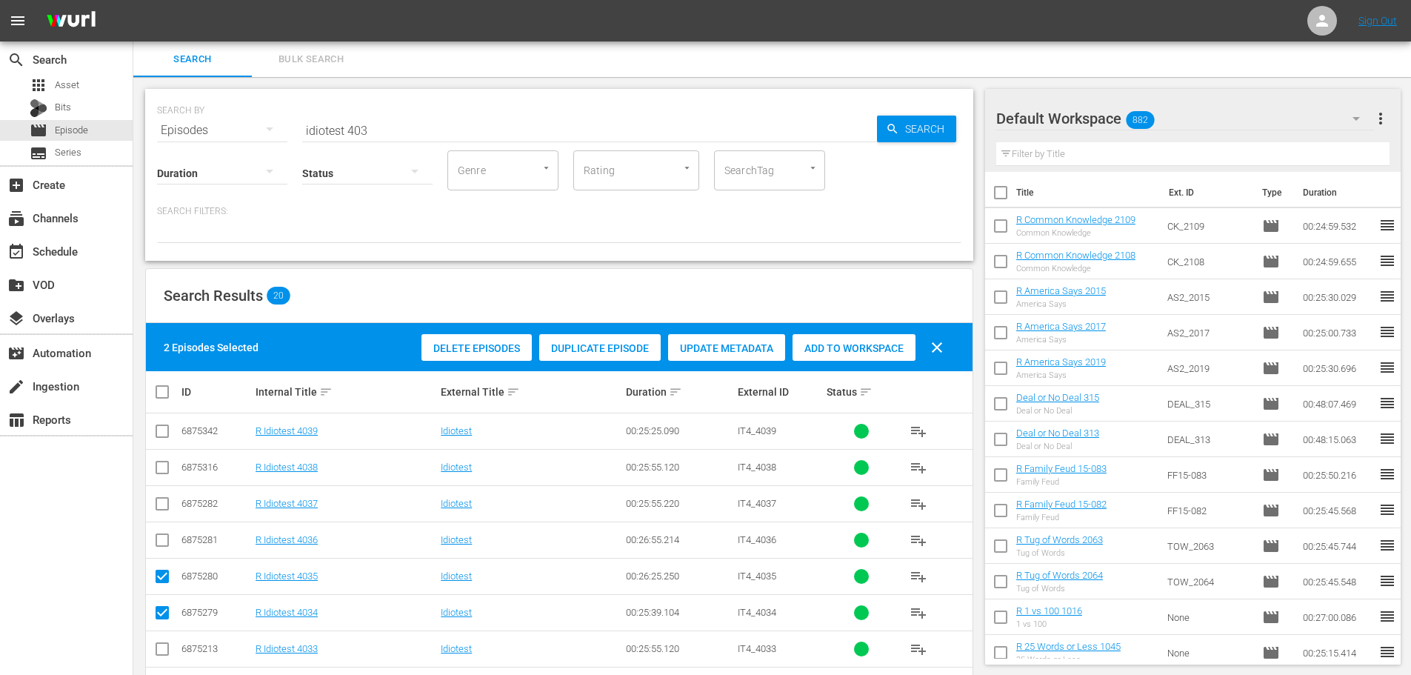
click at [848, 334] on div "Add to Workspace" at bounding box center [853, 348] width 123 height 28
drag, startPoint x: 406, startPoint y: 123, endPoint x: 96, endPoint y: 99, distance: 310.5
click at [133, 0] on div "search Search apps Asset Bits movie Episode subtitles Series add_box Create sub…" at bounding box center [771, 0] width 1277 height 0
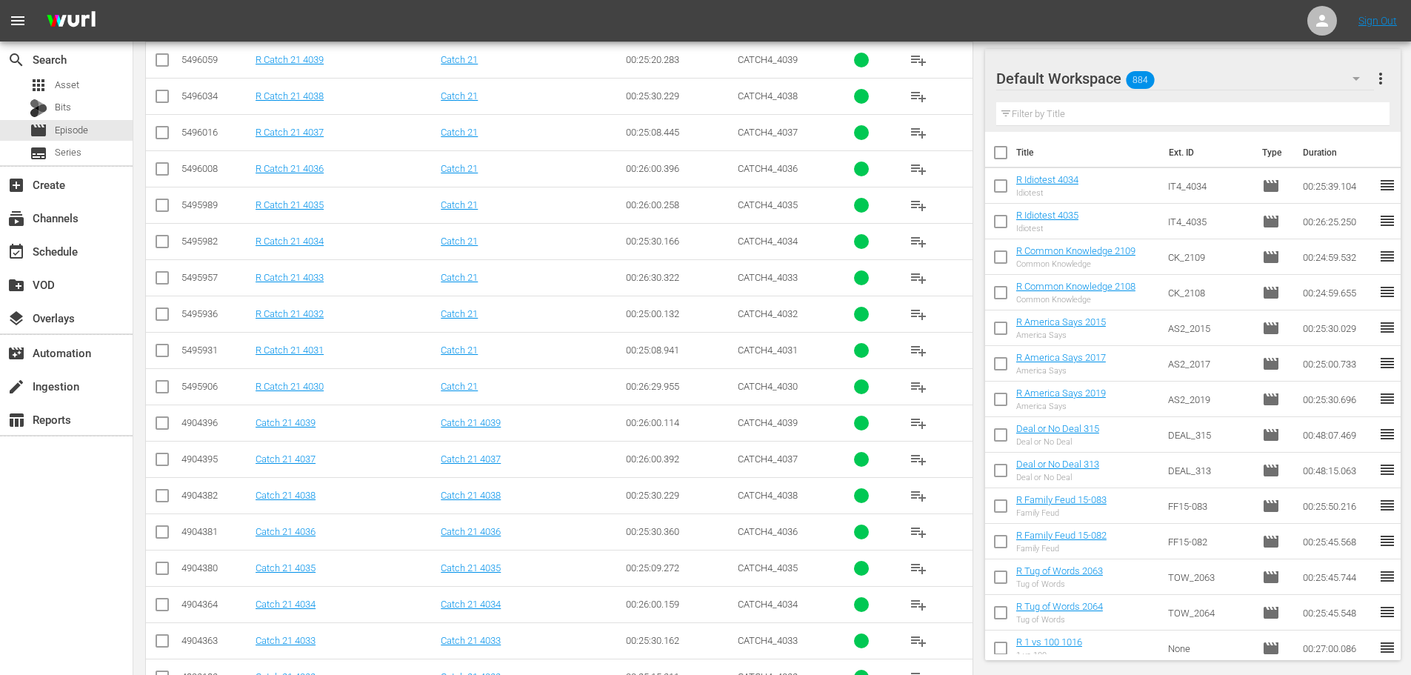
scroll to position [444, 0]
type input "catch 21 403"
click at [164, 190] on td at bounding box center [162, 204] width 33 height 36
click at [164, 167] on input "checkbox" at bounding box center [162, 171] width 18 height 18
checkbox input "true"
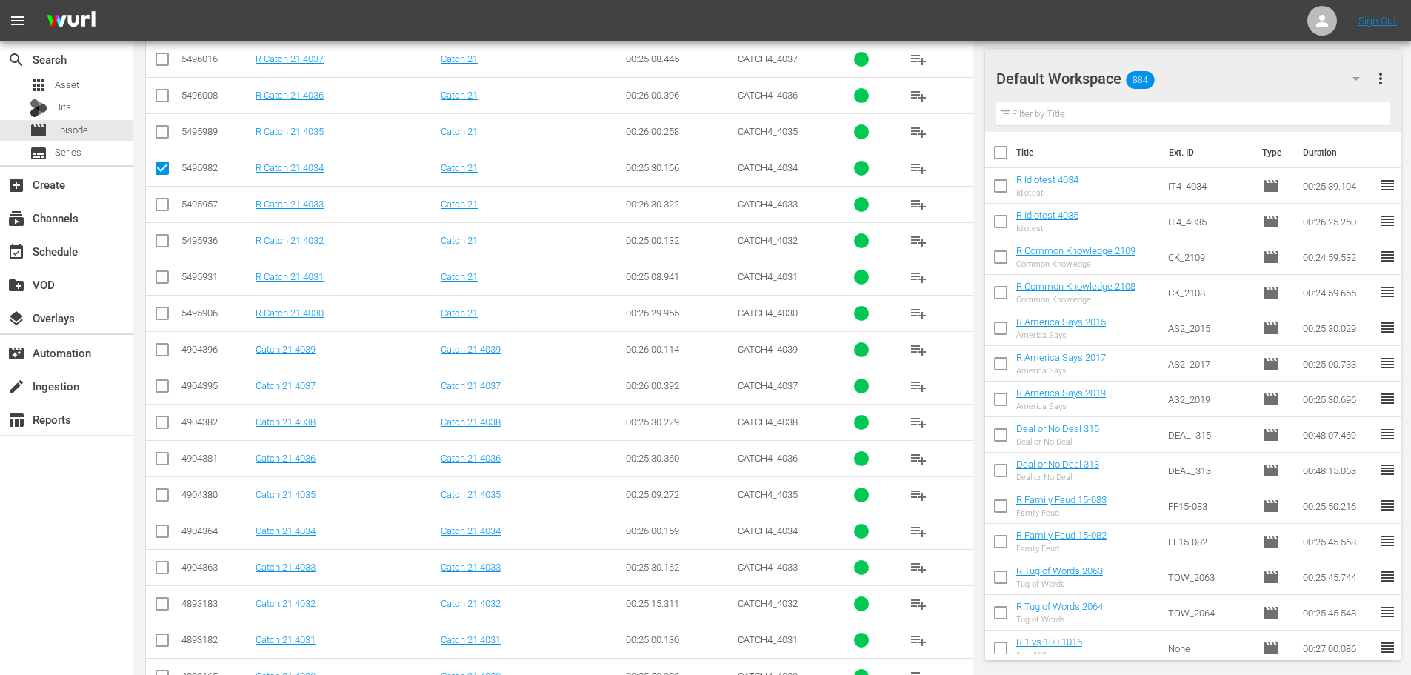
click at [164, 141] on input "checkbox" at bounding box center [162, 135] width 18 height 18
checkbox input "true"
click at [159, 99] on input "checkbox" at bounding box center [162, 99] width 18 height 18
checkbox input "true"
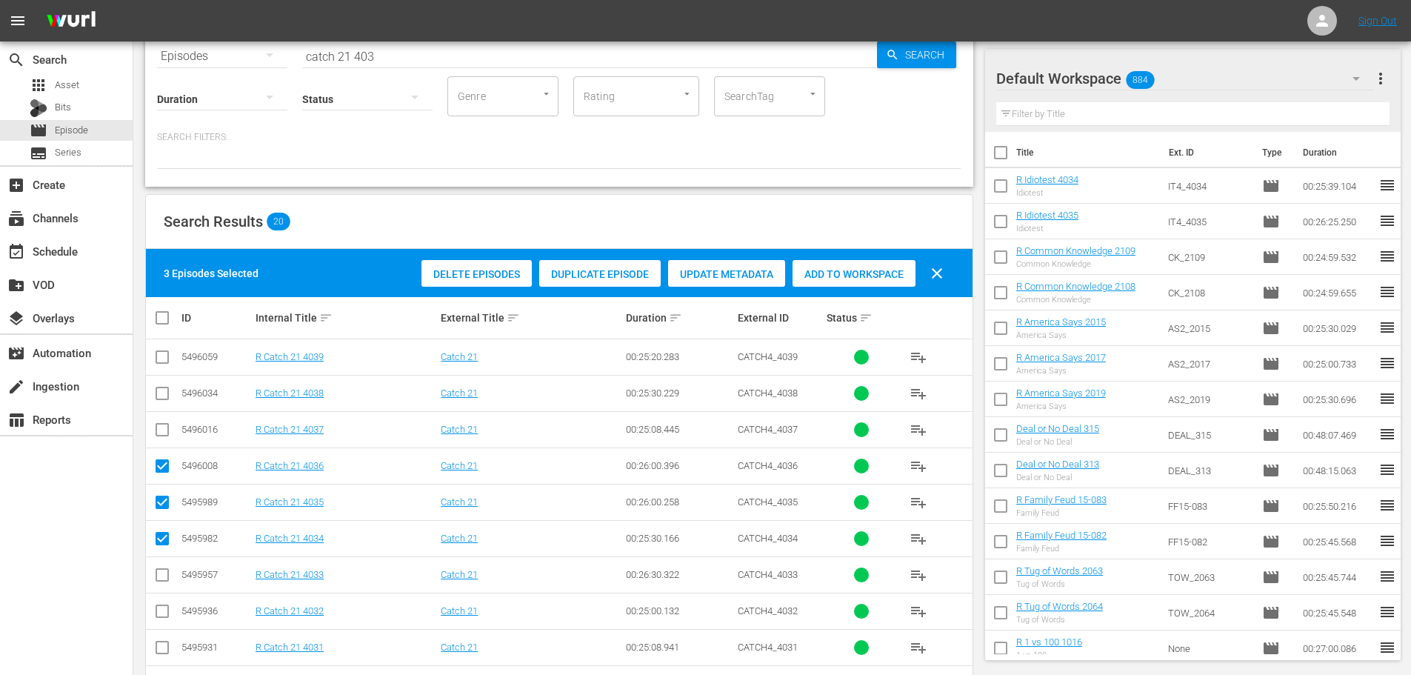
click at [866, 264] on div "Add to Workspace" at bounding box center [853, 274] width 123 height 28
click at [0, 213] on div "subscriptions Channels" at bounding box center [66, 217] width 133 height 30
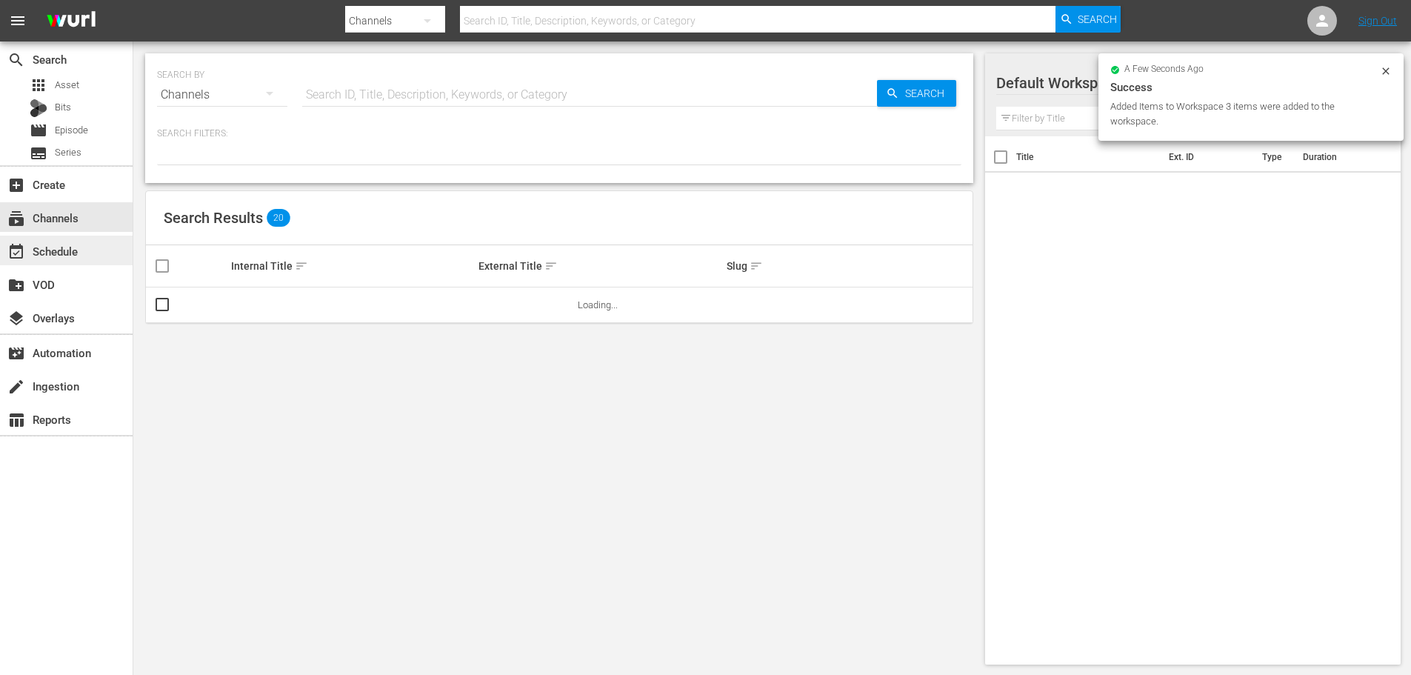
click at [120, 253] on div "event_available Schedule" at bounding box center [66, 250] width 133 height 30
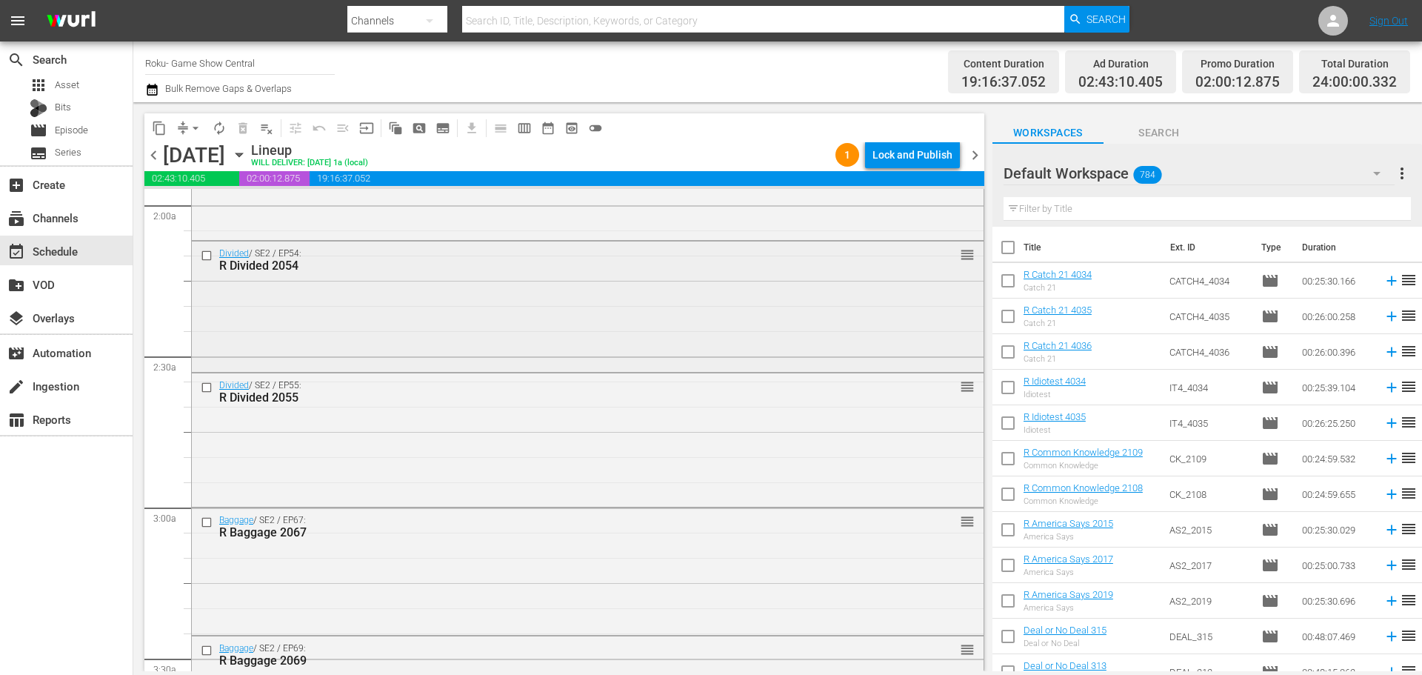
scroll to position [592, 0]
click at [902, 158] on div "Lock and Publish" at bounding box center [912, 154] width 80 height 27
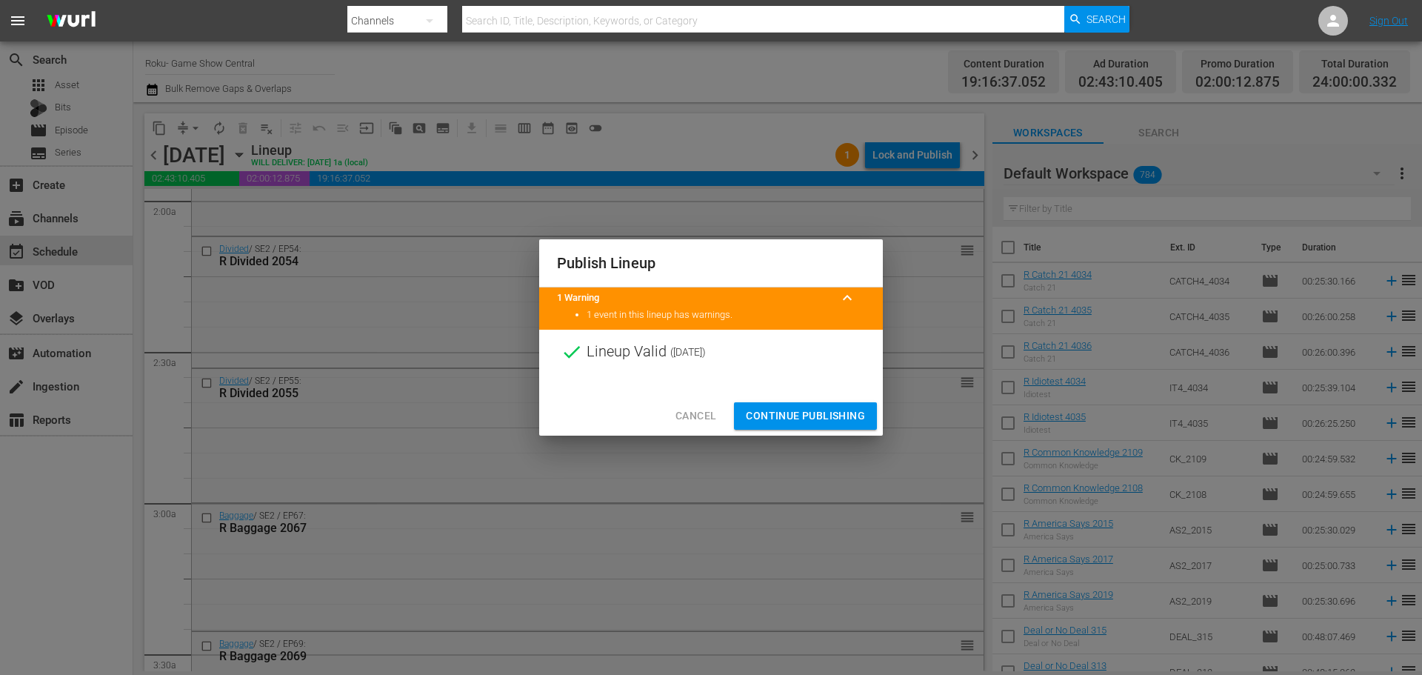
click at [752, 399] on div "Cancel Continue Publishing" at bounding box center [711, 415] width 344 height 39
click at [761, 430] on div "Cancel Continue Publishing" at bounding box center [711, 415] width 344 height 39
click at [766, 424] on span "Continue Publishing" at bounding box center [805, 416] width 119 height 19
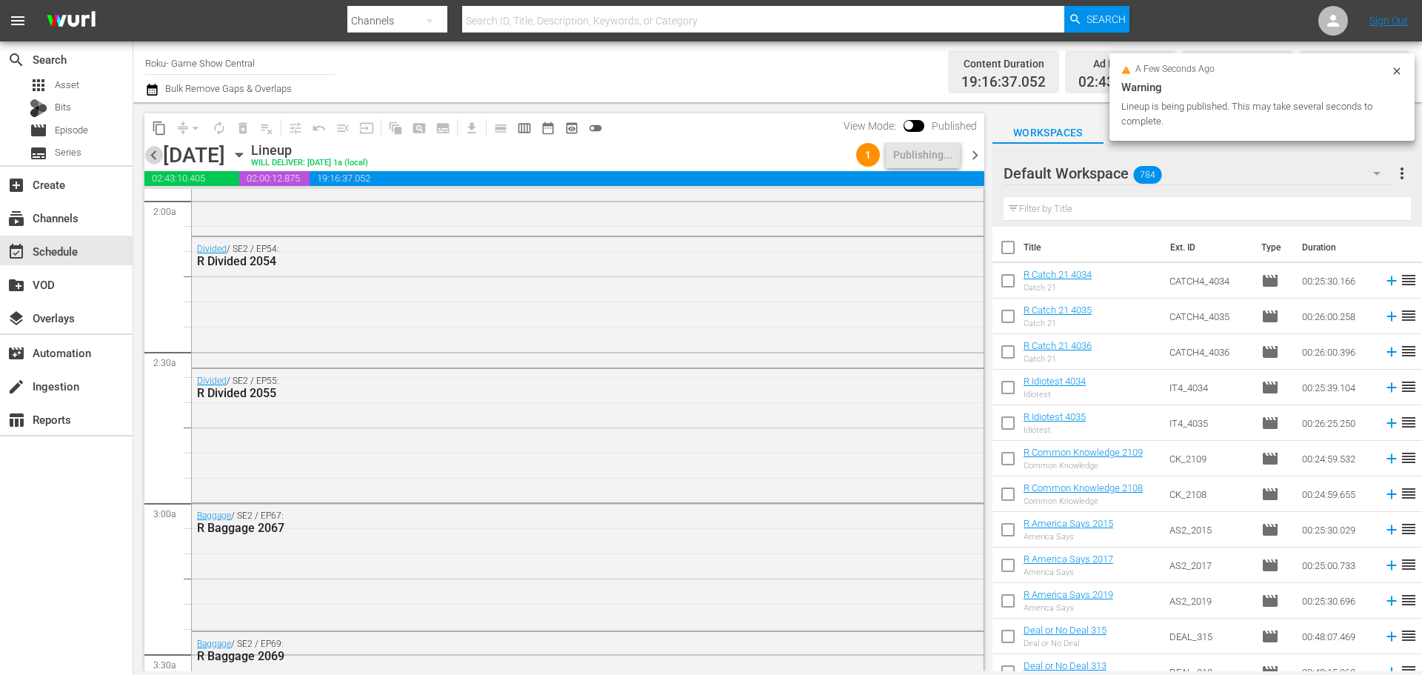
click at [153, 153] on span "chevron_left" at bounding box center [153, 155] width 19 height 19
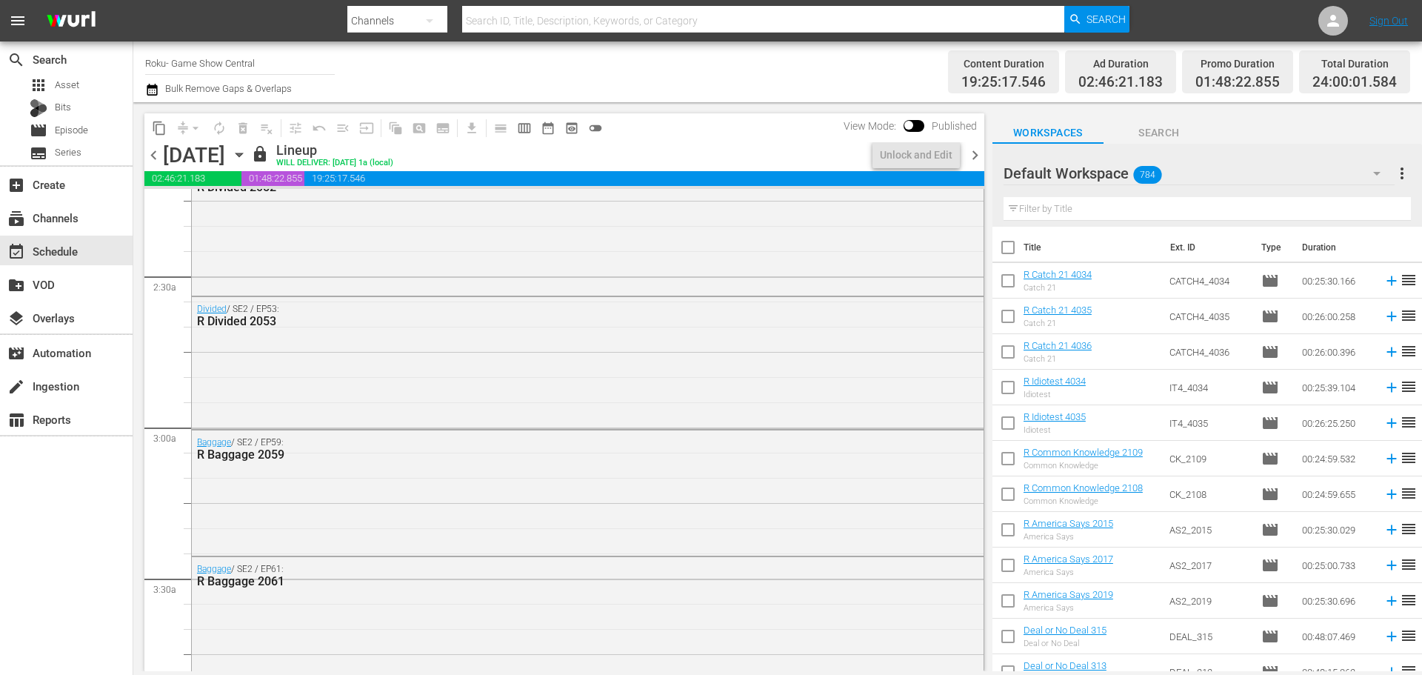
scroll to position [567, 0]
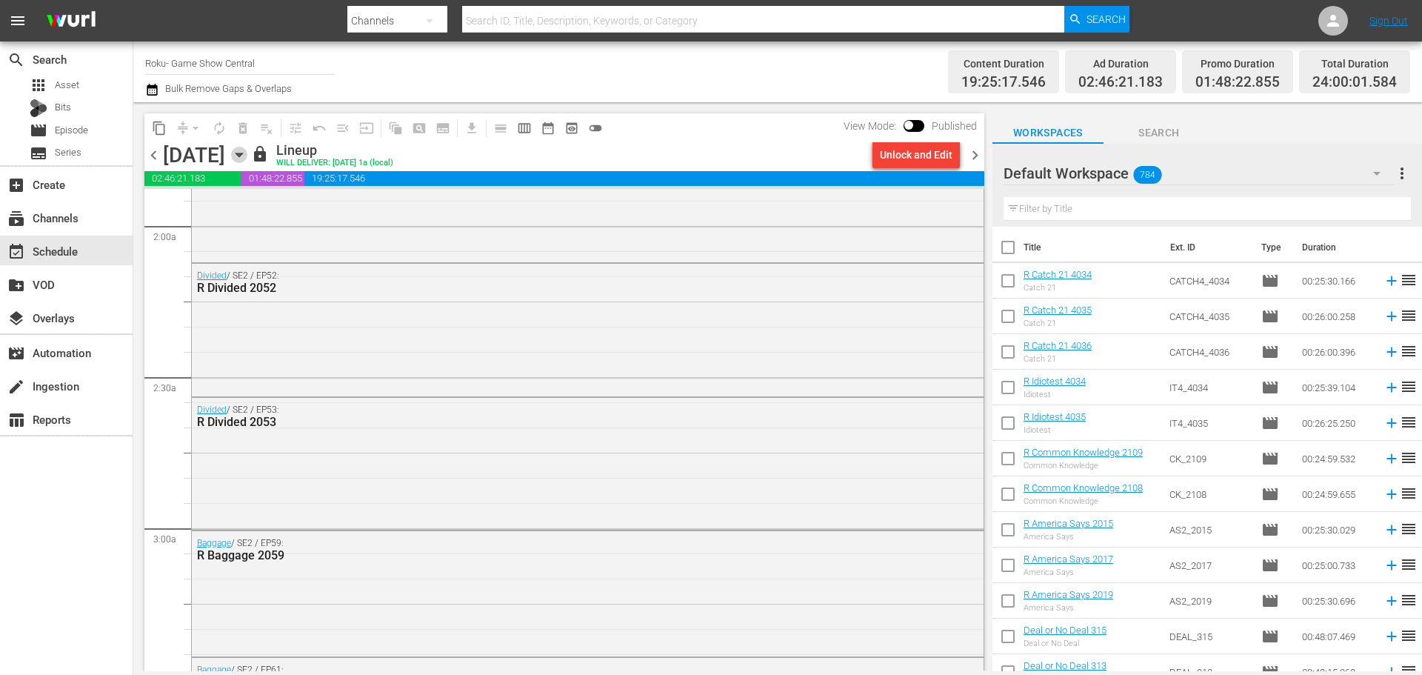
click at [247, 147] on icon "button" at bounding box center [239, 155] width 16 height 16
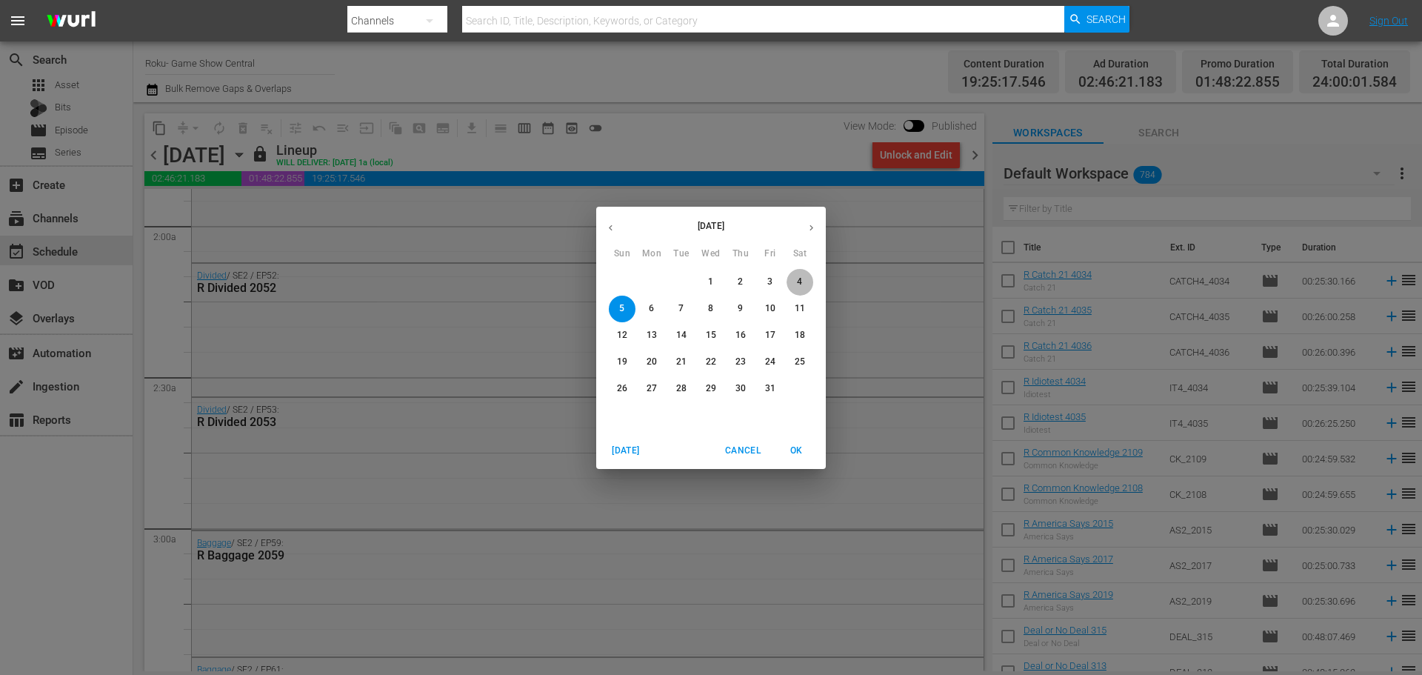
click at [796, 287] on span "4" at bounding box center [799, 281] width 27 height 13
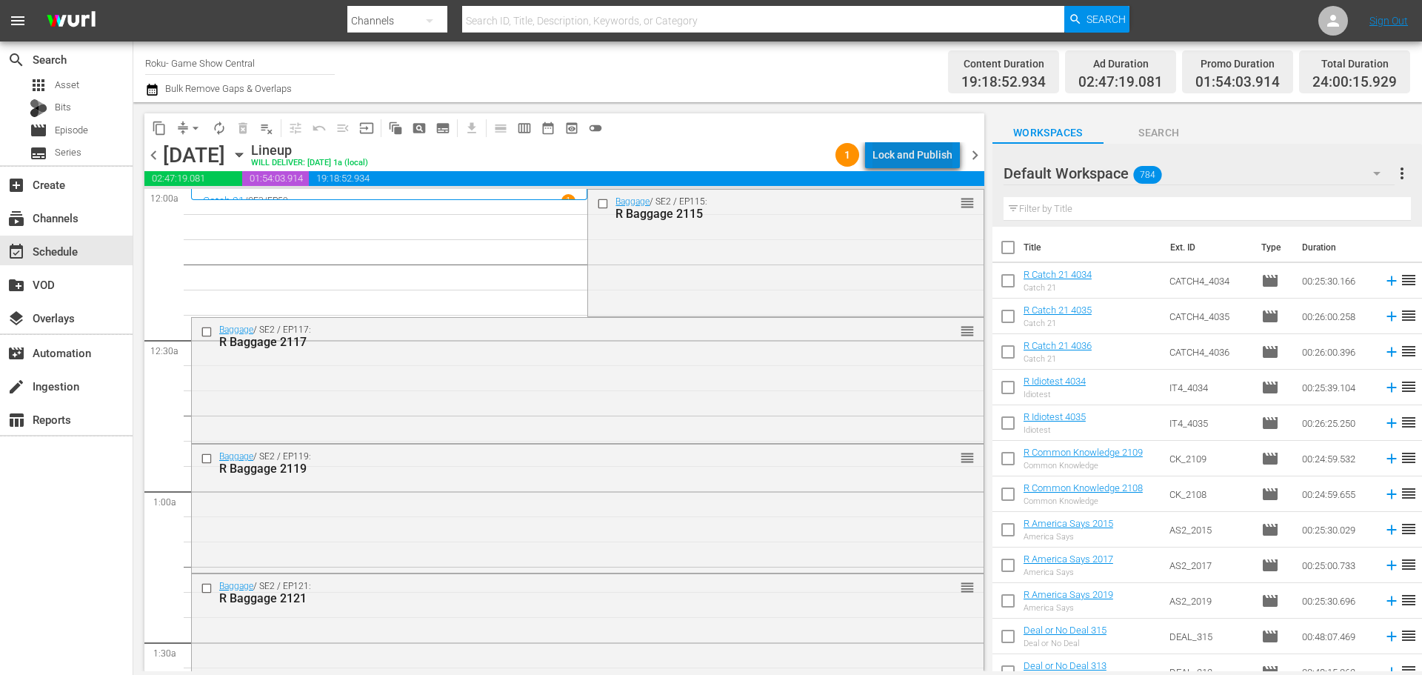
click at [928, 158] on div "Lock and Publish" at bounding box center [912, 154] width 80 height 27
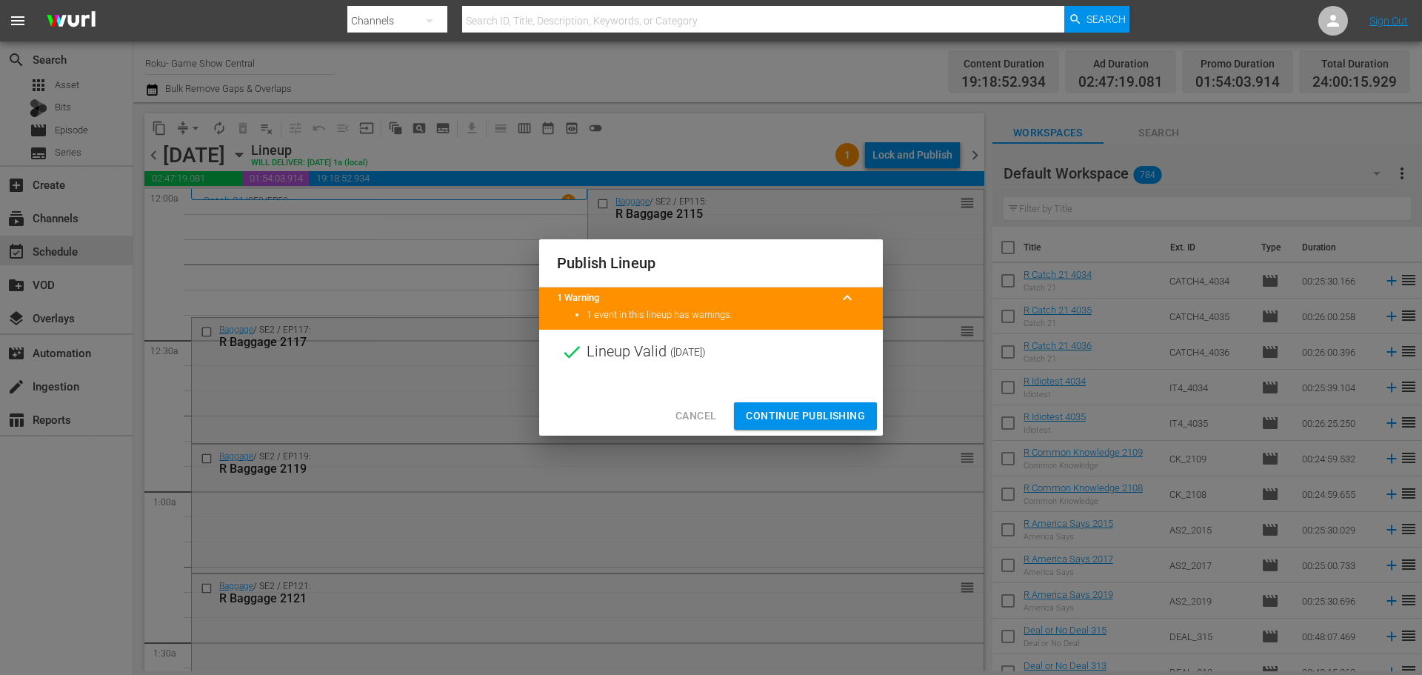
click at [802, 405] on button "Continue Publishing" at bounding box center [805, 415] width 143 height 27
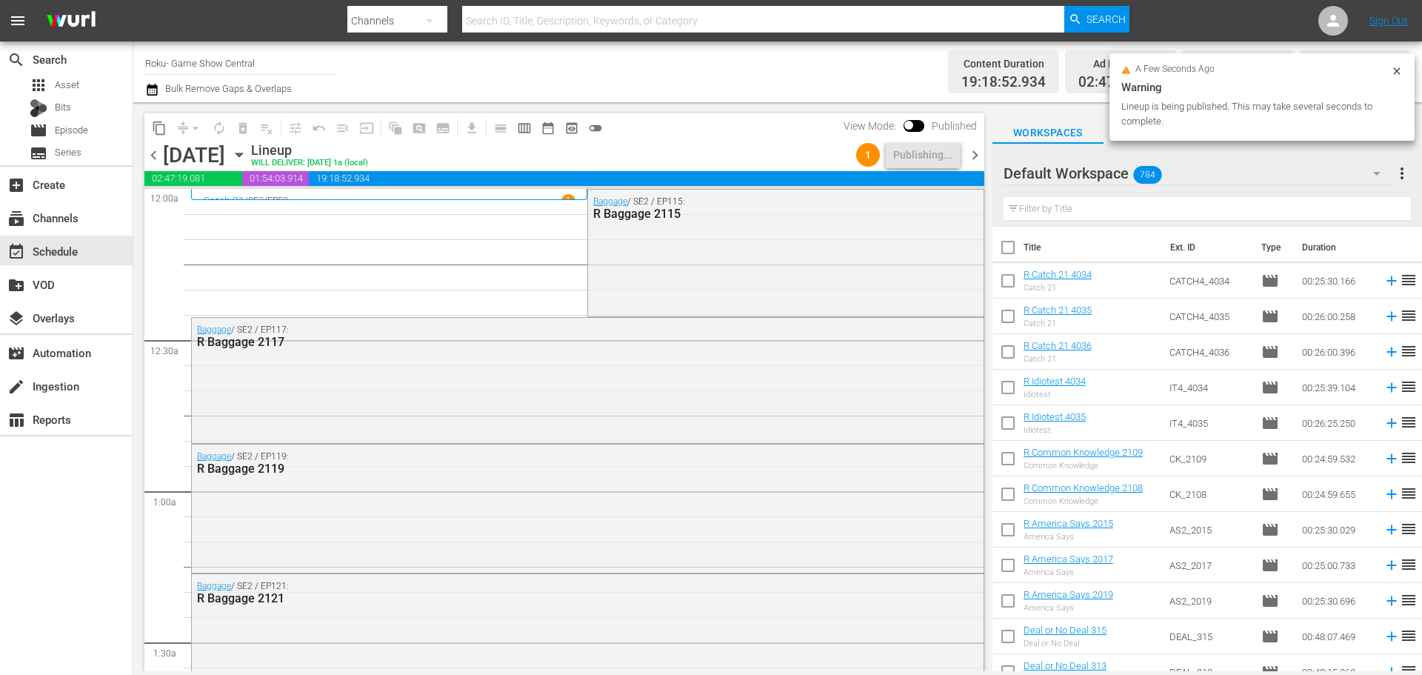
click at [387, 158] on div "chevron_left Saturday, October 4th October 4th Lineup WILL DELIVER: 10/3 @ 1a (…" at bounding box center [564, 156] width 840 height 29
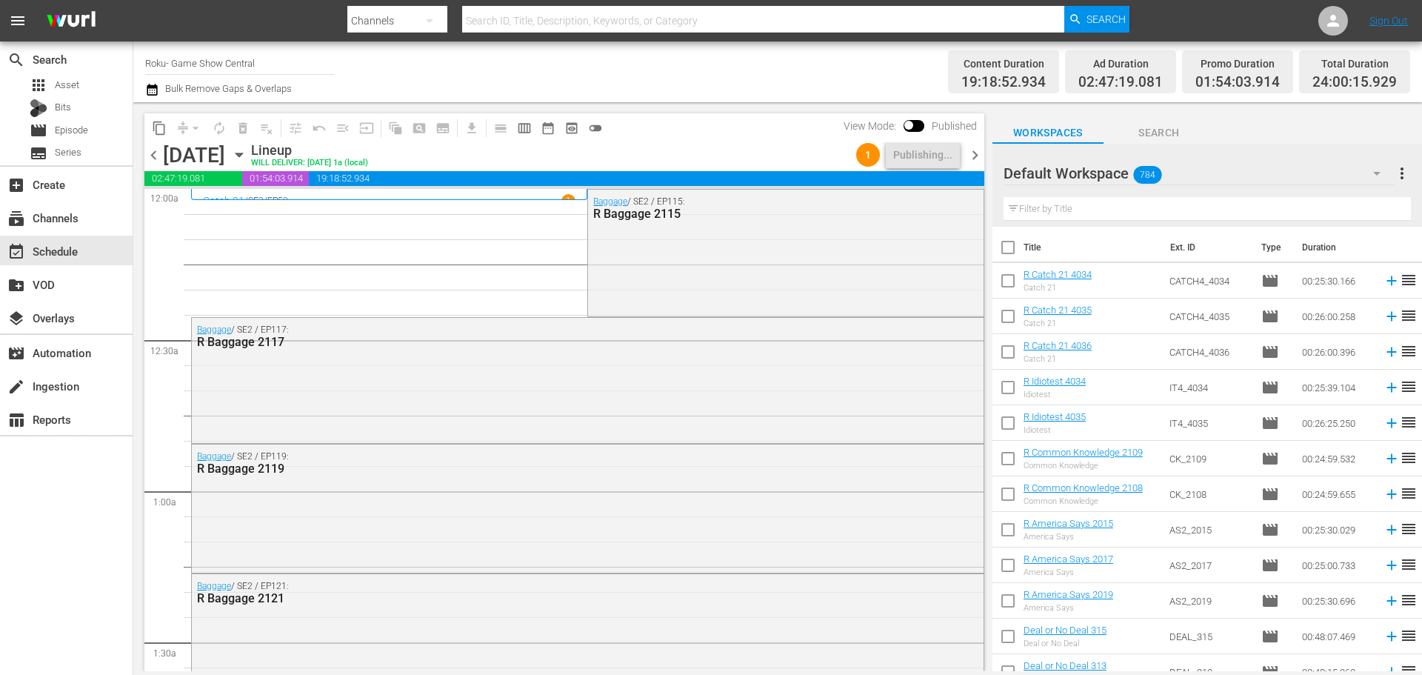
click at [247, 158] on icon "button" at bounding box center [239, 155] width 16 height 16
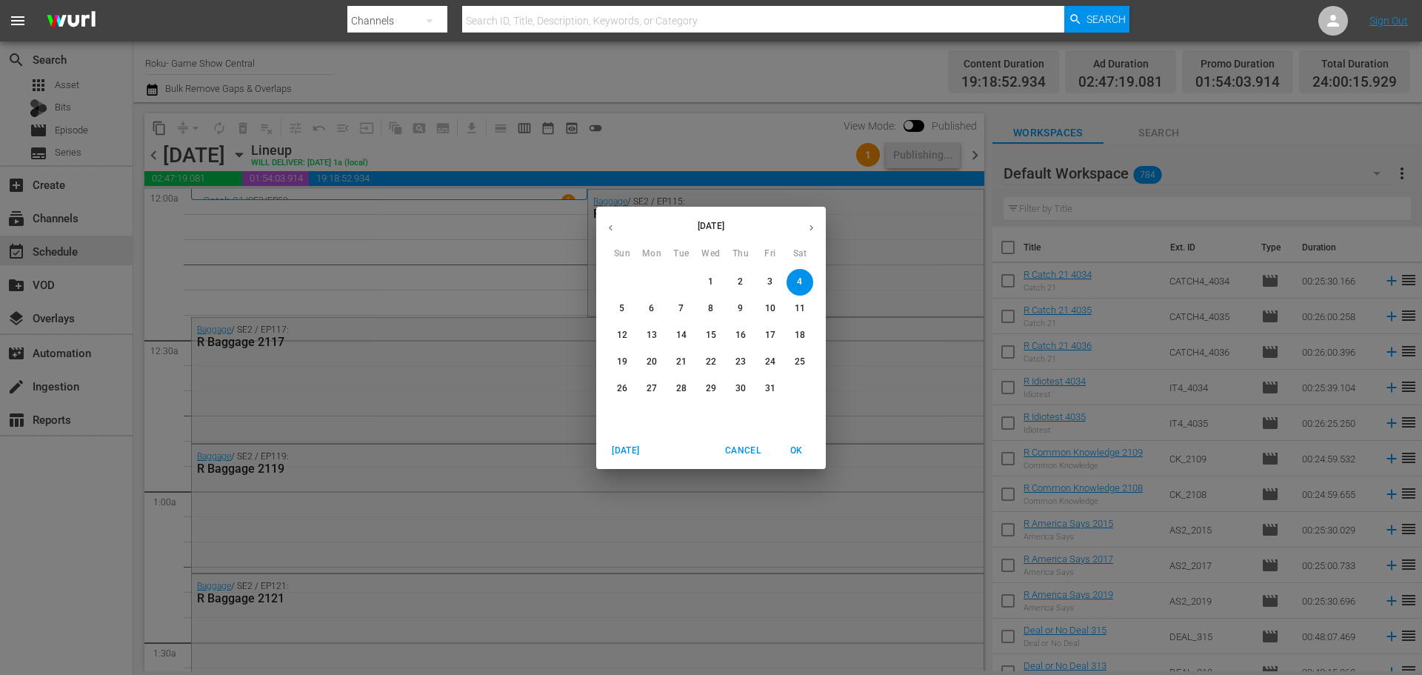
click at [766, 278] on span "3" at bounding box center [770, 281] width 27 height 13
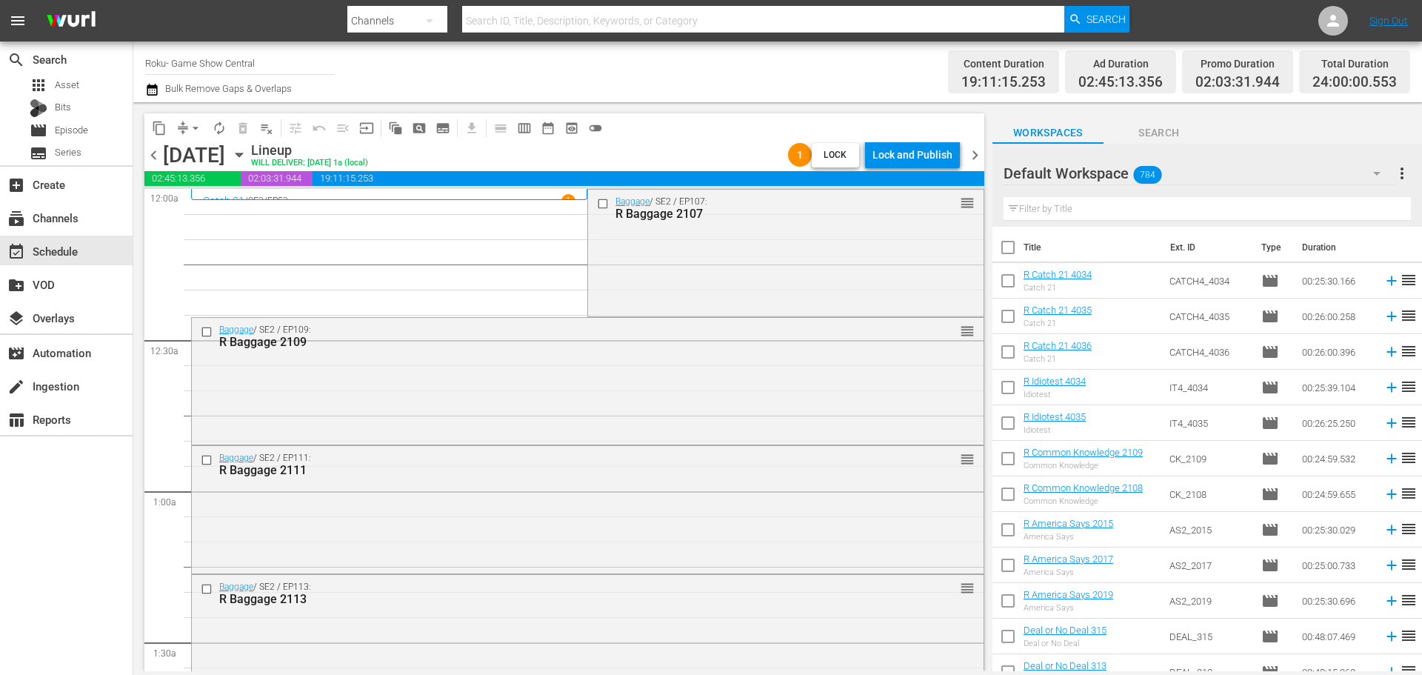
click at [885, 232] on div "Baggage / SE2 / EP107: R Baggage 2107 reorder" at bounding box center [785, 252] width 395 height 124
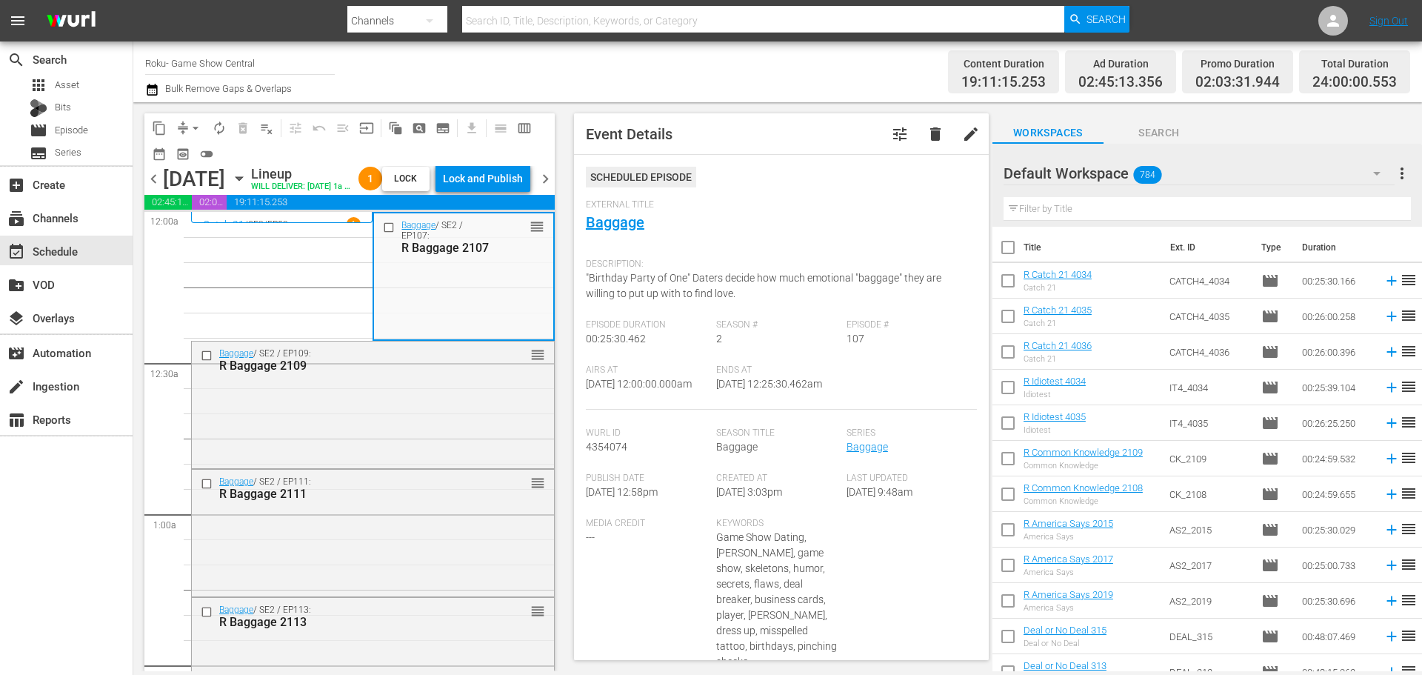
click at [448, 175] on div "Lock and Publish" at bounding box center [483, 178] width 80 height 27
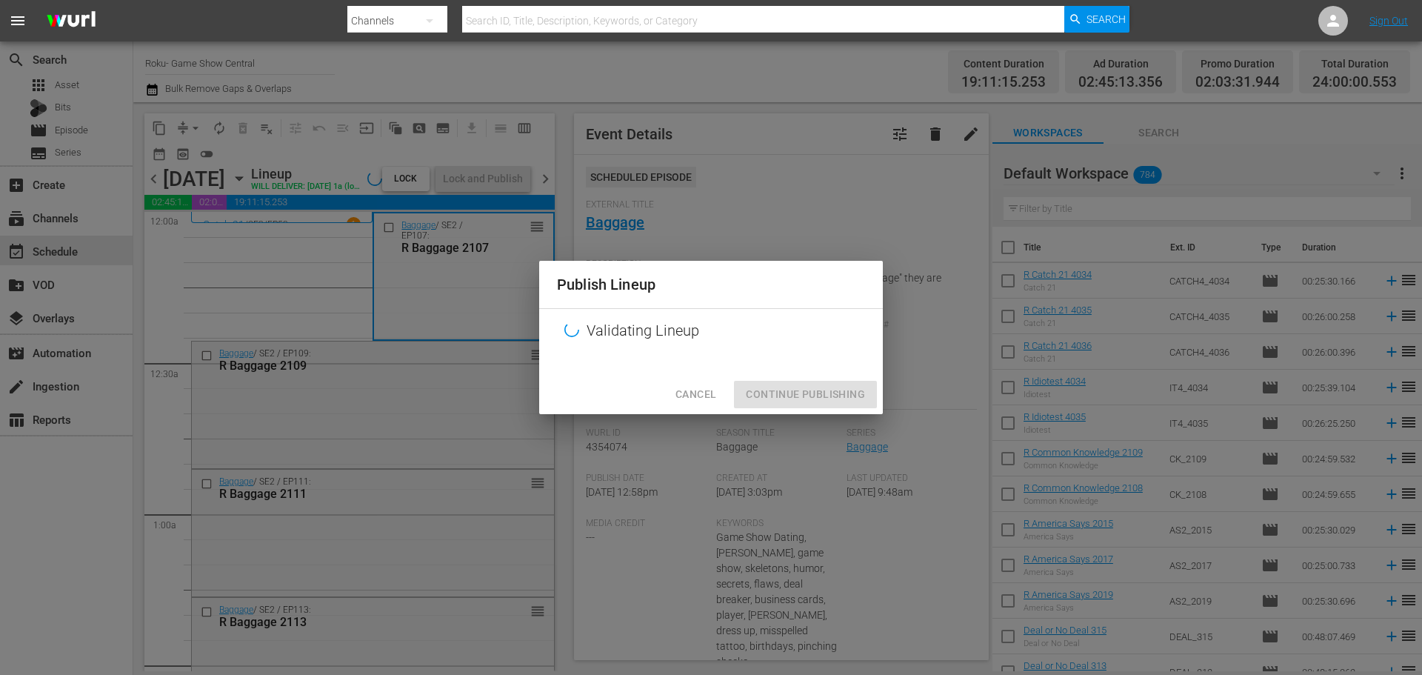
click at [803, 392] on div "Cancel Continue Publishing" at bounding box center [711, 394] width 344 height 39
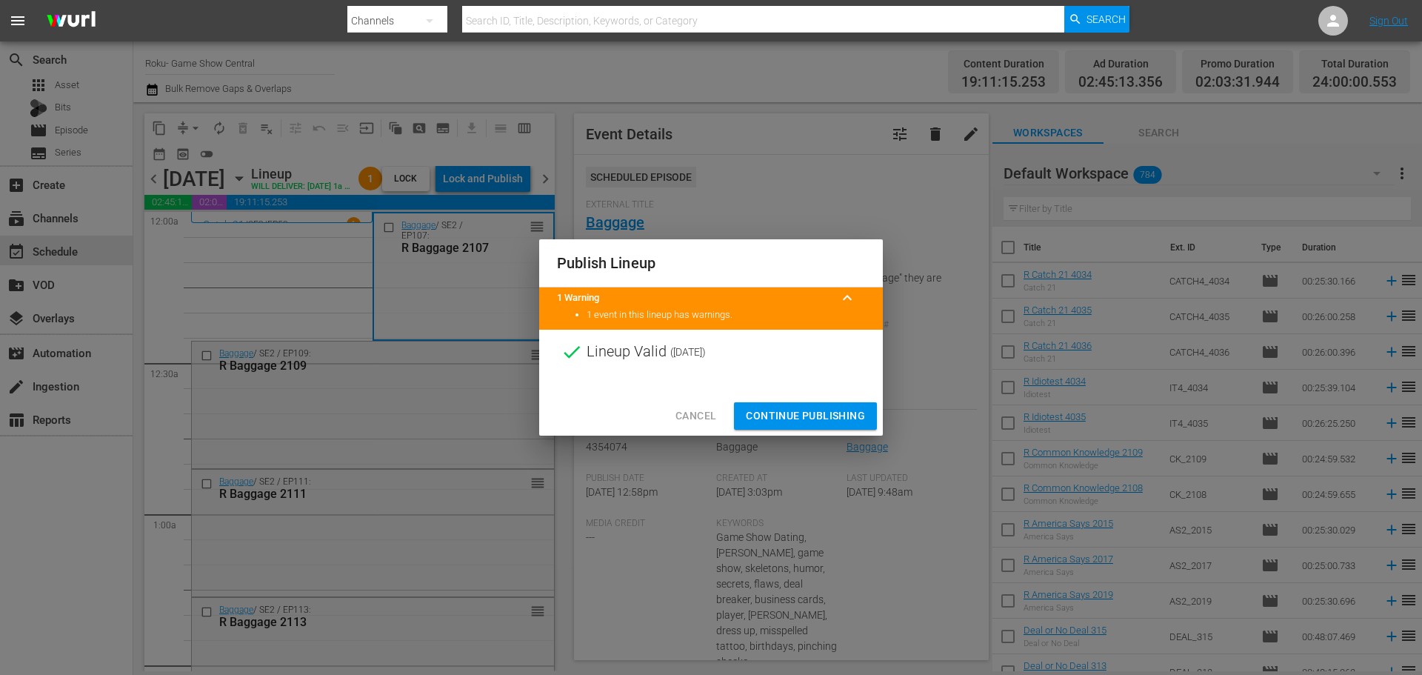
drag, startPoint x: 805, startPoint y: 413, endPoint x: 625, endPoint y: 344, distance: 192.9
click at [806, 413] on span "Continue Publishing" at bounding box center [805, 416] width 119 height 19
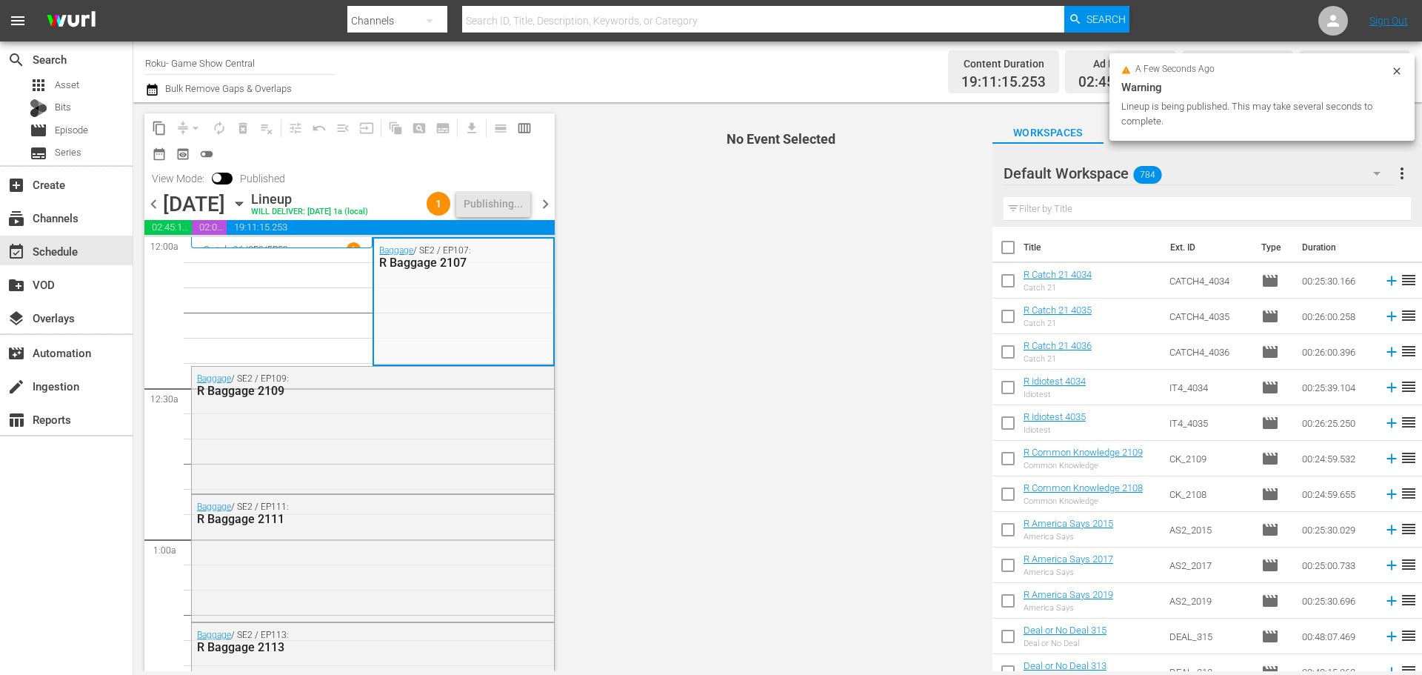
click at [242, 202] on icon "button" at bounding box center [238, 204] width 7 height 4
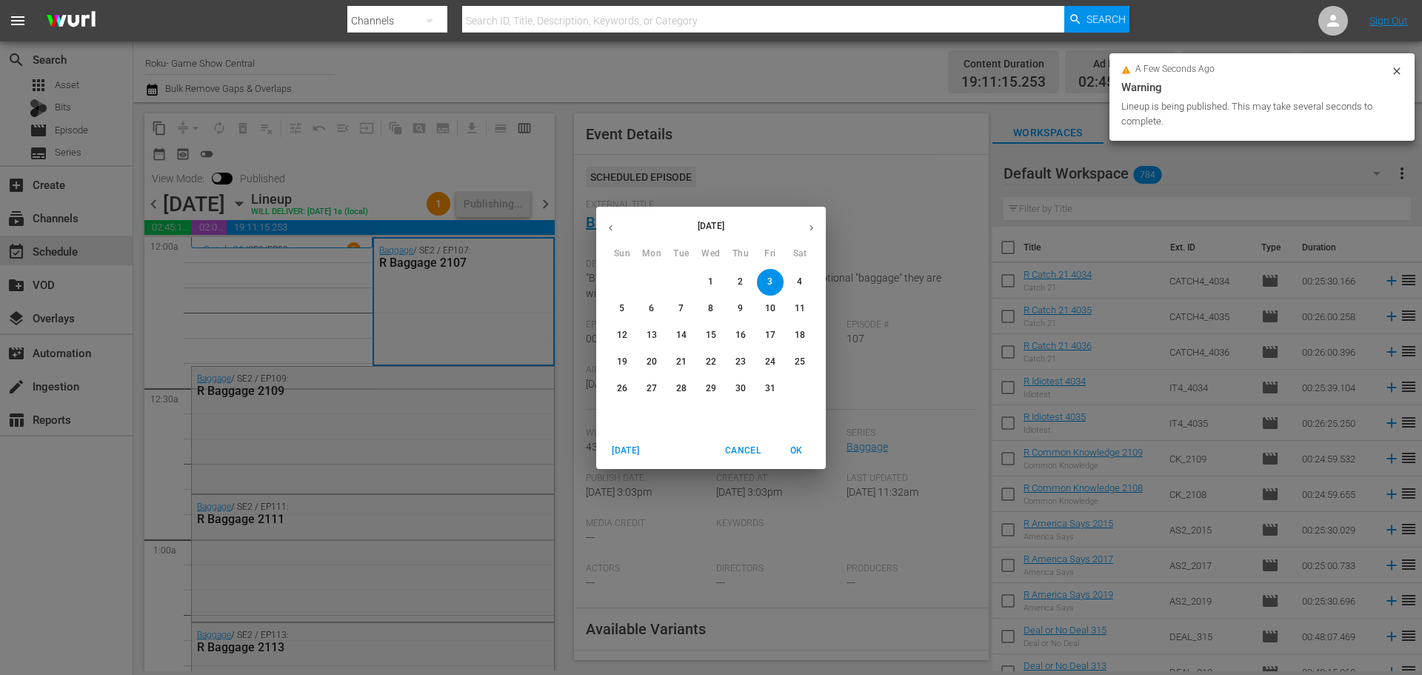
click at [742, 277] on p "2" at bounding box center [740, 281] width 5 height 13
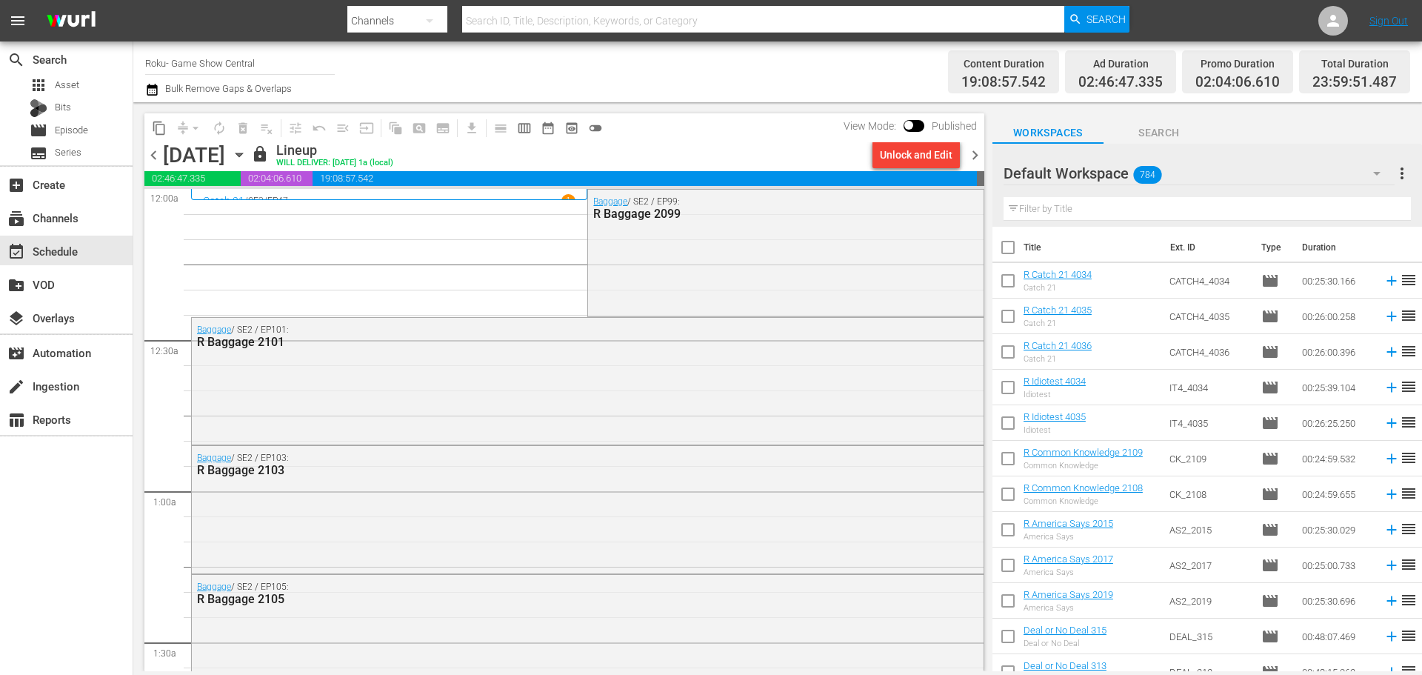
click at [247, 157] on icon "button" at bounding box center [239, 155] width 16 height 16
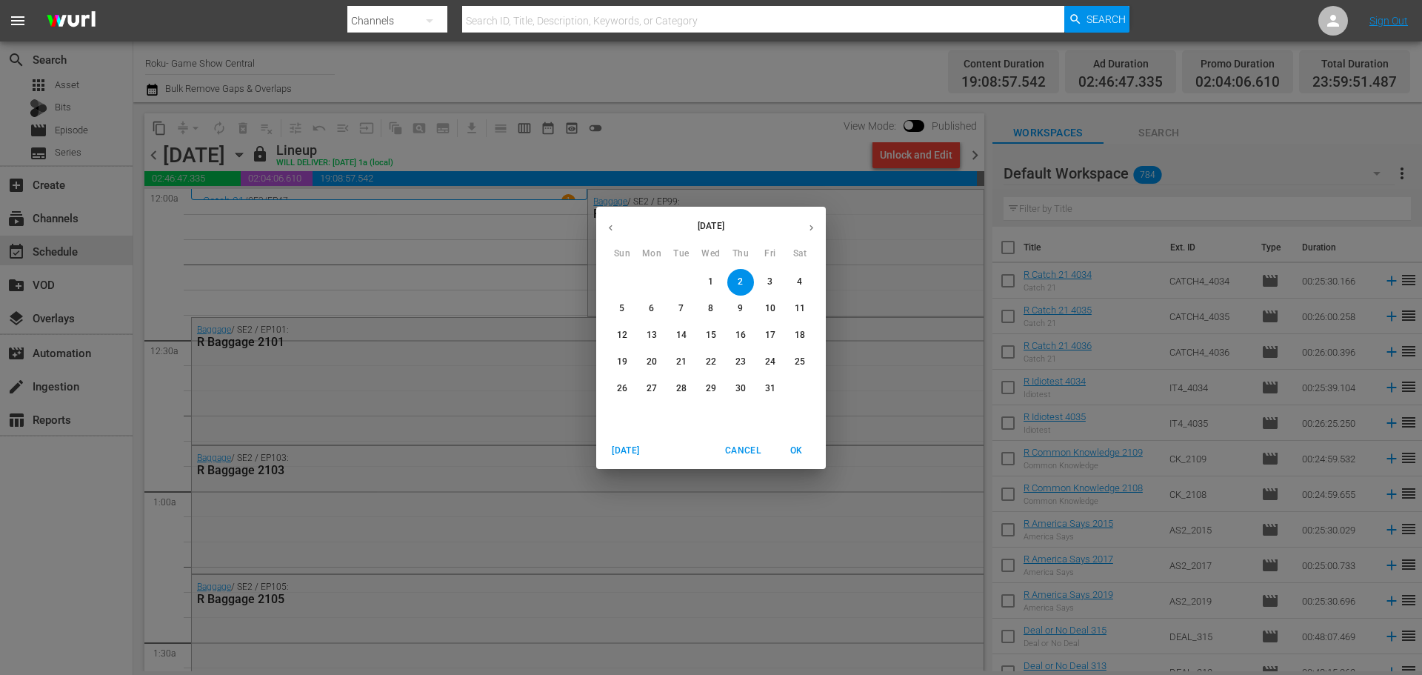
click at [718, 287] on span "1" at bounding box center [711, 281] width 27 height 13
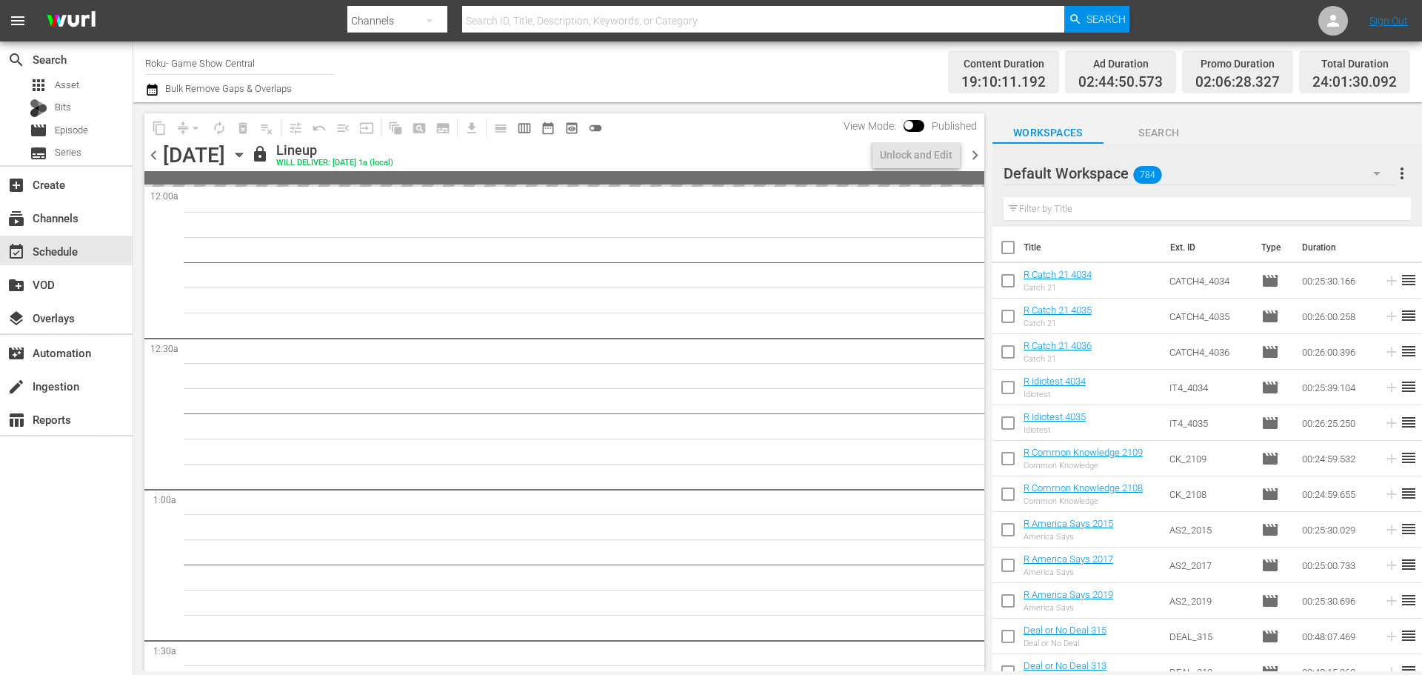
click at [247, 152] on icon "button" at bounding box center [239, 155] width 16 height 16
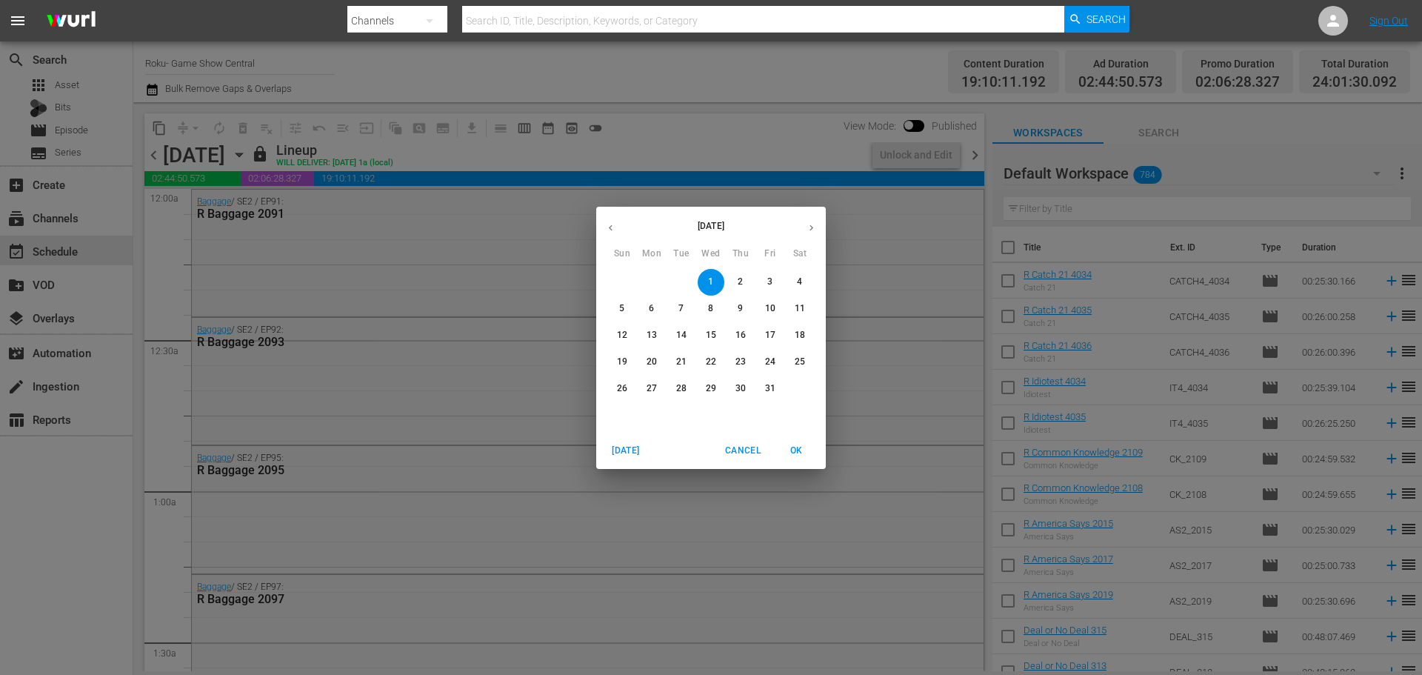
drag, startPoint x: 617, startPoint y: 220, endPoint x: 610, endPoint y: 225, distance: 8.4
click at [610, 225] on button "button" at bounding box center [610, 227] width 29 height 29
click at [678, 389] on p "30" at bounding box center [681, 388] width 10 height 13
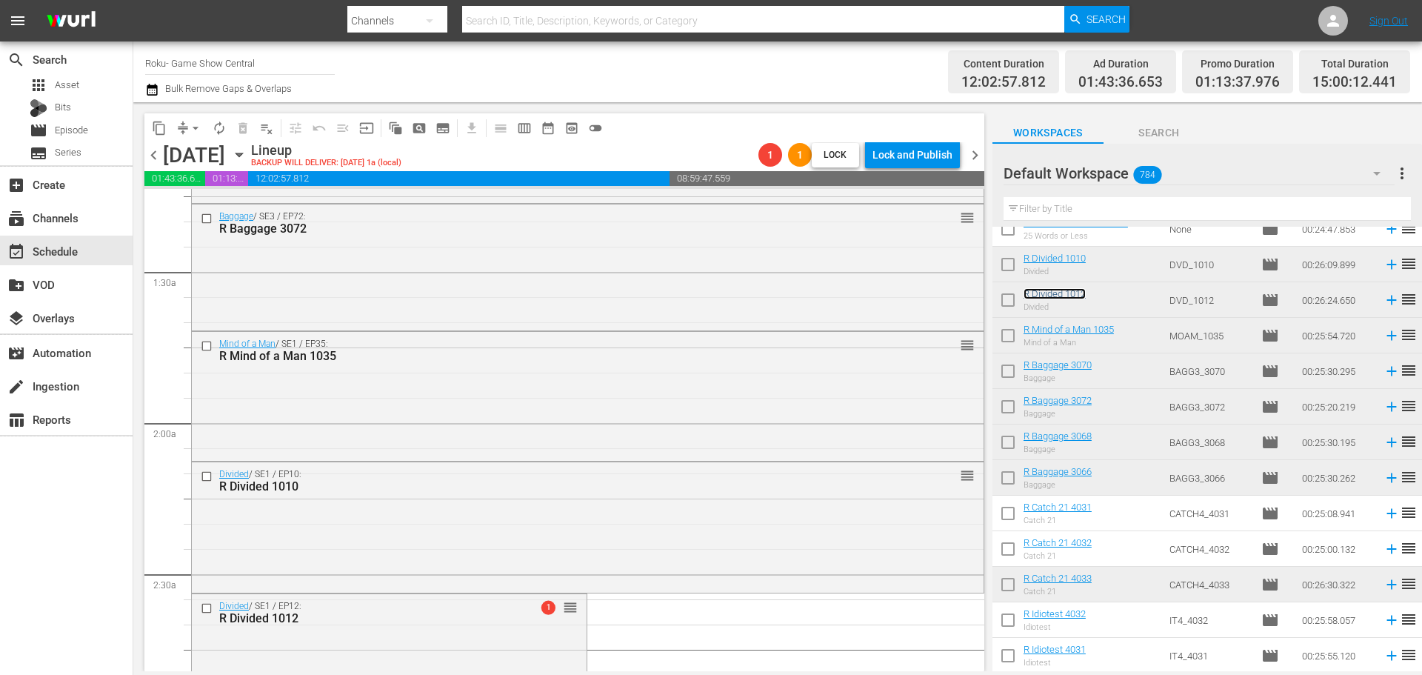
scroll to position [592, 0]
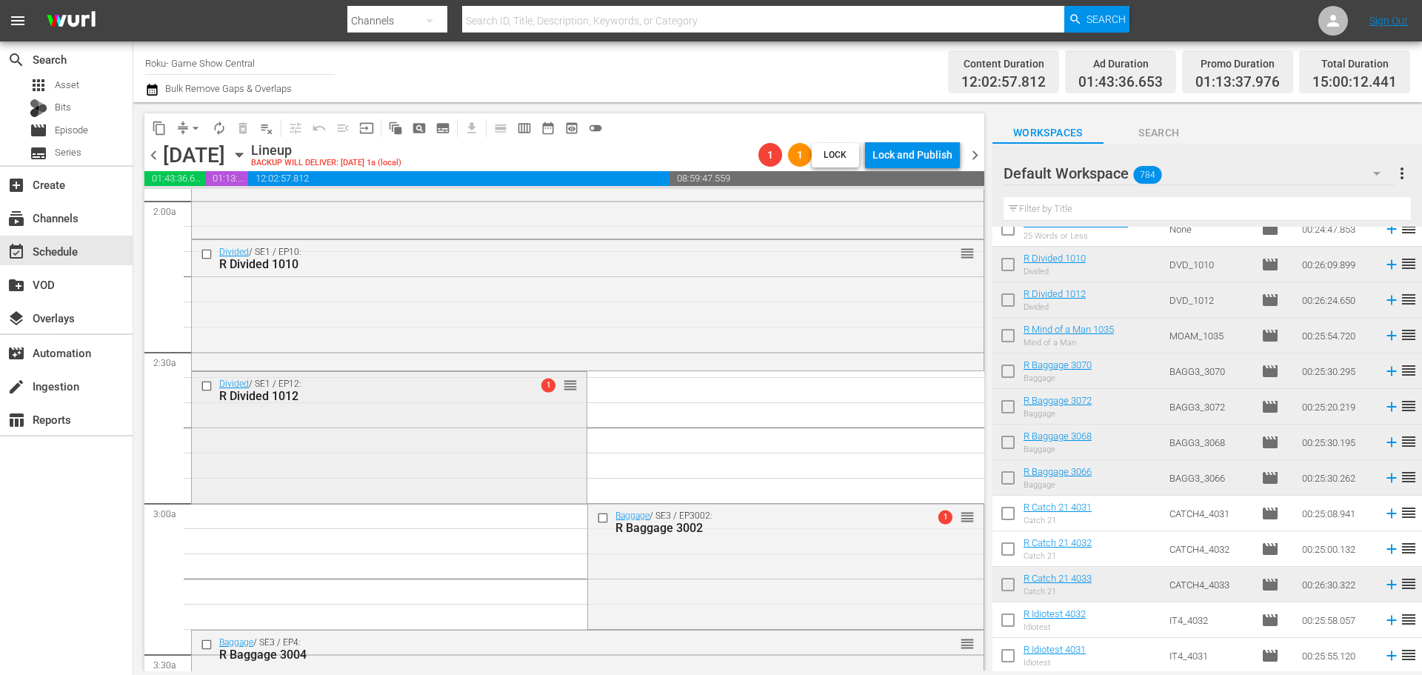
click at [351, 487] on div "Divided / SE1 / EP12: R Divided 1012 1 reorder" at bounding box center [389, 436] width 395 height 129
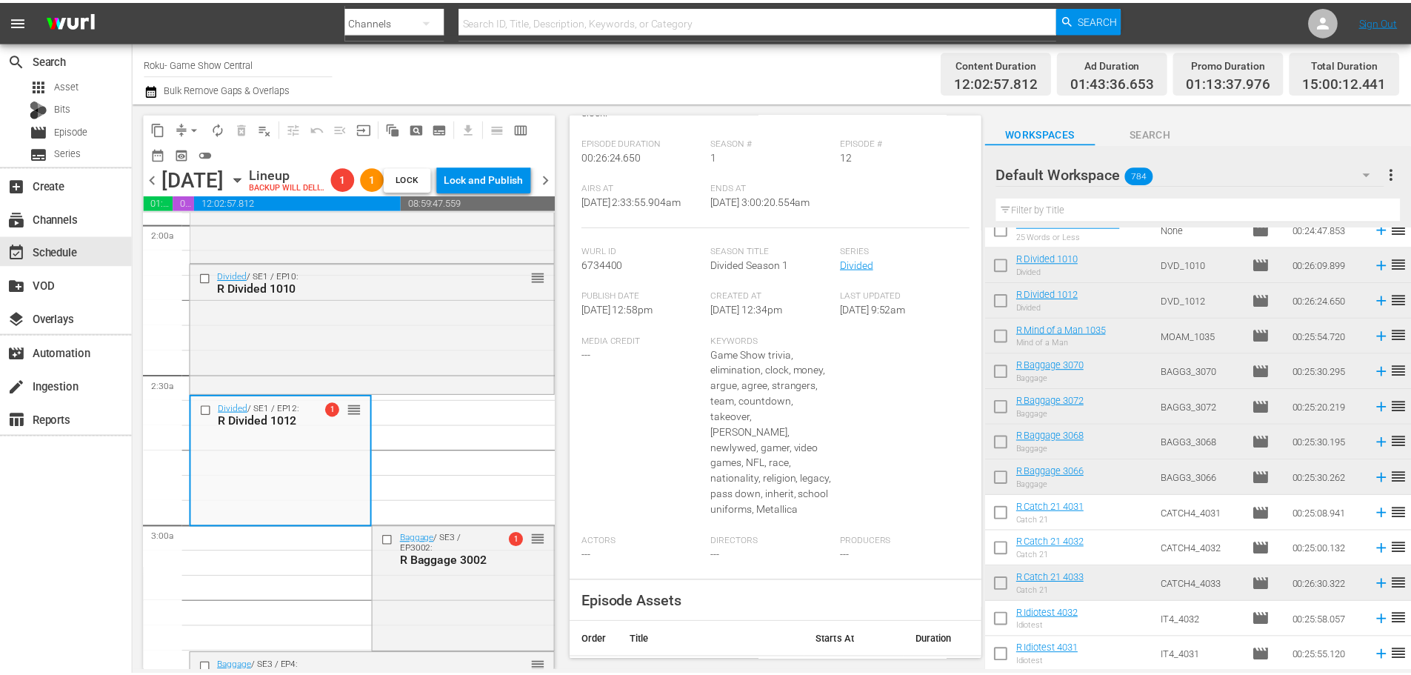
scroll to position [36, 0]
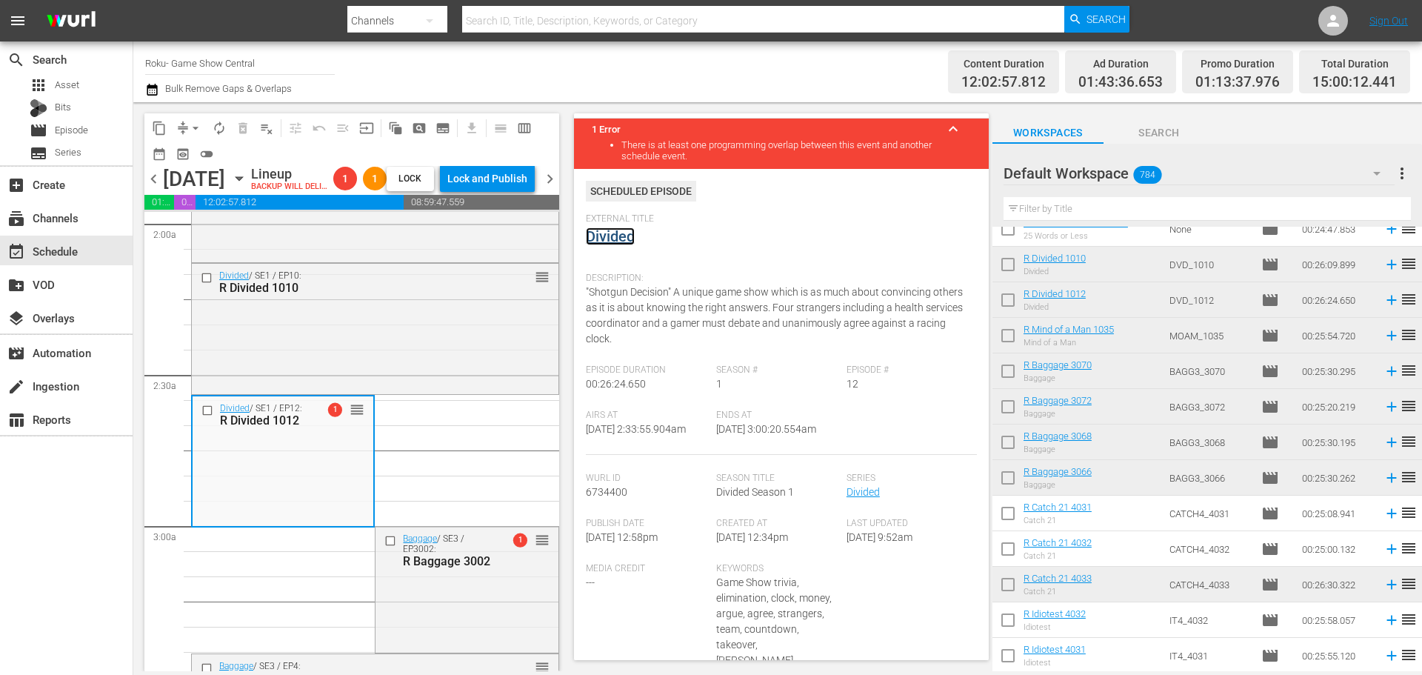
click at [615, 239] on link "Divided" at bounding box center [610, 236] width 49 height 18
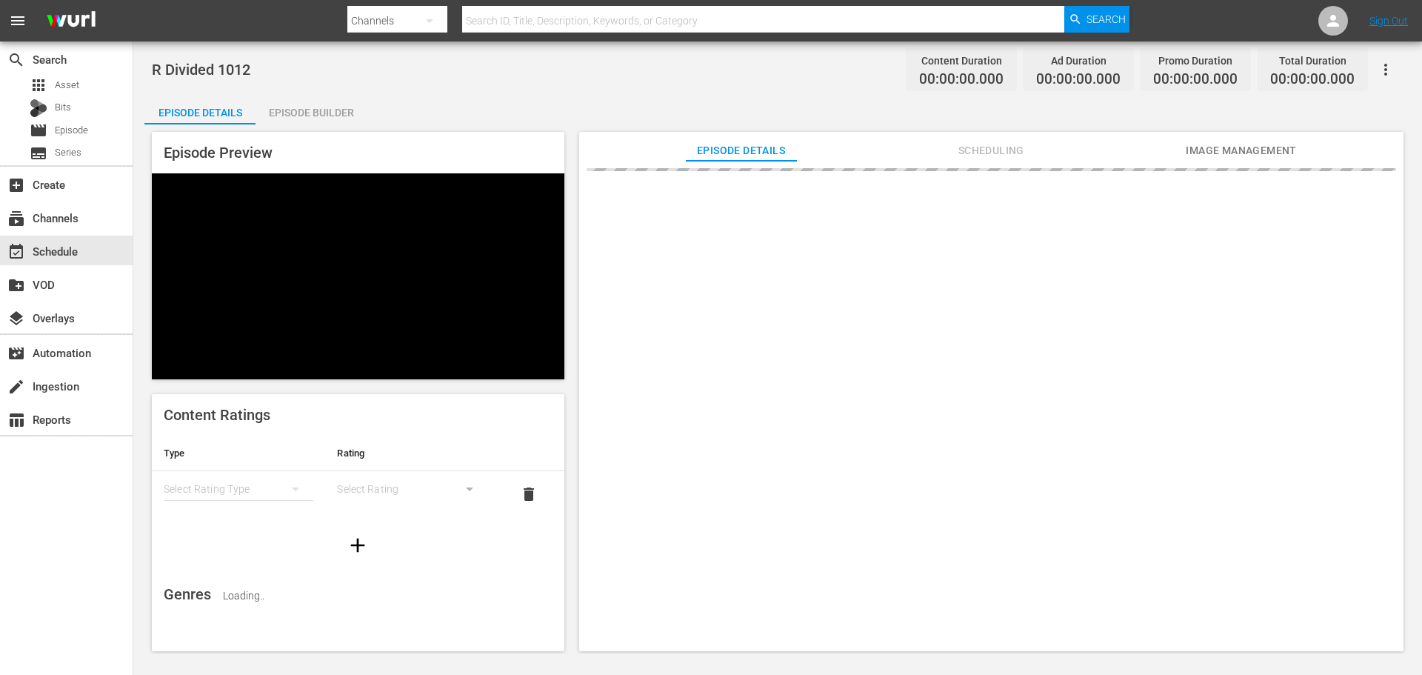
drag, startPoint x: 318, startPoint y: 101, endPoint x: 906, endPoint y: 183, distance: 594.3
click at [321, 101] on div "Episode Builder" at bounding box center [310, 113] width 111 height 36
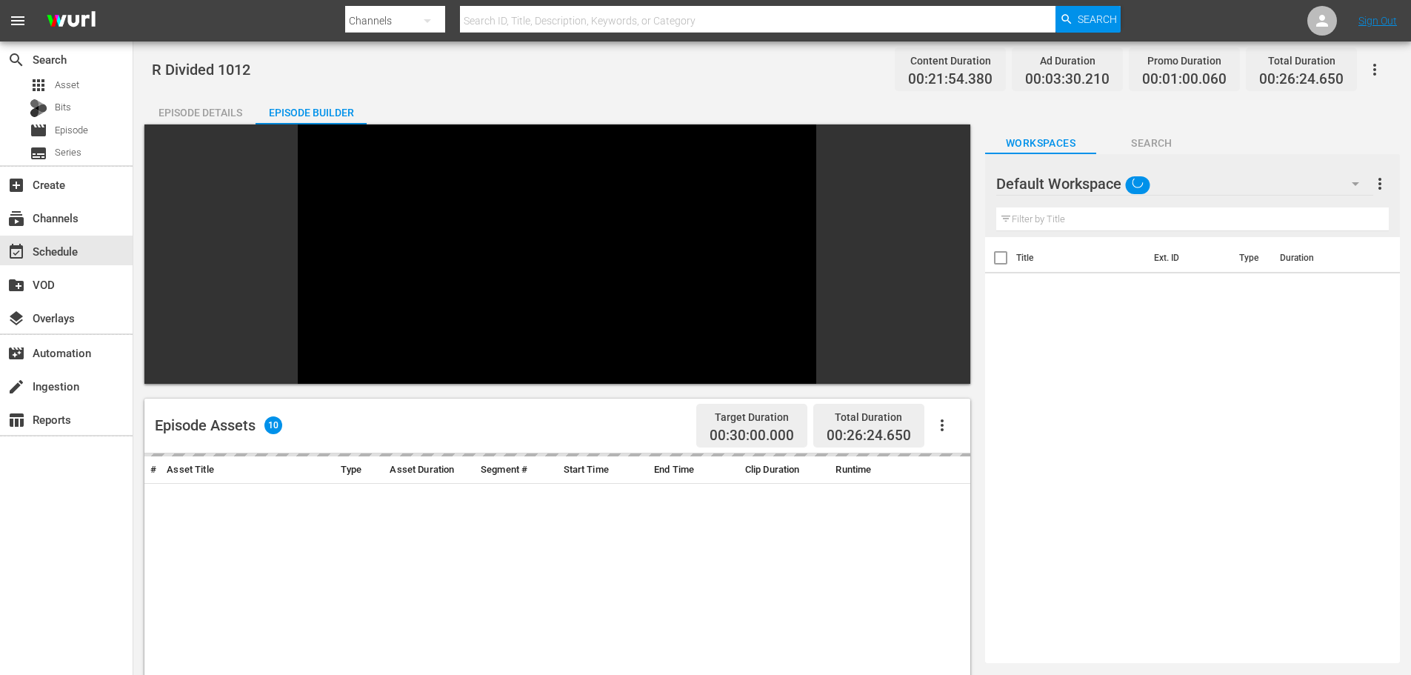
drag, startPoint x: 1046, startPoint y: 217, endPoint x: 1039, endPoint y: 213, distance: 8.0
click at [1046, 217] on input "text" at bounding box center [1192, 219] width 392 height 24
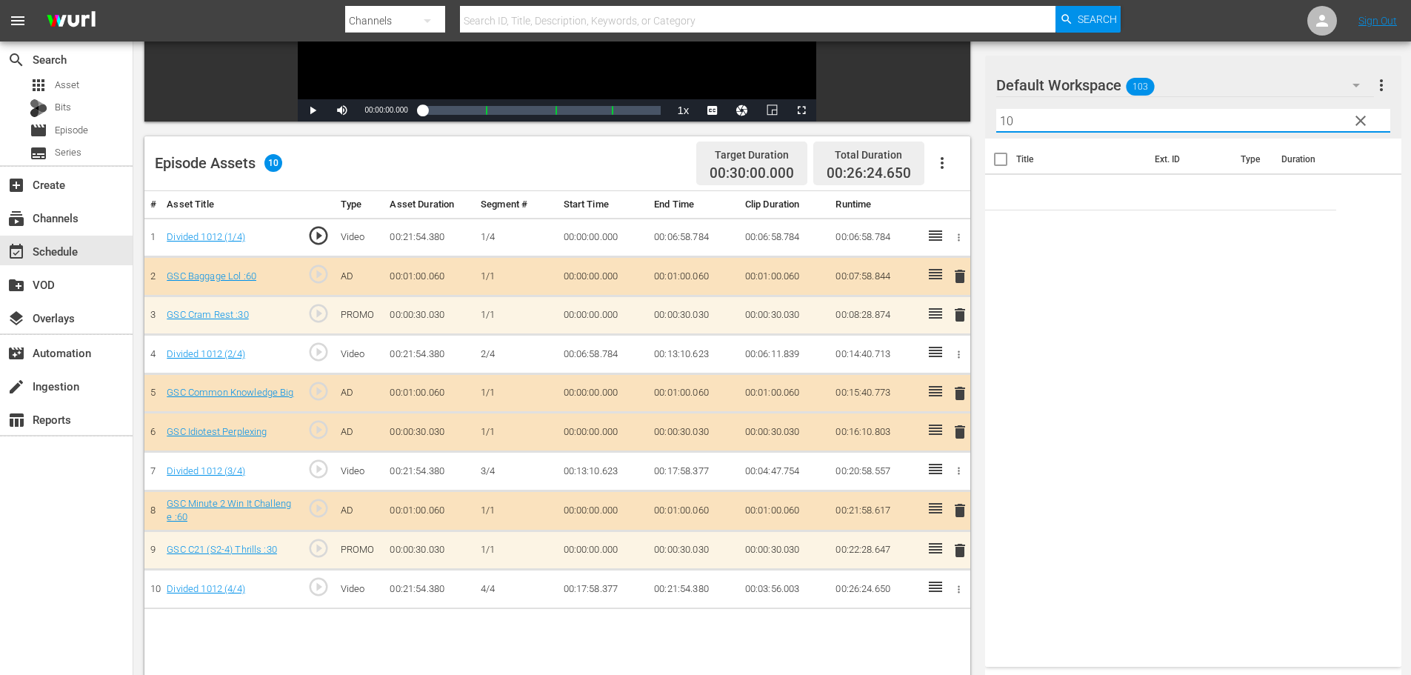
scroll to position [370, 0]
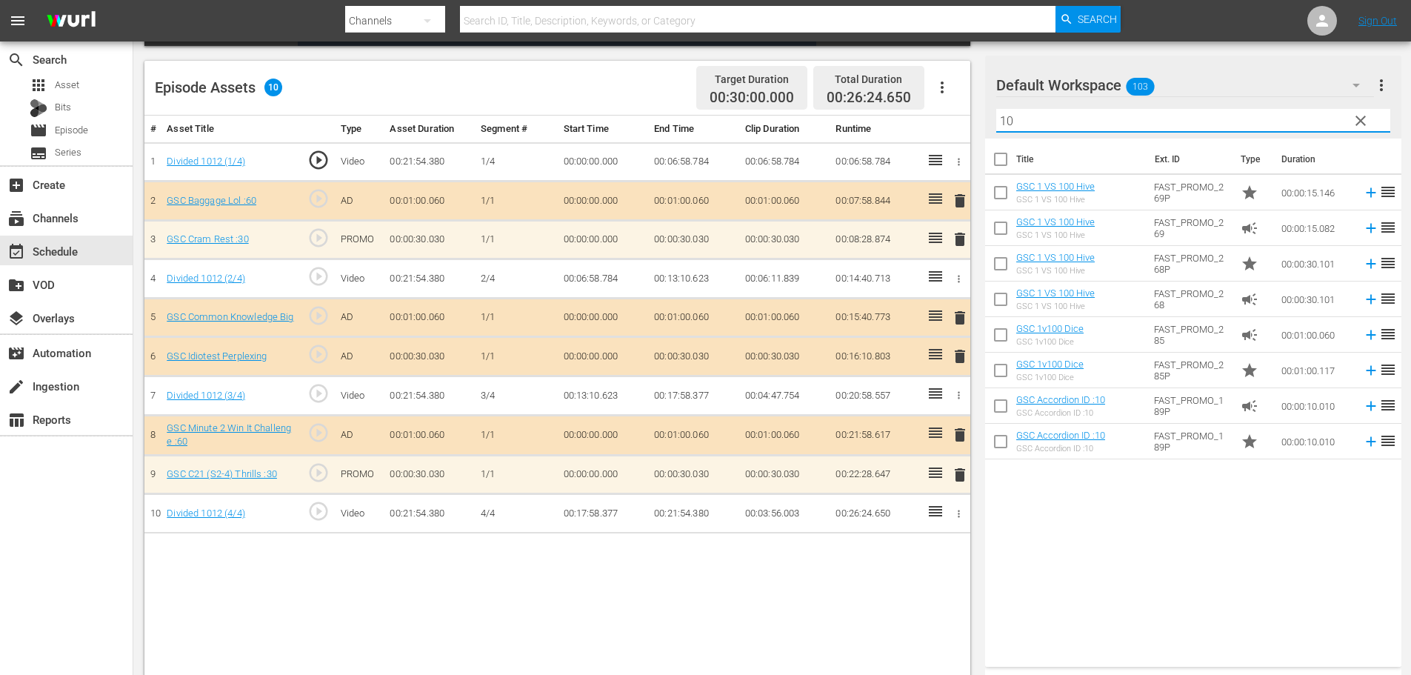
type input "10"
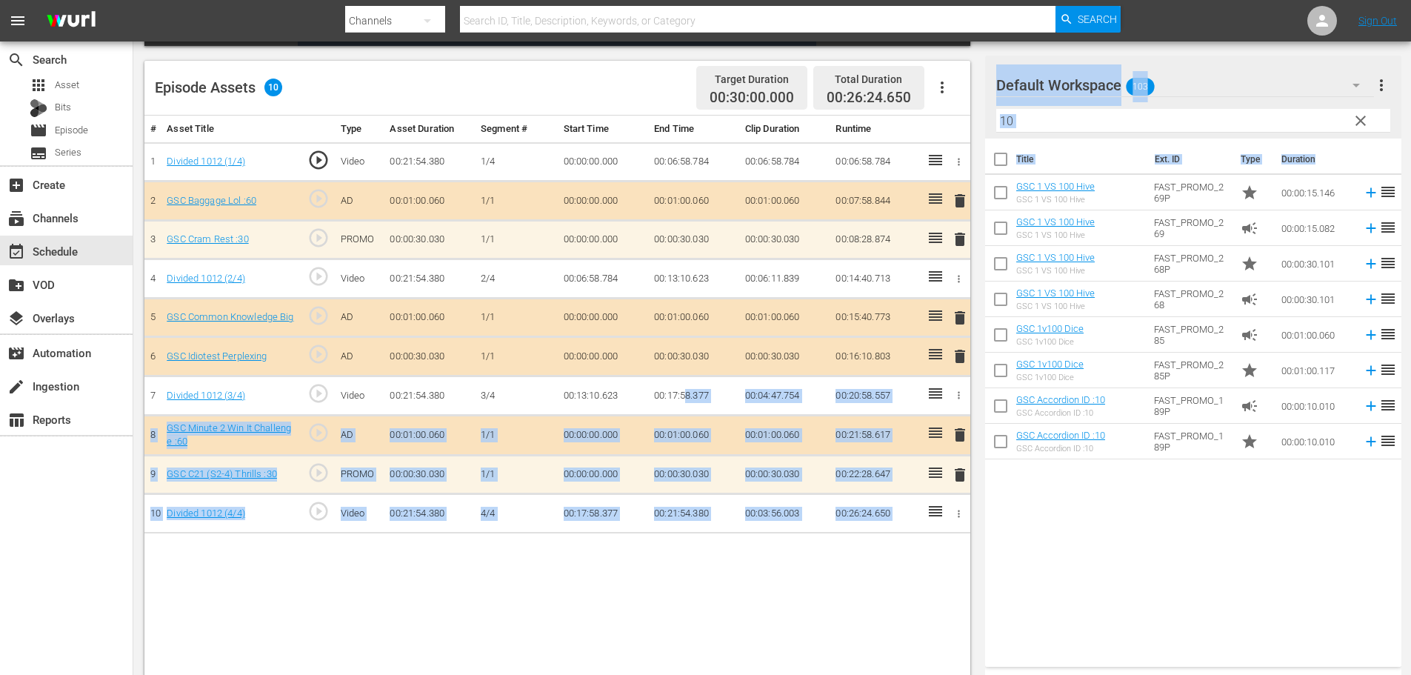
drag, startPoint x: 1238, startPoint y: 466, endPoint x: 1076, endPoint y: 601, distance: 211.3
click at [700, 390] on div "Video Player is loading. Play Video Play Mute Current Time 00:00:00.000 / Durat…" at bounding box center [771, 216] width 1255 height 925
click at [1046, 600] on div "Title Ext. ID Type Duration GSC 1 VS 100 Hive GSC 1 VS 100 Hive FAST_PROMO_269P…" at bounding box center [1193, 399] width 416 height 522
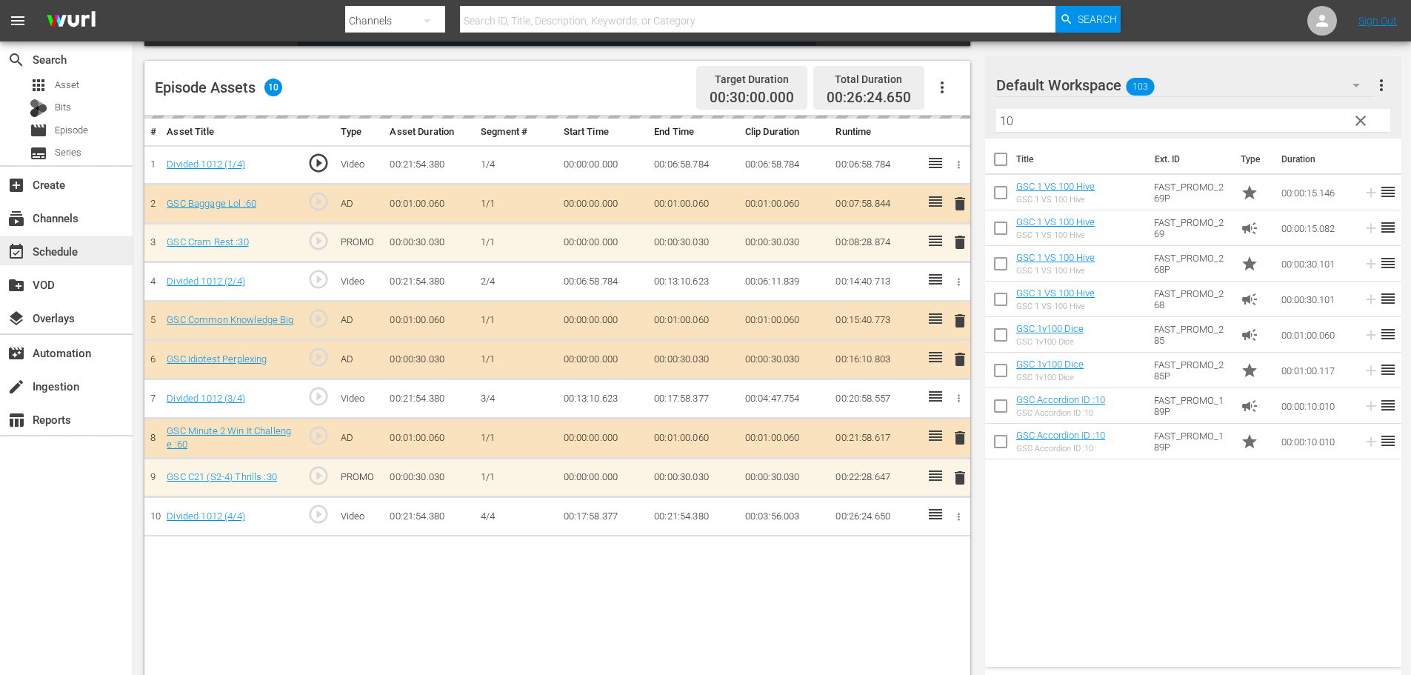
click at [70, 248] on div "event_available Schedule" at bounding box center [41, 248] width 83 height 13
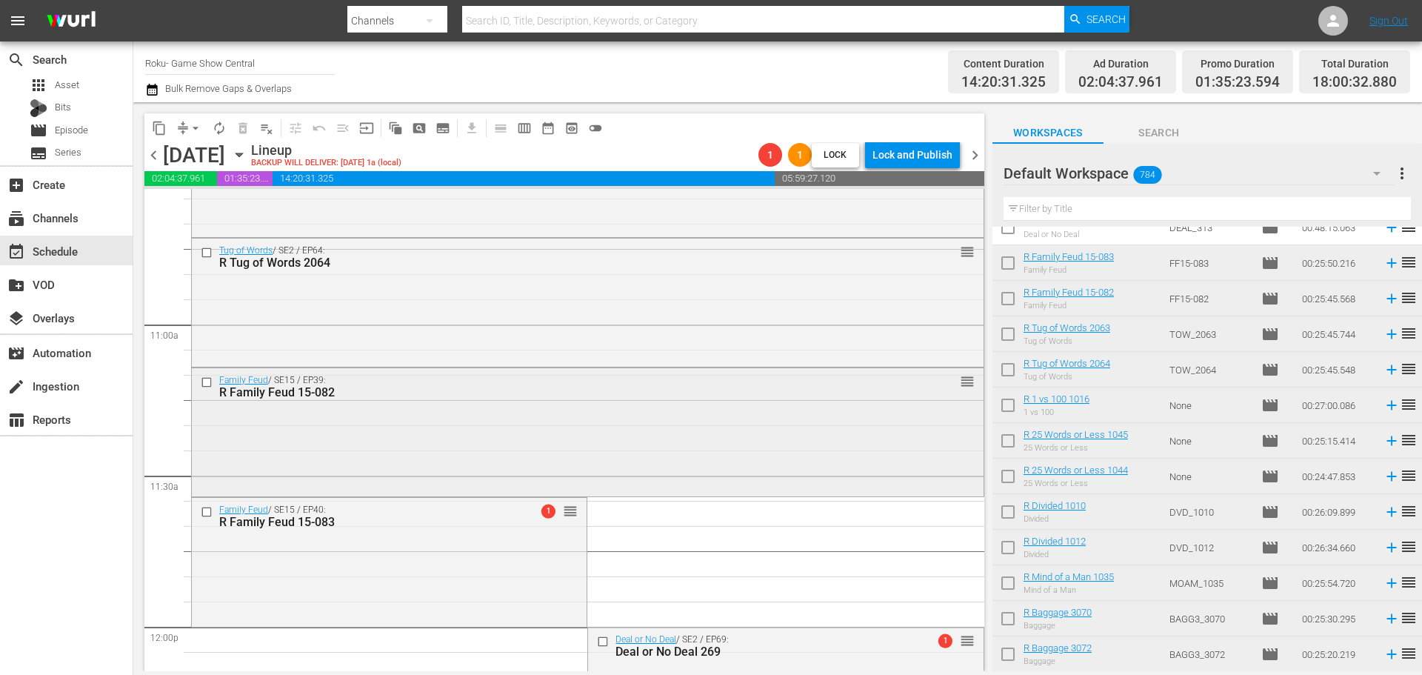
scroll to position [3190, 0]
click at [473, 530] on div "Family Feud / SE15 / EP40: R Family Feud 15-083 1 reorder" at bounding box center [389, 514] width 395 height 36
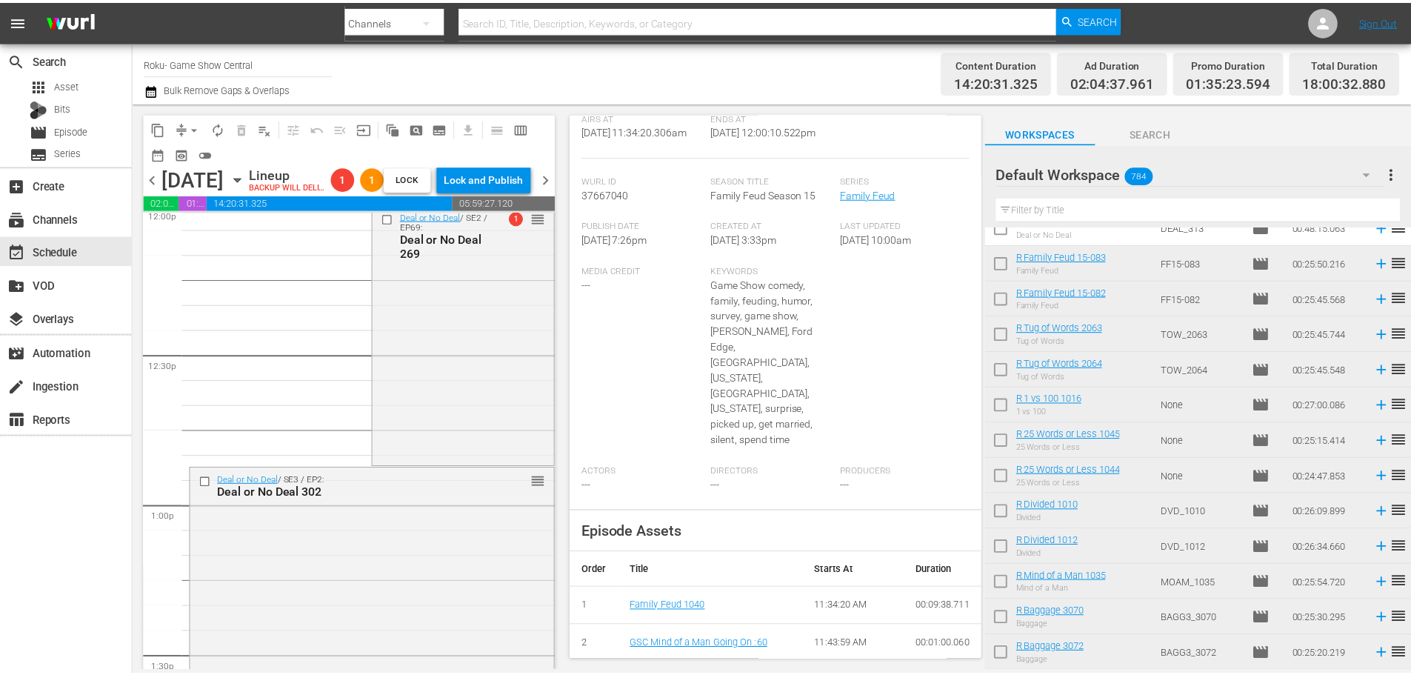
scroll to position [44, 0]
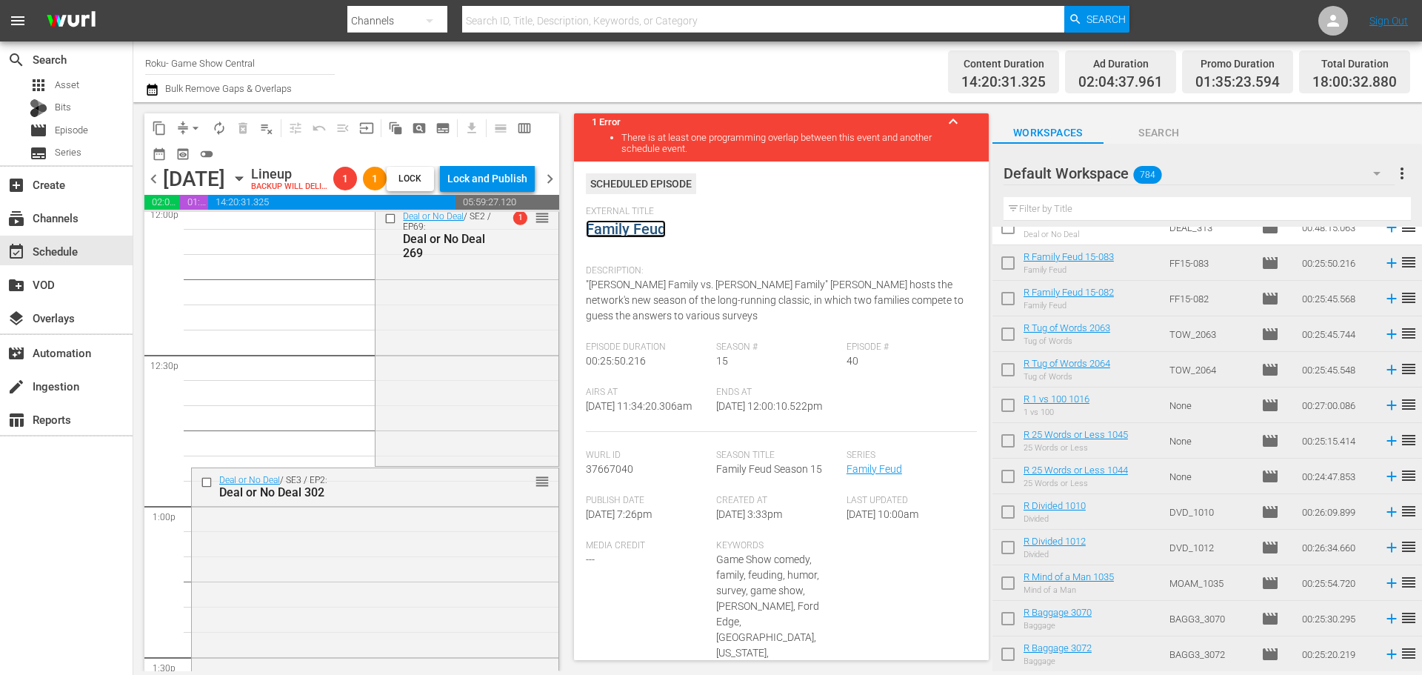
click at [606, 233] on link "Family Feud" at bounding box center [626, 229] width 80 height 18
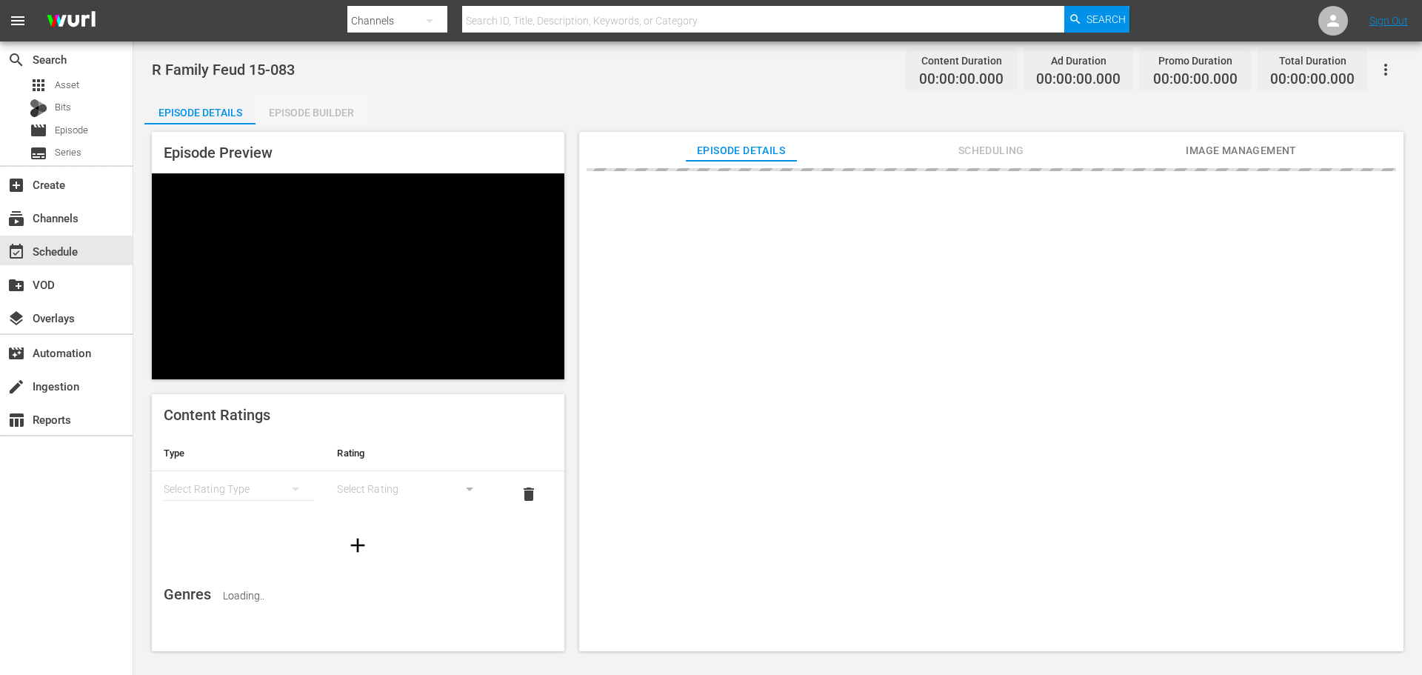
click at [307, 114] on div "Episode Builder" at bounding box center [310, 113] width 111 height 36
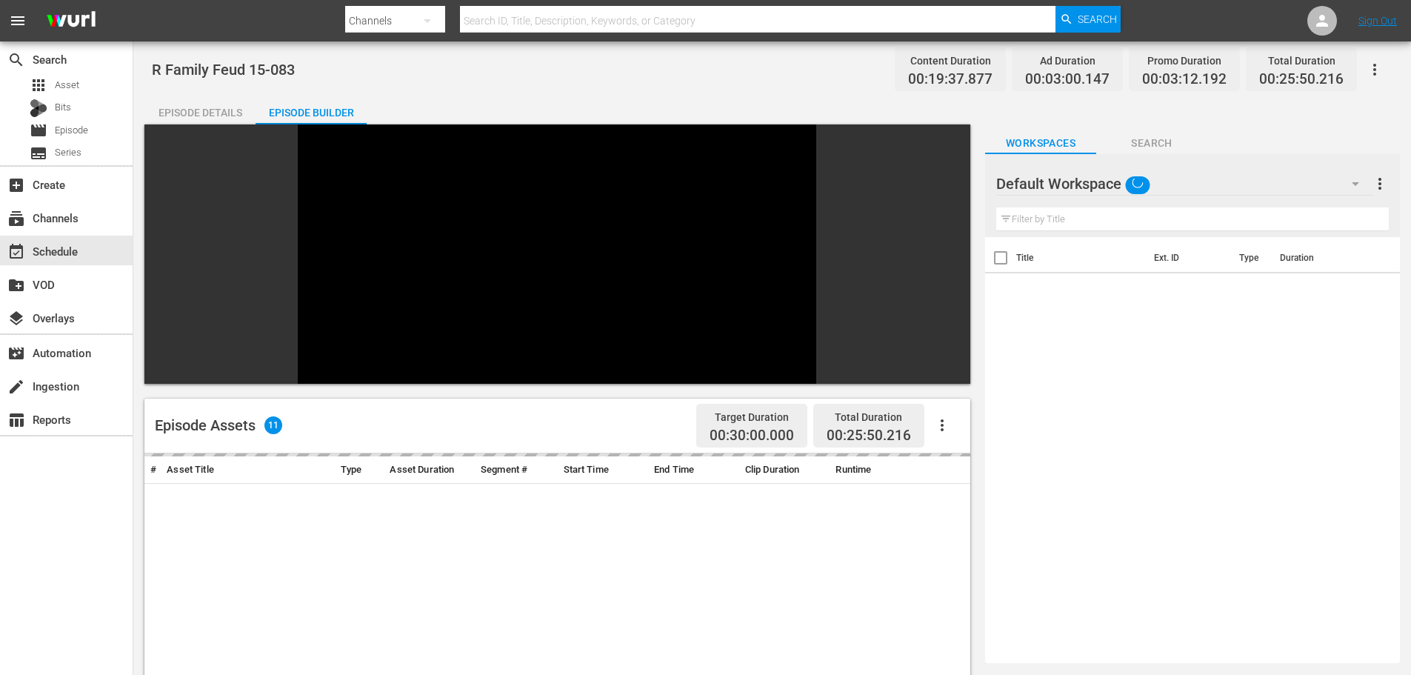
click at [1007, 213] on input "text" at bounding box center [1192, 219] width 392 height 24
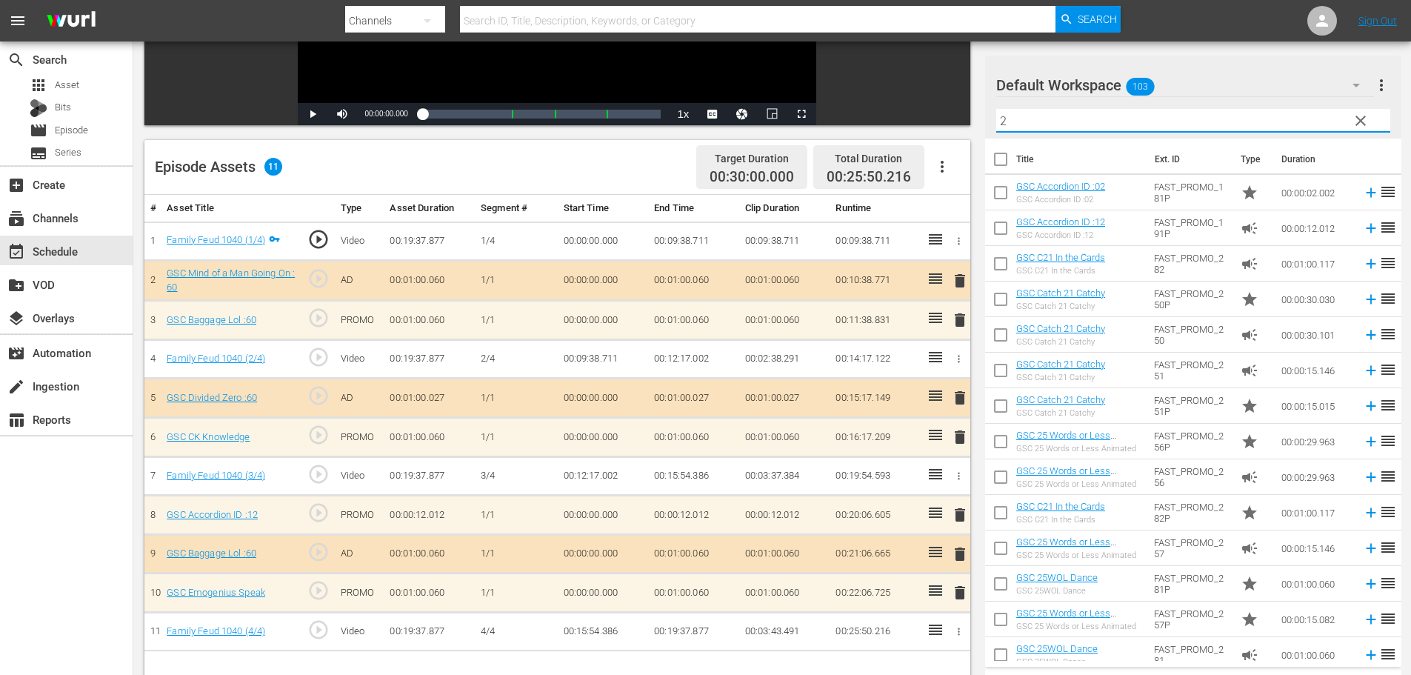
scroll to position [386, 0]
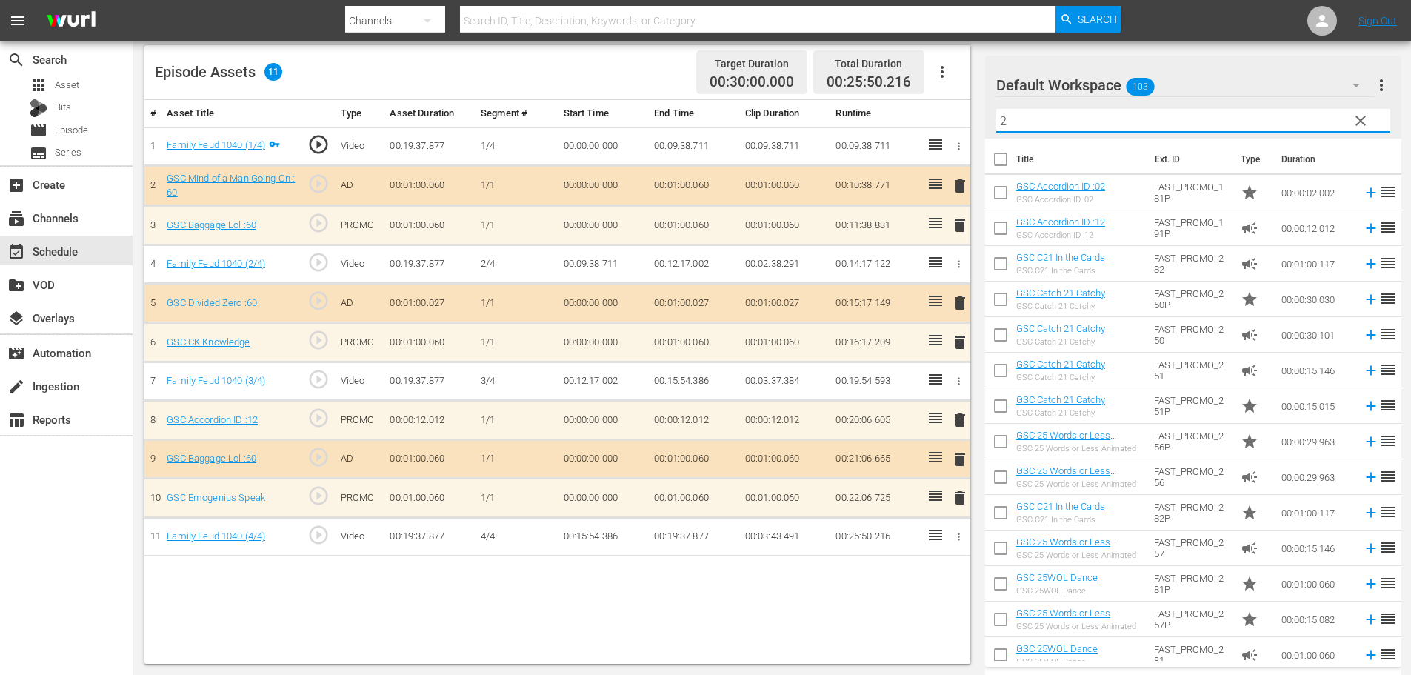
type input "2"
click at [980, 411] on div "Video Player is loading. Play Video Play Mute Current Time 00:00:00.000 / Durat…" at bounding box center [771, 201] width 1255 height 925
click at [965, 418] on span "delete" at bounding box center [960, 420] width 18 height 18
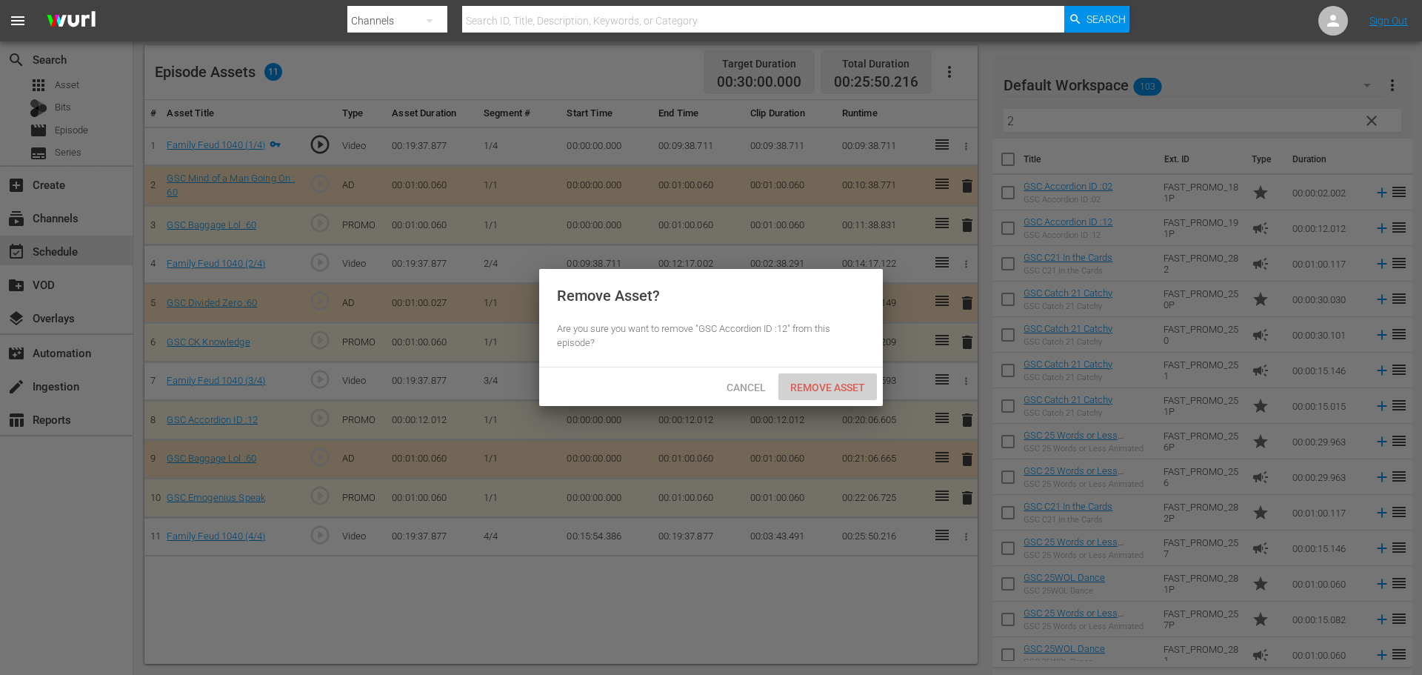
click at [843, 392] on span "Remove Asset" at bounding box center [827, 387] width 98 height 12
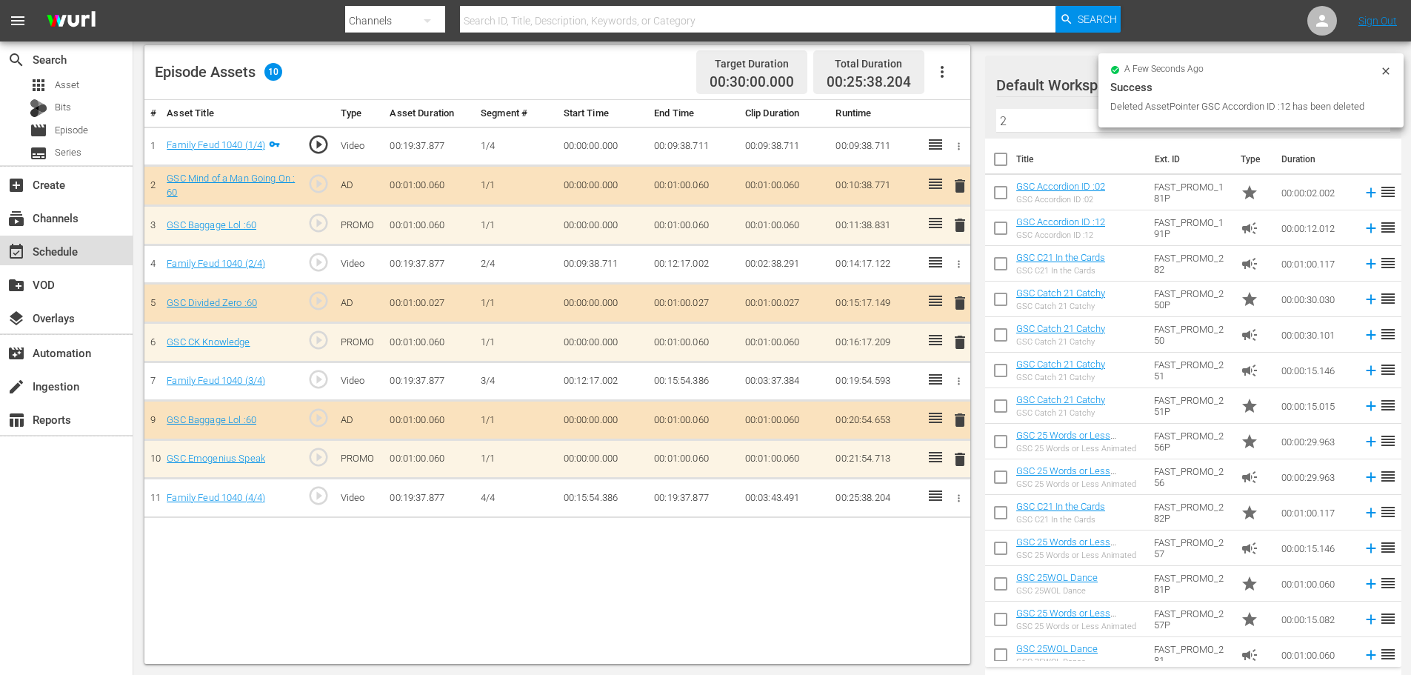
click at [64, 254] on div "event_available Schedule" at bounding box center [41, 248] width 83 height 13
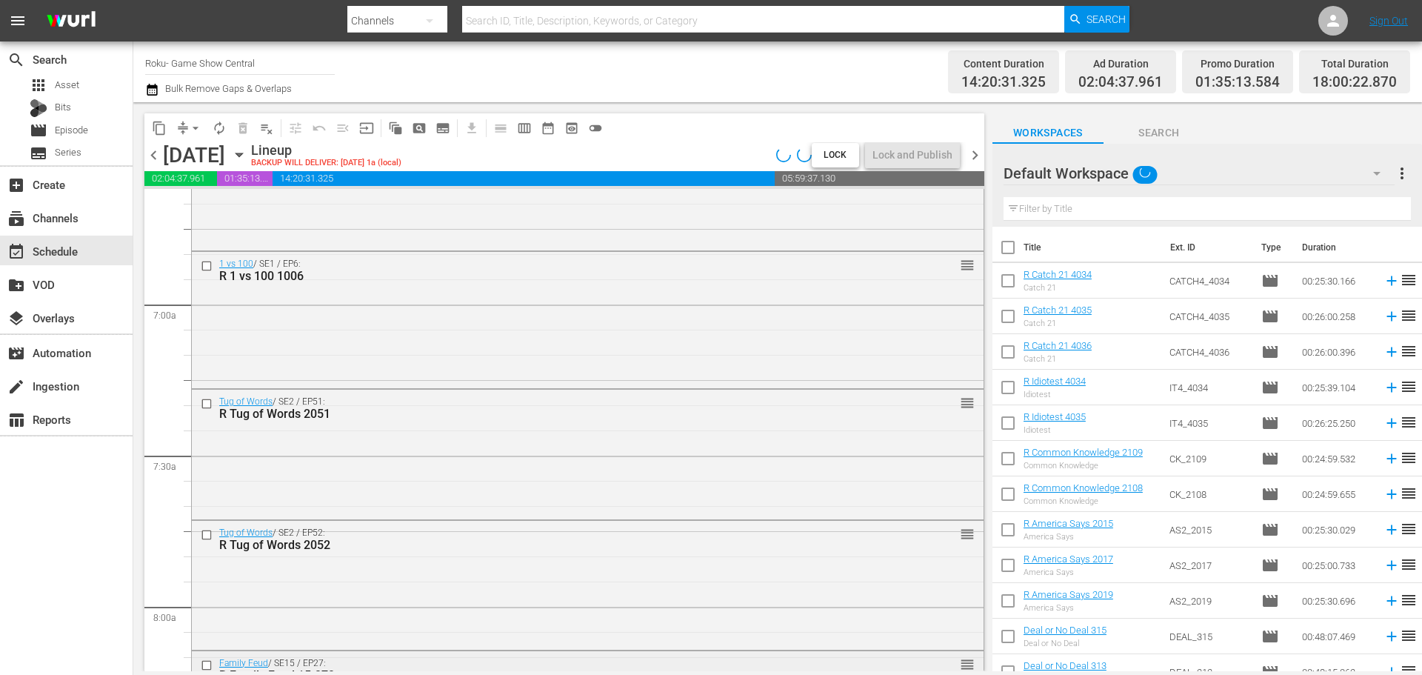
scroll to position [2217, 0]
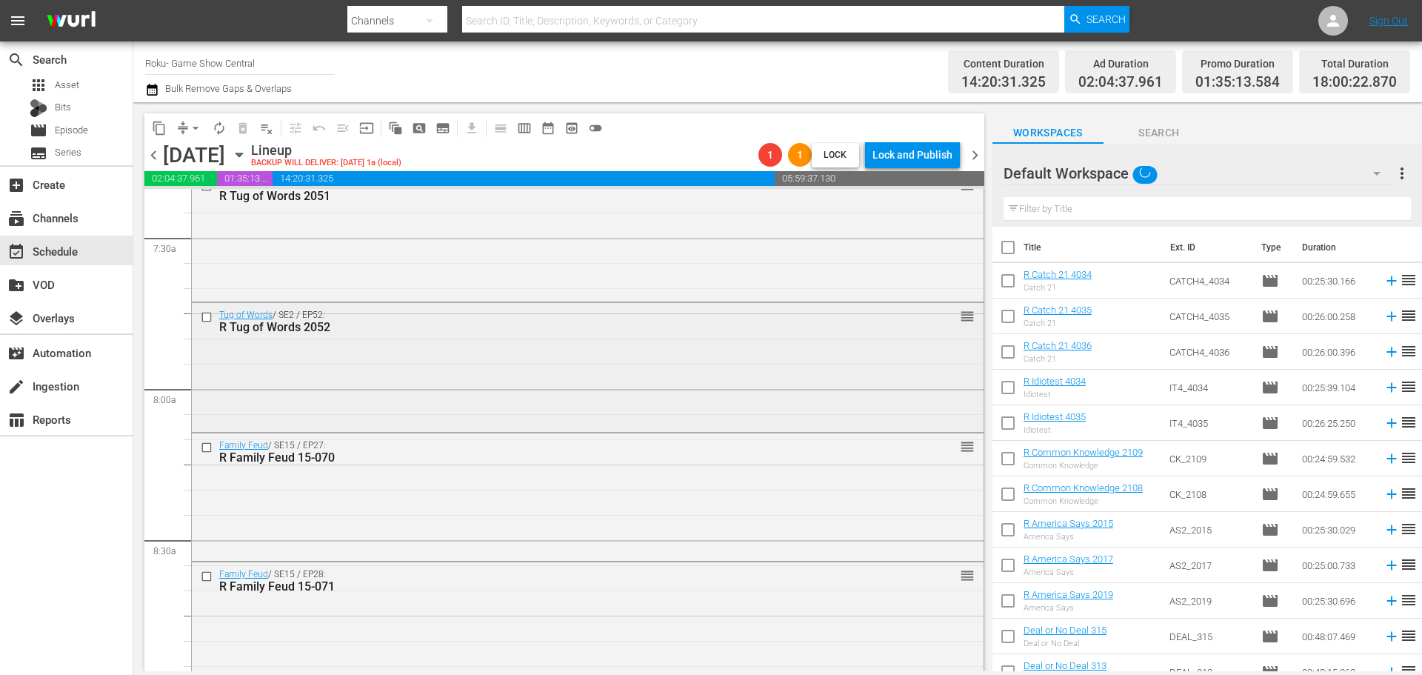
click at [971, 355] on div "Tug of Words / SE2 / EP52: R Tug of Words 2052 reorder" at bounding box center [588, 366] width 792 height 126
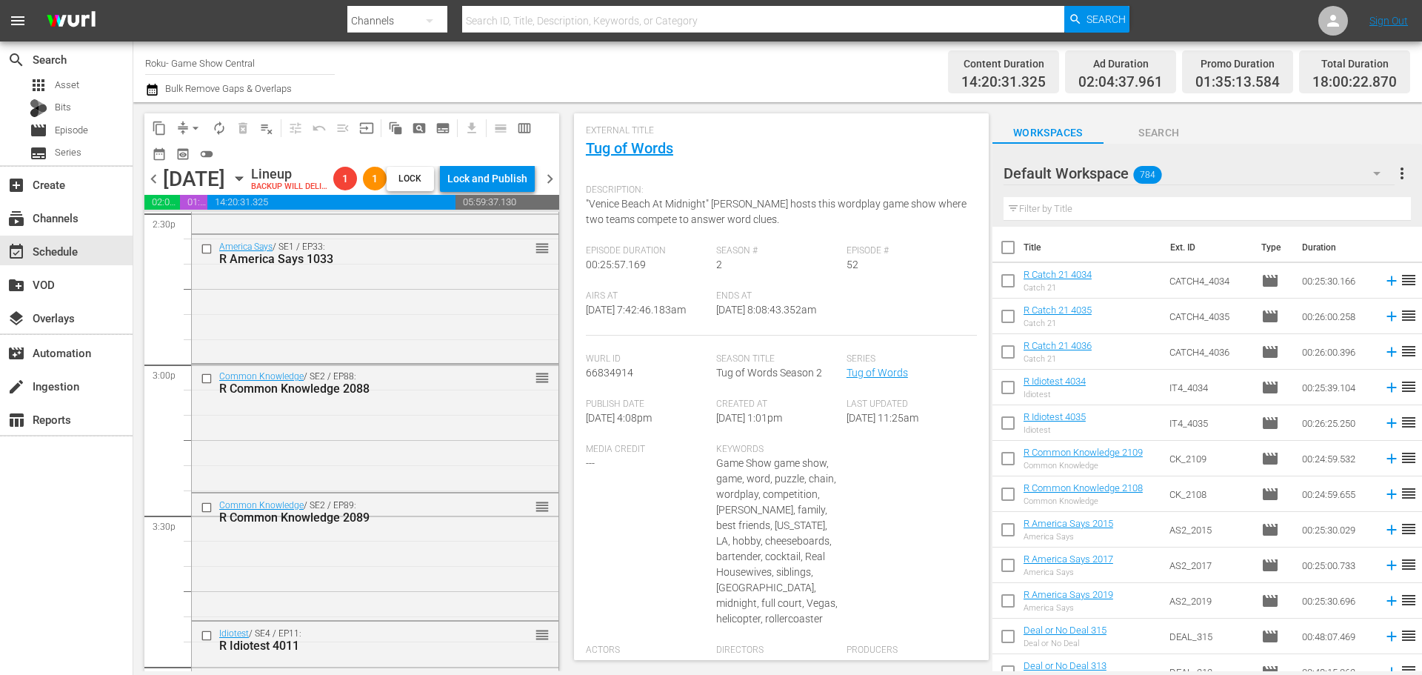
scroll to position [5092, 0]
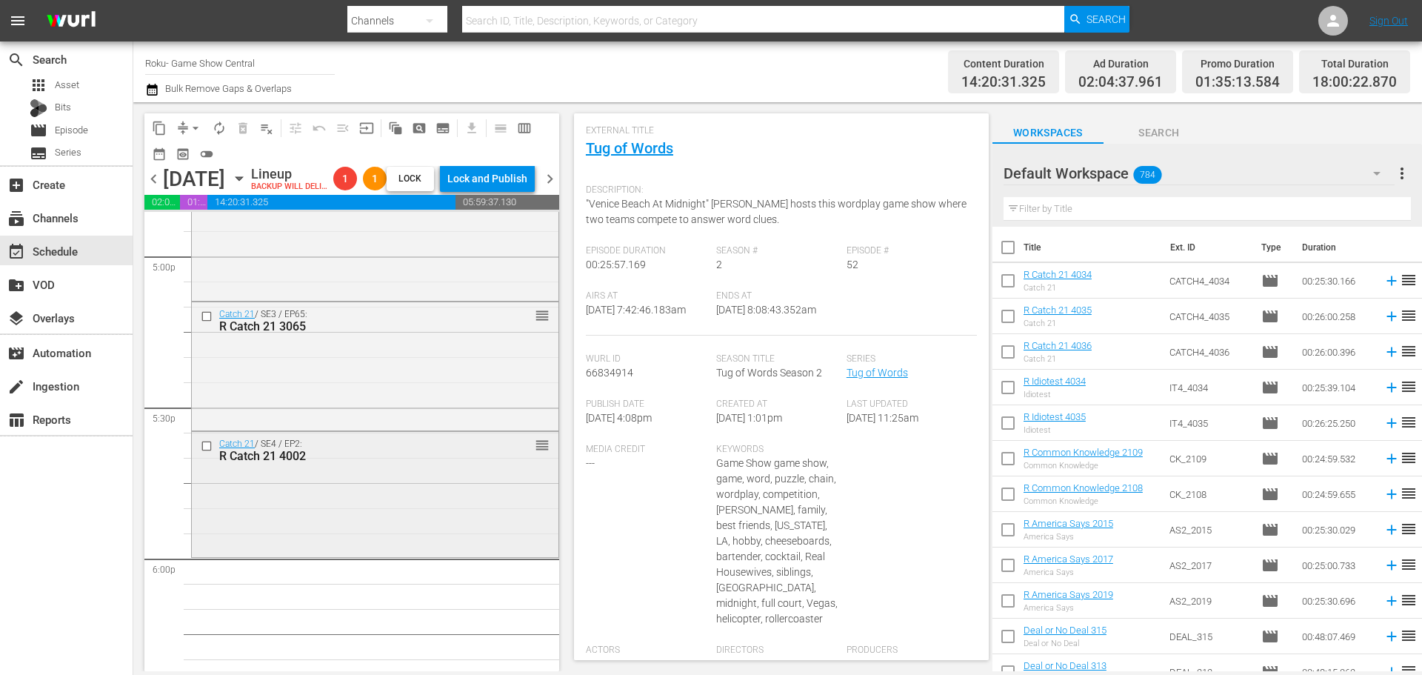
click at [400, 528] on div "Catch 21 / SE4 / EP2: R Catch 21 4002 reorder" at bounding box center [375, 493] width 367 height 123
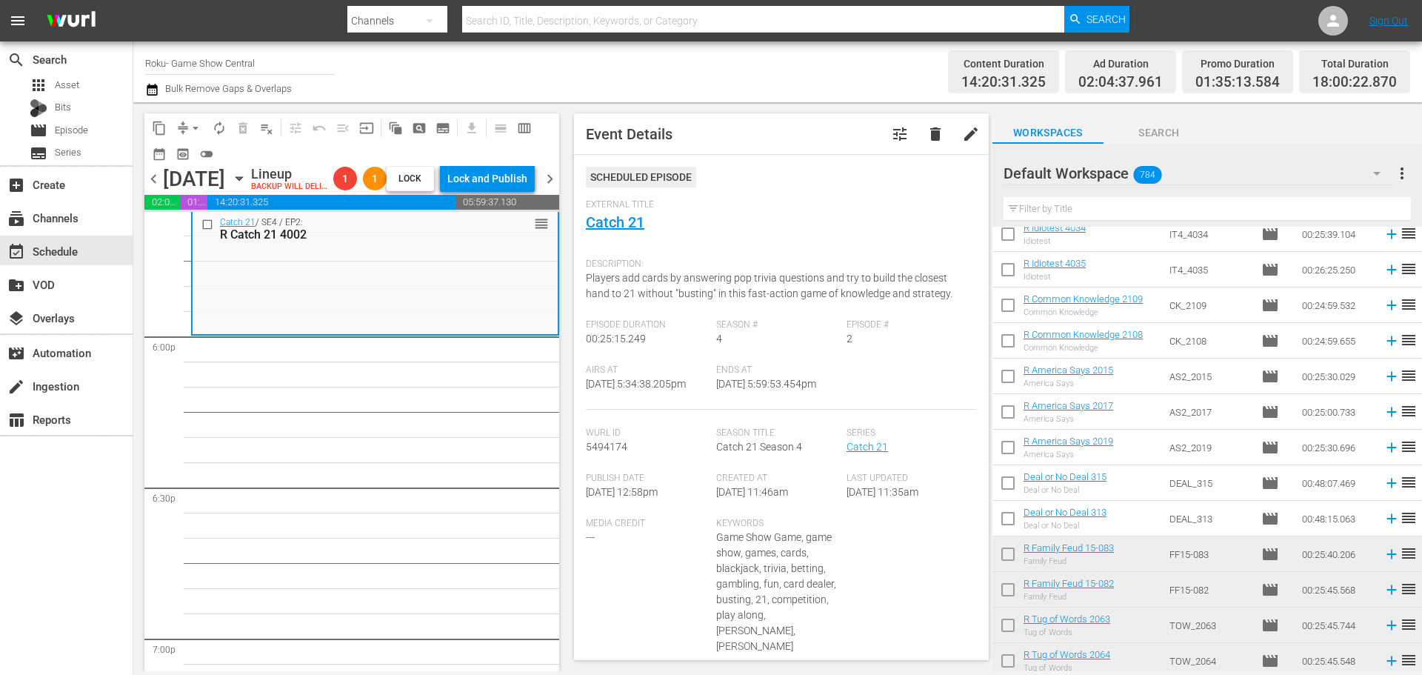
scroll to position [370, 0]
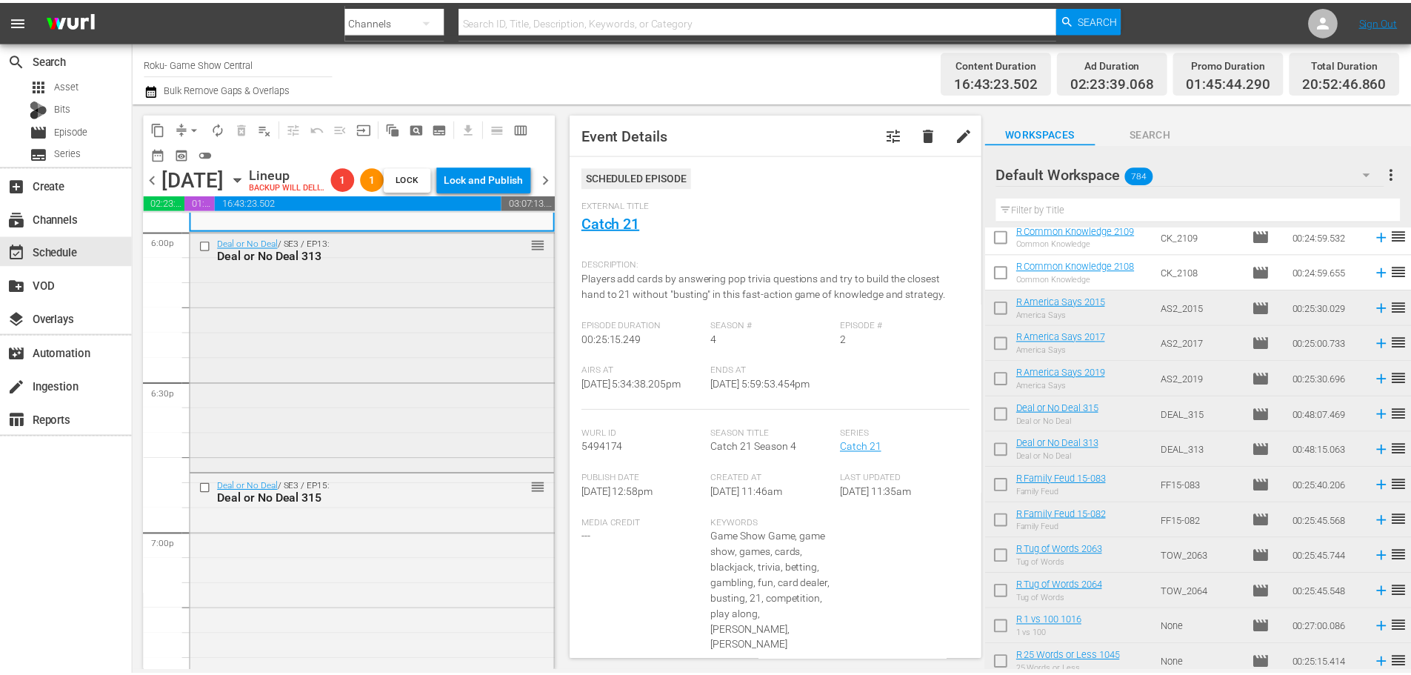
scroll to position [5462, 0]
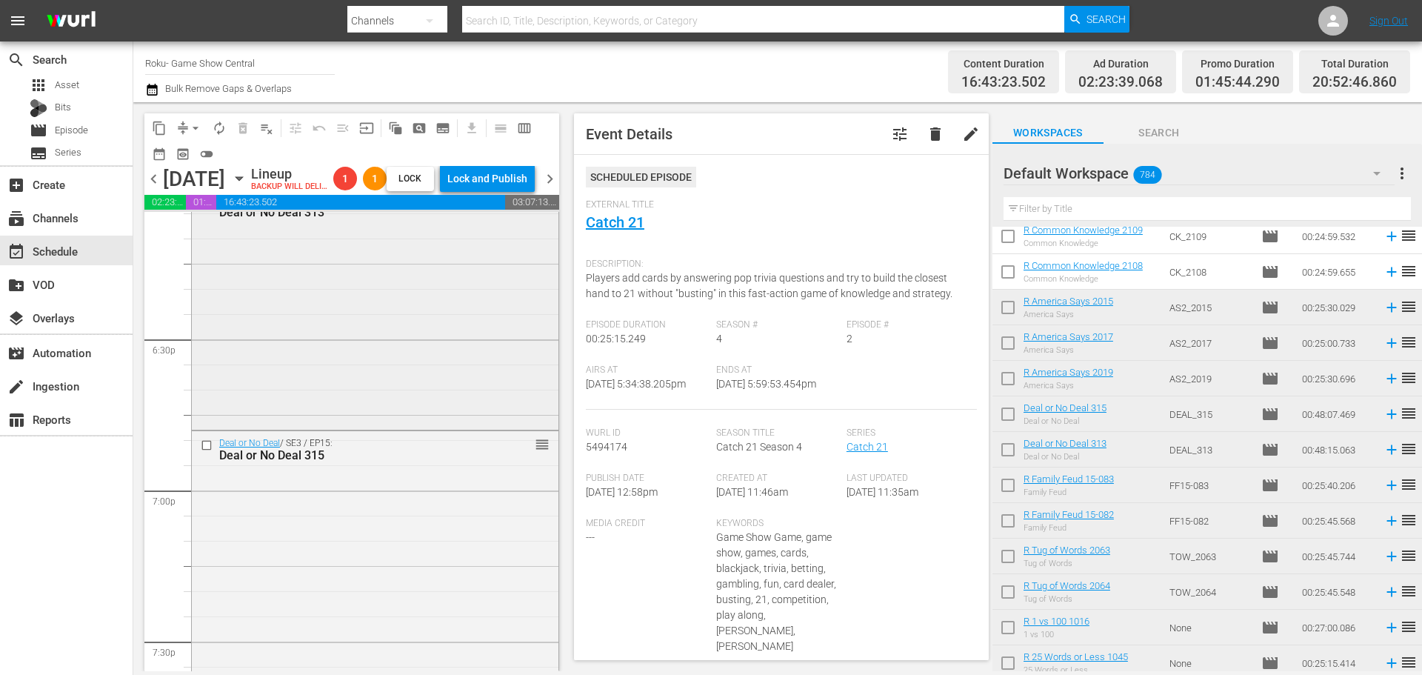
click at [305, 313] on div "Deal or No Deal / SE3 / EP13: Deal or No Deal 313 reorder" at bounding box center [375, 307] width 367 height 238
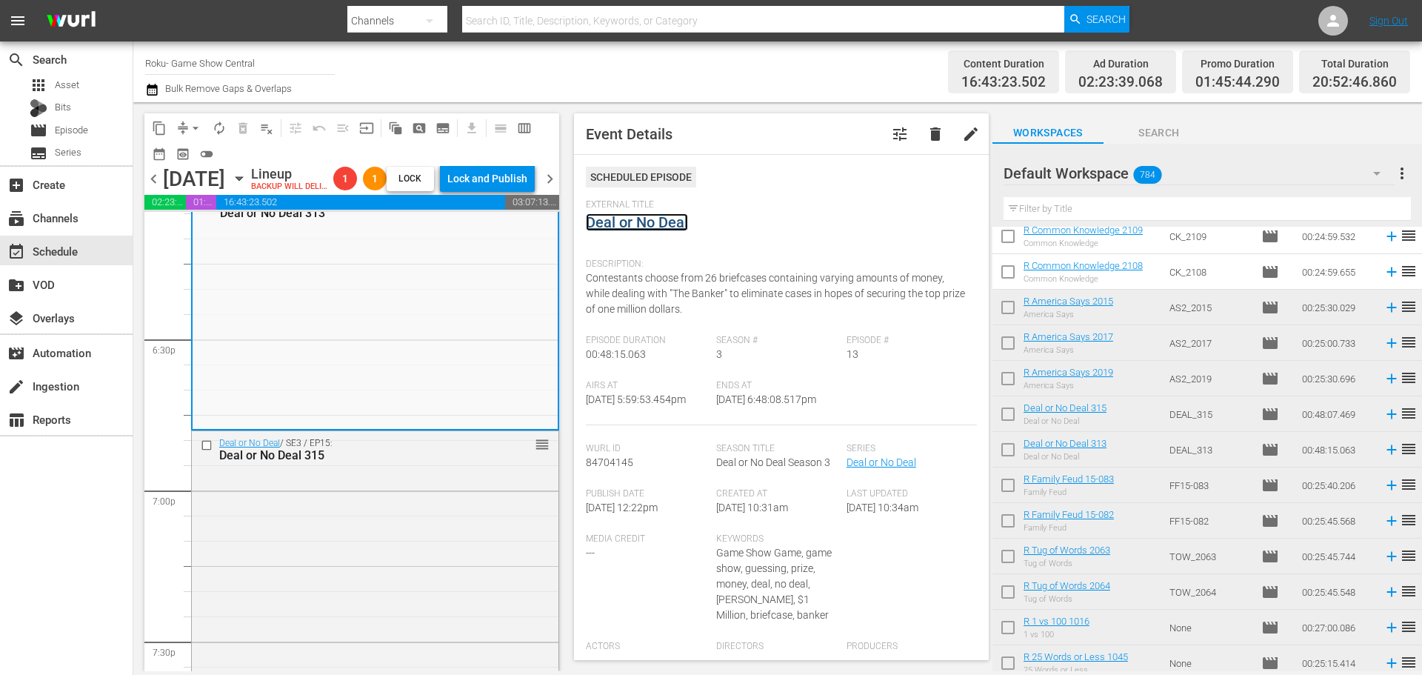
click at [647, 228] on link "Deal or No Deal" at bounding box center [637, 222] width 102 height 18
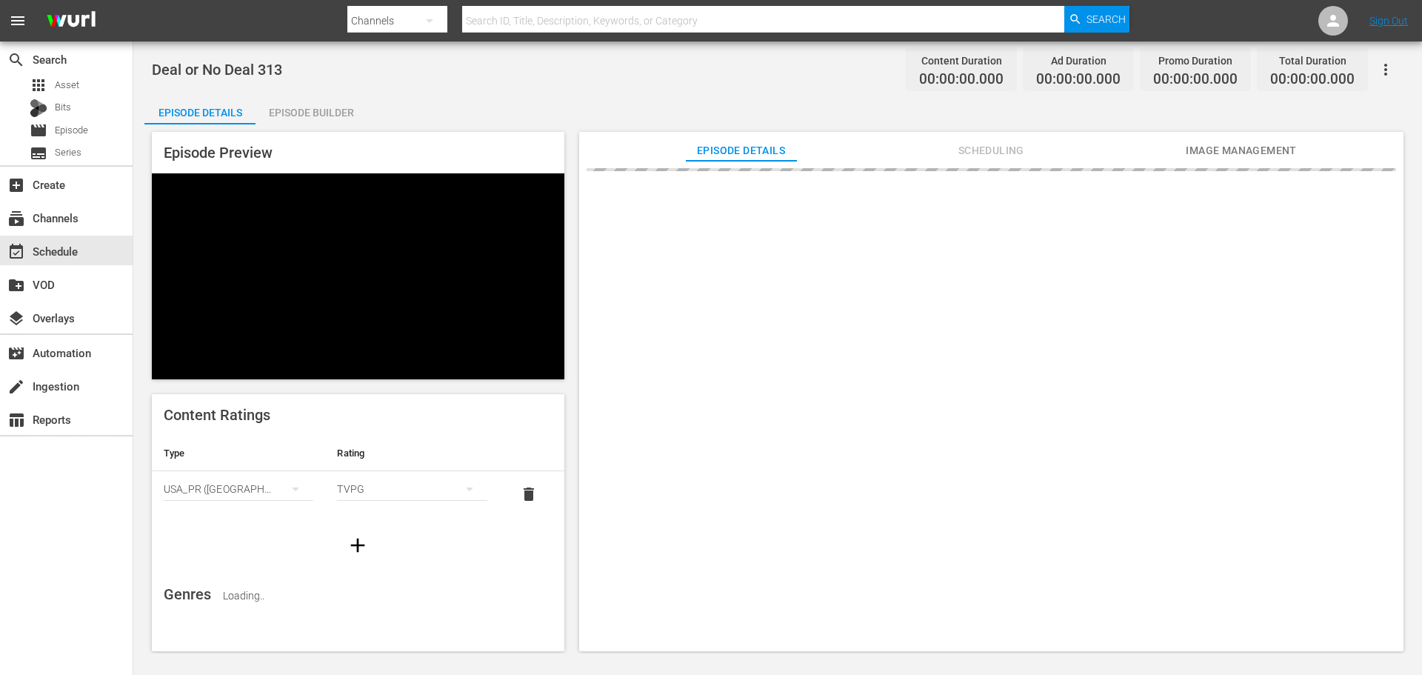
click at [290, 104] on div "Episode Builder" at bounding box center [310, 113] width 111 height 36
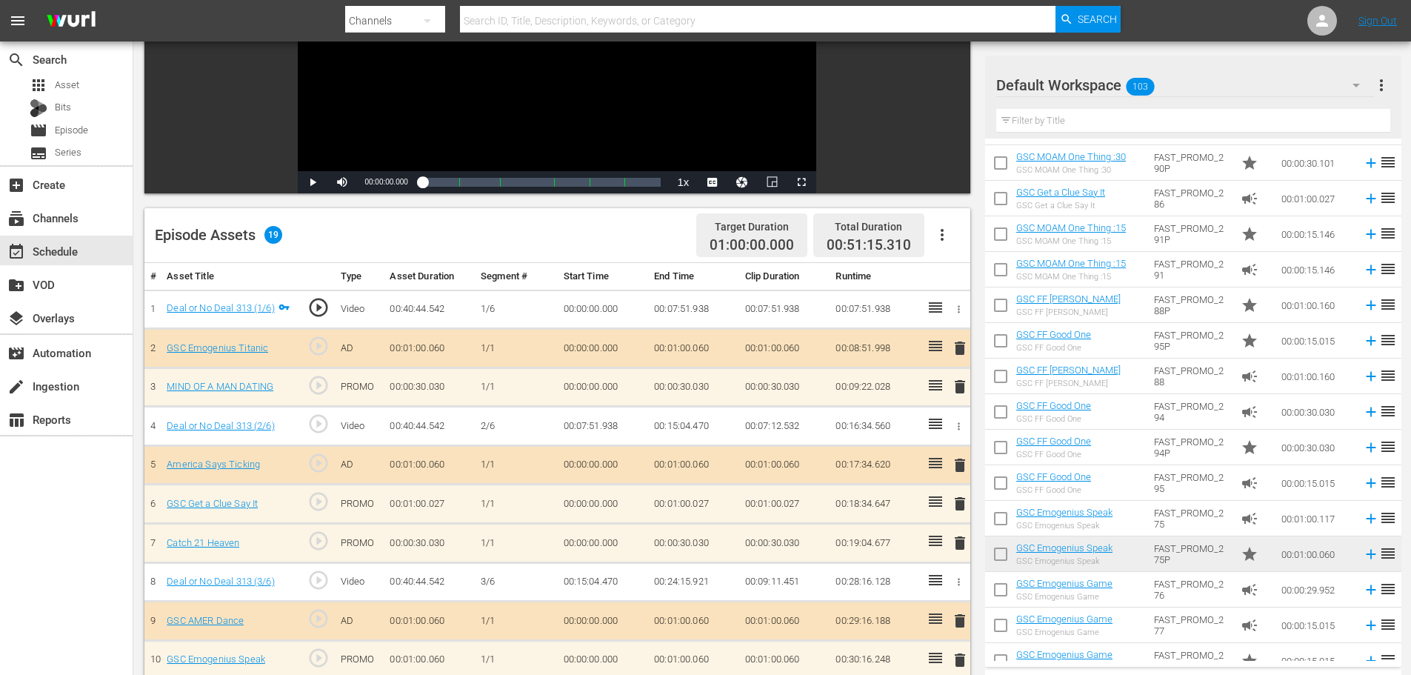
scroll to position [221, 0]
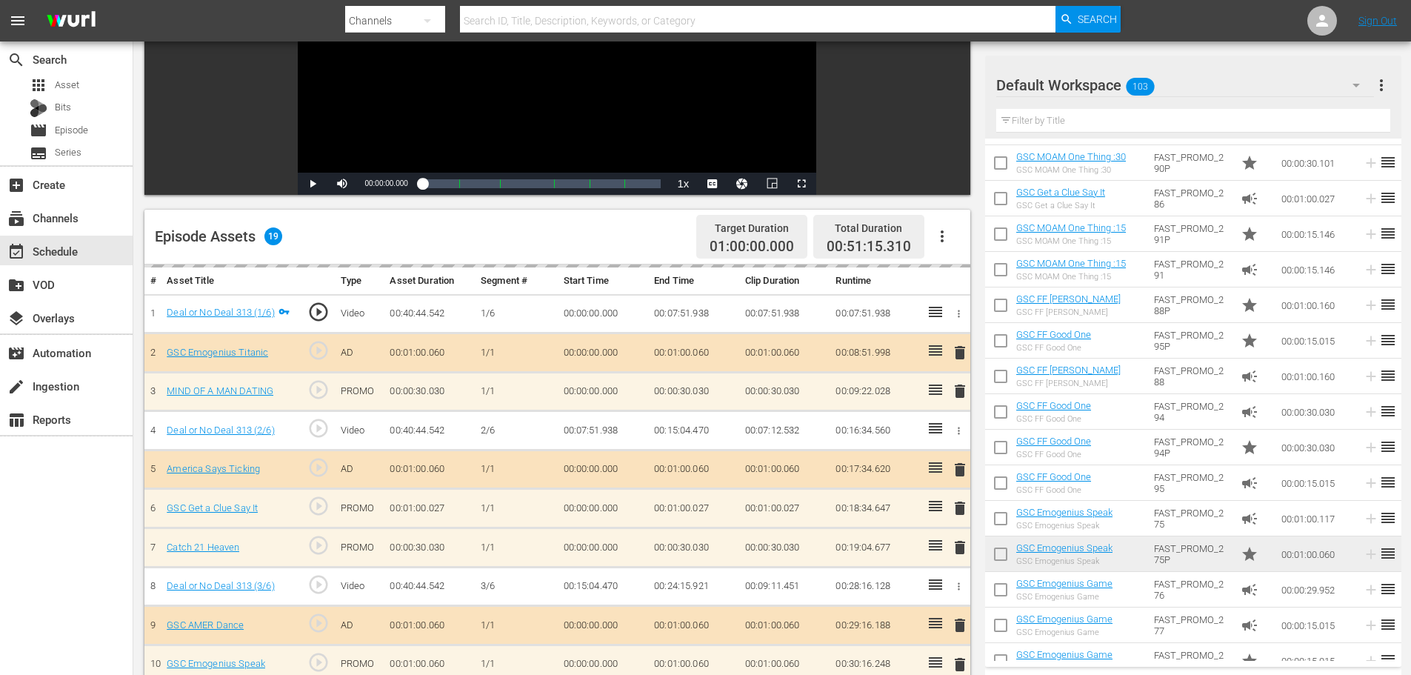
click at [50, 232] on div "subscriptions Channels" at bounding box center [66, 216] width 133 height 33
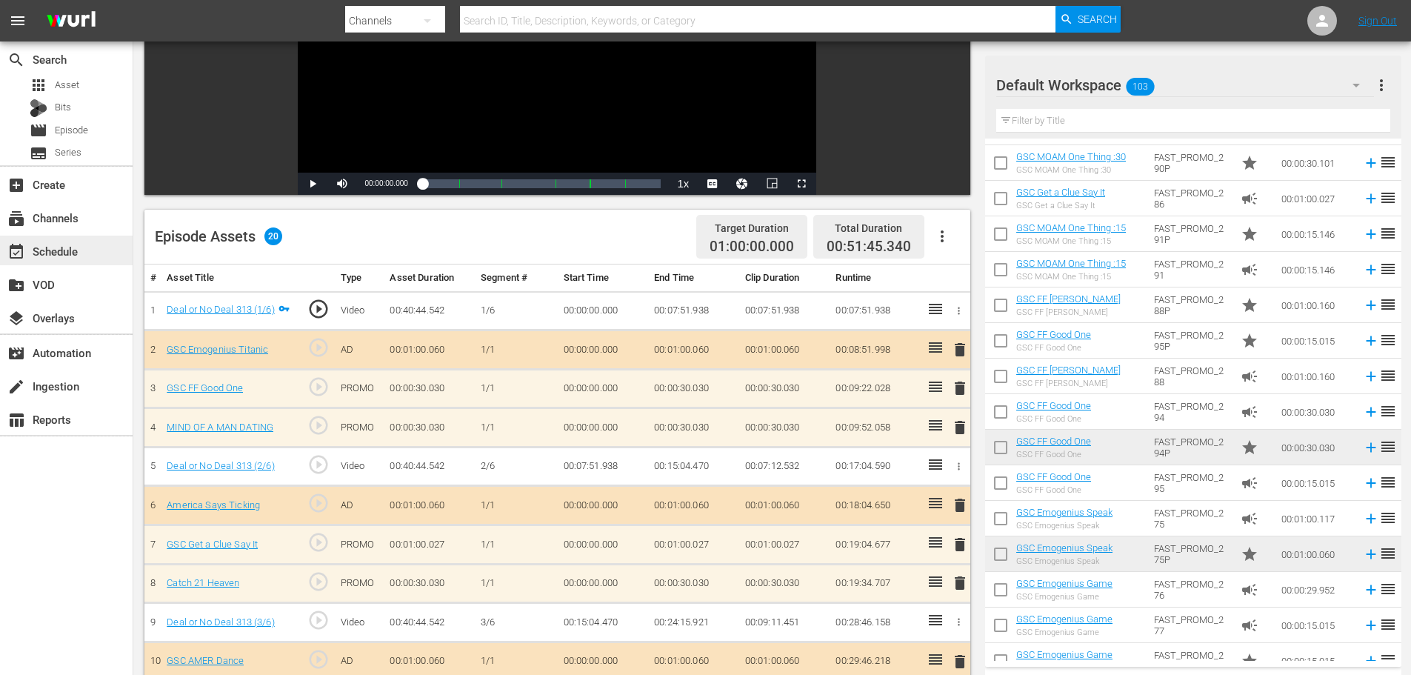
click at [71, 246] on div "event_available Schedule" at bounding box center [41, 248] width 83 height 13
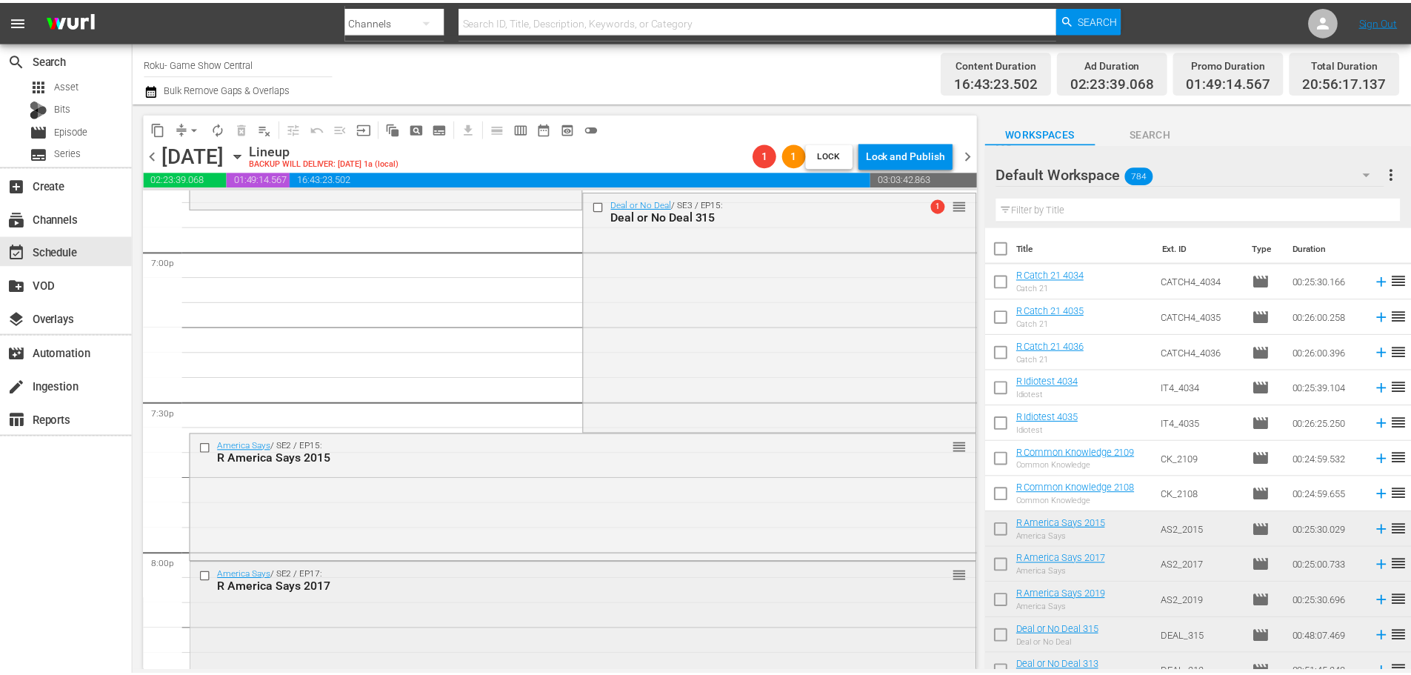
scroll to position [5659, 0]
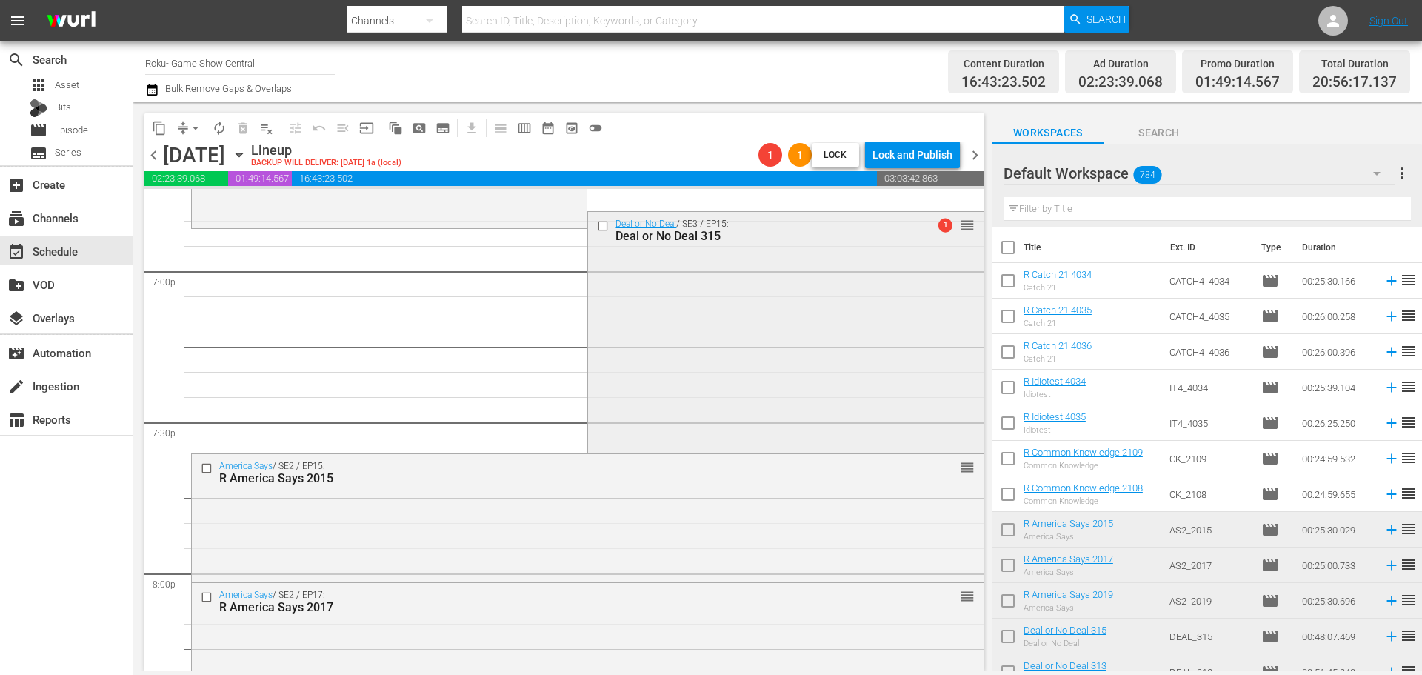
click at [800, 399] on div "Deal or No Deal / SE3 / EP15: Deal or No Deal 315 1 reorder" at bounding box center [785, 331] width 395 height 238
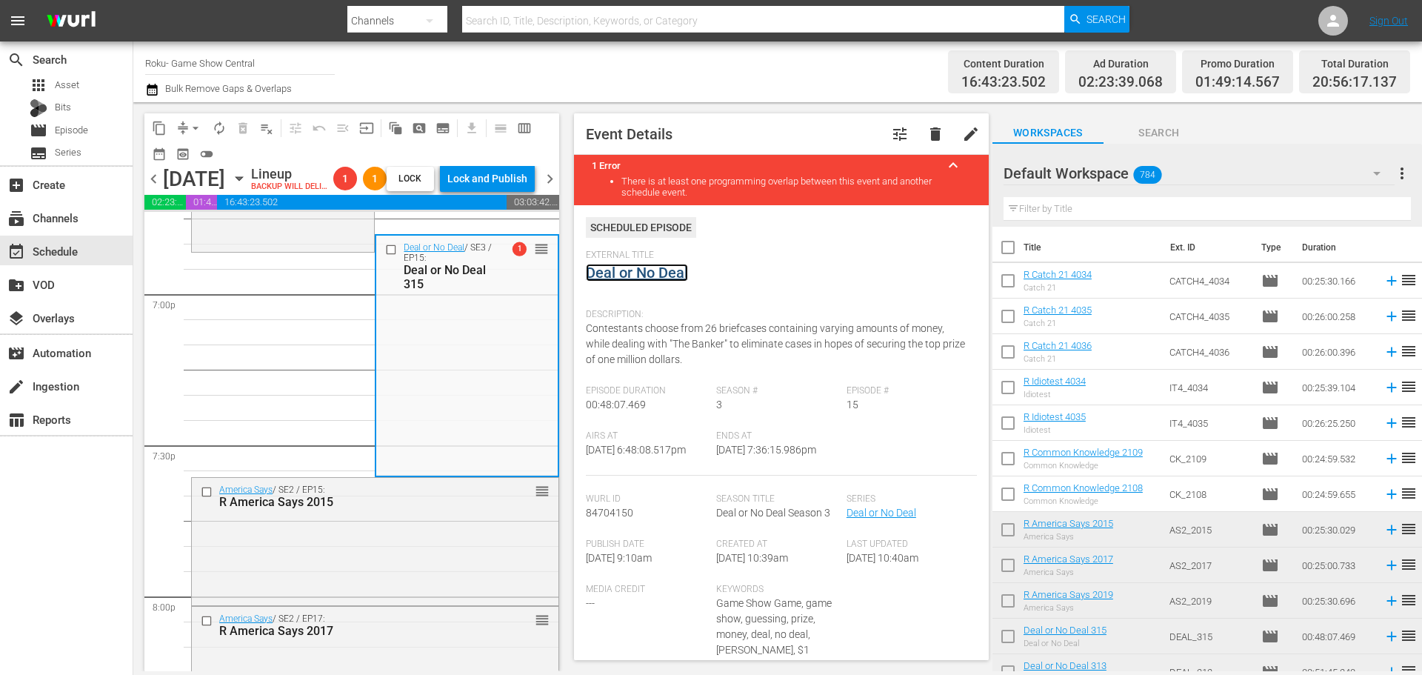
click at [656, 271] on link "Deal or No Deal" at bounding box center [637, 273] width 102 height 18
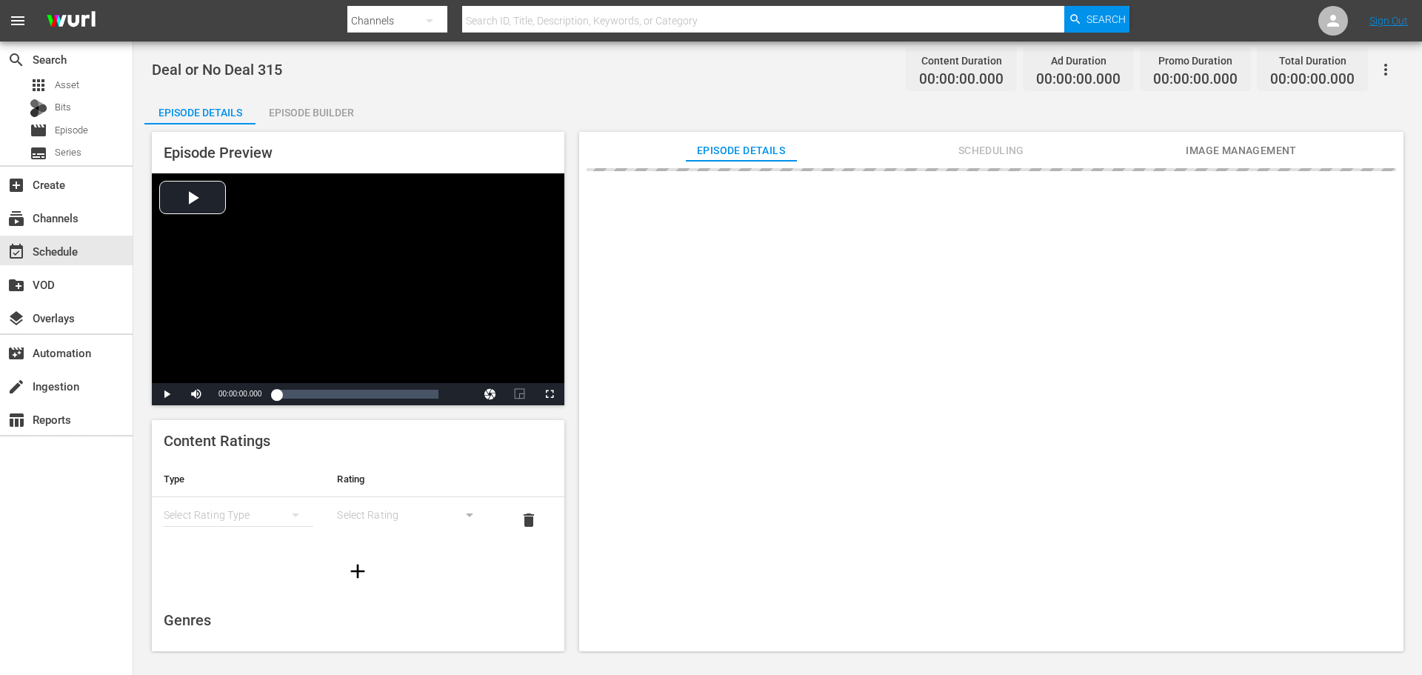
click at [324, 122] on div "Episode Builder" at bounding box center [310, 113] width 111 height 36
click at [336, 104] on div "Episode Builder" at bounding box center [310, 113] width 111 height 36
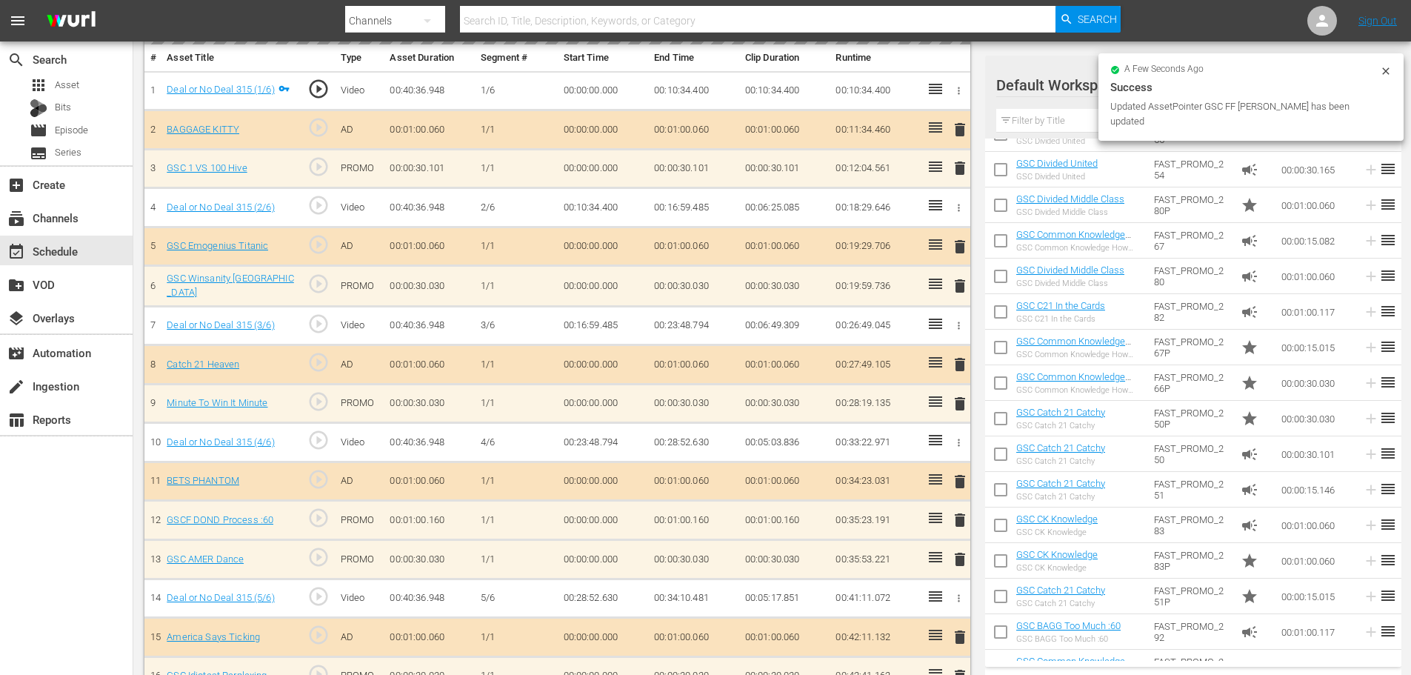
scroll to position [1431, 0]
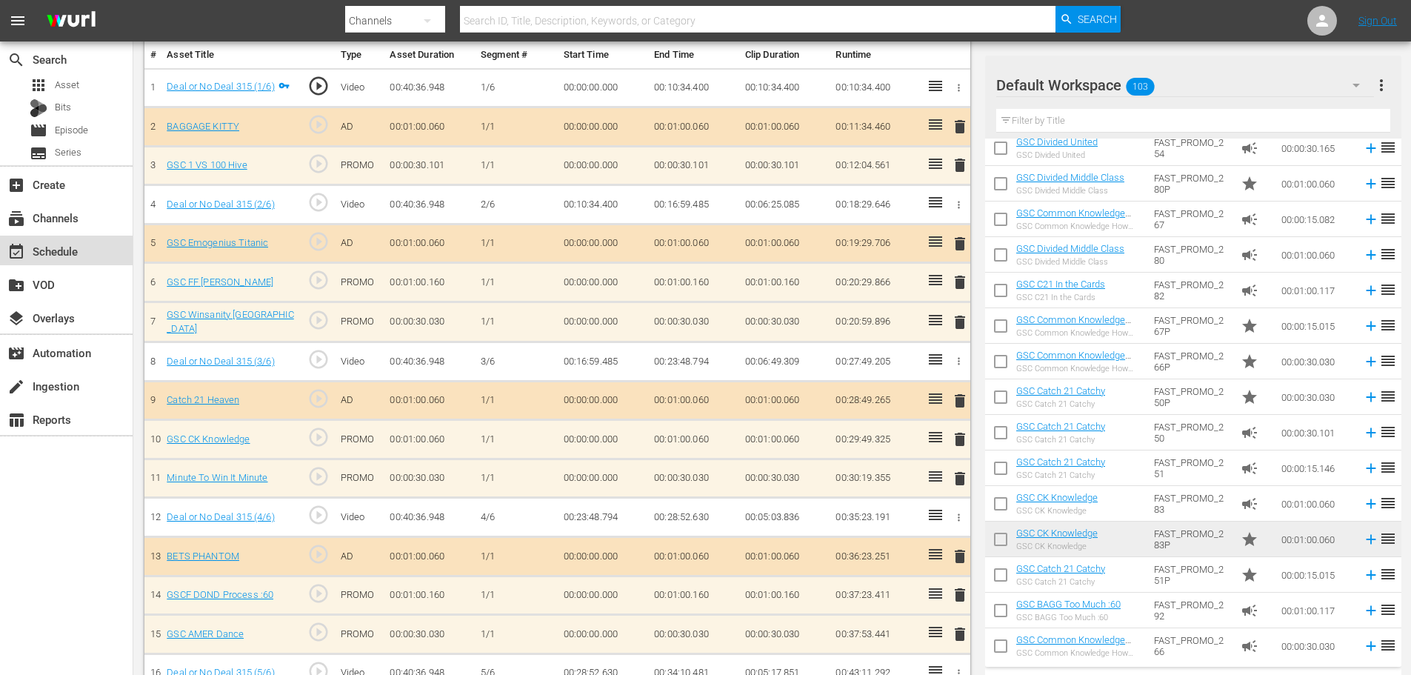
click at [90, 253] on div "event_available Schedule" at bounding box center [66, 250] width 133 height 30
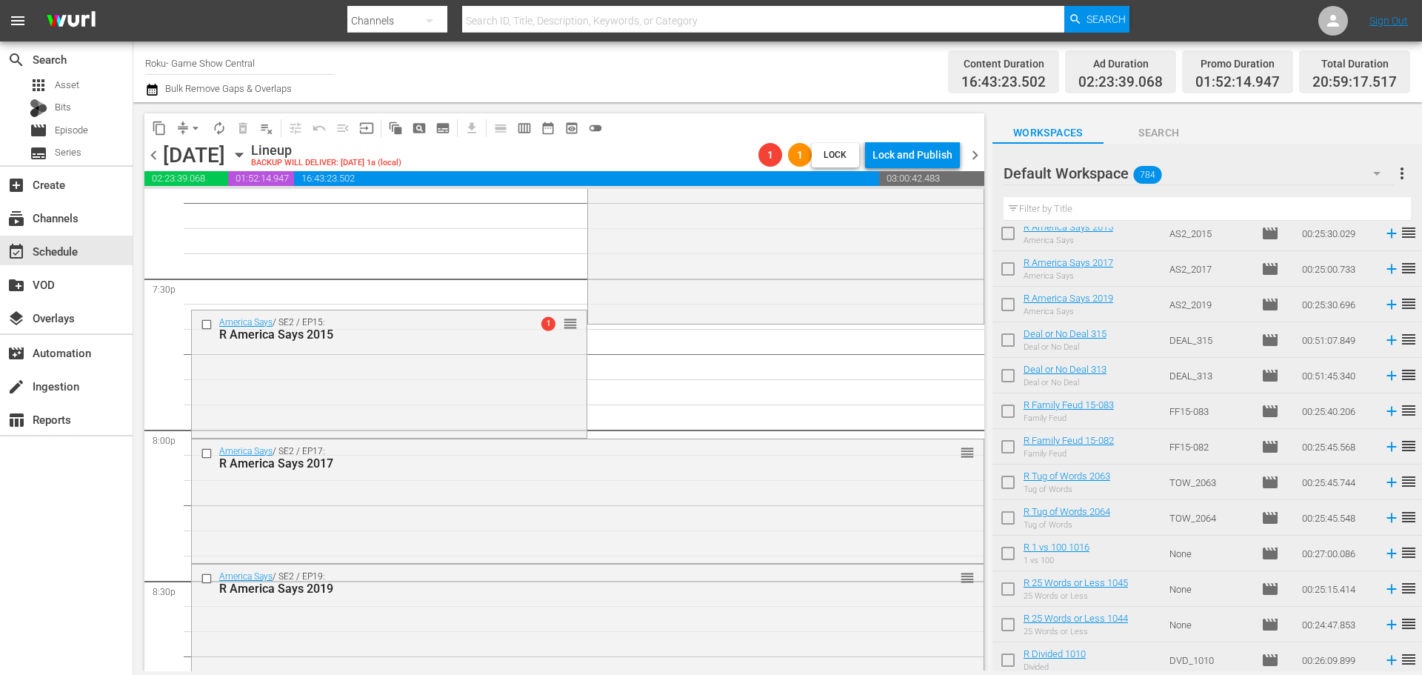
scroll to position [5744, 0]
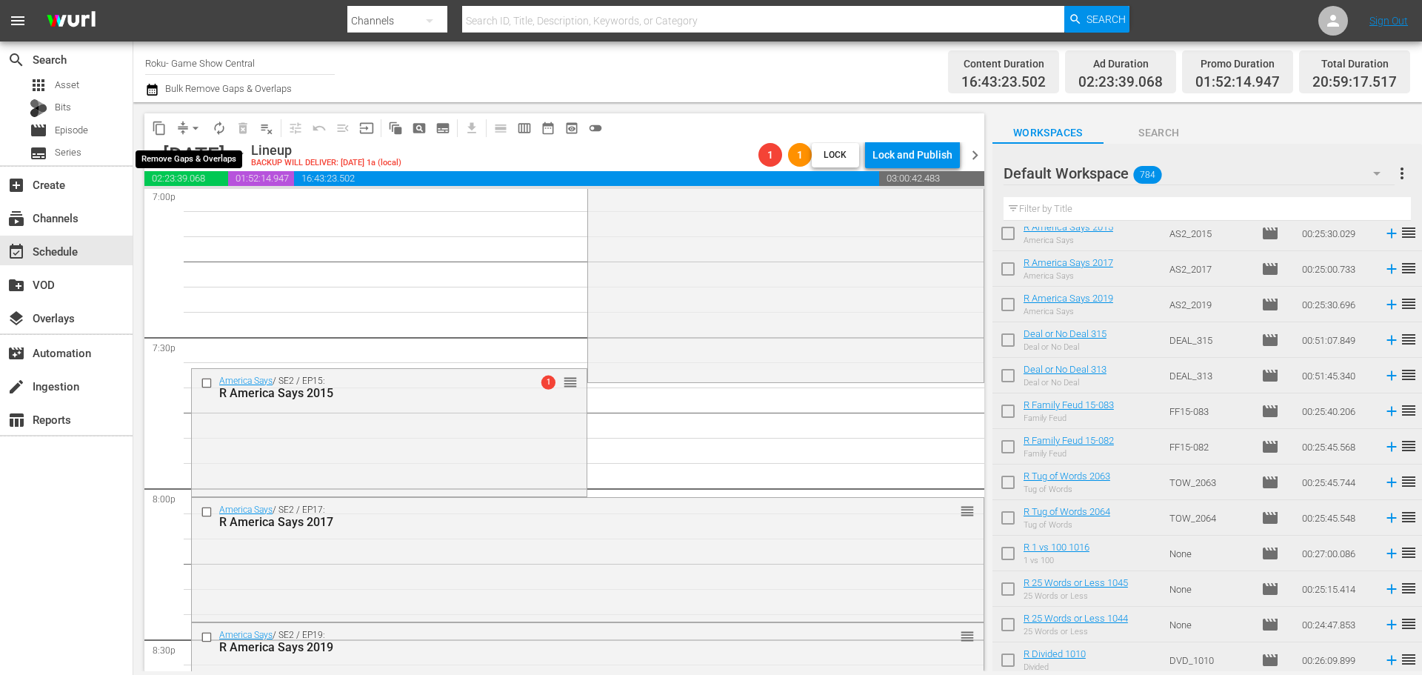
click at [196, 130] on span "arrow_drop_down" at bounding box center [195, 128] width 15 height 15
click at [199, 158] on li "Align to Midnight" at bounding box center [196, 158] width 156 height 24
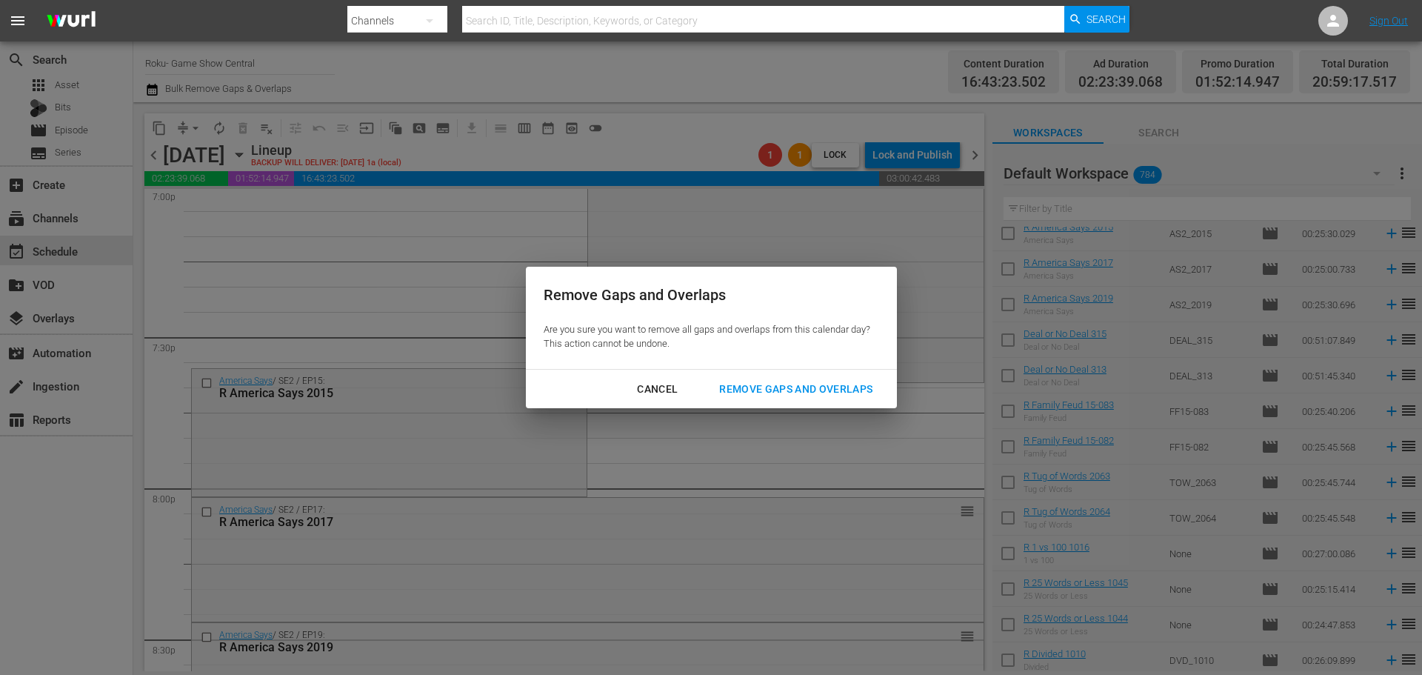
click at [744, 382] on div "Remove Gaps and Overlaps" at bounding box center [795, 389] width 177 height 19
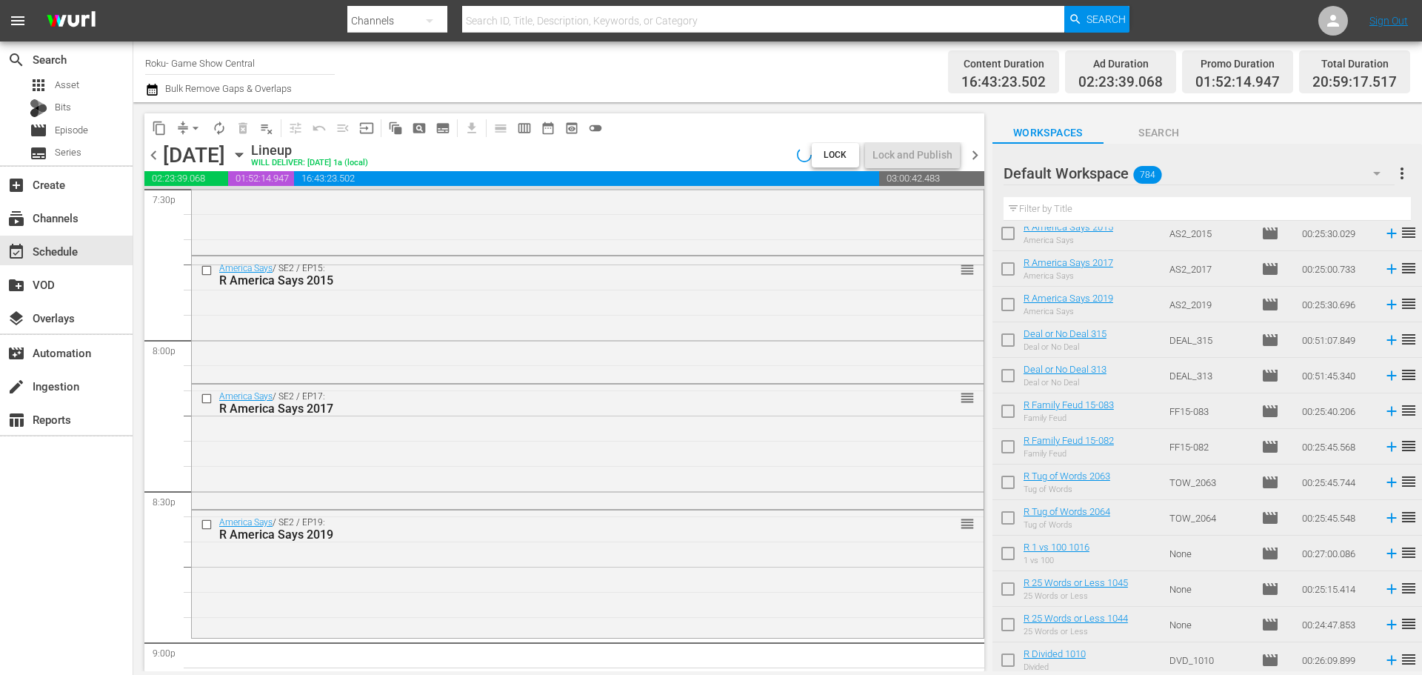
scroll to position [5917, 0]
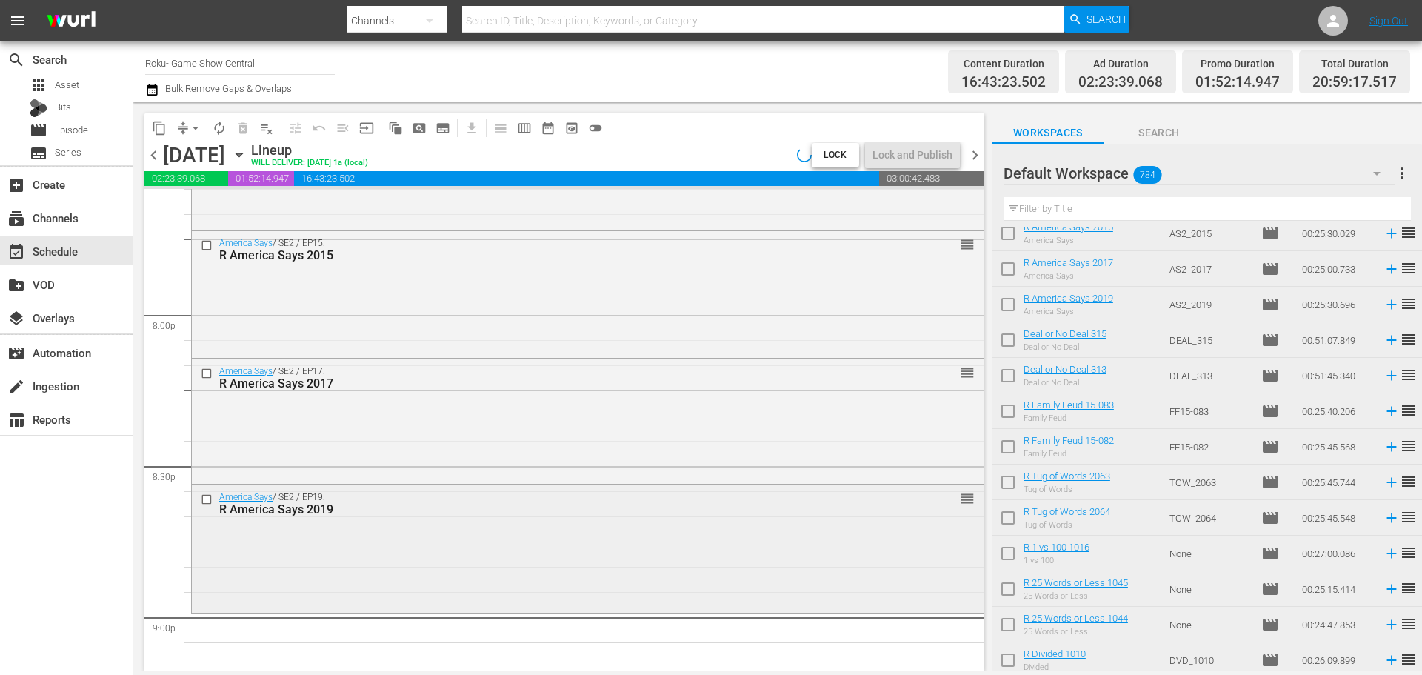
click at [543, 548] on div "America Says / SE2 / EP19: R America Says 2019 reorder" at bounding box center [588, 547] width 792 height 124
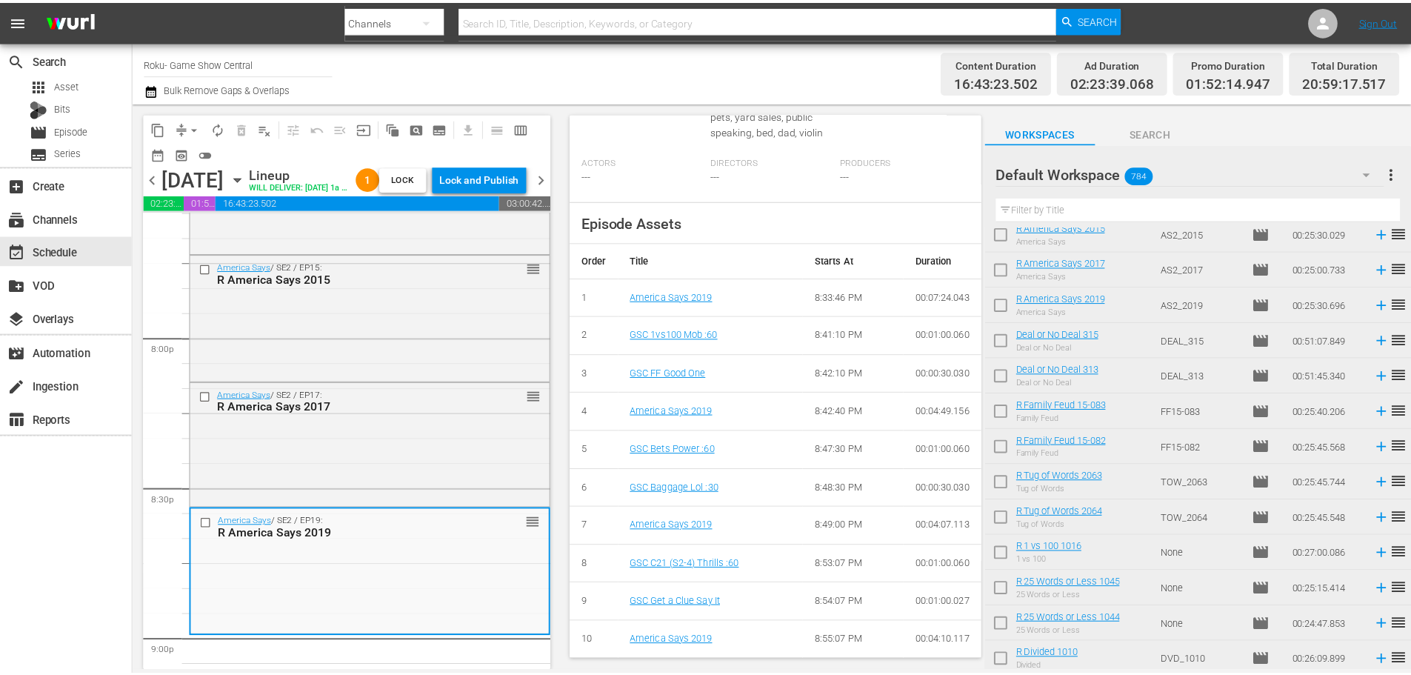
scroll to position [87, 0]
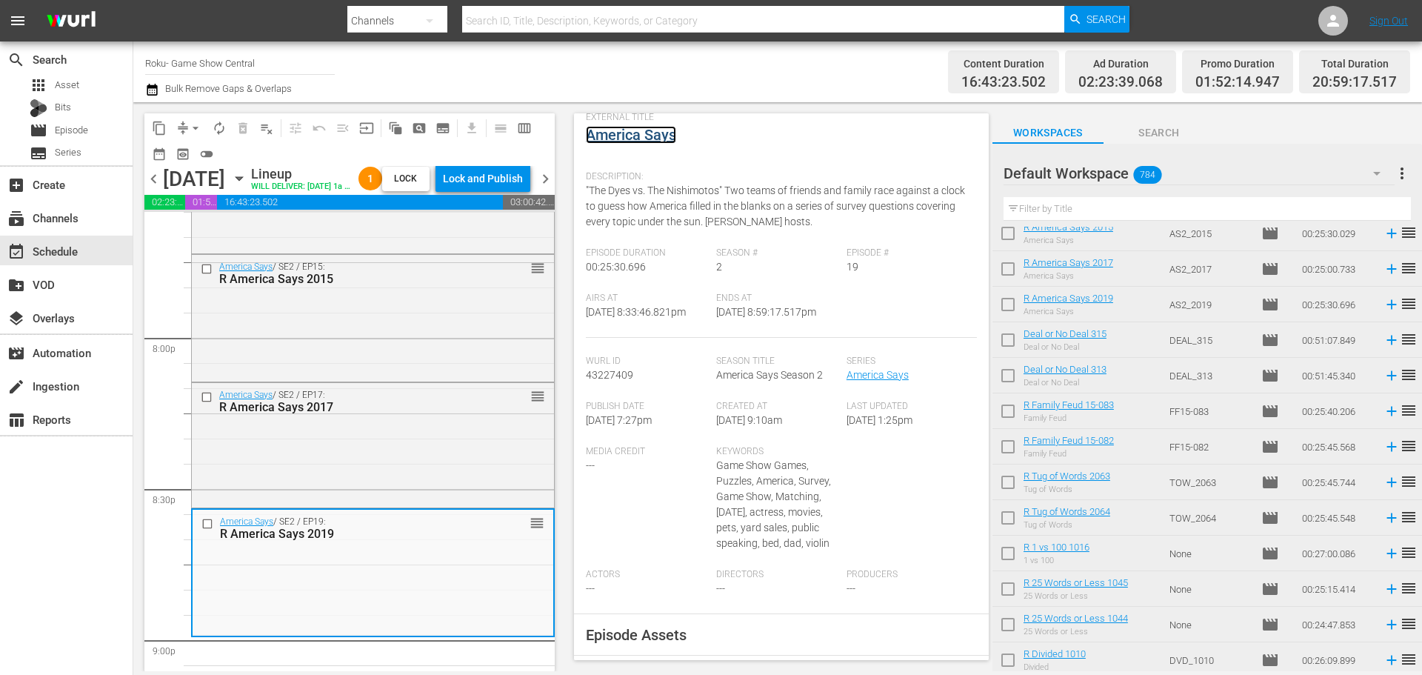
click at [641, 136] on link "America Says" at bounding box center [631, 135] width 90 height 18
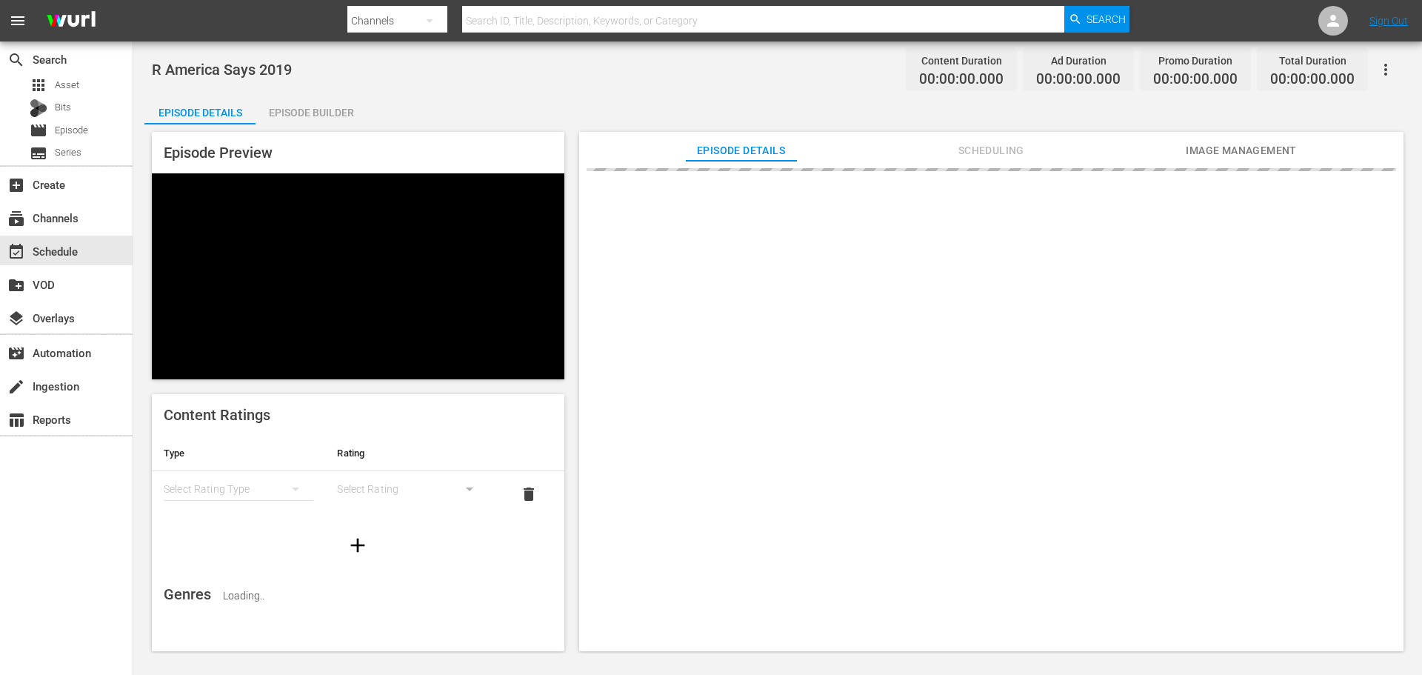
drag, startPoint x: 360, startPoint y: 101, endPoint x: 652, endPoint y: 338, distance: 375.9
click at [358, 104] on div "Episode Builder" at bounding box center [310, 113] width 111 height 36
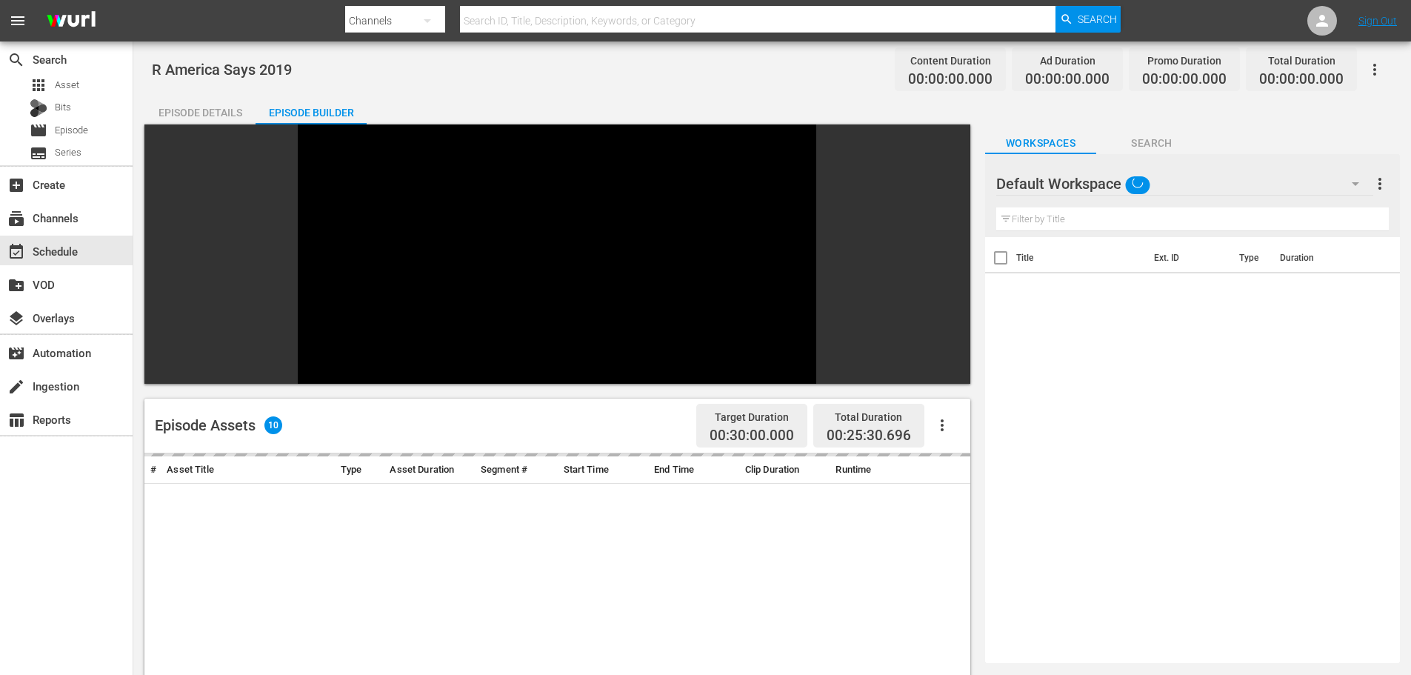
scroll to position [205, 0]
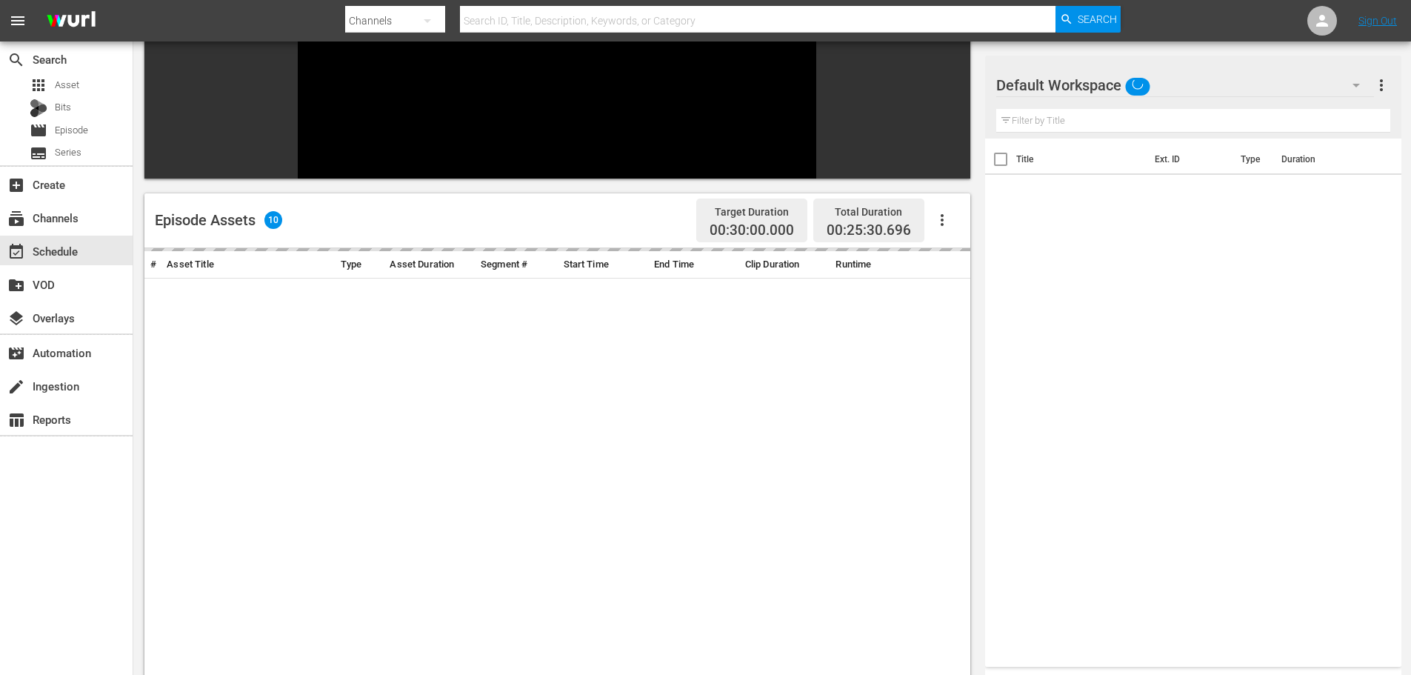
click at [1080, 119] on input "text" at bounding box center [1193, 121] width 394 height 24
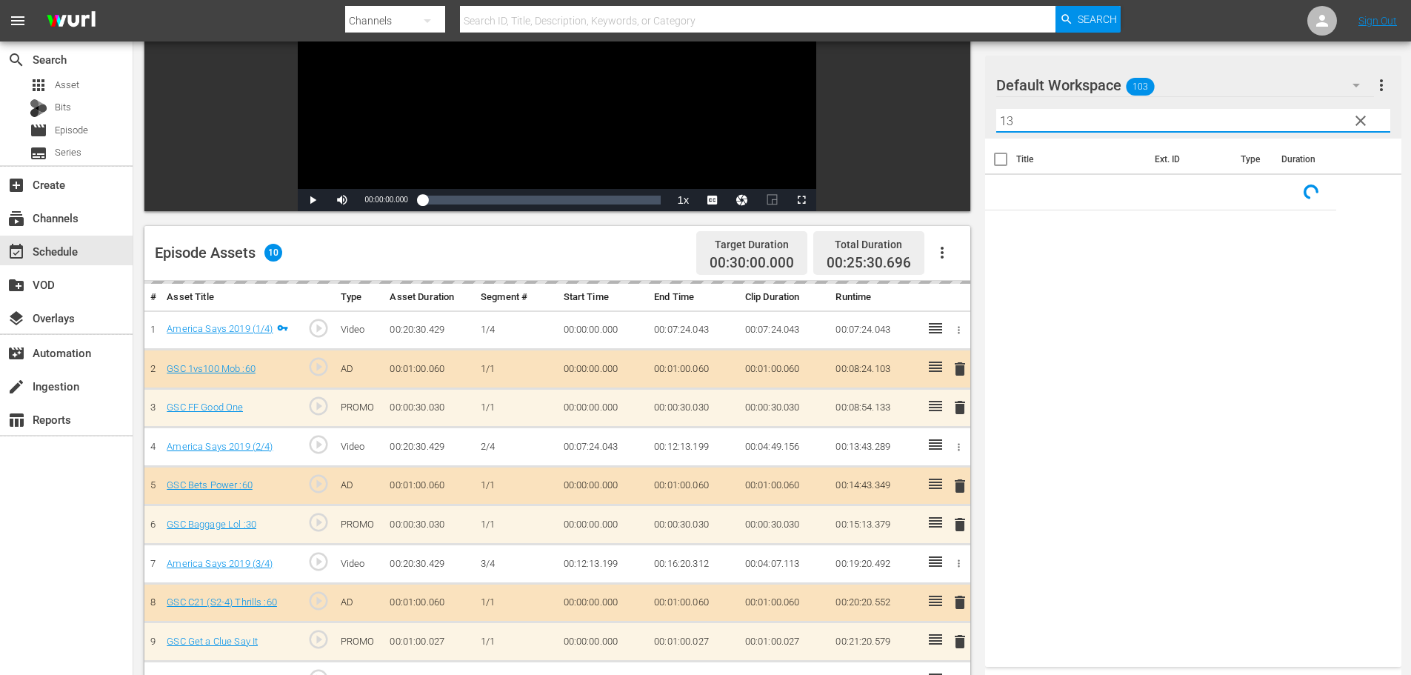
scroll to position [386, 0]
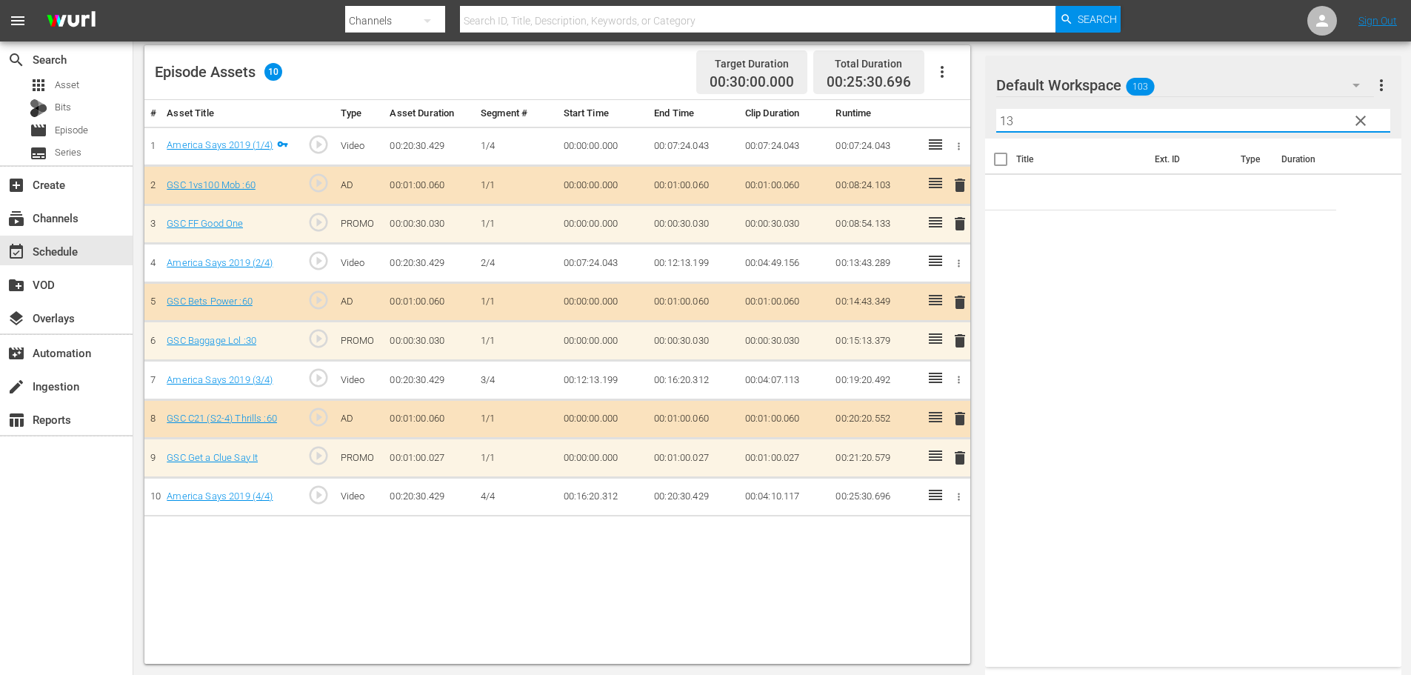
click at [951, 340] on span "delete" at bounding box center [960, 341] width 18 height 18
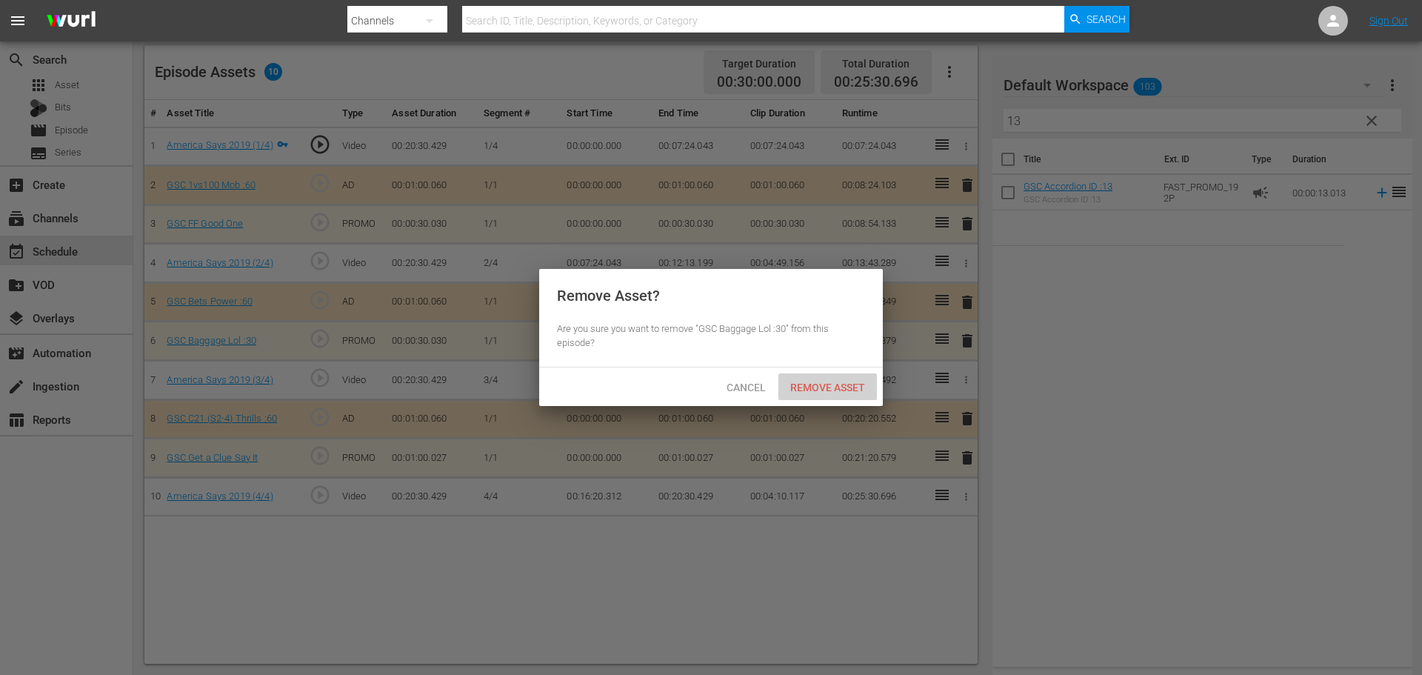
click at [854, 391] on span "Remove Asset" at bounding box center [827, 387] width 98 height 12
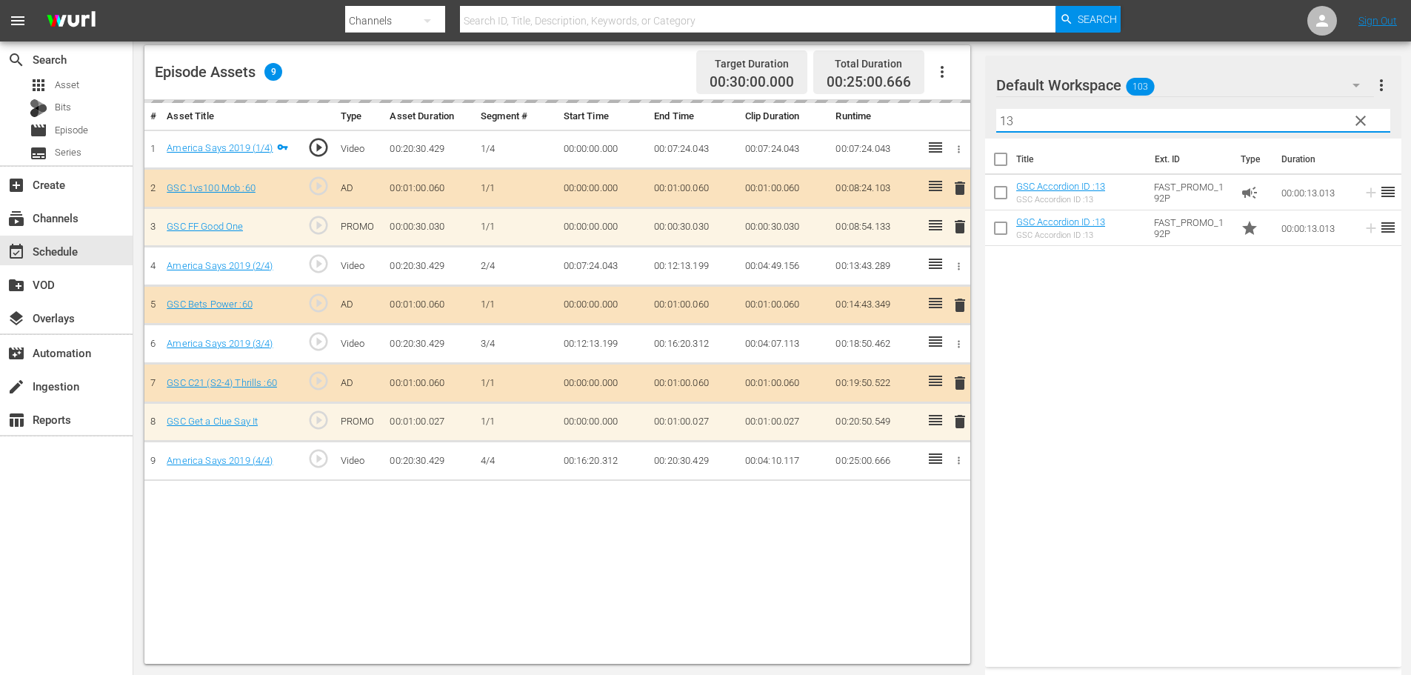
click at [1022, 120] on input "13" at bounding box center [1193, 121] width 394 height 24
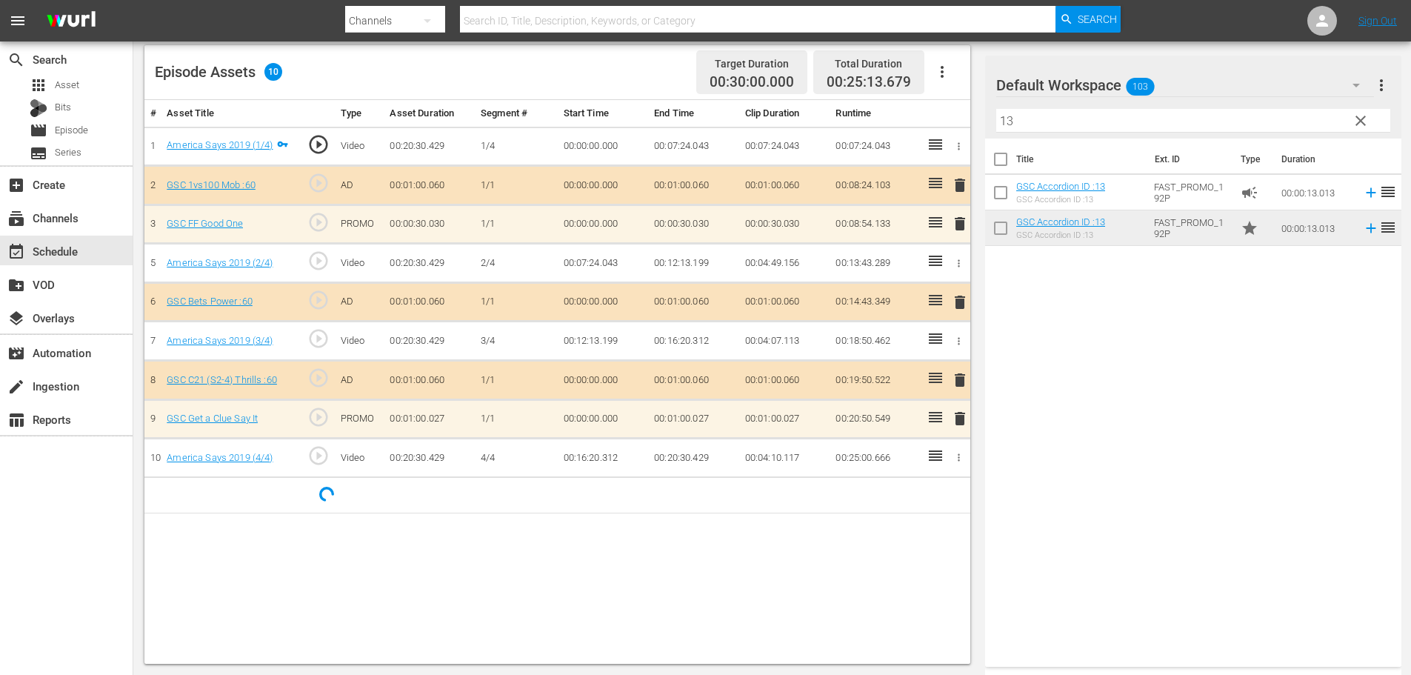
click at [609, 518] on div "# Asset Title Type Asset Duration Segment # Start Time End Time Clip Duration R…" at bounding box center [557, 382] width 826 height 564
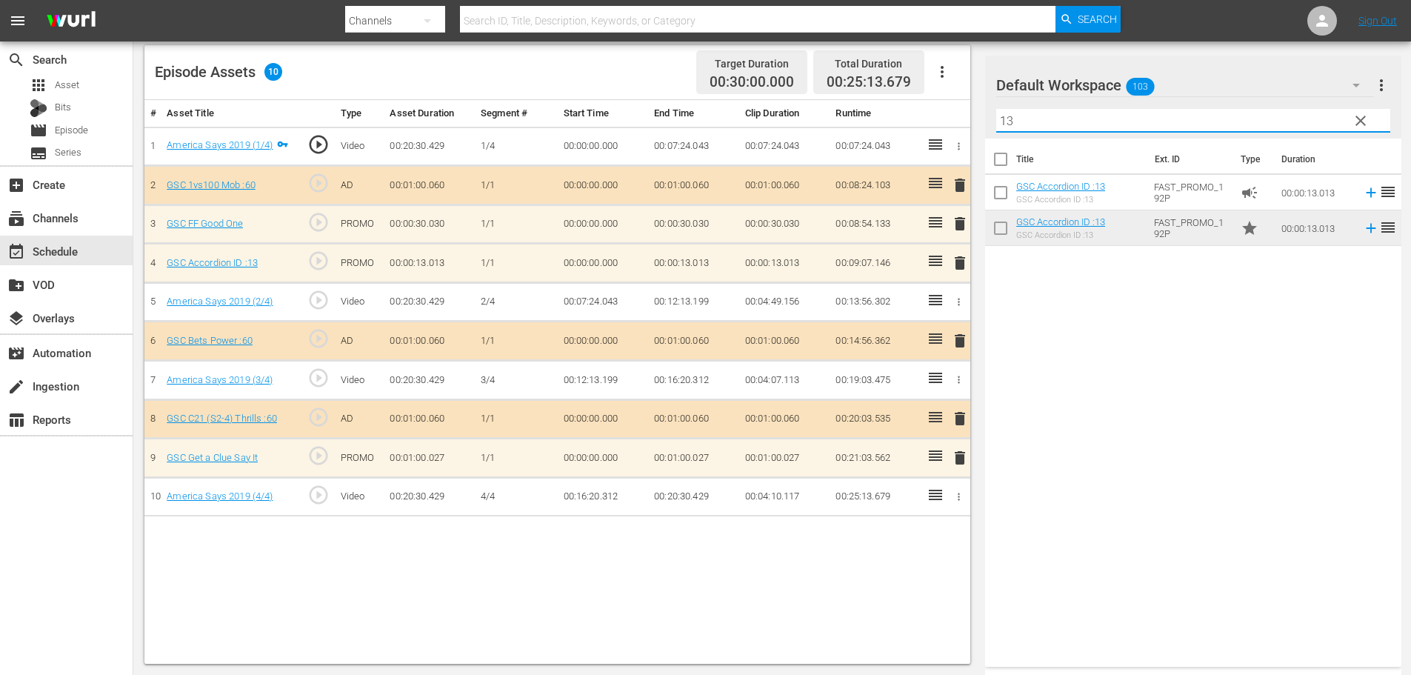
click at [1101, 130] on input "13" at bounding box center [1193, 121] width 394 height 24
type input "1"
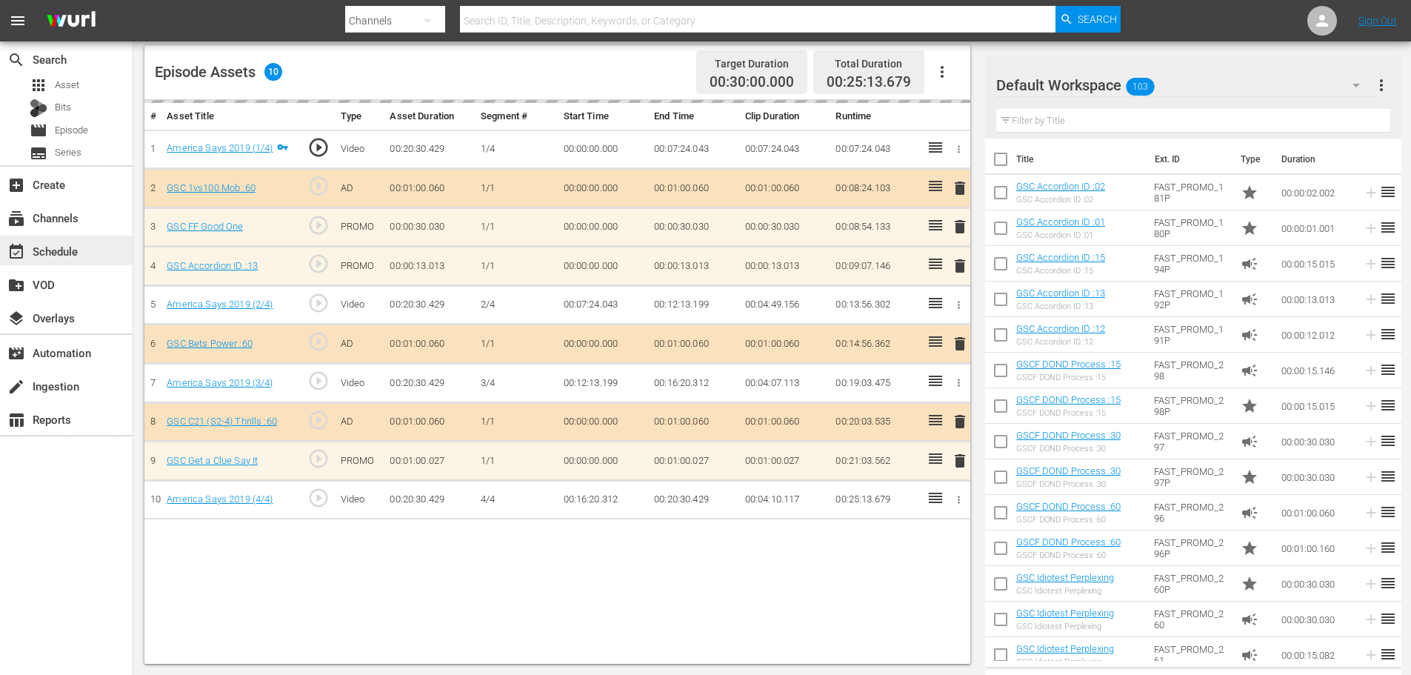
click at [84, 240] on div "event_available Schedule" at bounding box center [66, 250] width 133 height 30
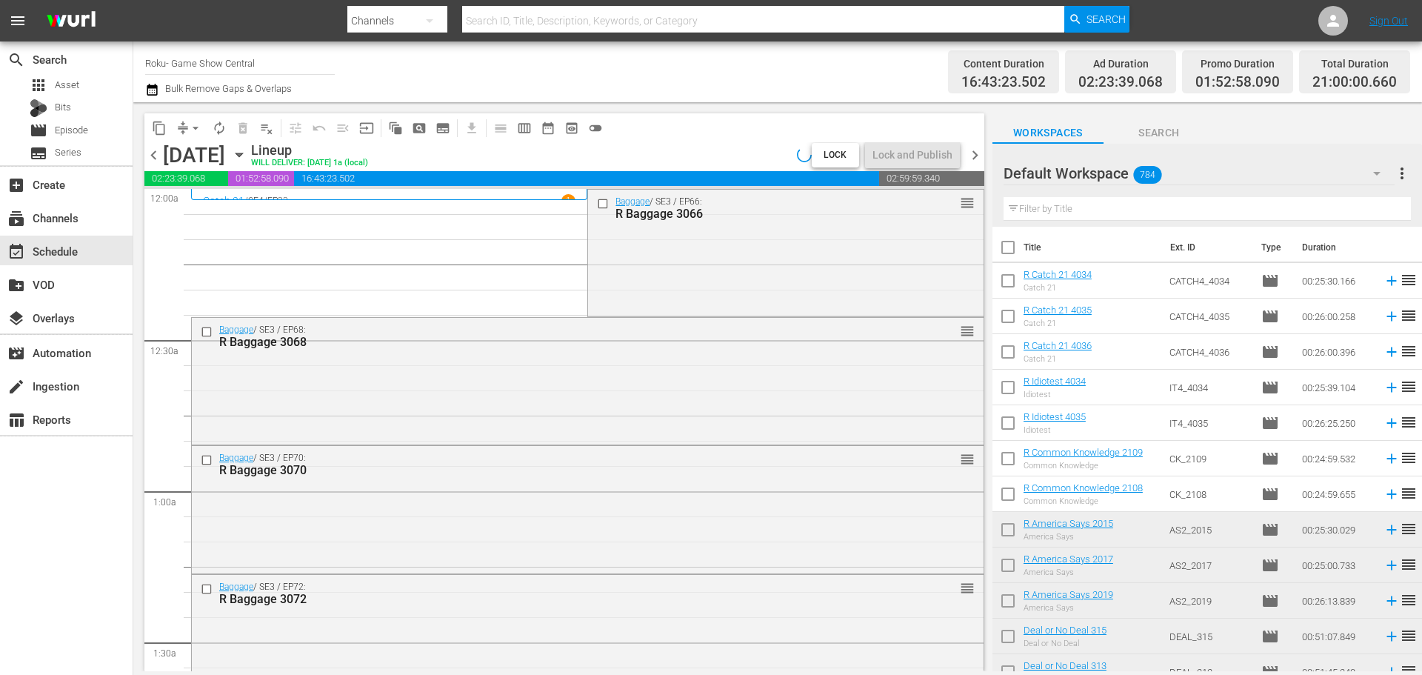
click at [986, 213] on div "content_copy compress arrow_drop_down autorenew_outlined delete_forever_outline…" at bounding box center [560, 386] width 855 height 569
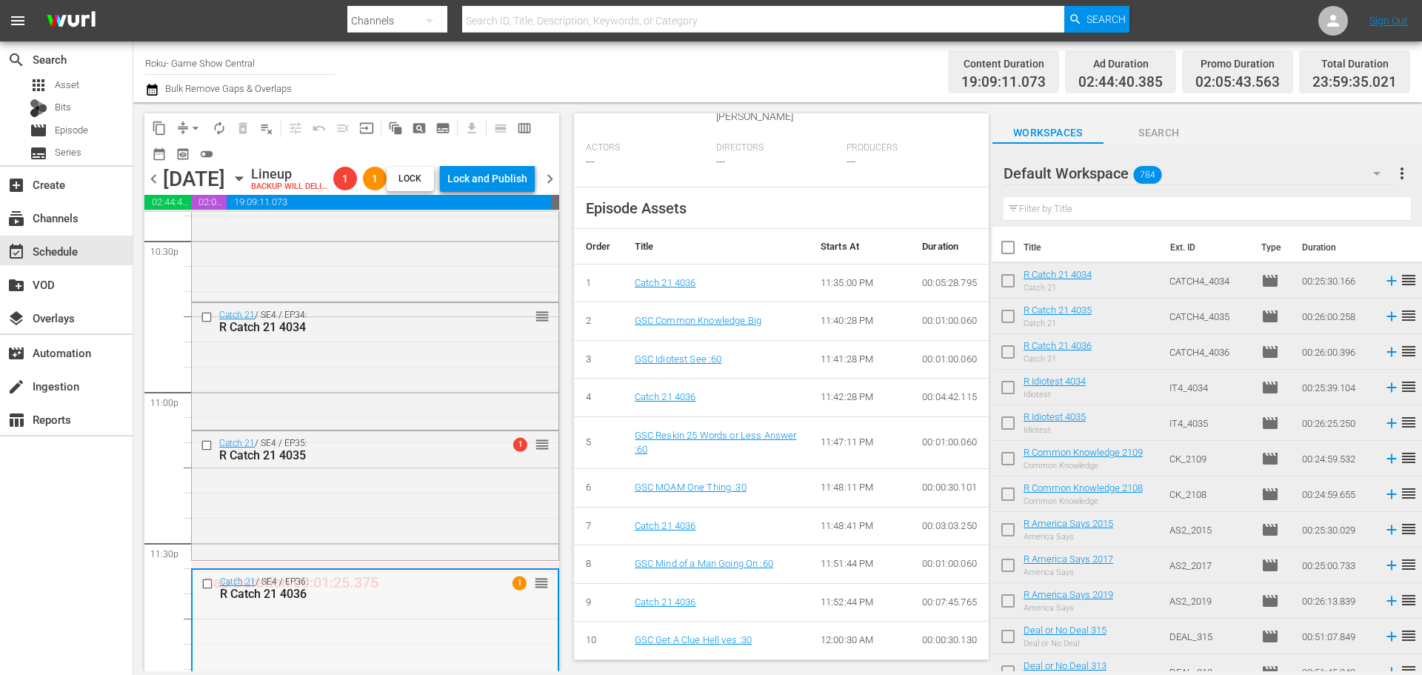
scroll to position [569, 0]
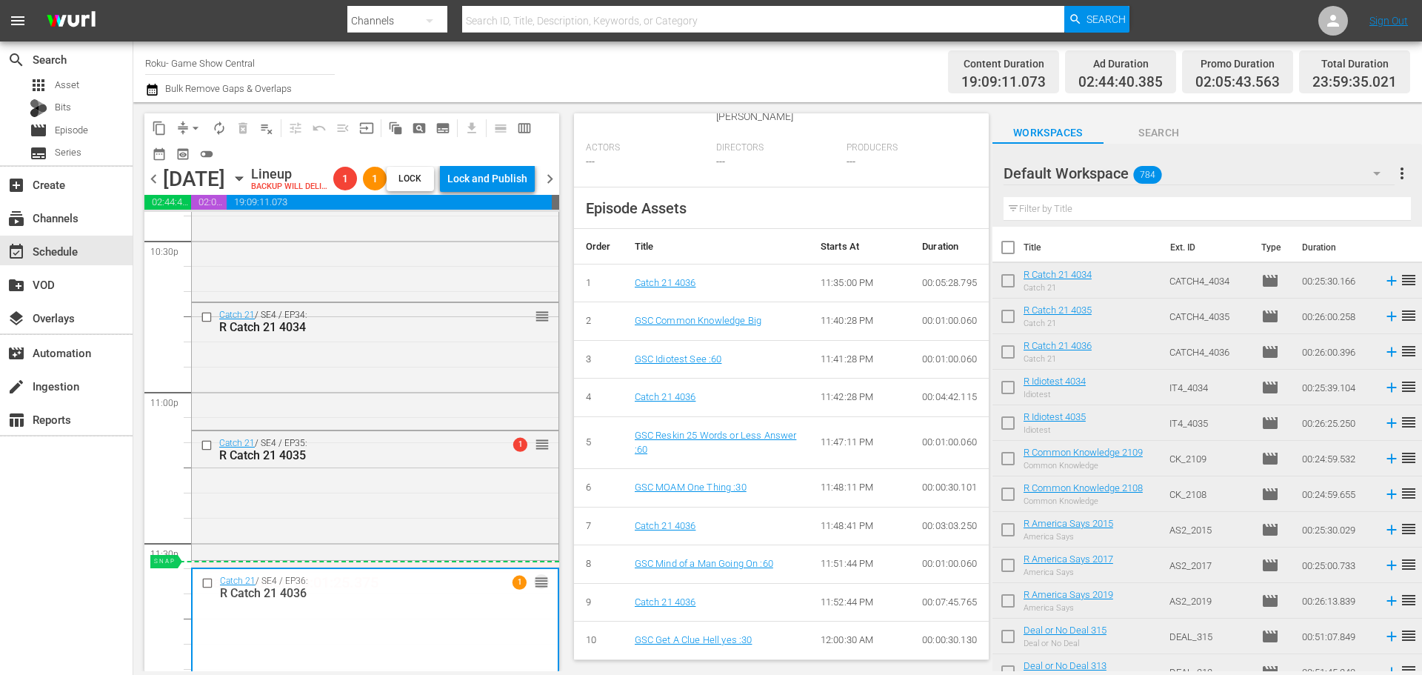
drag, startPoint x: 527, startPoint y: 613, endPoint x: 526, endPoint y: 588, distance: 25.2
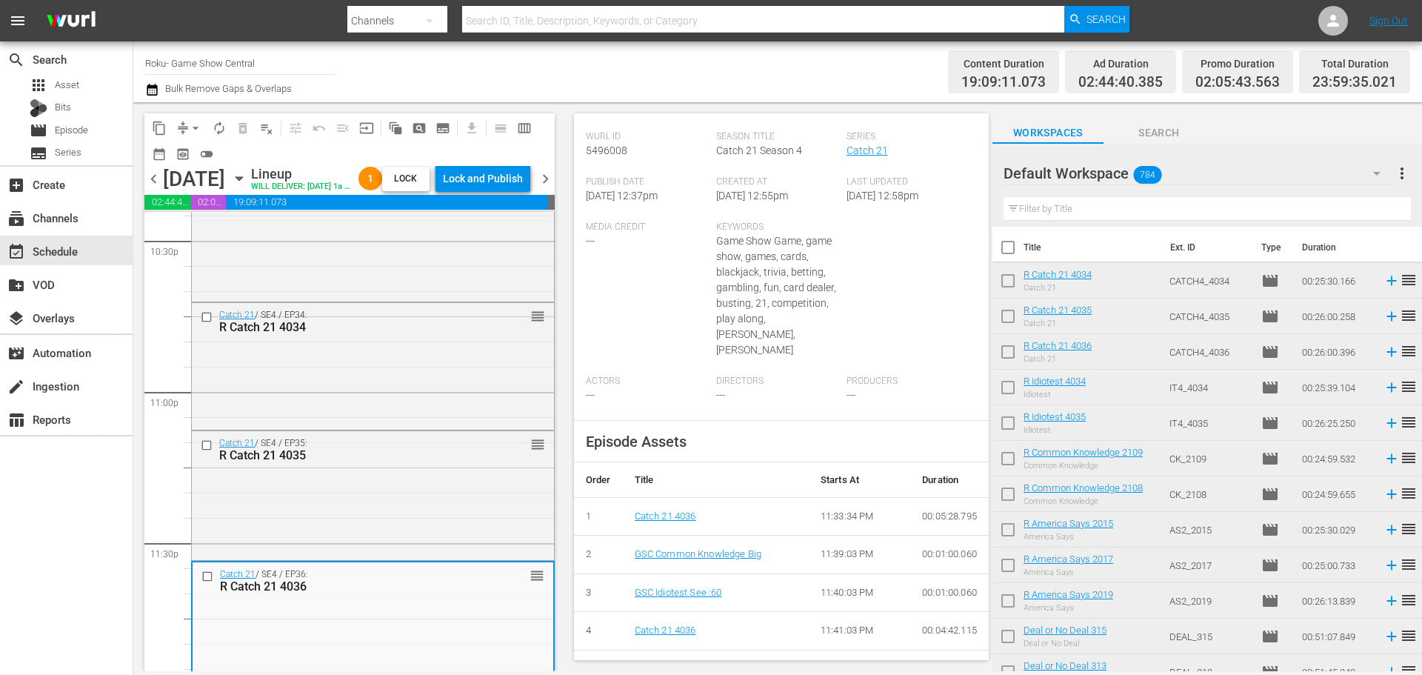
scroll to position [51, 0]
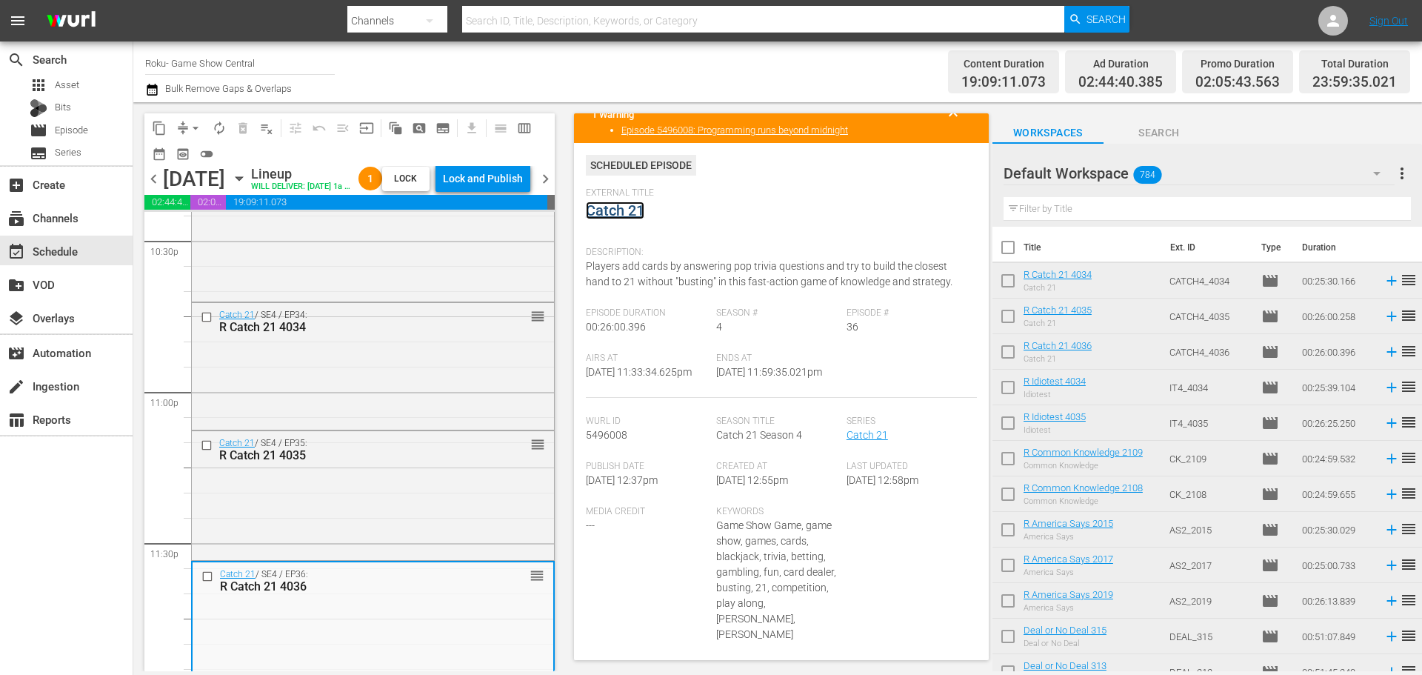
click at [628, 216] on link "Catch 21" at bounding box center [615, 210] width 59 height 18
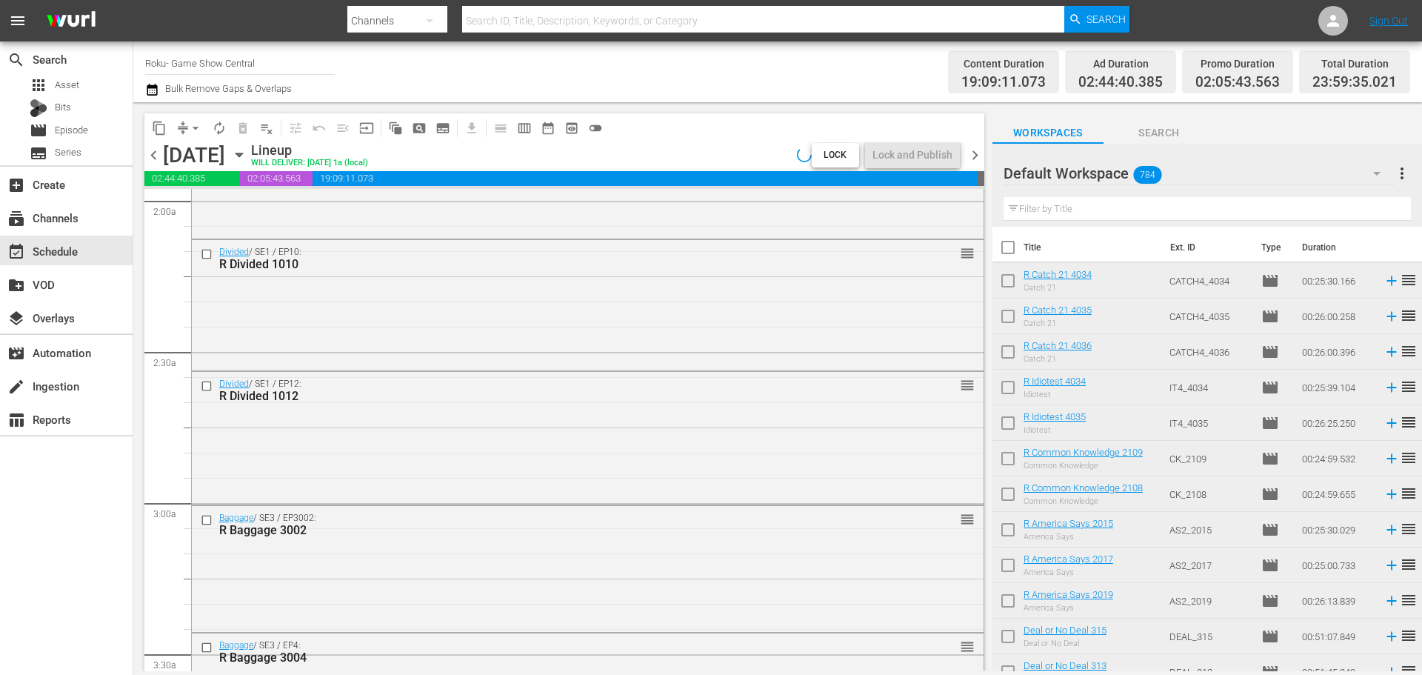
scroll to position [6769, 0]
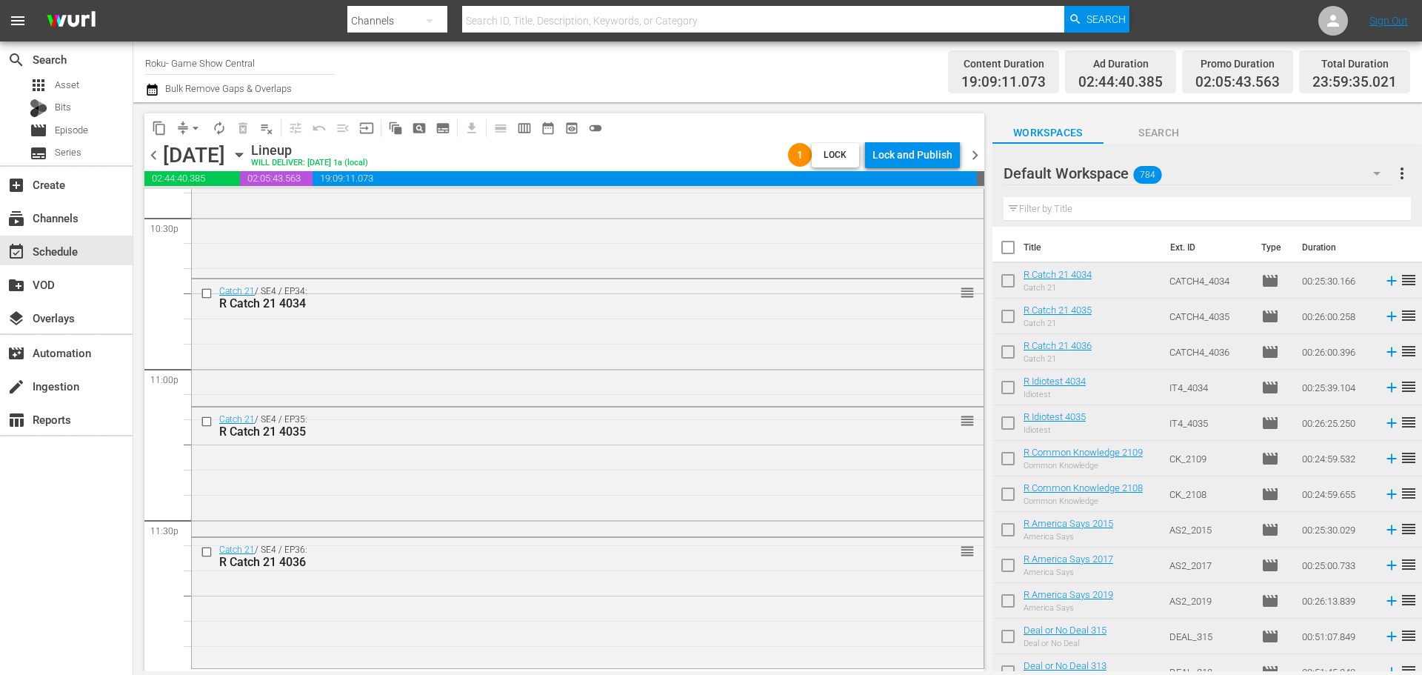
click at [793, 616] on div "Catch 21 / SE4 / EP36: R Catch 21 4036 reorder" at bounding box center [588, 601] width 792 height 127
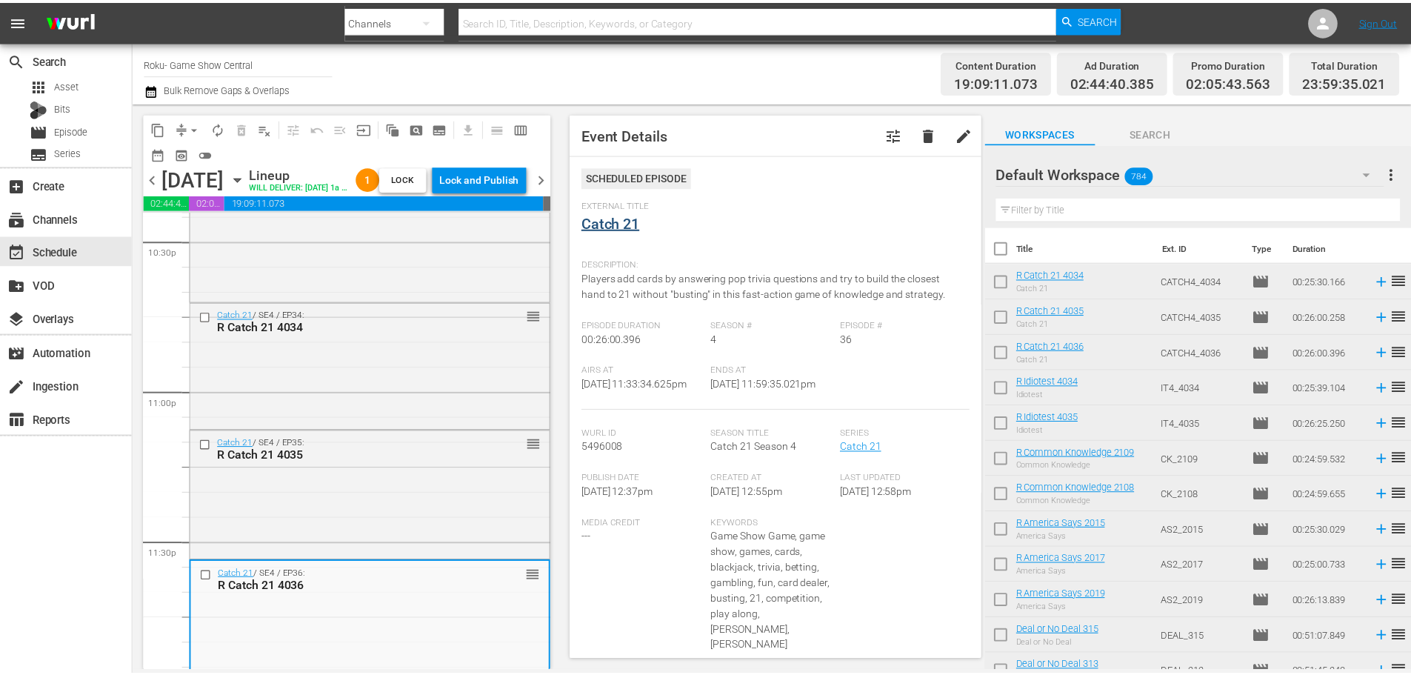
scroll to position [6818, 0]
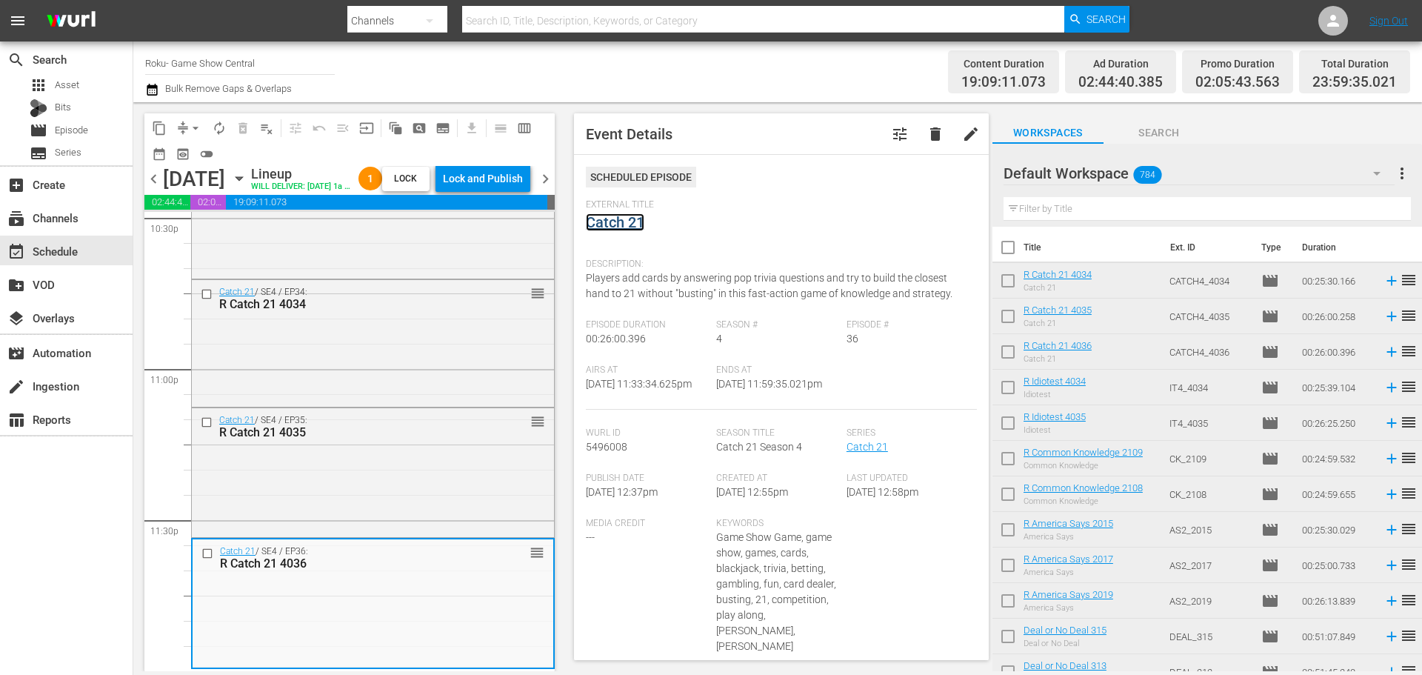
click at [615, 221] on link "Catch 21" at bounding box center [615, 222] width 59 height 18
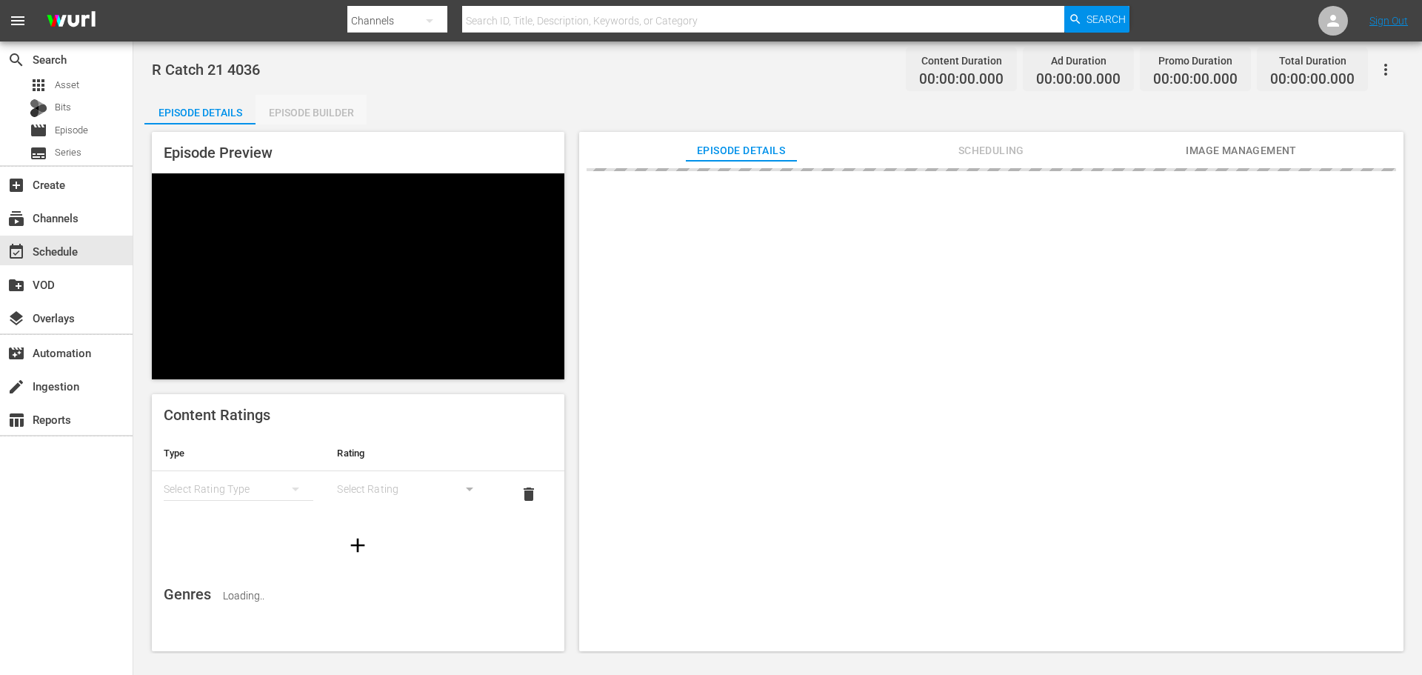
click at [329, 98] on div "Episode Builder" at bounding box center [310, 113] width 111 height 36
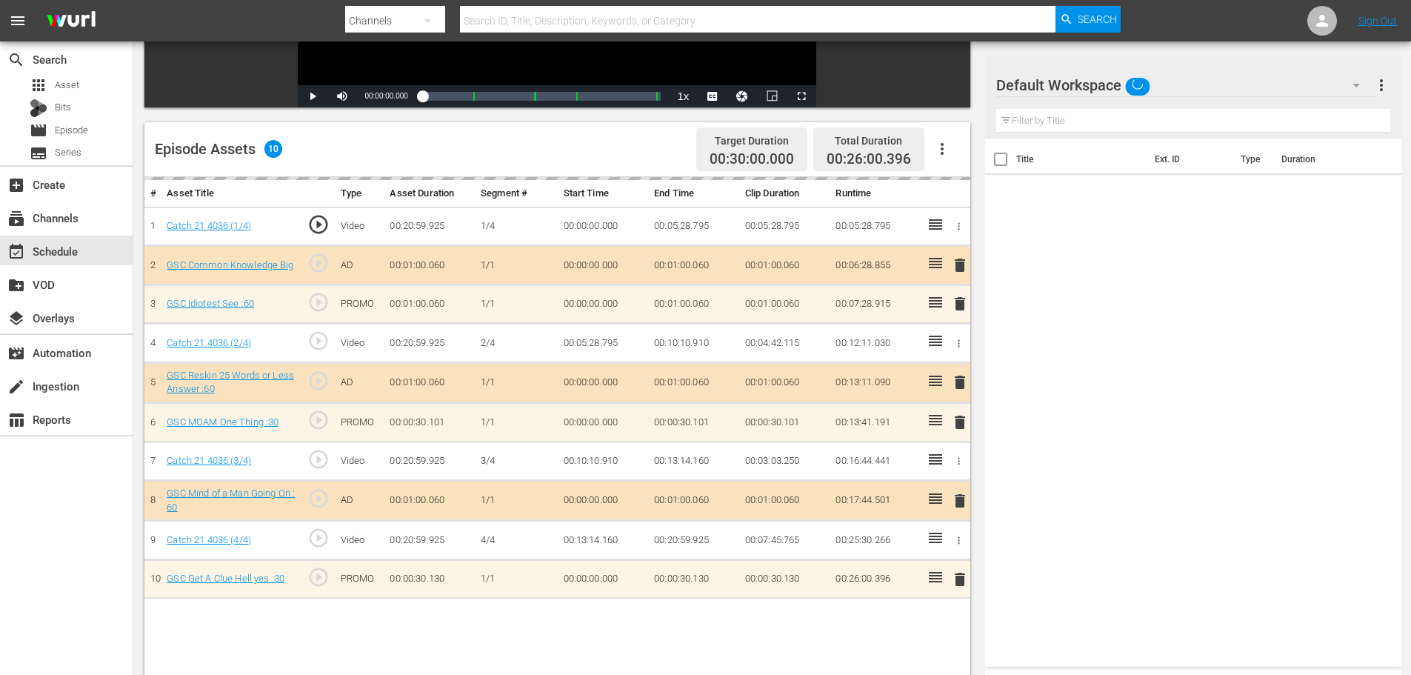
scroll to position [386, 0]
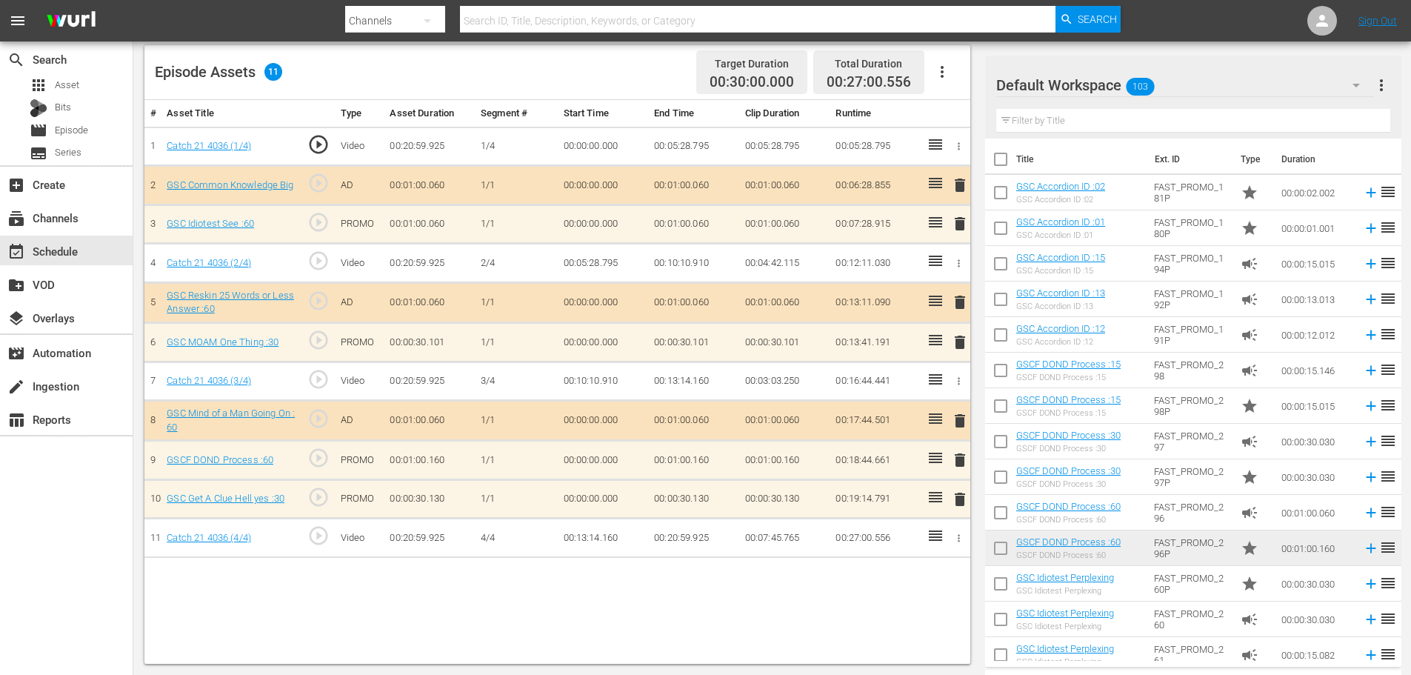
click at [961, 496] on span "delete" at bounding box center [960, 499] width 18 height 18
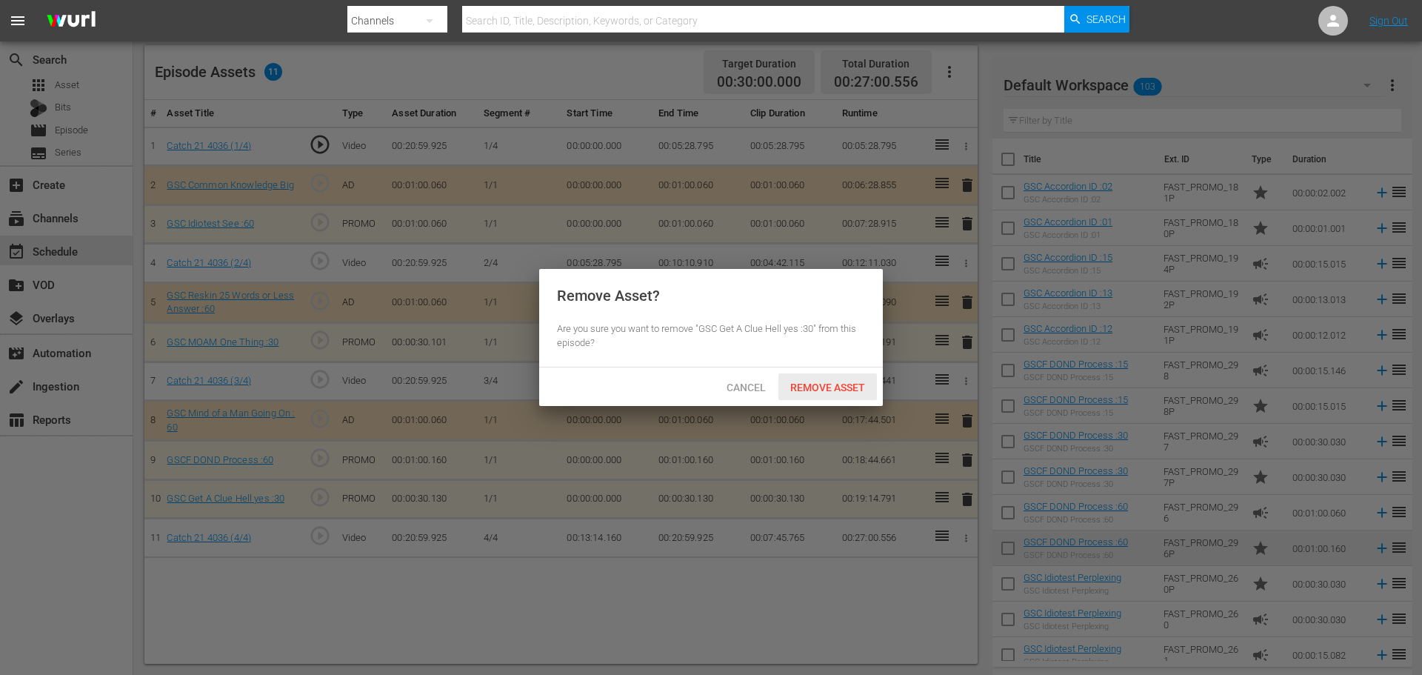
click at [836, 390] on span "Remove Asset" at bounding box center [827, 387] width 98 height 12
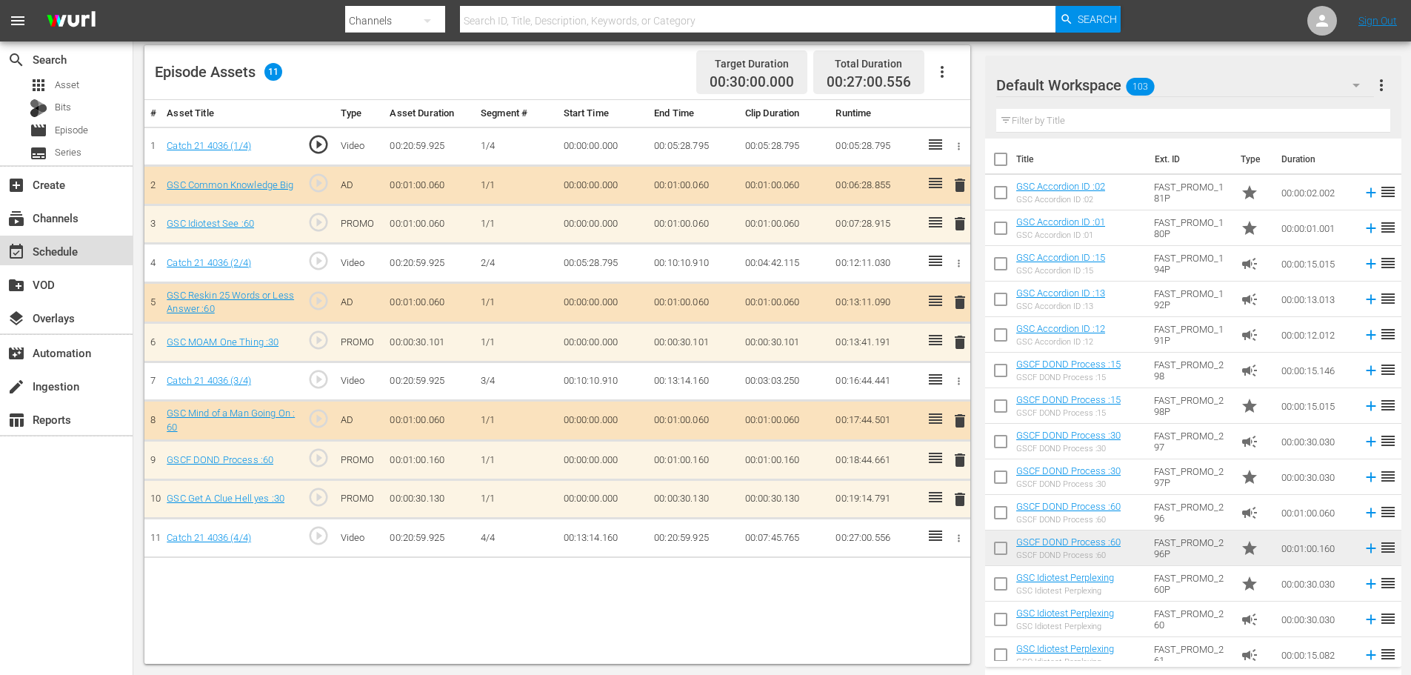
click at [67, 253] on div "event_available Schedule" at bounding box center [41, 248] width 83 height 13
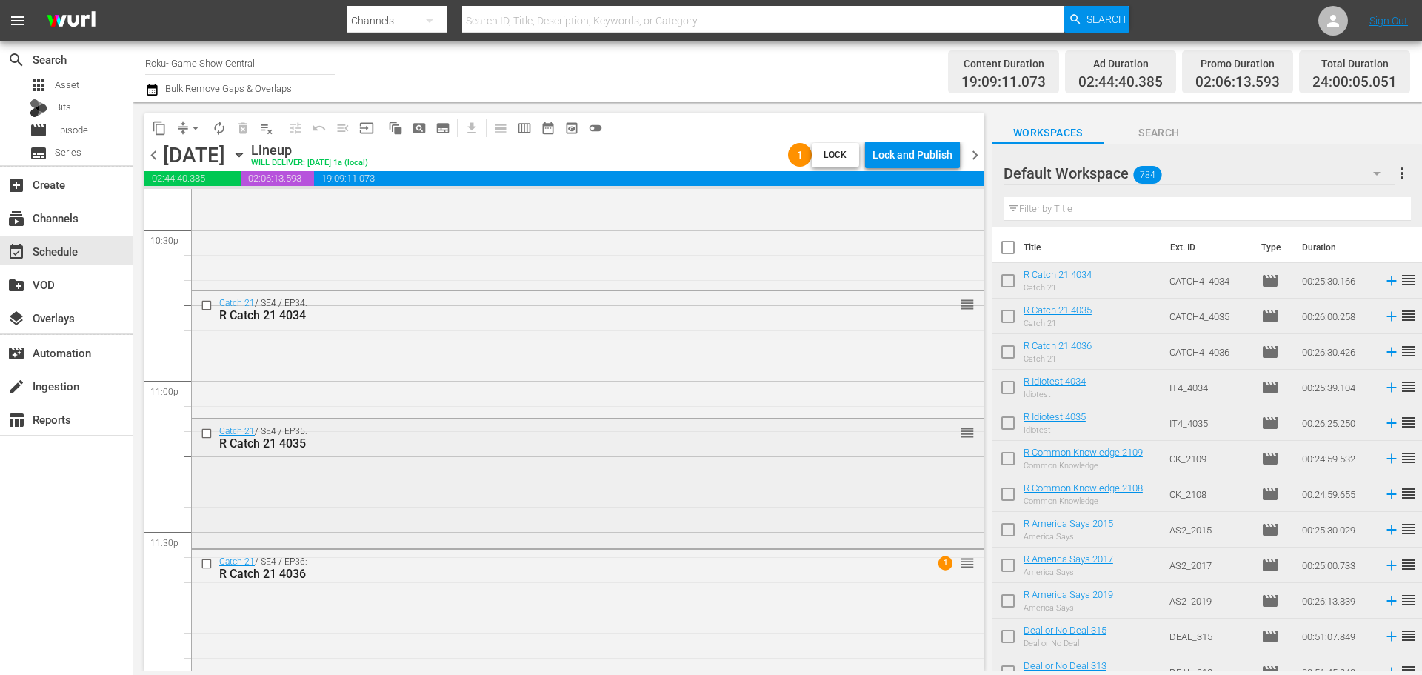
scroll to position [6770, 0]
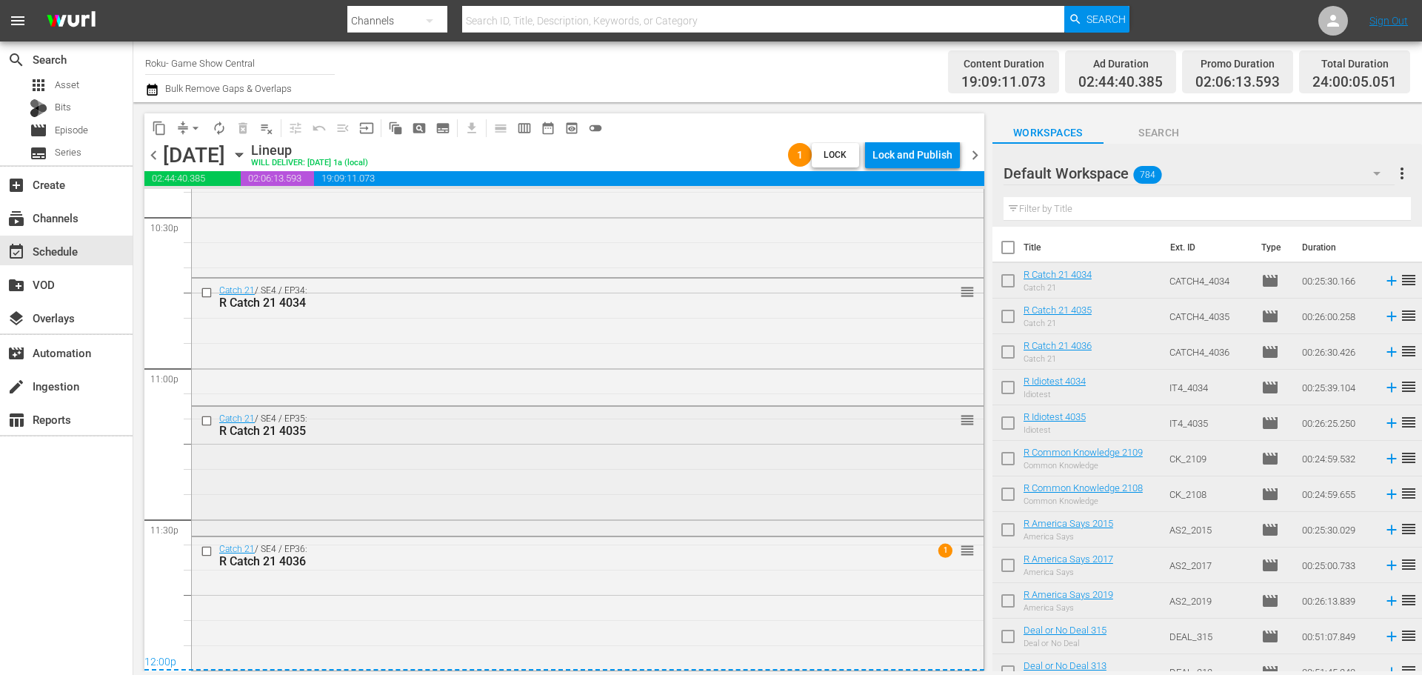
click at [724, 495] on div "Catch 21 / SE4 / EP35: R Catch 21 4035 reorder" at bounding box center [588, 470] width 792 height 127
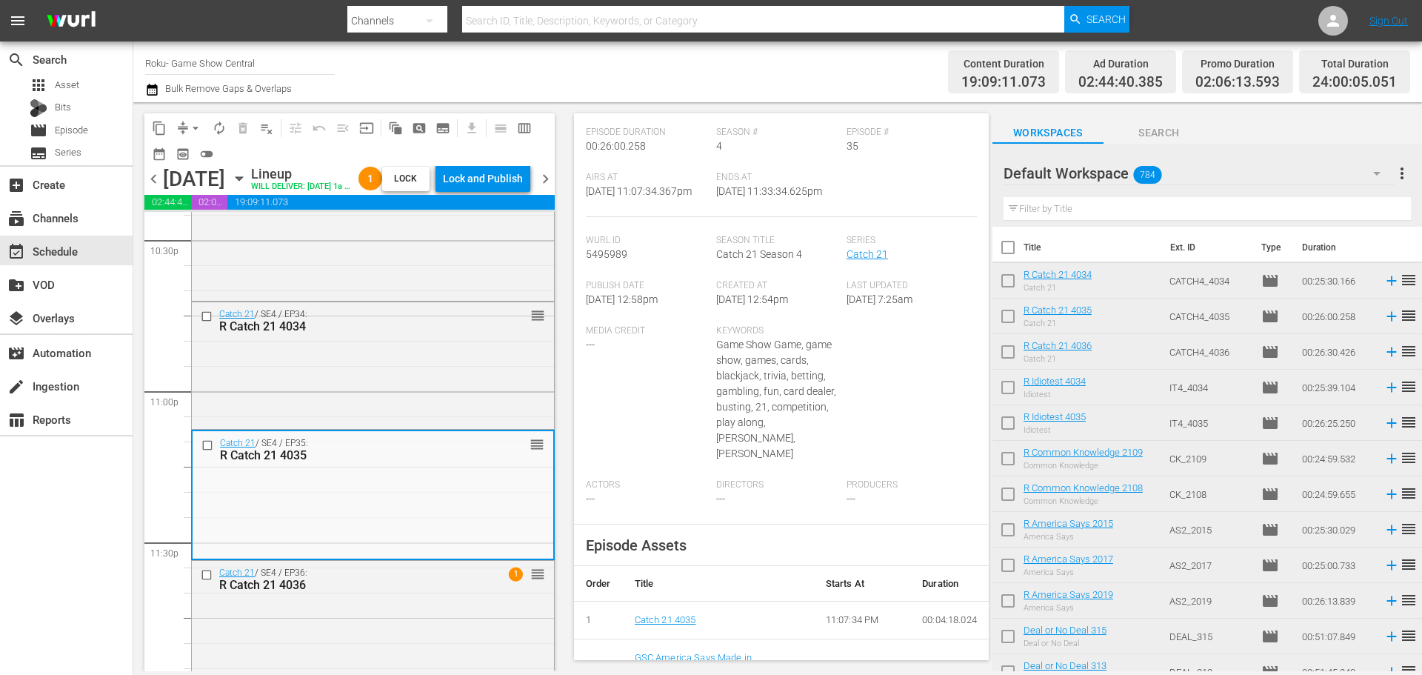
scroll to position [530, 0]
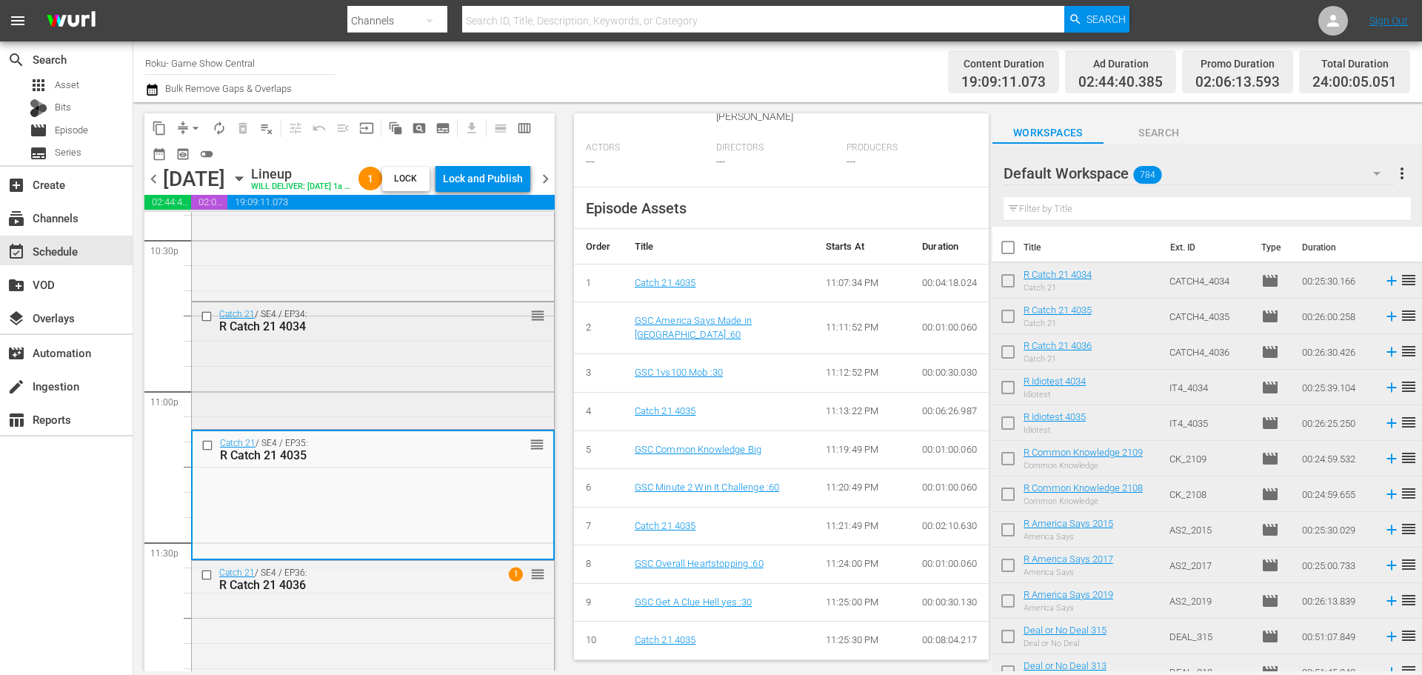
click at [384, 404] on div "Catch 21 / SE4 / EP34: R Catch 21 4034 reorder" at bounding box center [373, 364] width 362 height 124
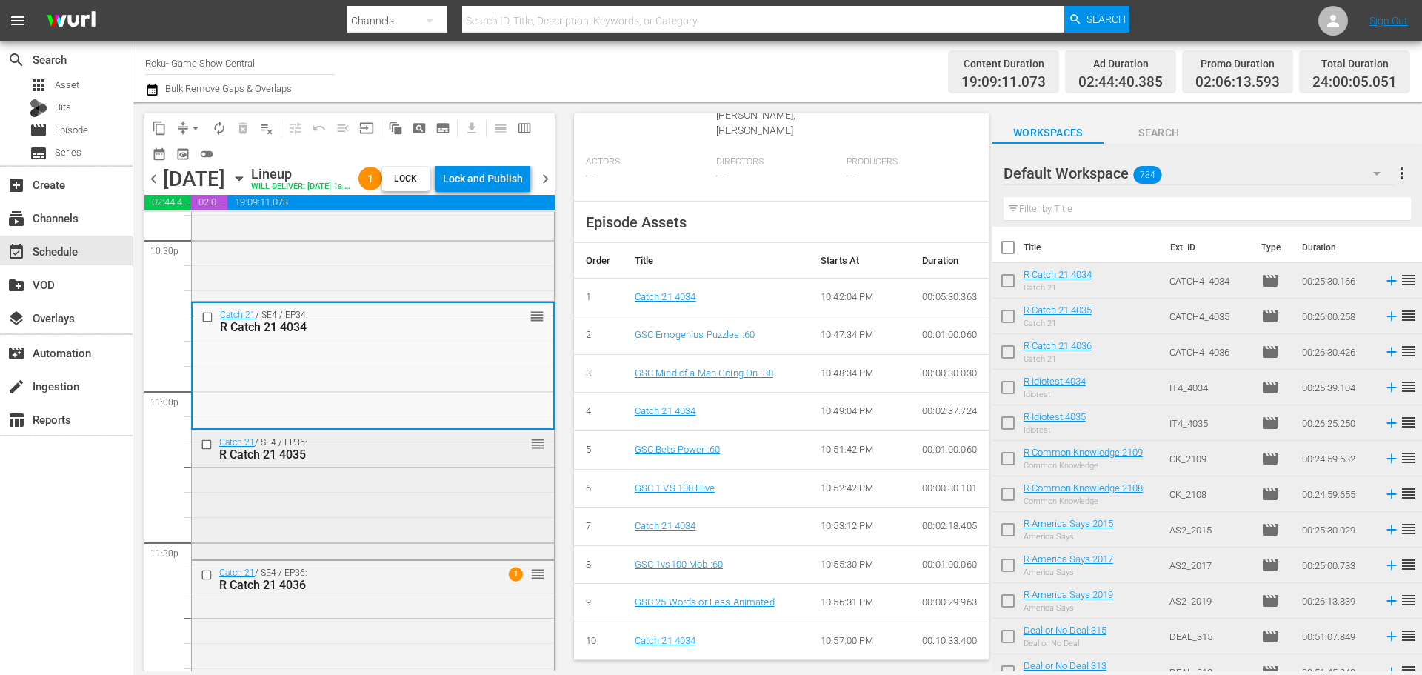
scroll to position [516, 0]
click at [394, 290] on div "Idiotest / SE4 / EP35: R Idiotest 4035 reorder" at bounding box center [373, 233] width 362 height 129
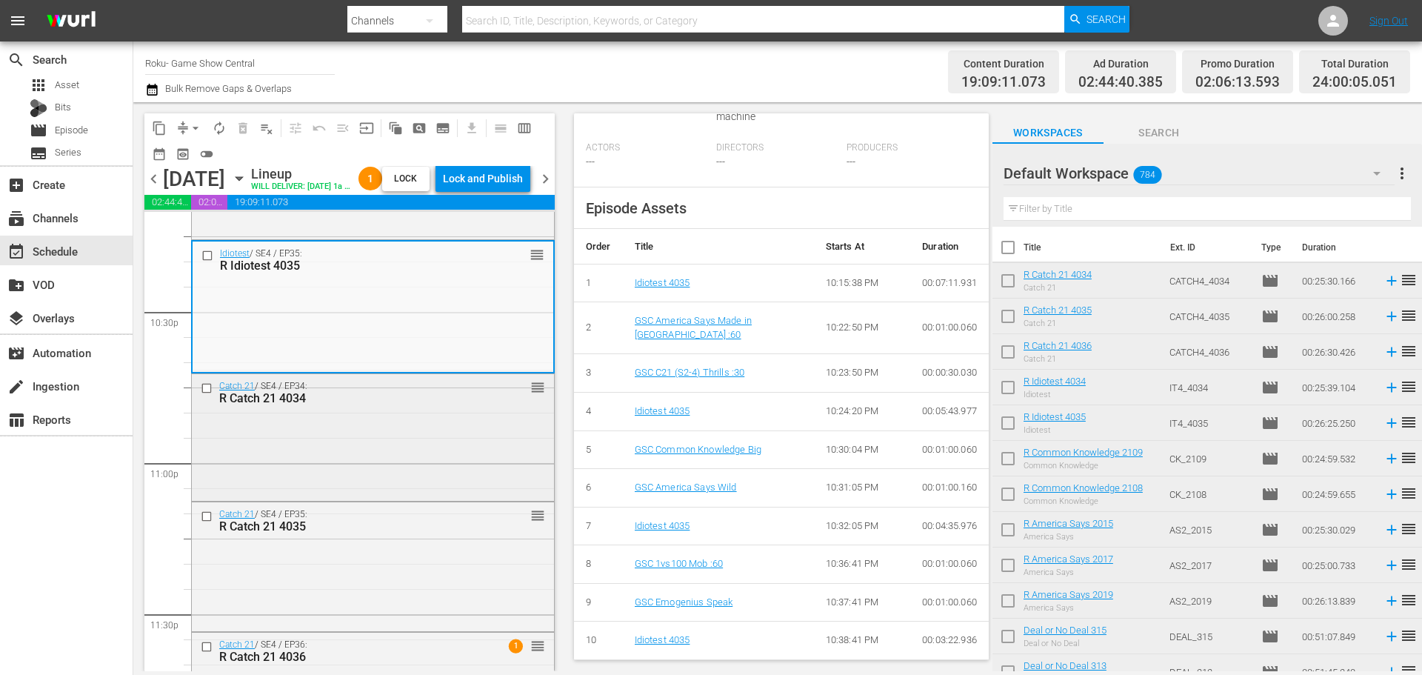
scroll to position [6548, 0]
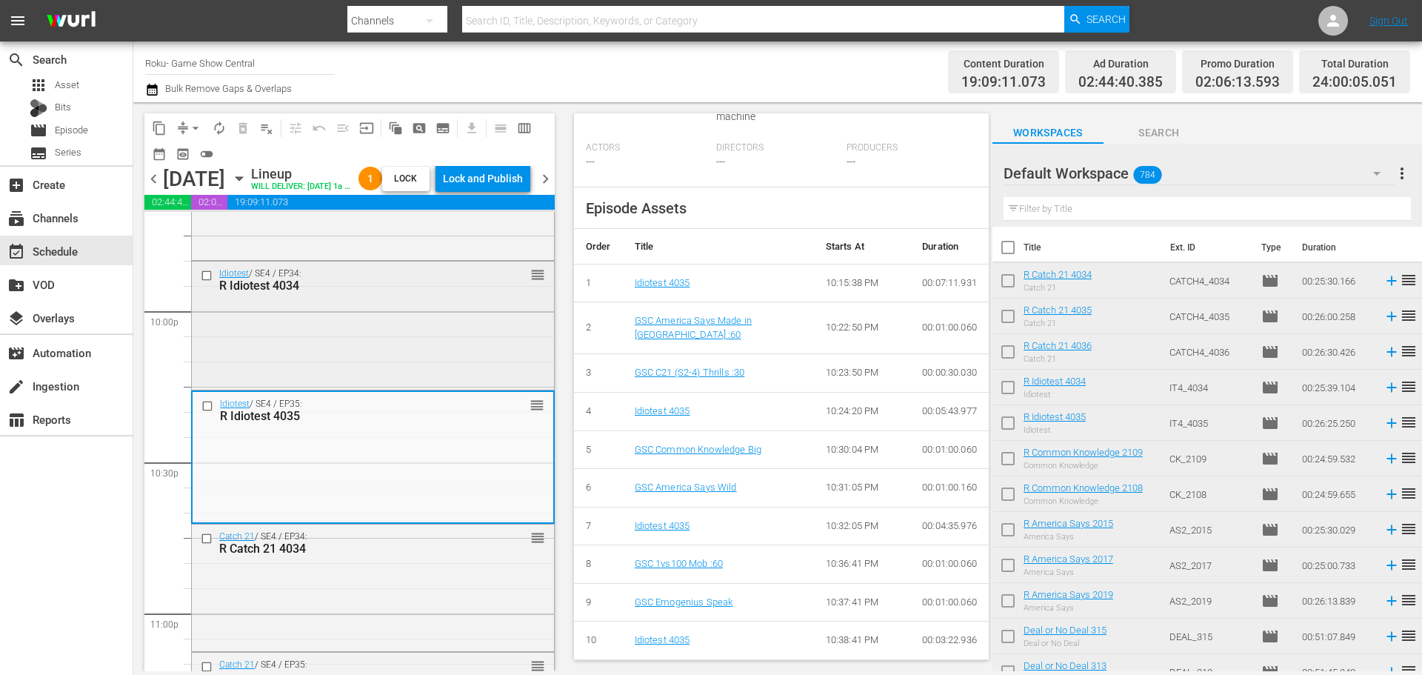
click at [423, 325] on div "Idiotest / SE4 / EP34: R Idiotest 4034 reorder" at bounding box center [373, 323] width 362 height 124
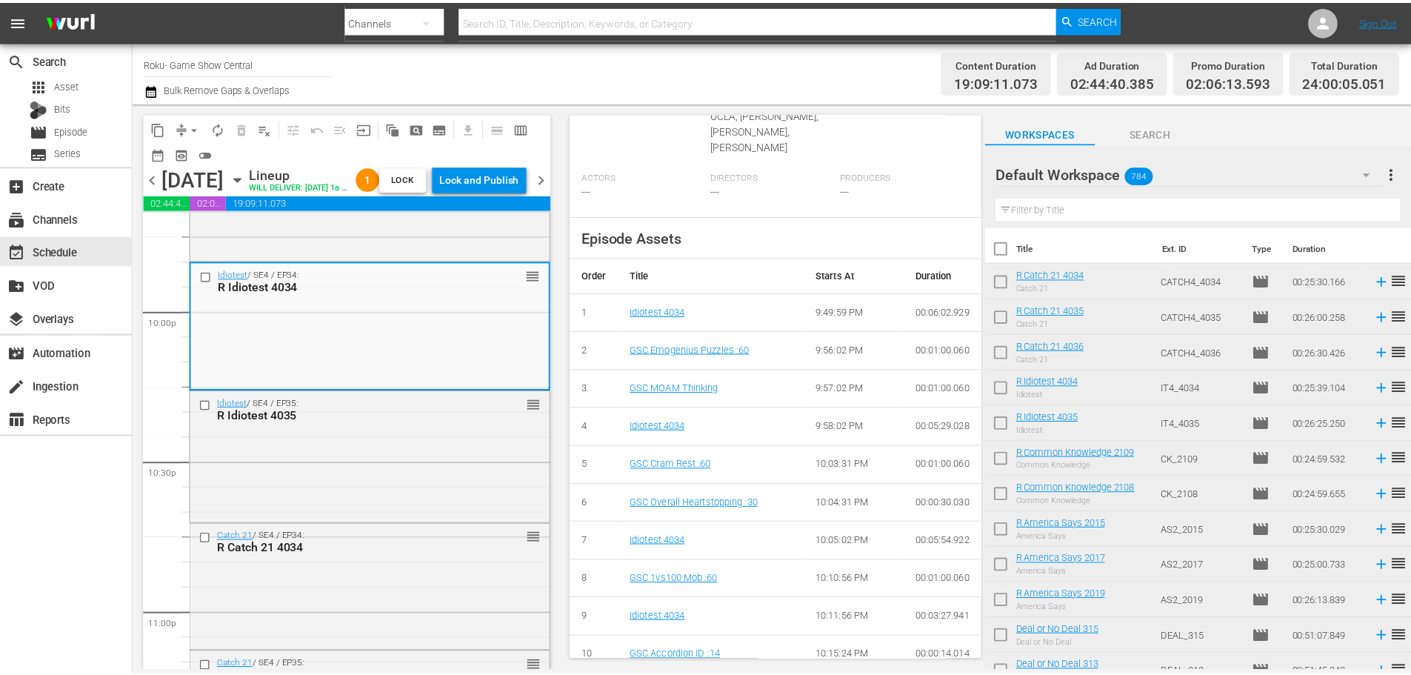
scroll to position [25, 0]
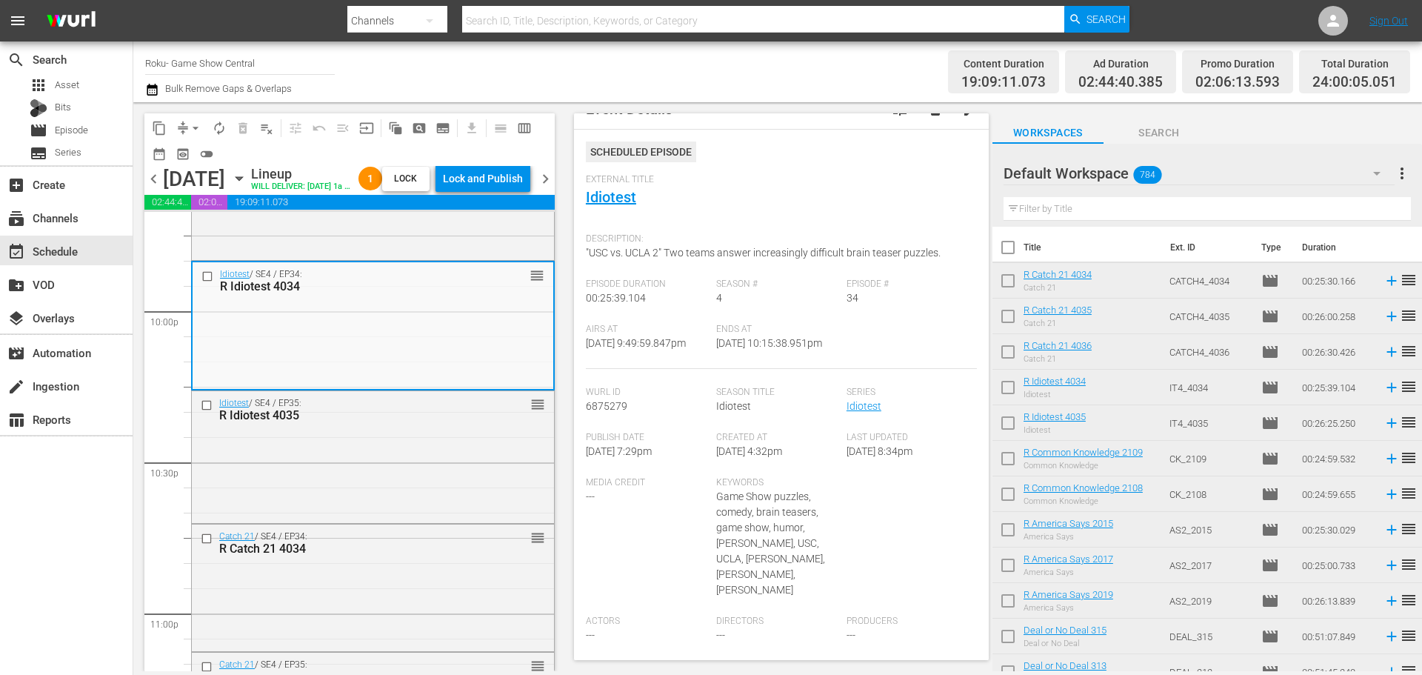
click at [609, 208] on div "External Title Idiotest" at bounding box center [781, 200] width 391 height 52
click at [609, 199] on link "Idiotest" at bounding box center [611, 197] width 50 height 18
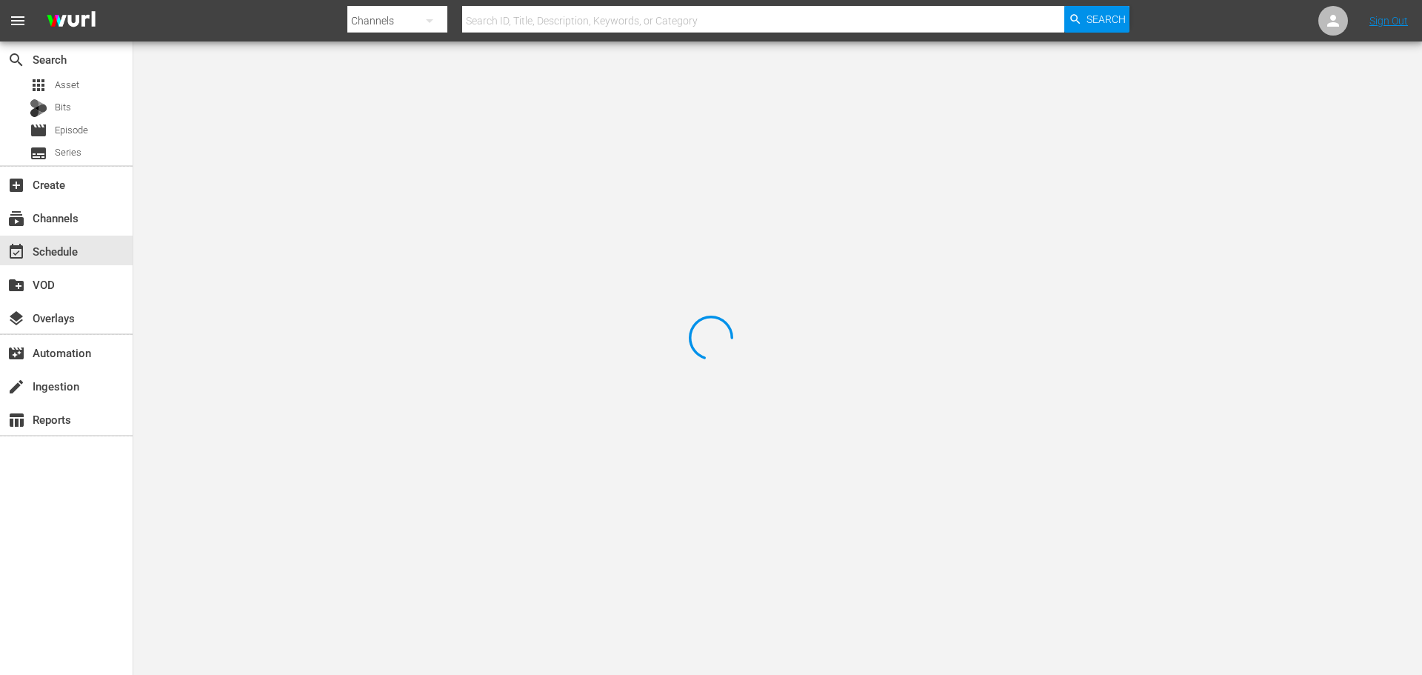
click at [395, 85] on div at bounding box center [711, 337] width 1422 height 675
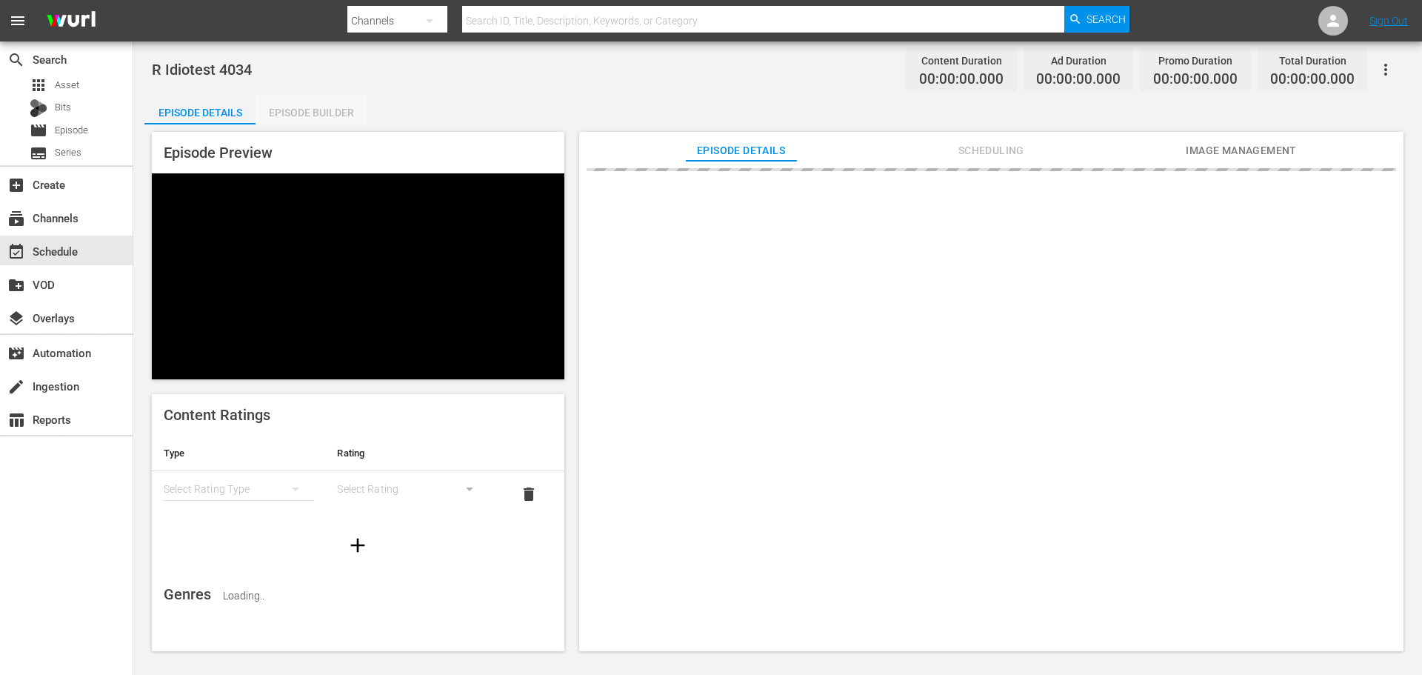
click at [334, 98] on div "Episode Builder" at bounding box center [310, 113] width 111 height 36
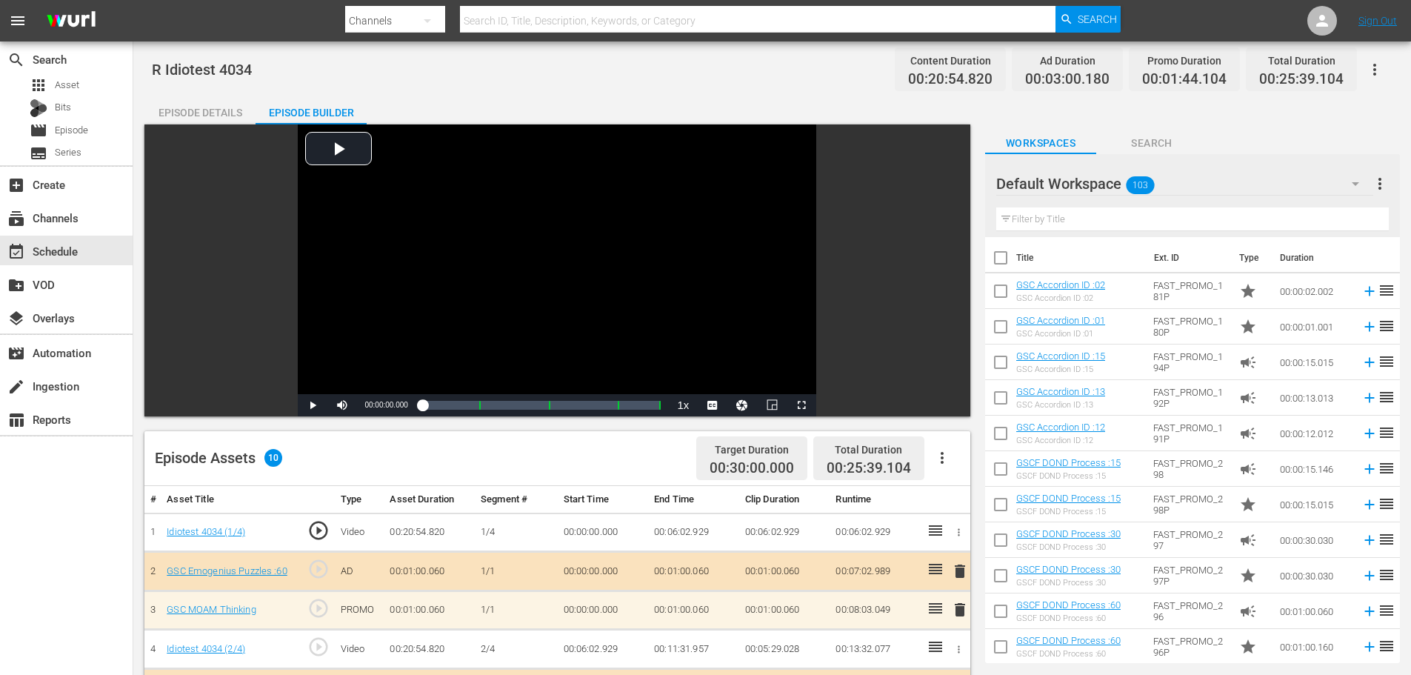
click at [1077, 217] on input "text" at bounding box center [1192, 219] width 392 height 24
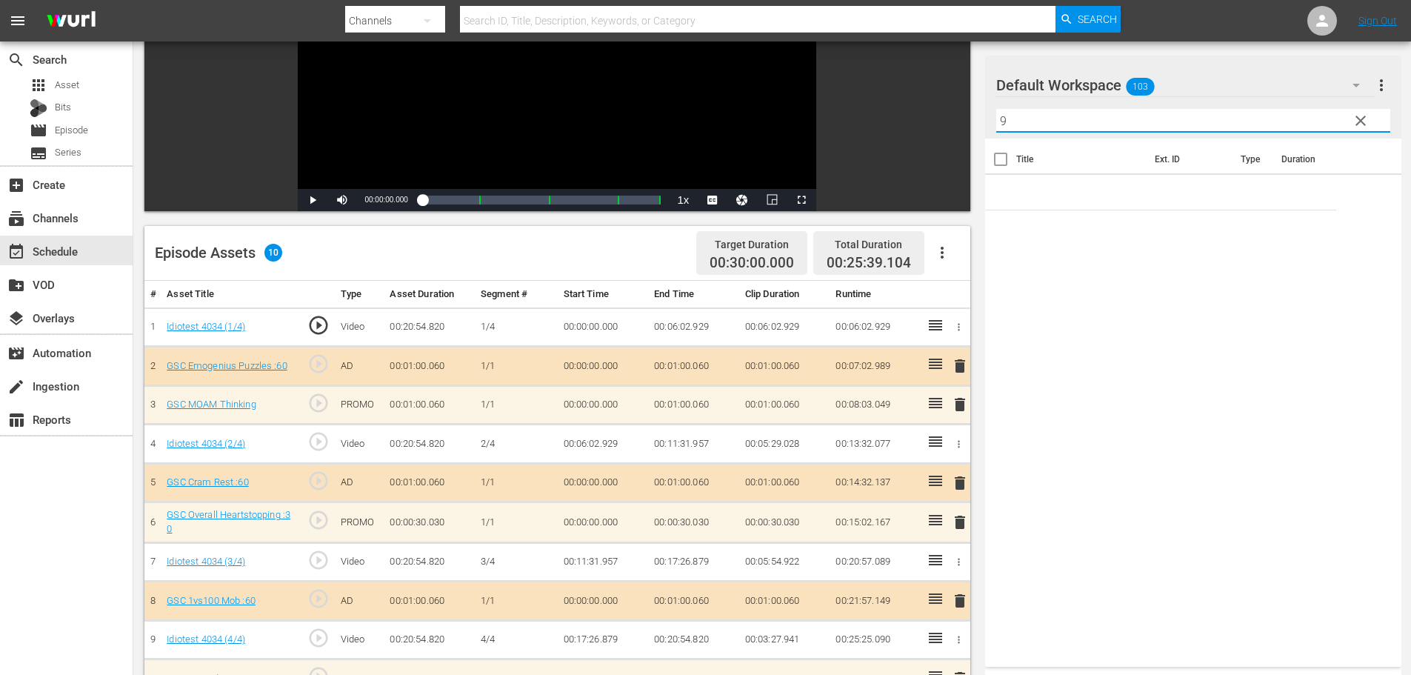
scroll to position [386, 0]
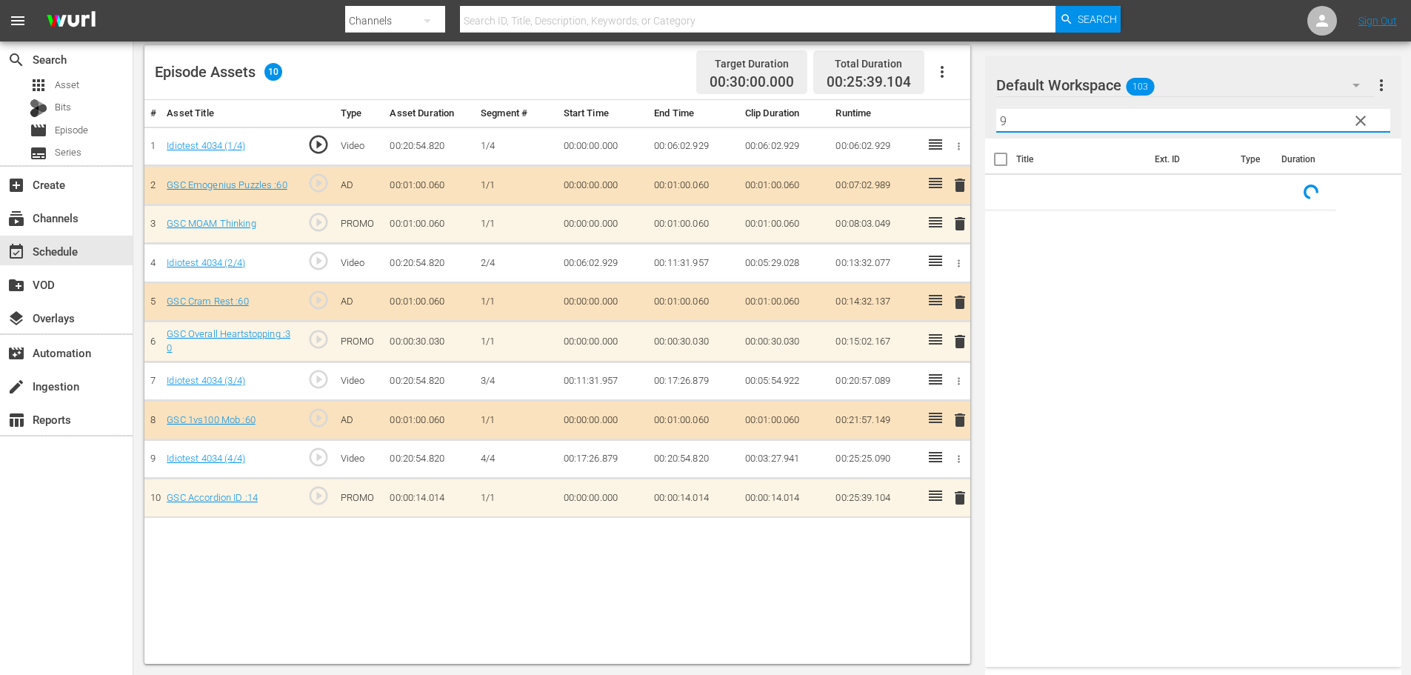
type input "9"
click at [967, 497] on span "delete" at bounding box center [960, 498] width 18 height 18
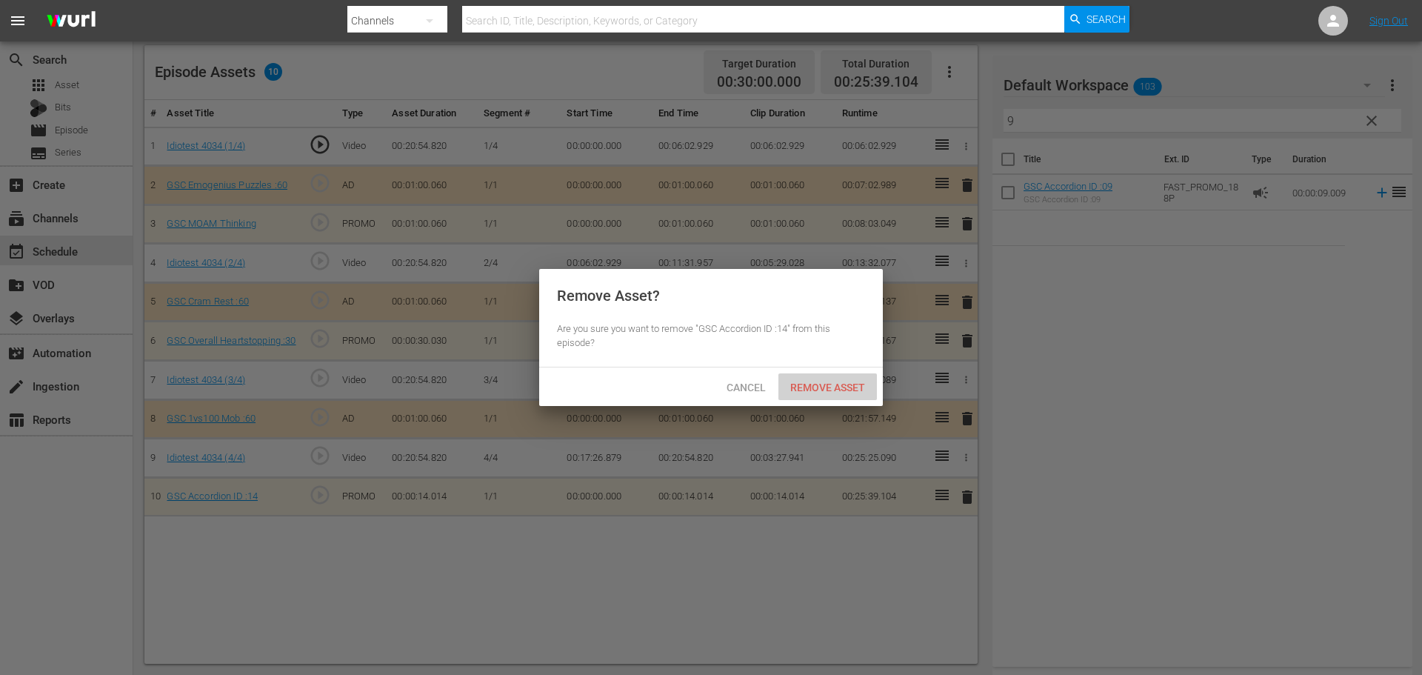
click at [852, 379] on div "Remove Asset" at bounding box center [827, 386] width 98 height 27
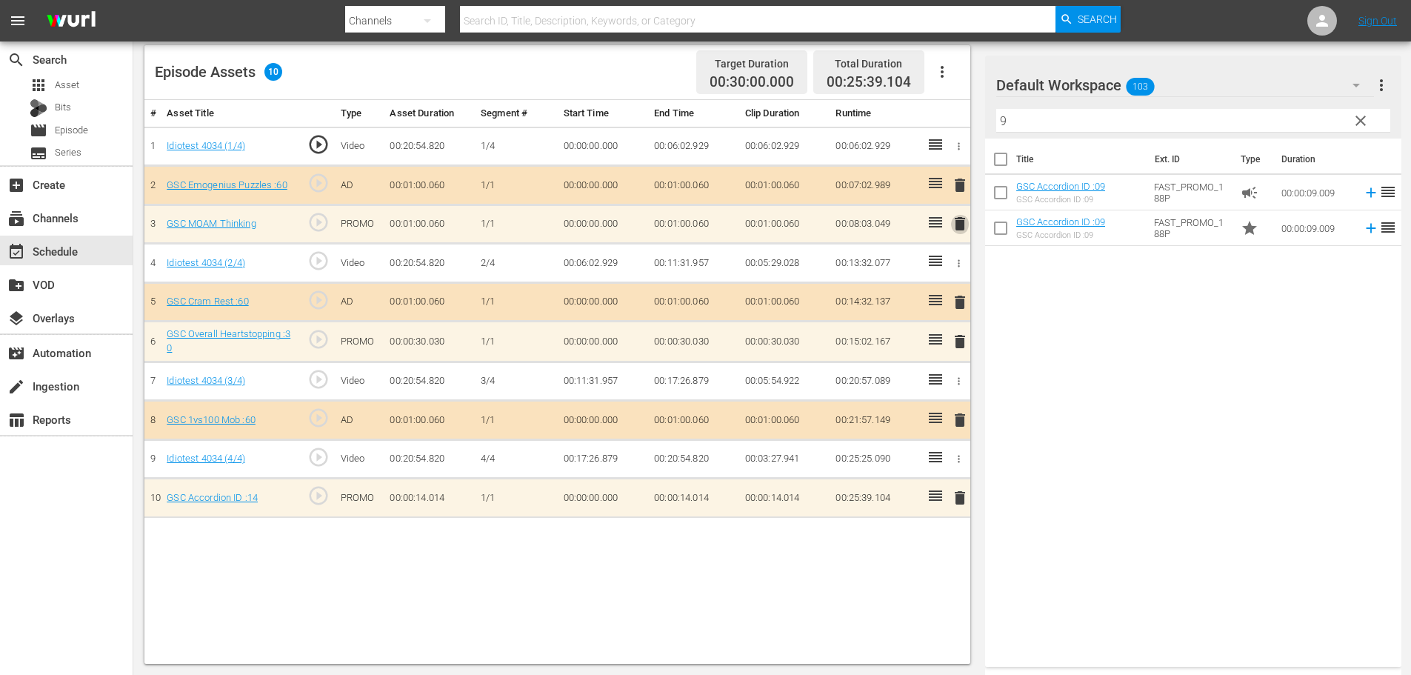
click at [952, 224] on span "delete" at bounding box center [960, 224] width 18 height 18
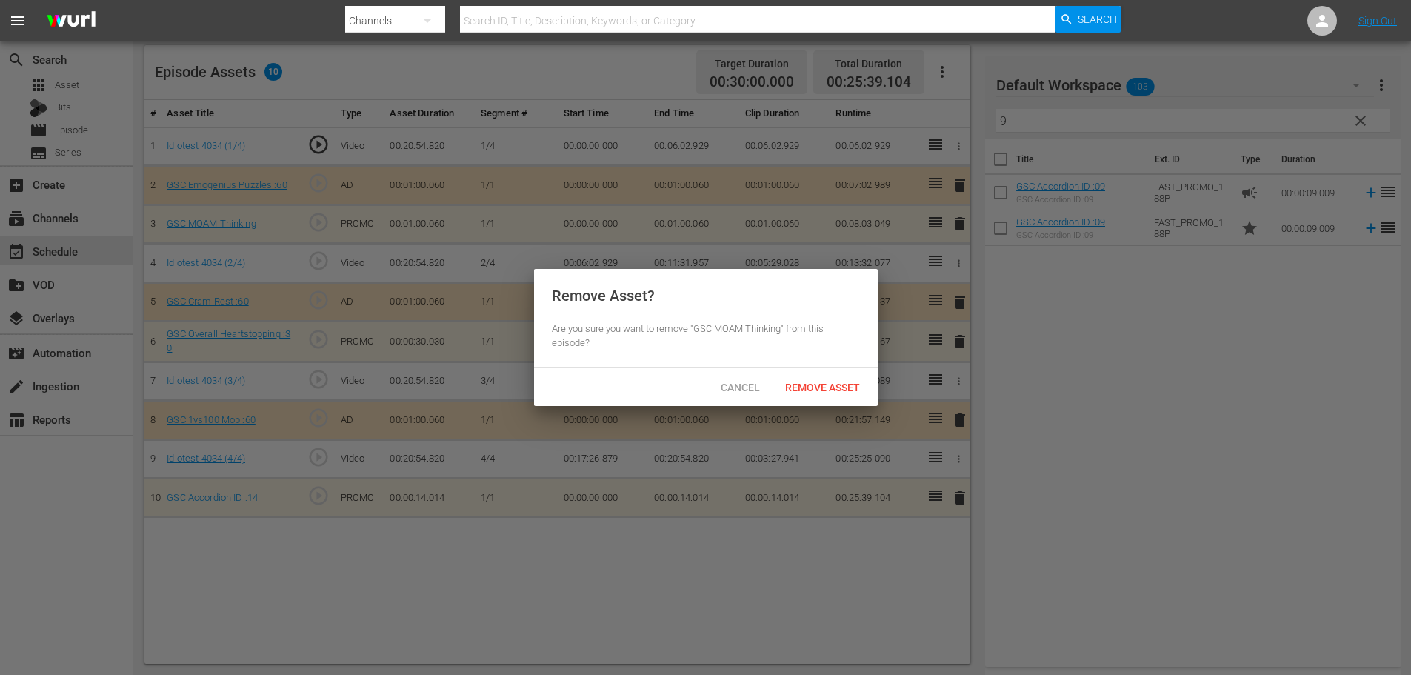
click at [955, 227] on div at bounding box center [705, 337] width 1411 height 675
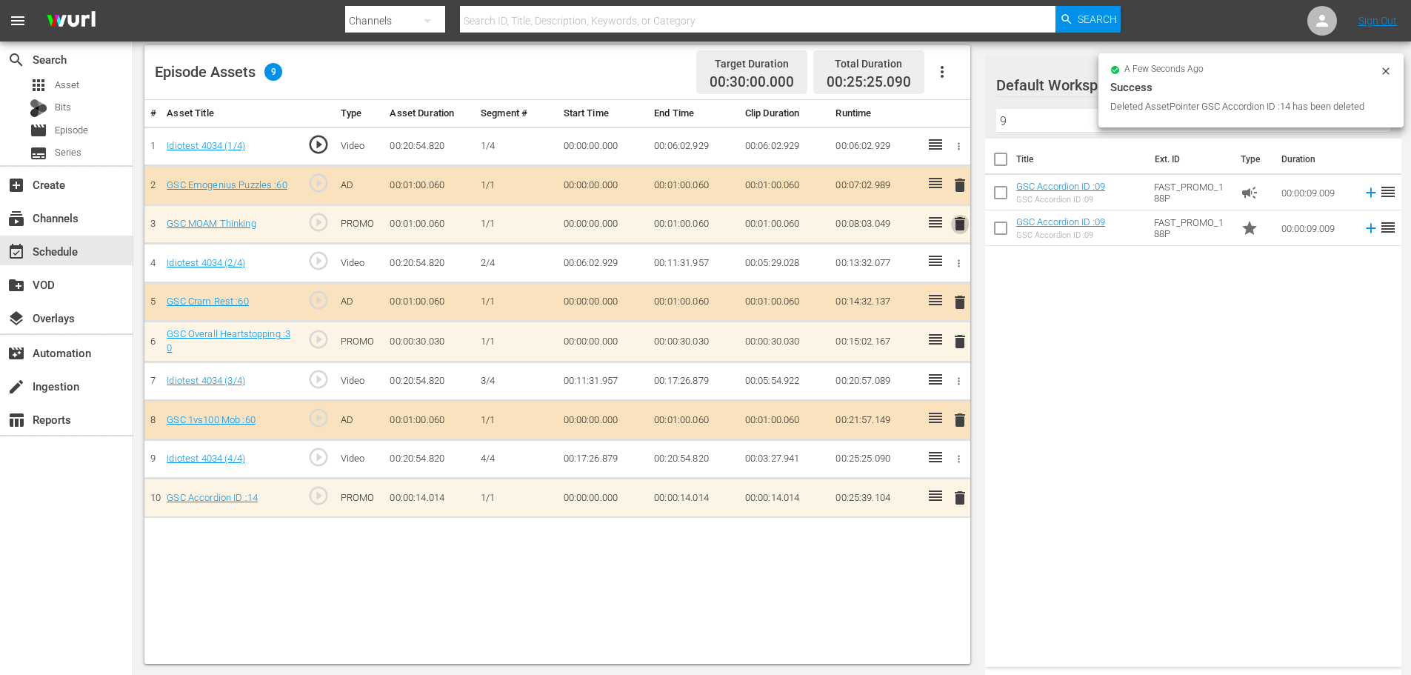
click at [963, 224] on span "delete" at bounding box center [960, 224] width 18 height 18
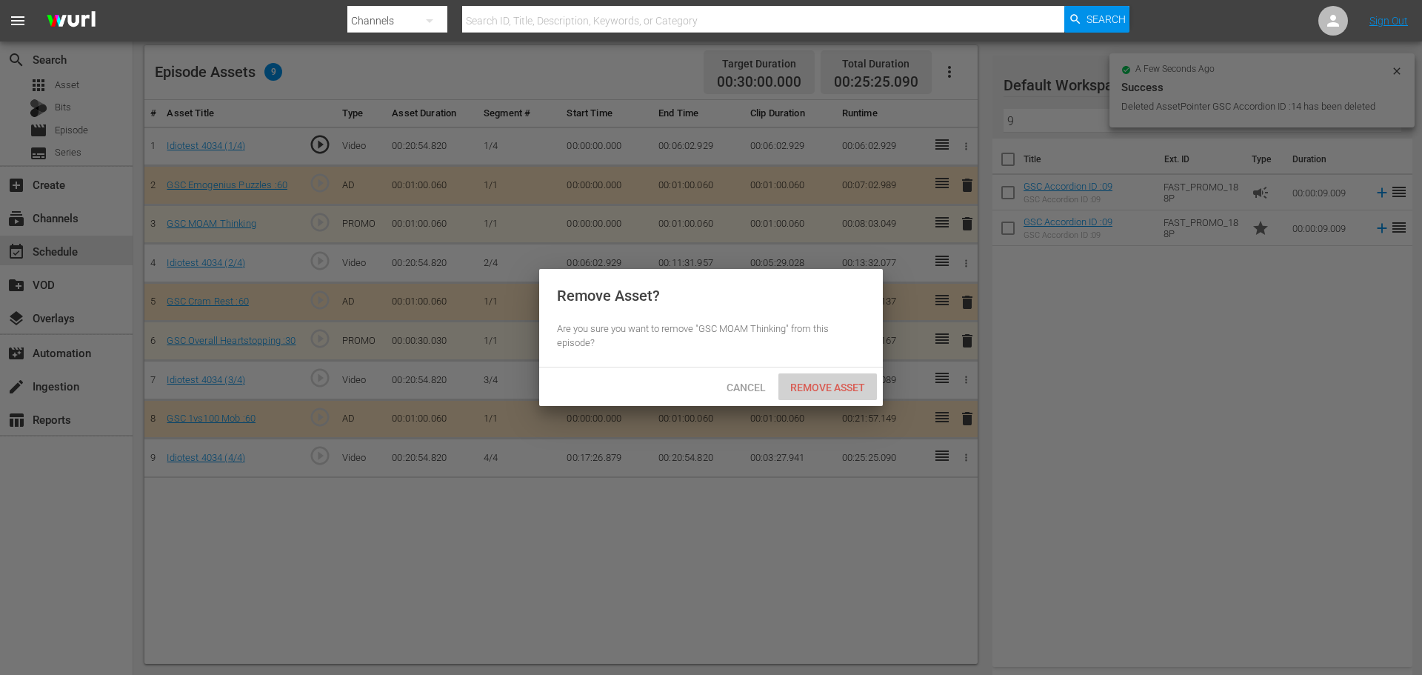
click at [835, 377] on div "Remove Asset" at bounding box center [827, 386] width 98 height 27
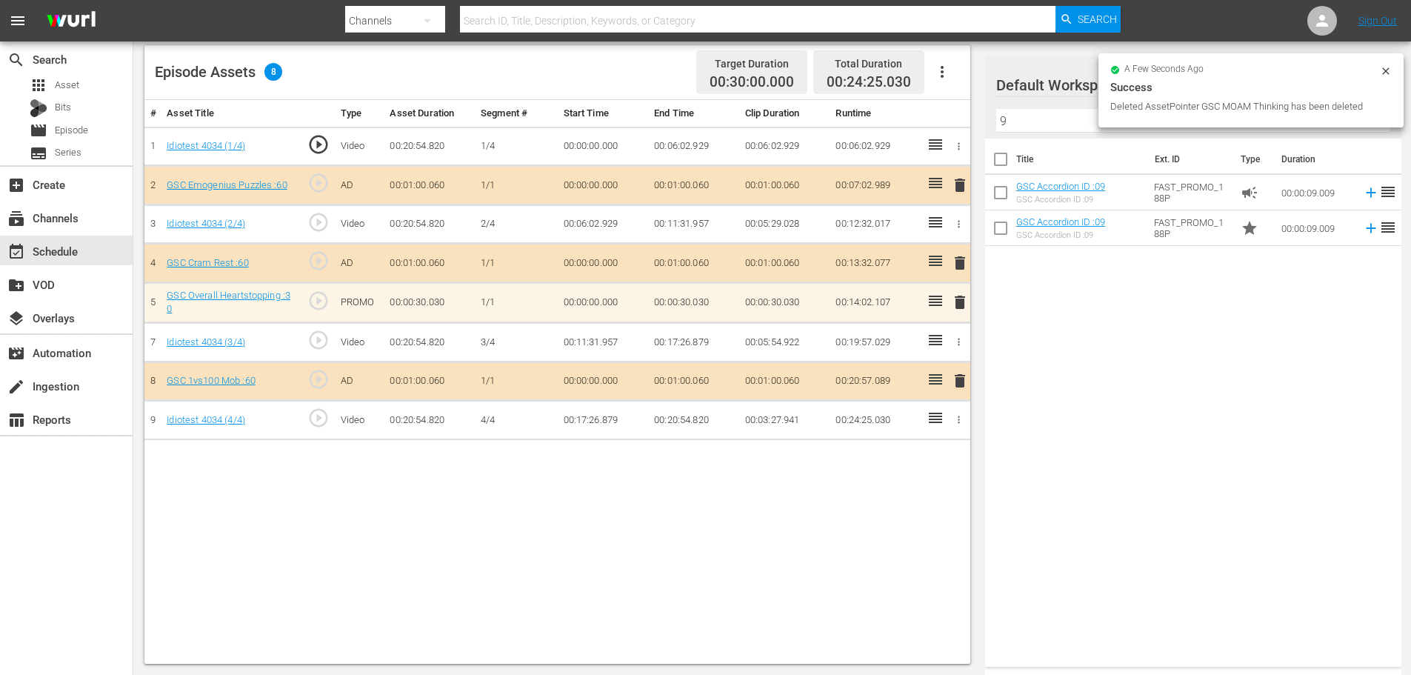
click at [1057, 128] on input "9" at bounding box center [1193, 121] width 394 height 24
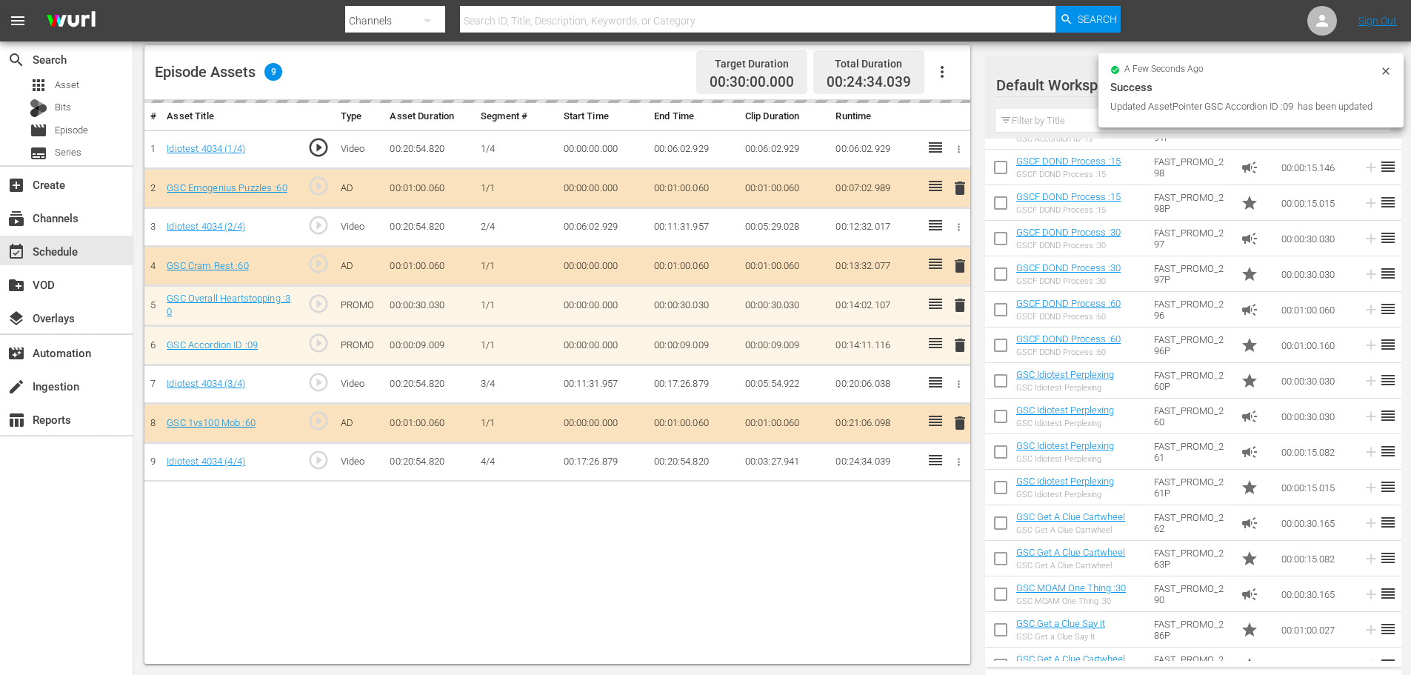
scroll to position [518, 0]
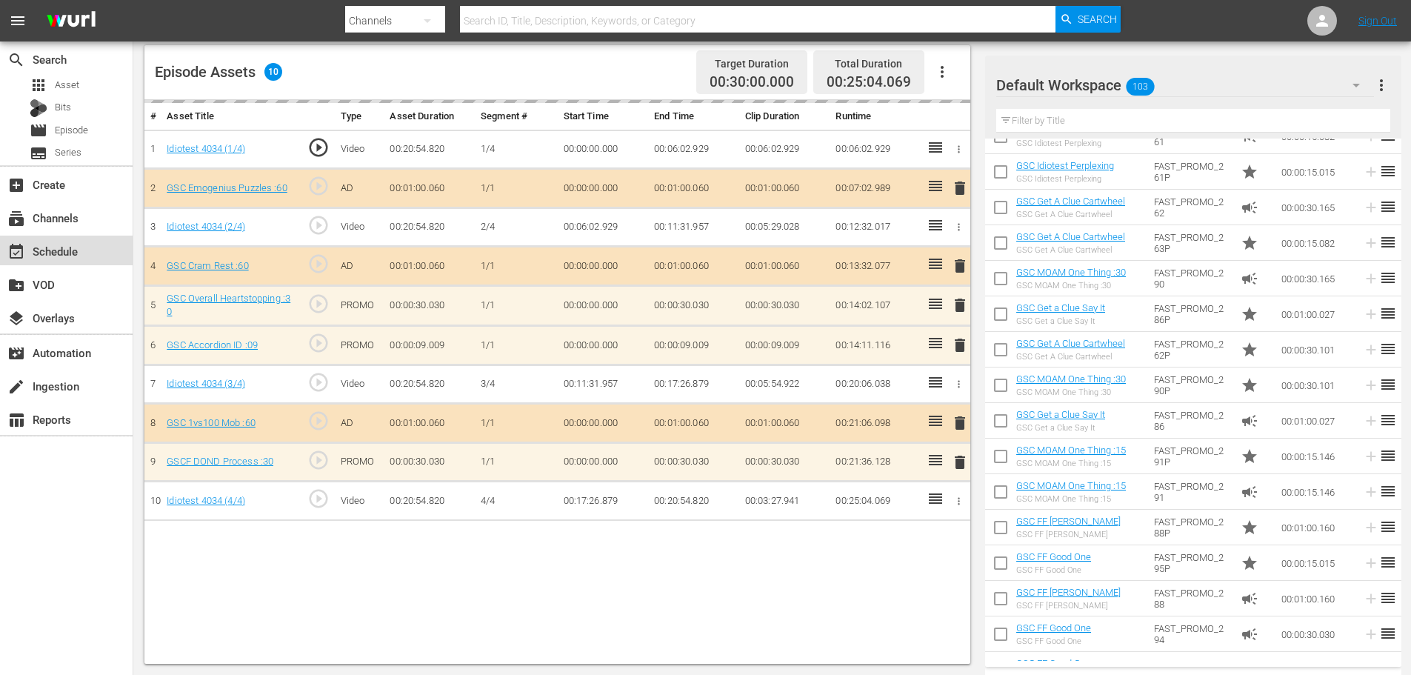
click at [73, 241] on div "event_available Schedule" at bounding box center [66, 250] width 133 height 30
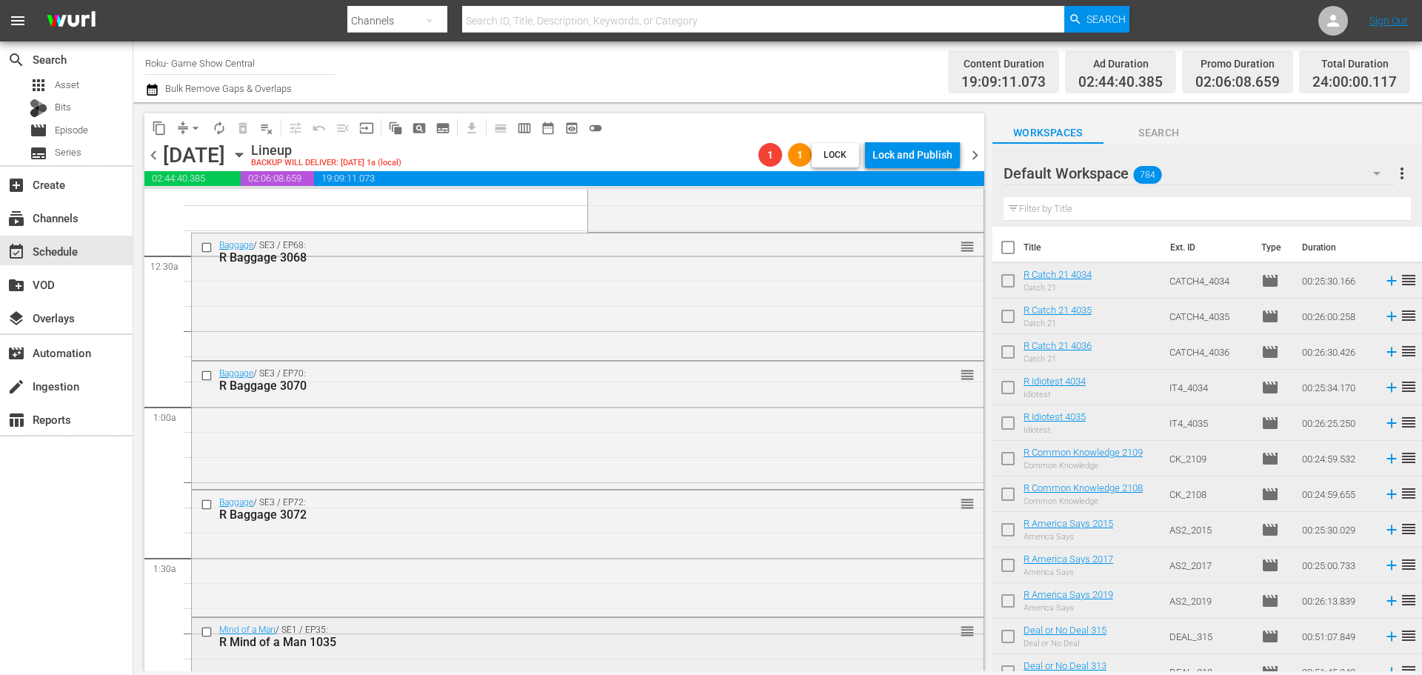
scroll to position [222, 0]
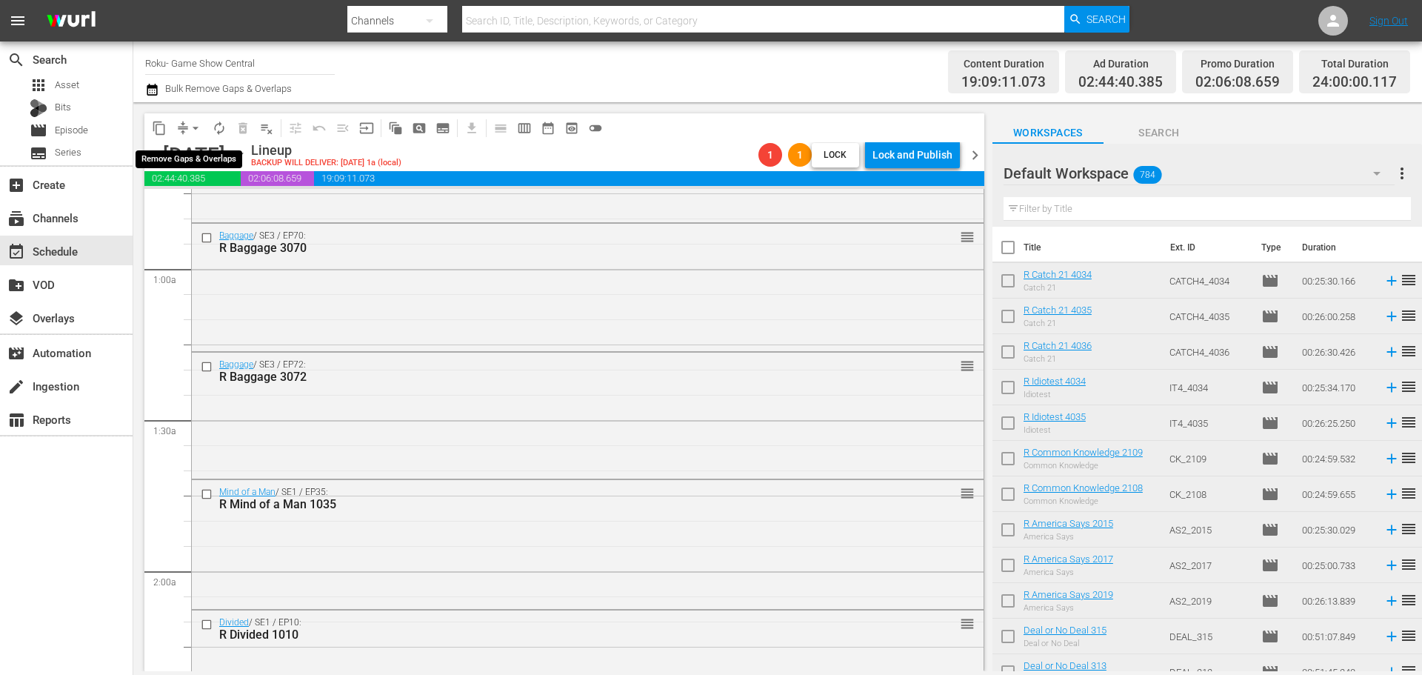
click at [186, 131] on button "arrow_drop_down" at bounding box center [196, 128] width 24 height 24
click at [189, 156] on li "Align to Midnight" at bounding box center [196, 158] width 156 height 24
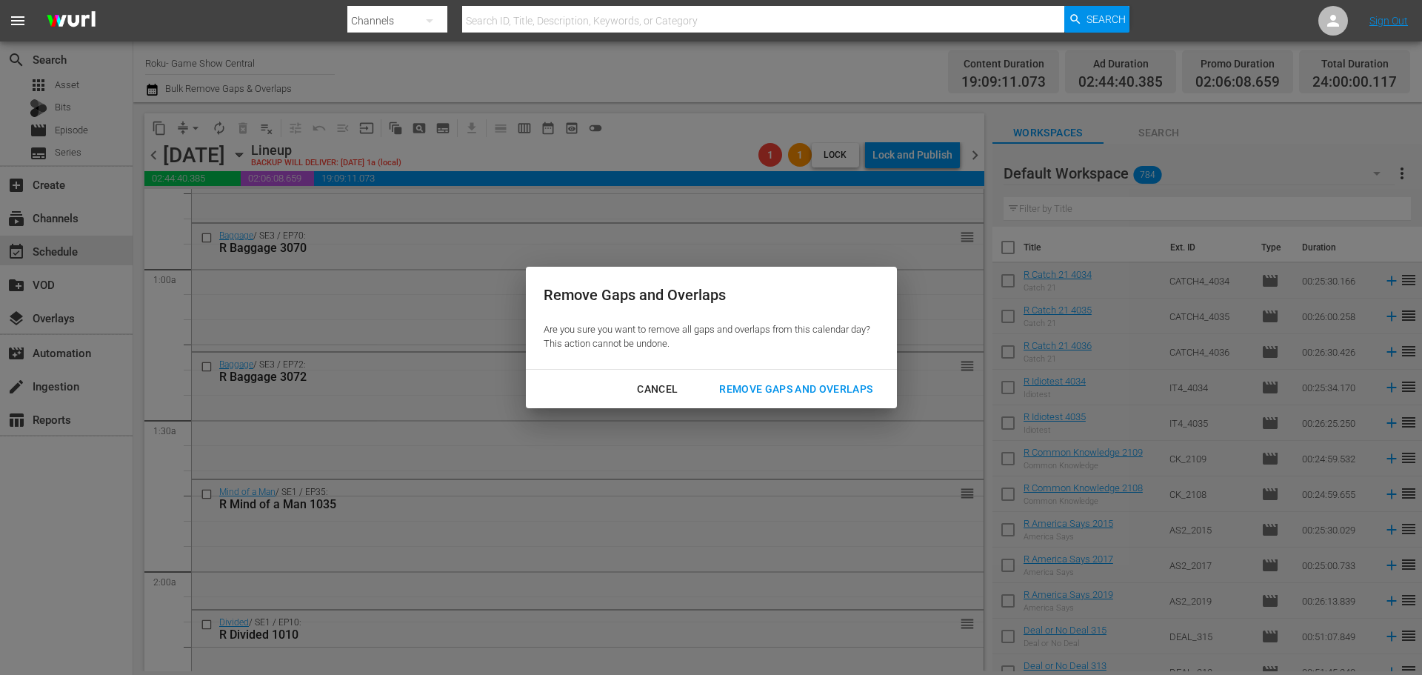
click at [755, 394] on div "Remove Gaps and Overlaps" at bounding box center [795, 389] width 177 height 19
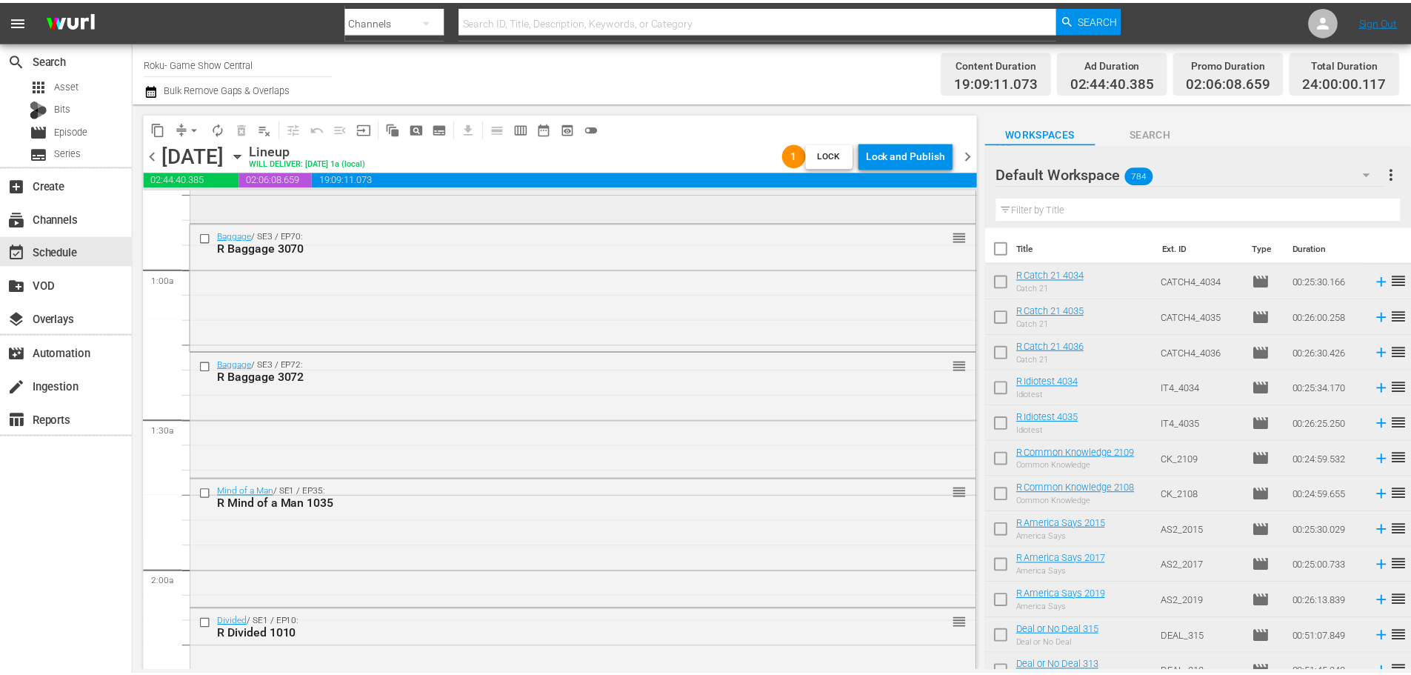
scroll to position [0, 0]
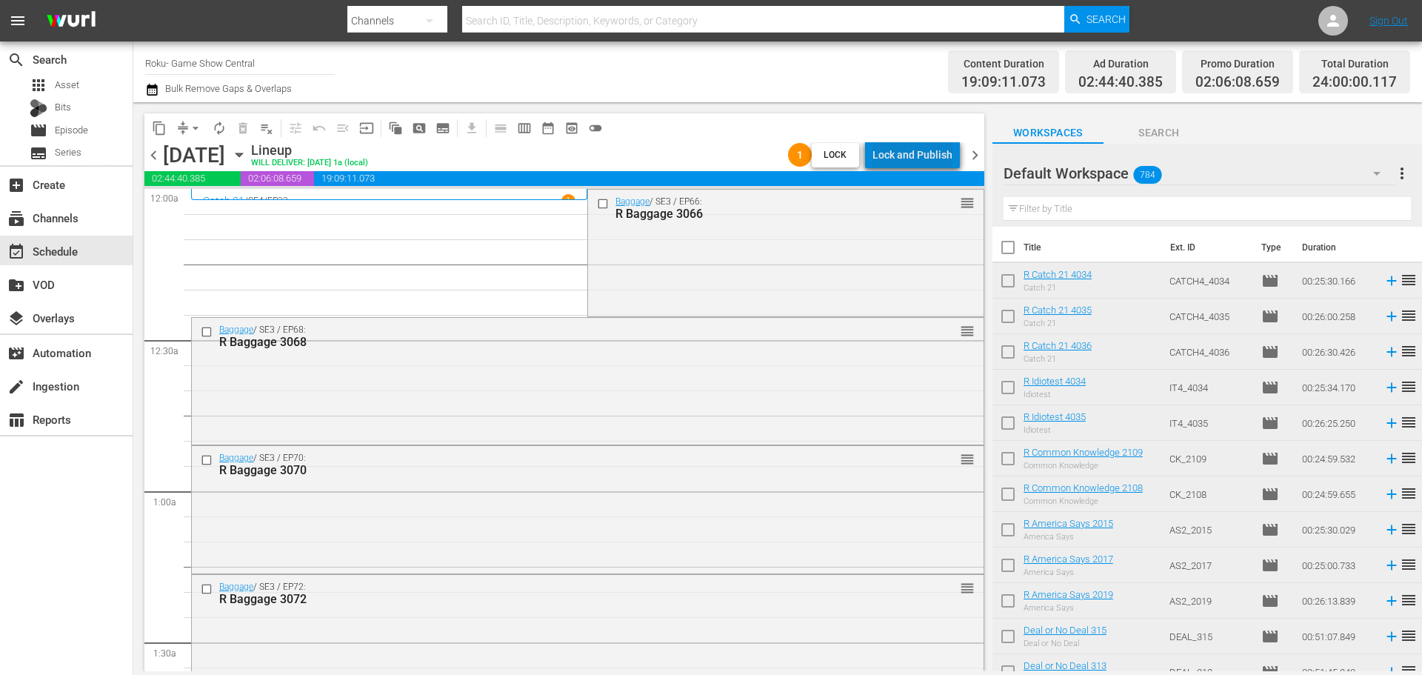
click at [935, 148] on div "Lock and Publish" at bounding box center [912, 154] width 80 height 27
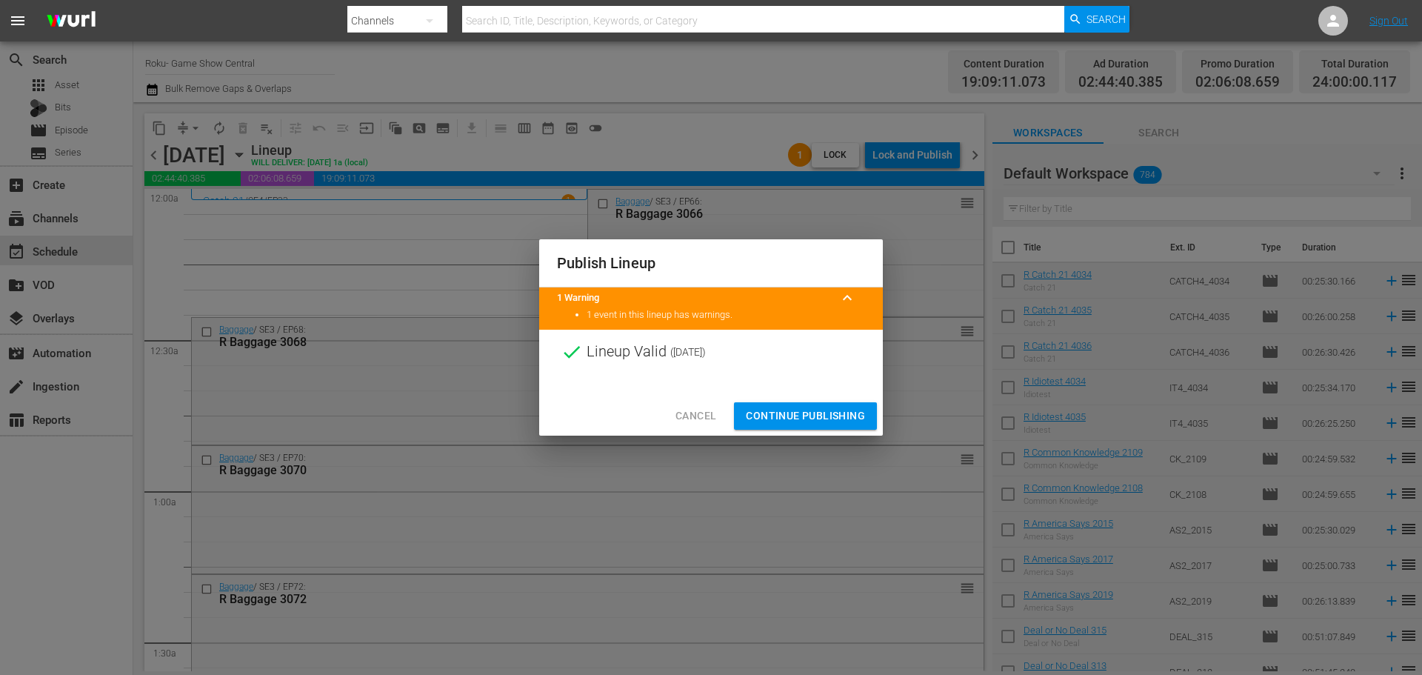
click at [852, 416] on span "Continue Publishing" at bounding box center [805, 416] width 119 height 19
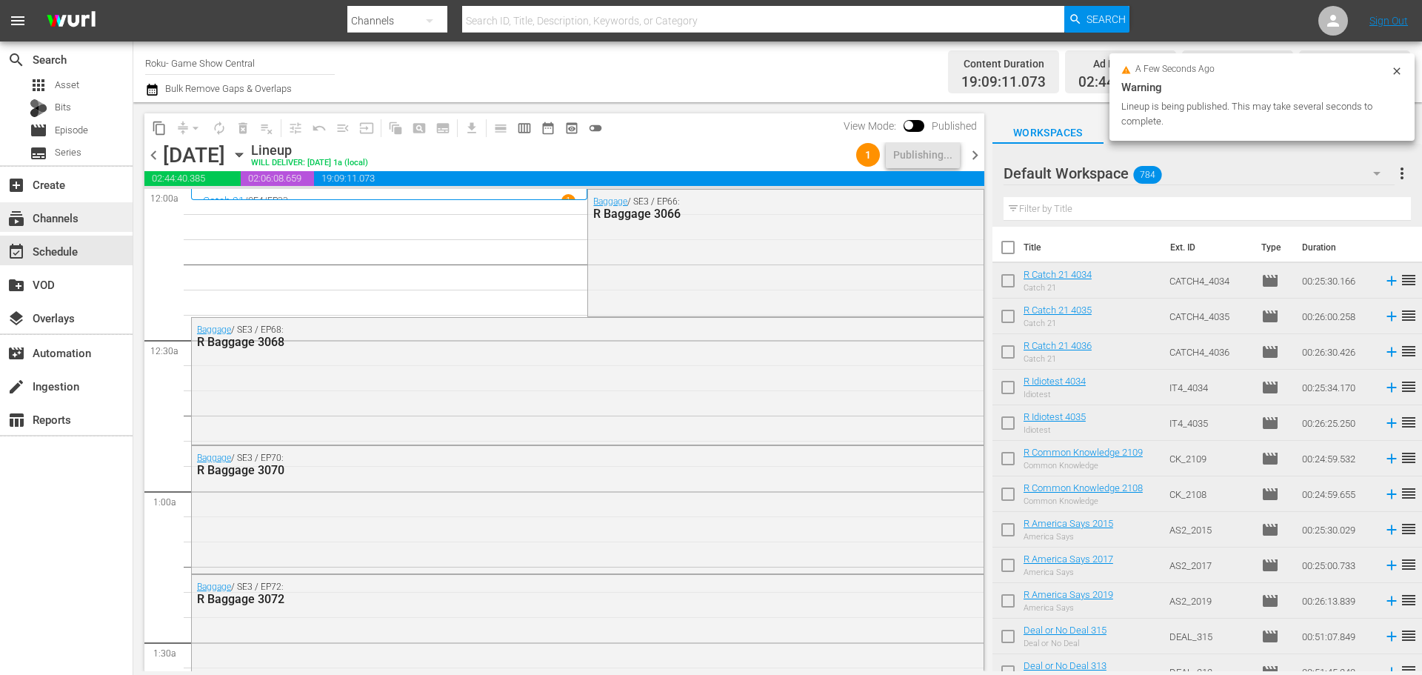
click at [104, 208] on div "subscriptions Channels" at bounding box center [66, 217] width 133 height 30
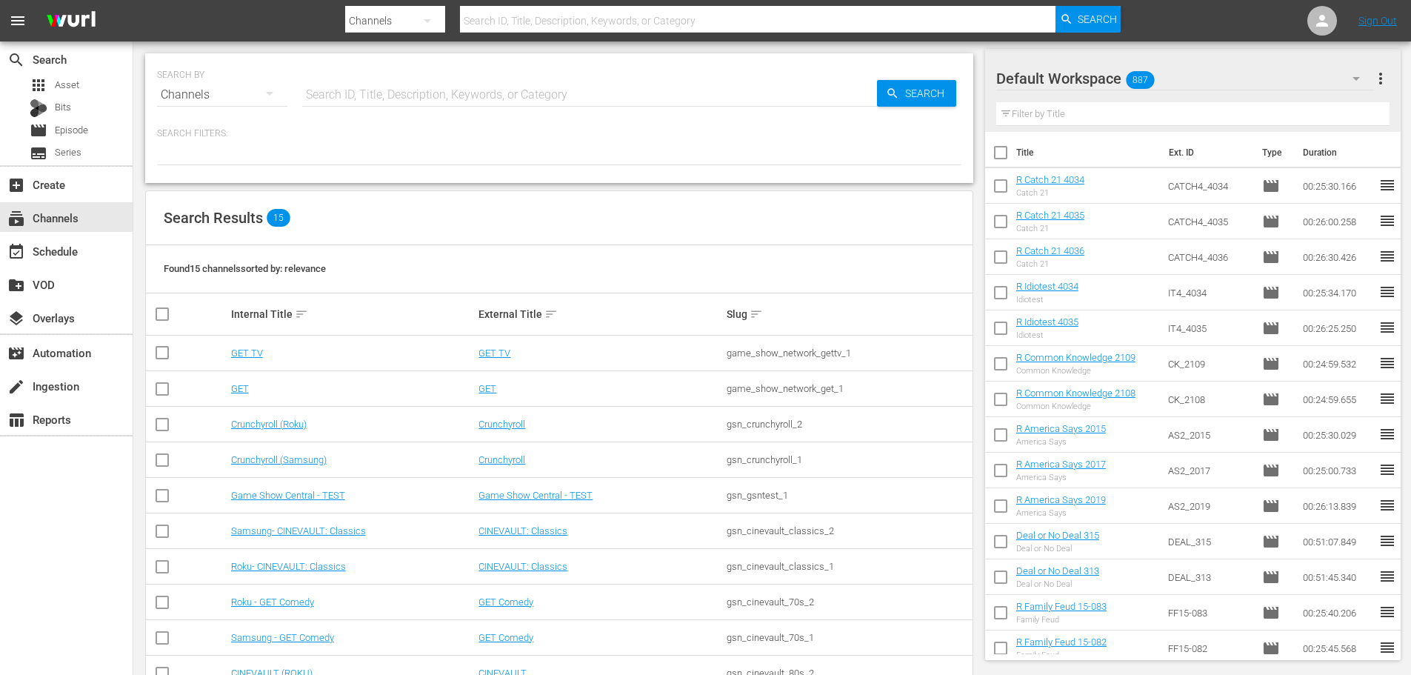
scroll to position [221, 0]
